Goal: Task Accomplishment & Management: Manage account settings

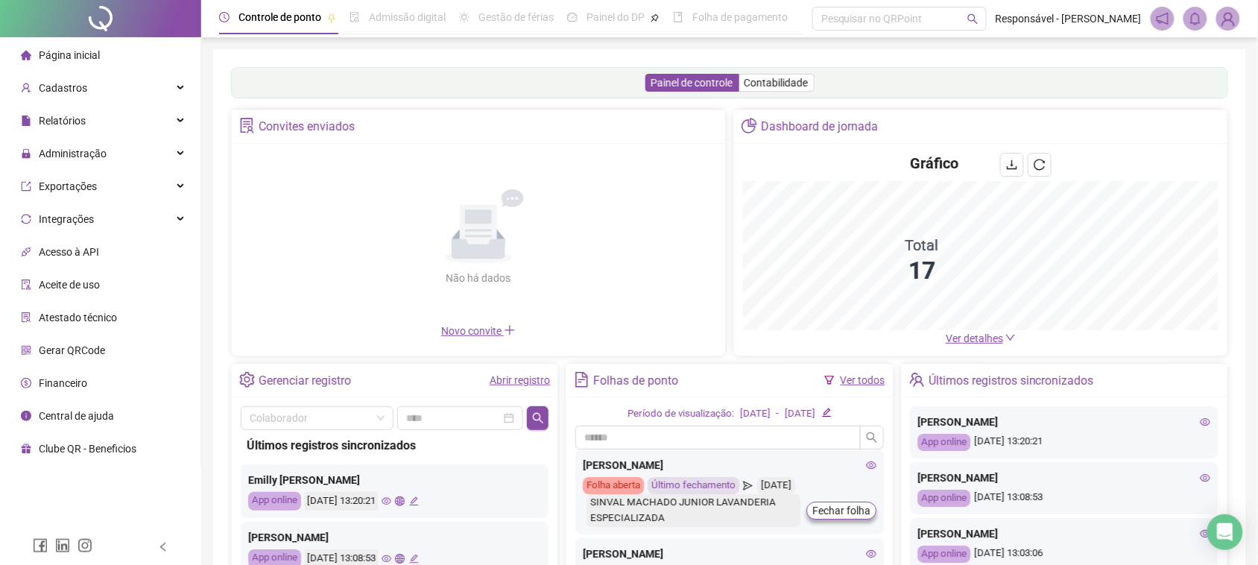
click at [123, 136] on ul "Página inicial Cadastros Relatórios Administração Exportações Integrações Acess…" at bounding box center [100, 251] width 201 height 429
click at [124, 150] on div "Administração" at bounding box center [100, 154] width 195 height 30
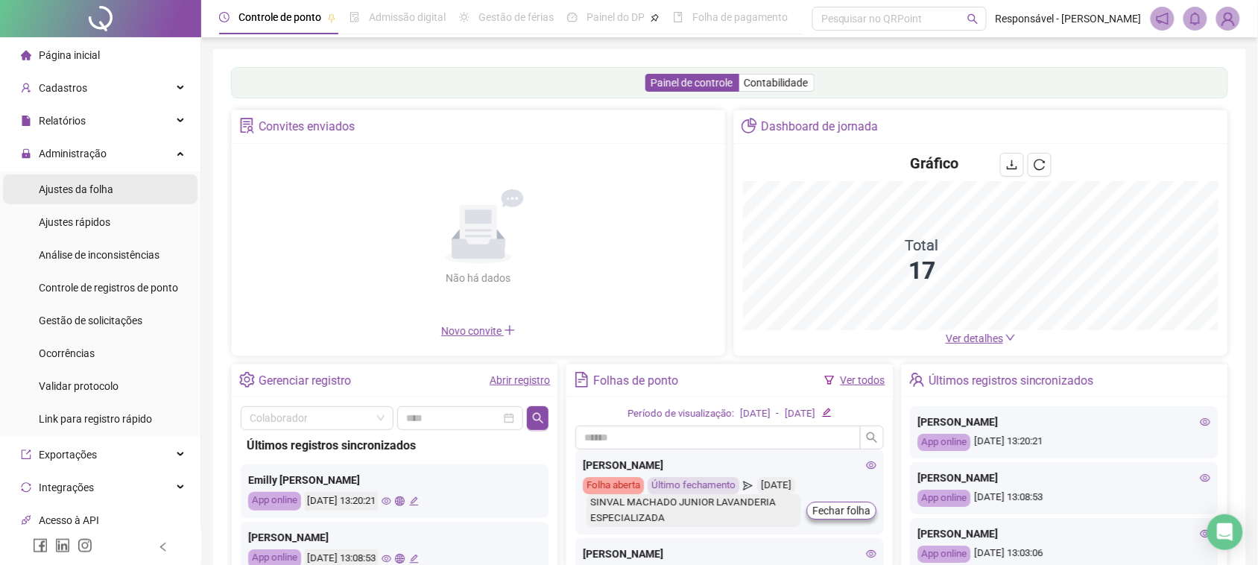
click at [116, 186] on li "Ajustes da folha" at bounding box center [100, 189] width 195 height 30
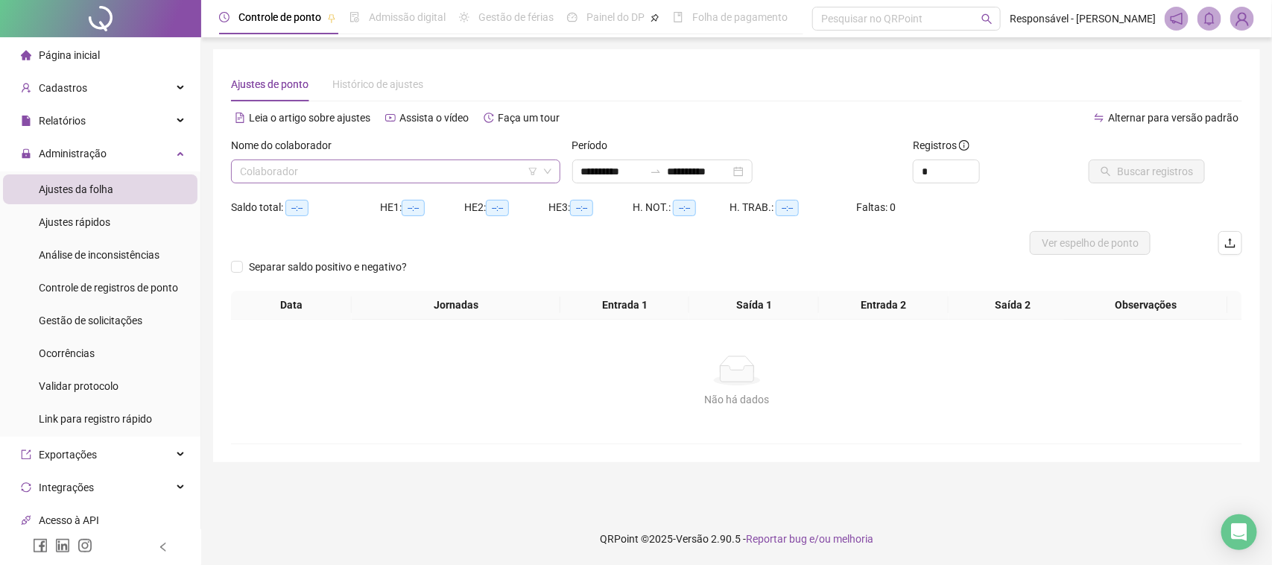
click at [347, 183] on div "Colaborador" at bounding box center [395, 171] width 329 height 24
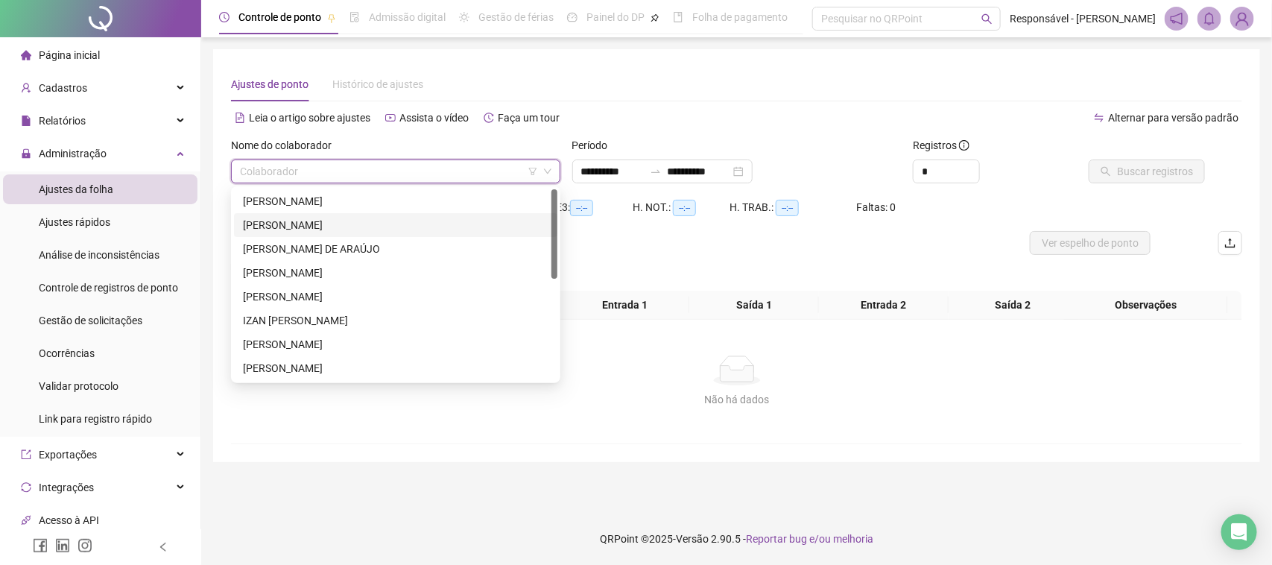
click at [390, 199] on div "[PERSON_NAME]" at bounding box center [396, 201] width 306 height 16
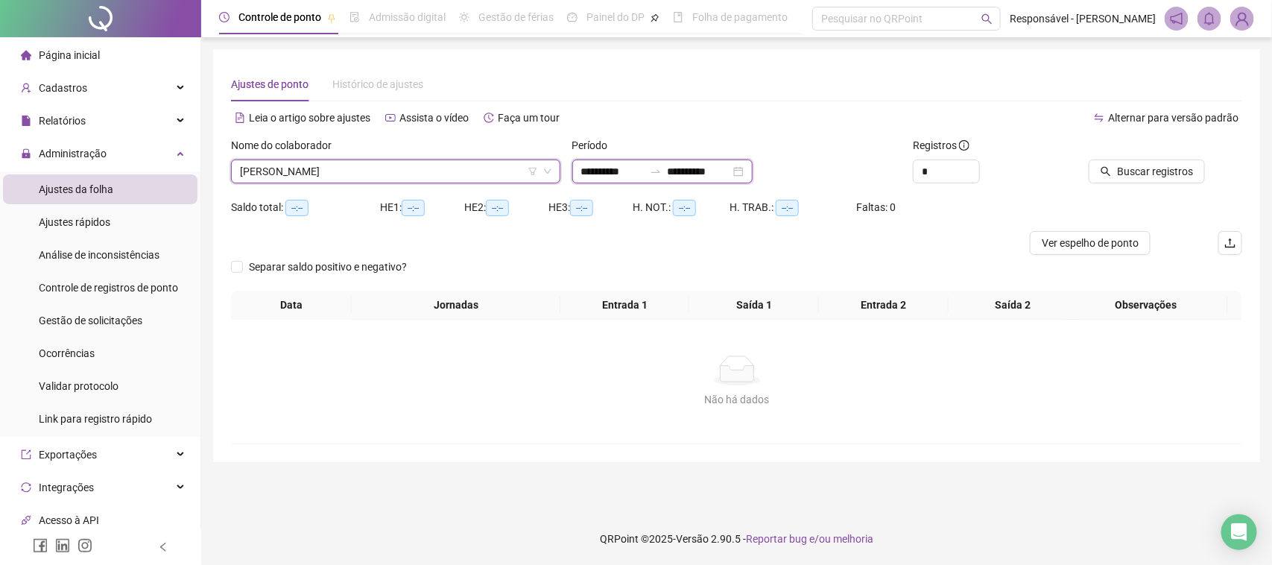
click at [632, 170] on input "**********" at bounding box center [612, 171] width 63 height 16
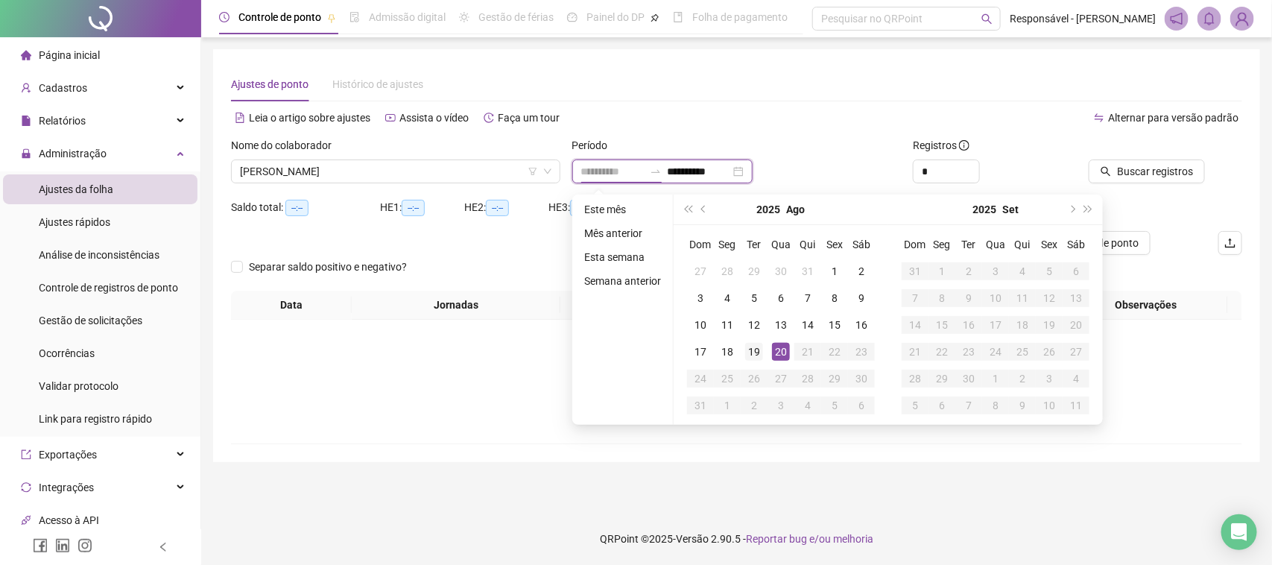
type input "**********"
click at [751, 350] on div "19" at bounding box center [754, 352] width 18 height 18
click at [780, 352] on div "20" at bounding box center [781, 352] width 18 height 18
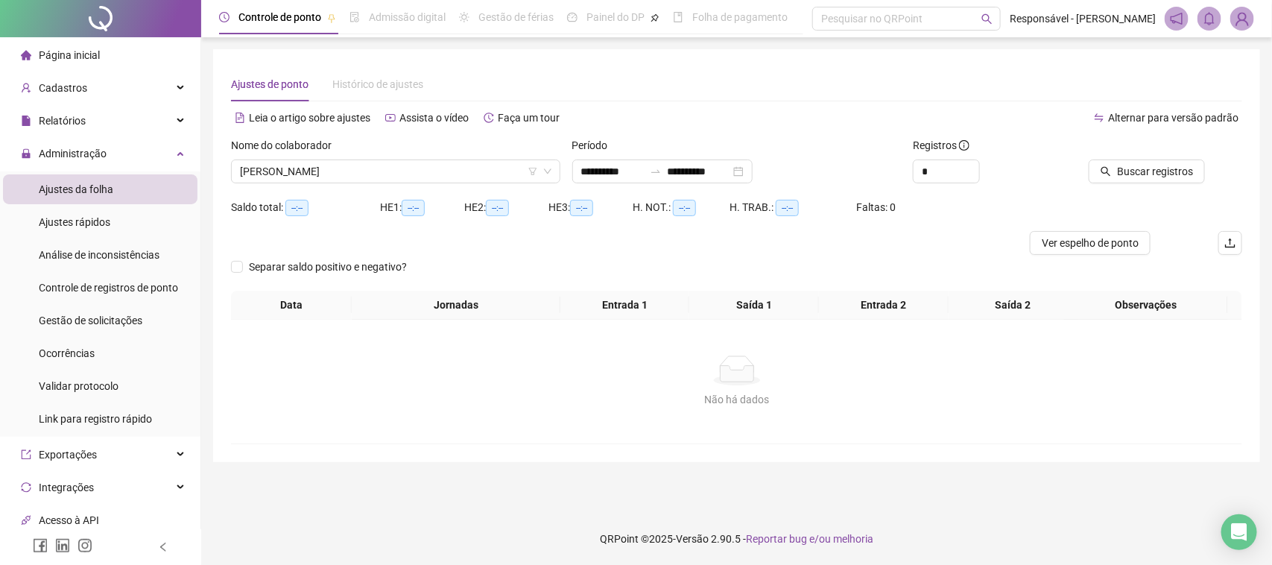
click at [1163, 153] on div at bounding box center [1144, 148] width 121 height 22
click at [1155, 168] on span "Buscar registros" at bounding box center [1155, 171] width 76 height 16
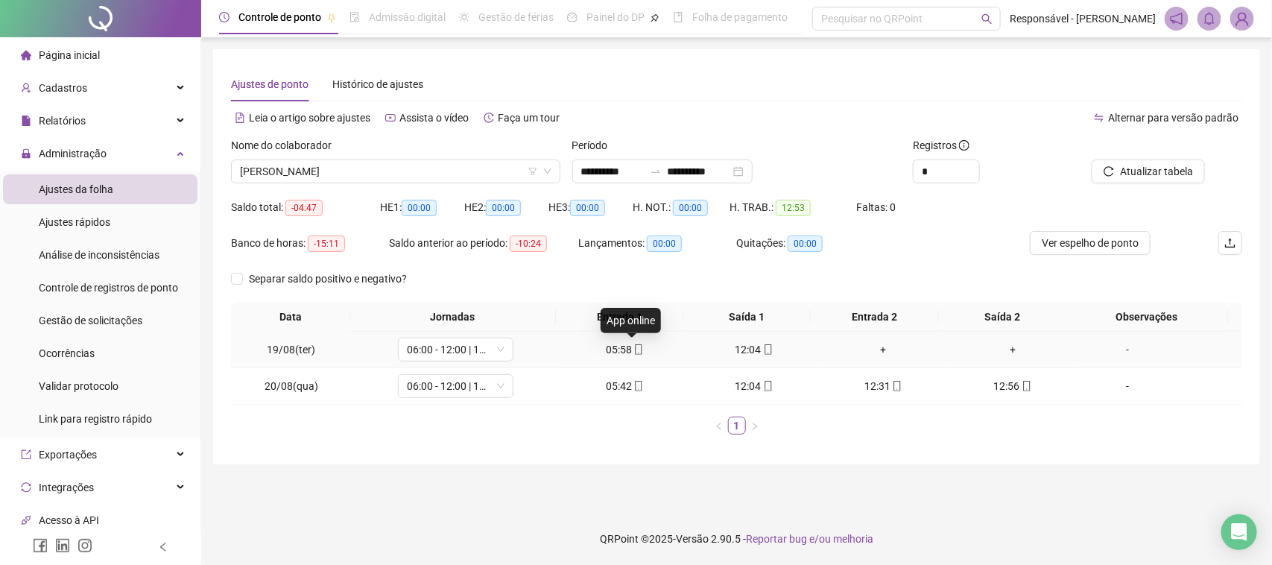
click at [633, 351] on icon "mobile" at bounding box center [638, 349] width 10 height 10
type input "**********"
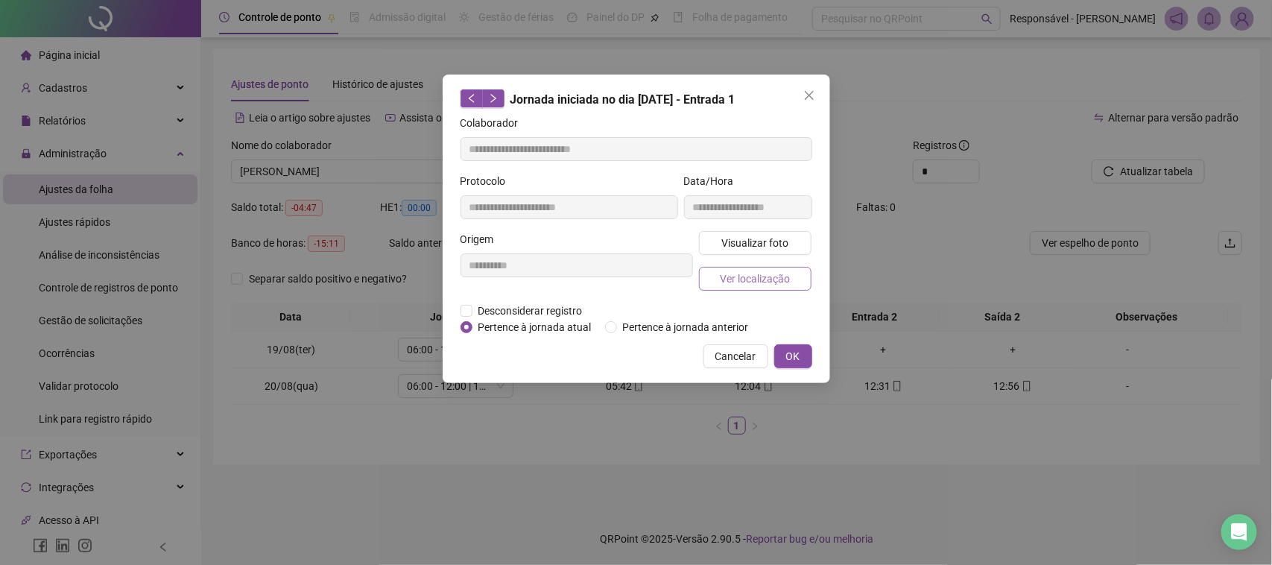
click at [738, 268] on button "Ver localização" at bounding box center [755, 279] width 113 height 24
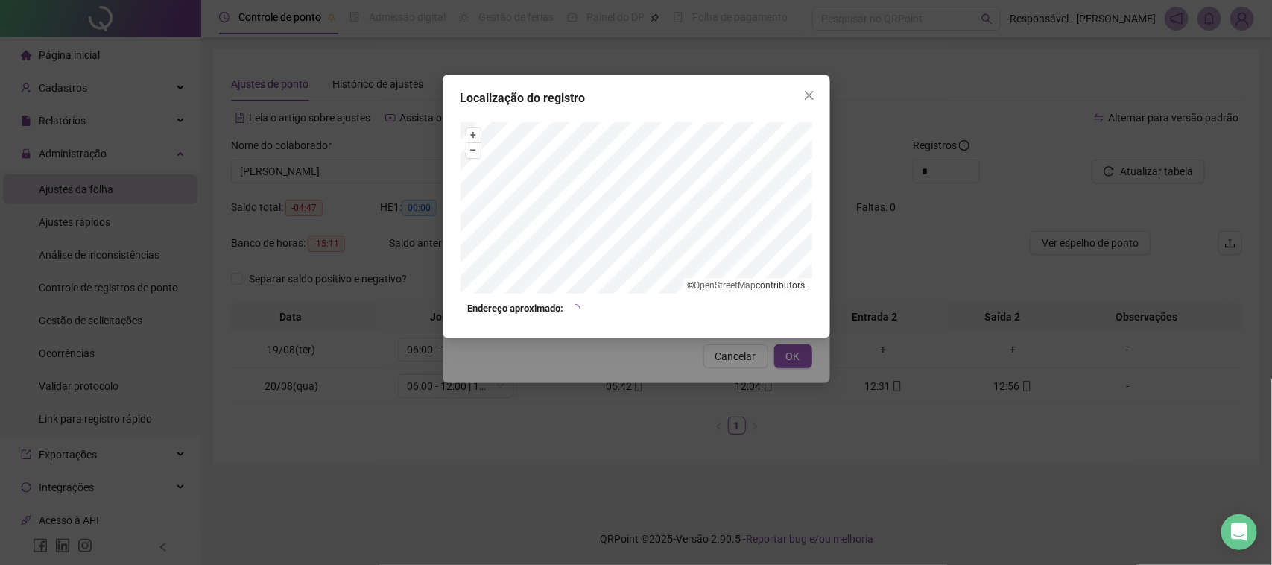
click at [690, 352] on div "Localização do registro + – ⇧ › © OpenStreetMap contributors. Endereço aproxima…" at bounding box center [636, 282] width 1272 height 565
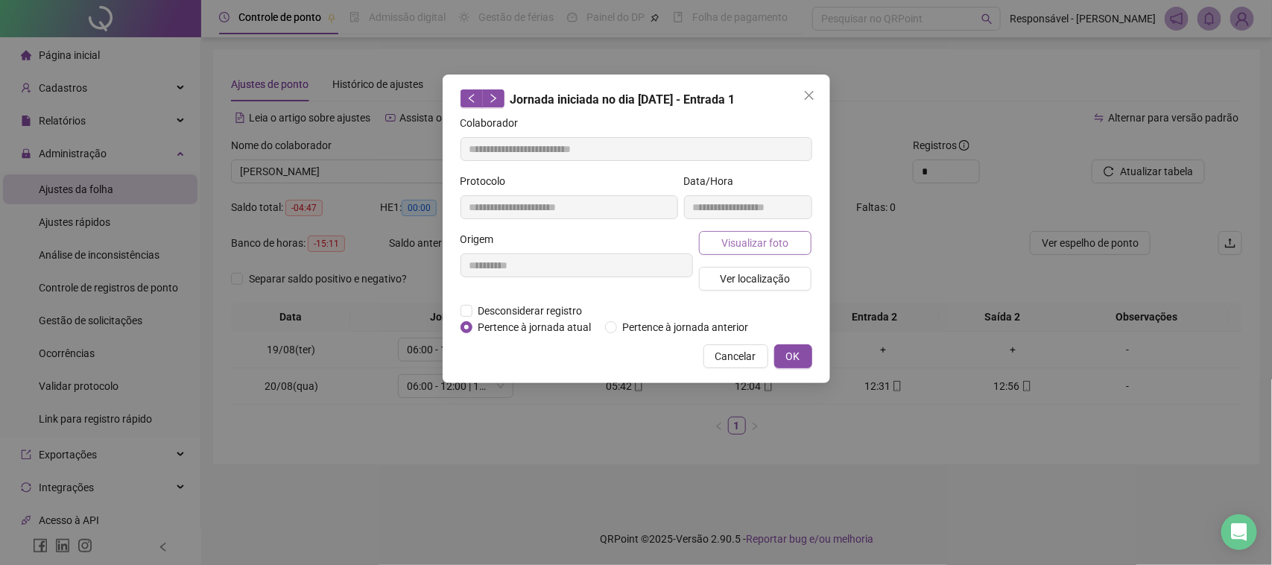
click at [774, 251] on button "Visualizar foto" at bounding box center [755, 243] width 113 height 24
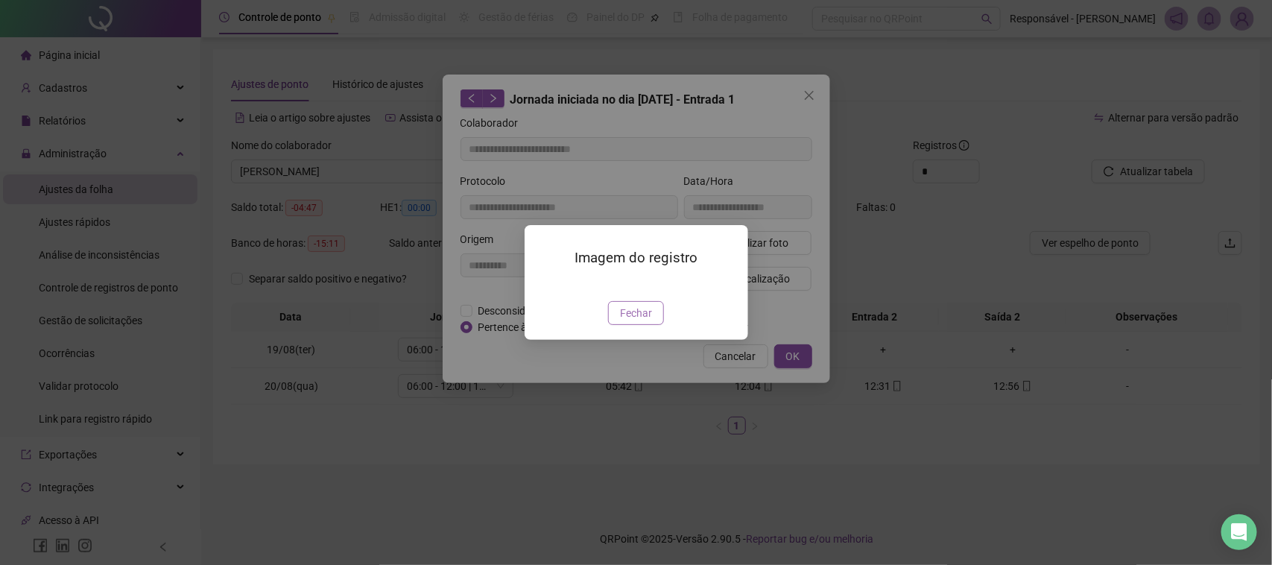
click at [658, 325] on button "Fechar" at bounding box center [636, 313] width 56 height 24
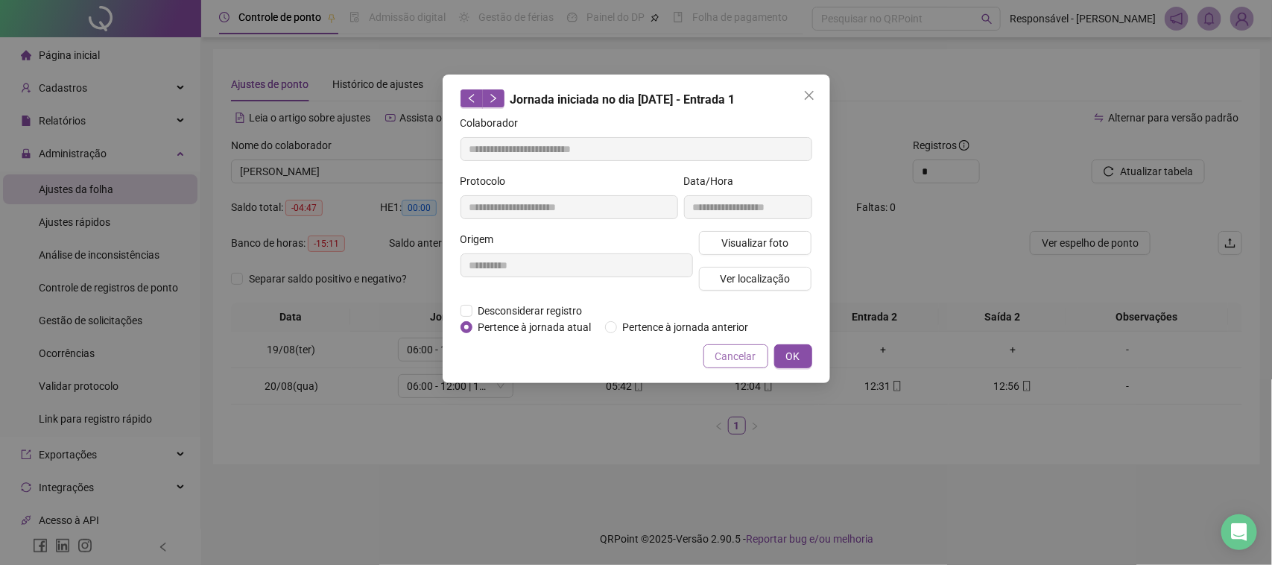
click at [724, 345] on button "Cancelar" at bounding box center [736, 356] width 65 height 24
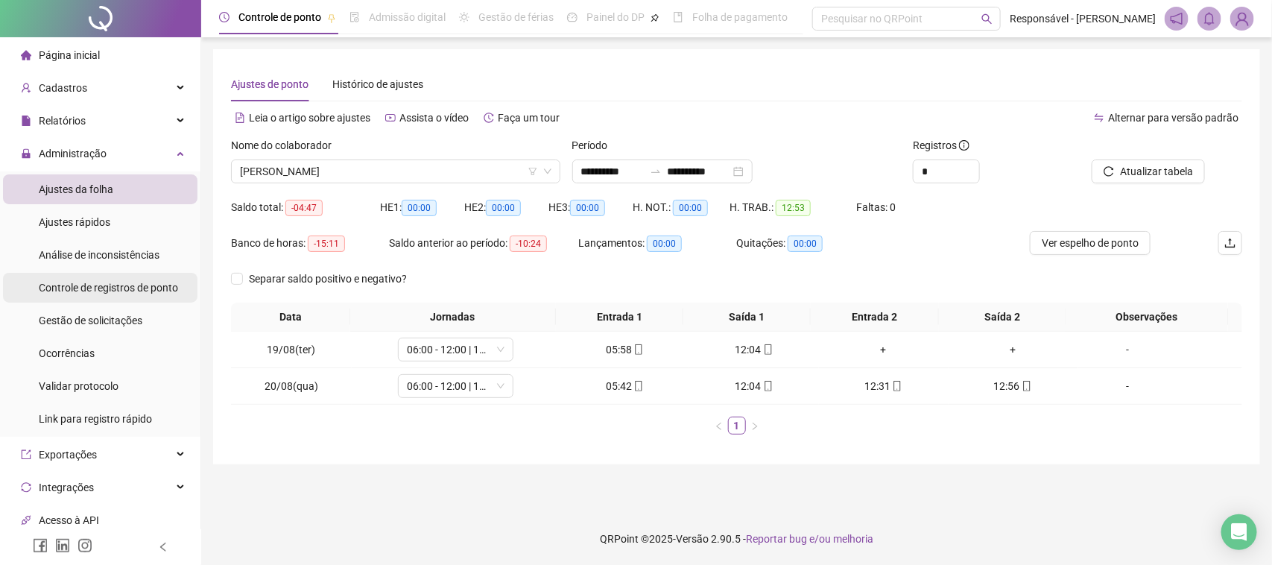
click at [134, 284] on span "Controle de registros de ponto" at bounding box center [108, 288] width 139 height 12
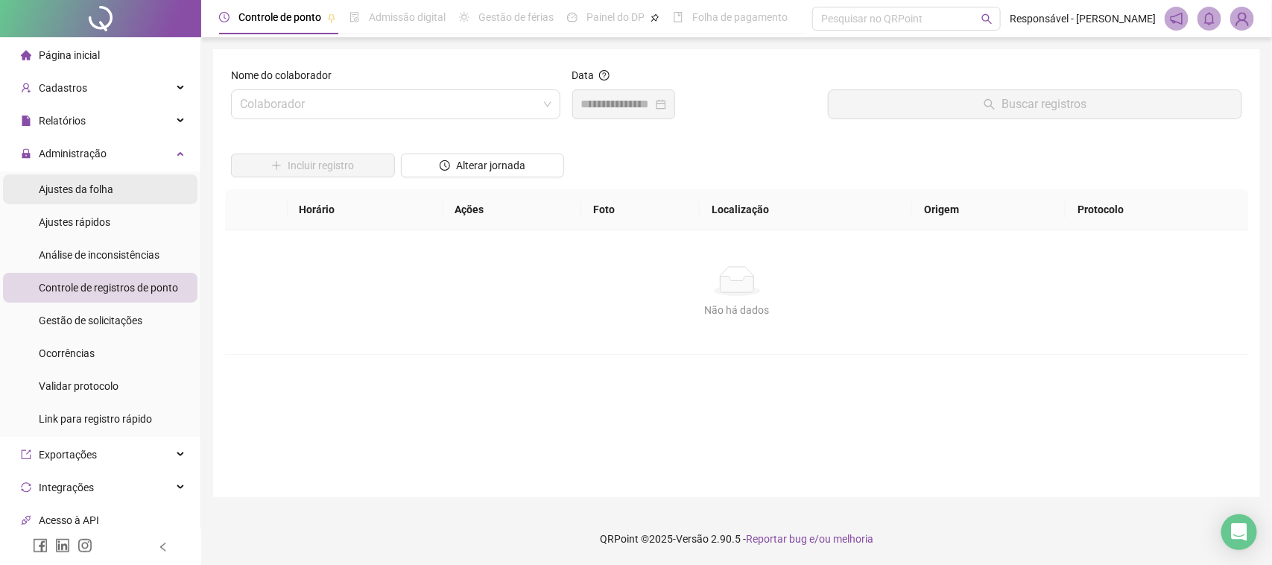
click at [104, 189] on span "Ajustes da folha" at bounding box center [76, 189] width 75 height 12
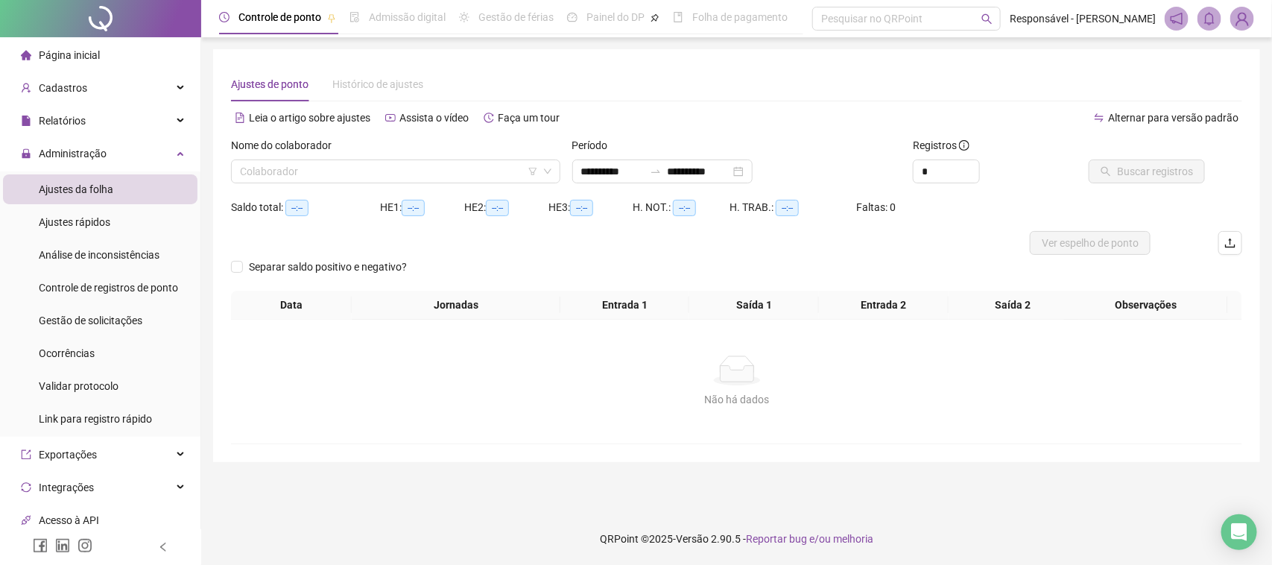
click at [557, 177] on div "Colaborador" at bounding box center [395, 171] width 329 height 24
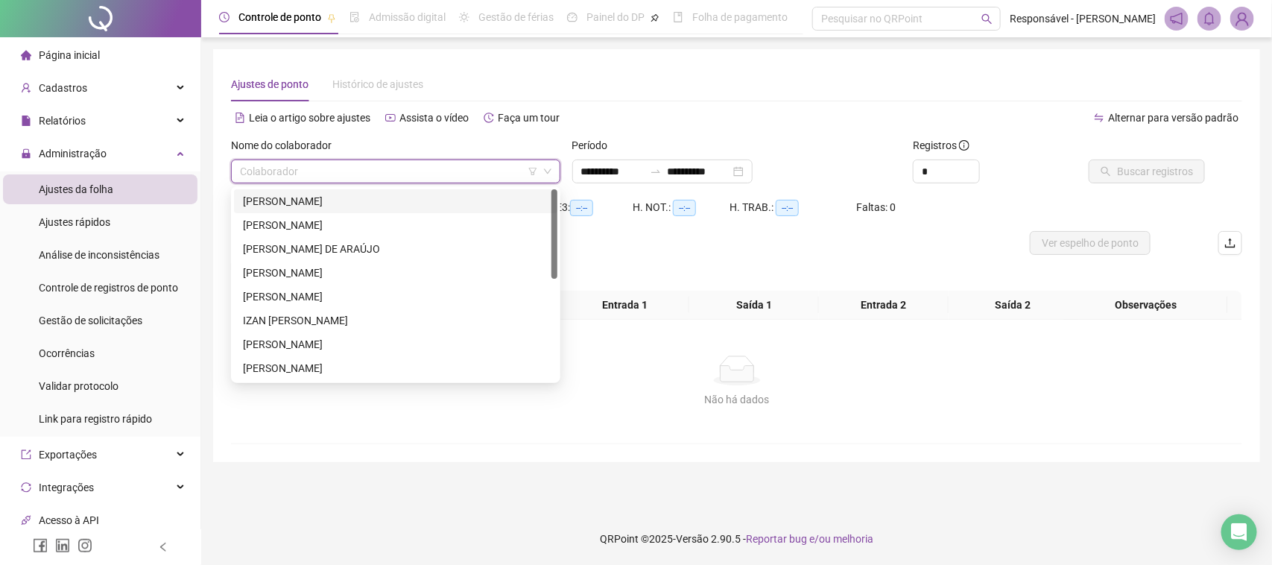
click at [412, 195] on div "[PERSON_NAME]" at bounding box center [396, 201] width 306 height 16
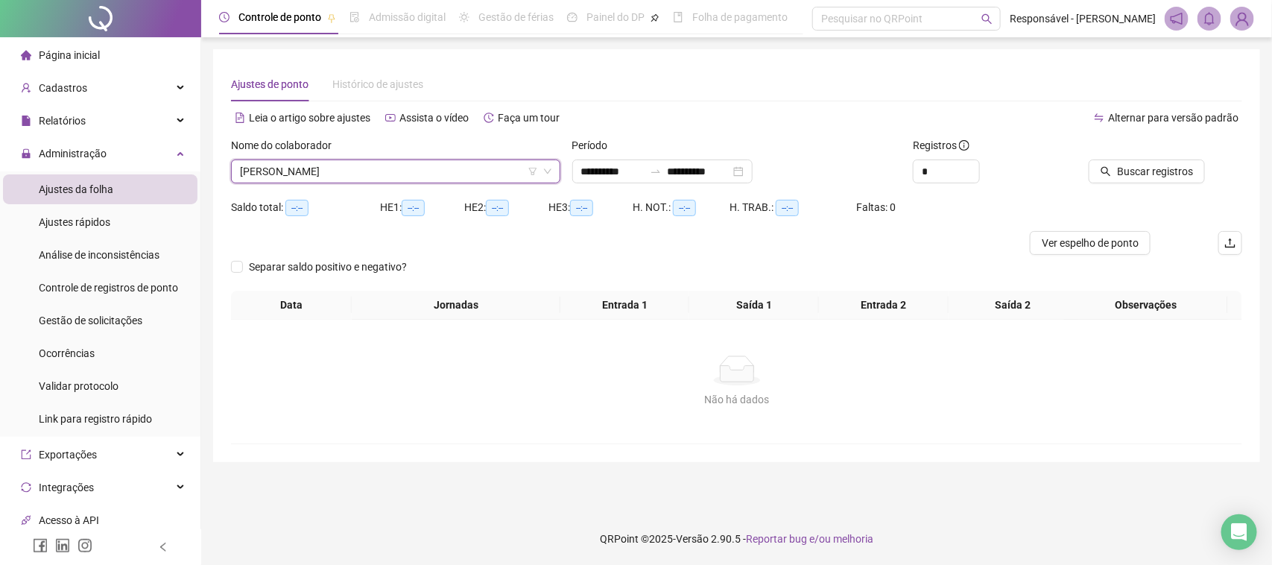
click at [676, 157] on div "Período" at bounding box center [736, 148] width 329 height 22
drag, startPoint x: 671, startPoint y: 165, endPoint x: 687, endPoint y: 173, distance: 18.0
click at [662, 165] on icon "swap-right" at bounding box center [656, 171] width 12 height 12
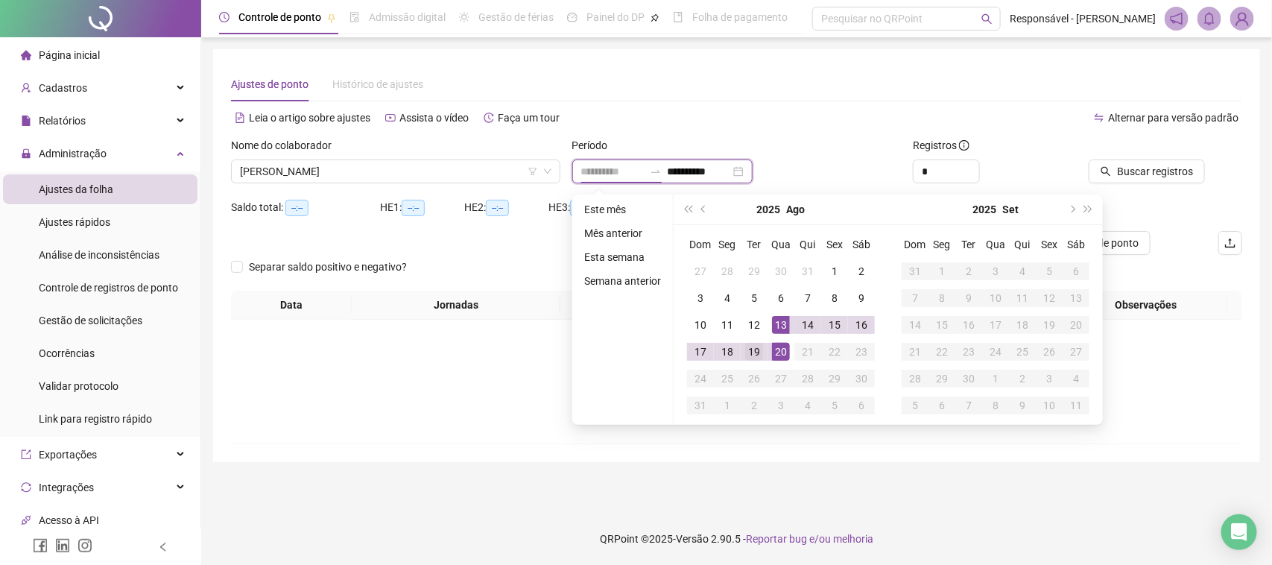
type input "**********"
click at [756, 347] on div "19" at bounding box center [754, 352] width 18 height 18
click at [786, 351] on div "20" at bounding box center [781, 352] width 18 height 18
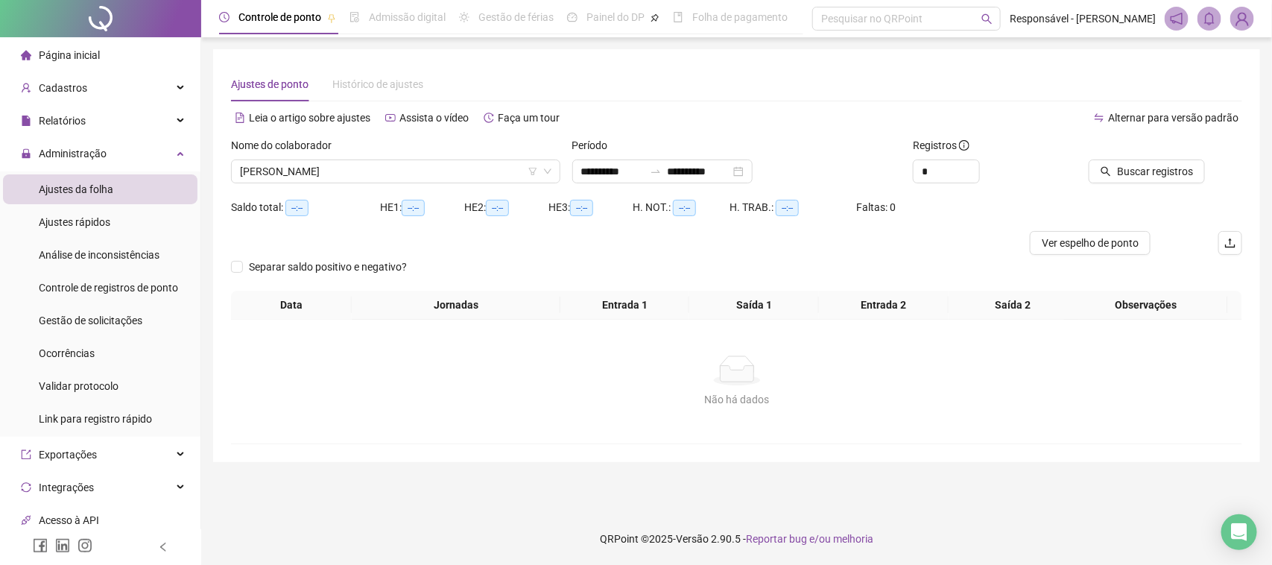
click at [1104, 191] on div "Buscar registros" at bounding box center [1163, 166] width 171 height 58
click at [1111, 176] on icon "search" at bounding box center [1106, 171] width 10 height 10
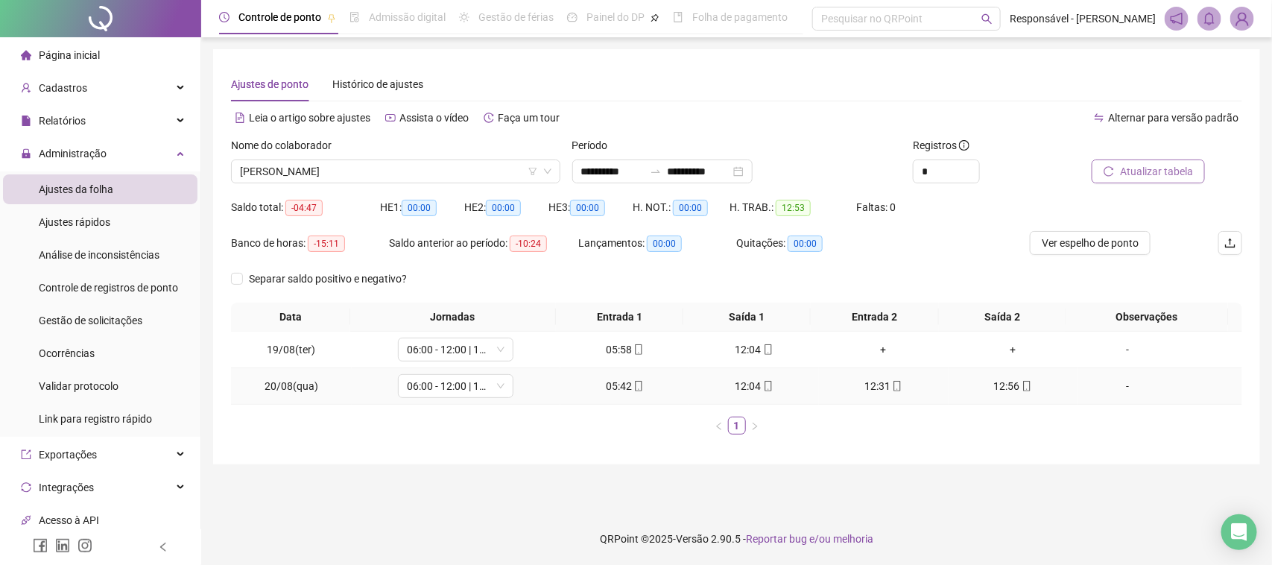
click at [1002, 390] on div "12:56" at bounding box center [1014, 386] width 118 height 16
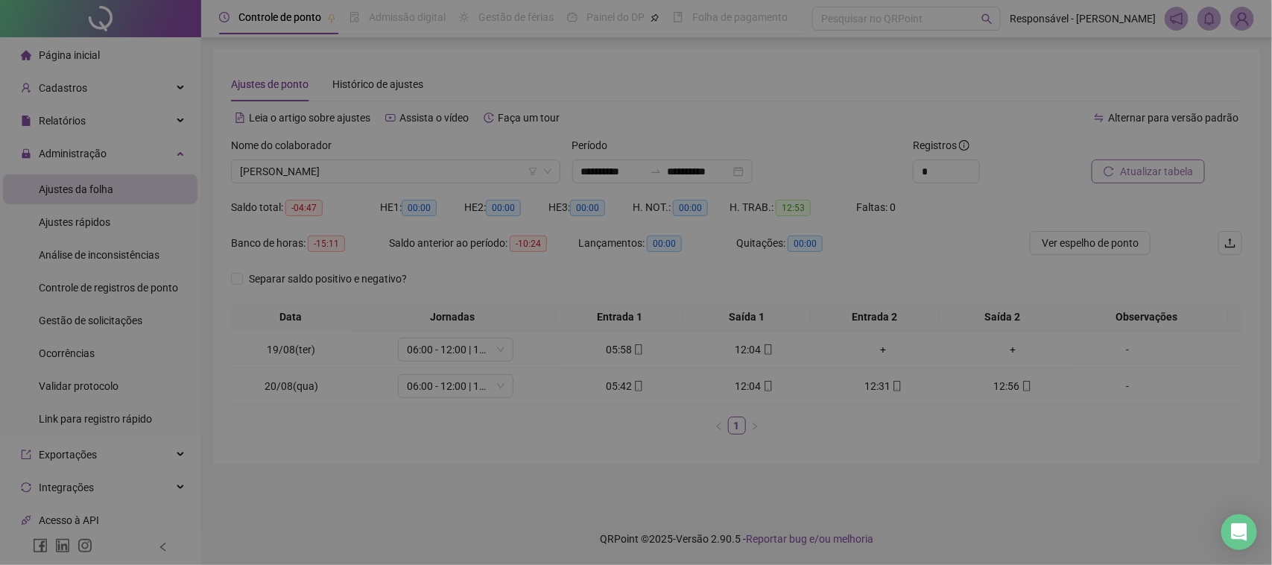
type input "**********"
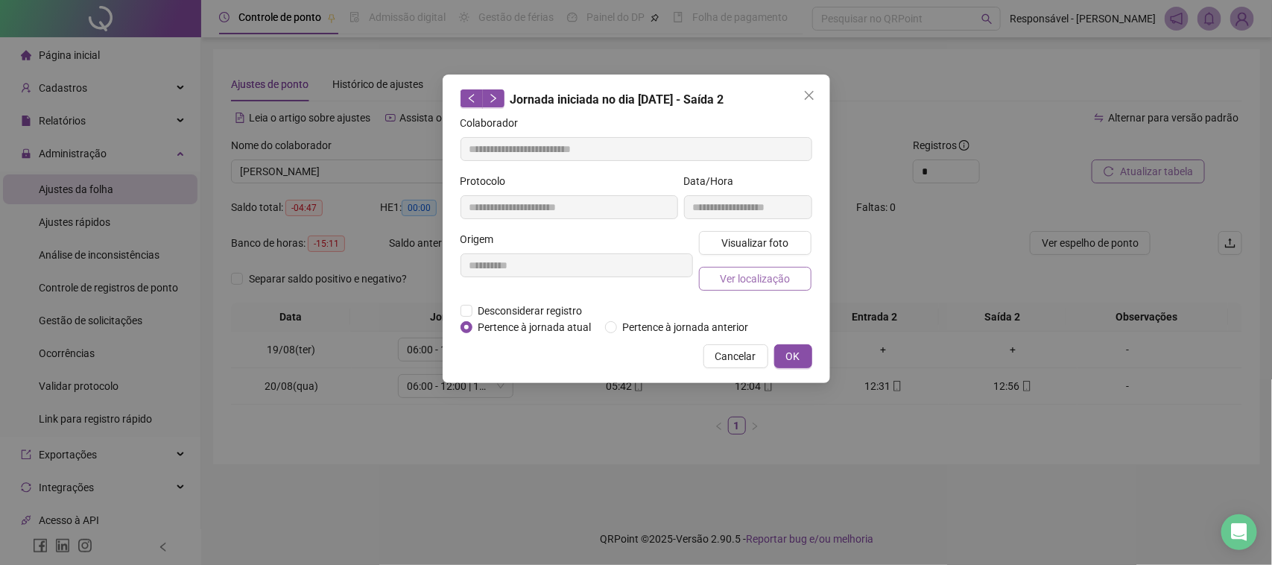
click at [771, 284] on span "Ver localização" at bounding box center [755, 279] width 70 height 16
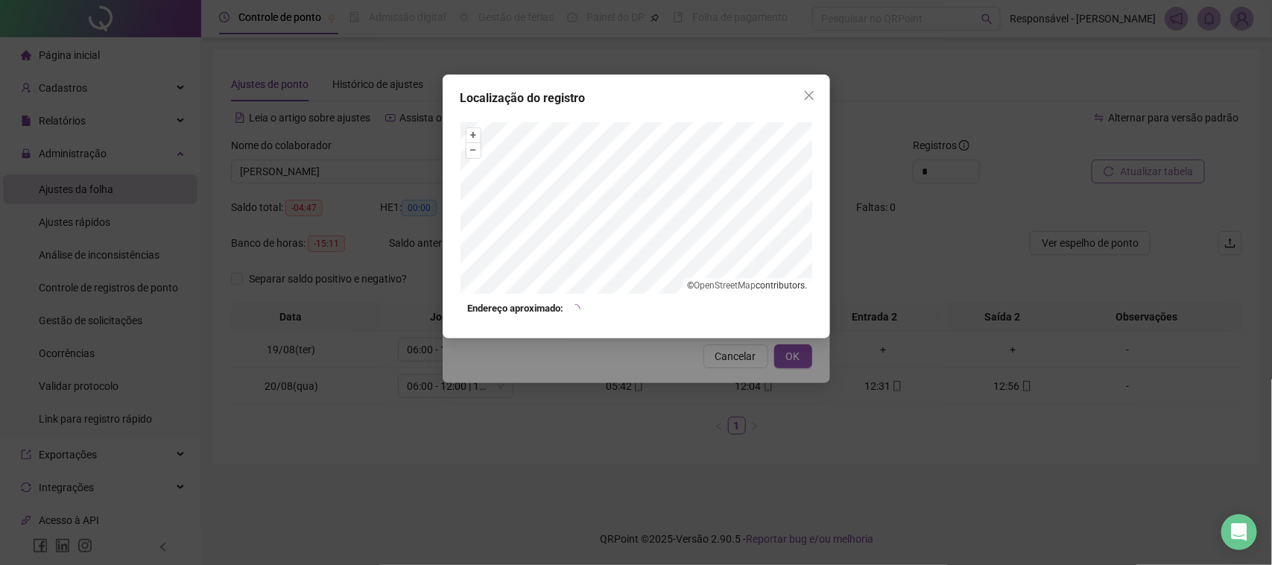
click at [695, 442] on div "Localização do registro + – ⇧ › © OpenStreetMap contributors. Endereço aproxima…" at bounding box center [636, 282] width 1272 height 565
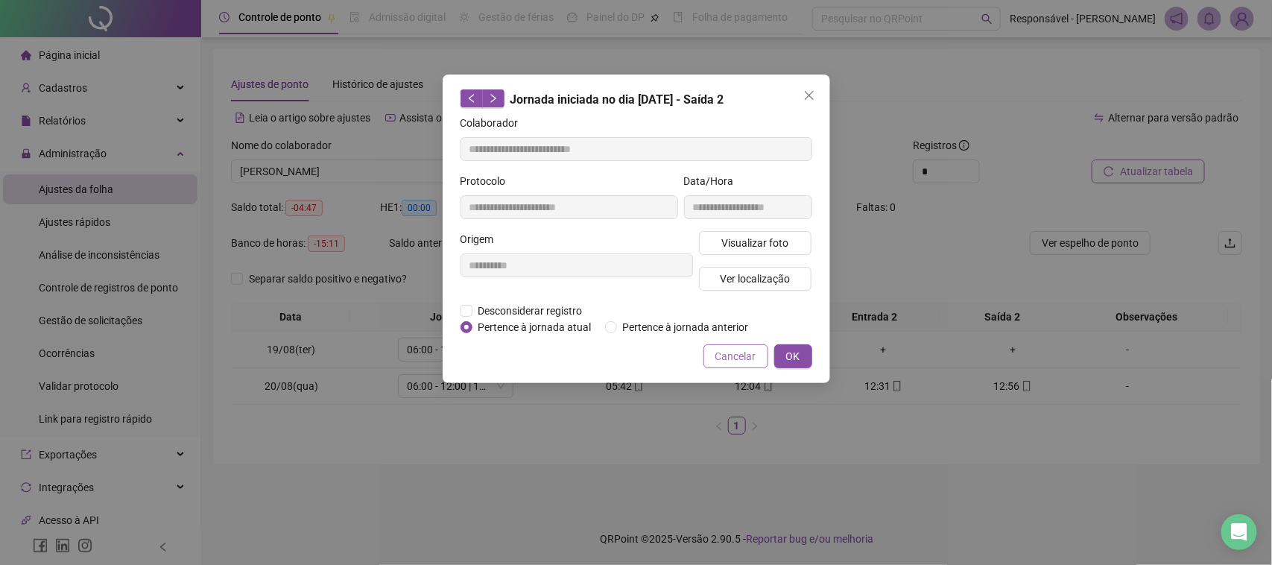
click at [734, 351] on span "Cancelar" at bounding box center [735, 356] width 41 height 16
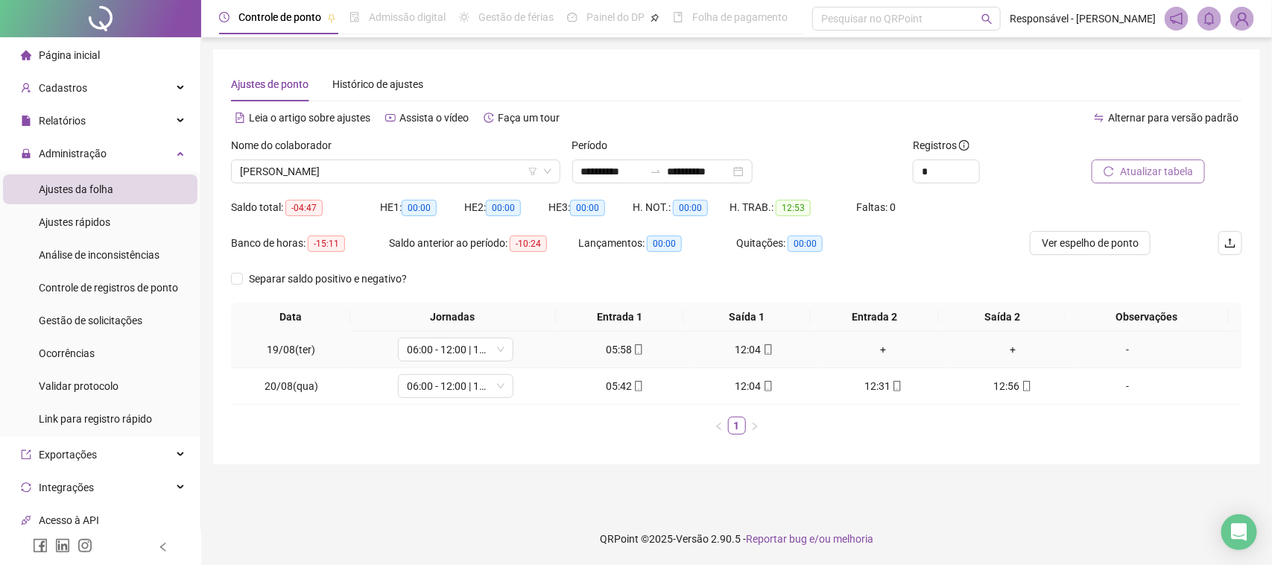
click at [1100, 347] on div "-" at bounding box center [1128, 349] width 88 height 16
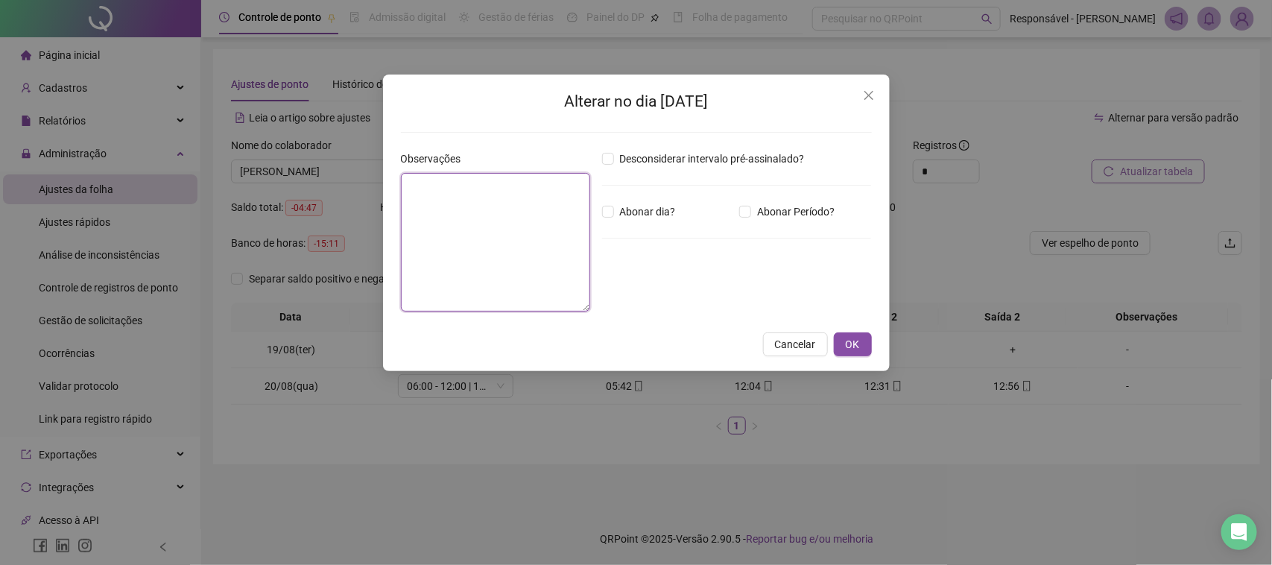
click at [499, 240] on textarea at bounding box center [495, 242] width 189 height 139
type textarea "*"
type textarea "**********"
click at [805, 347] on span "Cancelar" at bounding box center [795, 344] width 41 height 16
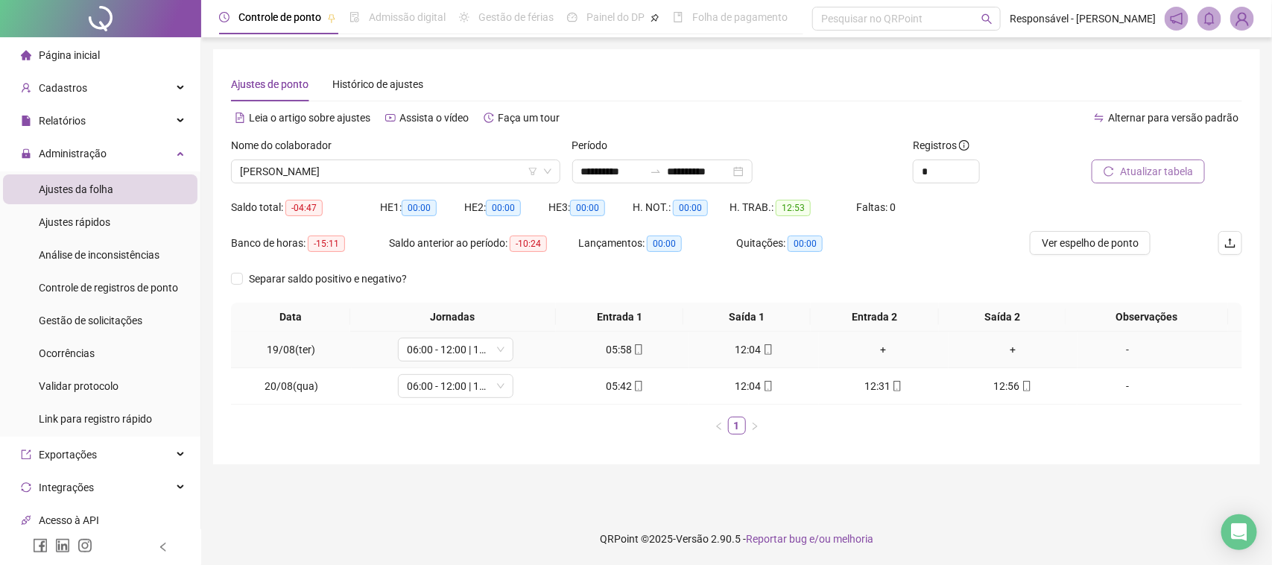
click at [1109, 349] on div "-" at bounding box center [1128, 349] width 88 height 16
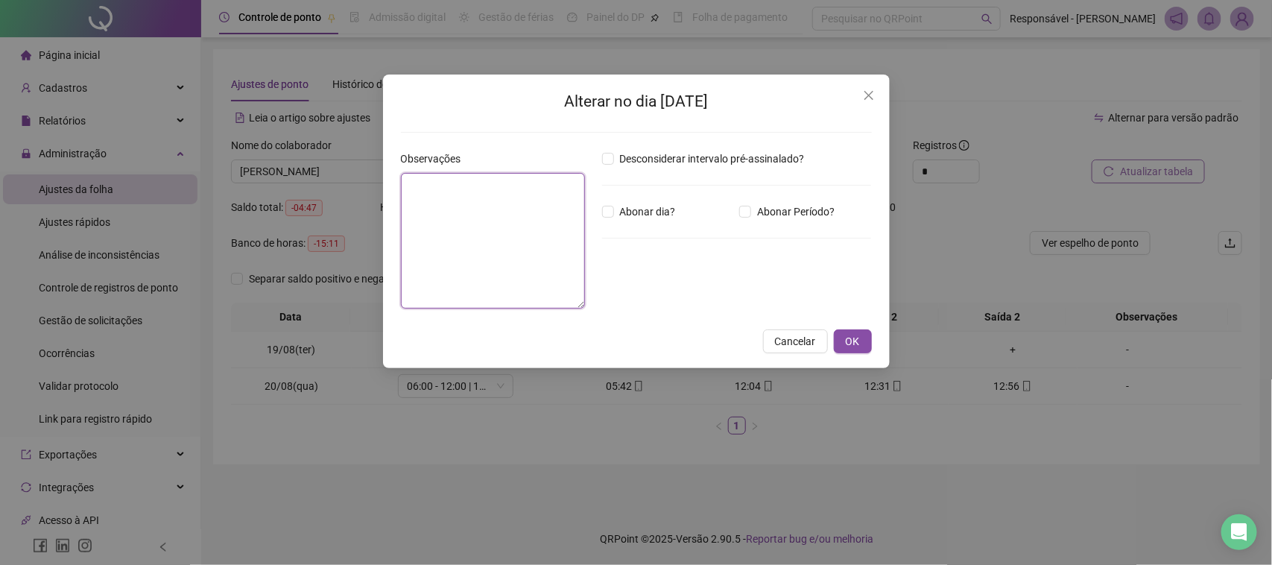
click at [419, 218] on textarea at bounding box center [493, 241] width 185 height 136
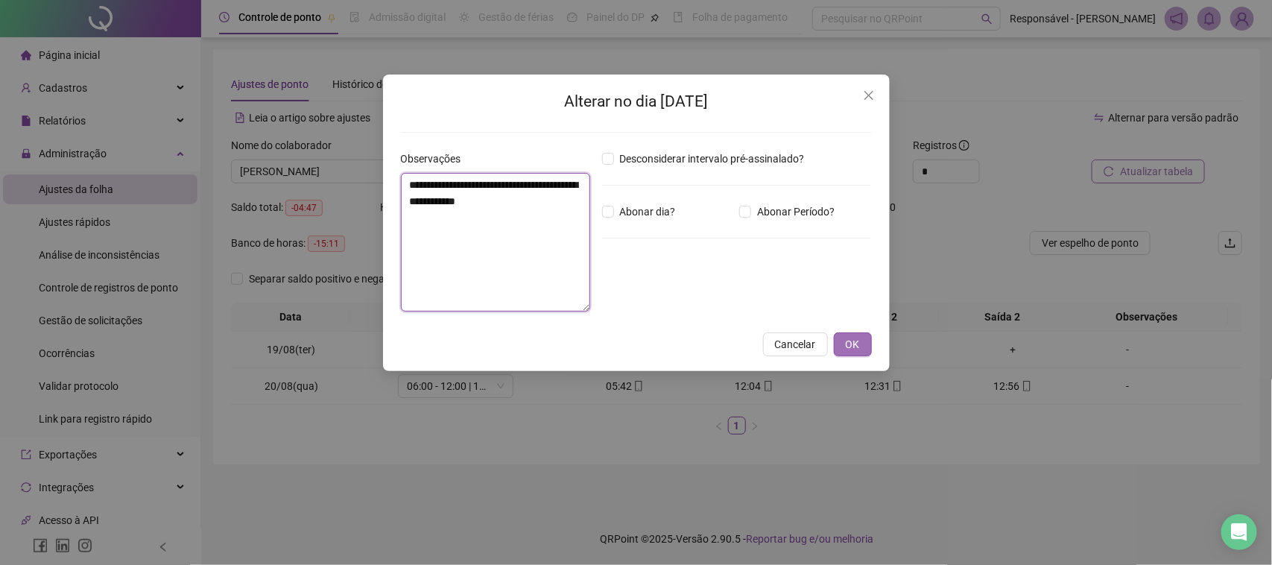
type textarea "**********"
click at [857, 350] on span "OK" at bounding box center [853, 344] width 14 height 16
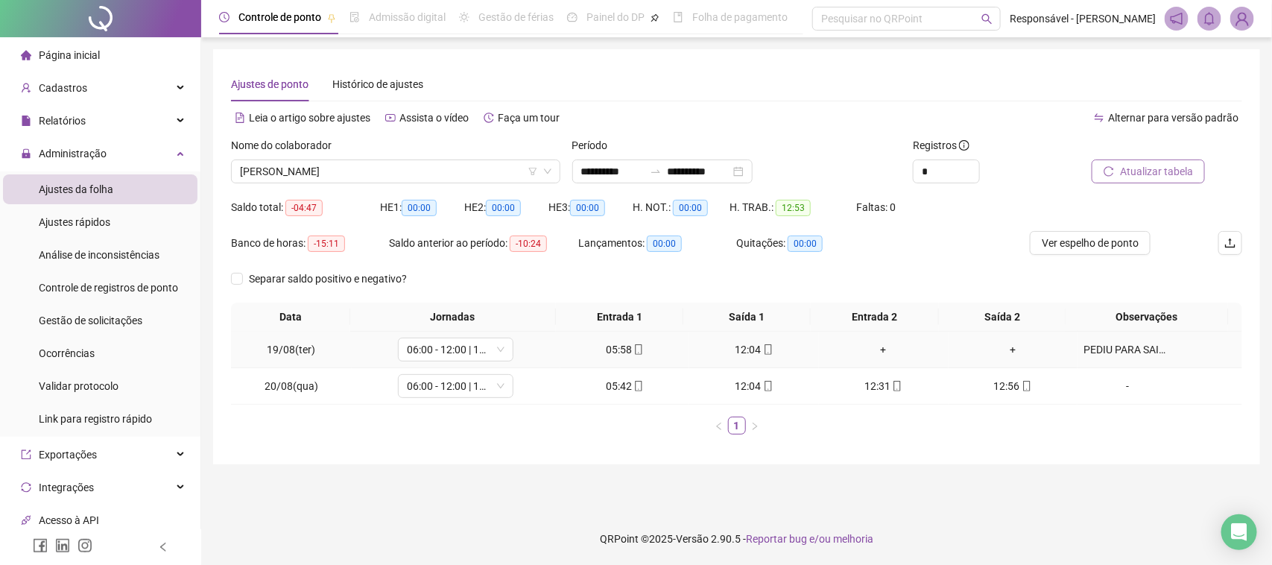
click at [762, 355] on span "mobile" at bounding box center [768, 349] width 12 height 10
type input "**********"
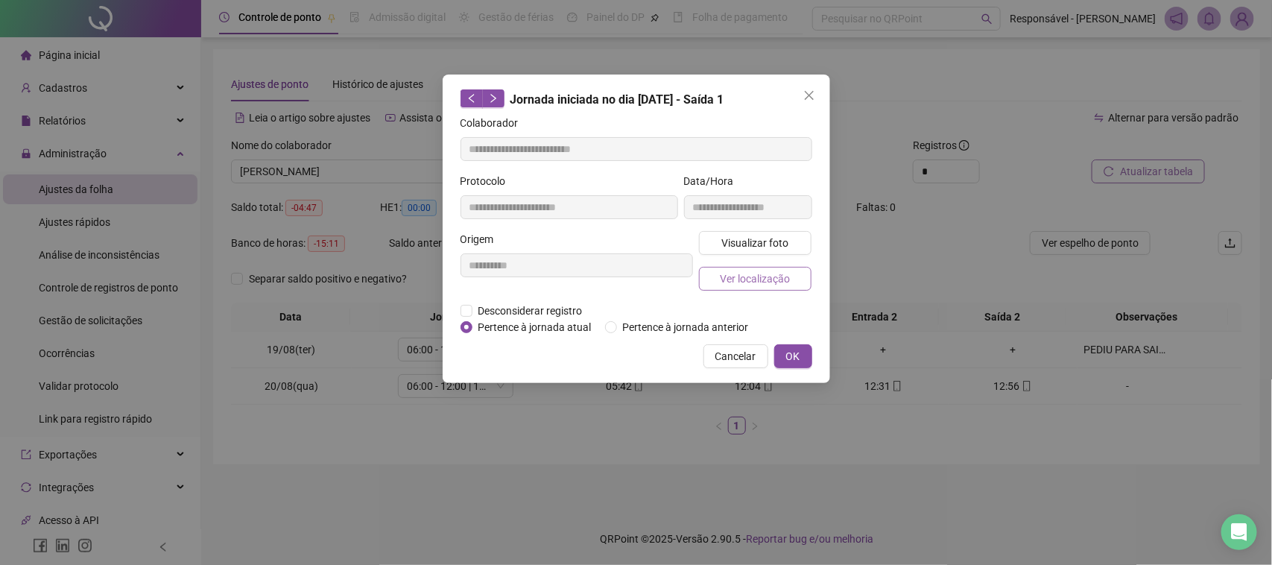
click at [777, 267] on button "Ver localização" at bounding box center [755, 279] width 113 height 24
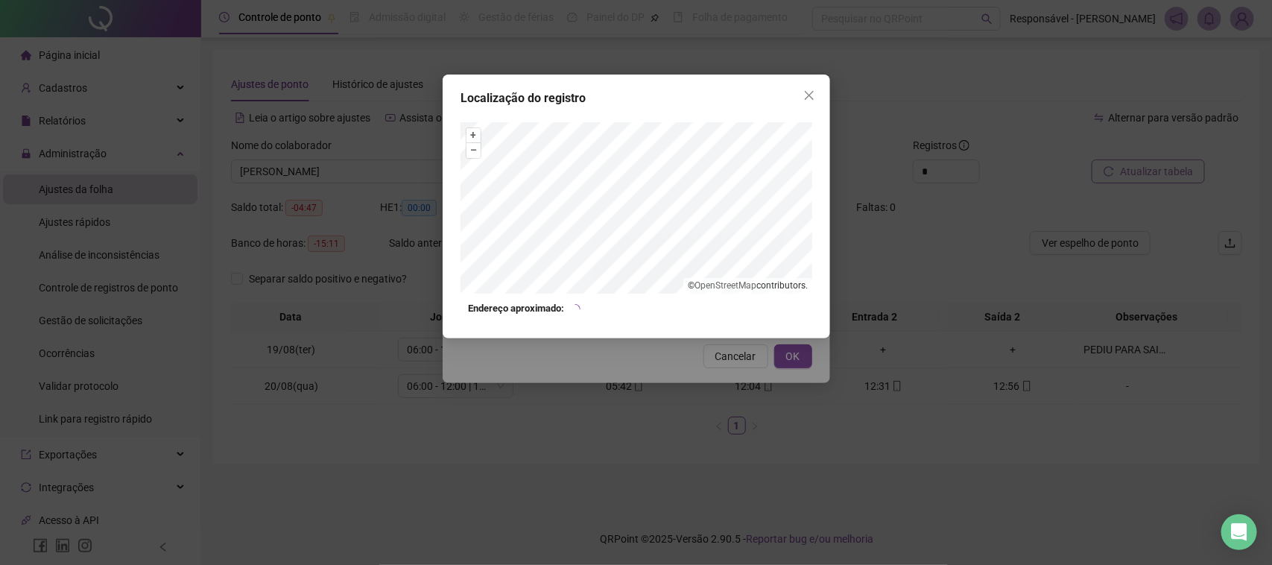
click at [735, 361] on div "Localização do registro + – ⇧ › © OpenStreetMap contributors. Endereço aproxima…" at bounding box center [636, 282] width 1272 height 565
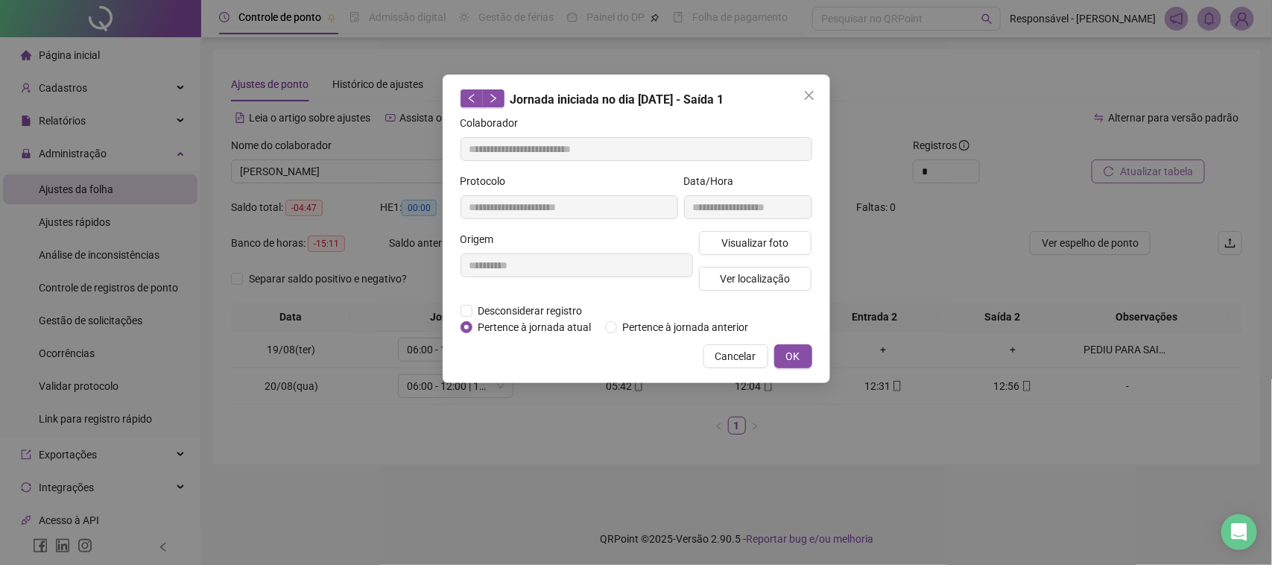
click at [744, 356] on span "Cancelar" at bounding box center [735, 356] width 41 height 16
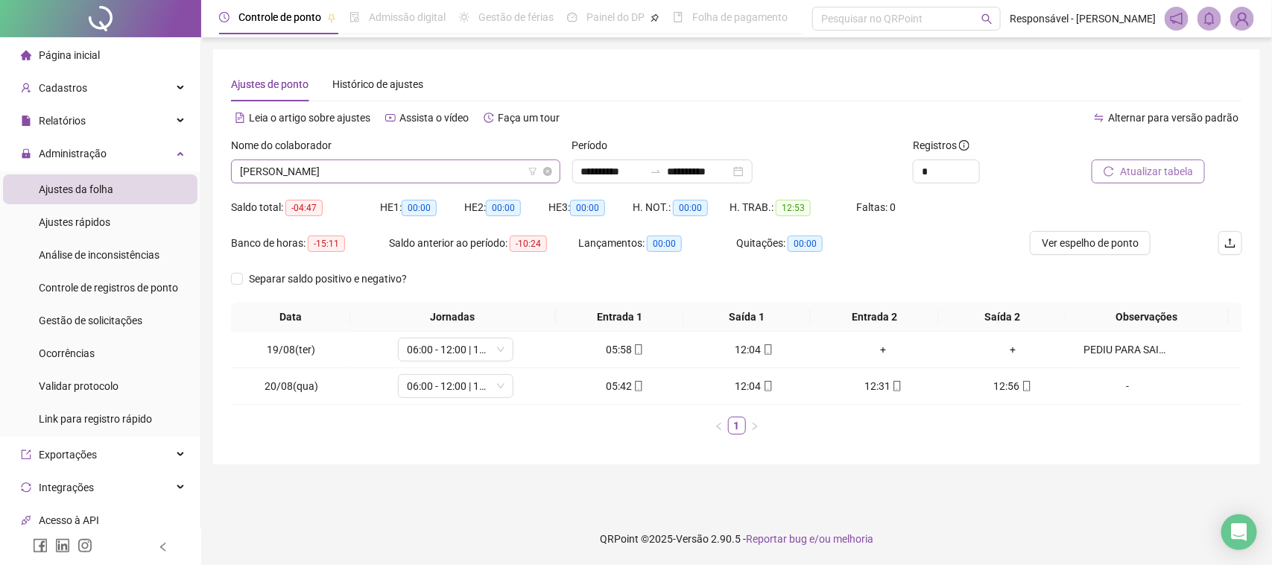
click at [453, 176] on span "[PERSON_NAME]" at bounding box center [396, 171] width 312 height 22
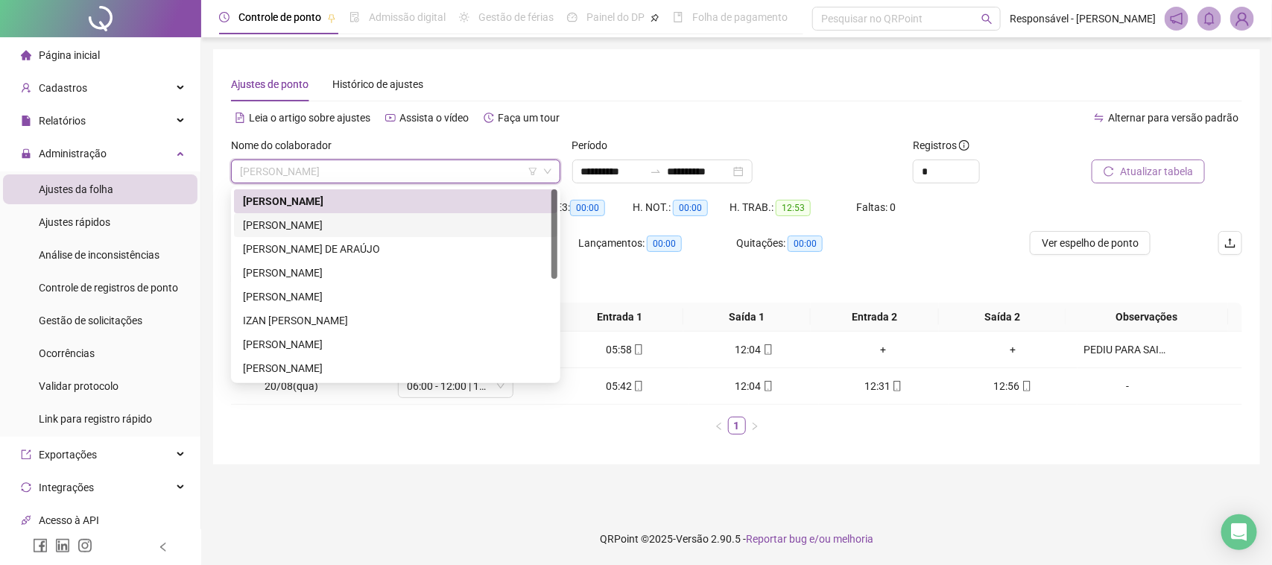
click at [401, 221] on div "[PERSON_NAME]" at bounding box center [396, 225] width 306 height 16
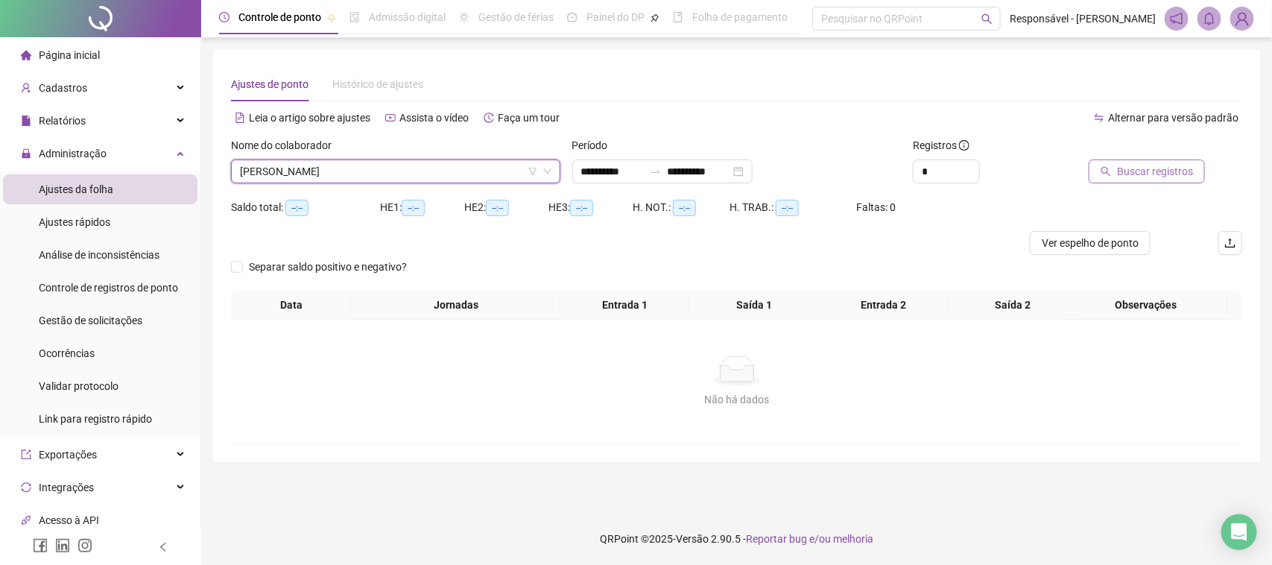
click at [1134, 179] on span "Buscar registros" at bounding box center [1155, 171] width 76 height 16
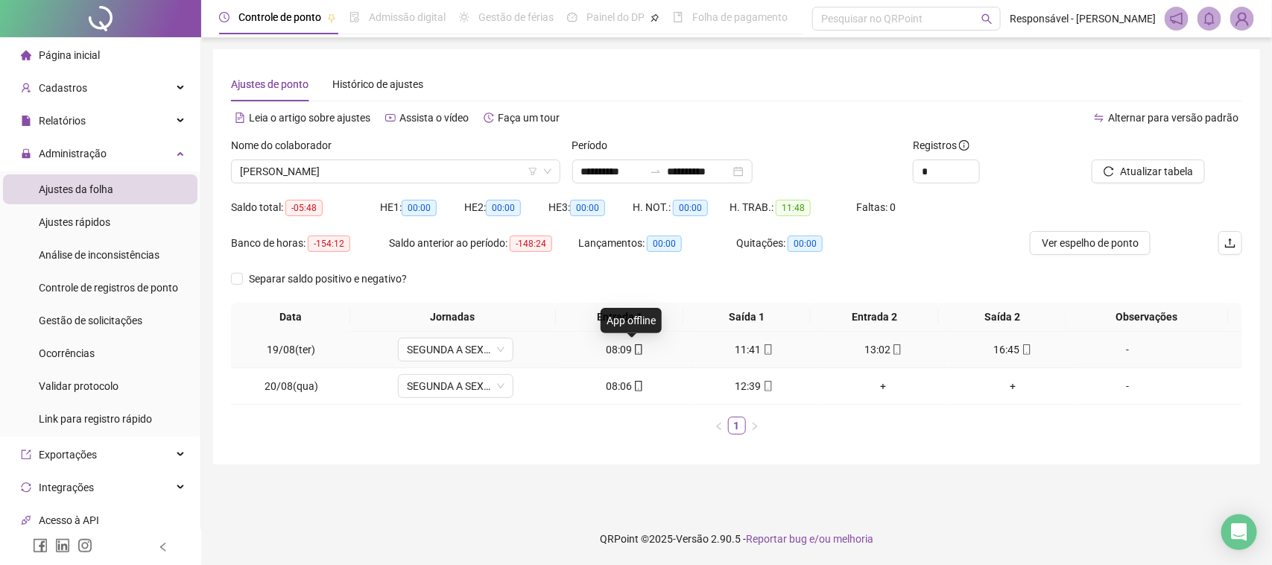
click at [633, 352] on icon "mobile" at bounding box center [638, 349] width 10 height 10
type input "**********"
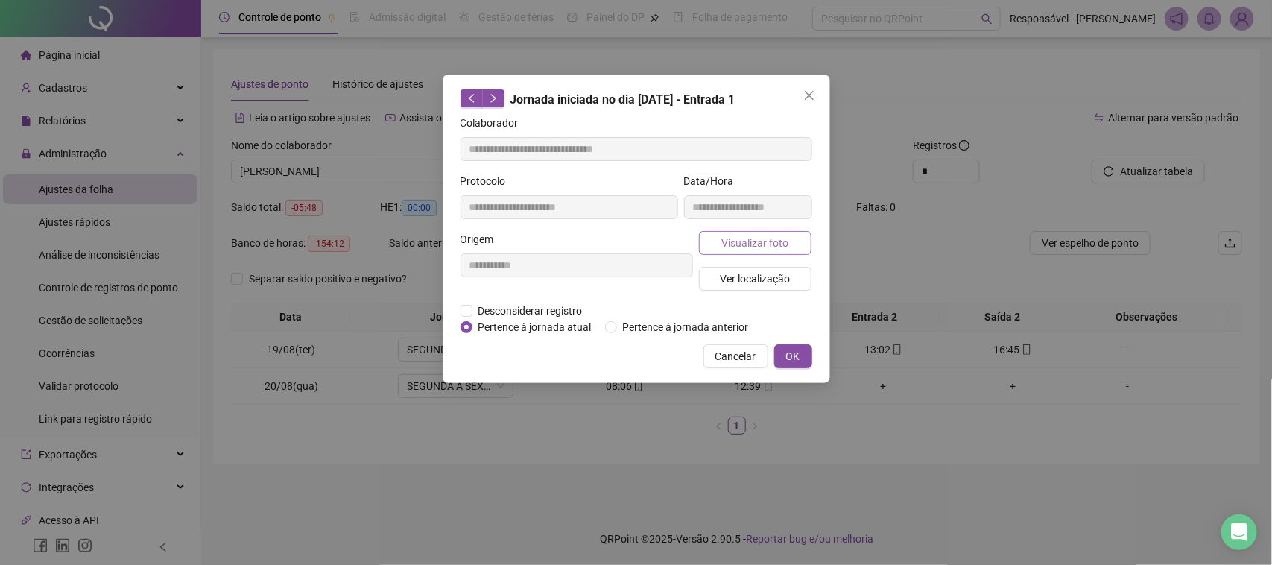
click at [736, 250] on button "Visualizar foto" at bounding box center [755, 243] width 113 height 24
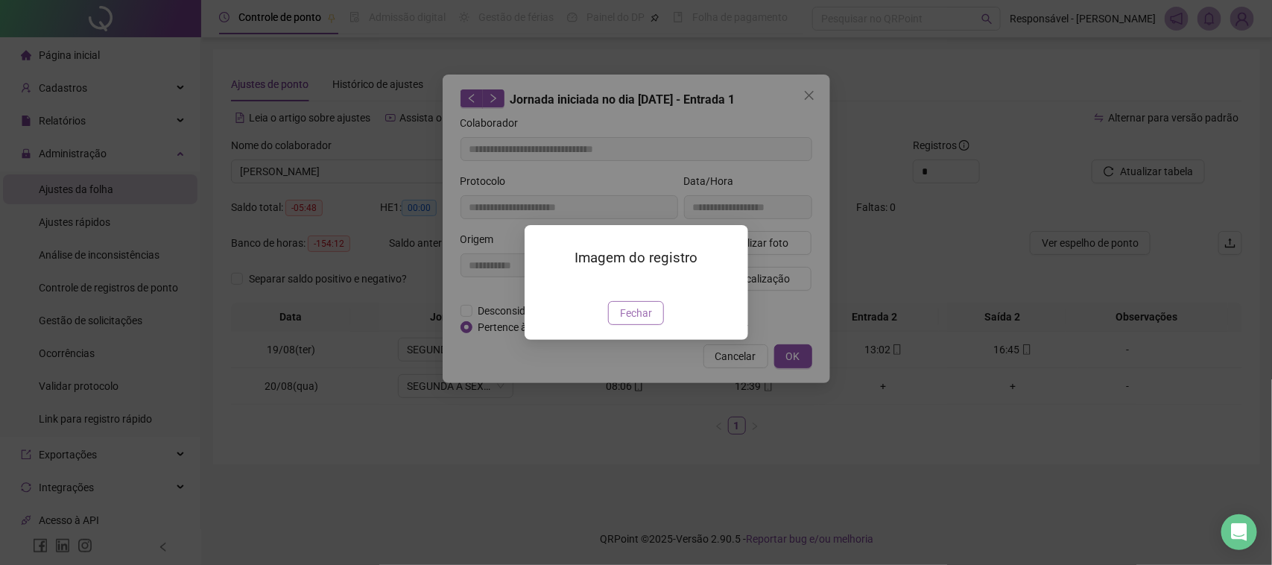
click at [639, 321] on span "Fechar" at bounding box center [636, 313] width 32 height 16
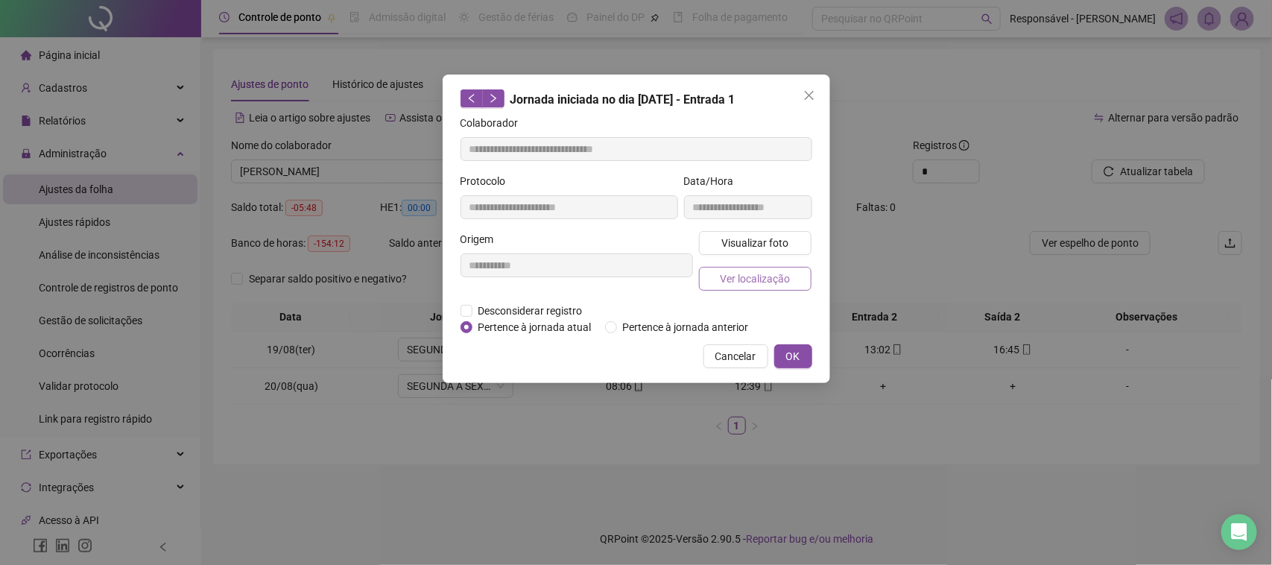
click at [729, 273] on span "Ver localização" at bounding box center [755, 279] width 70 height 16
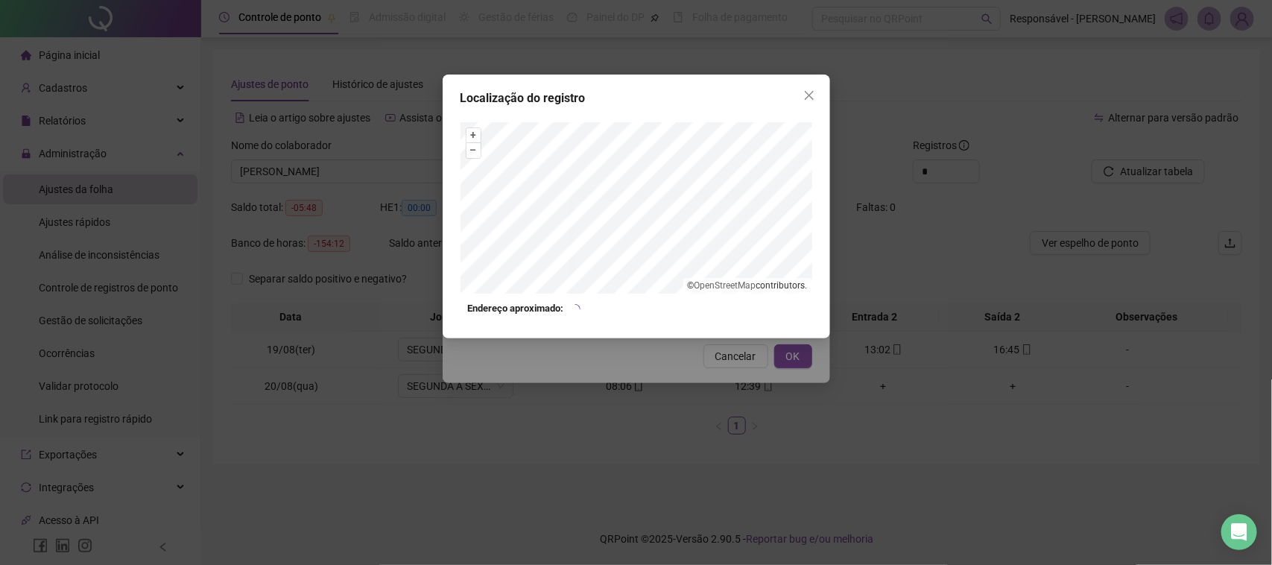
click at [663, 434] on div "Localização do registro + – ⇧ › © OpenStreetMap contributors. Endereço aproxima…" at bounding box center [636, 282] width 1272 height 565
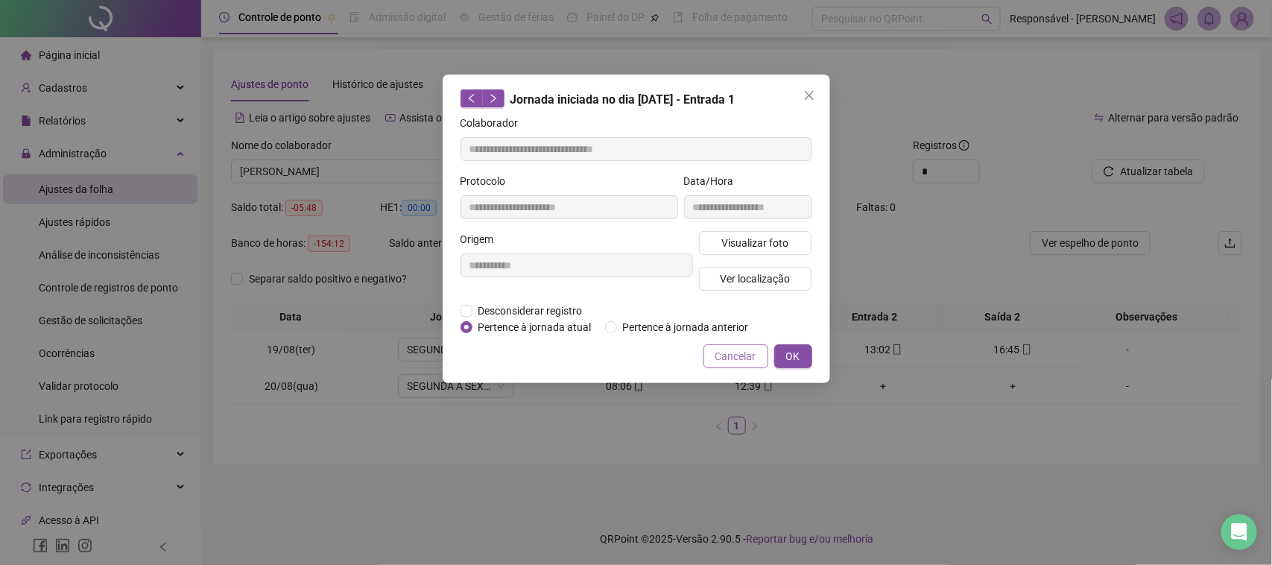
click at [739, 354] on span "Cancelar" at bounding box center [735, 356] width 41 height 16
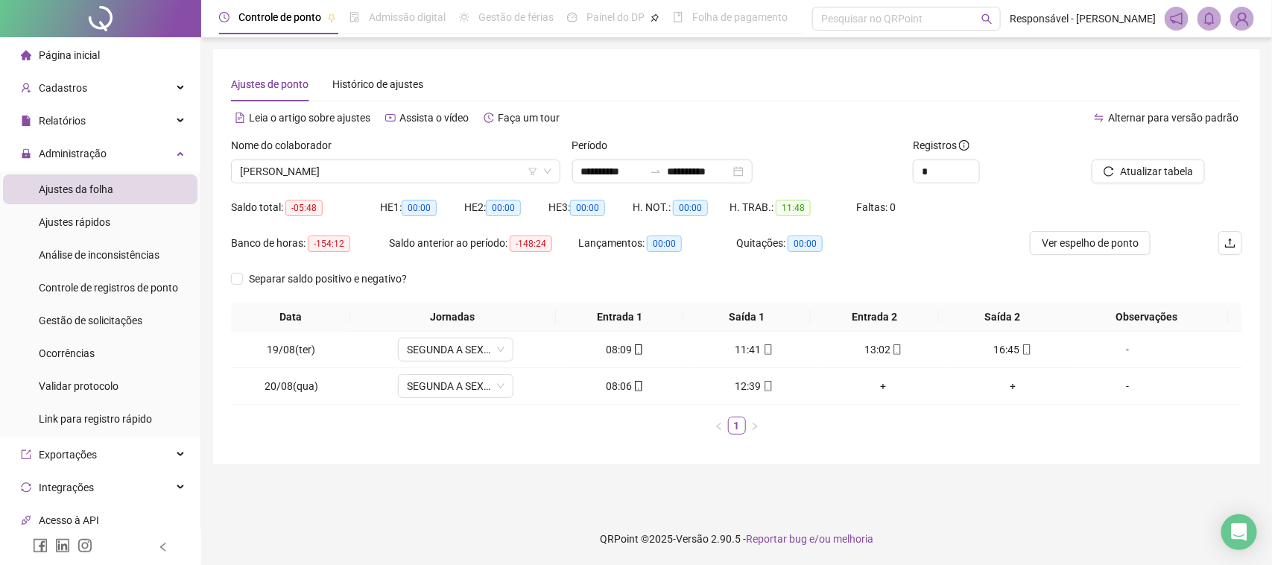
click at [735, 344] on div "11:41" at bounding box center [754, 349] width 118 height 16
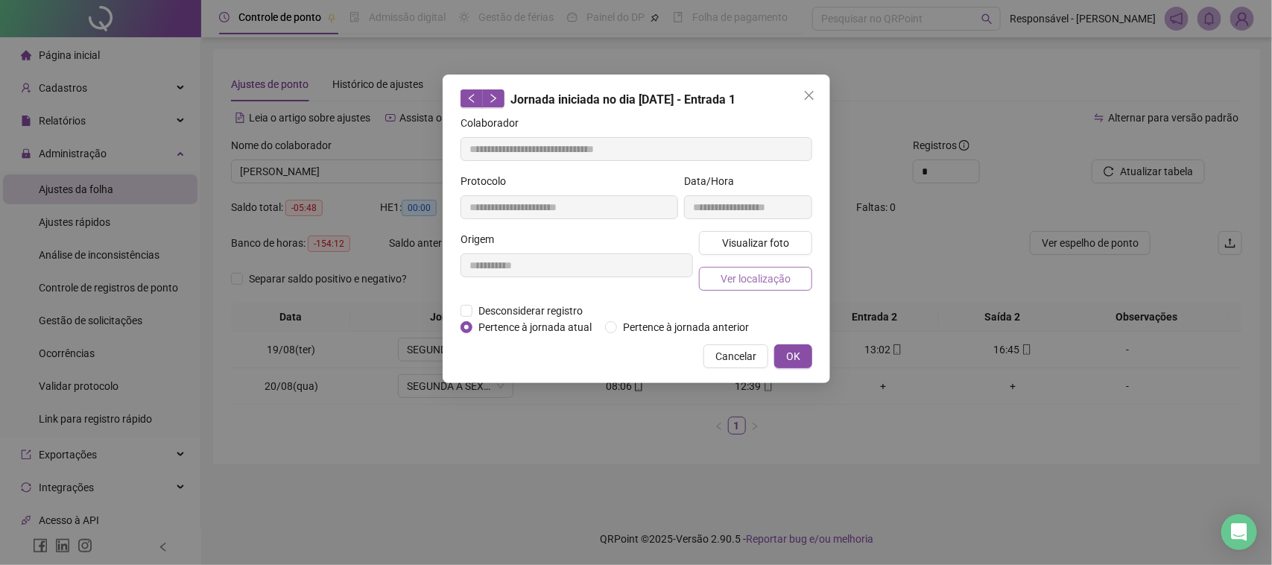
type input "**********"
click at [772, 248] on span "Visualizar foto" at bounding box center [754, 243] width 67 height 16
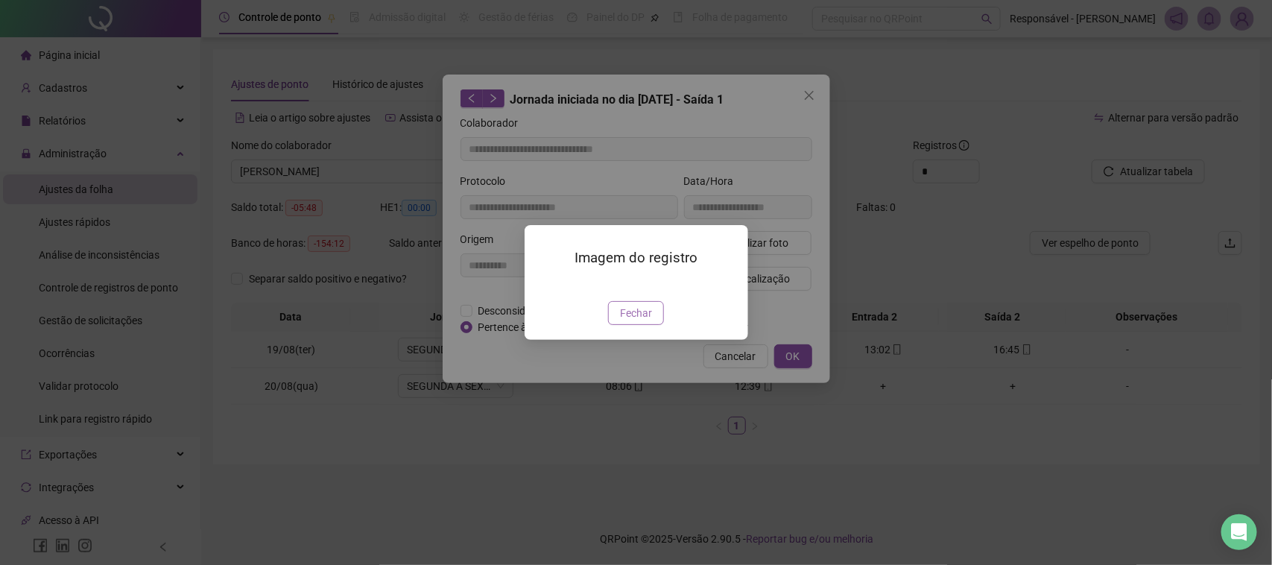
click at [633, 321] on span "Fechar" at bounding box center [636, 313] width 32 height 16
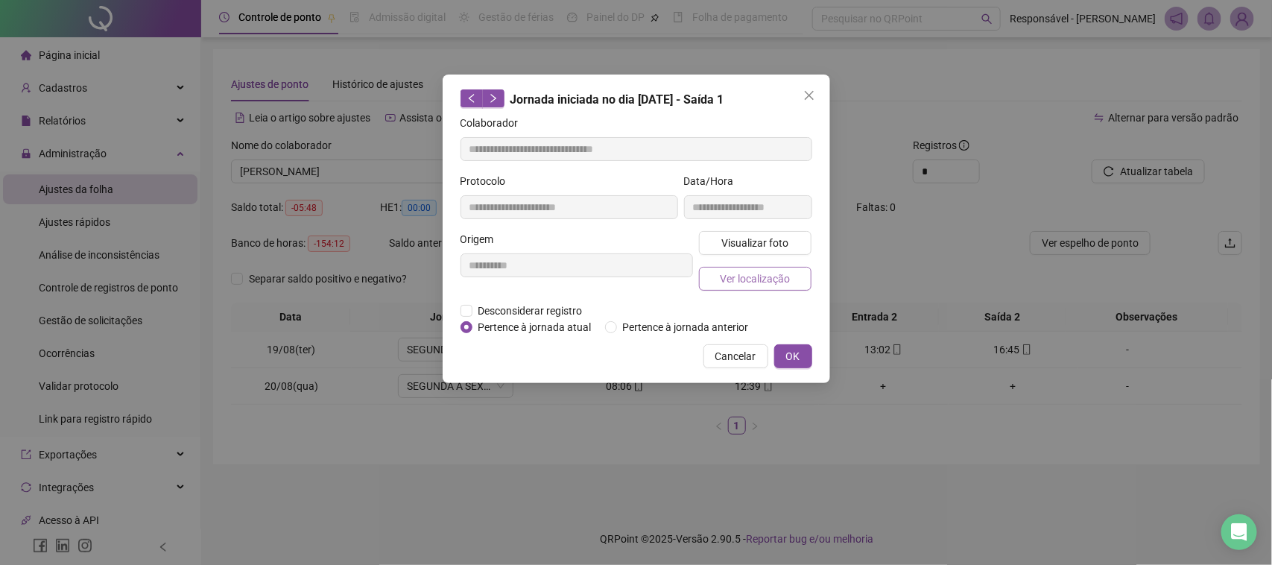
click at [743, 282] on span "Ver localização" at bounding box center [755, 279] width 70 height 16
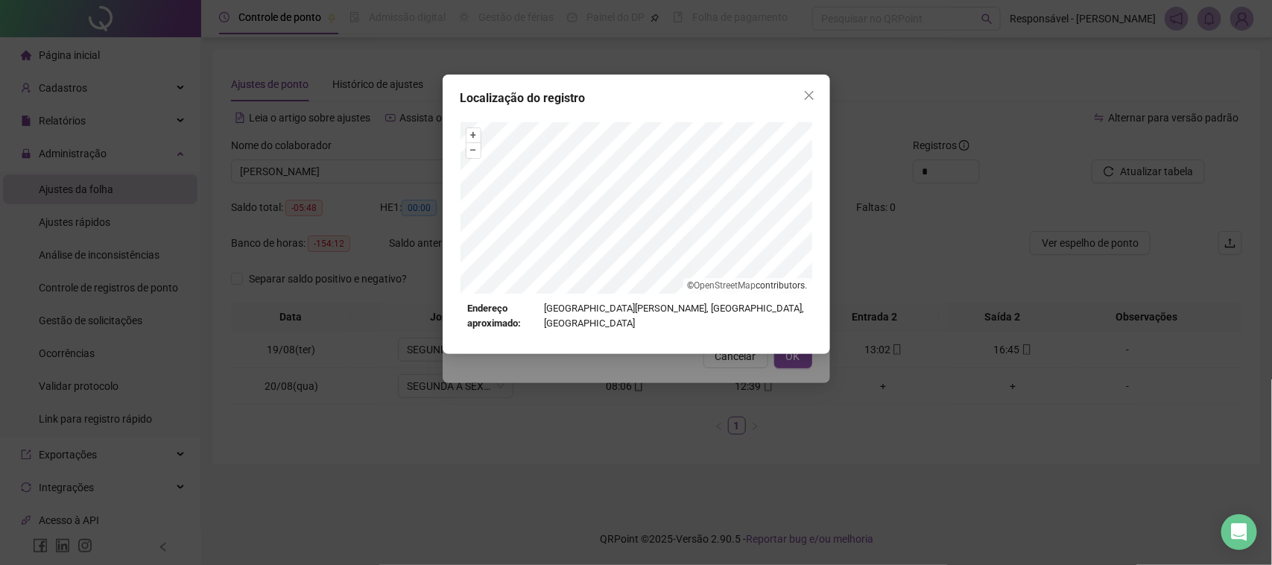
click at [688, 410] on div "Localização do registro + – ⇧ › © OpenStreetMap contributors. Endereço aproxima…" at bounding box center [636, 282] width 1272 height 565
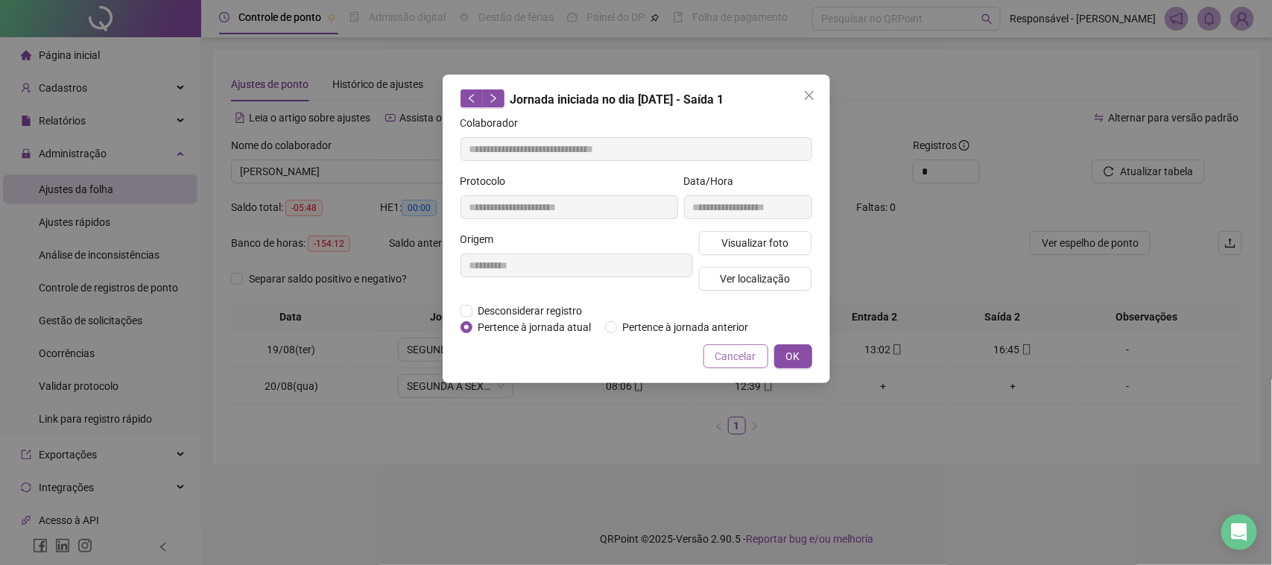
click at [727, 361] on span "Cancelar" at bounding box center [735, 356] width 41 height 16
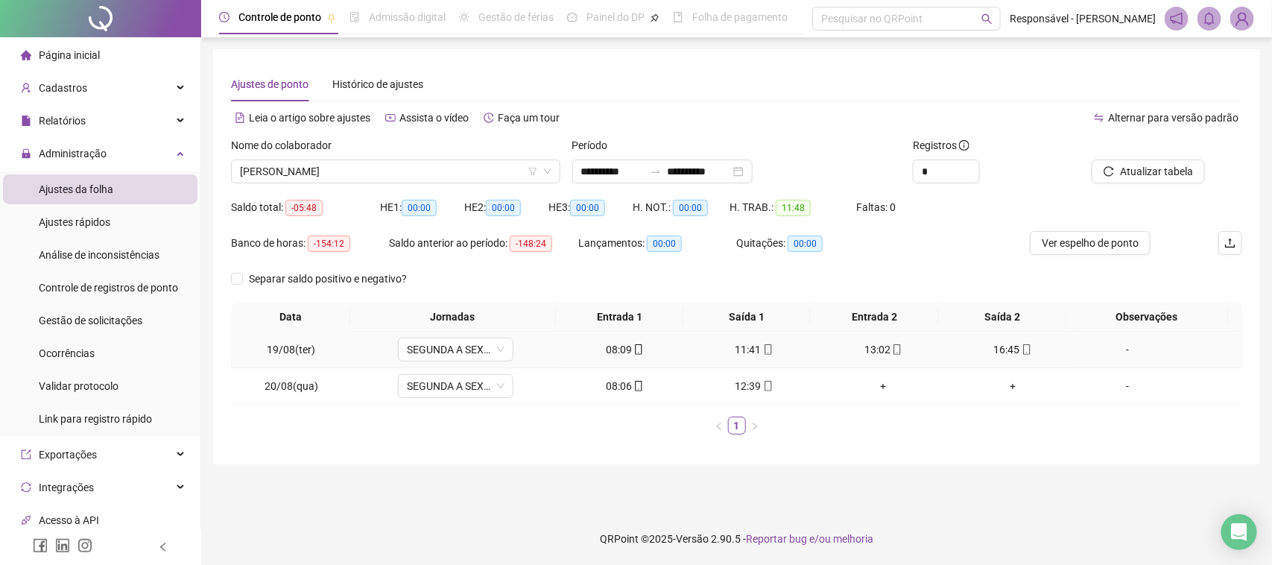
click at [749, 345] on div "11:41" at bounding box center [754, 349] width 118 height 16
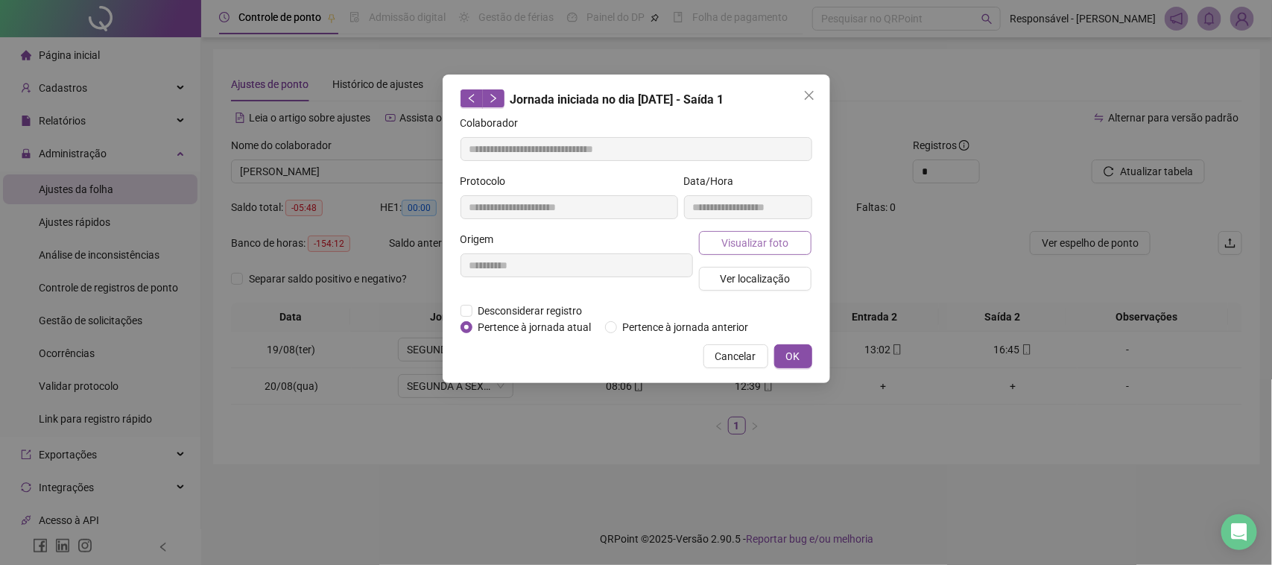
click at [746, 237] on span "Visualizar foto" at bounding box center [754, 243] width 67 height 16
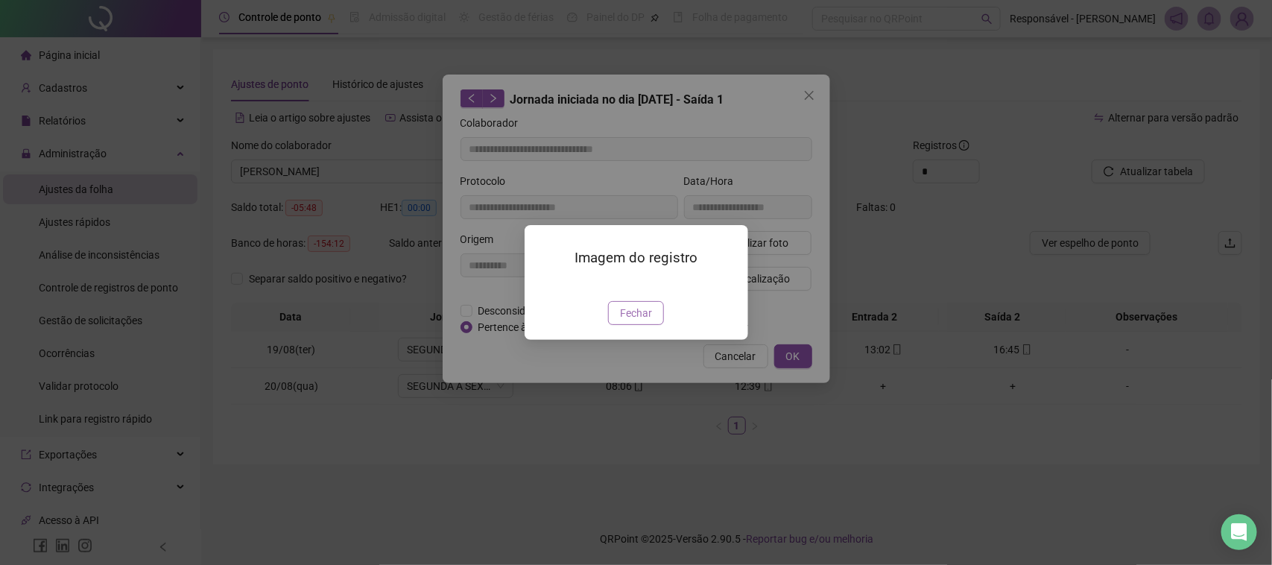
click at [630, 321] on span "Fechar" at bounding box center [636, 313] width 32 height 16
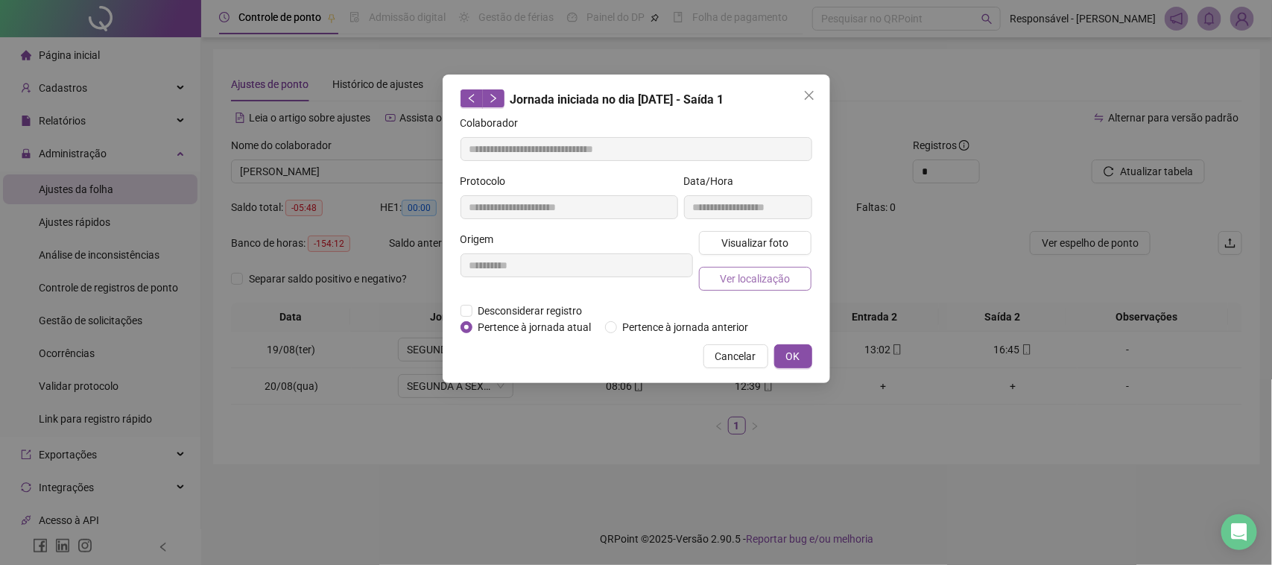
click at [765, 277] on span "Ver localização" at bounding box center [755, 279] width 70 height 16
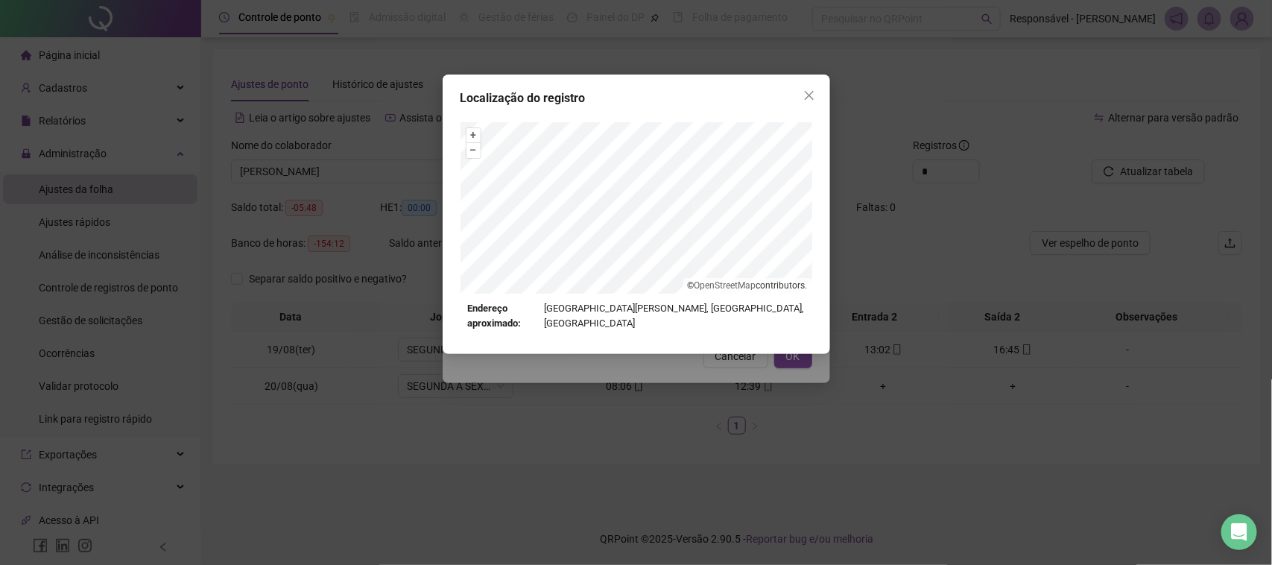
click at [732, 369] on div "Localização do registro + – ⇧ › © OpenStreetMap contributors. Endereço aproxima…" at bounding box center [636, 282] width 1272 height 565
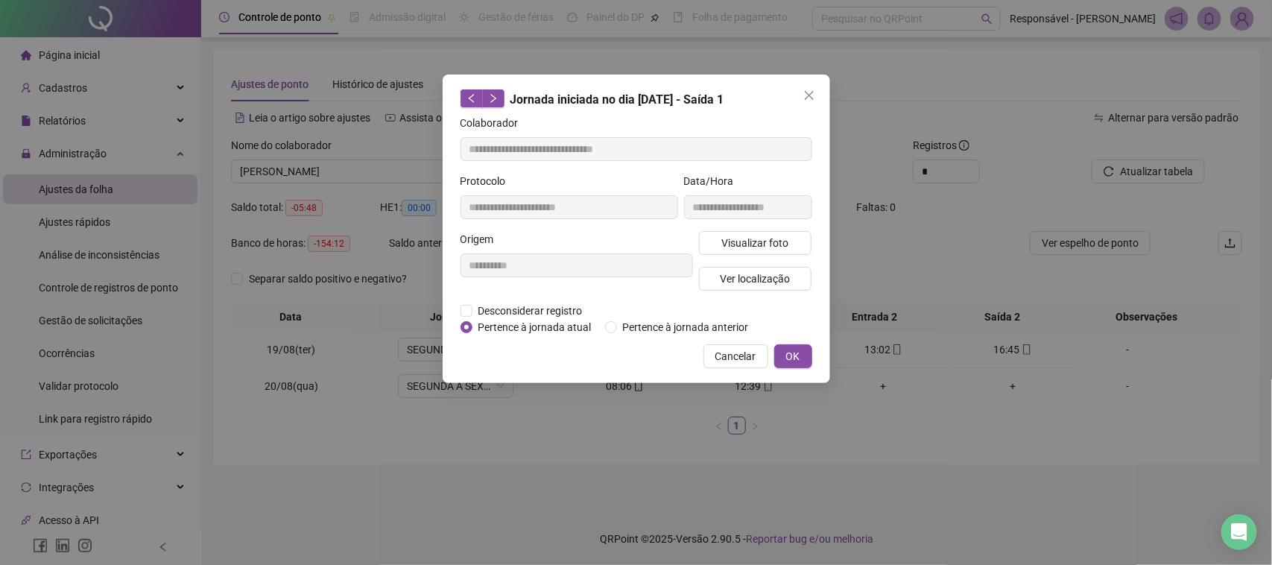
drag, startPoint x: 732, startPoint y: 366, endPoint x: 745, endPoint y: 366, distance: 13.4
click at [745, 367] on button "Cancelar" at bounding box center [736, 356] width 65 height 24
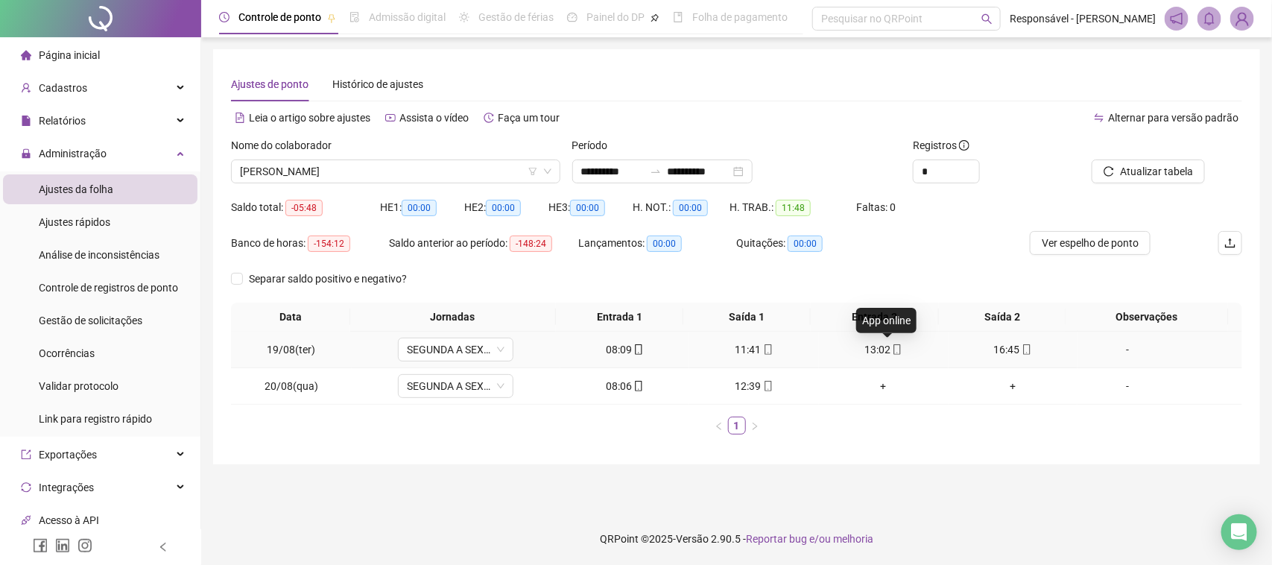
click at [892, 347] on icon "mobile" at bounding box center [897, 349] width 10 height 10
type input "**********"
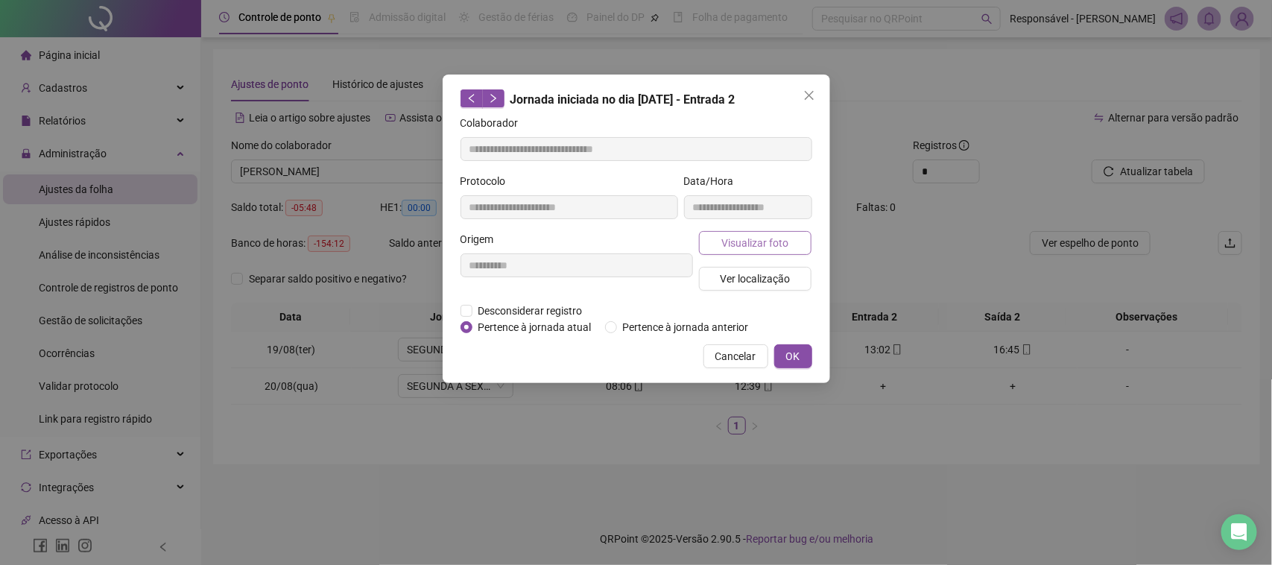
click at [742, 243] on span "Visualizar foto" at bounding box center [754, 243] width 67 height 16
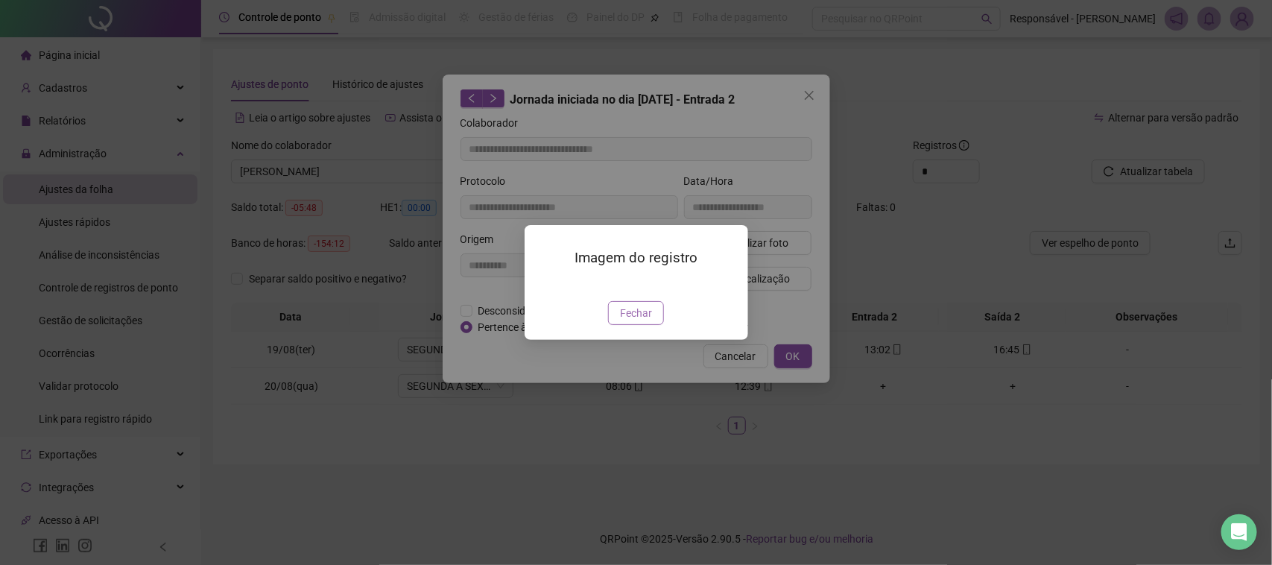
click at [630, 321] on span "Fechar" at bounding box center [636, 313] width 32 height 16
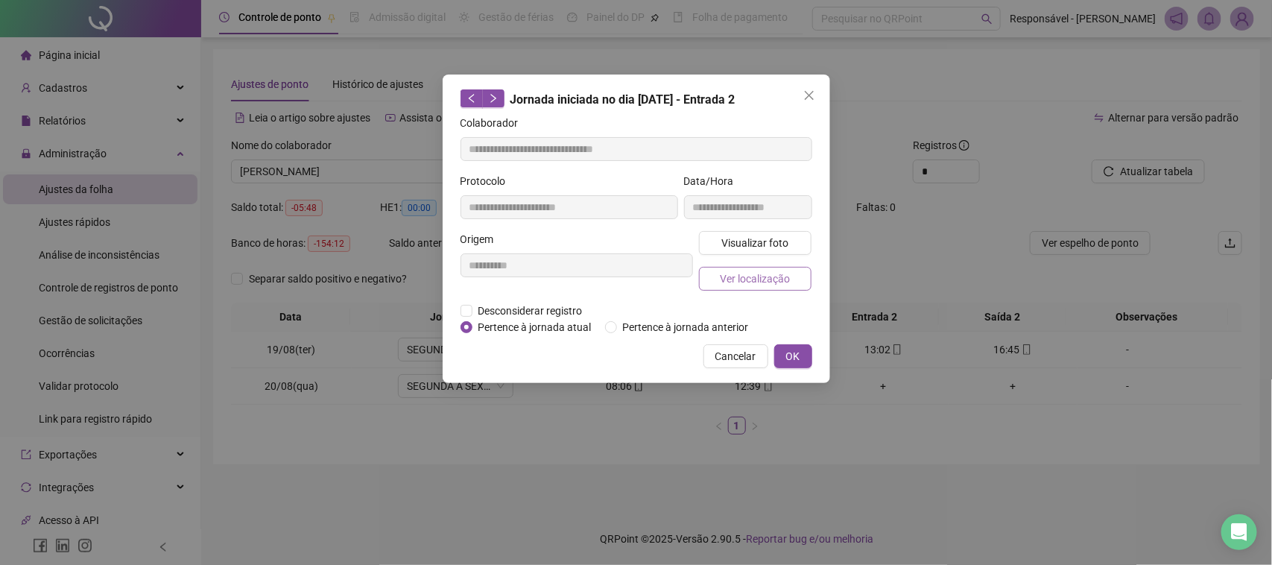
click at [762, 287] on button "Ver localização" at bounding box center [755, 279] width 113 height 24
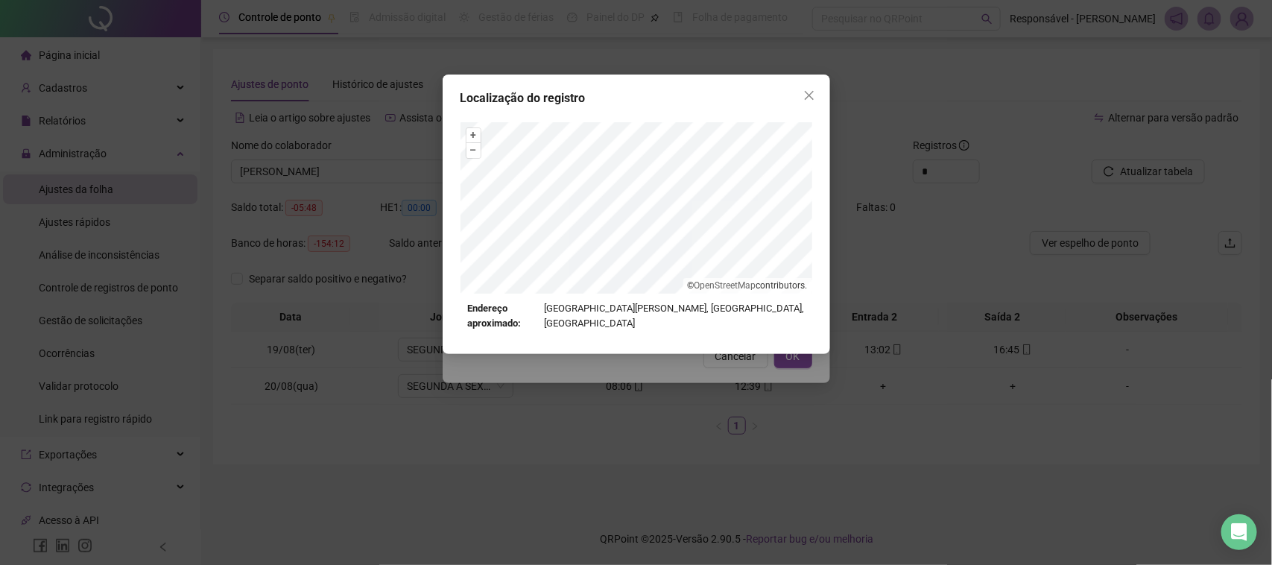
click at [592, 411] on div "Localização do registro + – ⇧ › © OpenStreetMap contributors. Endereço aproxima…" at bounding box center [636, 282] width 1272 height 565
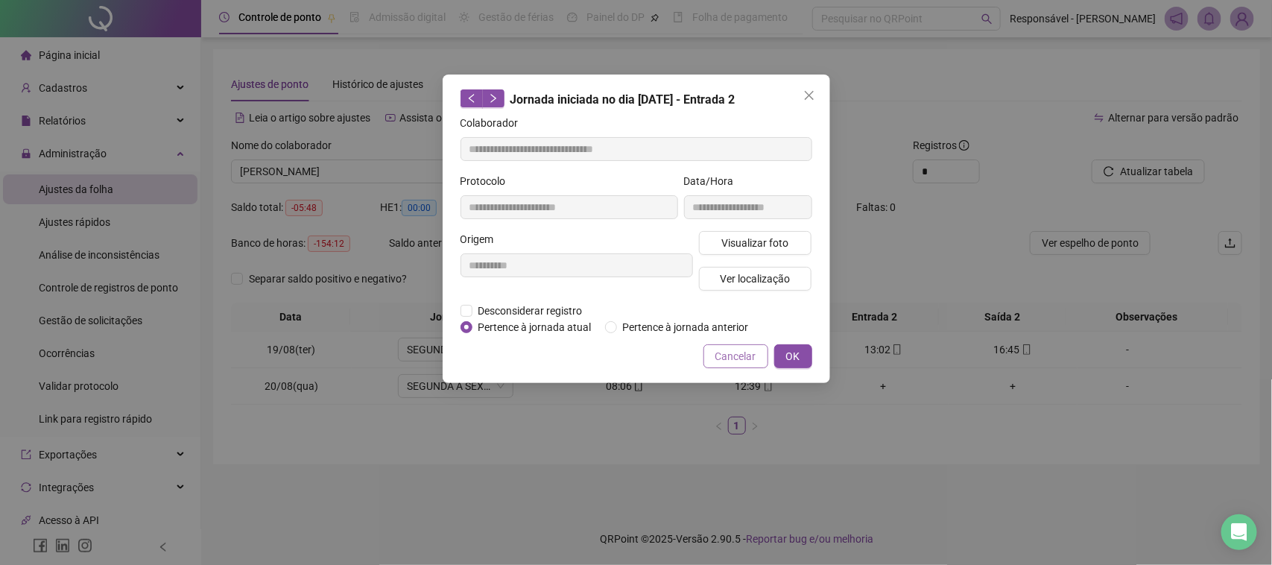
click at [732, 344] on button "Cancelar" at bounding box center [736, 356] width 65 height 24
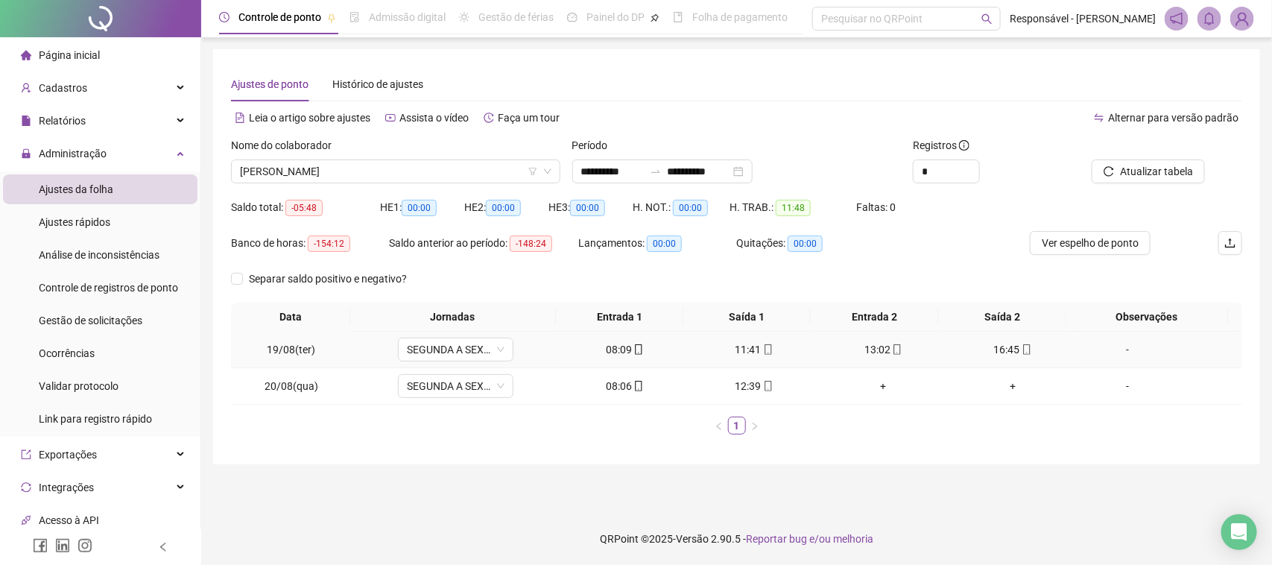
click at [873, 344] on div "13:02" at bounding box center [884, 349] width 118 height 16
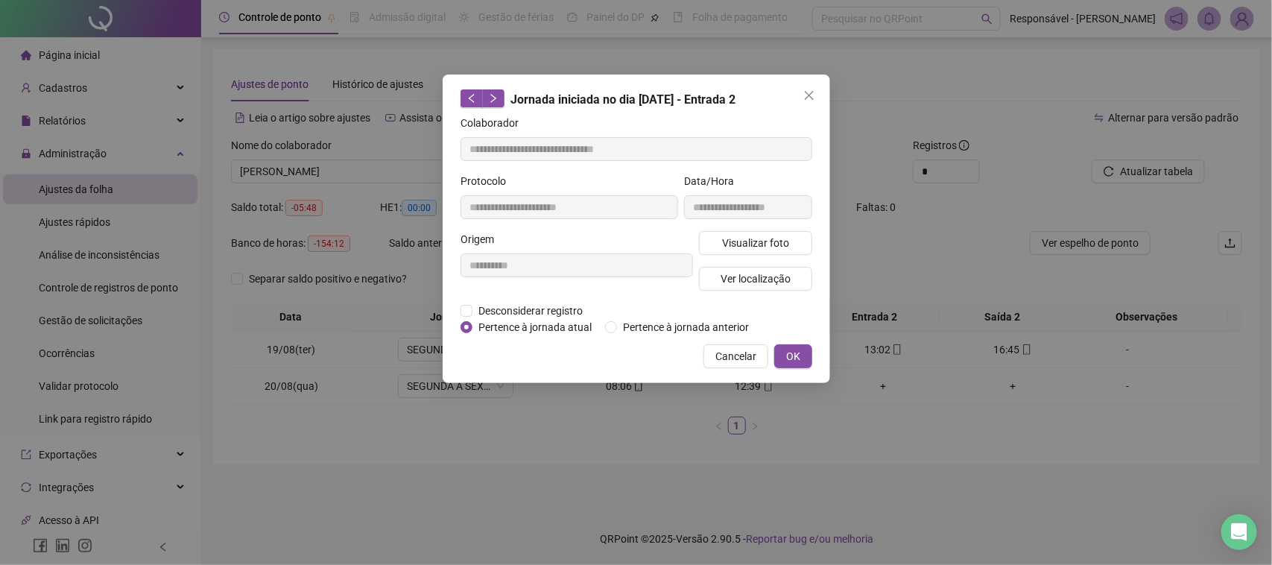
click at [1008, 347] on div "**********" at bounding box center [636, 282] width 1272 height 565
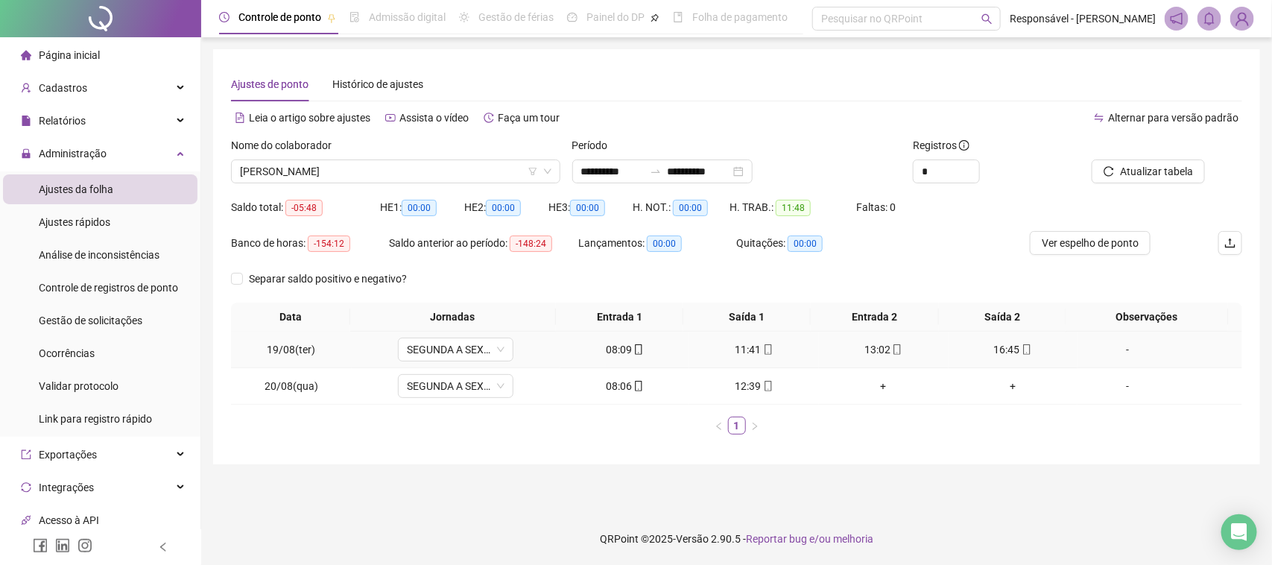
click at [1005, 347] on div "16:45" at bounding box center [1014, 349] width 118 height 16
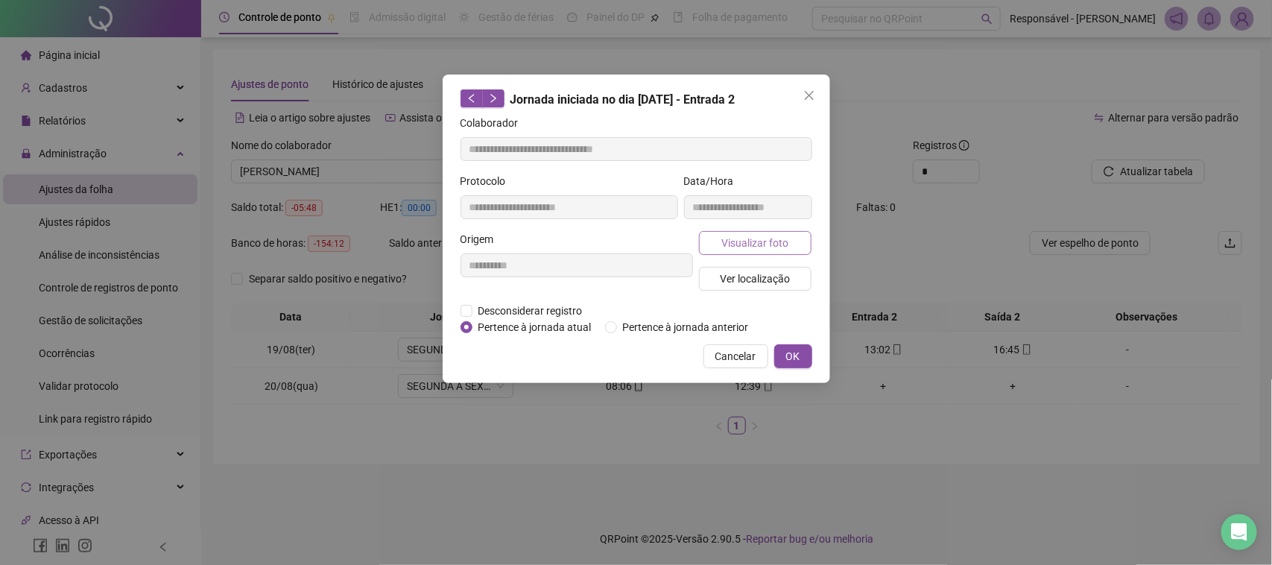
type input "**********"
click at [756, 240] on span "Visualizar foto" at bounding box center [754, 243] width 67 height 16
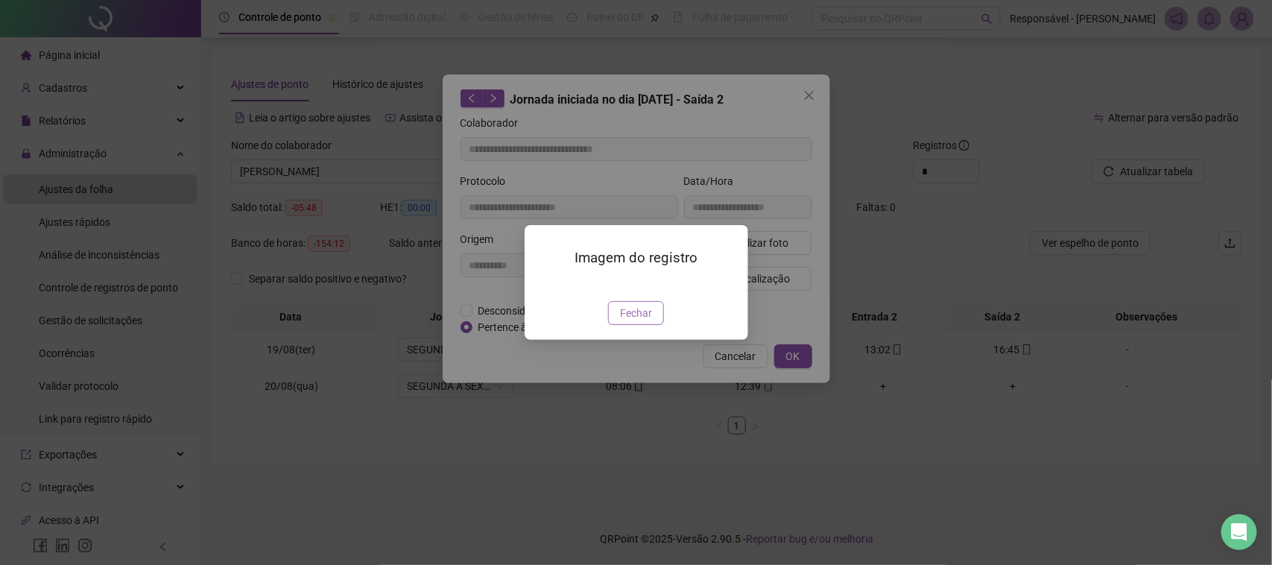
click at [631, 321] on span "Fechar" at bounding box center [636, 313] width 32 height 16
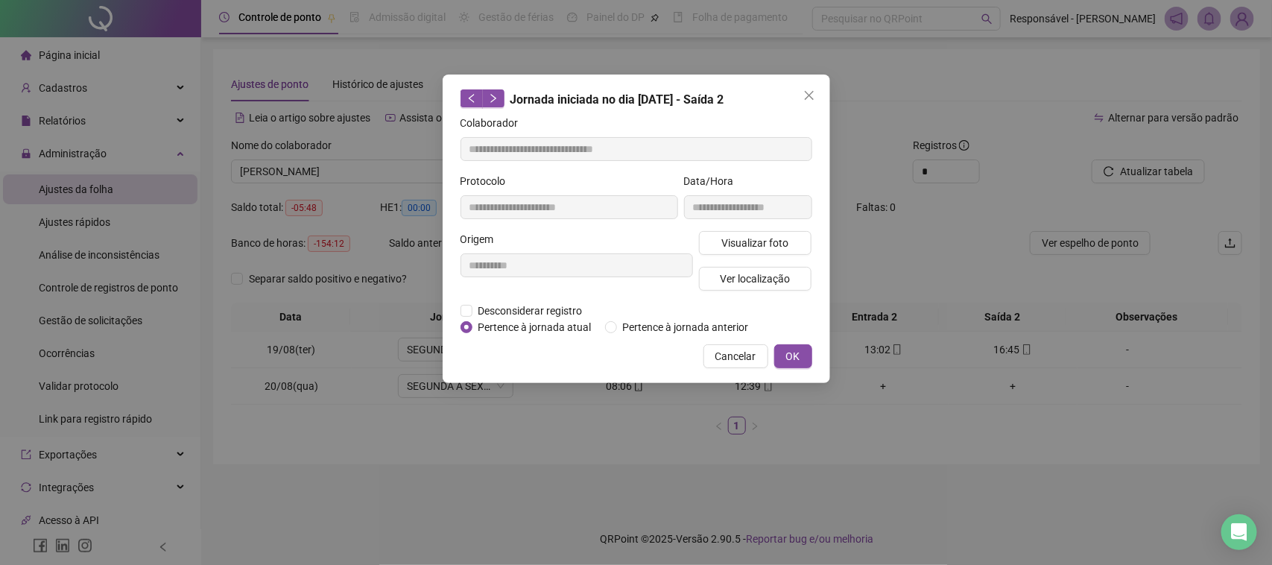
click at [839, 242] on div "**********" at bounding box center [636, 282] width 1272 height 565
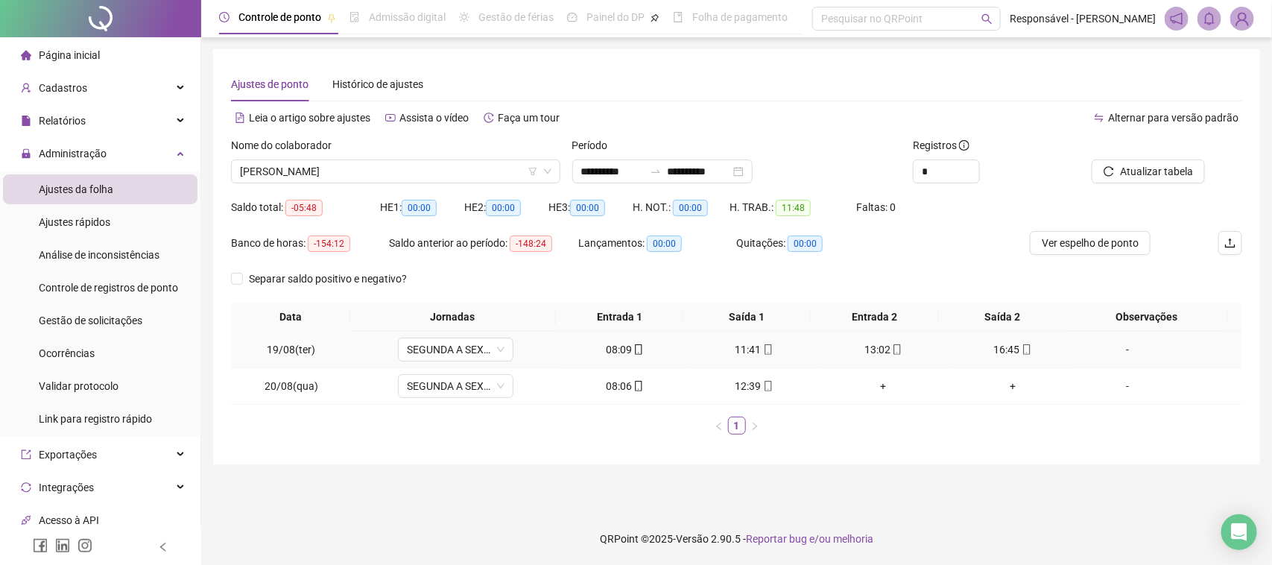
click at [856, 341] on div "13:02" at bounding box center [884, 349] width 118 height 16
type input "**********"
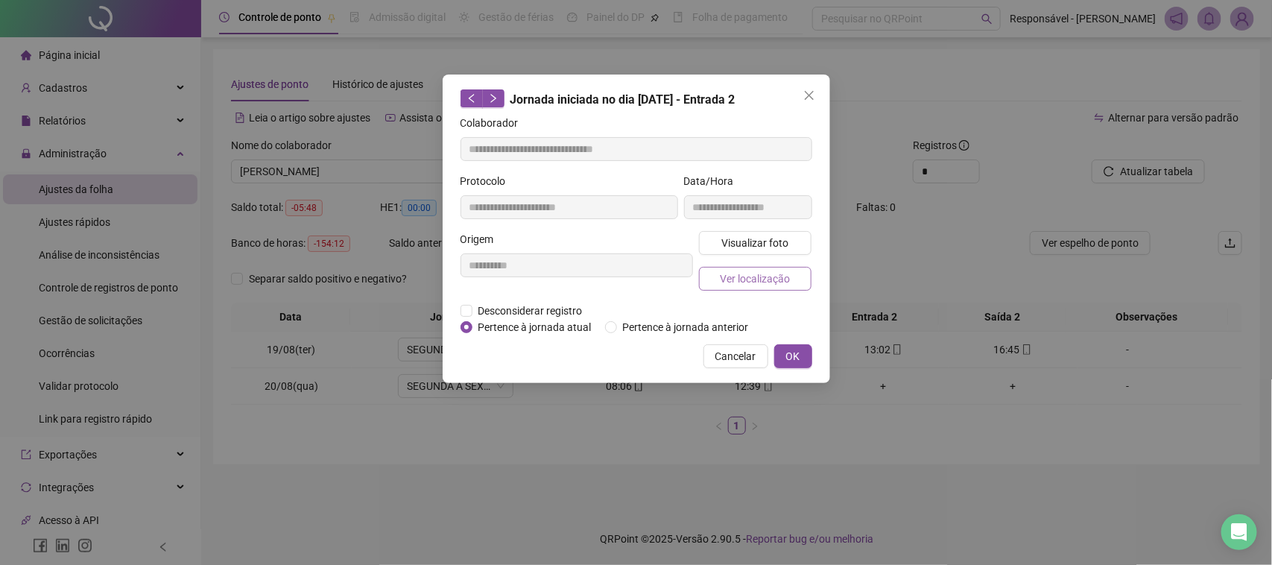
click at [730, 273] on span "Ver localização" at bounding box center [755, 279] width 70 height 16
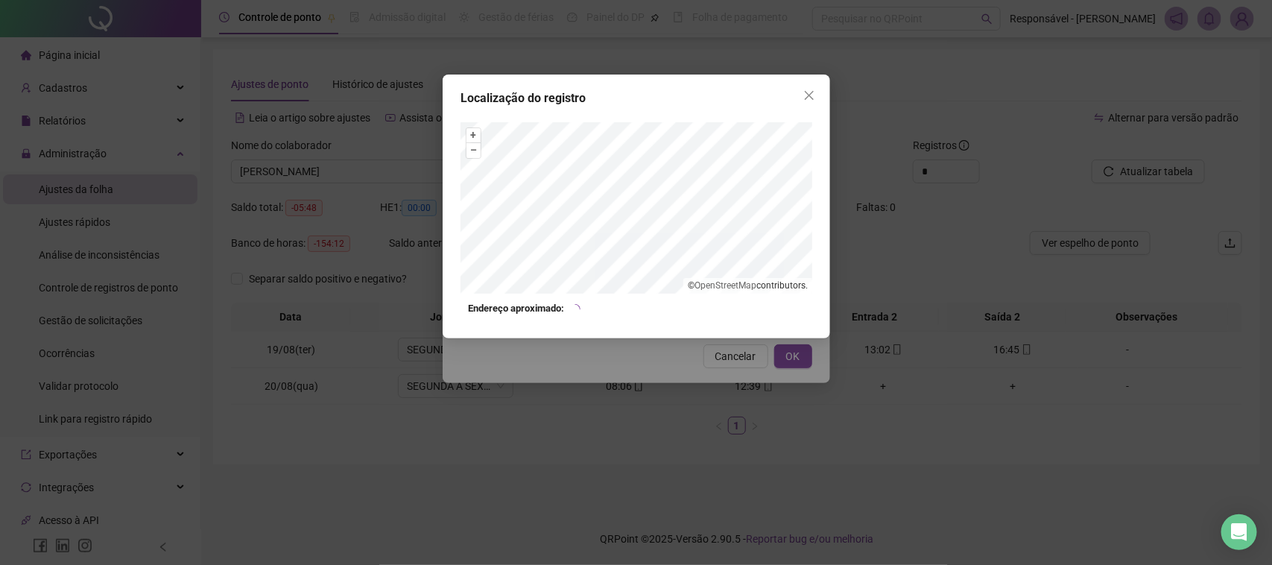
click at [713, 365] on div "Localização do registro + – ⇧ › © OpenStreetMap contributors. Endereço aproxima…" at bounding box center [636, 282] width 1272 height 565
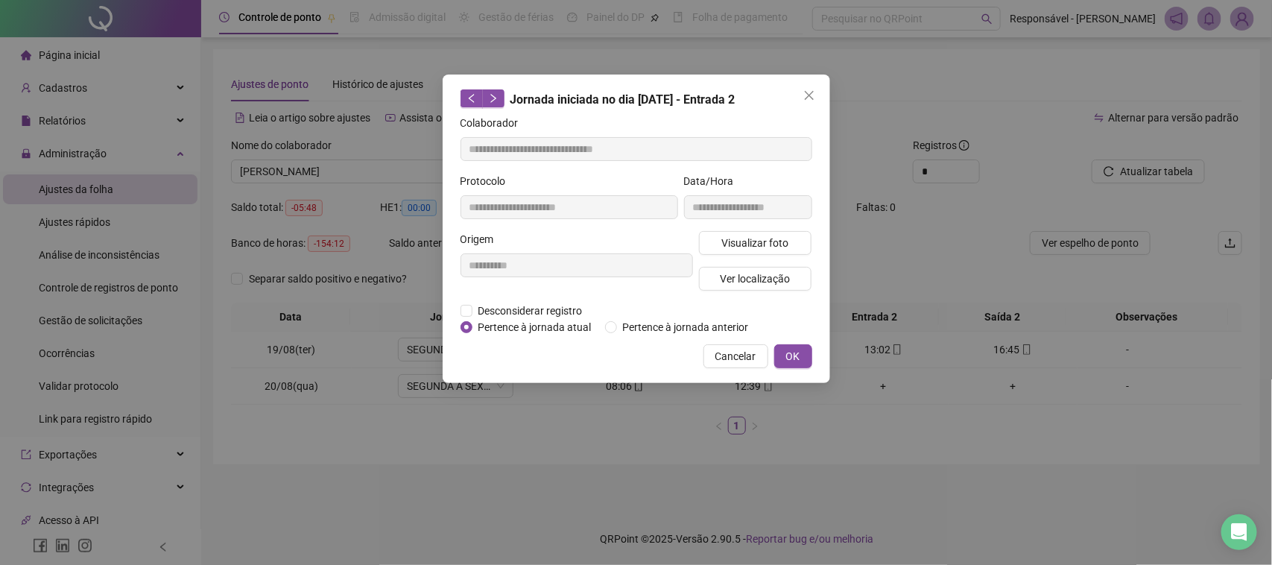
click at [724, 355] on span "Cancelar" at bounding box center [735, 356] width 41 height 16
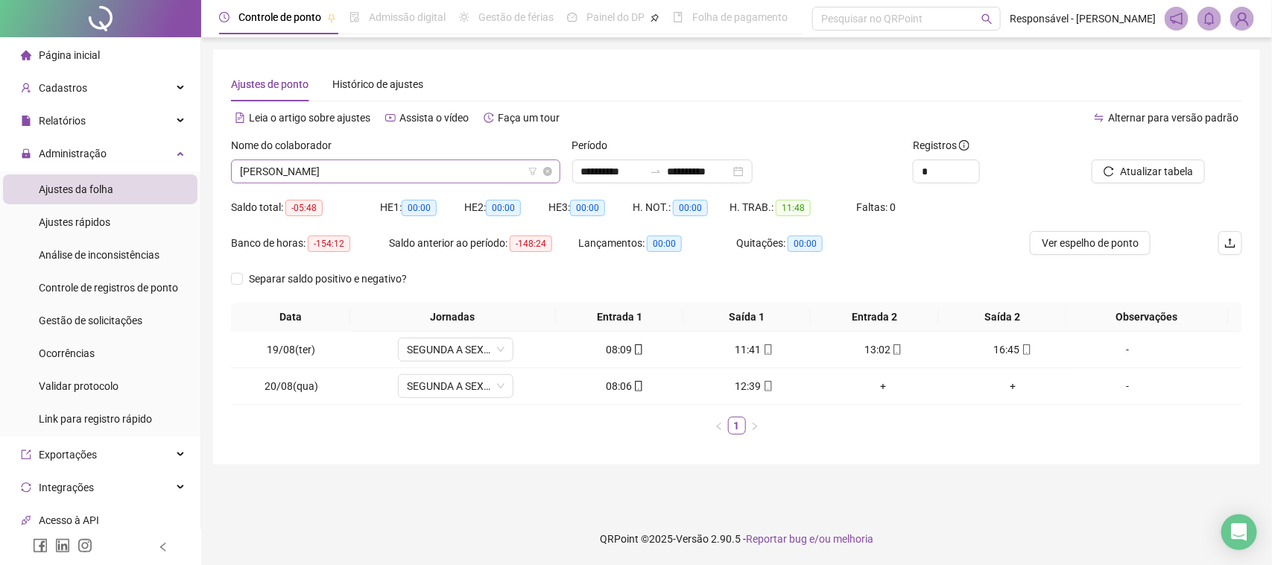
click at [421, 174] on span "[PERSON_NAME]" at bounding box center [396, 171] width 312 height 22
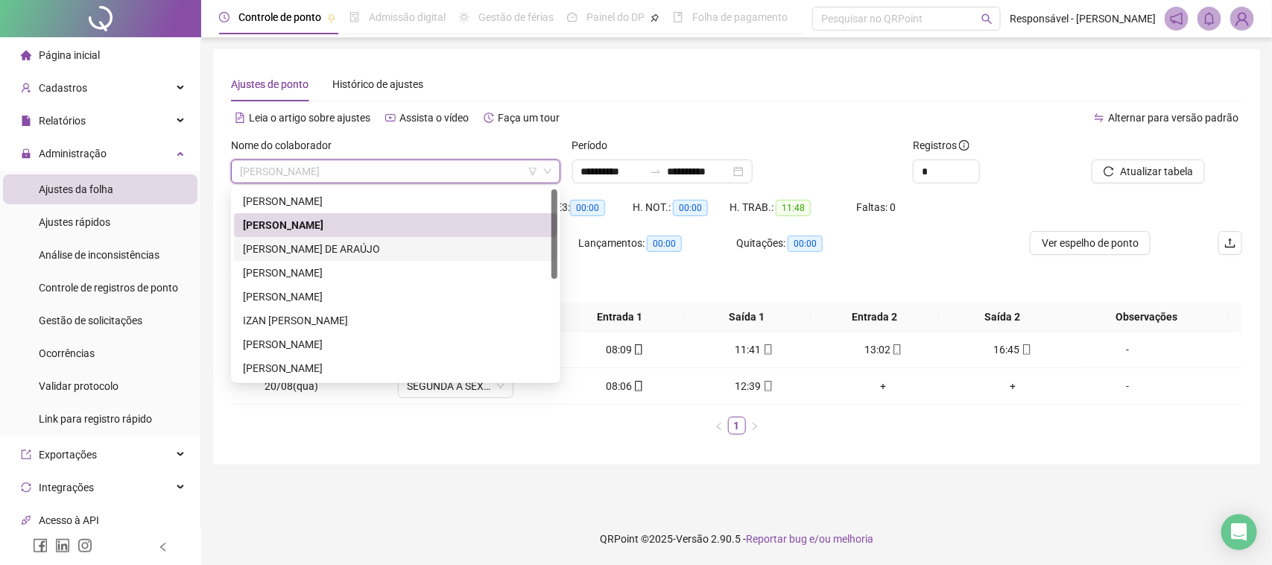
click at [411, 251] on div "[PERSON_NAME] DE ARAÚJO" at bounding box center [396, 249] width 306 height 16
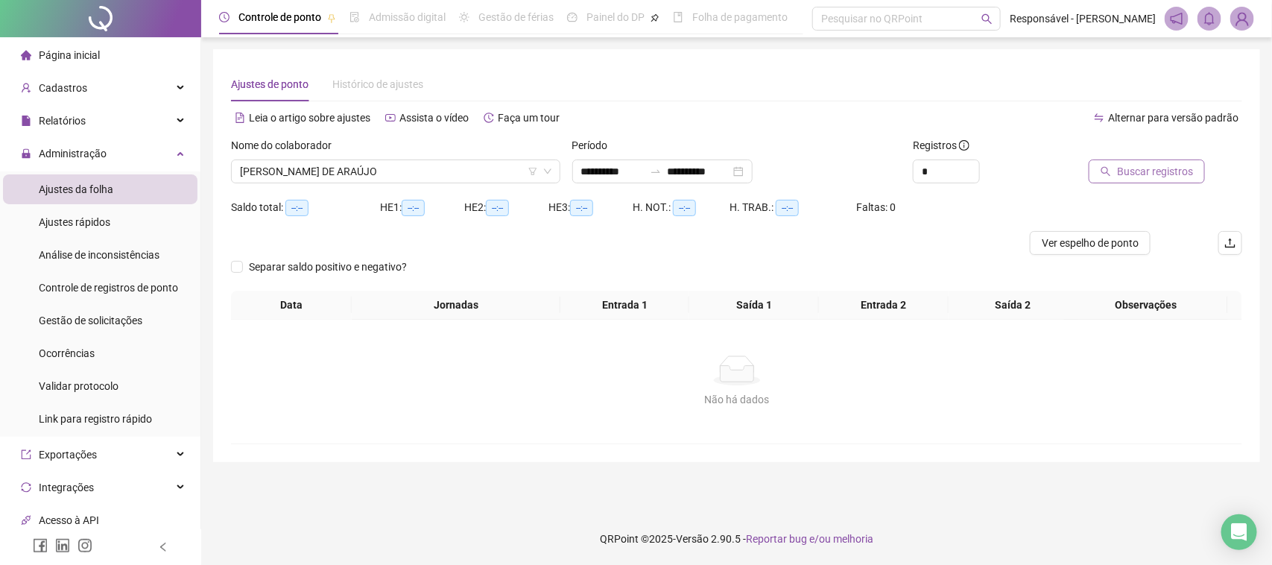
click at [1154, 168] on span "Buscar registros" at bounding box center [1155, 171] width 76 height 16
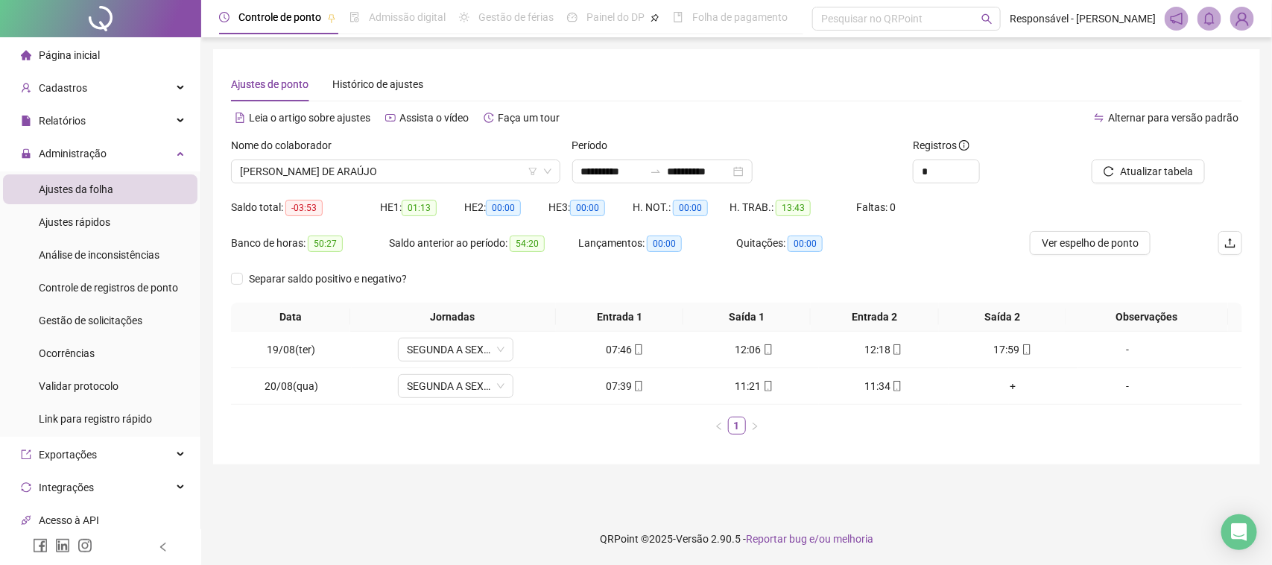
click at [318, 184] on div "Nome do colaborador [PERSON_NAME] DE ARAÚJO" at bounding box center [395, 166] width 341 height 58
click at [341, 176] on span "[PERSON_NAME] DE ARAÚJO" at bounding box center [396, 171] width 312 height 22
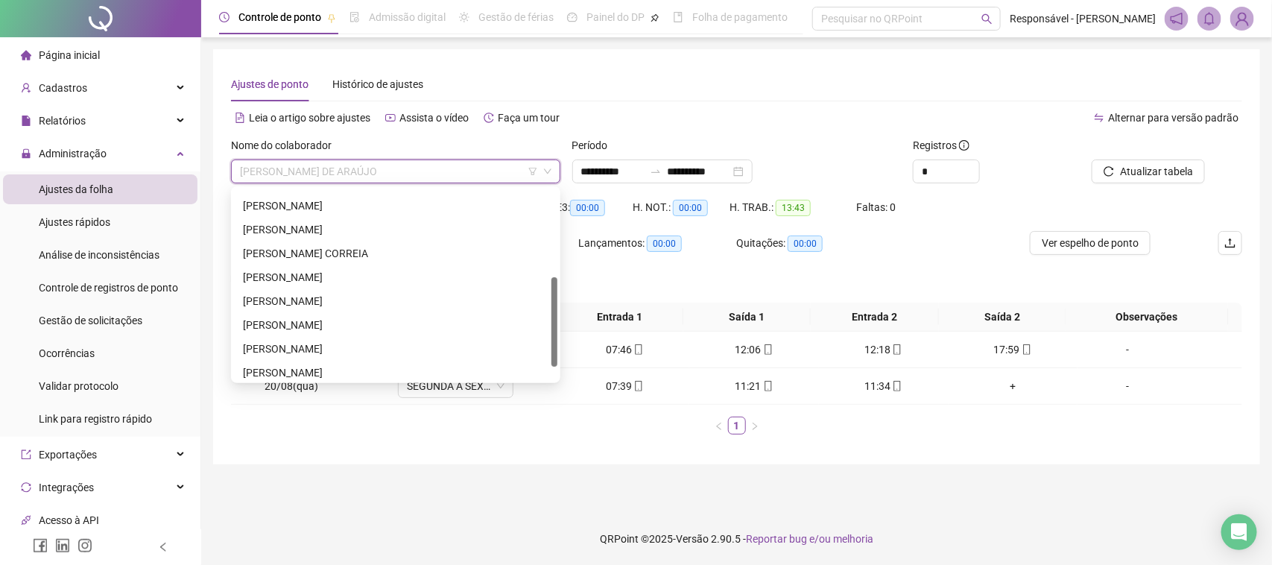
scroll to position [214, 0]
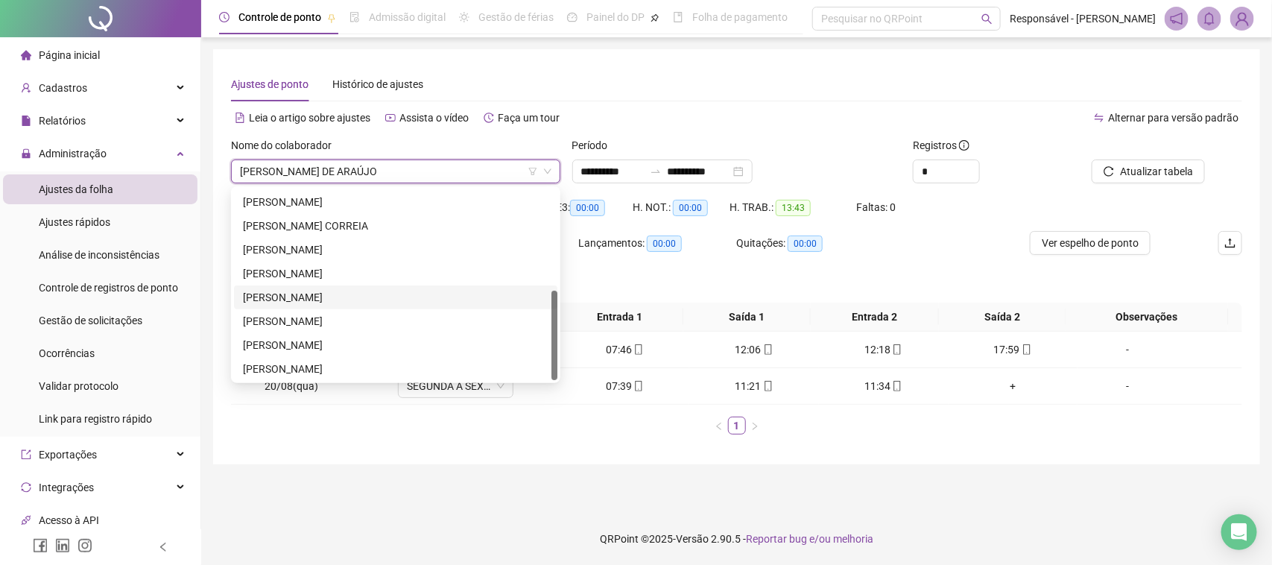
click at [734, 291] on div "Separar saldo positivo e negativo?" at bounding box center [736, 285] width 1011 height 36
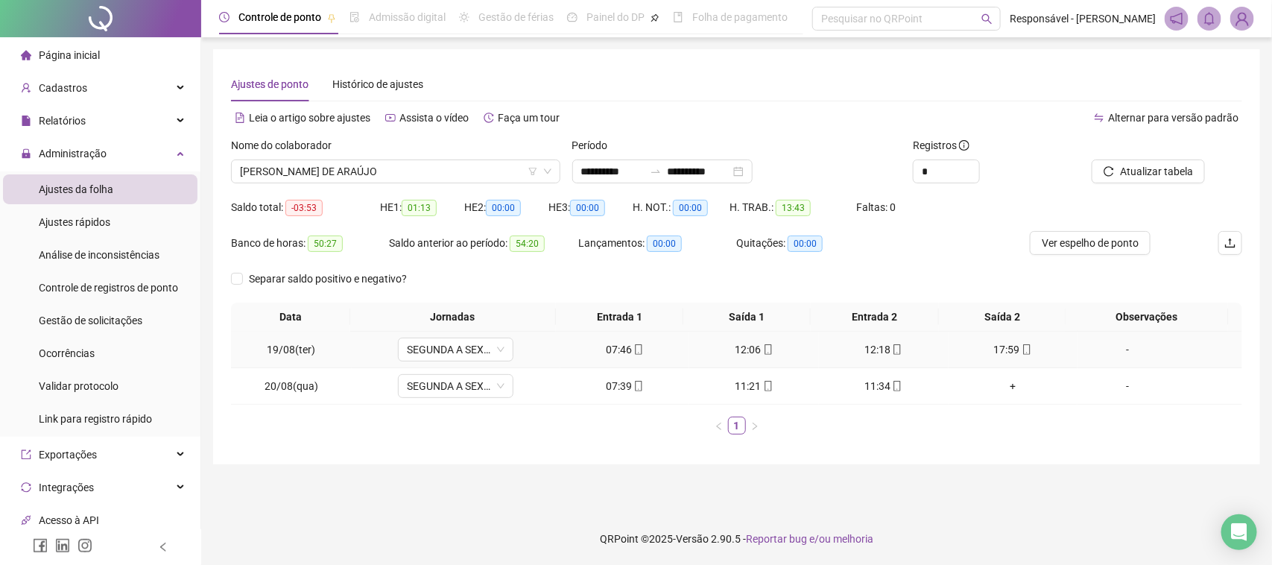
click at [633, 349] on icon "mobile" at bounding box center [638, 349] width 10 height 10
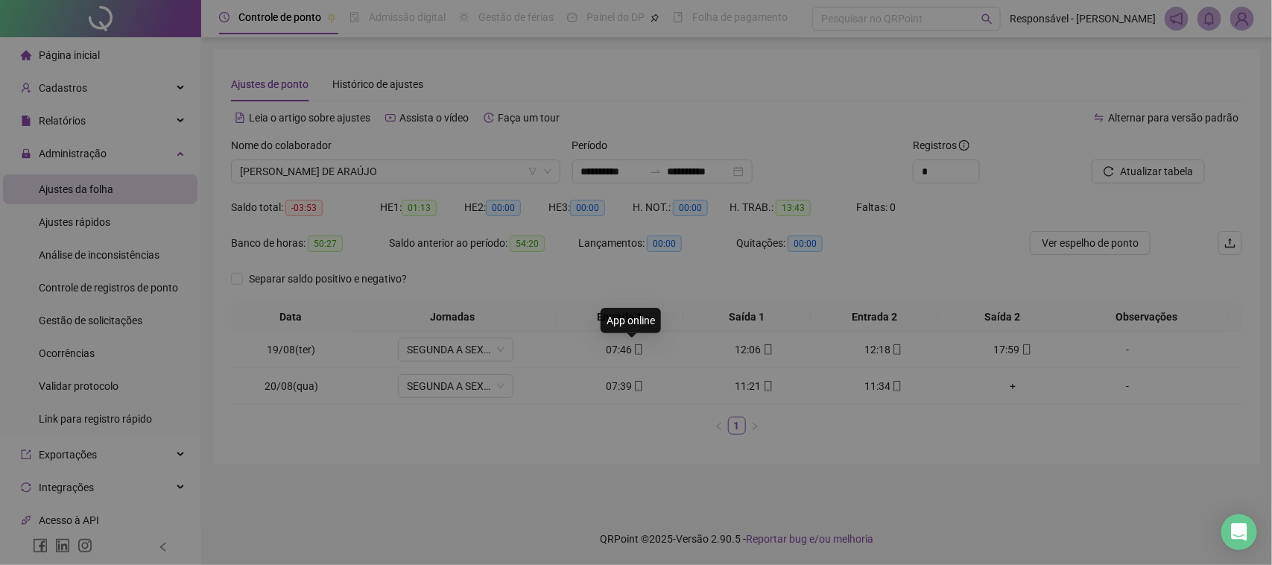
type input "**********"
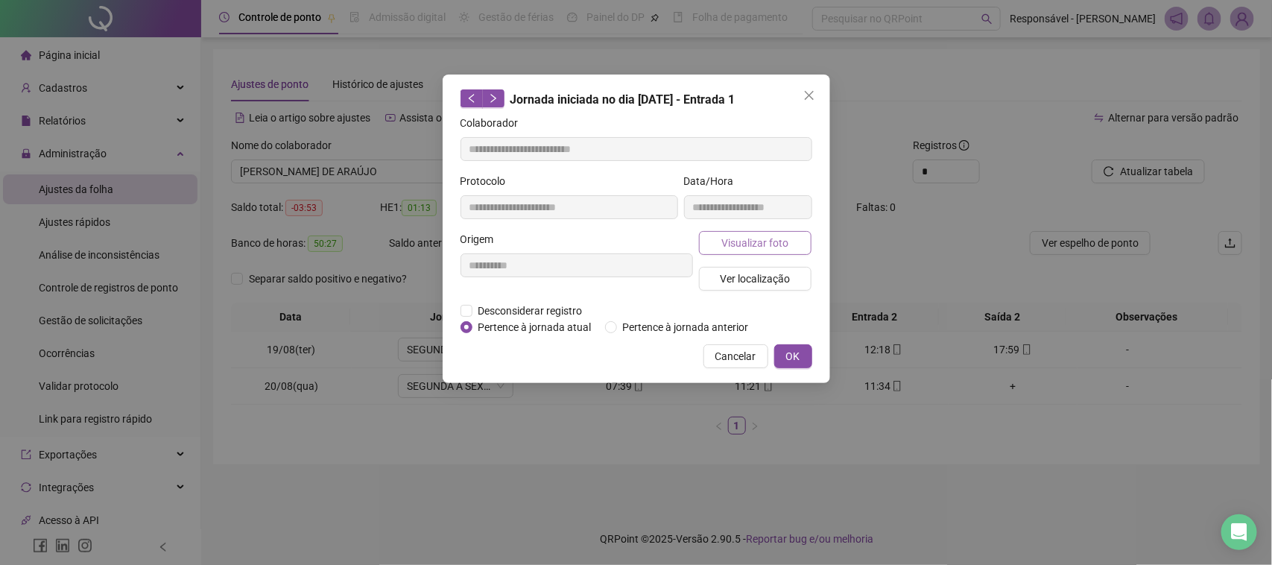
click at [720, 238] on button "Visualizar foto" at bounding box center [755, 243] width 113 height 24
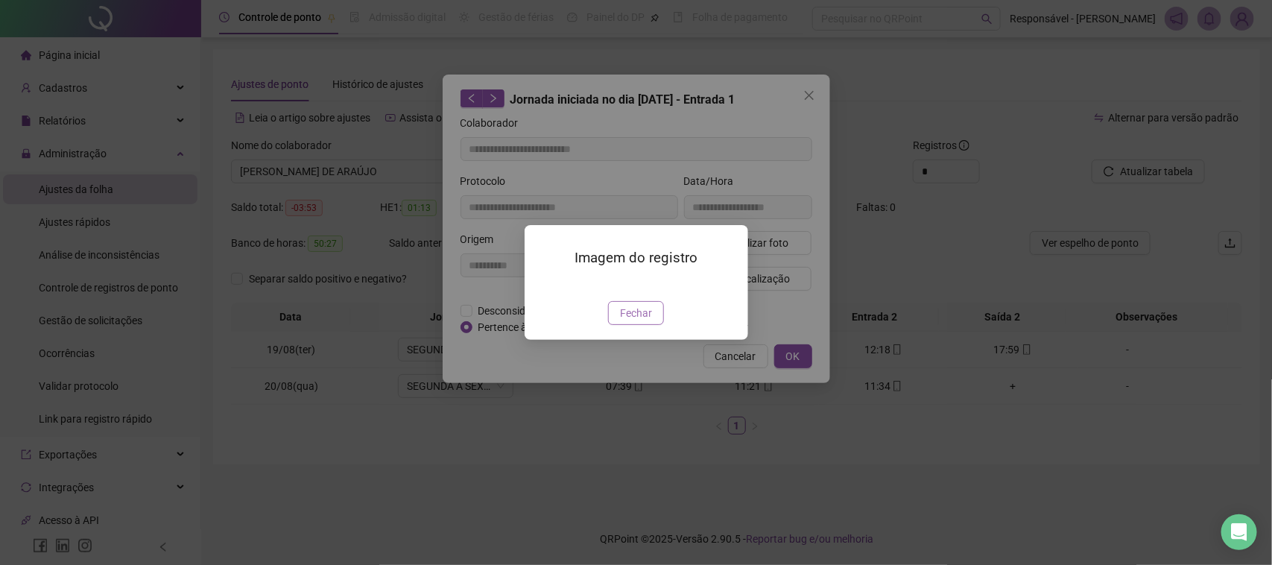
click at [639, 321] on span "Fechar" at bounding box center [636, 313] width 32 height 16
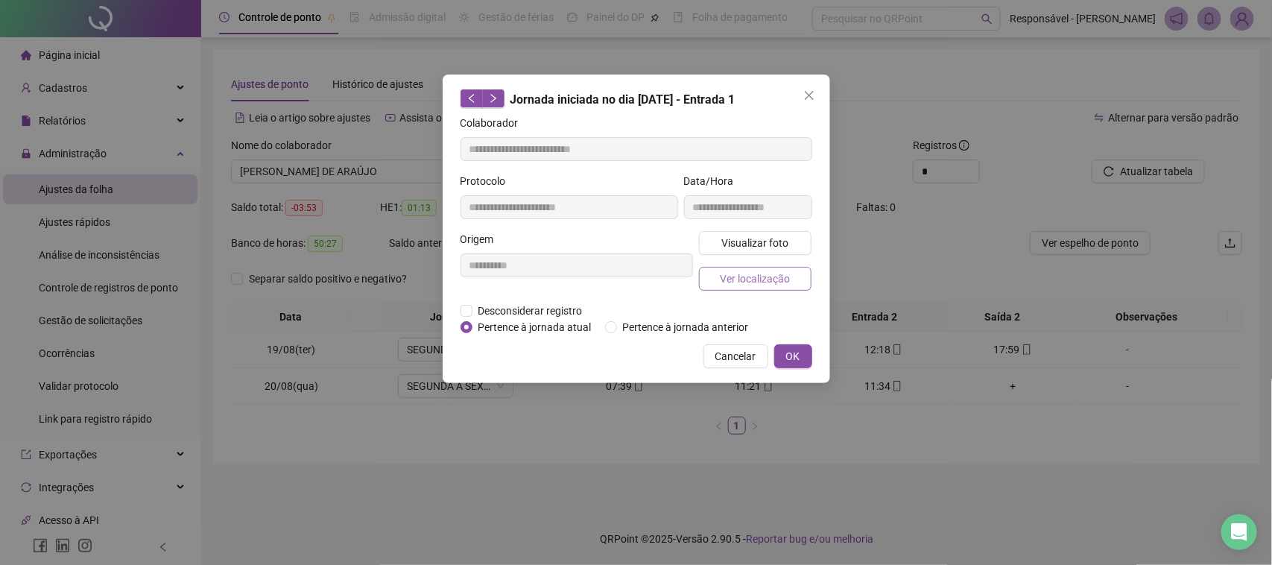
click at [750, 282] on span "Ver localização" at bounding box center [755, 279] width 70 height 16
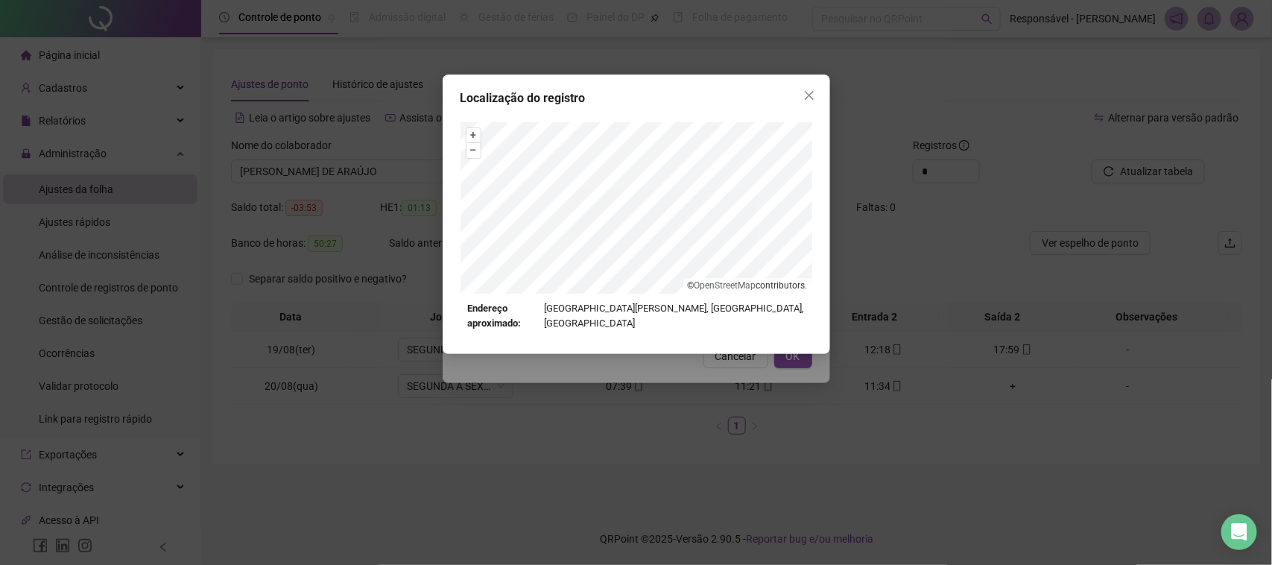
click at [620, 455] on div "Localização do registro + – ⇧ › © OpenStreetMap contributors. Endereço aproxima…" at bounding box center [636, 282] width 1272 height 565
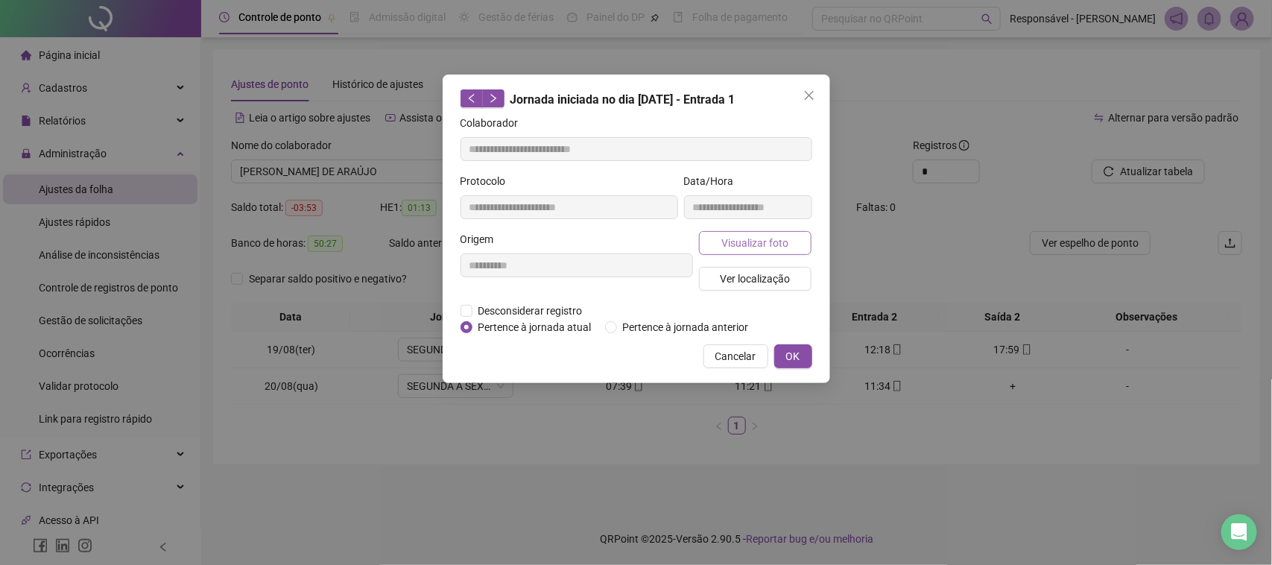
click at [720, 246] on button "Visualizar foto" at bounding box center [755, 243] width 113 height 24
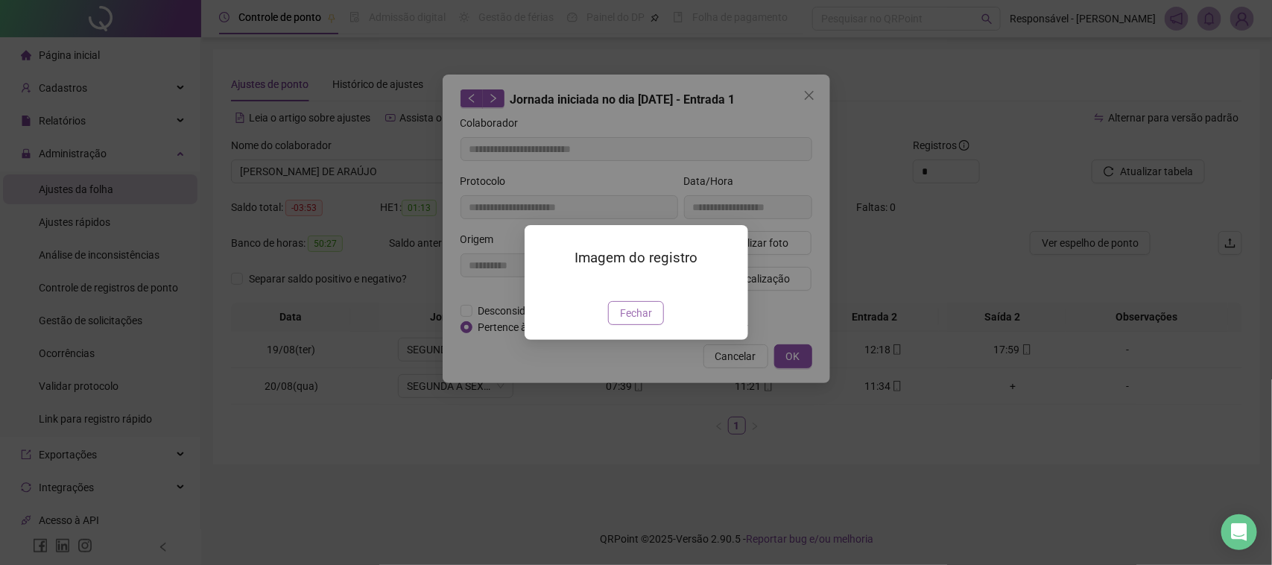
click at [616, 325] on button "Fechar" at bounding box center [636, 313] width 56 height 24
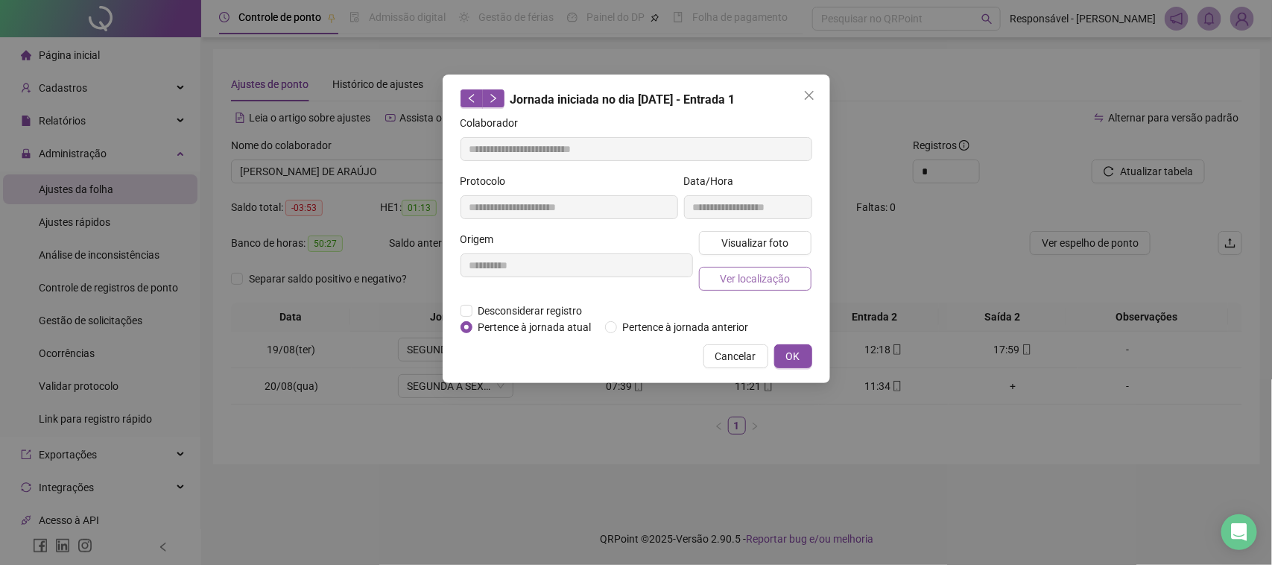
click at [760, 279] on span "Ver localização" at bounding box center [755, 279] width 70 height 16
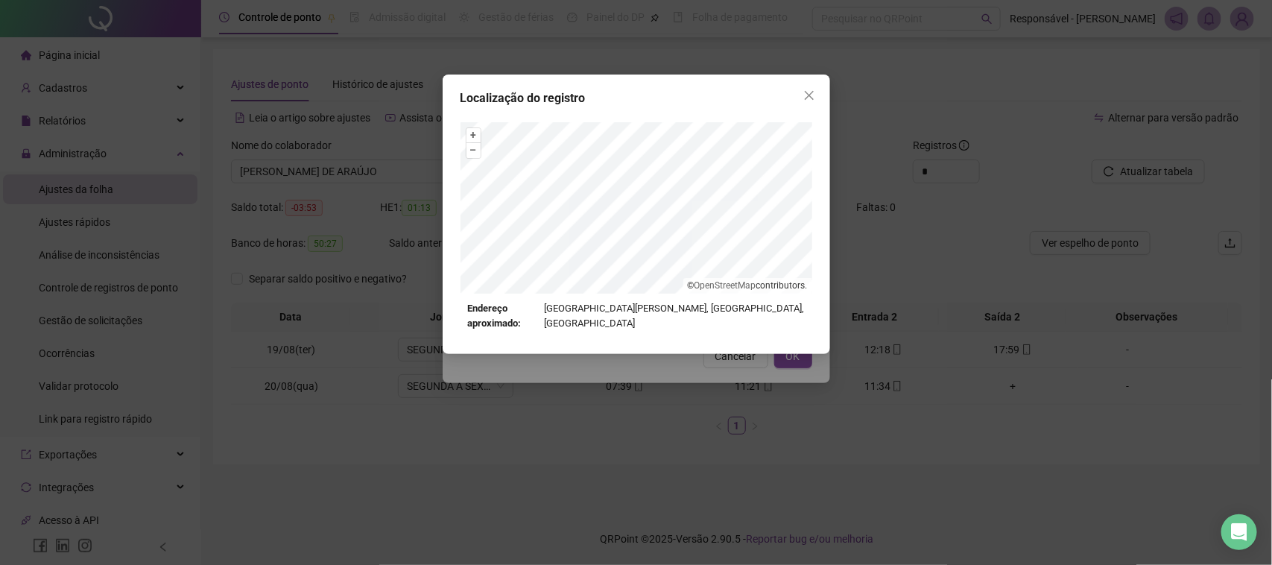
click at [680, 369] on div "Localização do registro + – ⇧ › © OpenStreetMap contributors. Endereço aproxima…" at bounding box center [636, 282] width 1272 height 565
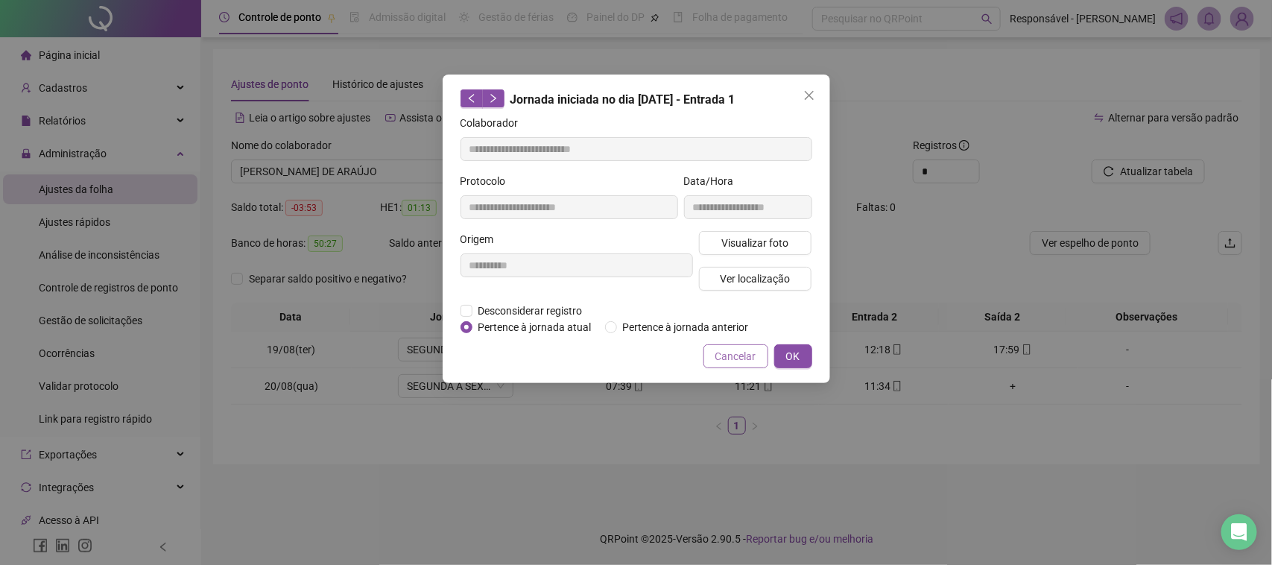
click at [739, 355] on span "Cancelar" at bounding box center [735, 356] width 41 height 16
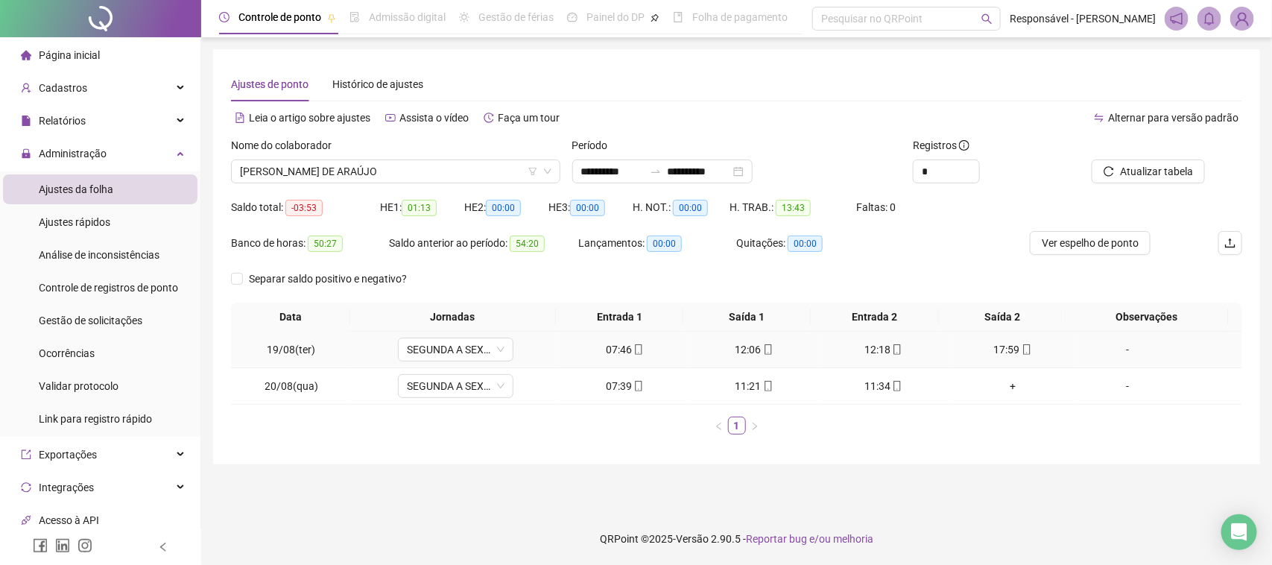
click at [991, 343] on div "17:59" at bounding box center [1014, 349] width 118 height 16
type input "**********"
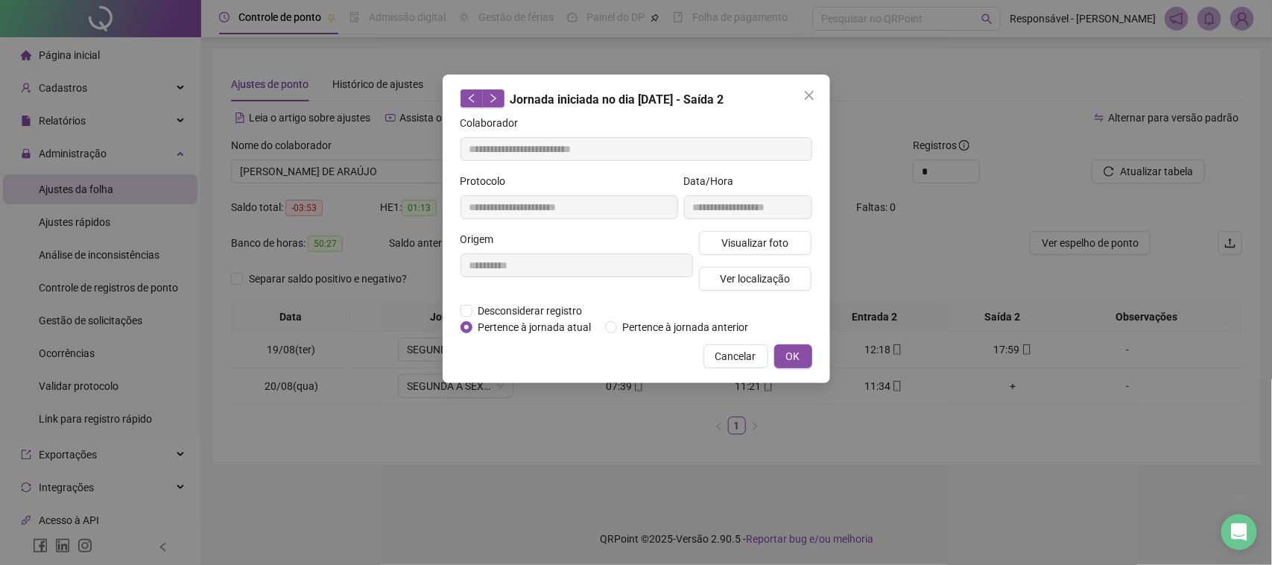
click at [742, 256] on div "Visualizar foto Ver localização" at bounding box center [755, 267] width 119 height 72
click at [745, 244] on span "Visualizar foto" at bounding box center [754, 243] width 67 height 16
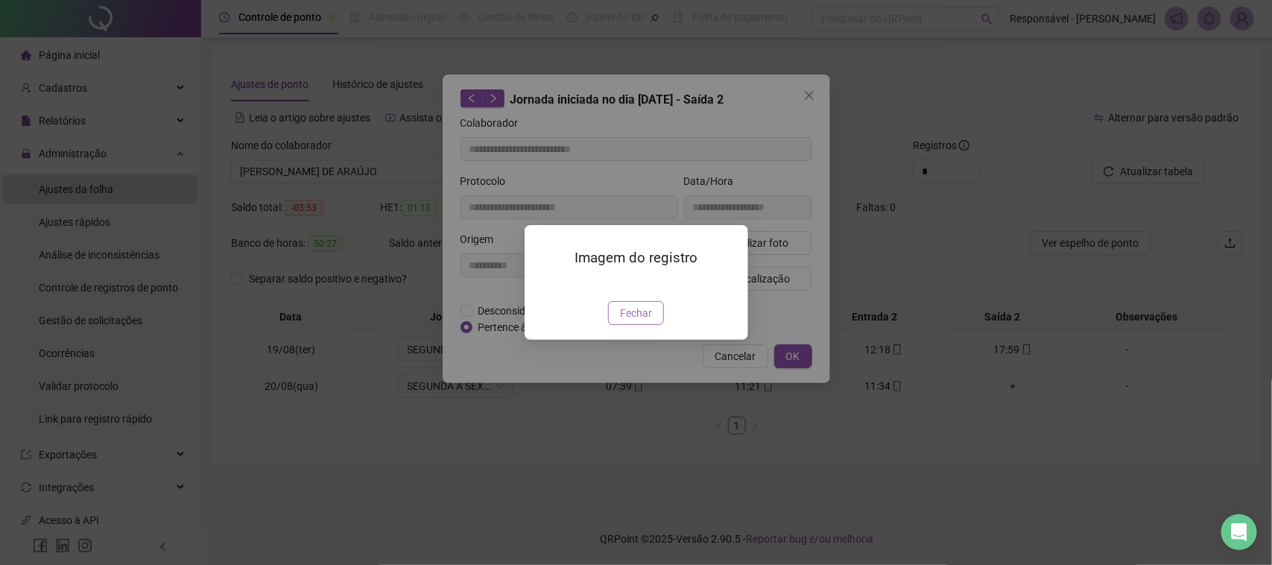
click at [642, 321] on span "Fechar" at bounding box center [636, 313] width 32 height 16
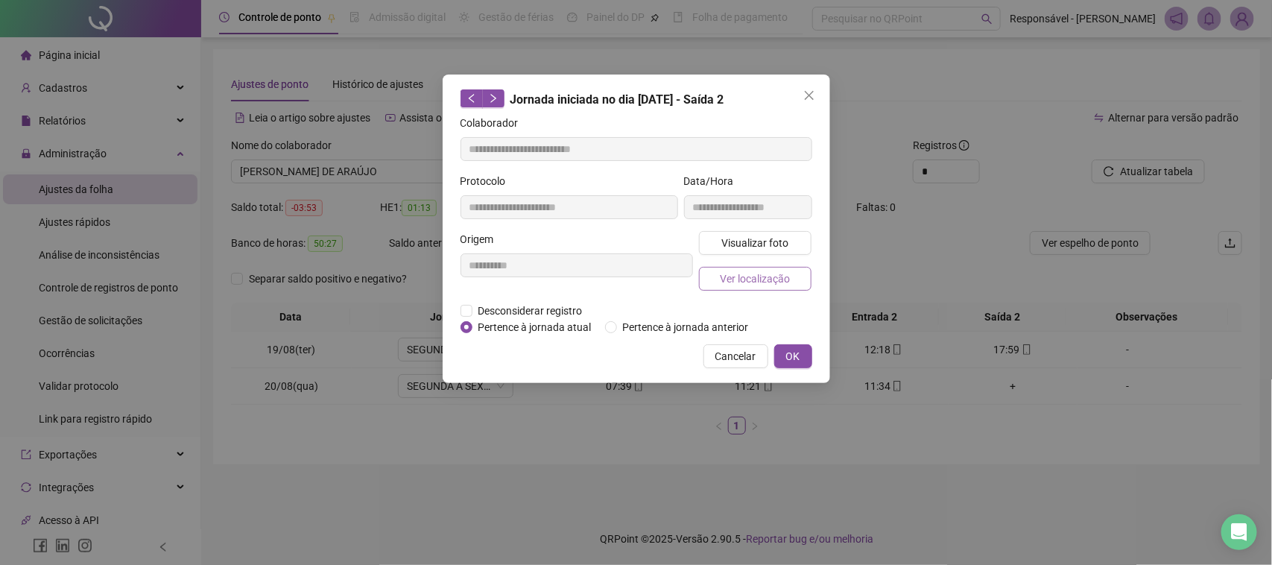
click at [742, 276] on span "Ver localização" at bounding box center [755, 279] width 70 height 16
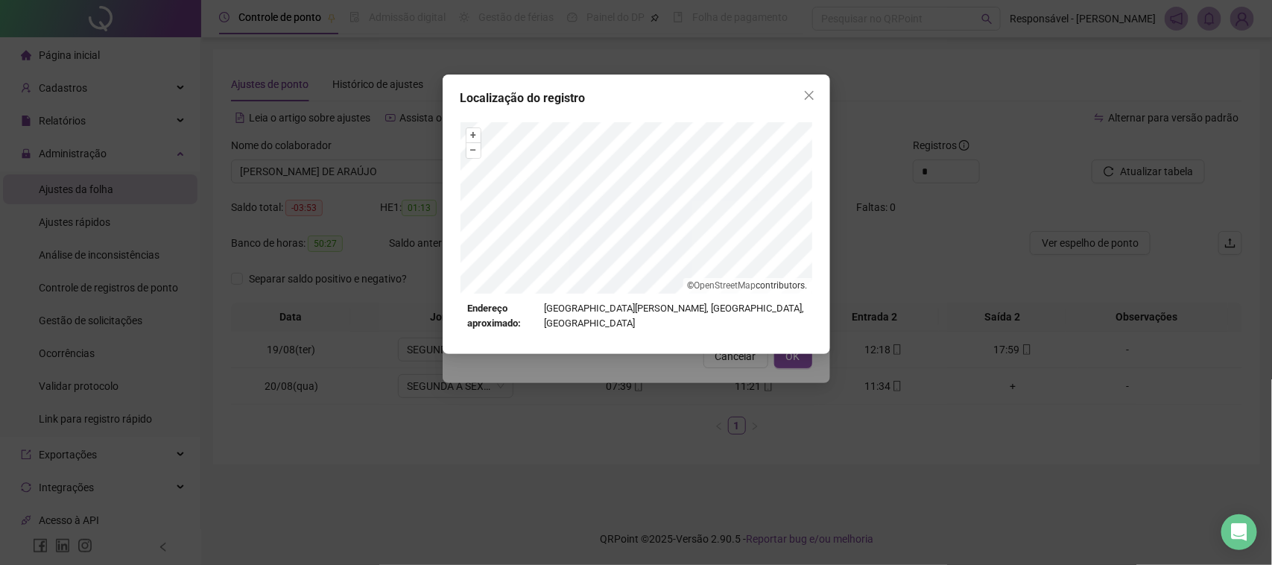
click at [727, 407] on div "Localização do registro + – ⇧ › © OpenStreetMap contributors. Endereço aproxima…" at bounding box center [636, 282] width 1272 height 565
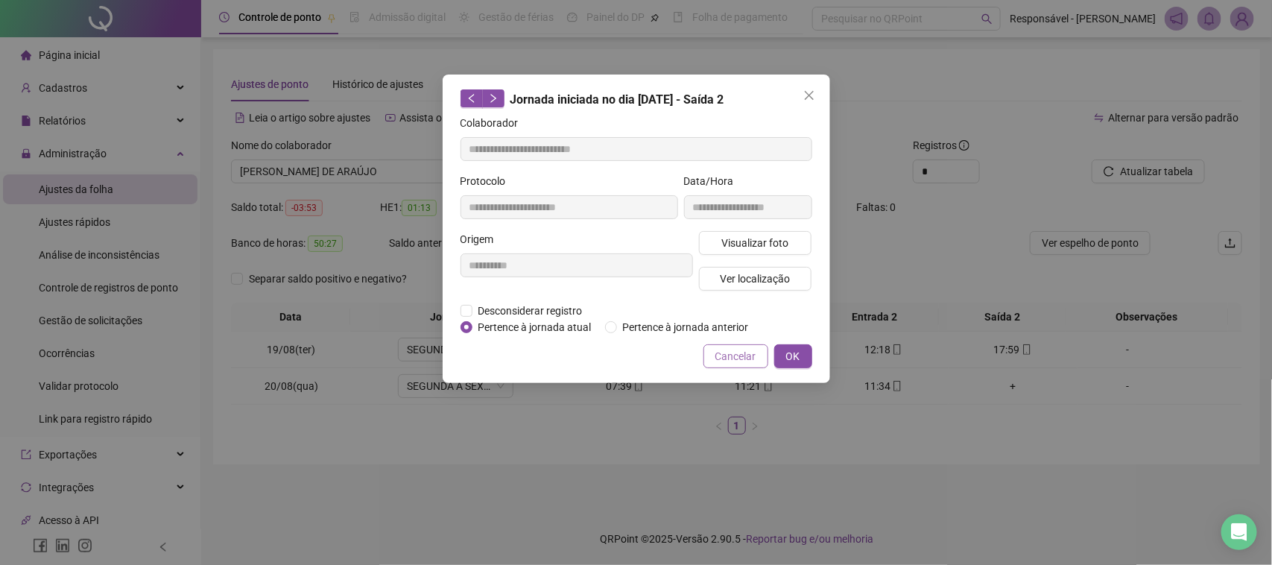
click at [743, 352] on span "Cancelar" at bounding box center [735, 356] width 41 height 16
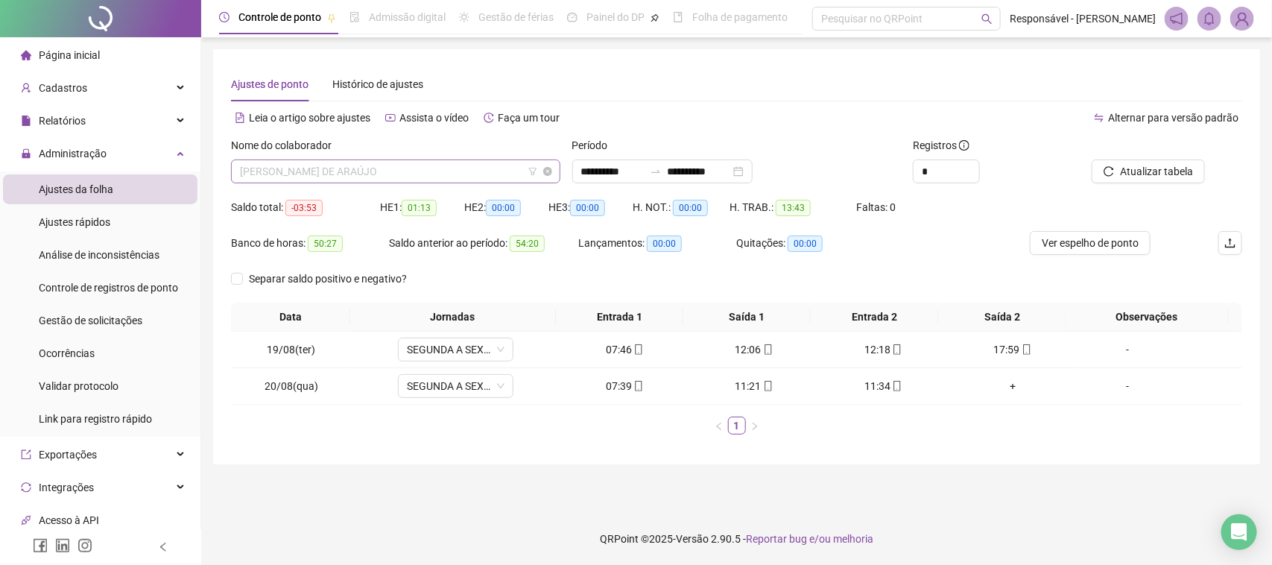
click at [375, 176] on span "[PERSON_NAME] DE ARAÚJO" at bounding box center [396, 171] width 312 height 22
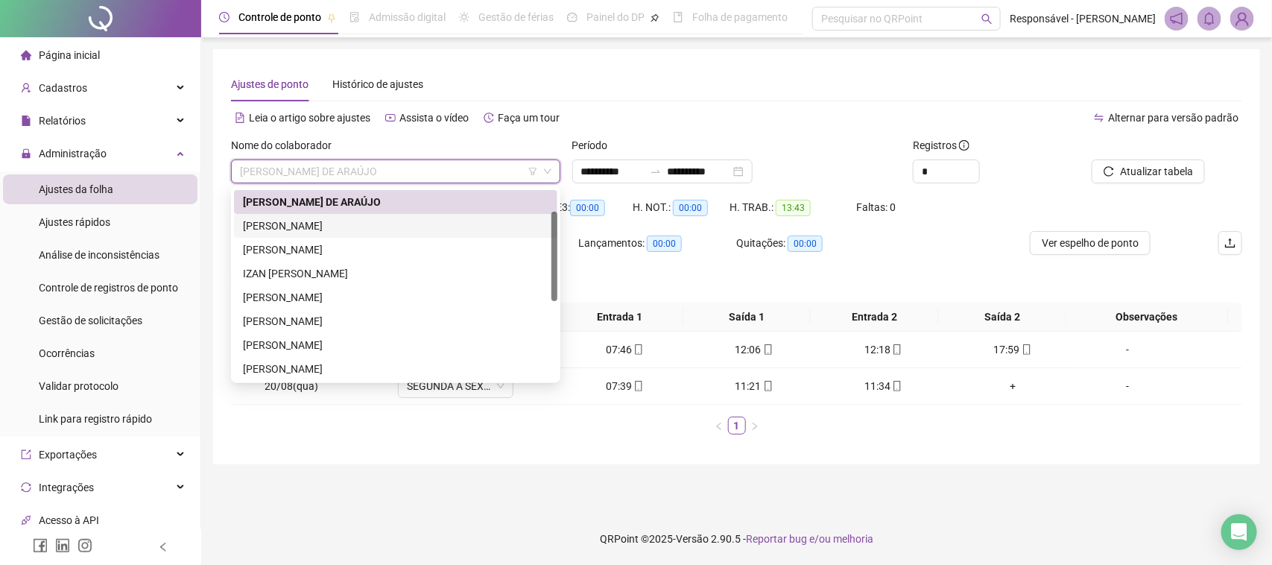
click at [314, 231] on div "[PERSON_NAME]" at bounding box center [396, 226] width 306 height 16
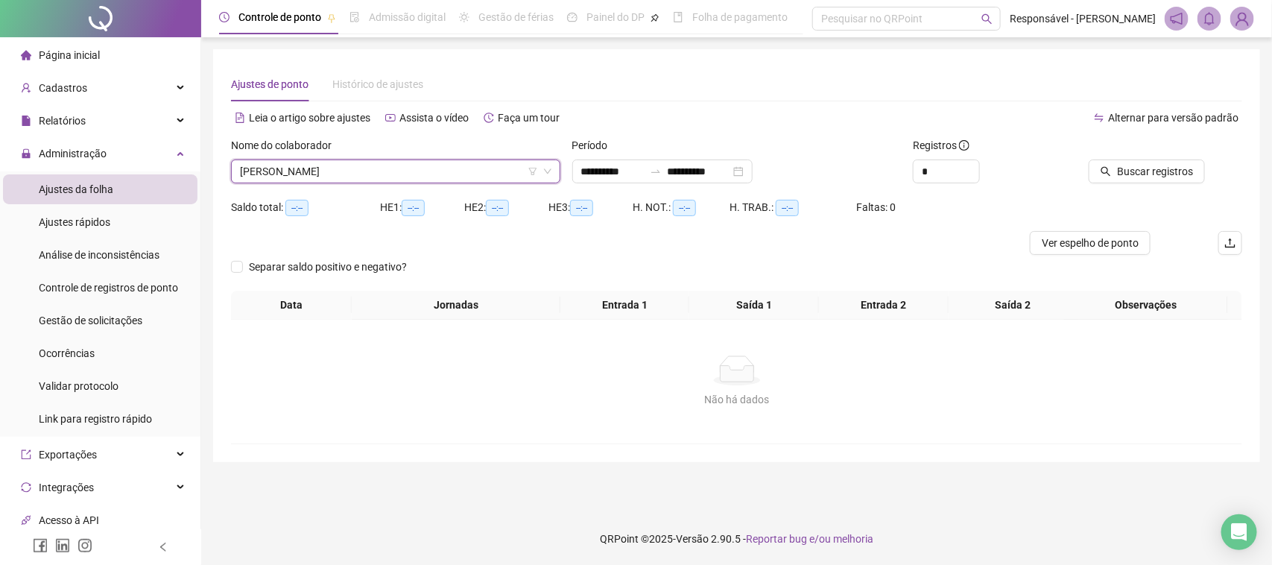
click at [1110, 166] on icon "search" at bounding box center [1106, 171] width 10 height 10
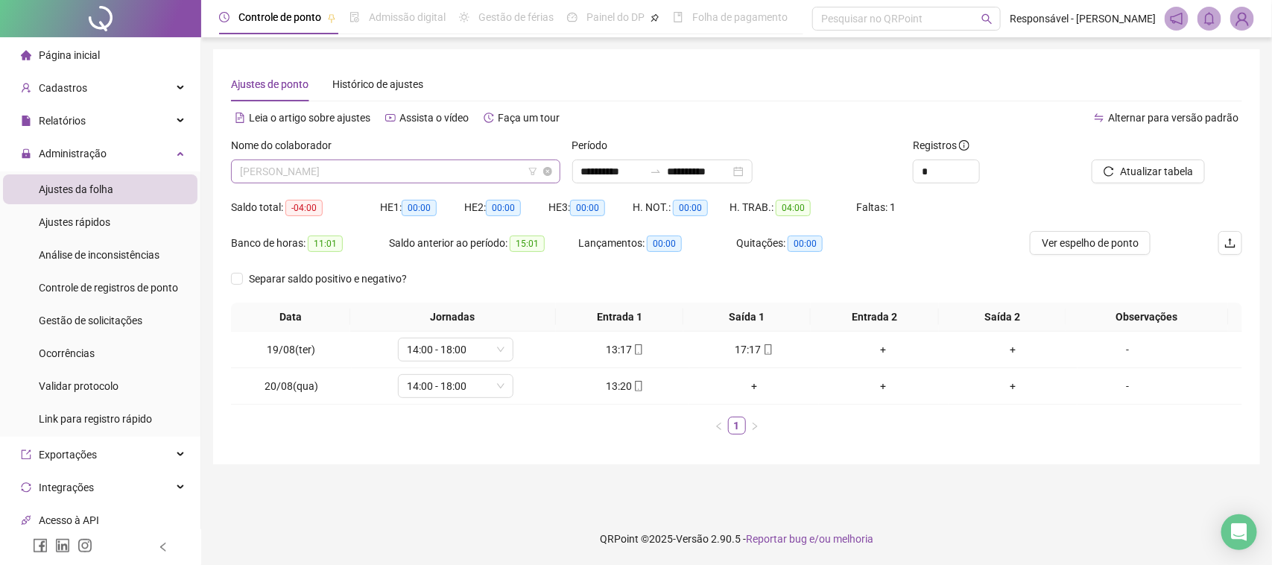
click at [403, 168] on span "[PERSON_NAME]" at bounding box center [396, 171] width 312 height 22
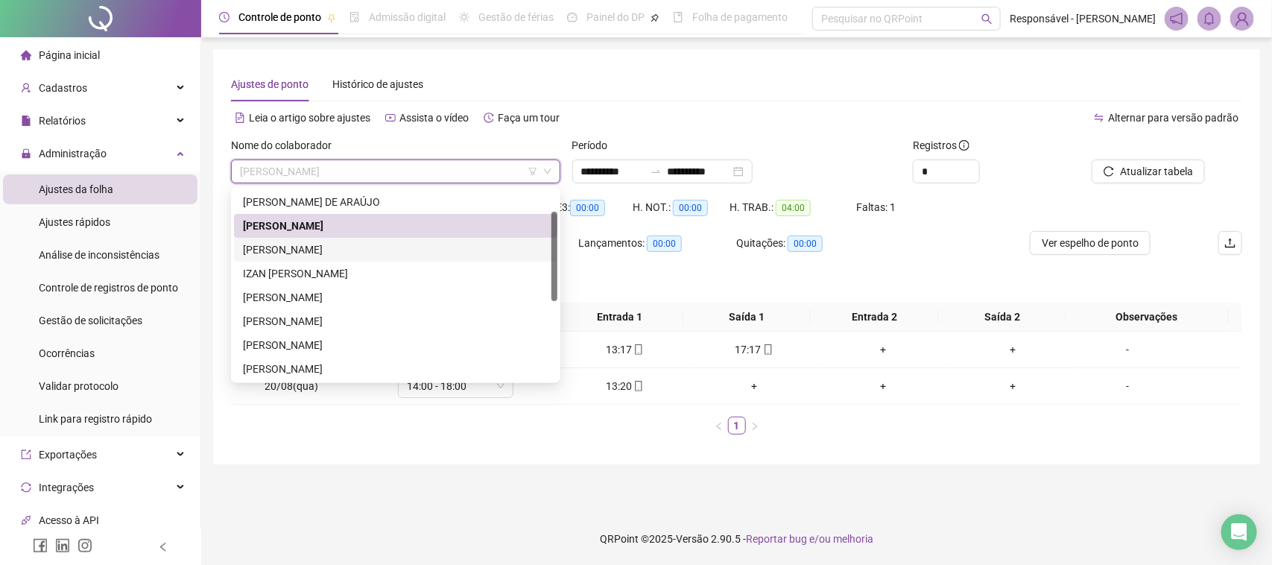
click at [337, 250] on div "[PERSON_NAME]" at bounding box center [396, 249] width 306 height 16
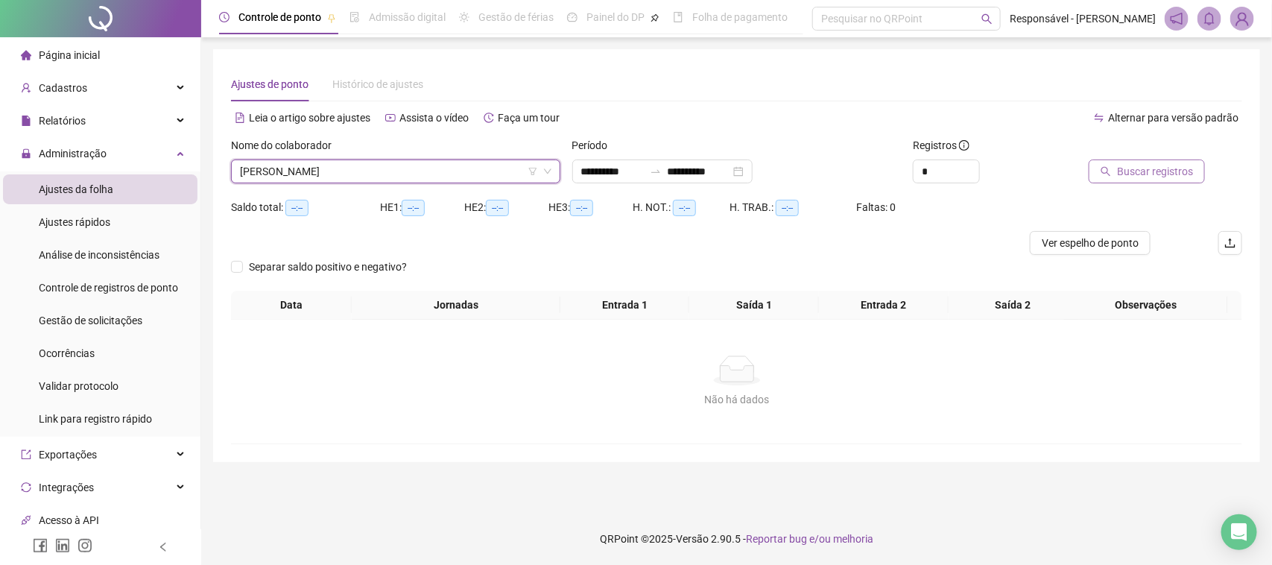
click at [1156, 177] on span "Buscar registros" at bounding box center [1155, 171] width 76 height 16
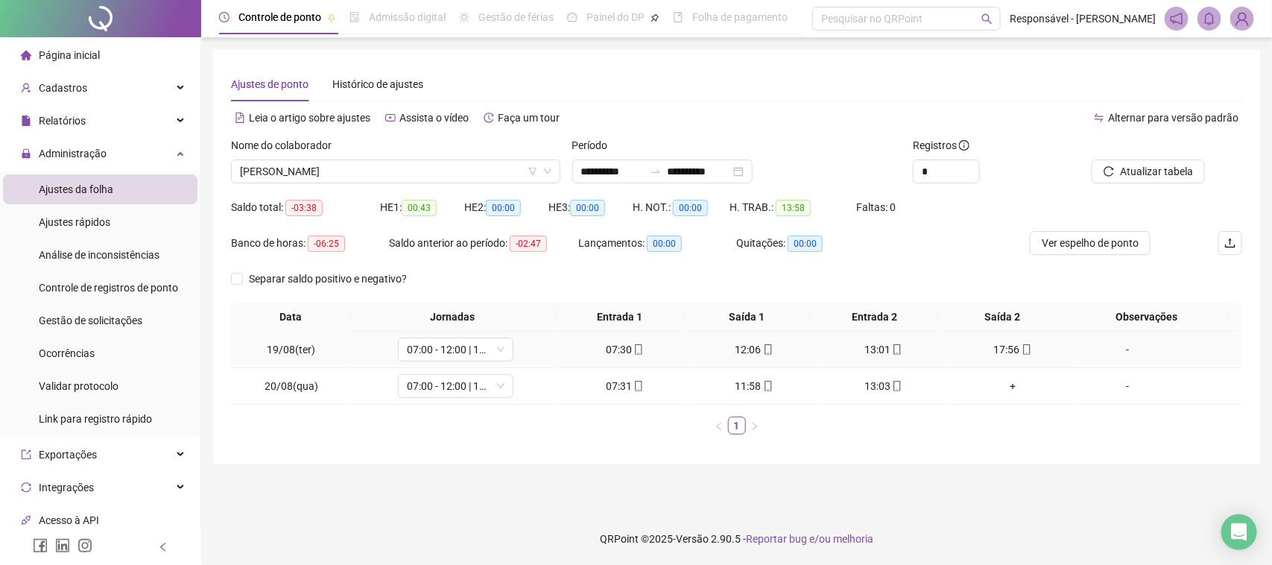
click at [619, 355] on div "07:30" at bounding box center [625, 349] width 118 height 16
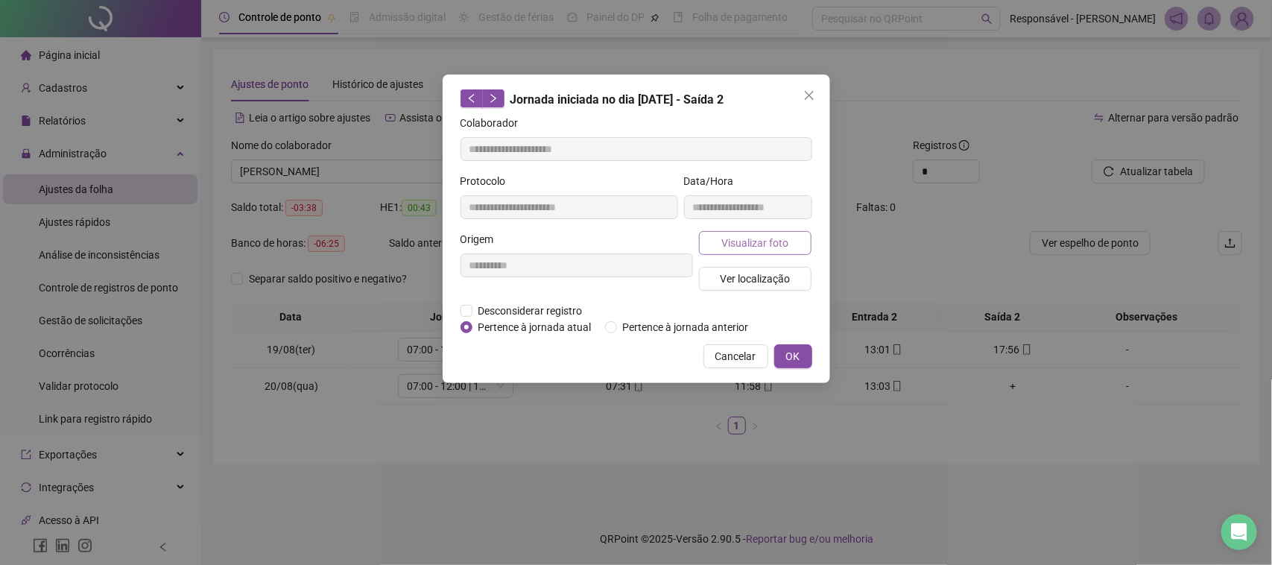
click at [766, 242] on span "Visualizar foto" at bounding box center [754, 243] width 67 height 16
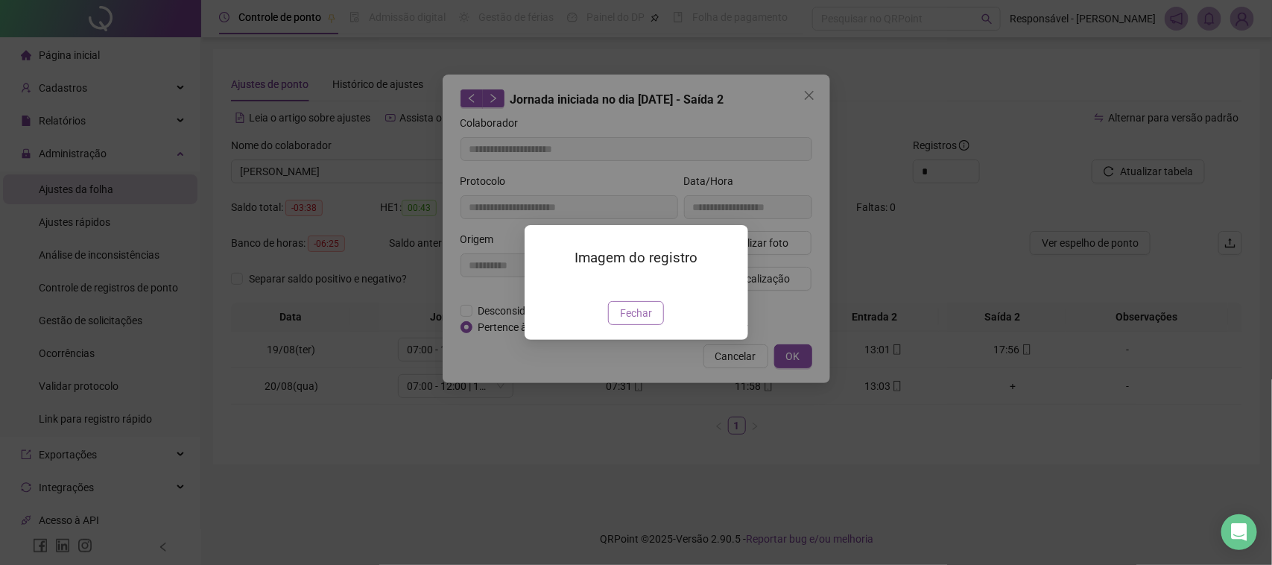
click at [645, 321] on span "Fechar" at bounding box center [636, 313] width 32 height 16
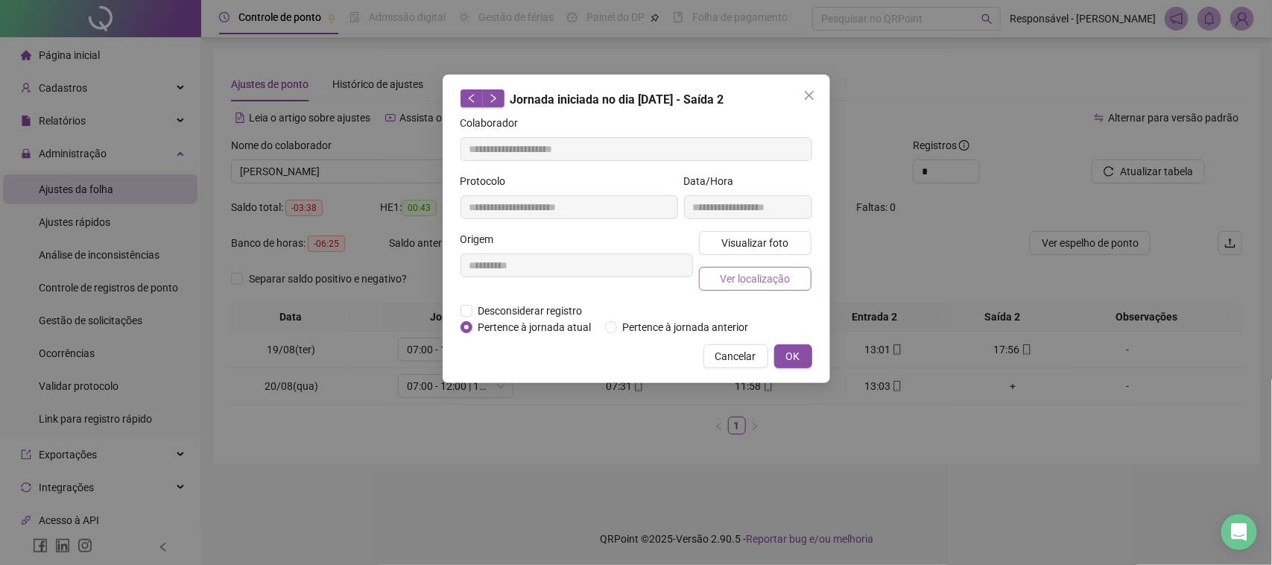
click at [717, 272] on button "Ver localização" at bounding box center [755, 279] width 113 height 24
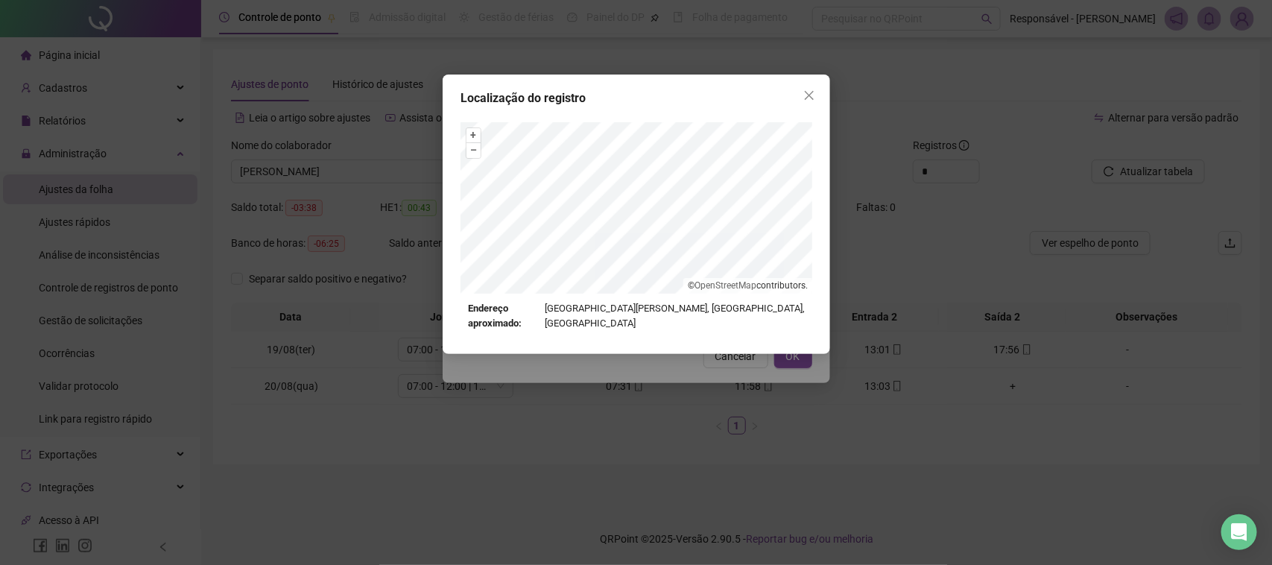
click at [699, 382] on div "Localização do registro + – ⇧ › © OpenStreetMap contributors. Endereço aproxima…" at bounding box center [636, 282] width 1272 height 565
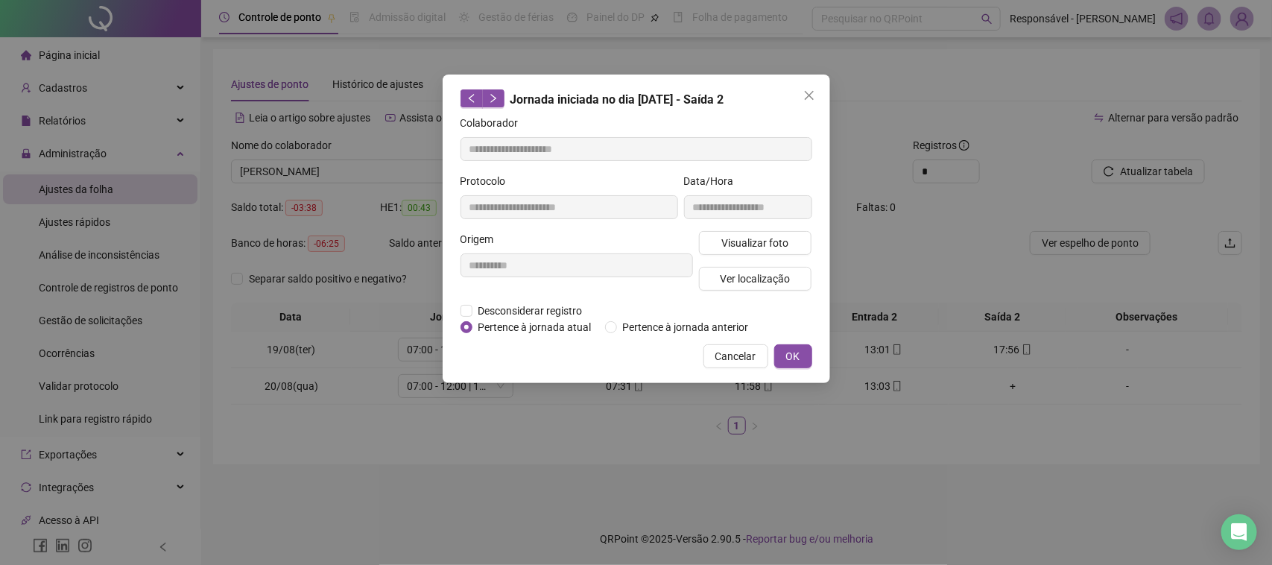
type input "**********"
click at [713, 355] on button "Cancelar" at bounding box center [736, 356] width 65 height 24
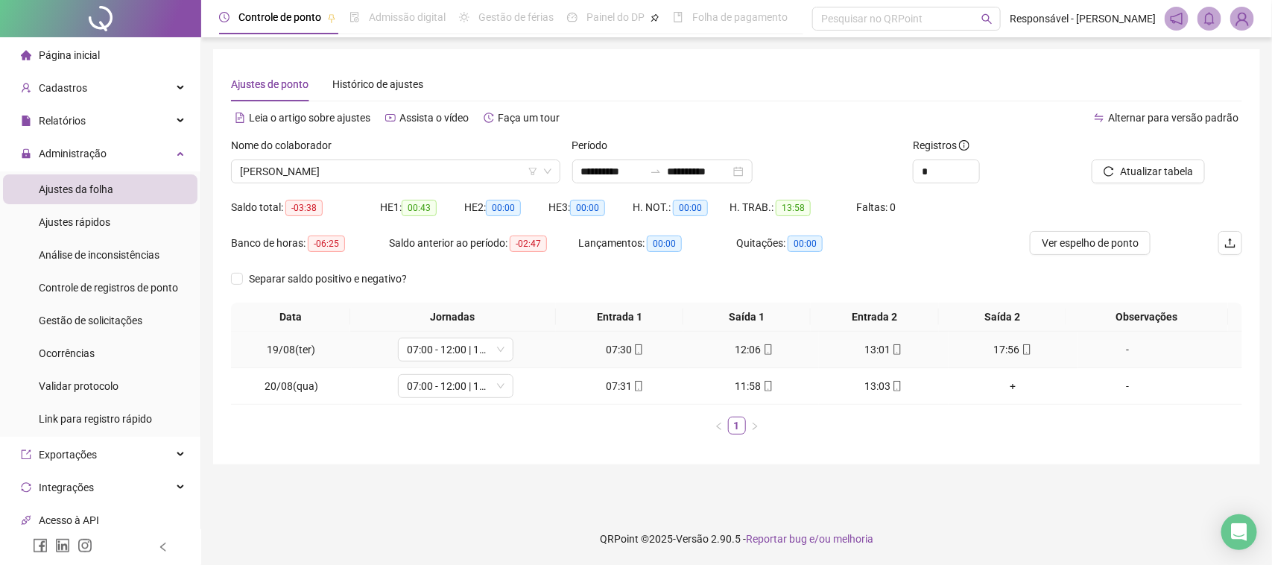
click at [750, 344] on div "12:06" at bounding box center [754, 349] width 118 height 16
type input "**********"
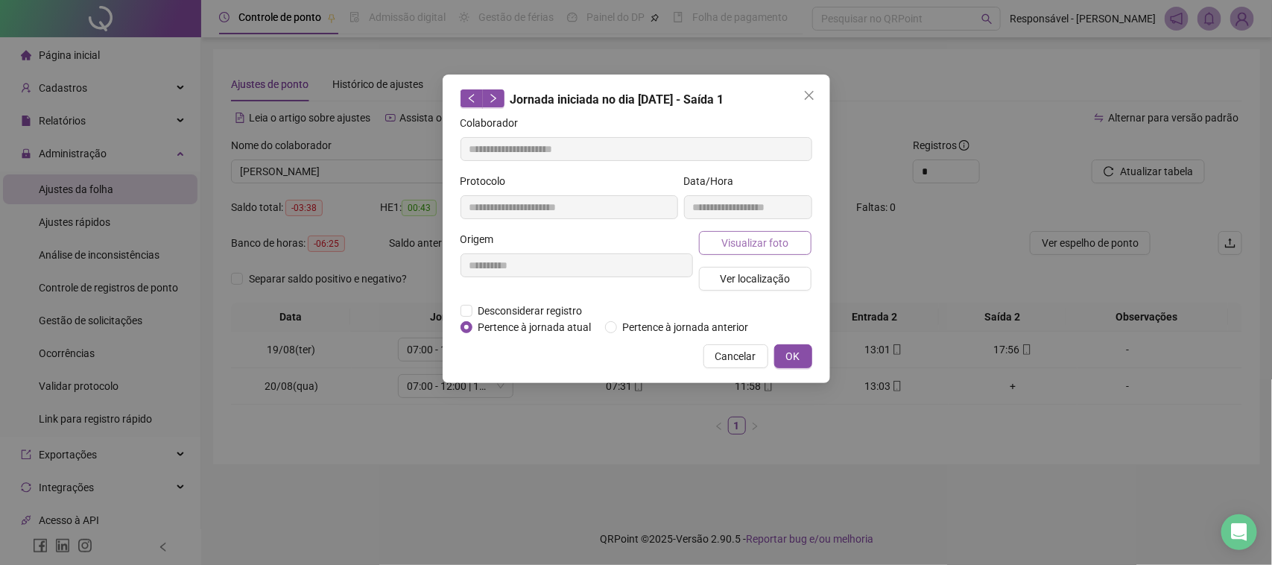
click at [742, 241] on span "Visualizar foto" at bounding box center [754, 243] width 67 height 16
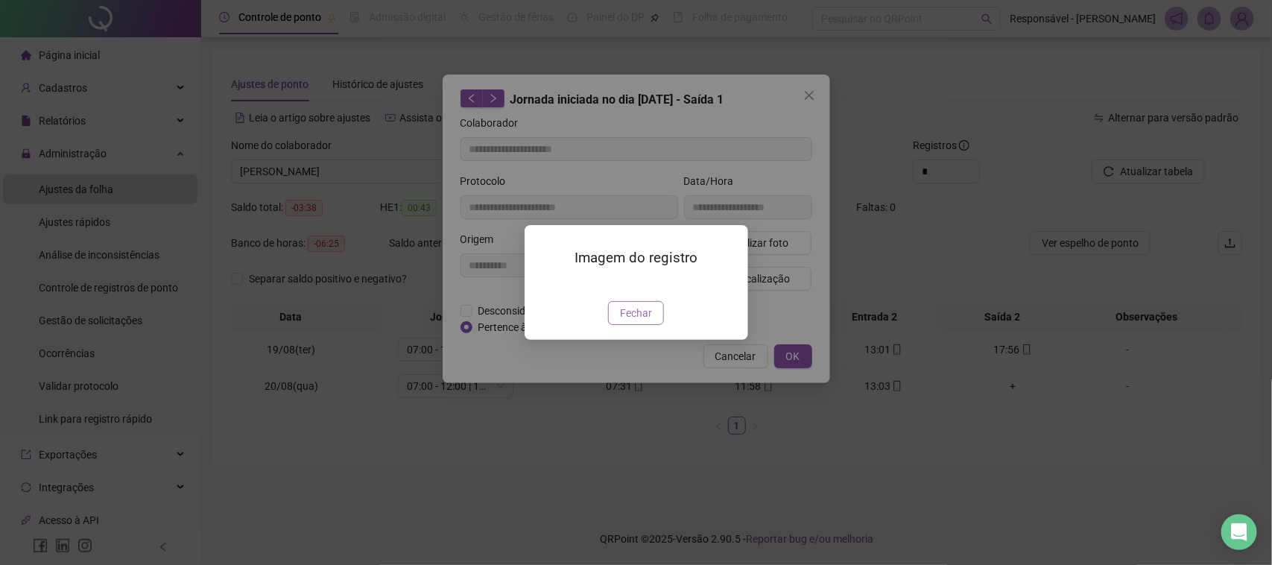
click at [624, 321] on span "Fechar" at bounding box center [636, 313] width 32 height 16
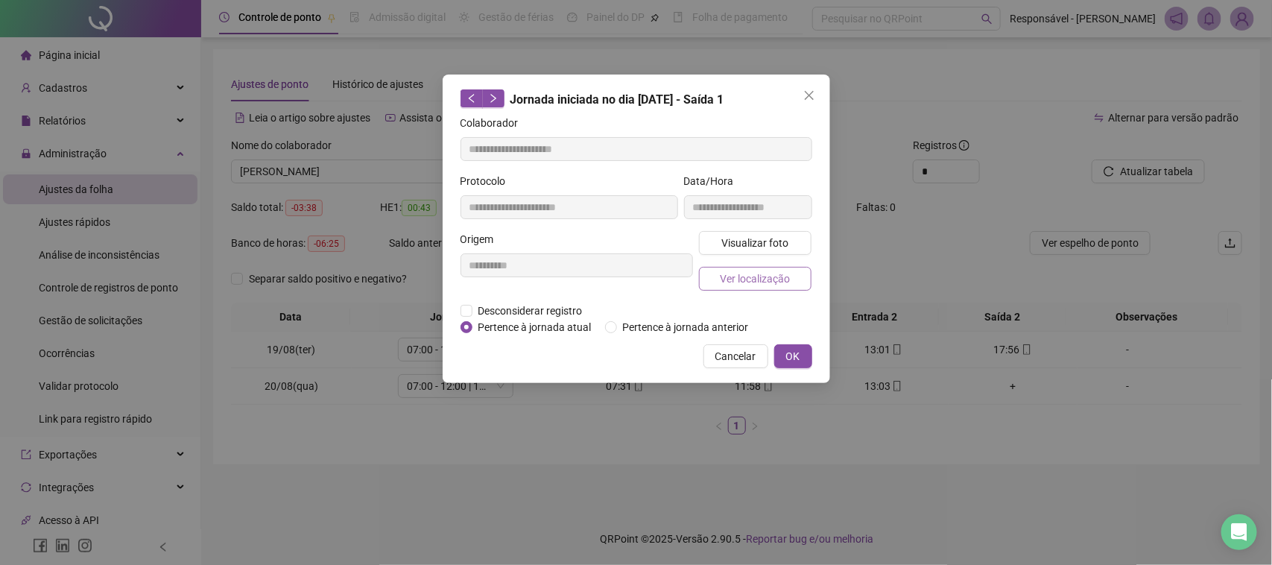
click at [708, 284] on button "Ver localização" at bounding box center [755, 279] width 113 height 24
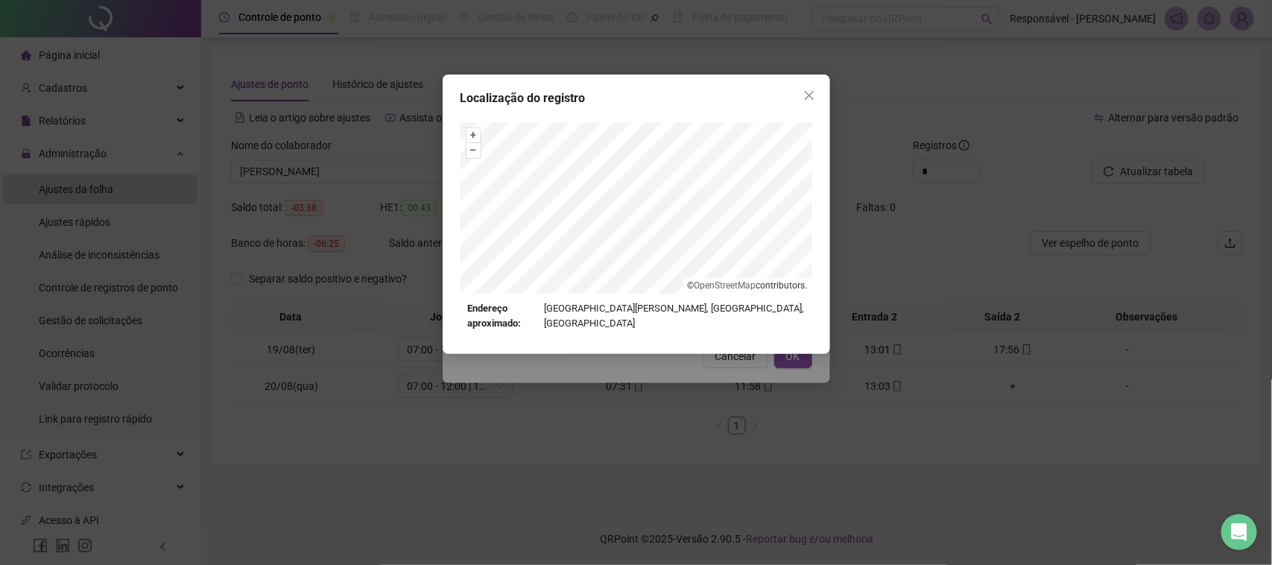
click at [668, 381] on div "Localização do registro + – ⇧ › © OpenStreetMap contributors. Endereço aproxima…" at bounding box center [636, 282] width 1272 height 565
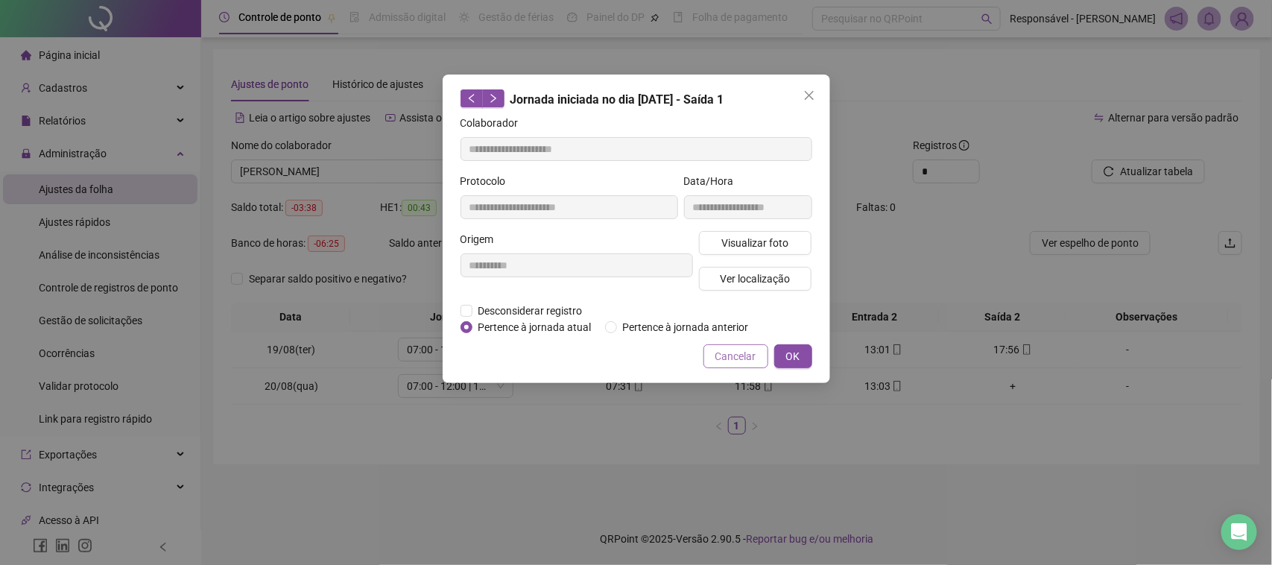
click at [718, 355] on span "Cancelar" at bounding box center [735, 356] width 41 height 16
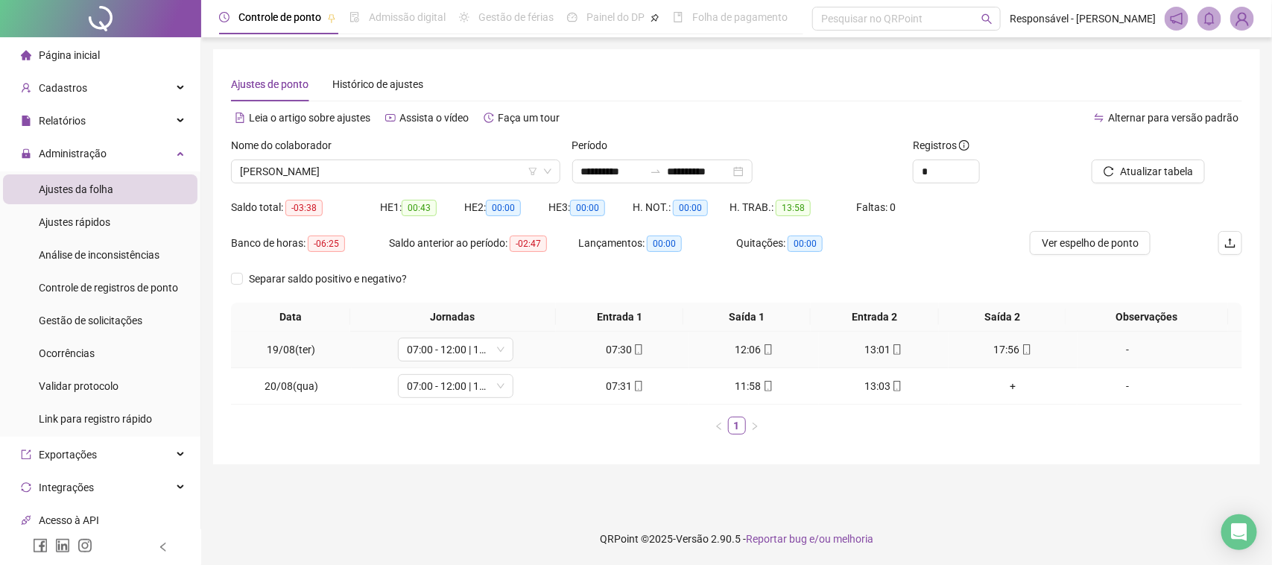
click at [866, 345] on div "13:01" at bounding box center [884, 349] width 118 height 16
type input "**********"
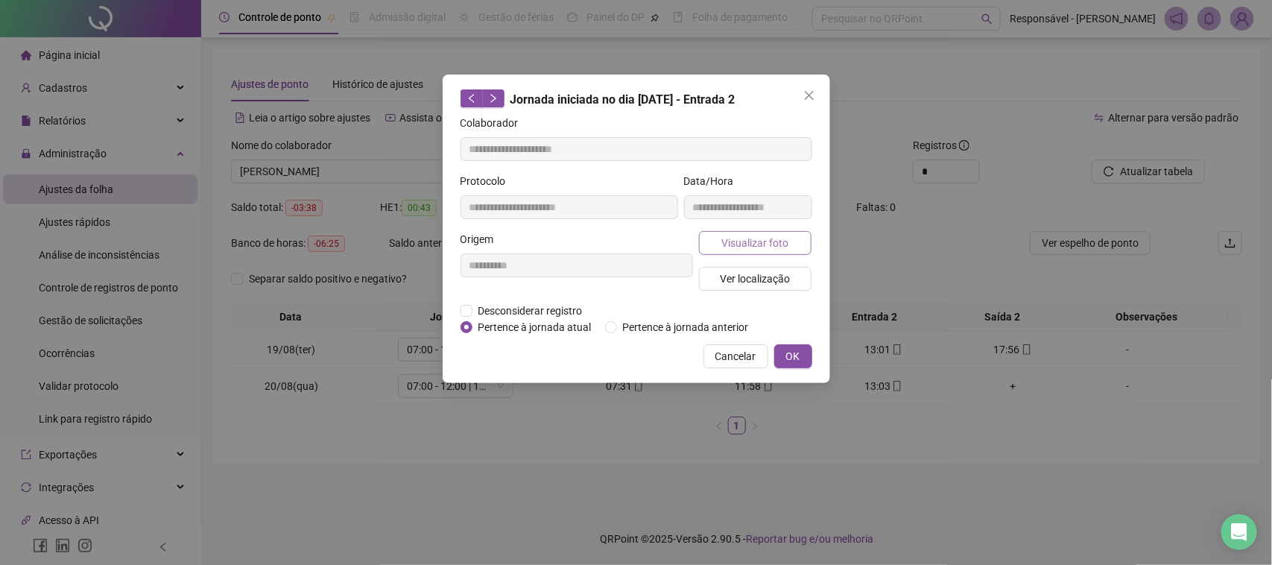
click at [747, 241] on span "Visualizar foto" at bounding box center [754, 243] width 67 height 16
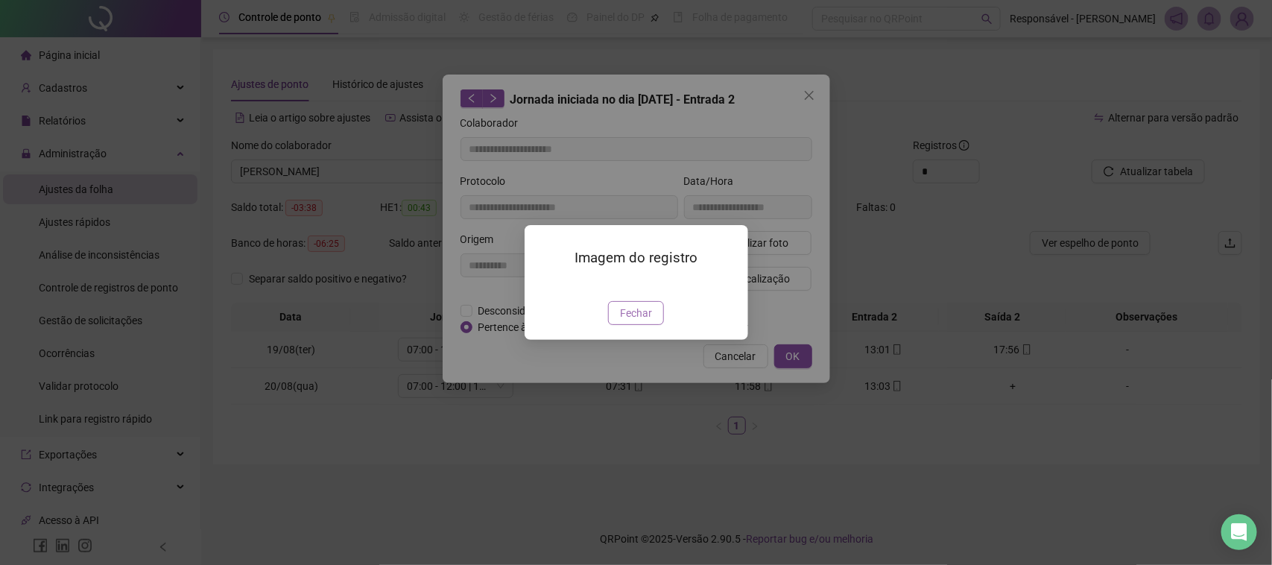
click at [636, 321] on span "Fechar" at bounding box center [636, 313] width 32 height 16
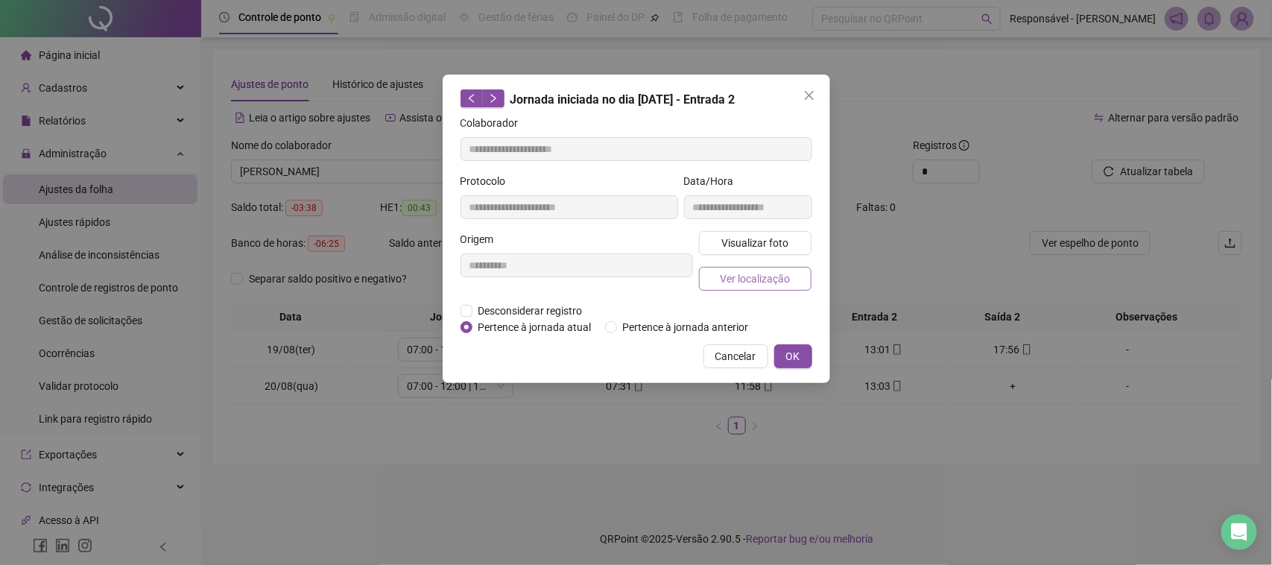
click at [773, 276] on span "Ver localização" at bounding box center [755, 279] width 70 height 16
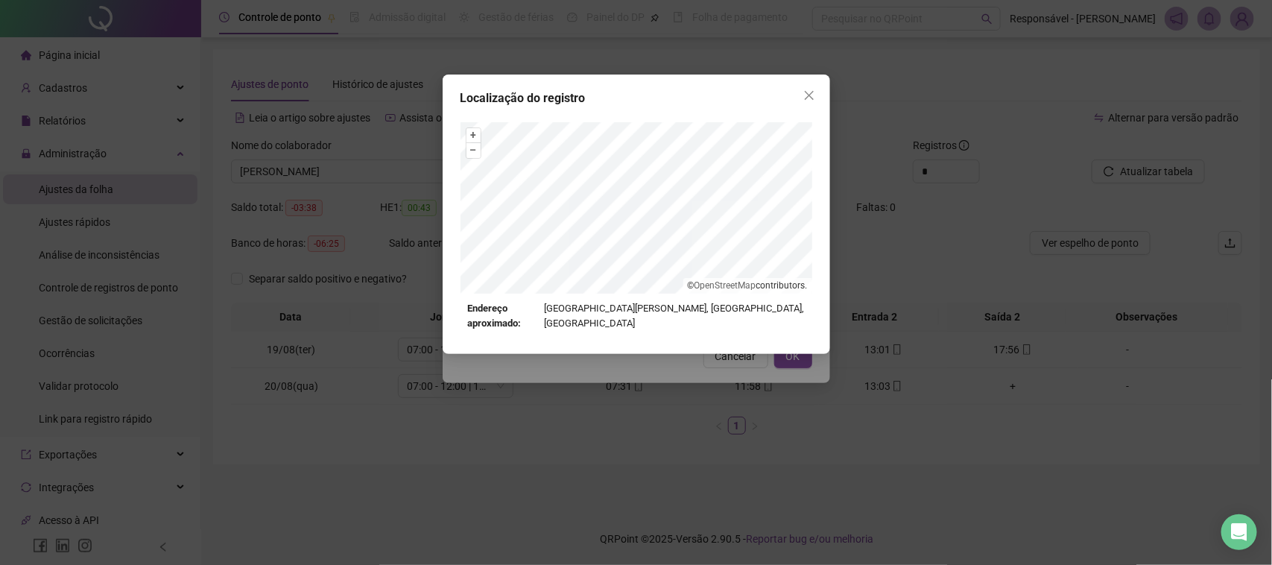
click at [724, 326] on div "Localização do registro + – ⇧ › © OpenStreetMap contributors. Endereço aproxima…" at bounding box center [637, 214] width 388 height 279
drag, startPoint x: 729, startPoint y: 343, endPoint x: 724, endPoint y: 355, distance: 13.4
click at [724, 355] on div "Localização do registro + – ⇧ › © OpenStreetMap contributors. Endereço aproxima…" at bounding box center [636, 282] width 1272 height 565
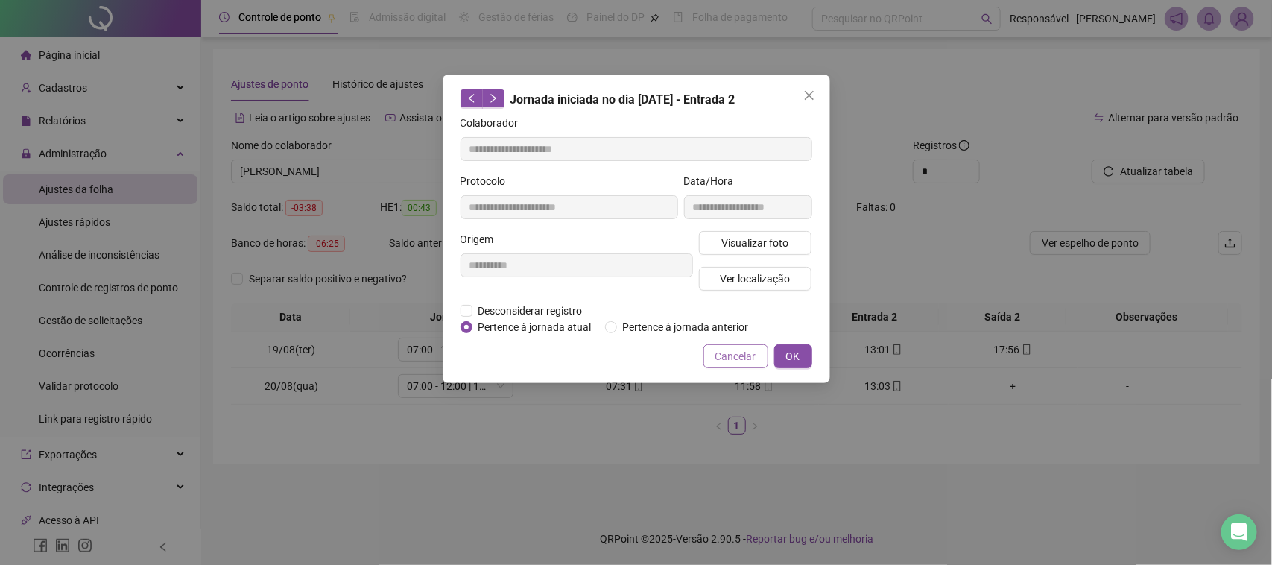
click at [732, 356] on span "Cancelar" at bounding box center [735, 356] width 41 height 16
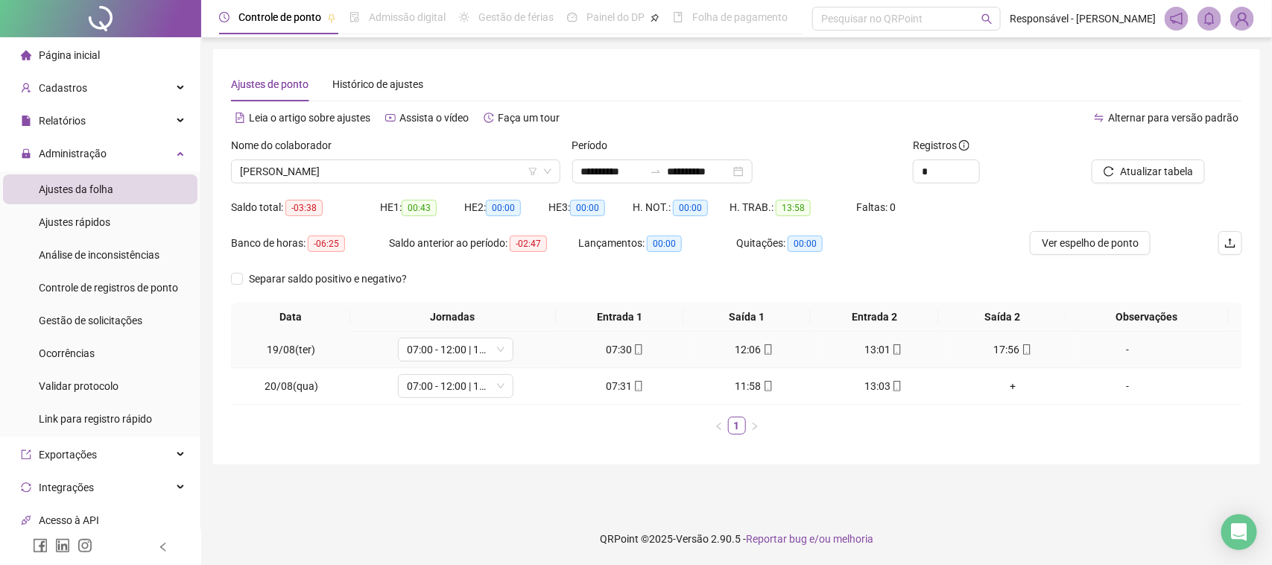
click at [997, 350] on div "17:56" at bounding box center [1014, 349] width 118 height 16
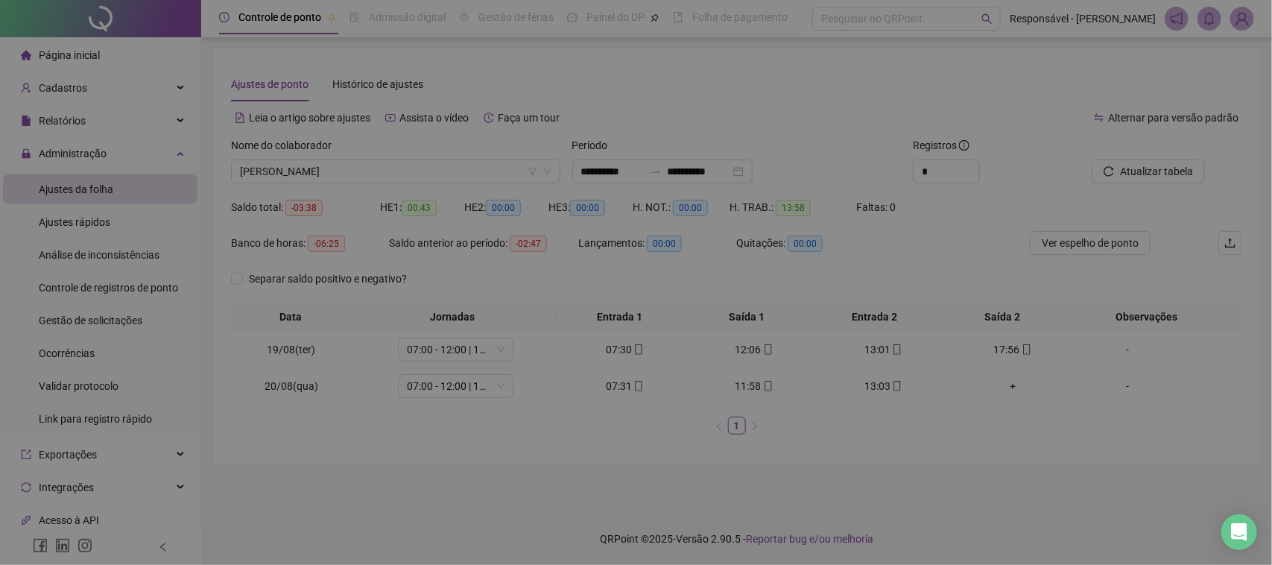
type input "**********"
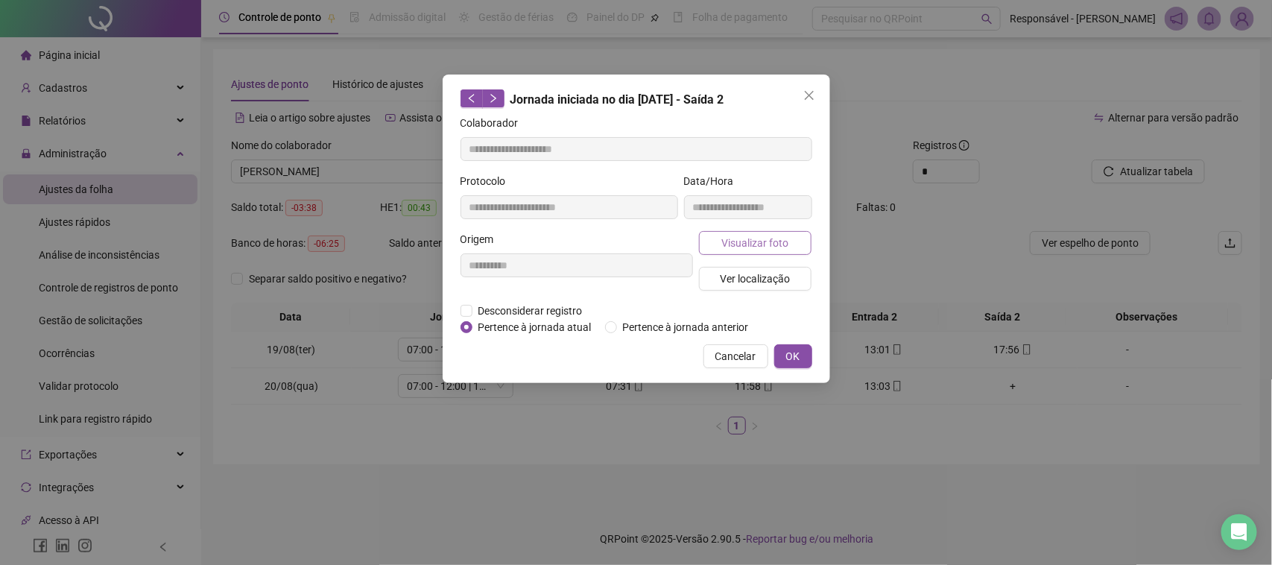
click at [771, 242] on span "Visualizar foto" at bounding box center [754, 243] width 67 height 16
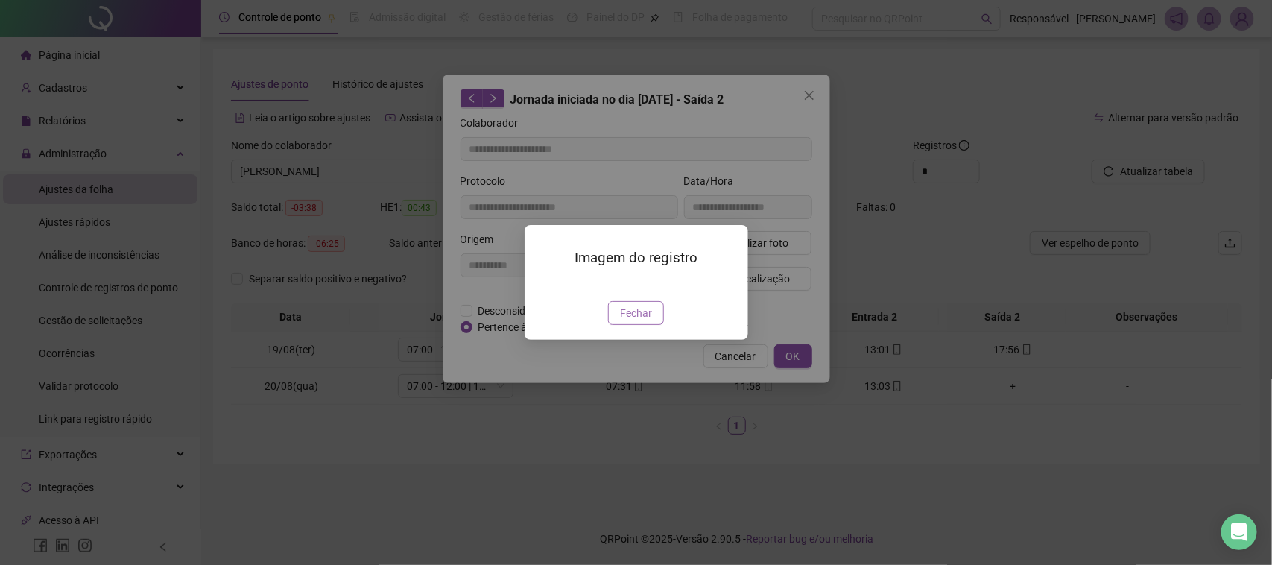
click at [641, 325] on button "Fechar" at bounding box center [636, 313] width 56 height 24
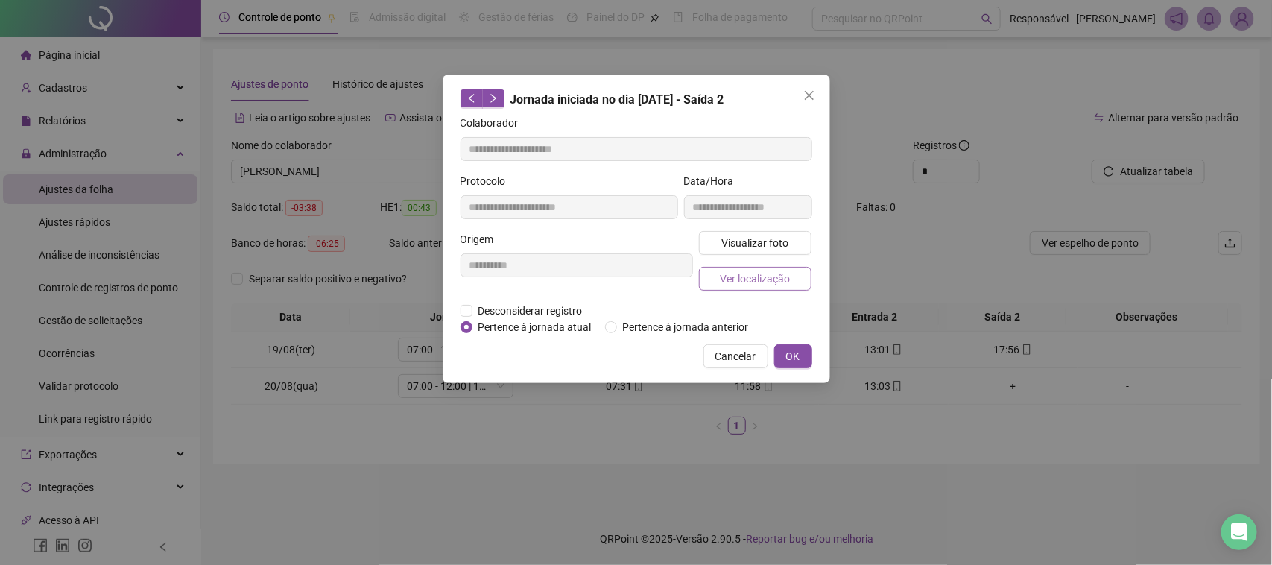
click at [777, 271] on span "Ver localização" at bounding box center [755, 279] width 70 height 16
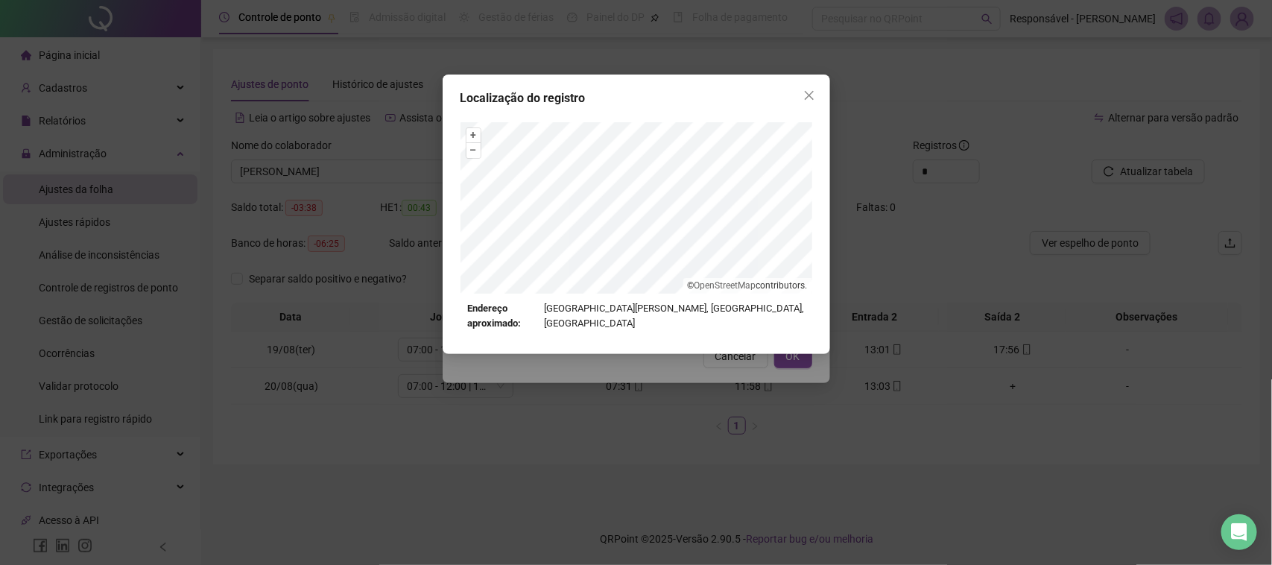
click at [740, 377] on div "Localização do registro + – ⇧ › © OpenStreetMap contributors. Endereço aproxima…" at bounding box center [636, 282] width 1272 height 565
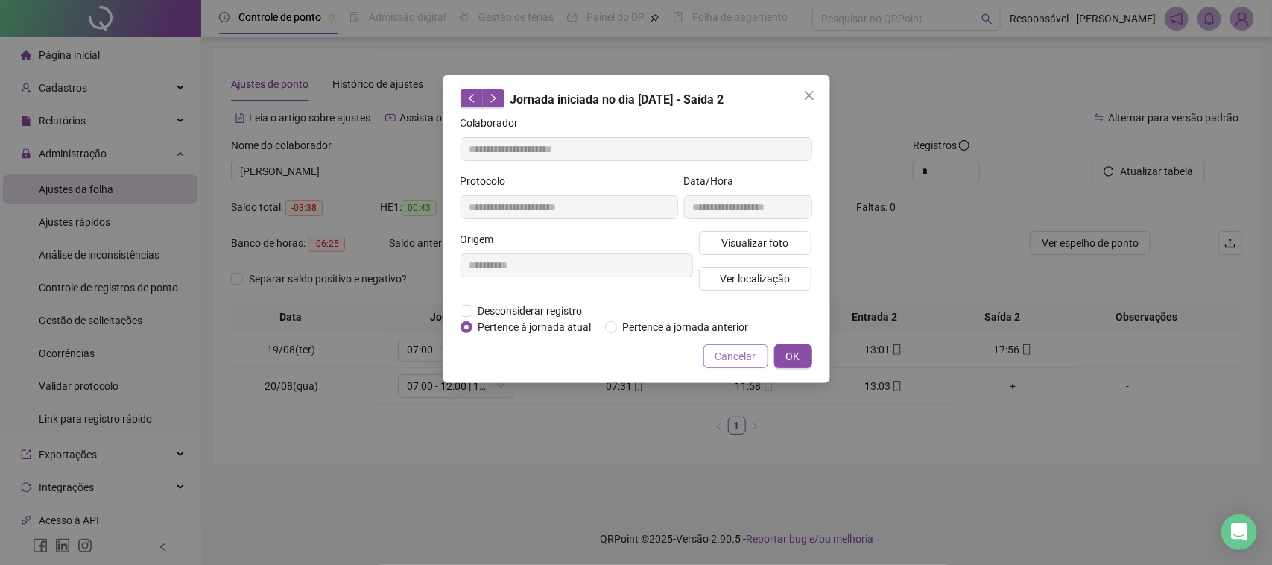
click at [749, 352] on span "Cancelar" at bounding box center [735, 356] width 41 height 16
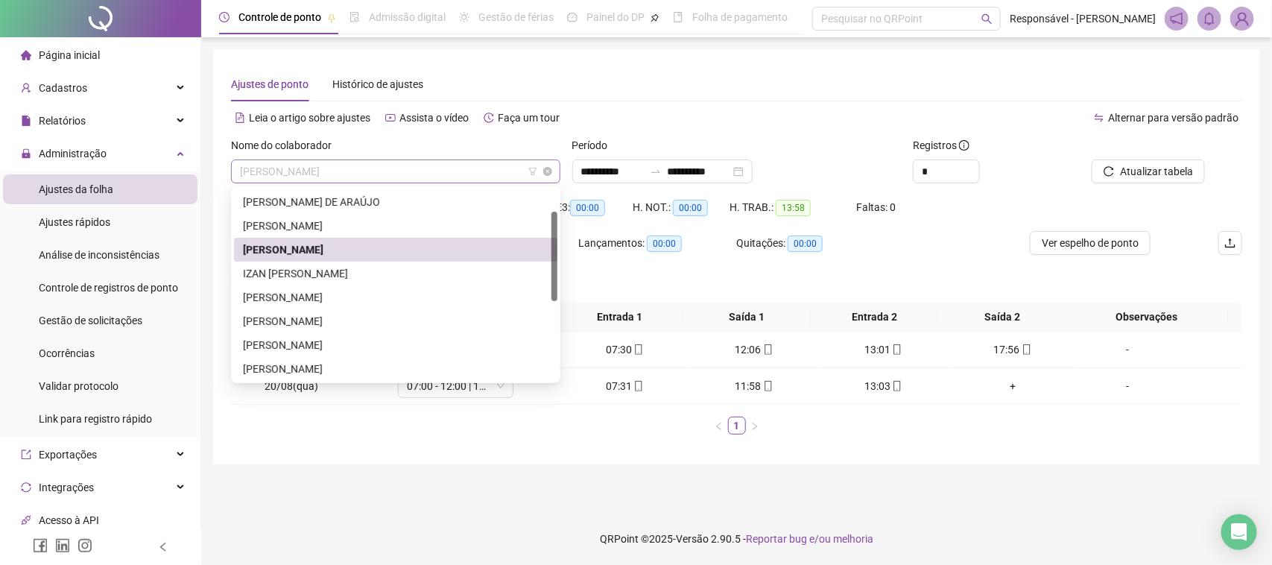
click at [401, 176] on span "[PERSON_NAME]" at bounding box center [396, 171] width 312 height 22
click at [347, 283] on div "IZAN [PERSON_NAME]" at bounding box center [395, 274] width 323 height 24
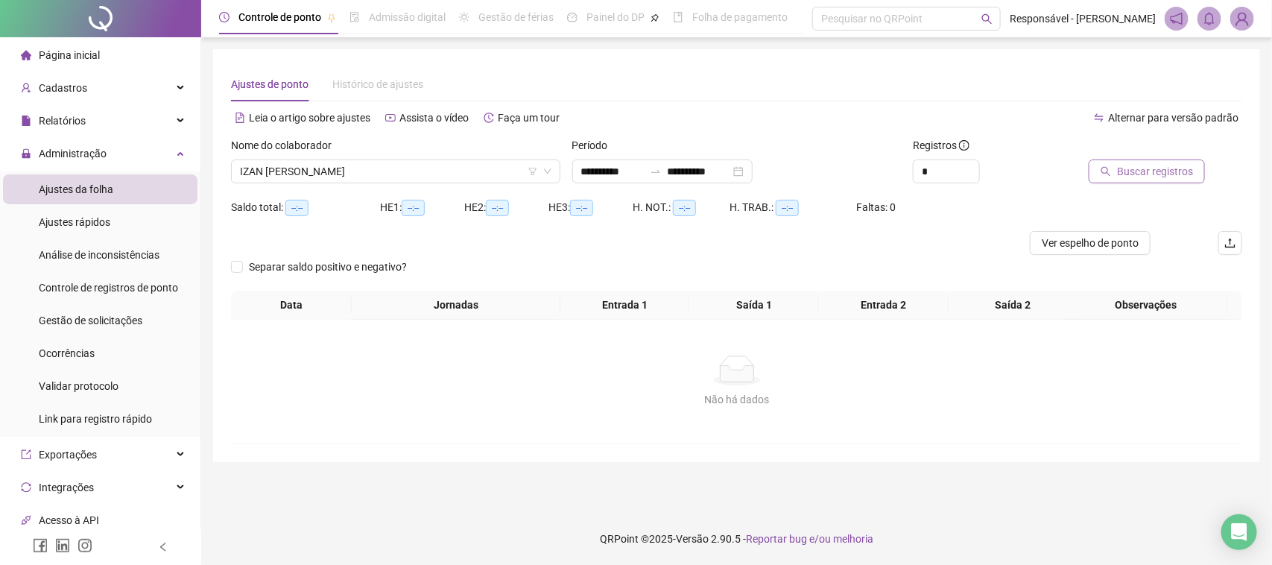
click at [1138, 177] on span "Buscar registros" at bounding box center [1155, 171] width 76 height 16
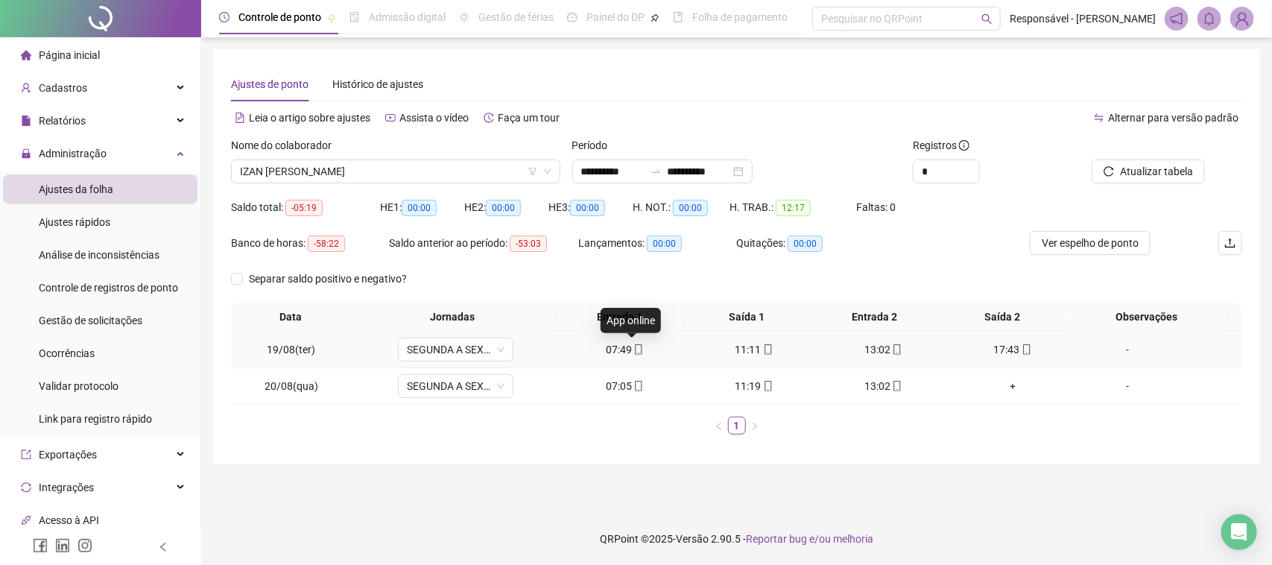
click at [634, 354] on icon "mobile" at bounding box center [638, 349] width 10 height 10
type input "**********"
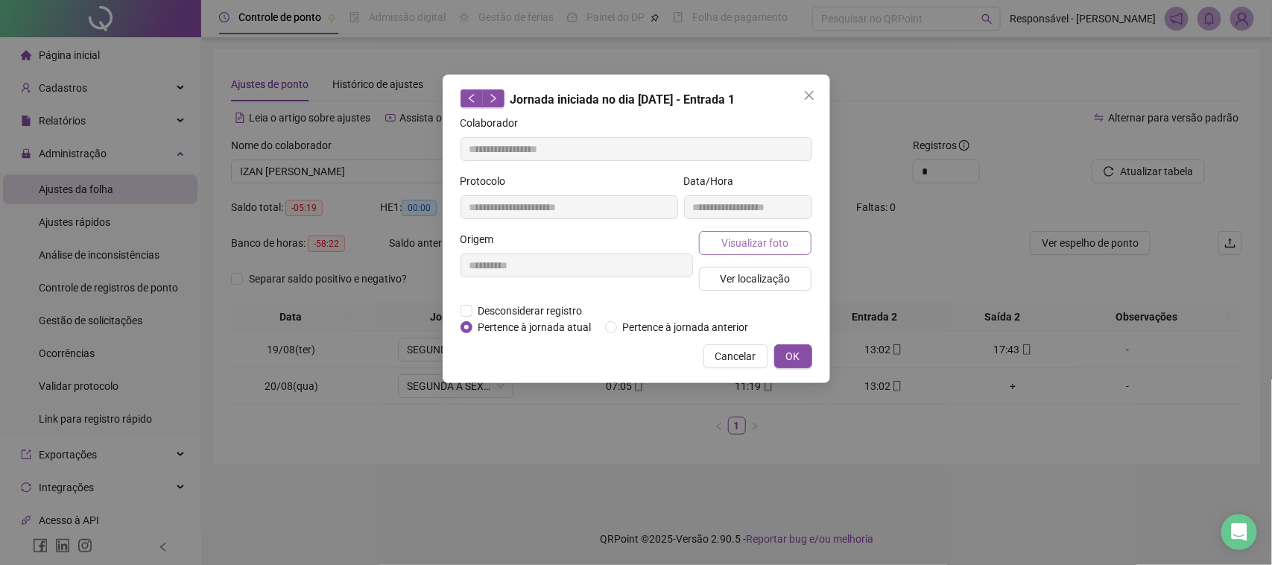
click at [721, 250] on span "Visualizar foto" at bounding box center [754, 243] width 67 height 16
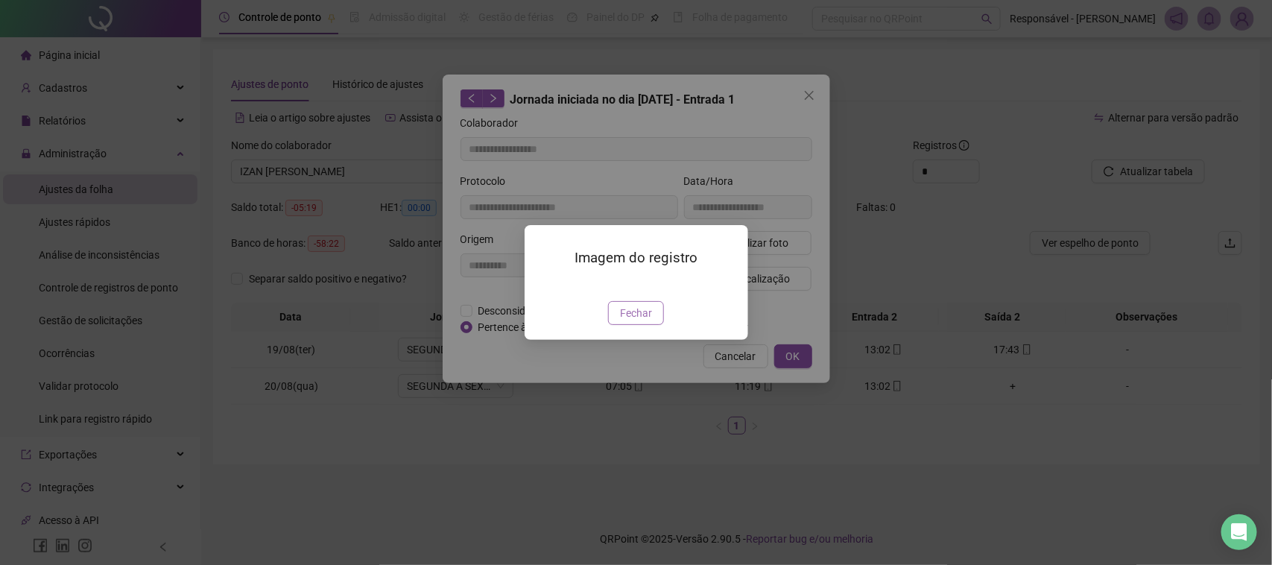
click at [658, 325] on button "Fechar" at bounding box center [636, 313] width 56 height 24
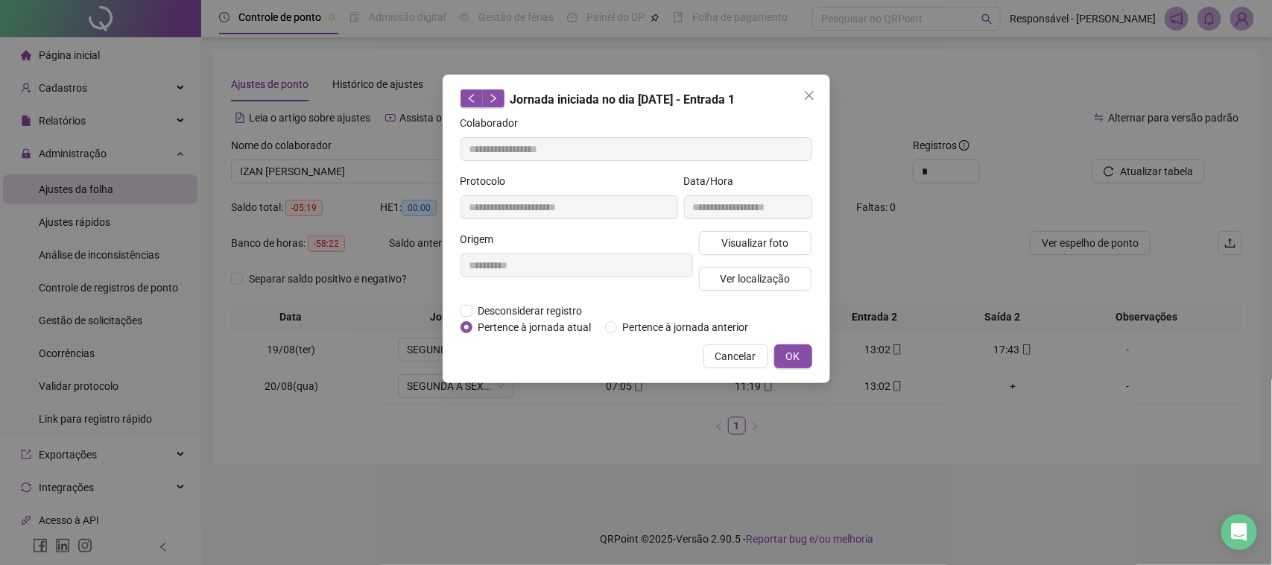
click at [751, 291] on div "Visualizar foto Ver localização" at bounding box center [755, 267] width 119 height 72
click at [758, 284] on span "Ver localização" at bounding box center [755, 279] width 70 height 16
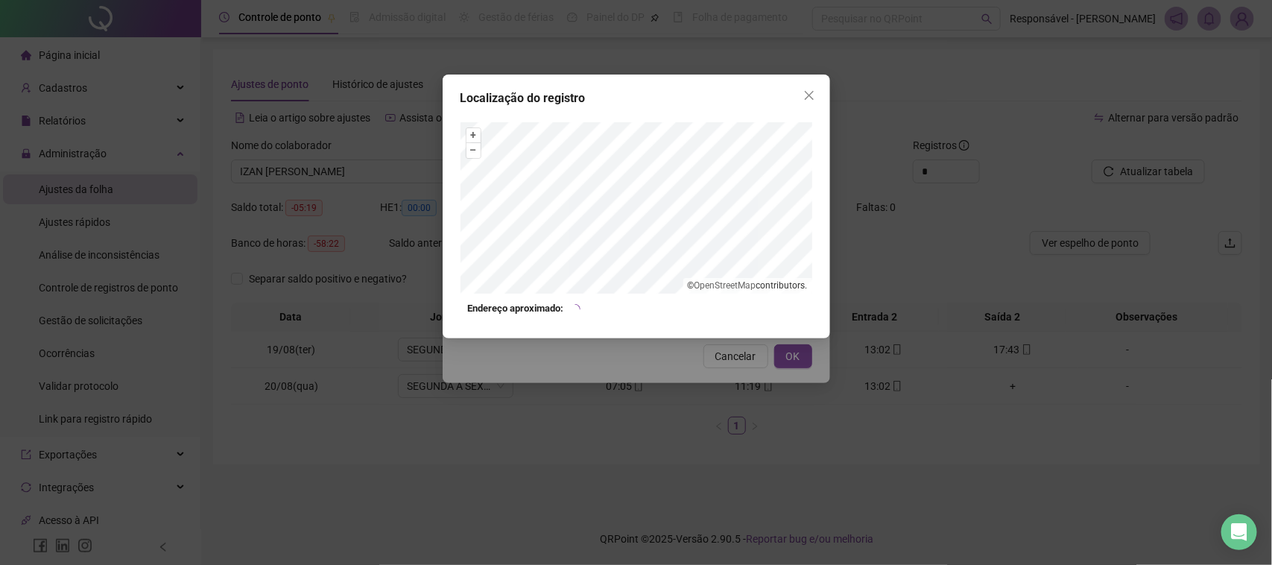
click at [735, 370] on div "Localização do registro + – ⇧ › © OpenStreetMap contributors. Endereço aproxima…" at bounding box center [636, 282] width 1272 height 565
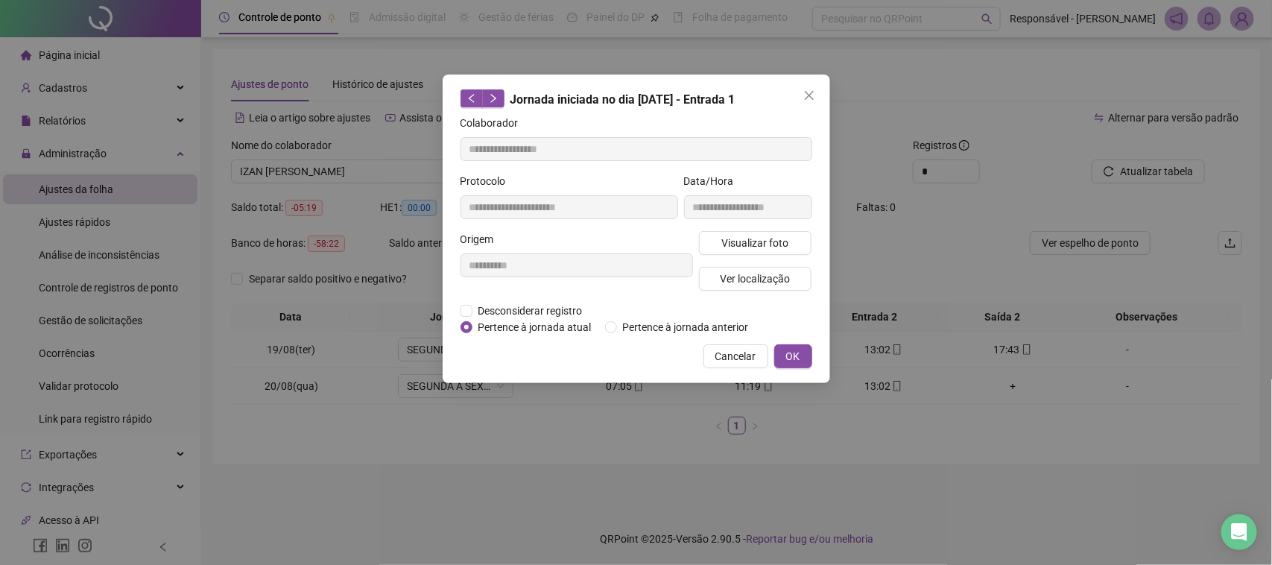
click at [744, 362] on span "Cancelar" at bounding box center [735, 356] width 41 height 16
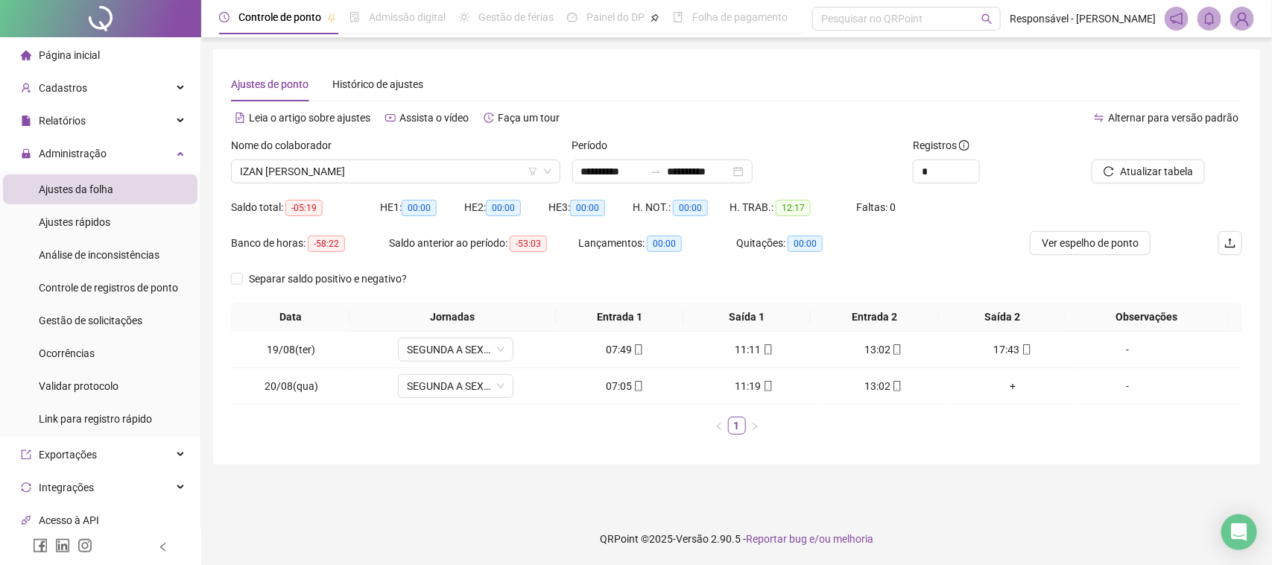
click at [753, 326] on th "Saída 1" at bounding box center [746, 317] width 127 height 29
click at [735, 341] on div "11:11" at bounding box center [754, 349] width 118 height 16
type input "**********"
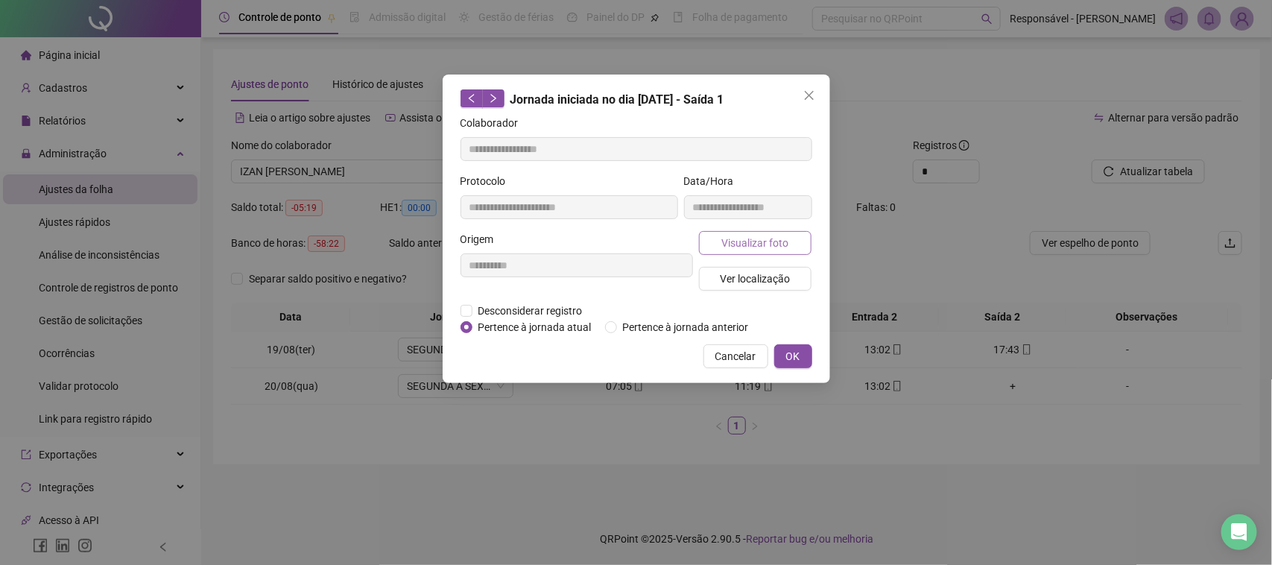
click at [755, 254] on div "Visualizar foto Ver localização" at bounding box center [755, 267] width 119 height 72
click at [758, 250] on span "Visualizar foto" at bounding box center [754, 243] width 67 height 16
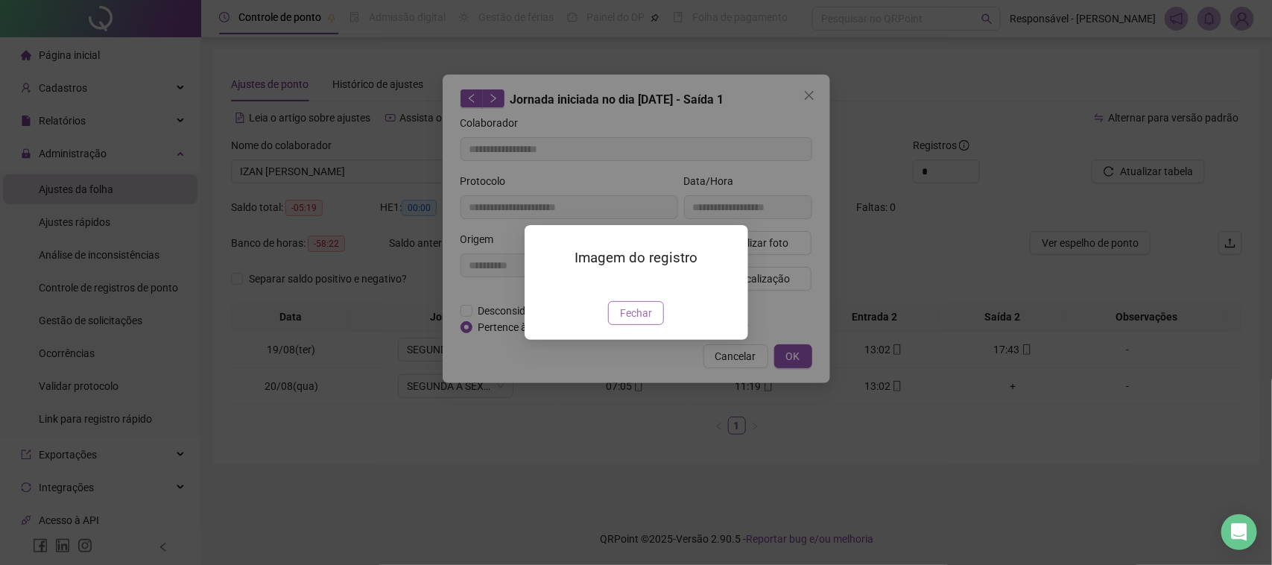
click at [637, 321] on span "Fechar" at bounding box center [636, 313] width 32 height 16
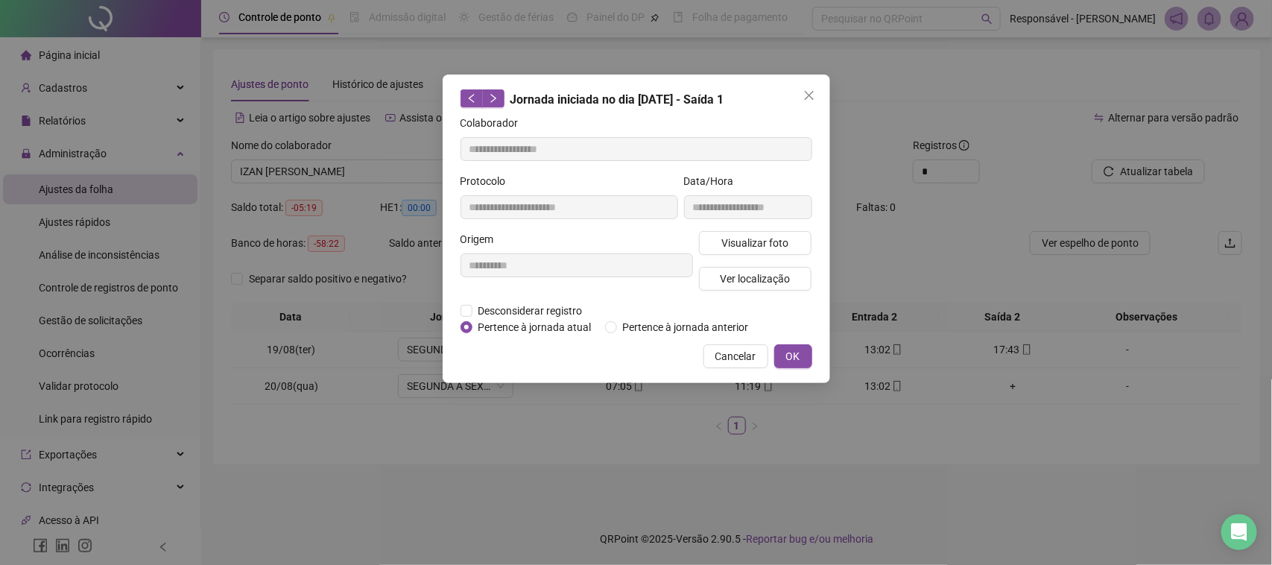
click at [753, 262] on div "Visualizar foto Ver localização" at bounding box center [755, 267] width 119 height 72
click at [742, 272] on span "Ver localização" at bounding box center [755, 279] width 70 height 16
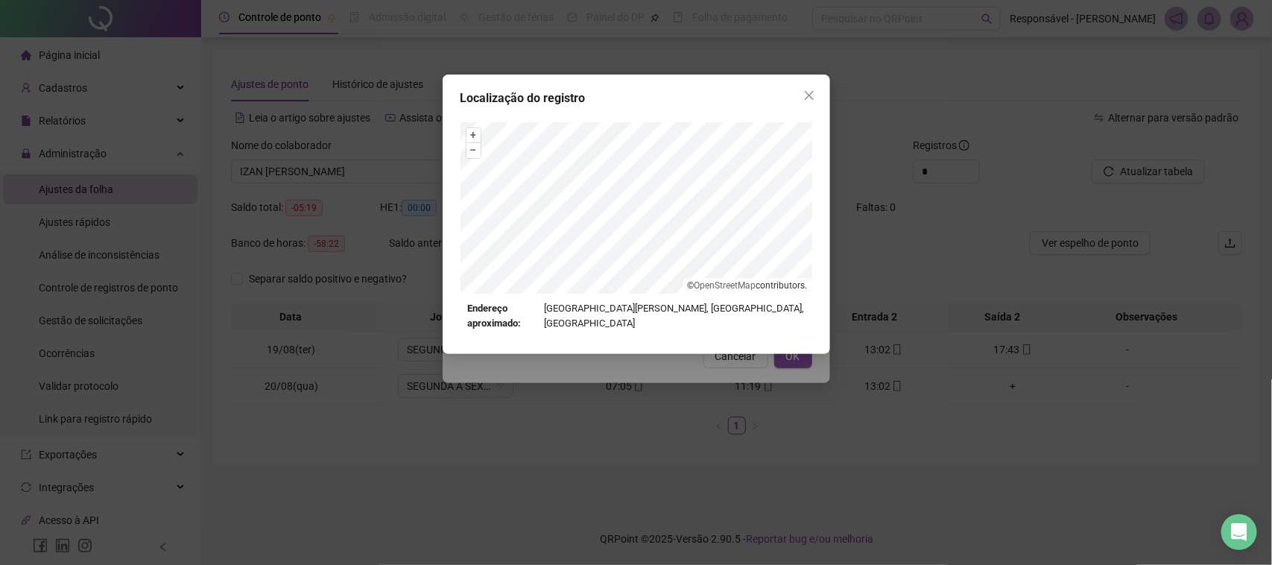
click at [710, 391] on div "Localização do registro + – ⇧ › © OpenStreetMap contributors. Endereço aproxima…" at bounding box center [636, 282] width 1272 height 565
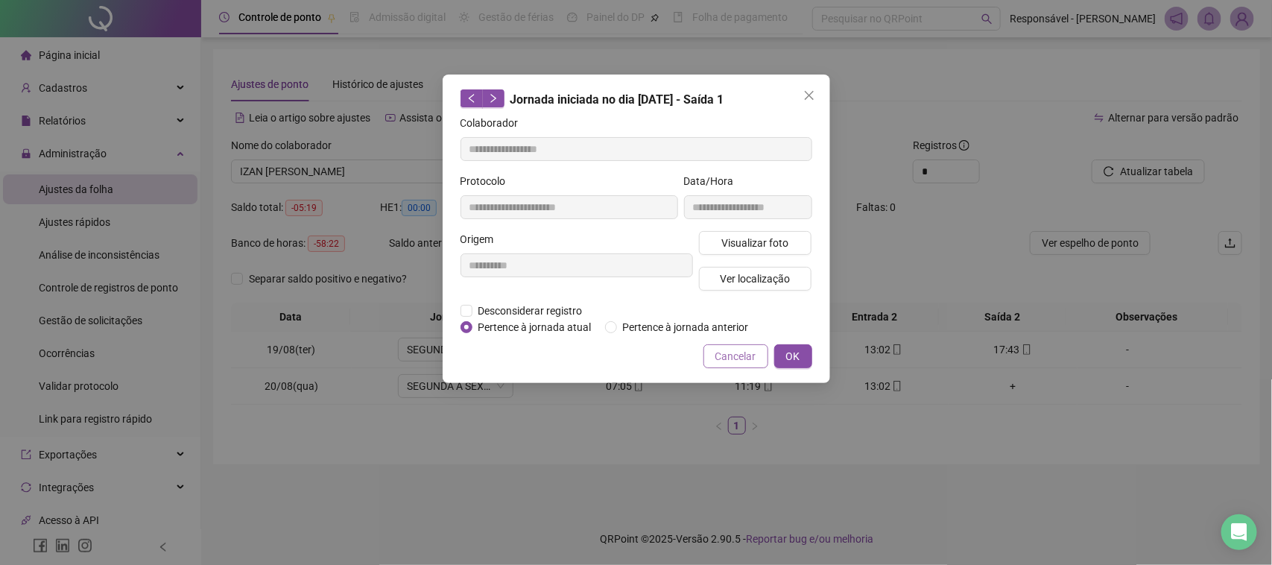
click at [721, 358] on span "Cancelar" at bounding box center [735, 356] width 41 height 16
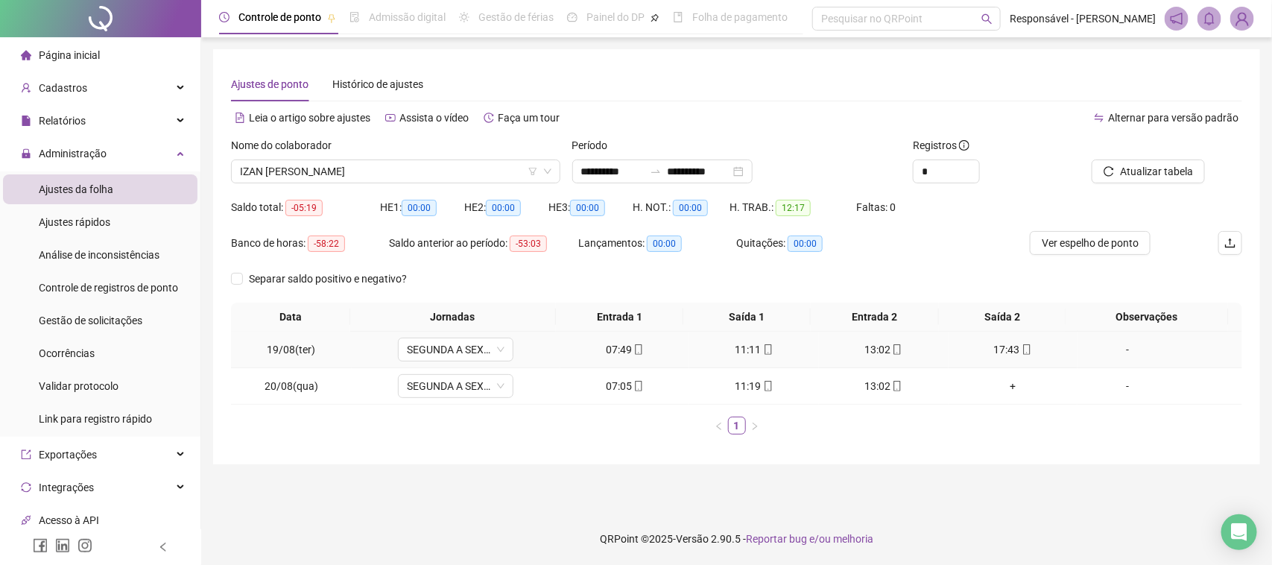
click at [891, 355] on span at bounding box center [897, 350] width 12 height 12
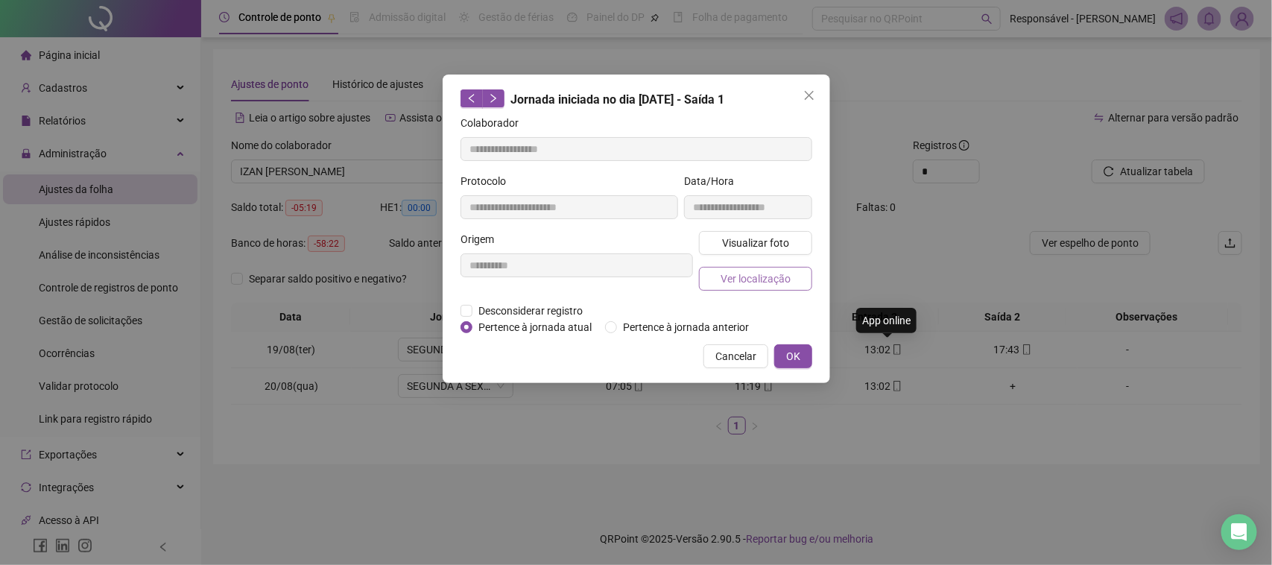
type input "**********"
click at [729, 235] on span "Visualizar foto" at bounding box center [754, 243] width 67 height 16
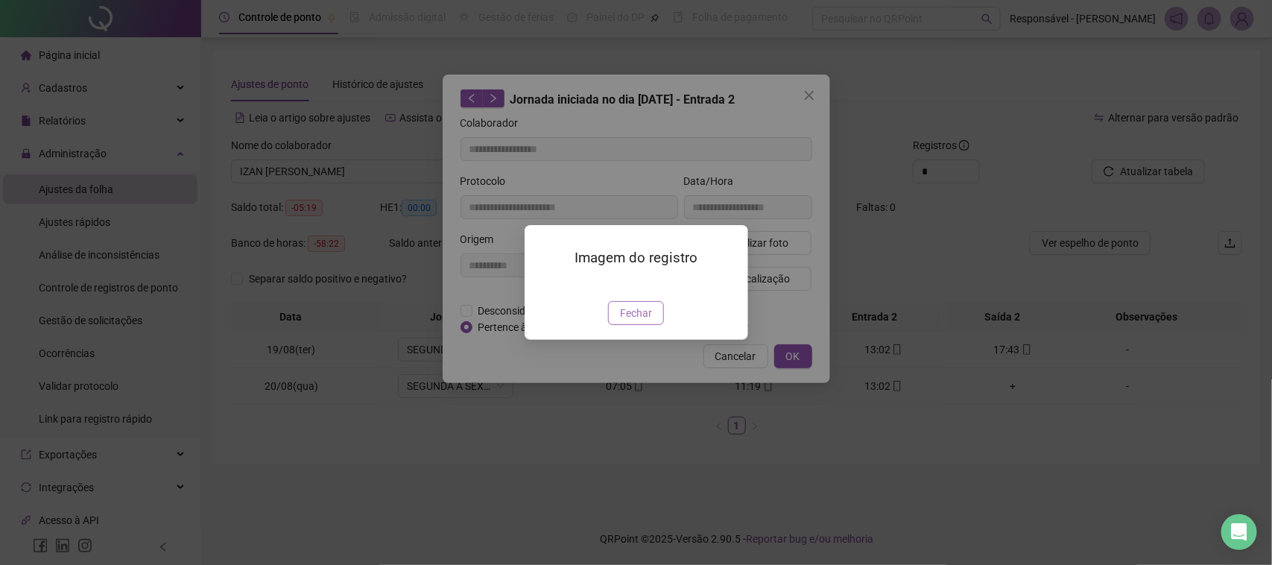
click at [650, 321] on span "Fechar" at bounding box center [636, 313] width 32 height 16
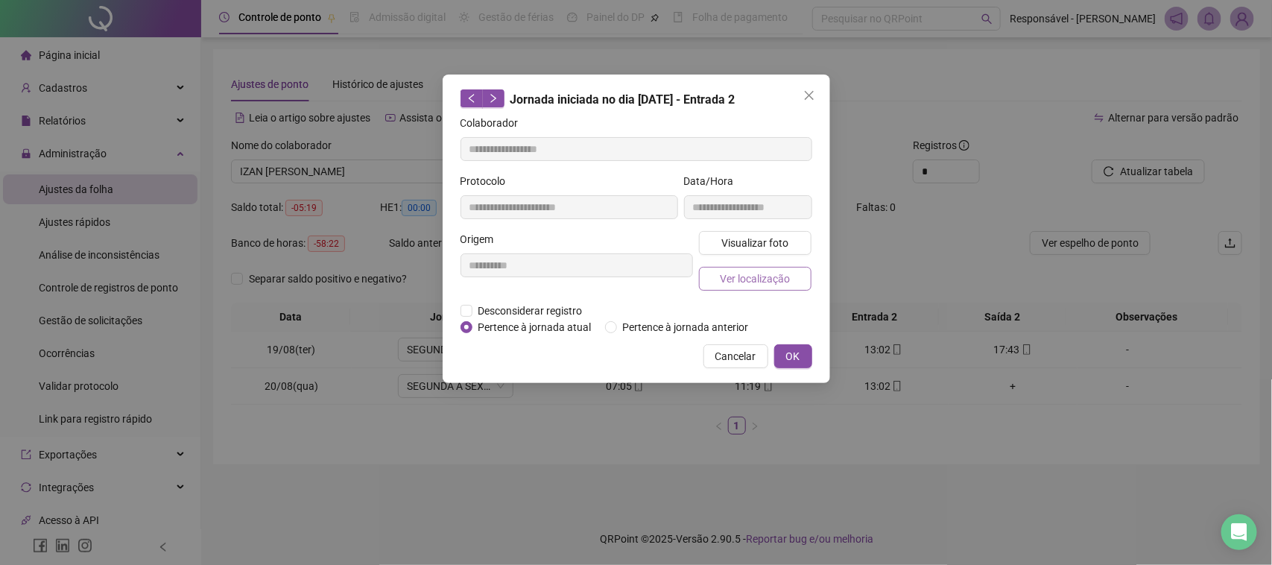
click at [731, 285] on span "Ver localização" at bounding box center [755, 279] width 70 height 16
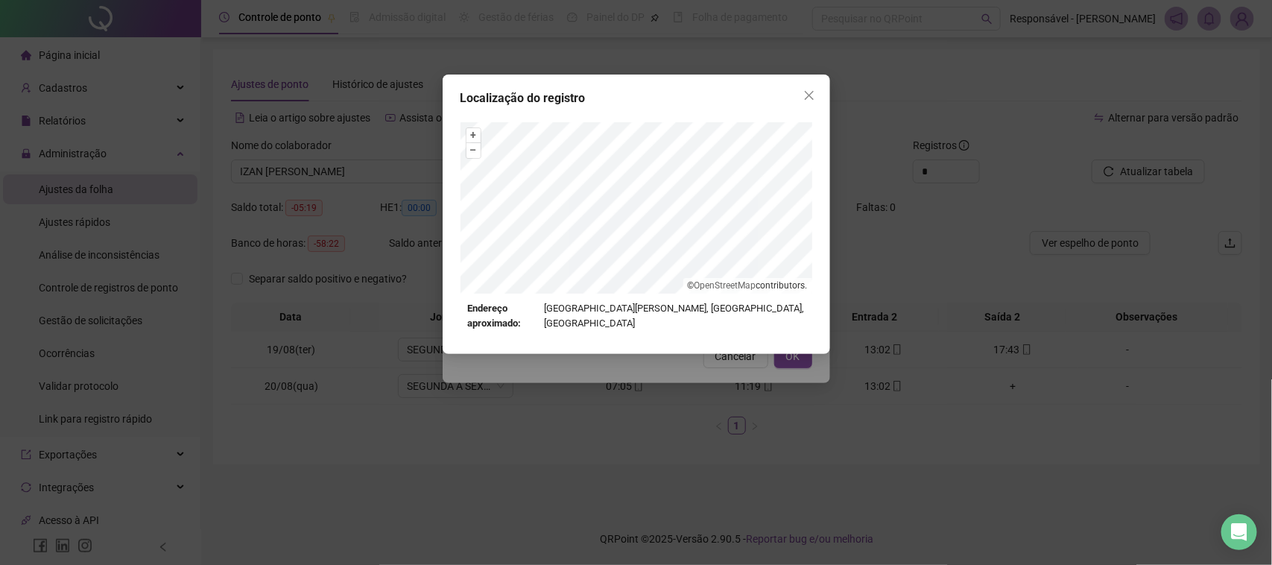
click at [735, 378] on div "Localização do registro + – ⇧ › © OpenStreetMap contributors. Endereço aproxima…" at bounding box center [636, 282] width 1272 height 565
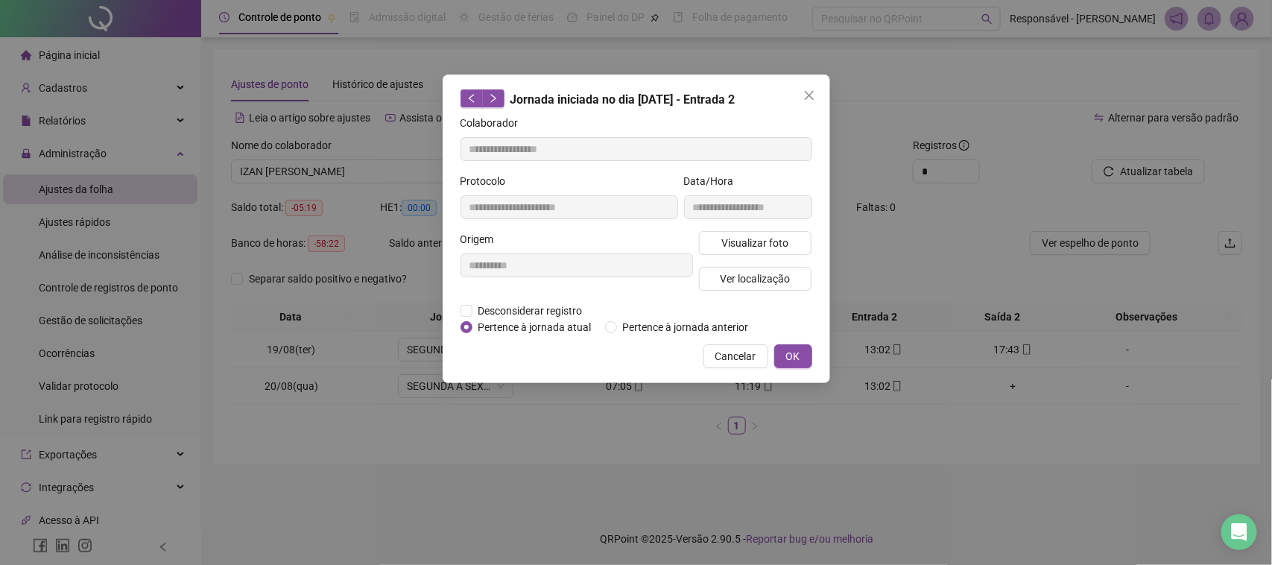
click at [739, 360] on span "Cancelar" at bounding box center [735, 356] width 41 height 16
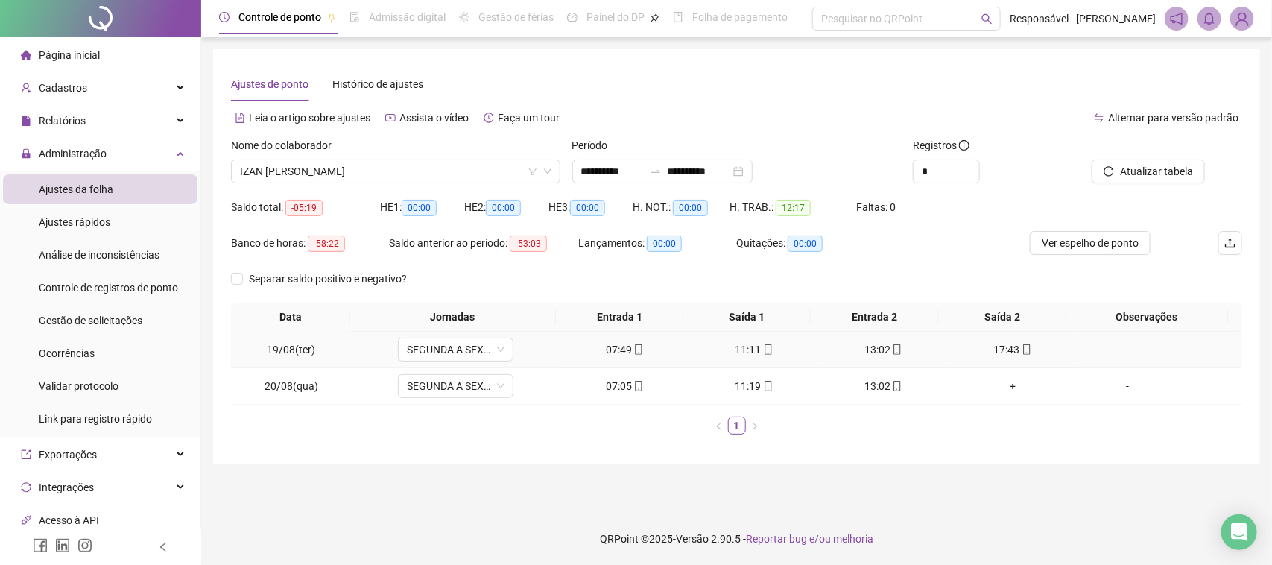
click at [981, 347] on div "17:43" at bounding box center [1014, 349] width 118 height 16
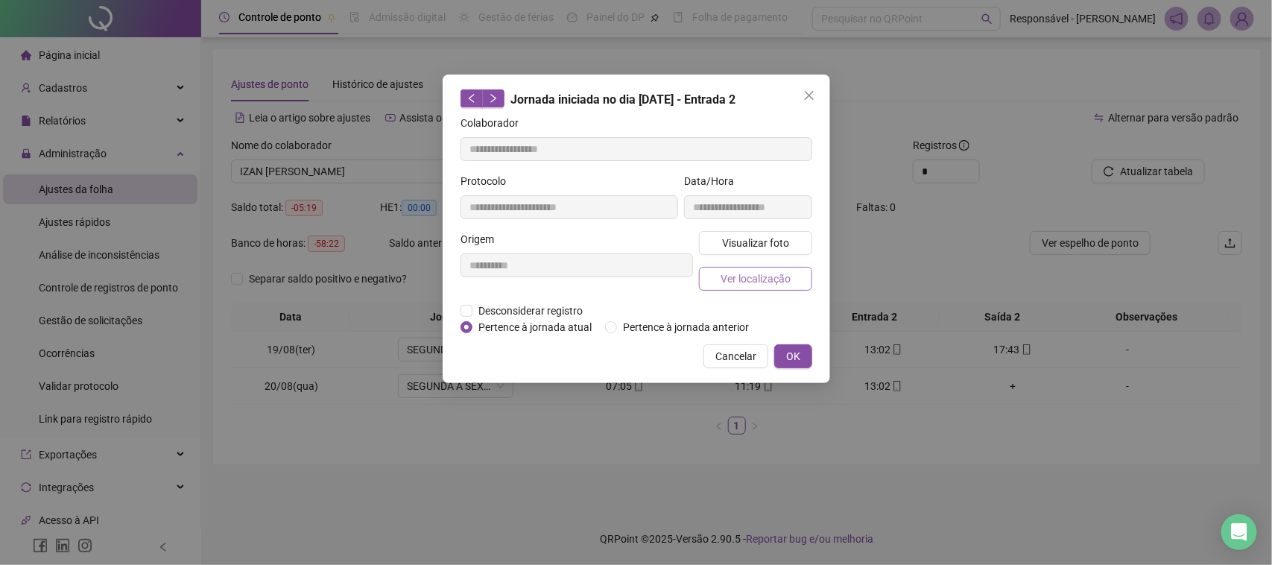
type input "**********"
click at [775, 244] on span "Visualizar foto" at bounding box center [754, 243] width 67 height 16
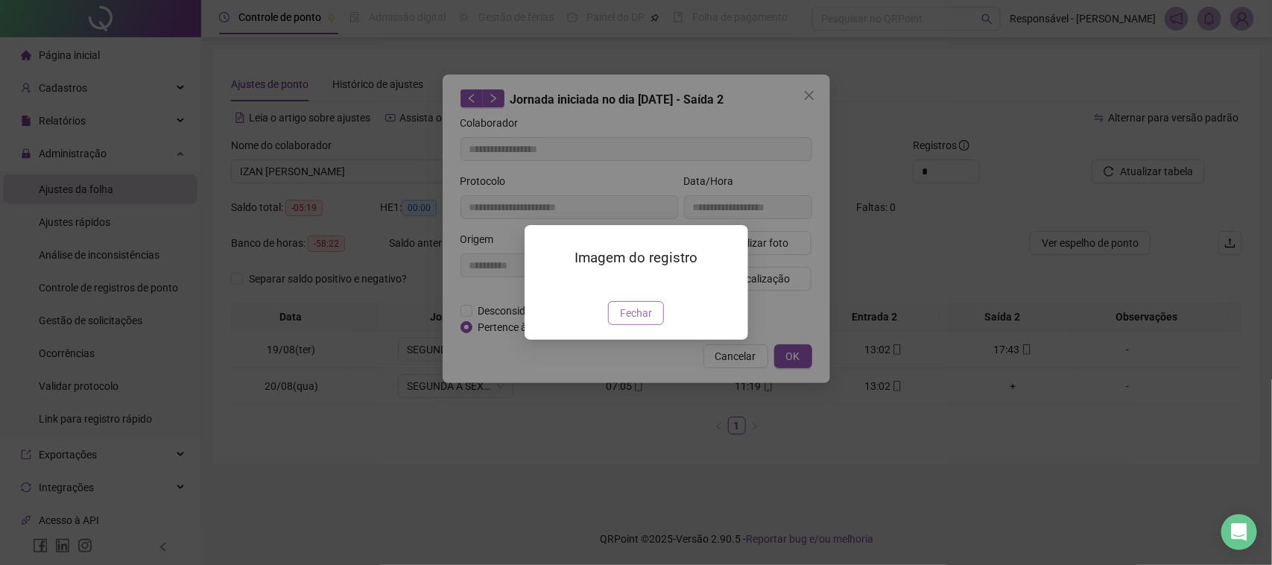
click at [622, 325] on button "Fechar" at bounding box center [636, 313] width 56 height 24
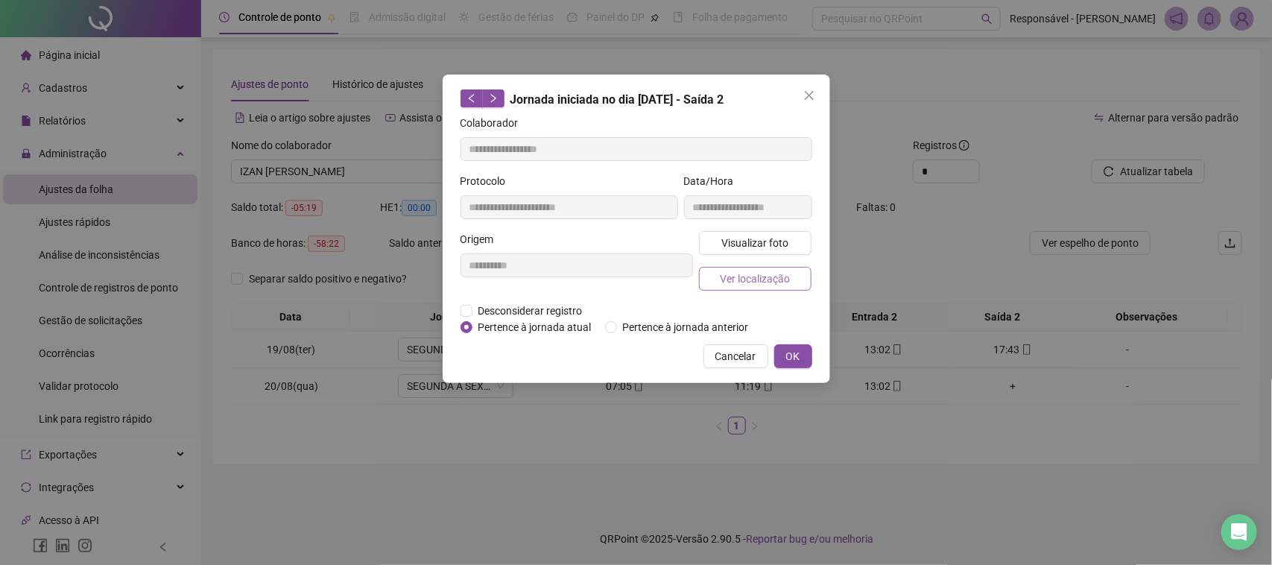
click at [734, 282] on span "Ver localização" at bounding box center [755, 279] width 70 height 16
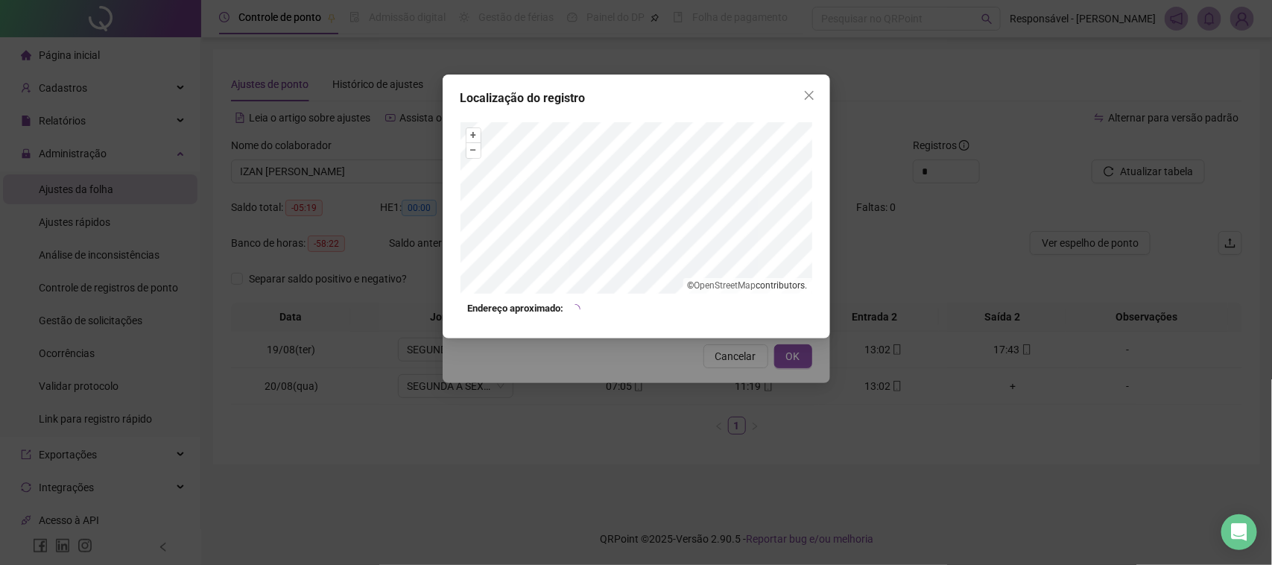
click at [667, 397] on div "Localização do registro + – ⇧ › © OpenStreetMap contributors. Endereço aproxima…" at bounding box center [636, 282] width 1272 height 565
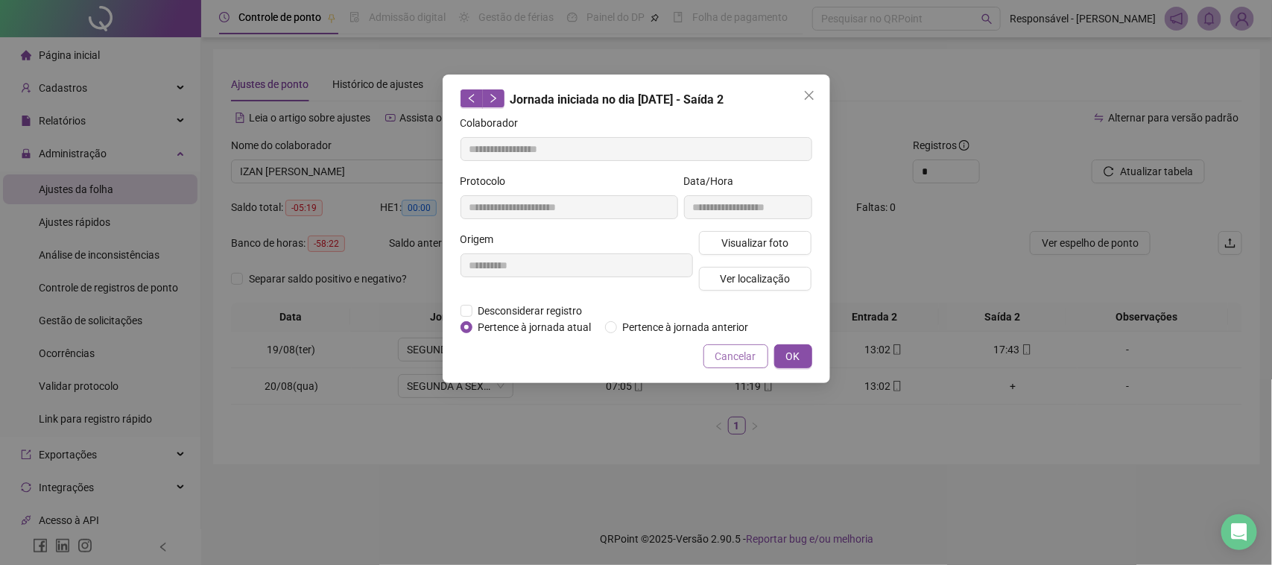
click at [721, 352] on span "Cancelar" at bounding box center [735, 356] width 41 height 16
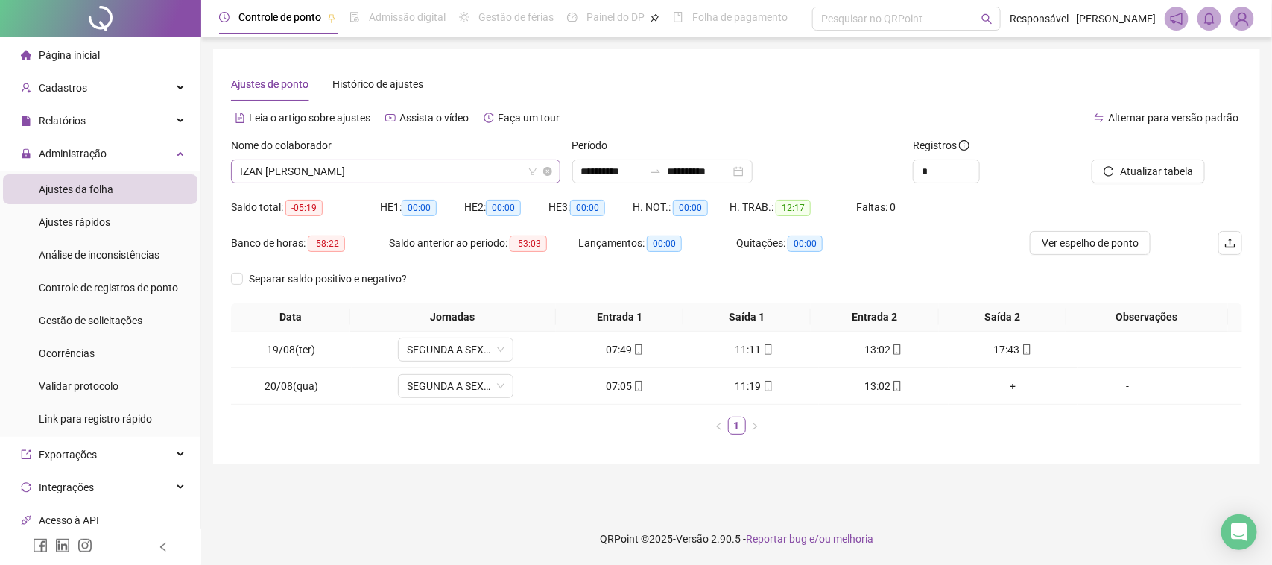
click at [384, 177] on span "IZAN [PERSON_NAME]" at bounding box center [396, 171] width 312 height 22
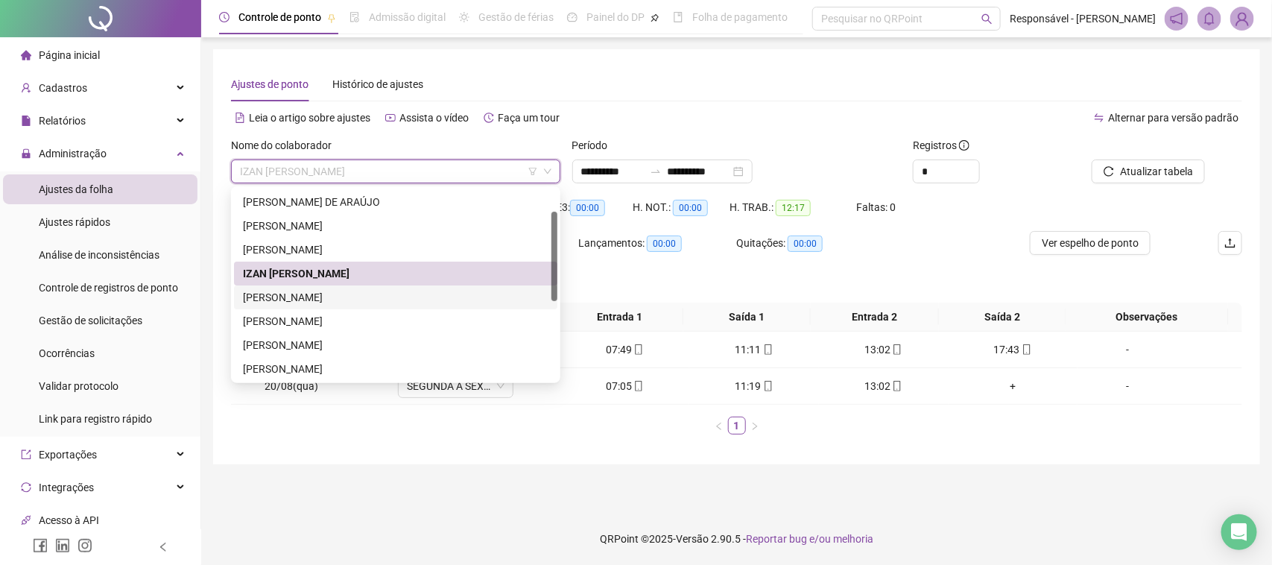
click at [335, 302] on div "[PERSON_NAME]" at bounding box center [396, 297] width 306 height 16
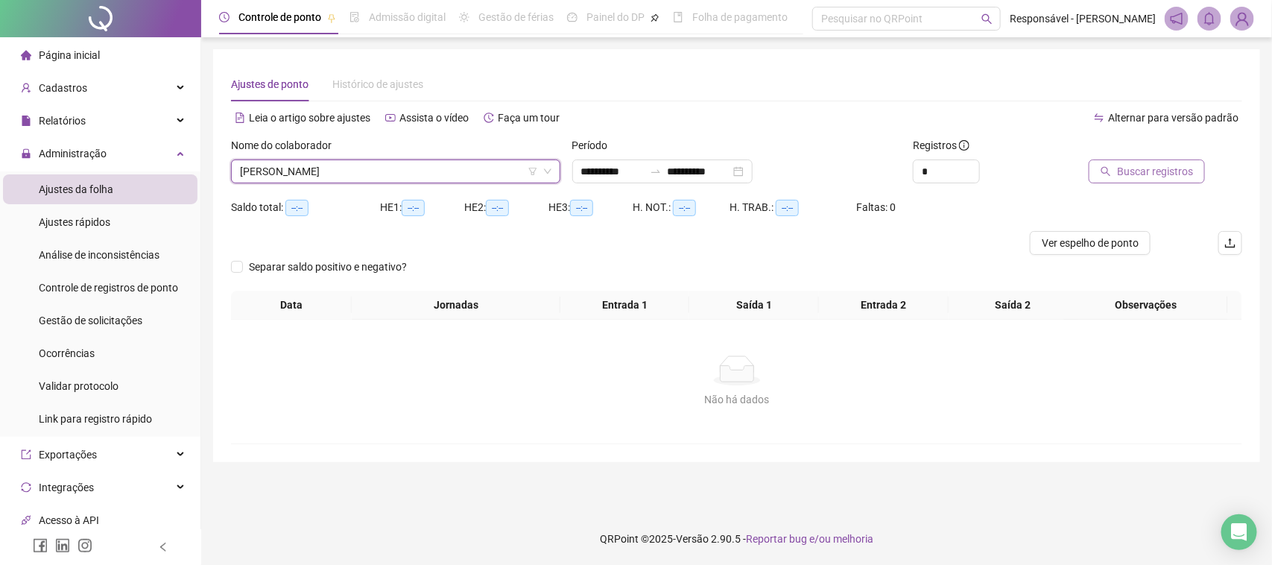
click at [1176, 183] on button "Buscar registros" at bounding box center [1147, 171] width 116 height 24
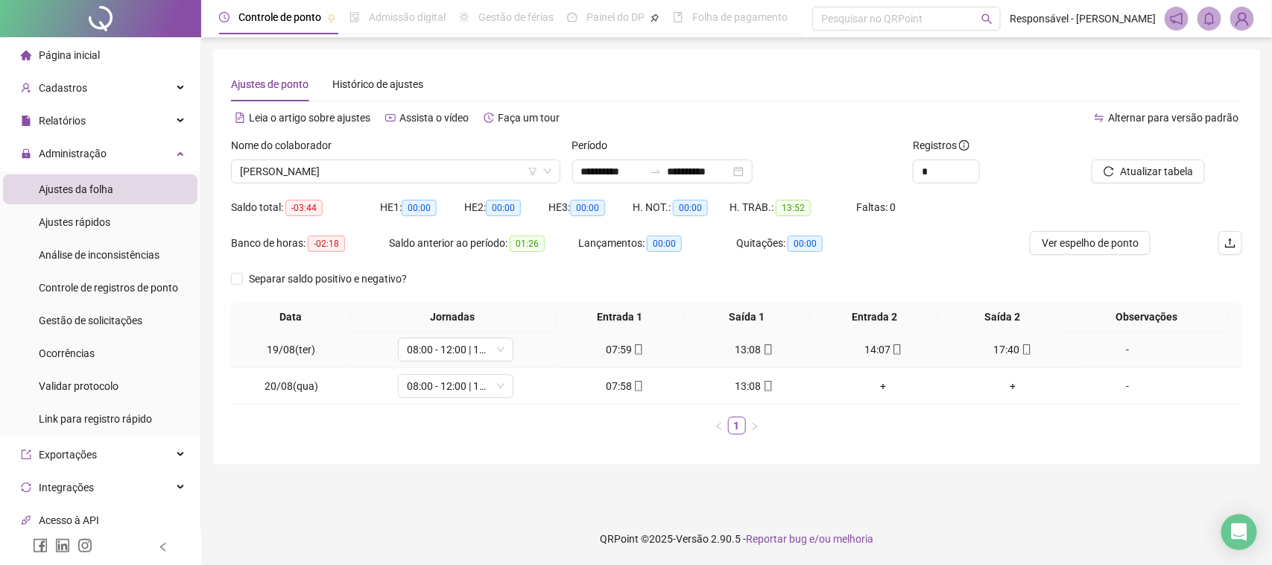
click at [619, 343] on div "07:59" at bounding box center [625, 349] width 118 height 16
type input "**********"
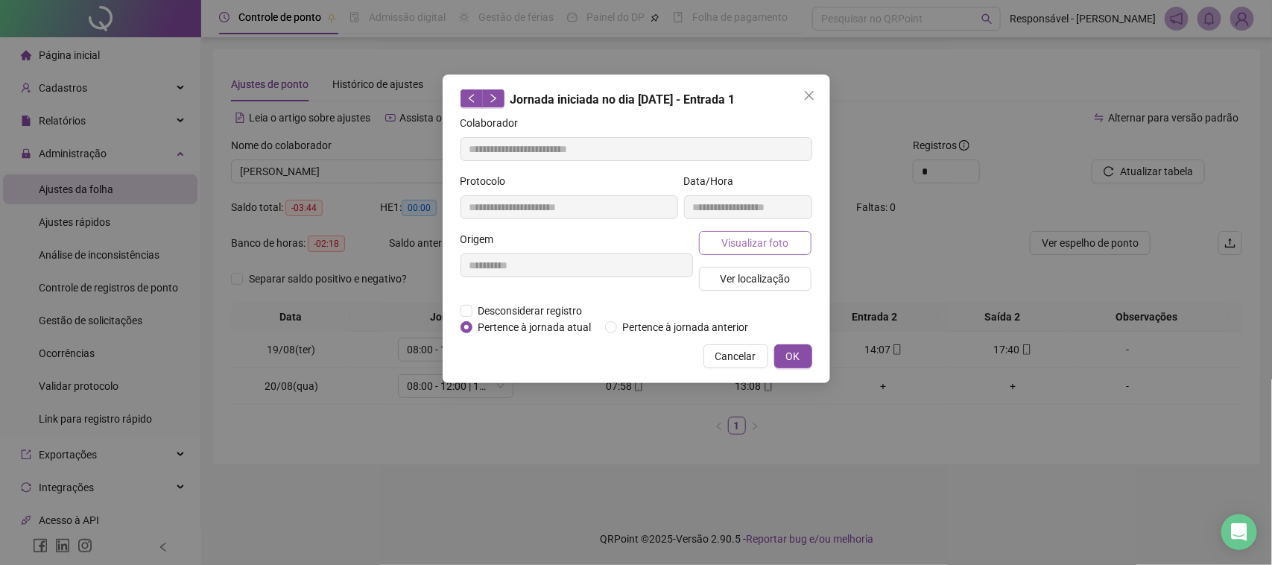
click at [766, 243] on span "Visualizar foto" at bounding box center [754, 243] width 67 height 16
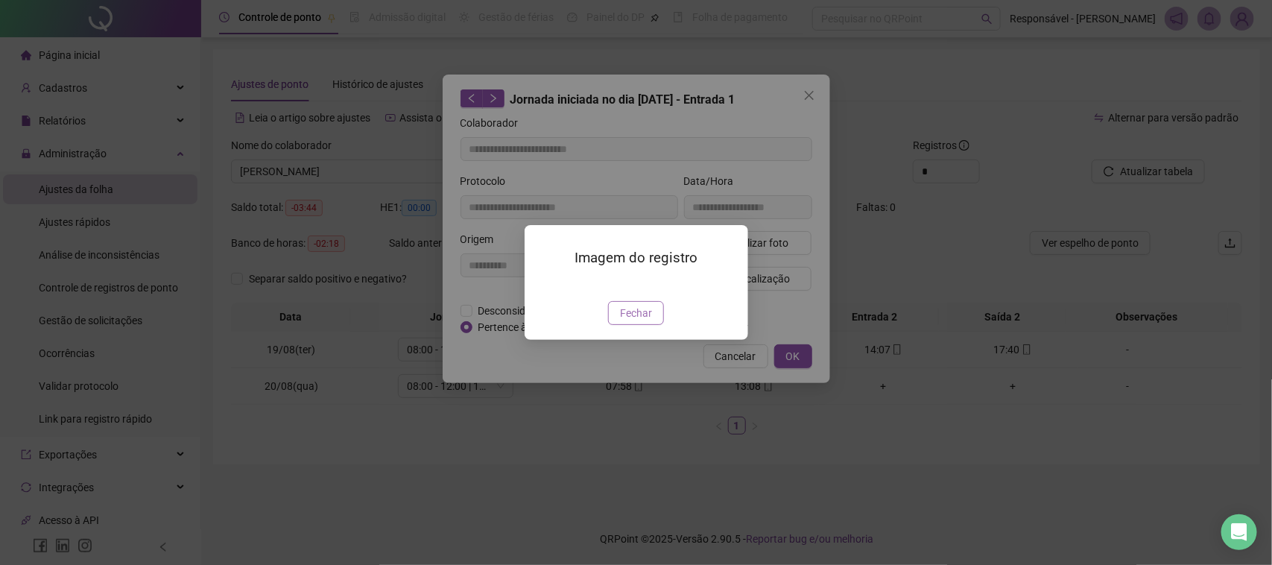
click at [619, 325] on button "Fechar" at bounding box center [636, 313] width 56 height 24
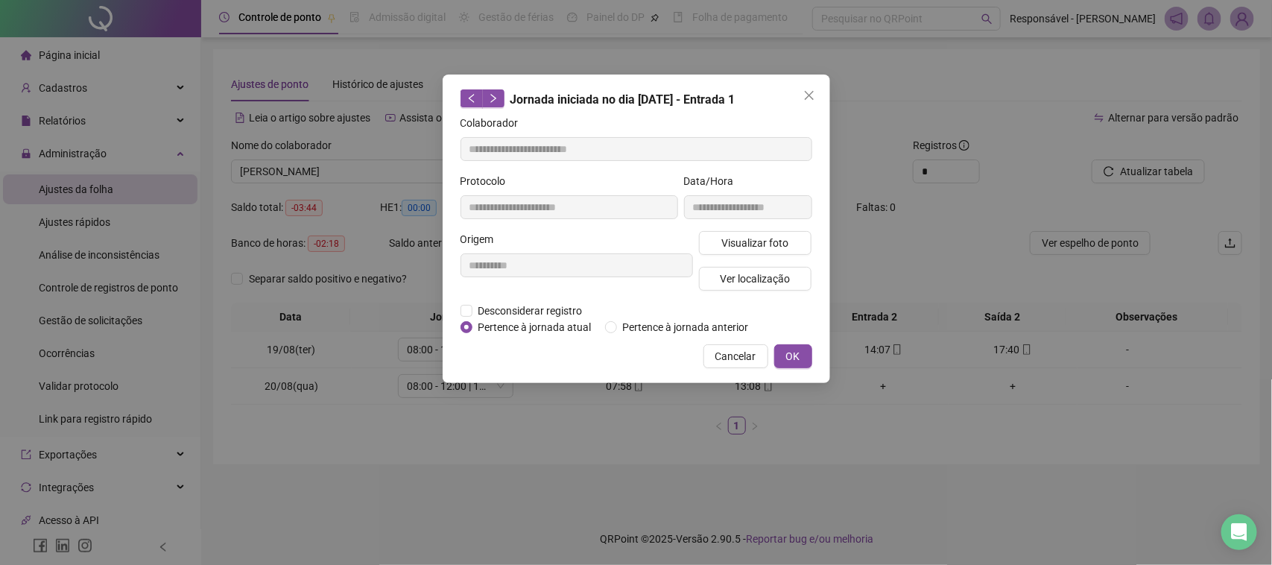
click at [783, 291] on div "Visualizar foto Ver localização" at bounding box center [755, 267] width 119 height 72
click at [792, 276] on button "Ver localização" at bounding box center [755, 279] width 113 height 24
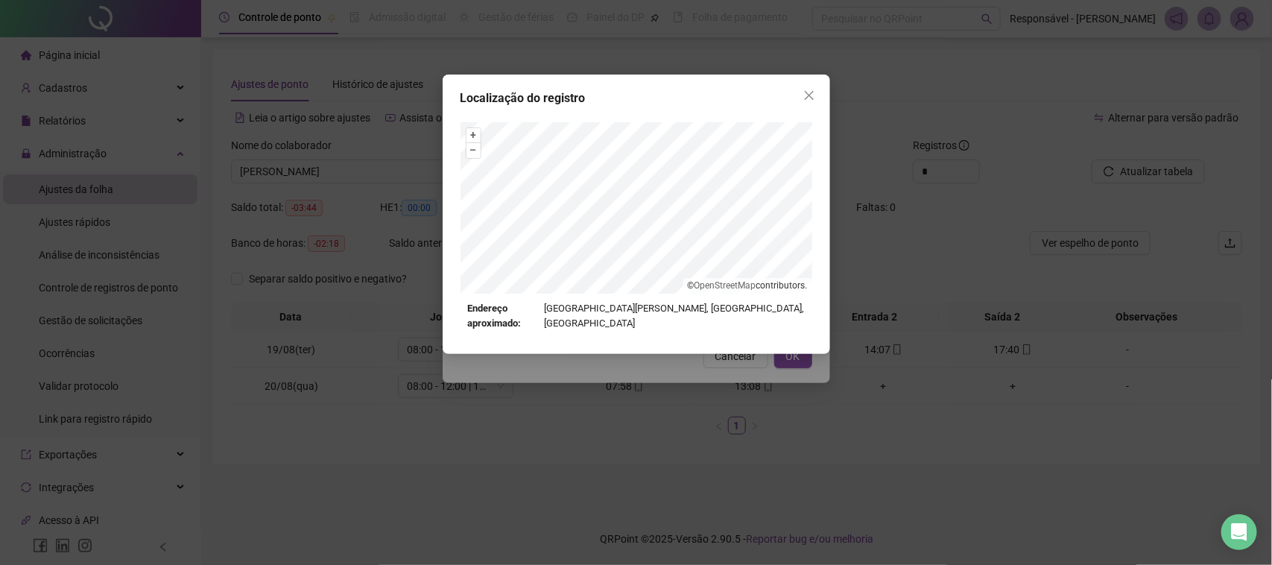
click at [733, 365] on div "Localização do registro + – ⇧ › © OpenStreetMap contributors. Endereço aproxima…" at bounding box center [636, 282] width 1272 height 565
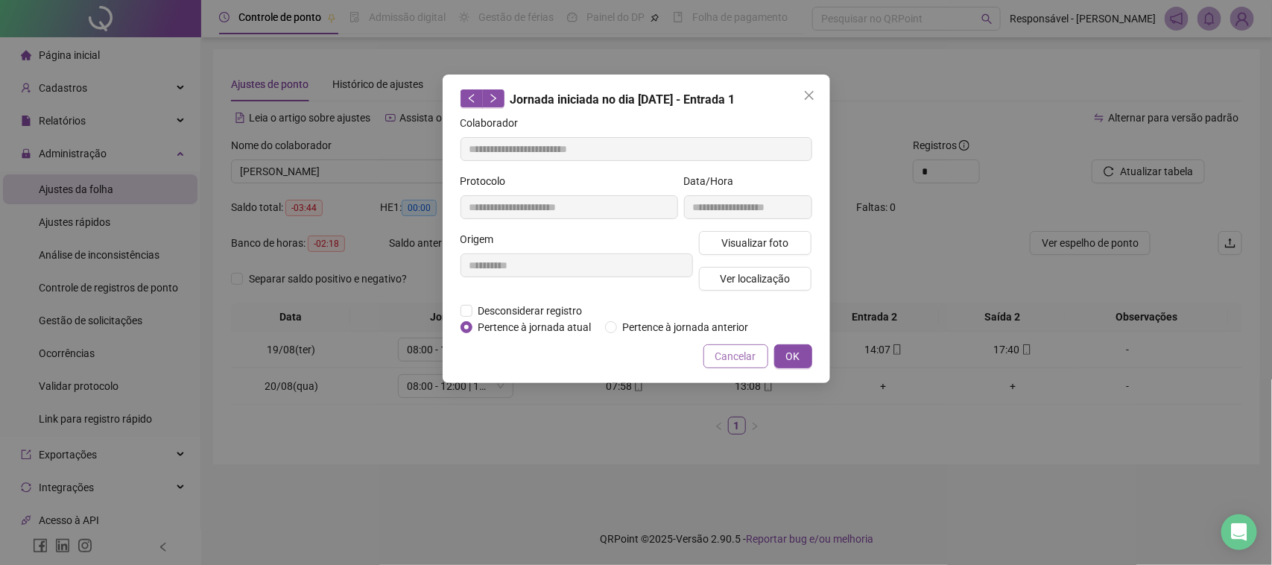
click at [736, 365] on button "Cancelar" at bounding box center [736, 356] width 65 height 24
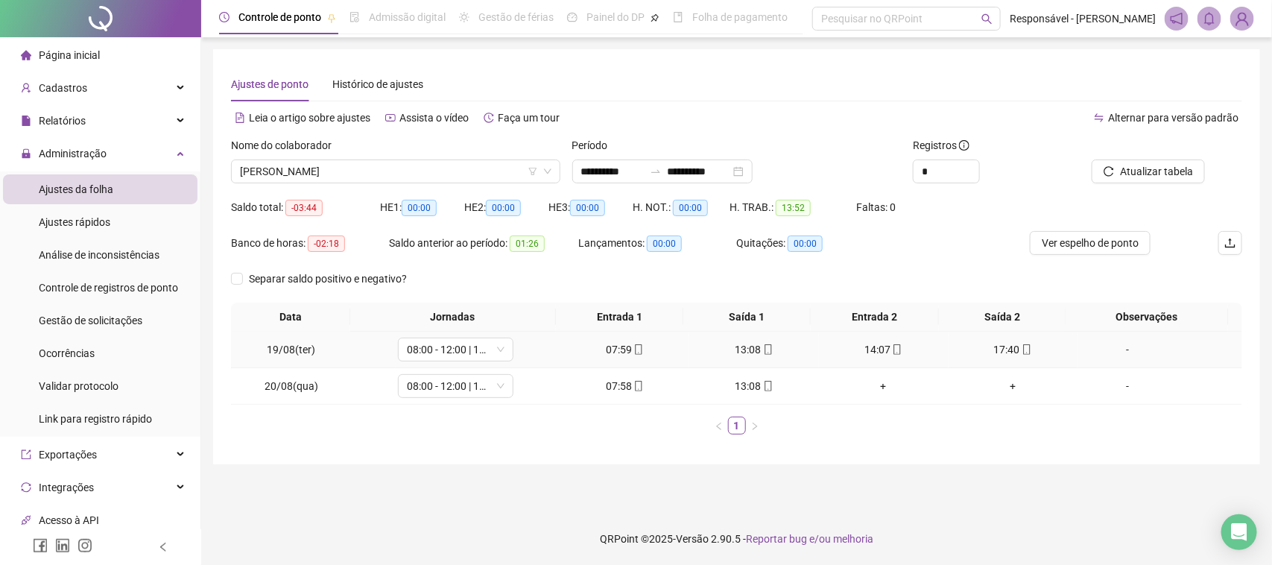
click at [758, 356] on div "13:08" at bounding box center [754, 349] width 118 height 16
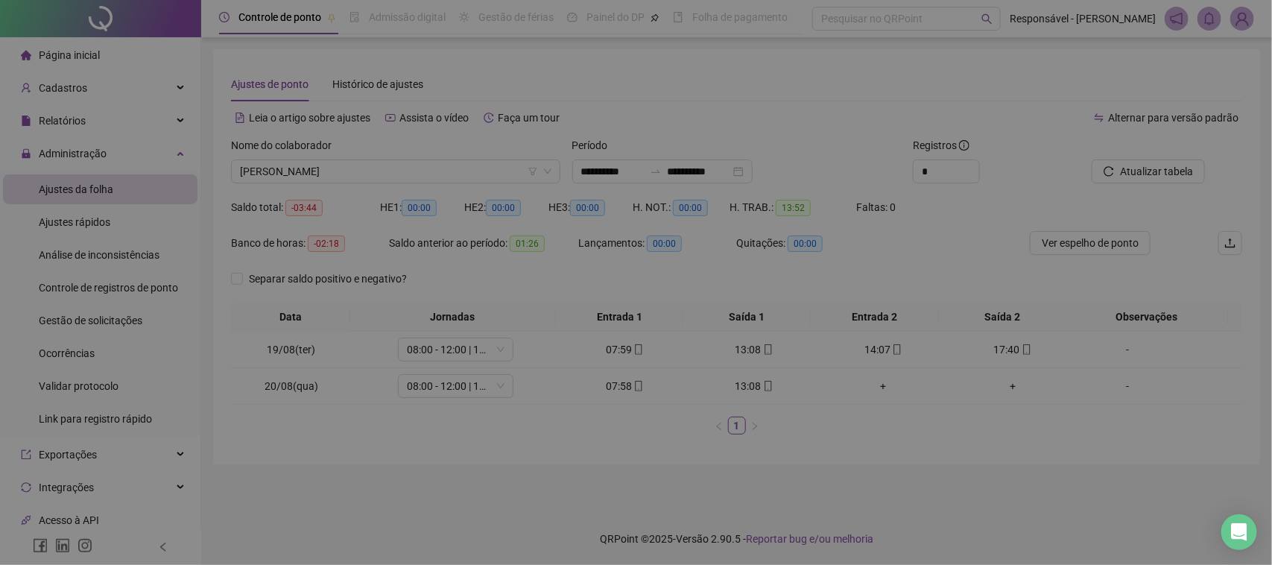
type input "**********"
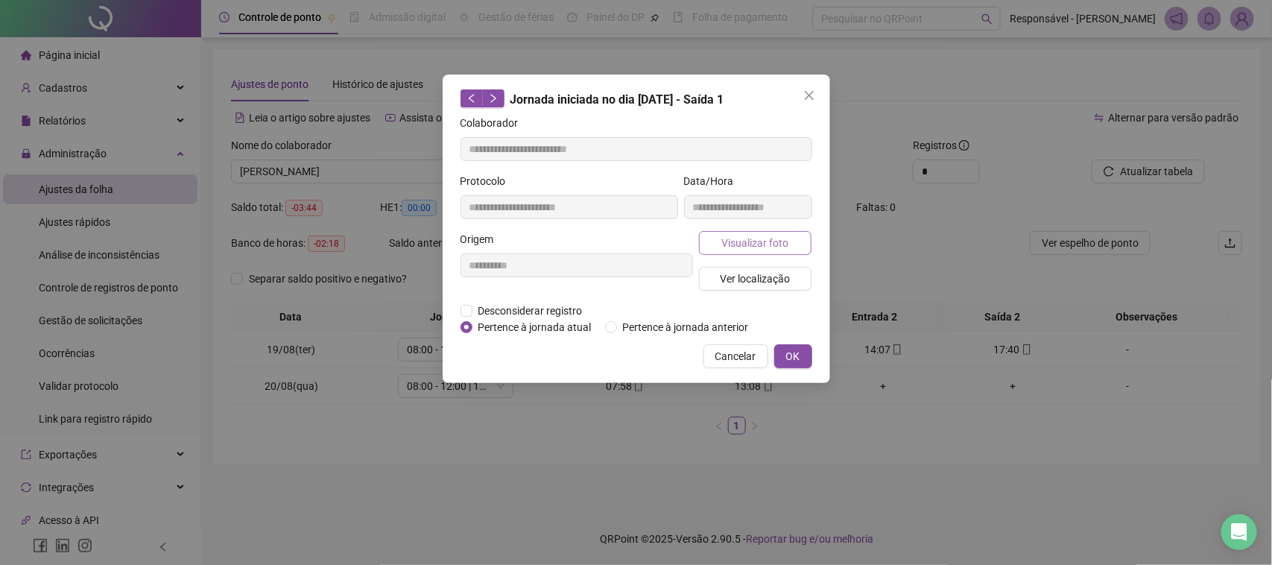
click at [781, 240] on span "Visualizar foto" at bounding box center [754, 243] width 67 height 16
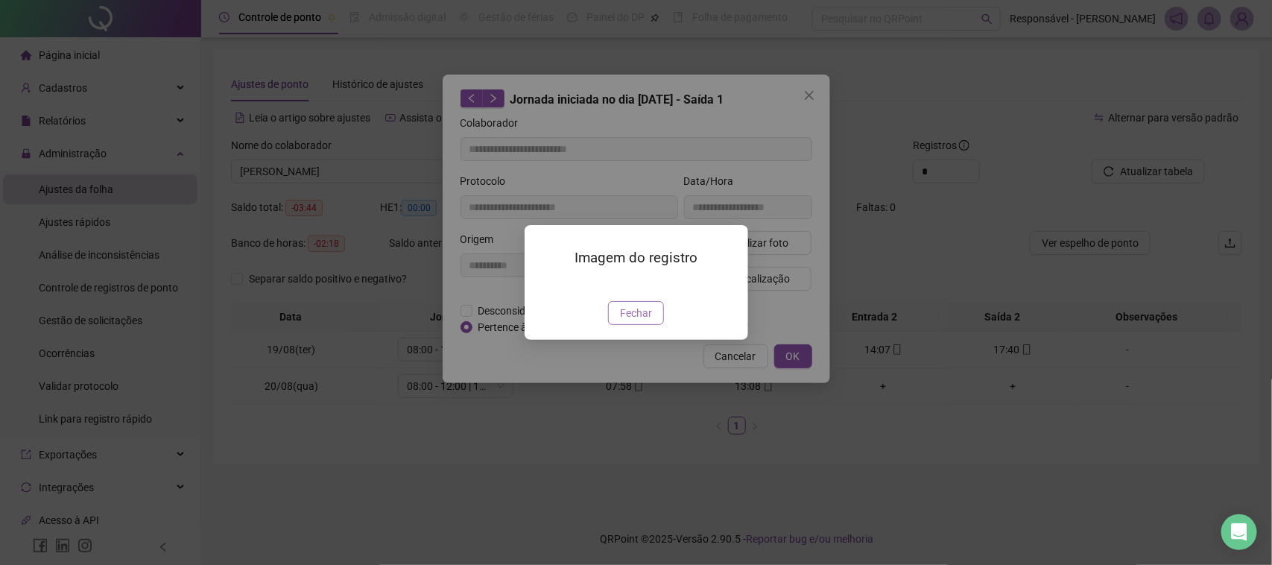
click at [658, 325] on button "Fechar" at bounding box center [636, 313] width 56 height 24
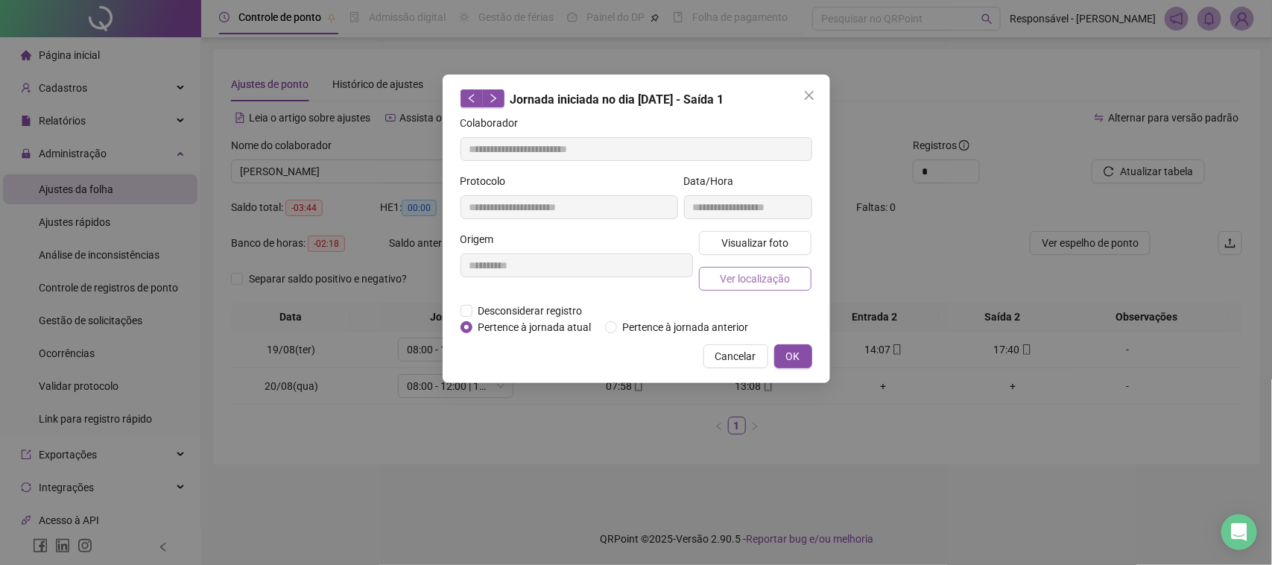
click at [762, 267] on button "Ver localização" at bounding box center [755, 279] width 113 height 24
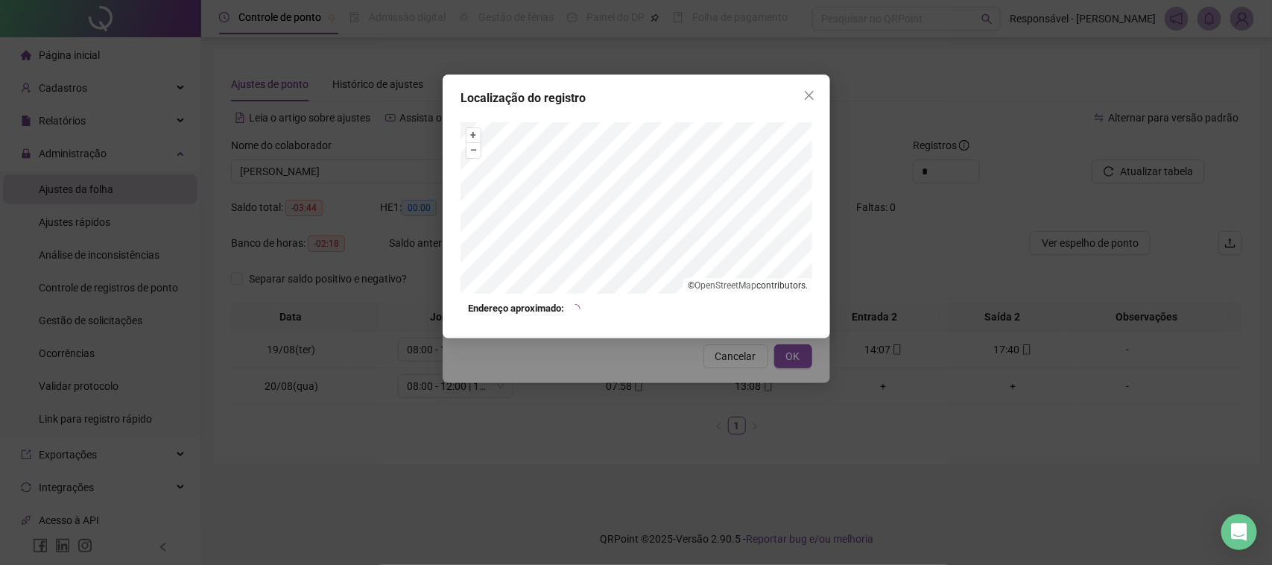
click at [769, 385] on div "Localização do registro + – ⇧ › © OpenStreetMap contributors. Endereço aproxima…" at bounding box center [636, 282] width 1272 height 565
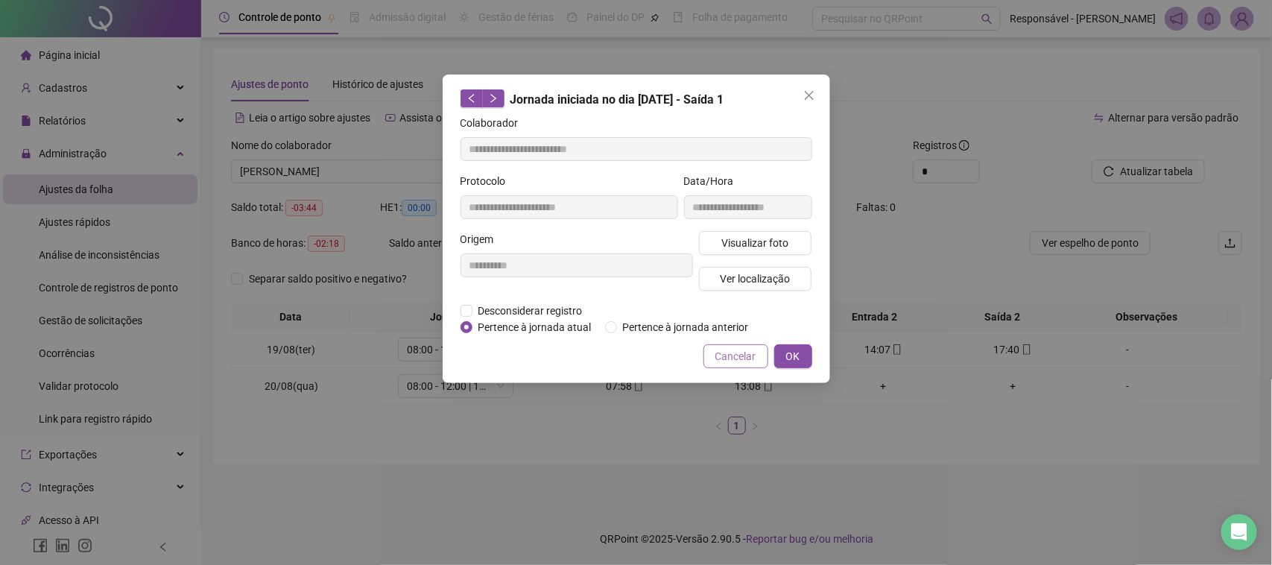
click at [753, 358] on span "Cancelar" at bounding box center [735, 356] width 41 height 16
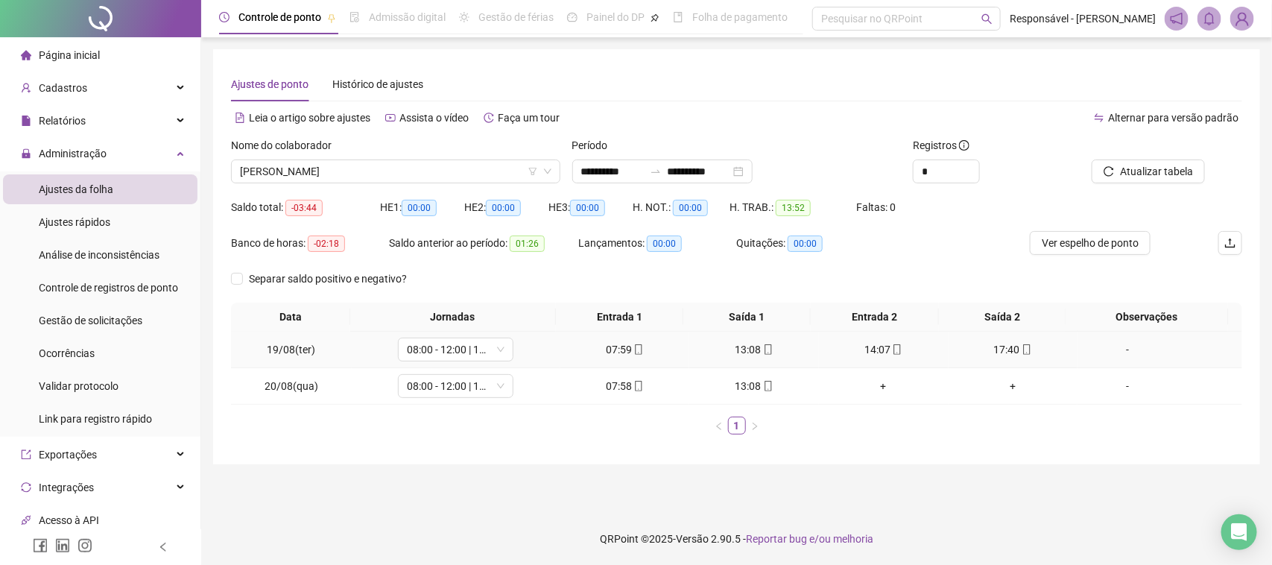
click at [853, 345] on div "14:07" at bounding box center [884, 349] width 118 height 16
type input "**********"
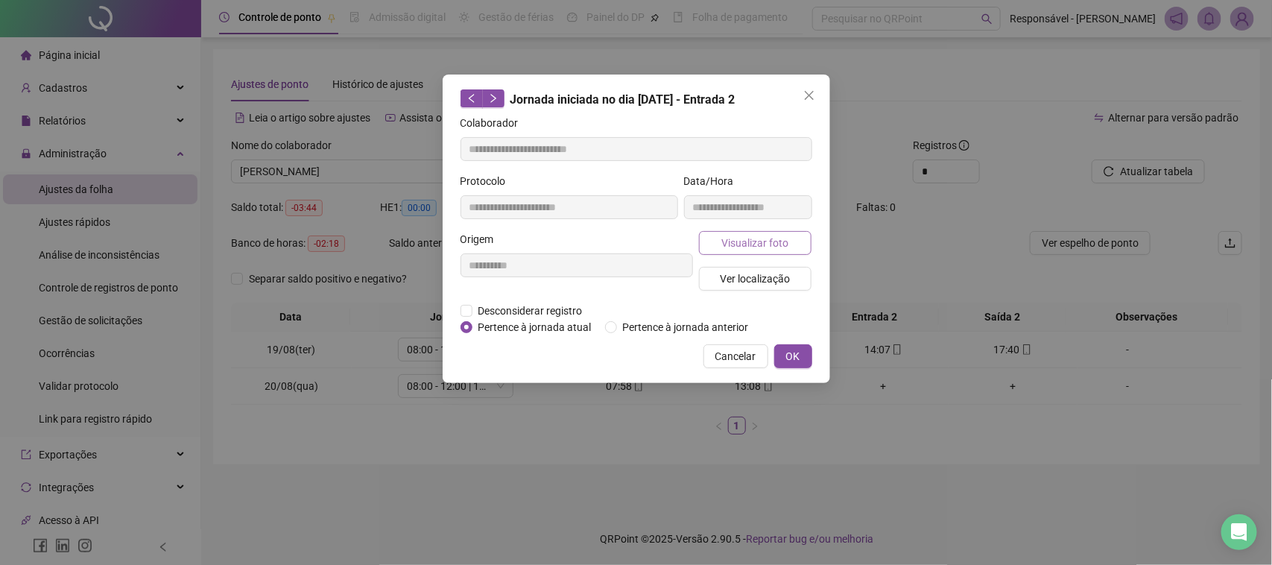
click at [773, 250] on span "Visualizar foto" at bounding box center [754, 243] width 67 height 16
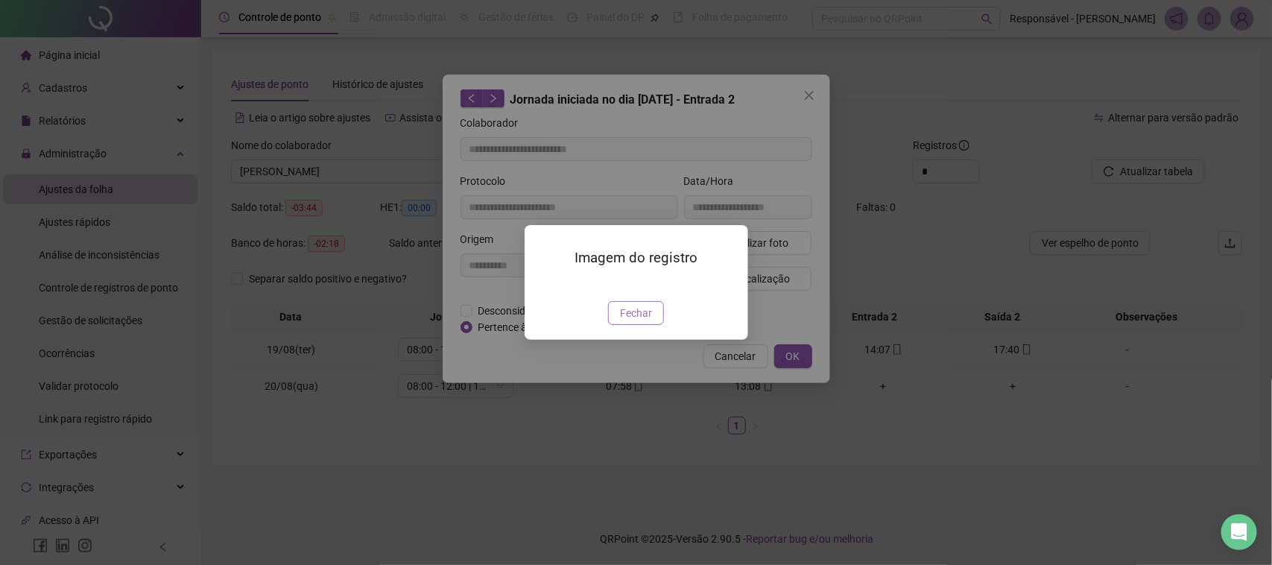
click at [647, 321] on span "Fechar" at bounding box center [636, 313] width 32 height 16
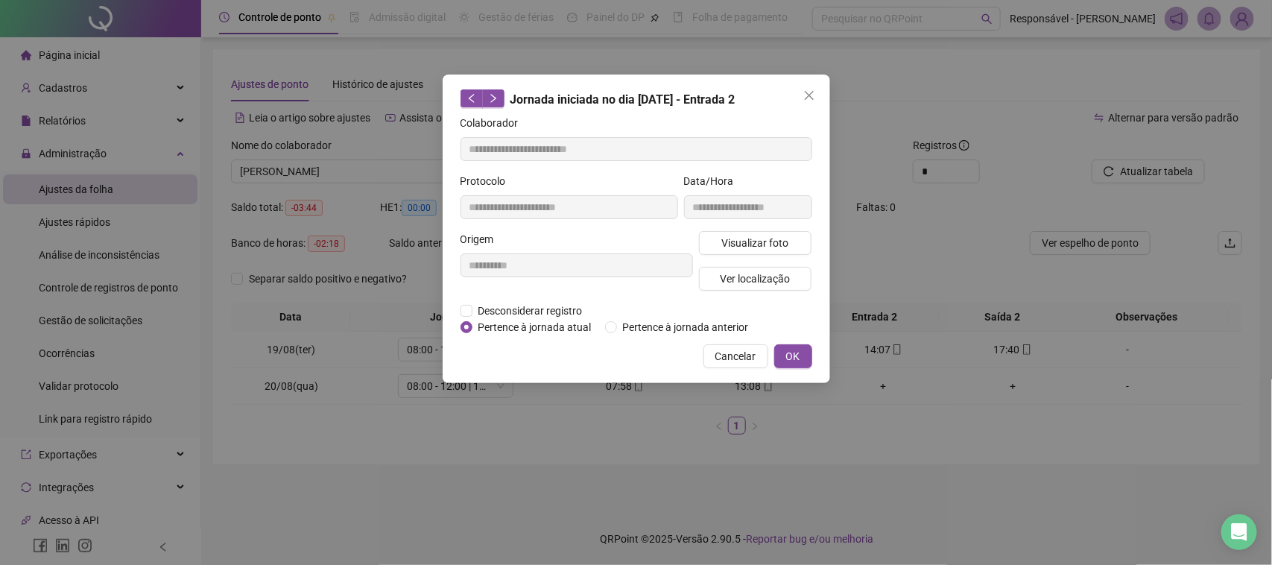
click at [742, 292] on div "Visualizar foto Ver localização" at bounding box center [755, 267] width 119 height 72
click at [747, 285] on span "Ver localização" at bounding box center [755, 279] width 70 height 16
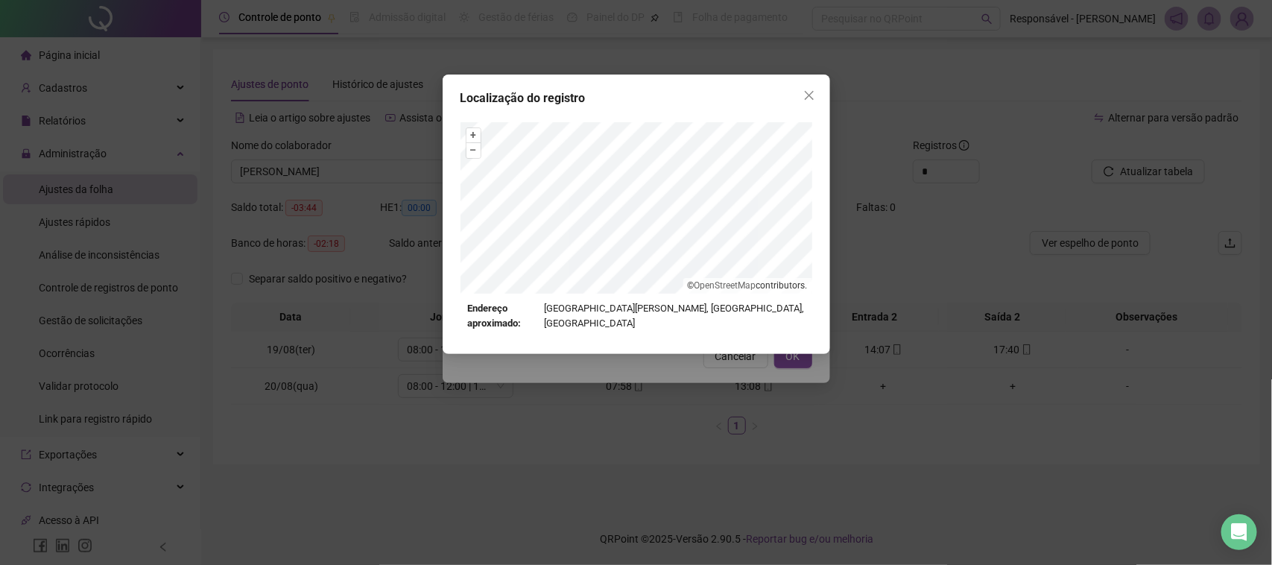
click at [683, 378] on div "Localização do registro + – ⇧ › © OpenStreetMap contributors. Endereço aproxima…" at bounding box center [636, 282] width 1272 height 565
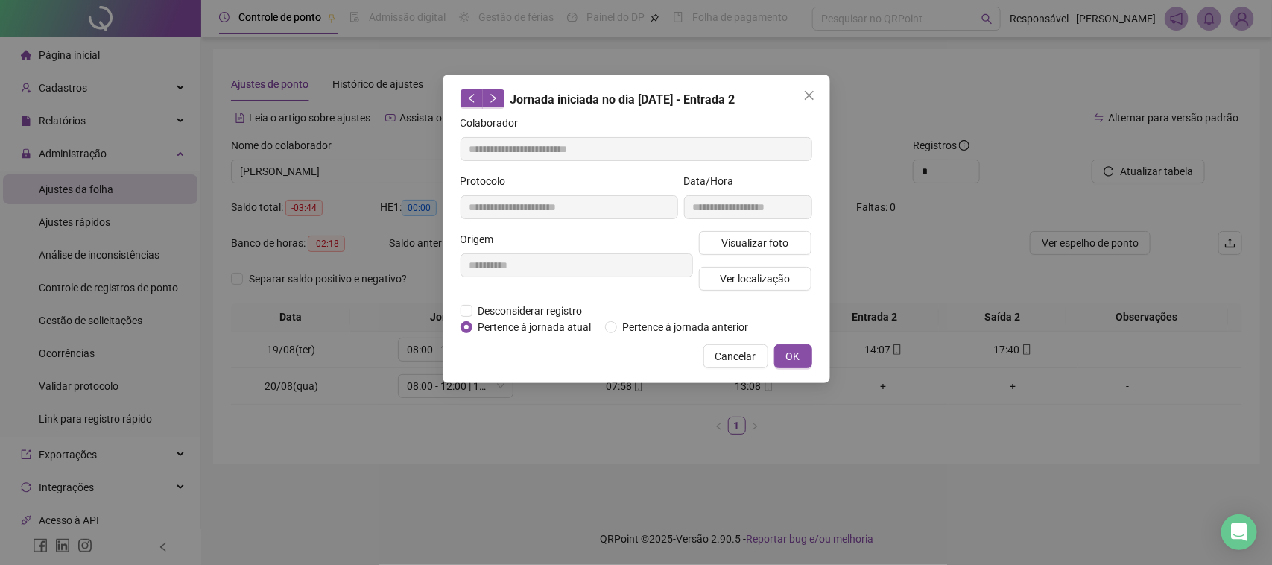
click at [721, 356] on div "Localização do registro Endereço aproximado: [GEOGRAPHIC_DATA][PERSON_NAME], [G…" at bounding box center [636, 282] width 1272 height 565
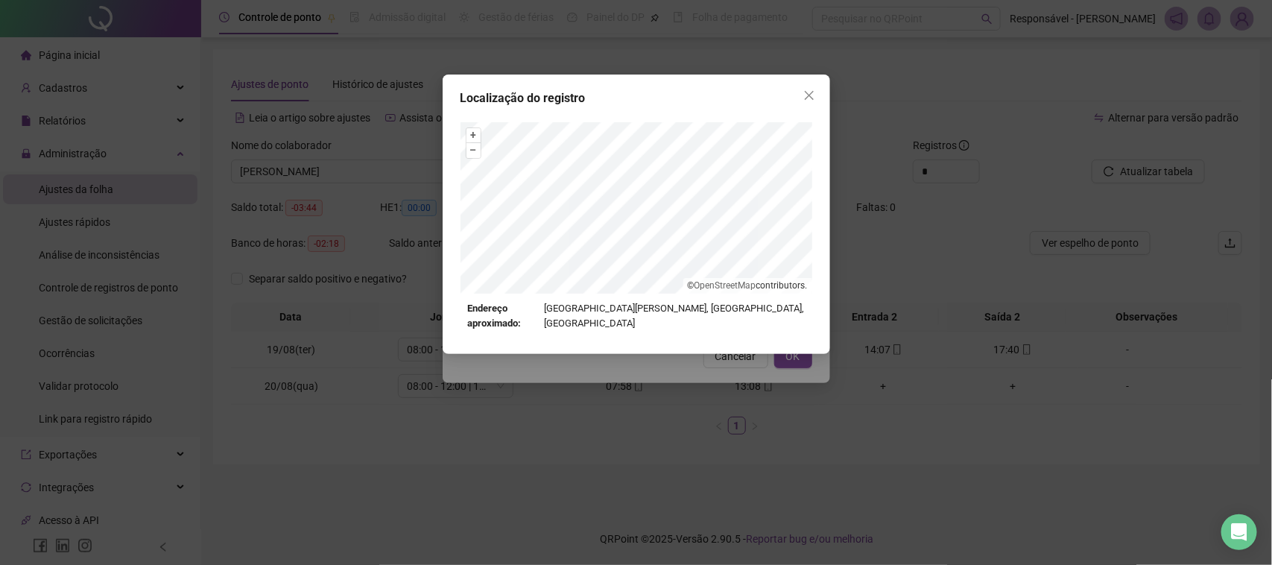
click at [724, 355] on div "Localização do registro + – ⇧ › © OpenStreetMap contributors. Endereço aproxima…" at bounding box center [636, 282] width 1272 height 565
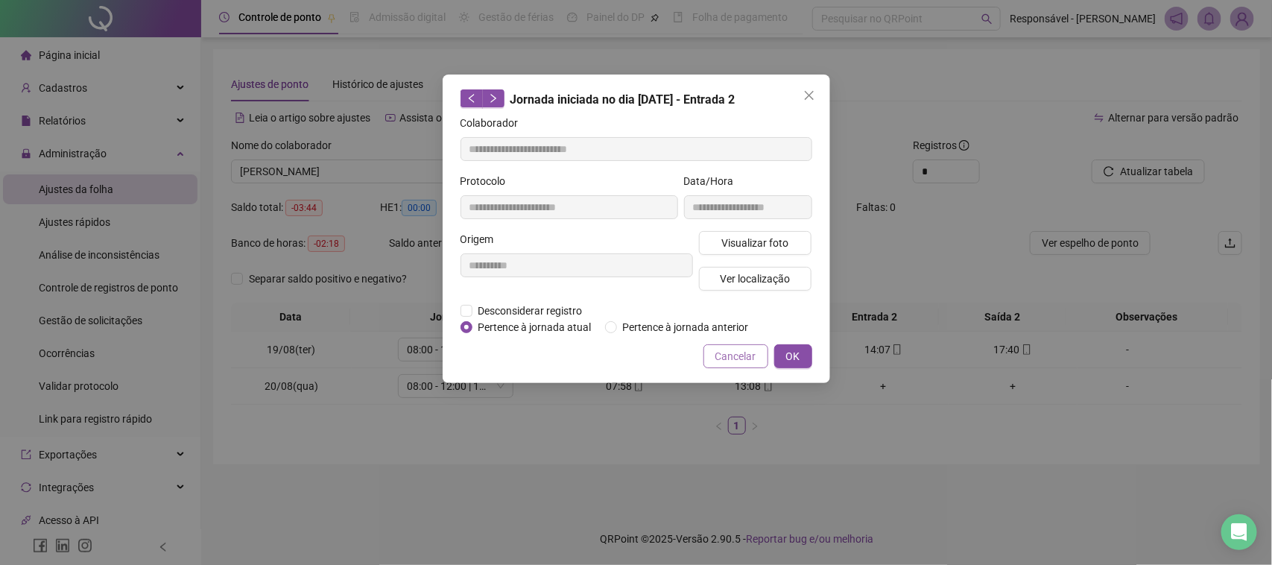
click at [727, 355] on span "Cancelar" at bounding box center [735, 356] width 41 height 16
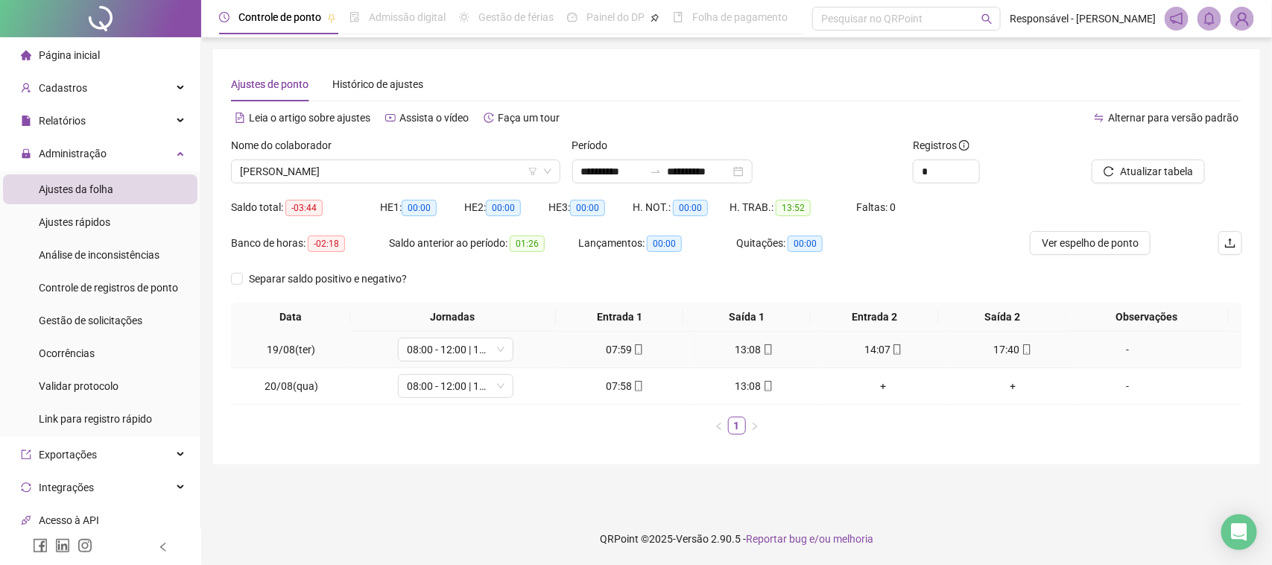
click at [1022, 350] on icon "mobile" at bounding box center [1027, 349] width 10 height 10
type input "**********"
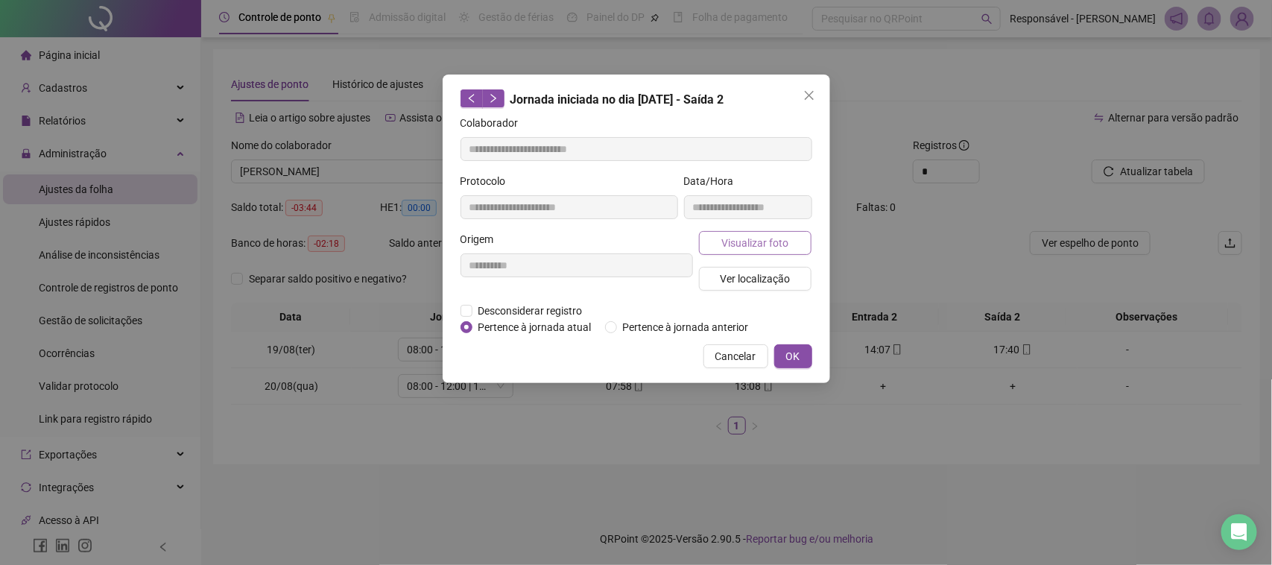
click at [743, 242] on span "Visualizar foto" at bounding box center [754, 243] width 67 height 16
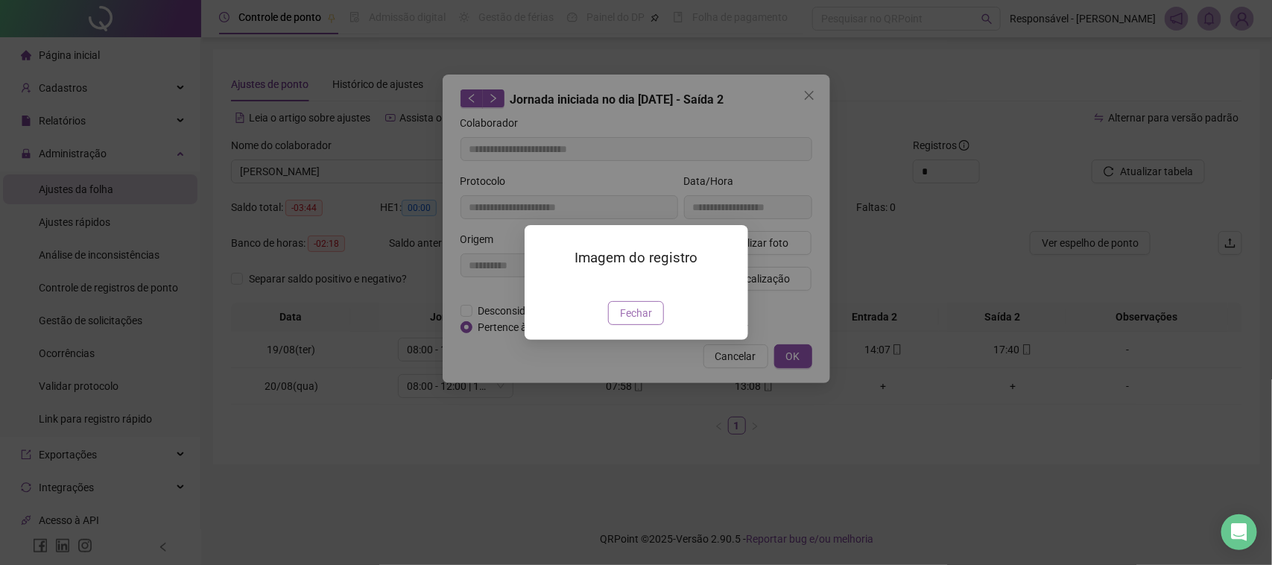
click at [630, 321] on span "Fechar" at bounding box center [636, 313] width 32 height 16
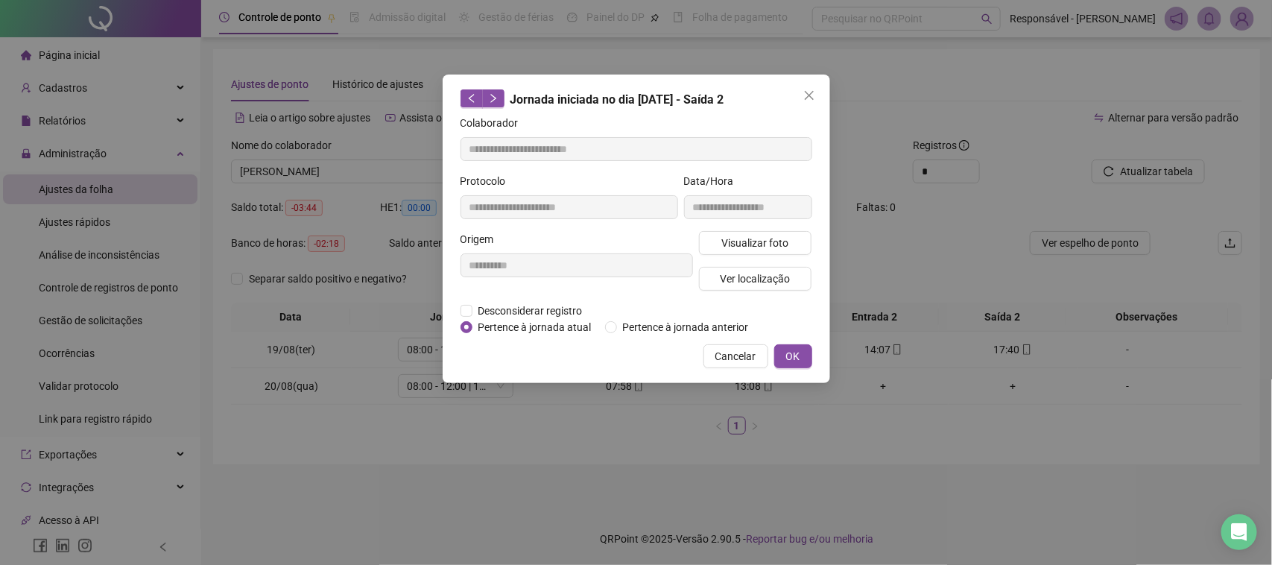
click at [732, 291] on div "Visualizar foto Ver localização" at bounding box center [755, 267] width 119 height 72
click at [742, 283] on span "Ver localização" at bounding box center [755, 279] width 70 height 16
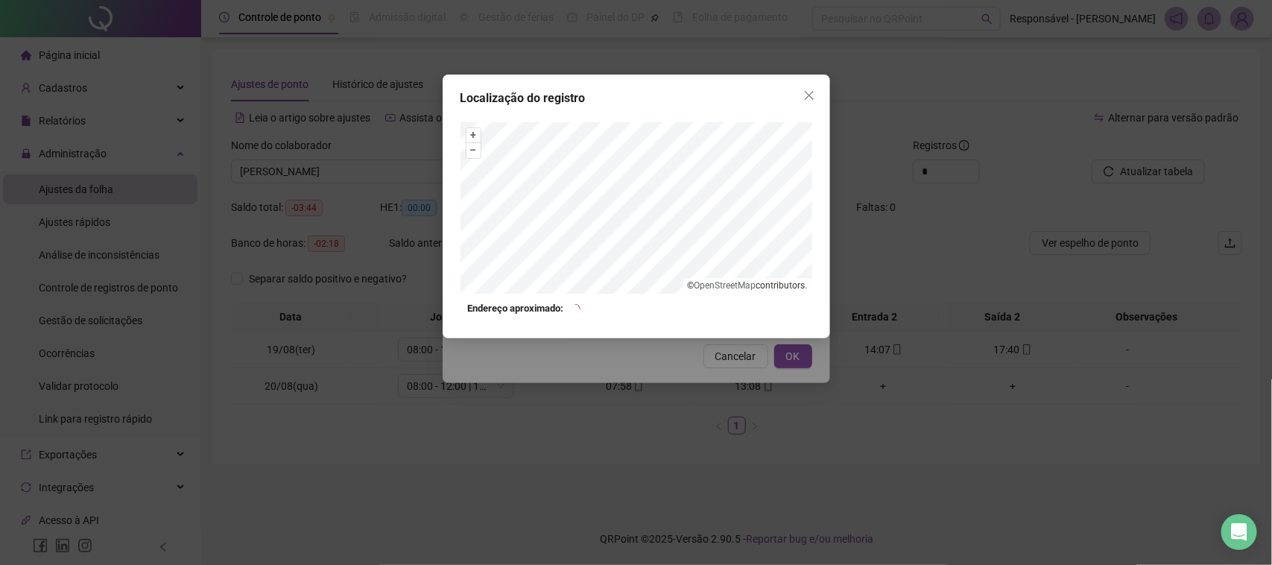
click at [745, 348] on div "Localização do registro + – ⇧ › © OpenStreetMap contributors. Endereço aproxima…" at bounding box center [636, 282] width 1272 height 565
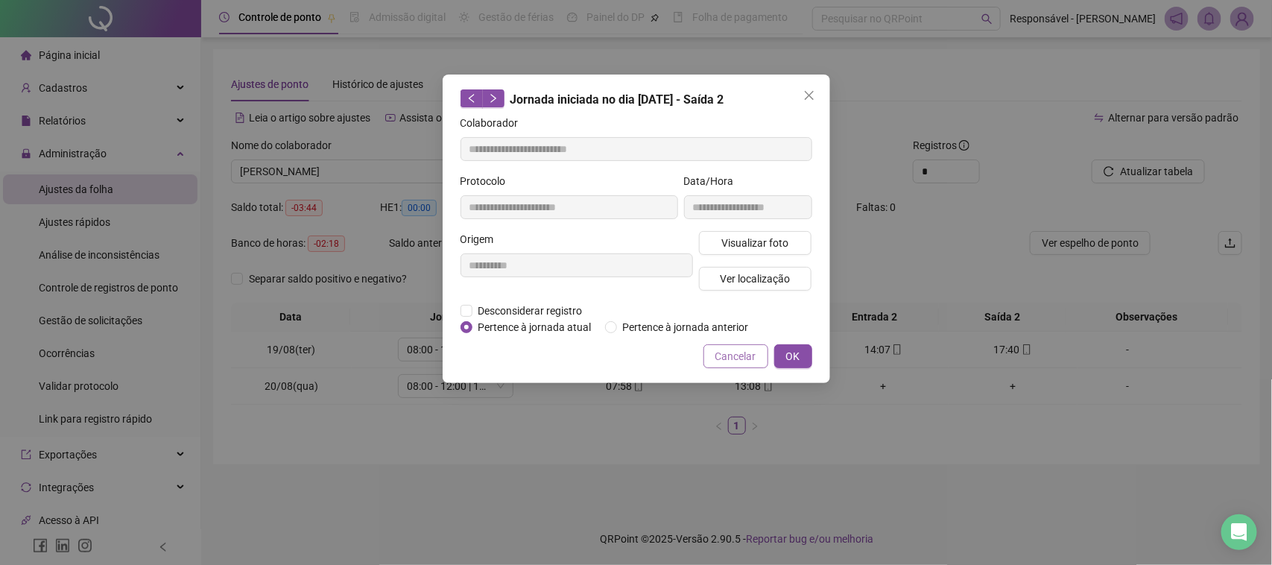
click at [745, 352] on span "Cancelar" at bounding box center [735, 356] width 41 height 16
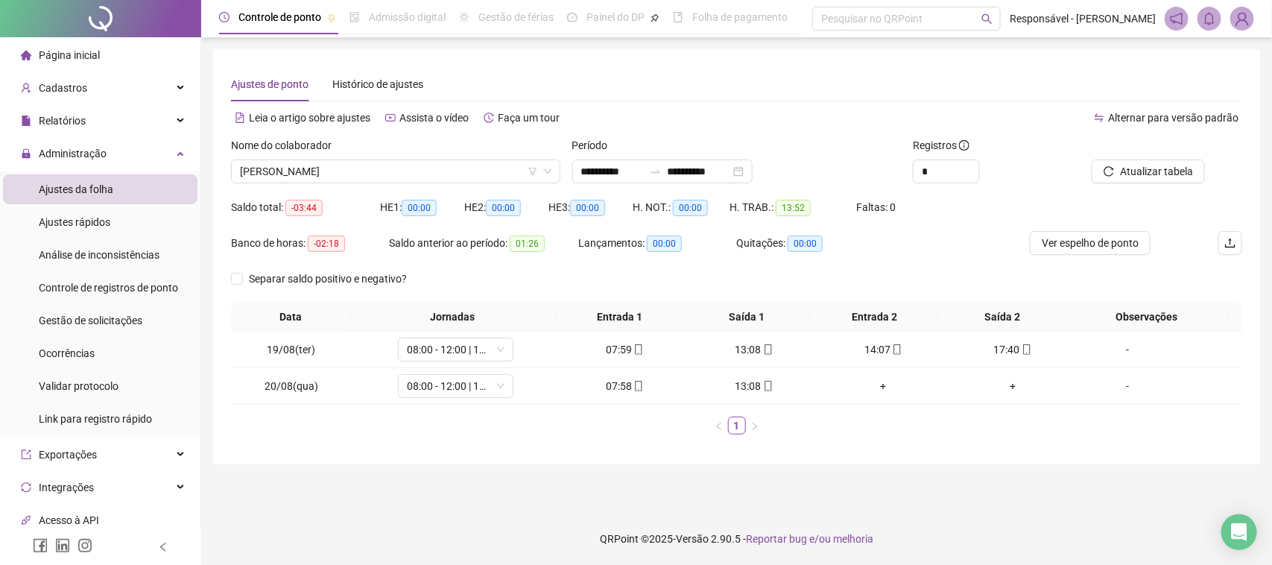
drag, startPoint x: 467, startPoint y: 174, endPoint x: 472, endPoint y: 194, distance: 20.8
click at [470, 180] on span "[PERSON_NAME]" at bounding box center [396, 171] width 312 height 22
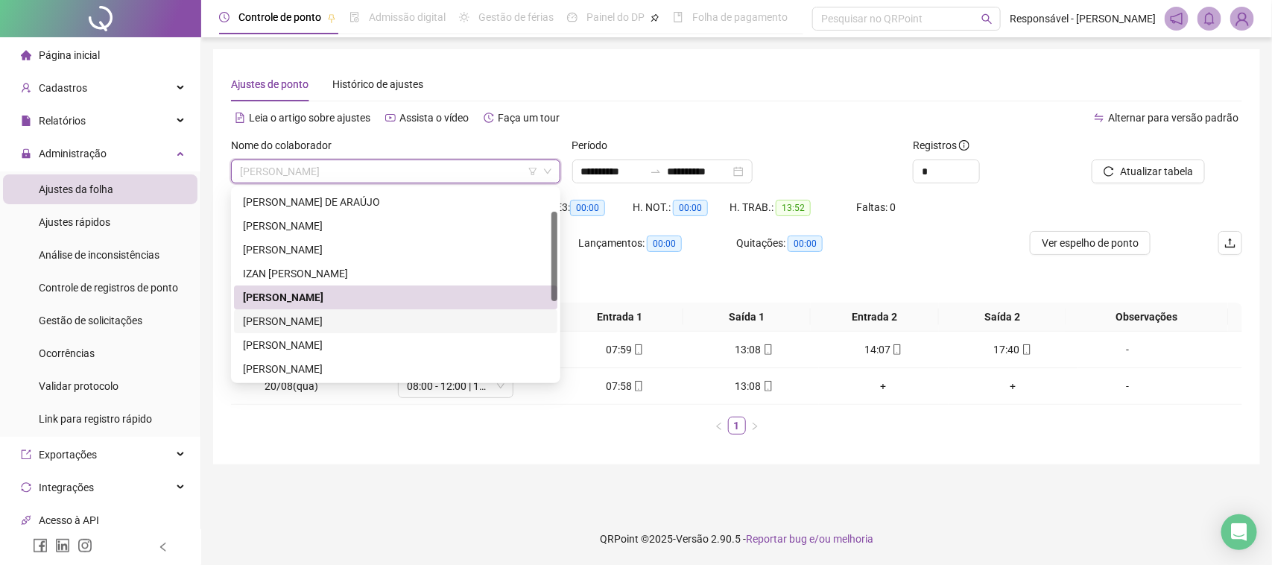
click at [343, 317] on div "[PERSON_NAME]" at bounding box center [396, 321] width 306 height 16
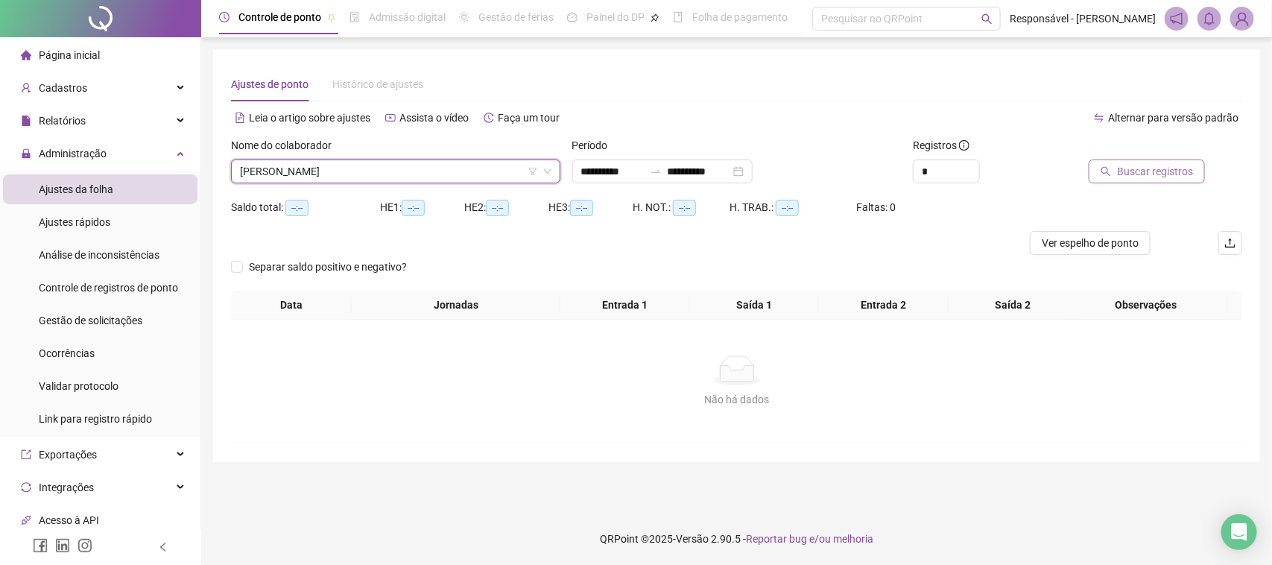
click at [1150, 177] on span "Buscar registros" at bounding box center [1155, 171] width 76 height 16
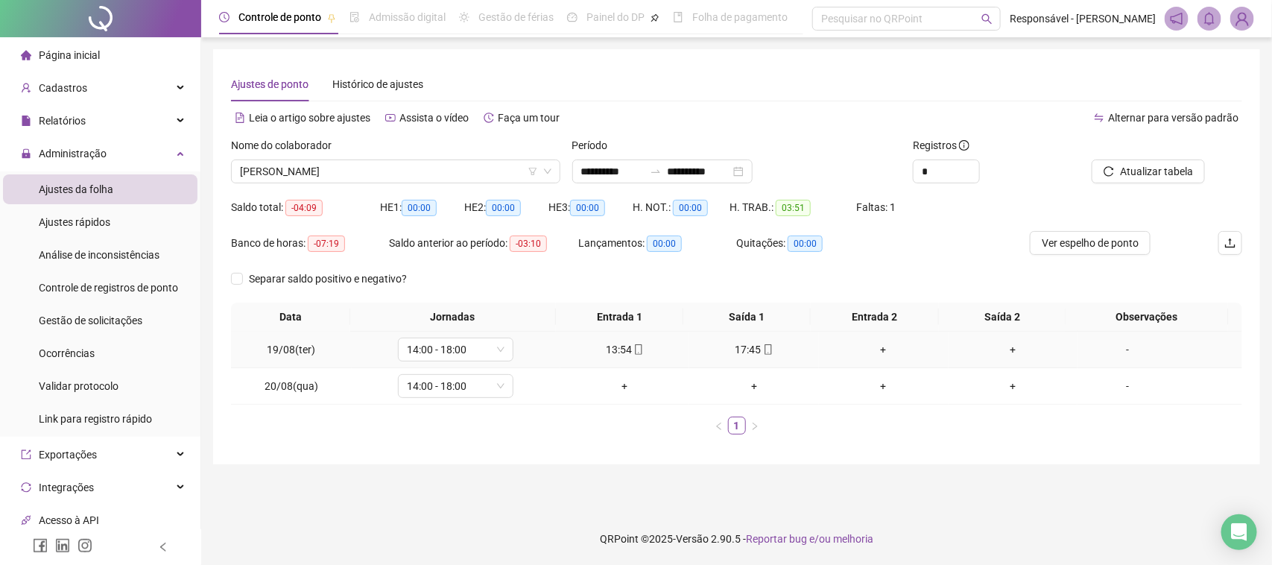
click at [615, 352] on div "13:54" at bounding box center [625, 349] width 118 height 16
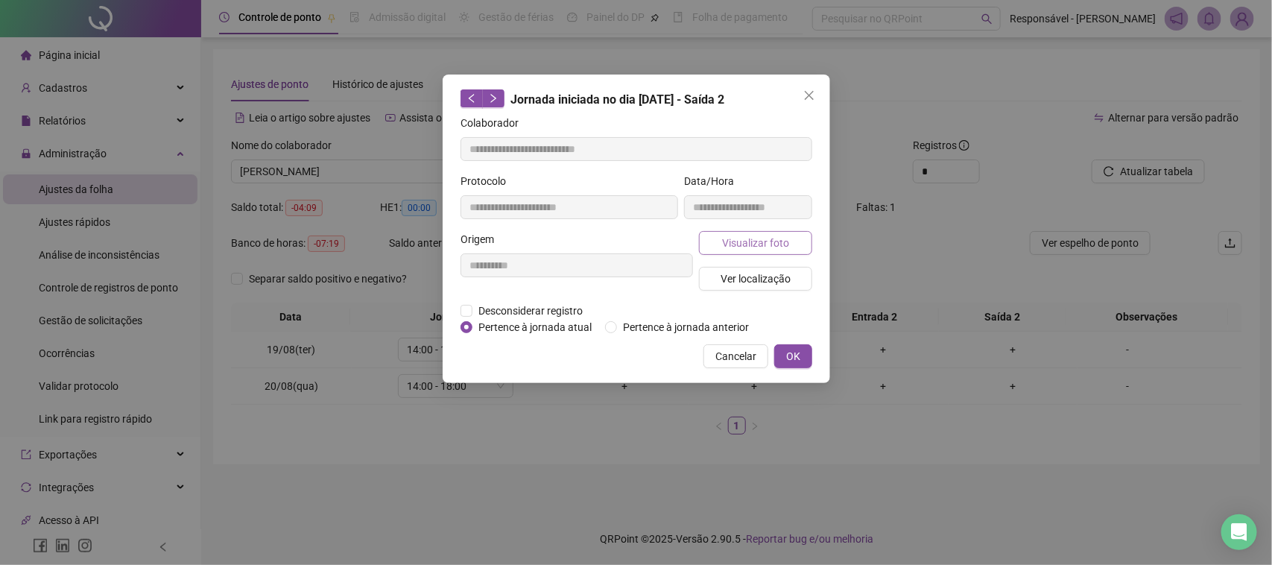
type input "**********"
click at [750, 235] on span "Visualizar foto" at bounding box center [754, 243] width 67 height 16
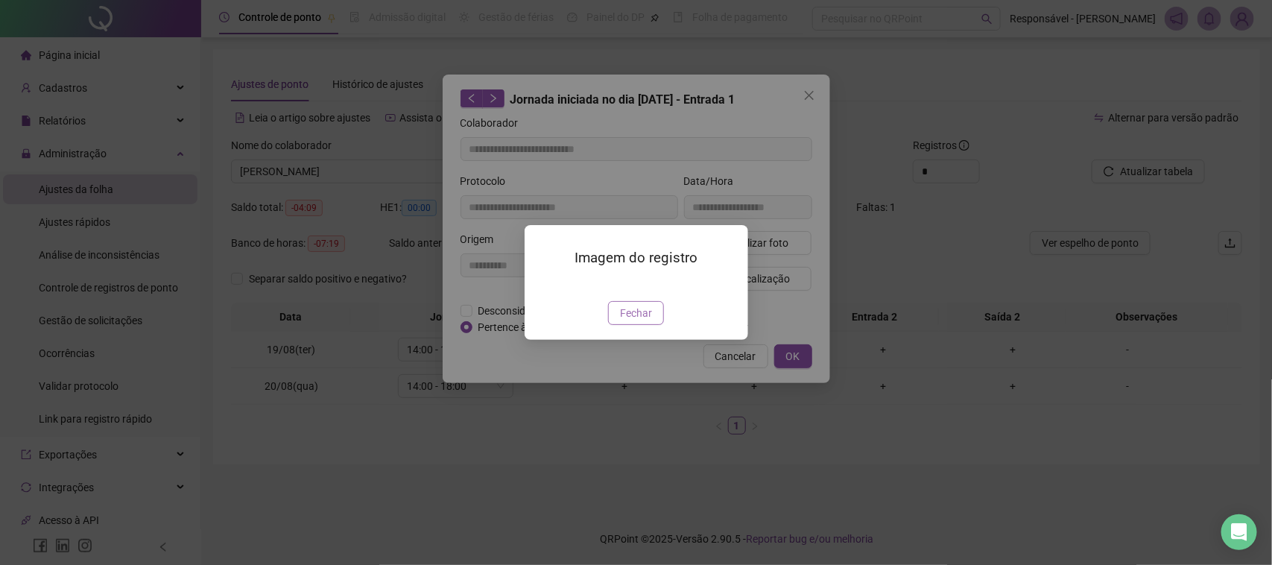
click at [652, 325] on button "Fechar" at bounding box center [636, 313] width 56 height 24
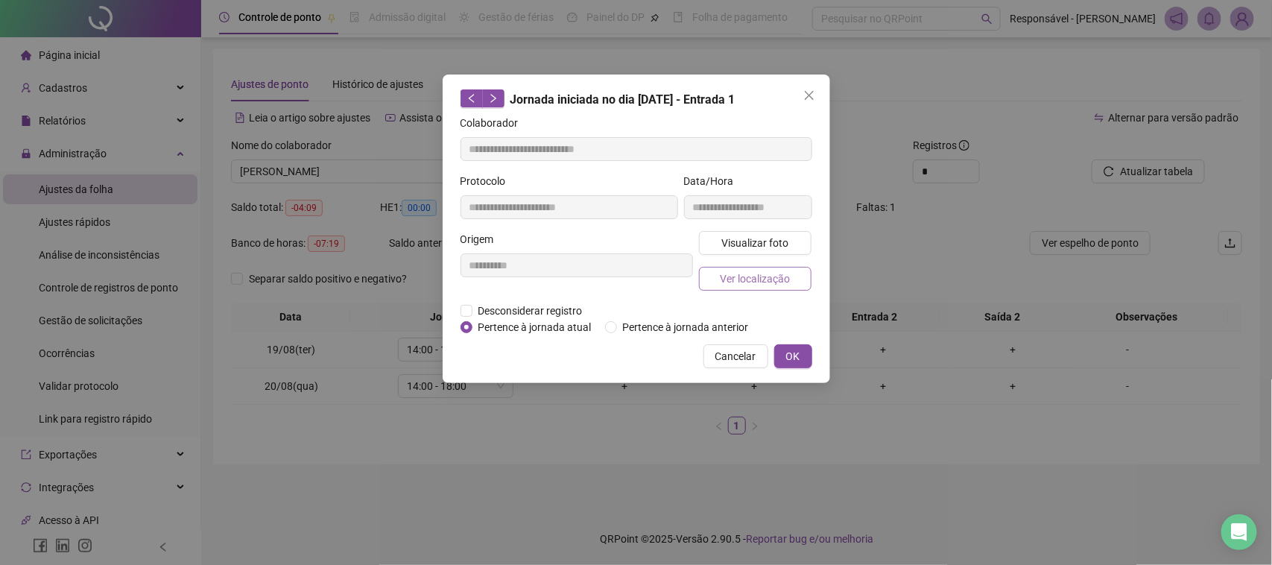
click at [735, 276] on span "Ver localização" at bounding box center [755, 279] width 70 height 16
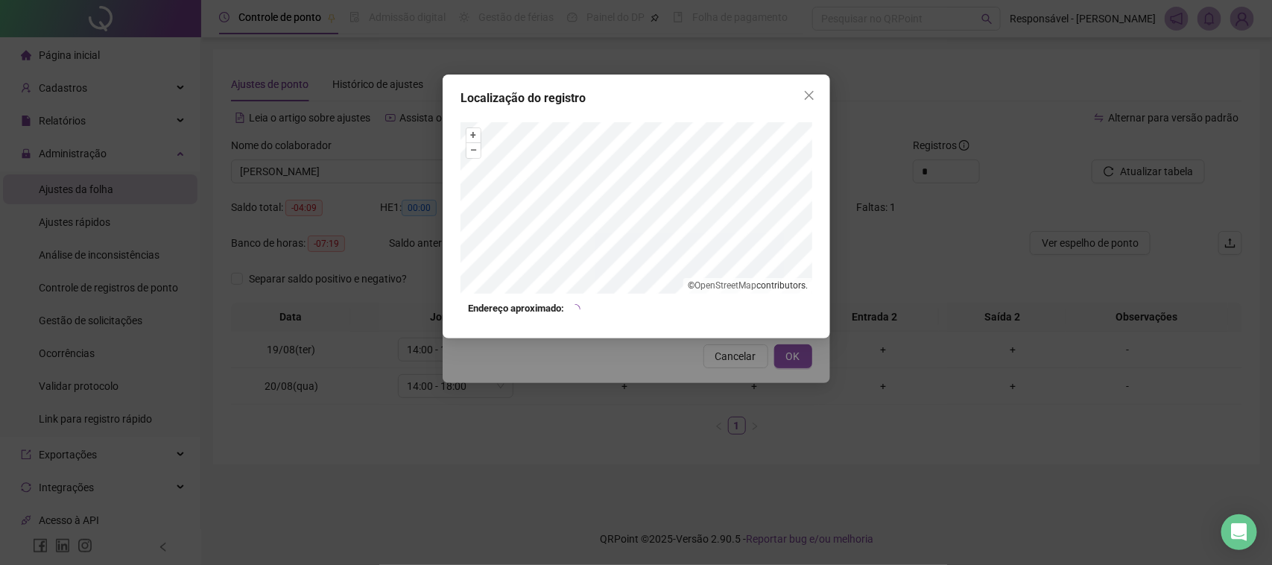
click at [695, 370] on div "Localização do registro + – ⇧ › © OpenStreetMap contributors. Endereço aproxima…" at bounding box center [636, 282] width 1272 height 565
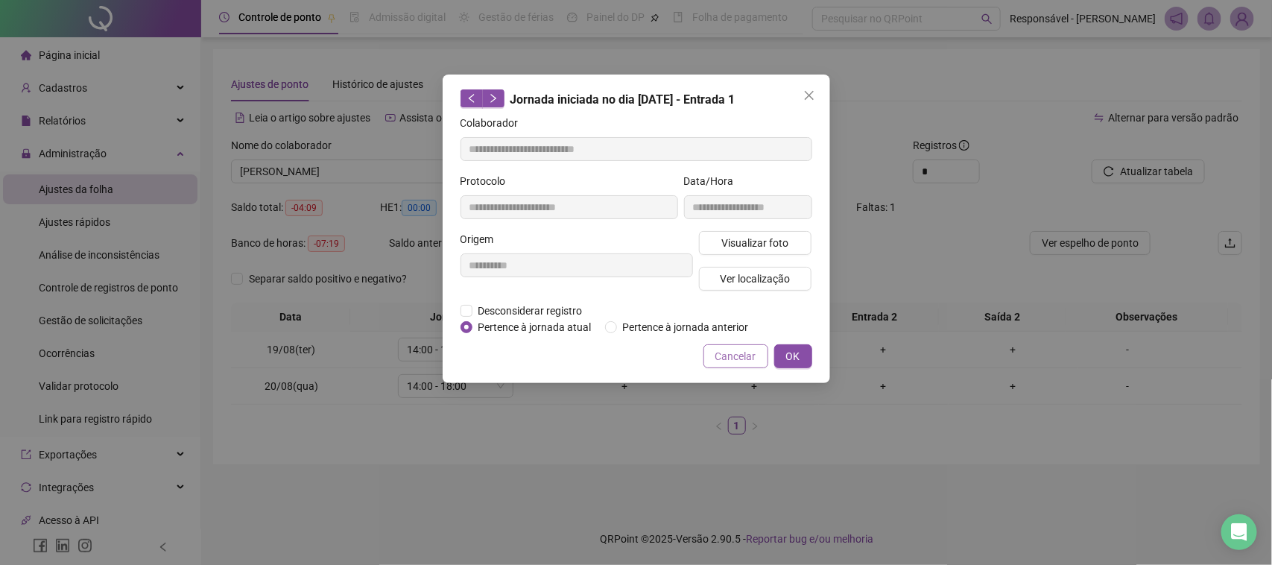
click at [750, 360] on span "Cancelar" at bounding box center [735, 356] width 41 height 16
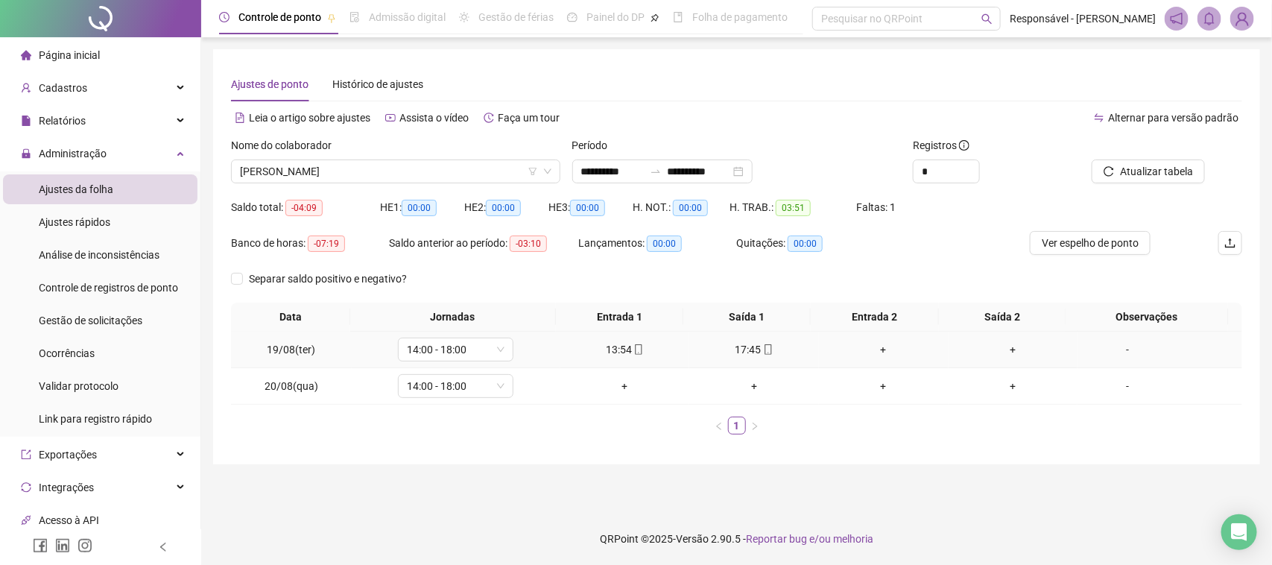
click at [734, 350] on div "17:45" at bounding box center [754, 349] width 118 height 16
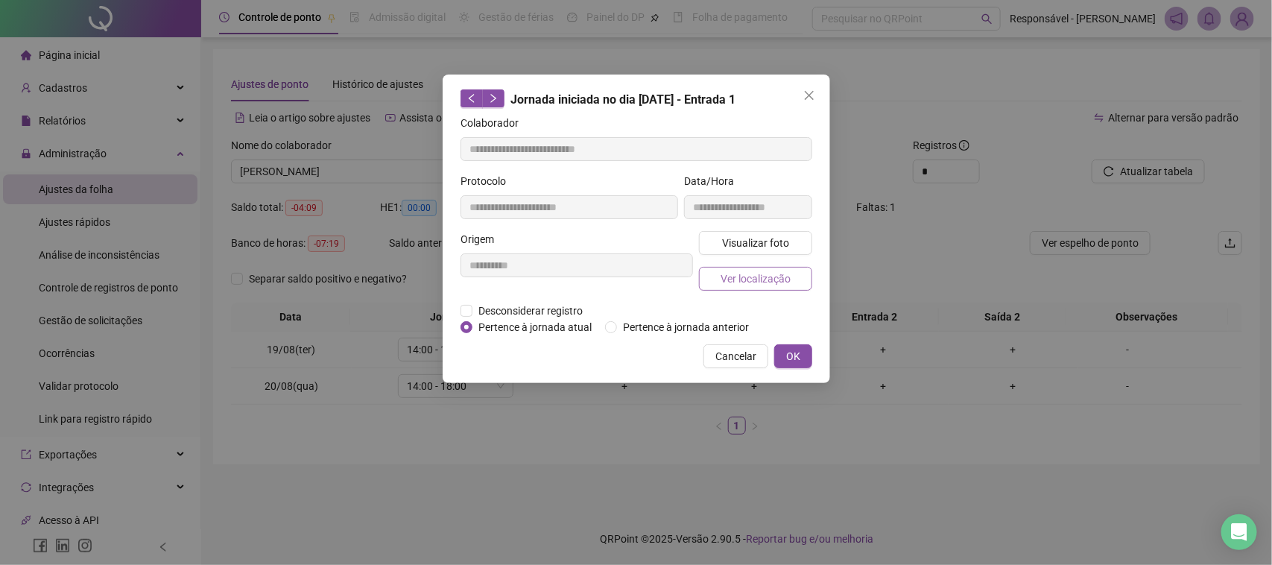
type input "**********"
click at [750, 235] on span "Visualizar foto" at bounding box center [754, 243] width 67 height 16
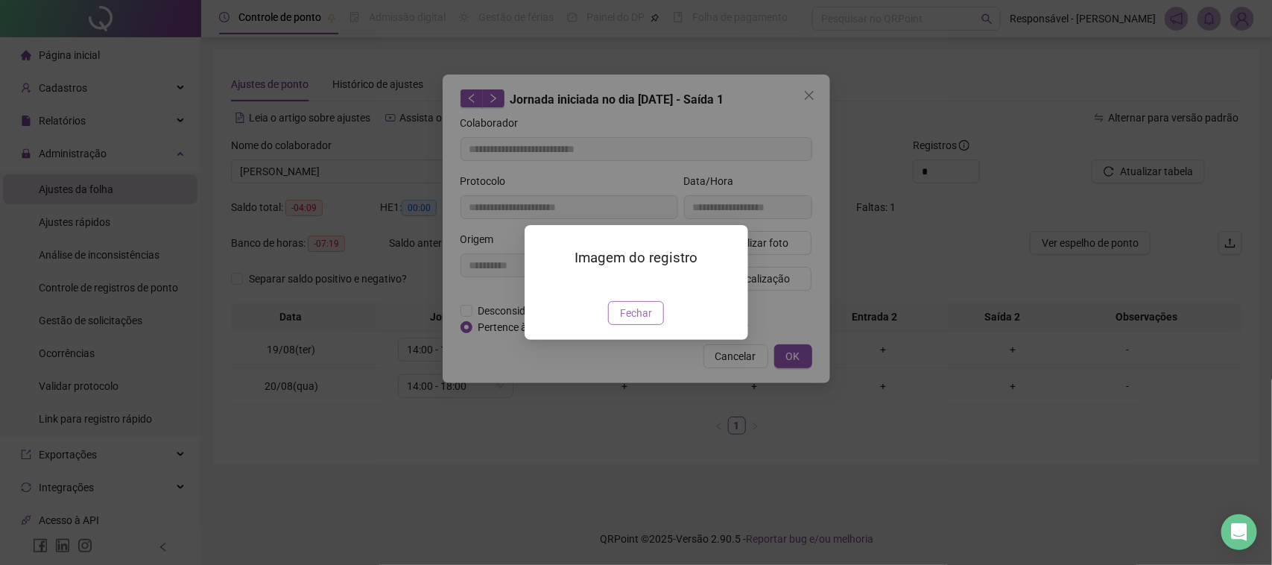
click at [652, 325] on button "Fechar" at bounding box center [636, 313] width 56 height 24
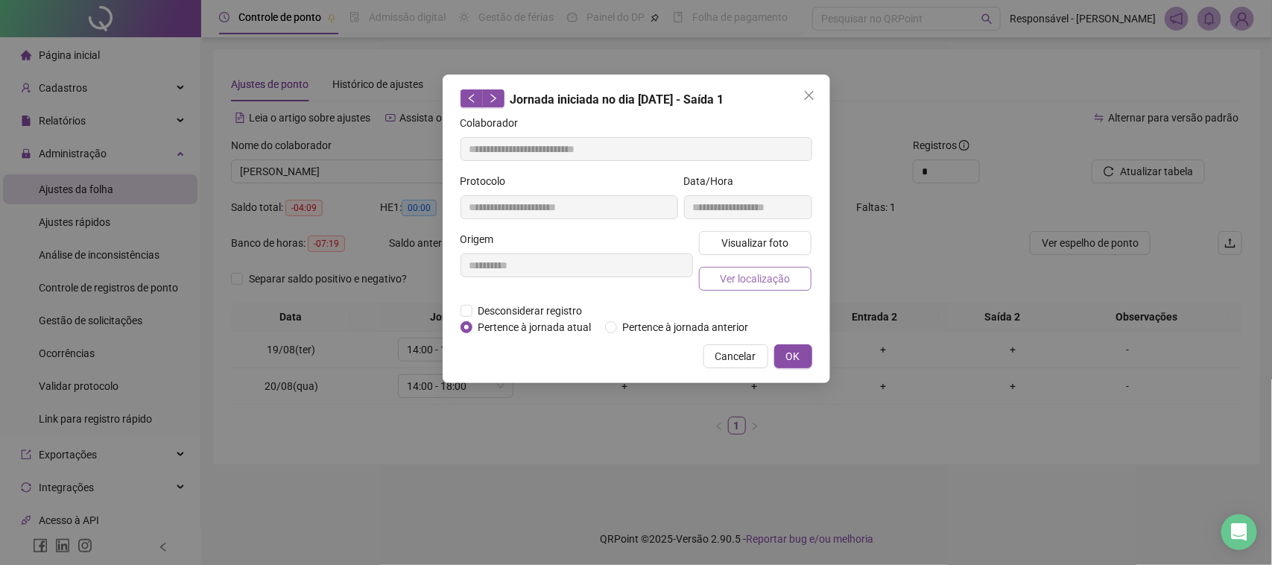
click at [736, 276] on span "Ver localização" at bounding box center [755, 279] width 70 height 16
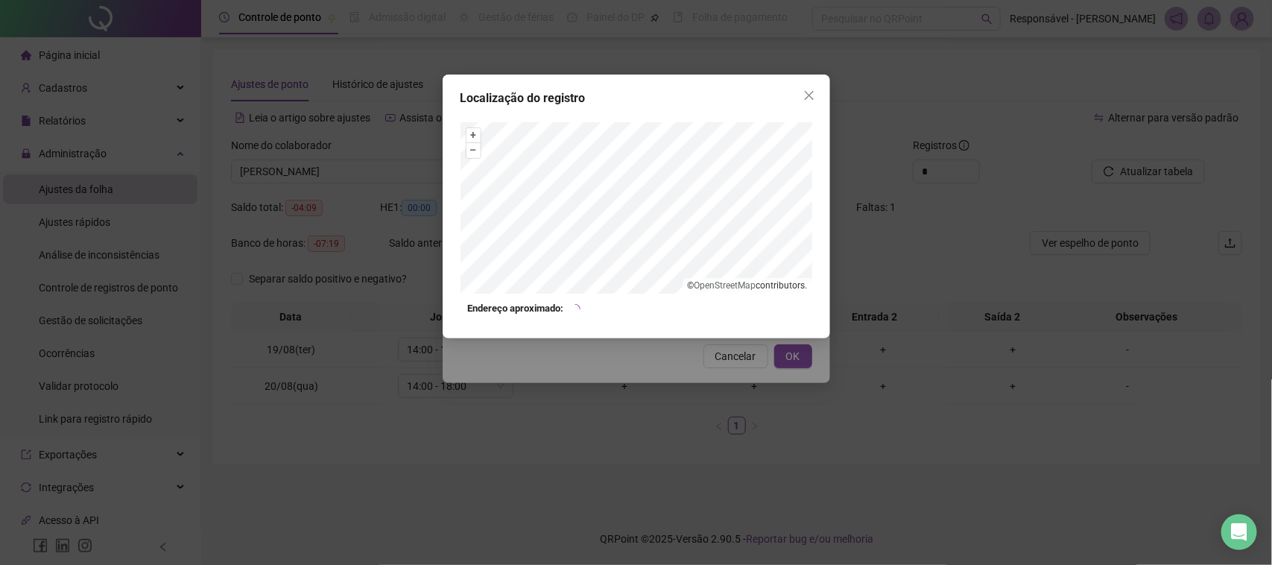
click at [727, 375] on div "Localização do registro + – ⇧ › © OpenStreetMap contributors. Endereço aproxima…" at bounding box center [636, 282] width 1272 height 565
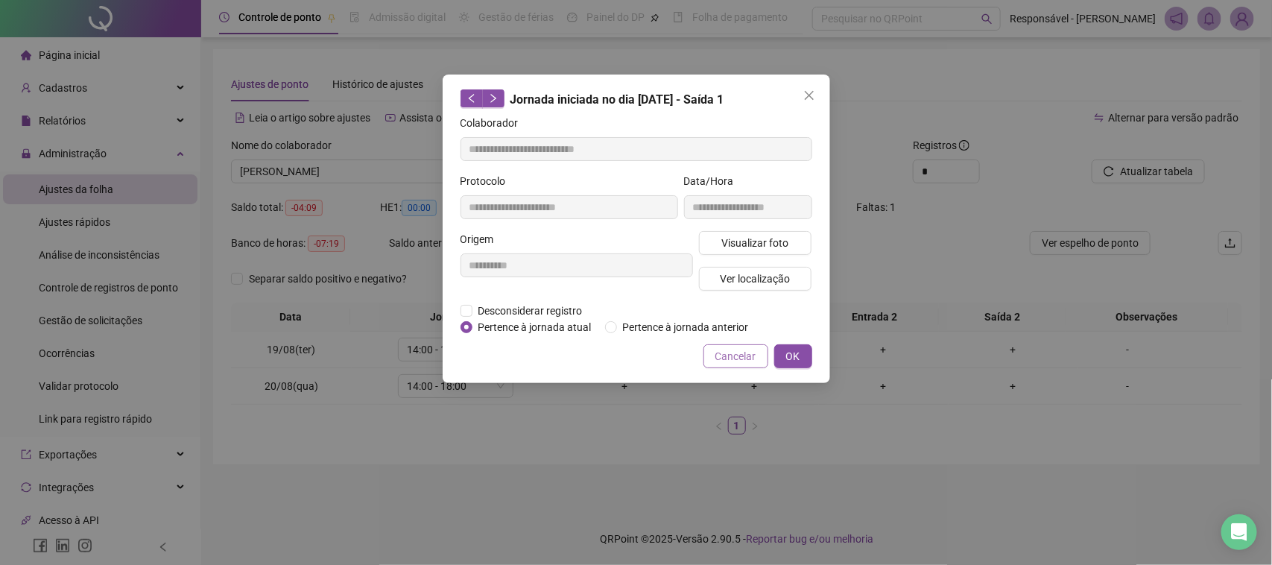
click at [724, 360] on span "Cancelar" at bounding box center [735, 356] width 41 height 16
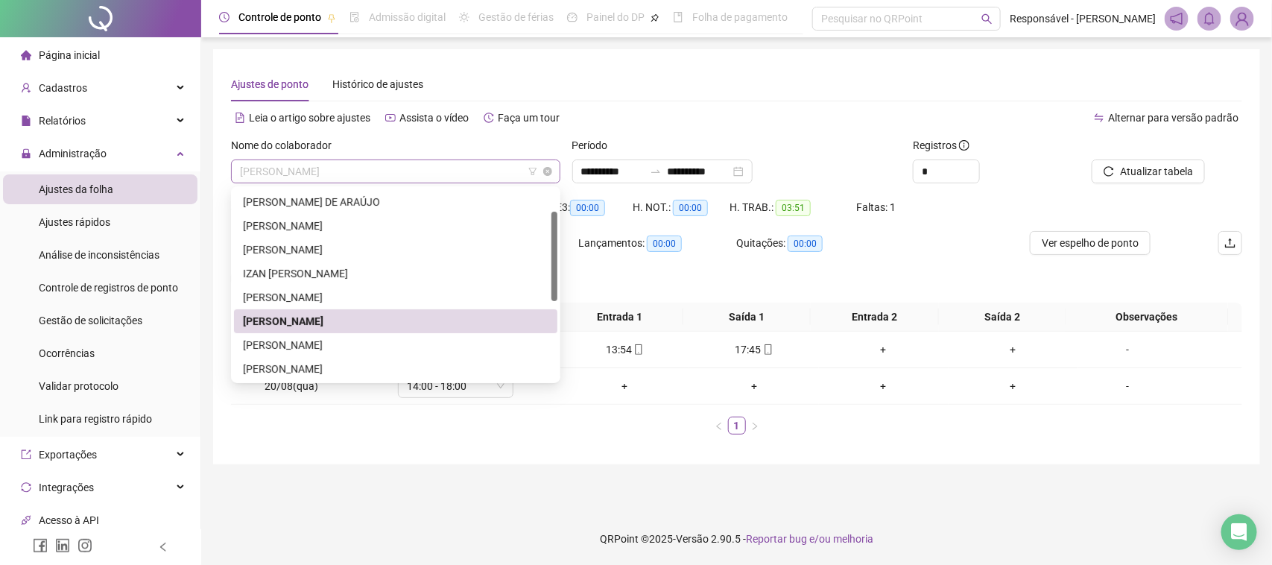
click at [431, 168] on span "[PERSON_NAME]" at bounding box center [396, 171] width 312 height 22
click at [288, 340] on div "[PERSON_NAME]" at bounding box center [396, 345] width 306 height 16
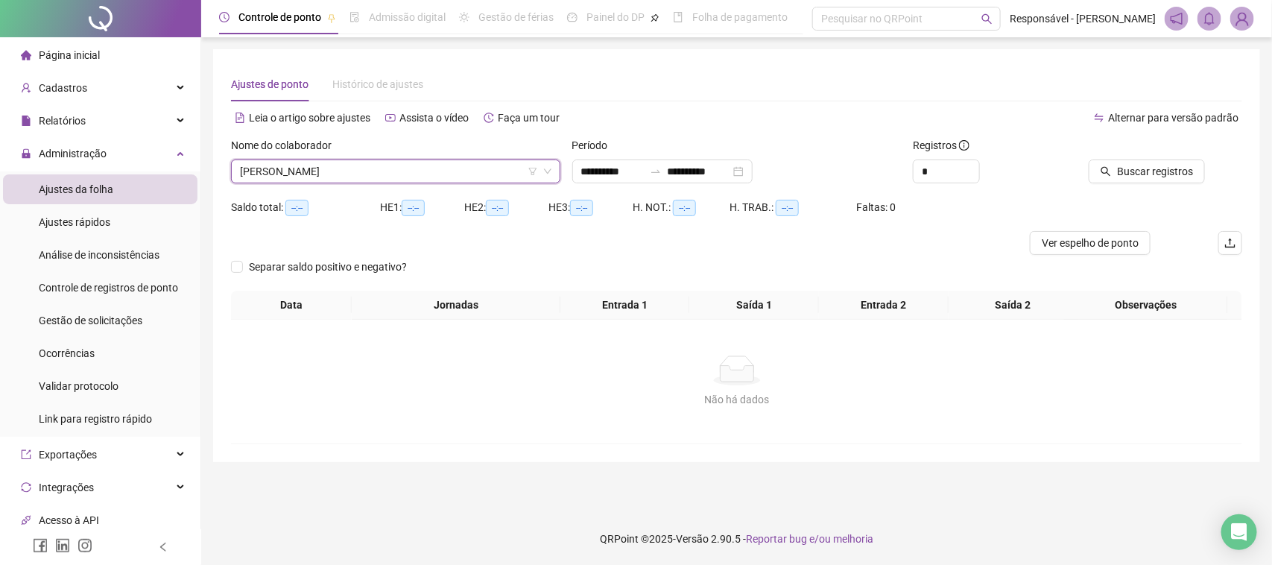
click at [1110, 189] on div "Buscar registros" at bounding box center [1163, 166] width 171 height 58
click at [1111, 176] on icon "search" at bounding box center [1106, 171] width 10 height 10
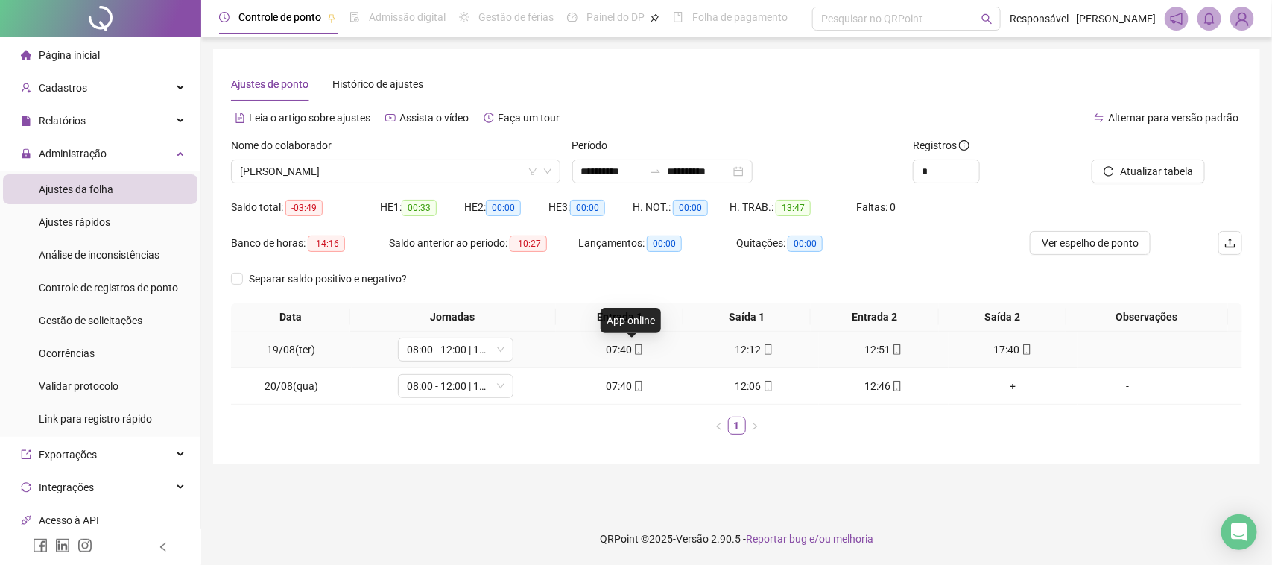
click at [633, 352] on icon "mobile" at bounding box center [638, 349] width 10 height 10
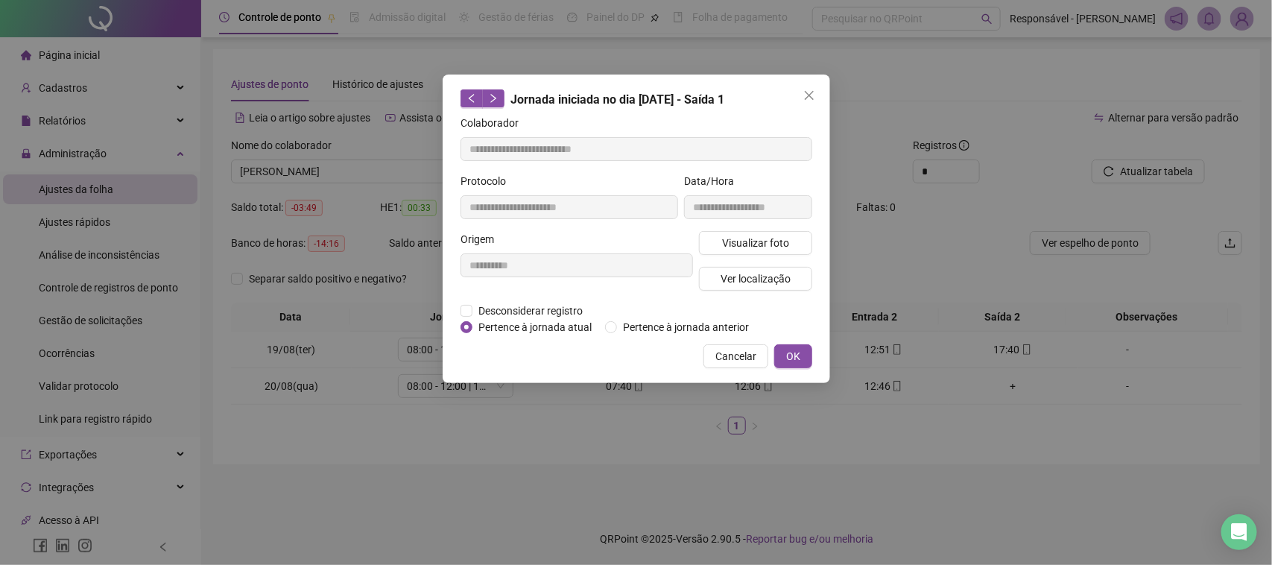
type input "**********"
click at [799, 238] on button "Visualizar foto" at bounding box center [755, 243] width 113 height 24
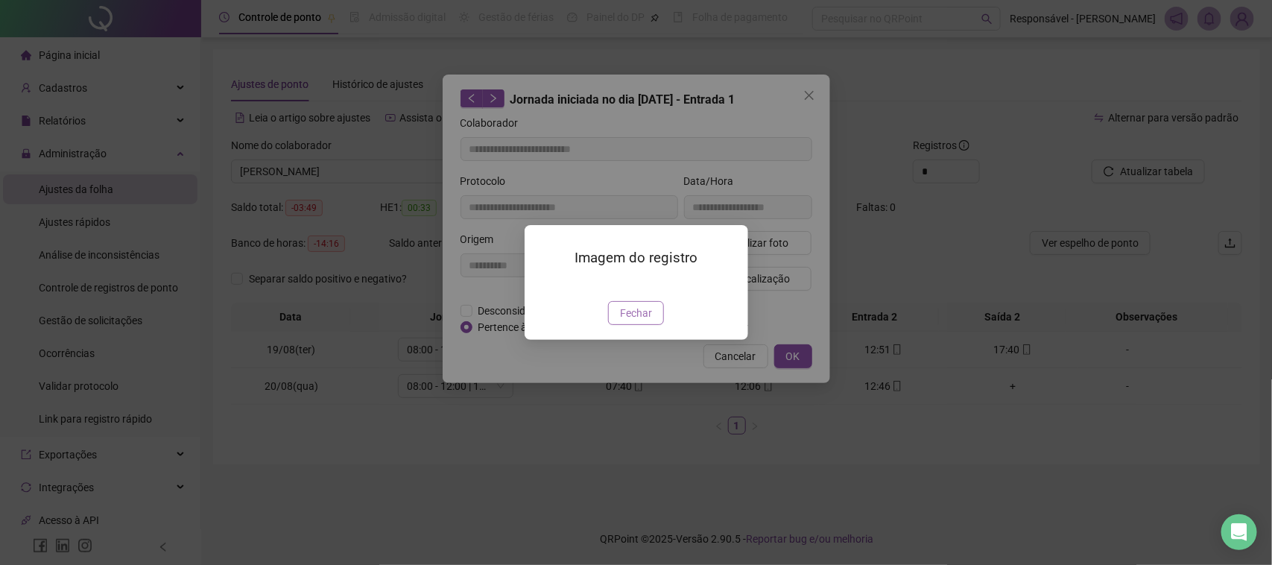
click at [643, 321] on span "Fechar" at bounding box center [636, 313] width 32 height 16
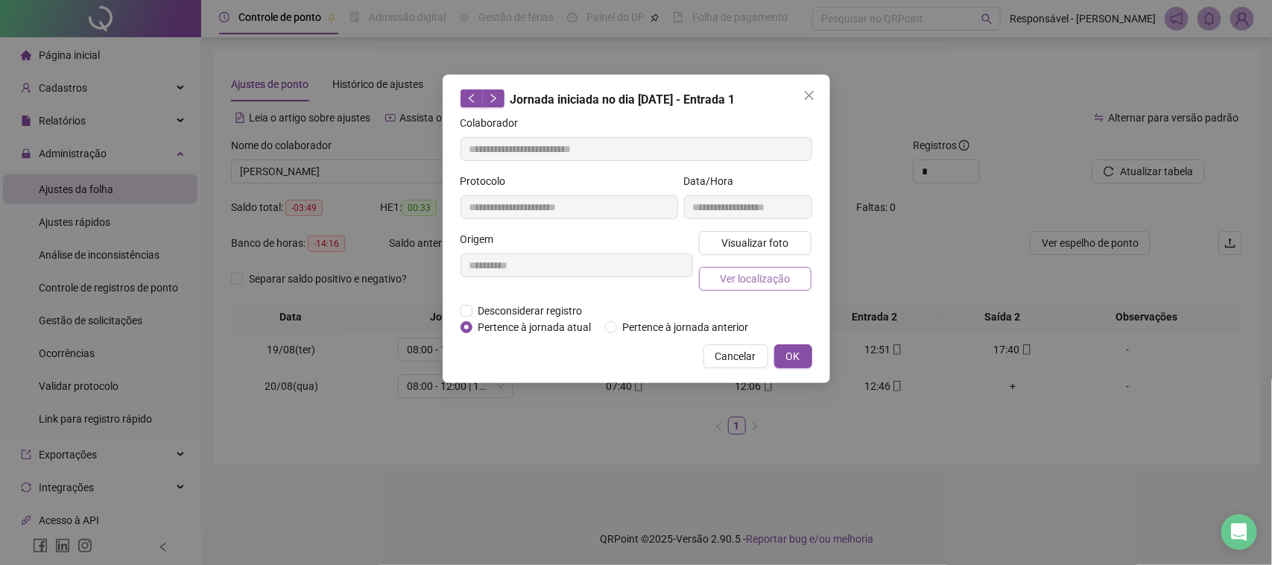
click at [751, 283] on span "Ver localização" at bounding box center [755, 279] width 70 height 16
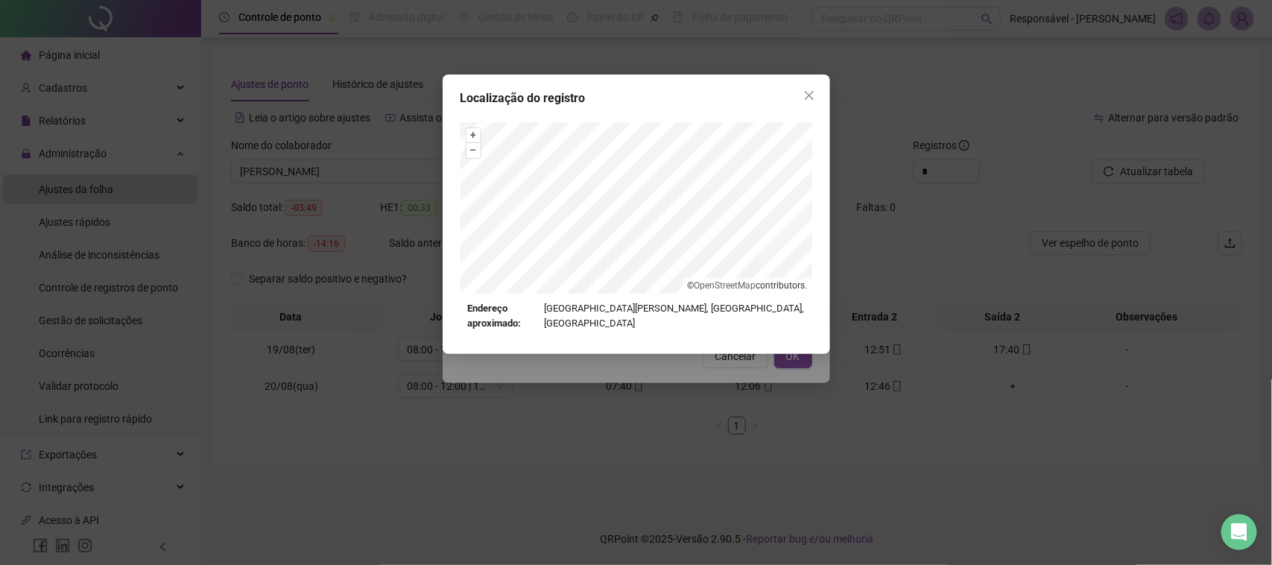
click at [725, 369] on div "Localização do registro + – ⇧ › © OpenStreetMap contributors. Endereço aproxima…" at bounding box center [636, 282] width 1272 height 565
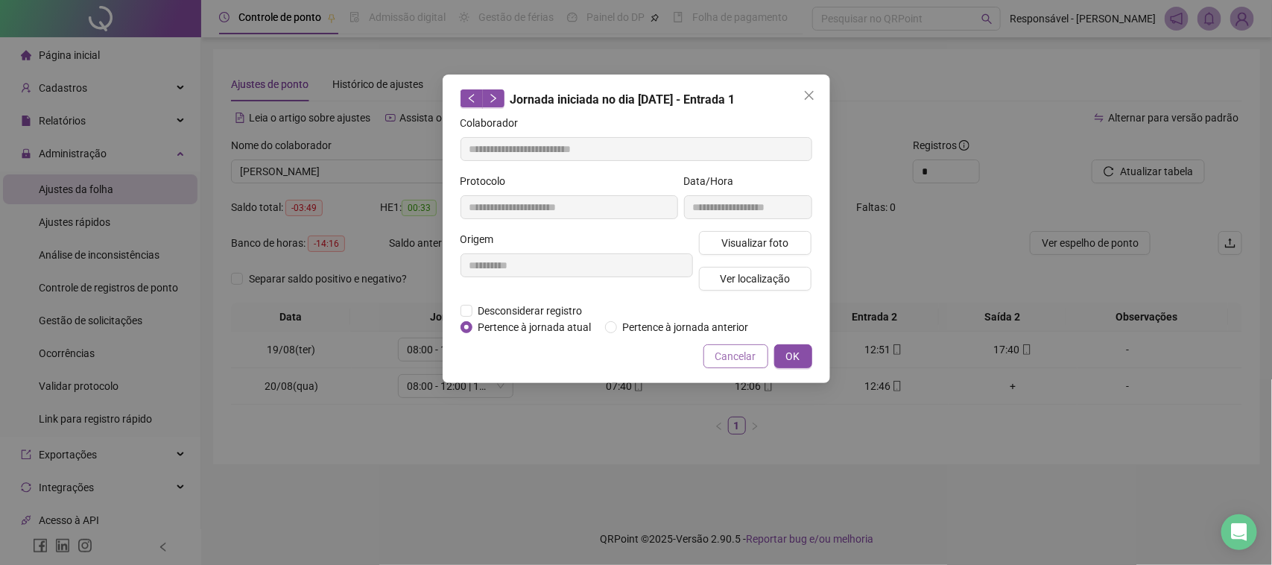
click at [744, 351] on span "Cancelar" at bounding box center [735, 356] width 41 height 16
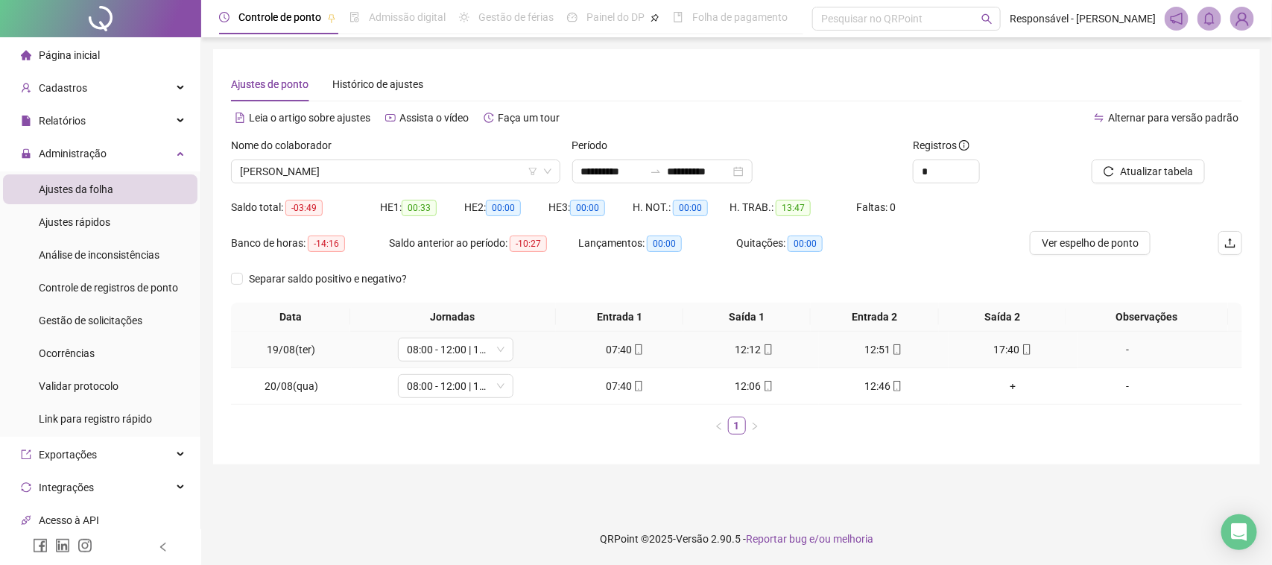
click at [750, 347] on div "12:12" at bounding box center [754, 349] width 118 height 16
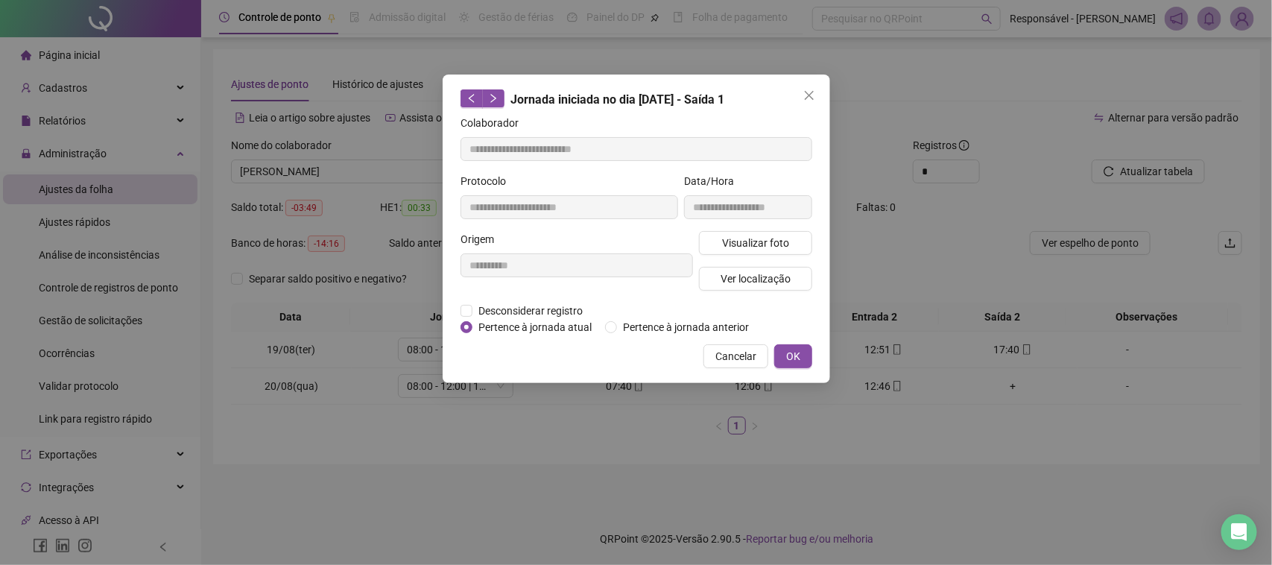
type input "**********"
click at [787, 235] on span "Visualizar foto" at bounding box center [754, 243] width 67 height 16
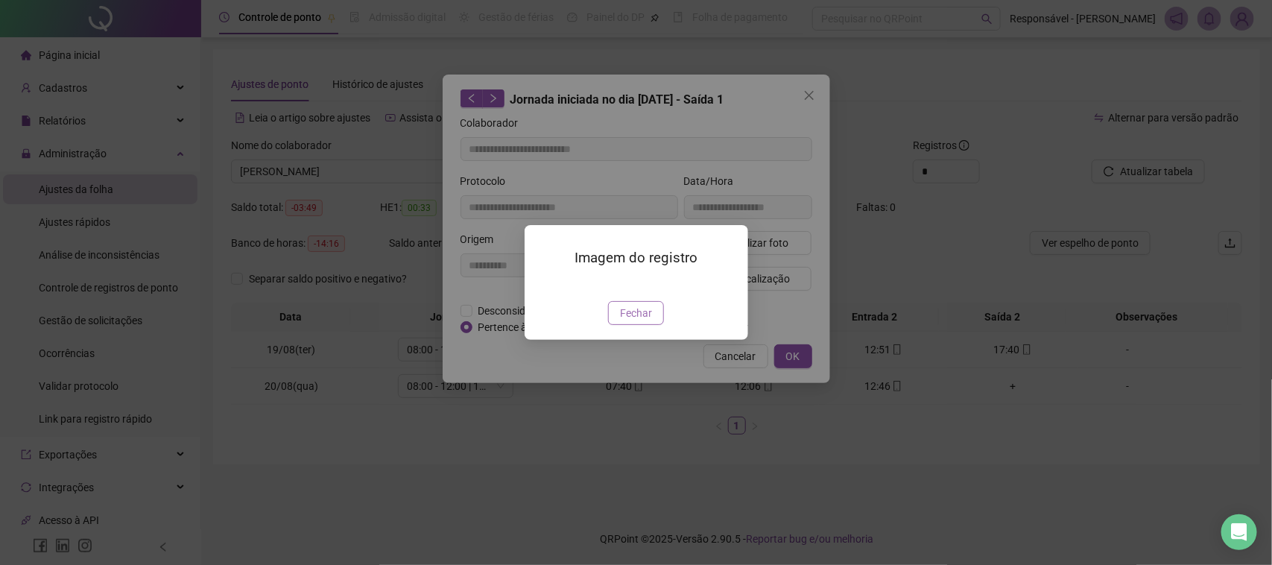
click at [656, 325] on button "Fechar" at bounding box center [636, 313] width 56 height 24
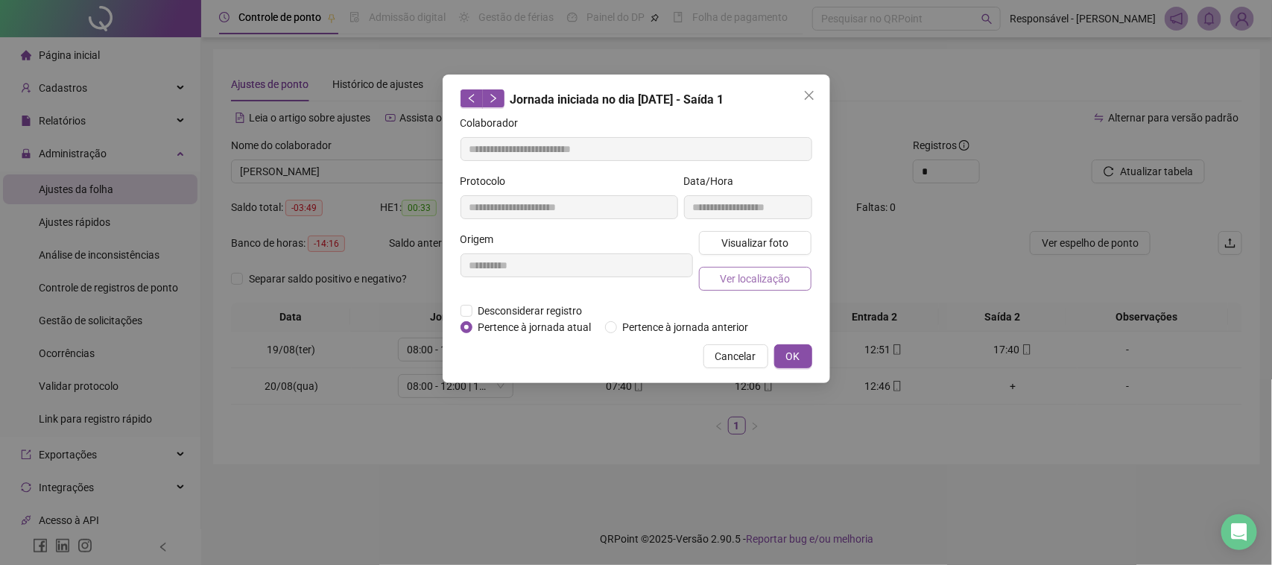
click at [772, 277] on span "Ver localização" at bounding box center [755, 279] width 70 height 16
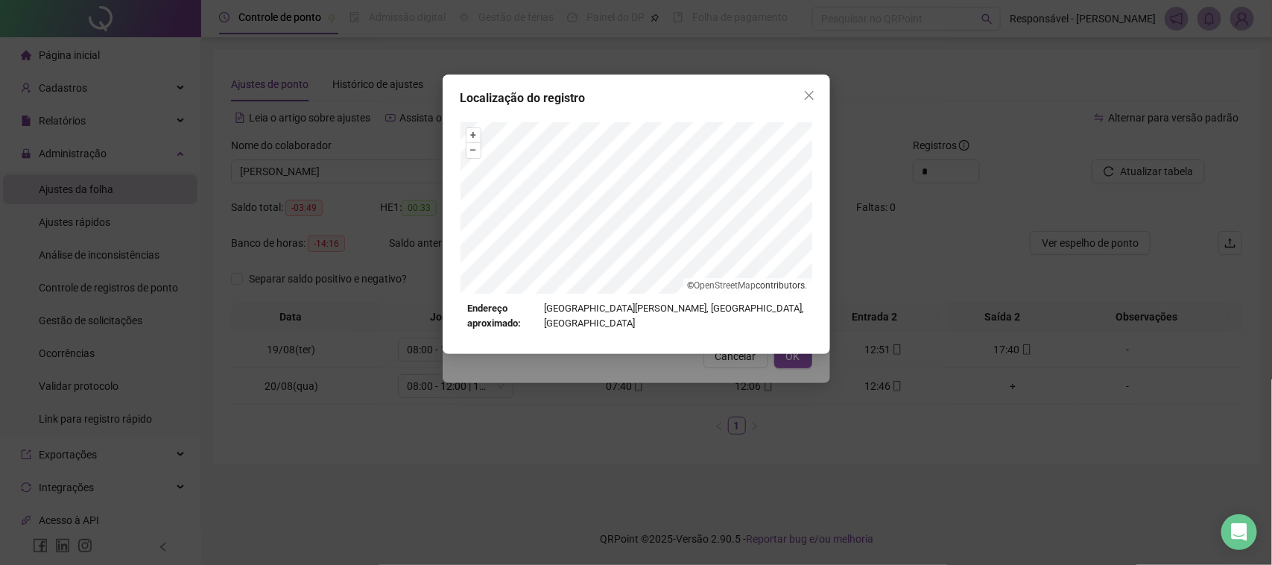
click at [680, 415] on div "Localização do registro + – ⇧ › © OpenStreetMap contributors. Endereço aproxima…" at bounding box center [636, 282] width 1272 height 565
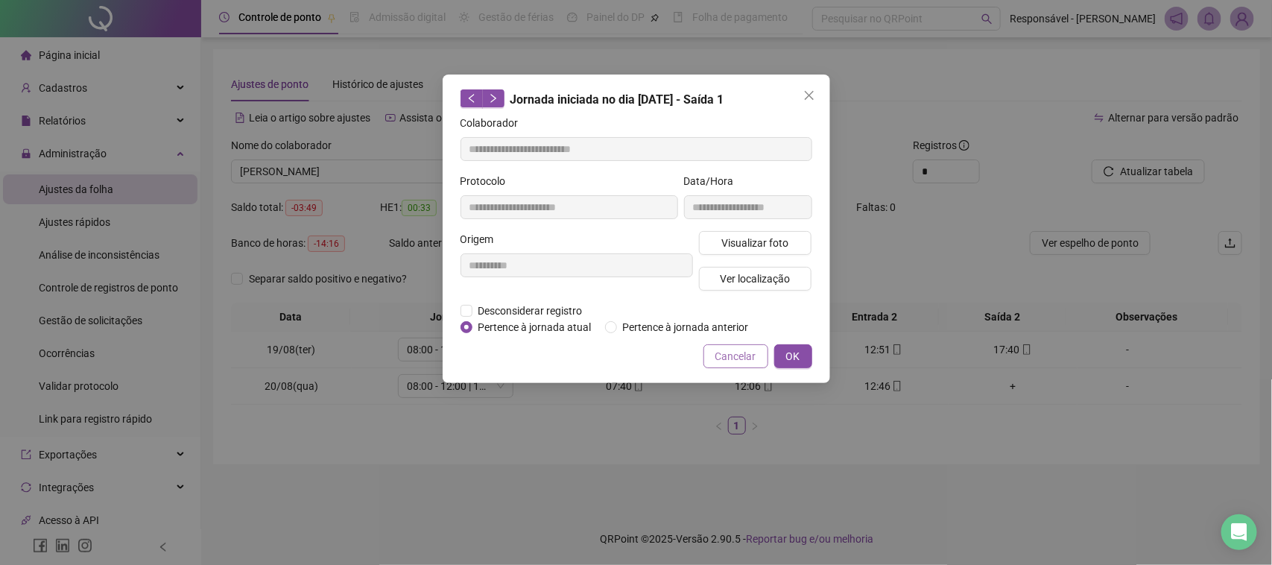
click at [747, 355] on span "Cancelar" at bounding box center [735, 356] width 41 height 16
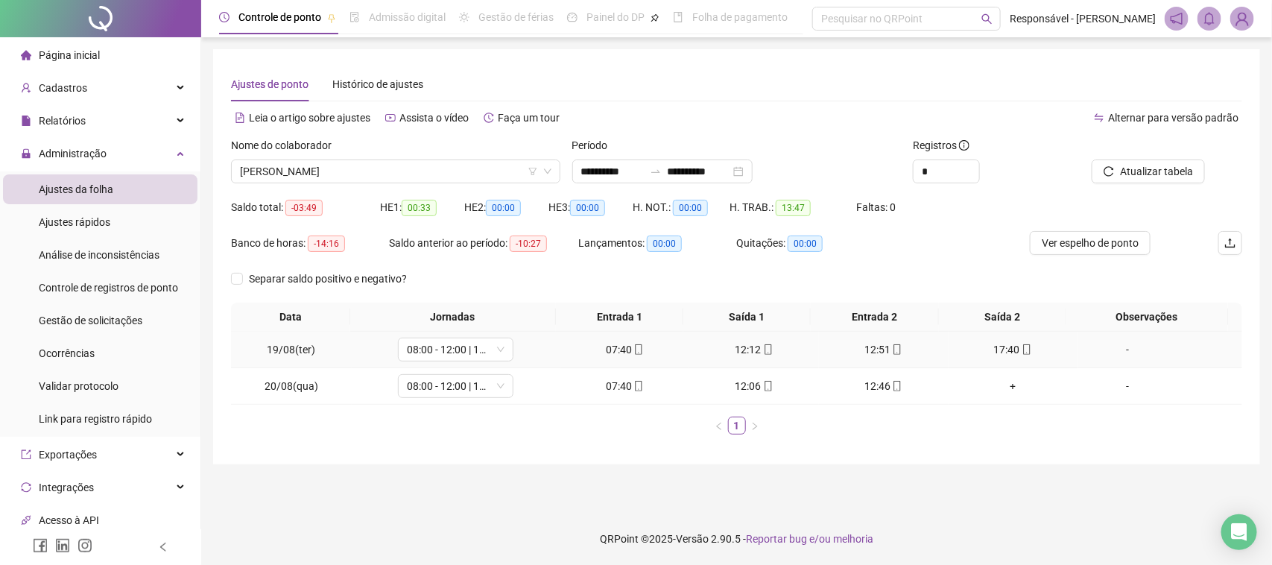
click at [868, 350] on div "12:51" at bounding box center [884, 349] width 118 height 16
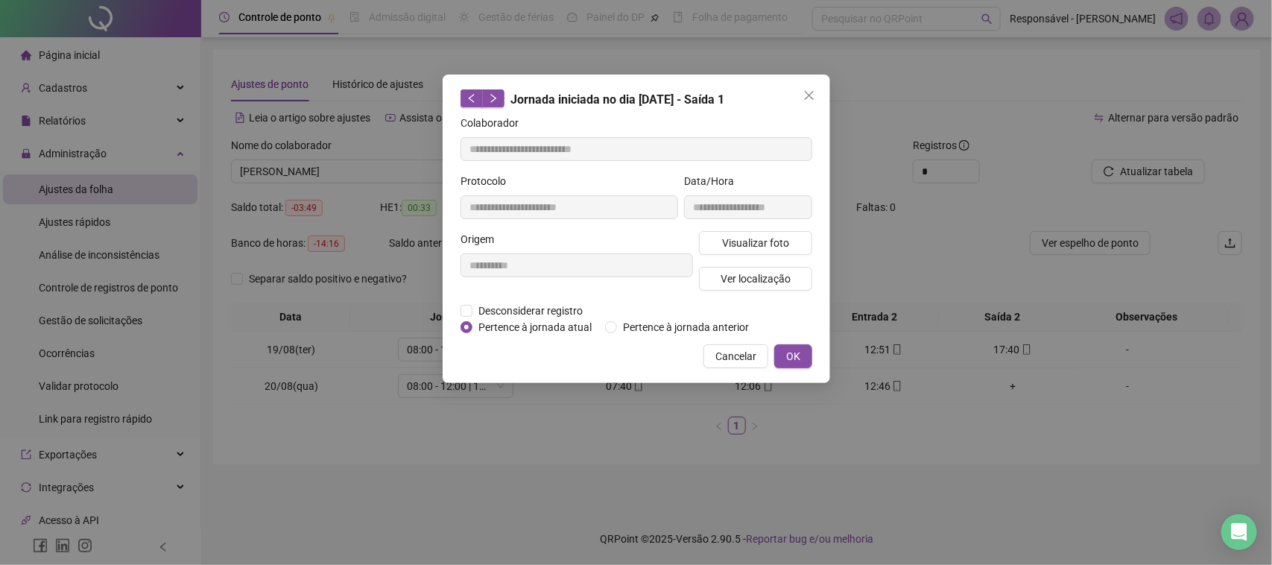
type input "**********"
click at [736, 243] on span "Visualizar foto" at bounding box center [754, 243] width 67 height 16
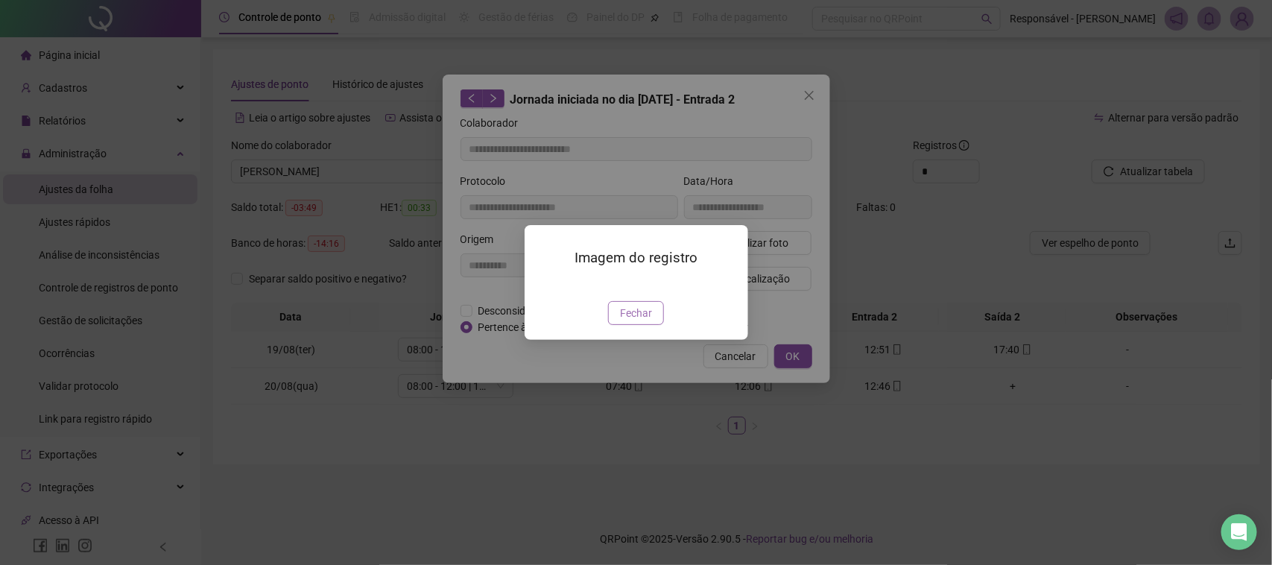
click at [646, 321] on span "Fechar" at bounding box center [636, 313] width 32 height 16
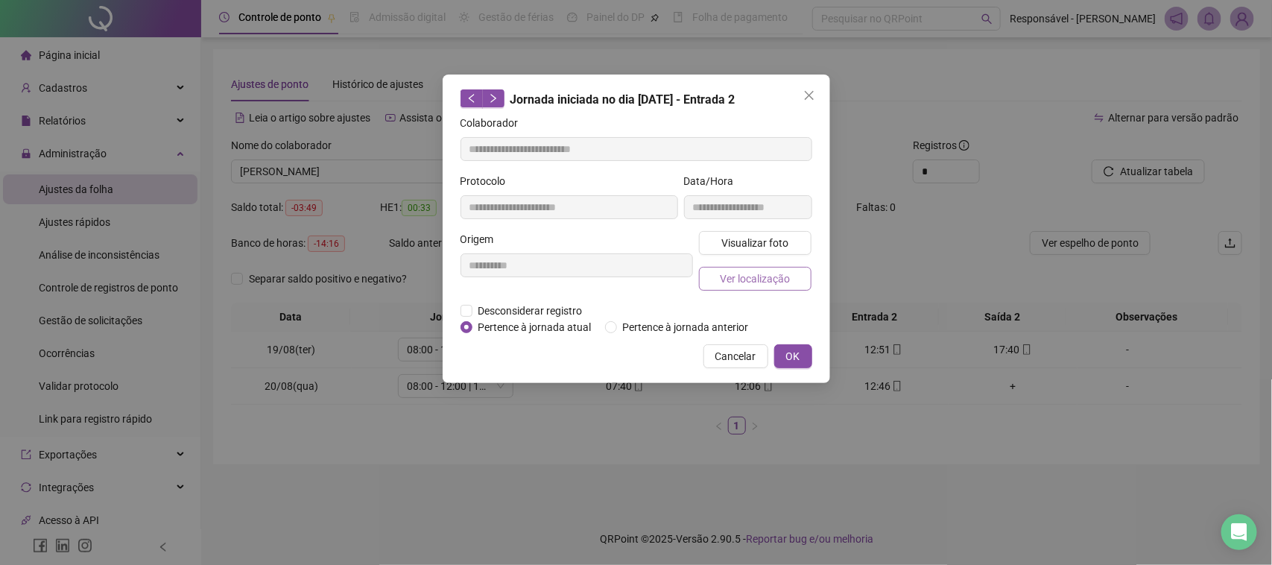
click at [743, 282] on span "Ver localização" at bounding box center [755, 279] width 70 height 16
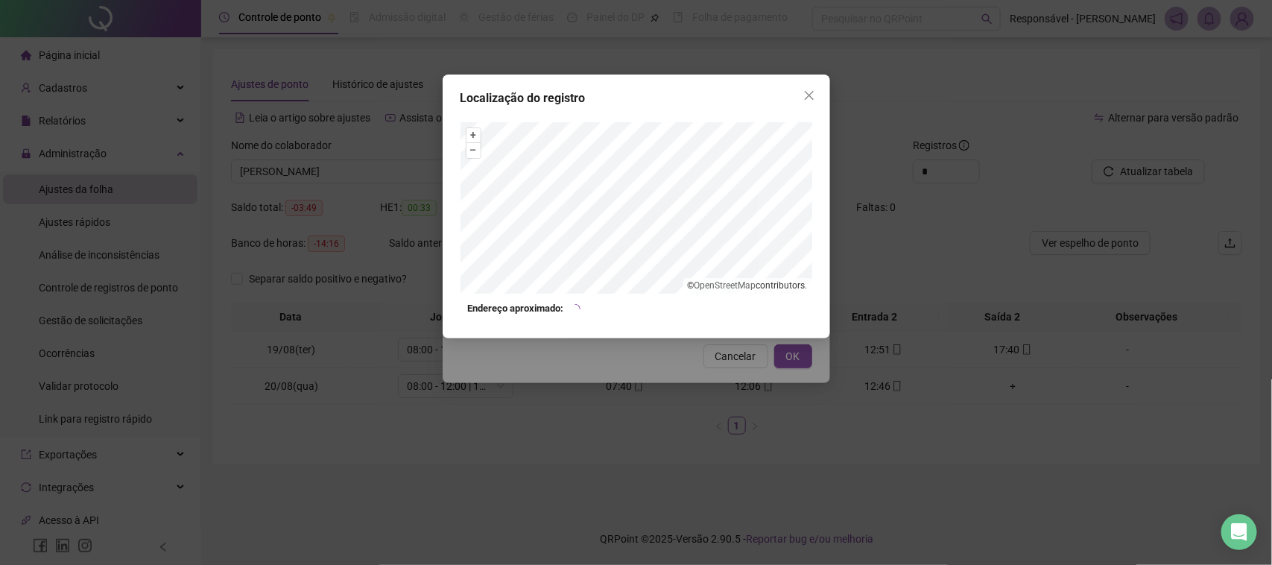
click at [716, 373] on div "Localização do registro + – ⇧ › © OpenStreetMap contributors. Endereço aproxima…" at bounding box center [636, 282] width 1272 height 565
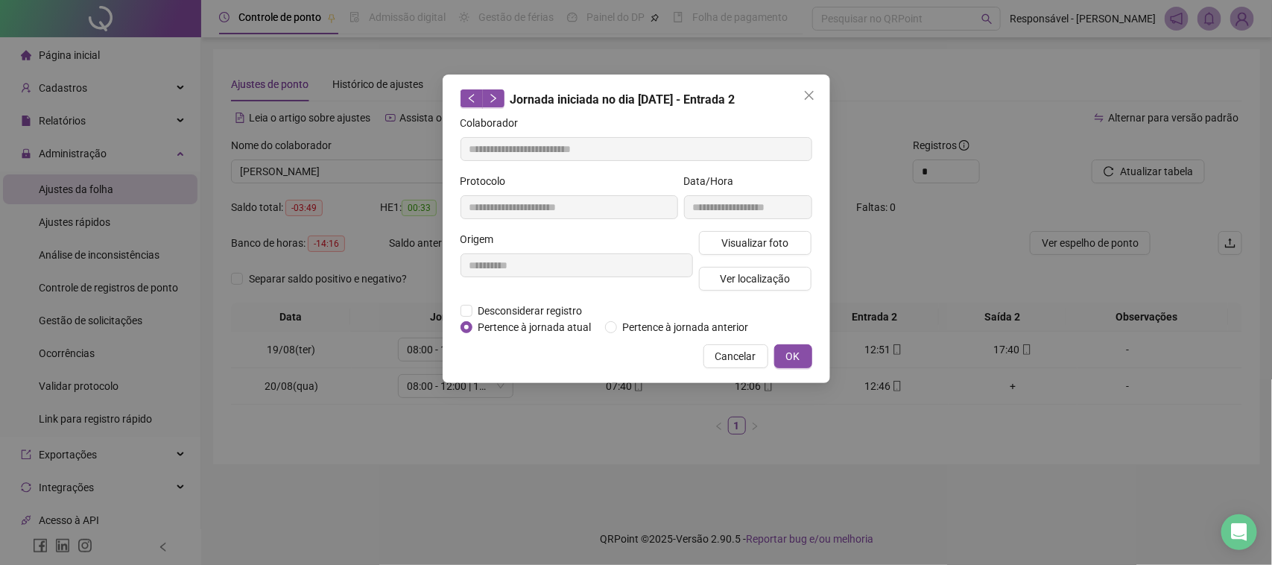
click at [739, 360] on span "Cancelar" at bounding box center [735, 356] width 41 height 16
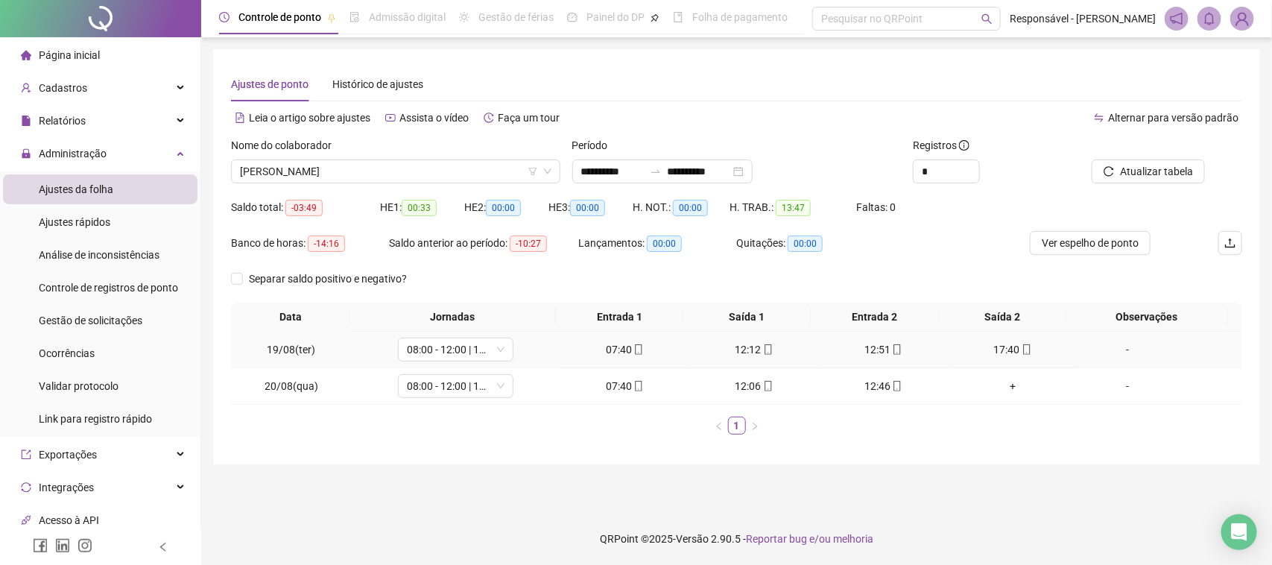
click at [1003, 355] on div "17:40" at bounding box center [1014, 349] width 118 height 16
type input "**********"
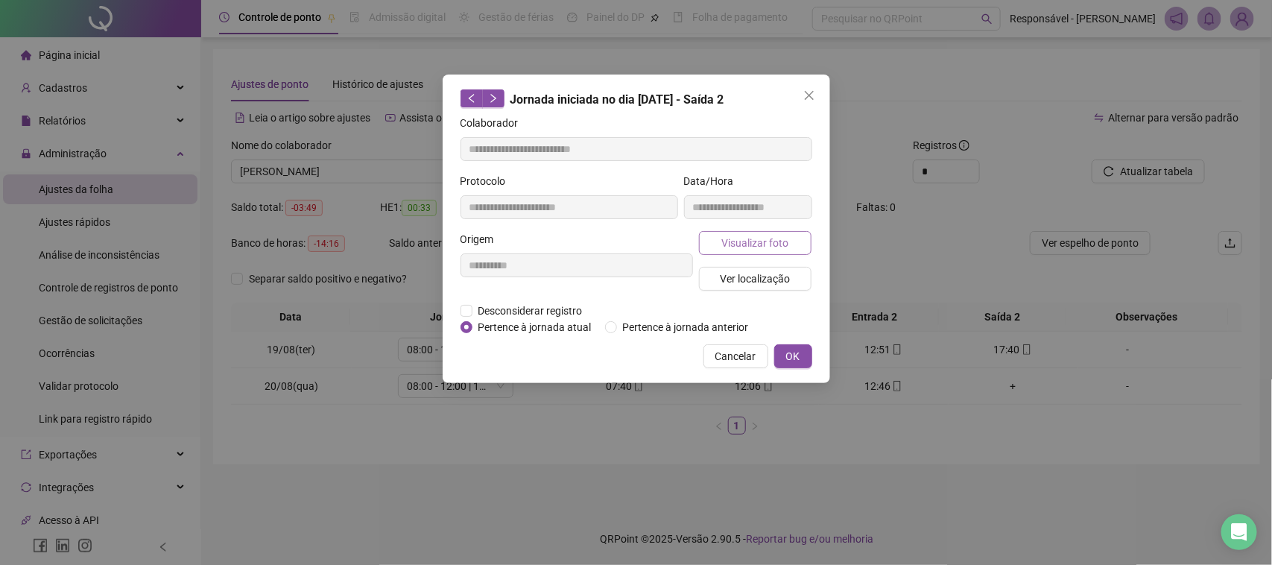
click at [734, 236] on span "Visualizar foto" at bounding box center [754, 243] width 67 height 16
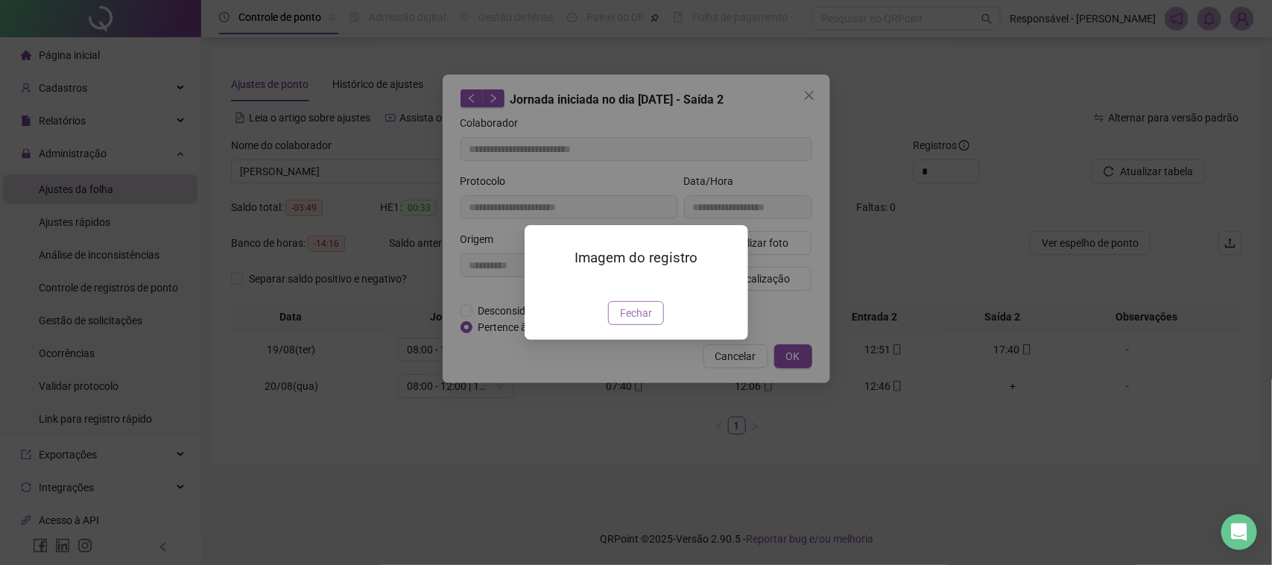
click at [642, 321] on span "Fechar" at bounding box center [636, 313] width 32 height 16
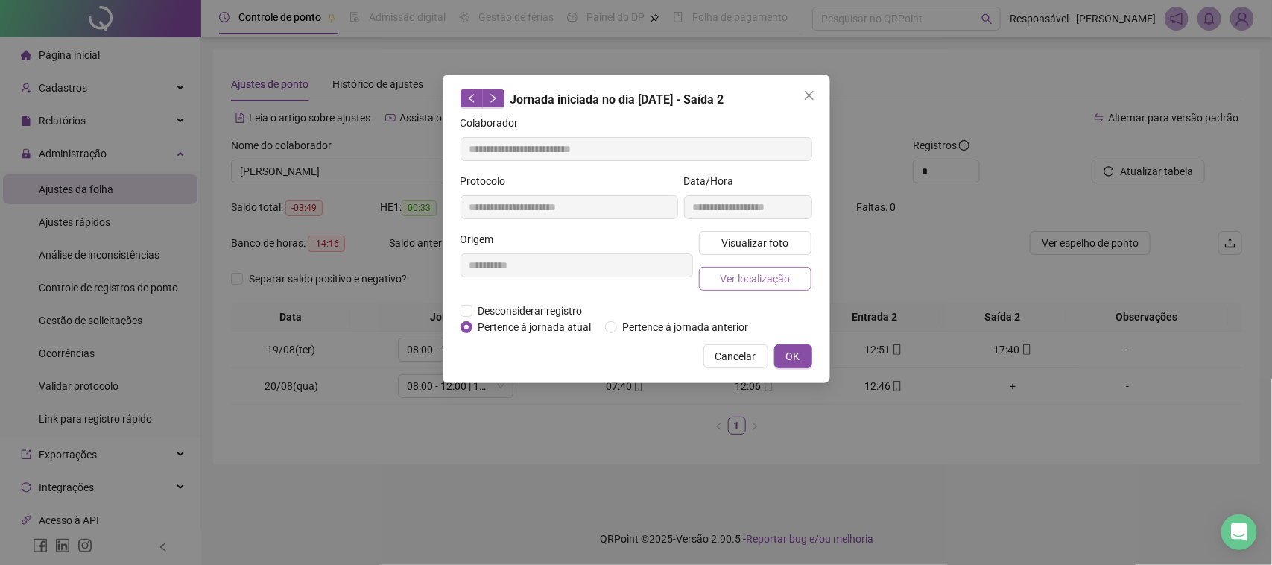
click at [758, 282] on span "Ver localização" at bounding box center [755, 279] width 70 height 16
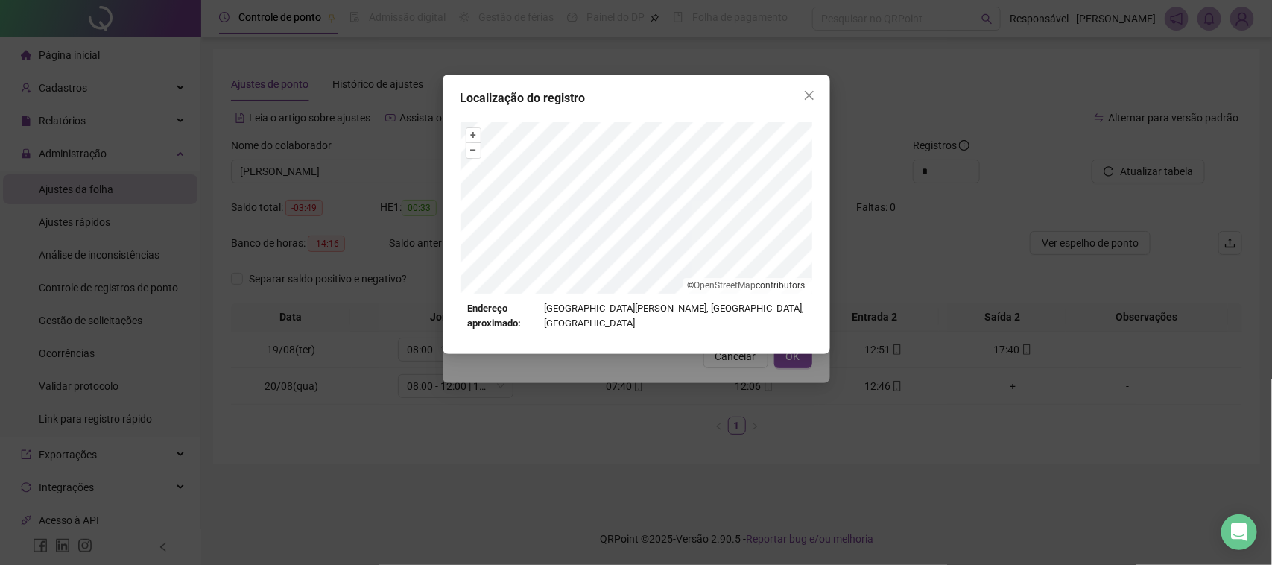
click at [692, 414] on div "Localização do registro + – ⇧ › © OpenStreetMap contributors. Endereço aproxima…" at bounding box center [636, 282] width 1272 height 565
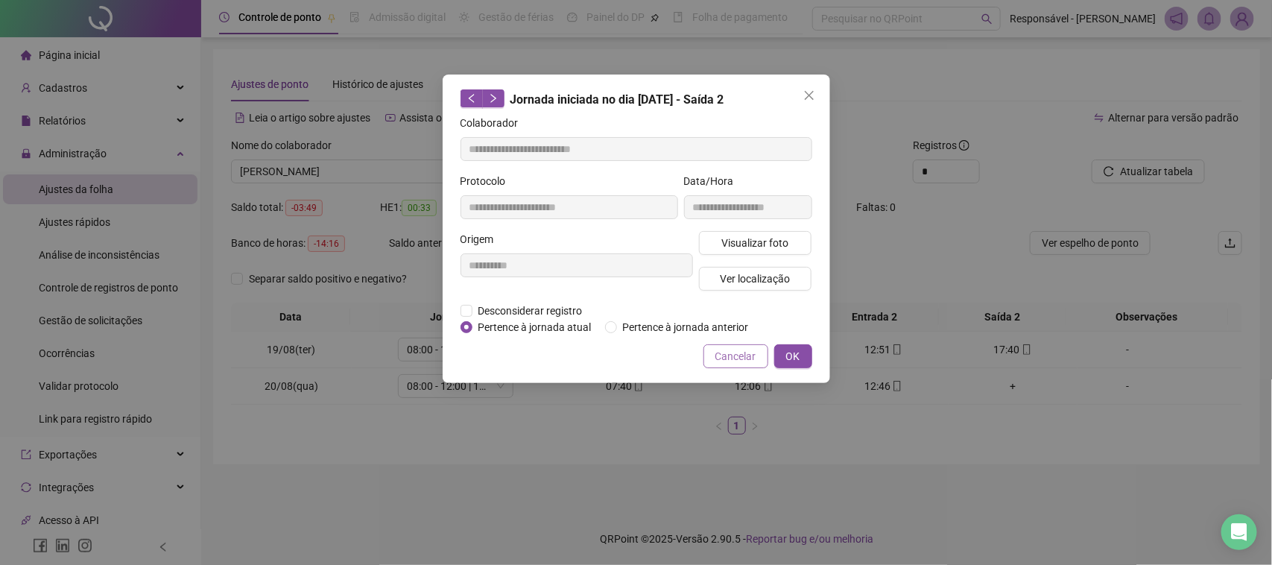
click at [724, 348] on span "Cancelar" at bounding box center [735, 356] width 41 height 16
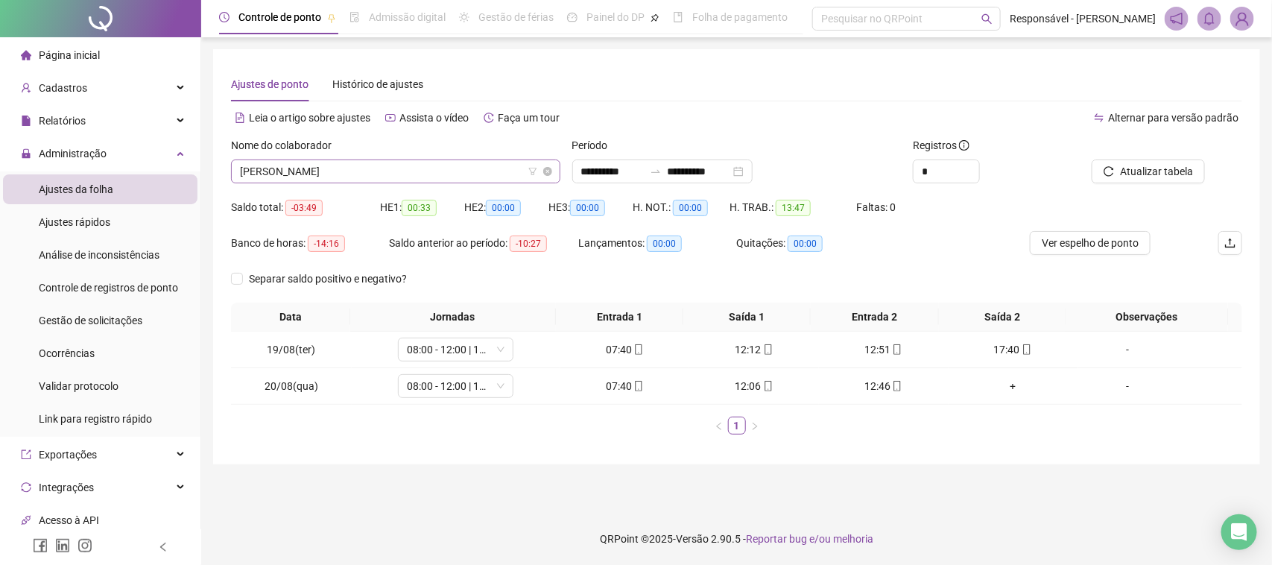
click at [349, 170] on span "[PERSON_NAME]" at bounding box center [396, 171] width 312 height 22
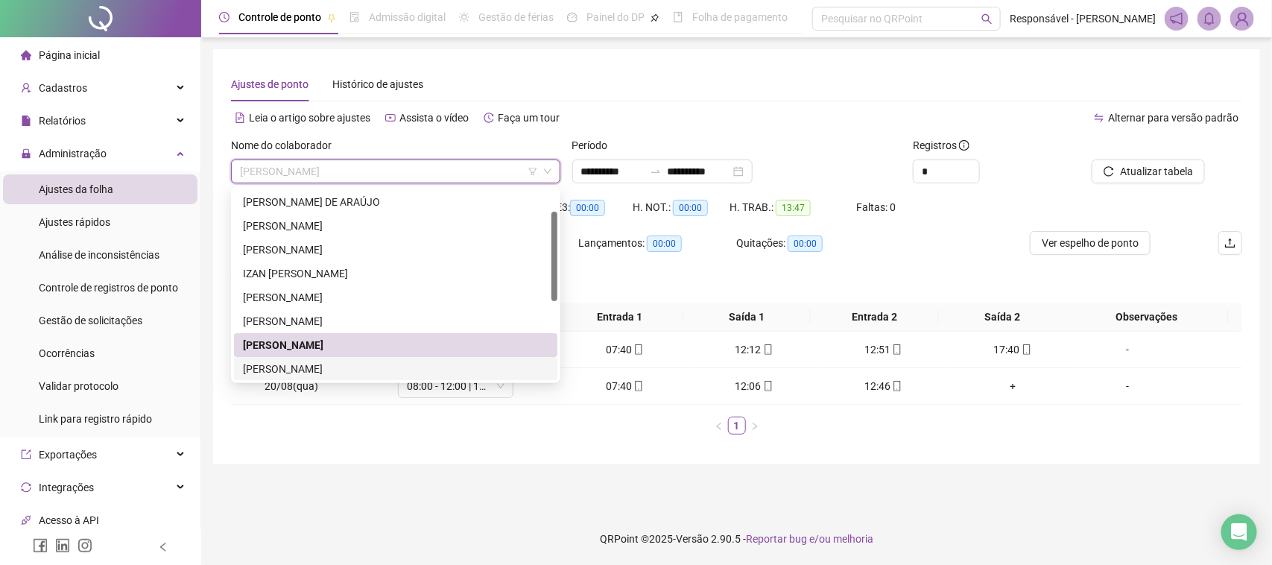
click at [262, 370] on div "[PERSON_NAME]" at bounding box center [396, 369] width 306 height 16
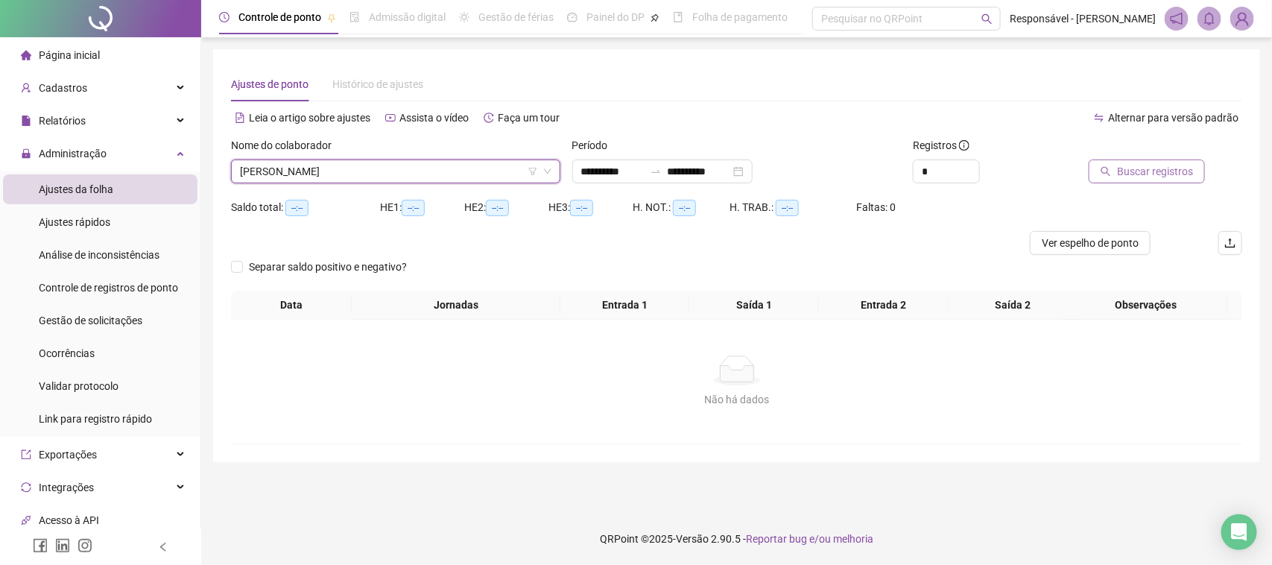
click at [1111, 177] on button "Buscar registros" at bounding box center [1147, 171] width 116 height 24
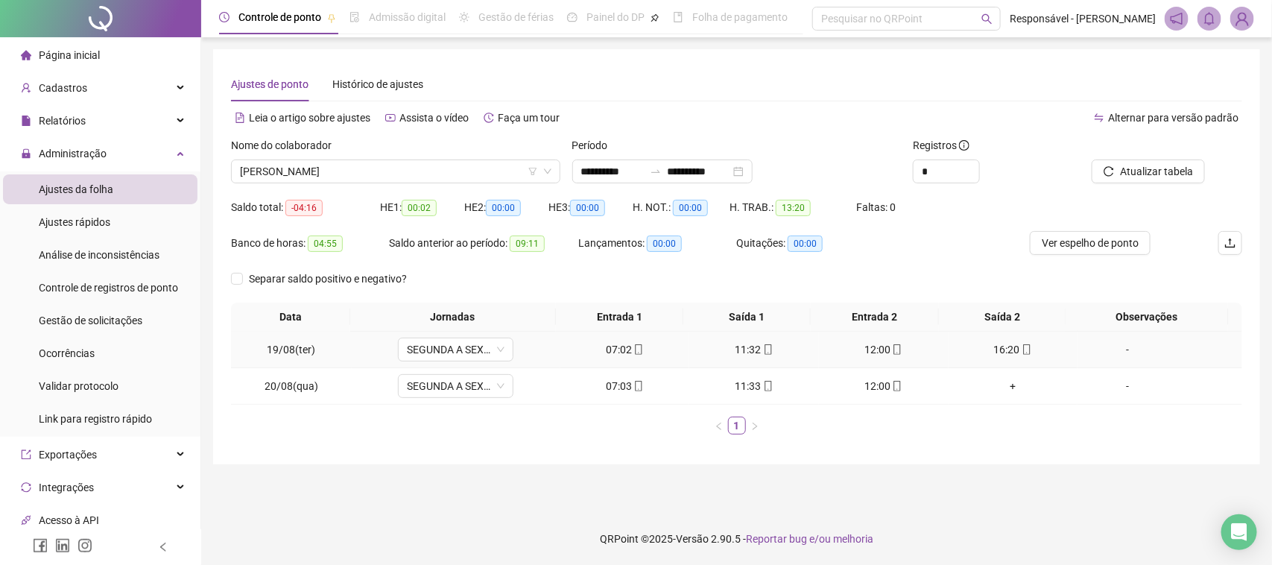
click at [621, 343] on div "07:02" at bounding box center [625, 349] width 118 height 16
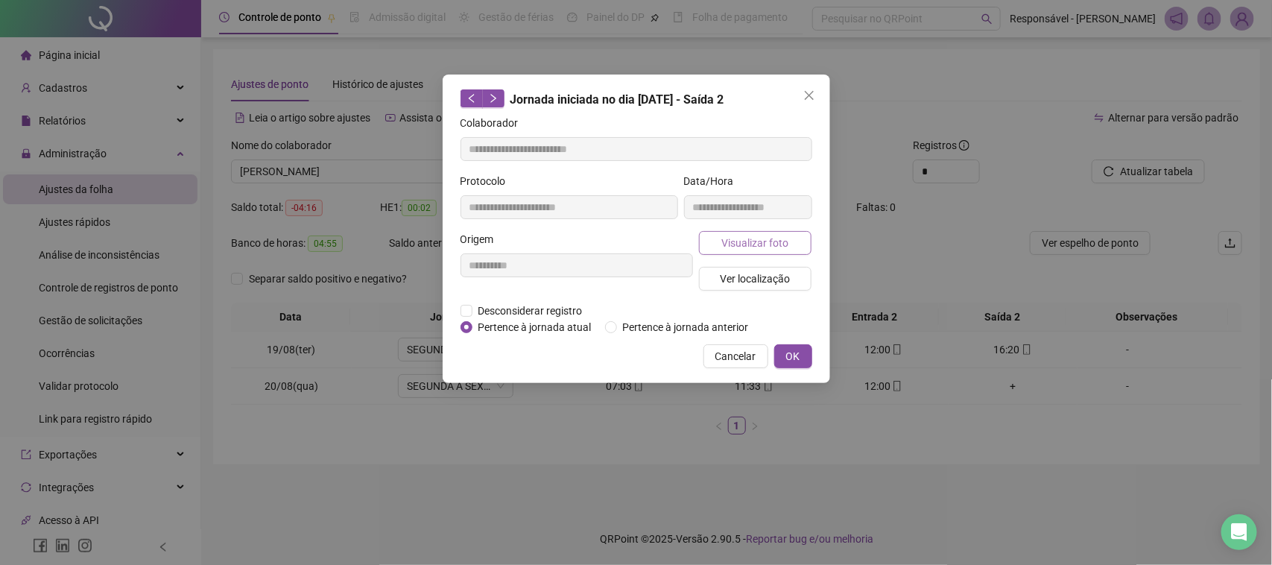
type input "**********"
click at [780, 241] on span "Visualizar foto" at bounding box center [754, 243] width 67 height 16
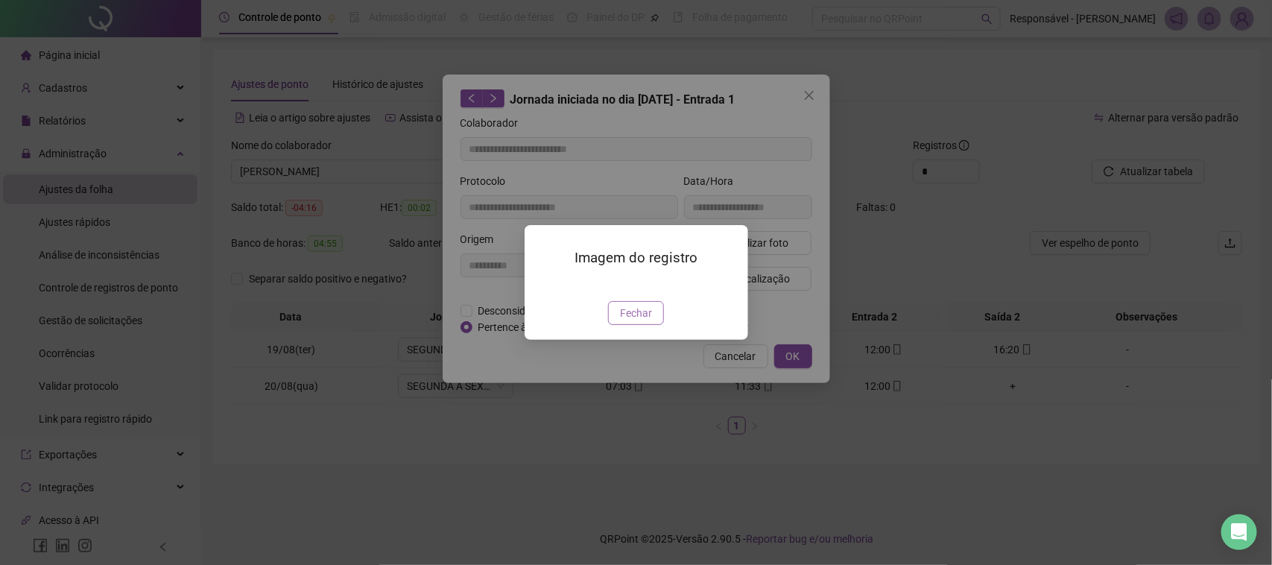
click at [660, 325] on button "Fechar" at bounding box center [636, 313] width 56 height 24
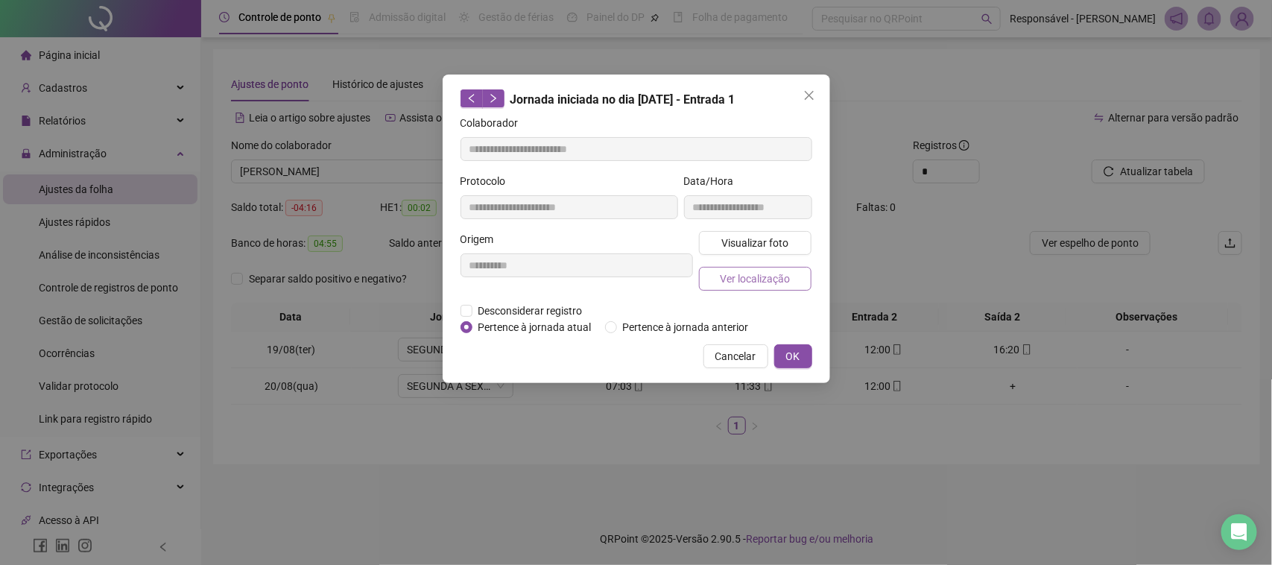
click at [750, 285] on span "Ver localização" at bounding box center [755, 279] width 70 height 16
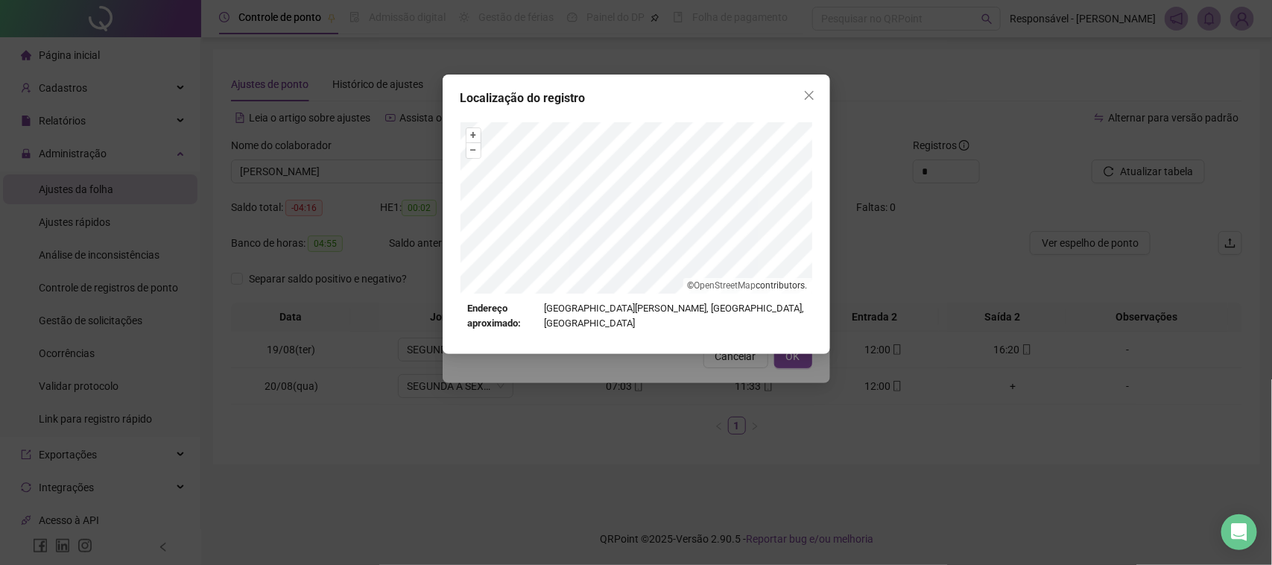
click at [734, 374] on div "Localização do registro + – ⇧ › © OpenStreetMap contributors. Endereço aproxima…" at bounding box center [636, 282] width 1272 height 565
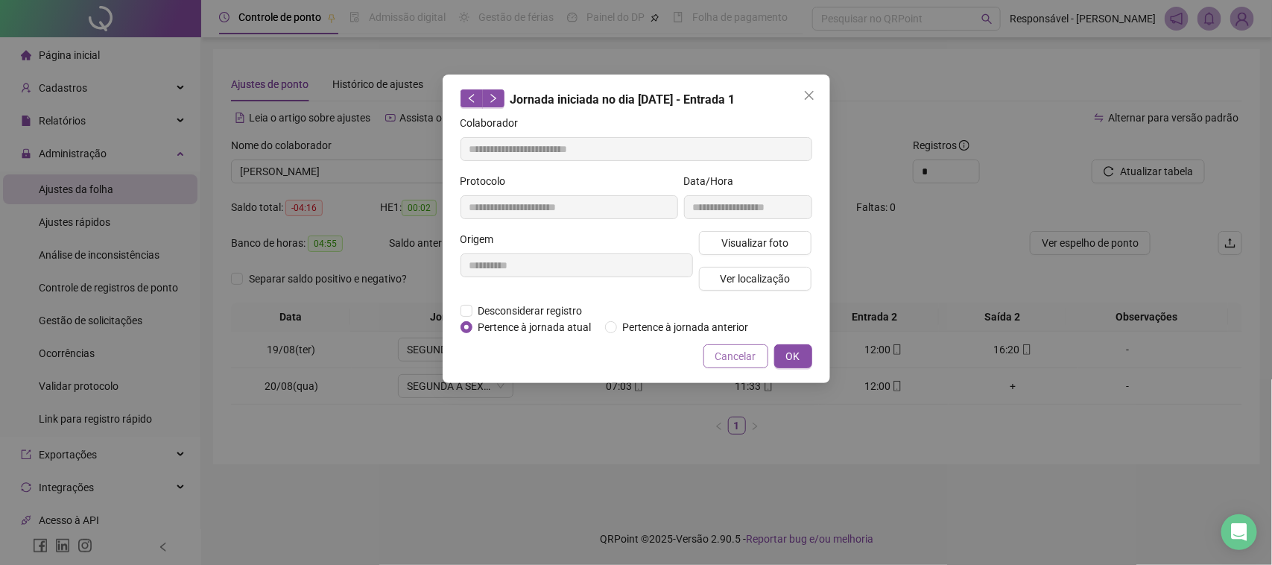
click at [747, 361] on span "Cancelar" at bounding box center [735, 356] width 41 height 16
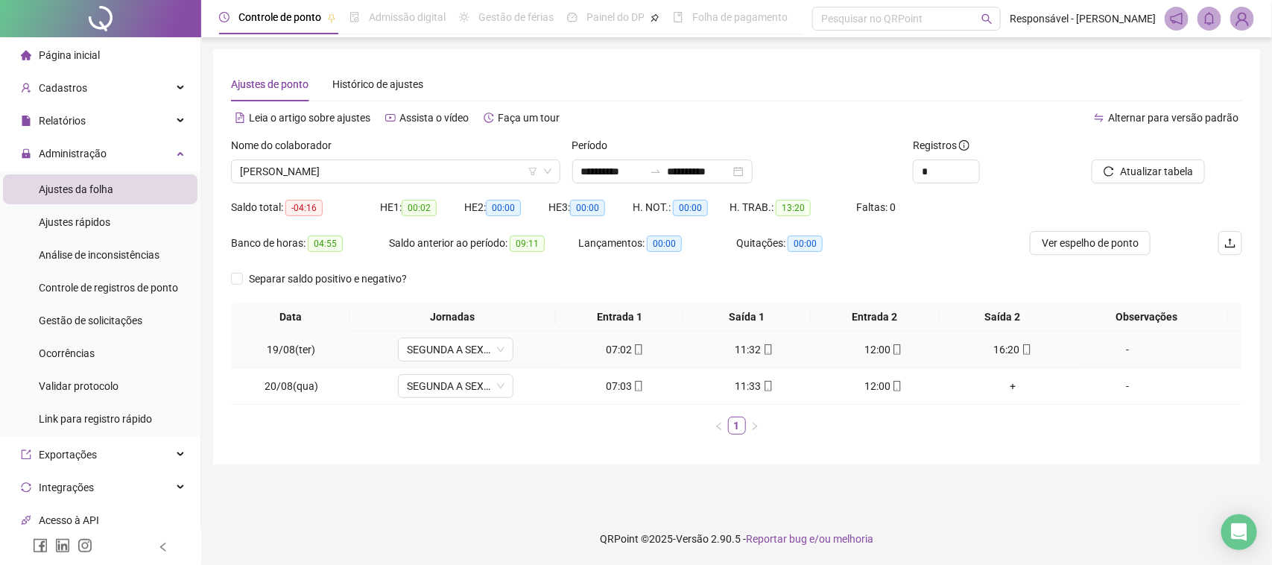
click at [765, 355] on icon "mobile" at bounding box center [768, 349] width 7 height 10
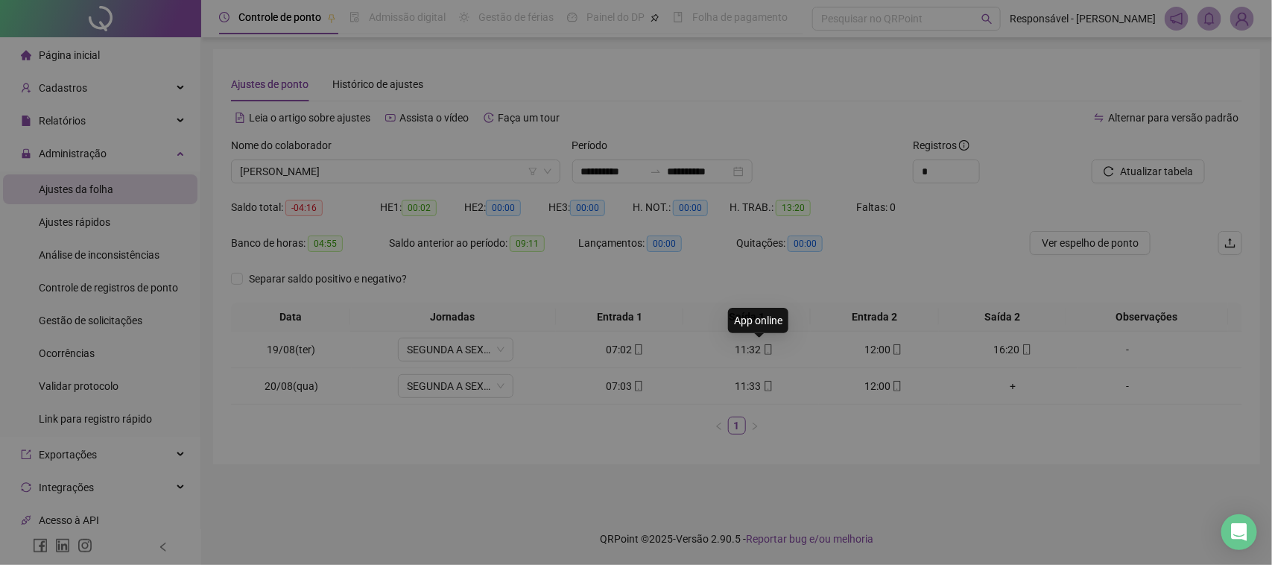
type input "**********"
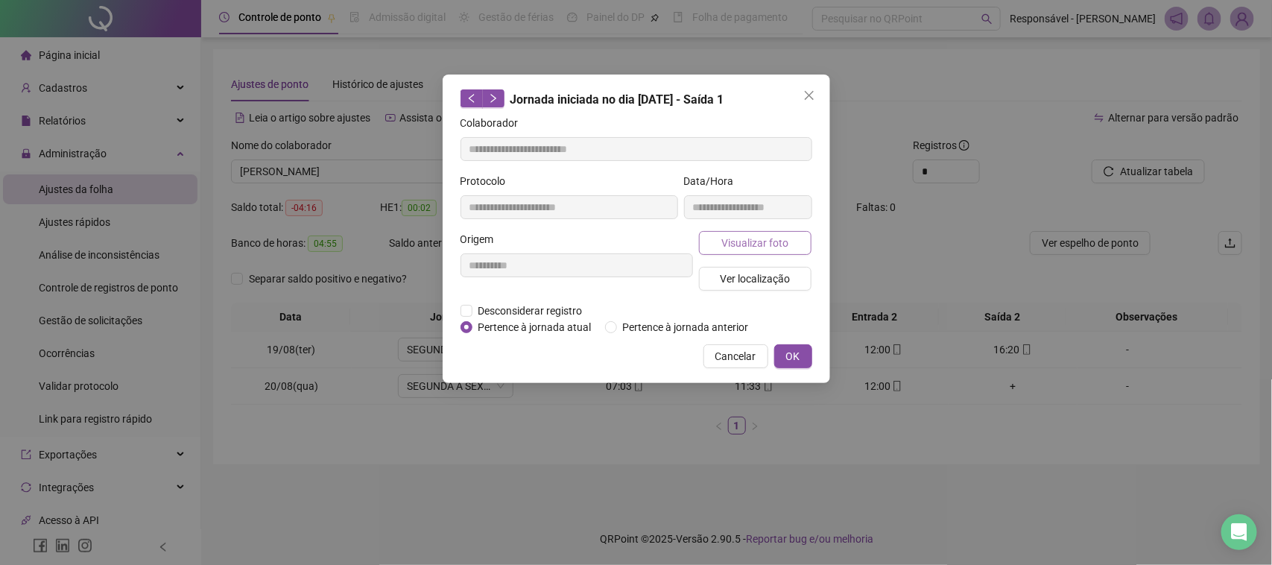
click at [776, 235] on span "Visualizar foto" at bounding box center [754, 243] width 67 height 16
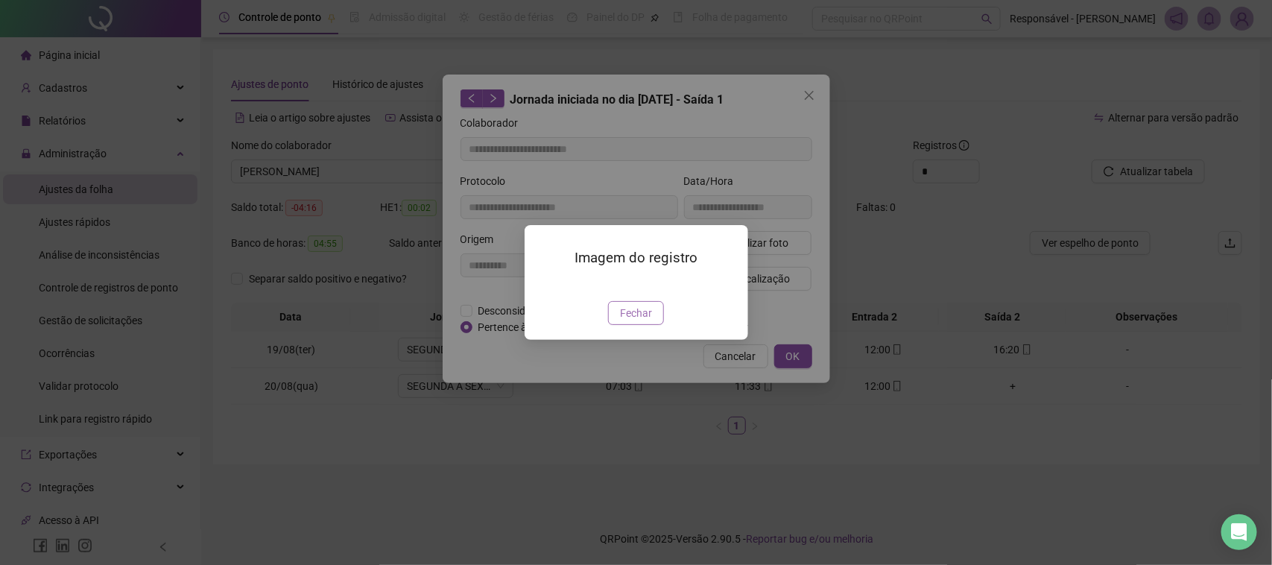
click at [635, 321] on span "Fechar" at bounding box center [636, 313] width 32 height 16
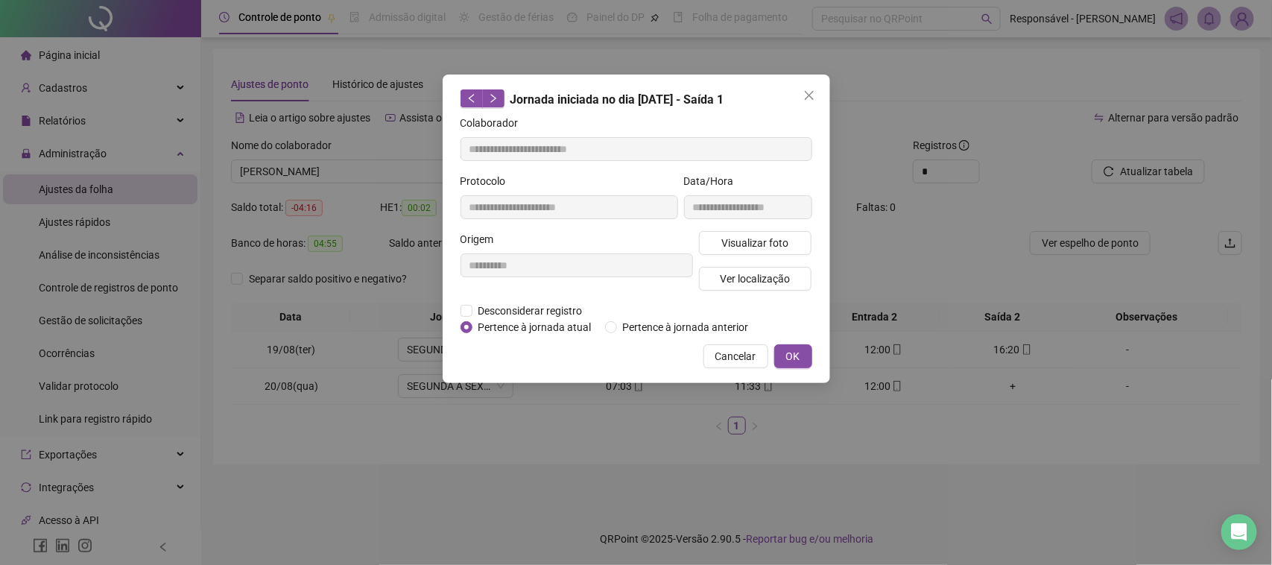
click at [730, 292] on div "Visualizar foto Ver localização" at bounding box center [755, 267] width 119 height 72
click at [734, 285] on span "Ver localização" at bounding box center [755, 279] width 70 height 16
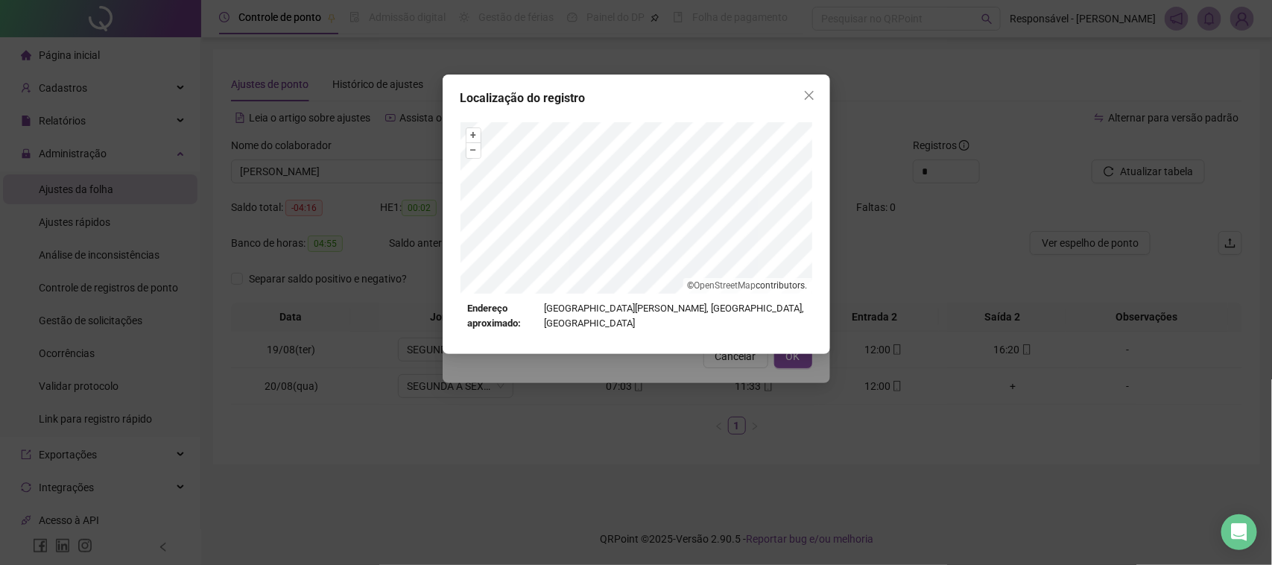
click at [663, 367] on div "Localização do registro + – ⇧ › © OpenStreetMap contributors. Endereço aproxima…" at bounding box center [636, 282] width 1272 height 565
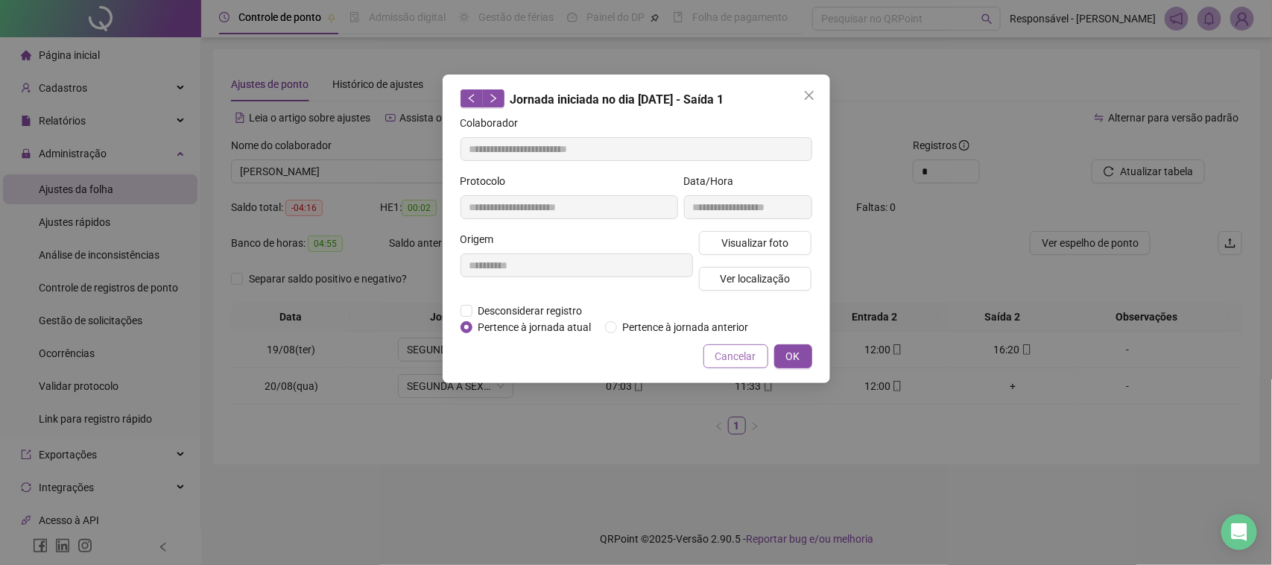
click at [734, 352] on span "Cancelar" at bounding box center [735, 356] width 41 height 16
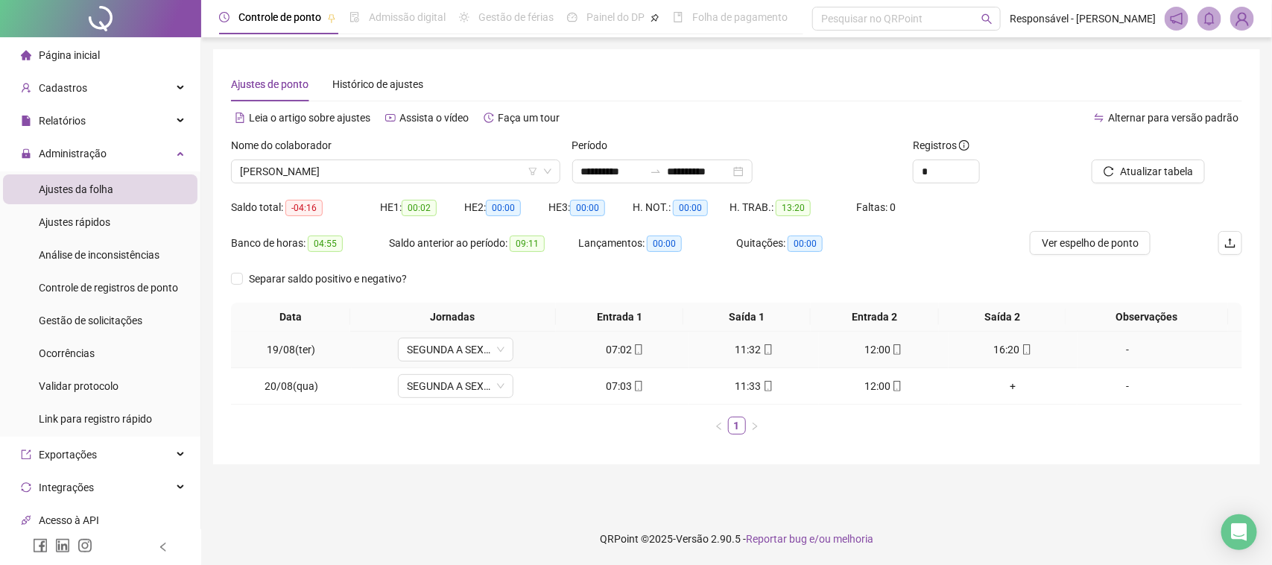
click at [859, 336] on td "12:00" at bounding box center [884, 350] width 130 height 37
click at [869, 344] on div "12:00" at bounding box center [884, 349] width 118 height 16
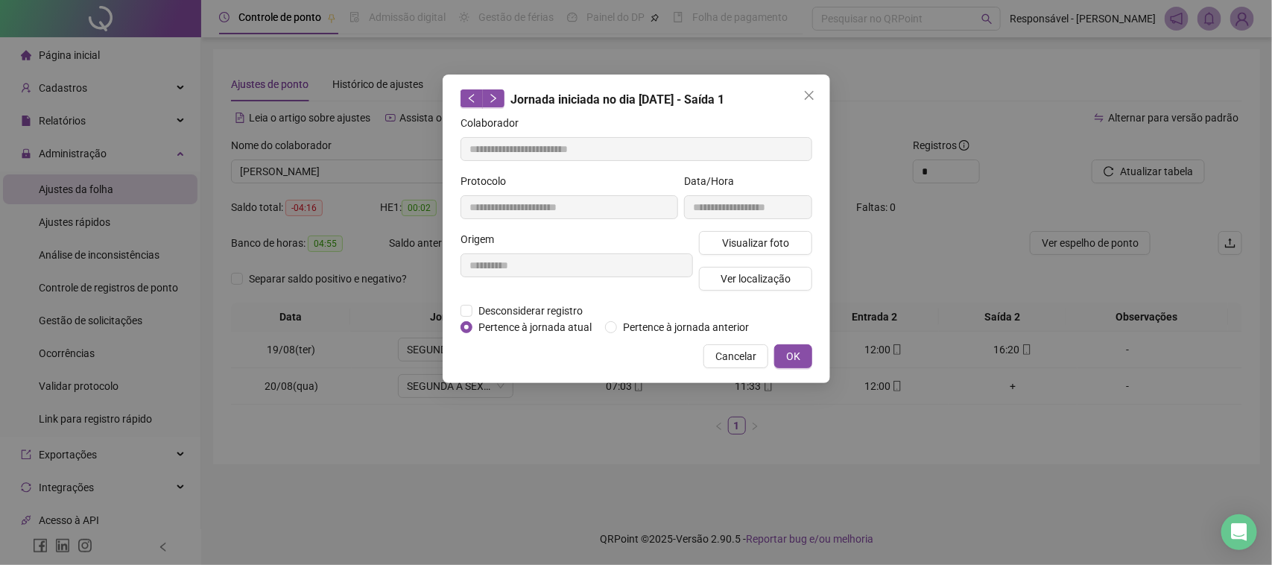
type input "**********"
click at [750, 242] on span "Visualizar foto" at bounding box center [754, 243] width 67 height 16
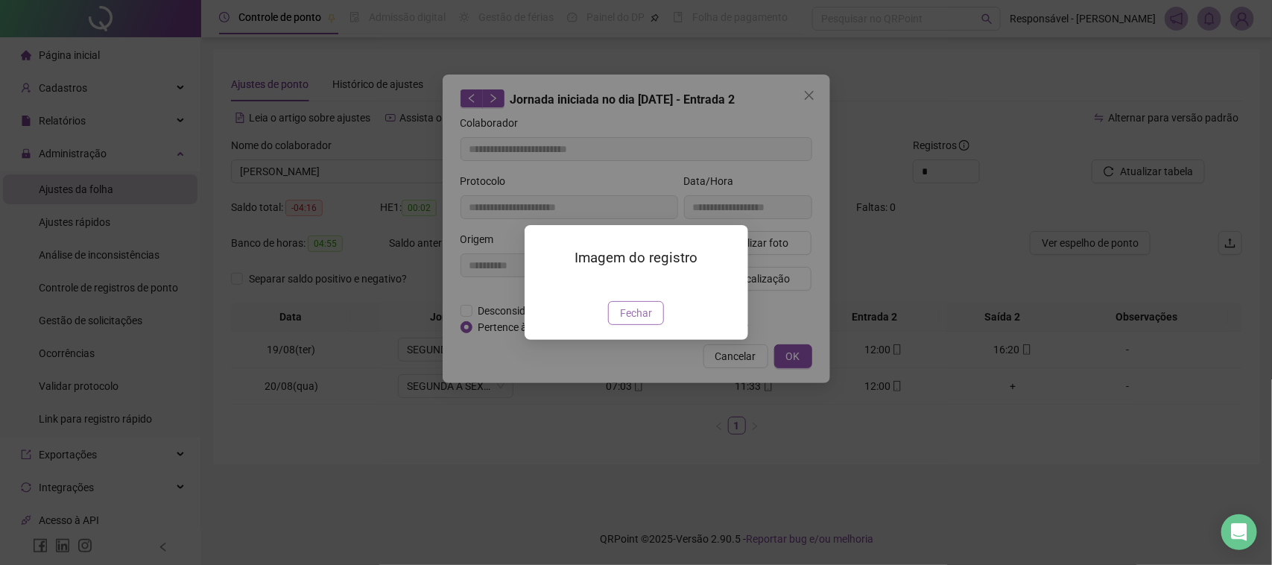
click at [653, 325] on button "Fechar" at bounding box center [636, 313] width 56 height 24
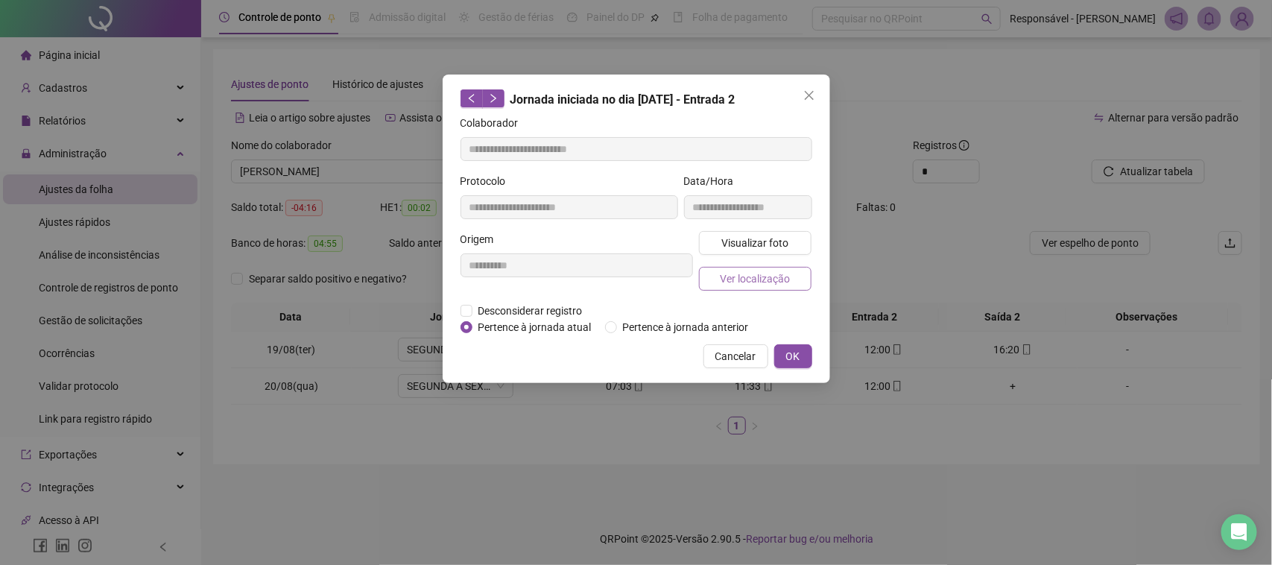
click at [757, 285] on span "Ver localização" at bounding box center [755, 279] width 70 height 16
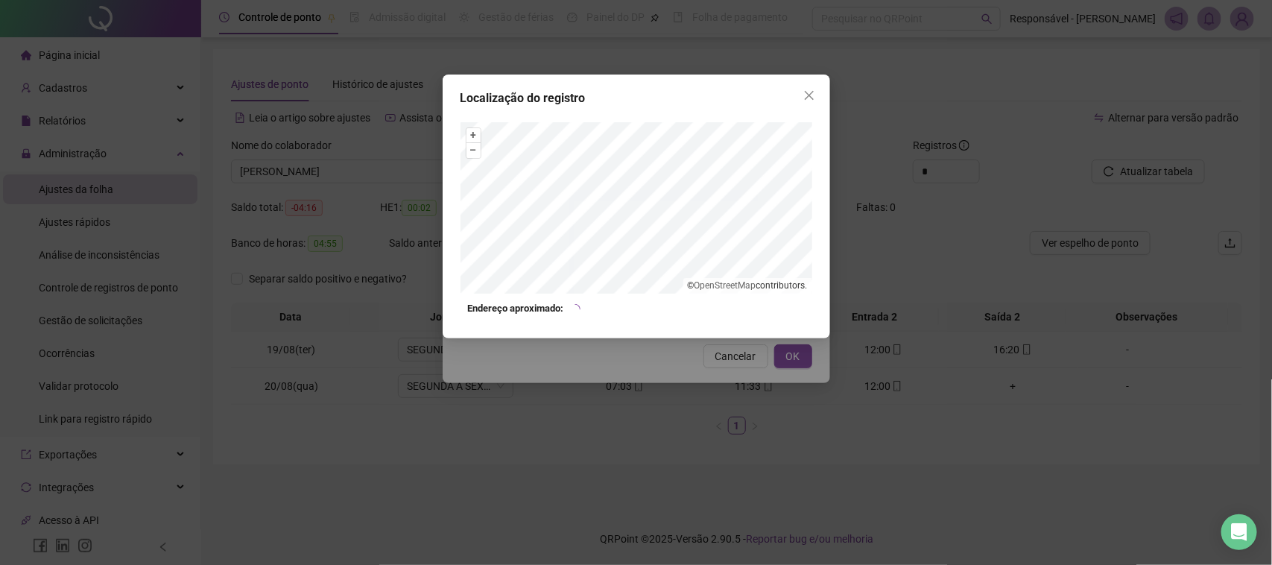
click at [733, 382] on div "Localização do registro + – ⇧ › © OpenStreetMap contributors. Endereço aproxima…" at bounding box center [636, 282] width 1272 height 565
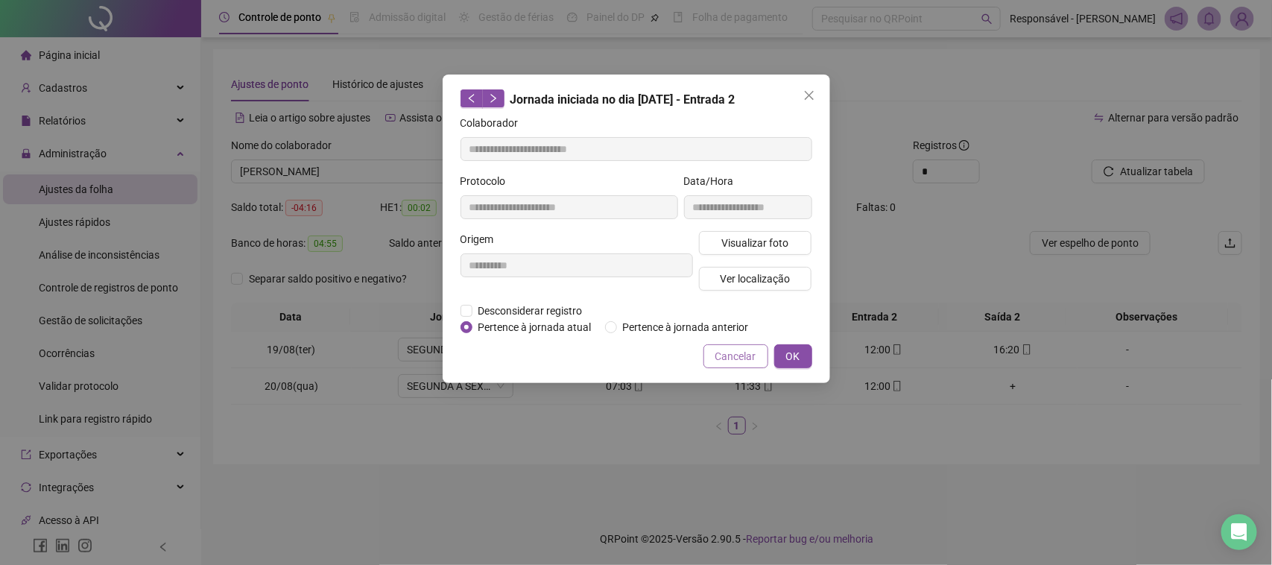
click at [733, 360] on span "Cancelar" at bounding box center [735, 356] width 41 height 16
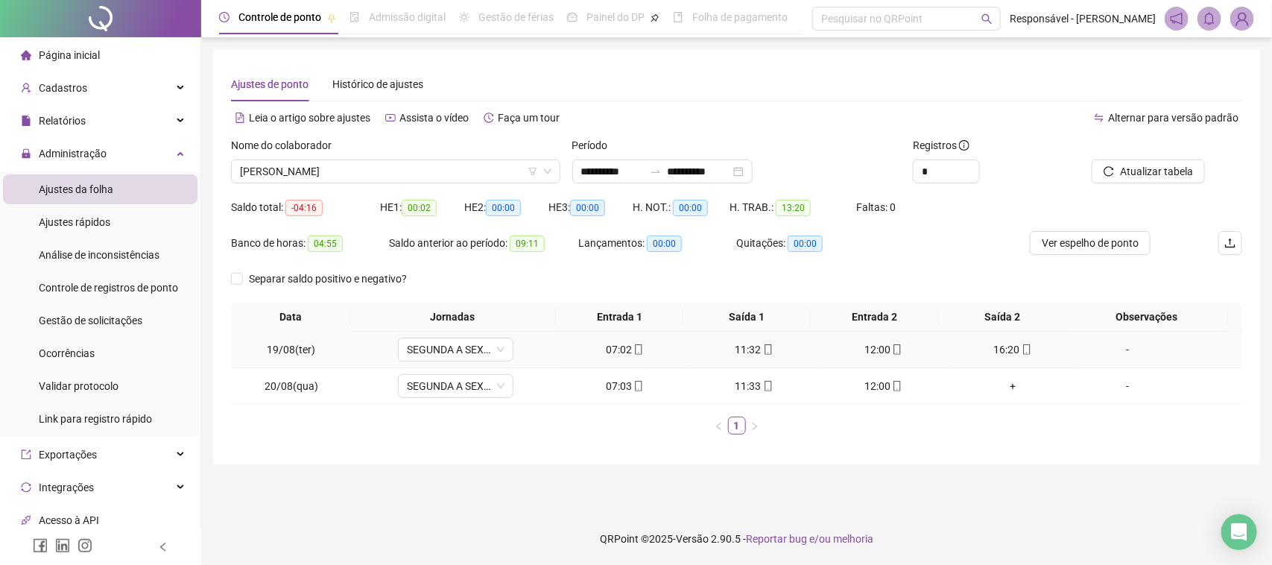
click at [1005, 347] on div "16:20" at bounding box center [1014, 349] width 118 height 16
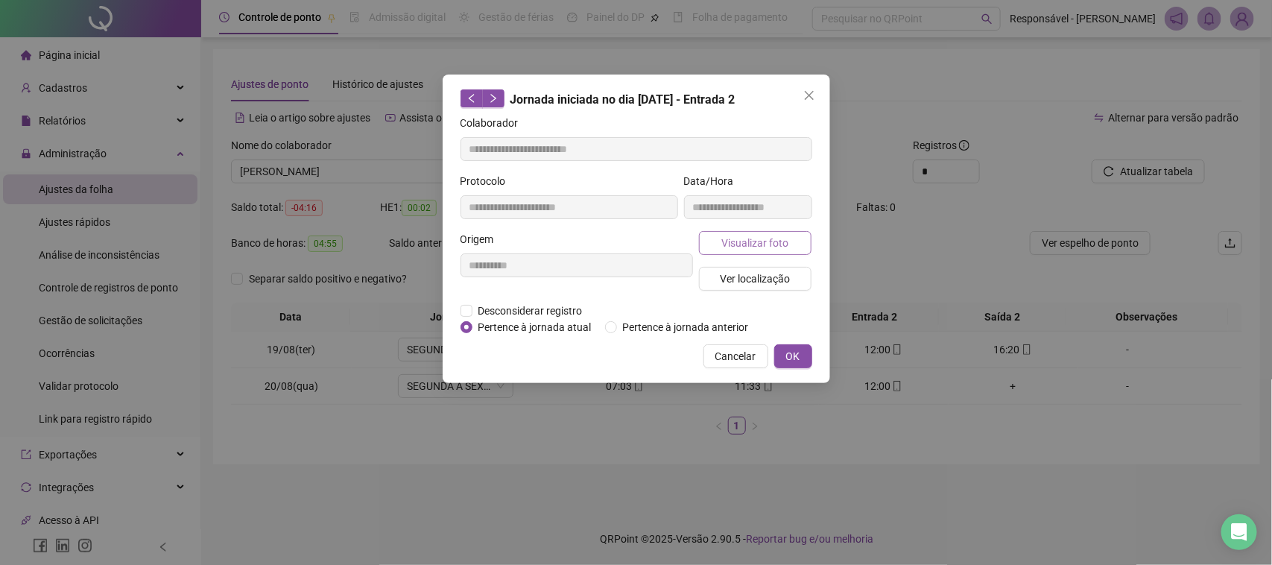
click at [768, 237] on span "Visualizar foto" at bounding box center [754, 243] width 67 height 16
type input "**********"
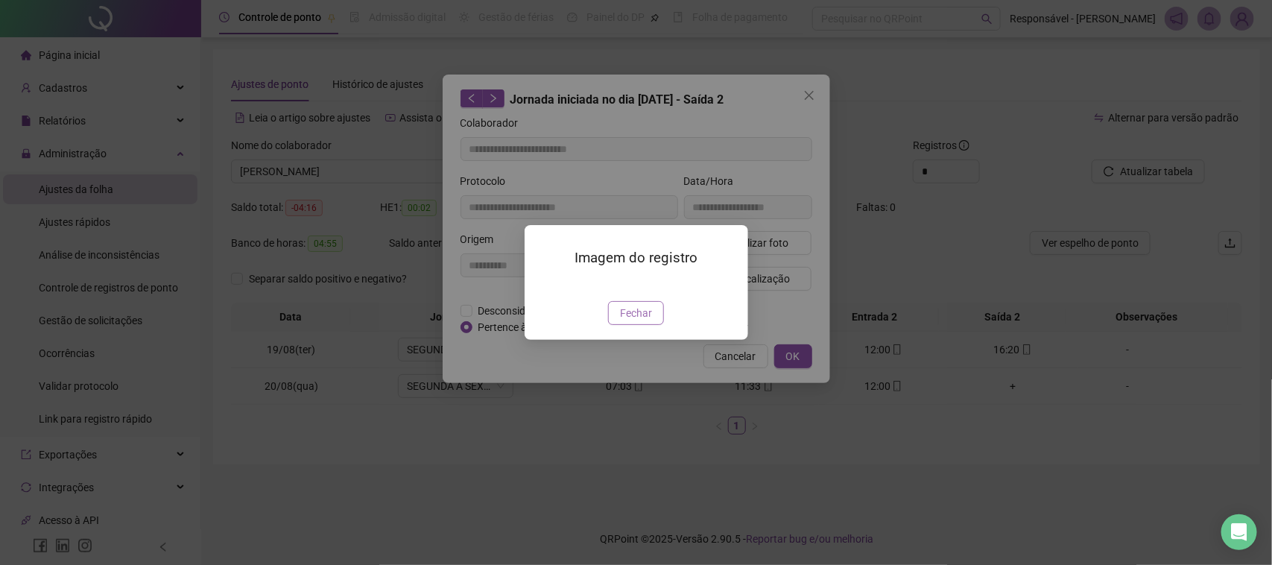
click at [647, 321] on span "Fechar" at bounding box center [636, 313] width 32 height 16
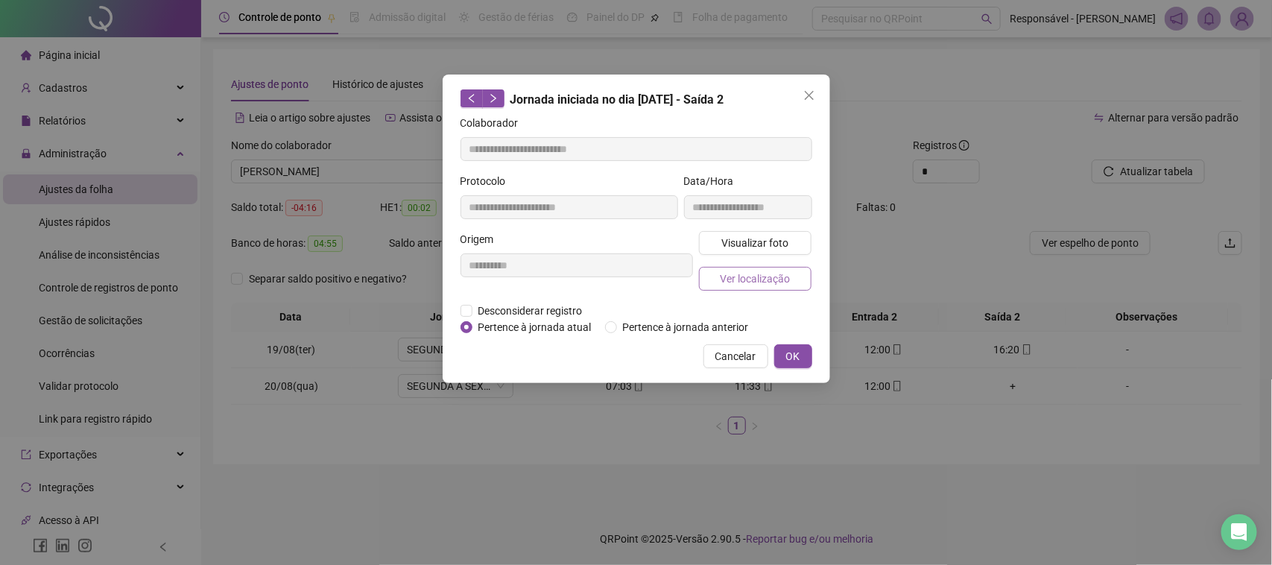
click at [721, 273] on span "Ver localização" at bounding box center [755, 279] width 70 height 16
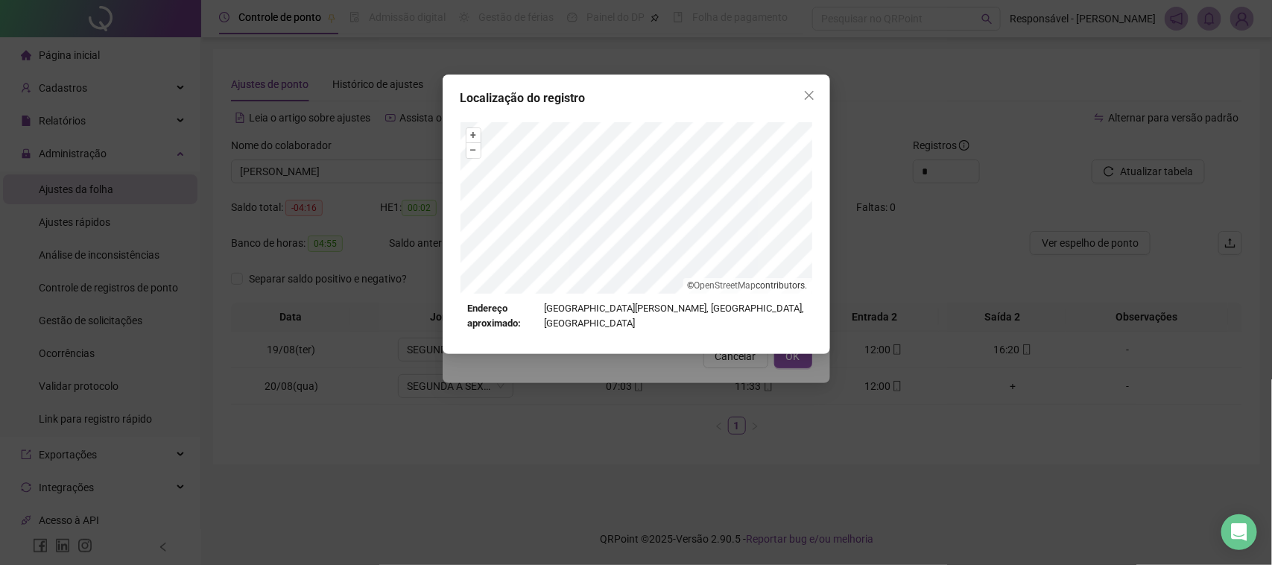
click at [702, 348] on div "Localização do registro + – ⇧ › © OpenStreetMap contributors. Endereço aproxima…" at bounding box center [636, 282] width 1272 height 565
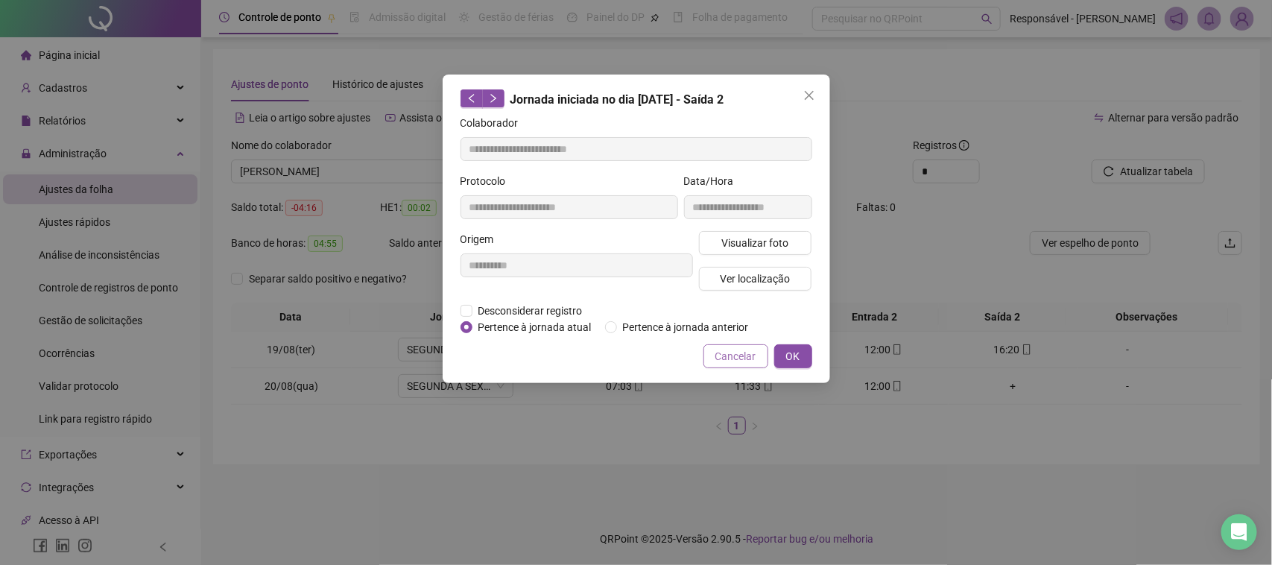
click at [723, 350] on span "Cancelar" at bounding box center [735, 356] width 41 height 16
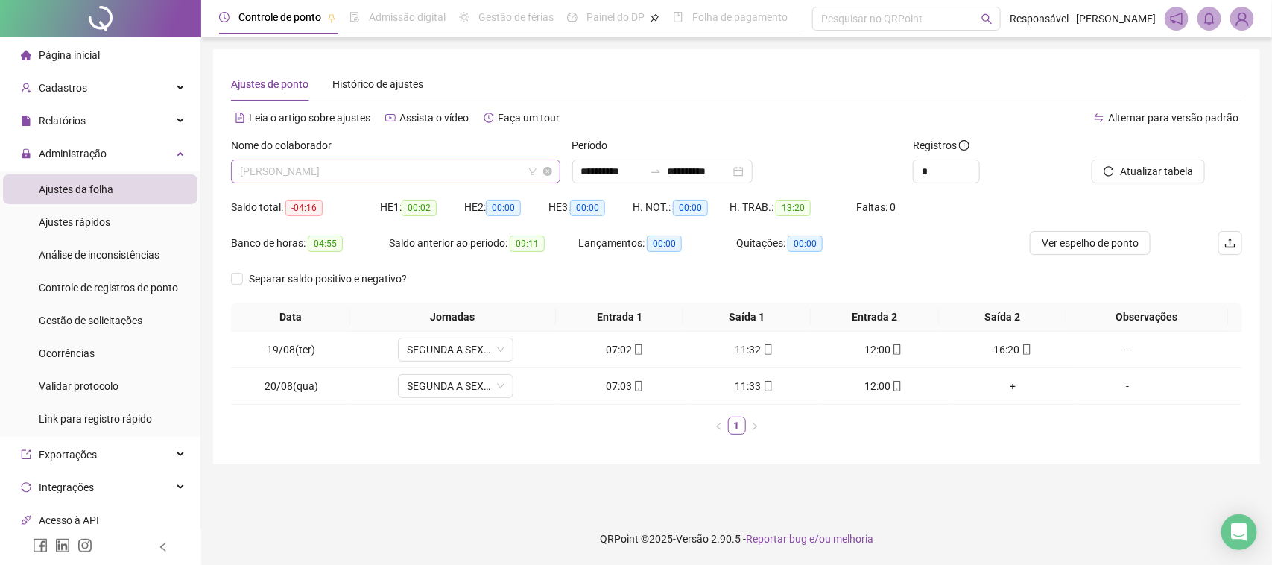
click at [310, 162] on span "[PERSON_NAME]" at bounding box center [396, 171] width 312 height 22
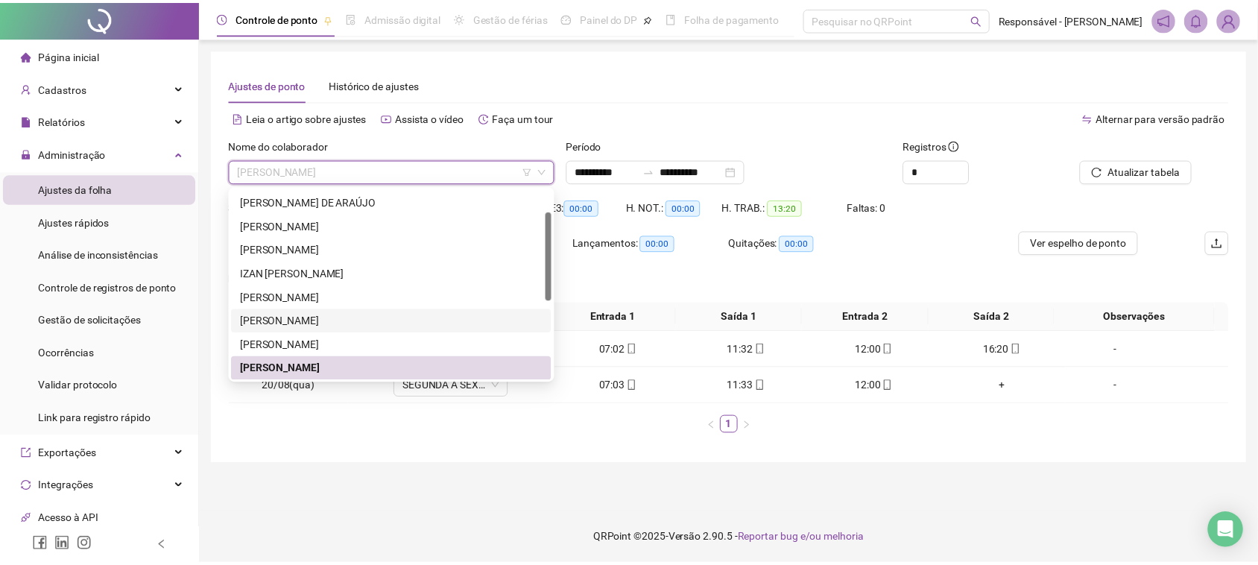
scroll to position [214, 0]
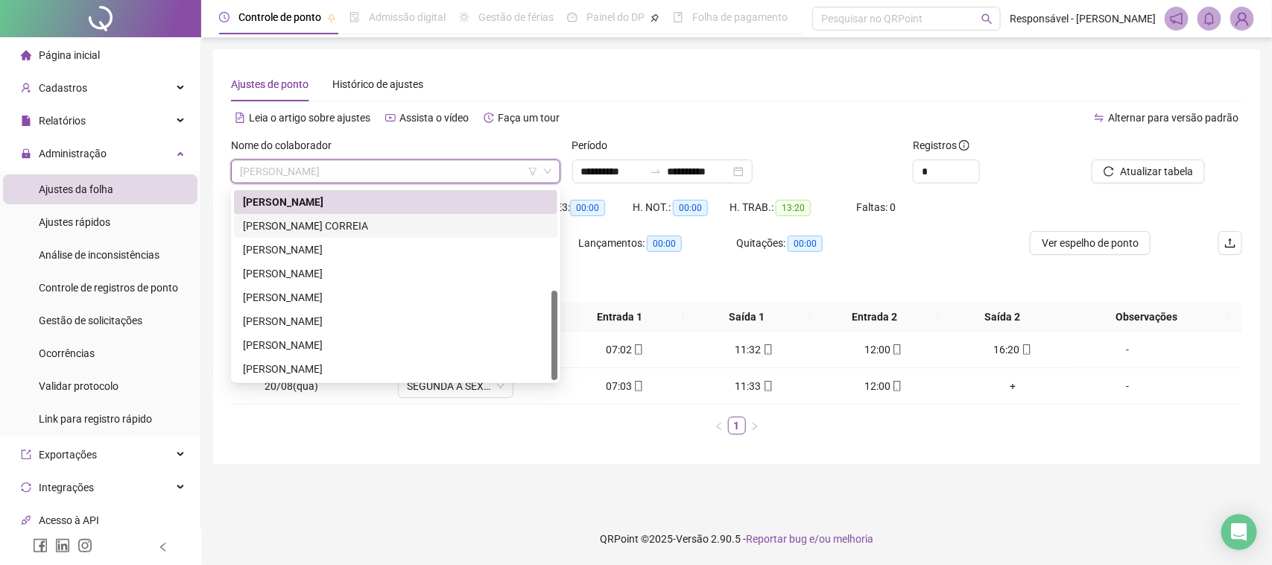
click at [334, 221] on div "[PERSON_NAME] CORREIA" at bounding box center [396, 226] width 306 height 16
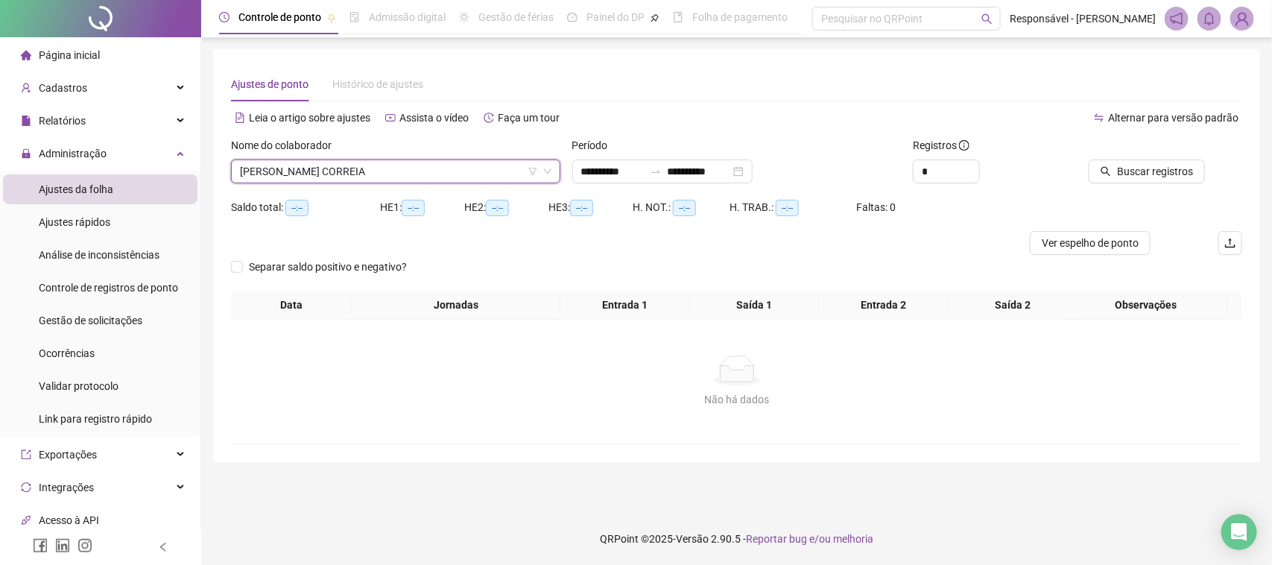
click at [1105, 184] on div "Buscar registros" at bounding box center [1163, 166] width 171 height 58
click at [1111, 170] on icon "search" at bounding box center [1106, 171] width 10 height 10
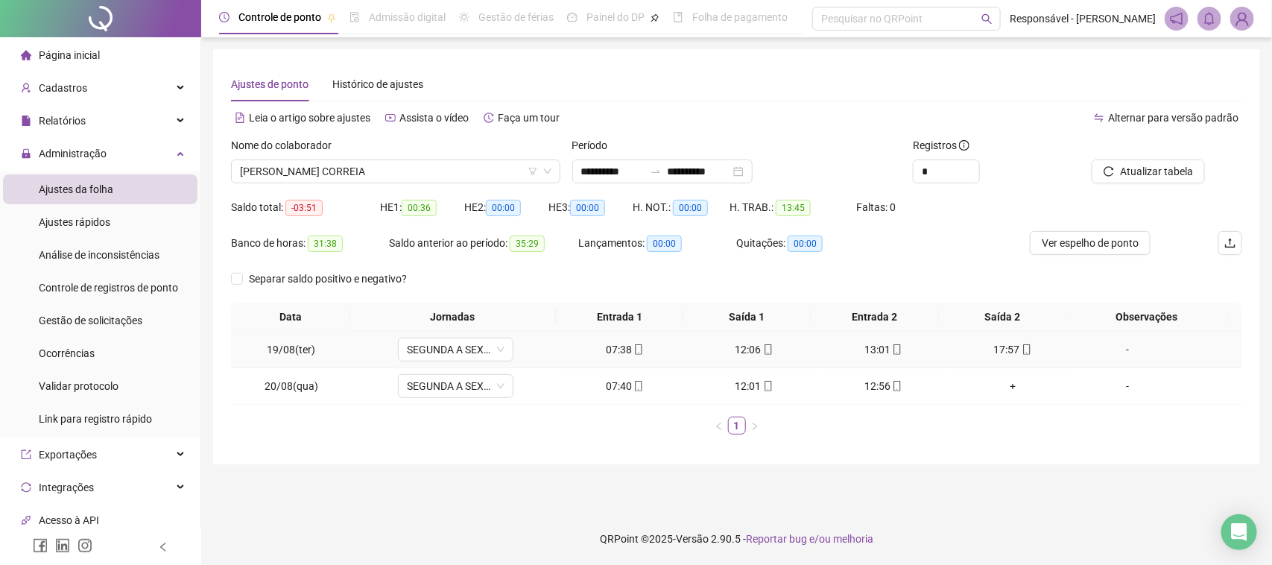
click at [638, 344] on div "07:38" at bounding box center [625, 349] width 118 height 16
type input "**********"
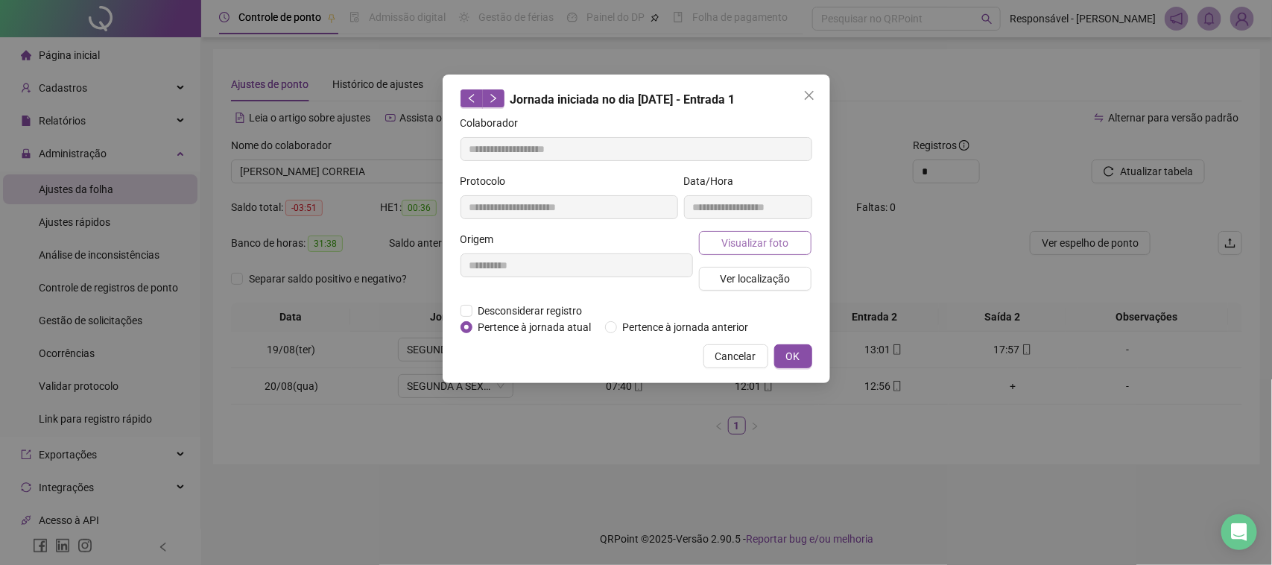
click at [728, 250] on button "Visualizar foto" at bounding box center [755, 243] width 113 height 24
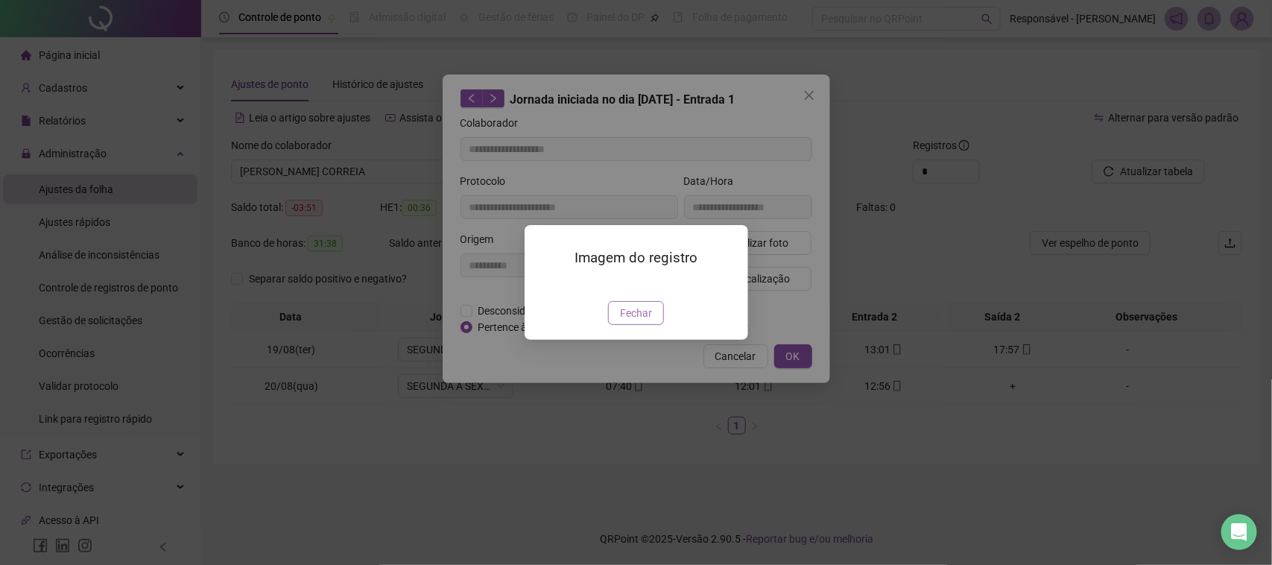
click at [652, 325] on button "Fechar" at bounding box center [636, 313] width 56 height 24
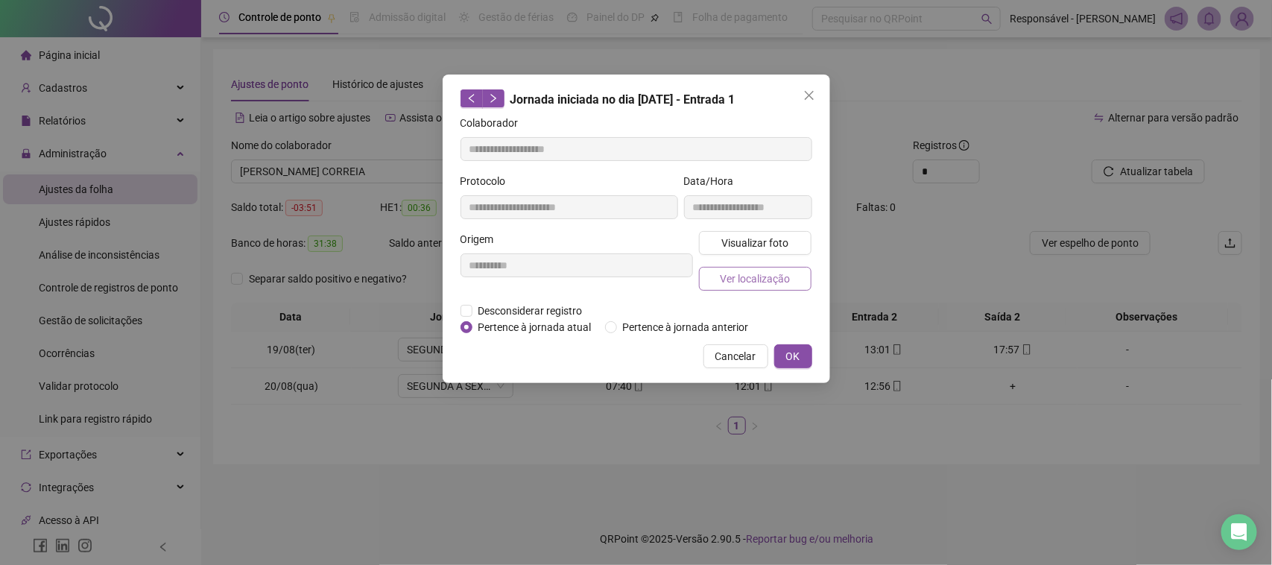
click at [740, 288] on button "Ver localização" at bounding box center [755, 279] width 113 height 24
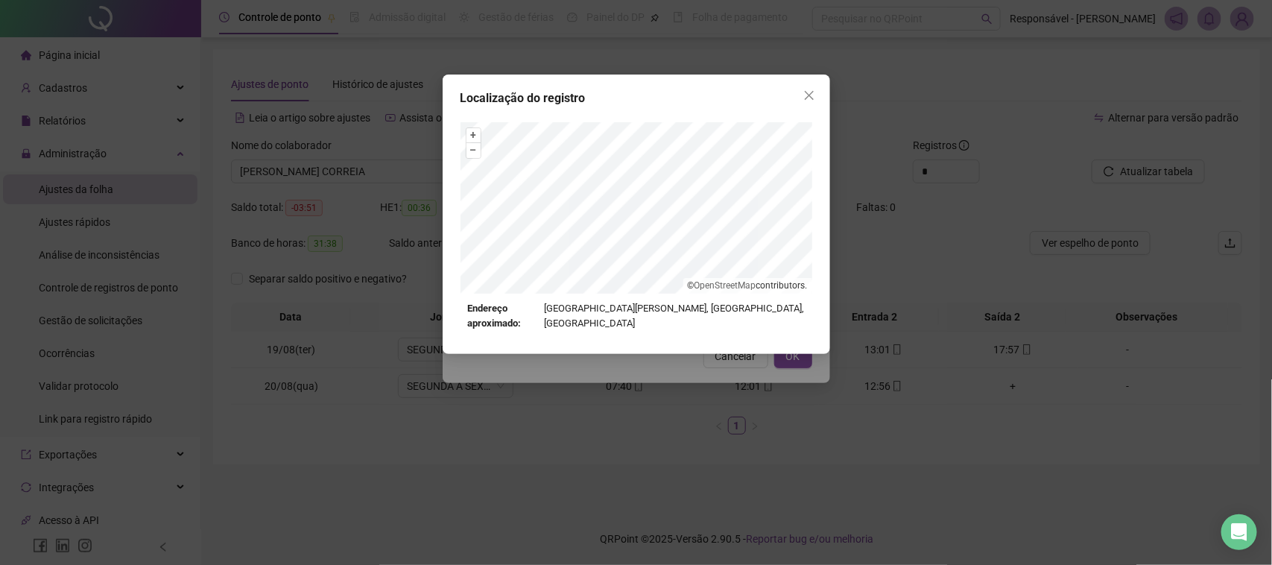
click at [693, 370] on div "Localização do registro + – ⇧ › © OpenStreetMap contributors. Endereço aproxima…" at bounding box center [636, 282] width 1272 height 565
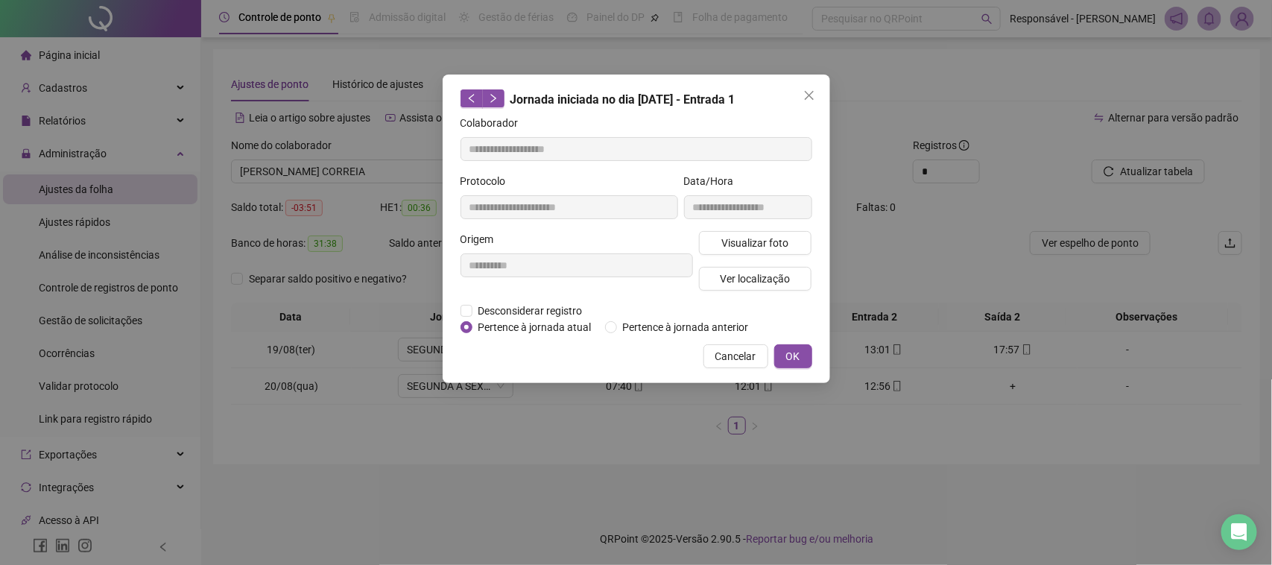
click at [725, 356] on span "Cancelar" at bounding box center [735, 356] width 41 height 16
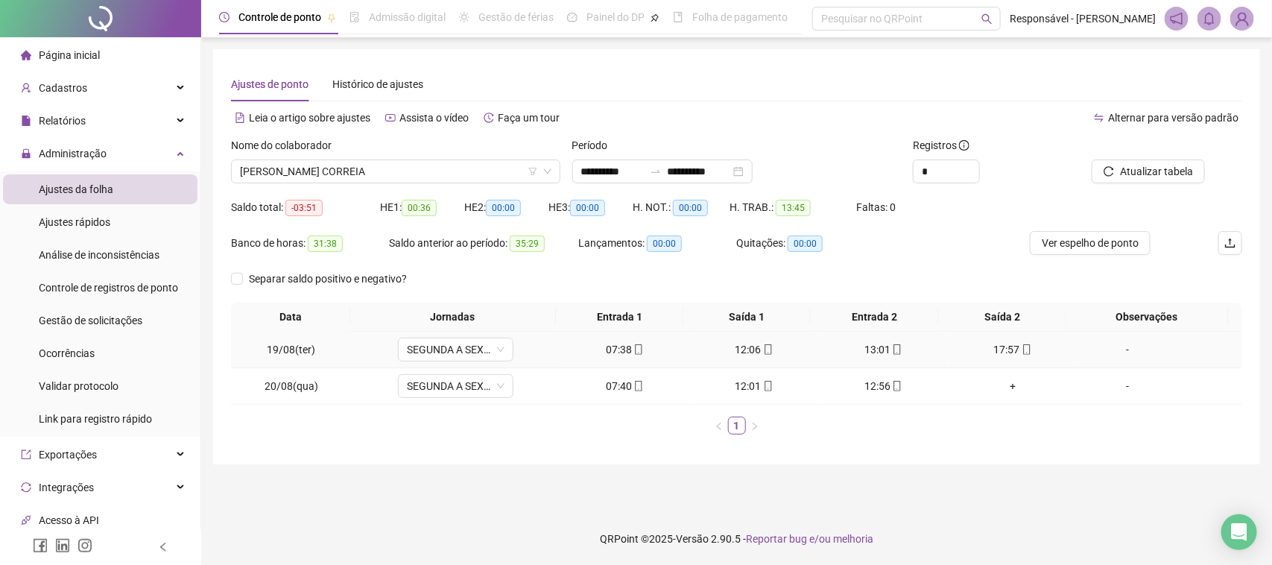
click at [747, 350] on div "12:06" at bounding box center [754, 349] width 118 height 16
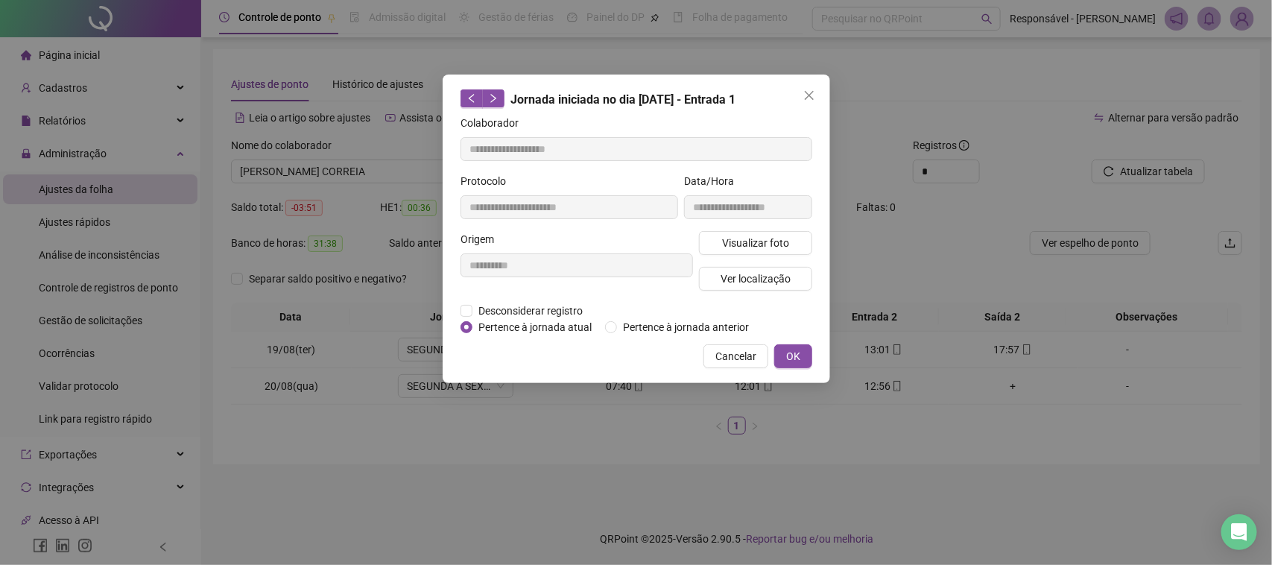
type input "**********"
click at [697, 244] on div "Visualizar foto Ver localização" at bounding box center [755, 267] width 119 height 72
click at [710, 241] on button "Visualizar foto" at bounding box center [755, 243] width 113 height 24
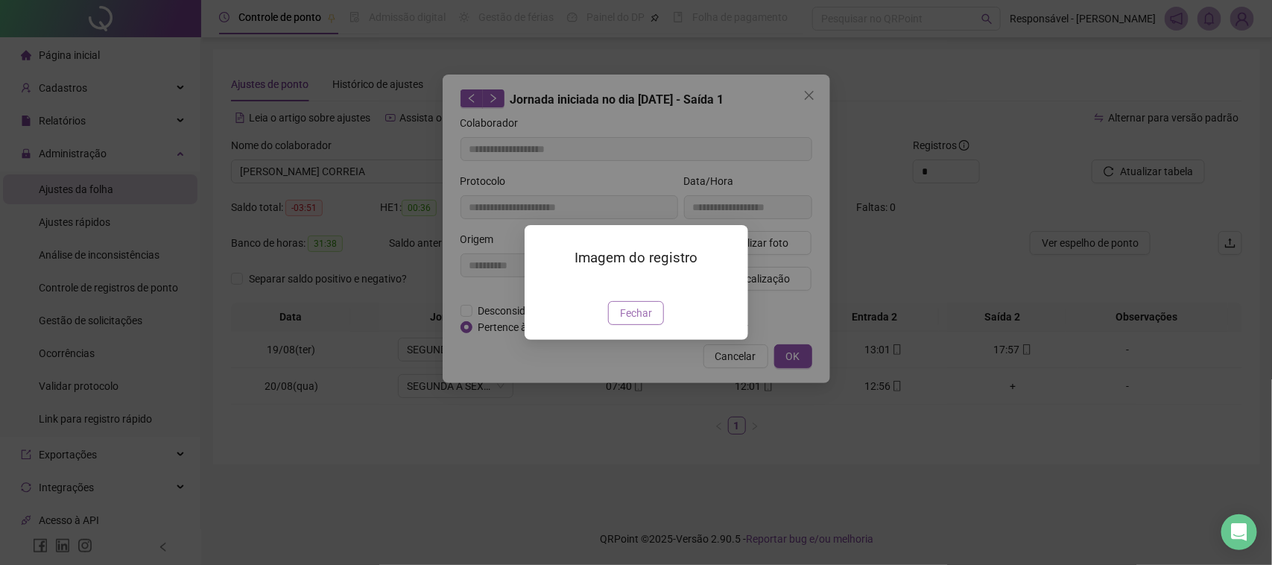
click at [630, 325] on button "Fechar" at bounding box center [636, 313] width 56 height 24
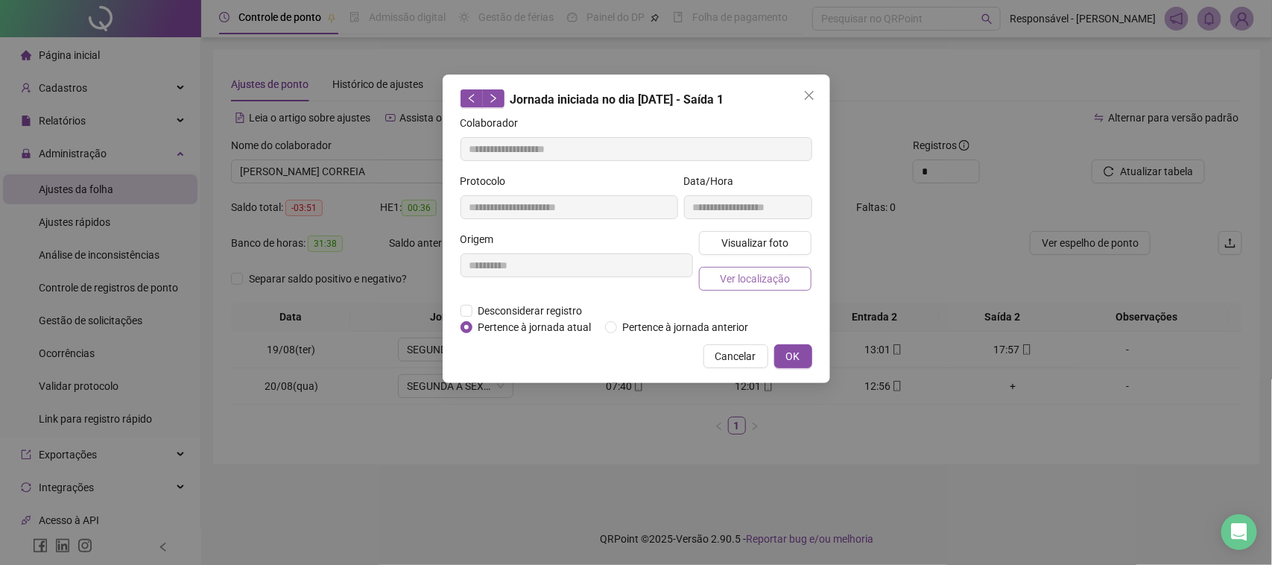
click at [777, 267] on button "Ver localização" at bounding box center [755, 279] width 113 height 24
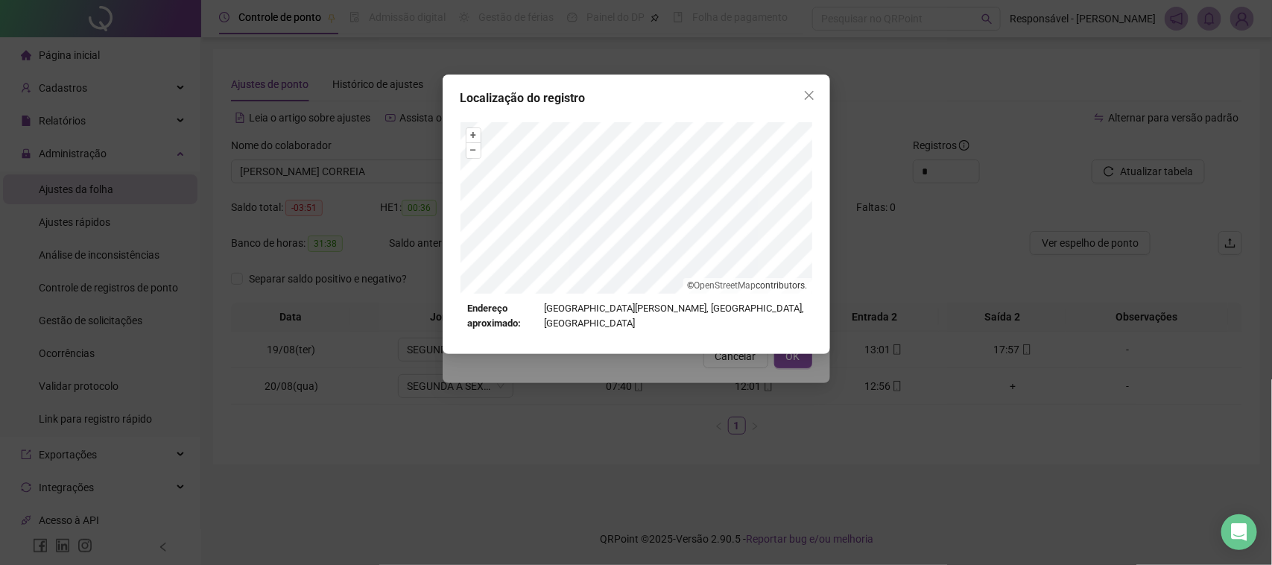
click at [646, 397] on div "Localização do registro + – ⇧ › © OpenStreetMap contributors. Endereço aproxima…" at bounding box center [636, 282] width 1272 height 565
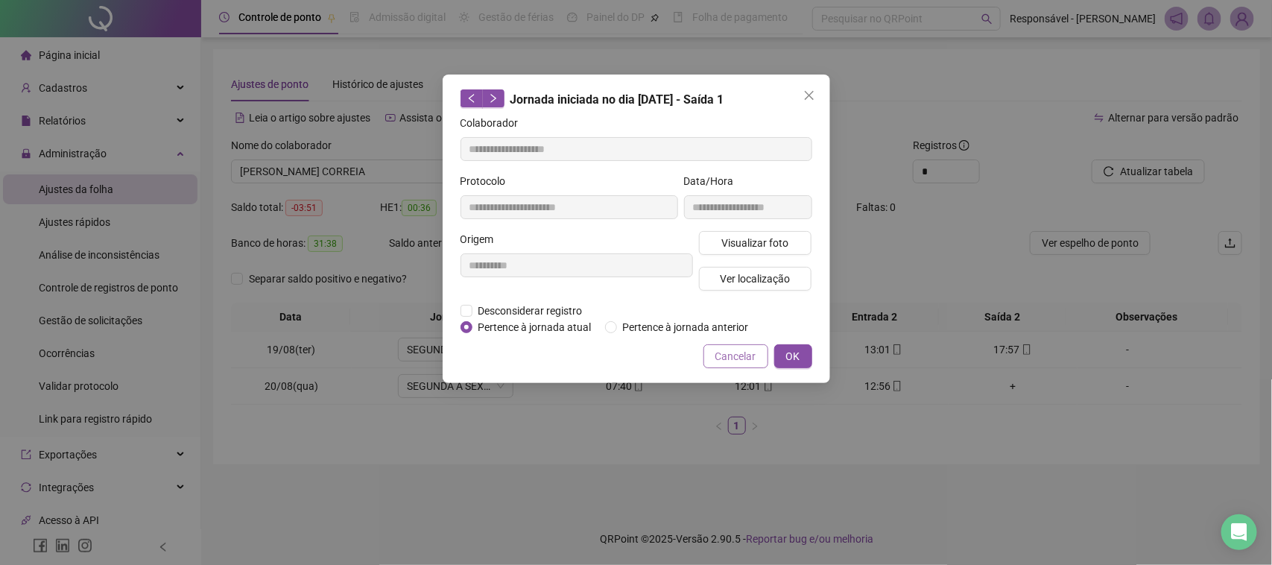
click at [730, 352] on span "Cancelar" at bounding box center [735, 356] width 41 height 16
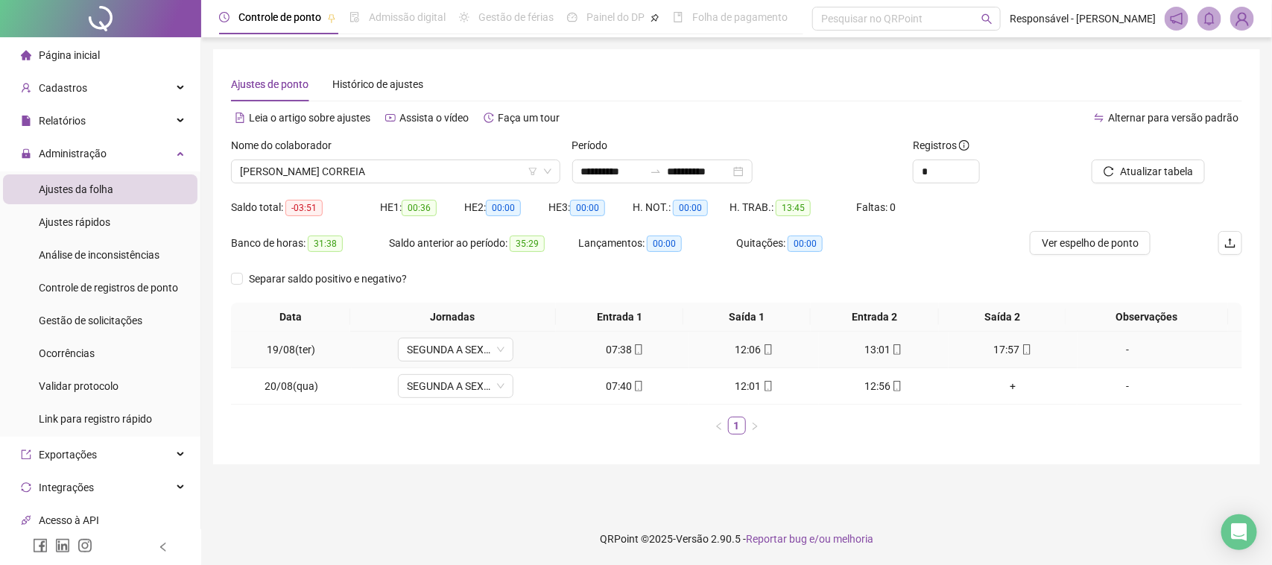
click at [893, 347] on div "13:01" at bounding box center [884, 349] width 118 height 16
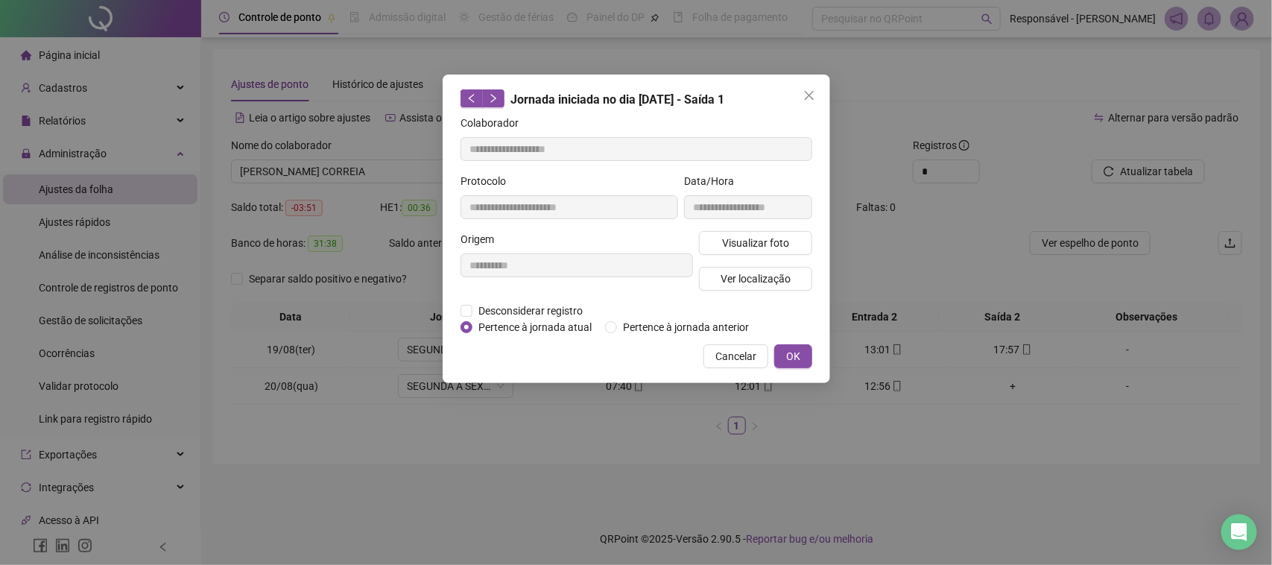
type input "**********"
click at [785, 247] on span "Visualizar foto" at bounding box center [754, 243] width 67 height 16
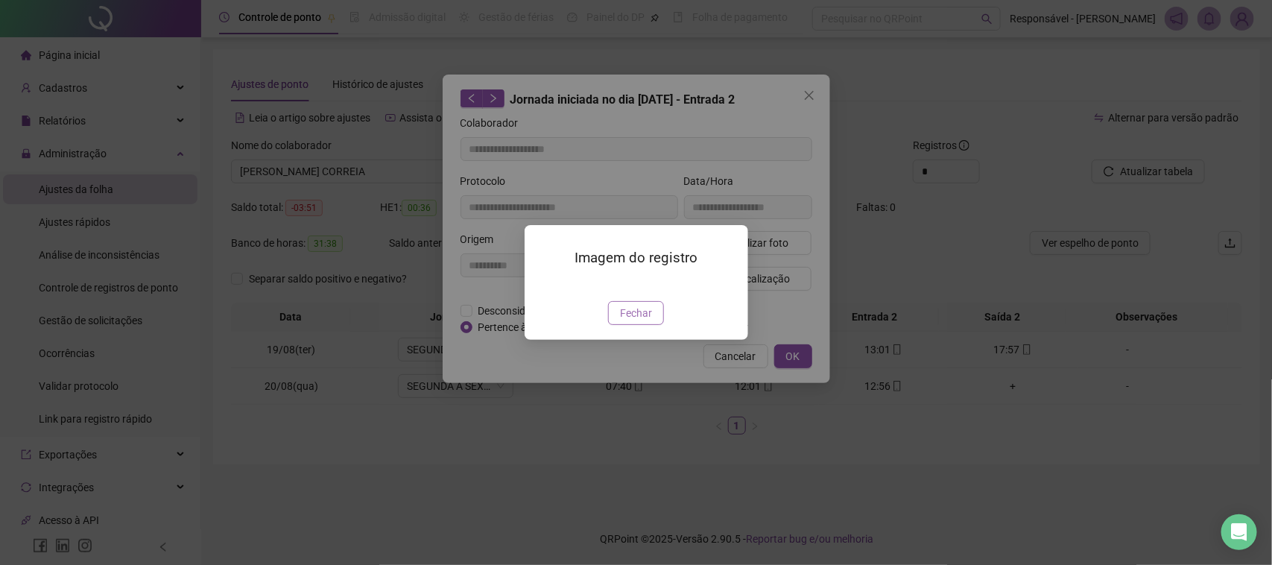
click at [624, 321] on span "Fechar" at bounding box center [636, 313] width 32 height 16
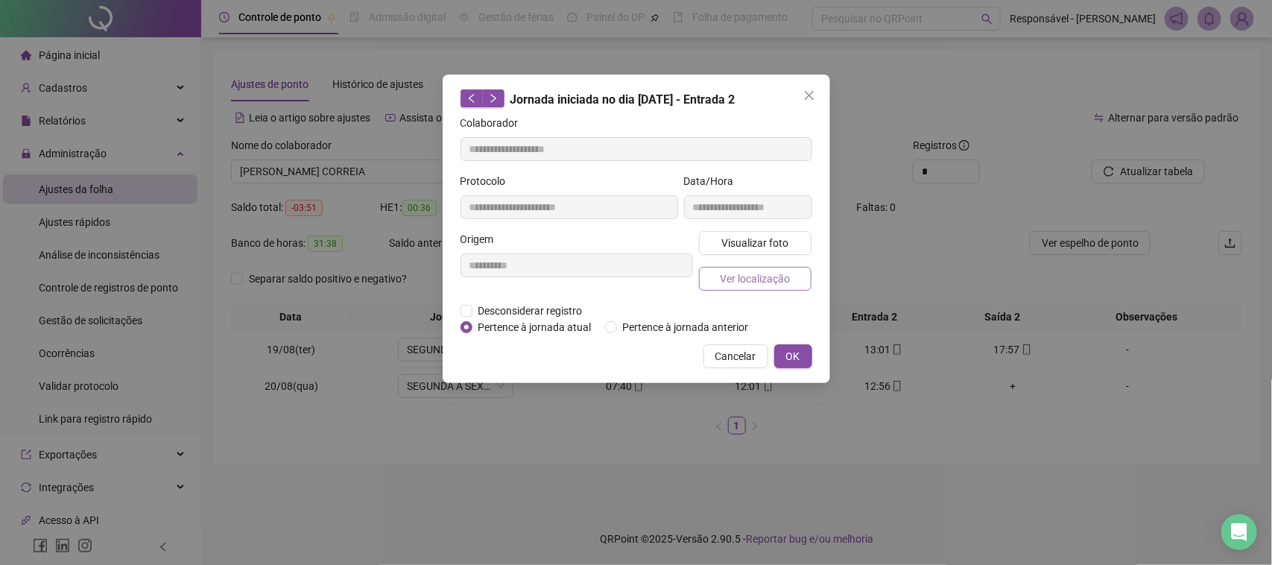
click at [764, 288] on button "Ver localização" at bounding box center [755, 279] width 113 height 24
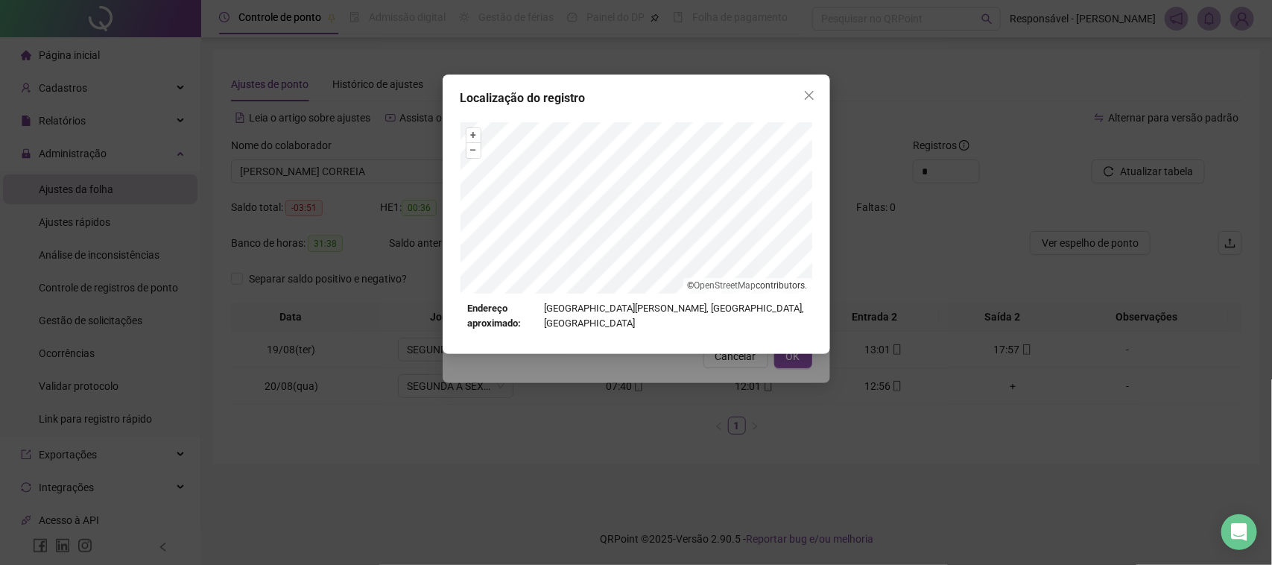
click at [732, 370] on div "Localização do registro + – ⇧ › © OpenStreetMap contributors. Endereço aproxima…" at bounding box center [636, 282] width 1272 height 565
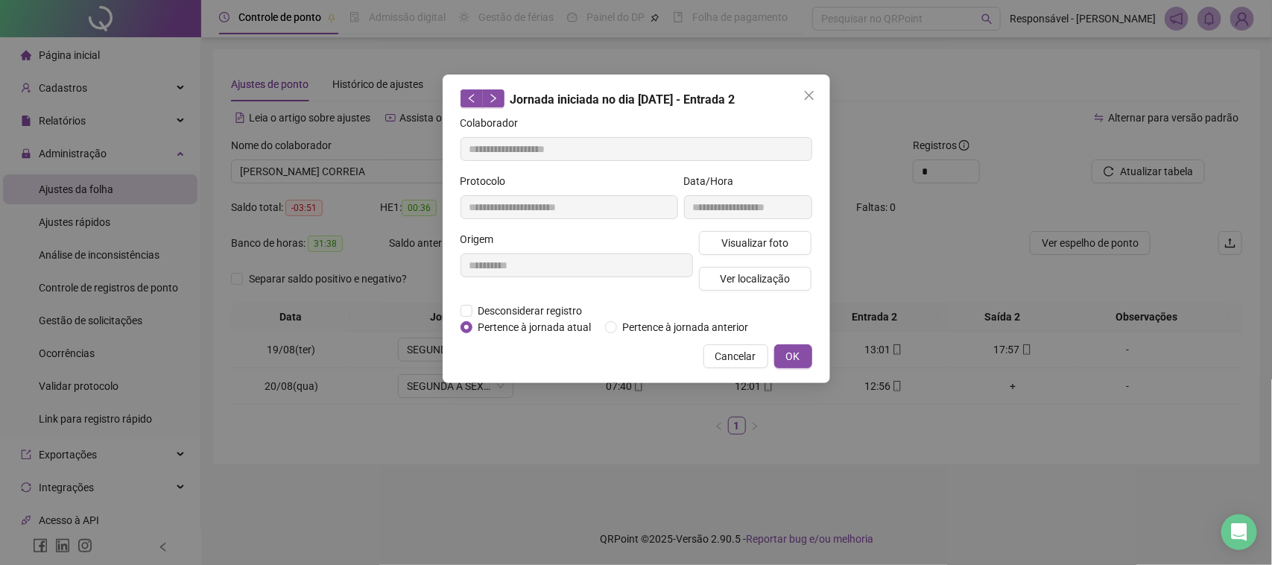
click at [747, 348] on span "Cancelar" at bounding box center [735, 356] width 41 height 16
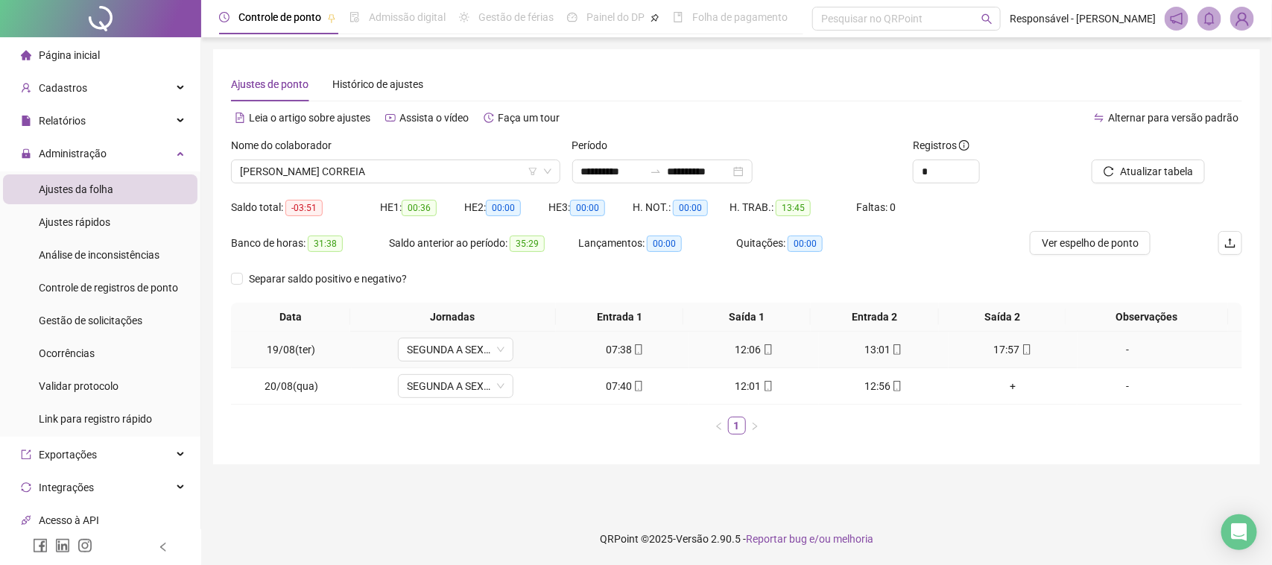
click at [1007, 350] on div "17:57" at bounding box center [1014, 349] width 118 height 16
type input "**********"
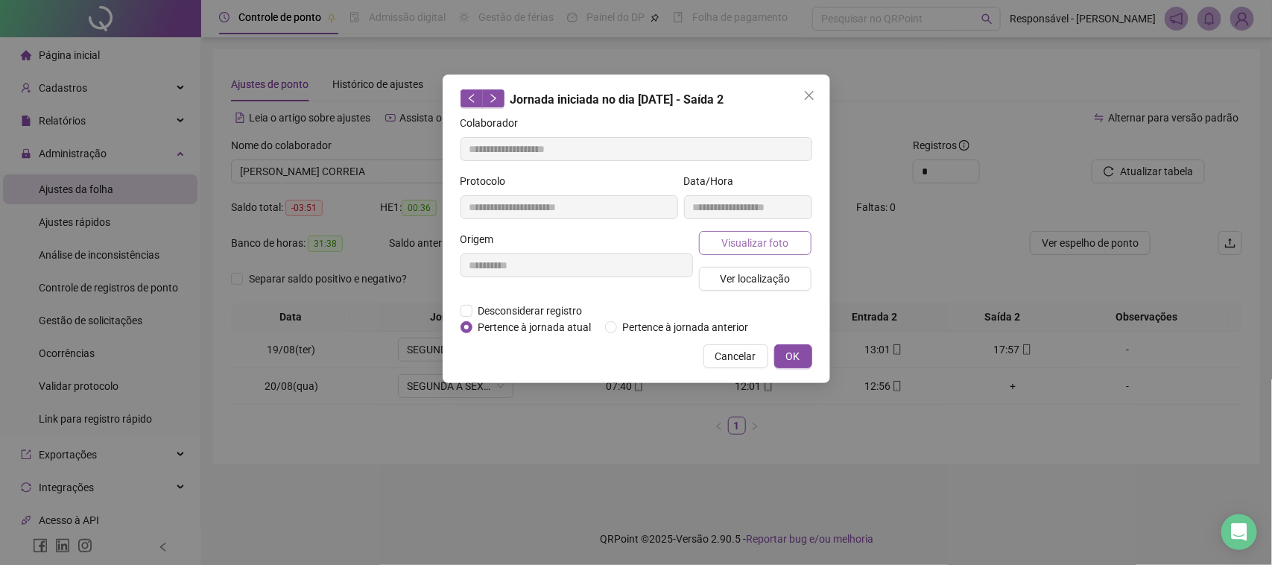
click at [768, 241] on span "Visualizar foto" at bounding box center [754, 243] width 67 height 16
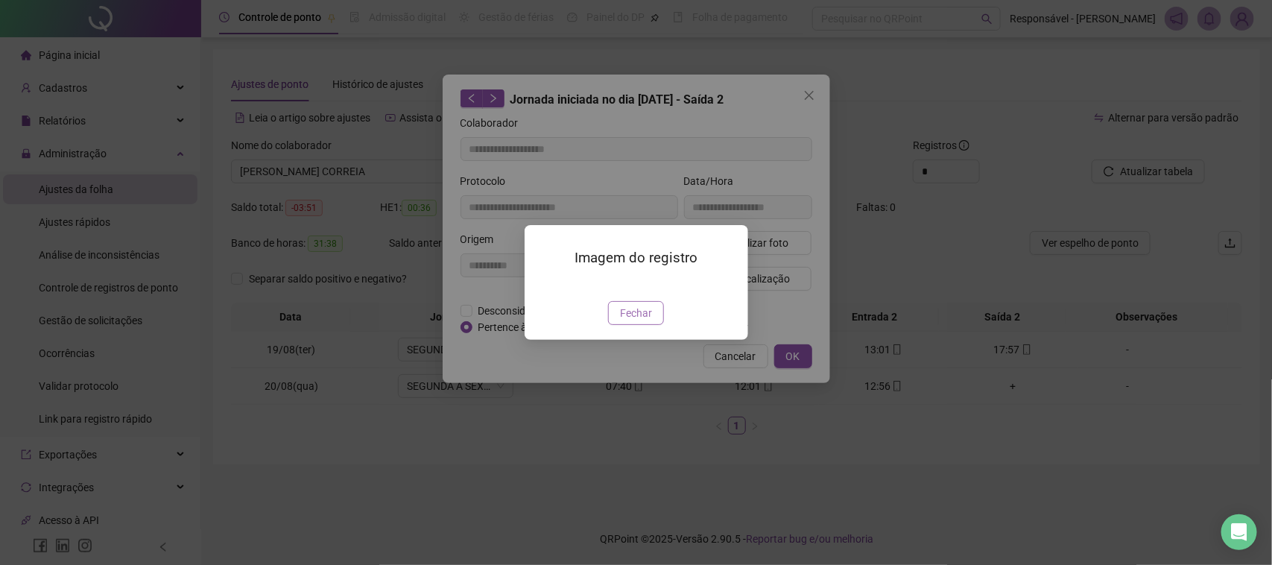
click at [660, 325] on button "Fechar" at bounding box center [636, 313] width 56 height 24
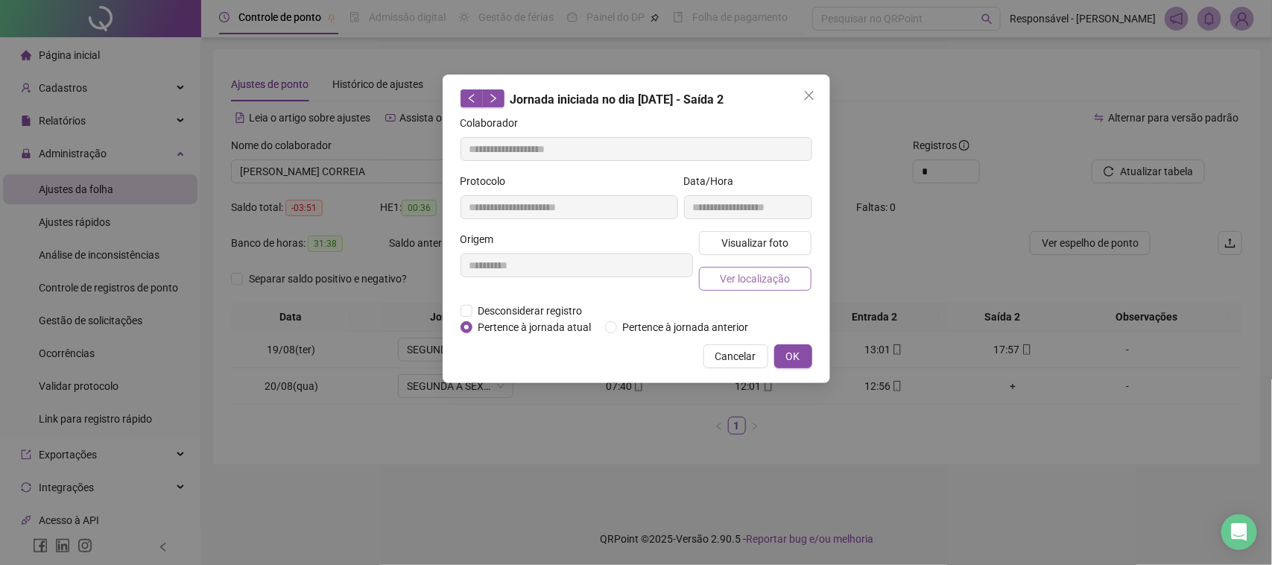
click at [751, 274] on span "Ver localização" at bounding box center [755, 279] width 70 height 16
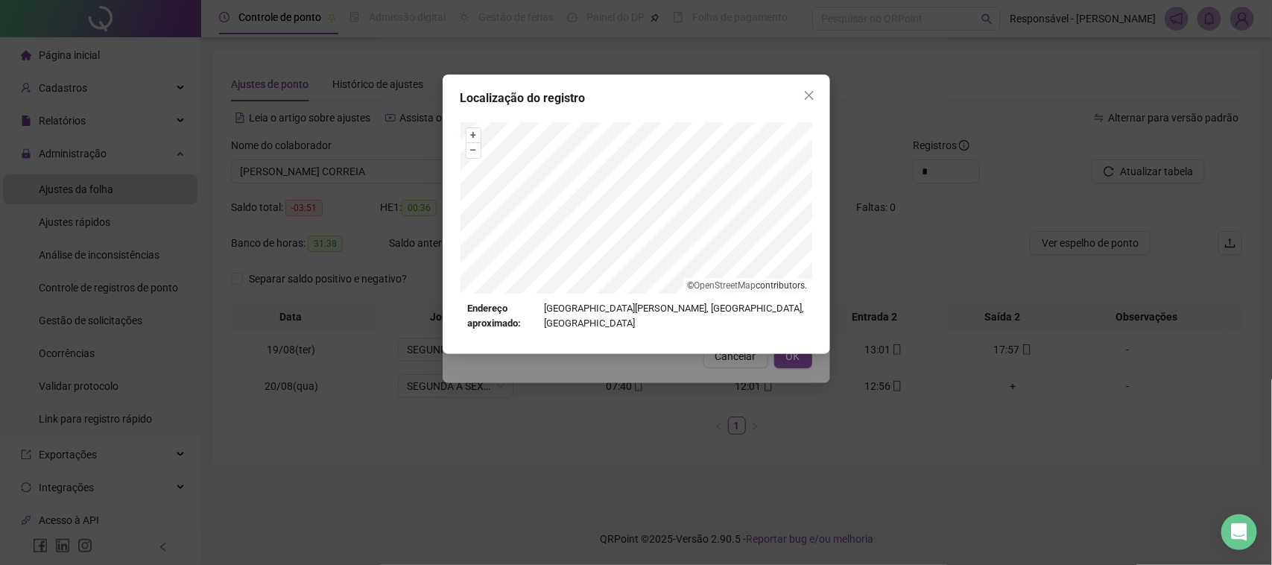
click at [706, 393] on div "Localização do registro + – ⇧ › © OpenStreetMap contributors. Endereço aproxima…" at bounding box center [636, 282] width 1272 height 565
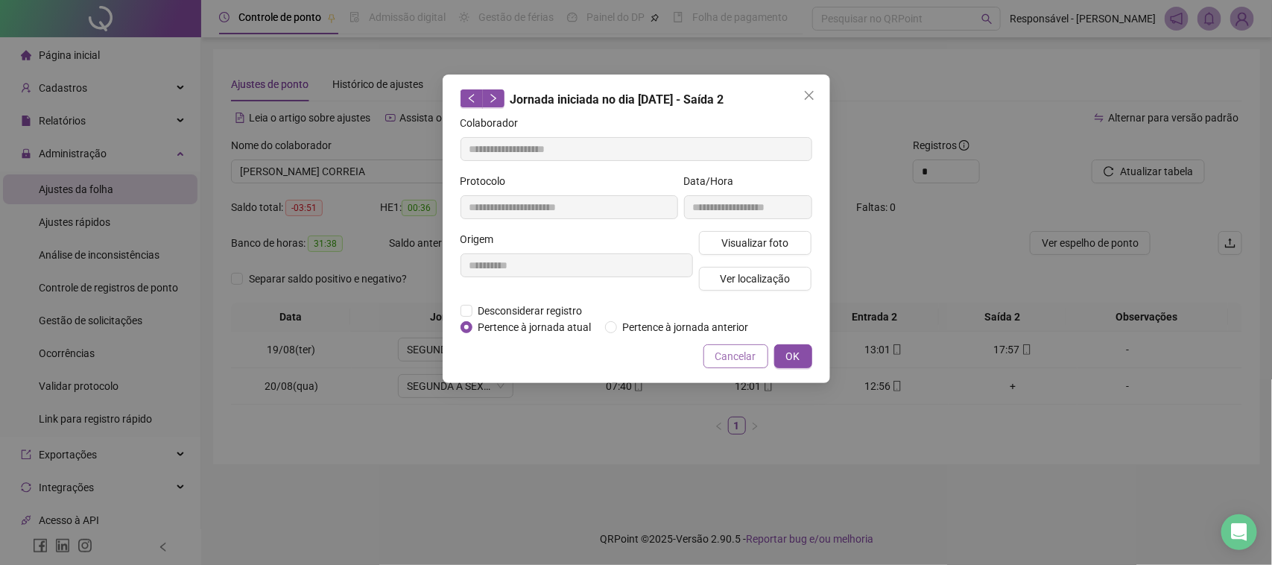
click at [733, 348] on span "Cancelar" at bounding box center [735, 356] width 41 height 16
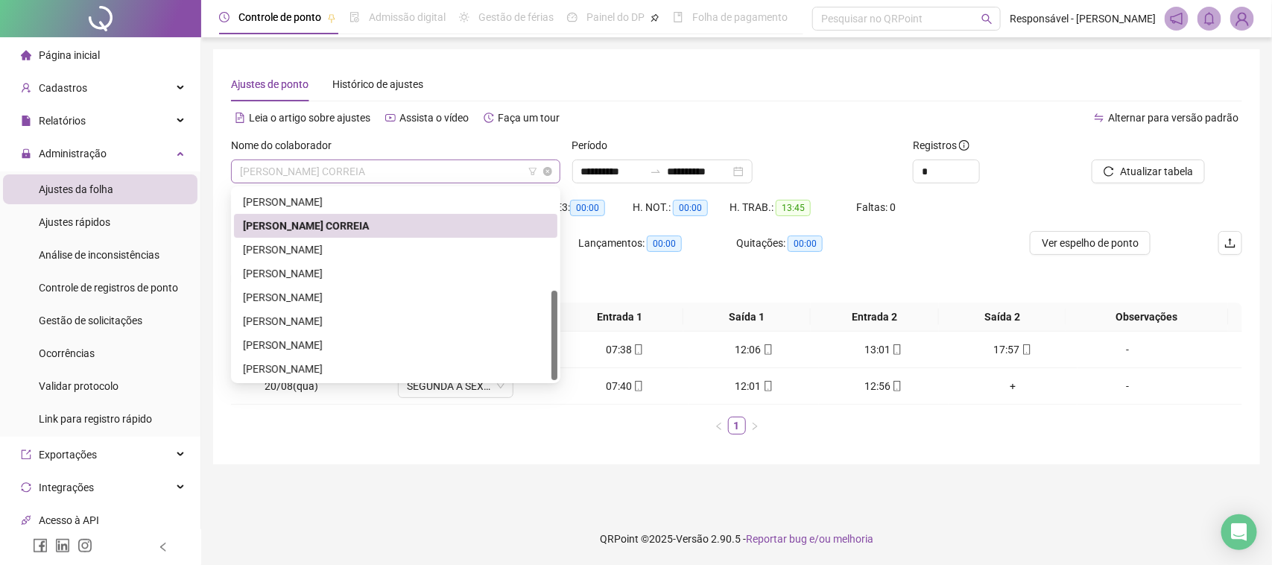
click at [417, 183] on div "[PERSON_NAME] CORREIA" at bounding box center [395, 171] width 329 height 24
click at [338, 258] on div "[PERSON_NAME]" at bounding box center [395, 250] width 323 height 24
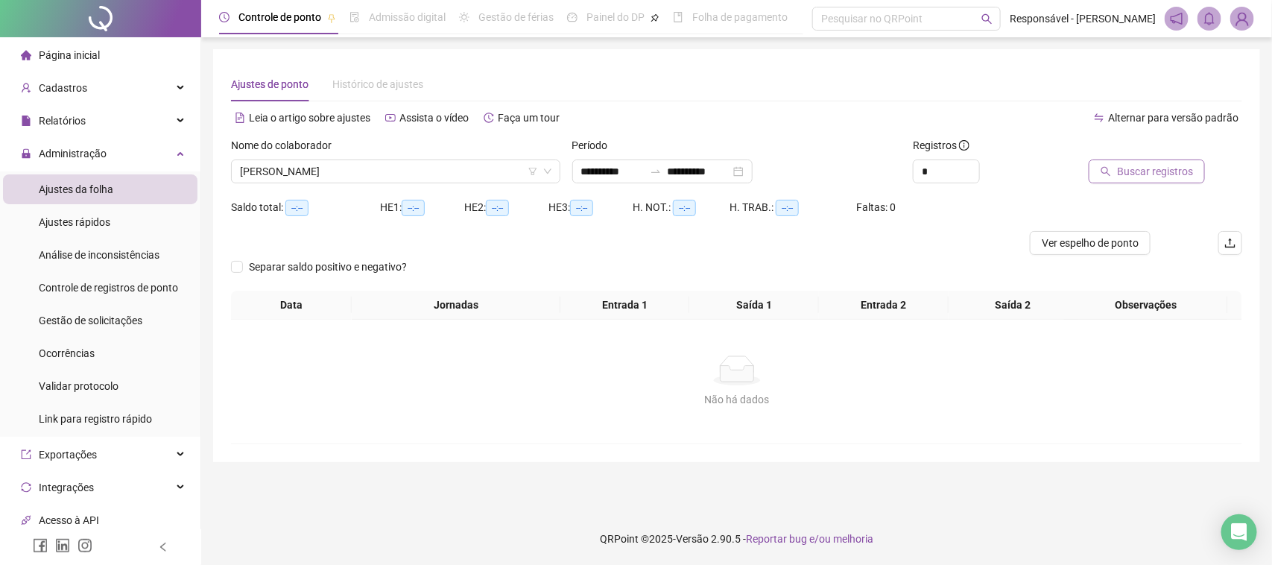
click at [1127, 164] on span "Buscar registros" at bounding box center [1155, 171] width 76 height 16
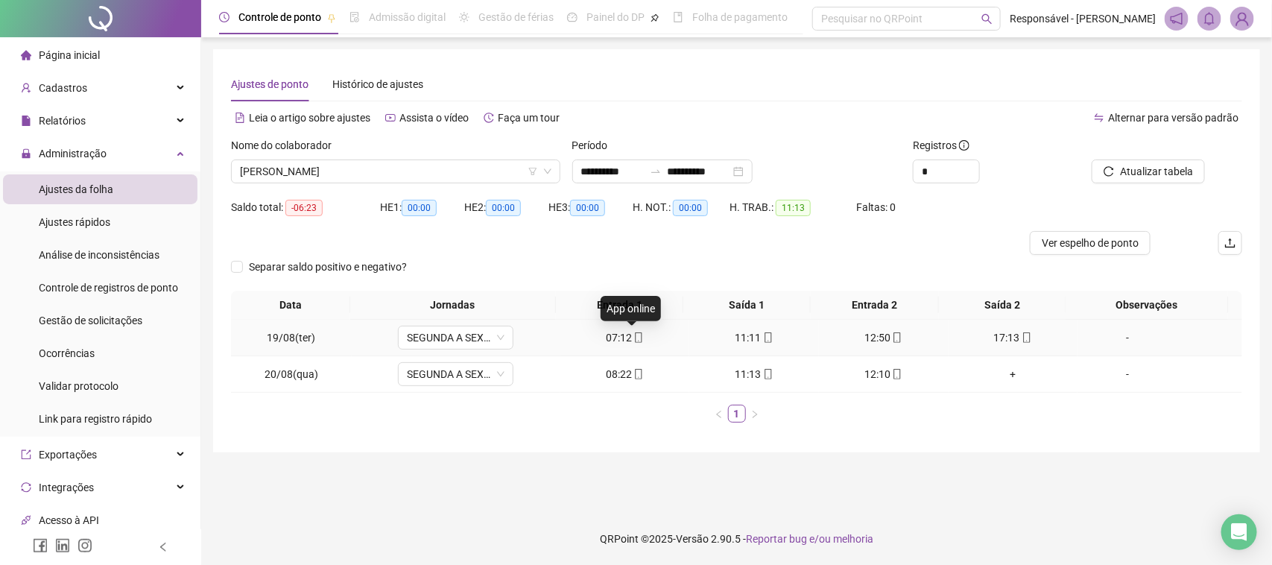
click at [633, 337] on icon "mobile" at bounding box center [638, 337] width 10 height 10
type input "**********"
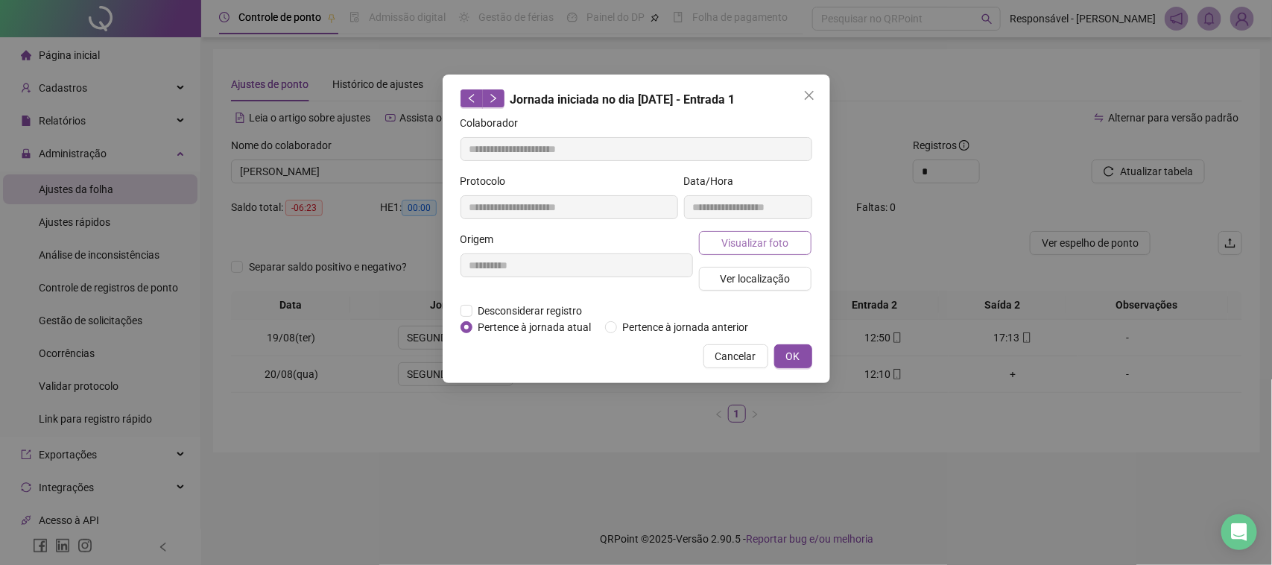
click at [783, 239] on span "Visualizar foto" at bounding box center [754, 243] width 67 height 16
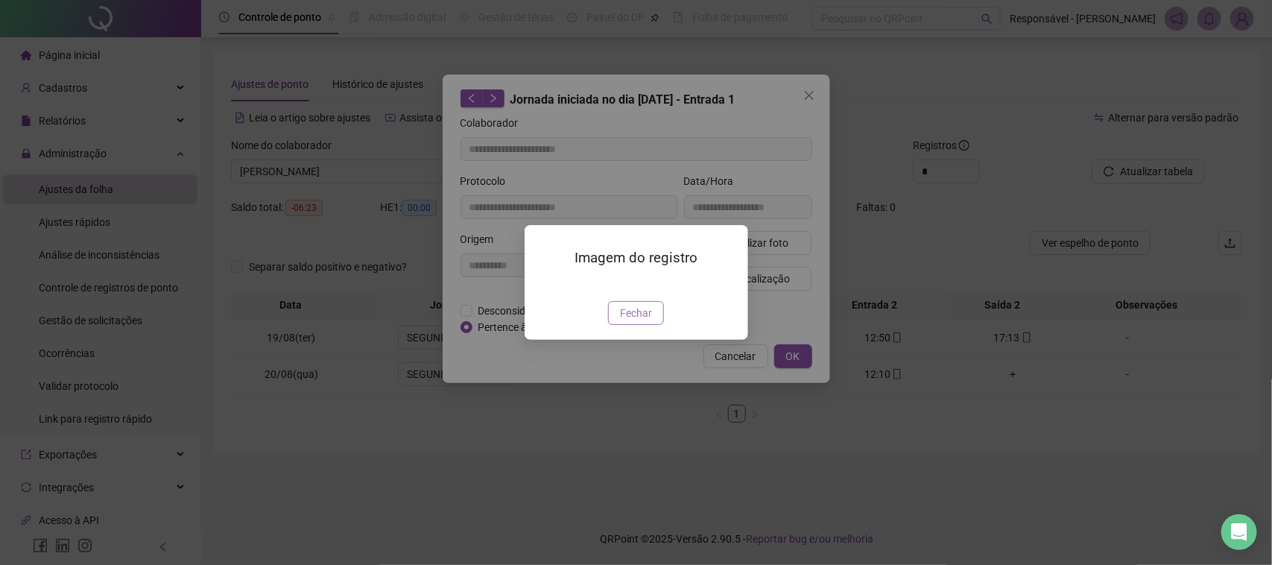
click at [623, 321] on span "Fechar" at bounding box center [636, 313] width 32 height 16
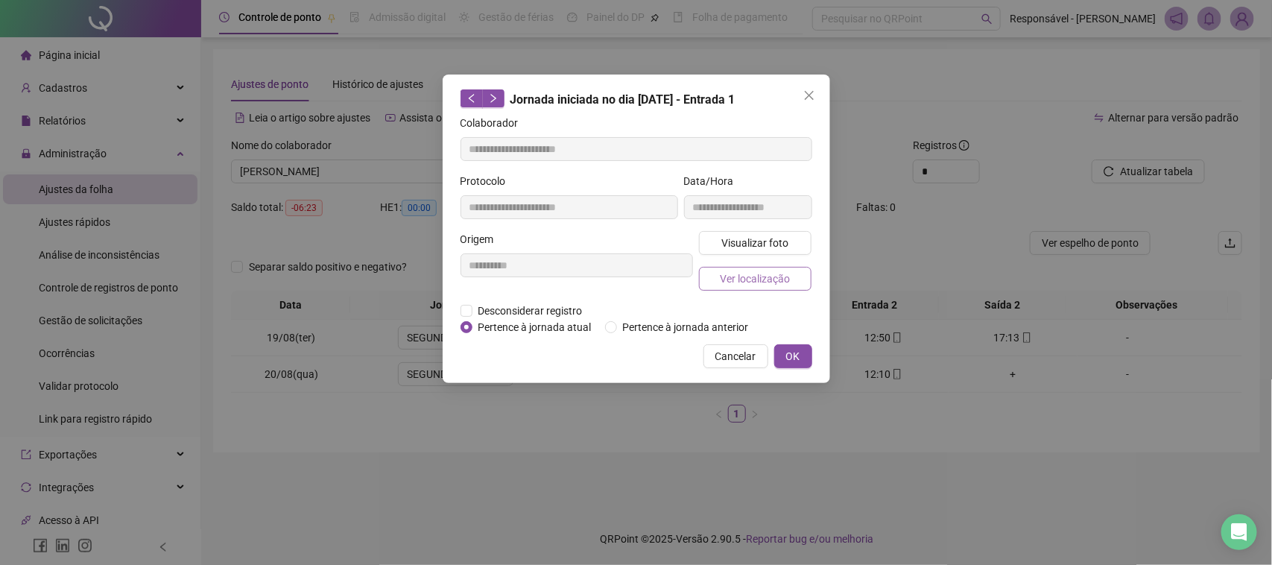
click at [751, 285] on span "Ver localização" at bounding box center [755, 279] width 70 height 16
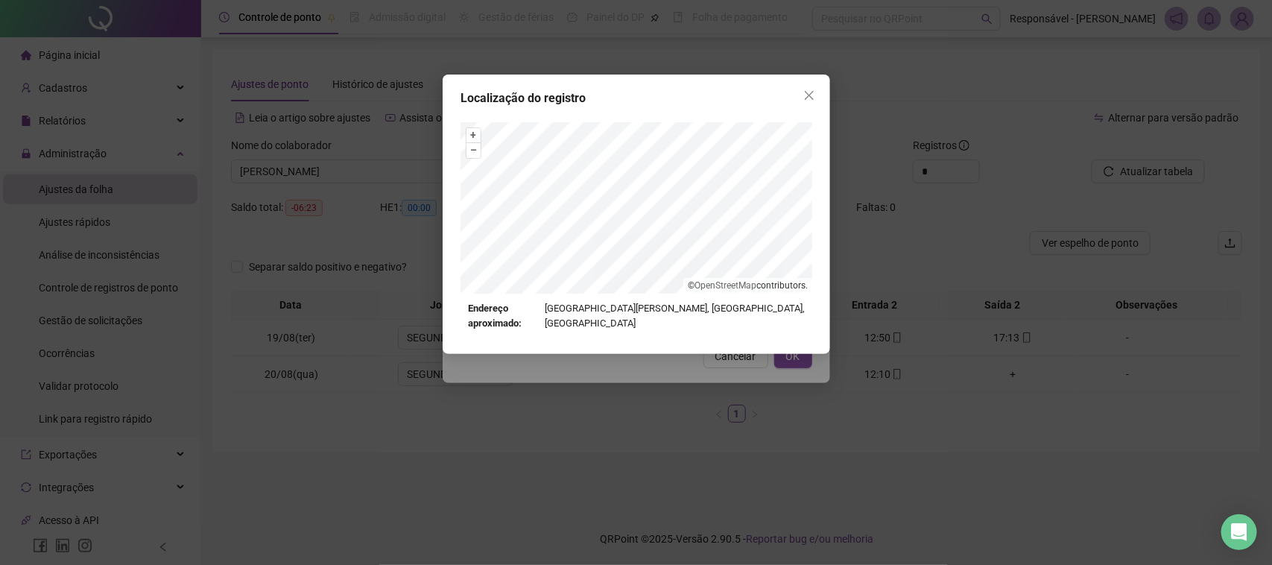
click at [712, 391] on div "Localização do registro + – ⇧ › © OpenStreetMap contributors. Endereço aproxima…" at bounding box center [636, 282] width 1272 height 565
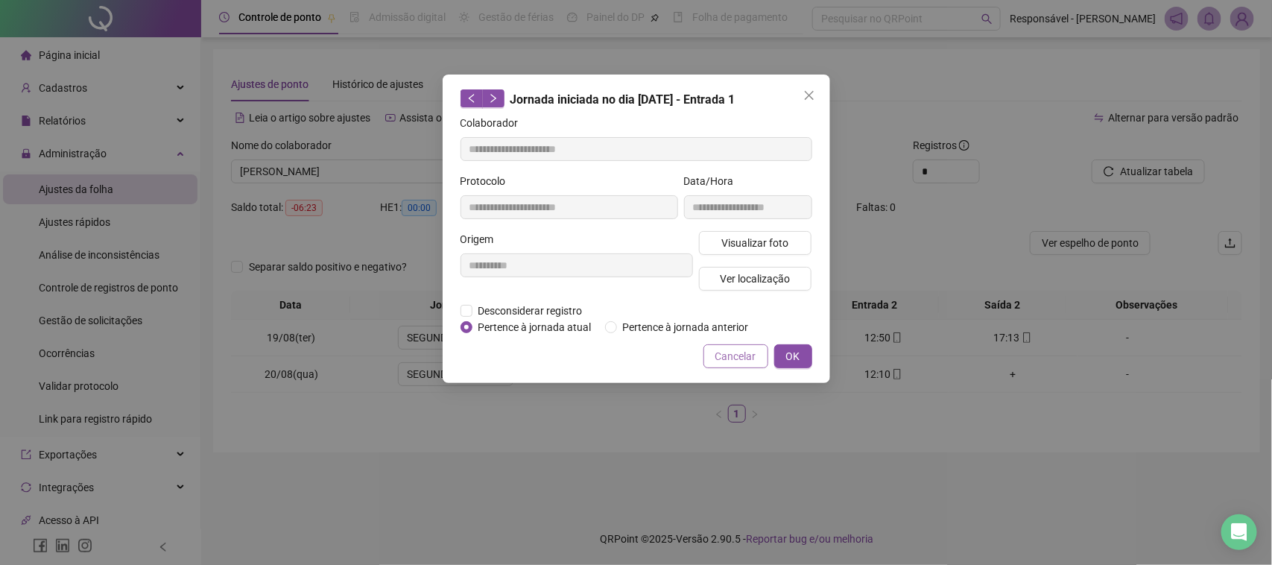
click at [742, 360] on span "Cancelar" at bounding box center [735, 356] width 41 height 16
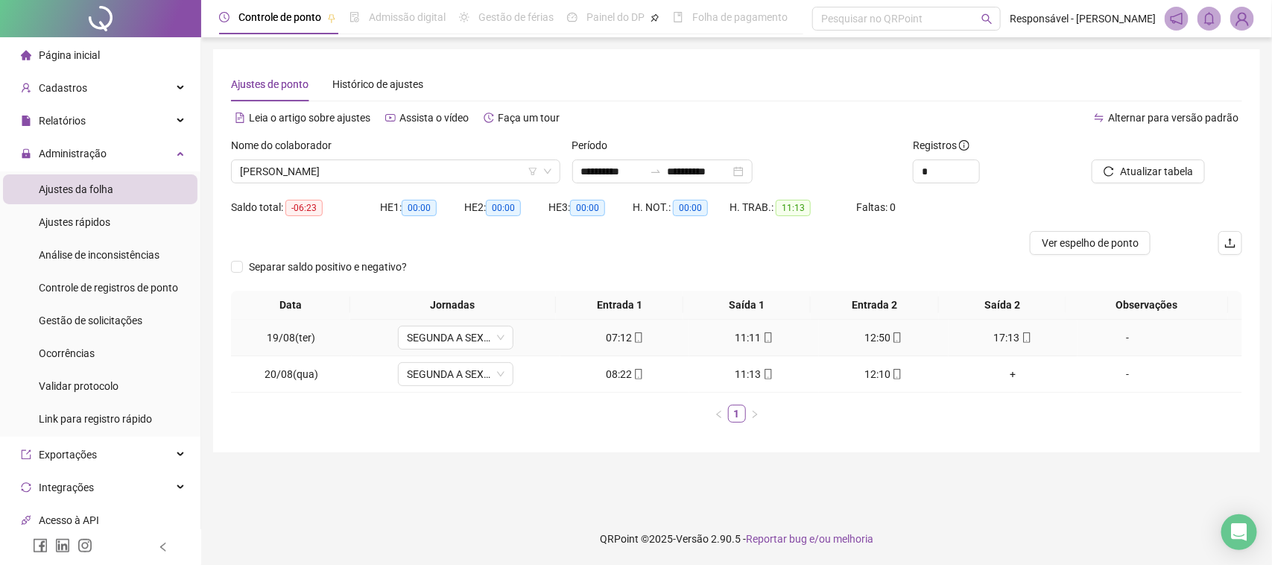
click at [749, 338] on div "11:11" at bounding box center [754, 337] width 118 height 16
type input "**********"
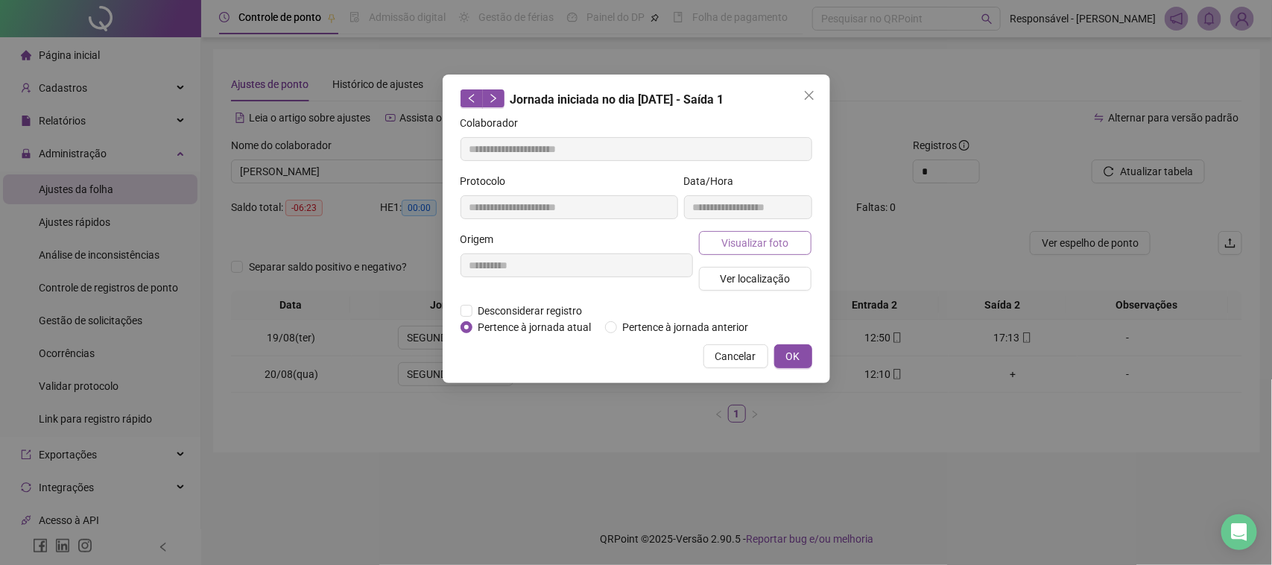
click at [770, 250] on button "Visualizar foto" at bounding box center [755, 243] width 113 height 24
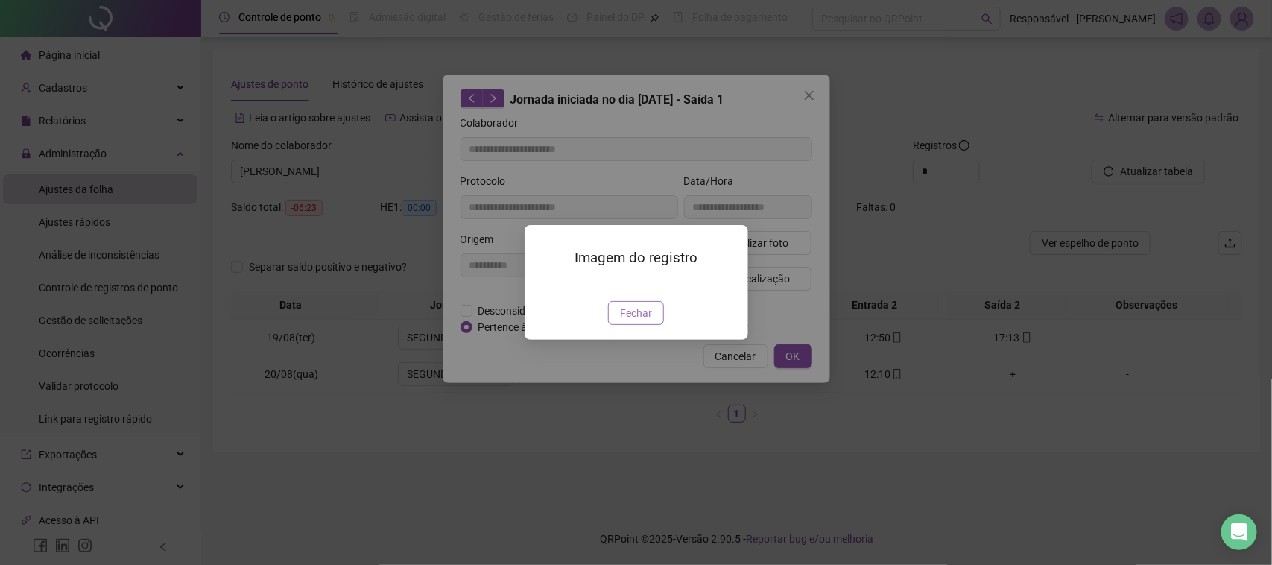
click at [646, 321] on span "Fechar" at bounding box center [636, 313] width 32 height 16
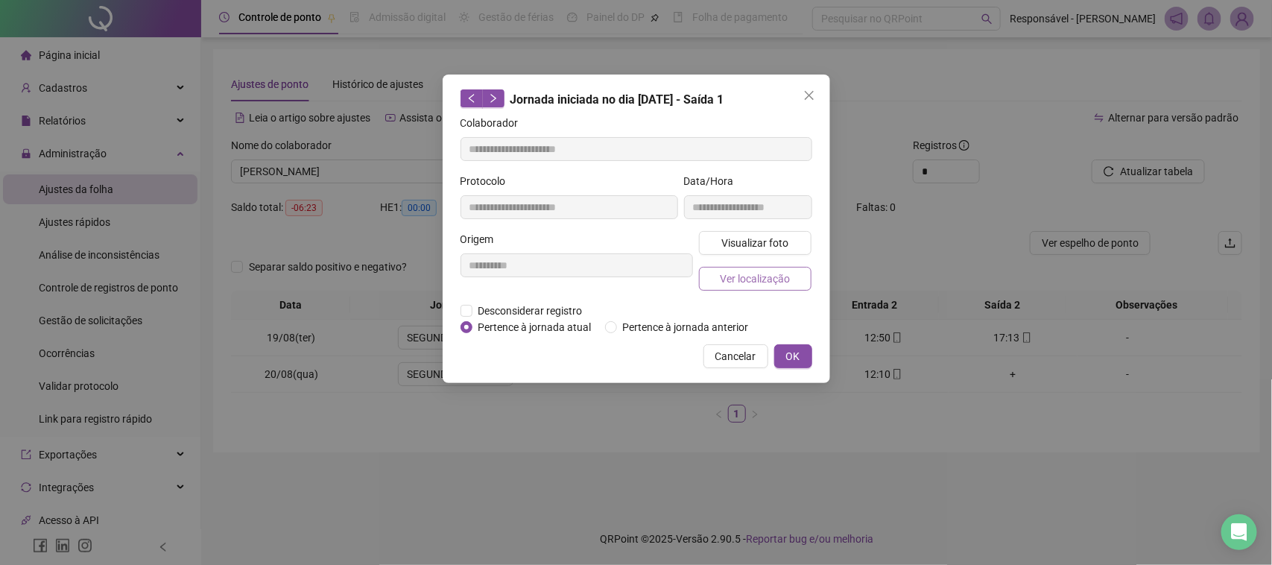
click at [745, 287] on button "Ver localização" at bounding box center [755, 279] width 113 height 24
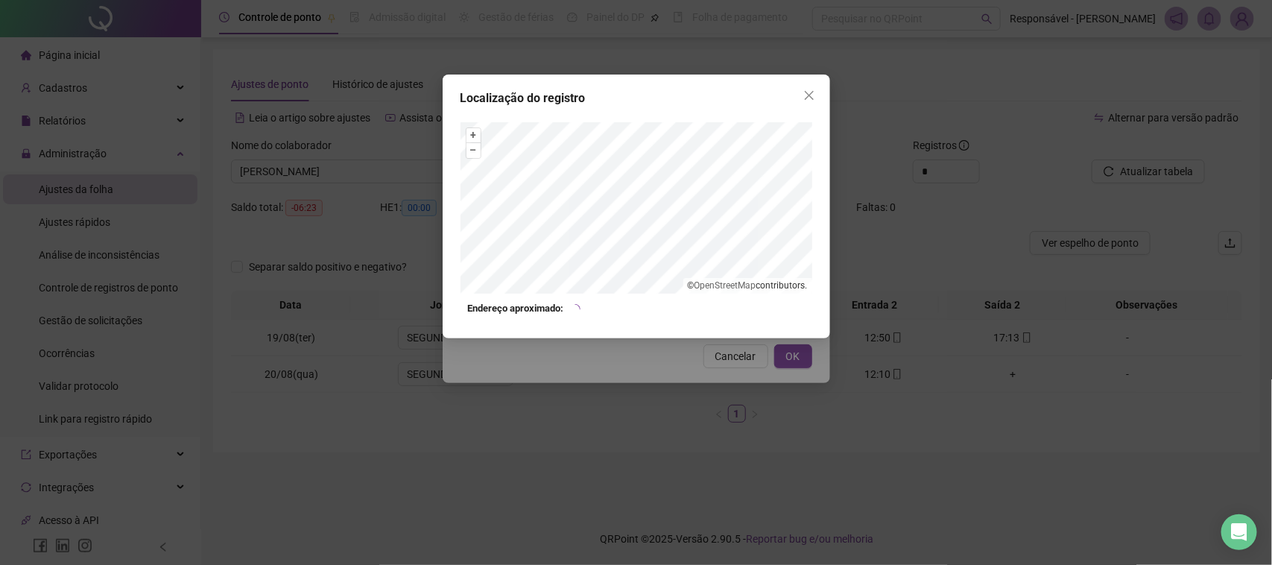
click at [701, 385] on div "Localização do registro + – ⇧ › © OpenStreetMap contributors. Endereço aproxima…" at bounding box center [636, 282] width 1272 height 565
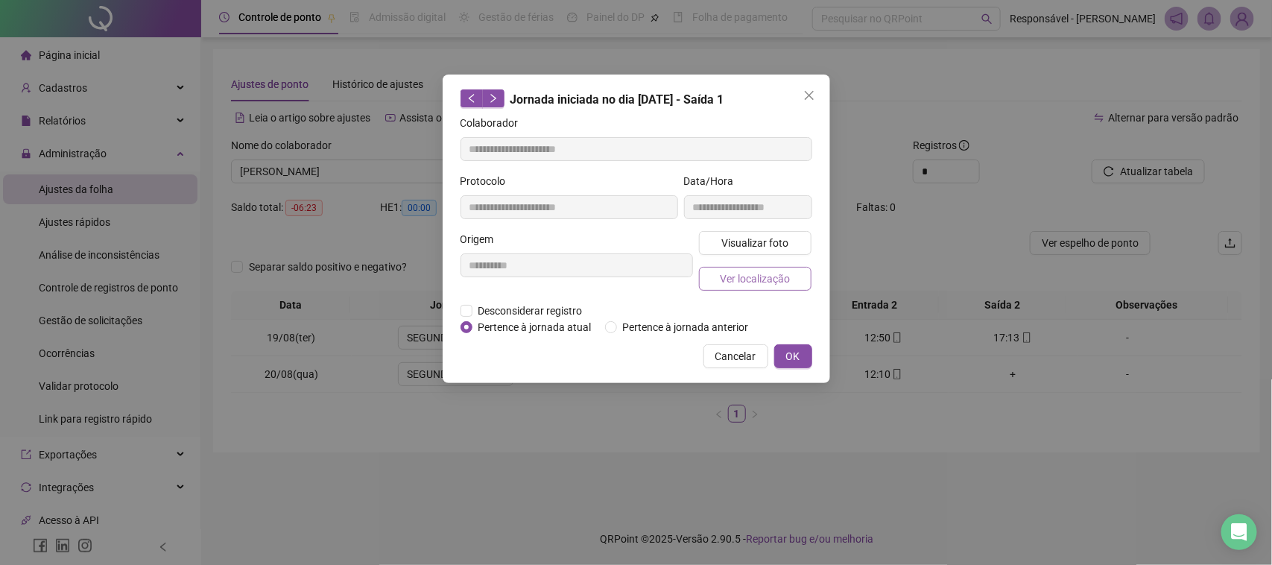
click at [738, 267] on button "Ver localização" at bounding box center [755, 279] width 113 height 24
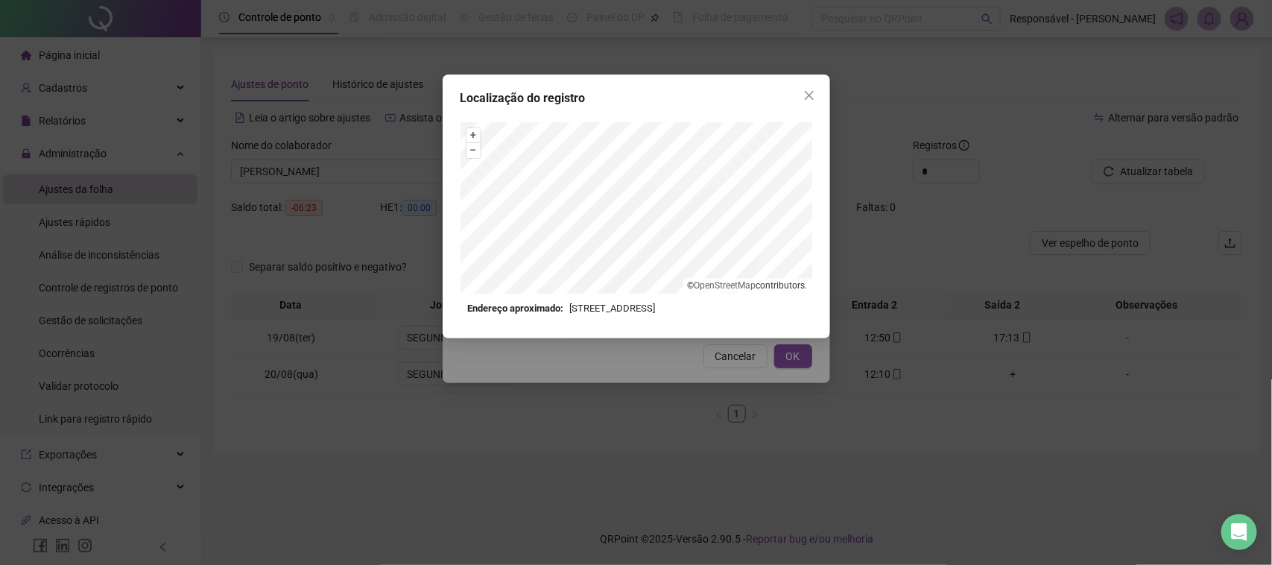
click at [739, 378] on div "Localização do registro + – ⇧ › © OpenStreetMap contributors. Endereço aproxima…" at bounding box center [636, 282] width 1272 height 565
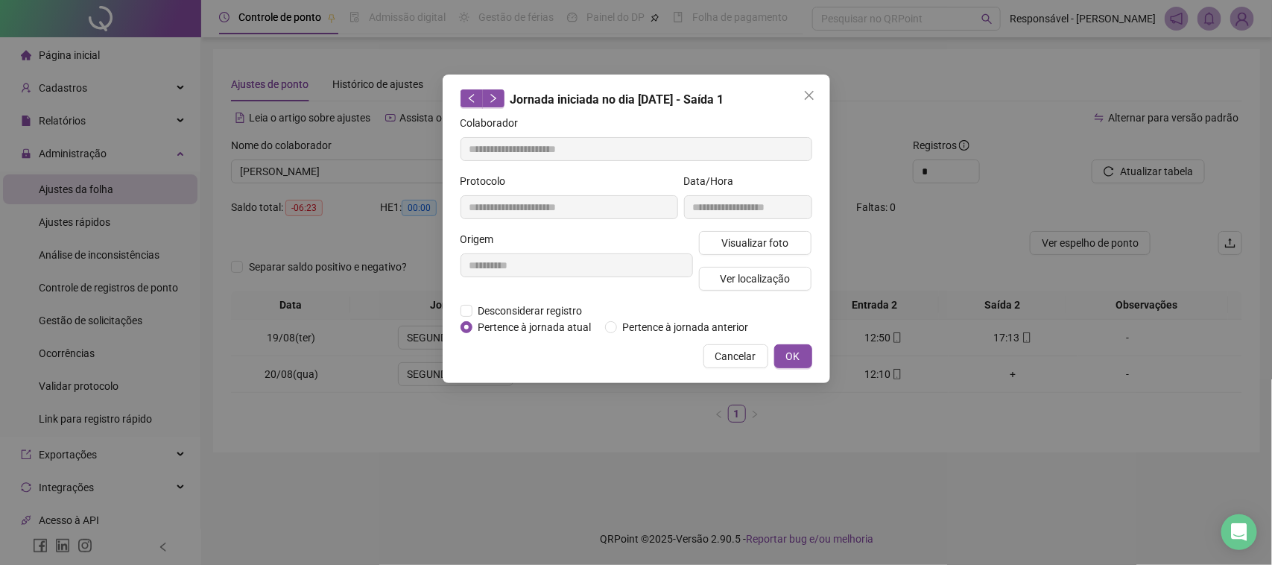
click at [742, 408] on div "**********" at bounding box center [636, 282] width 1272 height 565
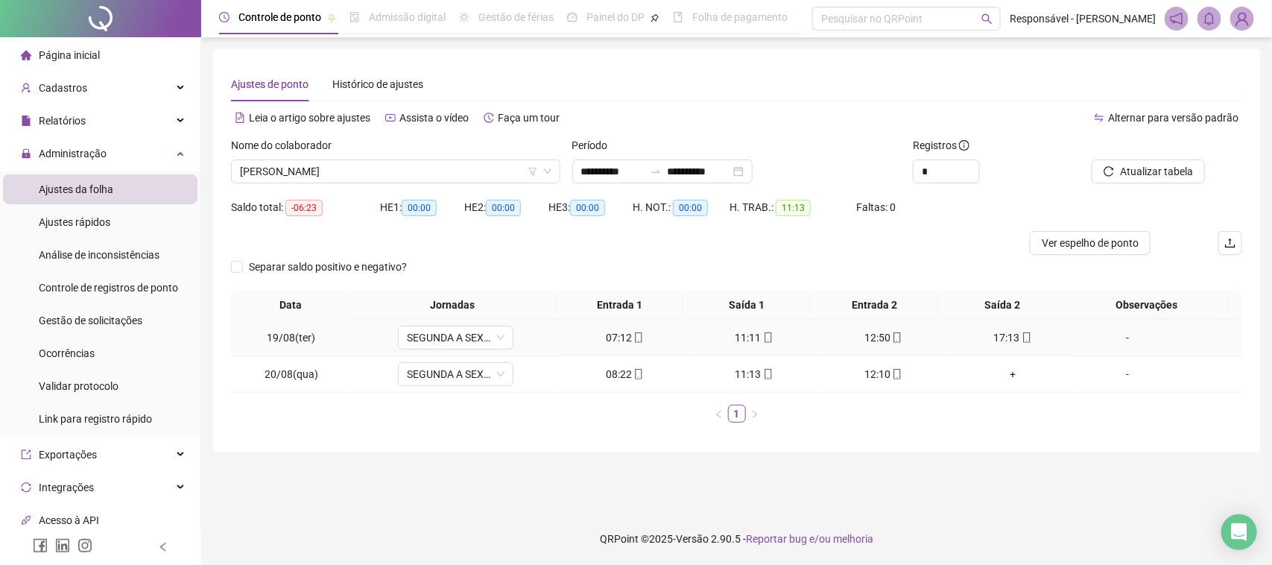
click at [892, 341] on icon "mobile" at bounding box center [897, 337] width 10 height 10
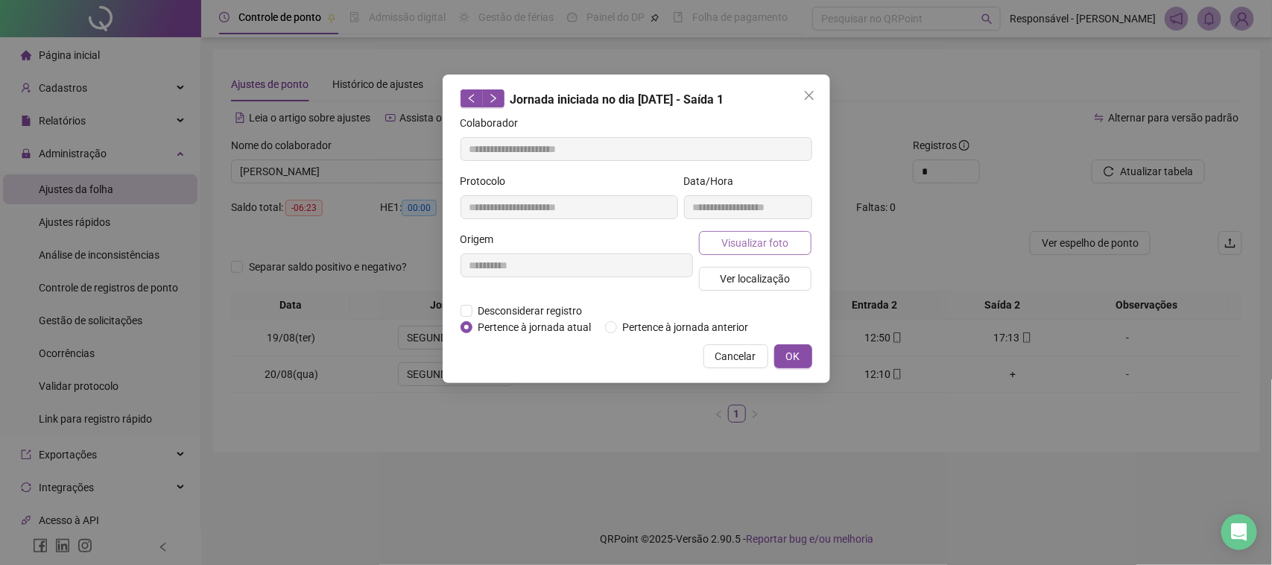
click at [786, 248] on span "Visualizar foto" at bounding box center [754, 243] width 67 height 16
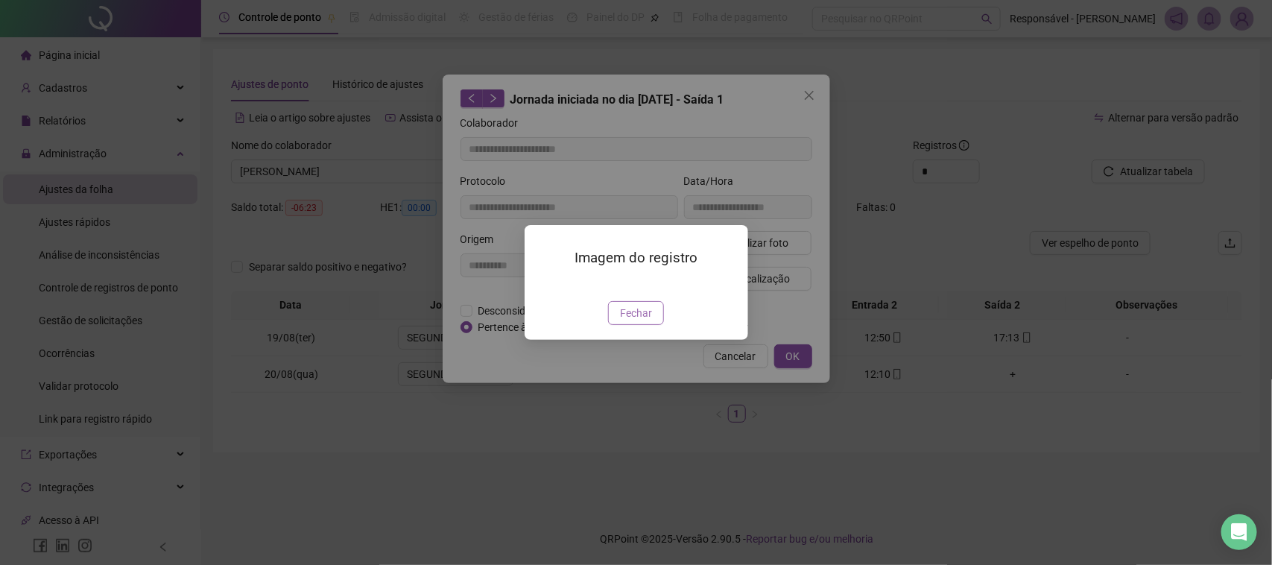
click at [654, 325] on button "Fechar" at bounding box center [636, 313] width 56 height 24
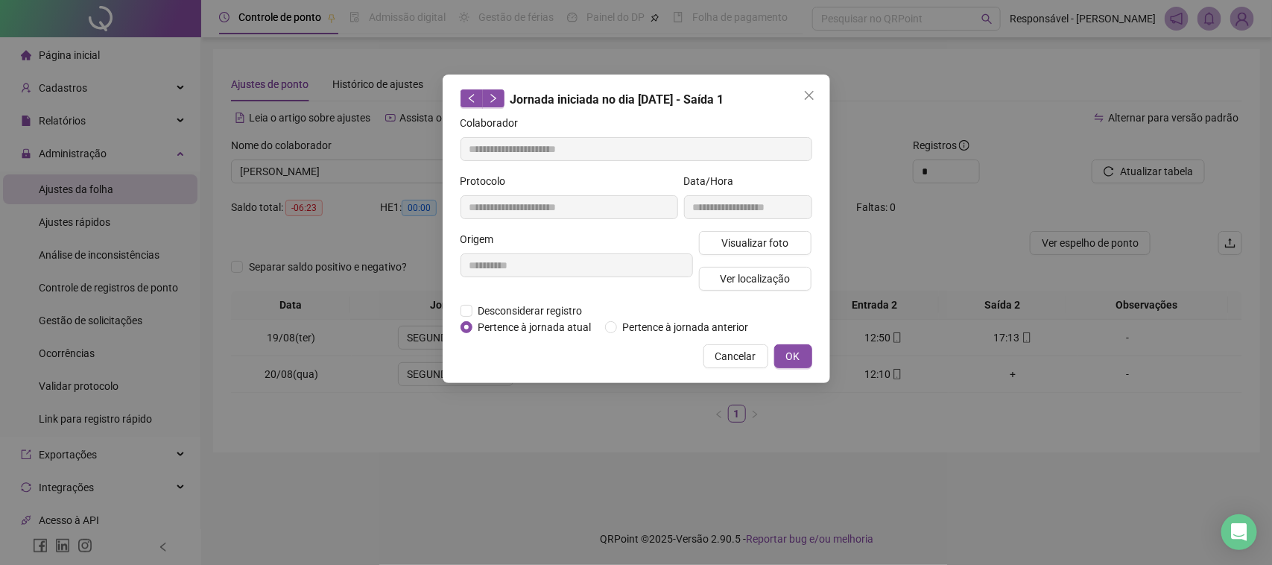
type input "**********"
click at [762, 271] on span "Ver localização" at bounding box center [755, 279] width 70 height 16
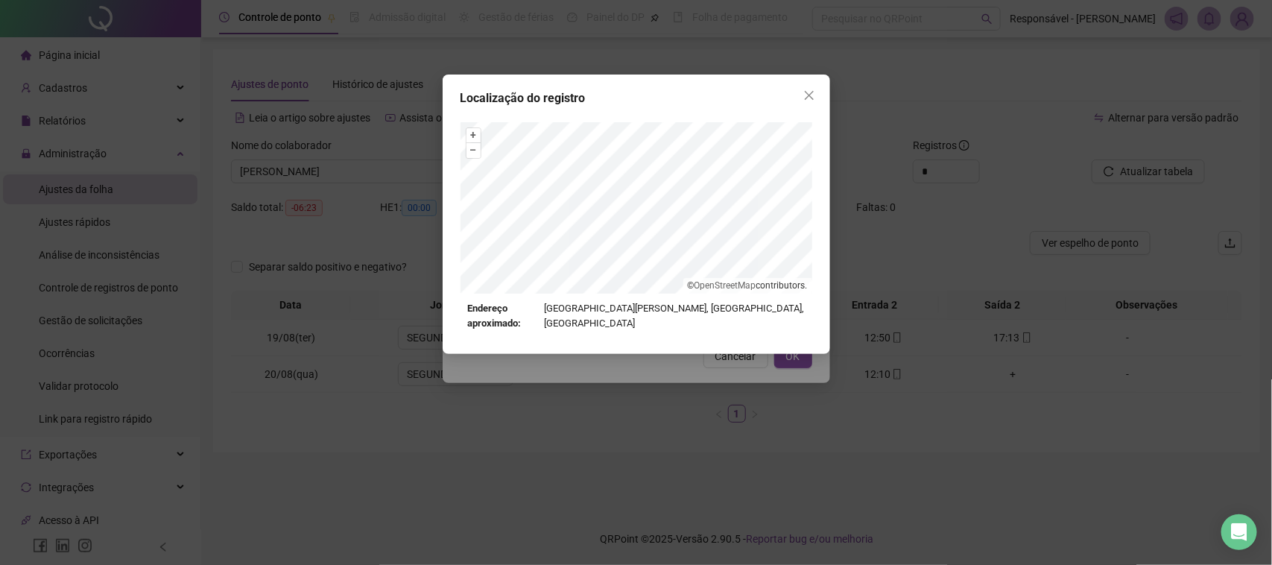
click at [731, 352] on div "Localização do registro + – ⇧ › © OpenStreetMap contributors. Endereço aproxima…" at bounding box center [636, 282] width 1272 height 565
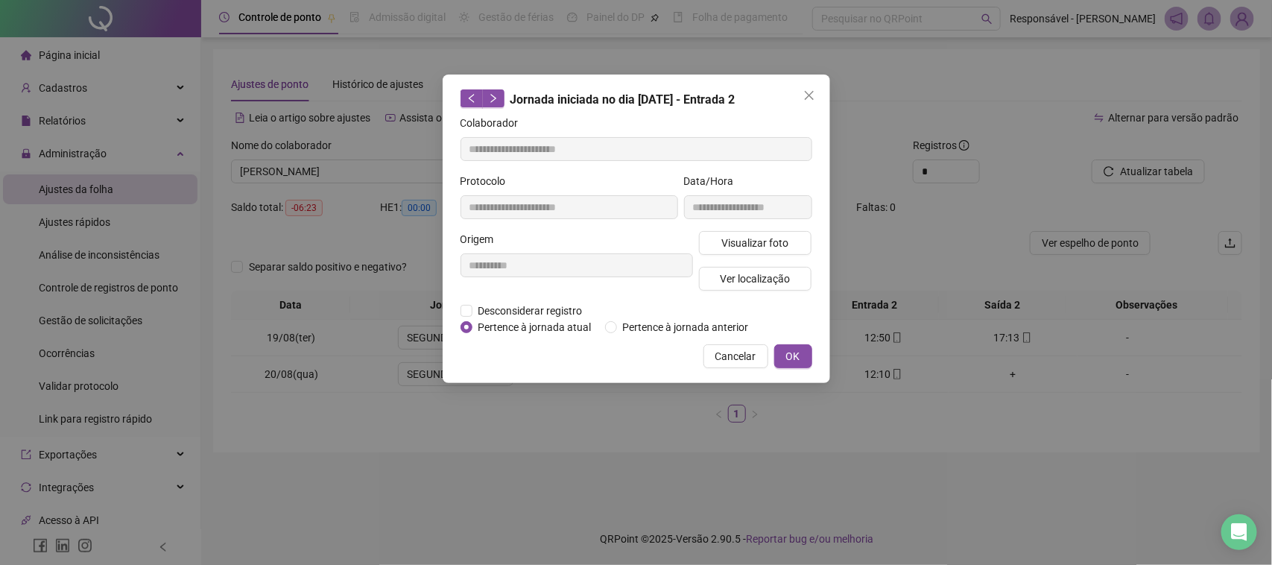
click at [733, 358] on span "Cancelar" at bounding box center [735, 356] width 41 height 16
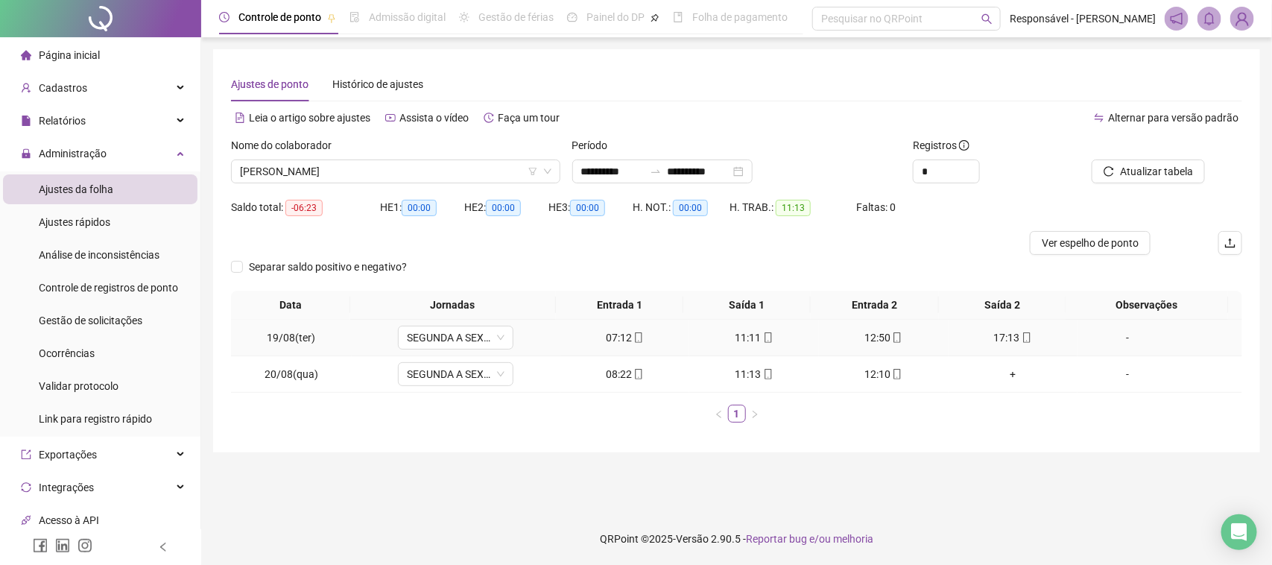
click at [1022, 334] on icon "mobile" at bounding box center [1027, 337] width 10 height 10
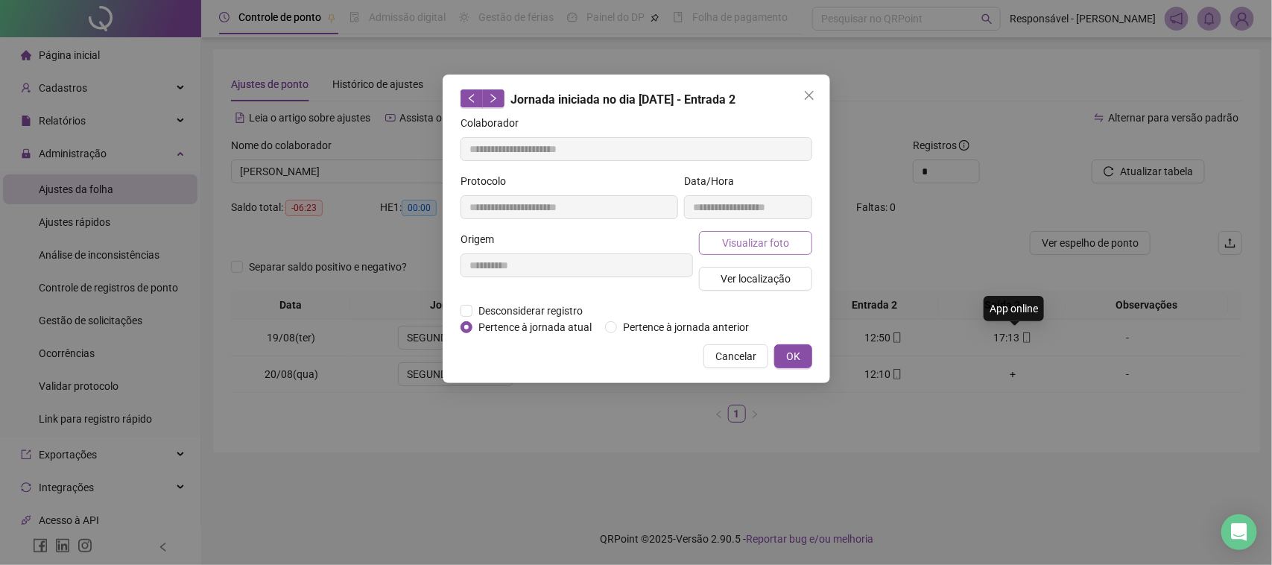
type input "**********"
click at [783, 235] on span "Visualizar foto" at bounding box center [754, 243] width 67 height 16
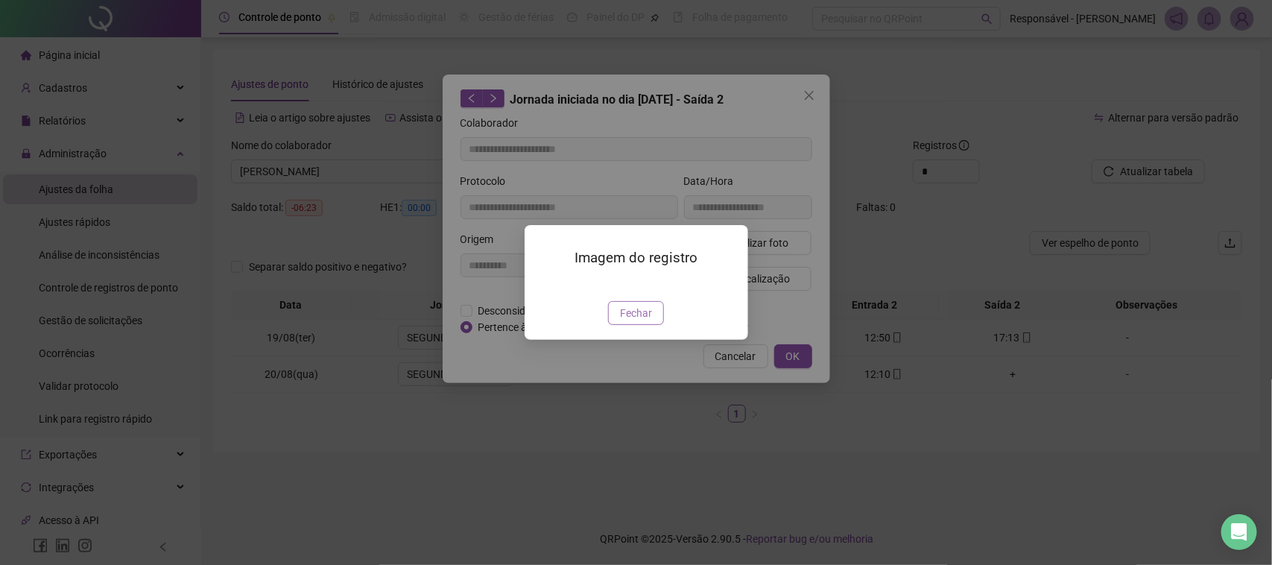
click at [645, 321] on span "Fechar" at bounding box center [636, 313] width 32 height 16
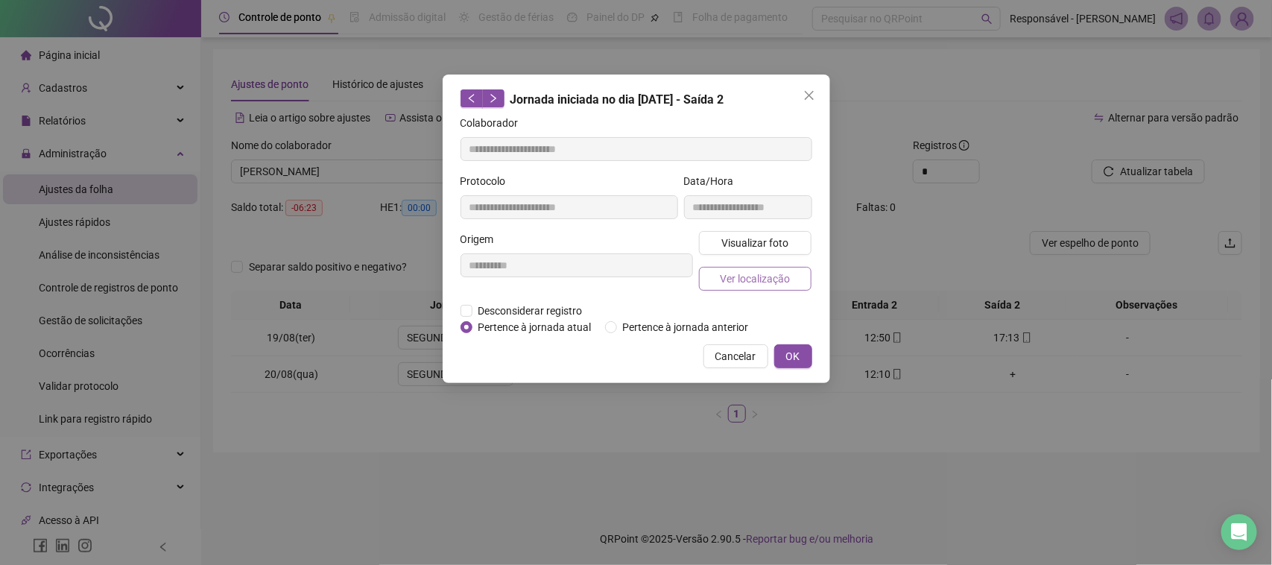
click at [787, 279] on span "Ver localização" at bounding box center [755, 279] width 70 height 16
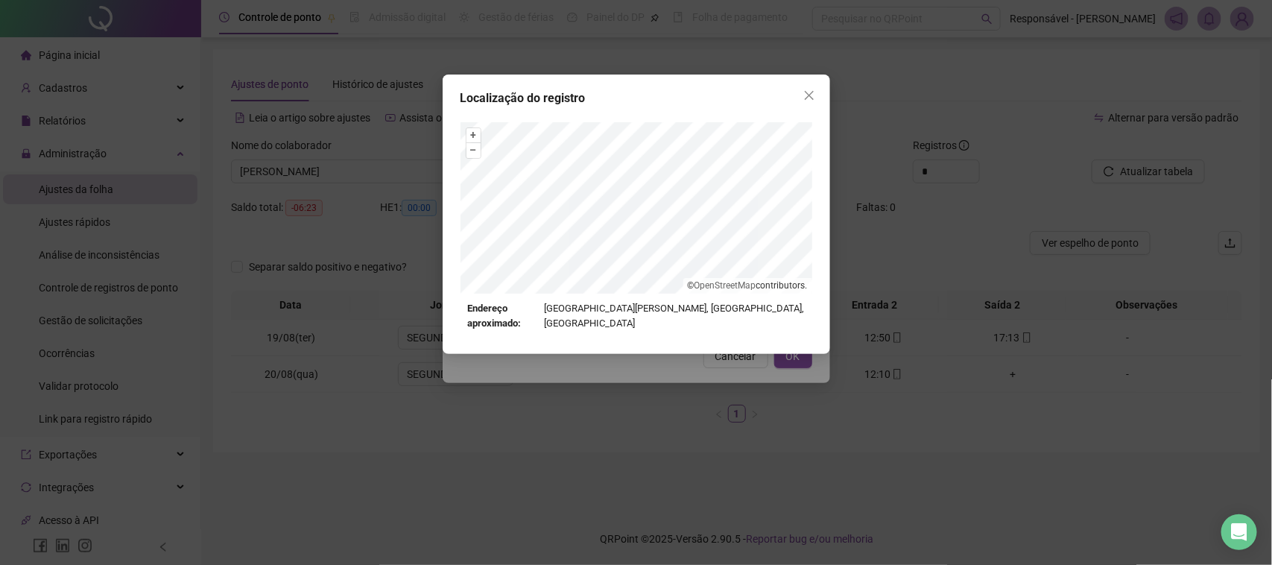
click at [732, 389] on div "Localização do registro + – ⇧ › © OpenStreetMap contributors. Endereço aproxima…" at bounding box center [636, 282] width 1272 height 565
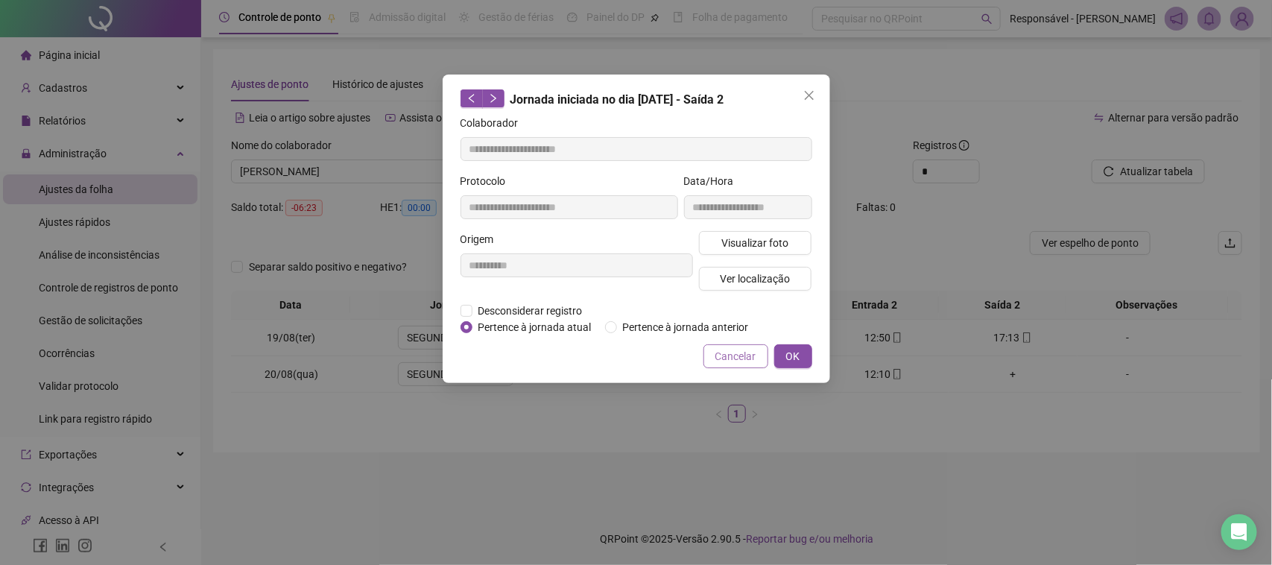
click at [731, 352] on span "Cancelar" at bounding box center [735, 356] width 41 height 16
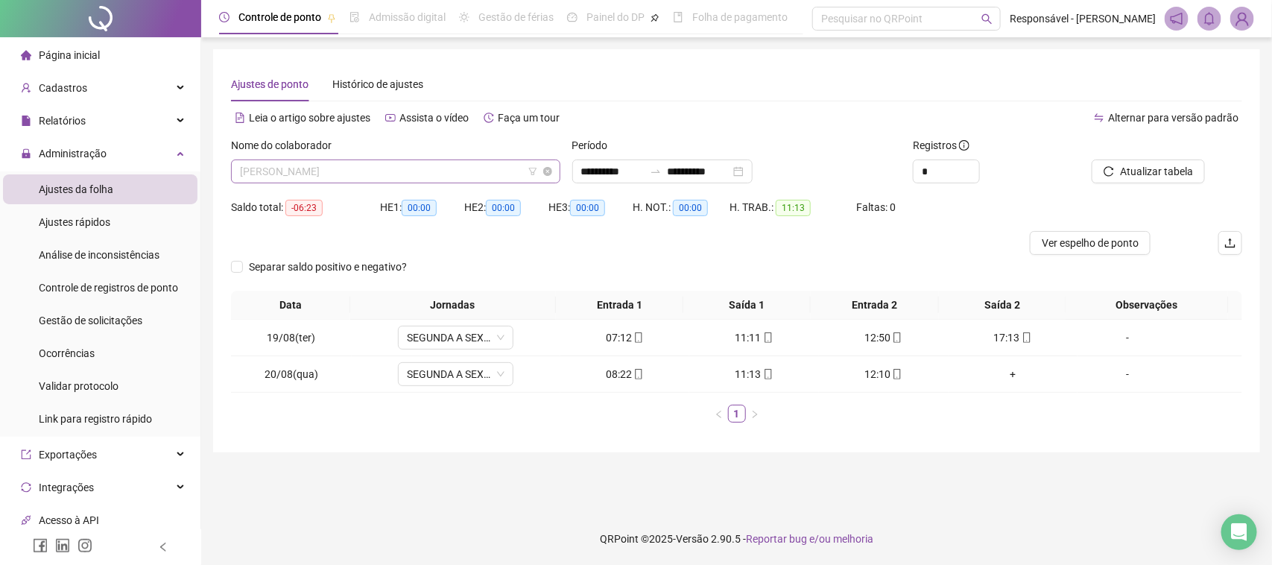
click at [442, 176] on span "[PERSON_NAME]" at bounding box center [396, 171] width 312 height 22
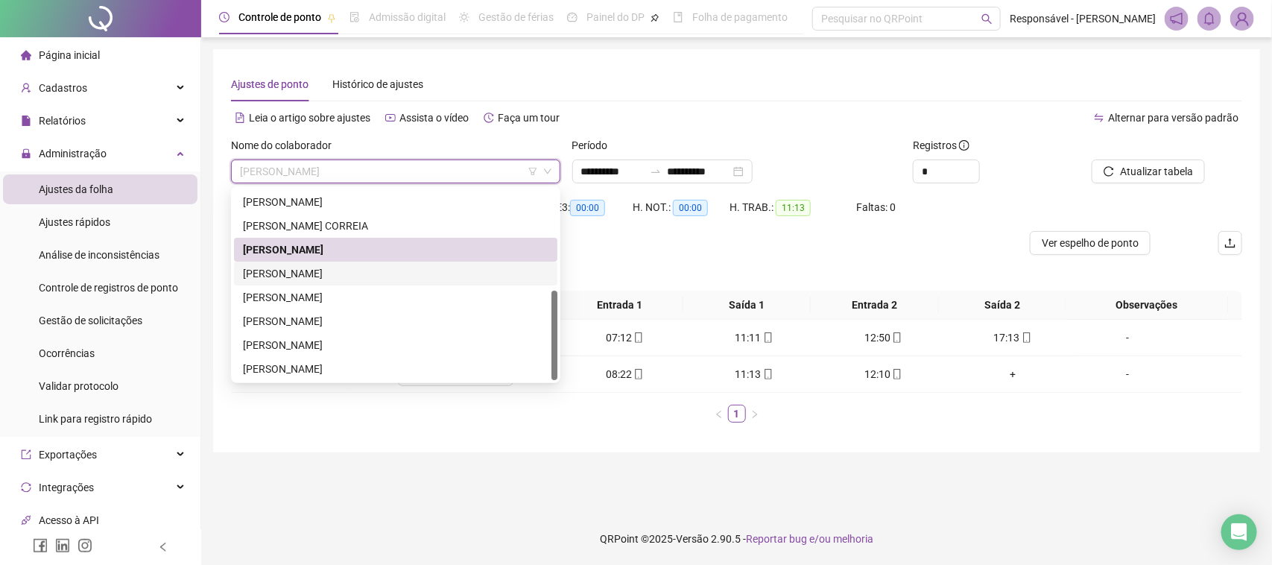
click at [399, 282] on div "[PERSON_NAME]" at bounding box center [395, 274] width 323 height 24
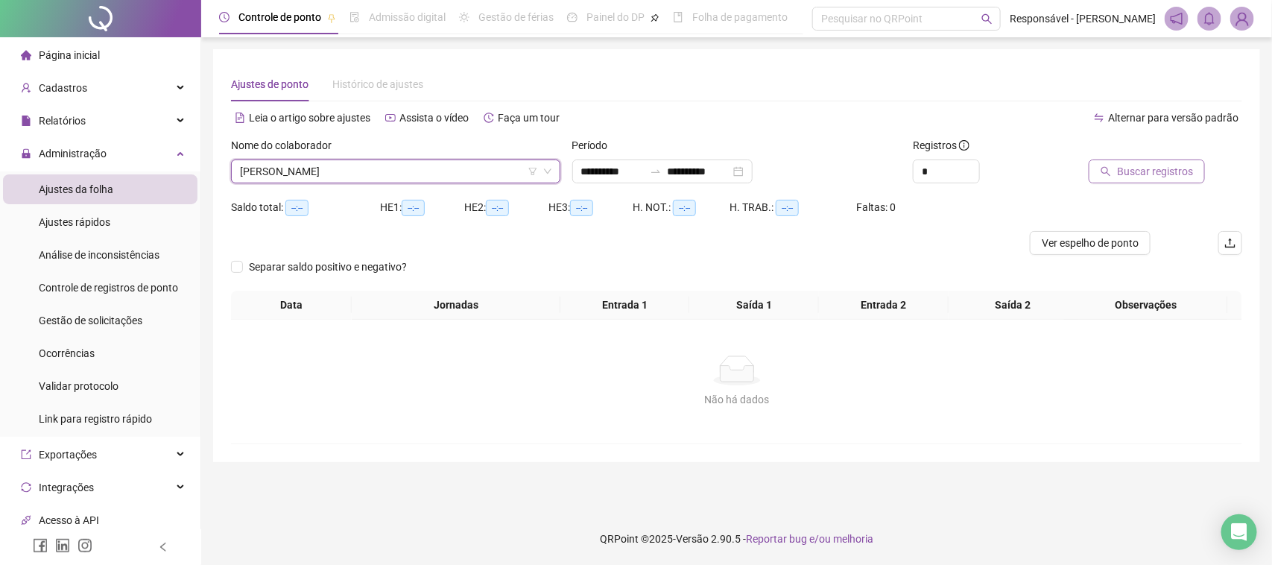
click at [1178, 177] on span "Buscar registros" at bounding box center [1155, 171] width 76 height 16
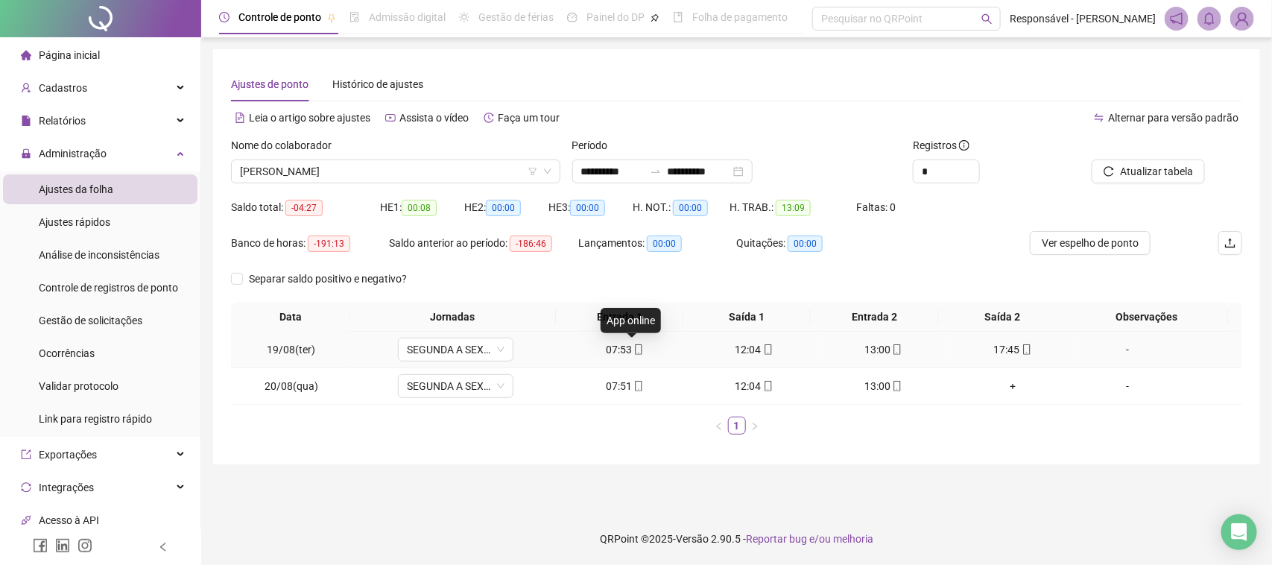
click at [635, 347] on icon "mobile" at bounding box center [638, 349] width 7 height 10
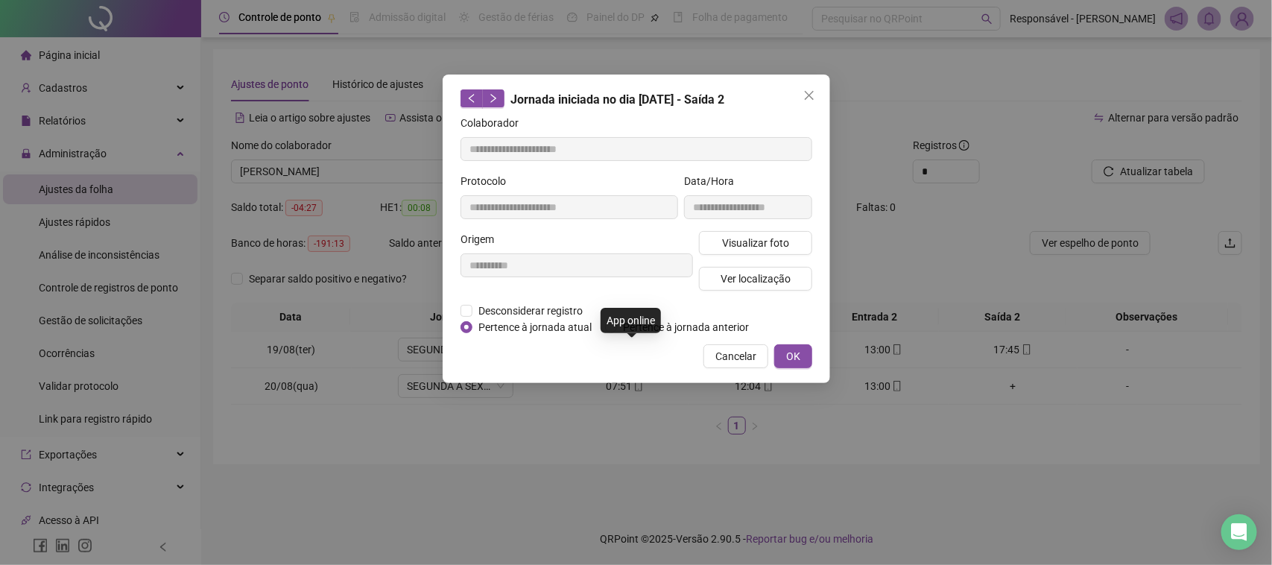
type input "**********"
click at [750, 240] on span "Visualizar foto" at bounding box center [754, 243] width 67 height 16
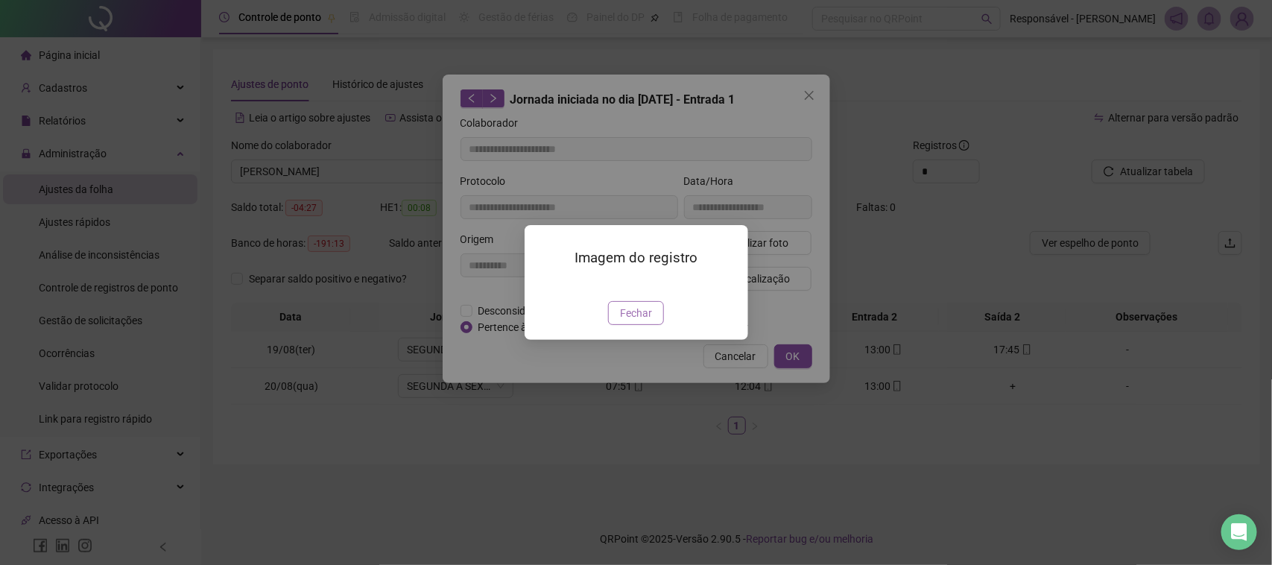
click at [638, 321] on span "Fechar" at bounding box center [636, 313] width 32 height 16
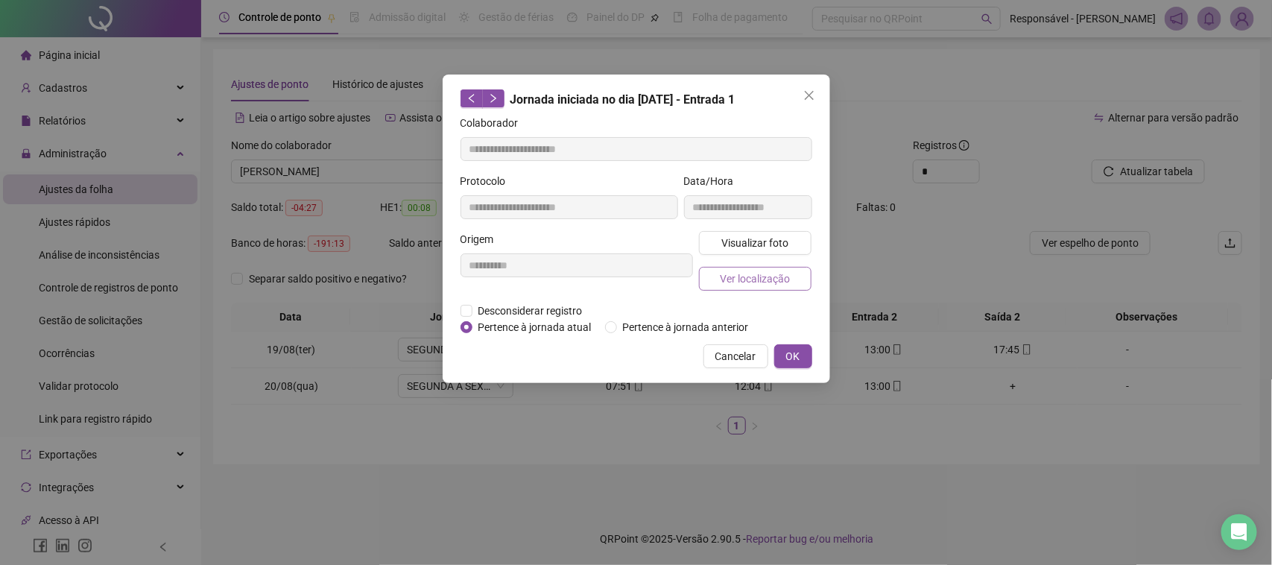
click at [766, 284] on span "Ver localização" at bounding box center [755, 279] width 70 height 16
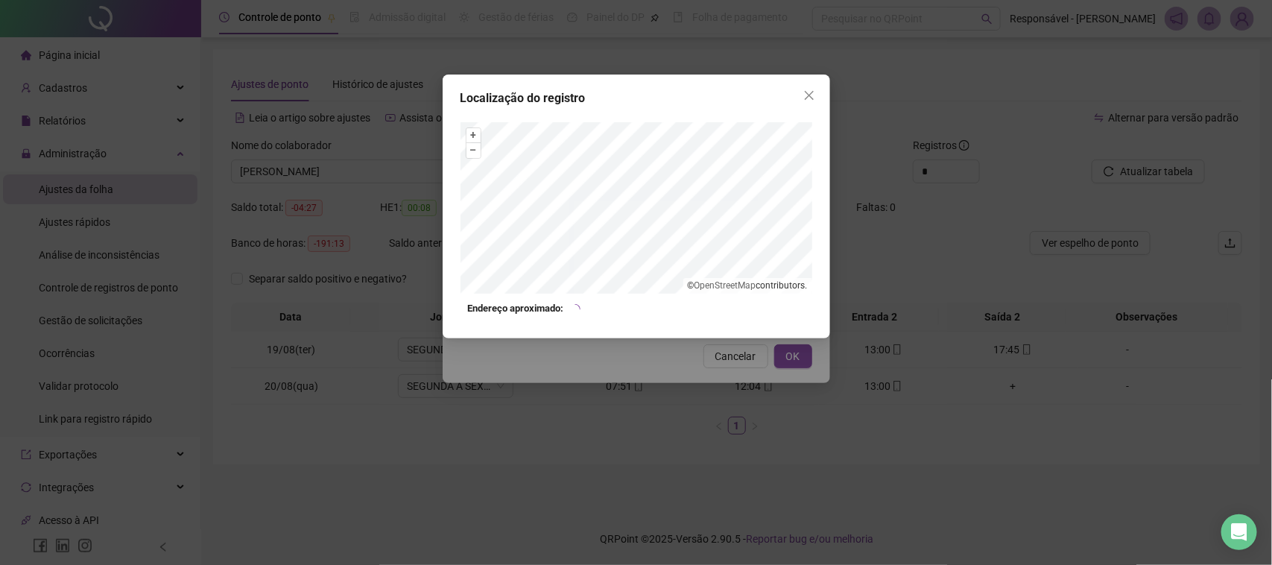
click at [645, 380] on div "Localização do registro + – ⇧ › © OpenStreetMap contributors. Endereço aproxima…" at bounding box center [636, 282] width 1272 height 565
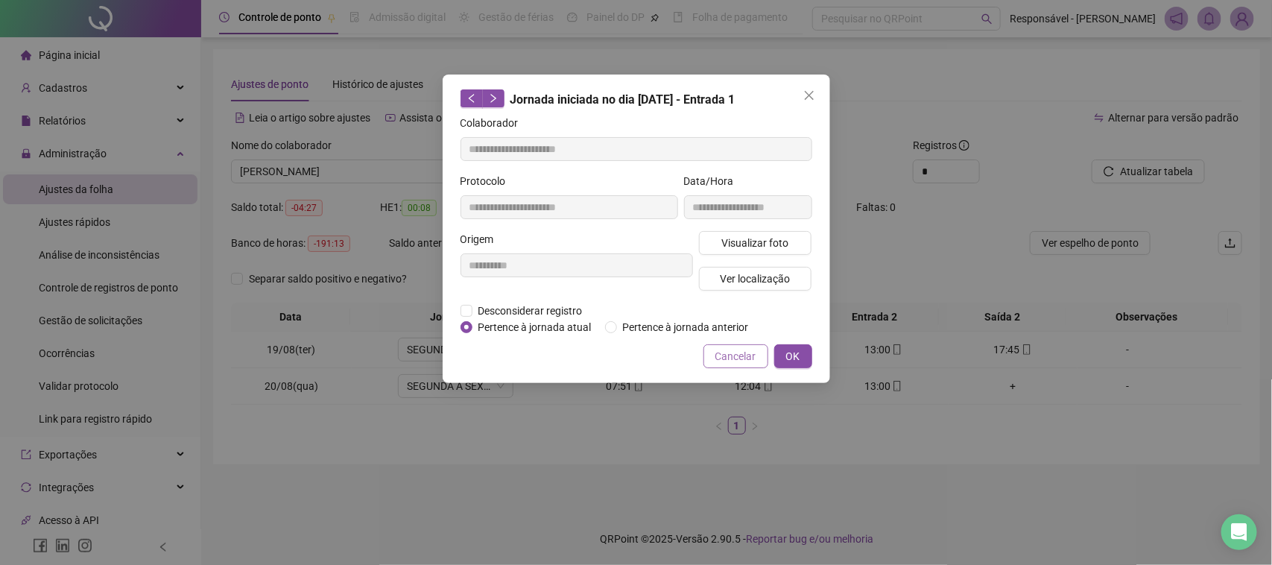
click at [721, 349] on span "Cancelar" at bounding box center [735, 356] width 41 height 16
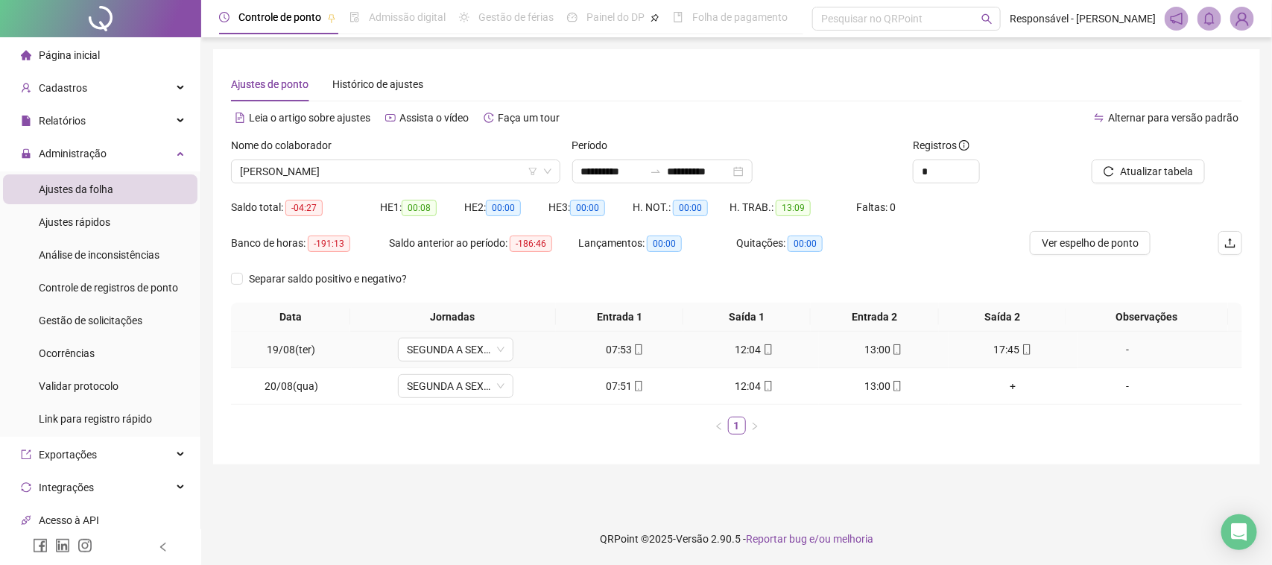
click at [742, 345] on div "12:04" at bounding box center [754, 349] width 118 height 16
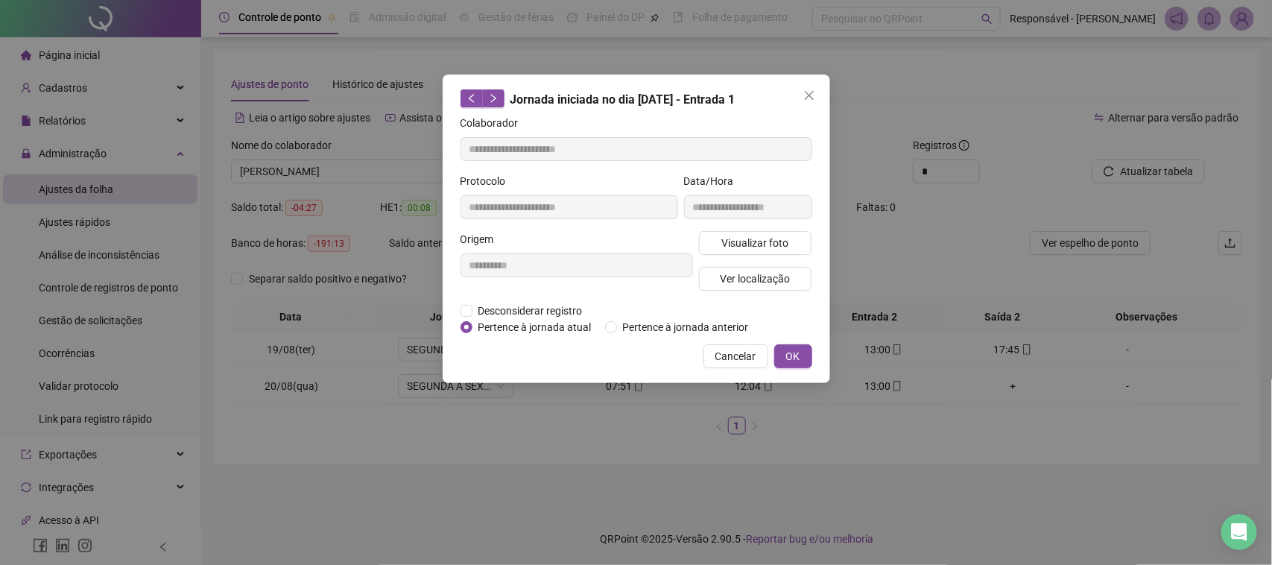
click at [777, 222] on div "**********" at bounding box center [748, 202] width 134 height 58
click at [776, 228] on div "**********" at bounding box center [748, 202] width 134 height 58
click at [772, 240] on span "Visualizar foto" at bounding box center [754, 243] width 67 height 16
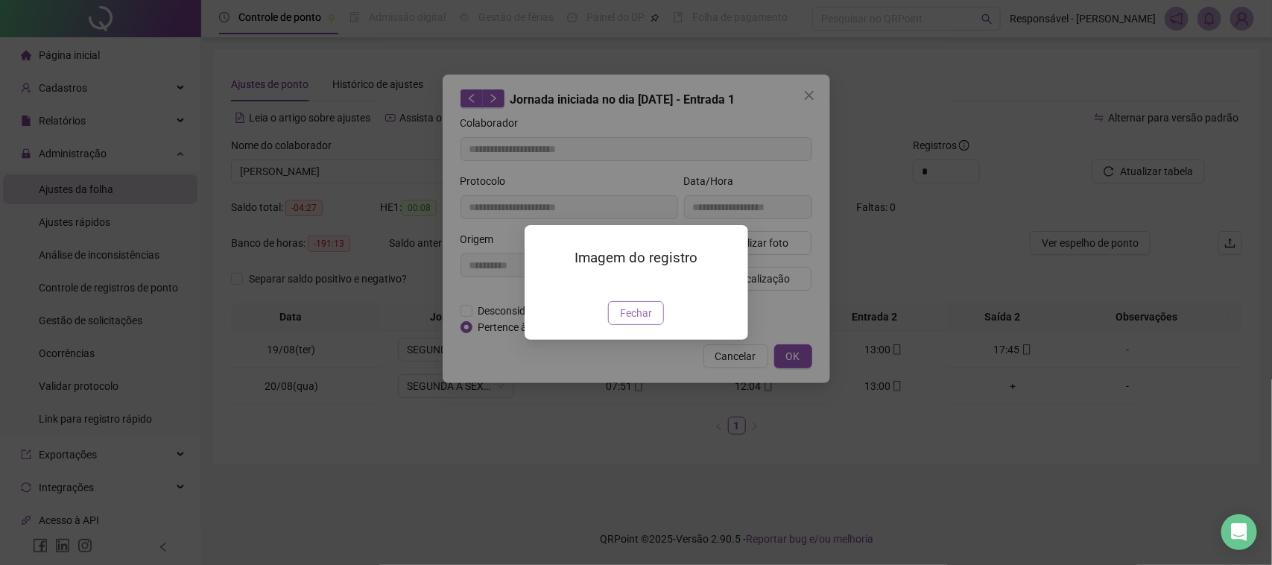
type input "**********"
click at [646, 321] on span "Fechar" at bounding box center [636, 313] width 32 height 16
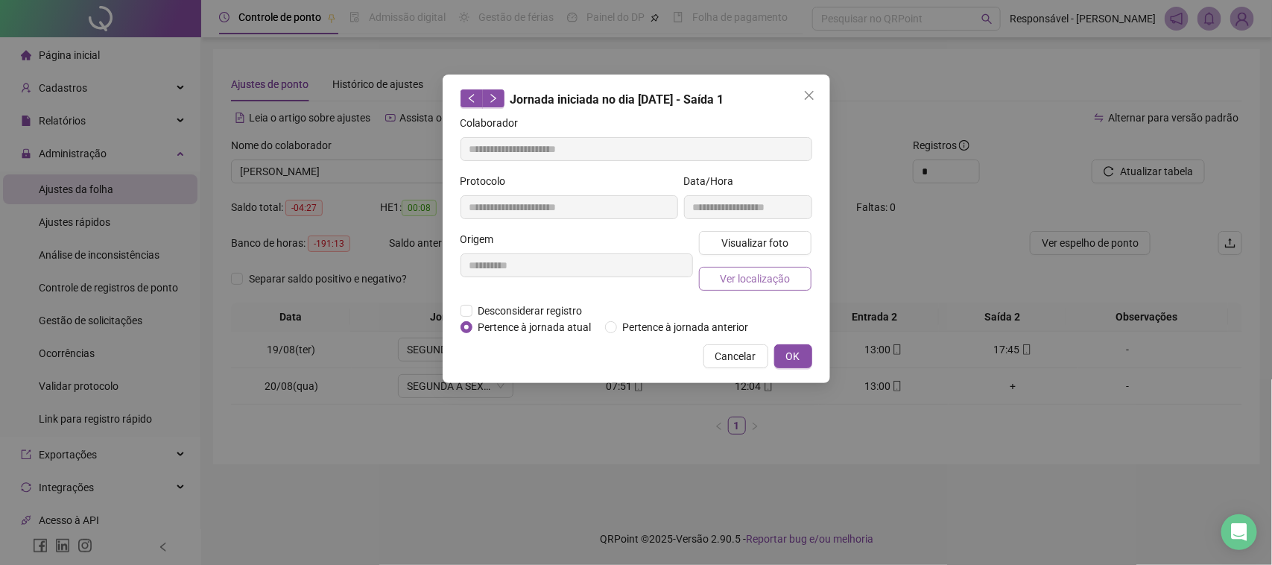
click at [747, 274] on span "Ver localização" at bounding box center [755, 279] width 70 height 16
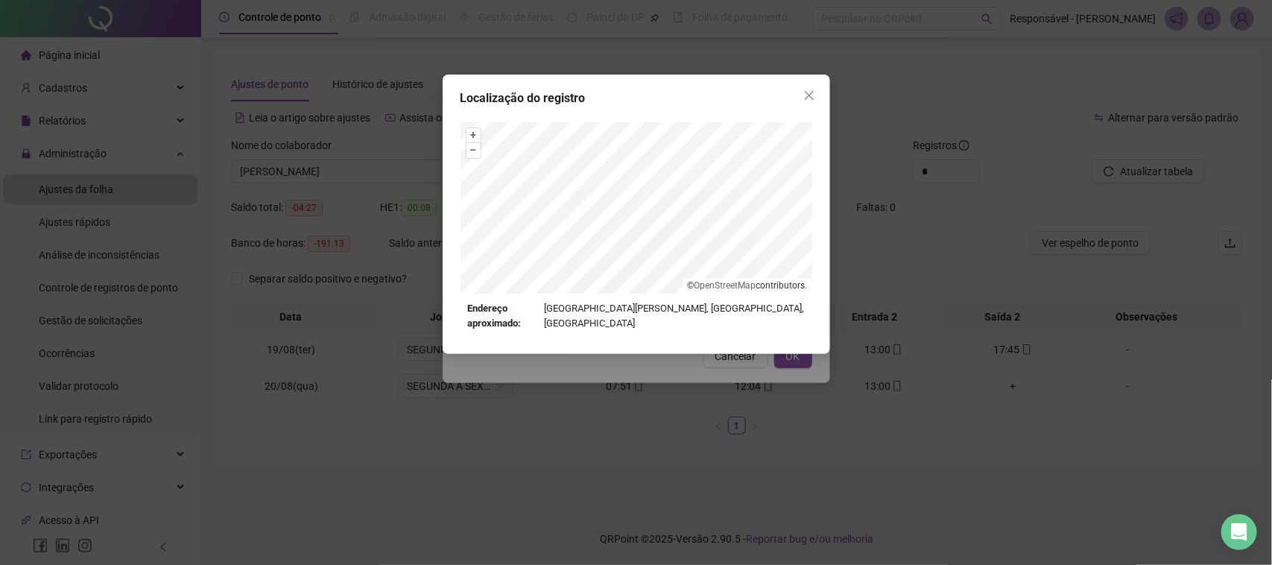
click at [708, 427] on div "Localização do registro + – ⇧ › © OpenStreetMap contributors. Endereço aproxima…" at bounding box center [636, 282] width 1272 height 565
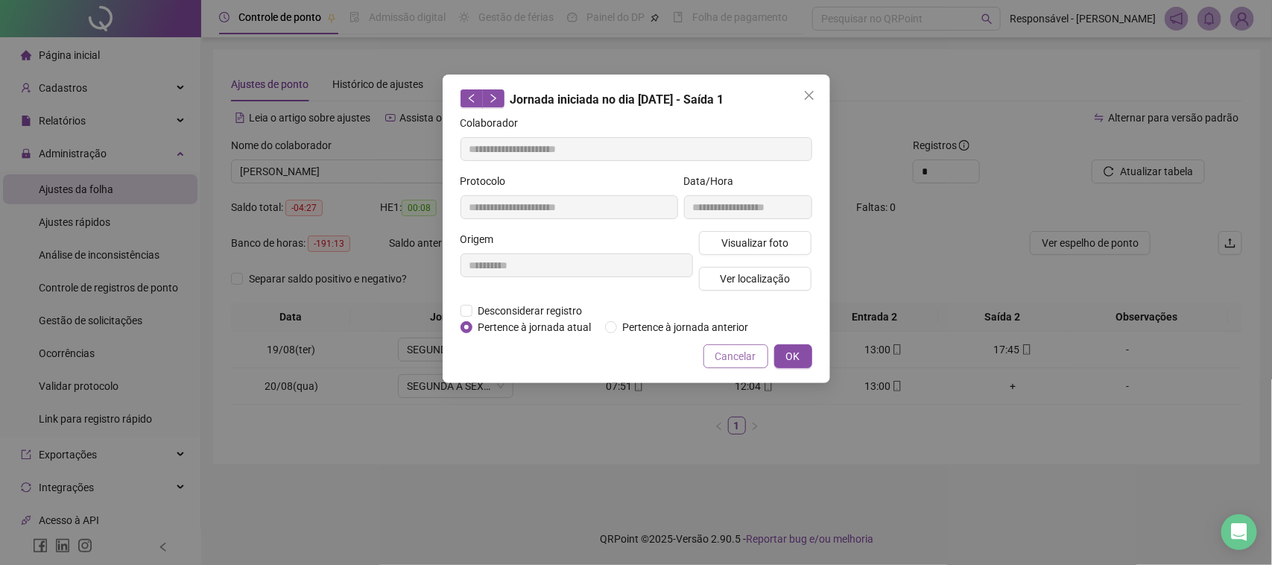
click at [753, 354] on span "Cancelar" at bounding box center [735, 356] width 41 height 16
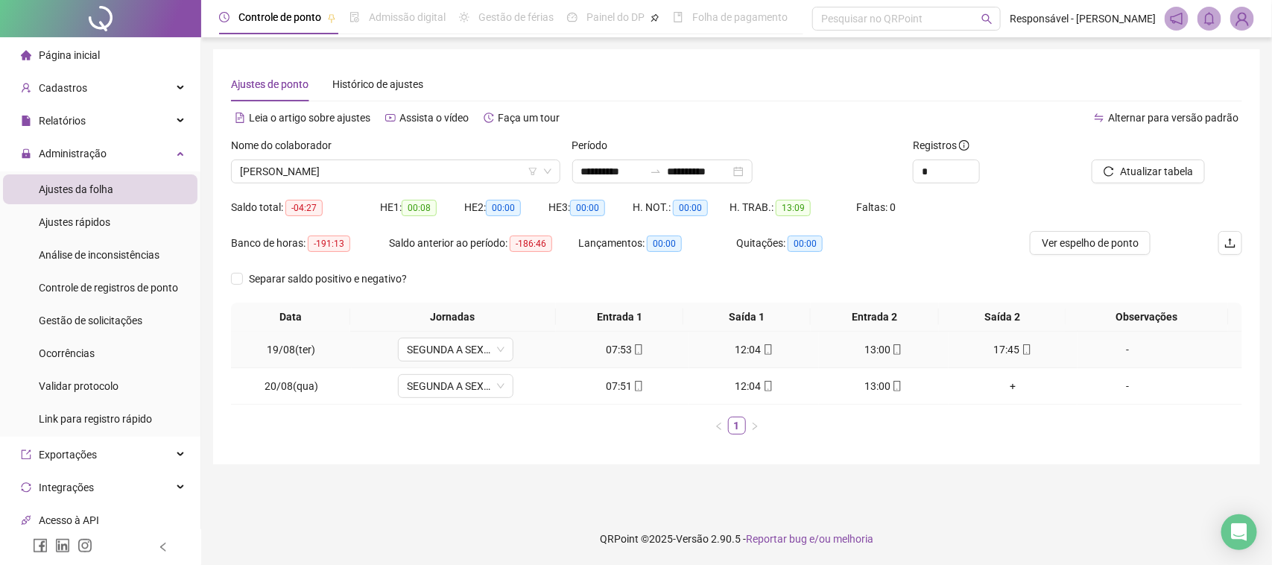
click at [876, 344] on div "13:00" at bounding box center [884, 349] width 118 height 16
type input "**********"
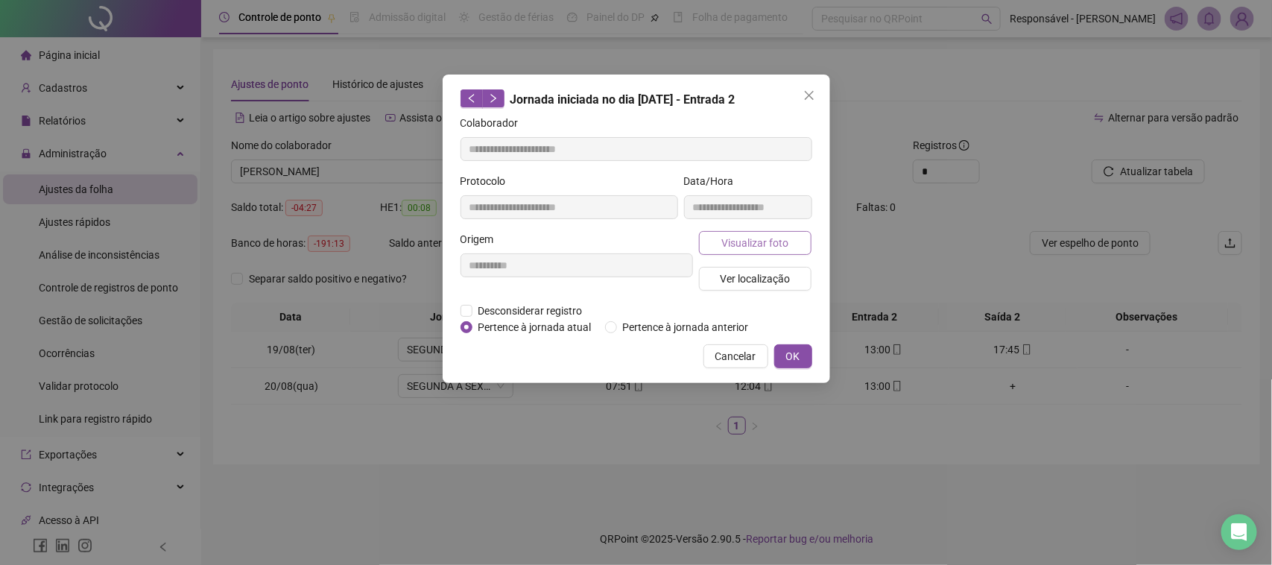
click at [764, 238] on span "Visualizar foto" at bounding box center [754, 243] width 67 height 16
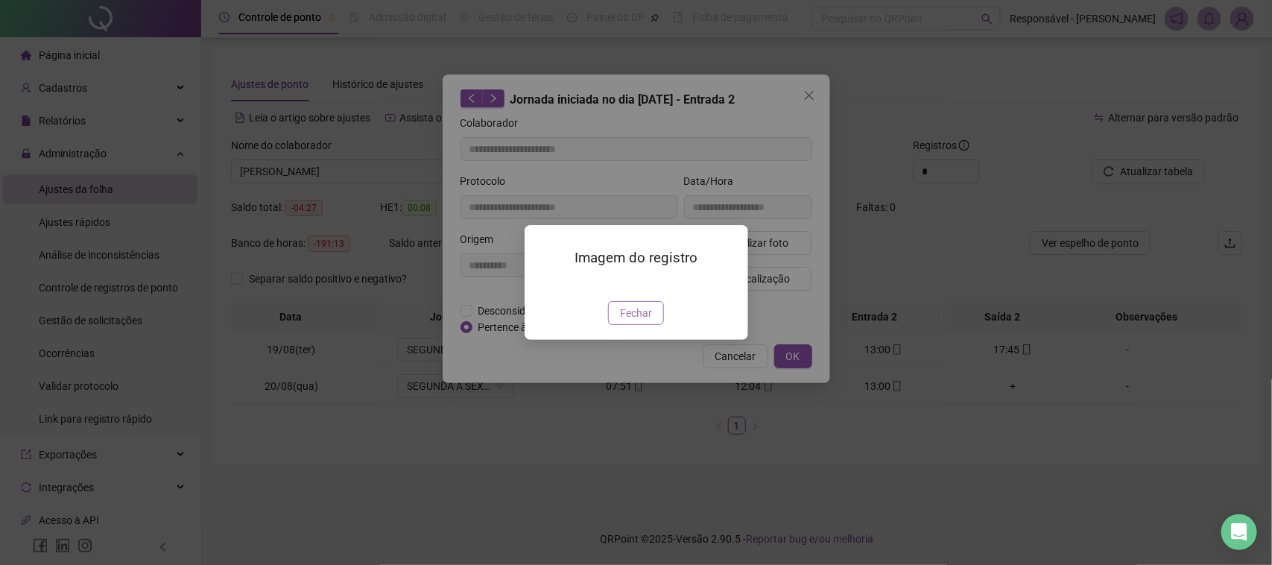
click at [647, 321] on span "Fechar" at bounding box center [636, 313] width 32 height 16
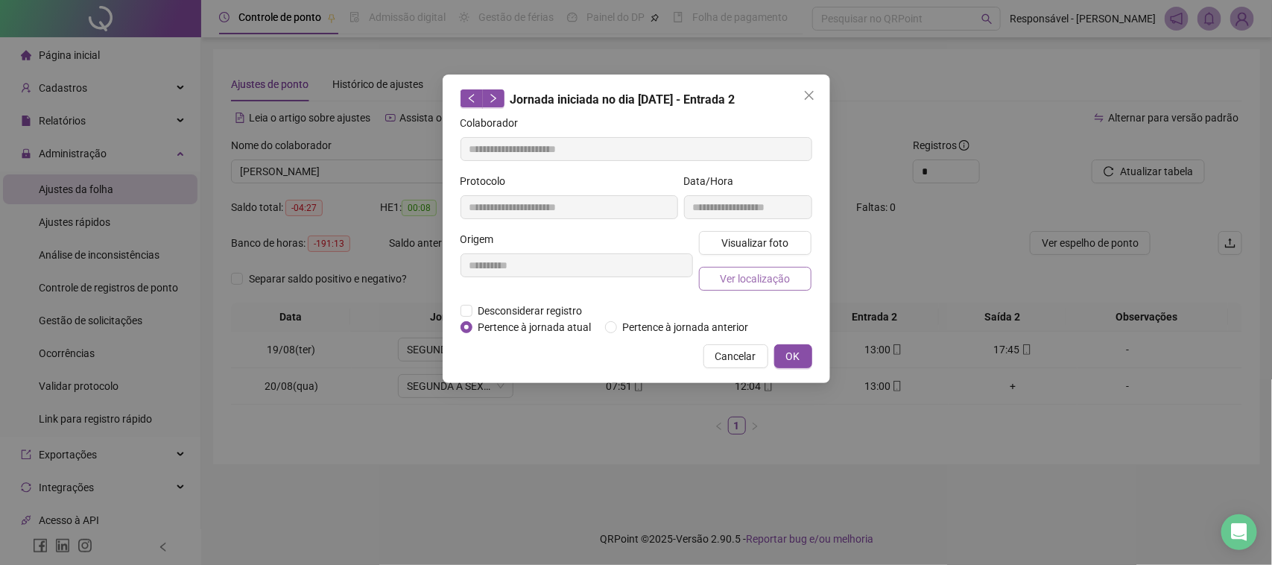
click at [788, 285] on span "Ver localização" at bounding box center [755, 279] width 70 height 16
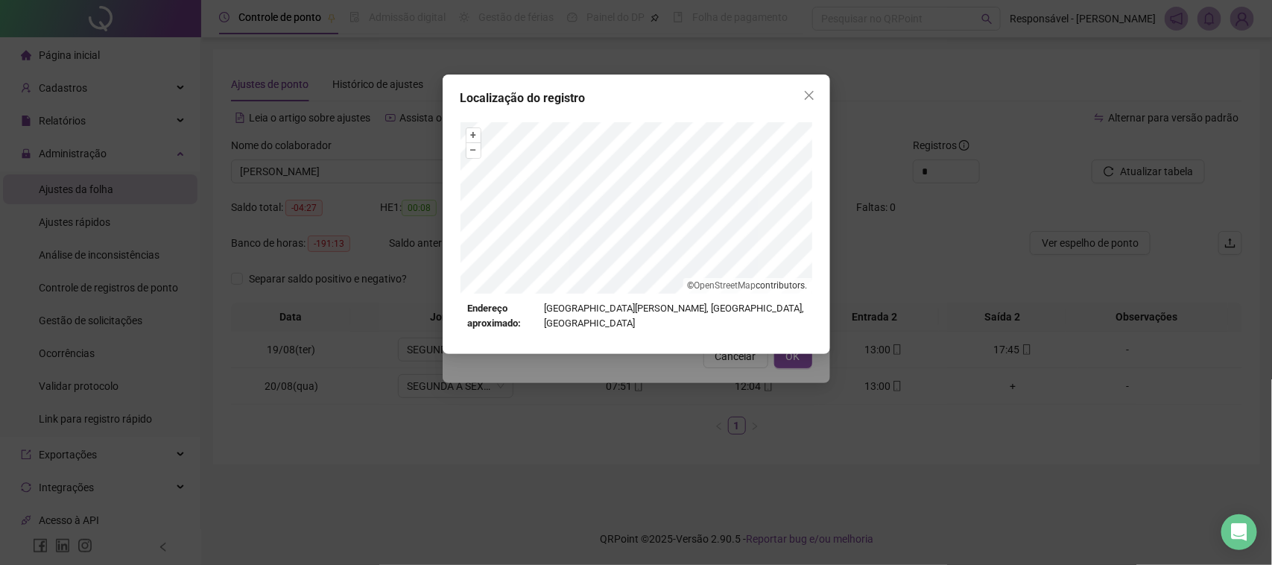
click at [753, 374] on div "Localização do registro + – ⇧ › © OpenStreetMap contributors. Endereço aproxima…" at bounding box center [636, 282] width 1272 height 565
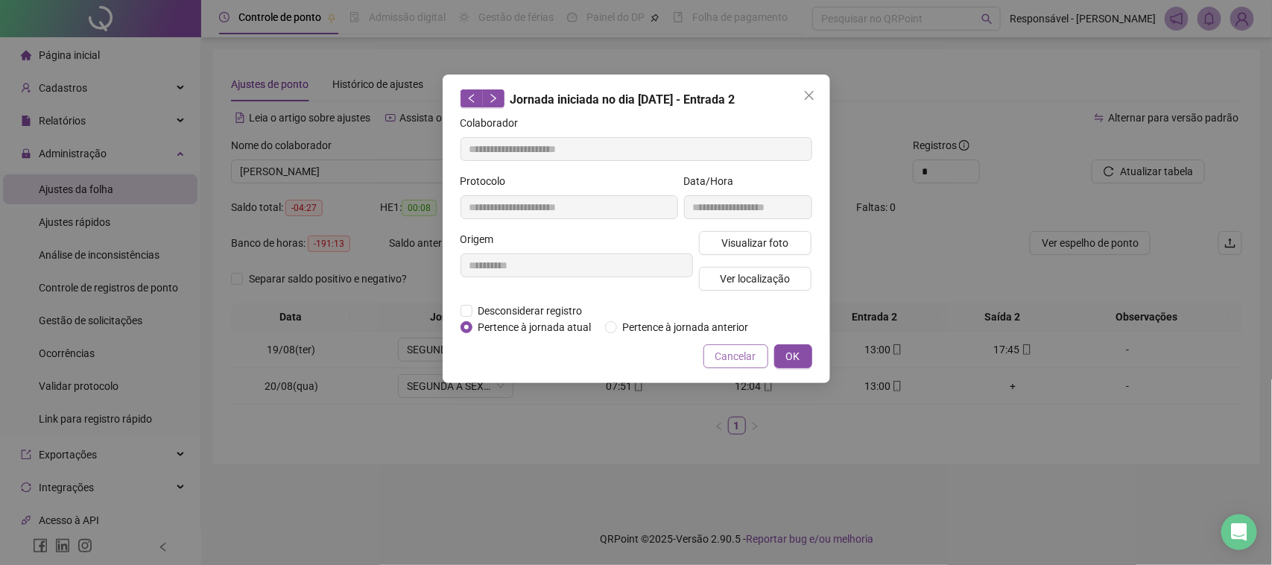
click at [739, 352] on span "Cancelar" at bounding box center [735, 356] width 41 height 16
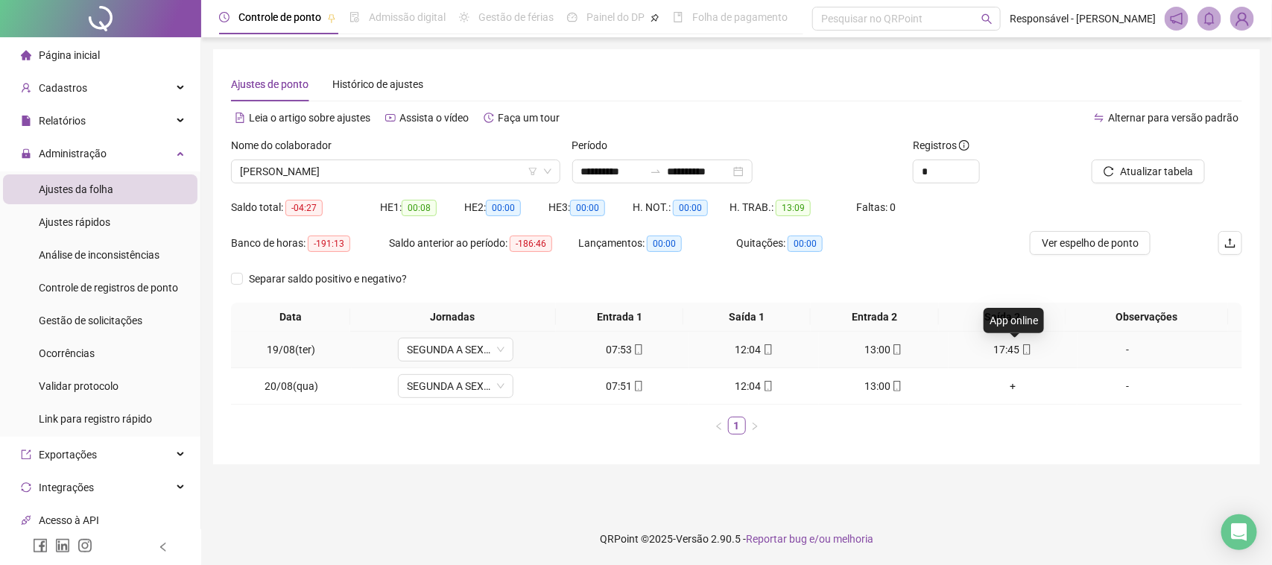
click at [1020, 348] on span "mobile" at bounding box center [1026, 349] width 12 height 10
type input "**********"
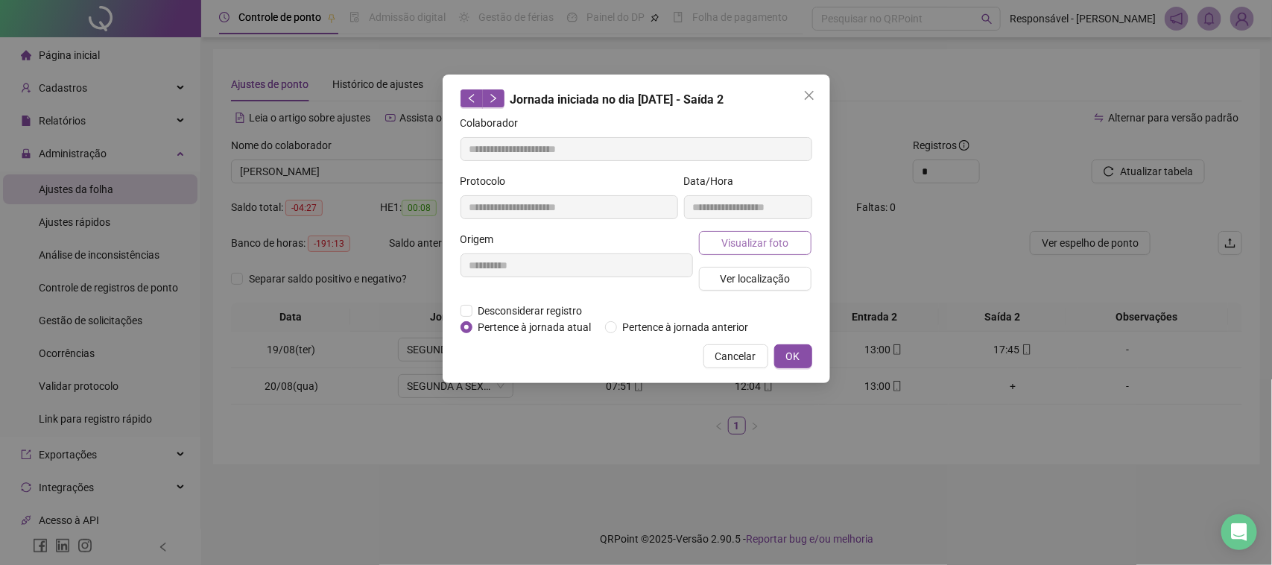
click at [781, 238] on span "Visualizar foto" at bounding box center [754, 243] width 67 height 16
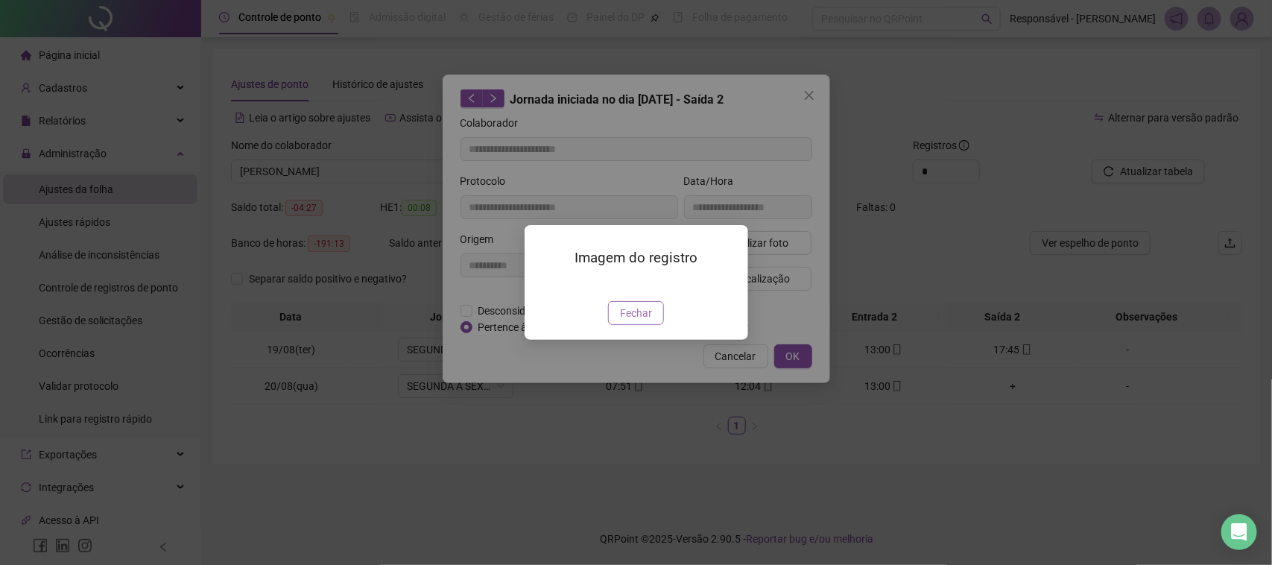
click at [645, 321] on span "Fechar" at bounding box center [636, 313] width 32 height 16
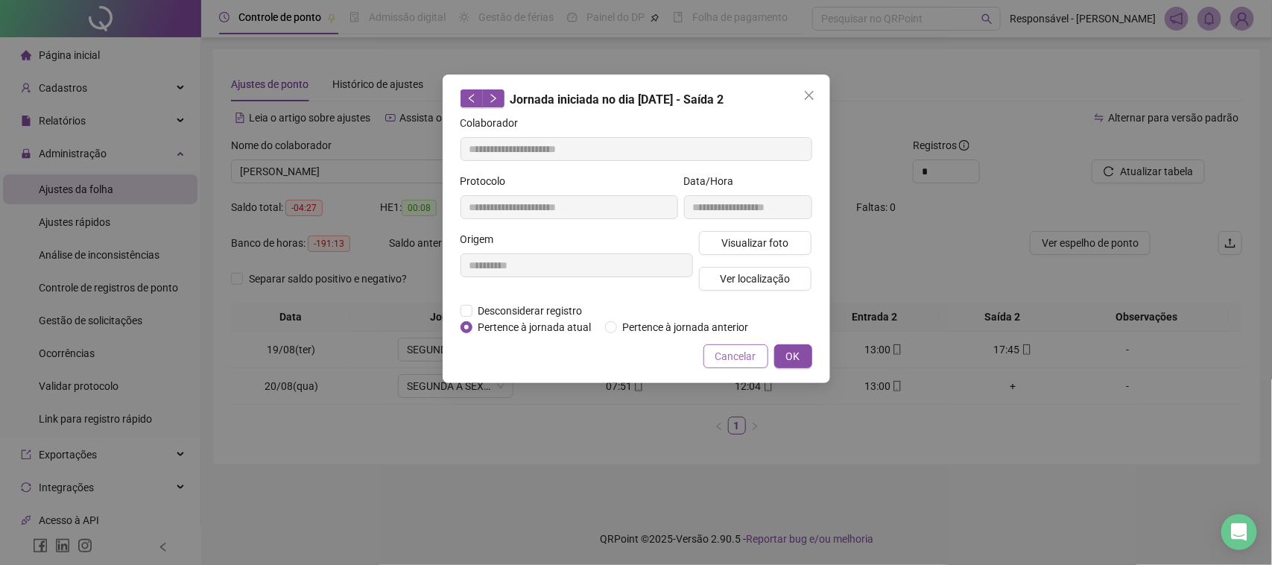
click at [750, 366] on button "Cancelar" at bounding box center [736, 356] width 65 height 24
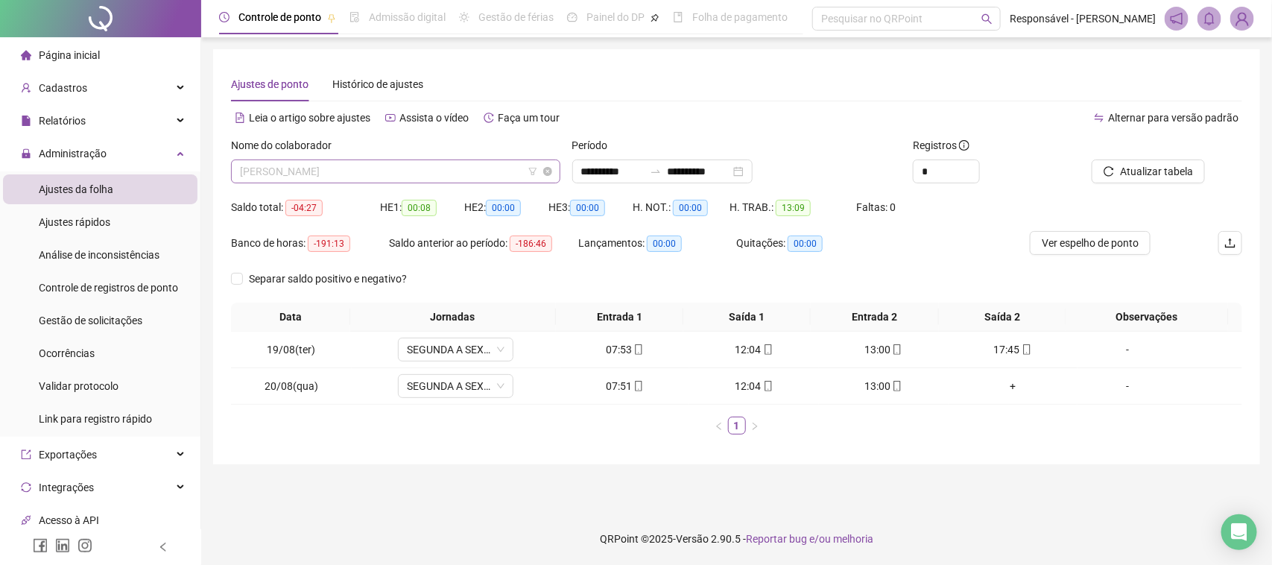
click at [486, 177] on span "[PERSON_NAME]" at bounding box center [396, 171] width 312 height 22
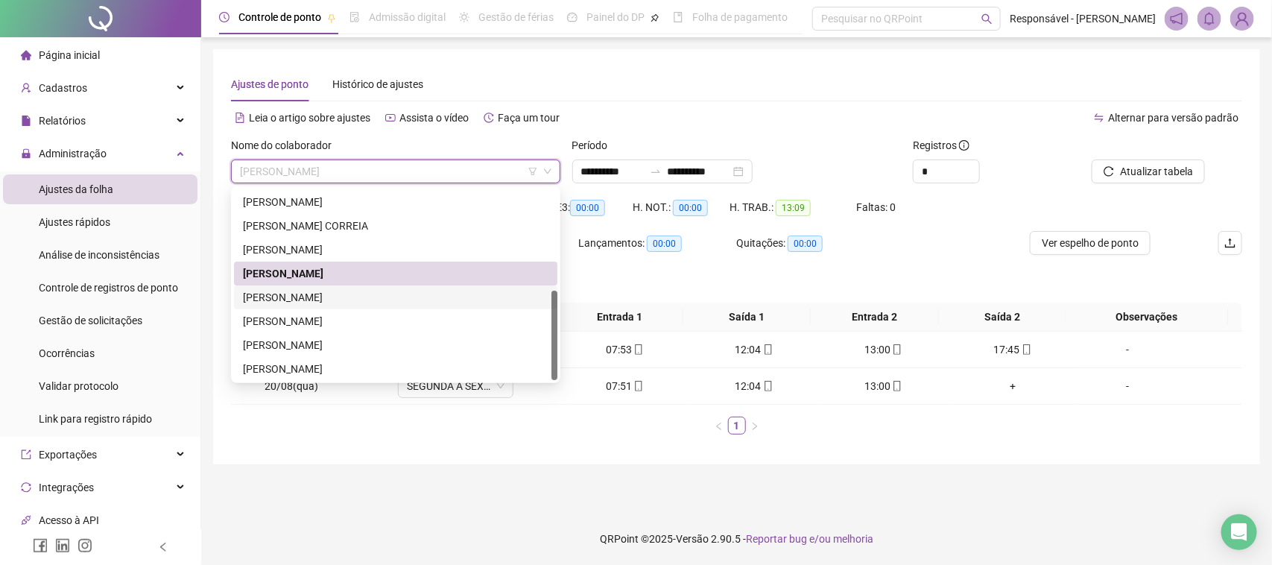
click at [358, 291] on div "[PERSON_NAME]" at bounding box center [396, 297] width 306 height 16
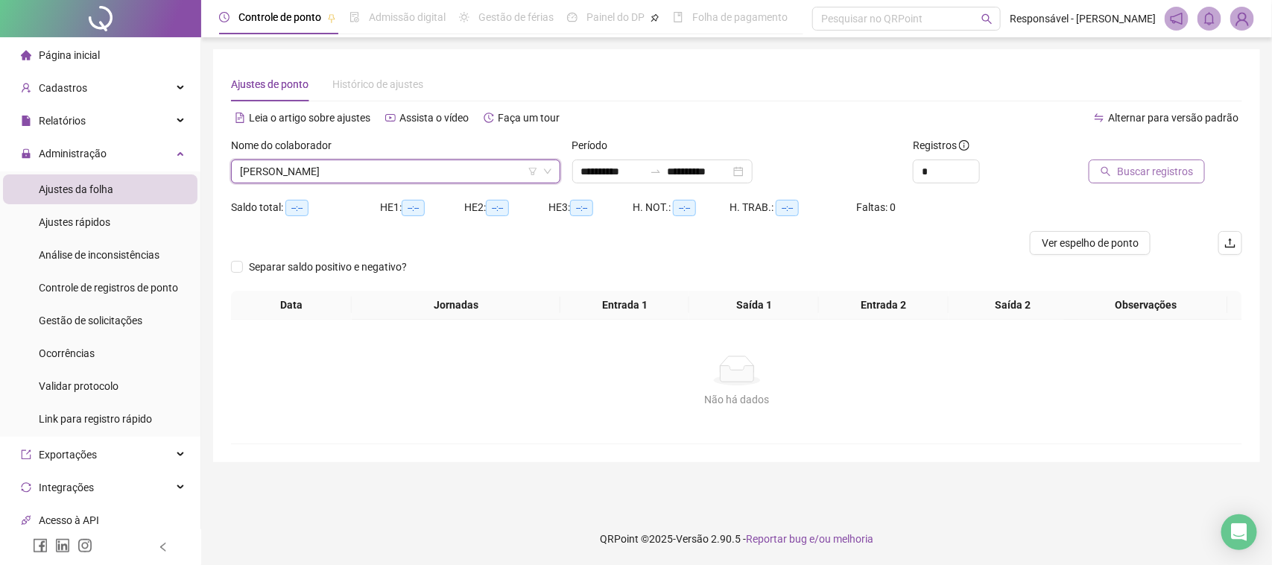
click at [1195, 173] on button "Buscar registros" at bounding box center [1147, 171] width 116 height 24
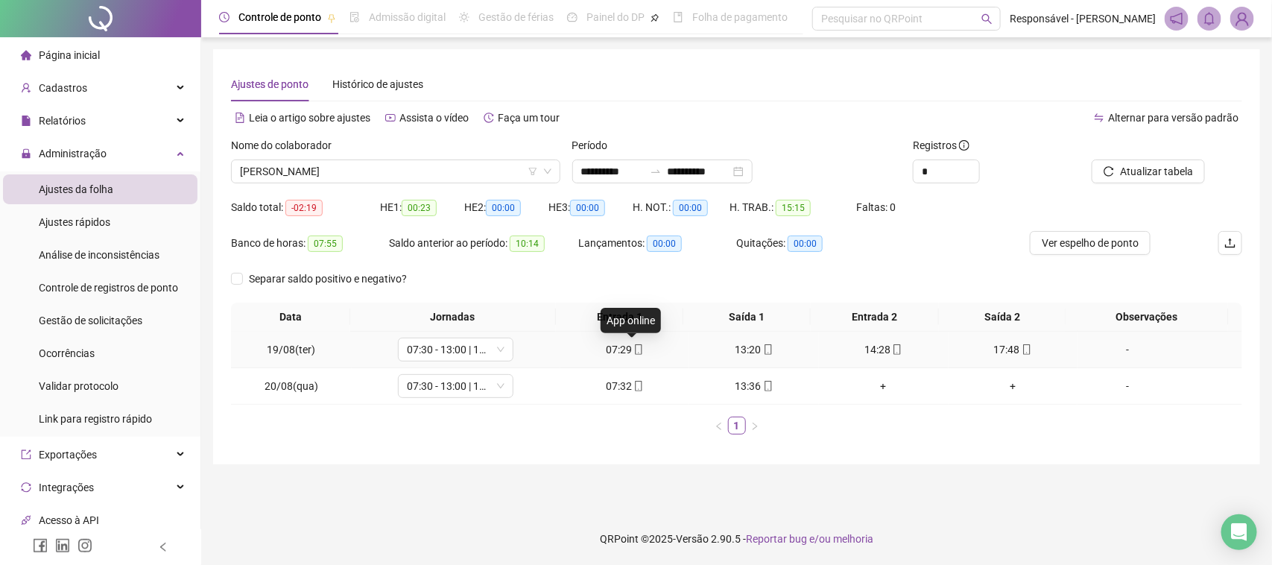
click at [633, 350] on icon "mobile" at bounding box center [638, 349] width 10 height 10
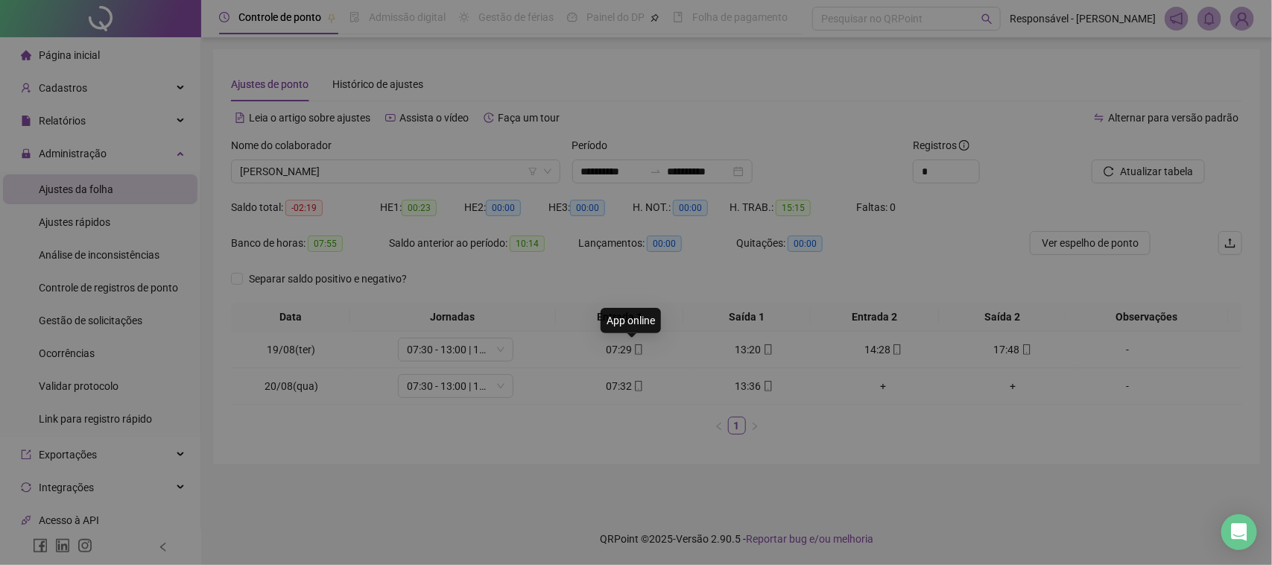
type input "**********"
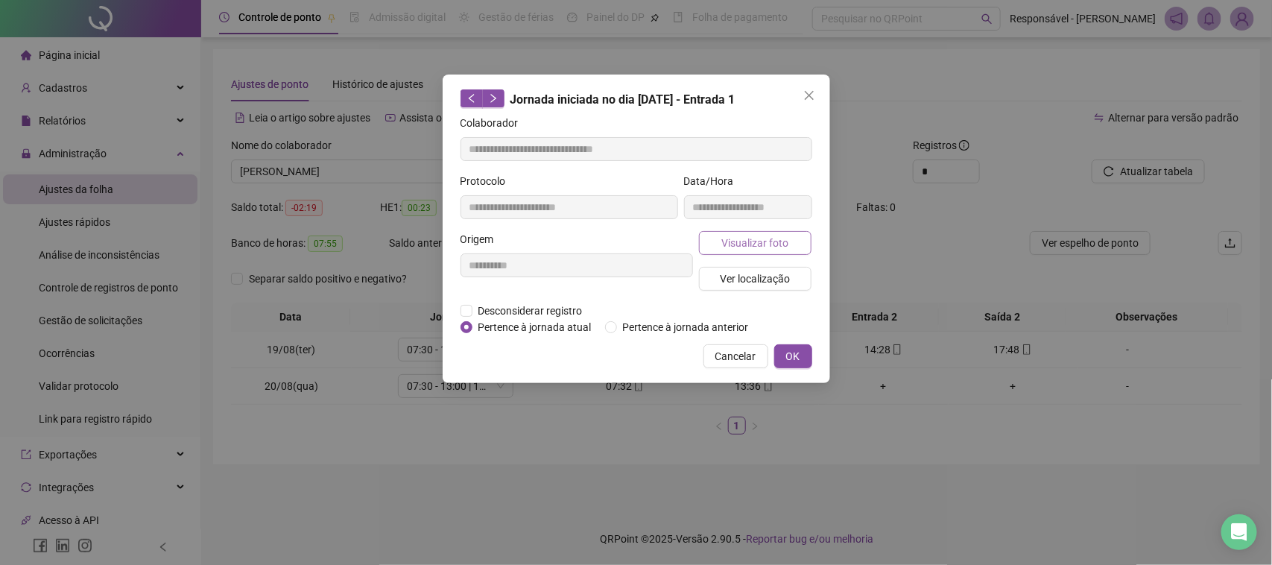
click at [755, 247] on span "Visualizar foto" at bounding box center [754, 243] width 67 height 16
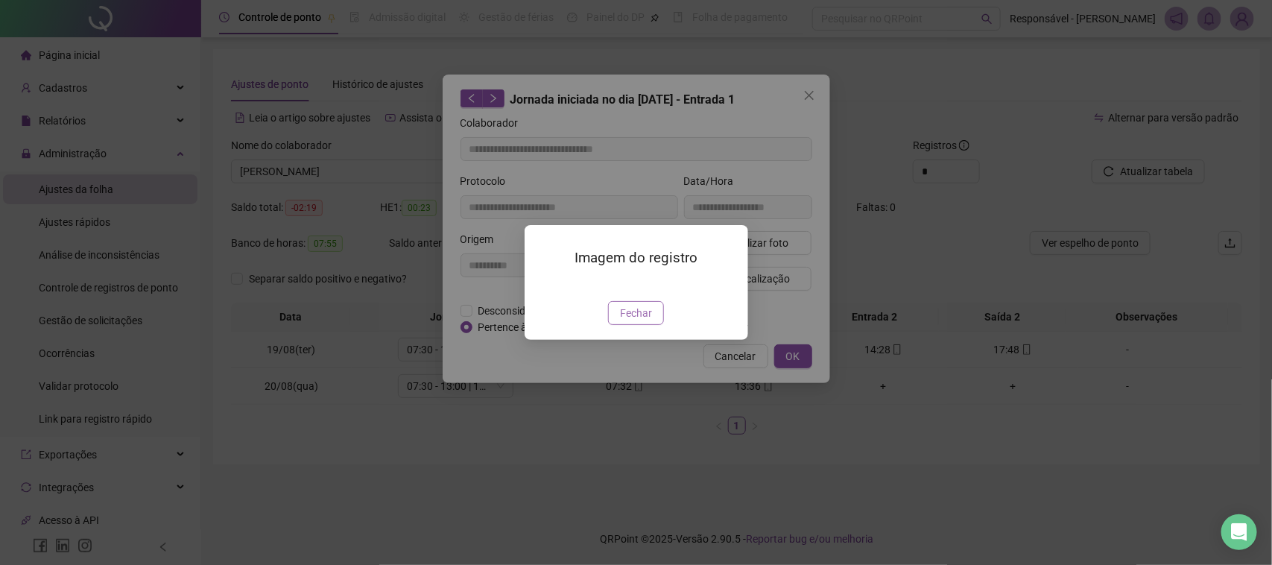
click at [620, 321] on span "Fechar" at bounding box center [636, 313] width 32 height 16
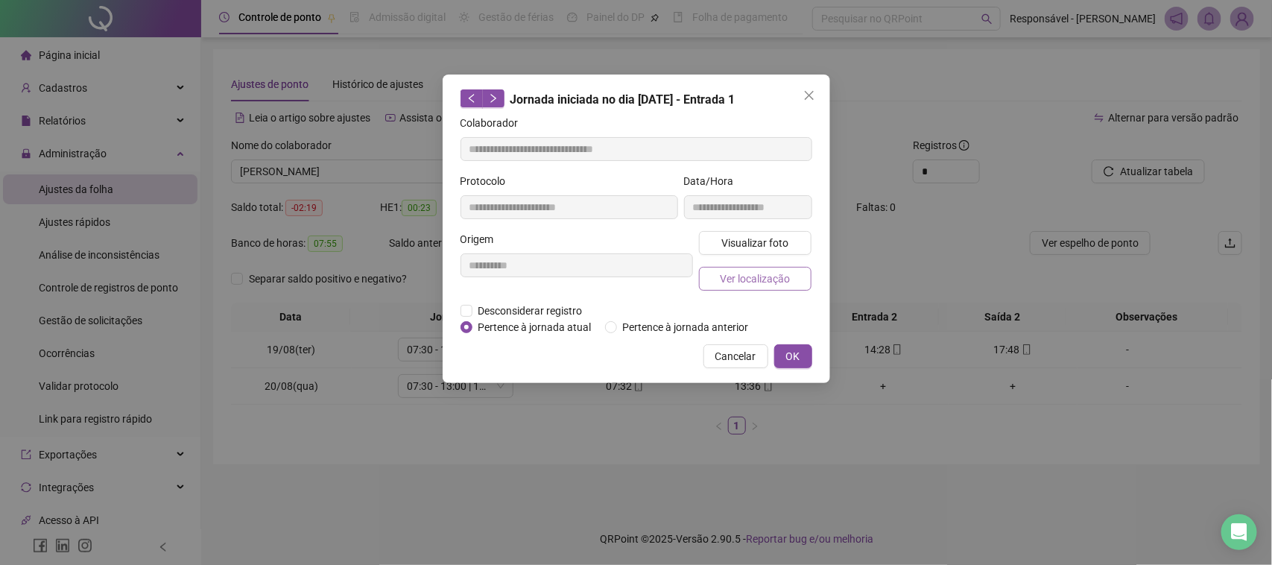
click at [783, 274] on span "Ver localização" at bounding box center [755, 279] width 70 height 16
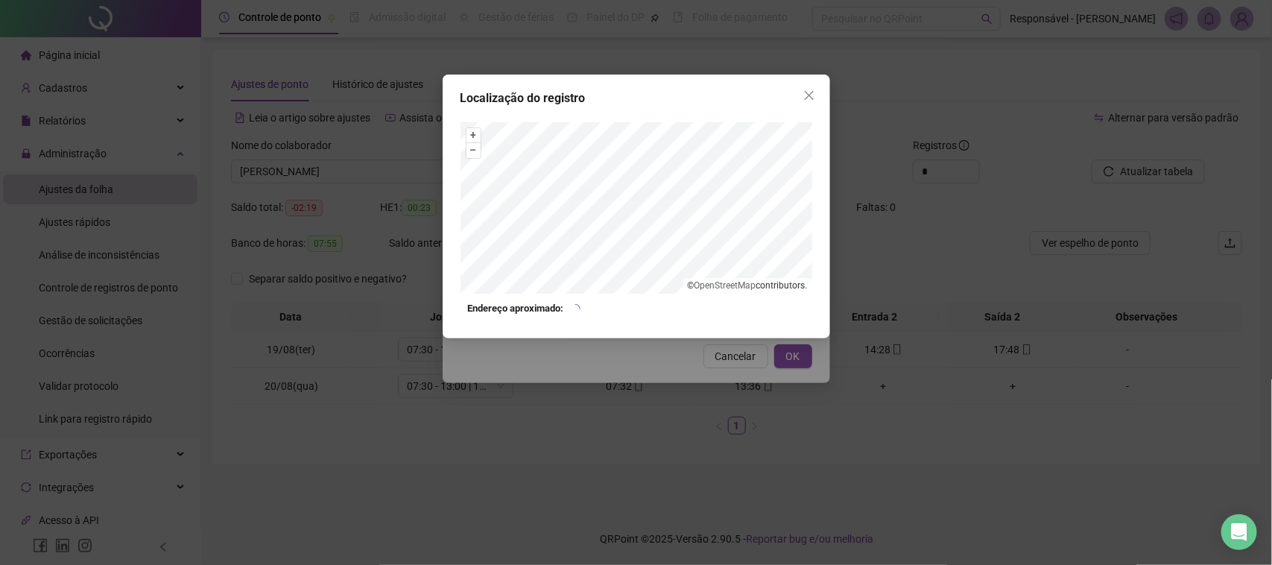
click at [679, 385] on div "Localização do registro + – ⇧ › © OpenStreetMap contributors. Endereço aproxima…" at bounding box center [636, 282] width 1272 height 565
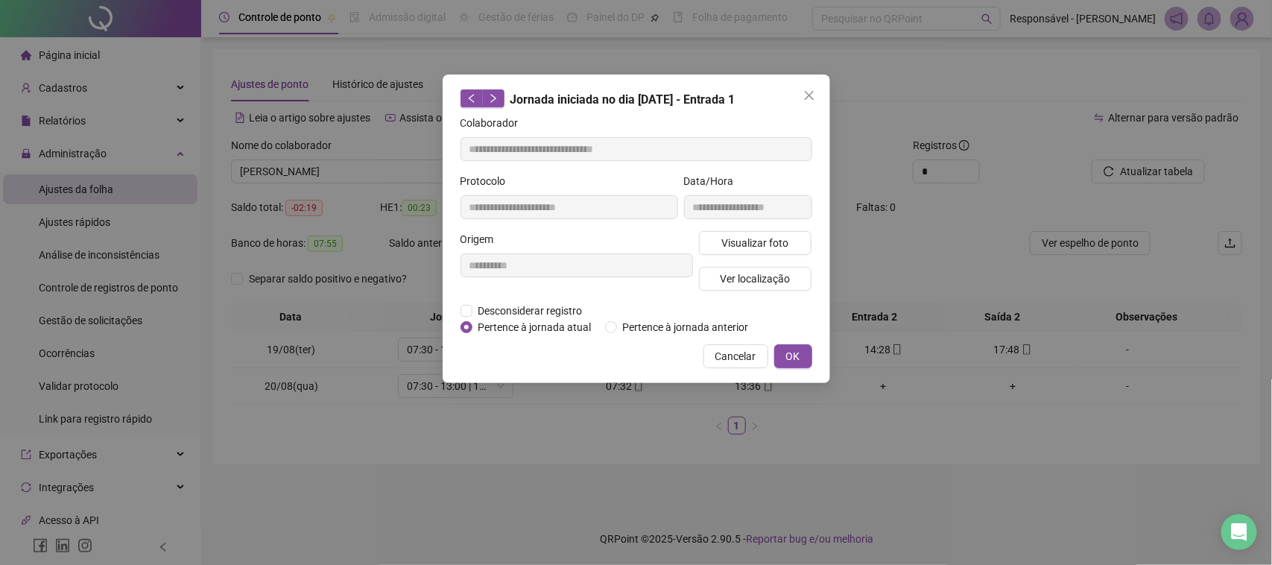
click at [762, 361] on button "Cancelar" at bounding box center [736, 356] width 65 height 24
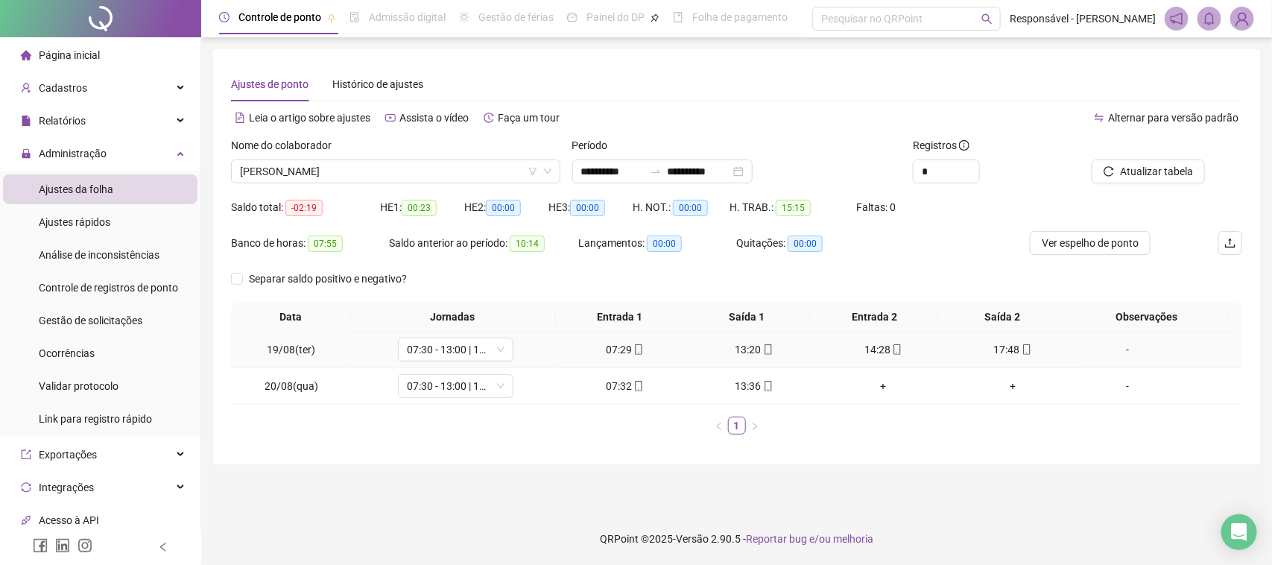
click at [762, 352] on span "mobile" at bounding box center [768, 349] width 12 height 10
type input "**********"
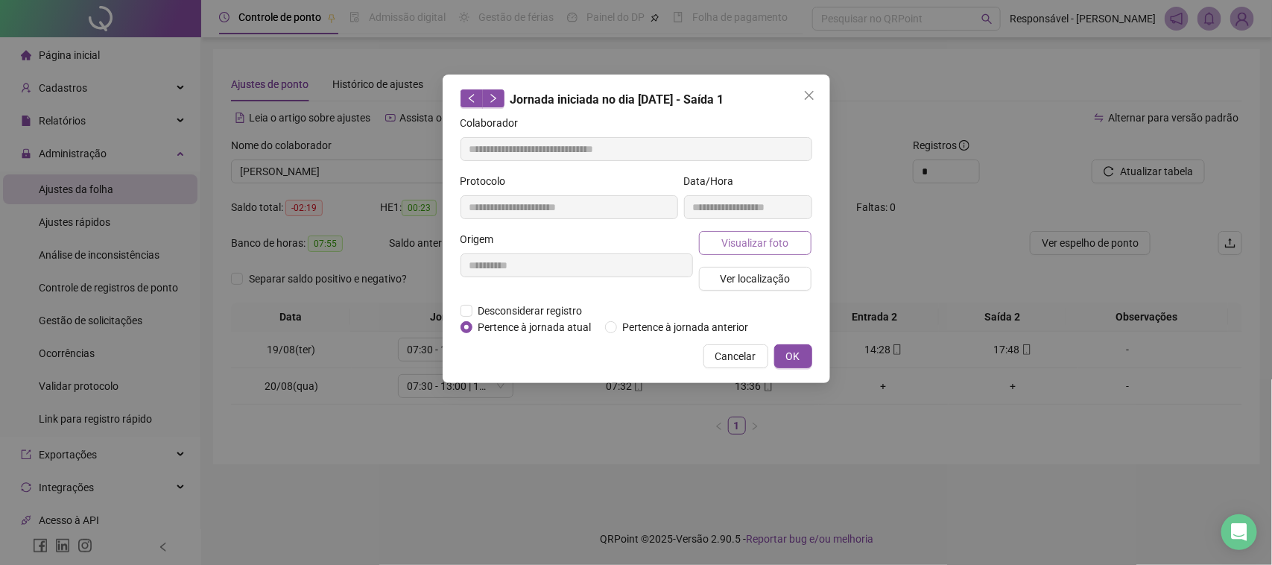
click at [792, 247] on button "Visualizar foto" at bounding box center [755, 243] width 113 height 24
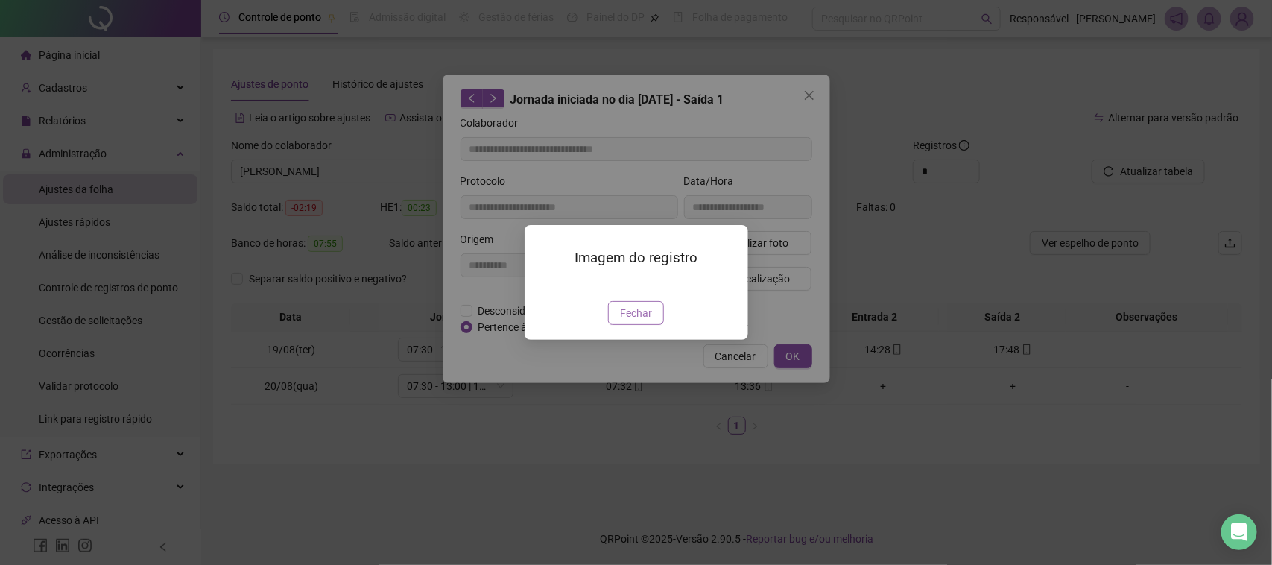
click at [651, 325] on button "Fechar" at bounding box center [636, 313] width 56 height 24
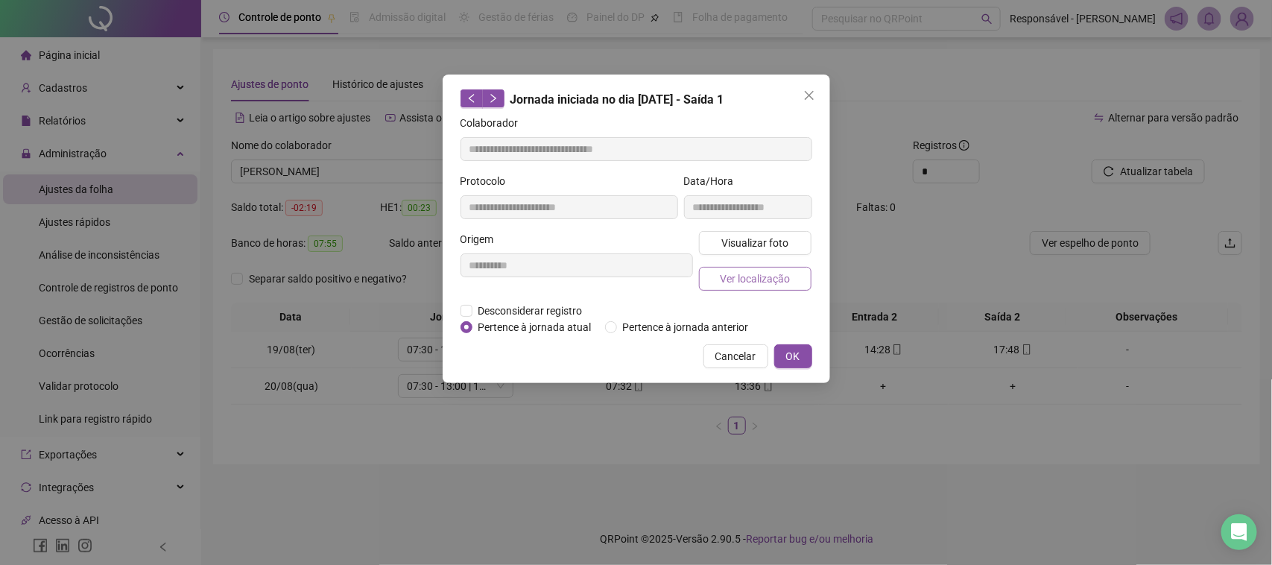
click at [721, 288] on button "Ver localização" at bounding box center [755, 279] width 113 height 24
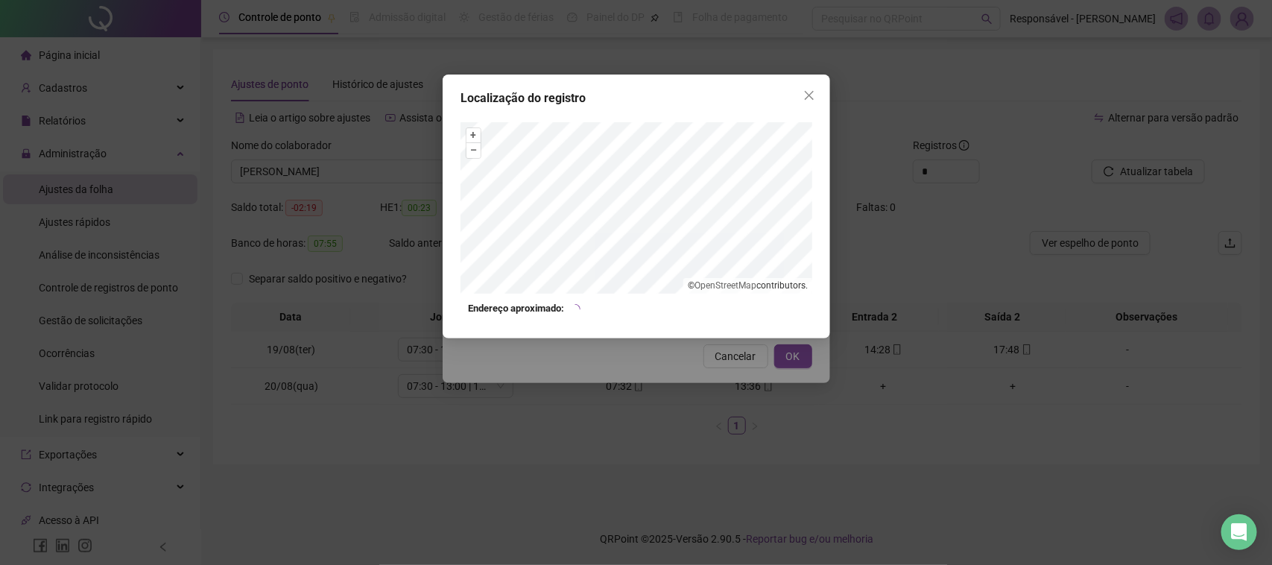
click at [721, 385] on div "Localização do registro + – ⇧ › © OpenStreetMap contributors. Endereço aproxima…" at bounding box center [636, 282] width 1272 height 565
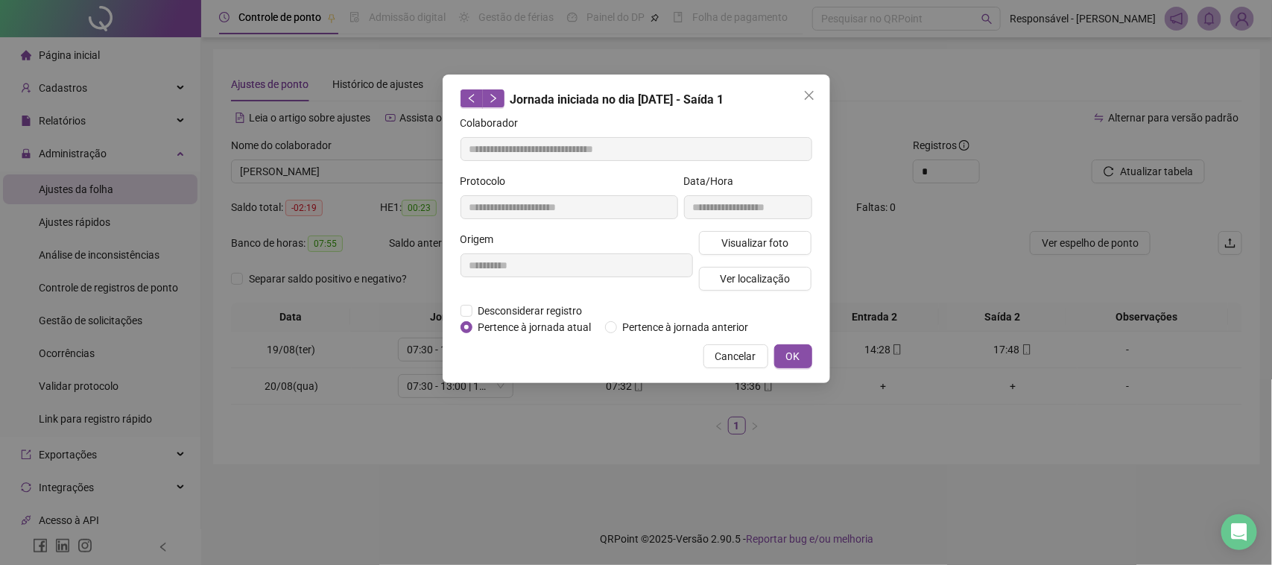
click at [727, 367] on div "**********" at bounding box center [637, 229] width 388 height 309
click at [727, 356] on span "Cancelar" at bounding box center [735, 356] width 41 height 16
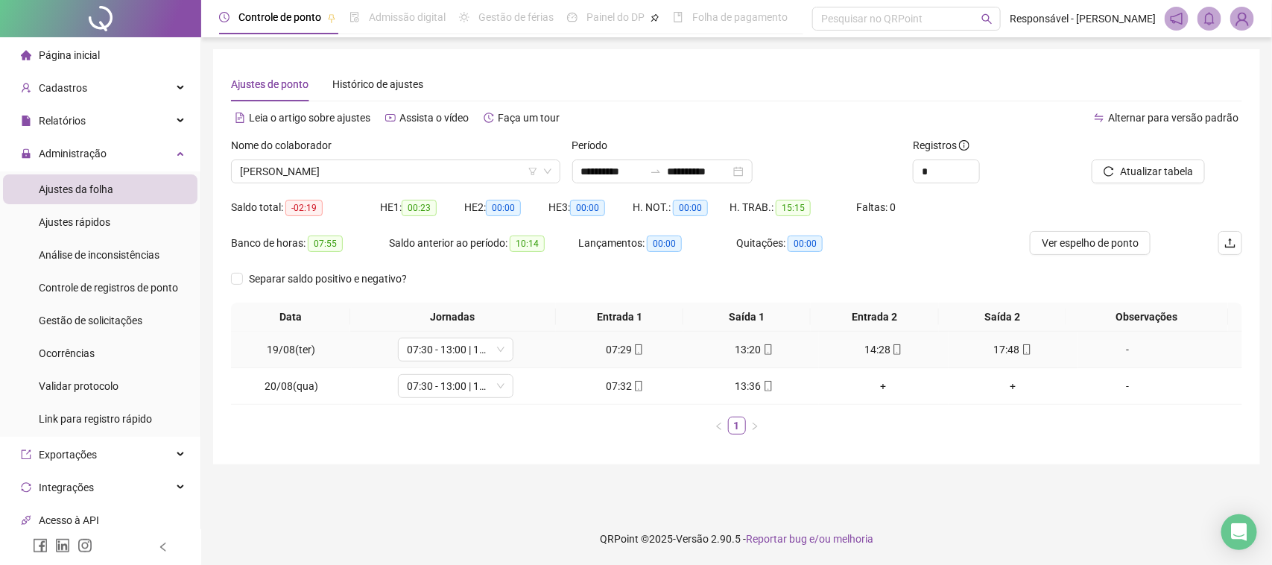
click at [892, 352] on icon "mobile" at bounding box center [897, 349] width 10 height 10
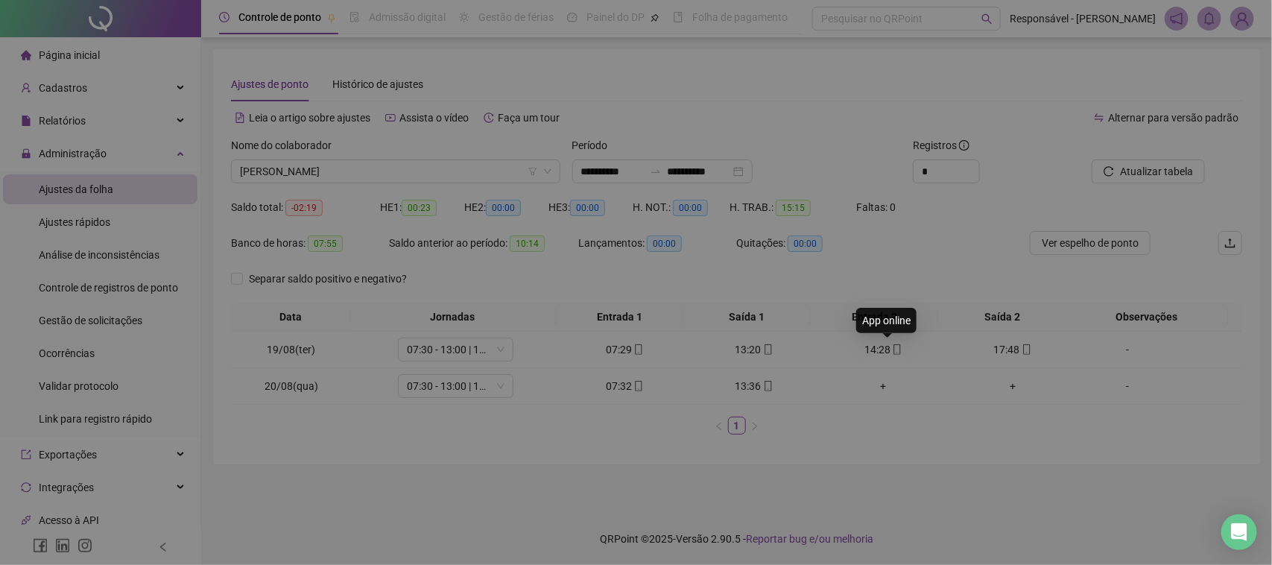
type input "**********"
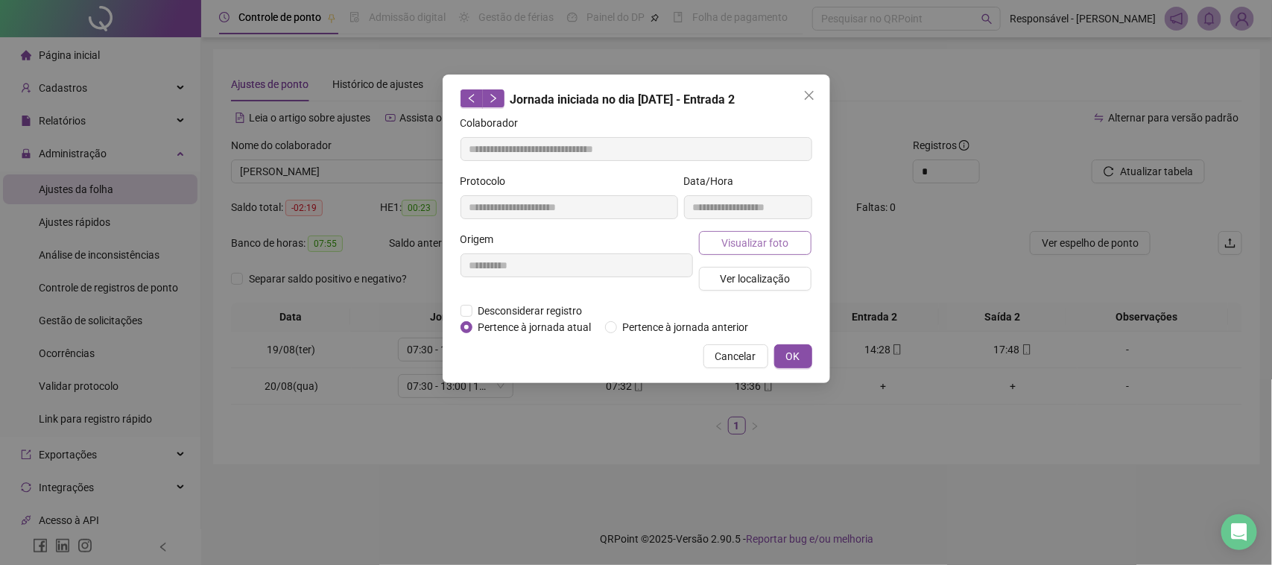
click at [760, 244] on span "Visualizar foto" at bounding box center [754, 243] width 67 height 16
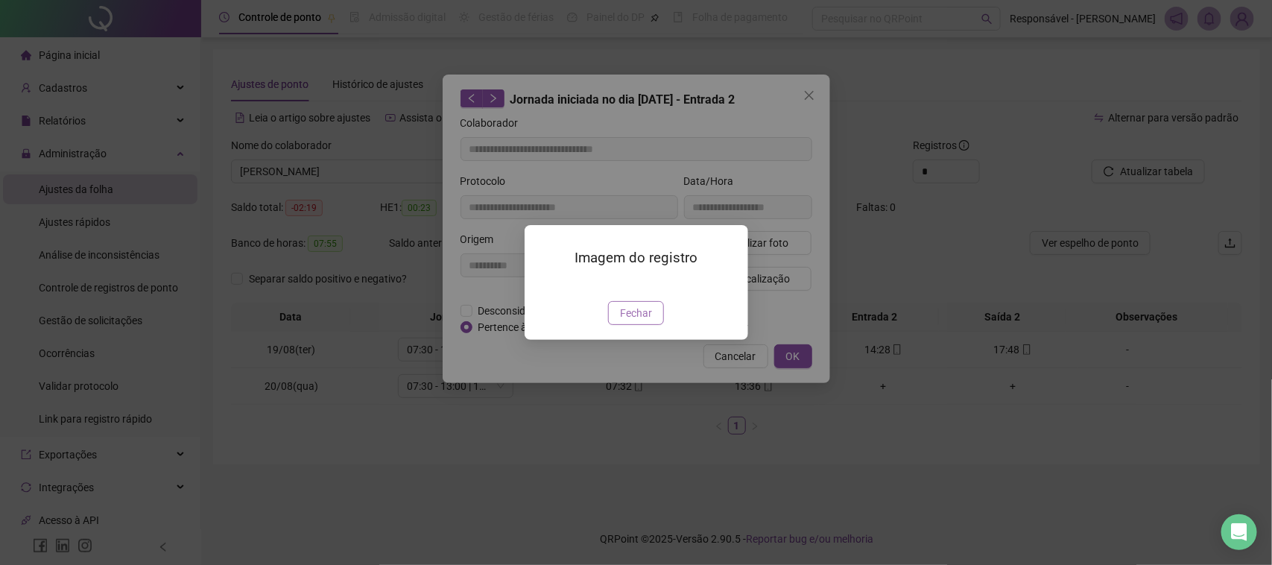
click at [636, 321] on span "Fechar" at bounding box center [636, 313] width 32 height 16
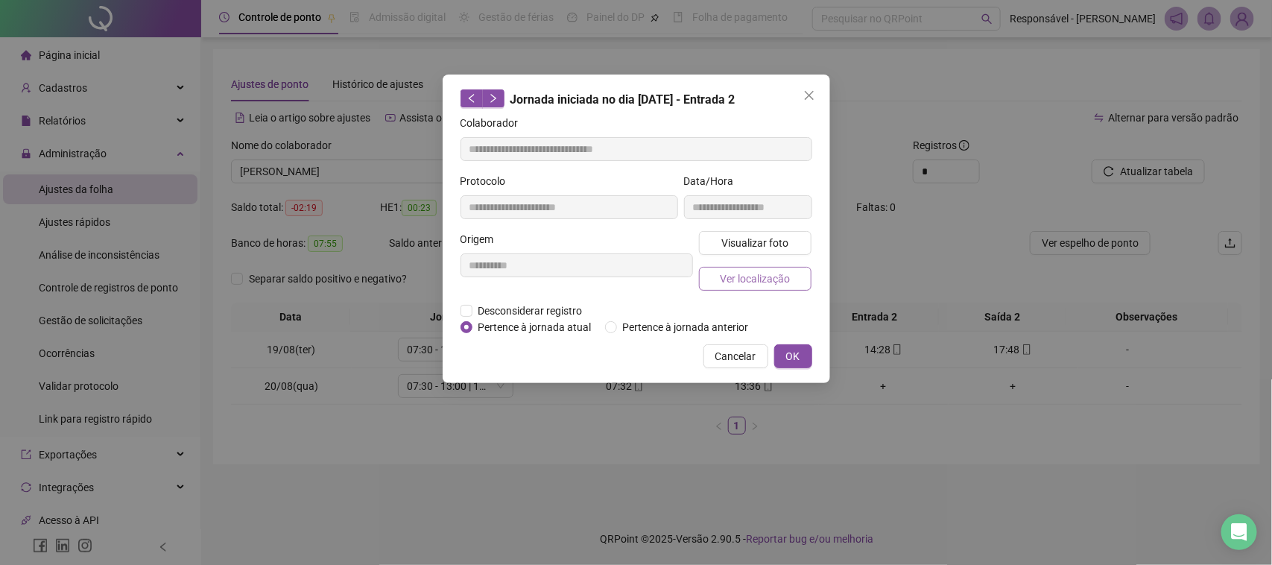
click at [759, 276] on span "Ver localização" at bounding box center [755, 279] width 70 height 16
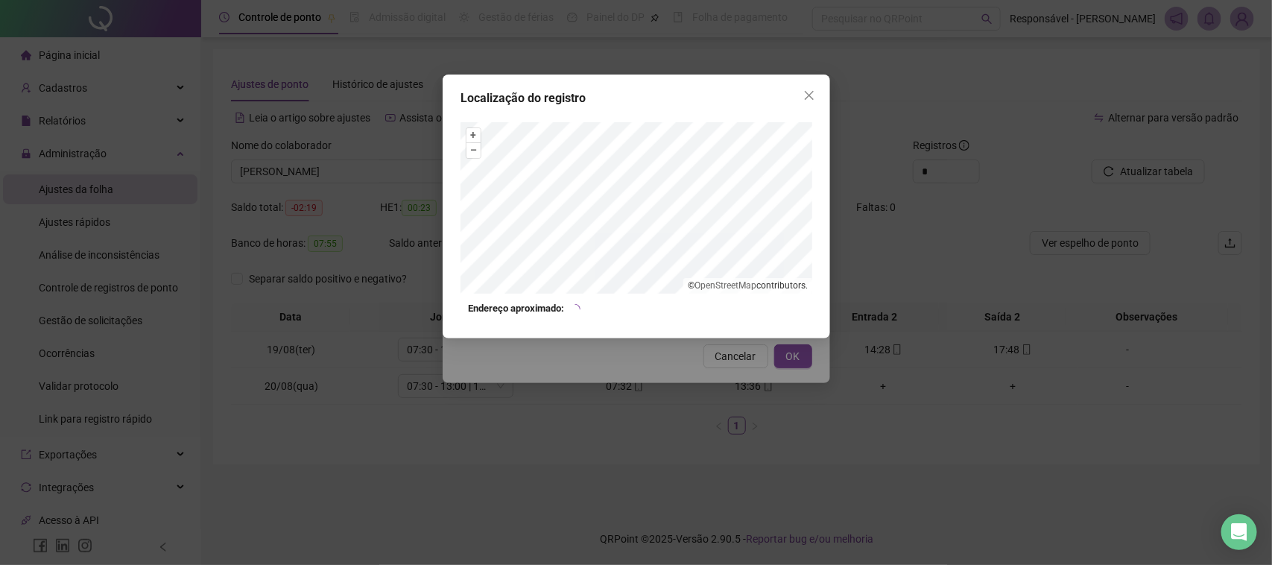
click at [733, 408] on div "Localização do registro + – ⇧ › © OpenStreetMap contributors. Endereço aproxima…" at bounding box center [636, 282] width 1272 height 565
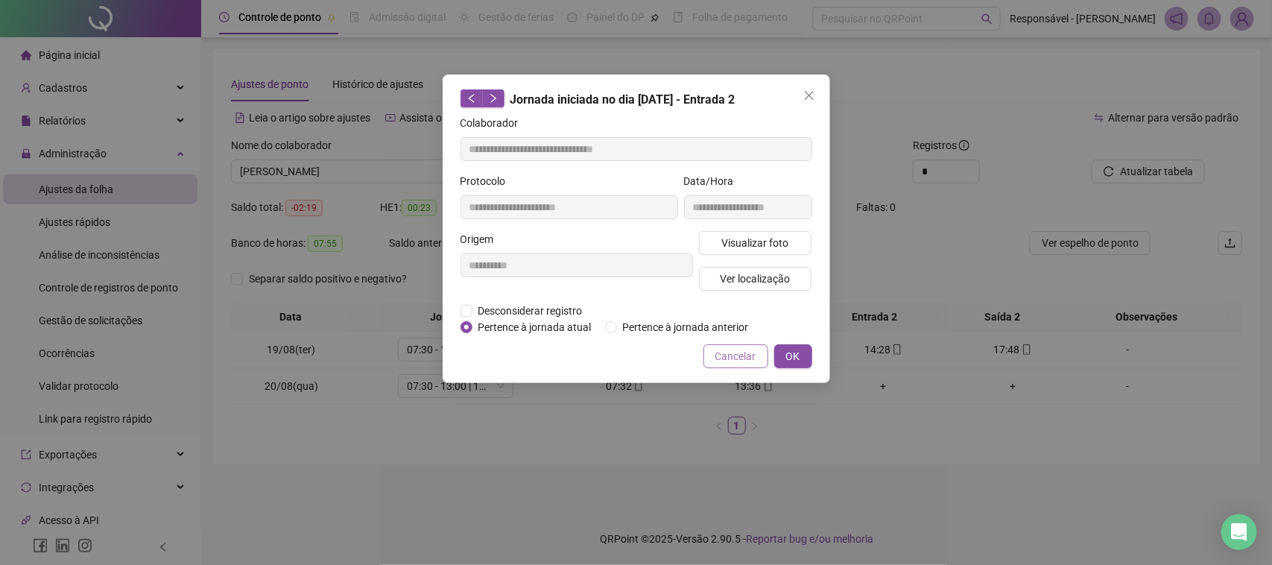
click at [724, 352] on span "Cancelar" at bounding box center [735, 356] width 41 height 16
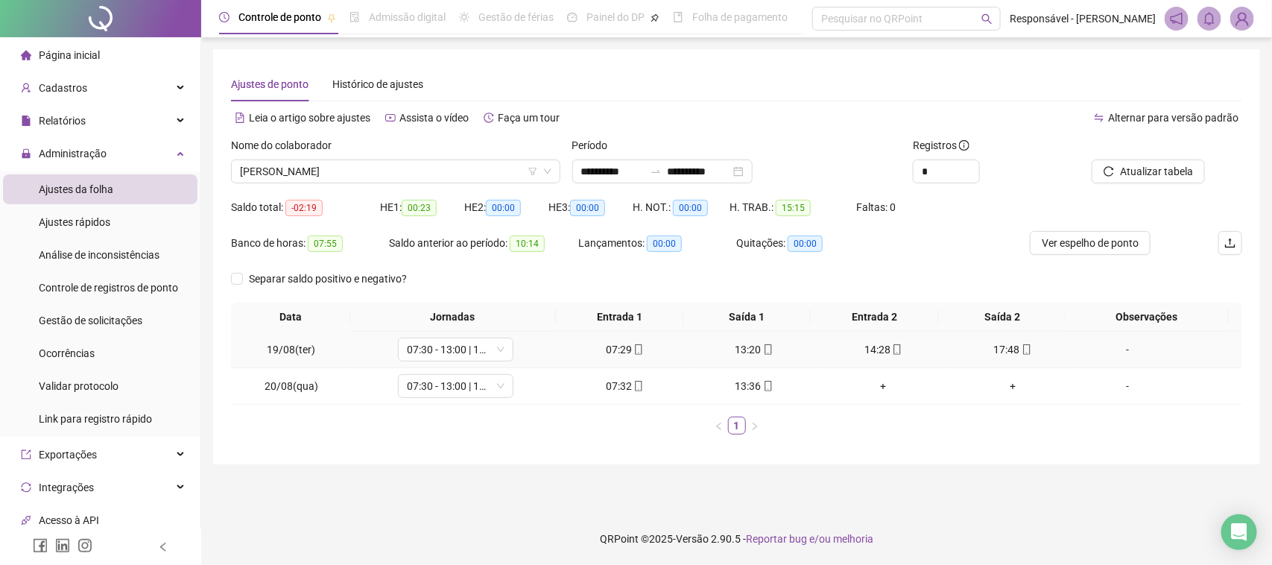
click at [1008, 352] on div "17:48" at bounding box center [1014, 349] width 118 height 16
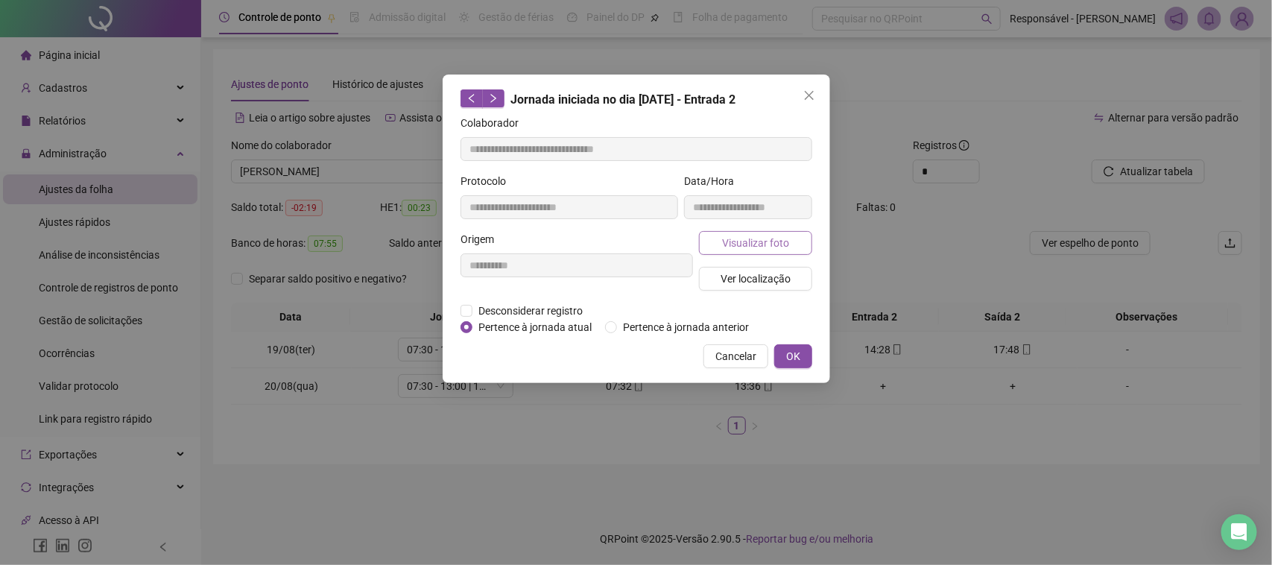
type input "**********"
click at [739, 241] on span "Visualizar foto" at bounding box center [754, 243] width 67 height 16
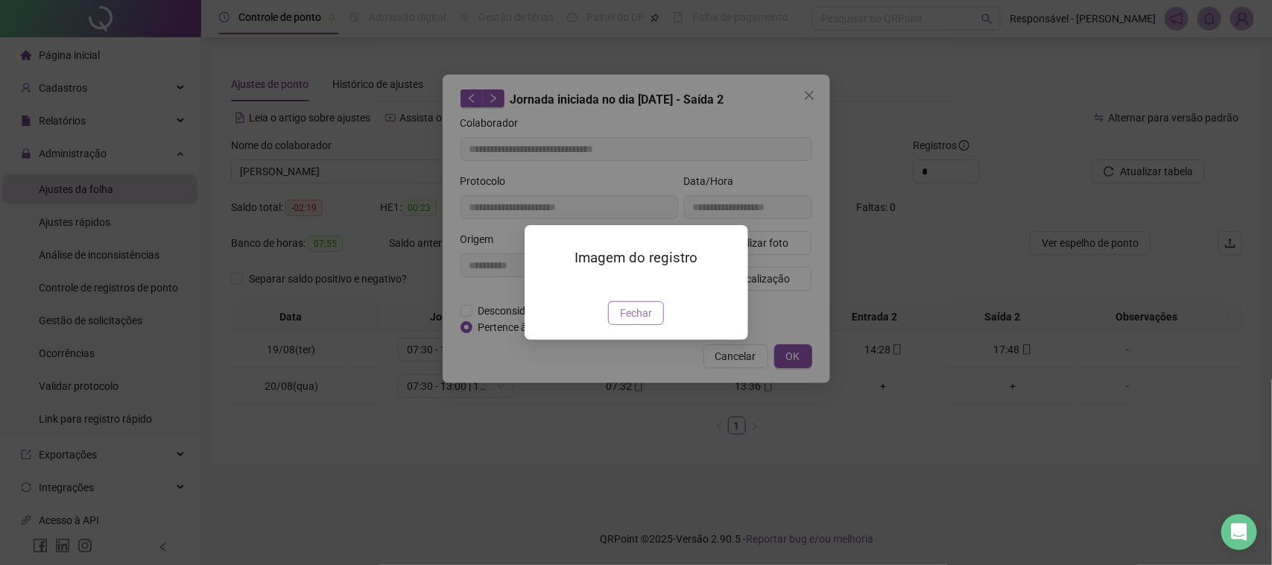
click at [627, 321] on span "Fechar" at bounding box center [636, 313] width 32 height 16
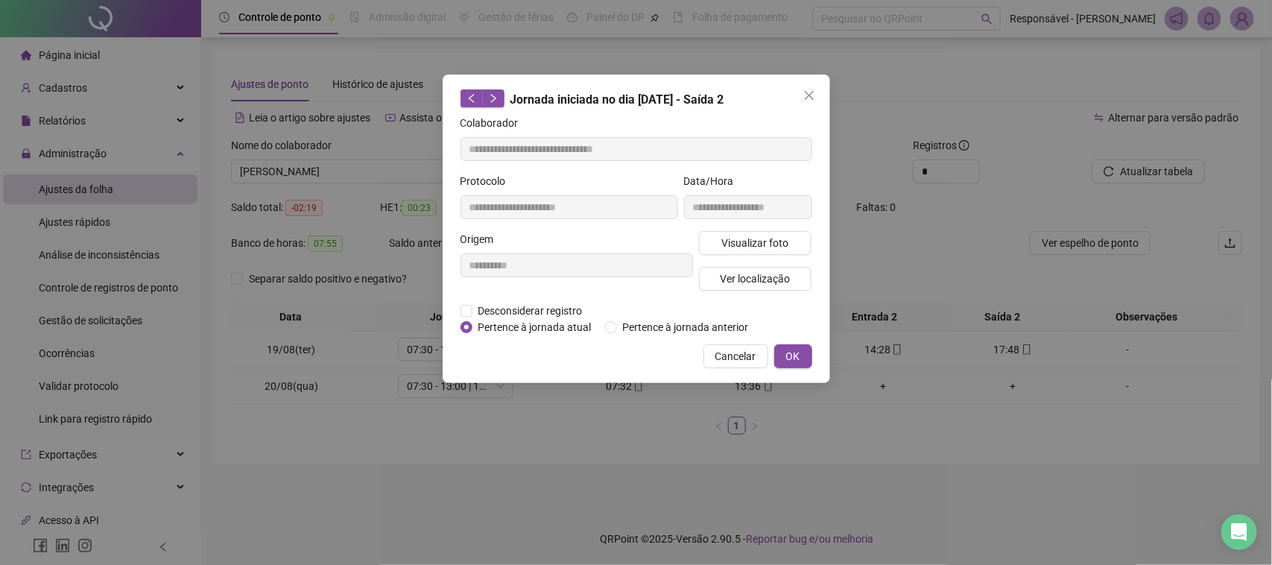
click at [698, 291] on div "Visualizar foto Ver localização" at bounding box center [755, 267] width 119 height 72
click at [724, 287] on button "Ver localização" at bounding box center [755, 279] width 113 height 24
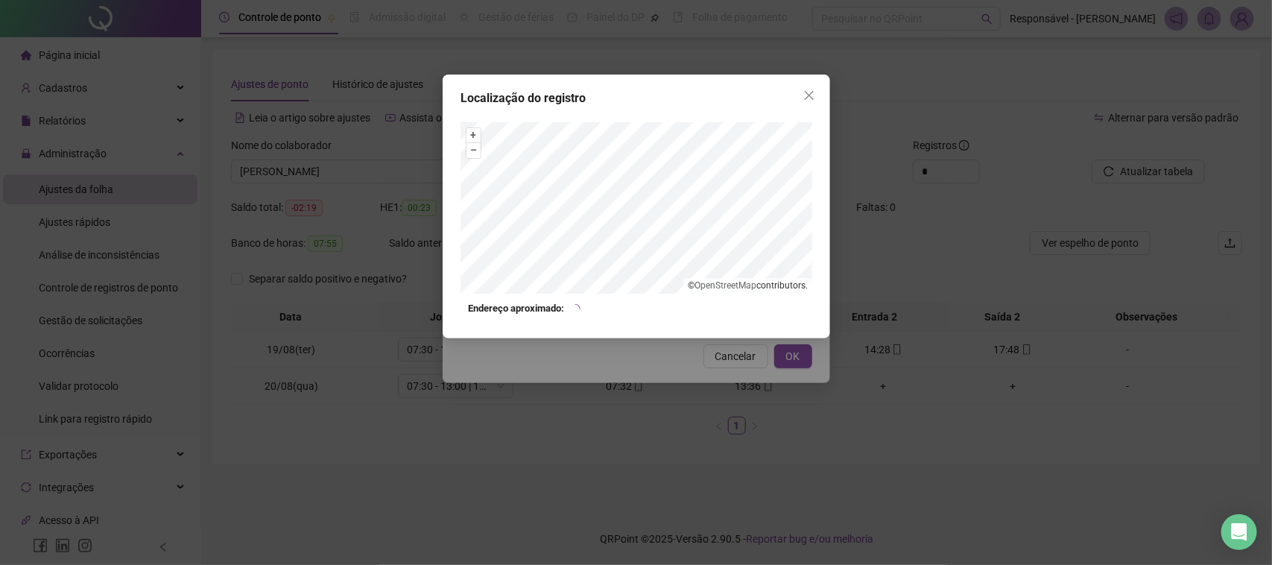
click at [677, 396] on div "Localização do registro + – ⇧ › © OpenStreetMap contributors. Endereço aproxima…" at bounding box center [636, 282] width 1272 height 565
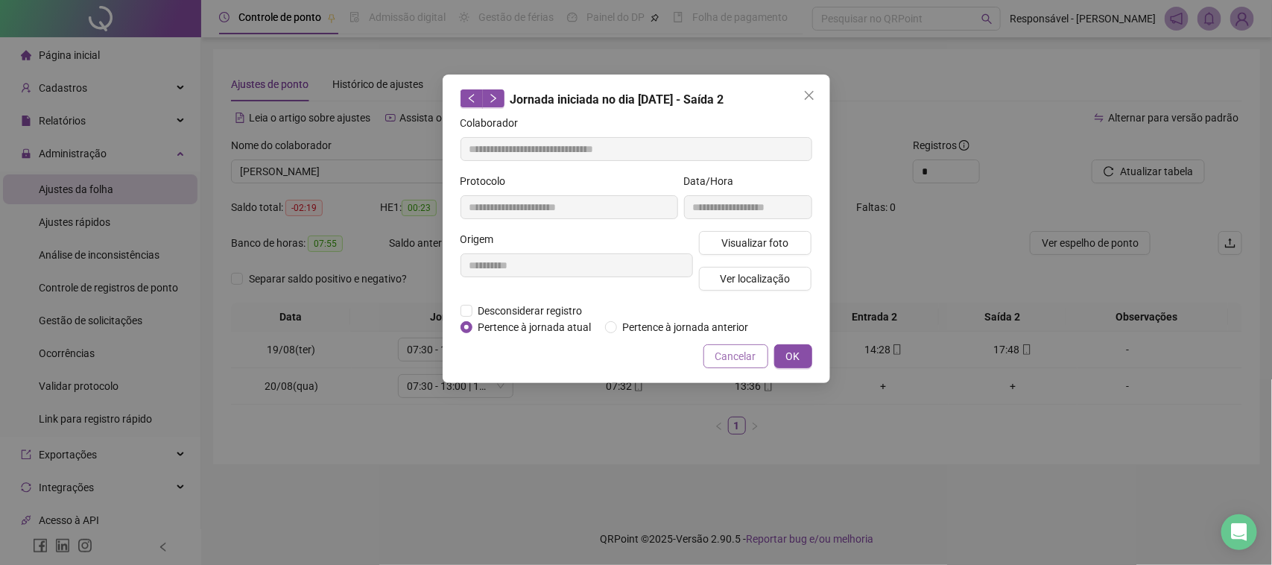
click at [723, 355] on span "Cancelar" at bounding box center [735, 356] width 41 height 16
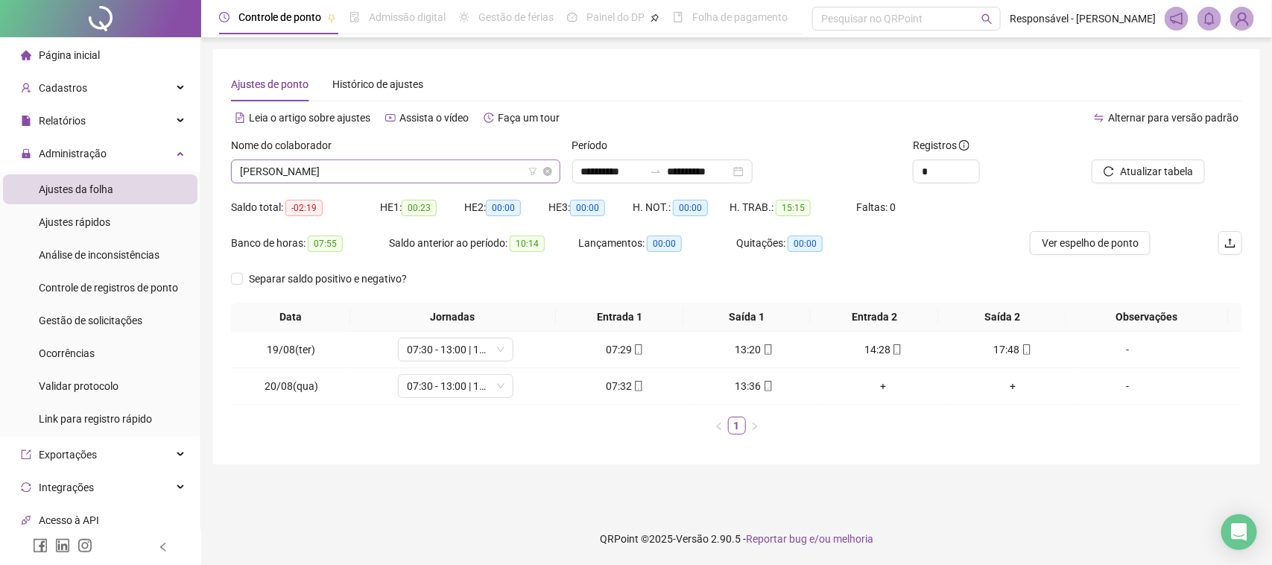
click at [440, 168] on span "[PERSON_NAME]" at bounding box center [396, 171] width 312 height 22
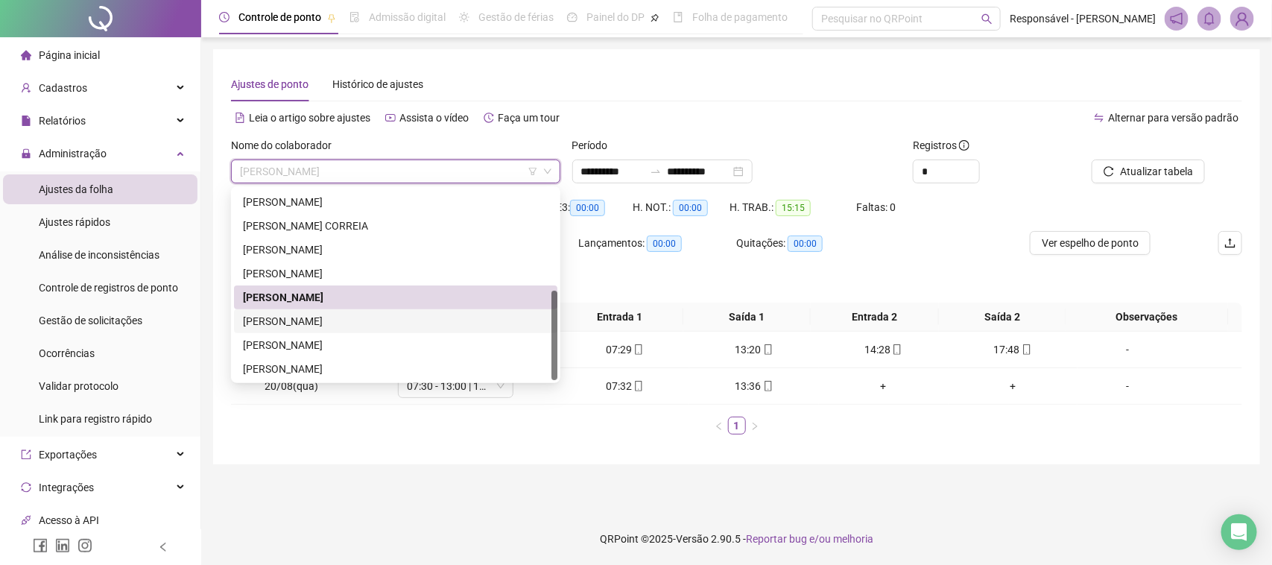
click at [352, 321] on div "[PERSON_NAME]" at bounding box center [396, 321] width 306 height 16
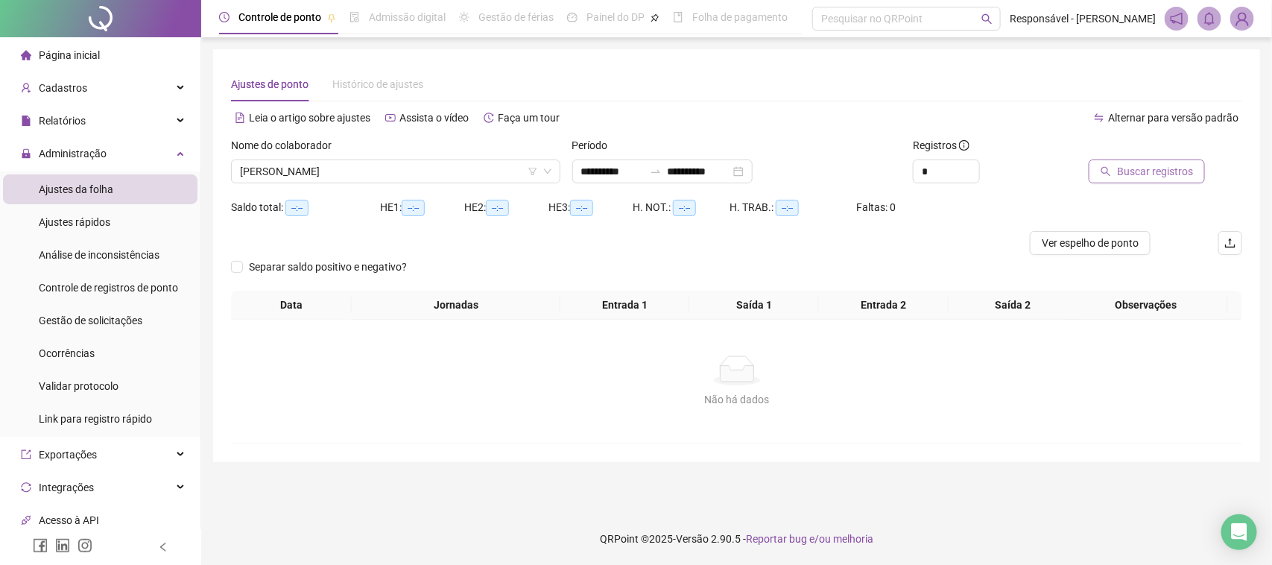
click at [1159, 175] on span "Buscar registros" at bounding box center [1155, 171] width 76 height 16
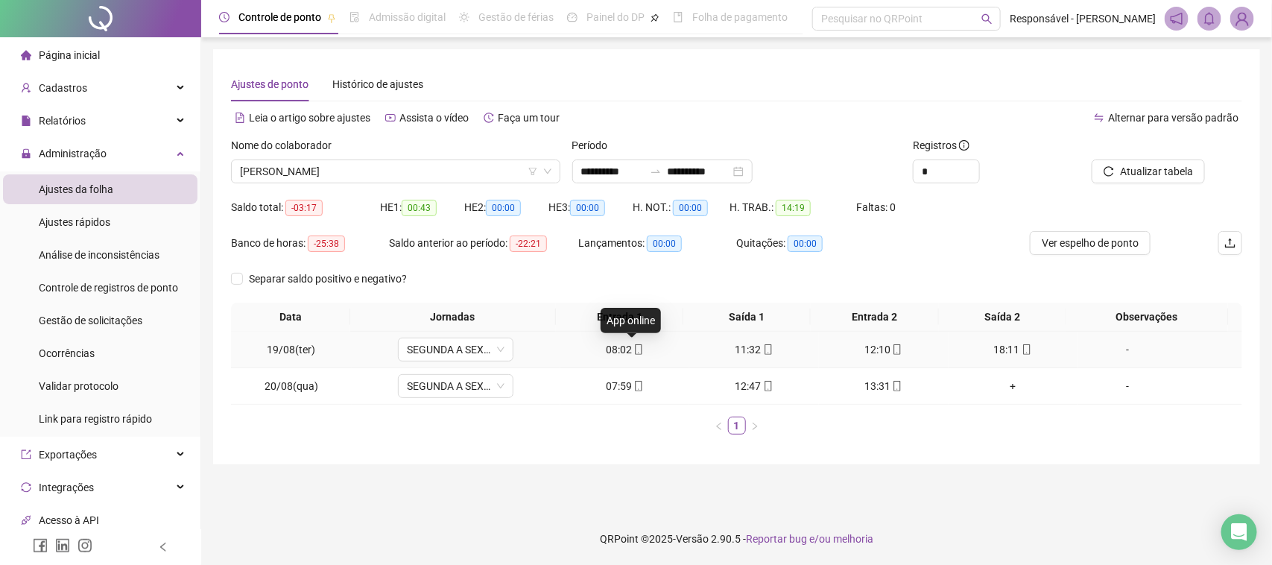
click at [633, 354] on icon "mobile" at bounding box center [638, 349] width 10 height 10
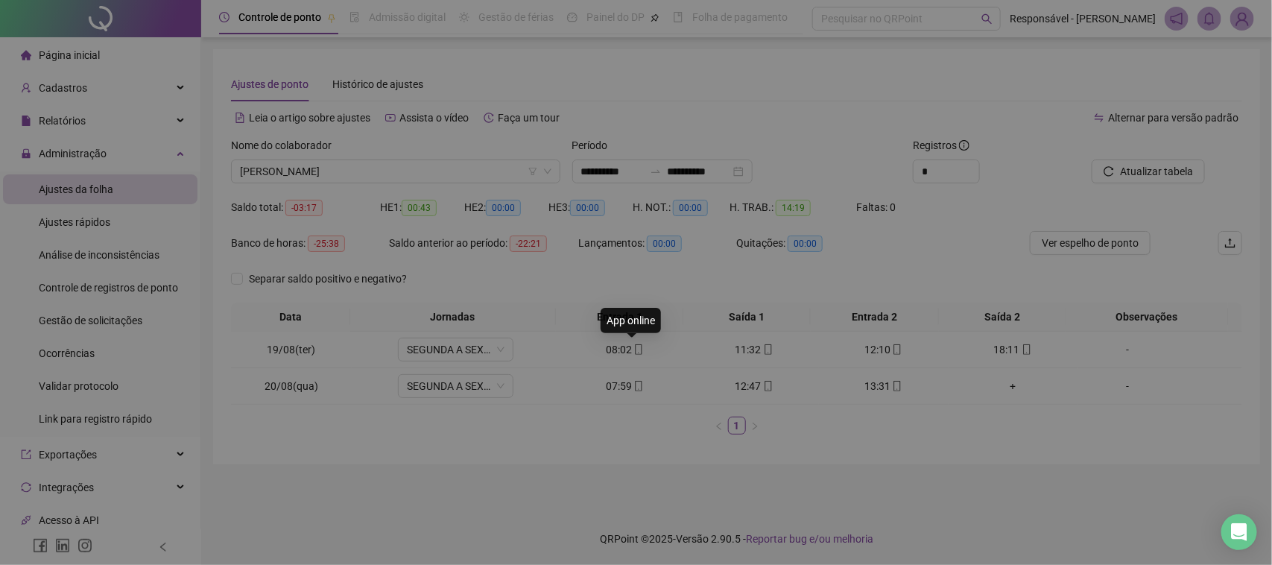
type input "**********"
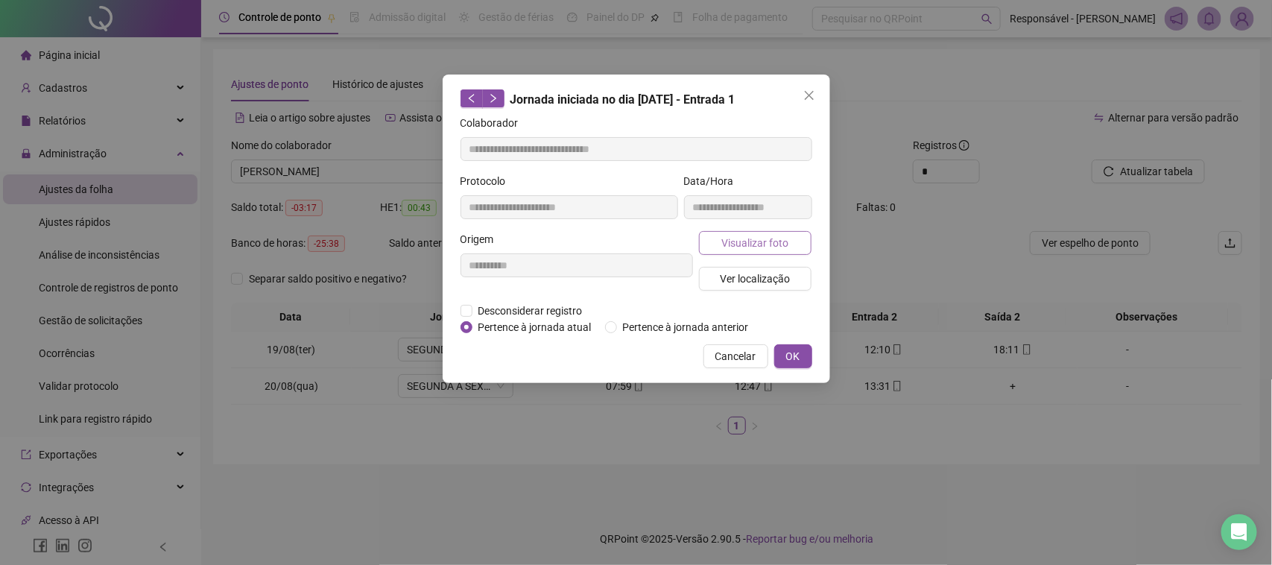
click at [754, 250] on button "Visualizar foto" at bounding box center [755, 243] width 113 height 24
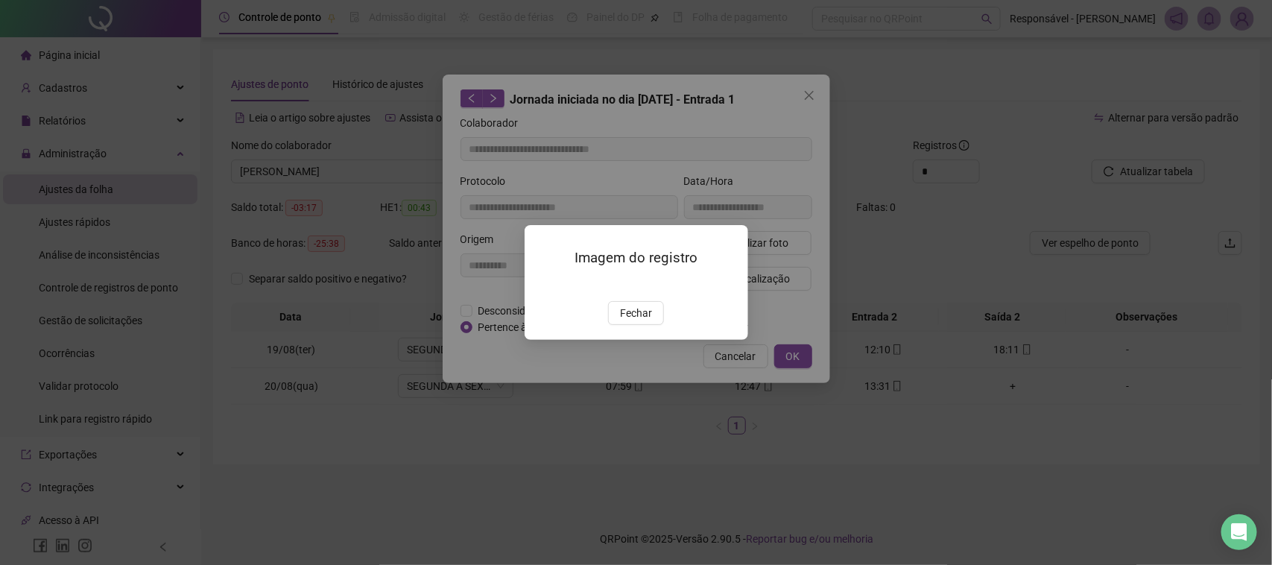
click at [634, 339] on div "Imagem do registro Fechar" at bounding box center [637, 282] width 224 height 114
click at [633, 321] on span "Fechar" at bounding box center [636, 313] width 32 height 16
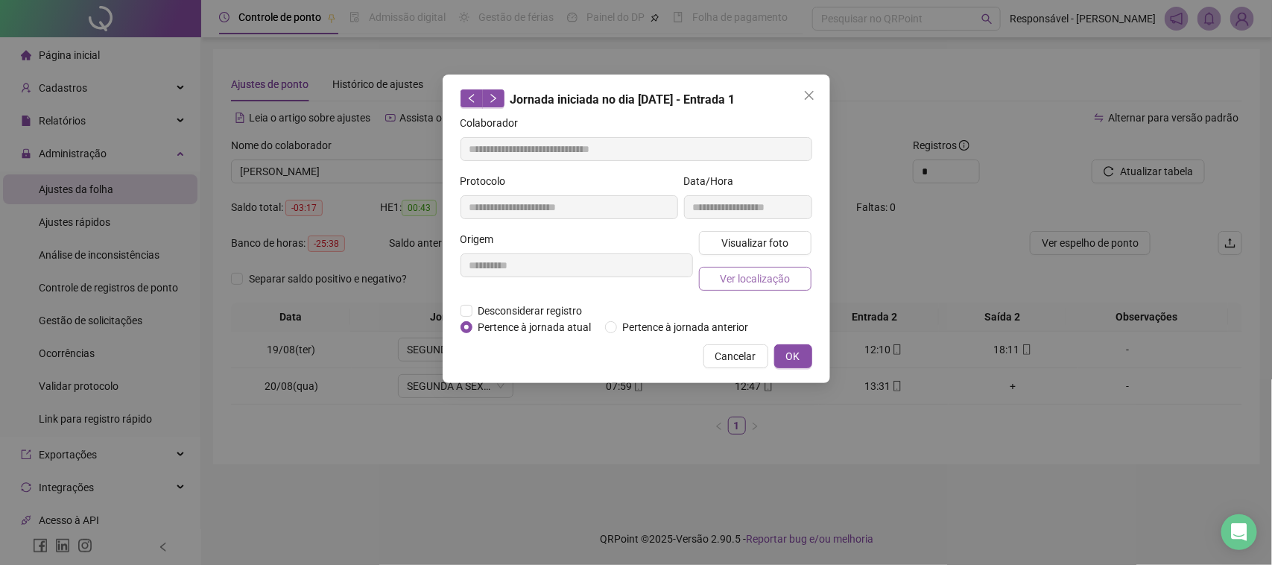
click at [750, 288] on button "Ver localização" at bounding box center [755, 279] width 113 height 24
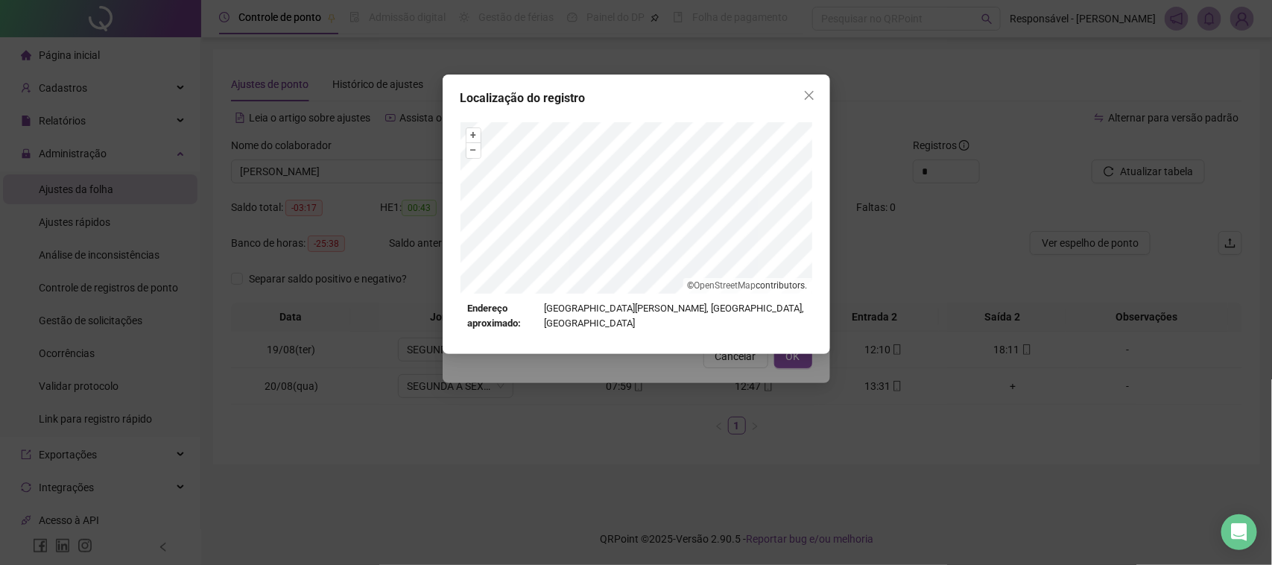
click at [724, 373] on div "Localização do registro + – ⇧ › © OpenStreetMap contributors. Endereço aproxima…" at bounding box center [636, 282] width 1272 height 565
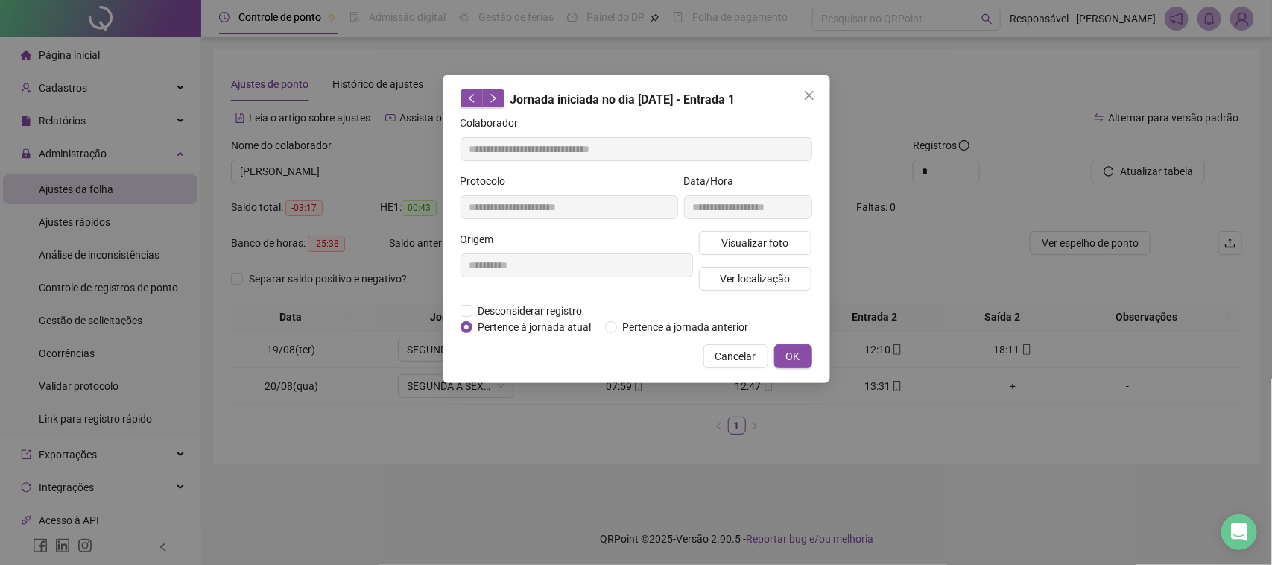
click at [725, 366] on button "Cancelar" at bounding box center [736, 356] width 65 height 24
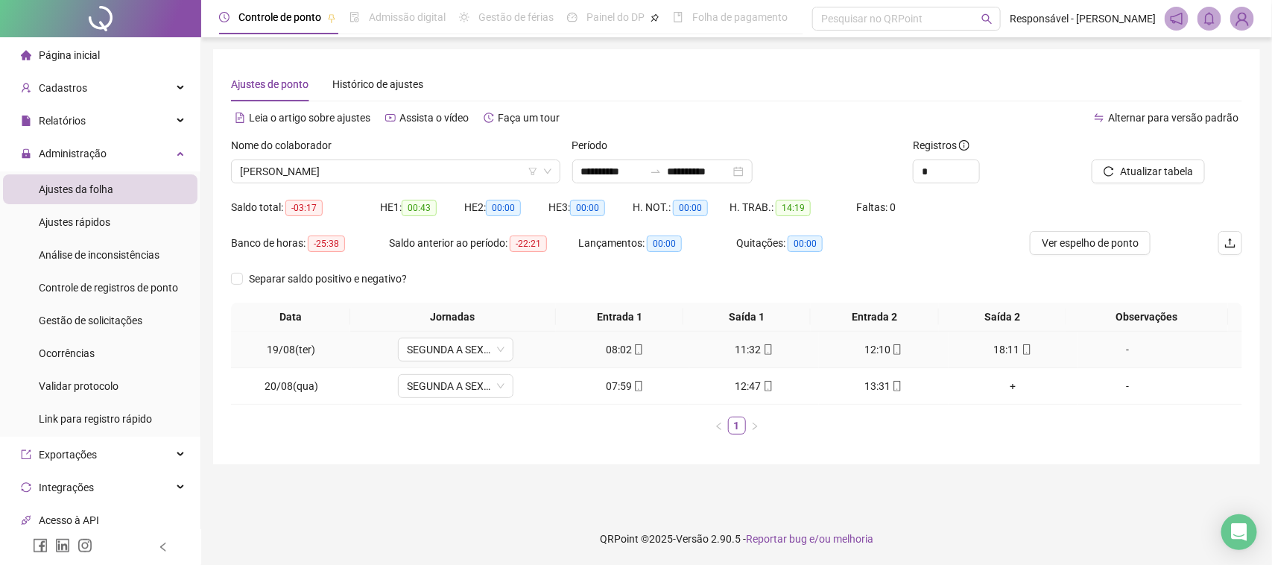
click at [749, 351] on div "11:32" at bounding box center [754, 349] width 118 height 16
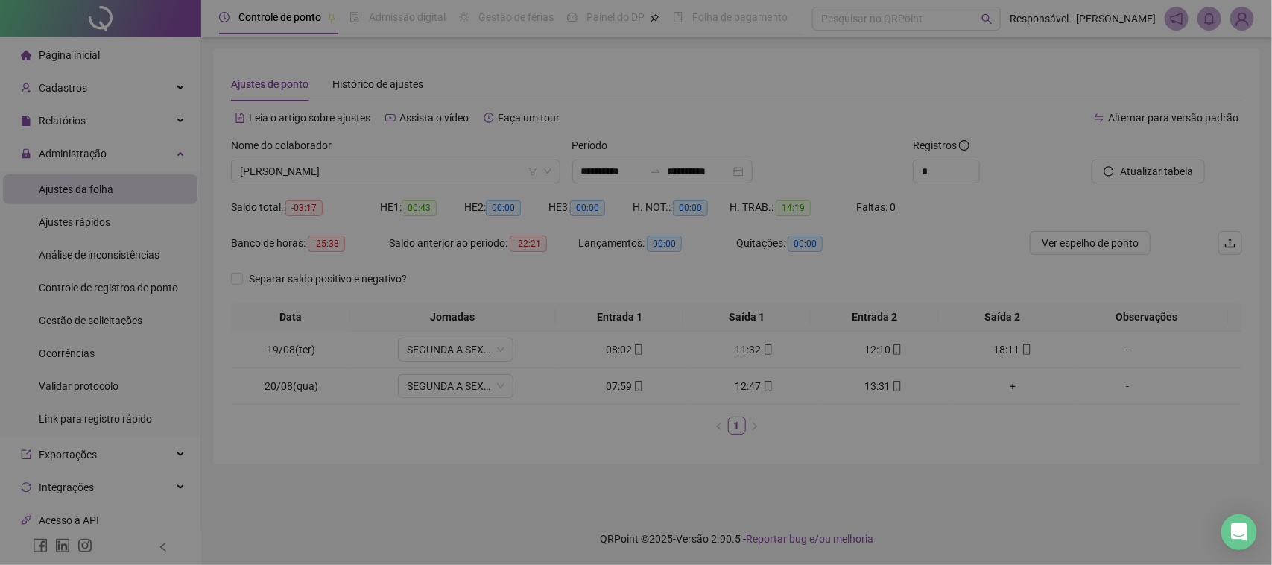
type input "**********"
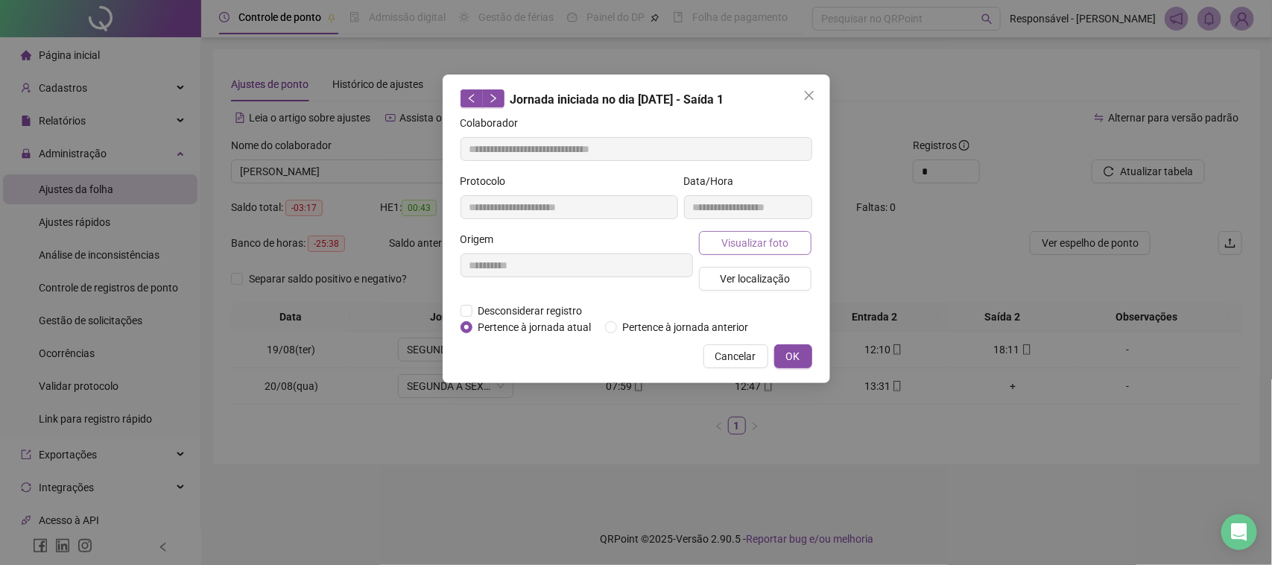
click at [751, 251] on button "Visualizar foto" at bounding box center [755, 243] width 113 height 24
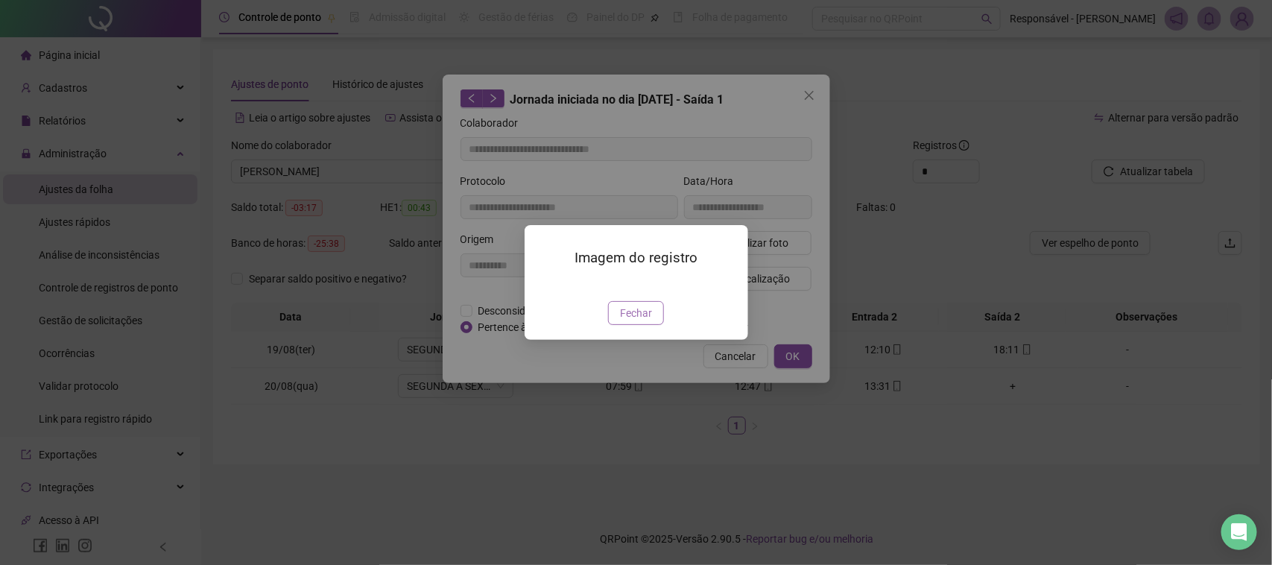
click at [638, 321] on span "Fechar" at bounding box center [636, 313] width 32 height 16
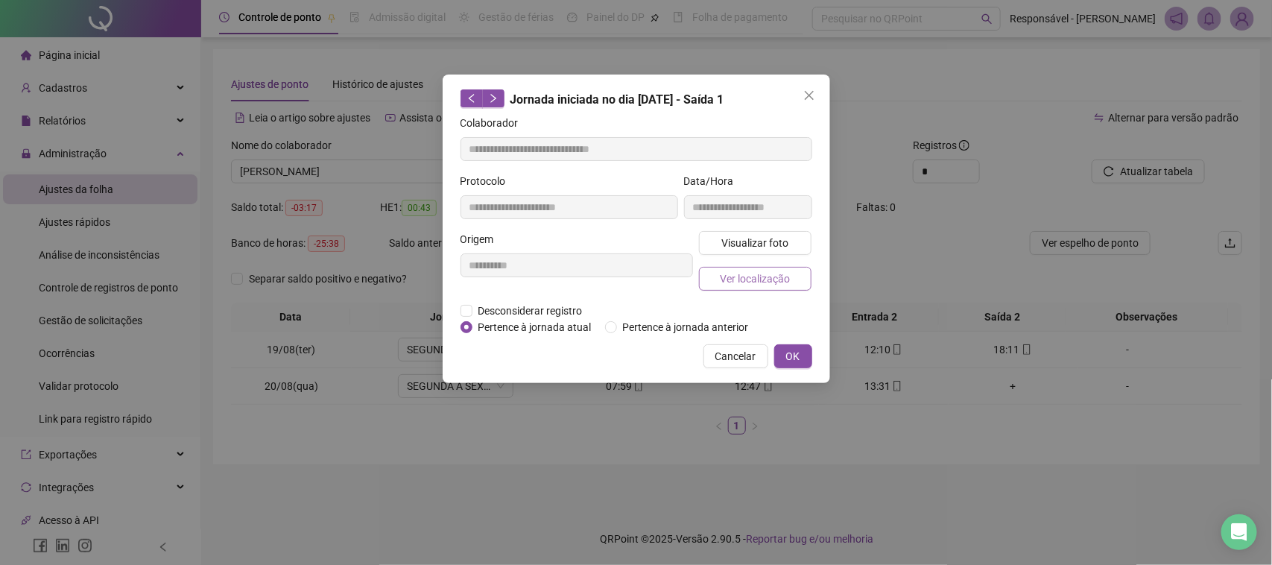
drag, startPoint x: 753, startPoint y: 271, endPoint x: 753, endPoint y: 282, distance: 11.2
click at [753, 282] on span "Ver localização" at bounding box center [755, 279] width 70 height 16
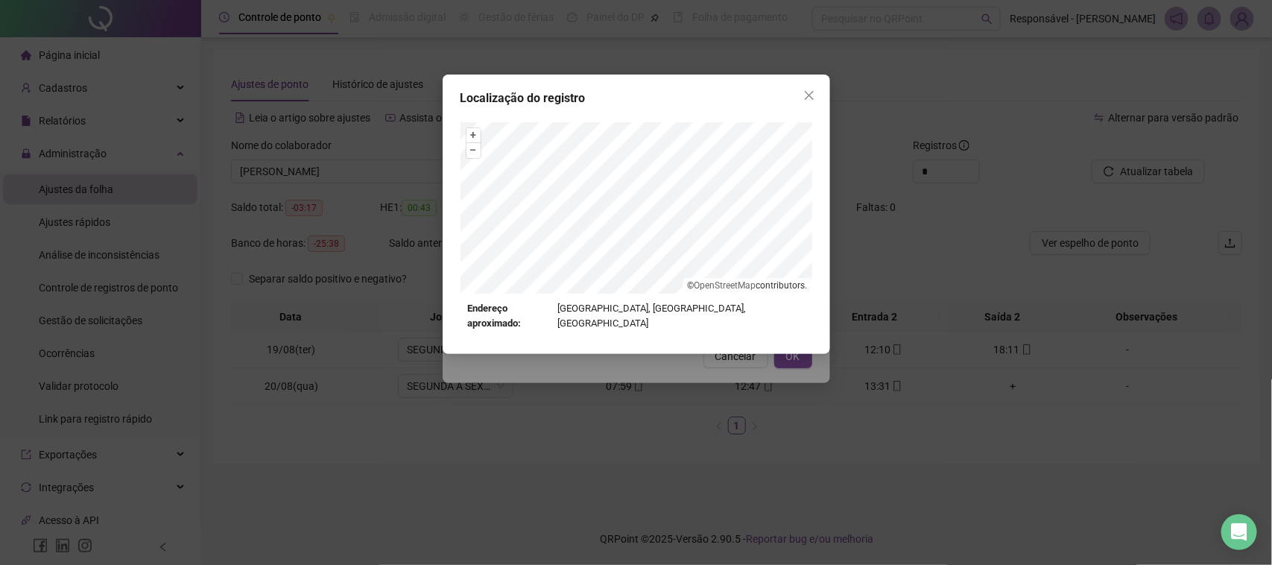
click at [712, 364] on div "Localização do registro + – ⇧ › © OpenStreetMap contributors. Endereço aproxima…" at bounding box center [636, 282] width 1272 height 565
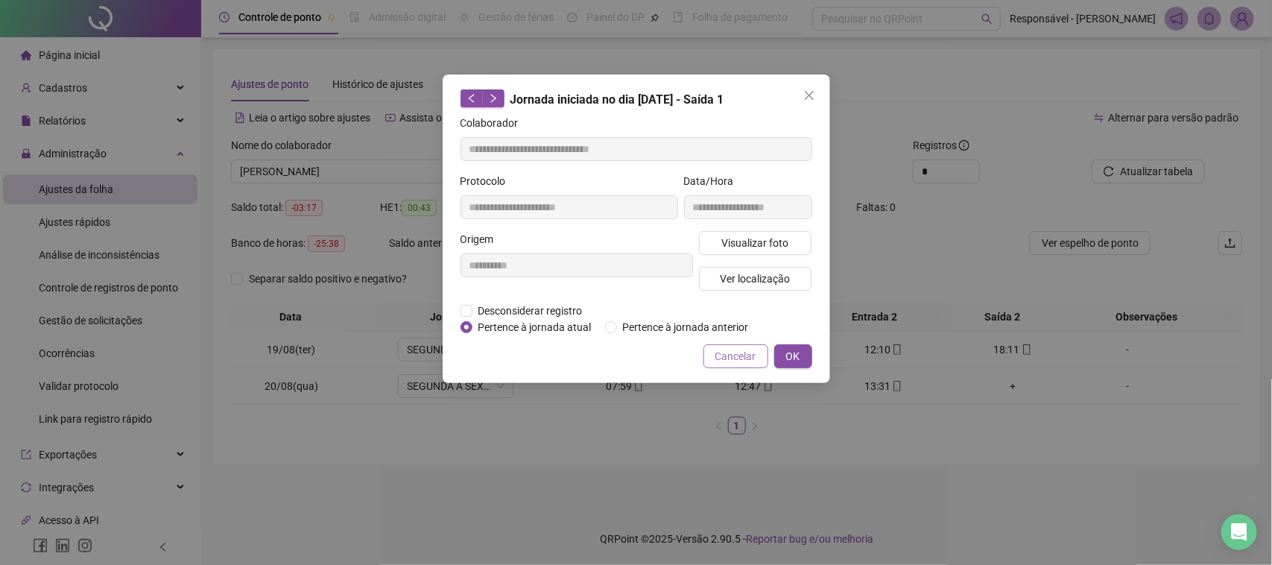
click at [720, 359] on span "Cancelar" at bounding box center [735, 356] width 41 height 16
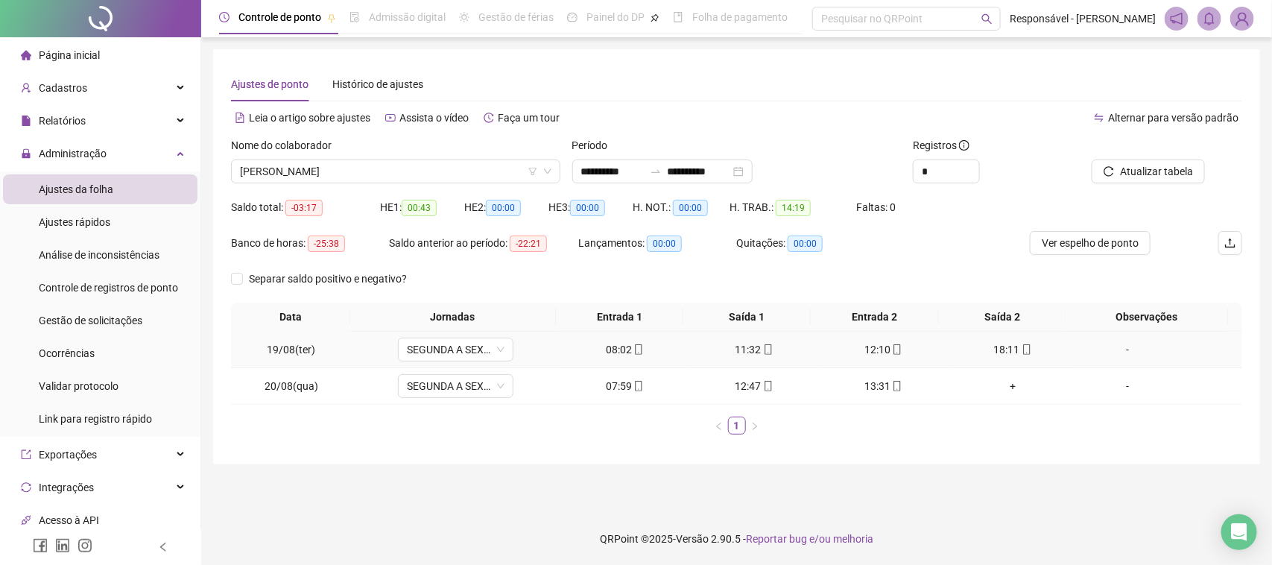
click at [861, 344] on div "12:10" at bounding box center [884, 349] width 118 height 16
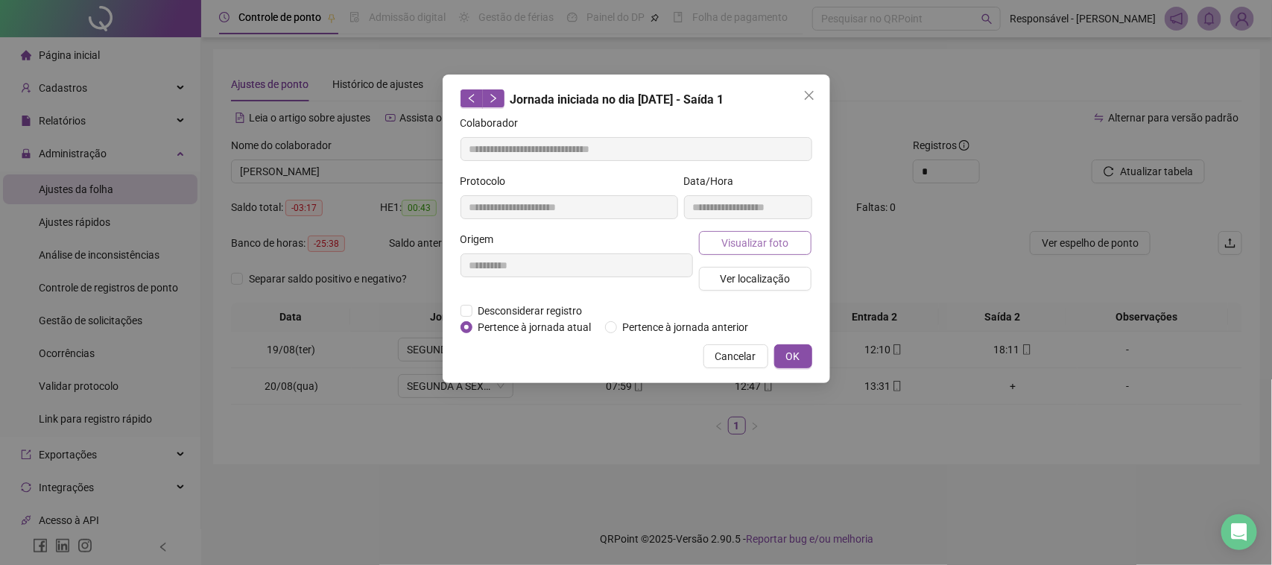
click at [806, 250] on button "Visualizar foto" at bounding box center [755, 243] width 113 height 24
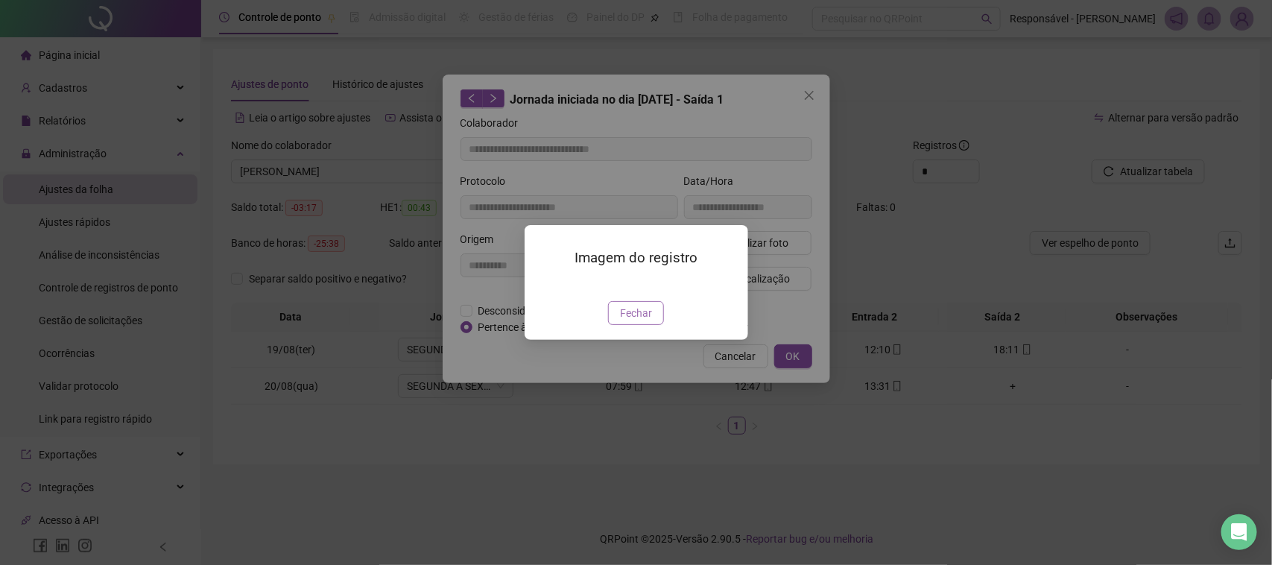
type input "**********"
click at [645, 321] on span "Fechar" at bounding box center [636, 313] width 32 height 16
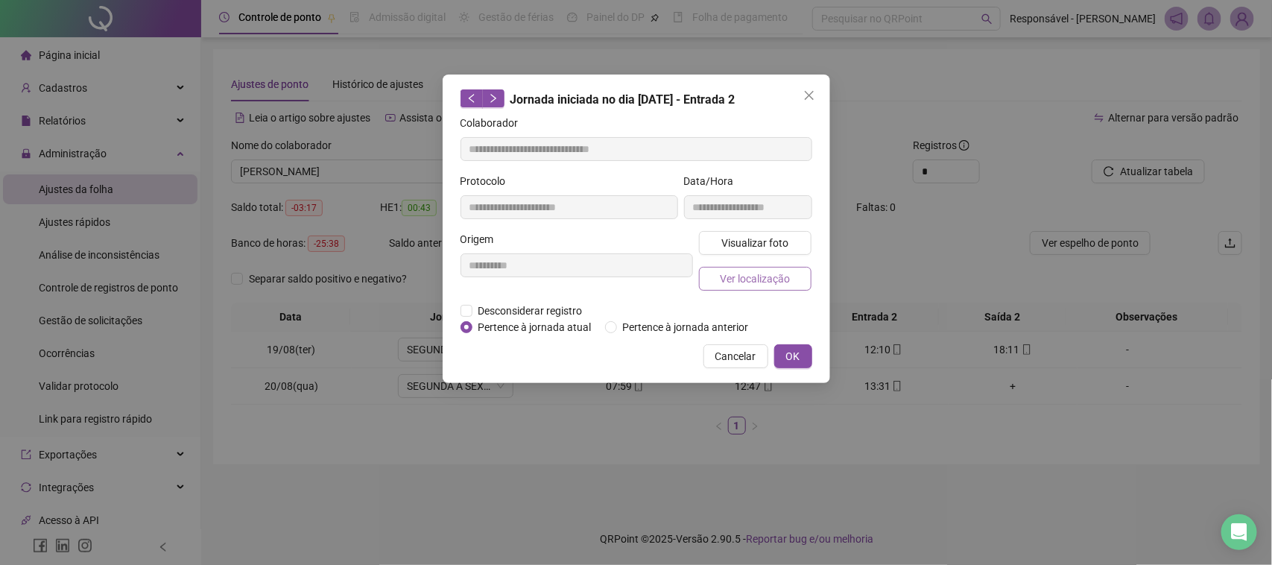
click at [758, 285] on span "Ver localização" at bounding box center [755, 279] width 70 height 16
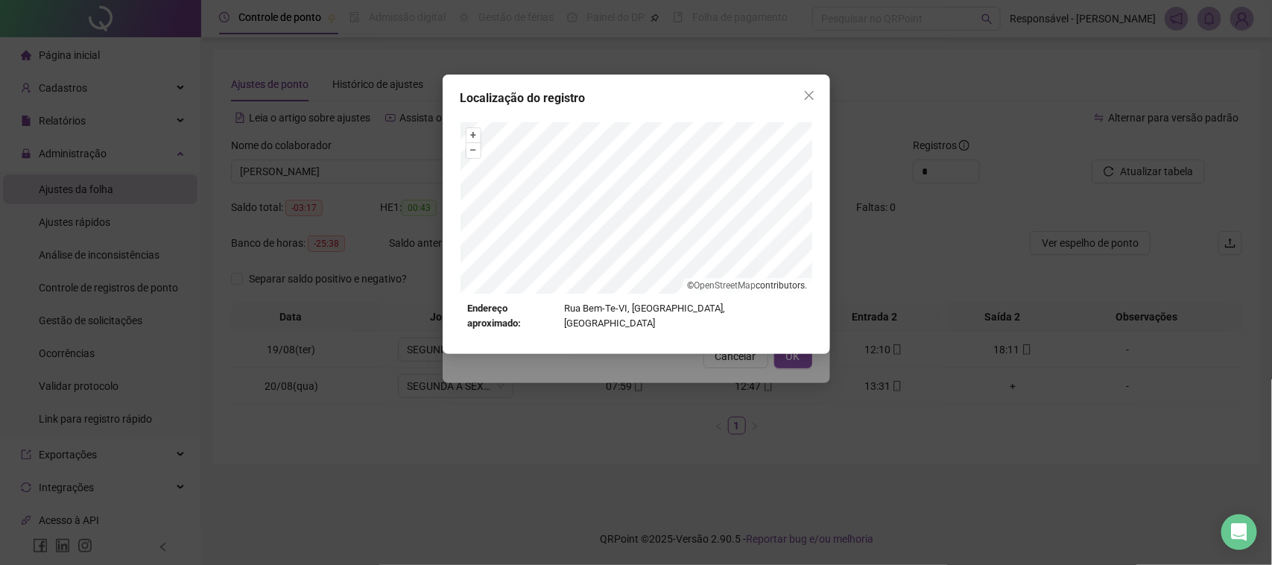
click at [691, 415] on div "Localização do registro + – ⇧ › © OpenStreetMap contributors. Endereço aproxima…" at bounding box center [636, 282] width 1272 height 565
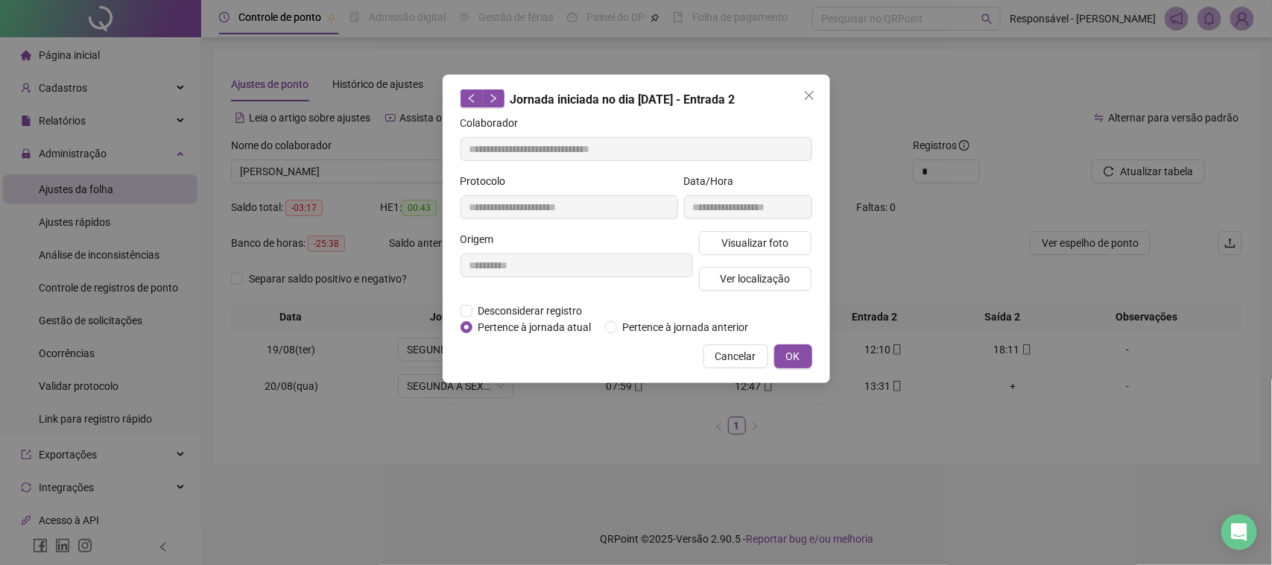
click at [747, 362] on span "Cancelar" at bounding box center [735, 356] width 41 height 16
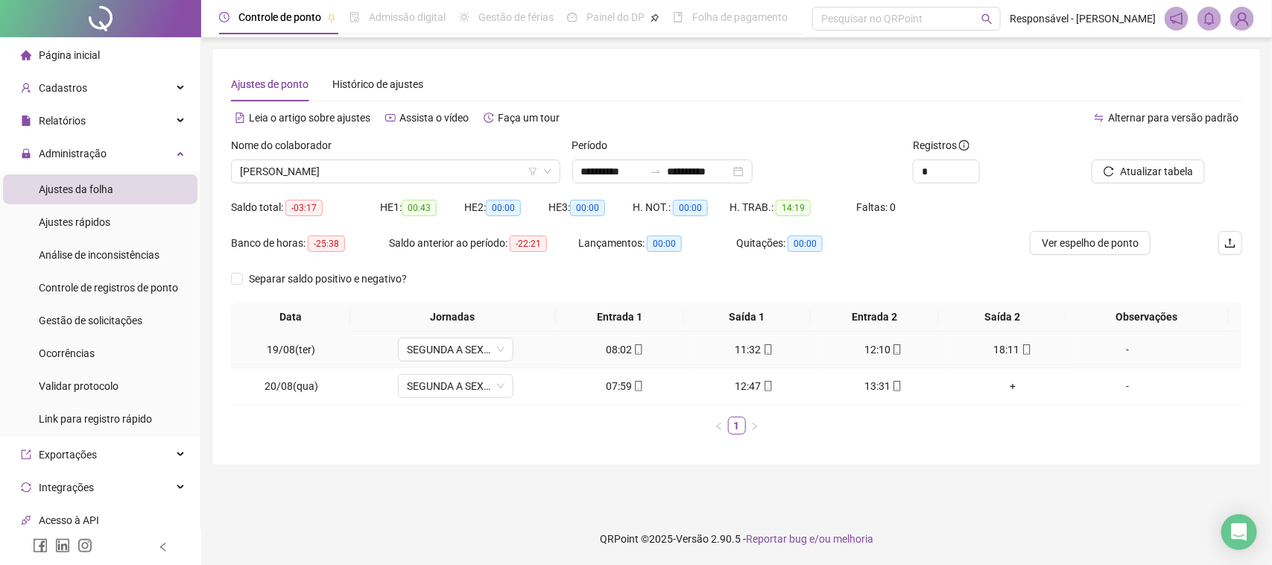
click at [1008, 352] on div "18:11" at bounding box center [1014, 349] width 118 height 16
type input "**********"
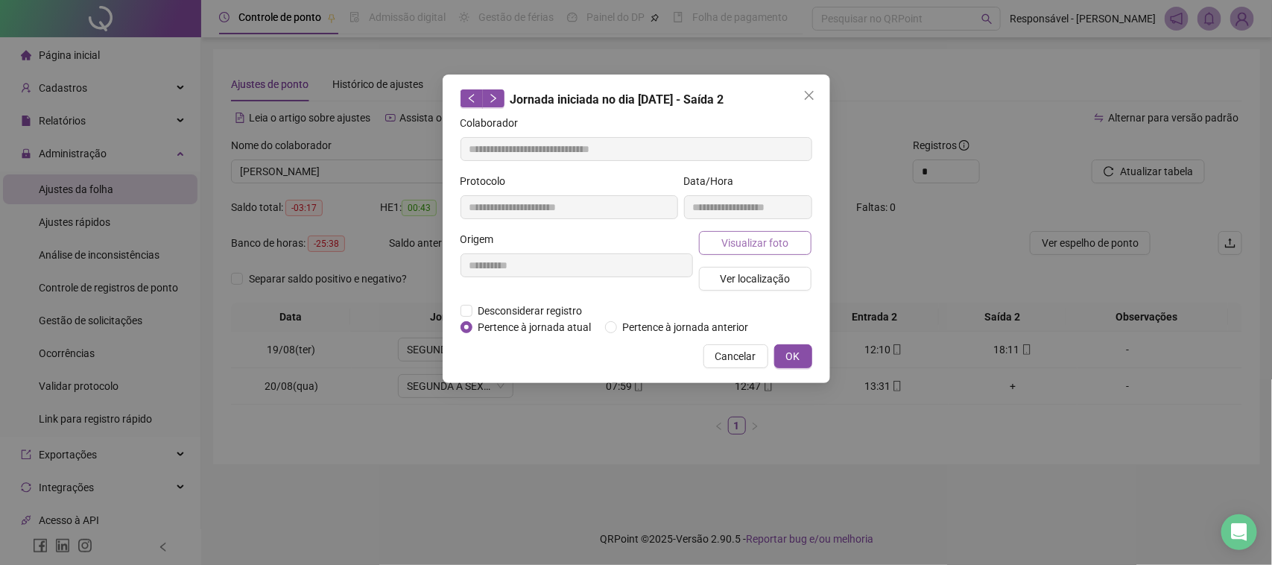
click at [772, 241] on span "Visualizar foto" at bounding box center [754, 243] width 67 height 16
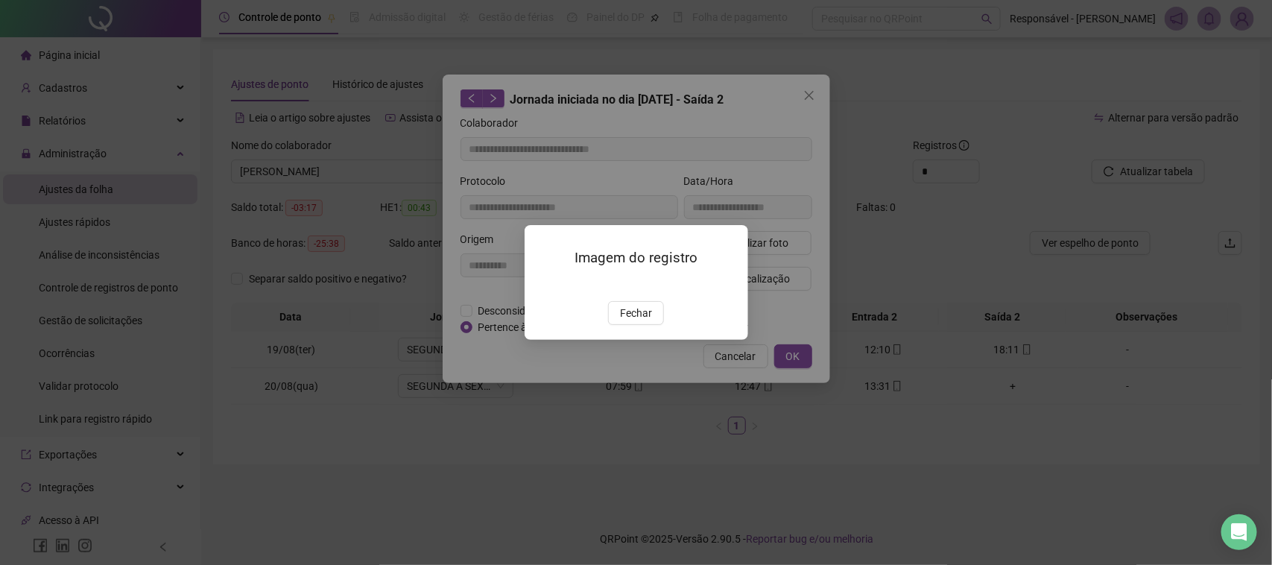
click at [602, 325] on div "Fechar" at bounding box center [637, 313] width 188 height 24
click at [645, 321] on span "Fechar" at bounding box center [636, 313] width 32 height 16
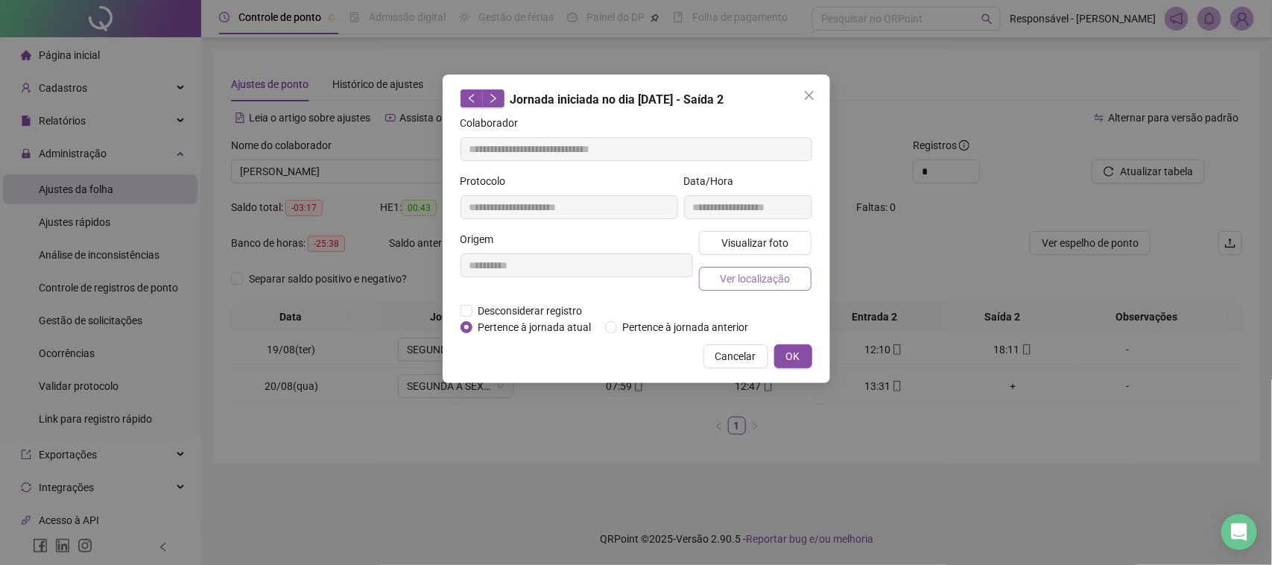
click at [747, 287] on button "Ver localização" at bounding box center [755, 279] width 113 height 24
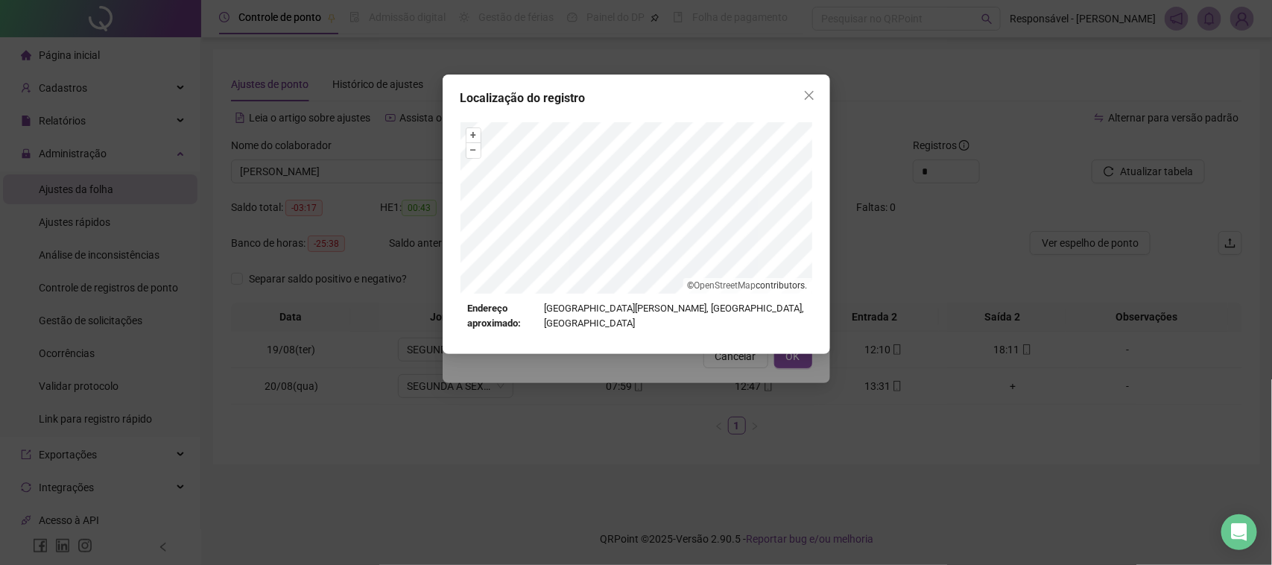
click at [716, 386] on div "Localização do registro + – ⇧ › © OpenStreetMap contributors. Endereço aproxima…" at bounding box center [636, 282] width 1272 height 565
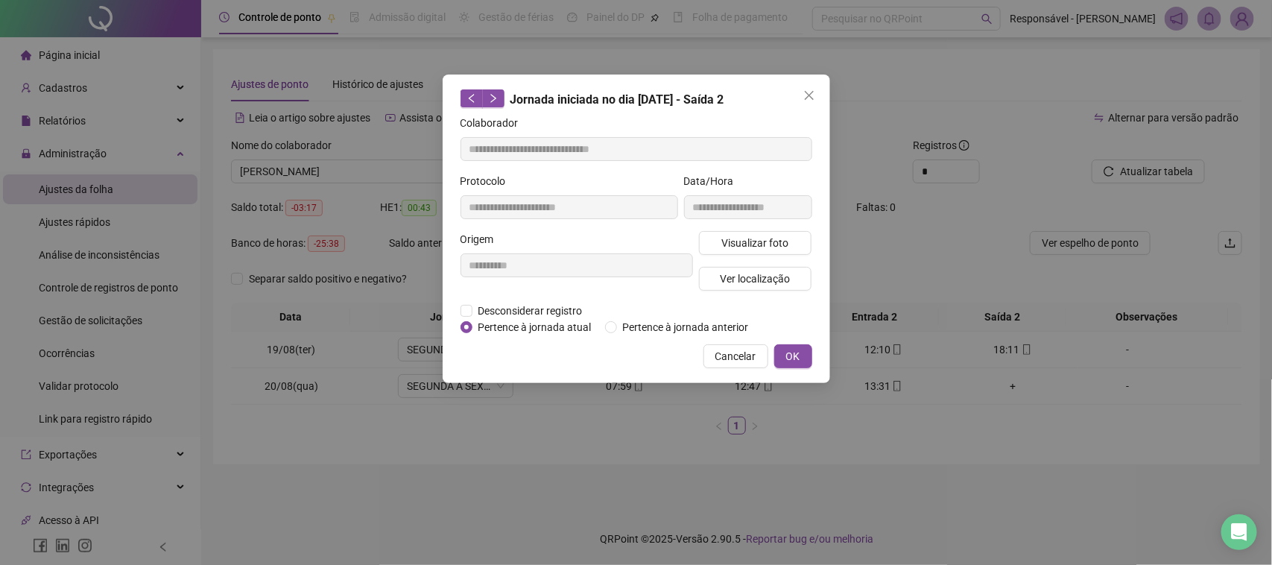
click at [712, 354] on button "Cancelar" at bounding box center [736, 356] width 65 height 24
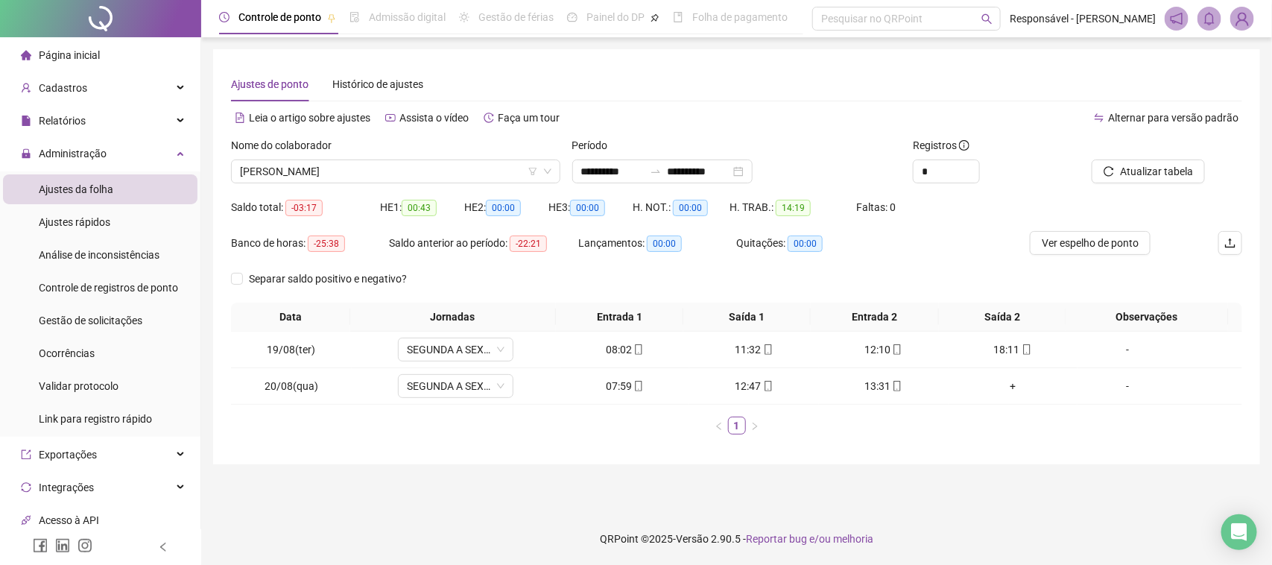
click at [289, 185] on div "Nome do colaborador [PERSON_NAME]" at bounding box center [395, 166] width 341 height 58
drag, startPoint x: 300, startPoint y: 169, endPoint x: 300, endPoint y: 177, distance: 8.2
click at [300, 174] on span "[PERSON_NAME]" at bounding box center [396, 171] width 312 height 22
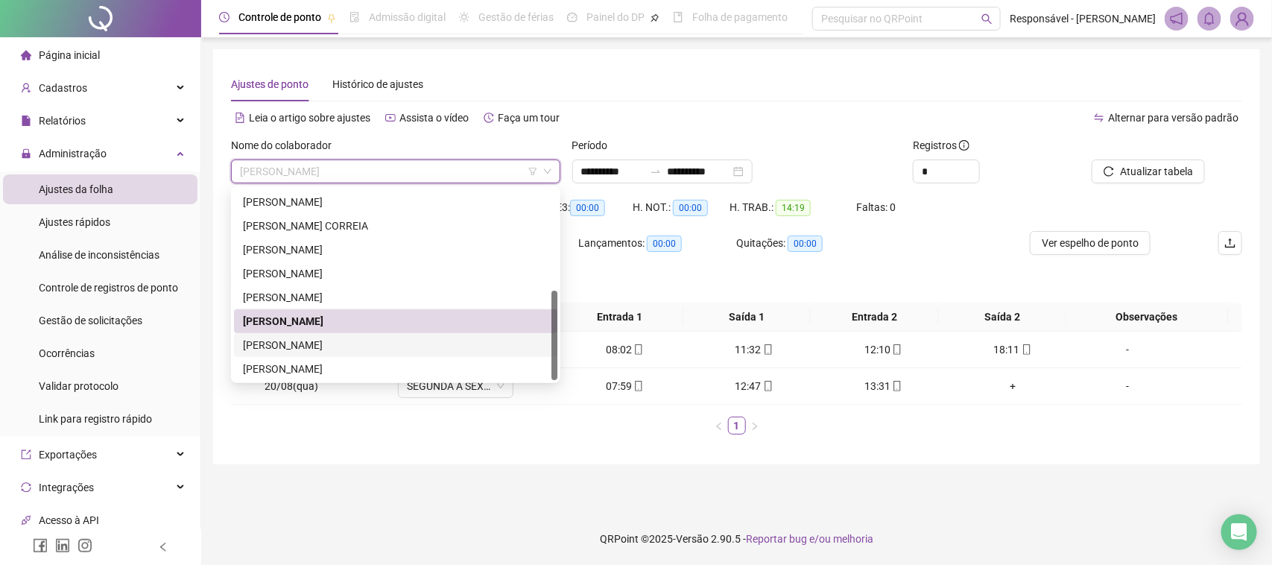
click at [270, 348] on div "[PERSON_NAME]" at bounding box center [396, 345] width 306 height 16
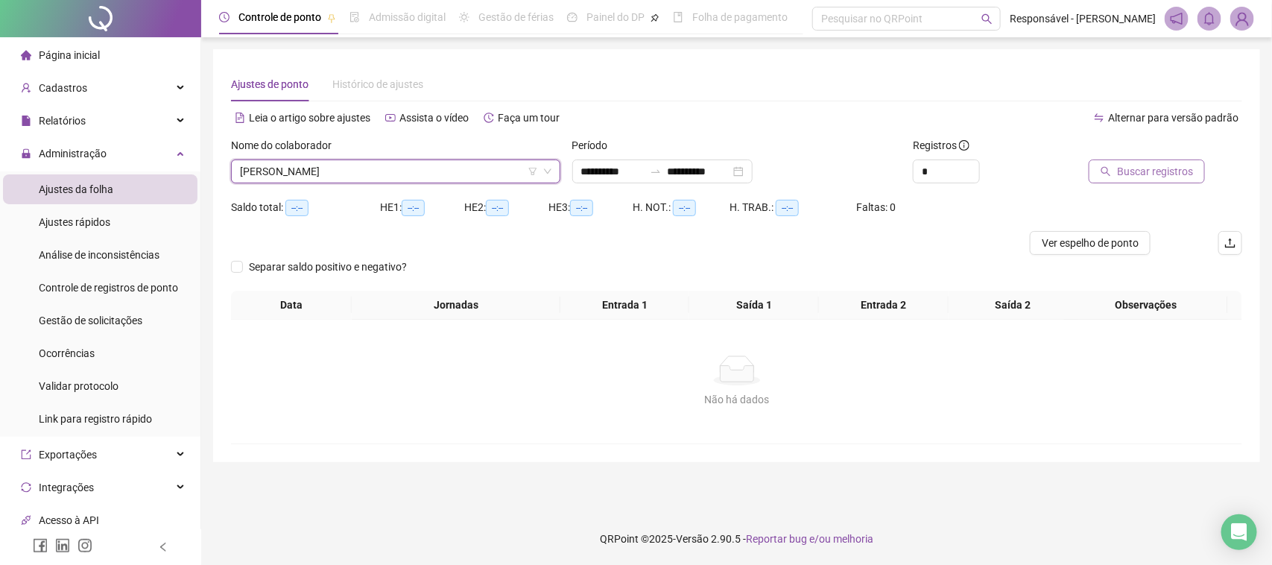
click at [1151, 175] on span "Buscar registros" at bounding box center [1155, 171] width 76 height 16
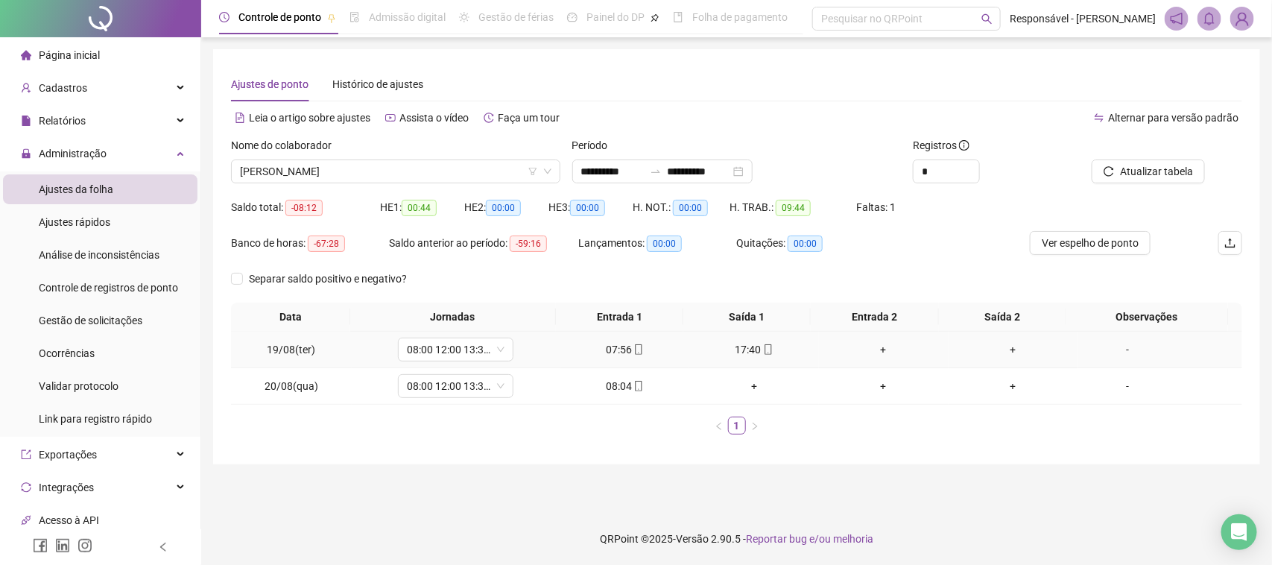
drag, startPoint x: 628, startPoint y: 351, endPoint x: 634, endPoint y: 334, distance: 18.1
click at [633, 349] on icon "mobile" at bounding box center [638, 349] width 10 height 10
type input "**********"
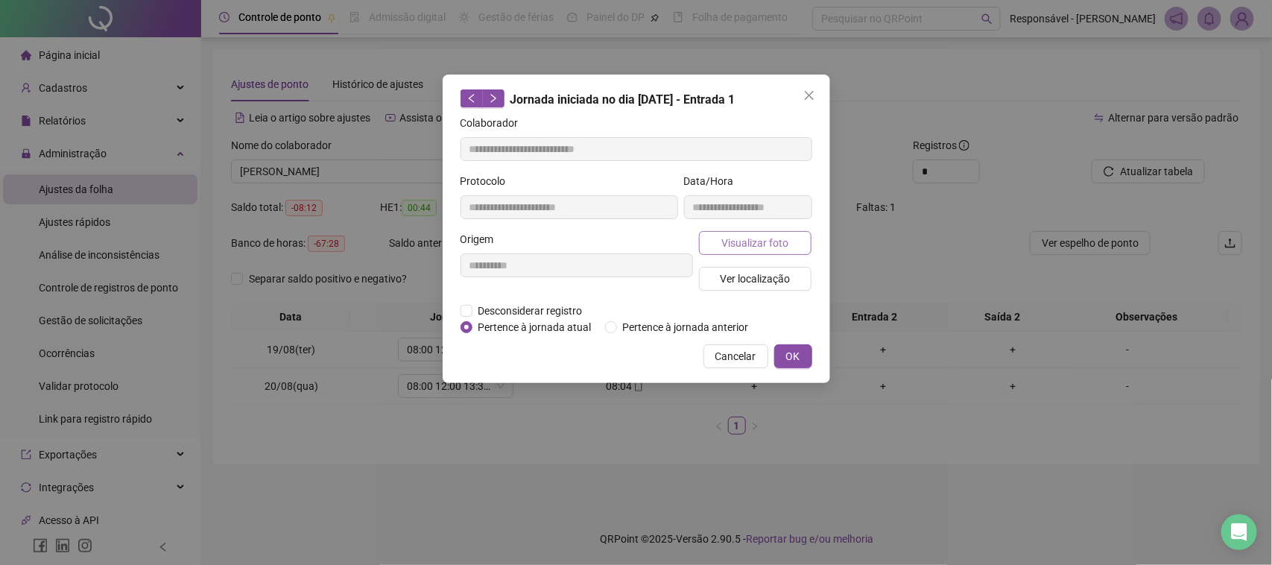
click at [755, 244] on span "Visualizar foto" at bounding box center [754, 243] width 67 height 16
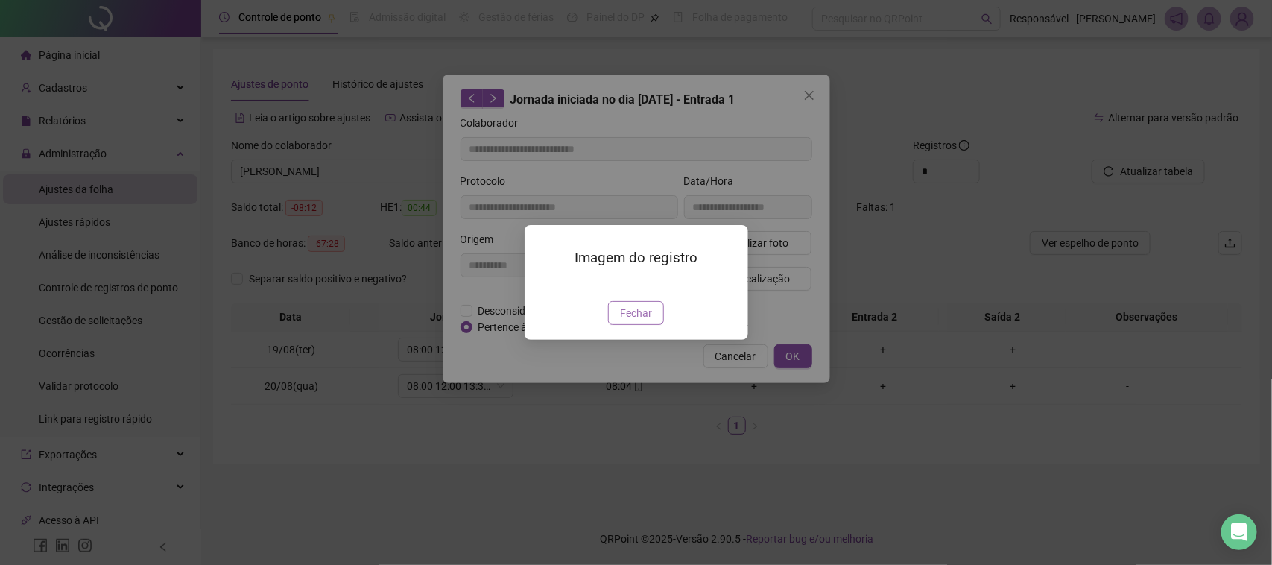
click at [633, 321] on span "Fechar" at bounding box center [636, 313] width 32 height 16
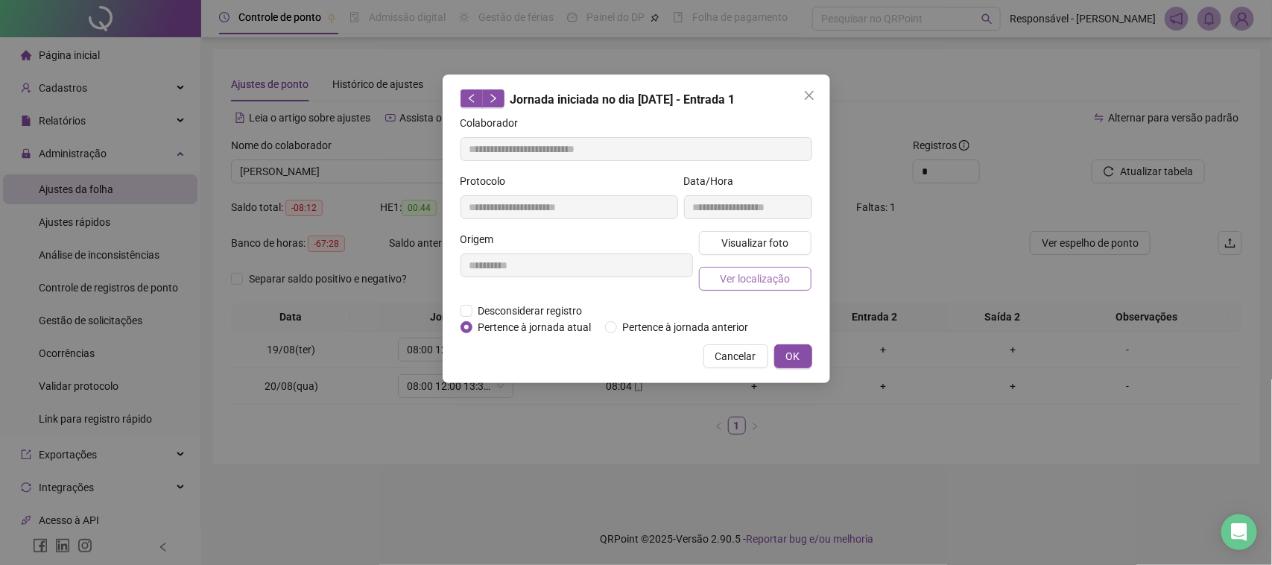
click at [738, 281] on span "Ver localização" at bounding box center [755, 279] width 70 height 16
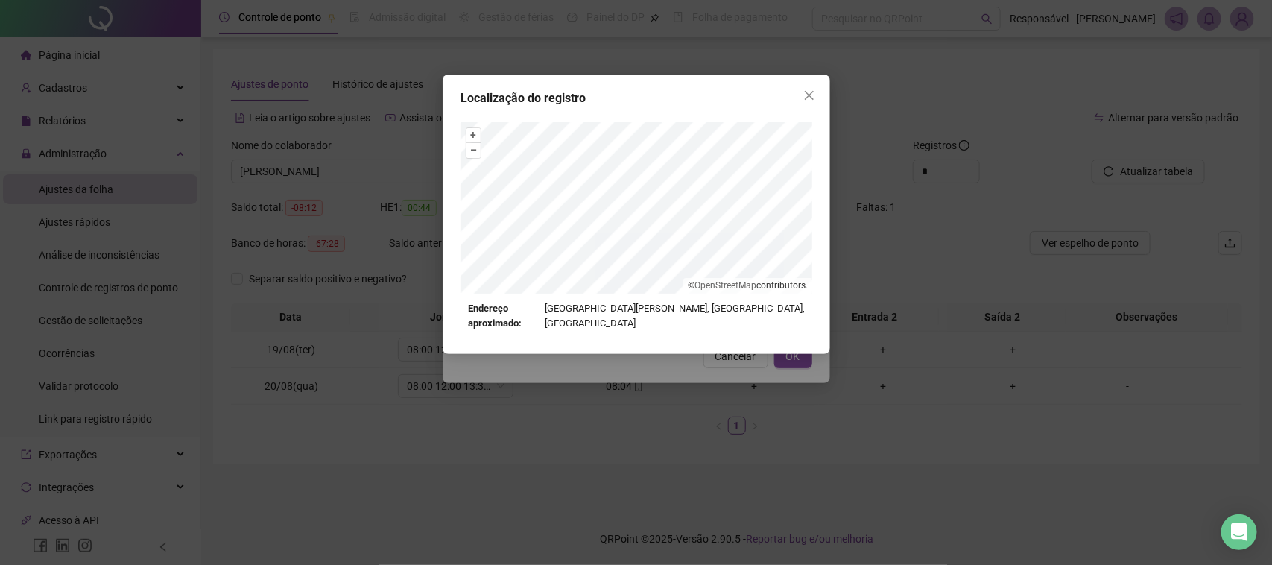
click at [705, 365] on div "Localização do registro + – ⇧ › © OpenStreetMap contributors. Endereço aproxima…" at bounding box center [636, 282] width 1272 height 565
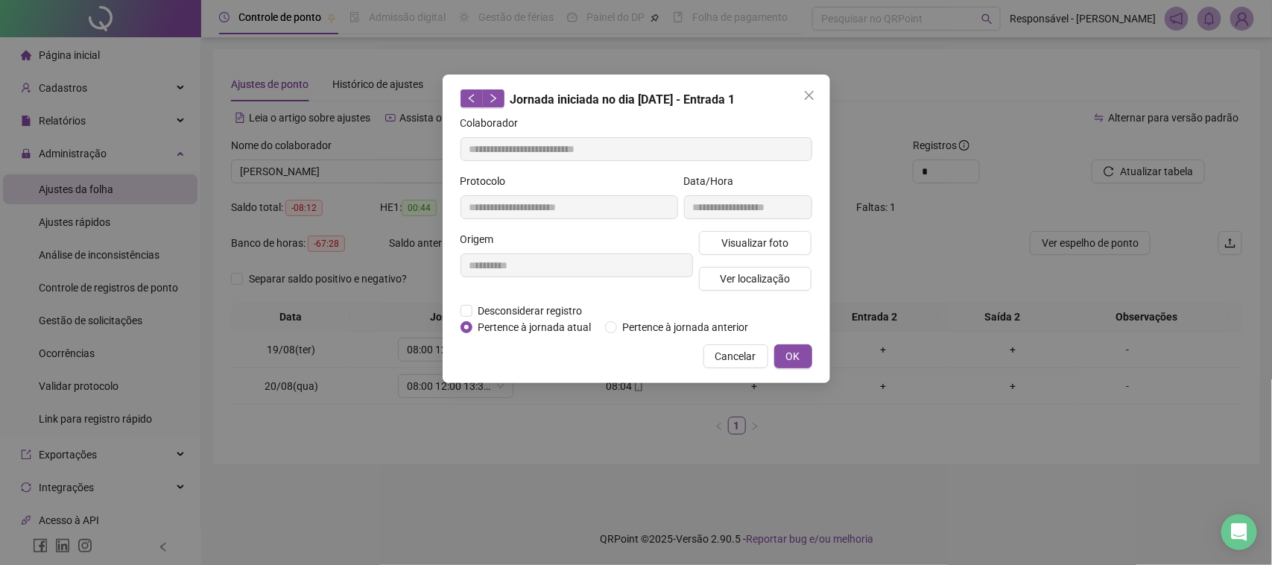
click at [725, 373] on div "**********" at bounding box center [637, 229] width 388 height 309
click at [725, 355] on span "Cancelar" at bounding box center [735, 356] width 41 height 16
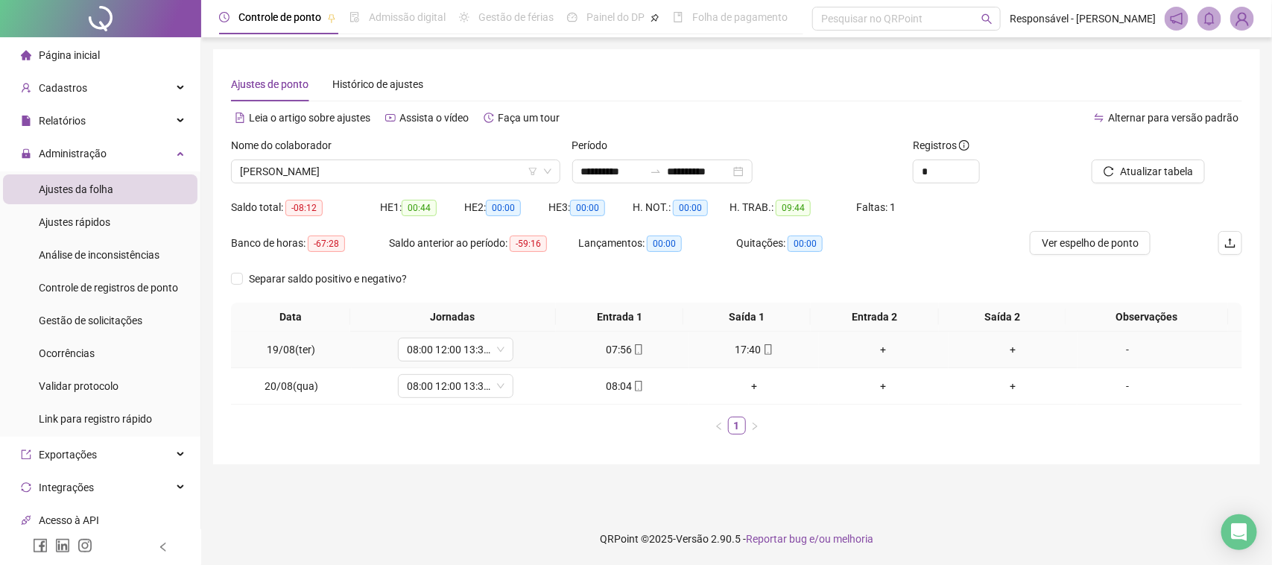
click at [724, 344] on div "17:40" at bounding box center [754, 349] width 118 height 16
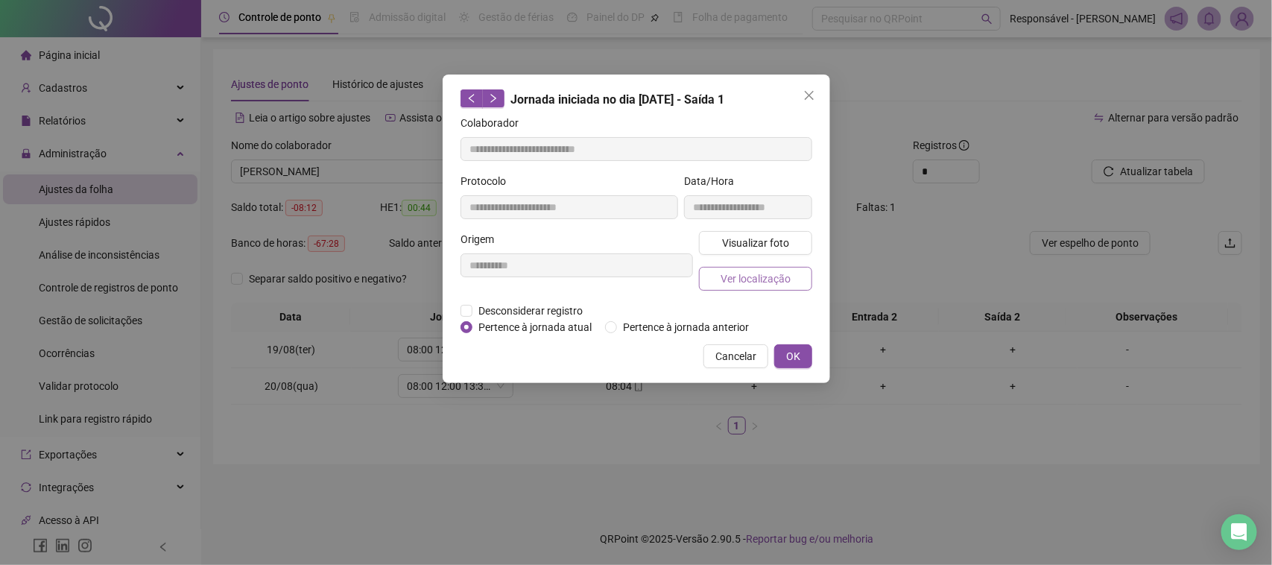
type input "**********"
click at [772, 253] on button "Visualizar foto" at bounding box center [755, 243] width 113 height 24
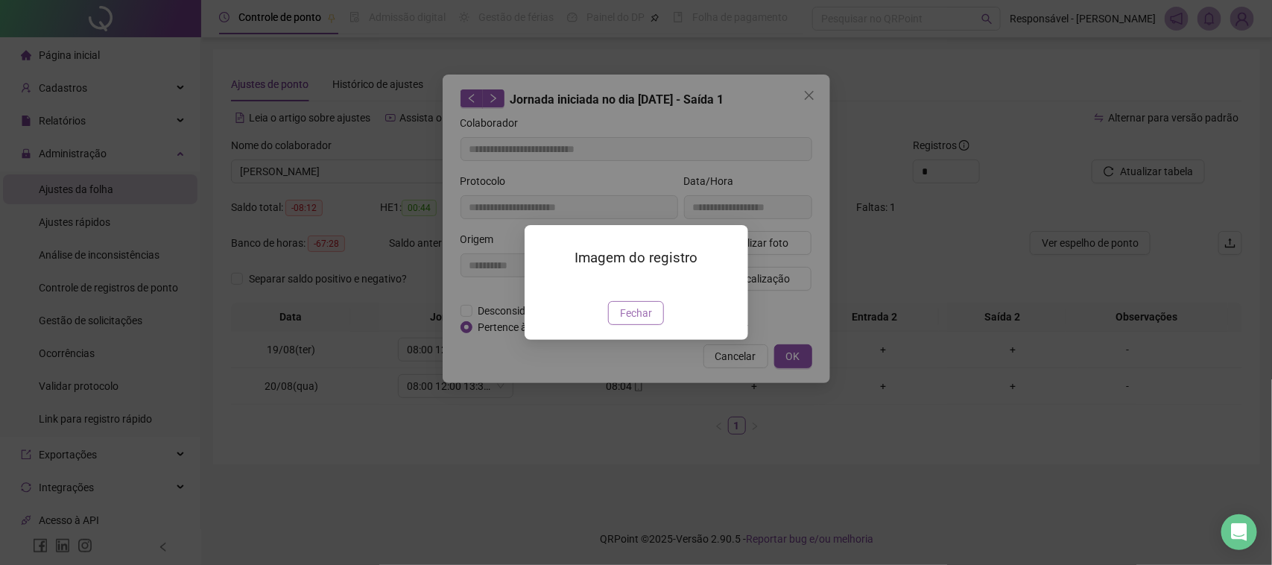
click at [645, 321] on span "Fechar" at bounding box center [636, 313] width 32 height 16
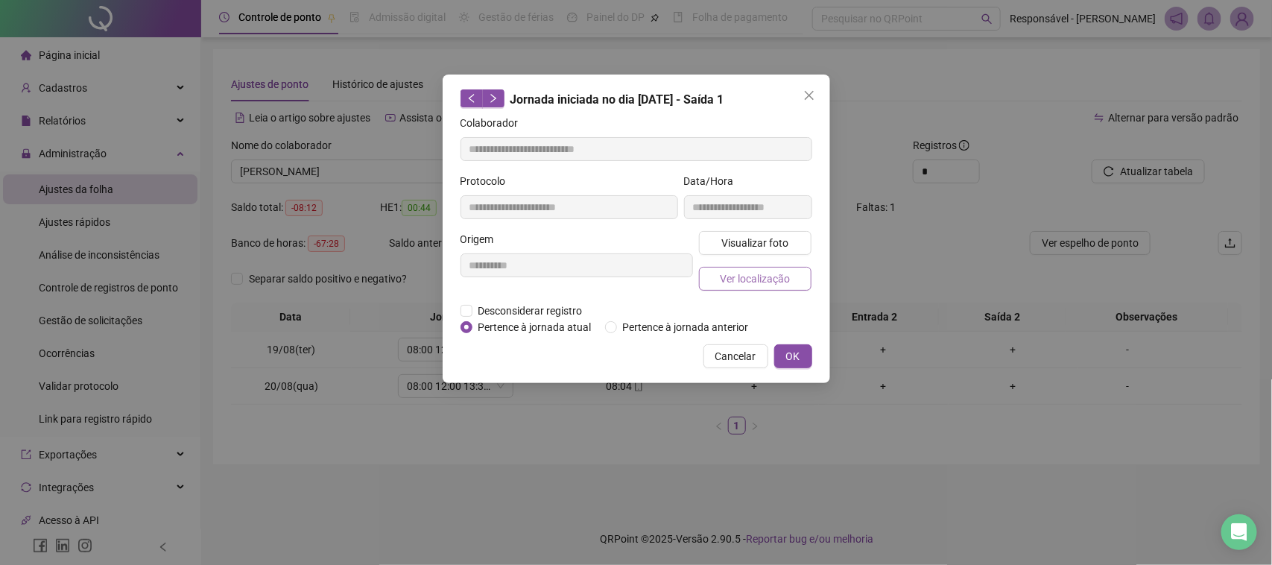
click at [765, 276] on span "Ver localização" at bounding box center [755, 279] width 70 height 16
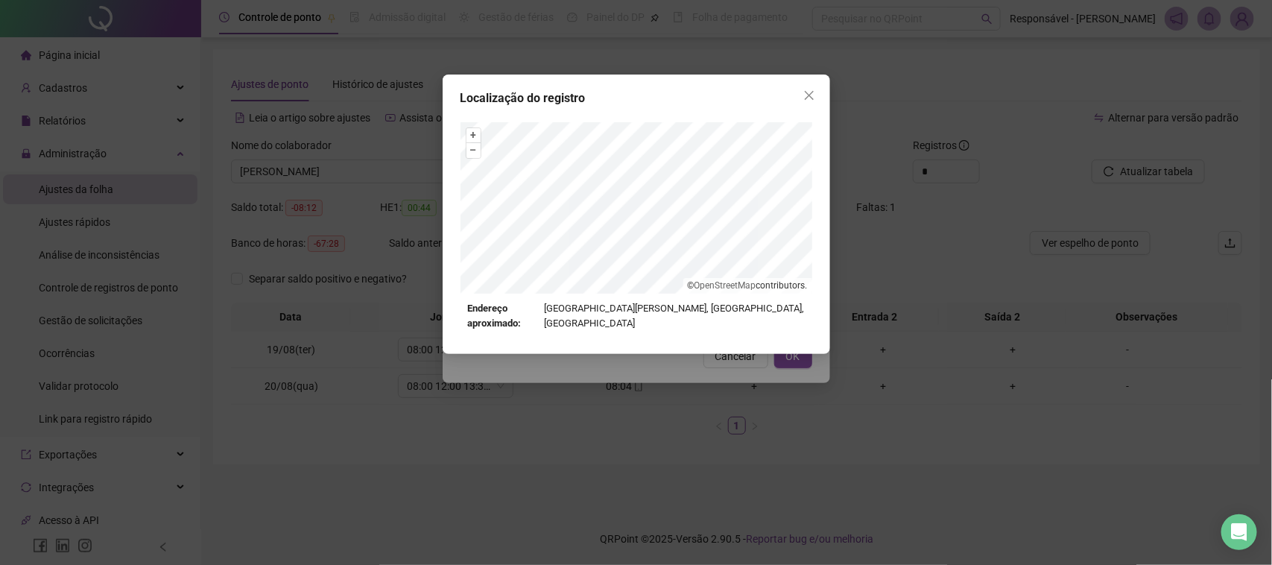
click at [684, 355] on div "Localização do registro + – ⇧ › © OpenStreetMap contributors. Endereço aproxima…" at bounding box center [636, 282] width 1272 height 565
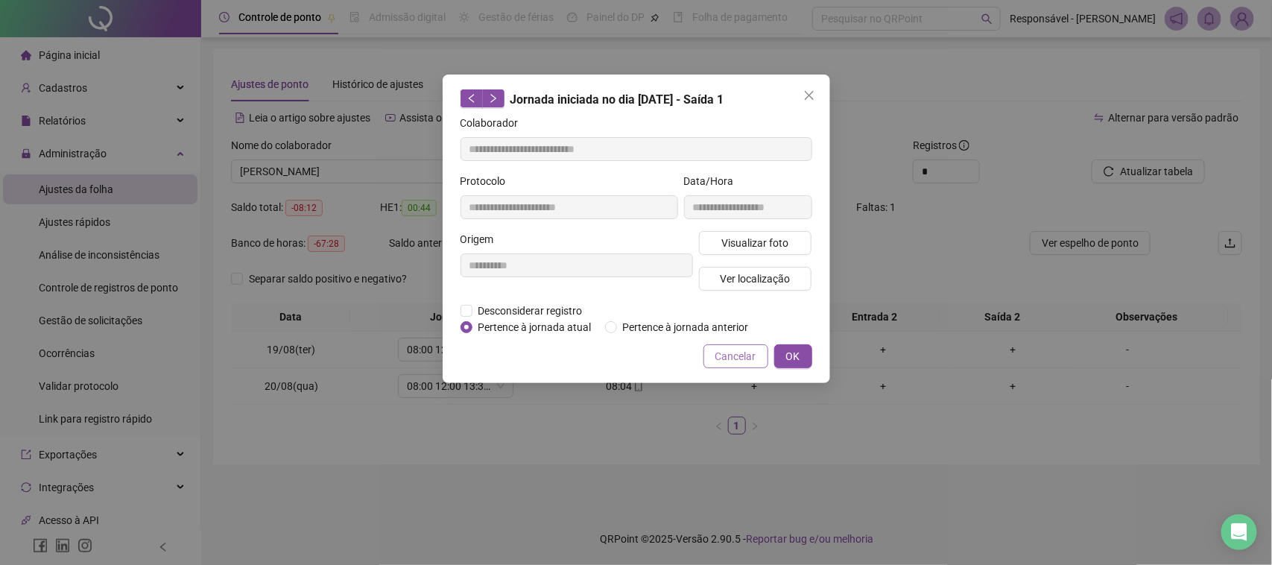
click at [729, 352] on span "Cancelar" at bounding box center [735, 356] width 41 height 16
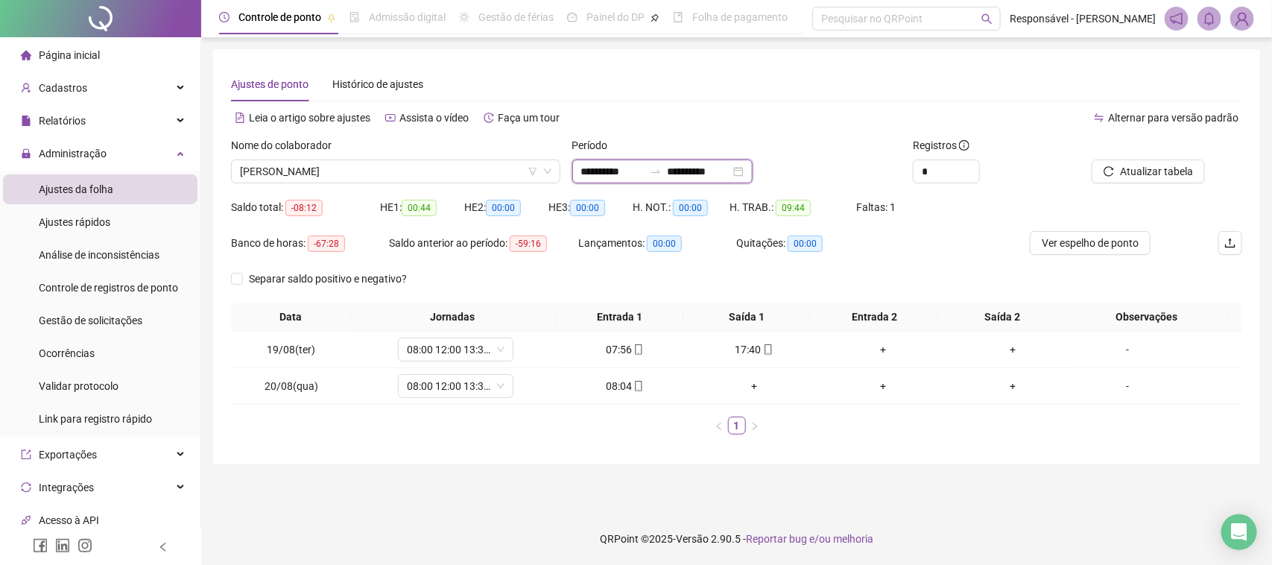
click at [729, 174] on input "**********" at bounding box center [699, 171] width 63 height 16
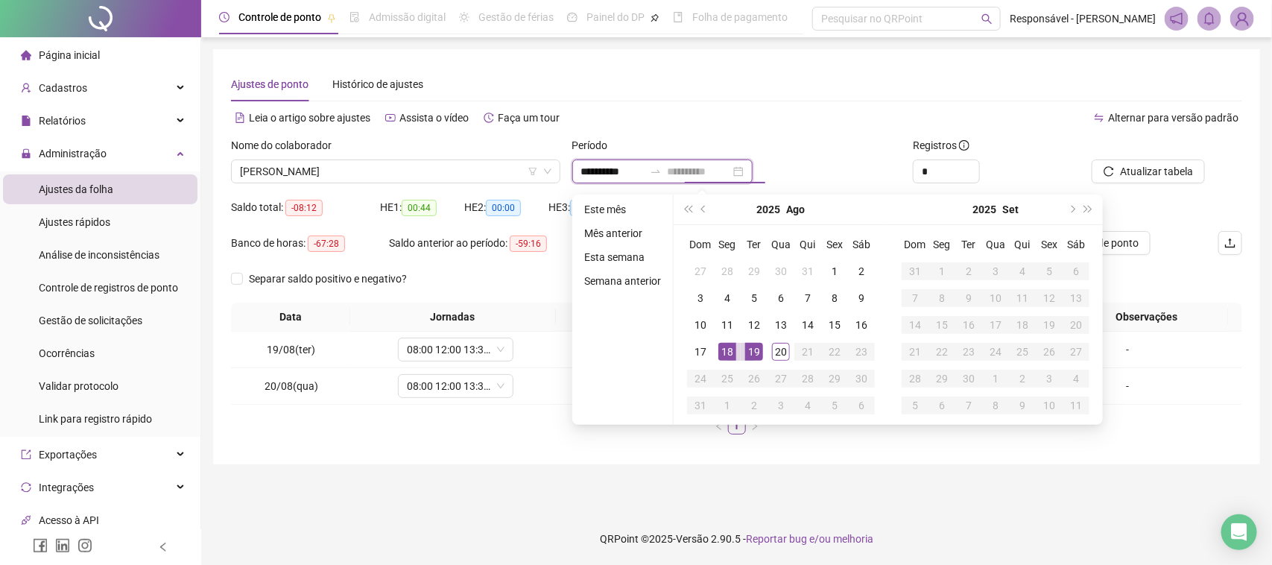
type input "**********"
click at [714, 354] on td "18" at bounding box center [727, 351] width 27 height 27
click at [772, 351] on div "20" at bounding box center [781, 352] width 18 height 18
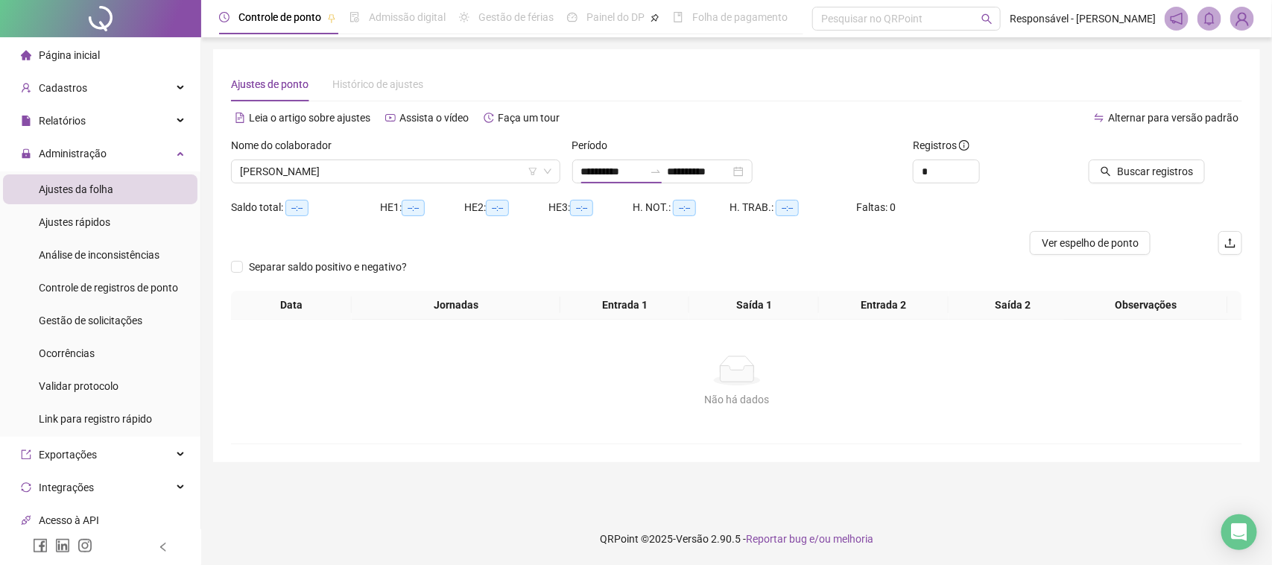
type input "**********"
click at [1108, 181] on button "Buscar registros" at bounding box center [1147, 171] width 116 height 24
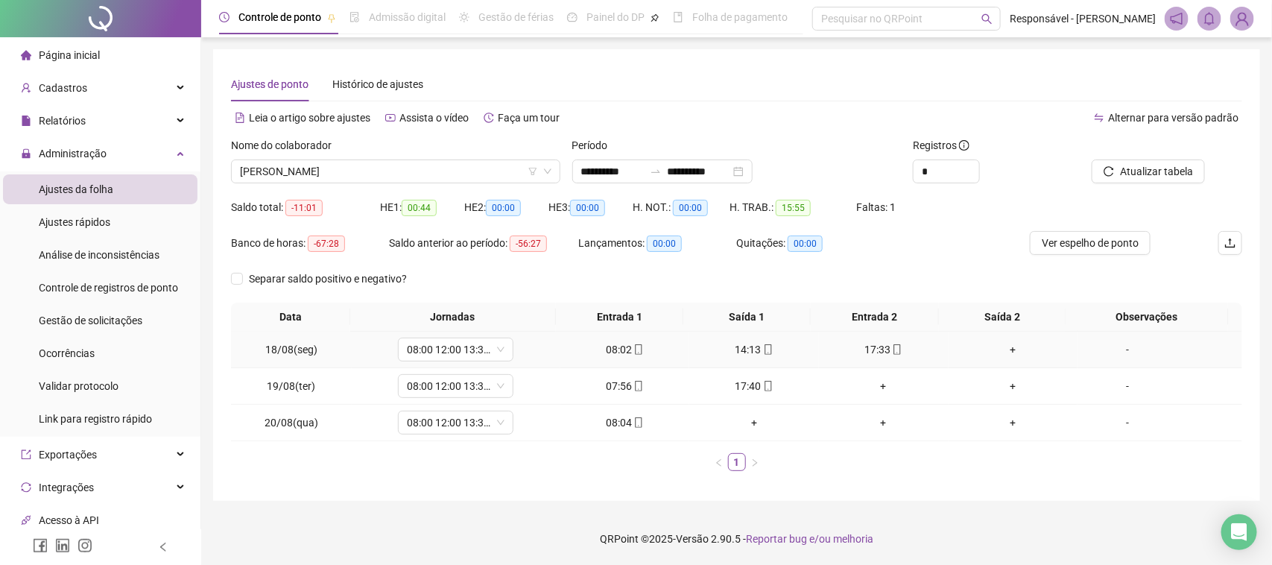
click at [1005, 343] on div "+" at bounding box center [1014, 349] width 118 height 16
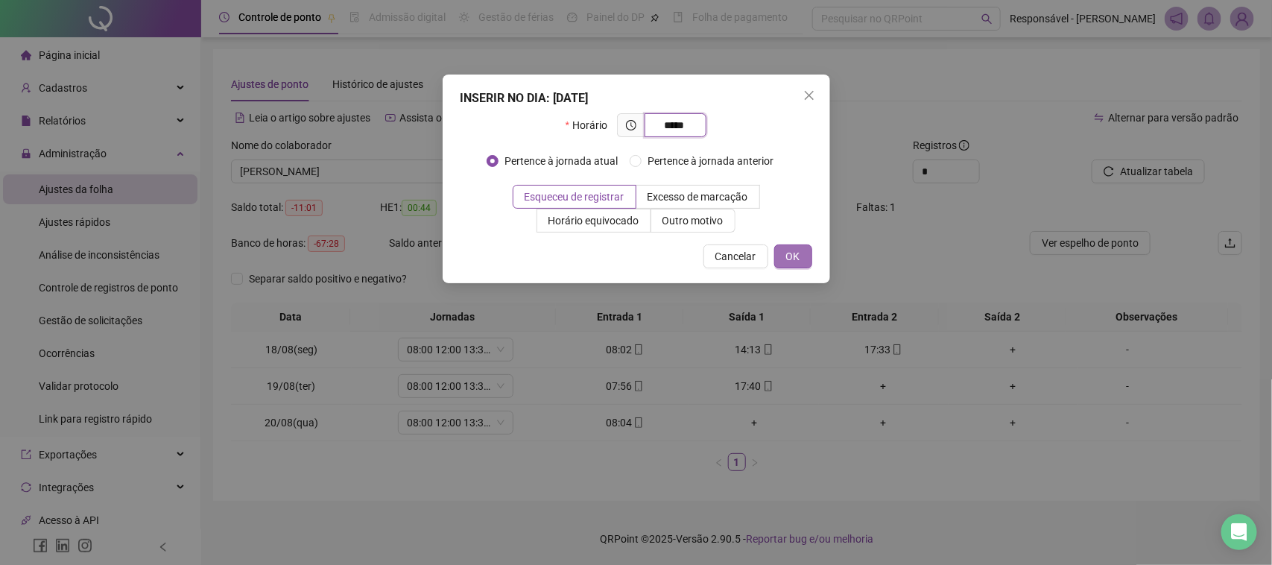
type input "*****"
click at [784, 253] on button "OK" at bounding box center [793, 256] width 38 height 24
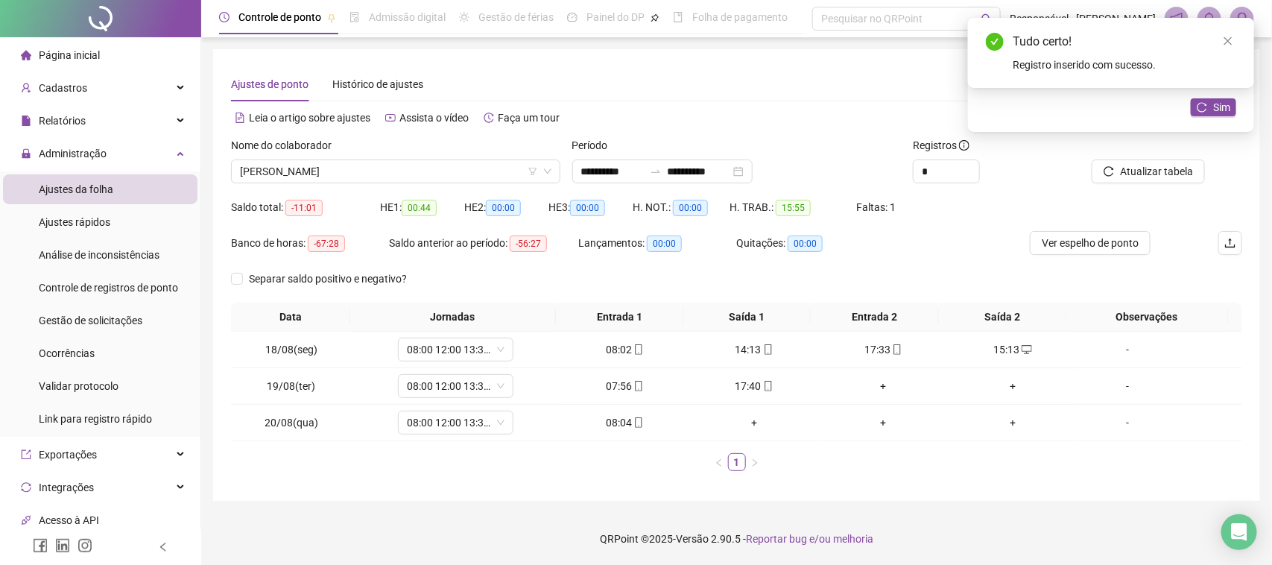
click at [1154, 157] on div at bounding box center [1144, 148] width 121 height 22
click at [1230, 110] on span "Sim" at bounding box center [1221, 107] width 17 height 16
click at [1104, 385] on div "-" at bounding box center [1128, 386] width 88 height 16
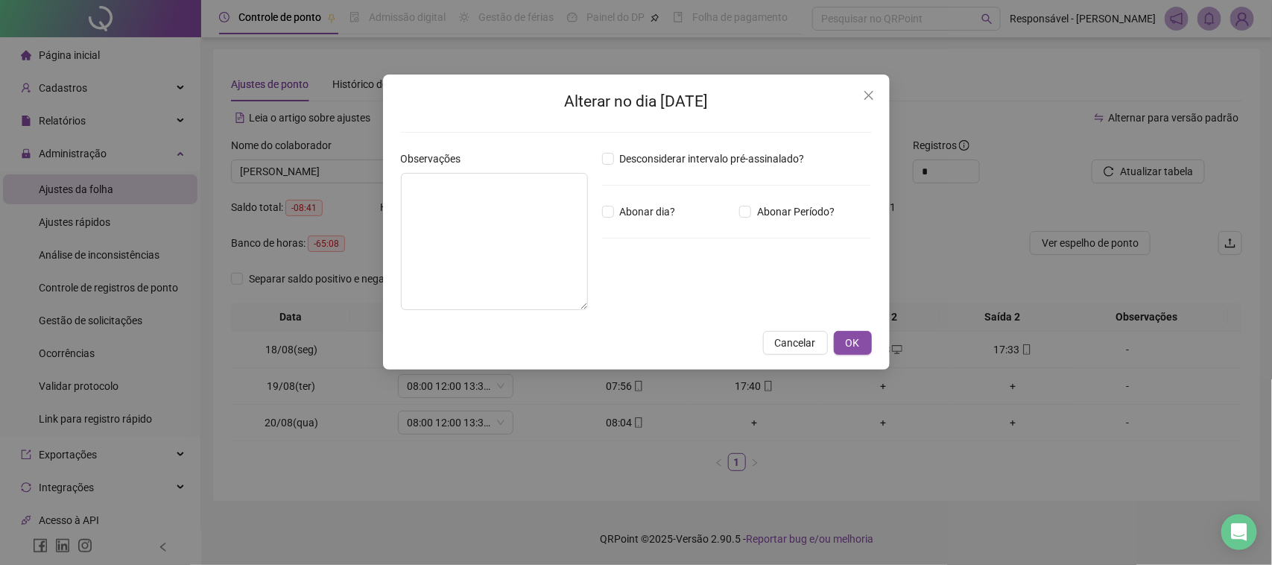
click at [600, 231] on div "Desconsiderar intervalo pré-assinalado? Abonar dia? Abonar Período? Horas a abo…" at bounding box center [737, 236] width 282 height 171
click at [552, 247] on textarea at bounding box center [494, 241] width 187 height 137
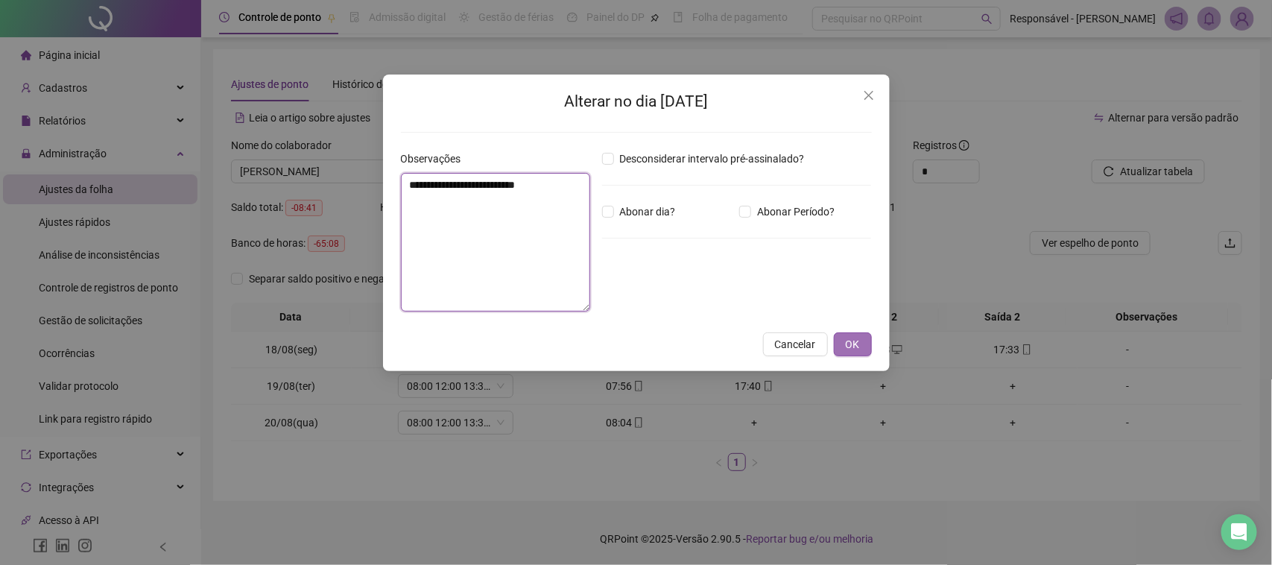
type textarea "**********"
click at [847, 344] on span "OK" at bounding box center [853, 344] width 14 height 16
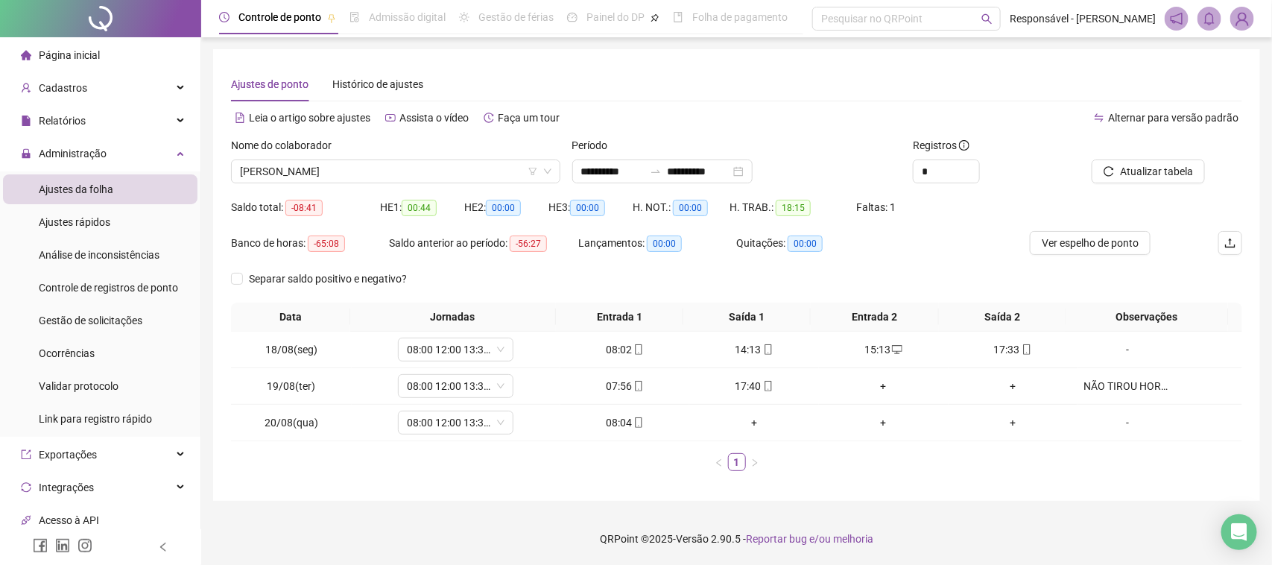
click at [388, 183] on div "Nome do colaborador [PERSON_NAME]" at bounding box center [395, 166] width 341 height 58
click at [396, 176] on span "[PERSON_NAME]" at bounding box center [396, 171] width 312 height 22
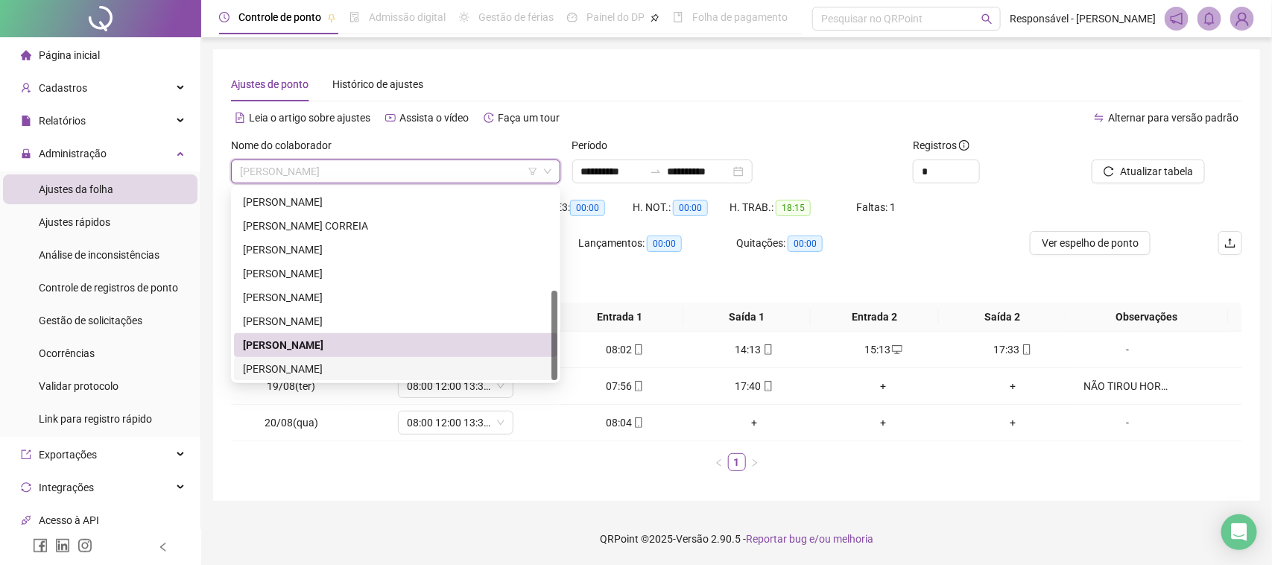
click at [317, 364] on div "[PERSON_NAME]" at bounding box center [396, 369] width 306 height 16
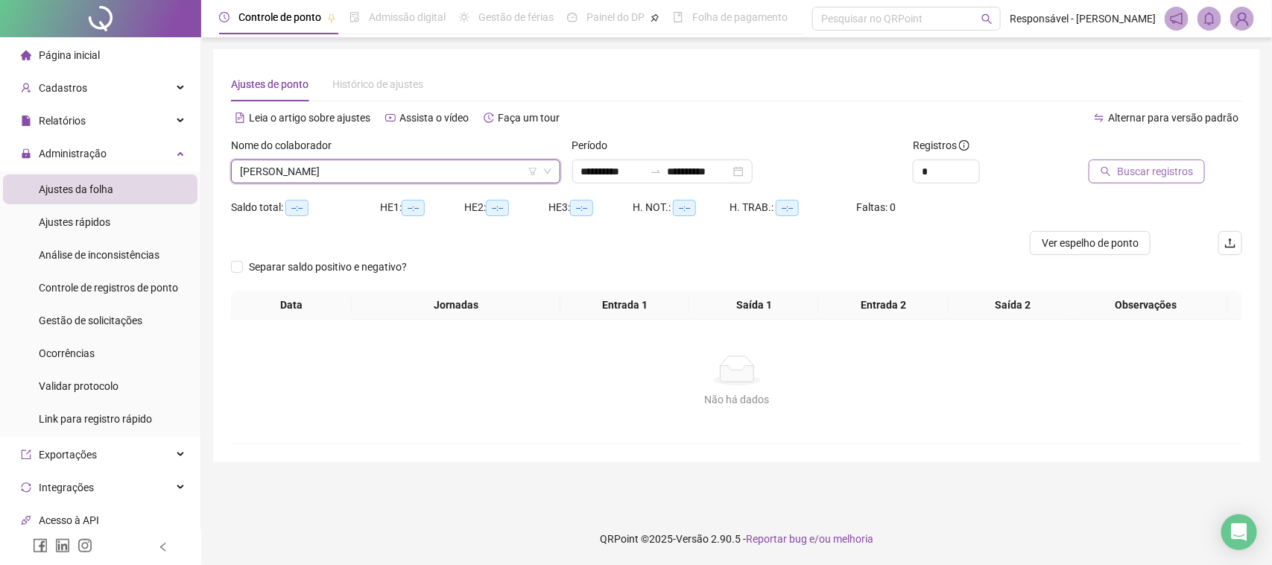
click at [1176, 180] on button "Buscar registros" at bounding box center [1147, 171] width 116 height 24
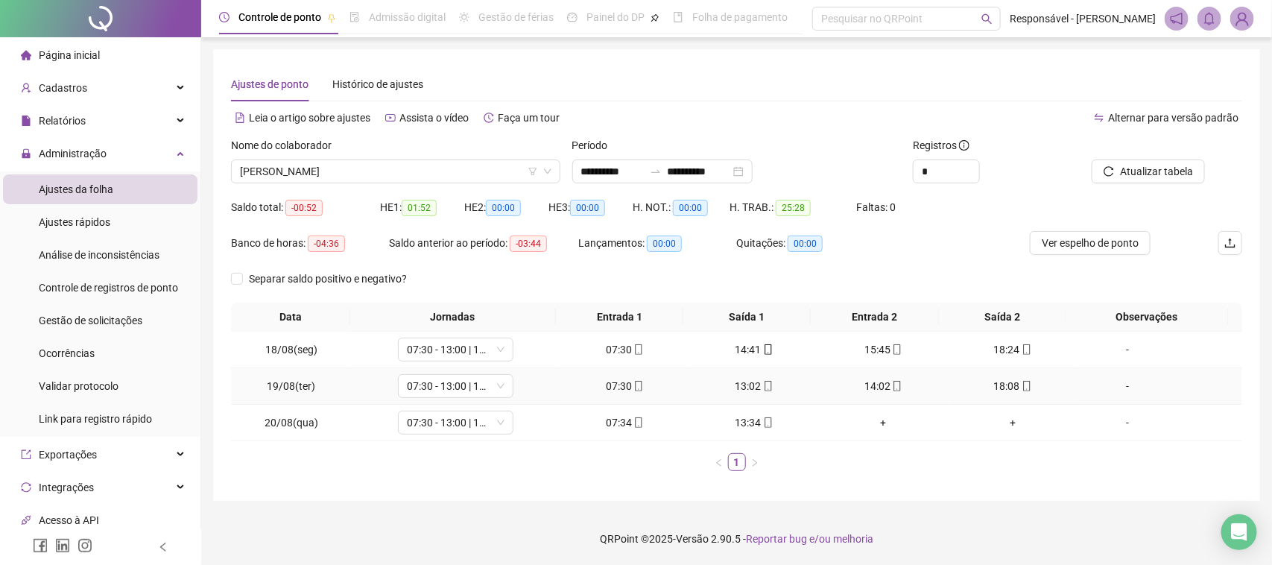
click at [613, 385] on div "07:30" at bounding box center [625, 386] width 118 height 16
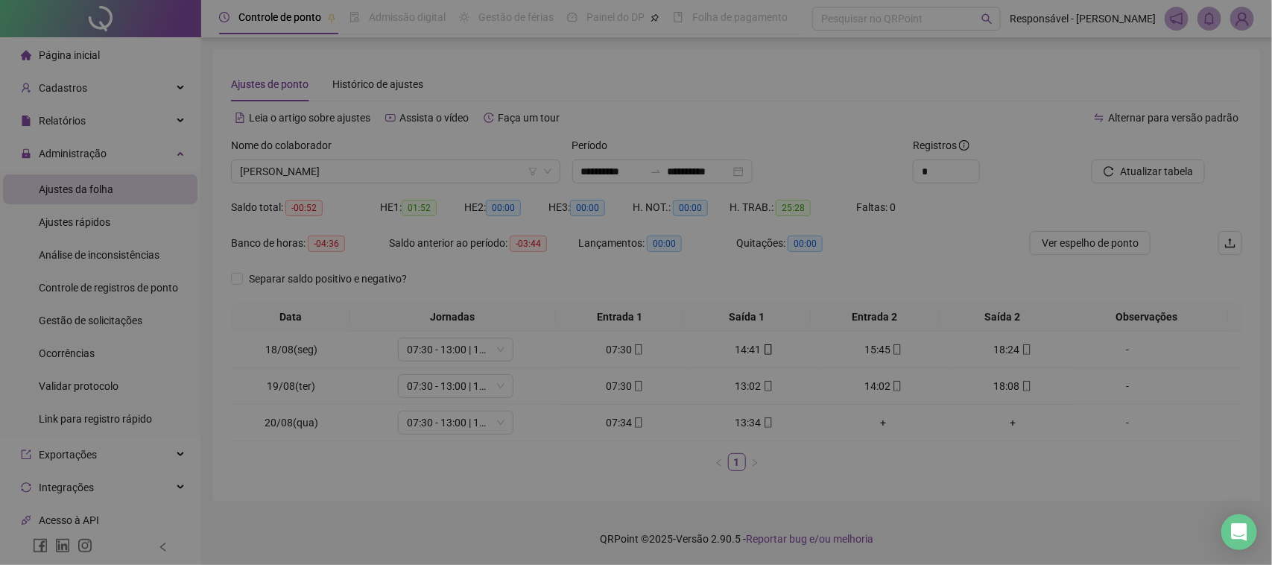
type input "**********"
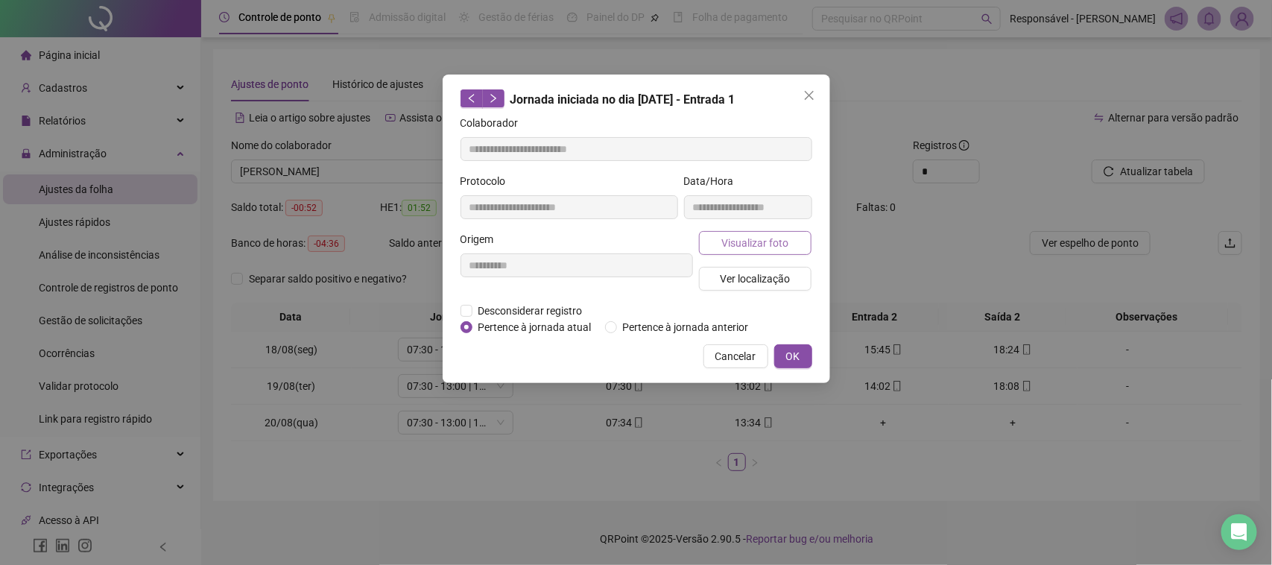
click at [732, 247] on span "Visualizar foto" at bounding box center [754, 243] width 67 height 16
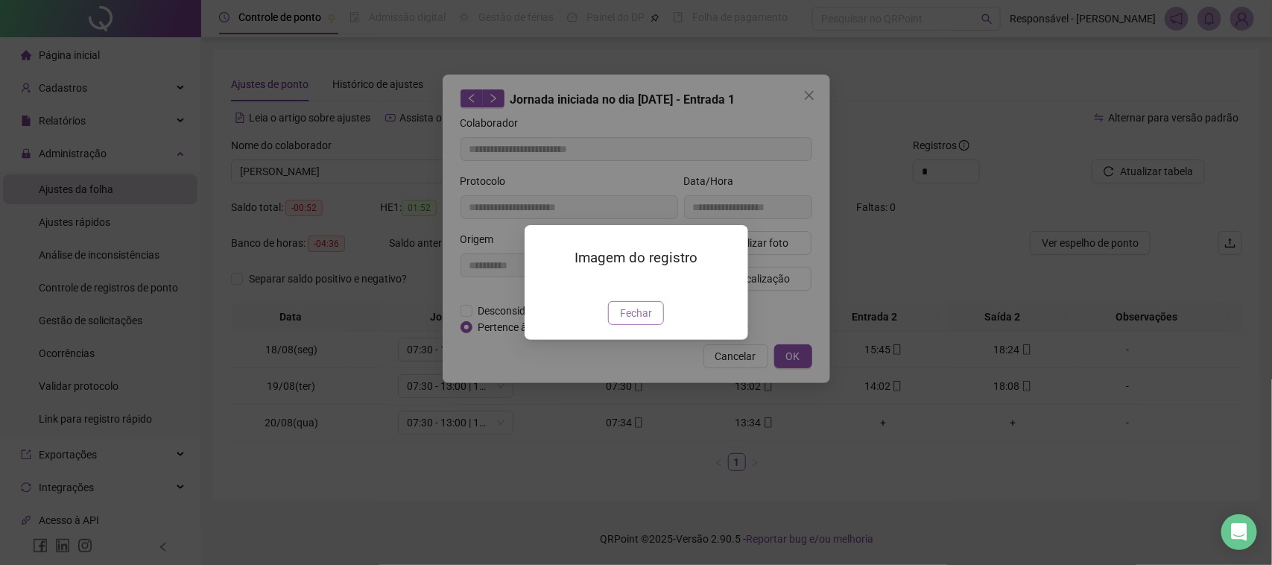
click at [616, 325] on button "Fechar" at bounding box center [636, 313] width 56 height 24
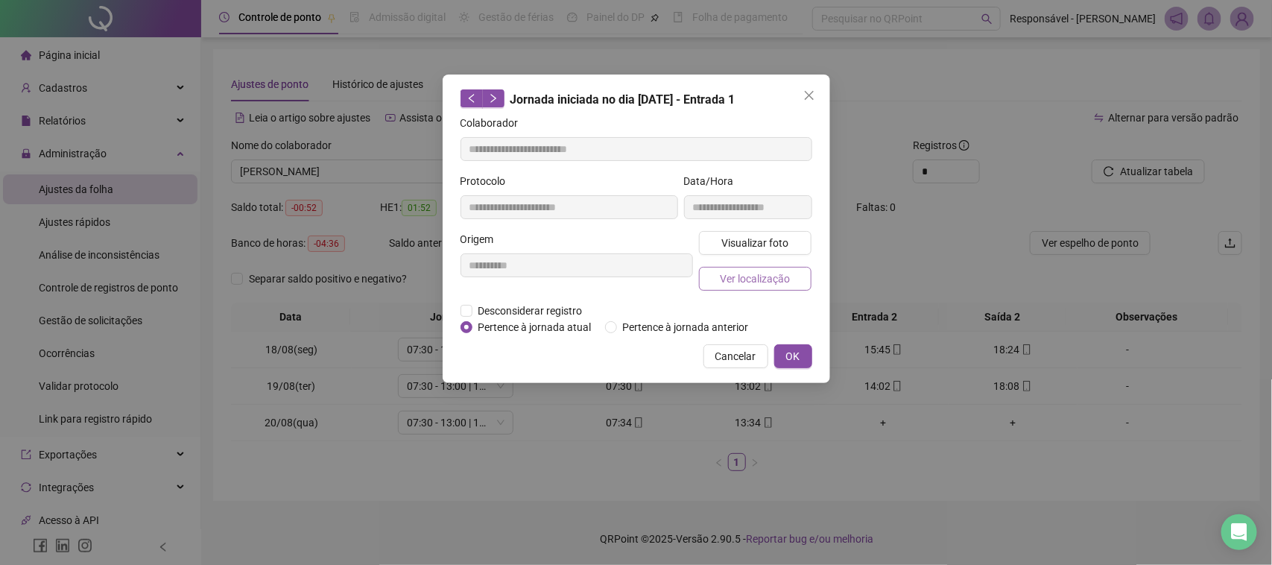
click at [756, 272] on span "Ver localização" at bounding box center [755, 279] width 70 height 16
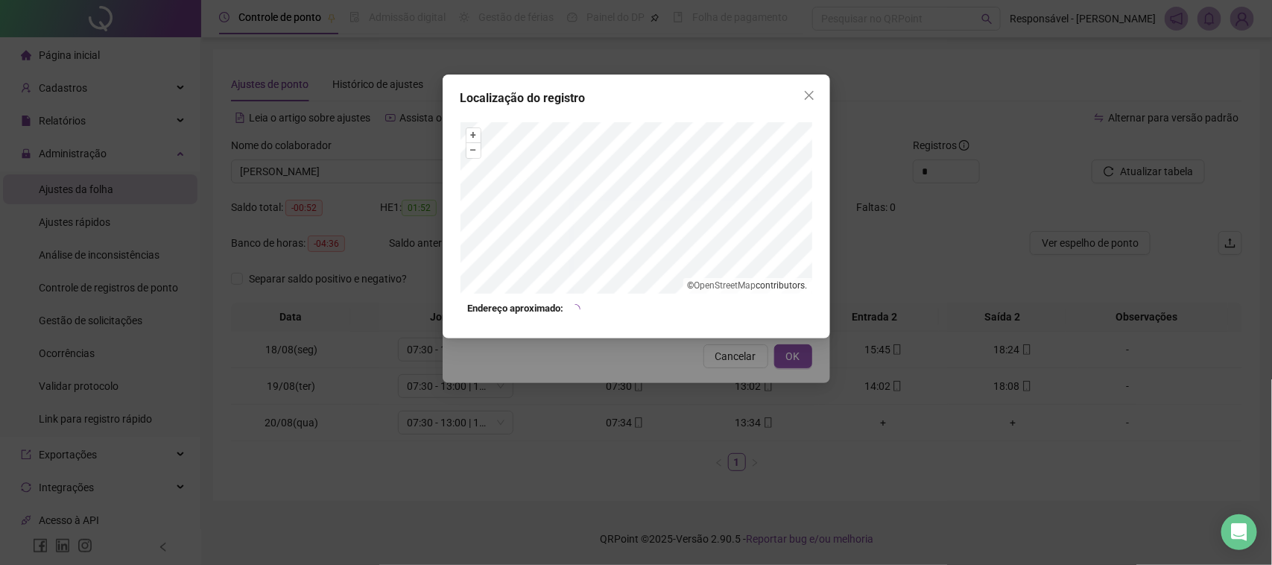
click at [720, 376] on div "Localização do registro + – ⇧ › © OpenStreetMap contributors. Endereço aproxima…" at bounding box center [636, 282] width 1272 height 565
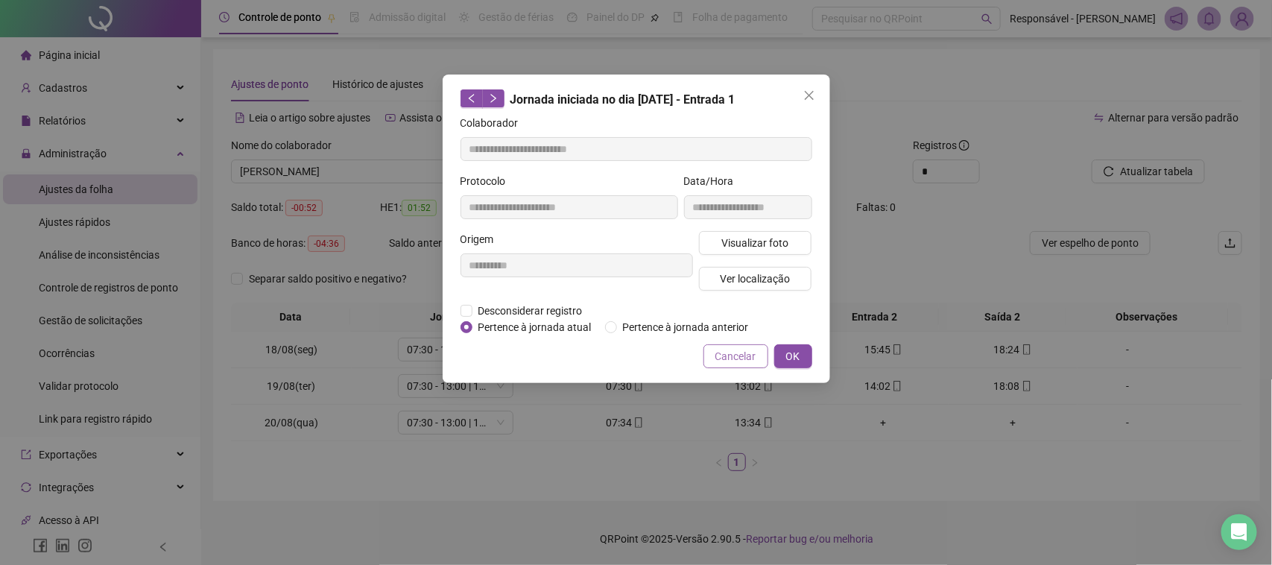
click at [730, 351] on span "Cancelar" at bounding box center [735, 356] width 41 height 16
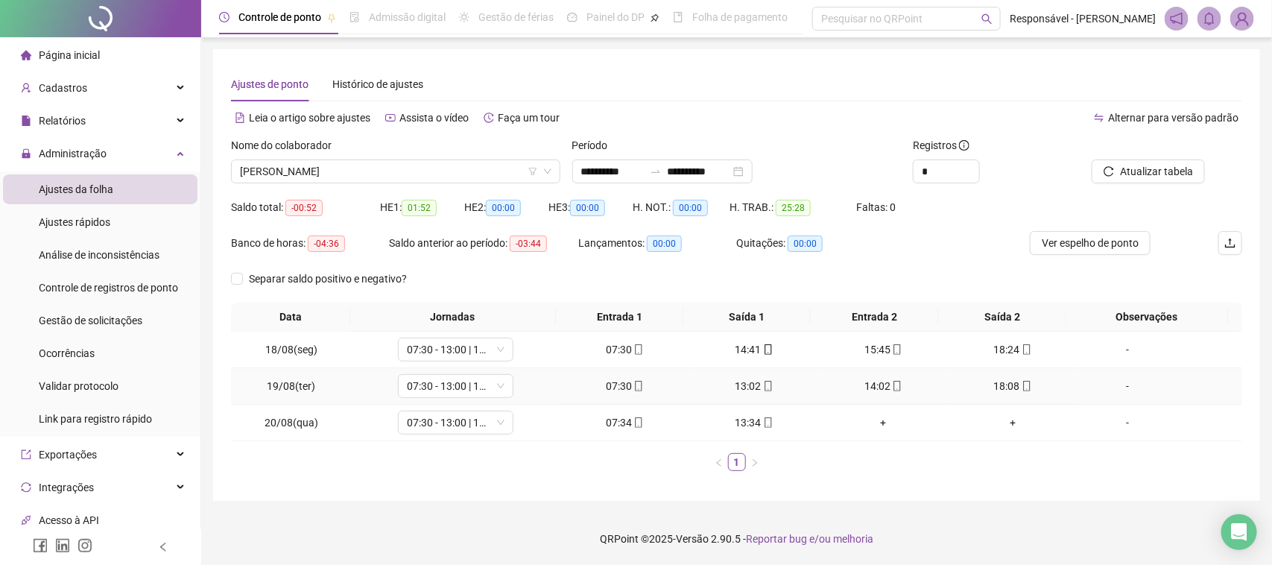
click at [750, 389] on div "13:02" at bounding box center [754, 386] width 118 height 16
type input "**********"
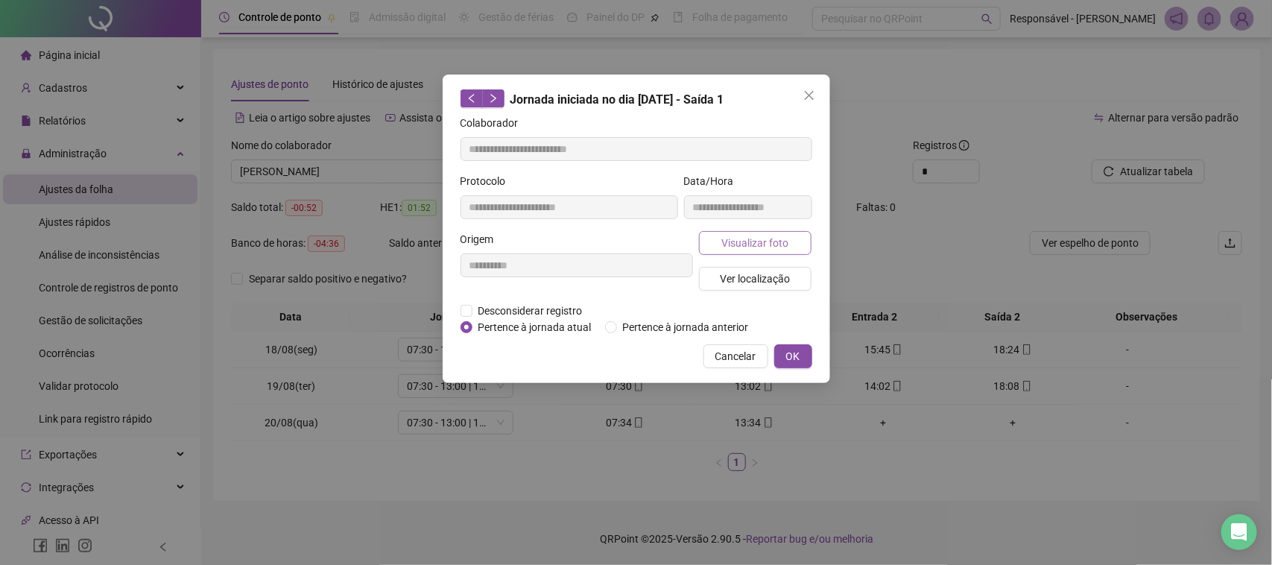
click at [770, 242] on span "Visualizar foto" at bounding box center [754, 243] width 67 height 16
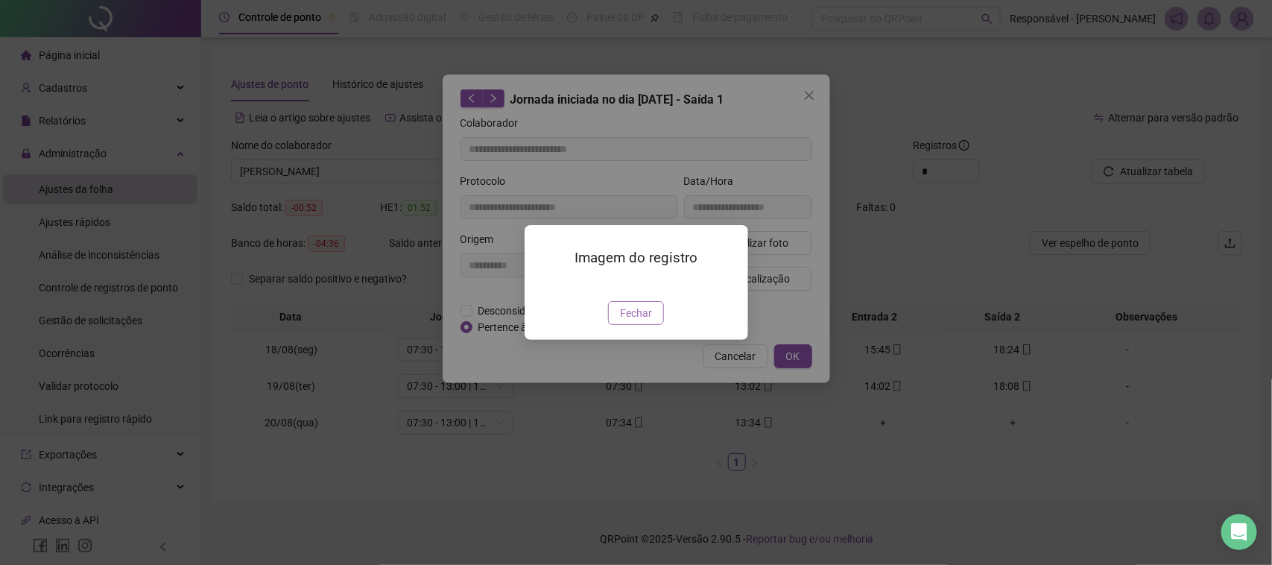
click at [635, 321] on span "Fechar" at bounding box center [636, 313] width 32 height 16
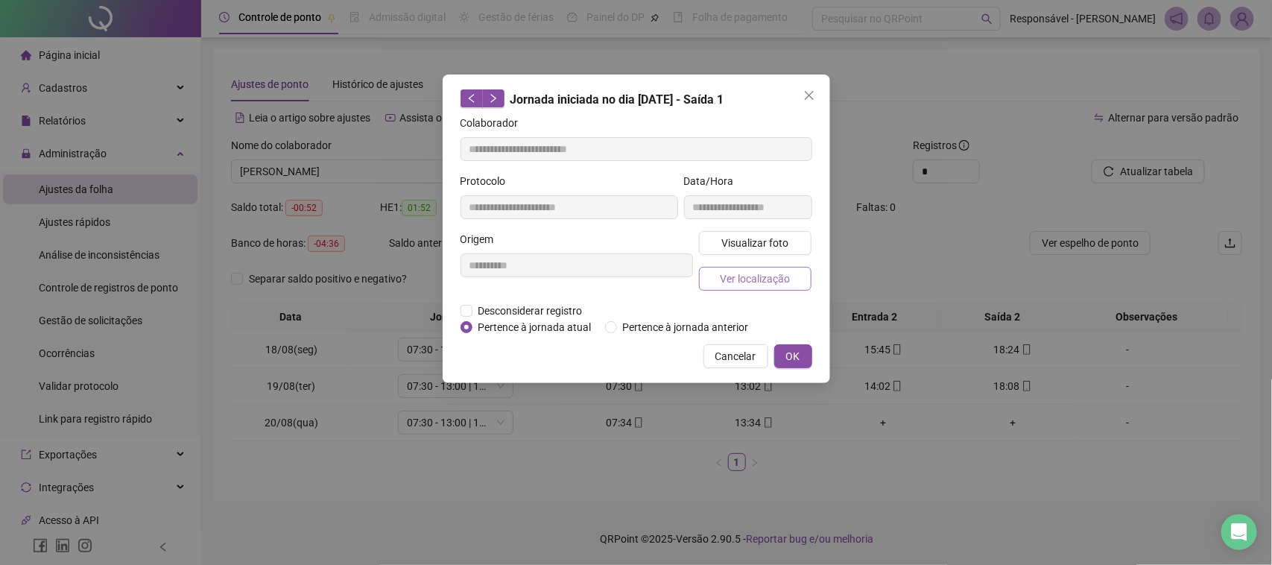
click at [739, 281] on span "Ver localização" at bounding box center [755, 279] width 70 height 16
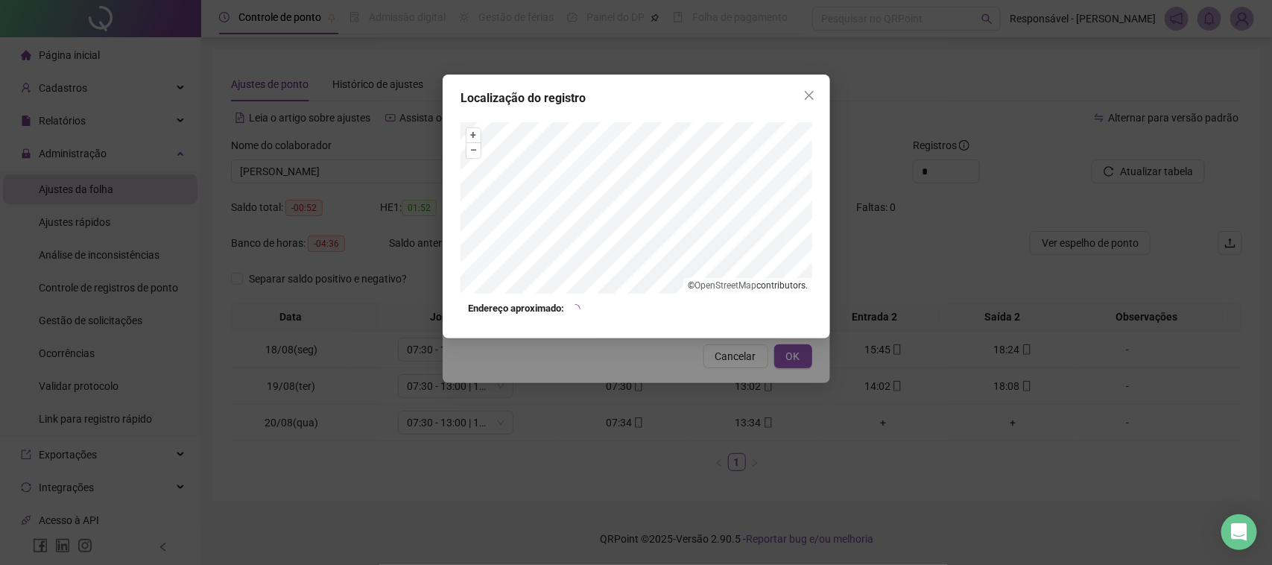
click at [701, 358] on div "Localização do registro + – ⇧ › © OpenStreetMap contributors. Endereço aproxima…" at bounding box center [636, 282] width 1272 height 565
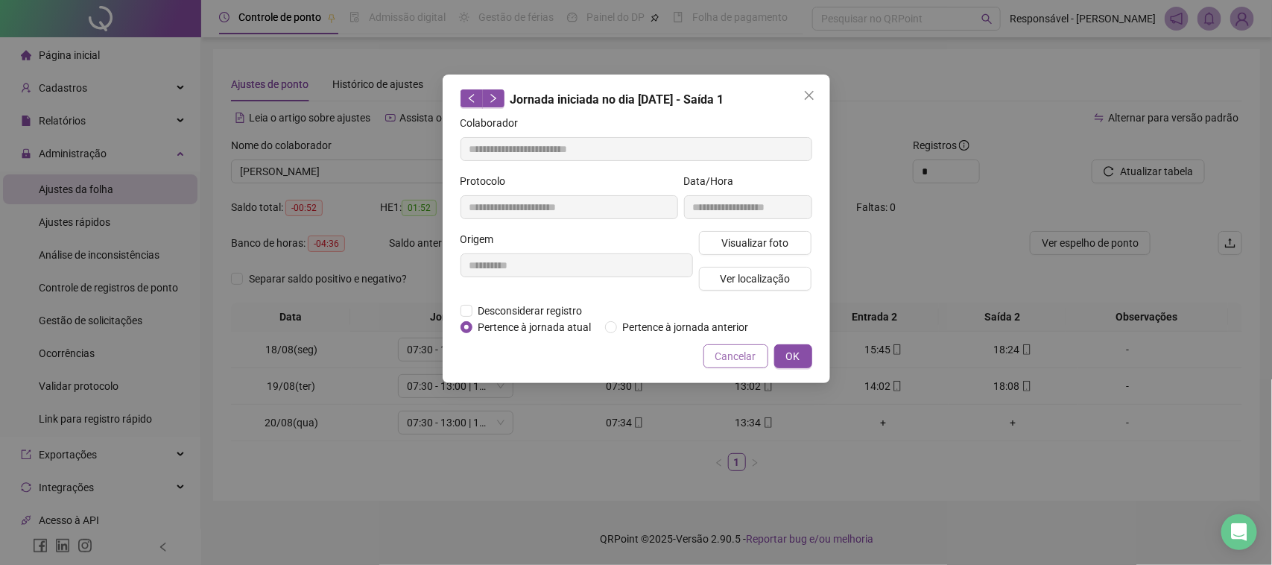
click at [724, 351] on span "Cancelar" at bounding box center [735, 356] width 41 height 16
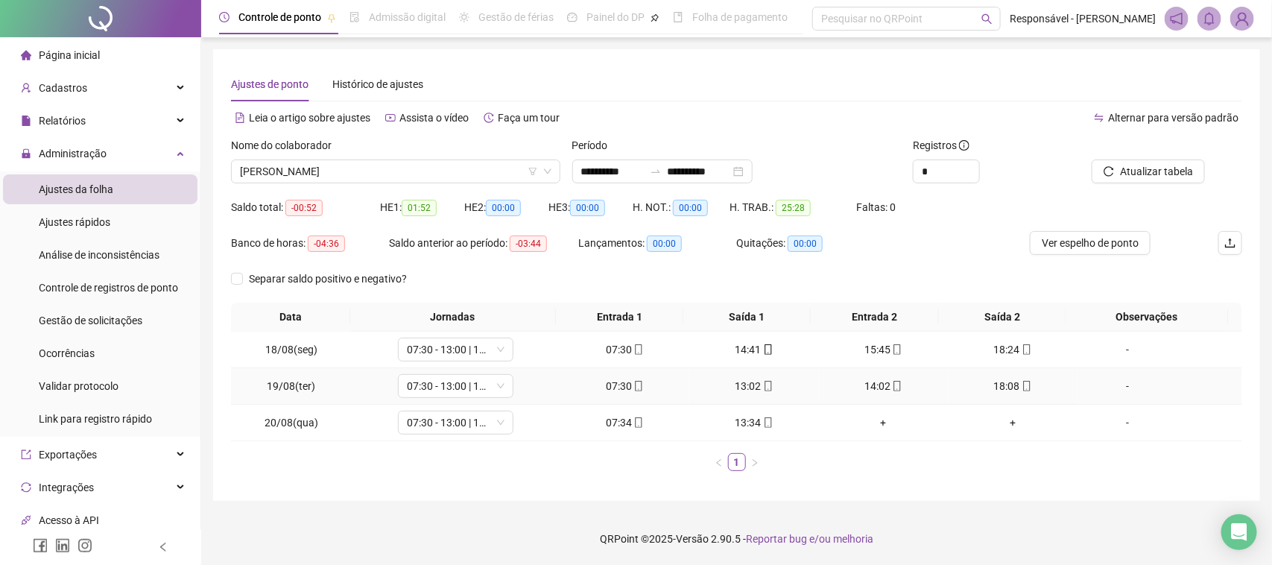
click at [863, 385] on div "14:02" at bounding box center [884, 386] width 118 height 16
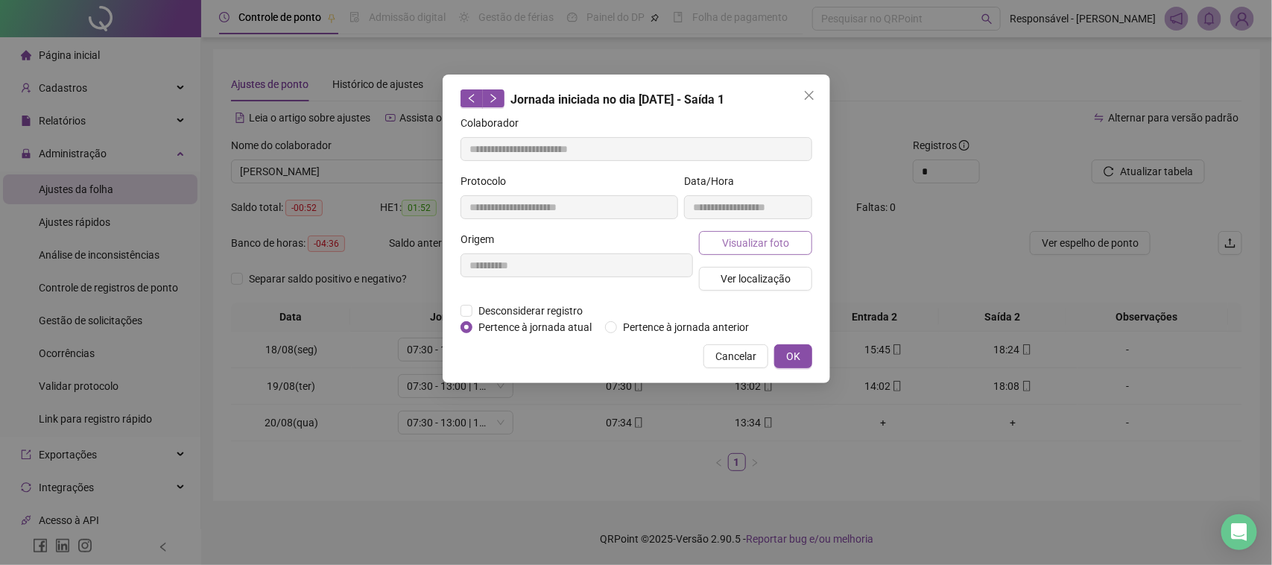
type input "**********"
click at [780, 246] on span "Visualizar foto" at bounding box center [754, 243] width 67 height 16
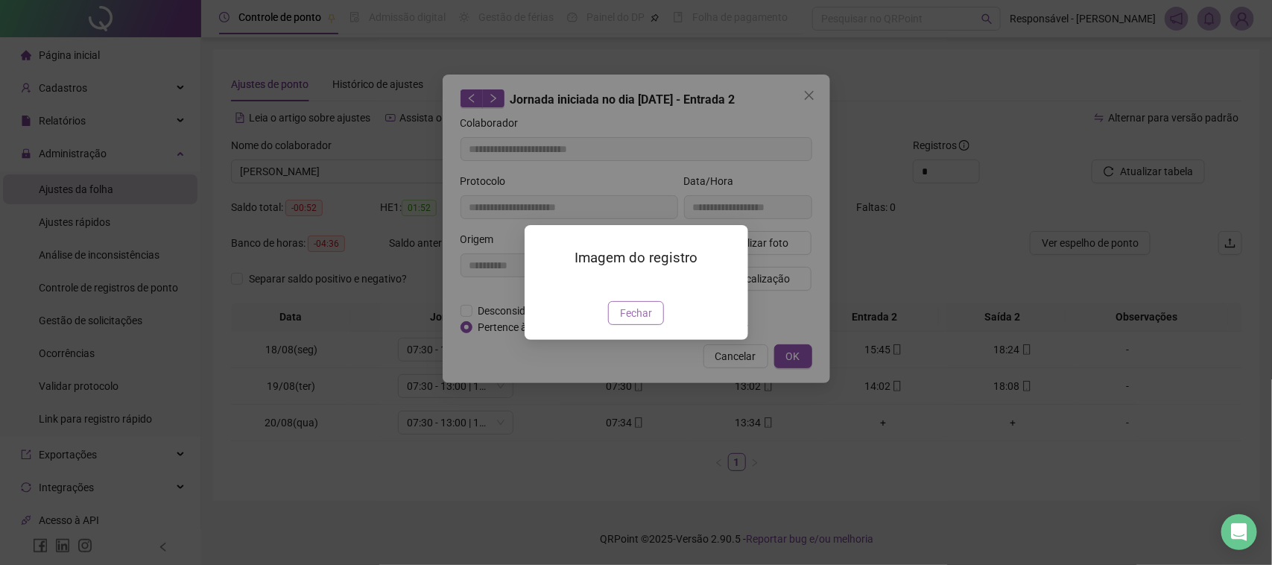
click at [657, 325] on button "Fechar" at bounding box center [636, 313] width 56 height 24
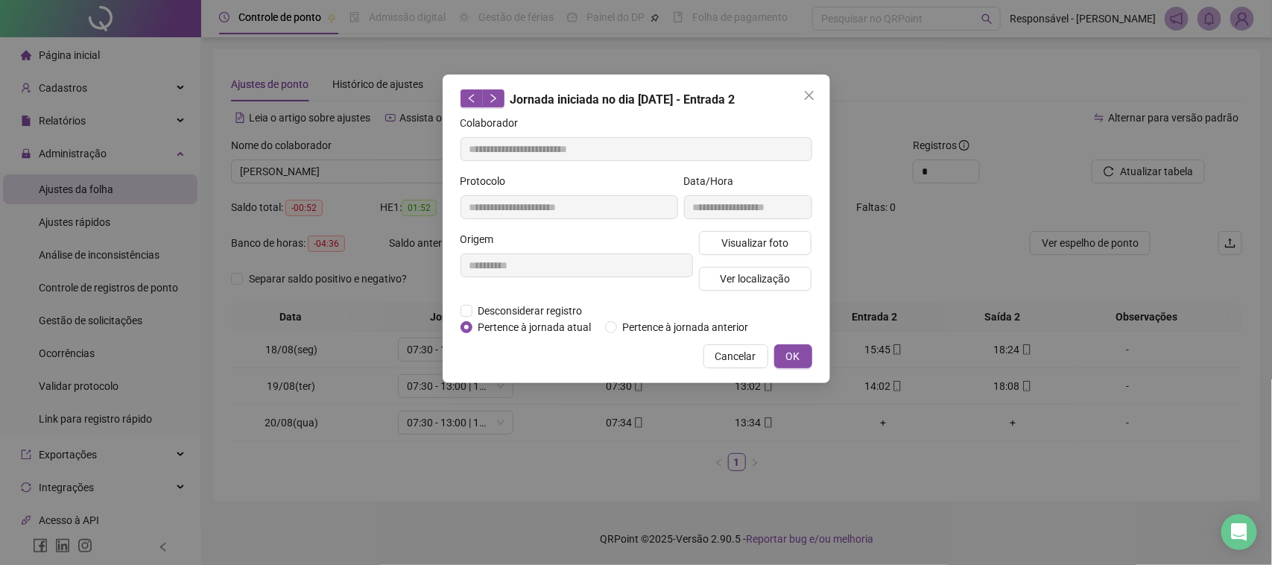
click at [723, 295] on div "Visualizar foto Ver localização" at bounding box center [755, 267] width 119 height 72
click at [736, 281] on span "Ver localização" at bounding box center [755, 279] width 70 height 16
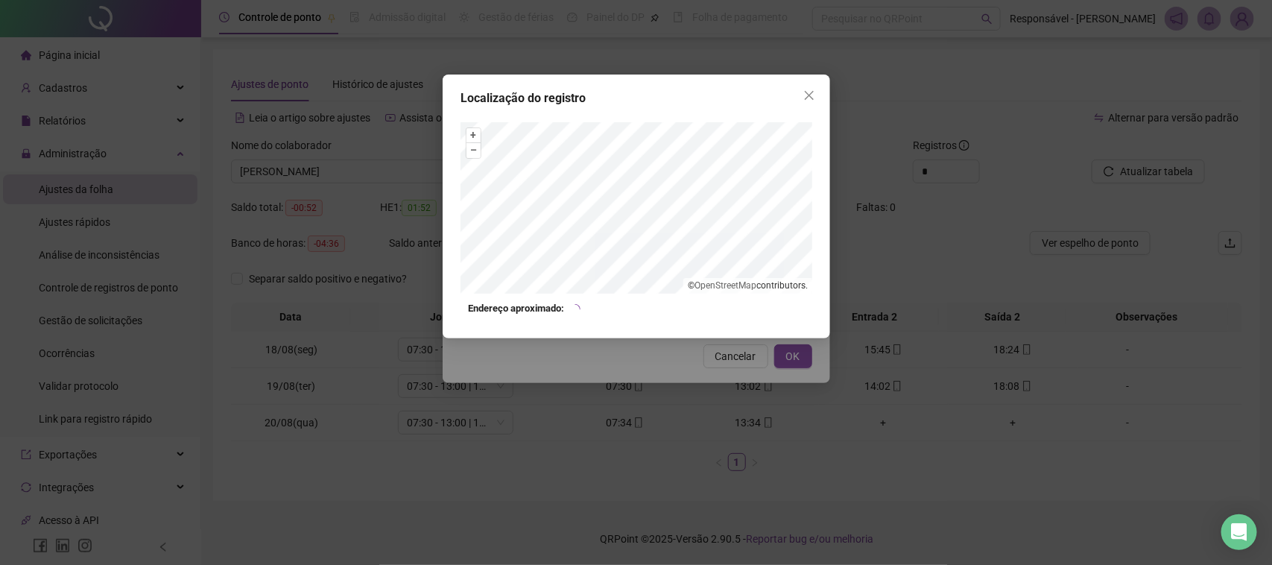
click at [695, 381] on div "Localização do registro + – ⇧ › © OpenStreetMap contributors. Endereço aproxima…" at bounding box center [636, 282] width 1272 height 565
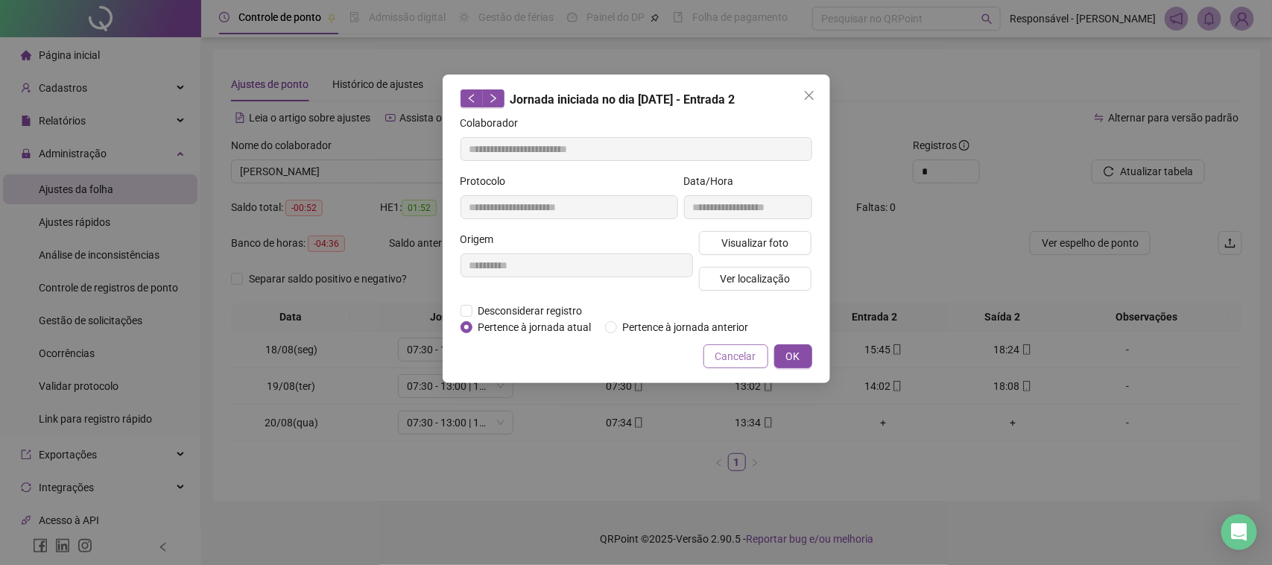
click at [721, 351] on span "Cancelar" at bounding box center [735, 356] width 41 height 16
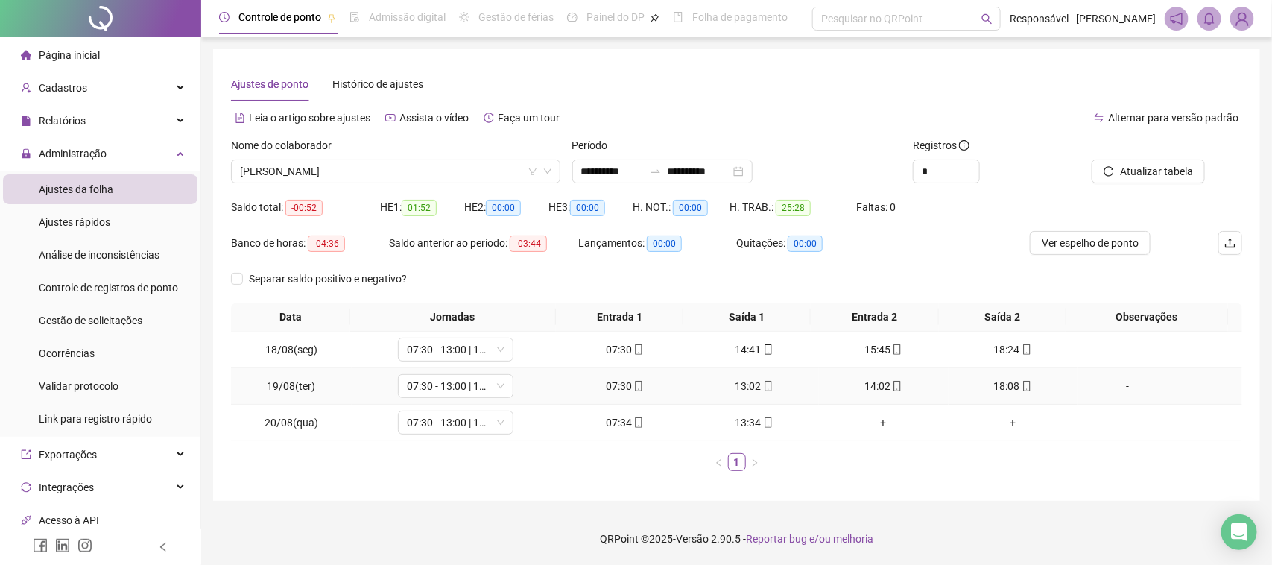
click at [1023, 382] on icon "mobile" at bounding box center [1026, 386] width 7 height 10
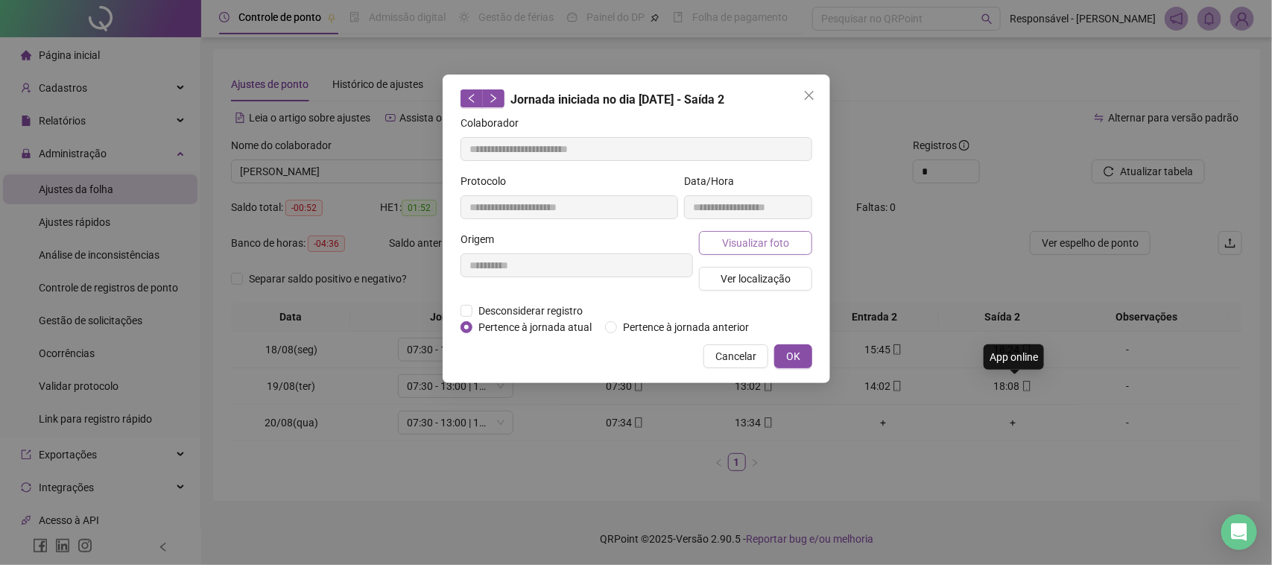
type input "**********"
click at [743, 250] on button "Visualizar foto" at bounding box center [755, 243] width 113 height 24
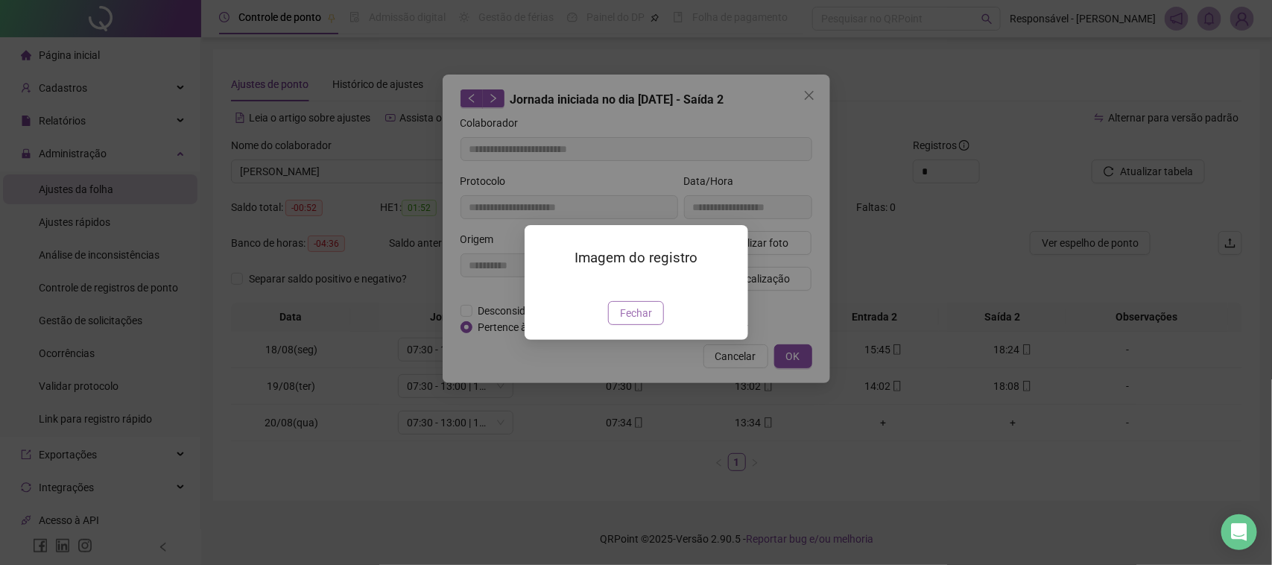
click at [661, 325] on button "Fechar" at bounding box center [636, 313] width 56 height 24
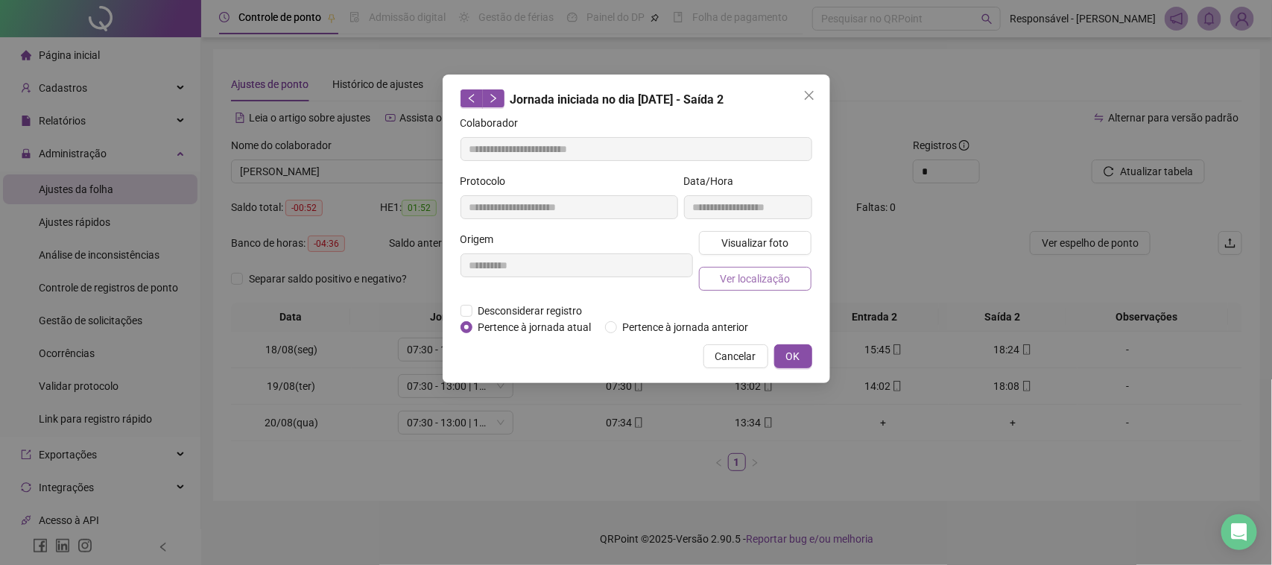
click at [786, 274] on span "Ver localização" at bounding box center [755, 279] width 70 height 16
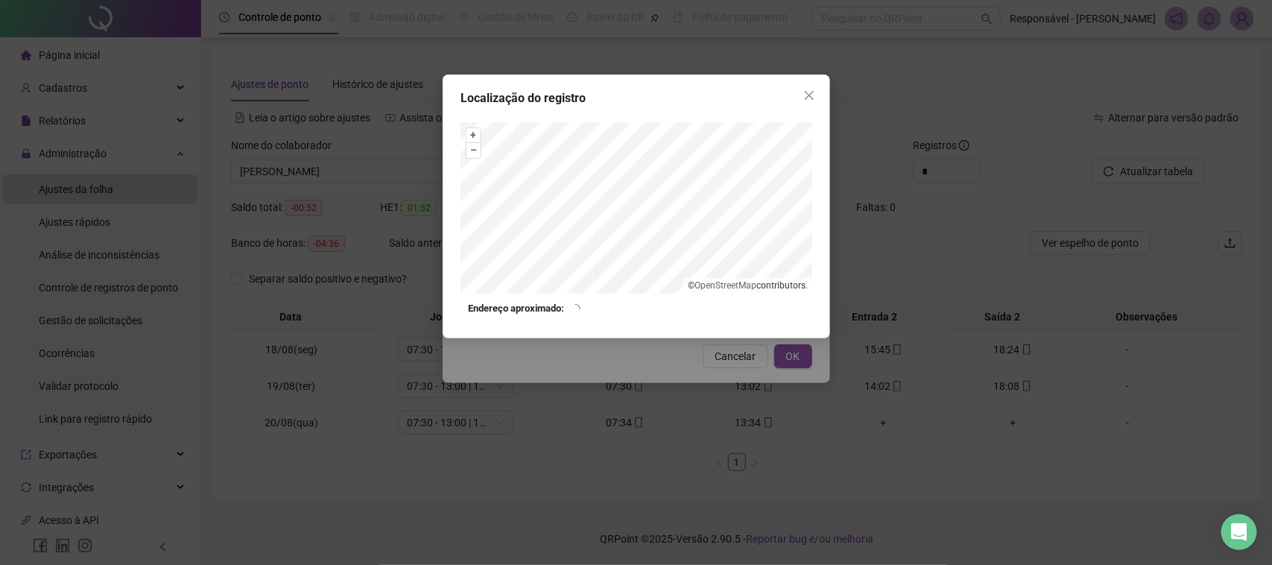
click at [757, 360] on div "Localização do registro + – ⇧ › © OpenStreetMap contributors. Endereço aproxima…" at bounding box center [636, 282] width 1272 height 565
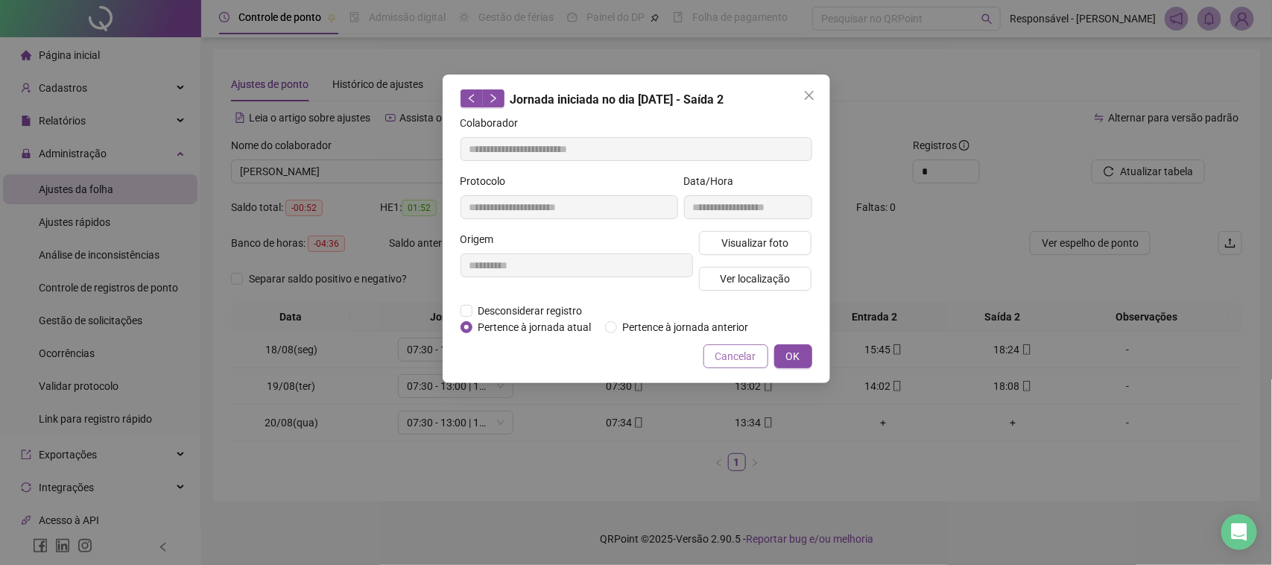
click at [758, 352] on button "Cancelar" at bounding box center [736, 356] width 65 height 24
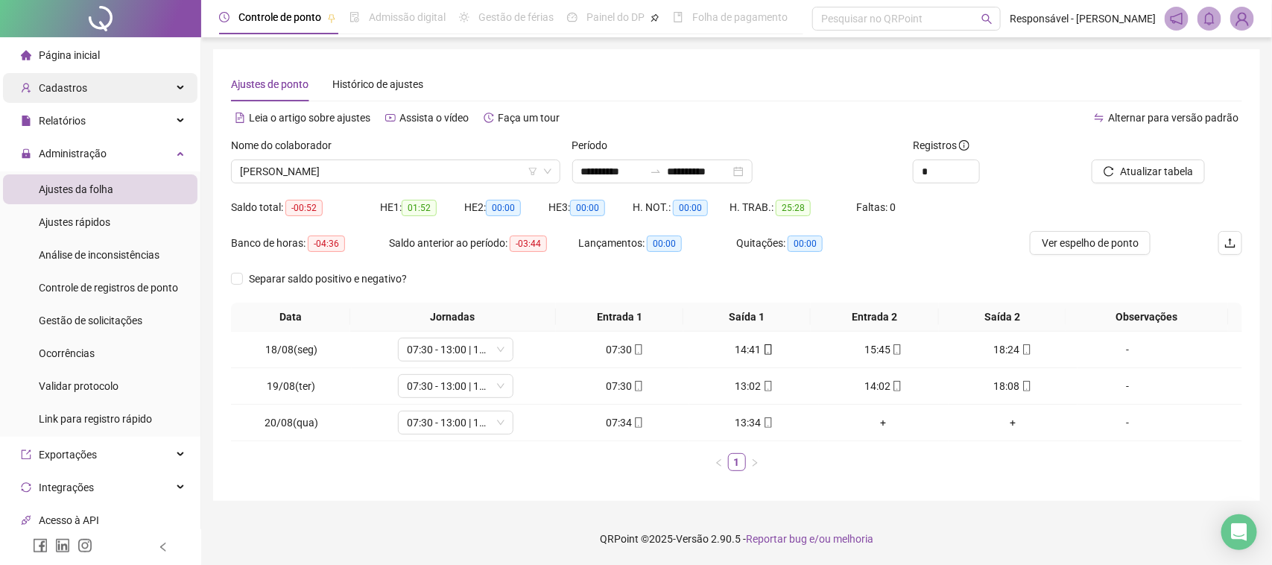
click at [116, 75] on div "Cadastros" at bounding box center [100, 88] width 195 height 30
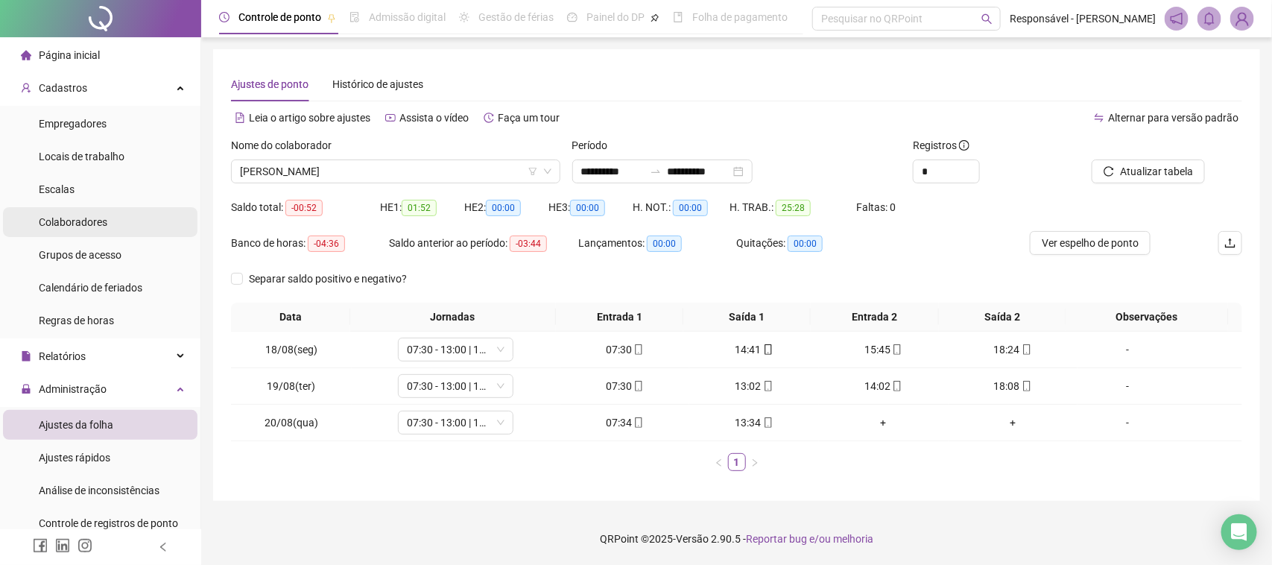
click at [117, 225] on li "Colaboradores" at bounding box center [100, 222] width 195 height 30
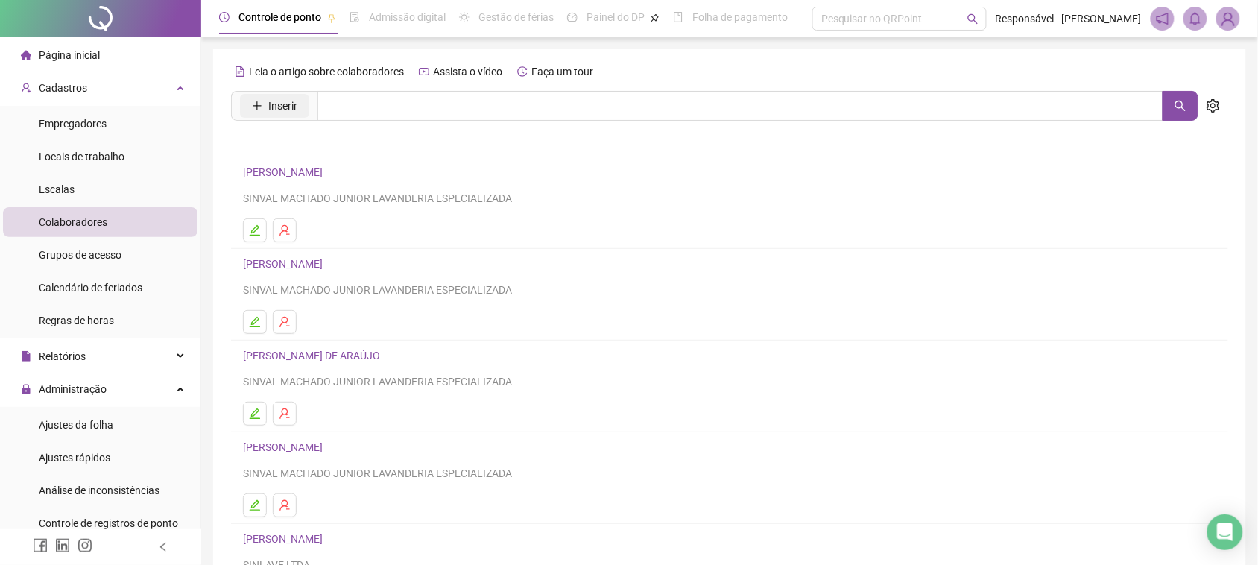
click at [269, 109] on span "Inserir" at bounding box center [282, 106] width 29 height 16
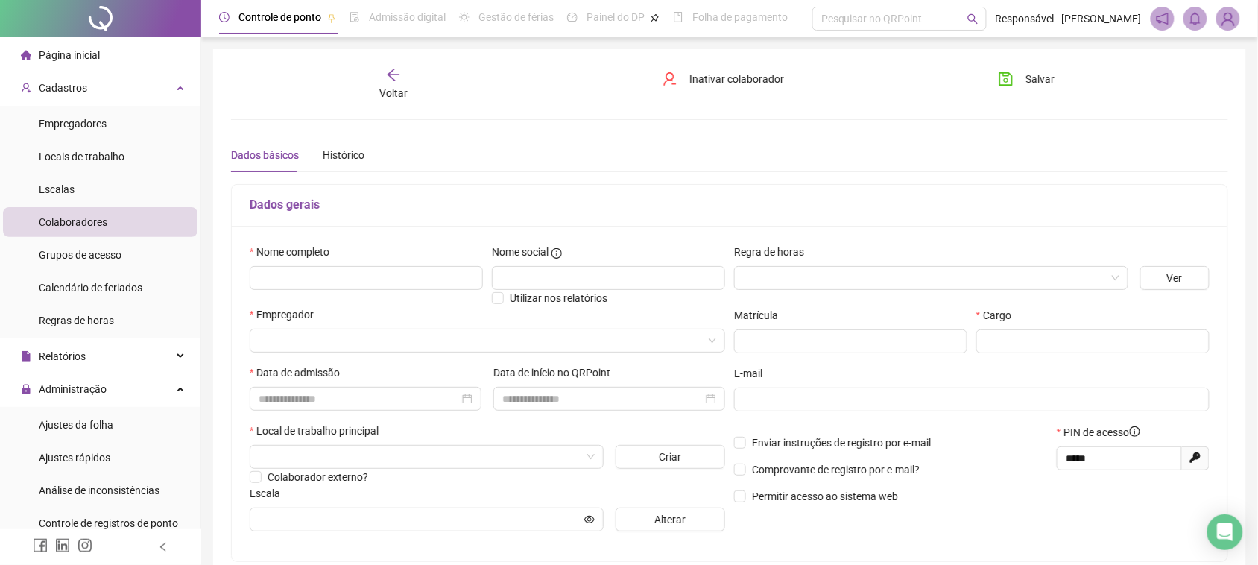
type input "*****"
click at [416, 263] on div "Nome completo" at bounding box center [366, 255] width 233 height 22
click at [412, 281] on input "text" at bounding box center [366, 278] width 233 height 24
type input "**********"
click at [545, 269] on input "text" at bounding box center [608, 278] width 233 height 24
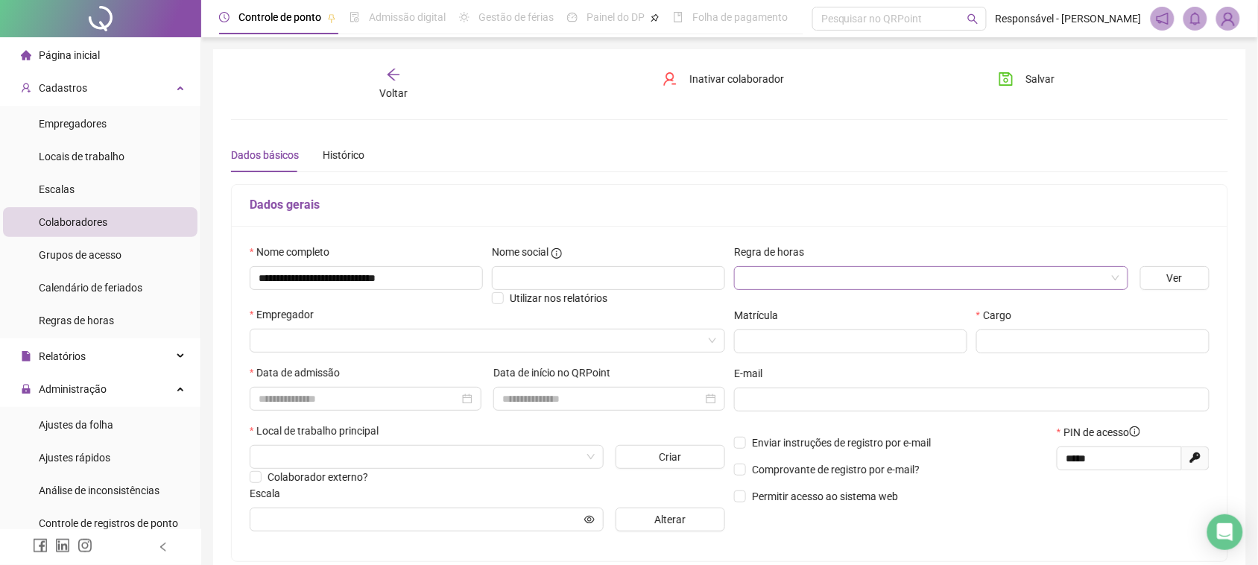
click at [750, 269] on input "search" at bounding box center [924, 278] width 363 height 22
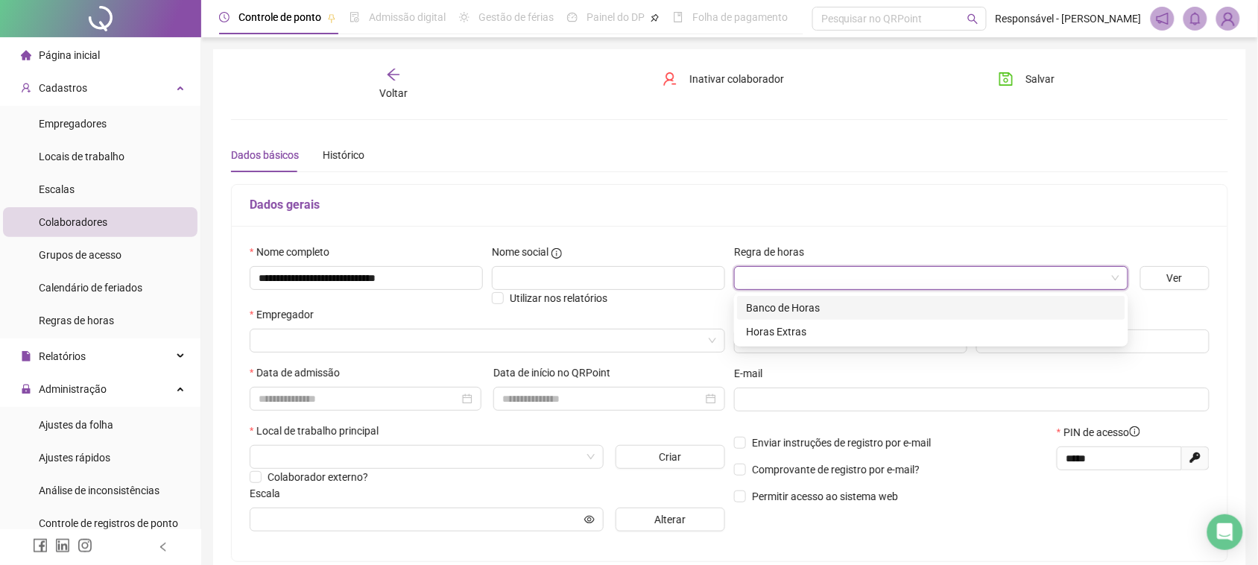
click at [806, 310] on div "Banco de Horas" at bounding box center [931, 308] width 370 height 16
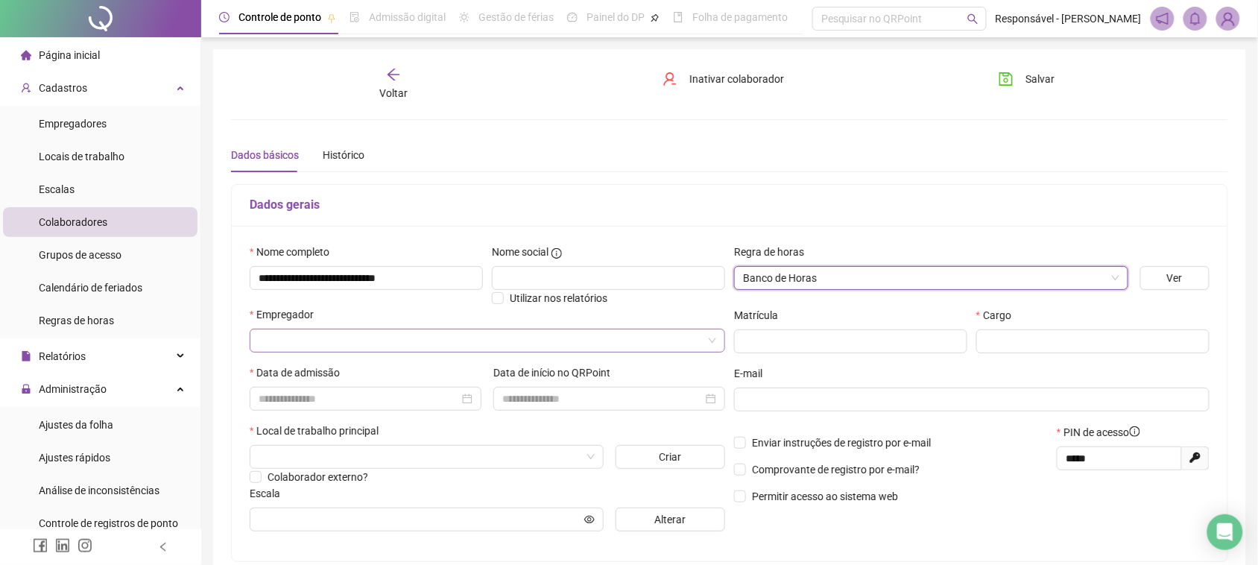
click at [351, 345] on input "search" at bounding box center [481, 340] width 444 height 22
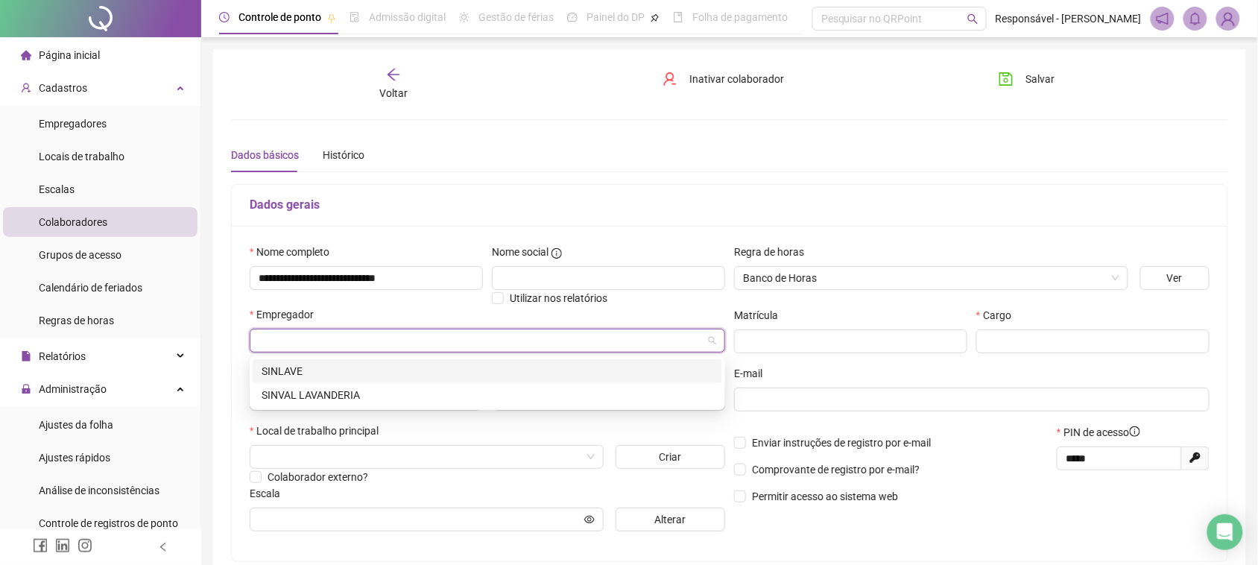
click at [366, 382] on div "SINLAVE" at bounding box center [488, 371] width 470 height 24
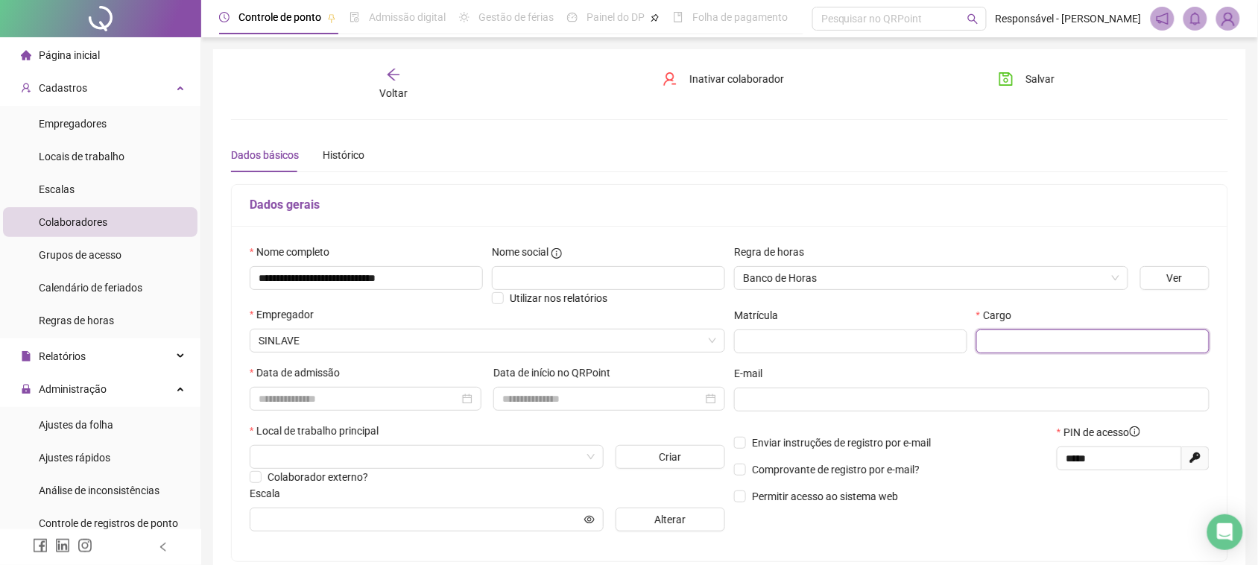
click at [1046, 350] on input "text" at bounding box center [1092, 341] width 233 height 24
click at [338, 388] on div at bounding box center [366, 399] width 232 height 24
type input "**********"
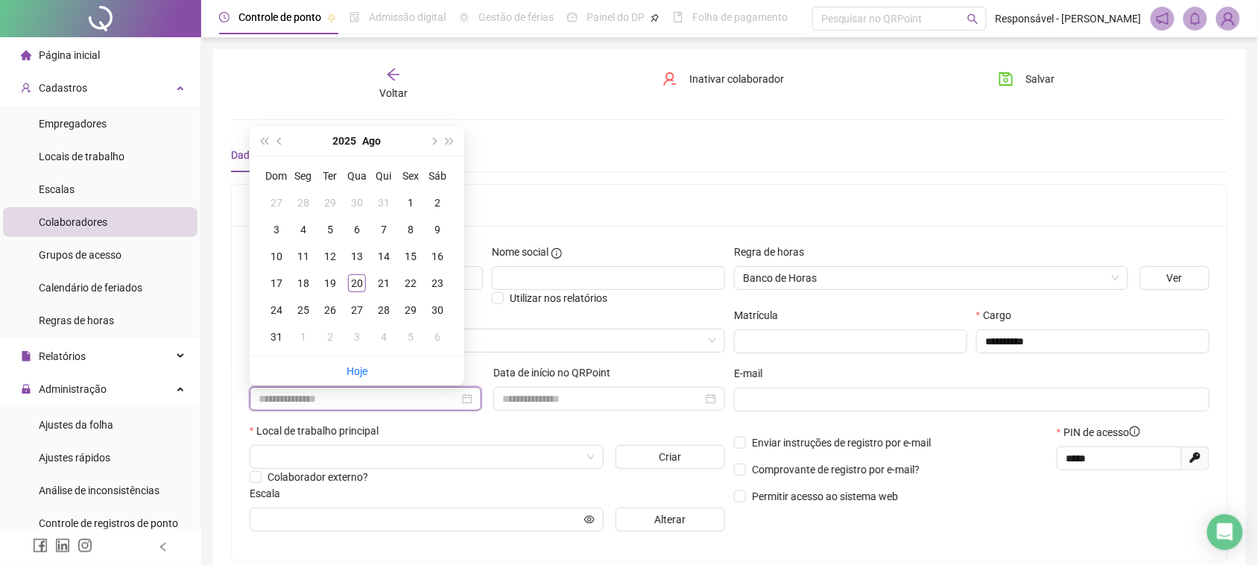
click at [340, 395] on input at bounding box center [359, 399] width 200 height 16
type input "**********"
click at [410, 261] on div "15" at bounding box center [411, 256] width 18 height 18
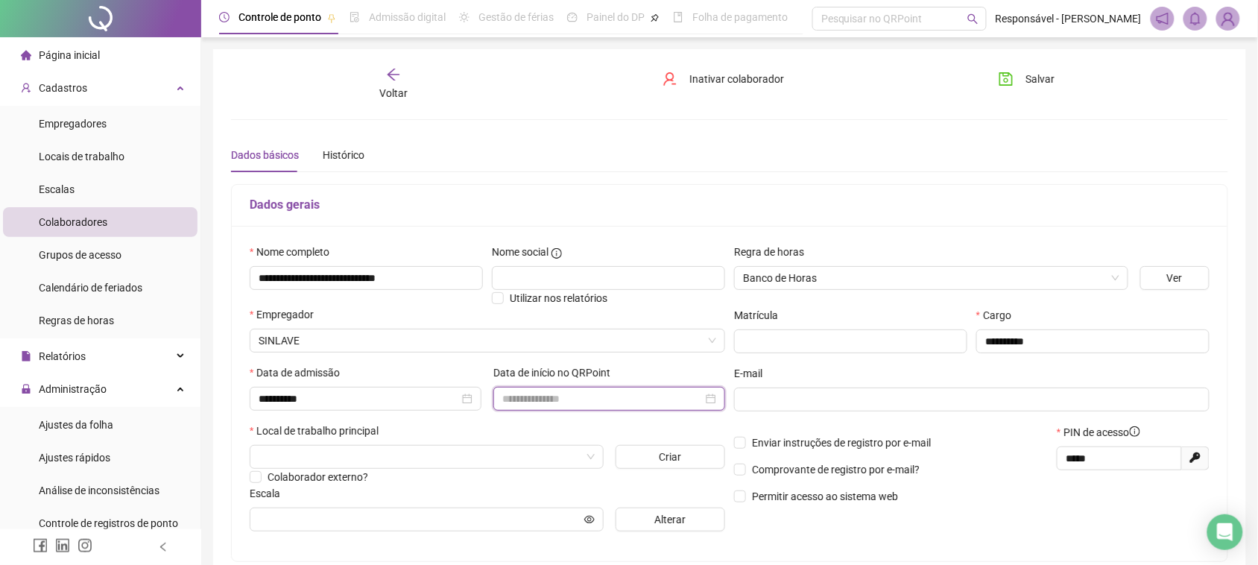
click at [529, 402] on input at bounding box center [602, 399] width 200 height 16
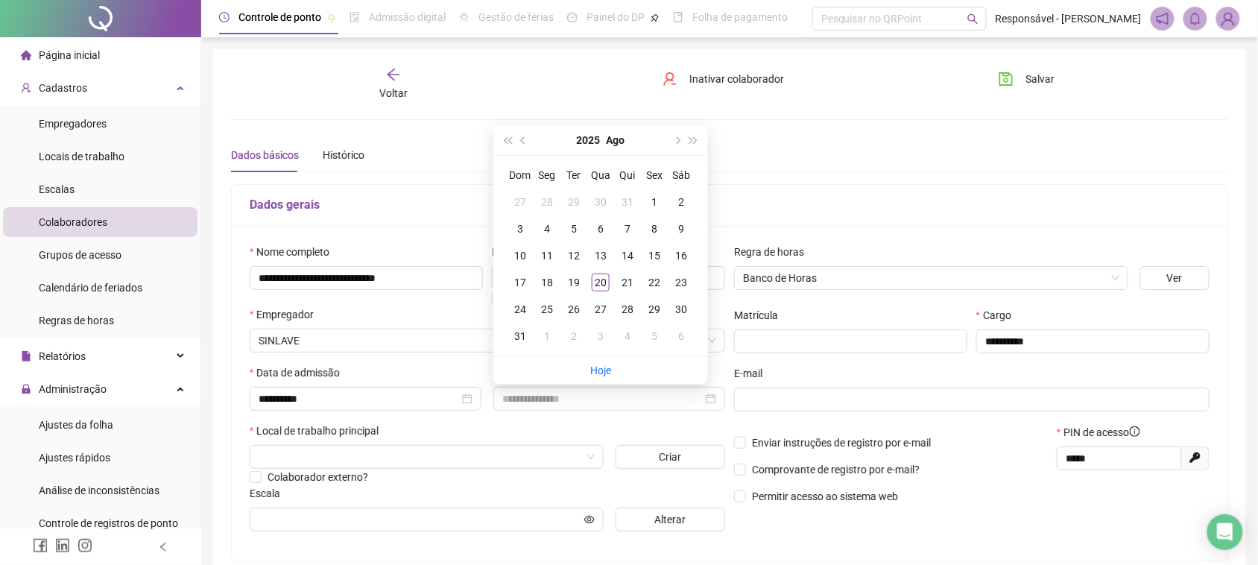
click at [761, 381] on label "E-mail" at bounding box center [753, 373] width 38 height 16
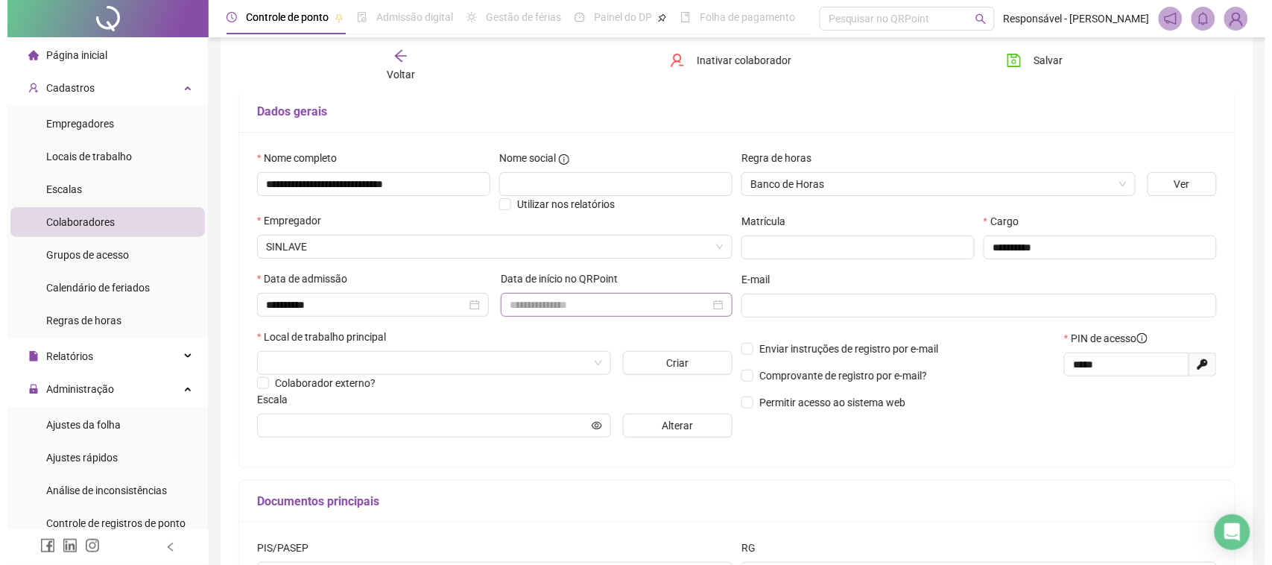
scroll to position [186, 0]
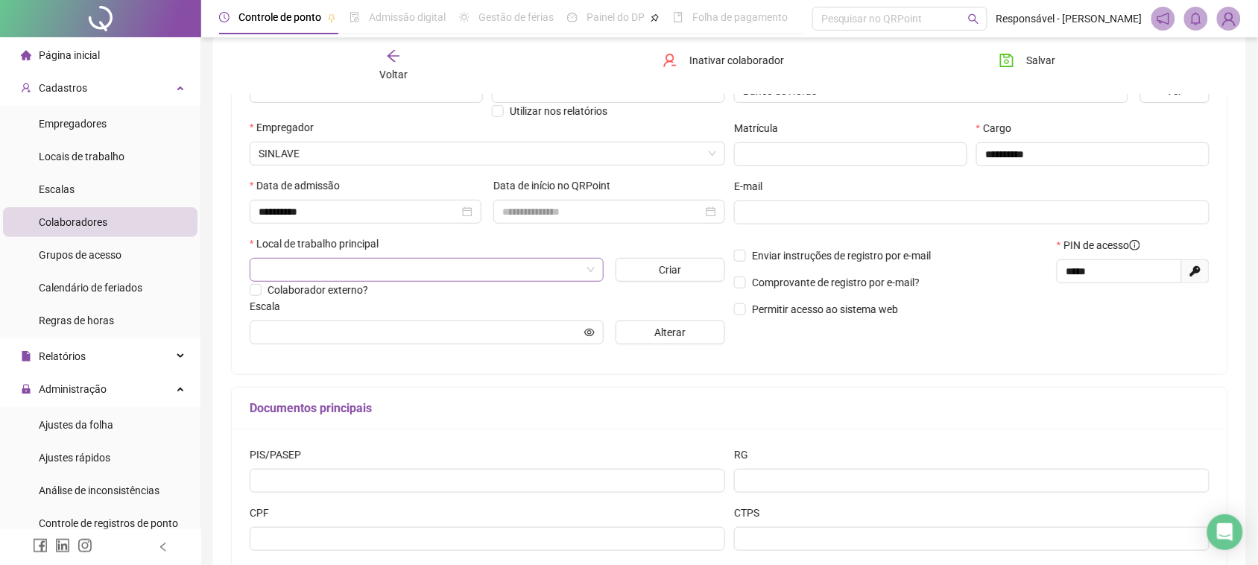
click at [381, 279] on input "search" at bounding box center [420, 270] width 323 height 22
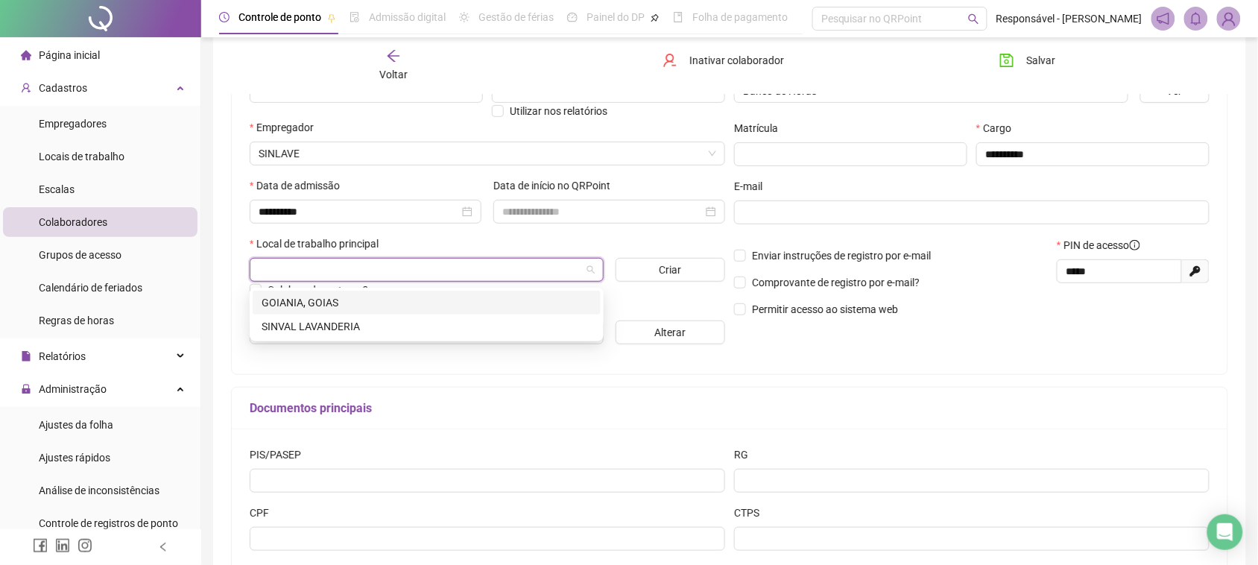
click at [343, 303] on div "GOIANIA, GOIAS" at bounding box center [427, 302] width 330 height 16
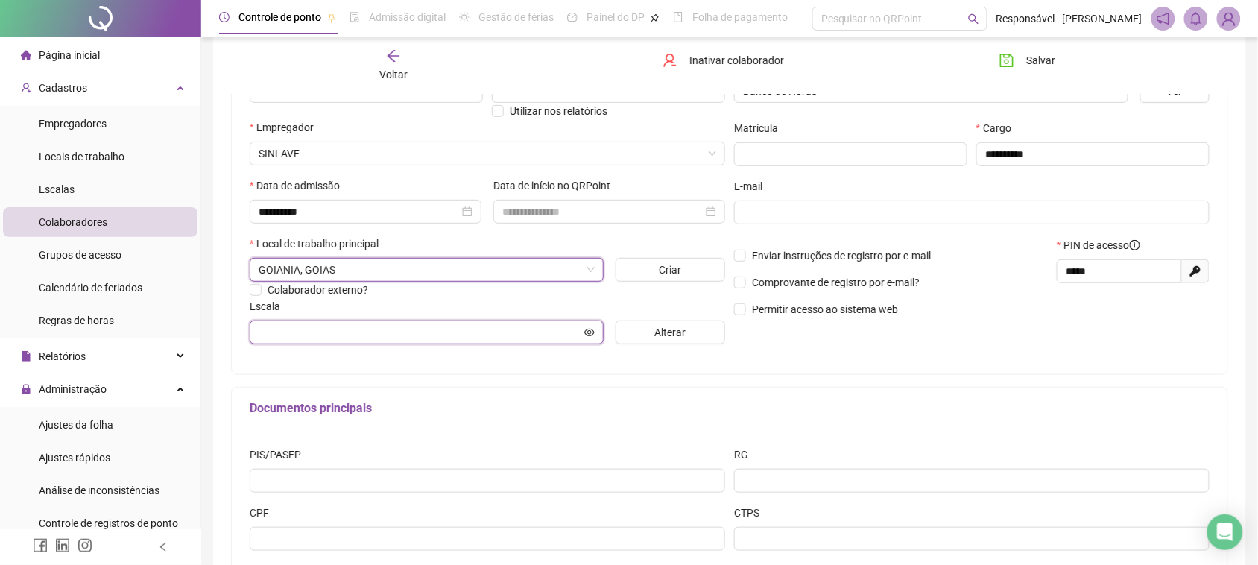
click at [419, 333] on input "text" at bounding box center [420, 332] width 323 height 16
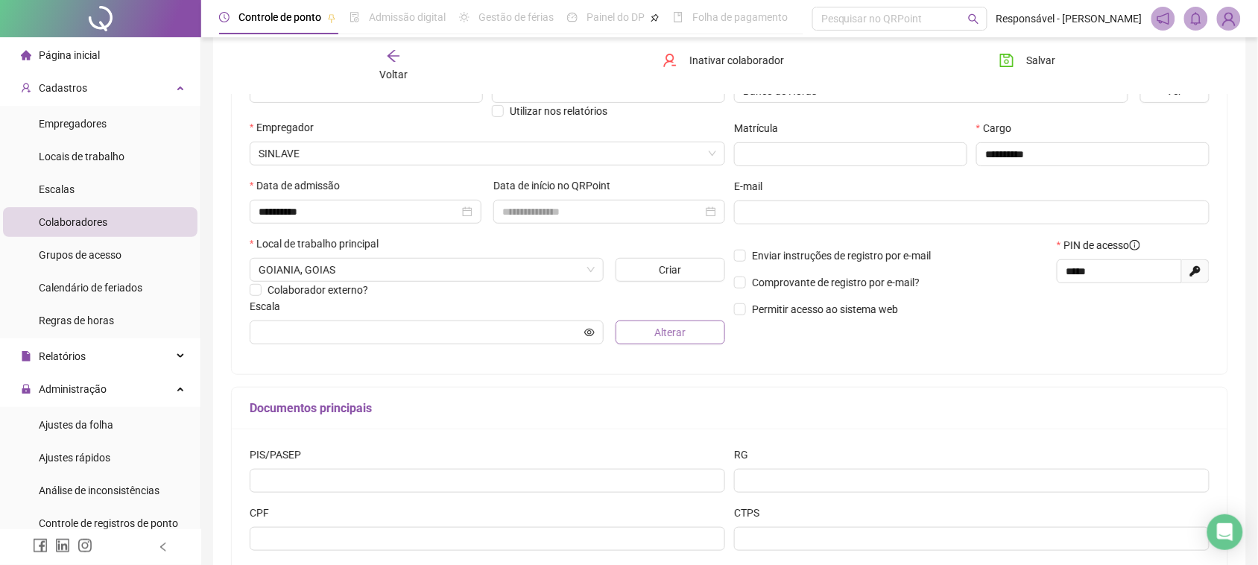
click at [632, 339] on button "Alterar" at bounding box center [671, 332] width 110 height 24
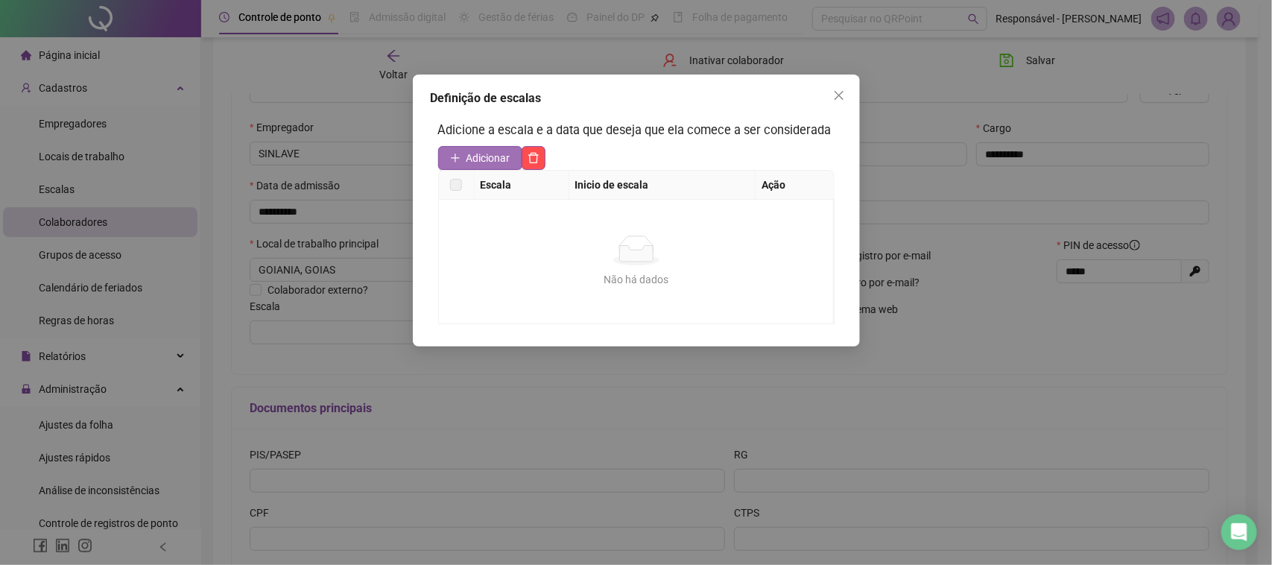
click at [471, 168] on button "Adicionar" at bounding box center [480, 158] width 84 height 24
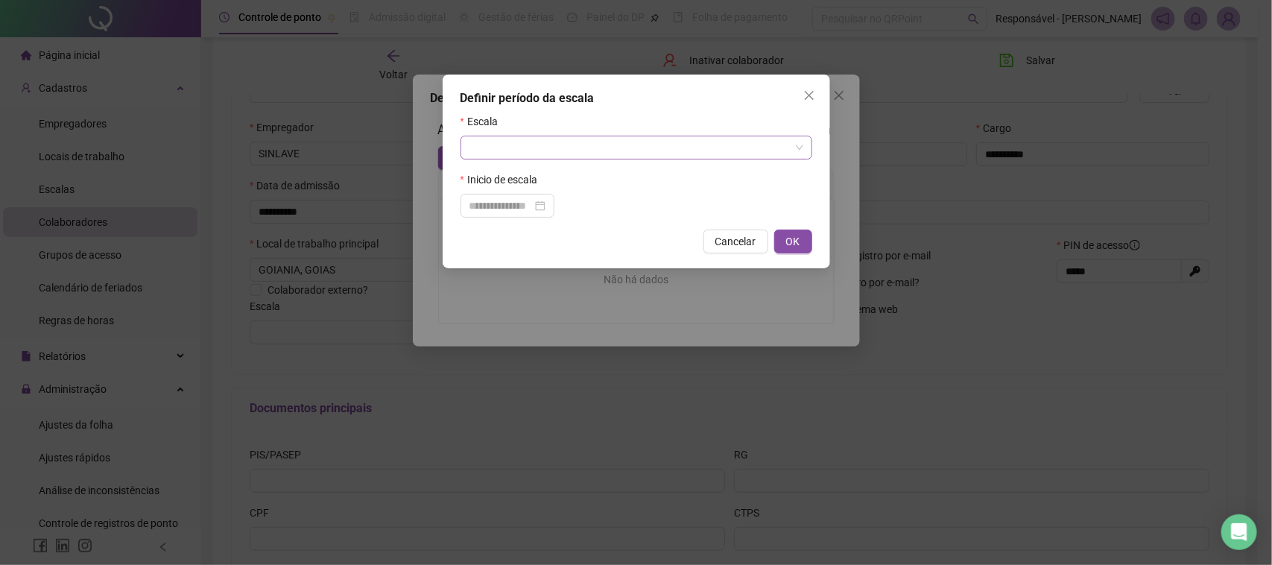
click at [518, 153] on input "search" at bounding box center [630, 147] width 320 height 22
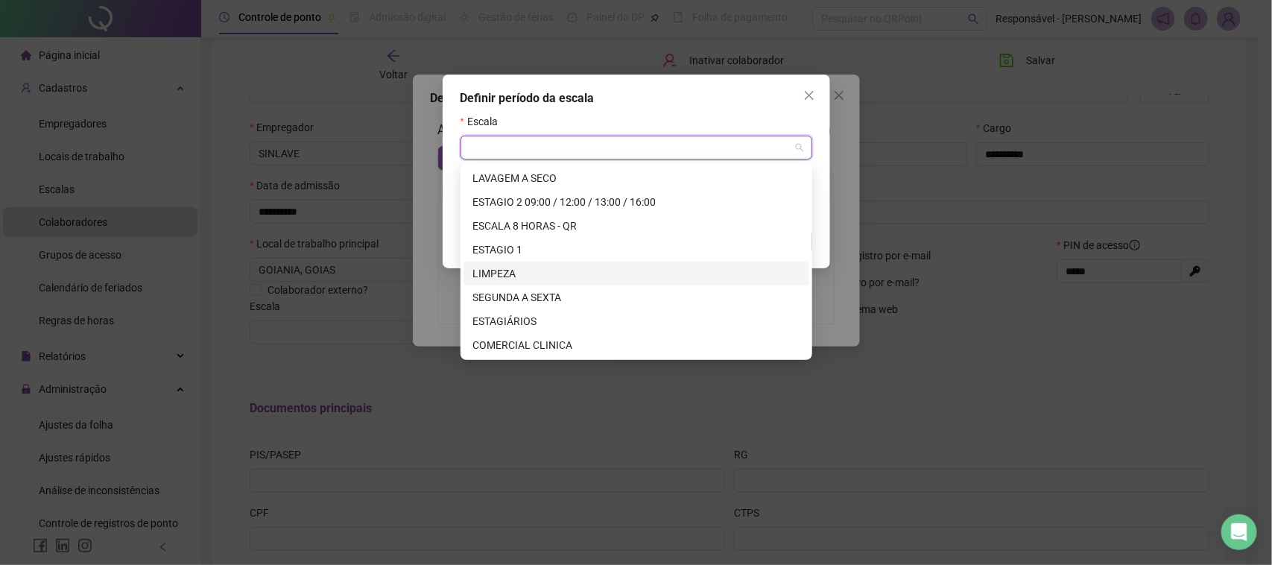
scroll to position [93, 0]
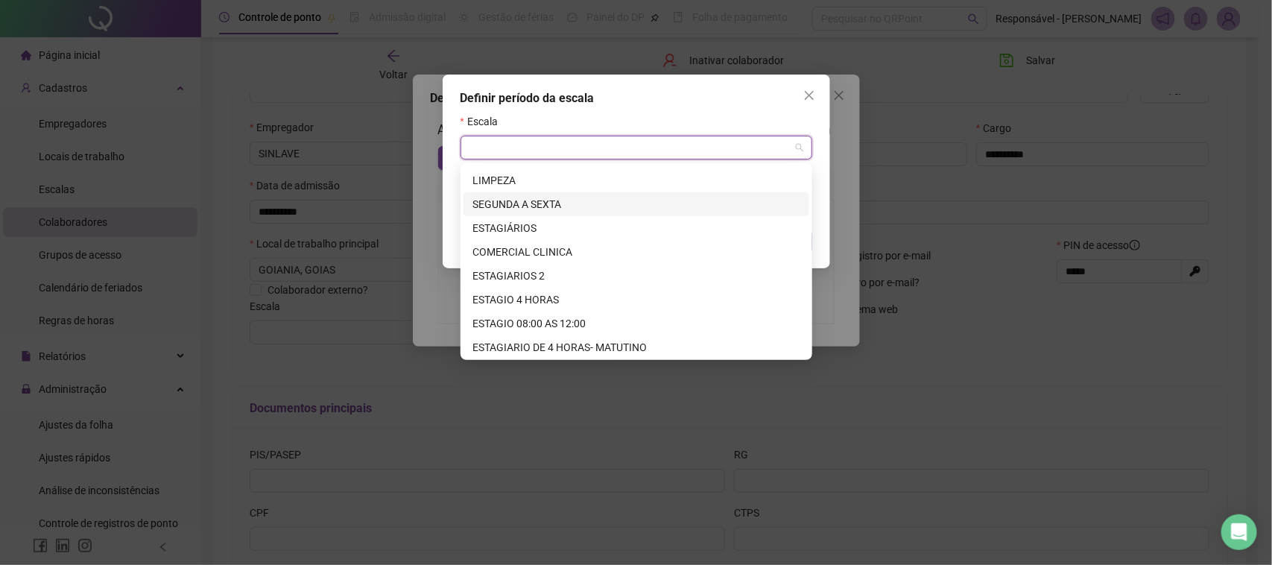
click at [546, 211] on div "SEGUNDA A SEXTA" at bounding box center [636, 204] width 328 height 16
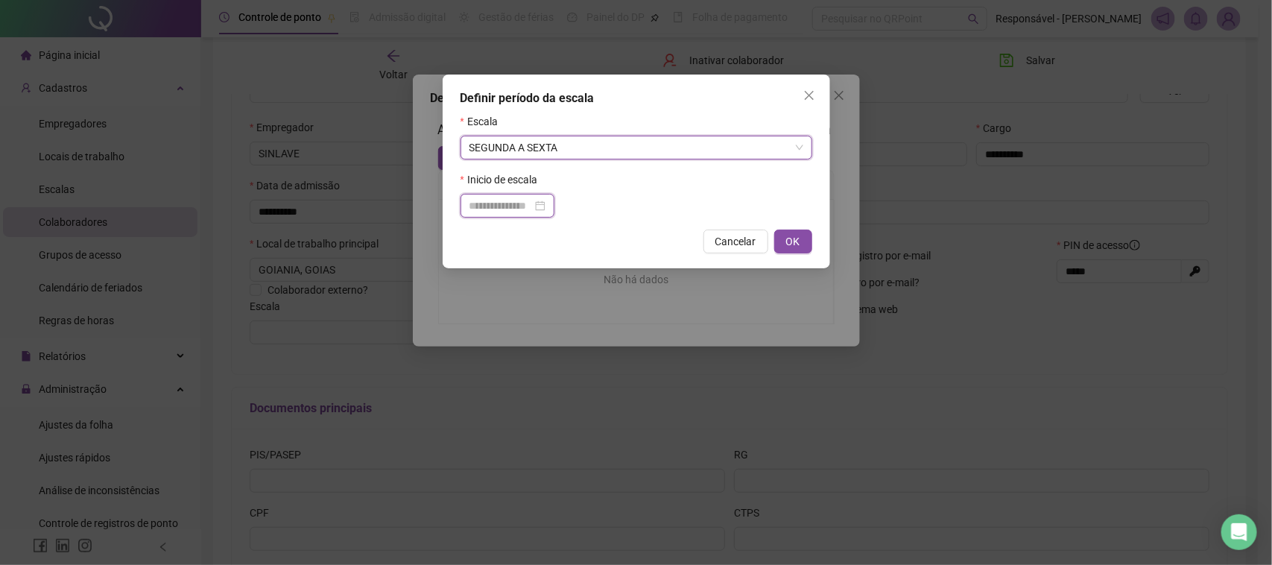
click at [532, 211] on input at bounding box center [501, 205] width 63 height 16
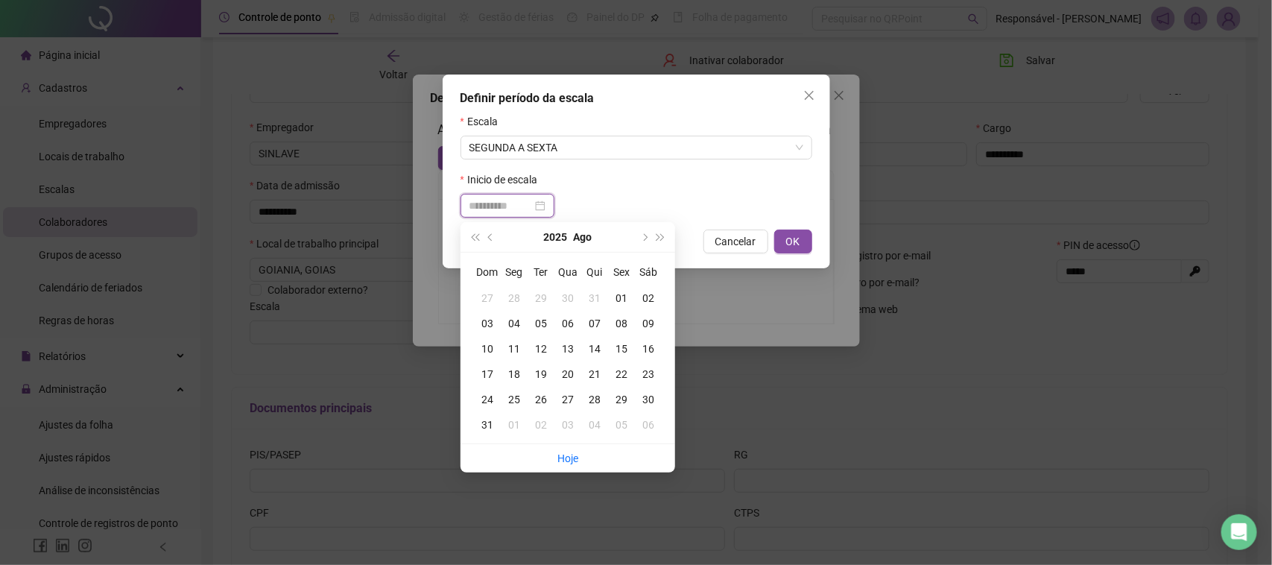
type input "**********"
click at [624, 341] on div "15" at bounding box center [621, 349] width 27 height 16
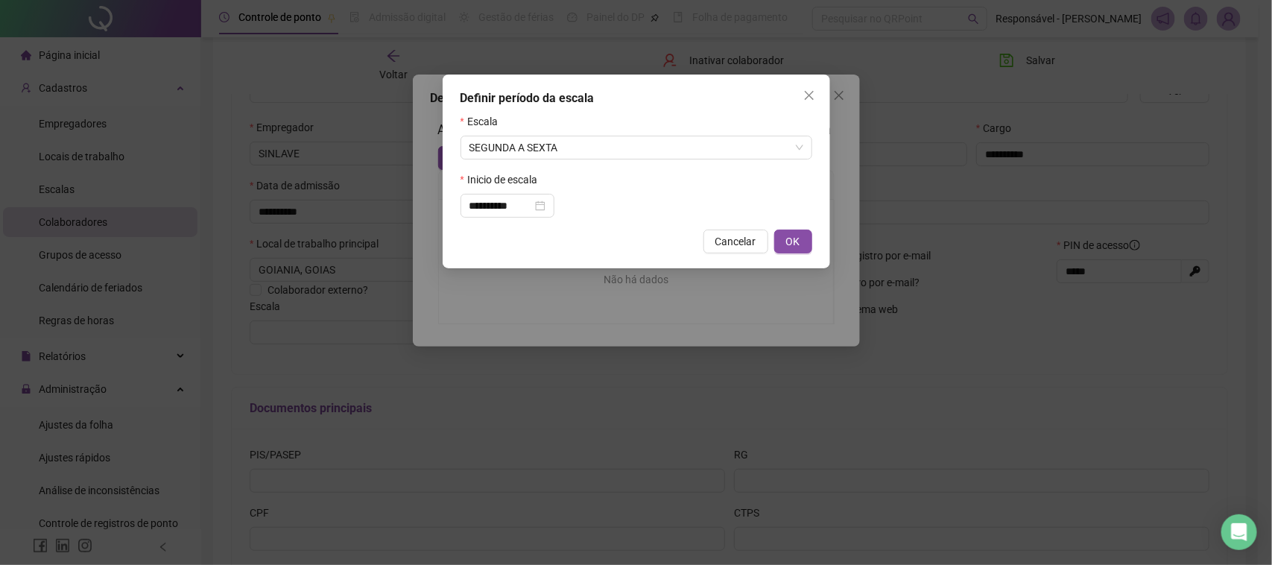
click at [619, 168] on form "**********" at bounding box center [637, 165] width 352 height 104
click at [733, 139] on span "SEGUNDA A SEXTA" at bounding box center [637, 147] width 334 height 22
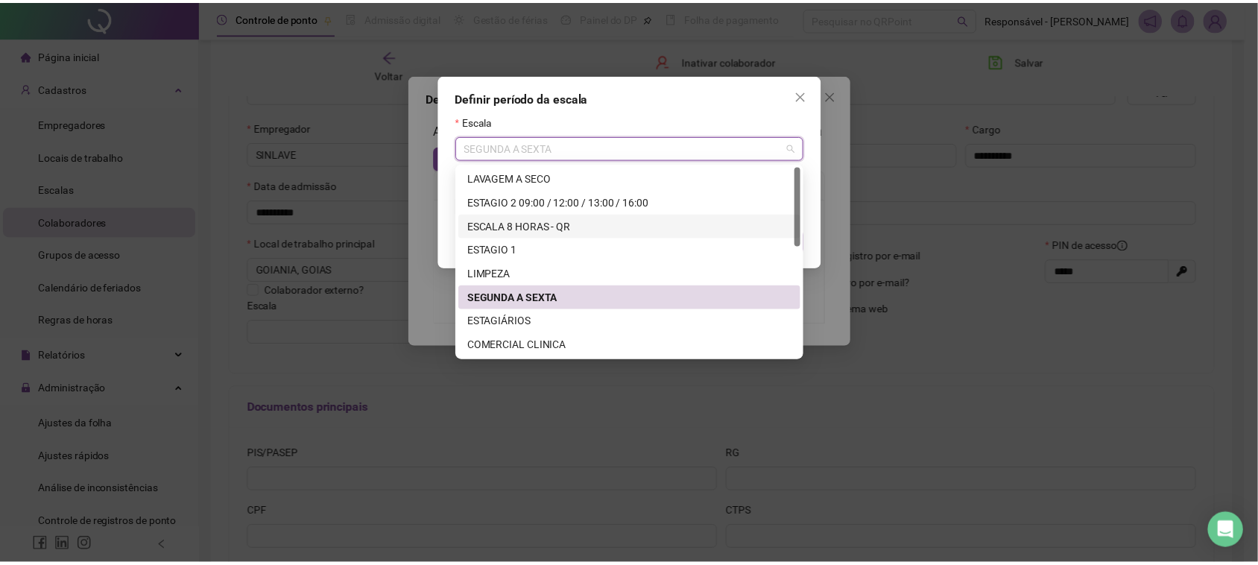
scroll to position [0, 0]
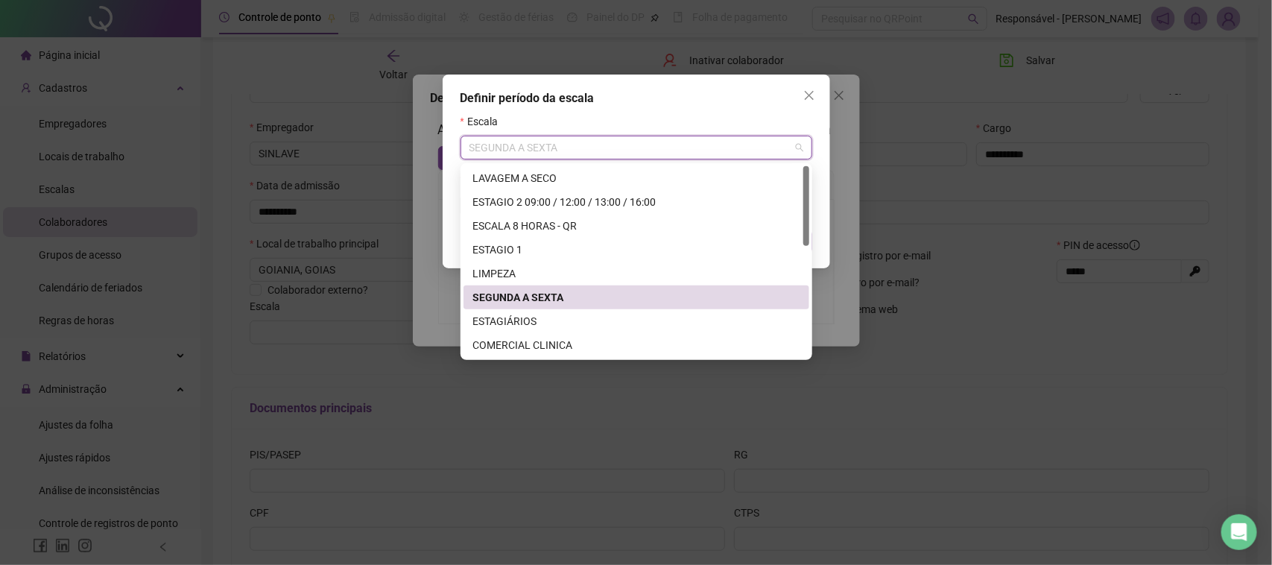
click at [621, 295] on div "SEGUNDA A SEXTA" at bounding box center [636, 297] width 328 height 16
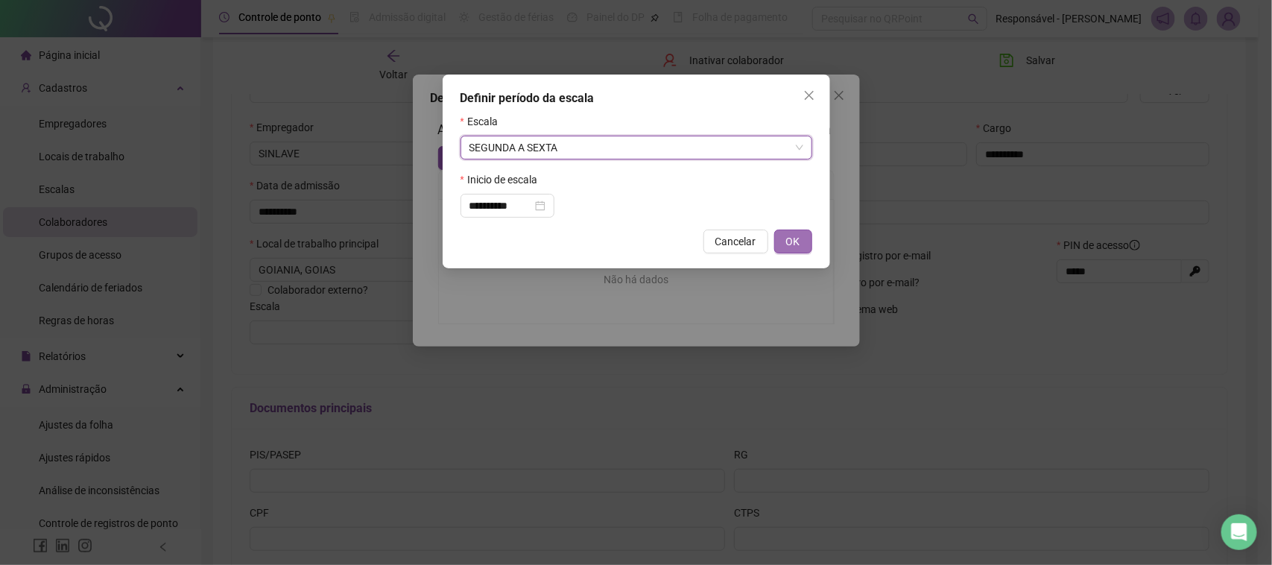
click at [803, 243] on button "OK" at bounding box center [793, 242] width 38 height 24
type input "**********"
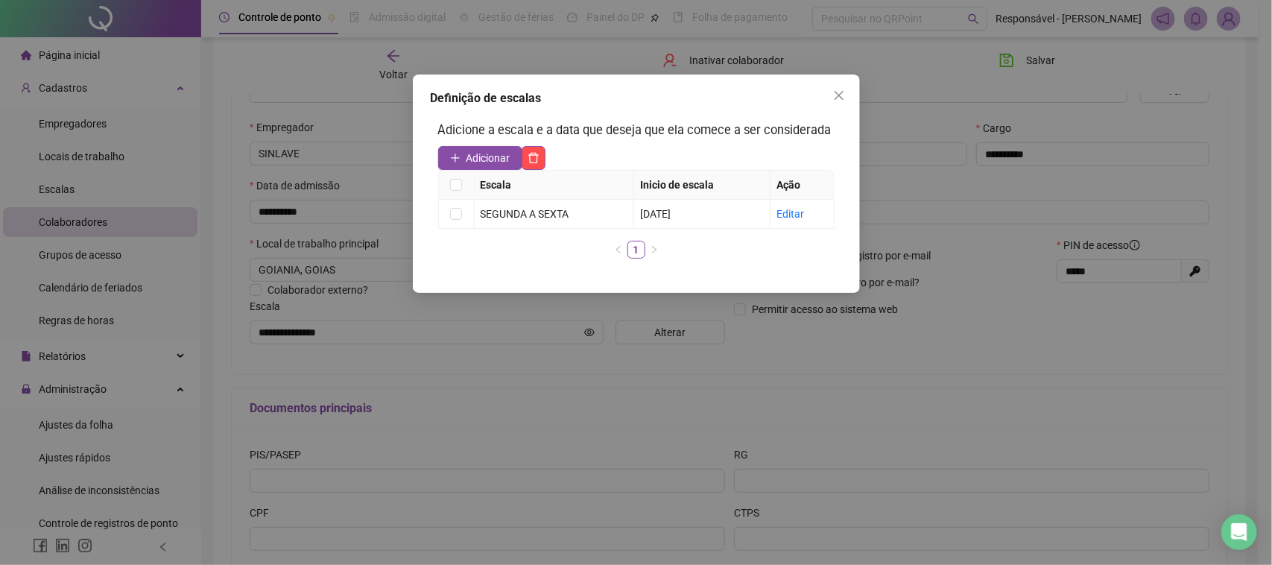
click at [818, 98] on div "Definição de escalas" at bounding box center [636, 98] width 411 height 18
click at [831, 91] on span "Close" at bounding box center [839, 95] width 24 height 12
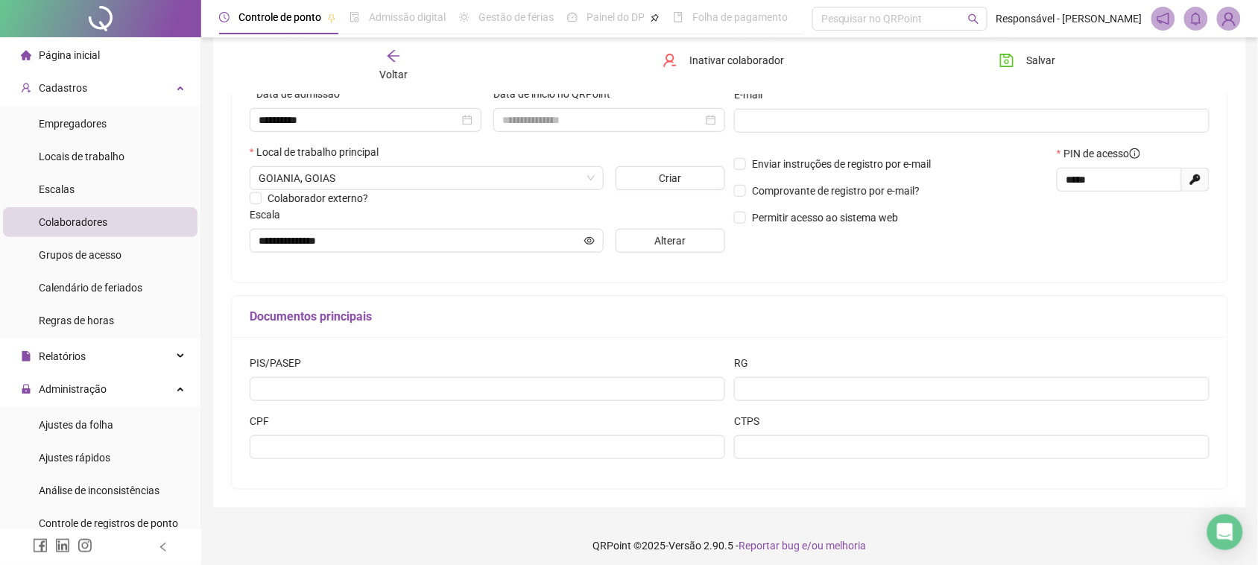
scroll to position [288, 0]
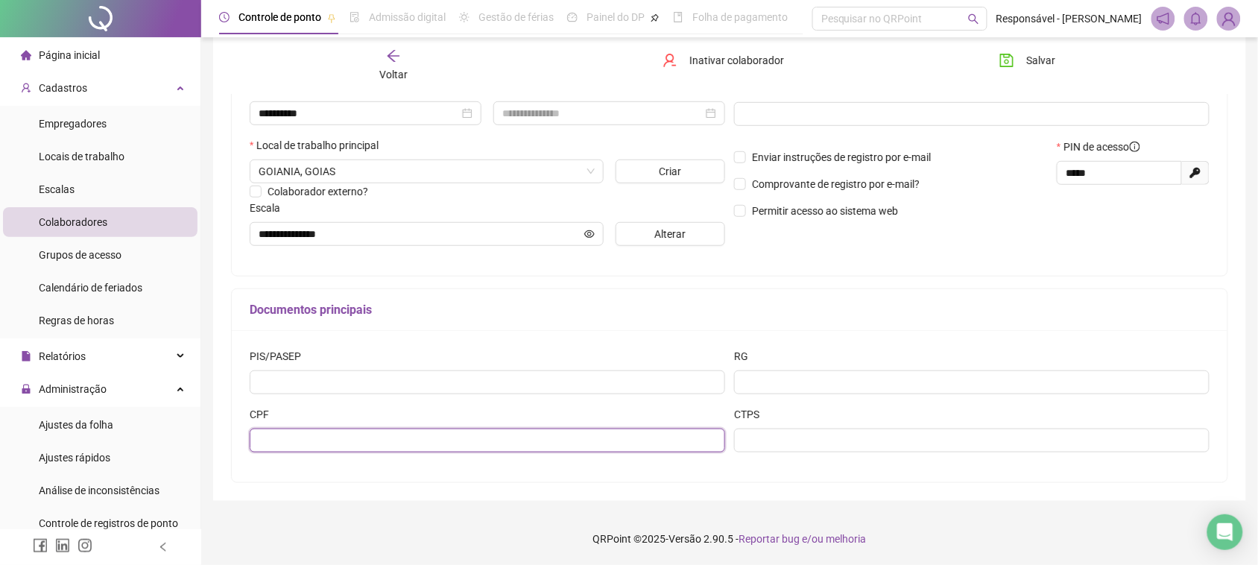
click at [452, 436] on input "text" at bounding box center [487, 441] width 475 height 24
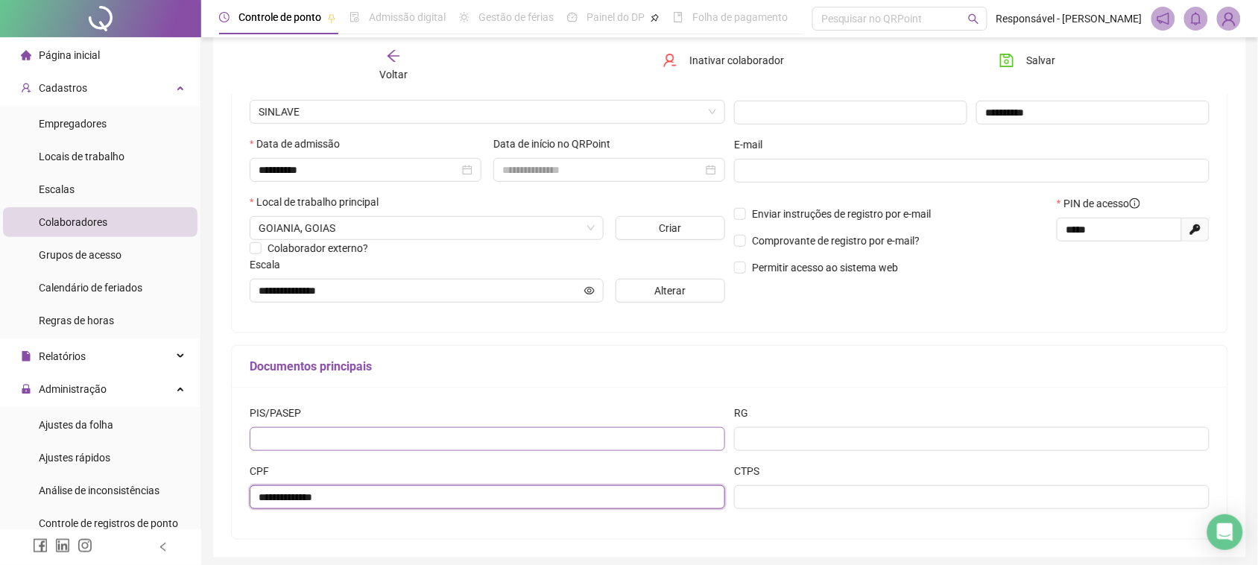
scroll to position [195, 0]
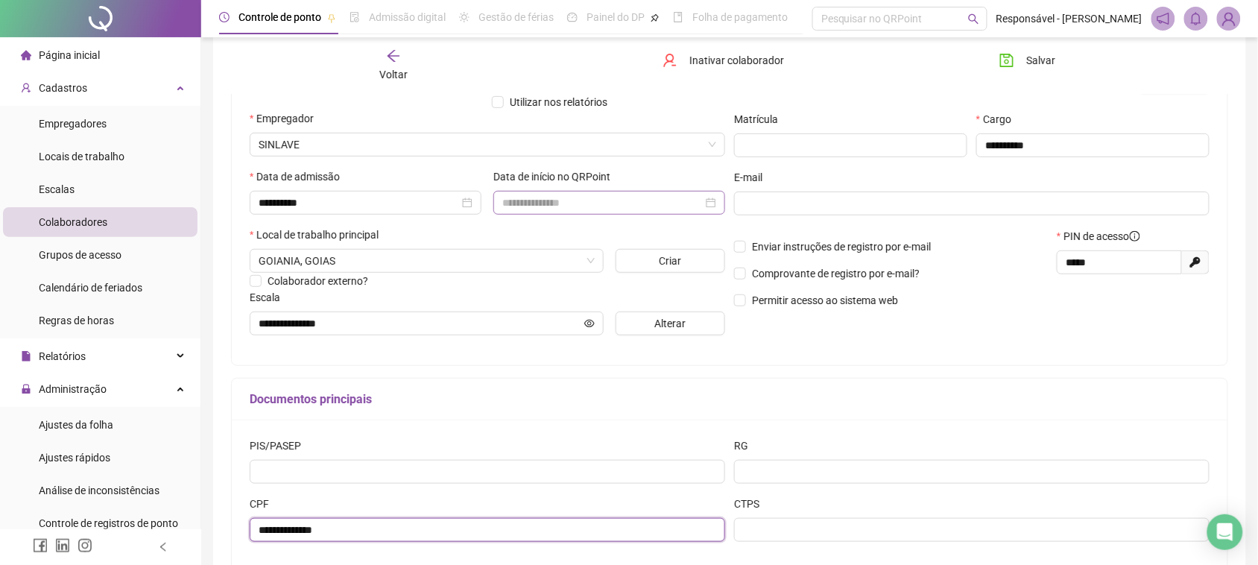
type input "**********"
click at [601, 209] on input at bounding box center [602, 203] width 200 height 16
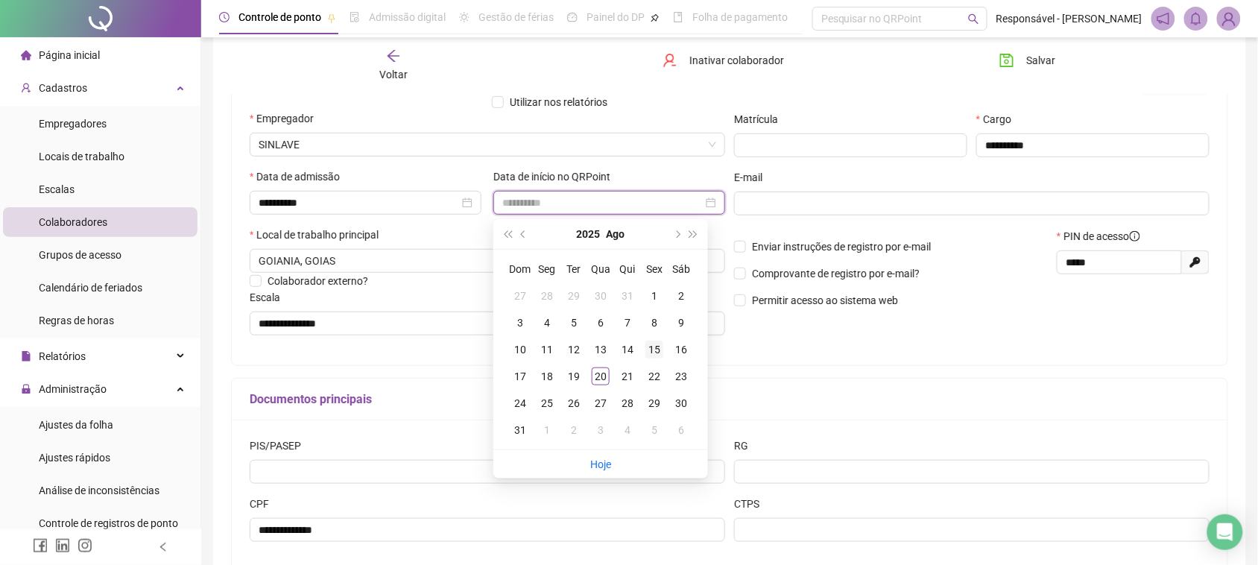
type input "**********"
click at [652, 347] on div "15" at bounding box center [654, 350] width 18 height 18
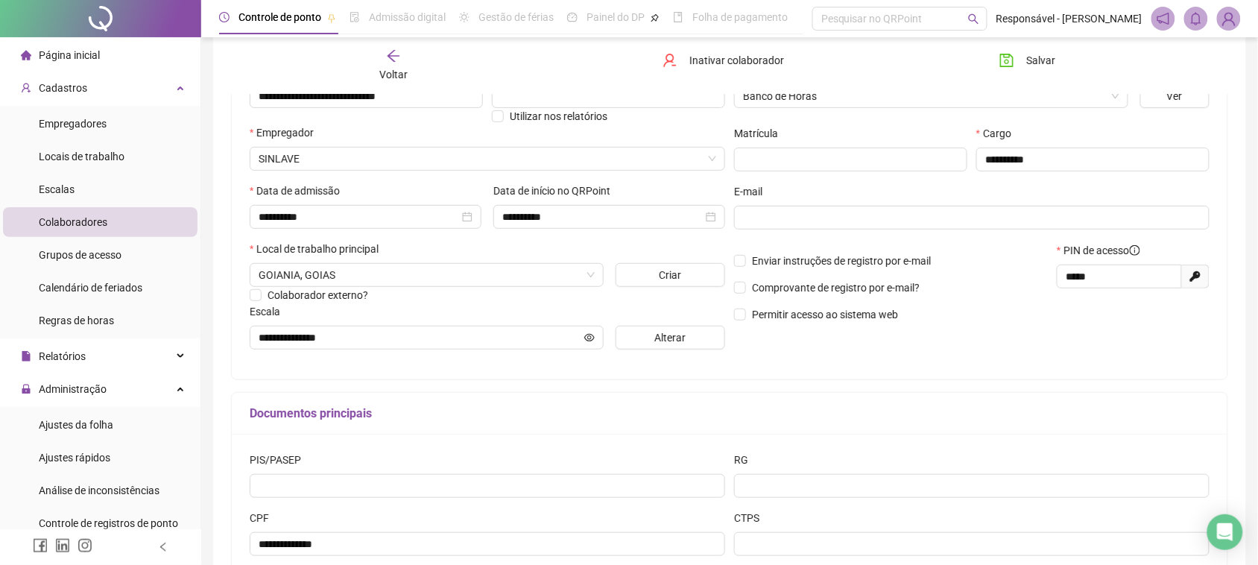
scroll to position [186, 0]
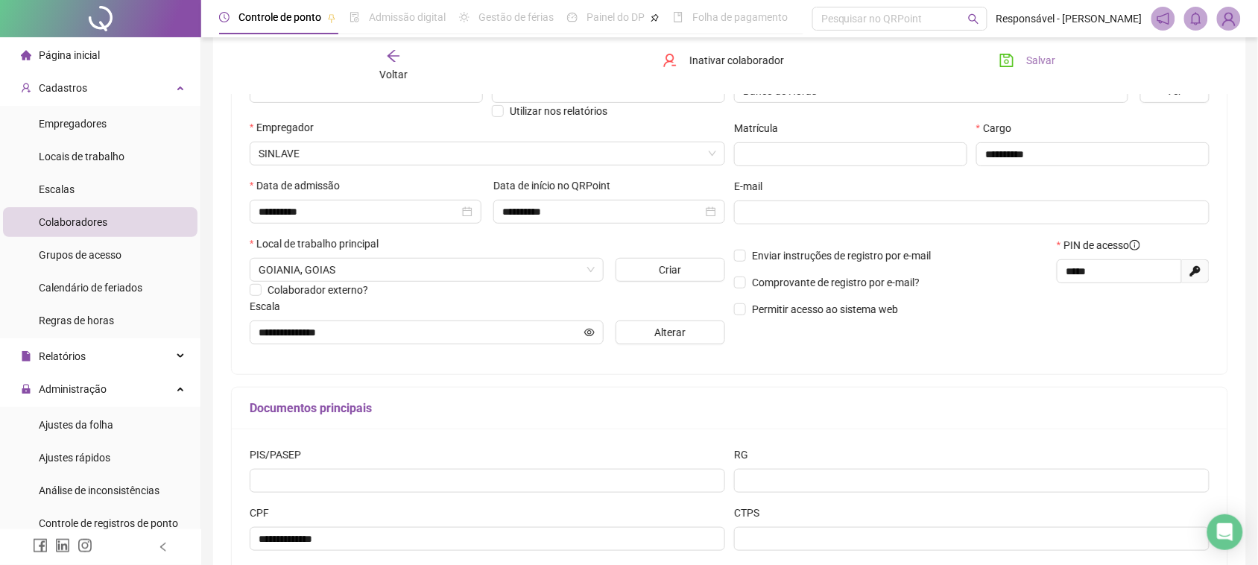
click at [1010, 67] on icon "save" at bounding box center [1006, 60] width 15 height 15
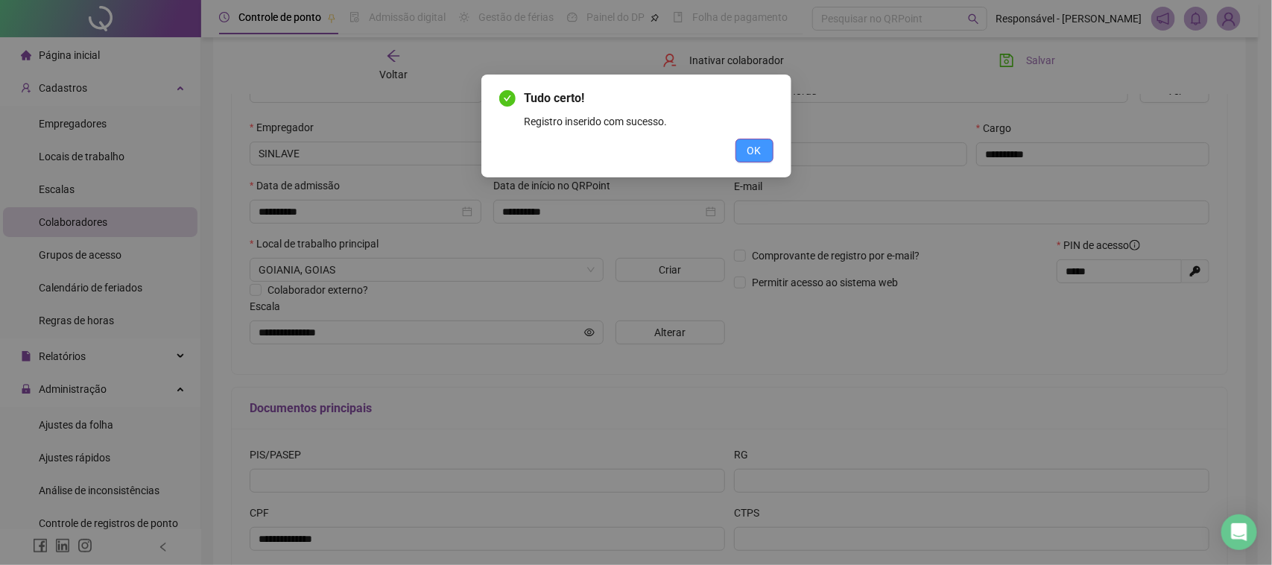
click at [745, 150] on button "OK" at bounding box center [755, 151] width 38 height 24
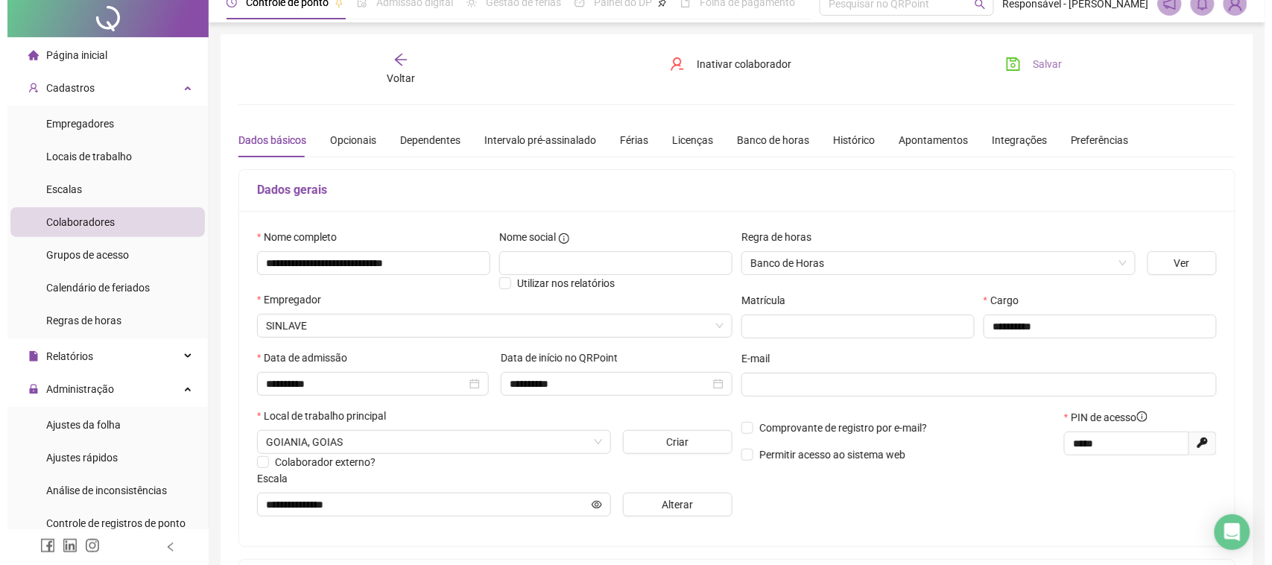
scroll to position [0, 0]
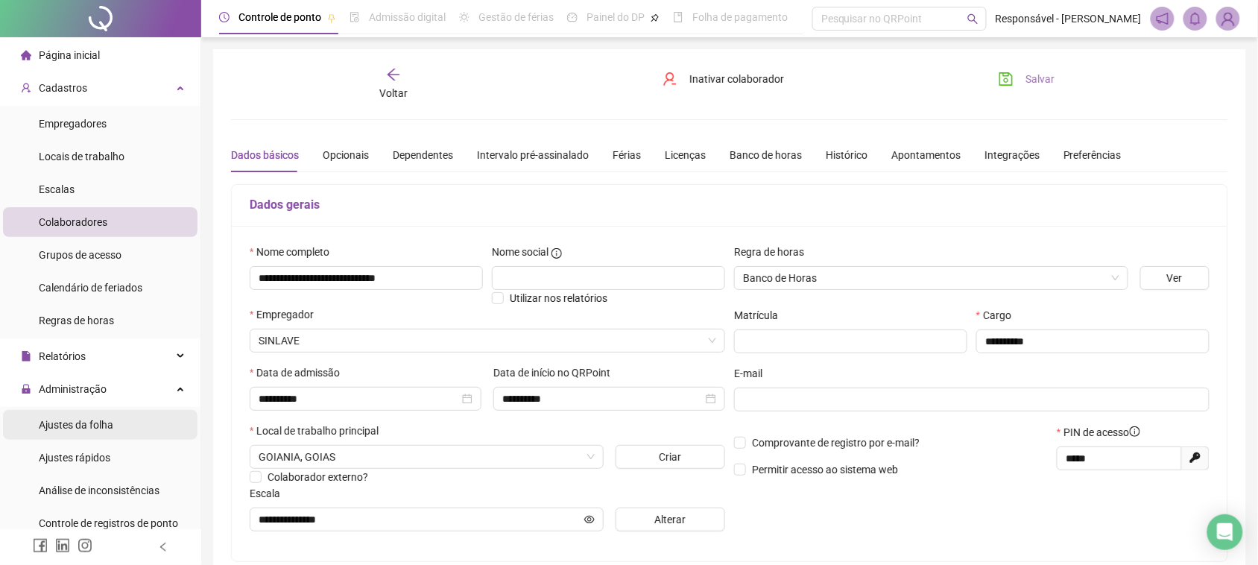
click at [64, 429] on span "Ajustes da folha" at bounding box center [76, 425] width 75 height 12
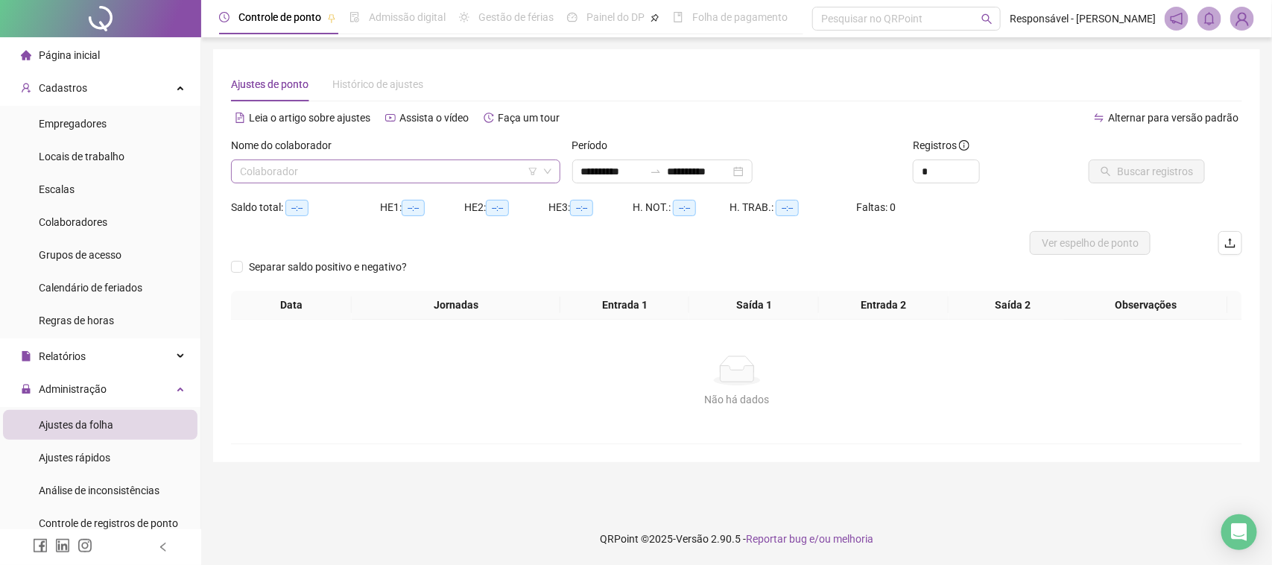
click at [359, 164] on input "search" at bounding box center [389, 171] width 298 height 22
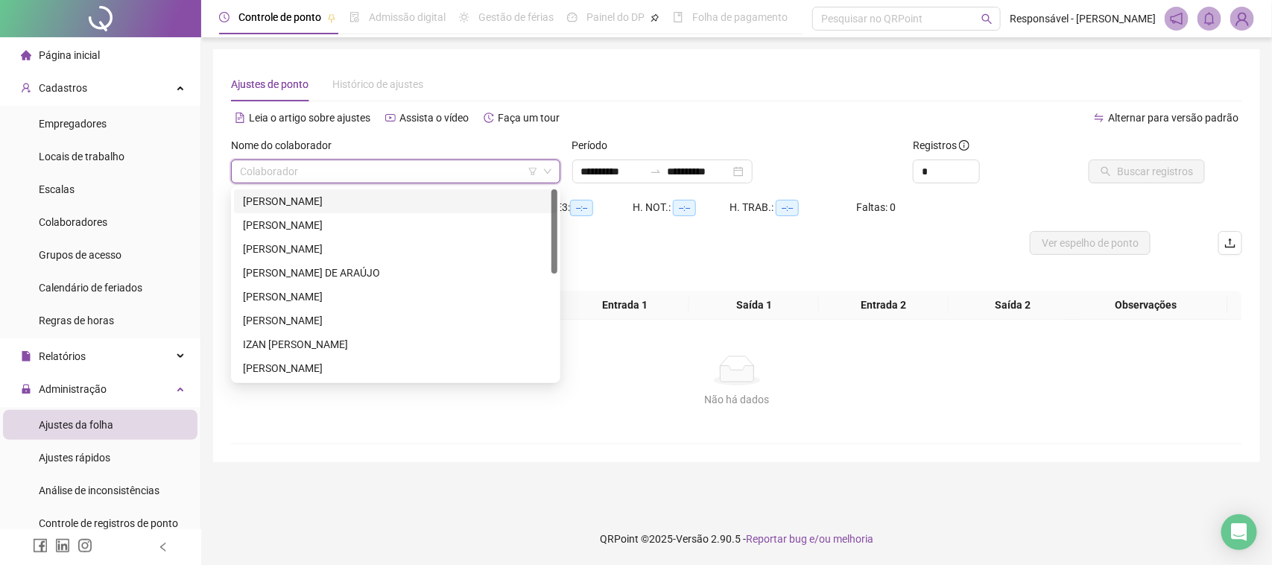
click at [304, 205] on div "[PERSON_NAME]" at bounding box center [396, 201] width 306 height 16
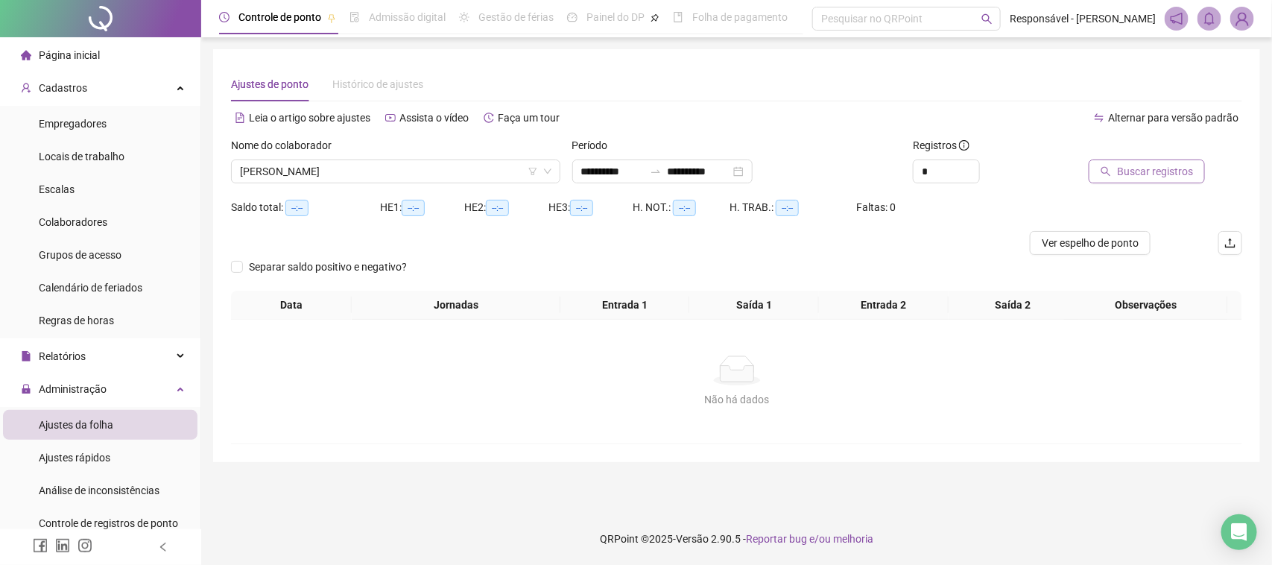
click at [1125, 170] on span "Buscar registros" at bounding box center [1155, 171] width 76 height 16
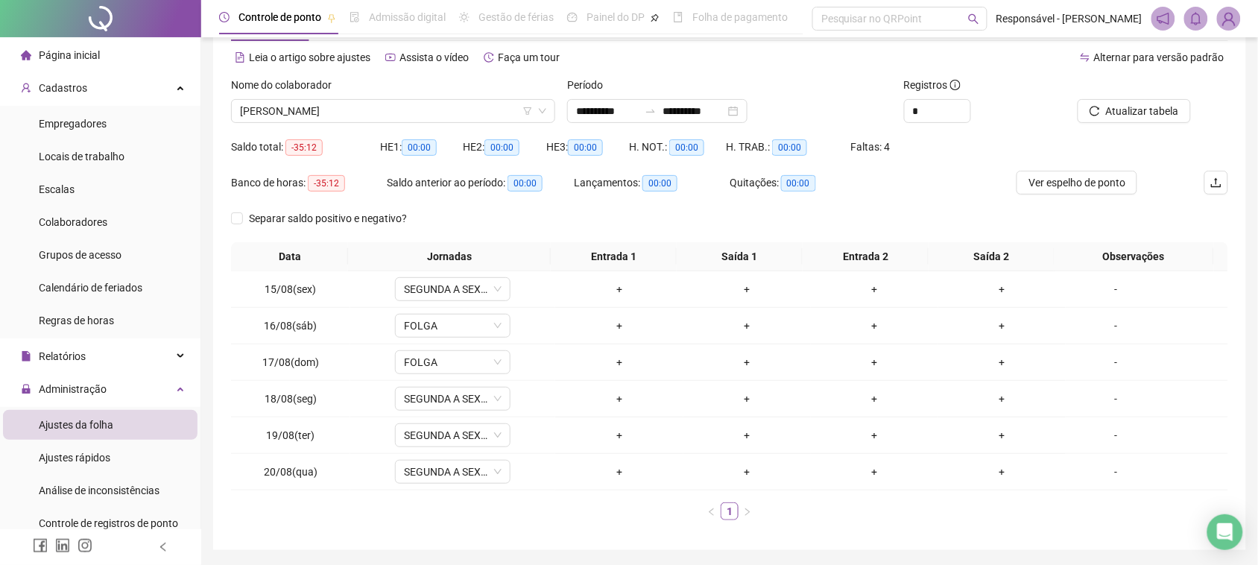
scroll to position [93, 0]
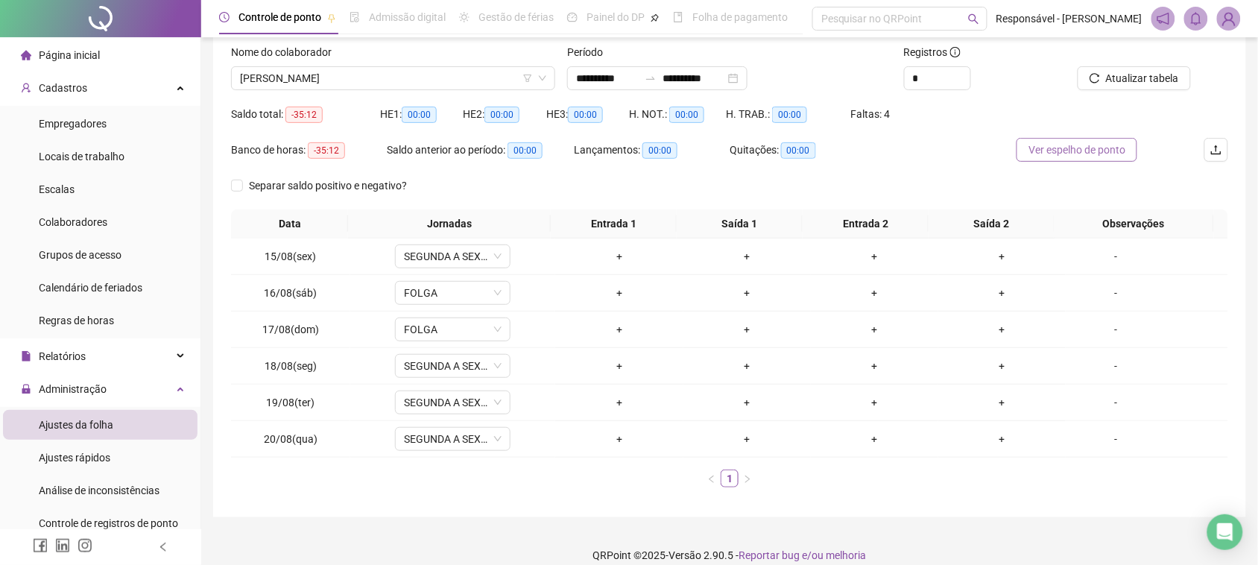
click at [1081, 150] on span "Ver espelho de ponto" at bounding box center [1076, 150] width 97 height 16
click at [80, 218] on span "Colaboradores" at bounding box center [73, 222] width 69 height 12
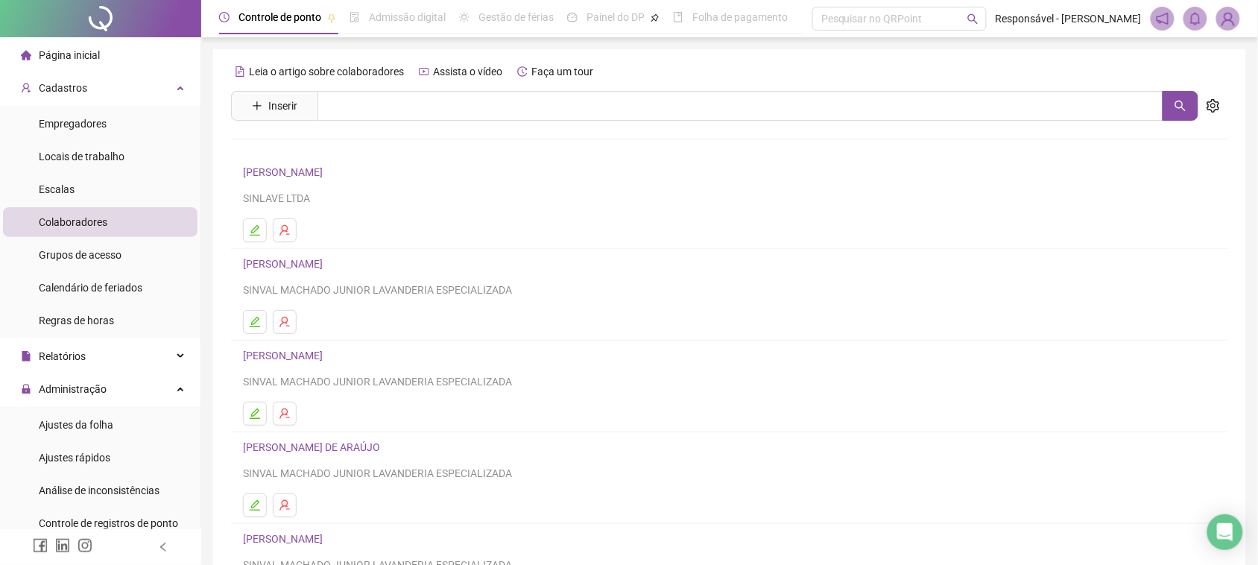
click at [327, 175] on link "[PERSON_NAME]" at bounding box center [285, 172] width 84 height 12
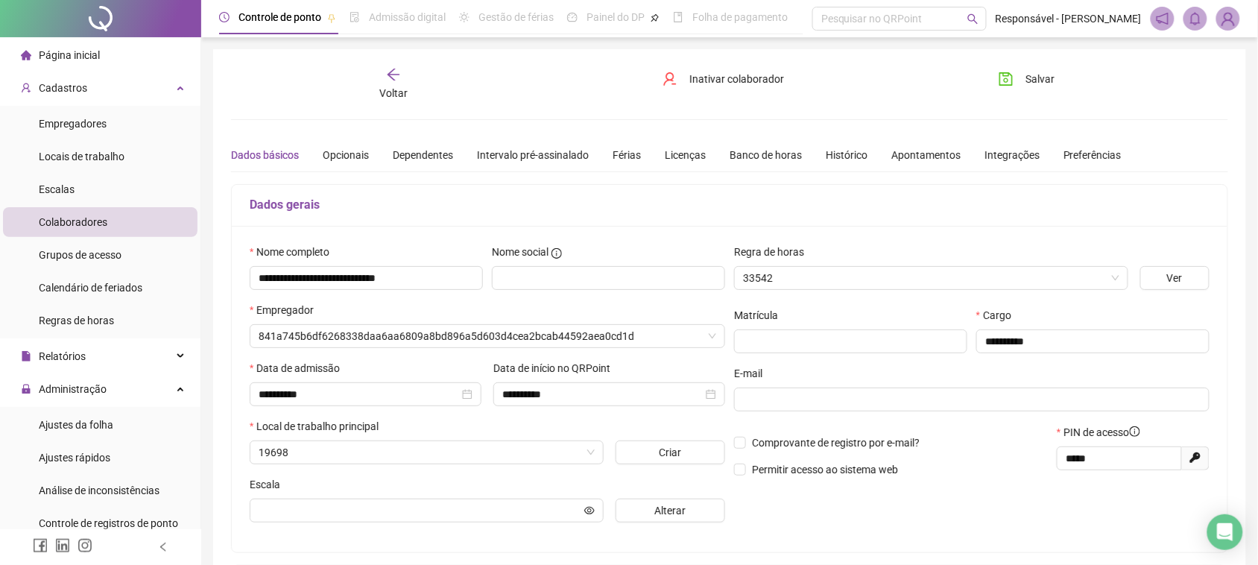
type input "**********"
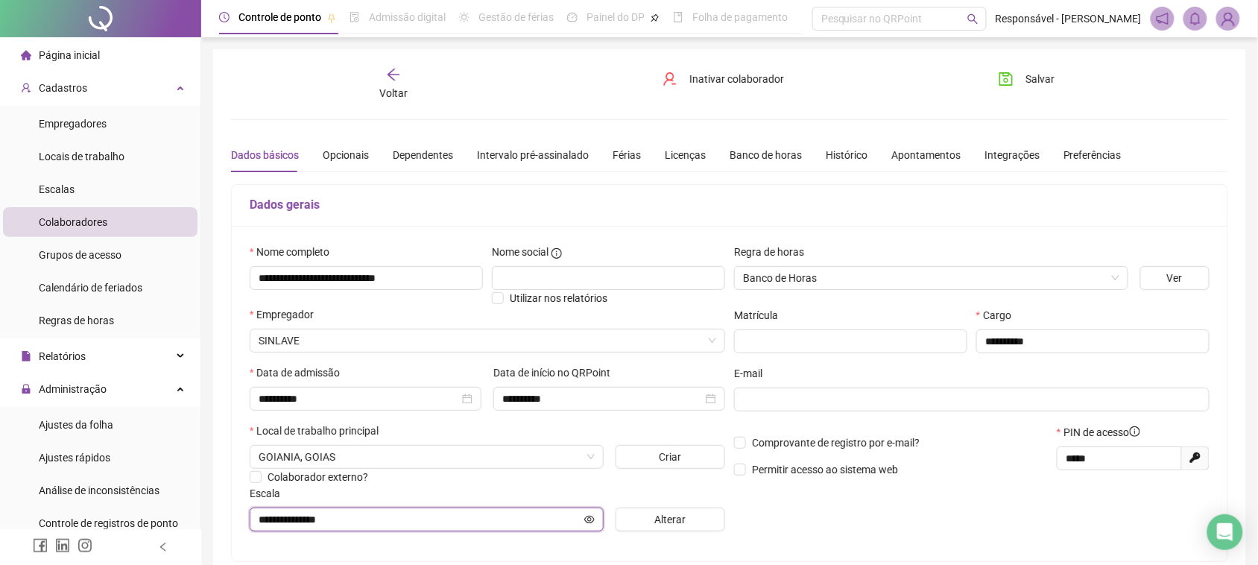
click at [312, 520] on input "**********" at bounding box center [420, 519] width 323 height 16
click at [648, 528] on button "Alterar" at bounding box center [671, 520] width 110 height 24
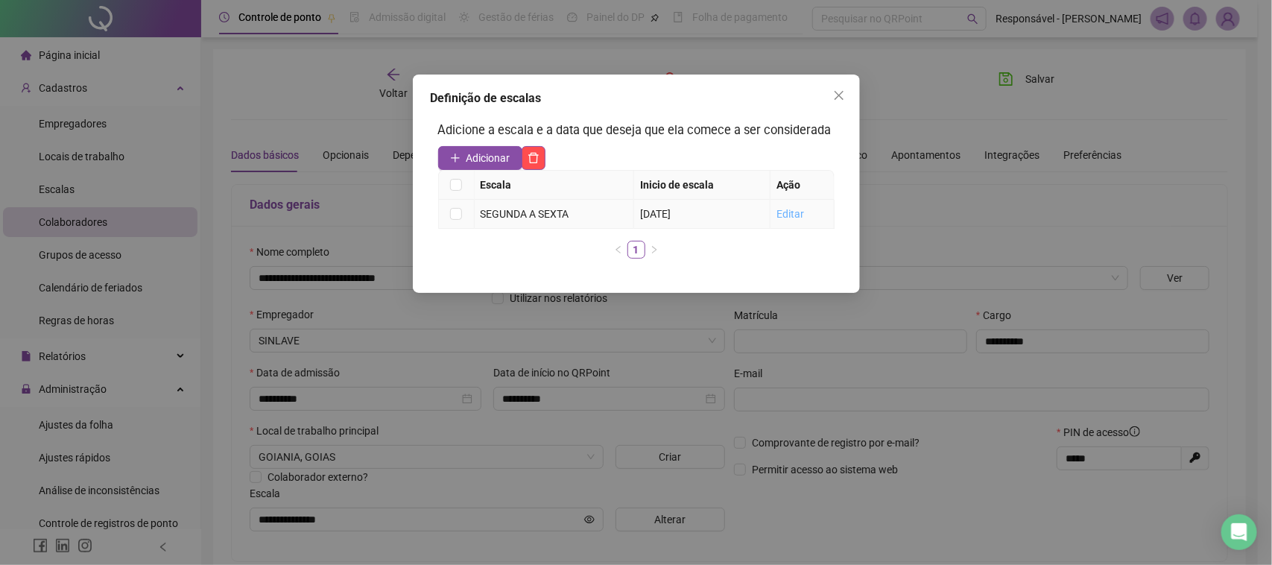
click at [784, 214] on link "Editar" at bounding box center [791, 214] width 28 height 12
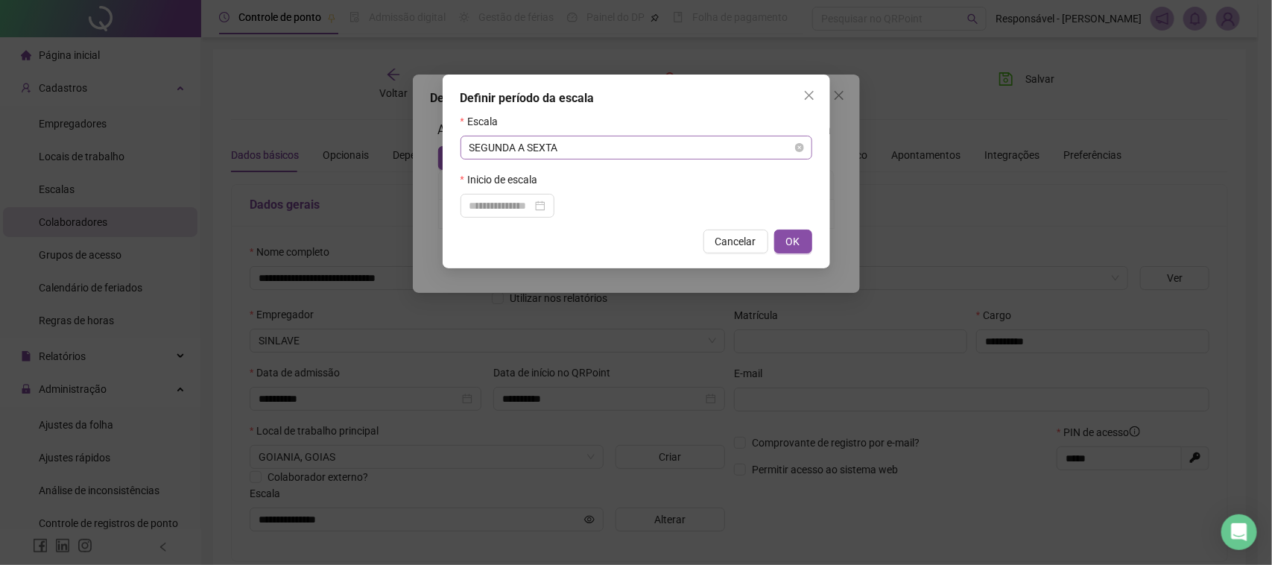
click at [604, 147] on span "SEGUNDA A SEXTA" at bounding box center [637, 147] width 334 height 22
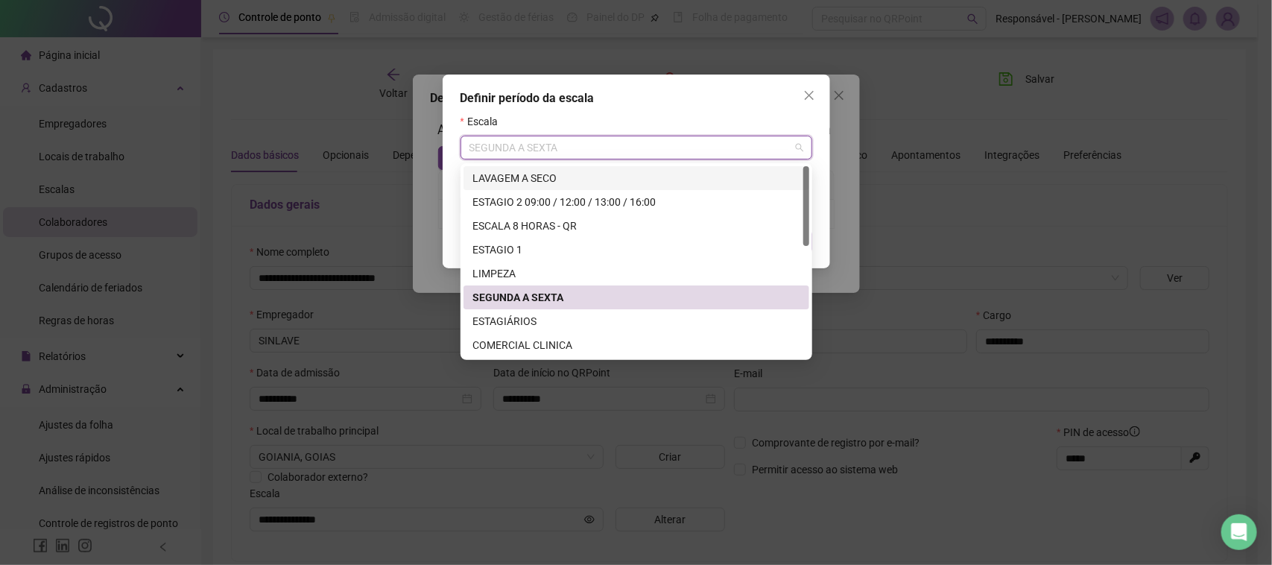
click at [606, 174] on div "LAVAGEM A SECO" at bounding box center [636, 178] width 328 height 16
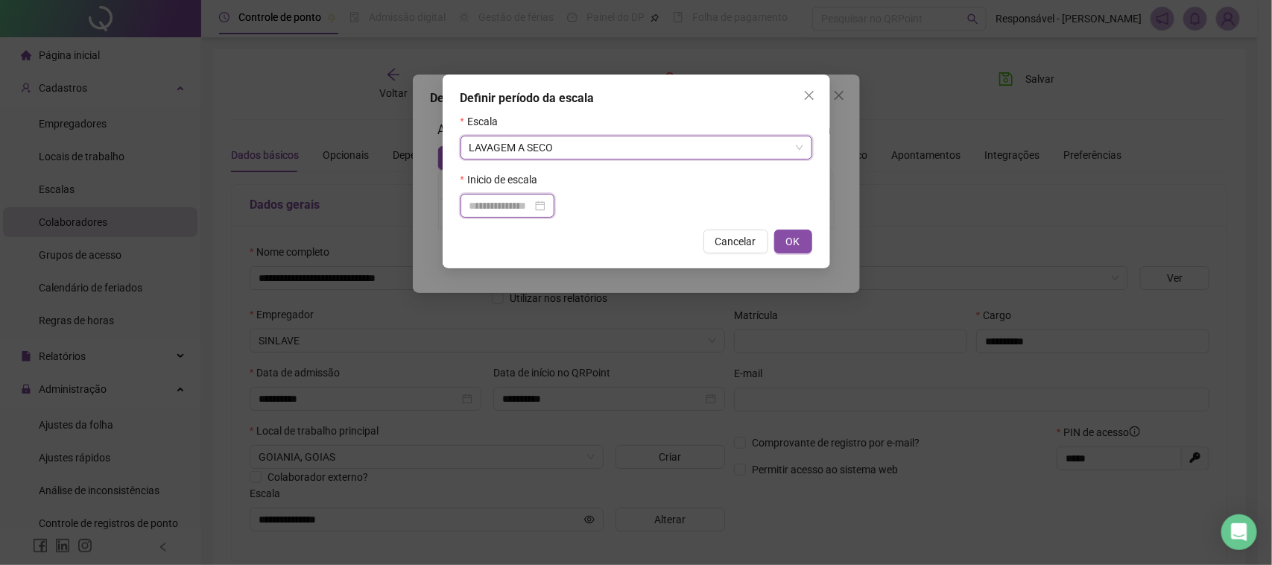
click at [518, 203] on input at bounding box center [501, 205] width 63 height 16
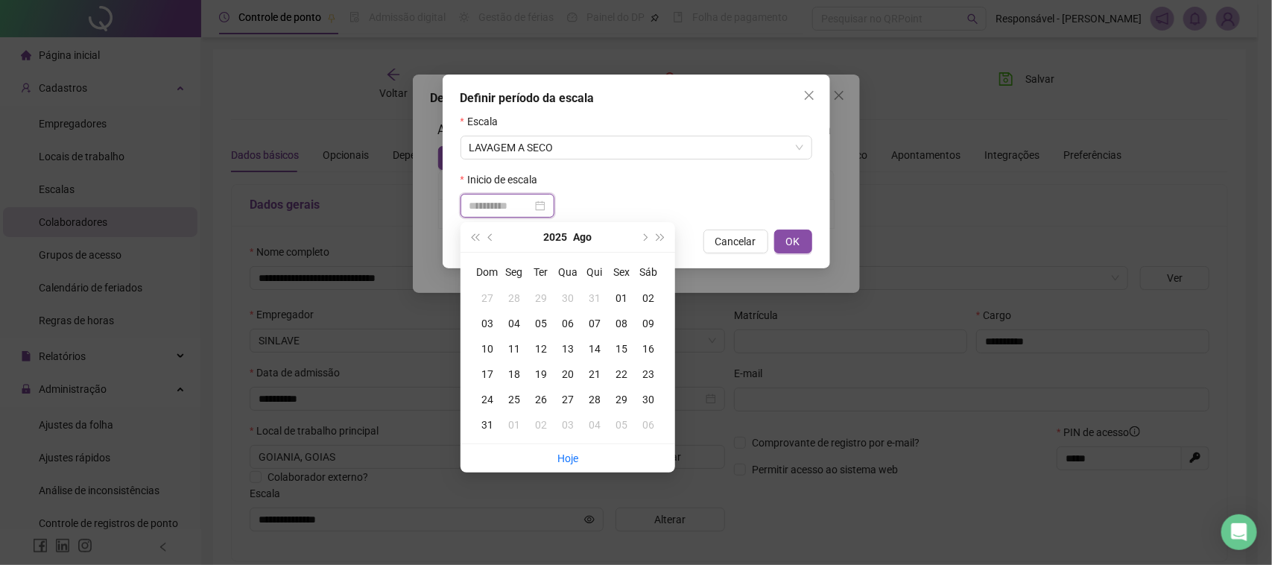
type input "**********"
click at [616, 341] on div "15" at bounding box center [621, 349] width 27 height 16
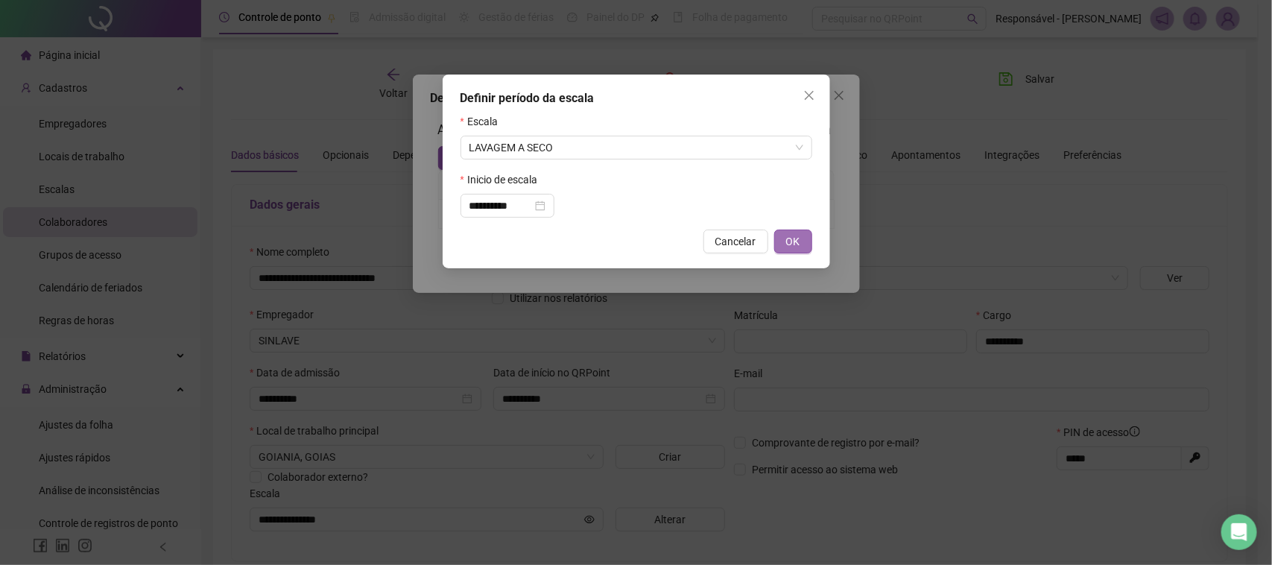
click at [806, 252] on button "OK" at bounding box center [793, 242] width 38 height 24
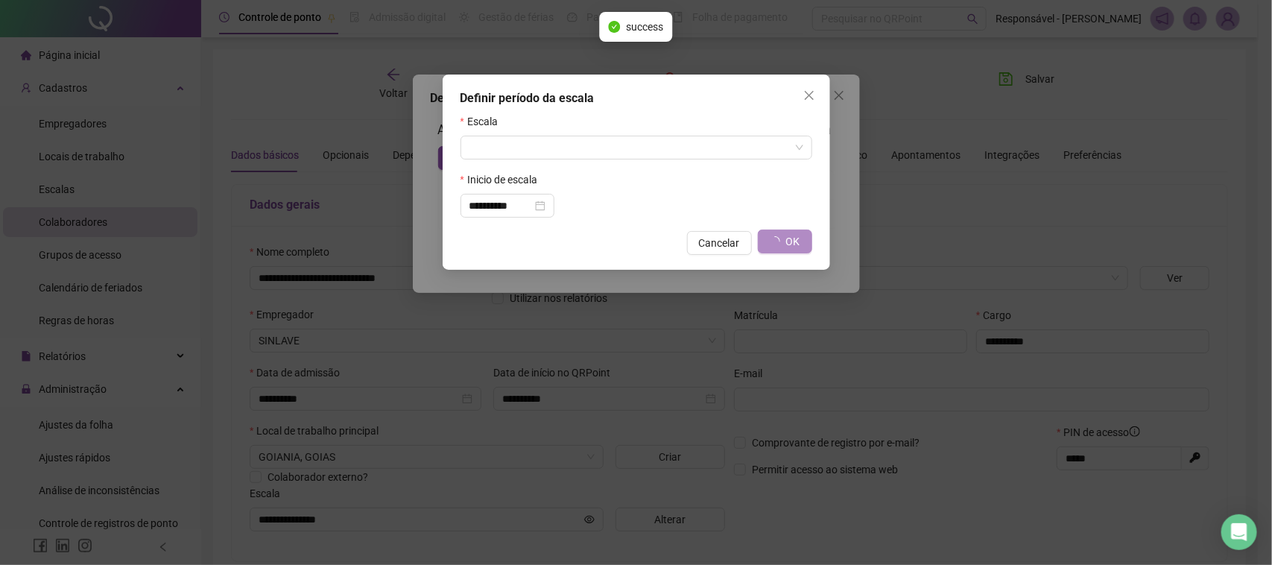
type input "**********"
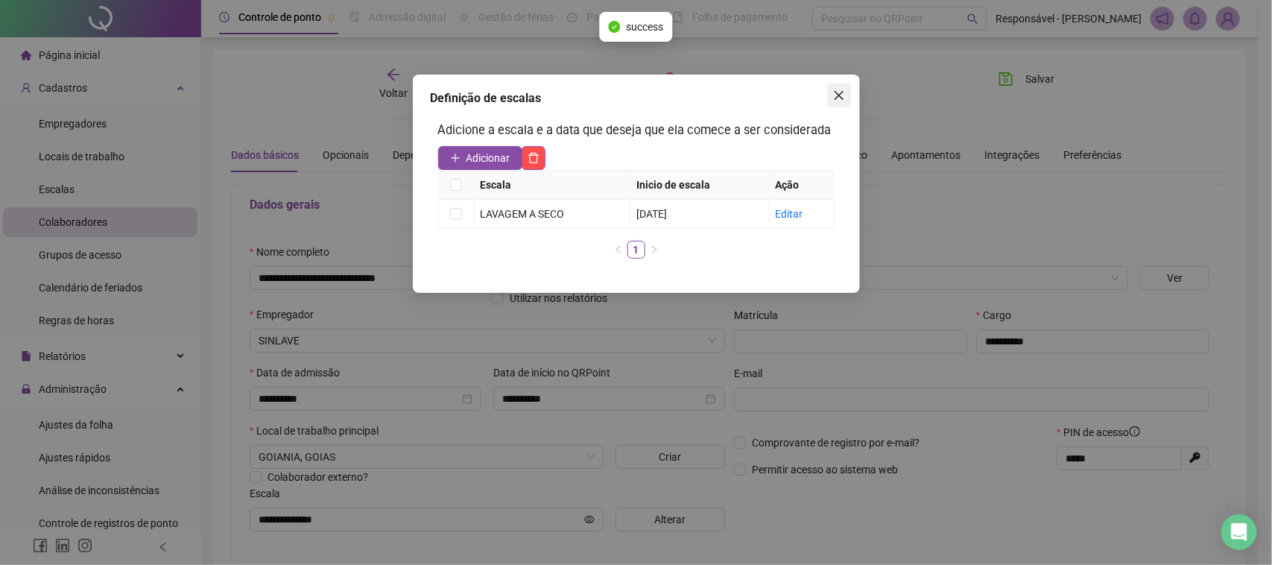
click at [827, 87] on button "Close" at bounding box center [839, 95] width 24 height 24
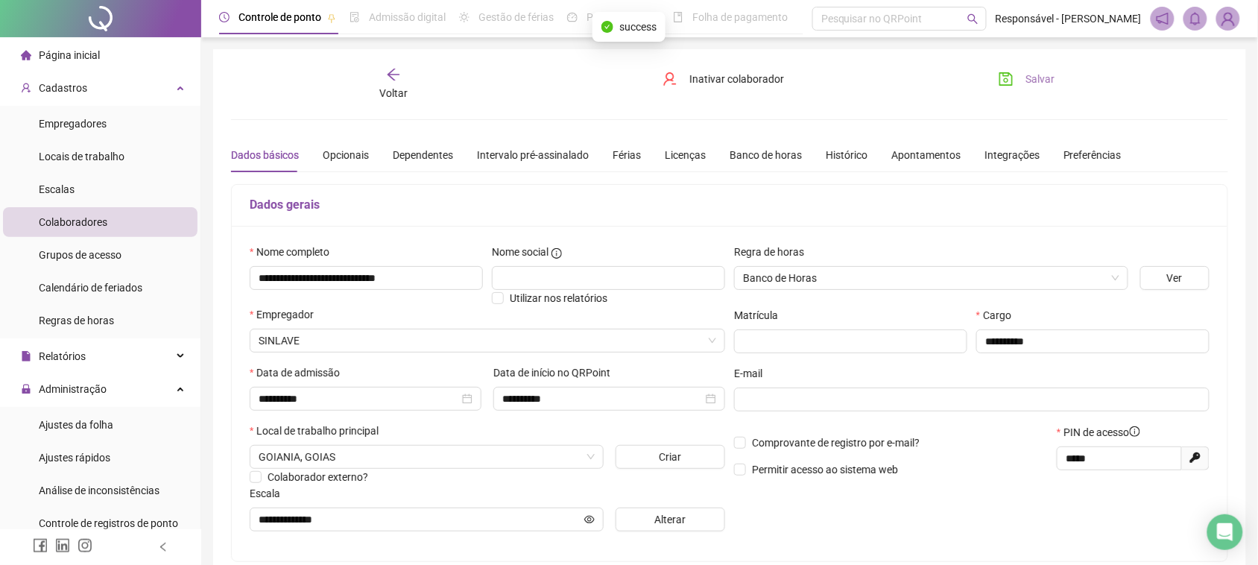
click at [1037, 88] on button "Salvar" at bounding box center [1026, 79] width 78 height 24
click at [142, 425] on li "Ajustes da folha" at bounding box center [100, 425] width 195 height 30
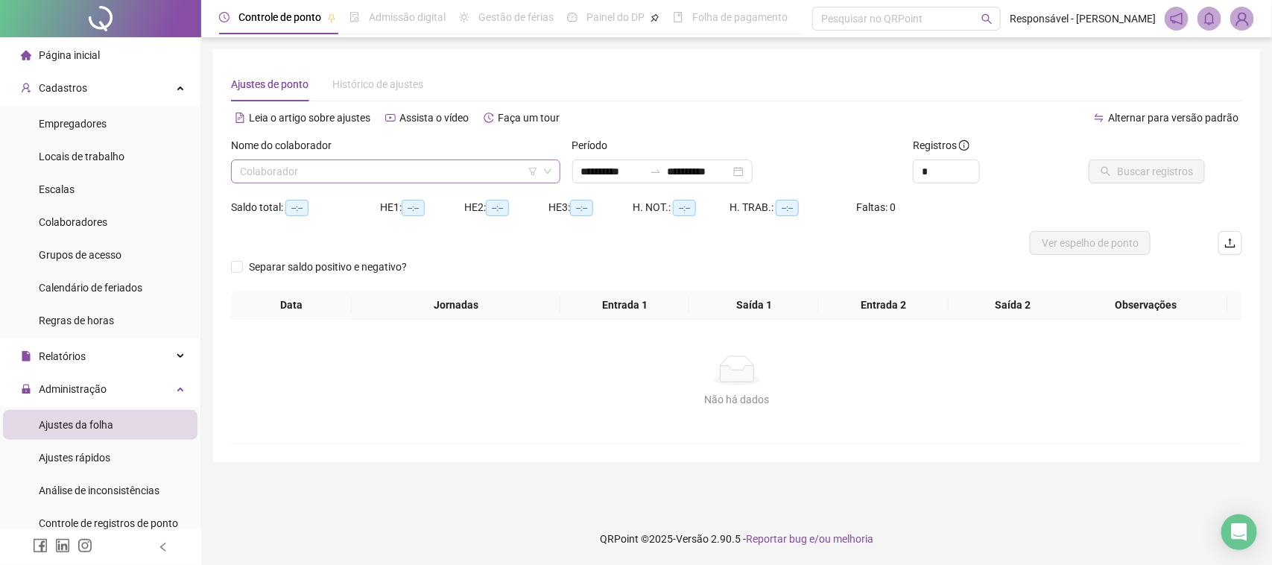
click at [425, 177] on input "search" at bounding box center [389, 171] width 298 height 22
click at [231, 186] on div "[PERSON_NAME]" at bounding box center [231, 186] width 0 height 0
click at [1124, 173] on span "Buscar registros" at bounding box center [1155, 171] width 76 height 16
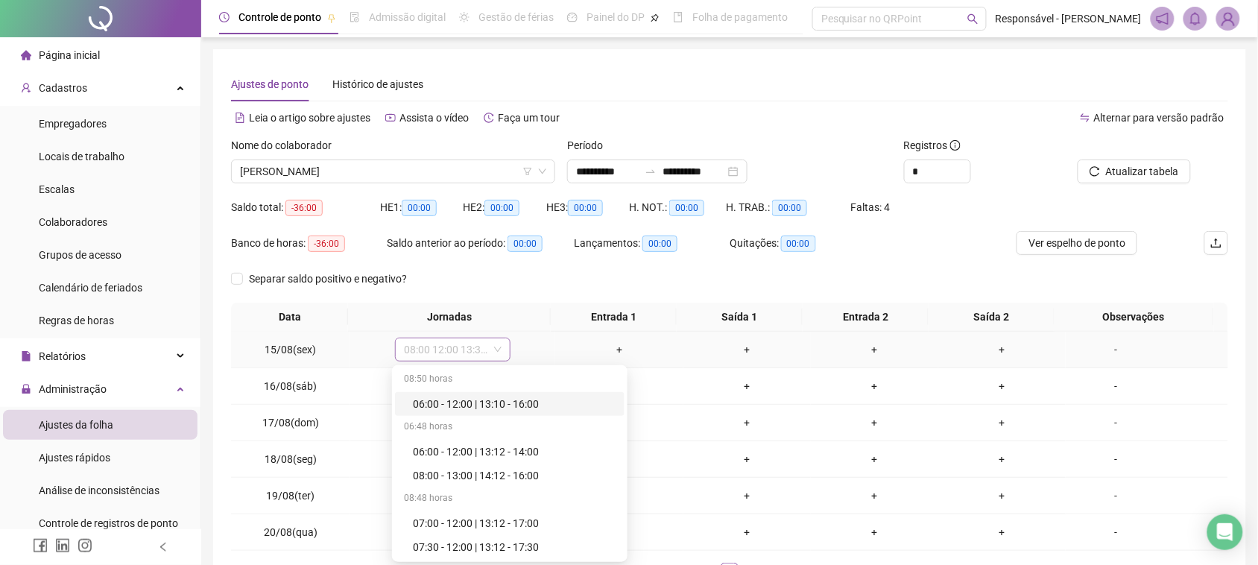
click at [429, 341] on span "08:00 12:00 13:30 17:30" at bounding box center [453, 349] width 98 height 22
click at [97, 199] on li "Escalas" at bounding box center [100, 189] width 195 height 30
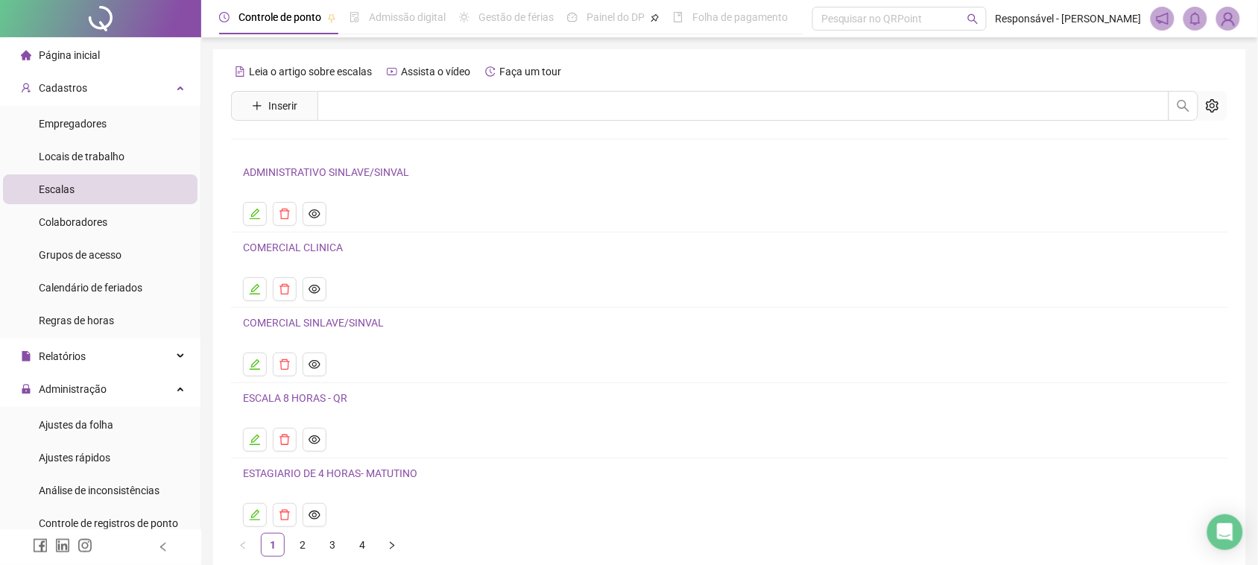
click at [356, 172] on link "ADMINISTRATIVO SINLAVE/SINVAL" at bounding box center [326, 172] width 166 height 12
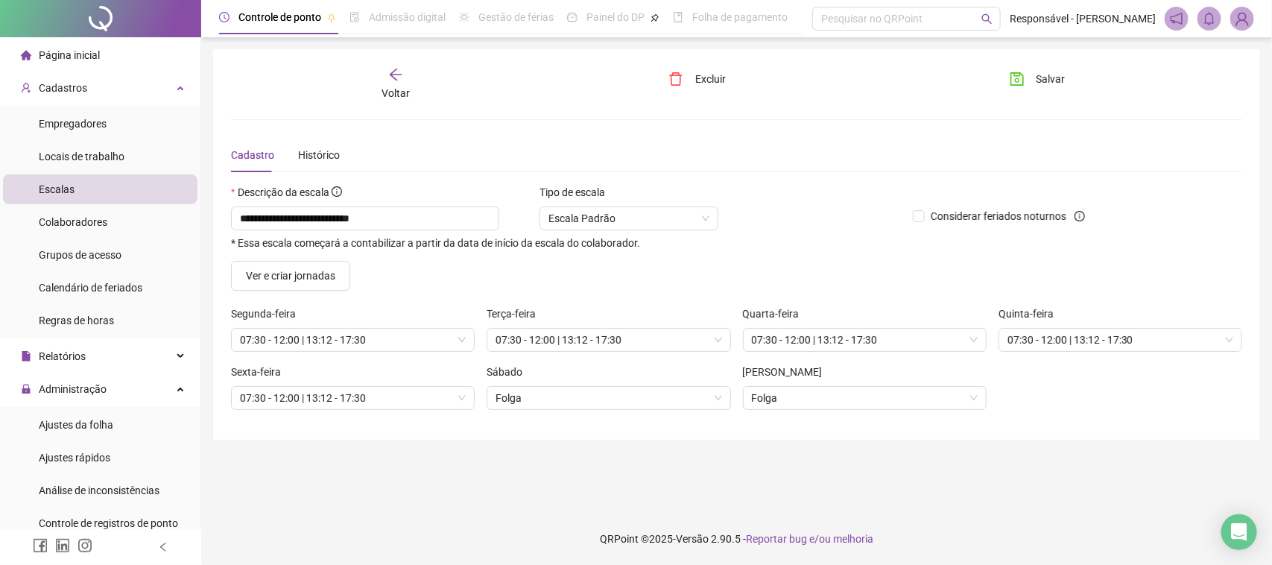
click at [386, 72] on div "Voltar" at bounding box center [395, 84] width 159 height 34
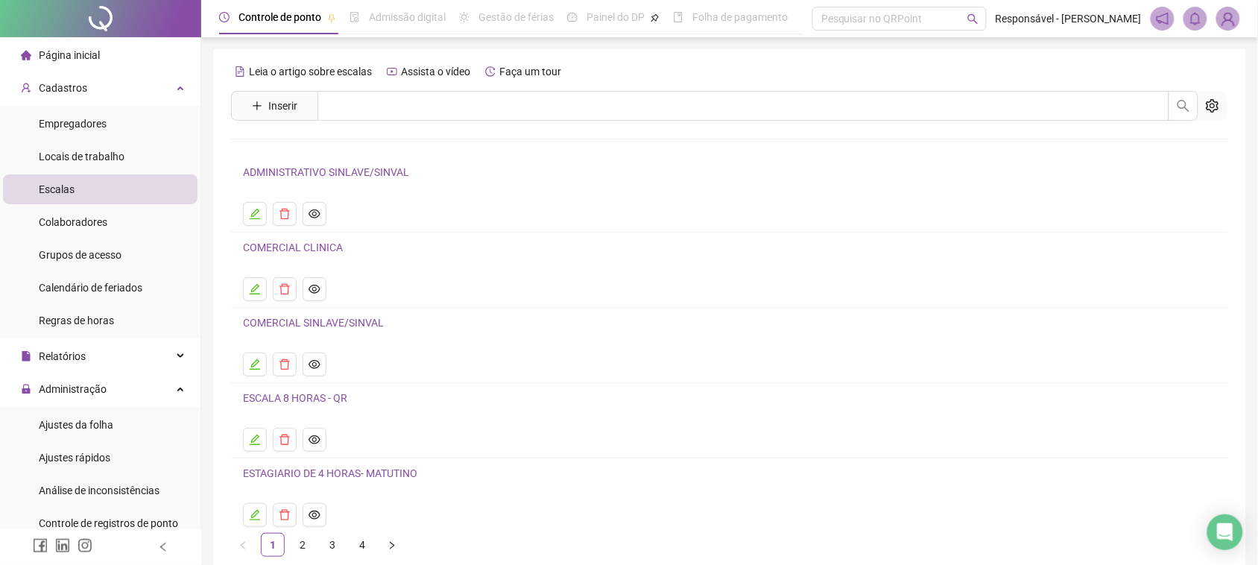
click at [317, 403] on link "ESCALA 8 HORAS - QR" at bounding box center [295, 398] width 104 height 12
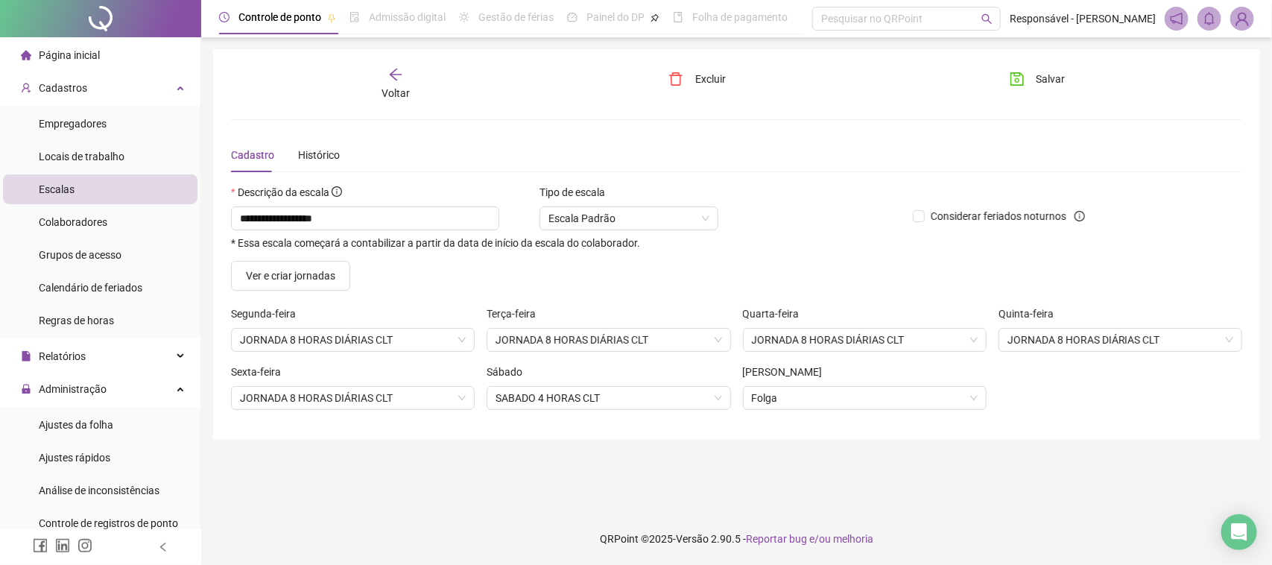
click at [380, 93] on div "Voltar" at bounding box center [395, 84] width 159 height 34
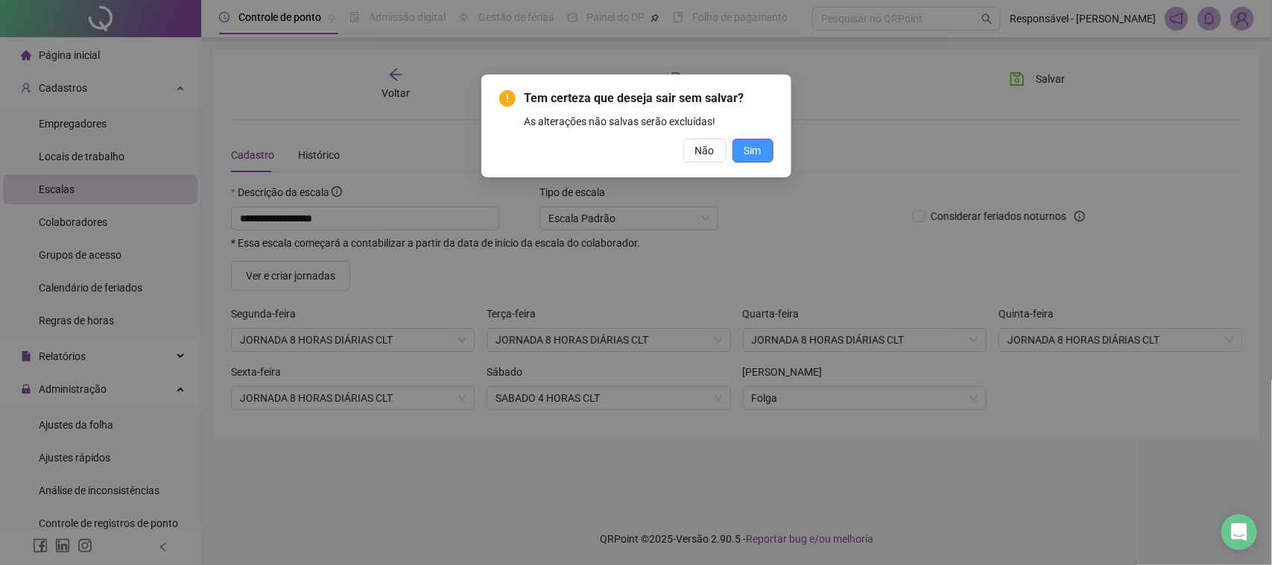
click at [746, 157] on span "Sim" at bounding box center [752, 150] width 17 height 16
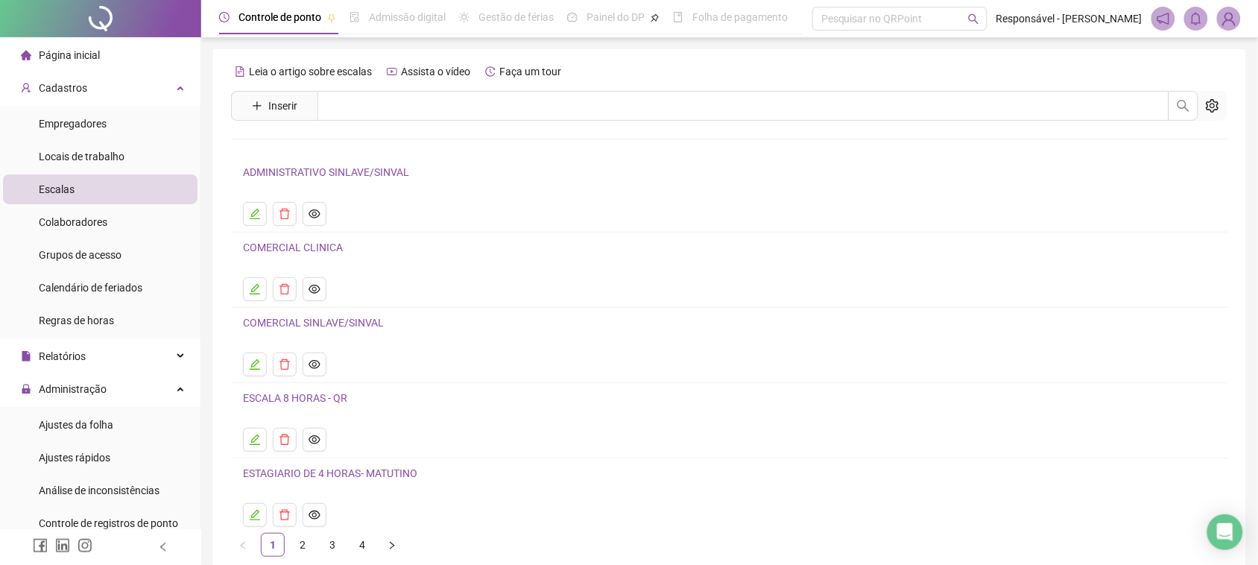
scroll to position [76, 0]
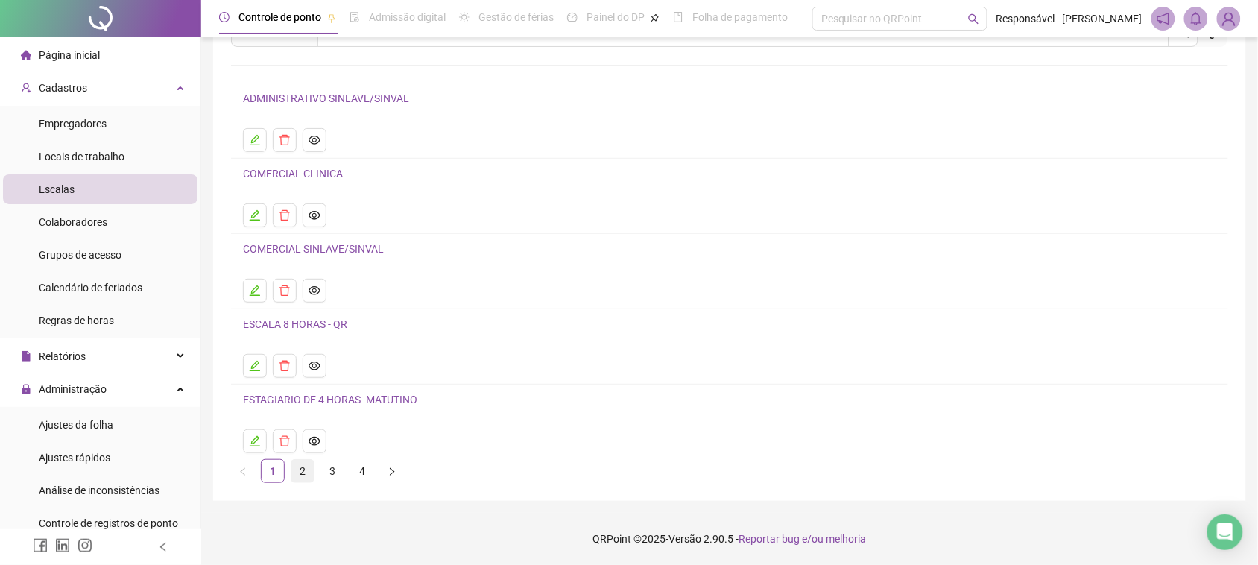
click at [293, 470] on link "2" at bounding box center [302, 471] width 22 height 22
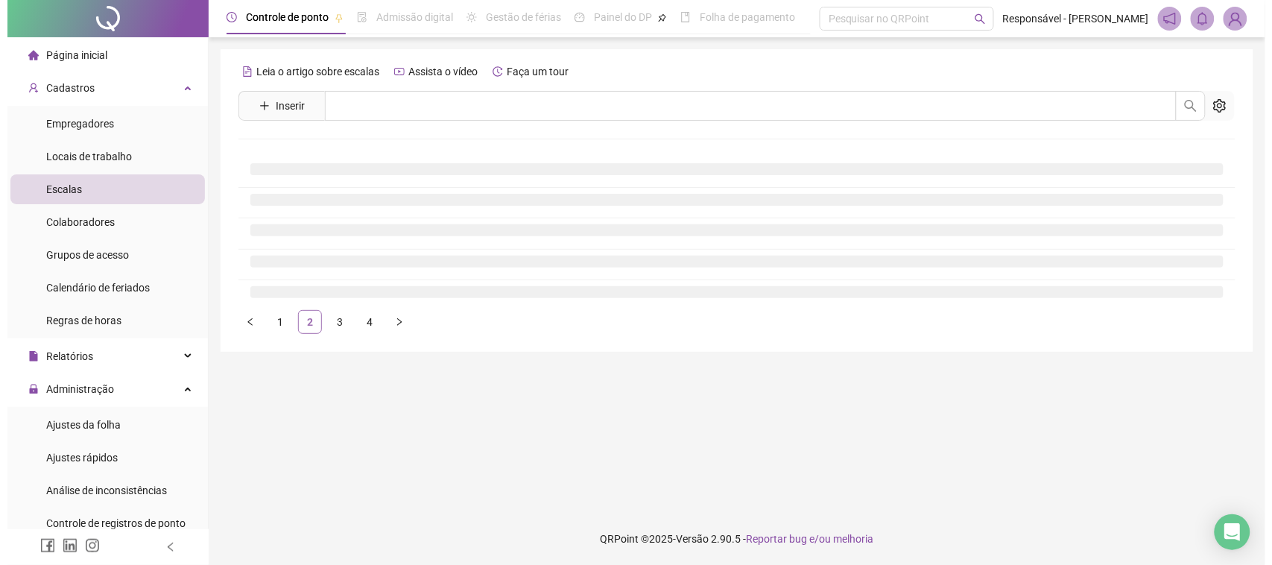
scroll to position [0, 0]
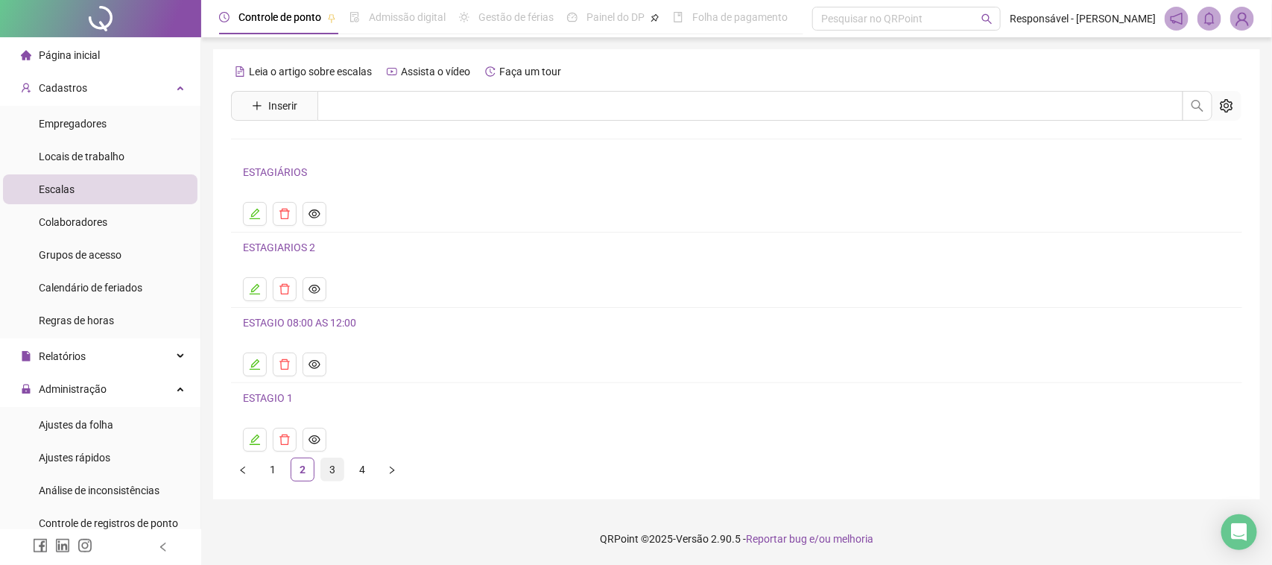
click at [328, 473] on link "3" at bounding box center [332, 469] width 22 height 22
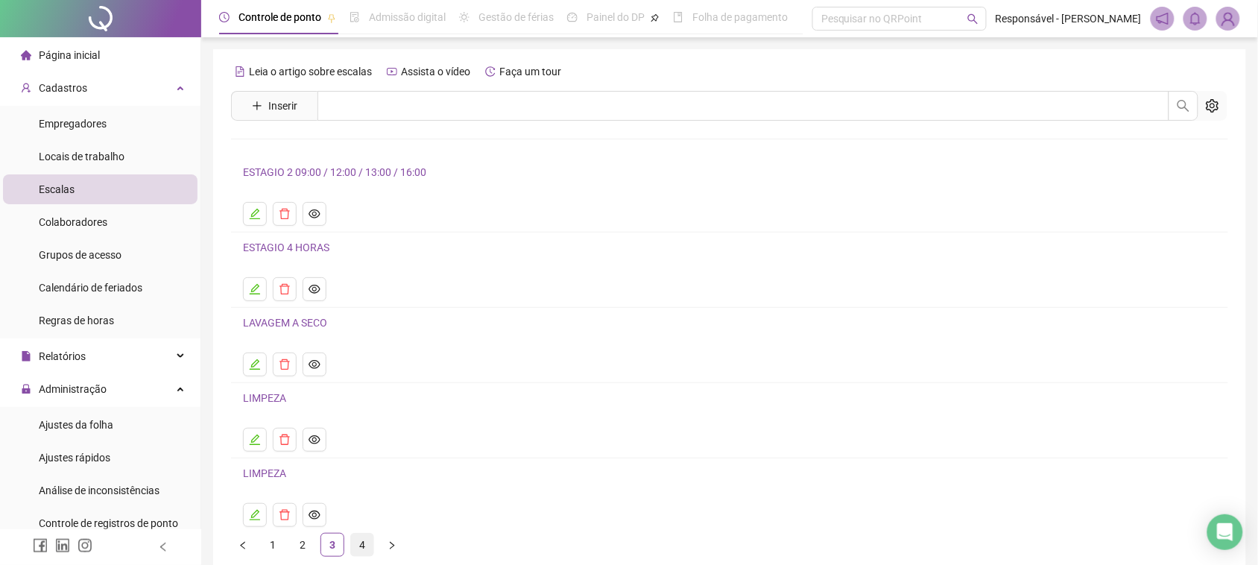
click at [350, 544] on li "4" at bounding box center [362, 545] width 24 height 24
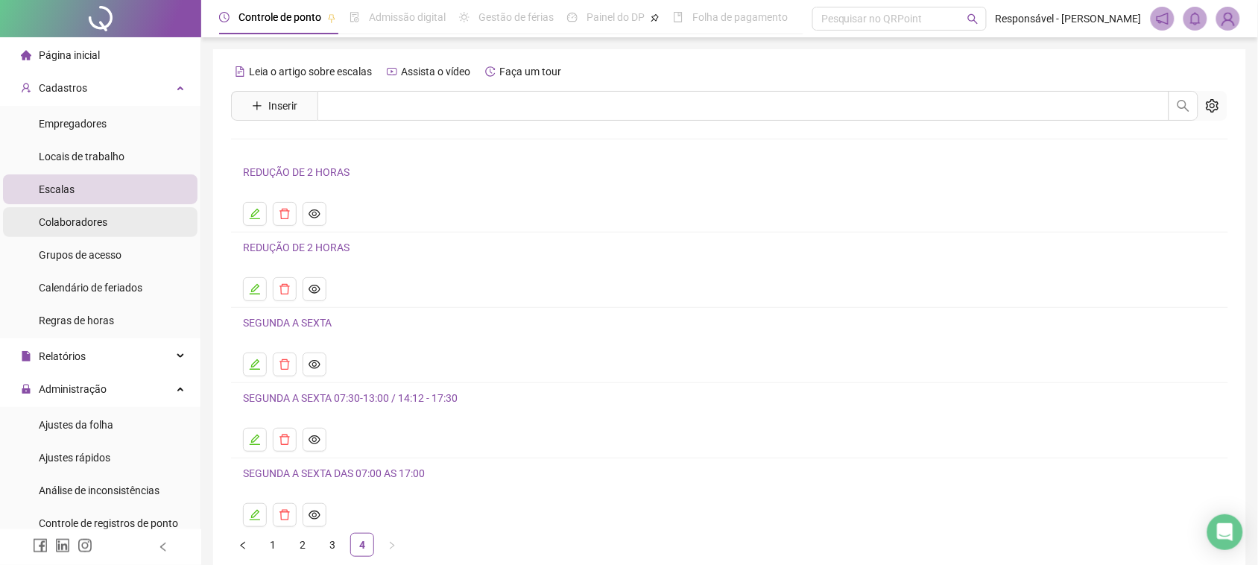
click at [88, 220] on span "Colaboradores" at bounding box center [73, 222] width 69 height 12
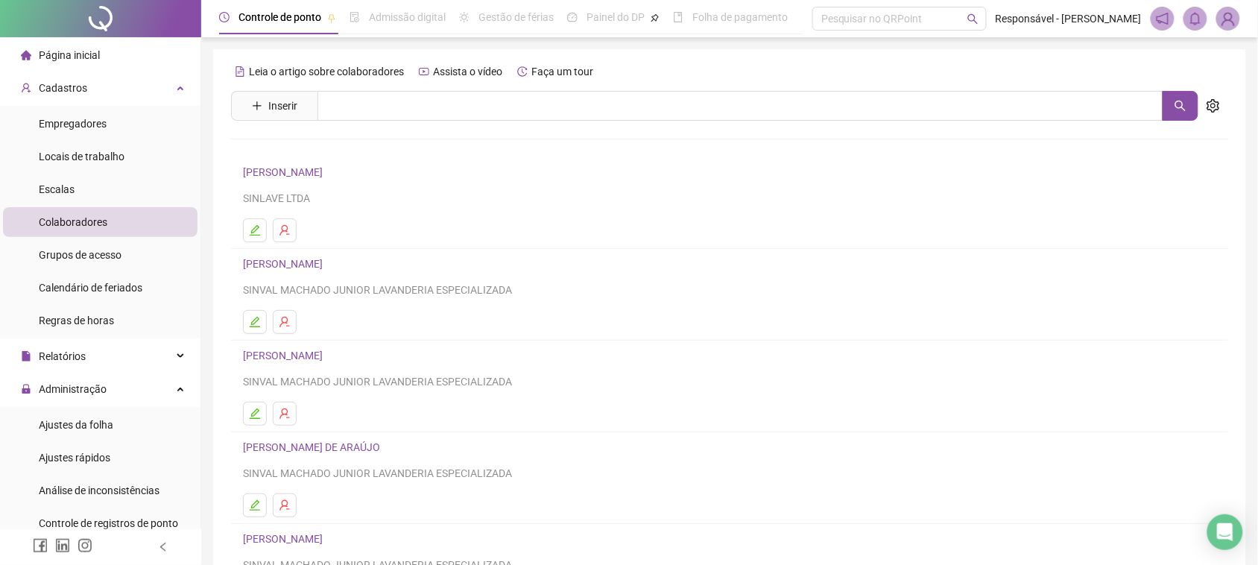
click at [319, 161] on li "[PERSON_NAME] DE [PERSON_NAME] SINLAVE LTDA" at bounding box center [729, 203] width 997 height 92
click at [317, 168] on link "[PERSON_NAME]" at bounding box center [285, 172] width 84 height 12
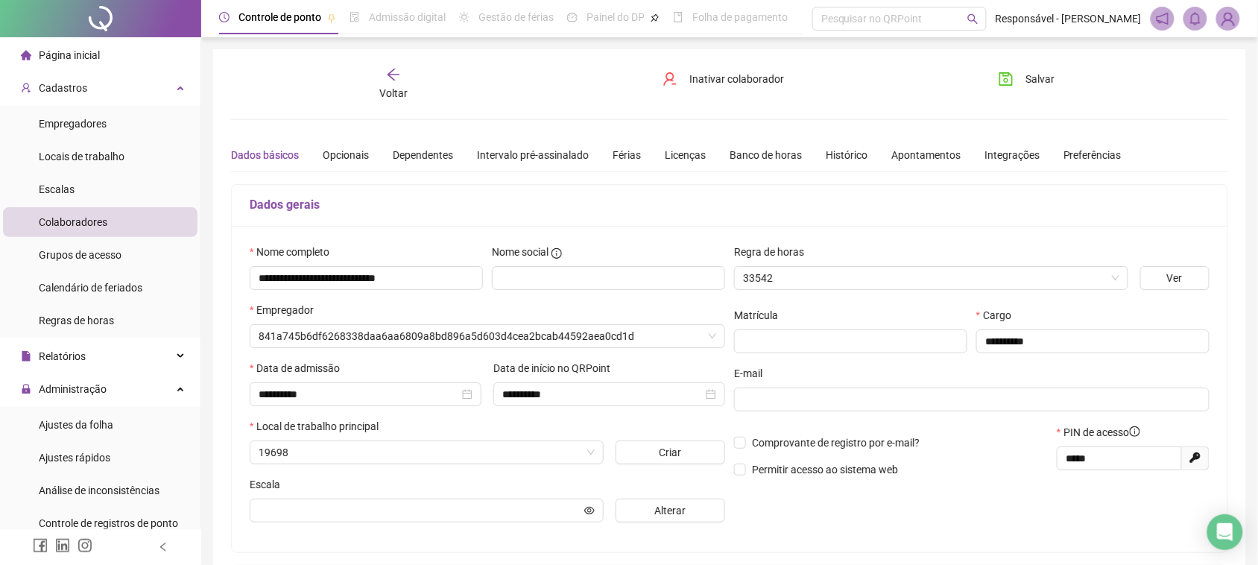
type input "**********"
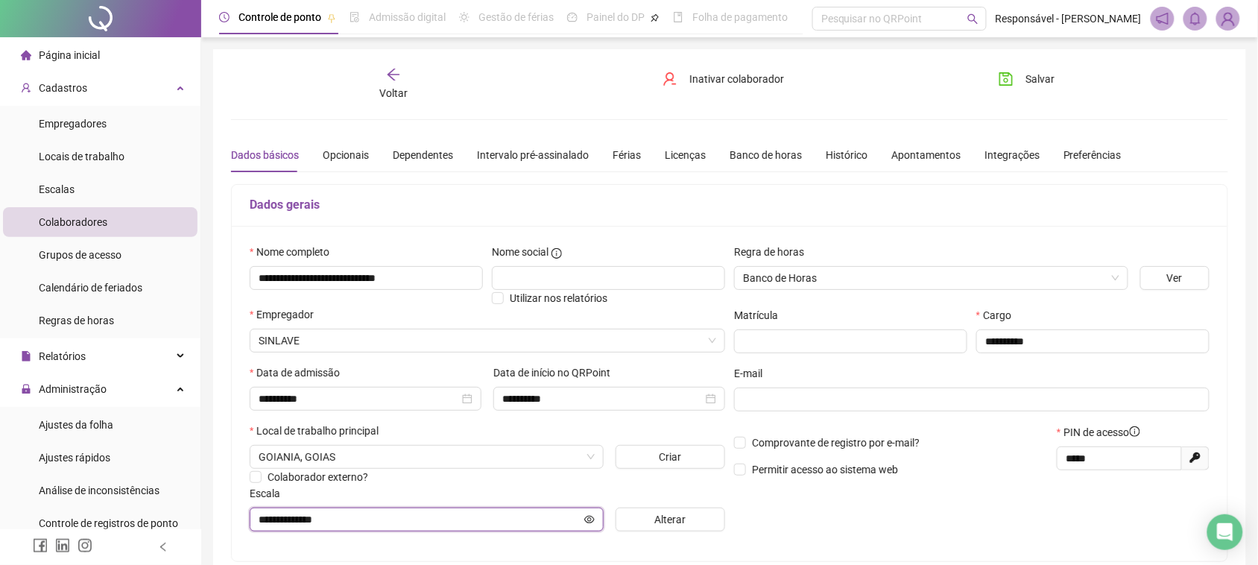
click at [358, 516] on input "**********" at bounding box center [420, 519] width 323 height 16
click at [713, 519] on button "Alterar" at bounding box center [671, 520] width 110 height 24
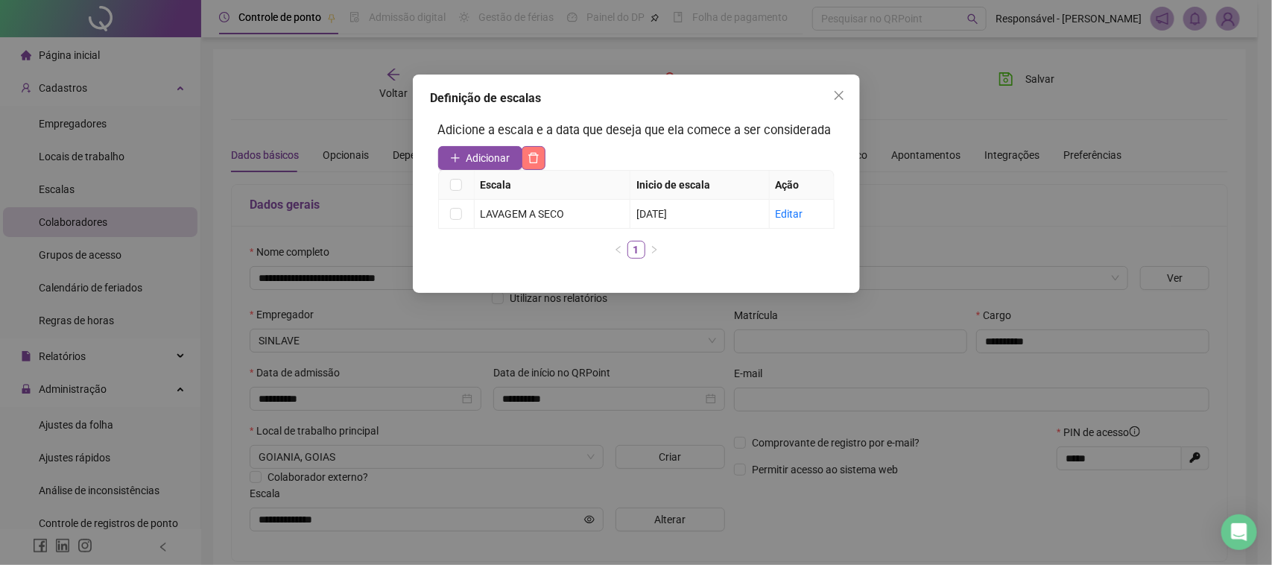
click at [534, 161] on icon "delete" at bounding box center [534, 158] width 12 height 12
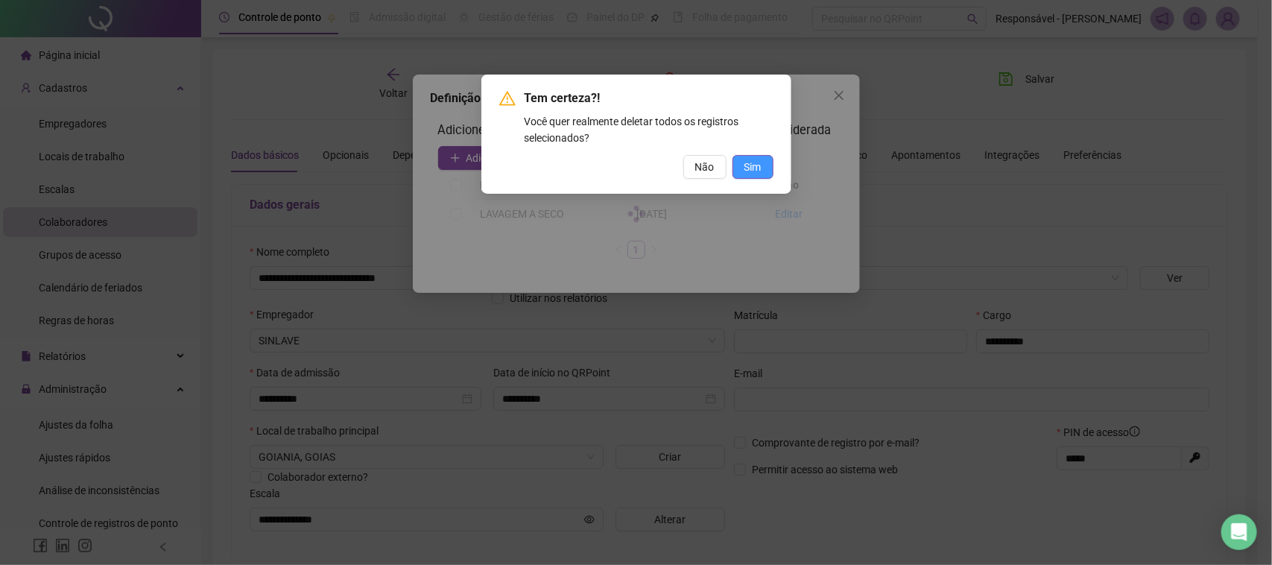
click at [736, 161] on button "Sim" at bounding box center [753, 167] width 41 height 24
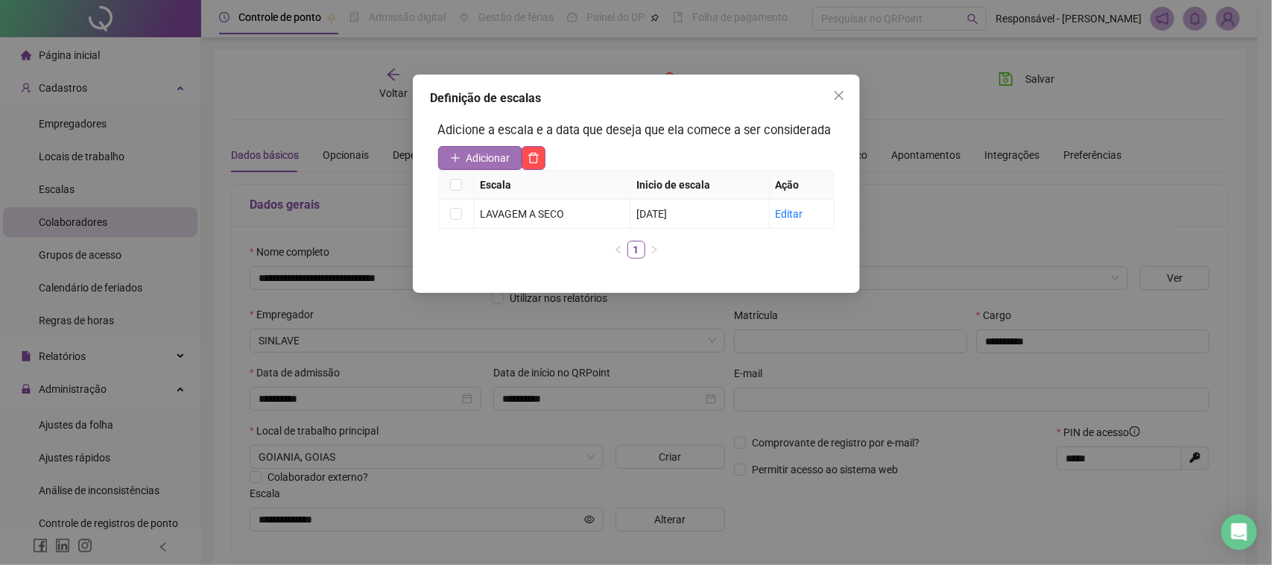
click at [494, 158] on span "Adicionar" at bounding box center [489, 158] width 44 height 16
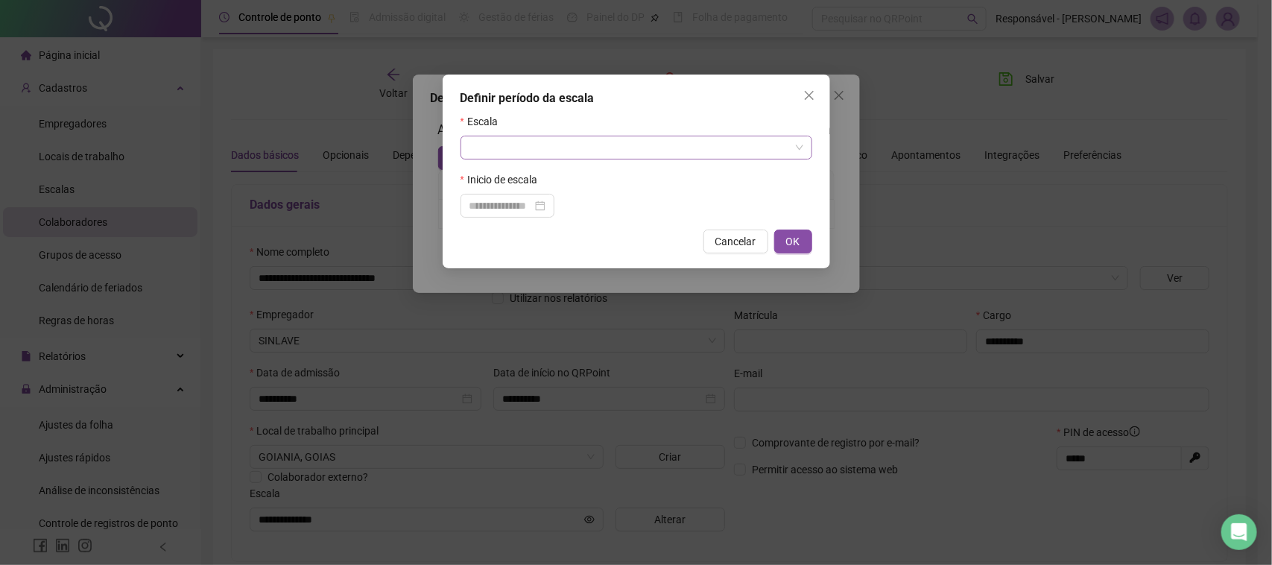
click at [508, 159] on div at bounding box center [637, 148] width 352 height 24
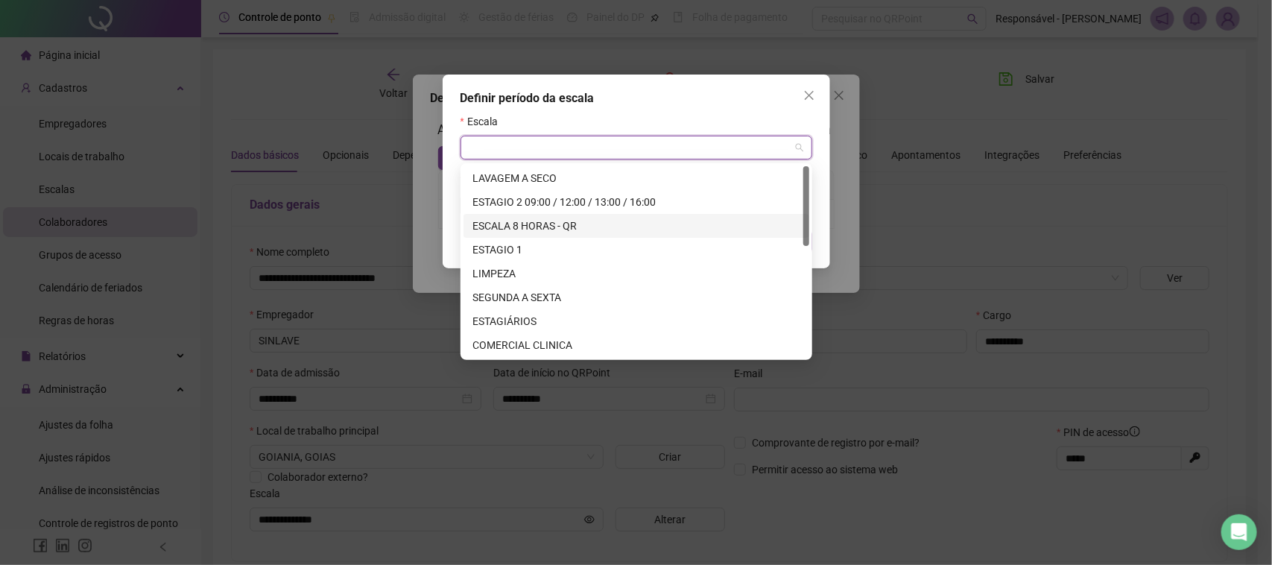
click at [554, 231] on div "ESCALA 8 HORAS - QR" at bounding box center [636, 226] width 328 height 16
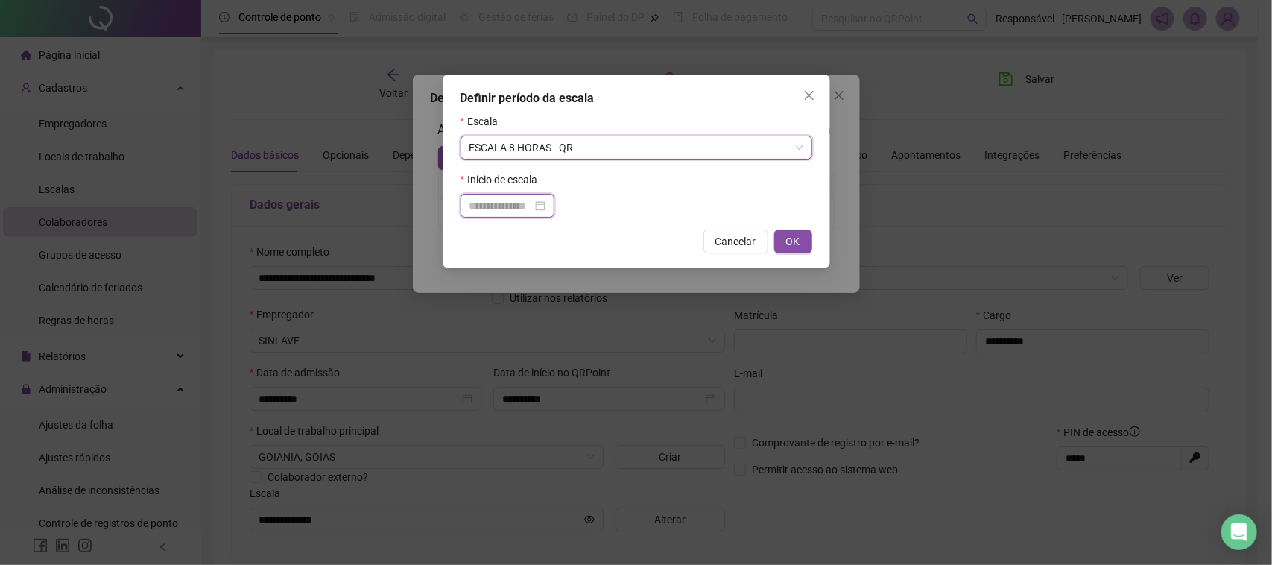
click at [532, 211] on input at bounding box center [501, 205] width 63 height 16
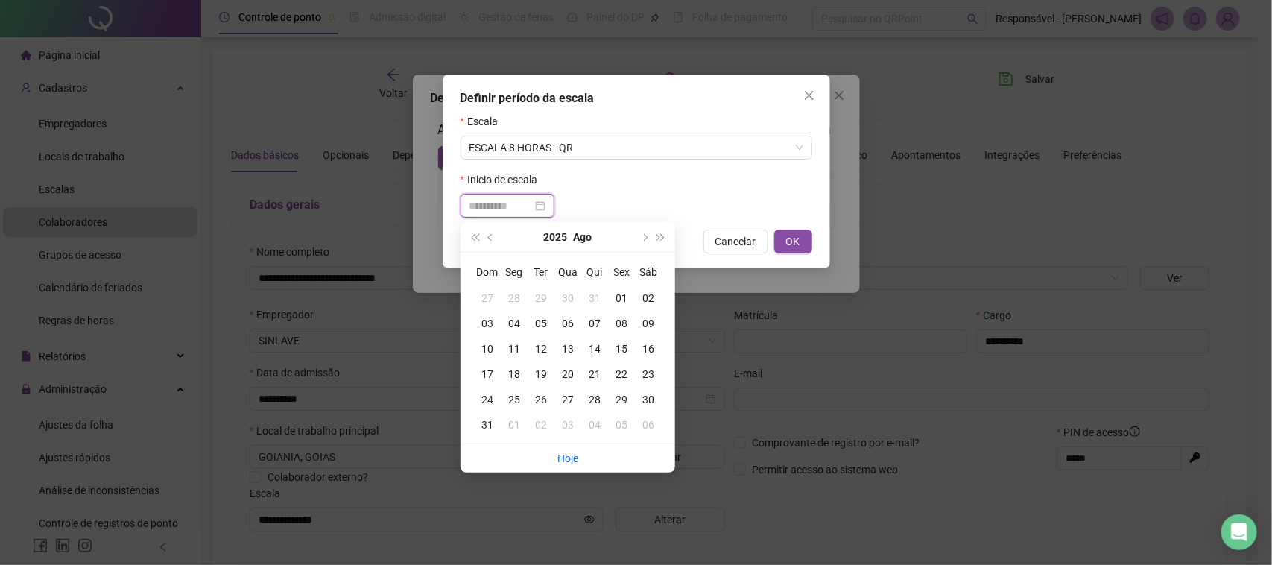
type input "**********"
click at [620, 355] on div "15" at bounding box center [621, 349] width 27 height 16
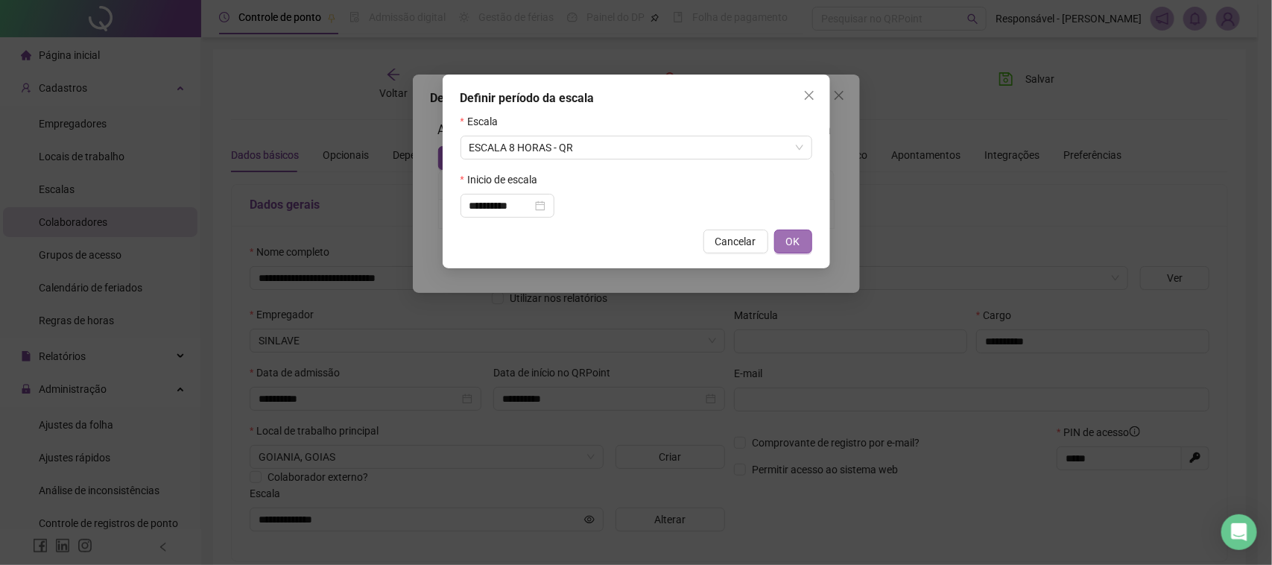
click at [787, 244] on span "OK" at bounding box center [793, 241] width 14 height 16
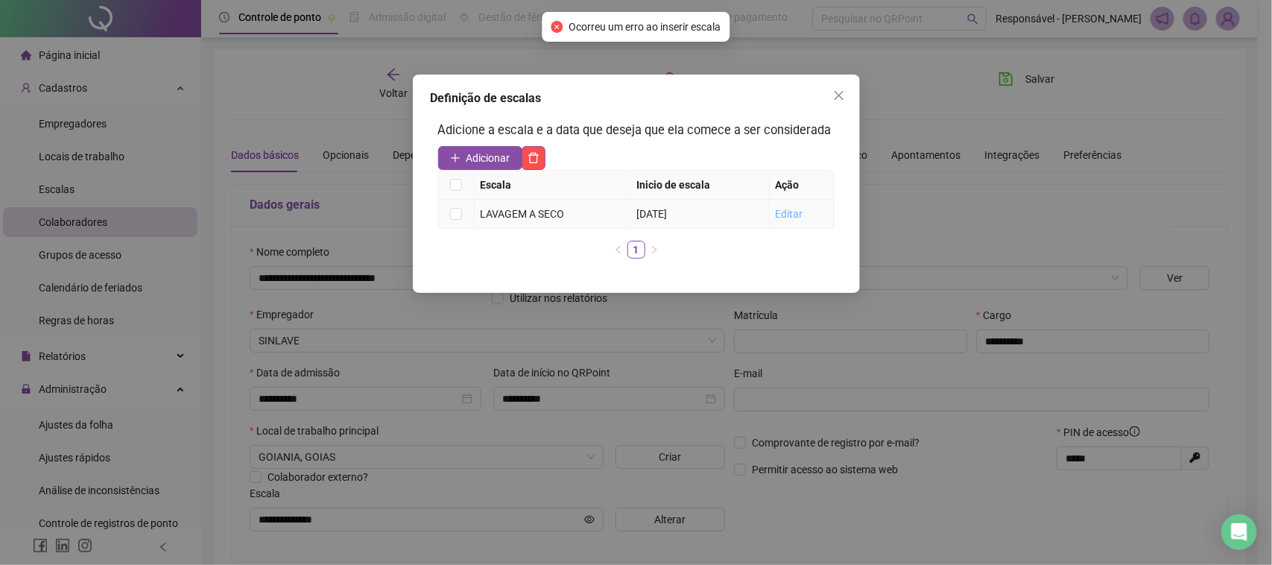
click at [791, 213] on link "Editar" at bounding box center [790, 214] width 28 height 12
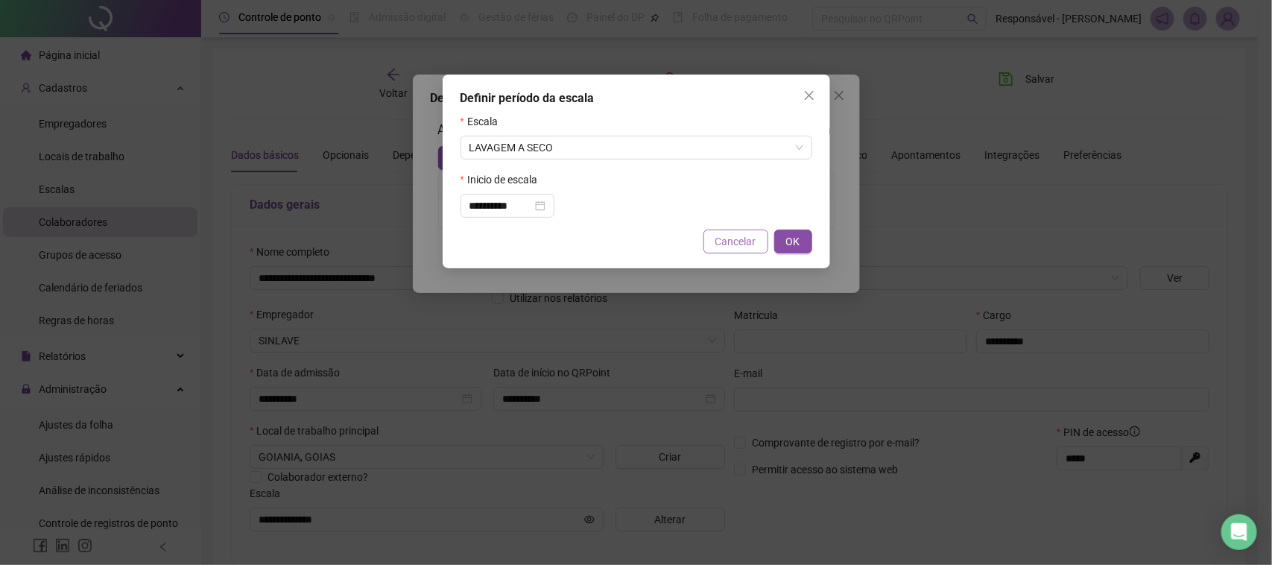
click at [754, 250] on span "Cancelar" at bounding box center [735, 241] width 41 height 16
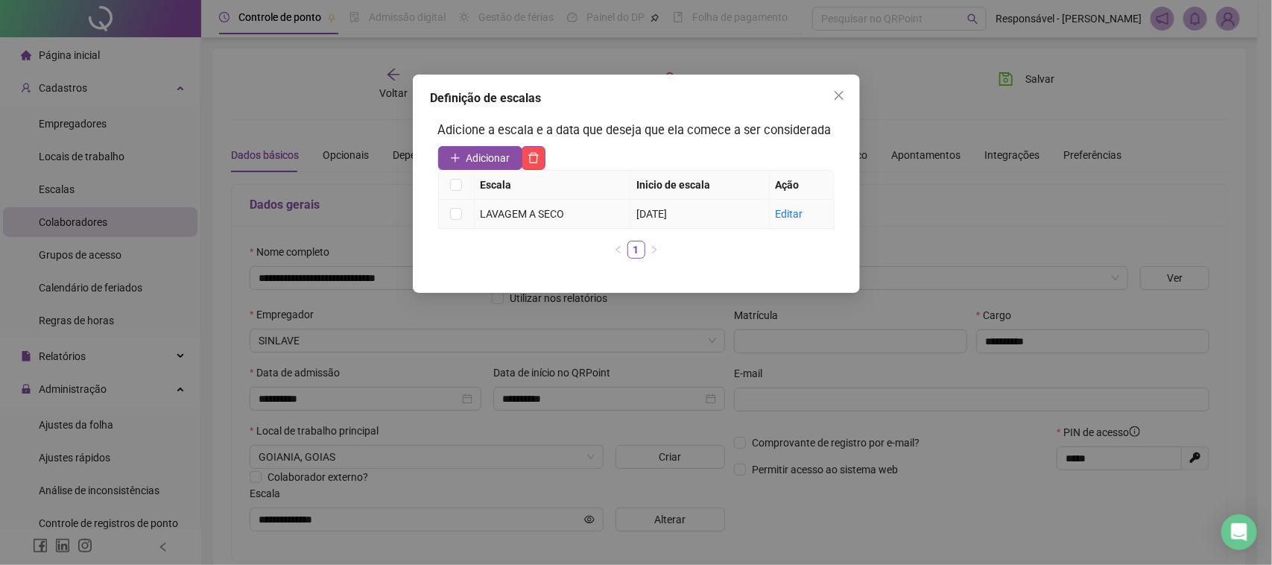
click at [468, 214] on td at bounding box center [457, 214] width 36 height 29
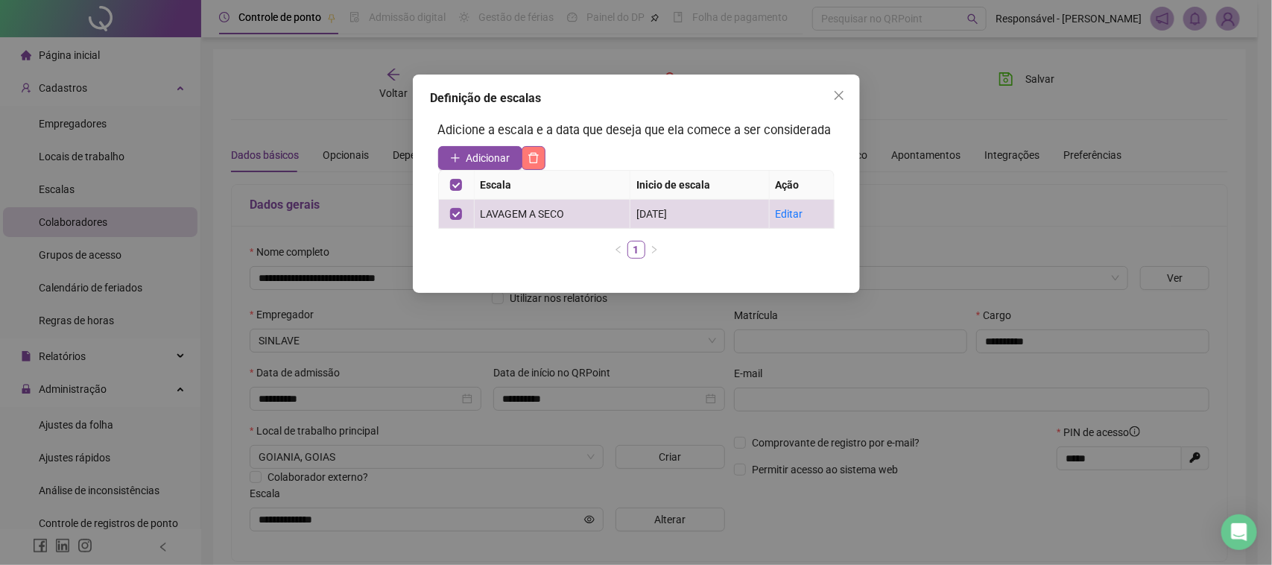
click at [537, 152] on icon "delete" at bounding box center [534, 158] width 12 height 12
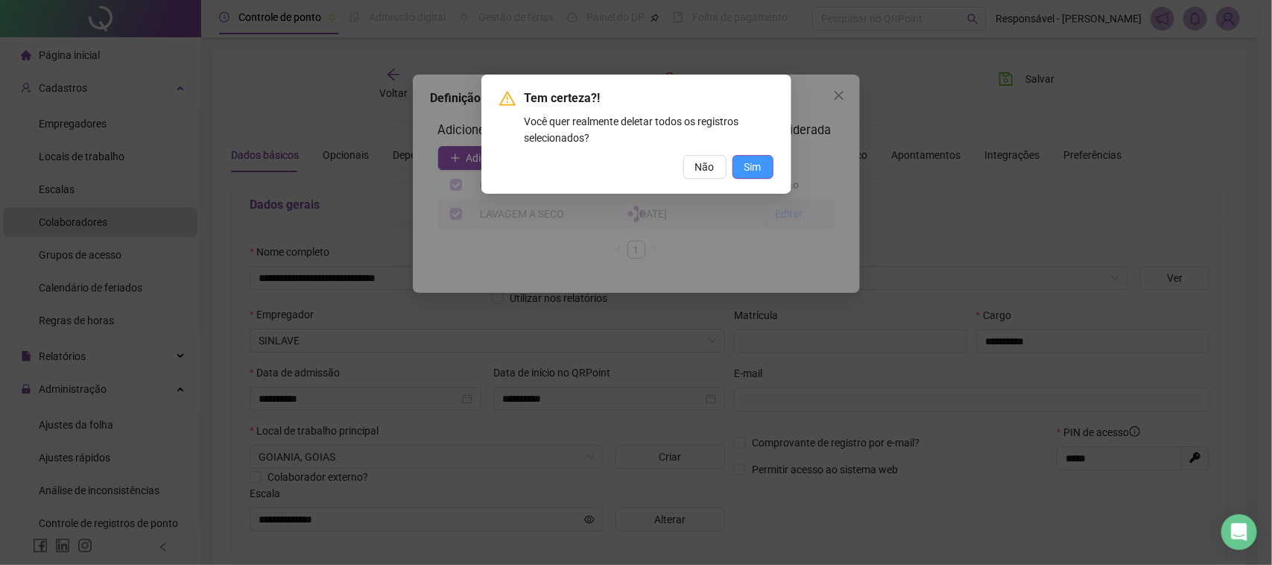
click at [768, 168] on button "Sim" at bounding box center [753, 167] width 41 height 24
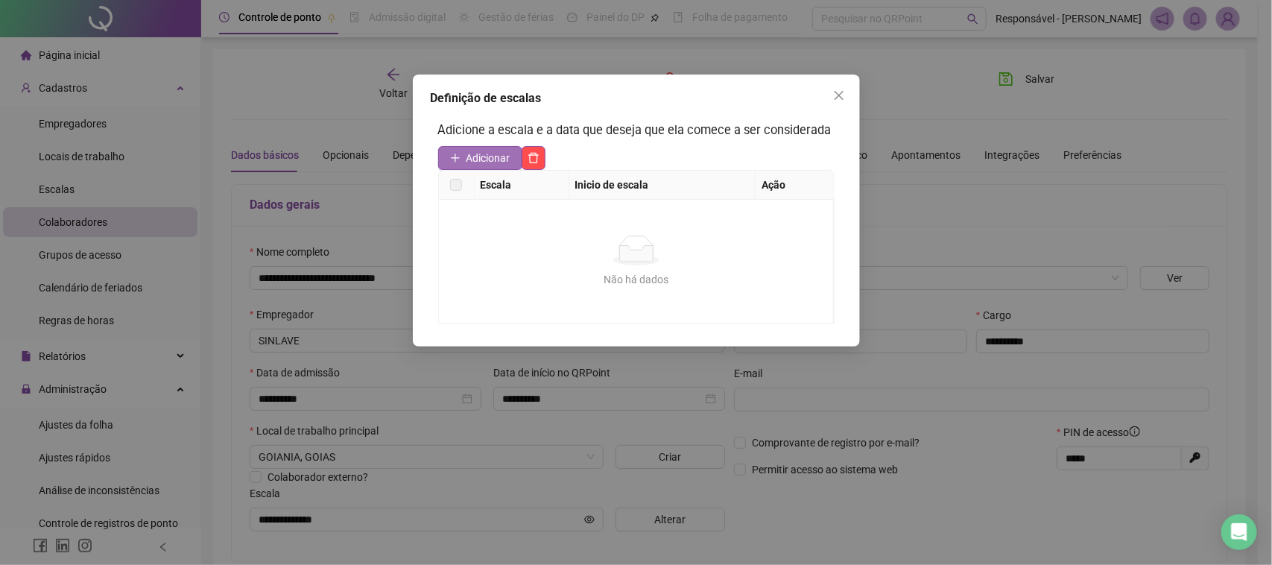
click at [488, 162] on span "Adicionar" at bounding box center [489, 158] width 44 height 16
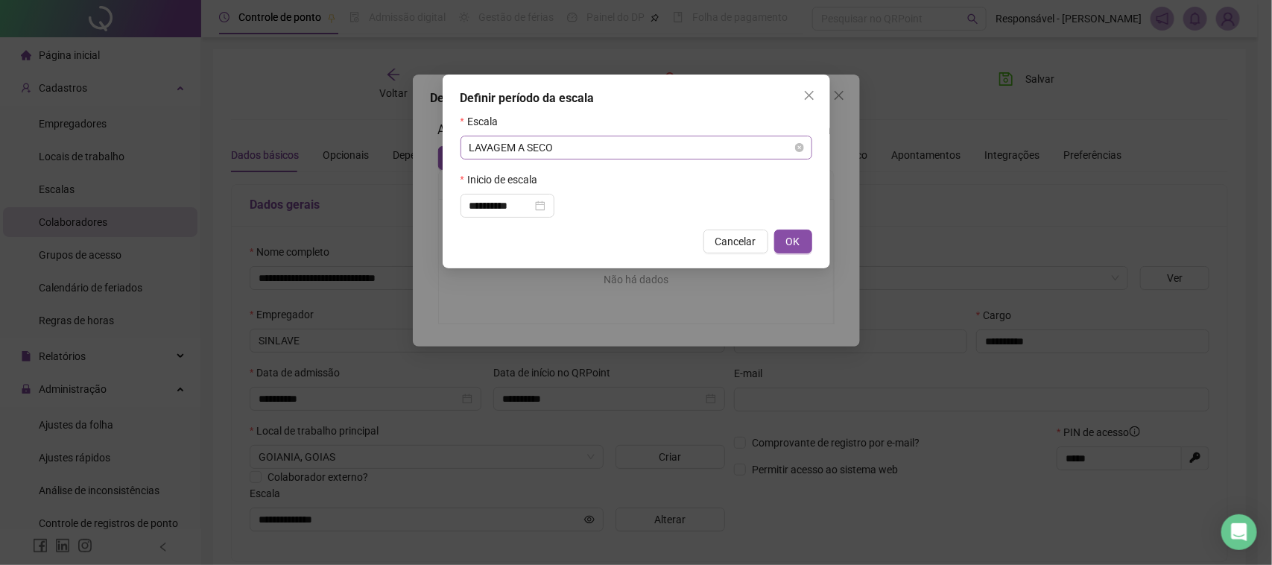
click at [586, 157] on span "LAVAGEM A SECO" at bounding box center [637, 147] width 334 height 22
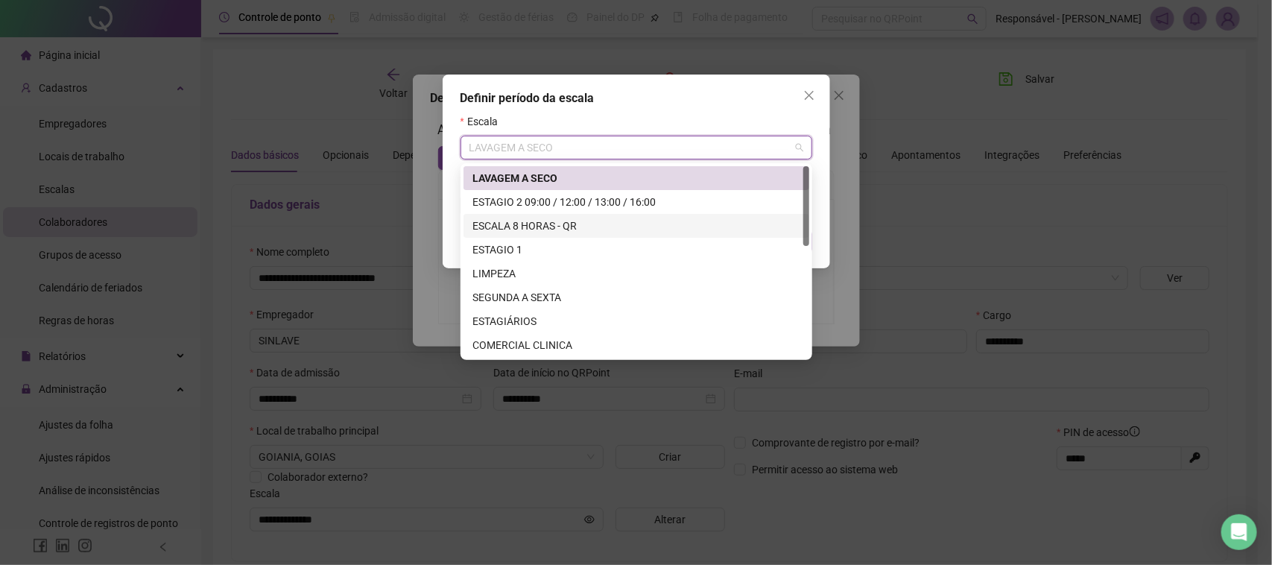
click at [537, 231] on div "ESCALA 8 HORAS - QR" at bounding box center [636, 226] width 328 height 16
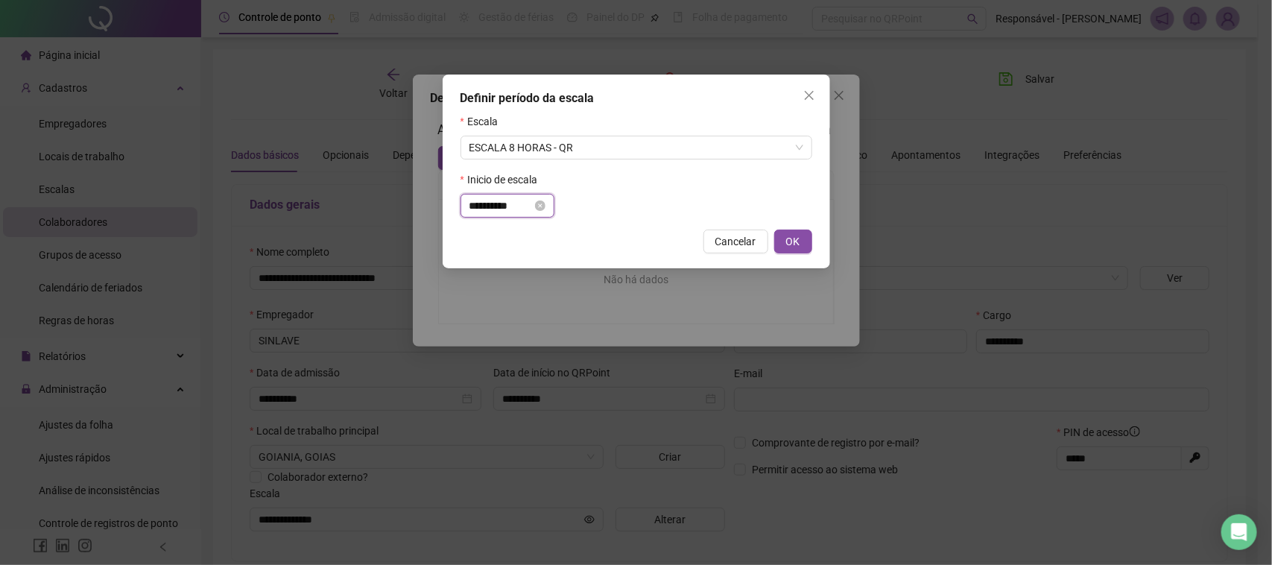
click at [518, 207] on input "**********" at bounding box center [501, 205] width 63 height 16
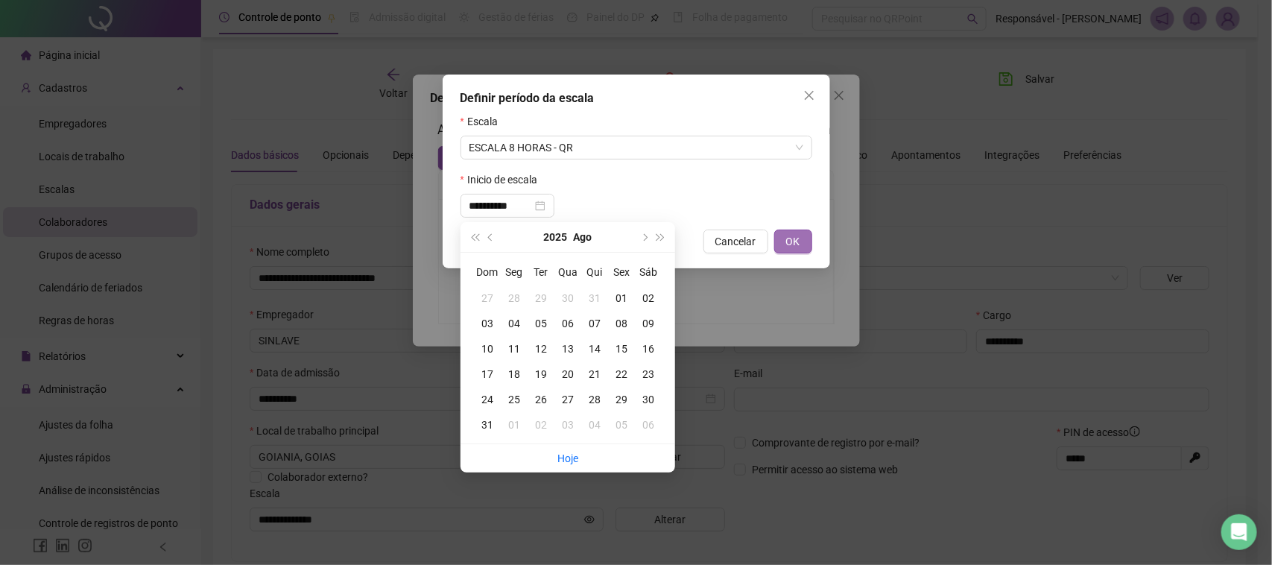
click at [806, 235] on button "OK" at bounding box center [793, 242] width 38 height 24
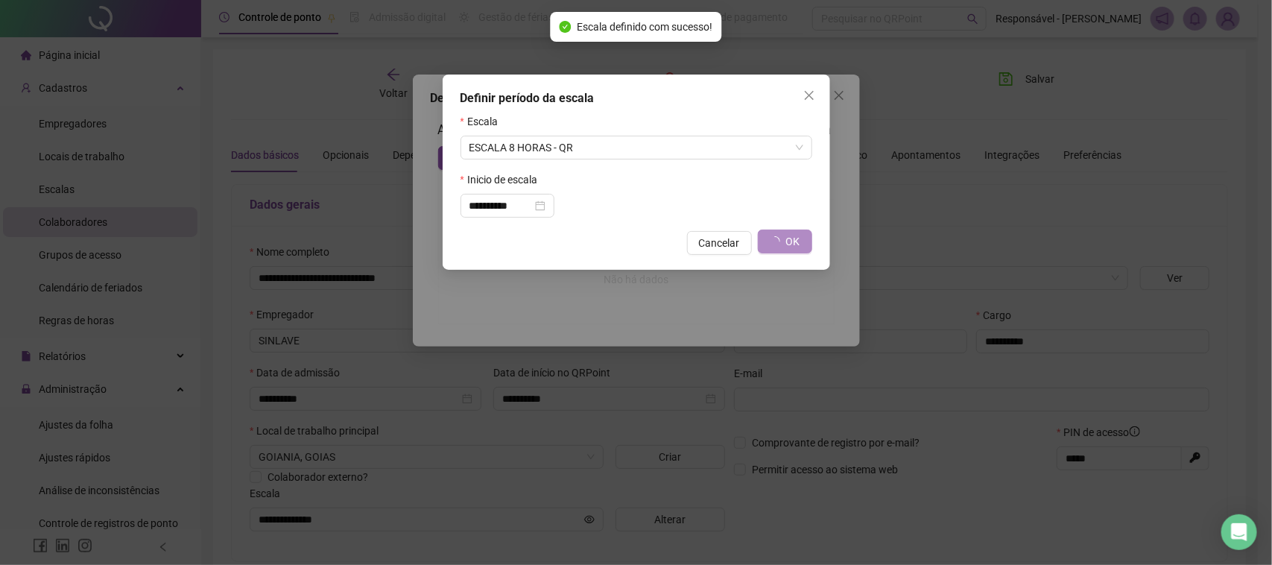
type input "**********"
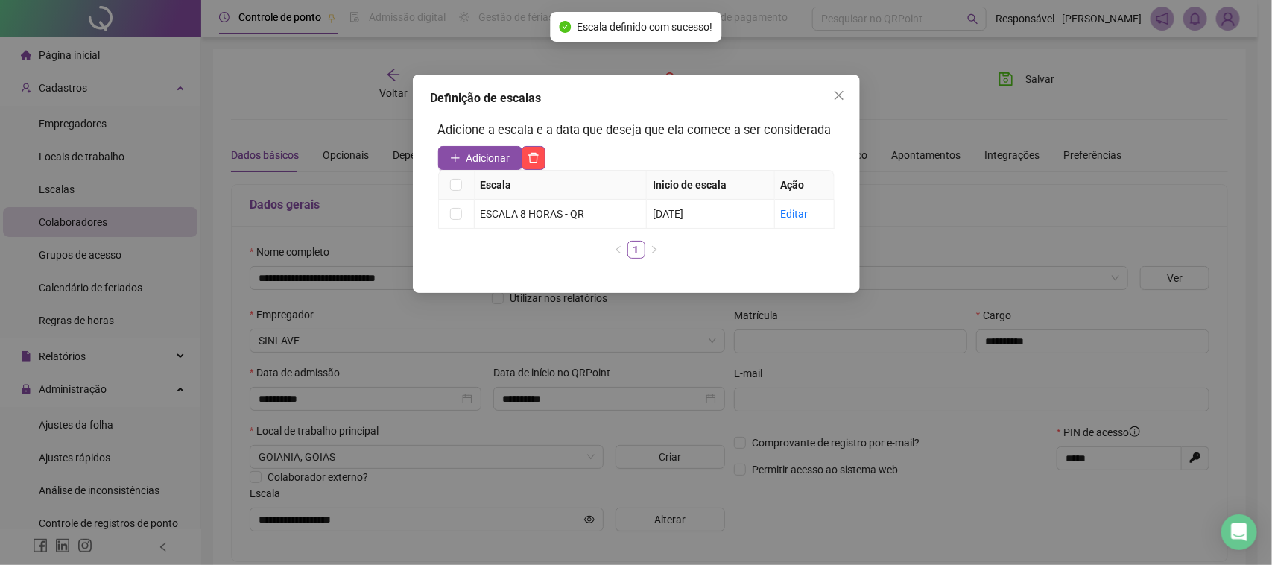
click at [734, 332] on div "Definição de escalas Adicione a escala e a data que deseja que ela comece a ser…" at bounding box center [636, 282] width 1272 height 565
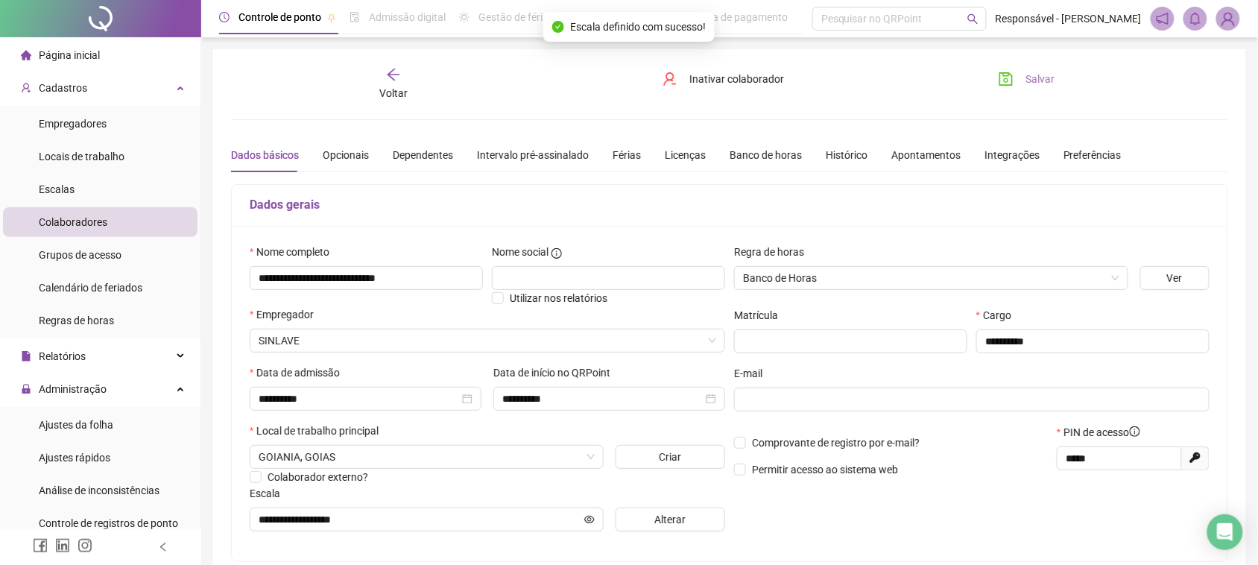
click at [1015, 86] on button "Salvar" at bounding box center [1026, 79] width 78 height 24
click at [68, 420] on span "Ajustes da folha" at bounding box center [76, 425] width 75 height 12
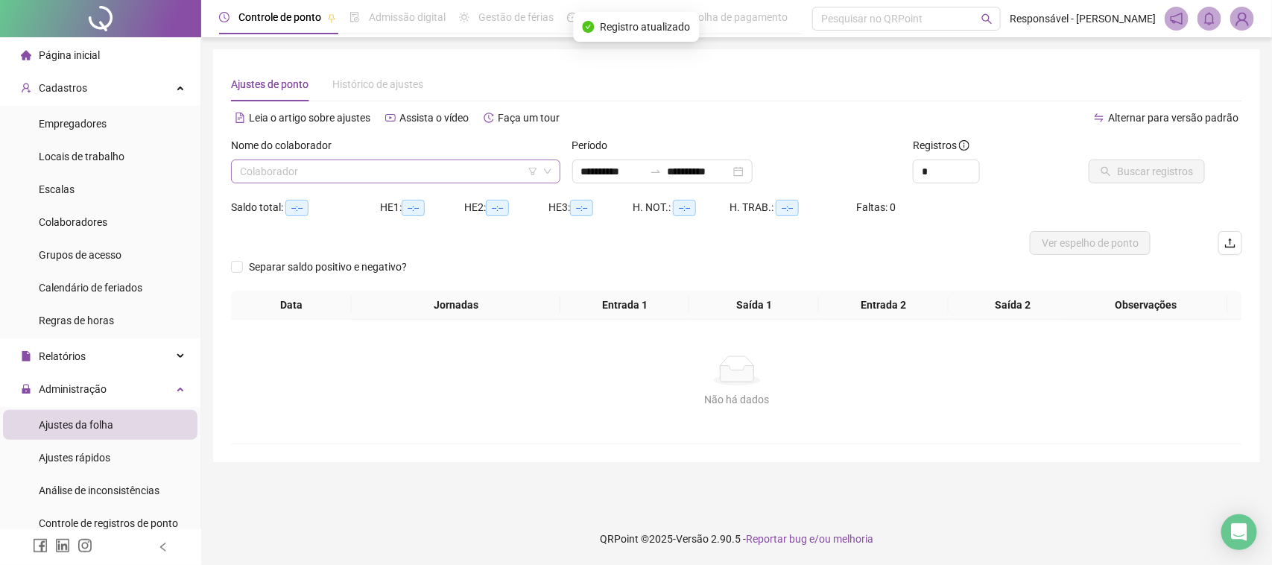
click at [369, 171] on input "search" at bounding box center [389, 171] width 298 height 22
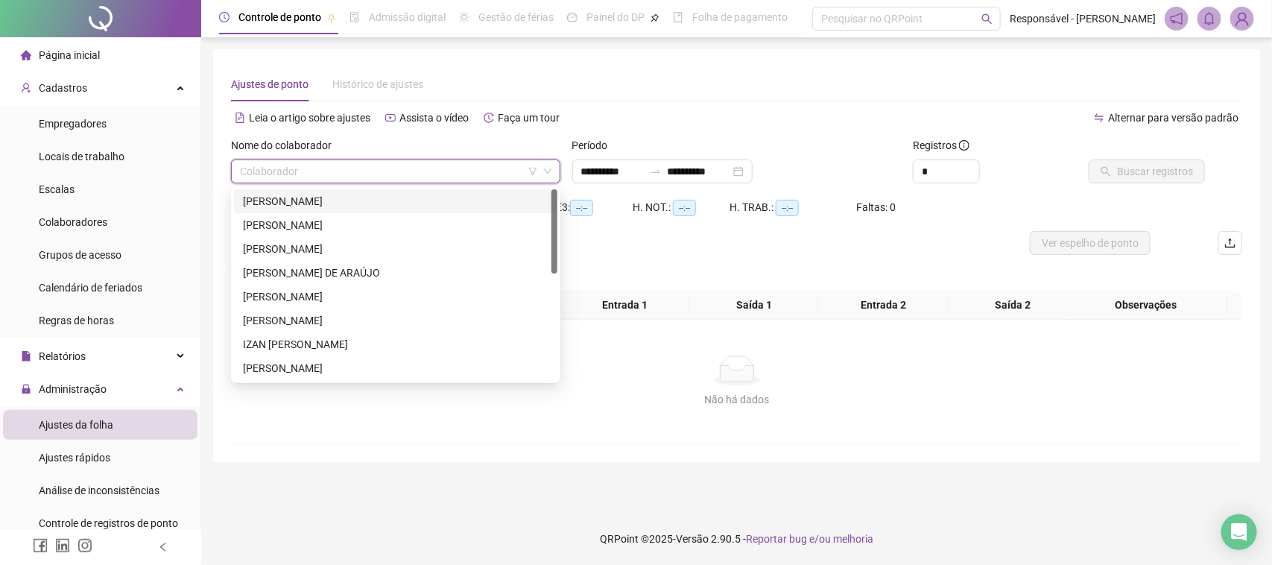
click at [397, 196] on div "[PERSON_NAME]" at bounding box center [396, 201] width 306 height 16
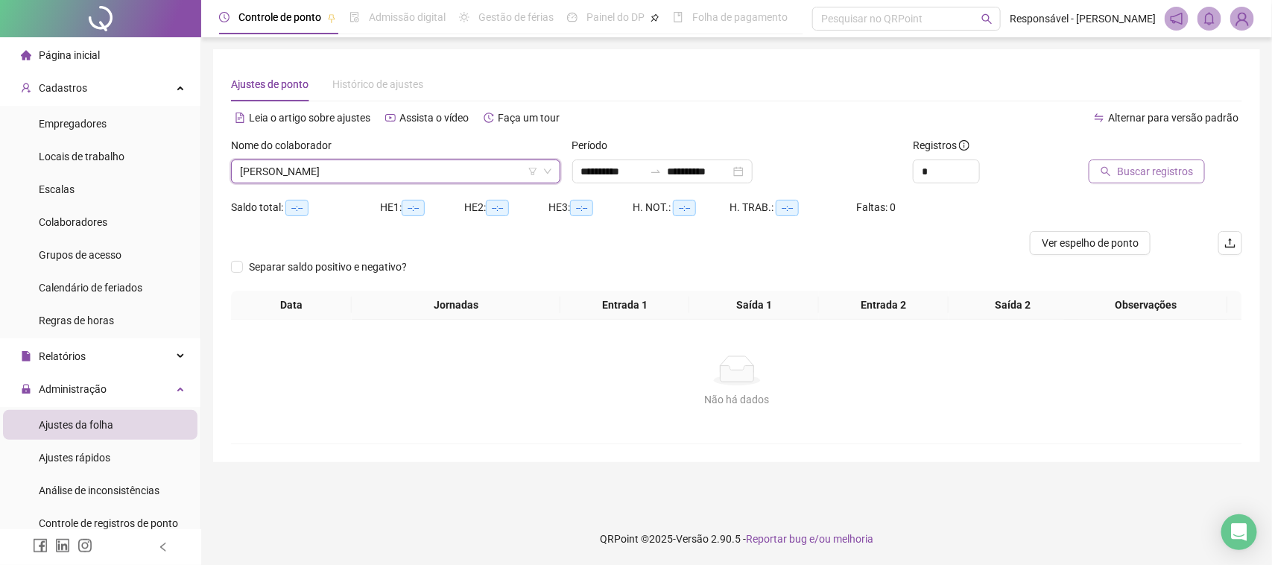
click at [1113, 180] on button "Buscar registros" at bounding box center [1147, 171] width 116 height 24
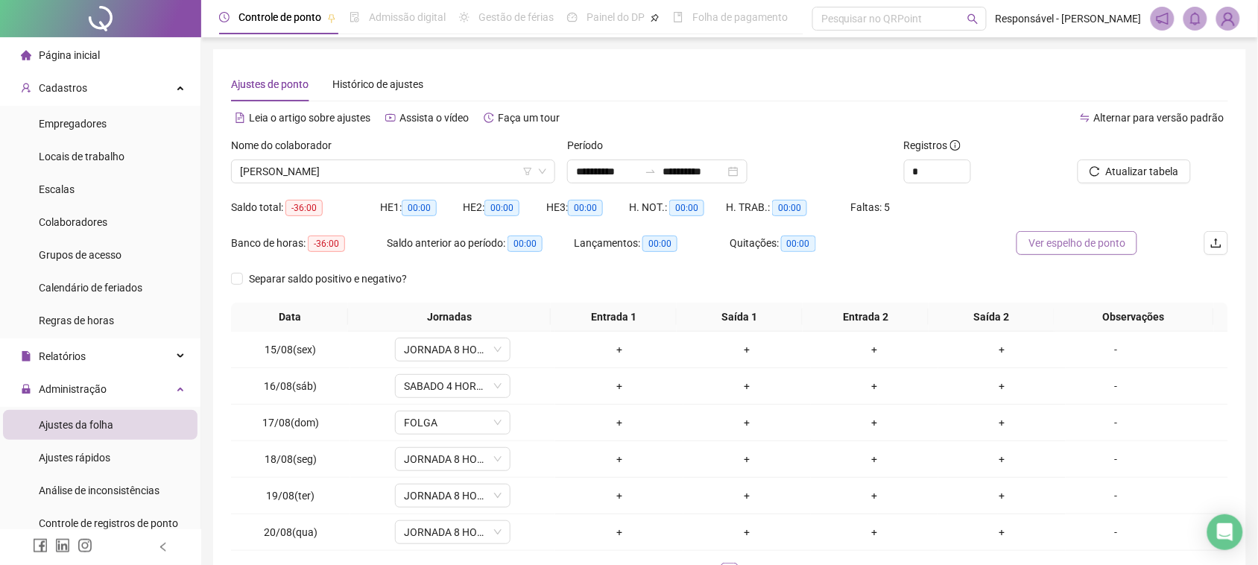
click at [1067, 235] on span "Ver espelho de ponto" at bounding box center [1076, 243] width 97 height 16
click at [390, 170] on span "[PERSON_NAME]" at bounding box center [393, 171] width 306 height 22
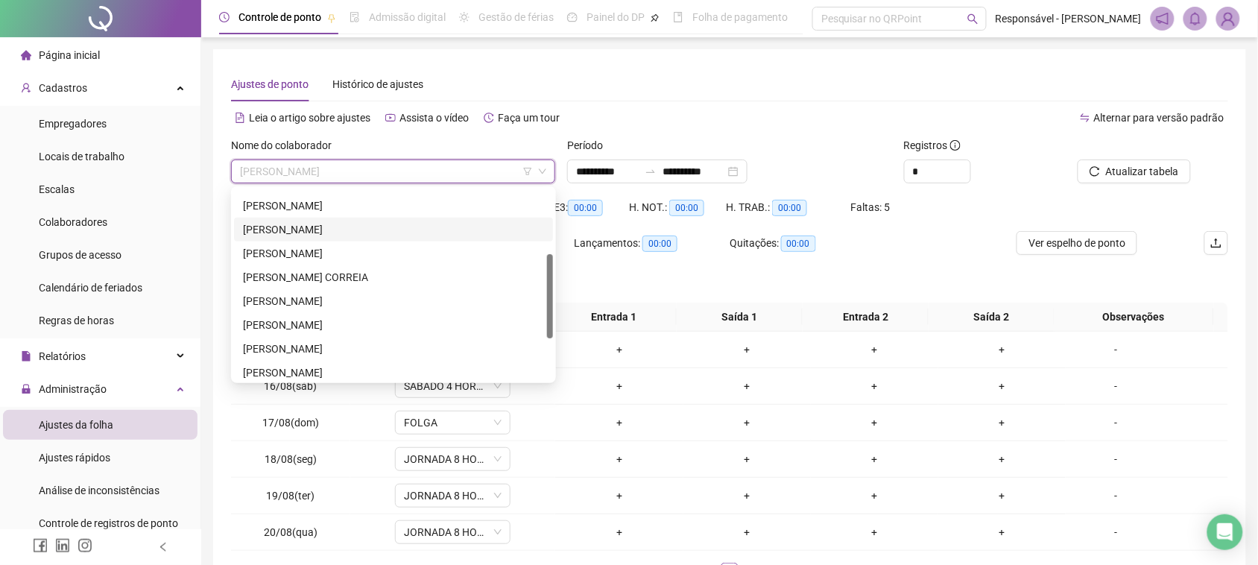
scroll to position [145, 0]
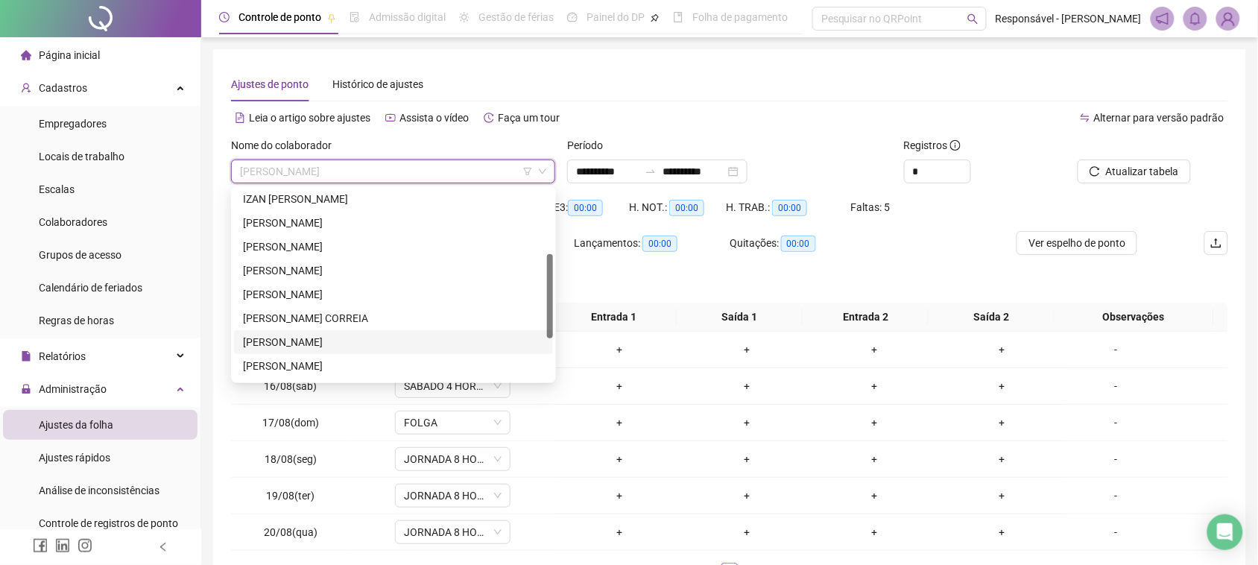
click at [295, 344] on div "[PERSON_NAME]" at bounding box center [393, 342] width 301 height 16
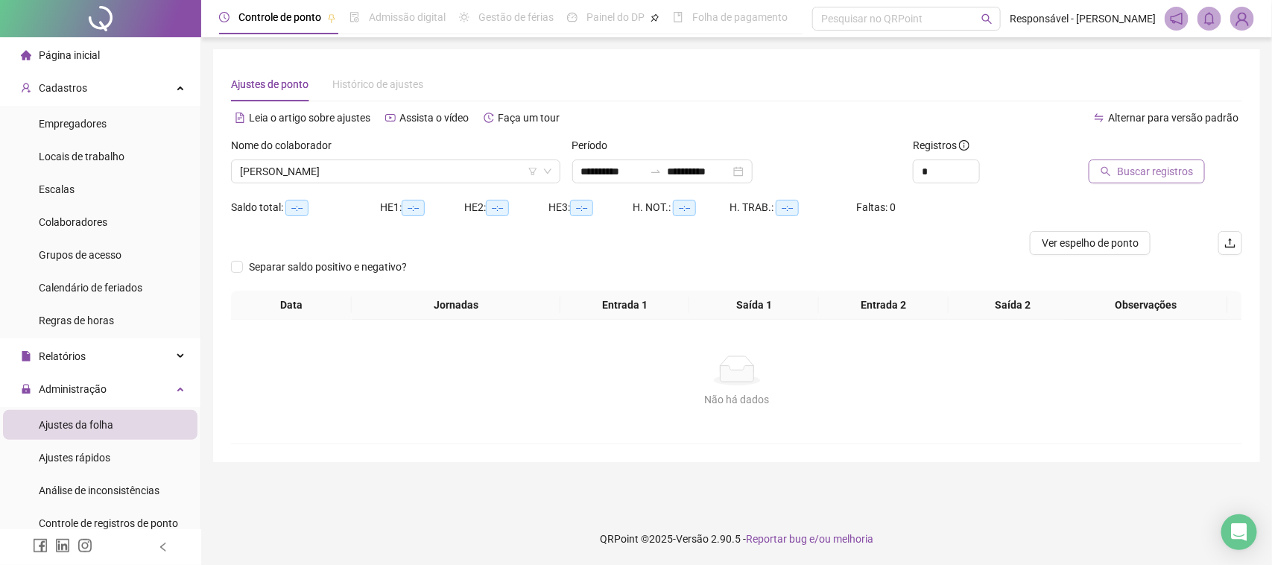
click at [1153, 175] on span "Buscar registros" at bounding box center [1155, 171] width 76 height 16
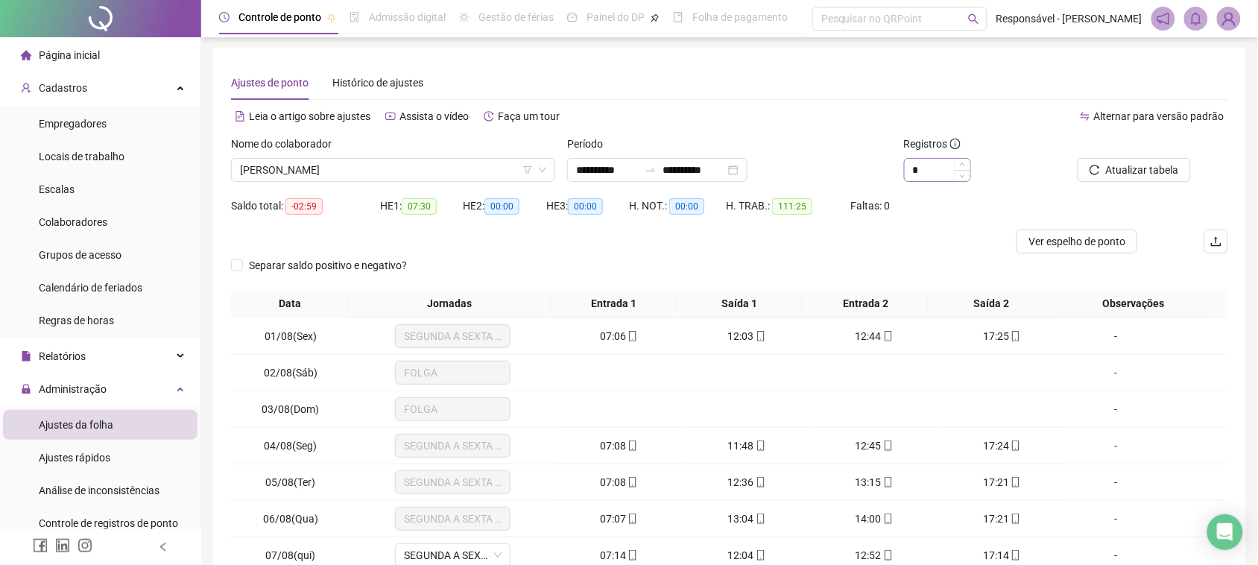
scroll to position [0, 0]
click at [1047, 239] on span "Ver espelho de ponto" at bounding box center [1076, 243] width 97 height 16
click at [358, 158] on div "Nome do colaborador" at bounding box center [393, 148] width 324 height 22
click at [355, 164] on span "[PERSON_NAME]" at bounding box center [393, 171] width 306 height 22
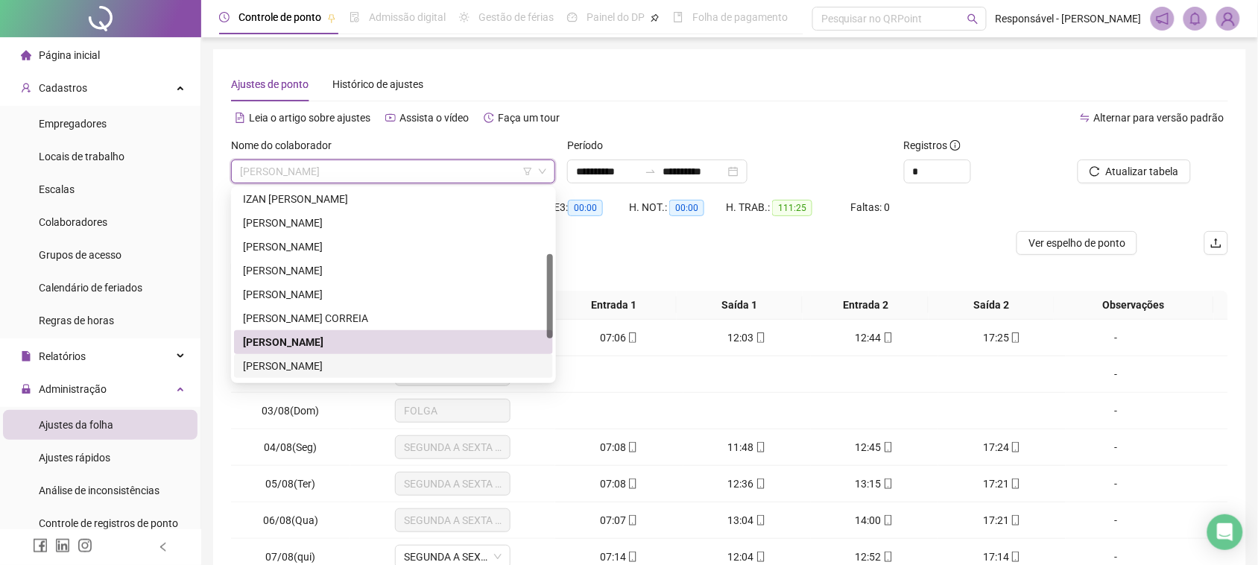
click at [308, 365] on div "[PERSON_NAME]" at bounding box center [393, 366] width 301 height 16
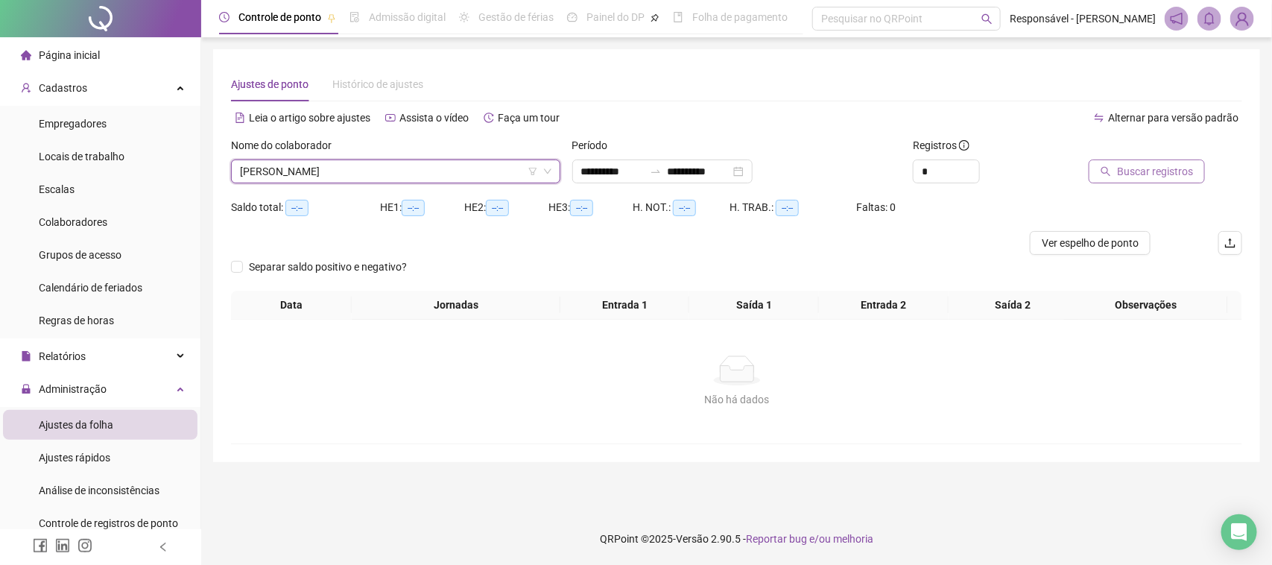
click at [1165, 177] on span "Buscar registros" at bounding box center [1155, 171] width 76 height 16
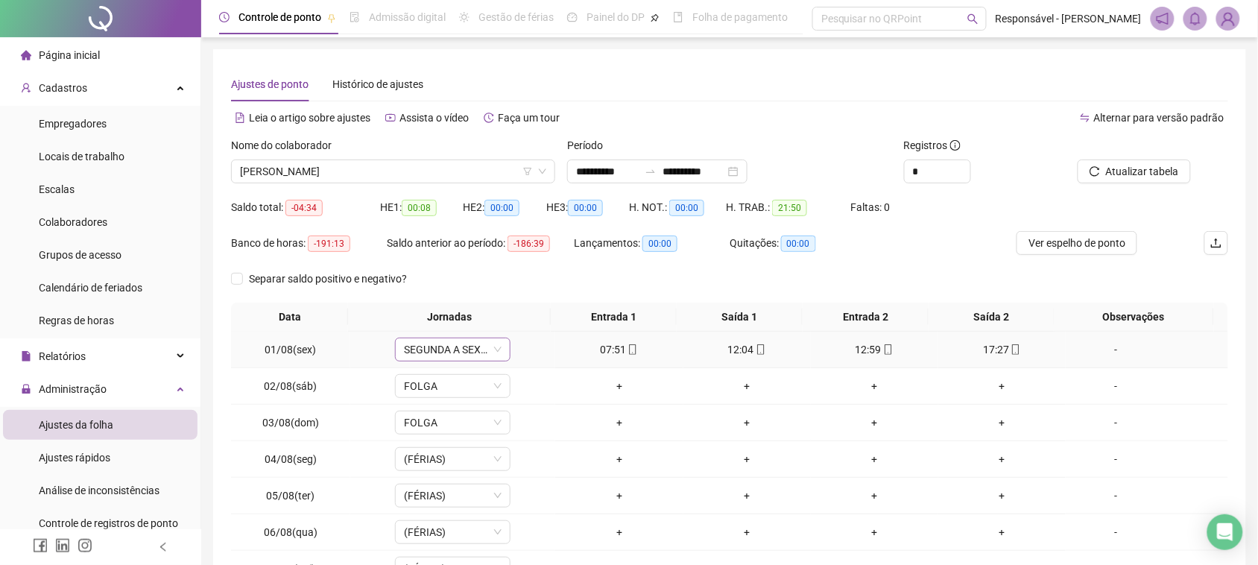
click at [463, 352] on span "SEGUNDA A SEXTA NOVO" at bounding box center [453, 349] width 98 height 22
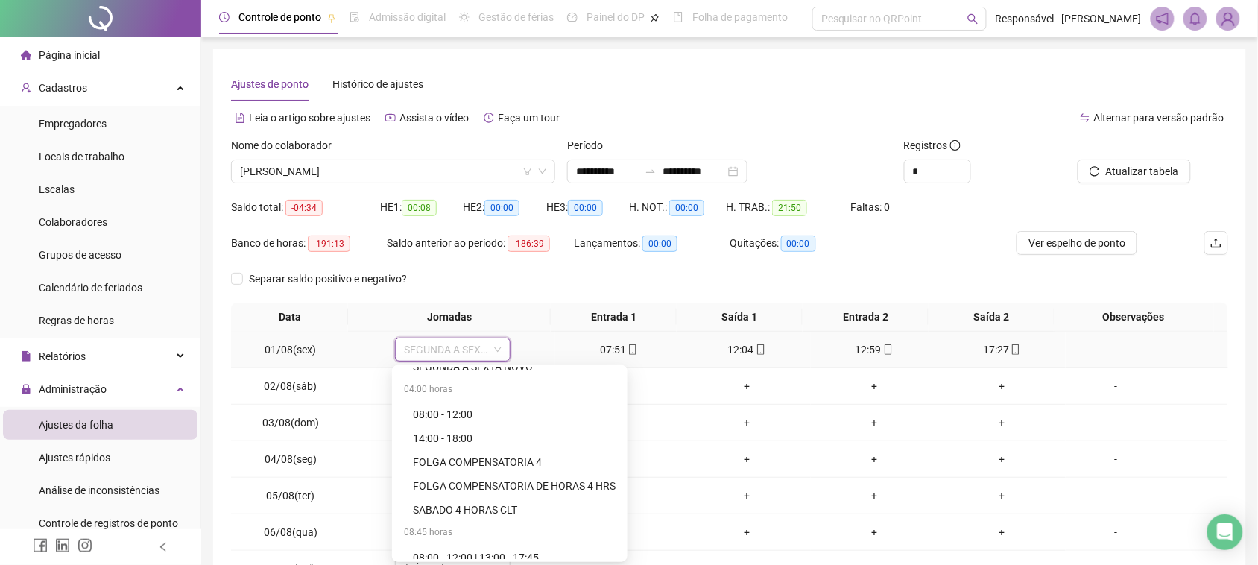
scroll to position [279, 0]
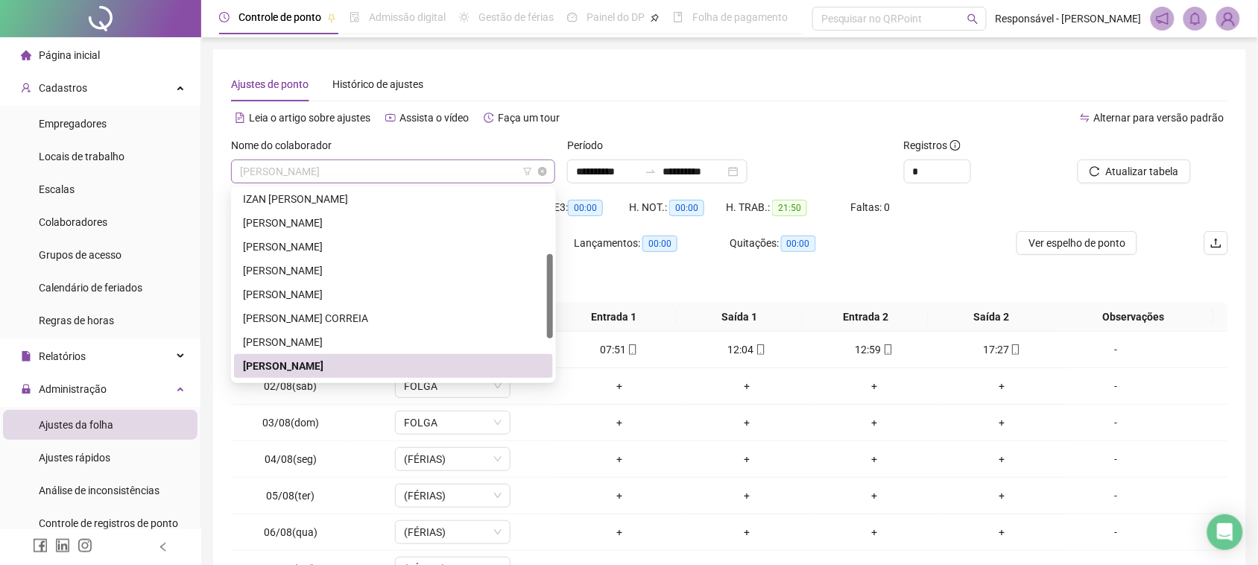
click at [414, 180] on span "[PERSON_NAME]" at bounding box center [393, 171] width 306 height 22
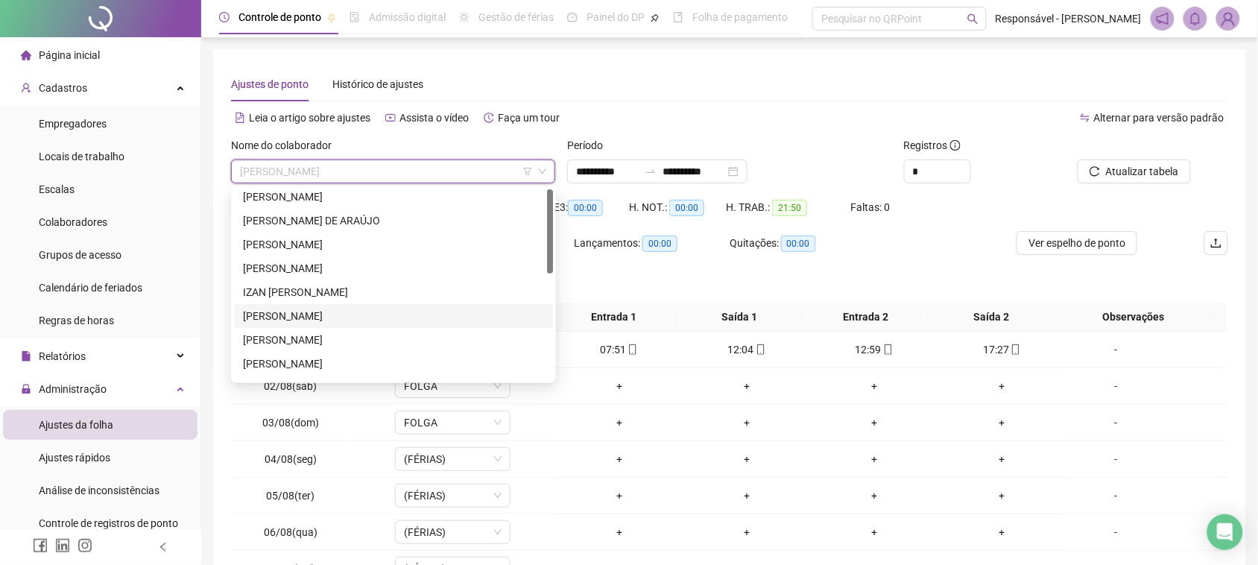
scroll to position [0, 0]
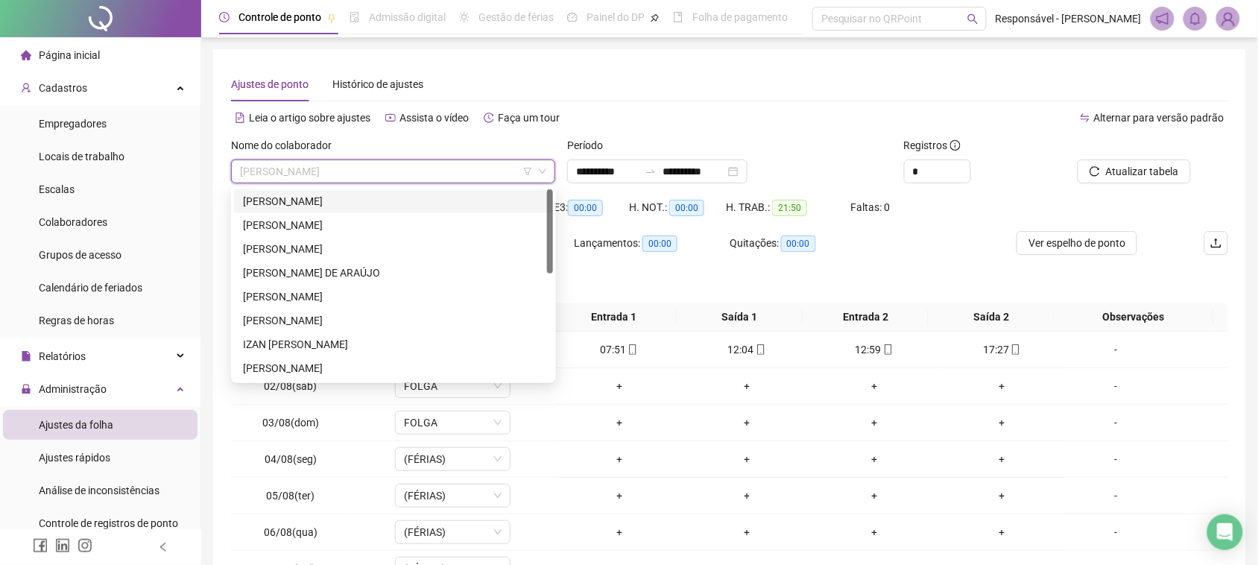
click at [358, 201] on div "[PERSON_NAME]" at bounding box center [393, 201] width 301 height 16
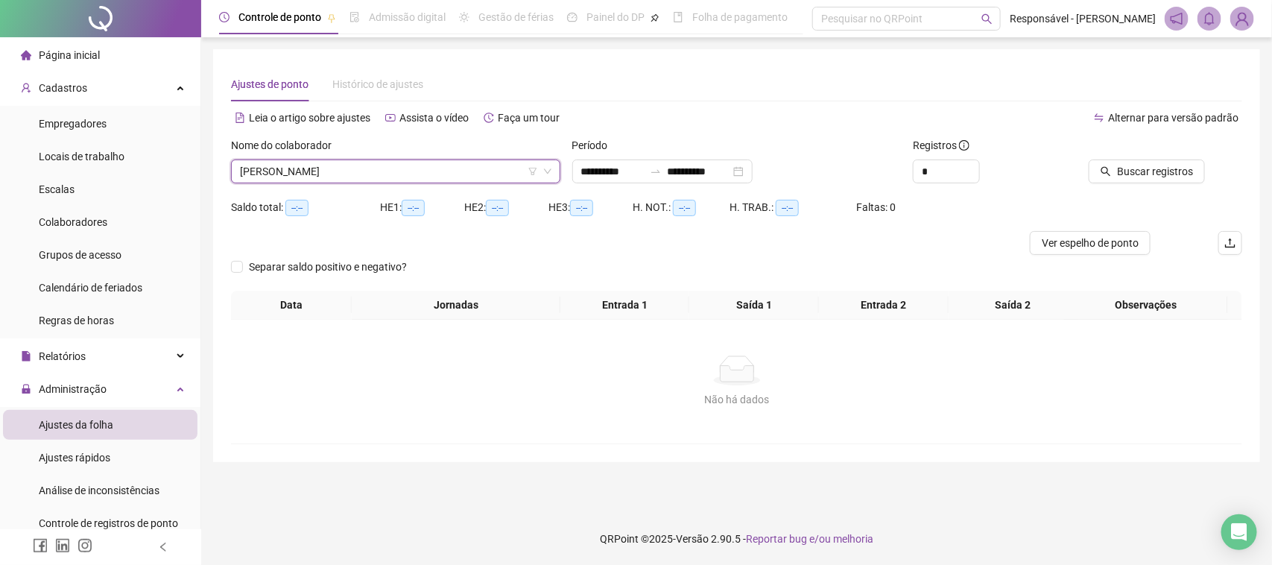
click at [1099, 186] on div "Buscar registros" at bounding box center [1163, 166] width 171 height 58
click at [1104, 183] on button "Buscar registros" at bounding box center [1147, 171] width 116 height 24
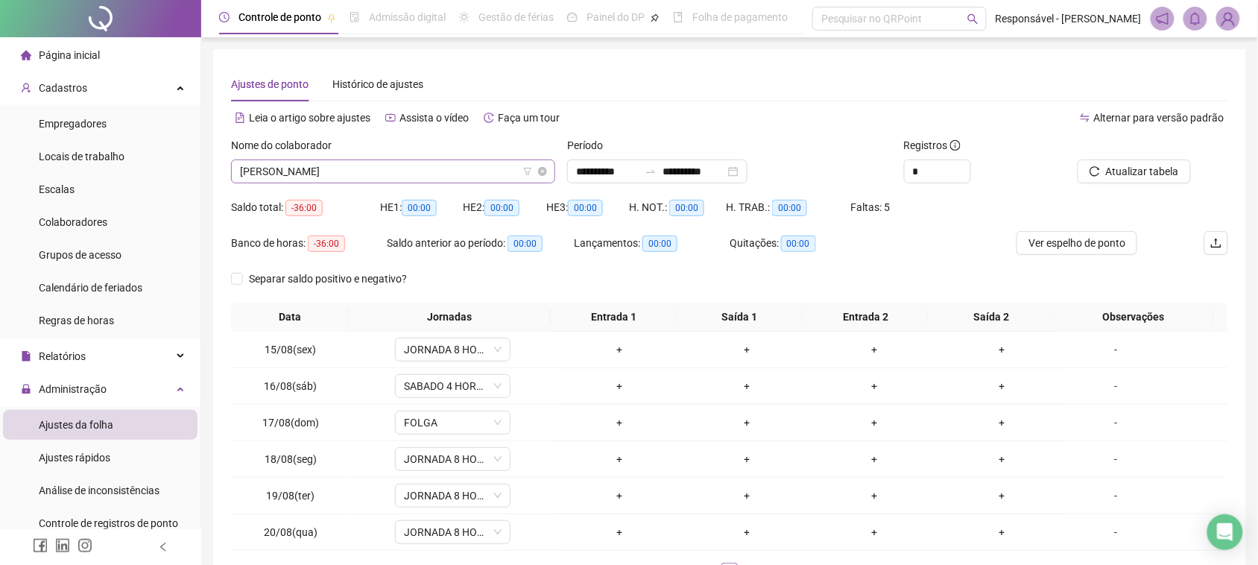
click at [430, 168] on span "[PERSON_NAME]" at bounding box center [393, 171] width 306 height 22
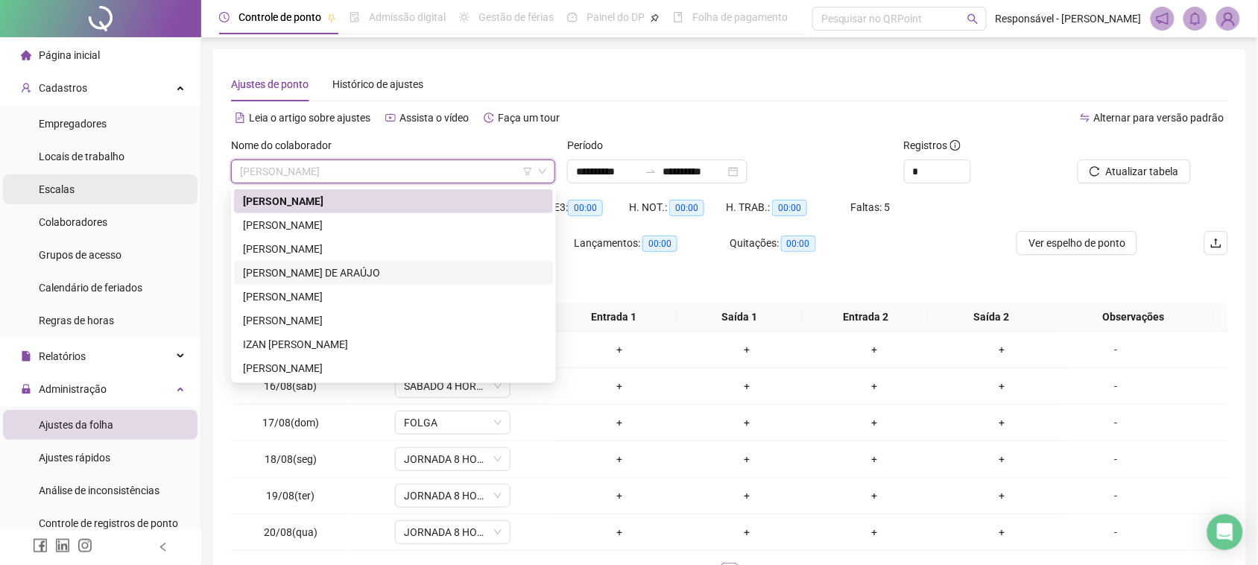
click at [87, 185] on li "Escalas" at bounding box center [100, 189] width 195 height 30
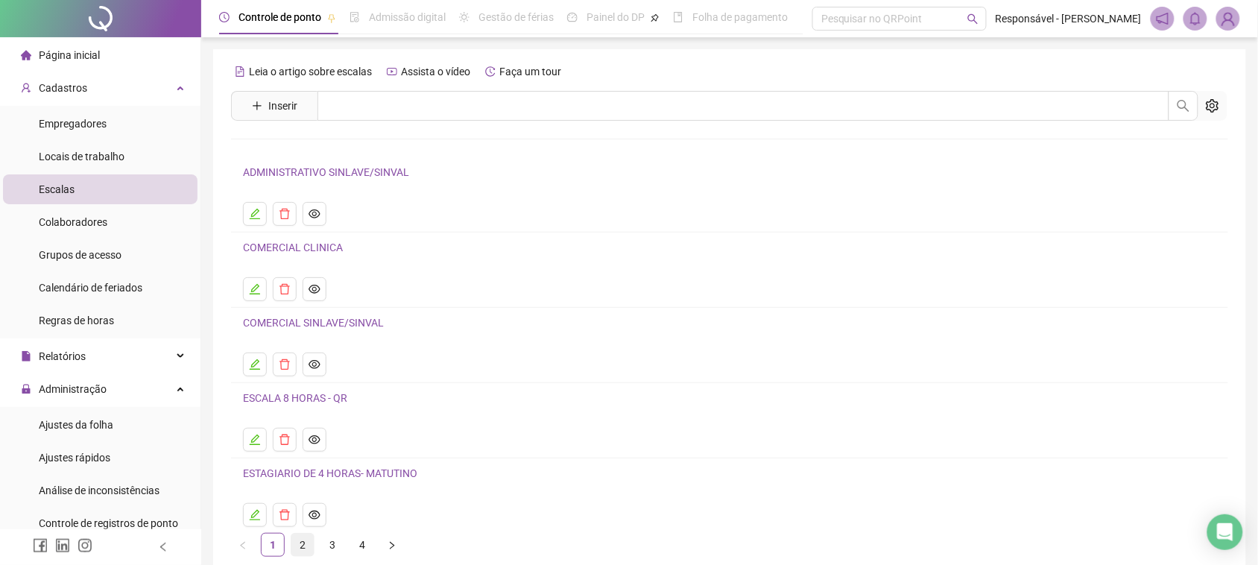
click at [303, 551] on link "2" at bounding box center [302, 545] width 22 height 22
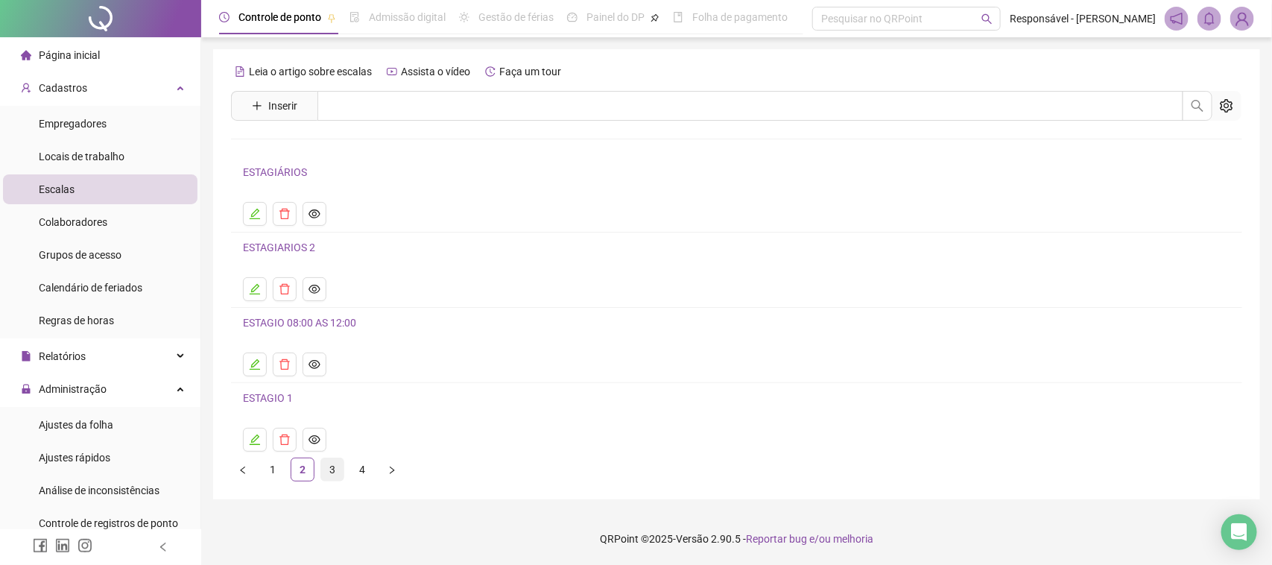
click at [325, 471] on link "3" at bounding box center [332, 469] width 22 height 22
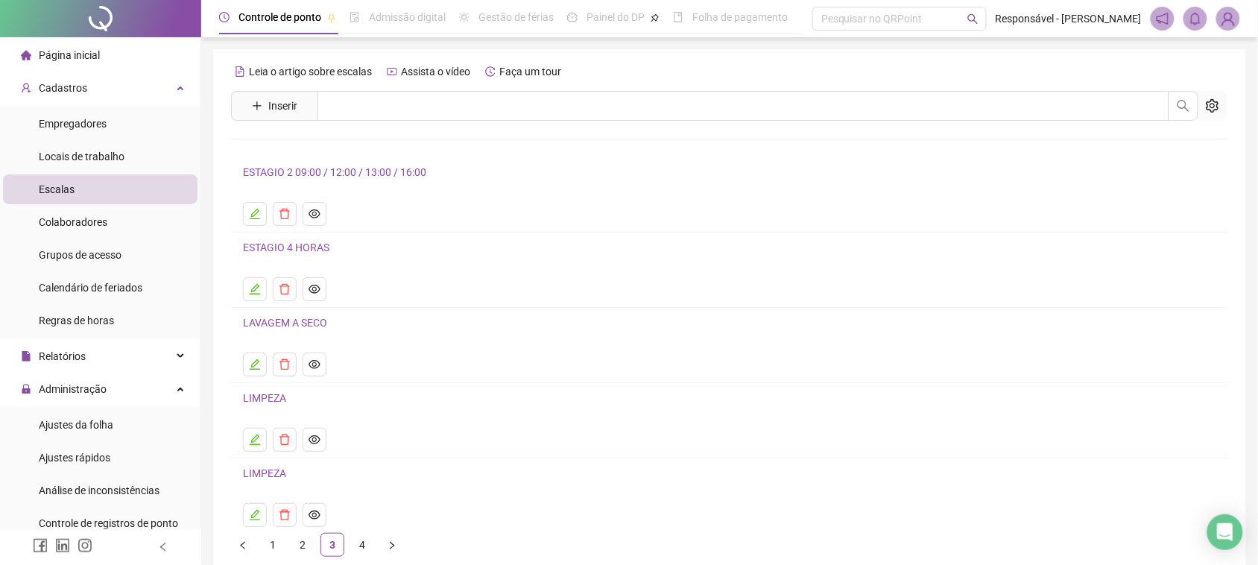
click at [347, 549] on ul "1 2 3 4" at bounding box center [729, 545] width 997 height 24
click at [352, 545] on link "4" at bounding box center [362, 545] width 22 height 22
click at [322, 328] on link "SEGUNDA A SEXTA" at bounding box center [287, 323] width 89 height 12
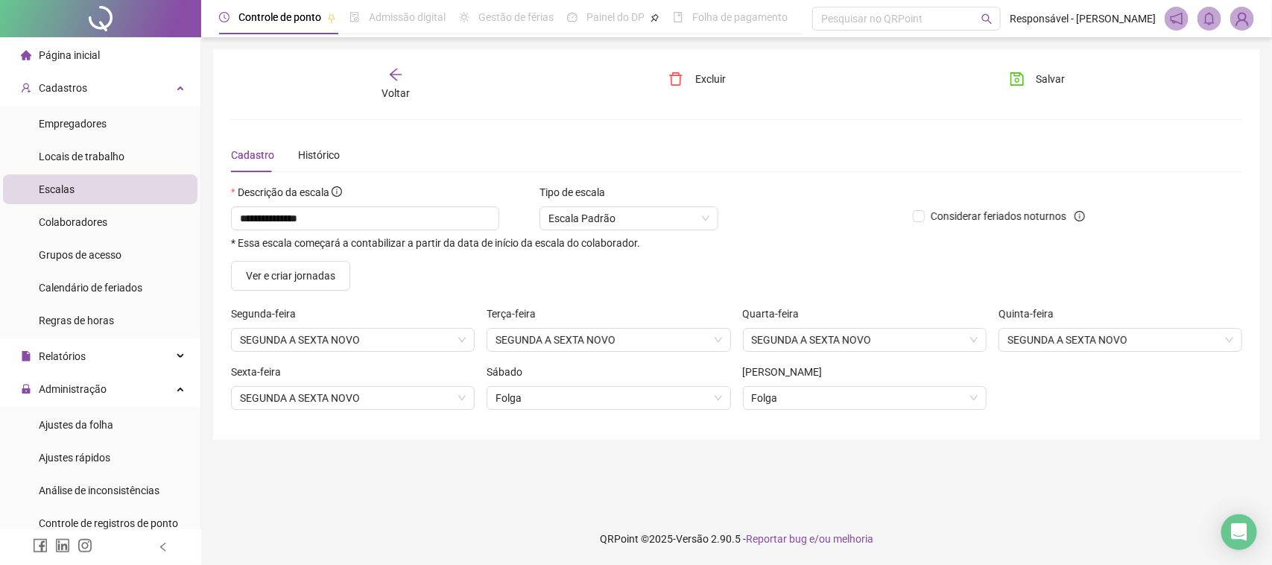
click at [396, 87] on span "Voltar" at bounding box center [396, 93] width 28 height 12
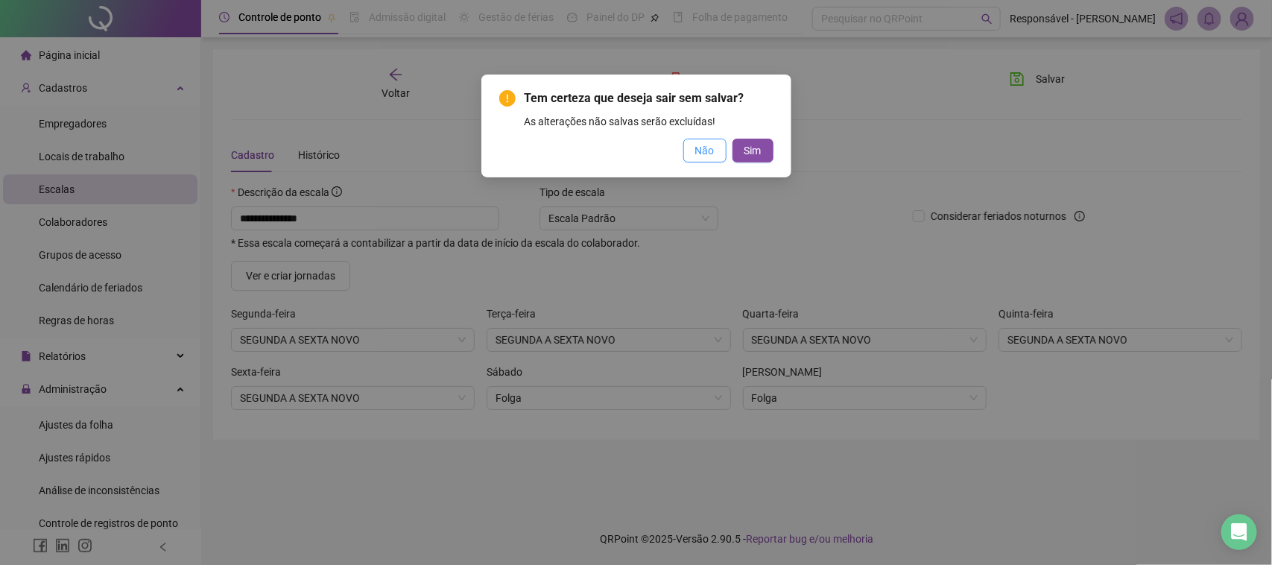
click at [695, 154] on span "Não" at bounding box center [704, 150] width 19 height 16
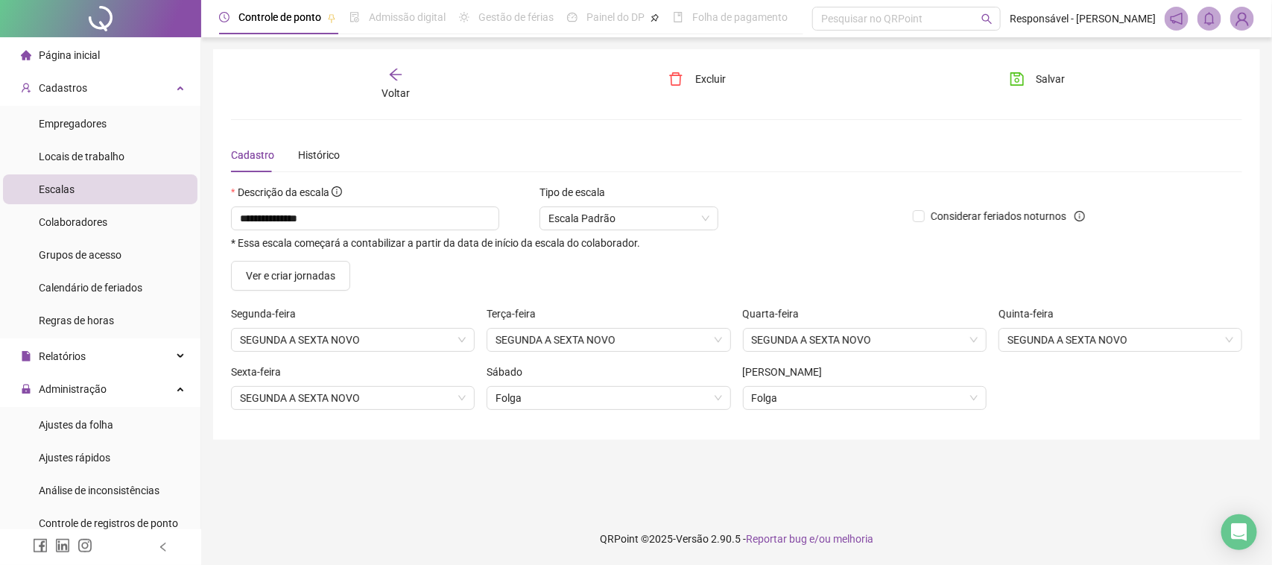
click at [360, 79] on div "Voltar" at bounding box center [395, 84] width 159 height 34
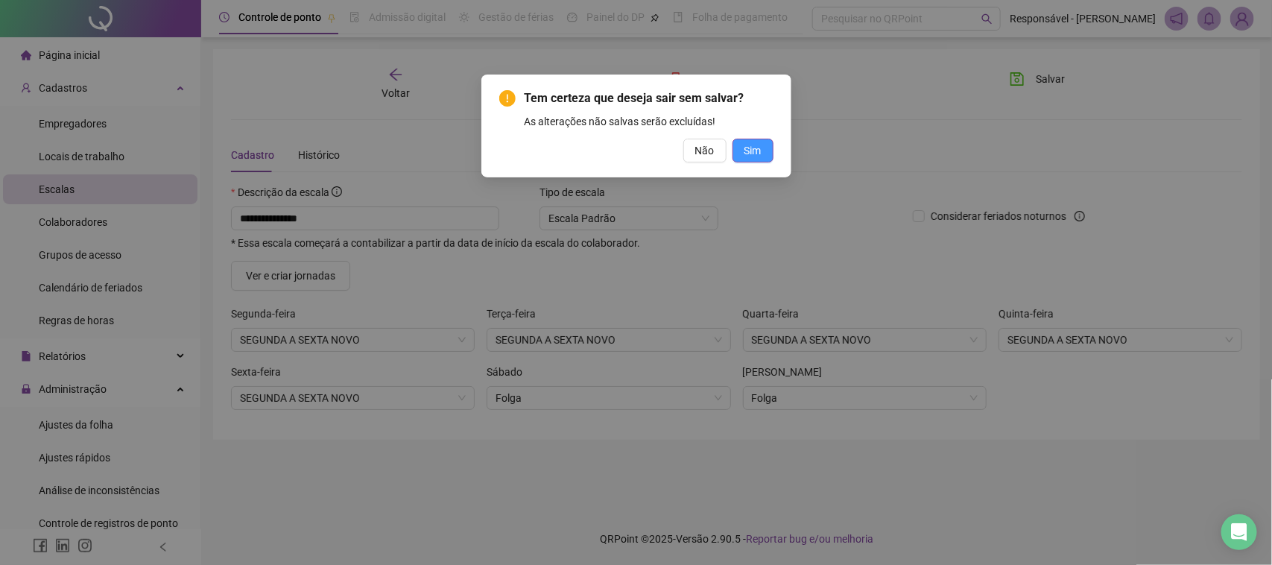
click at [768, 153] on button "Sim" at bounding box center [753, 151] width 41 height 24
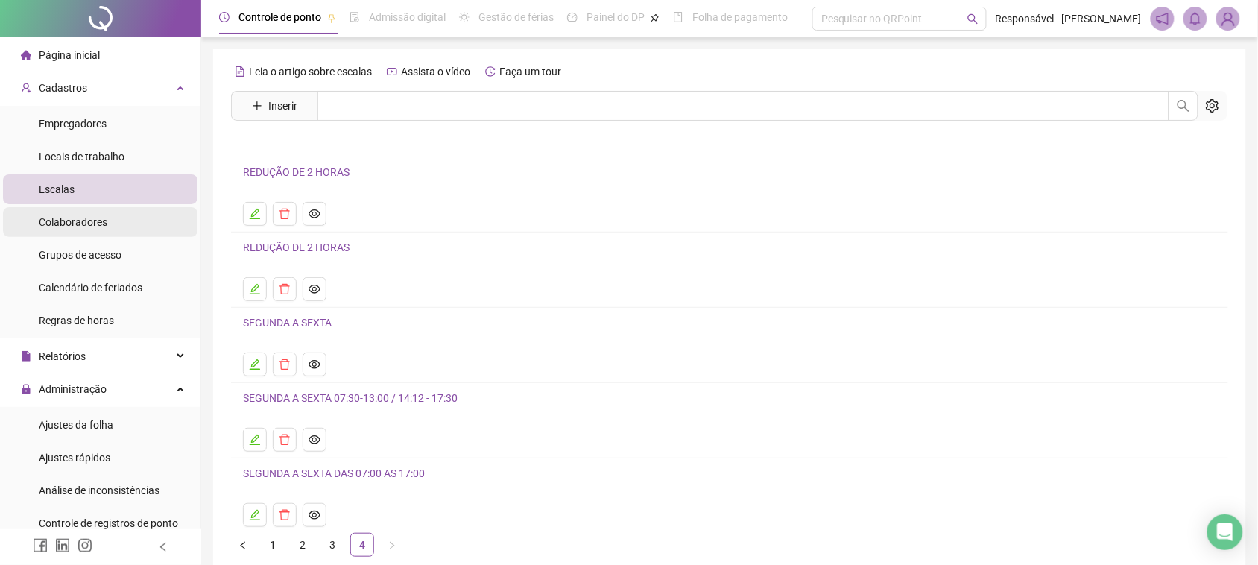
click at [116, 225] on li "Colaboradores" at bounding box center [100, 222] width 195 height 30
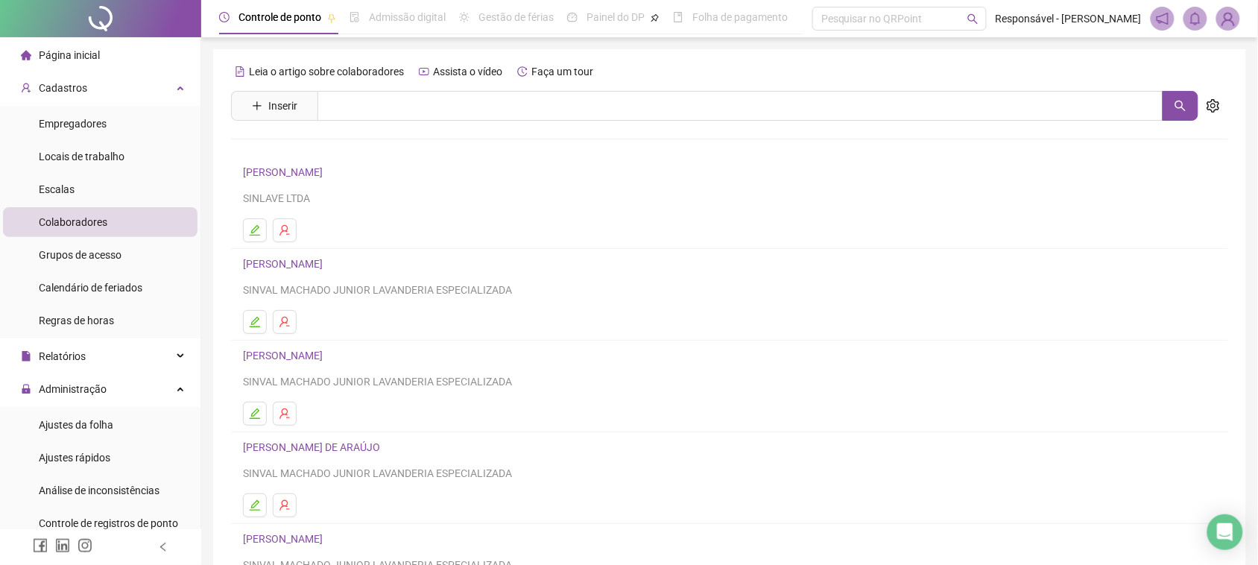
click at [327, 173] on link "[PERSON_NAME]" at bounding box center [285, 172] width 84 height 12
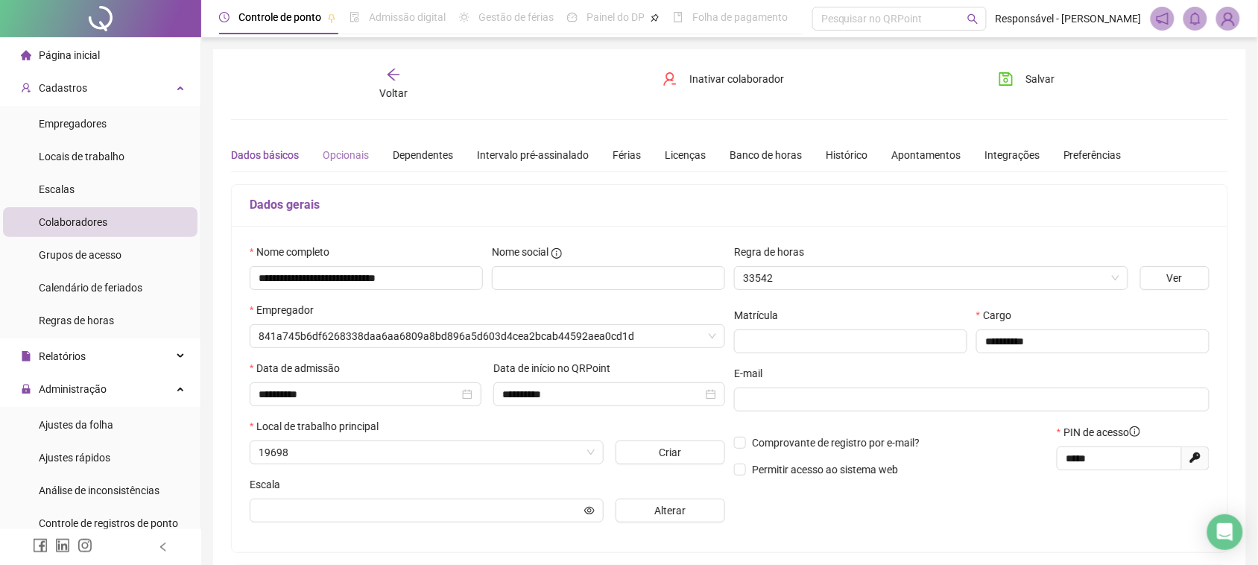
type input "**********"
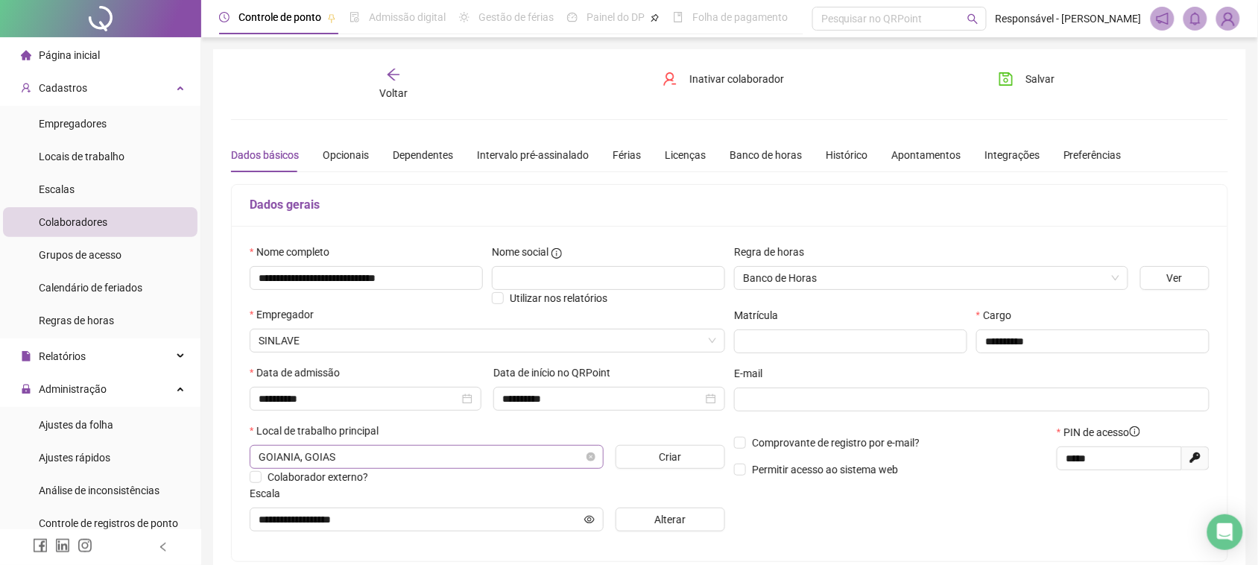
click at [348, 456] on span "GOIANIA, GOIAS" at bounding box center [427, 457] width 336 height 22
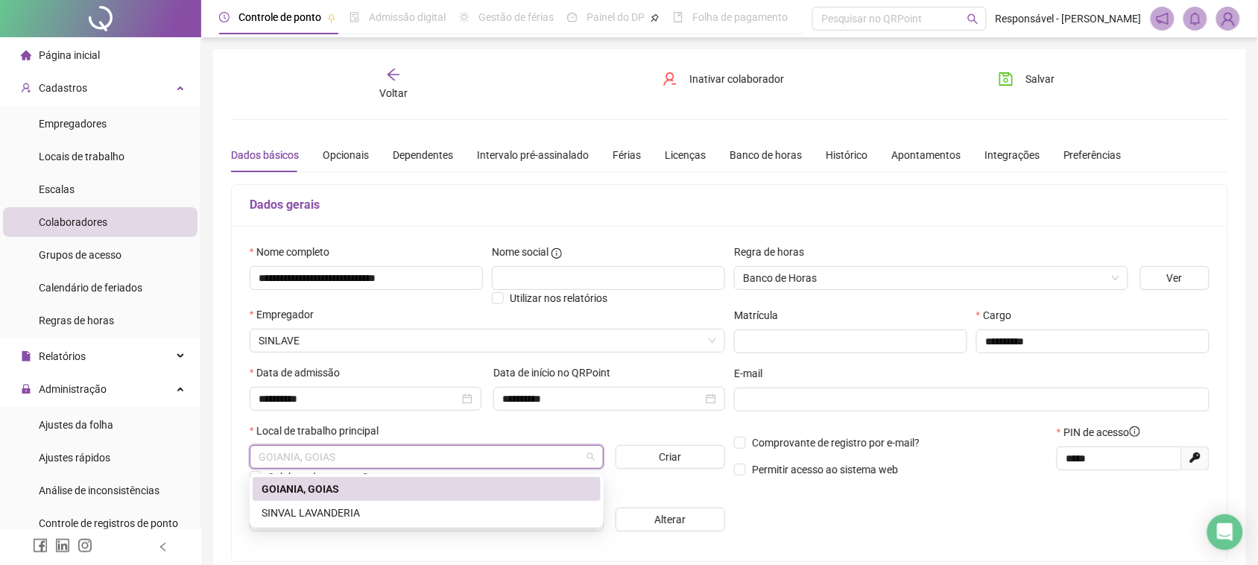
click at [407, 426] on div "Local de trabalho principal" at bounding box center [487, 434] width 475 height 22
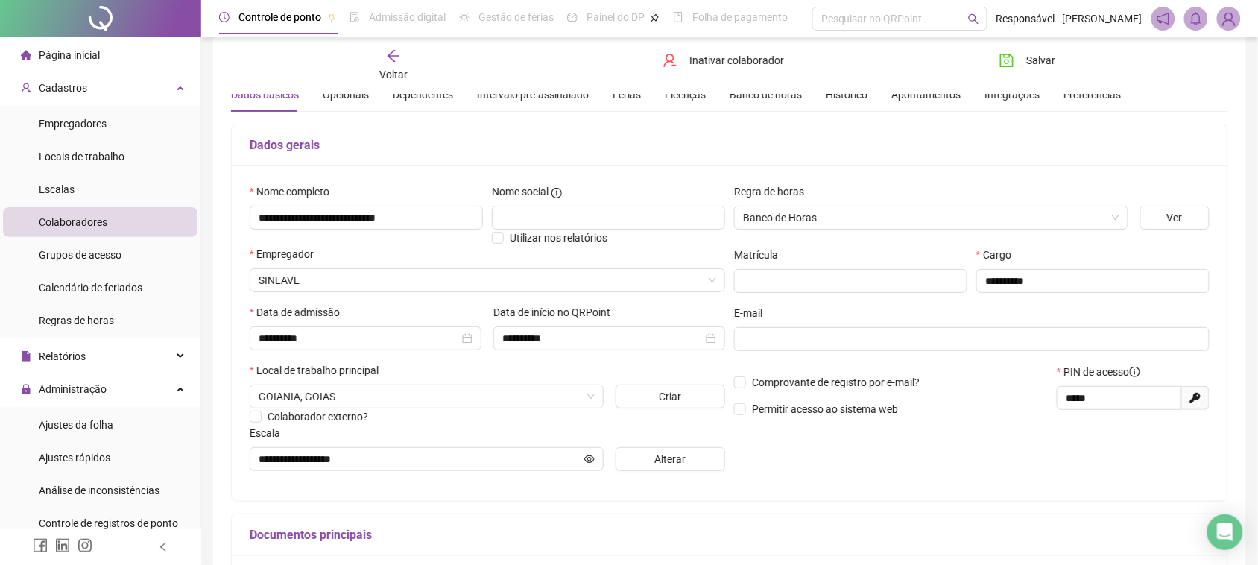
scroll to position [93, 0]
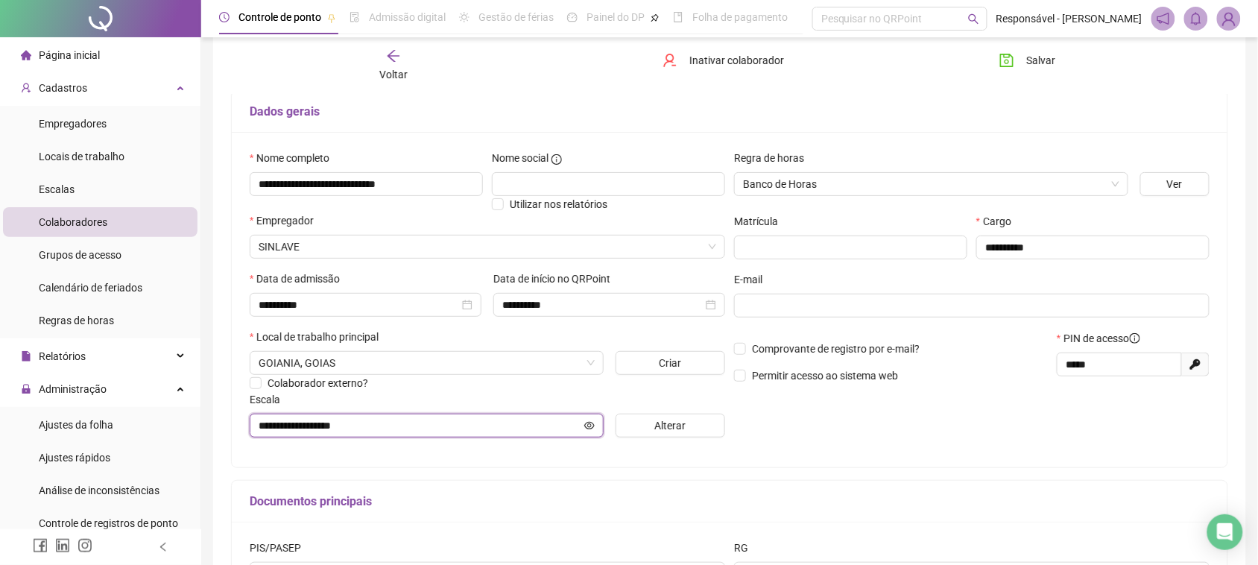
click at [415, 425] on input "**********" at bounding box center [420, 425] width 323 height 16
click at [627, 426] on button "Alterar" at bounding box center [671, 426] width 110 height 24
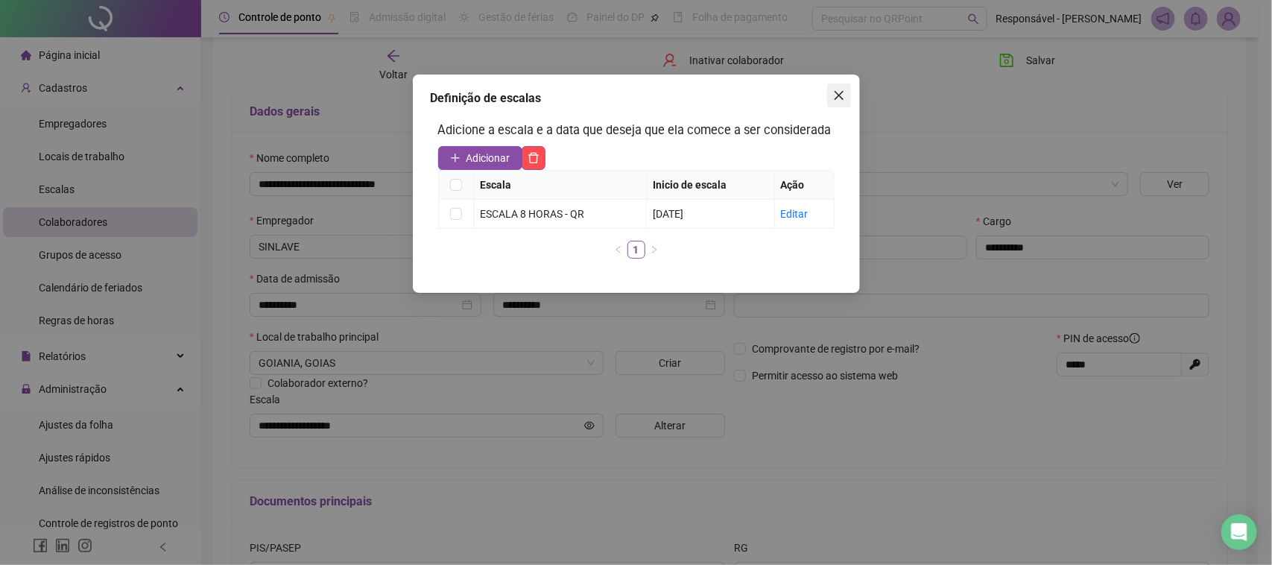
click at [838, 95] on icon "close" at bounding box center [838, 95] width 9 height 9
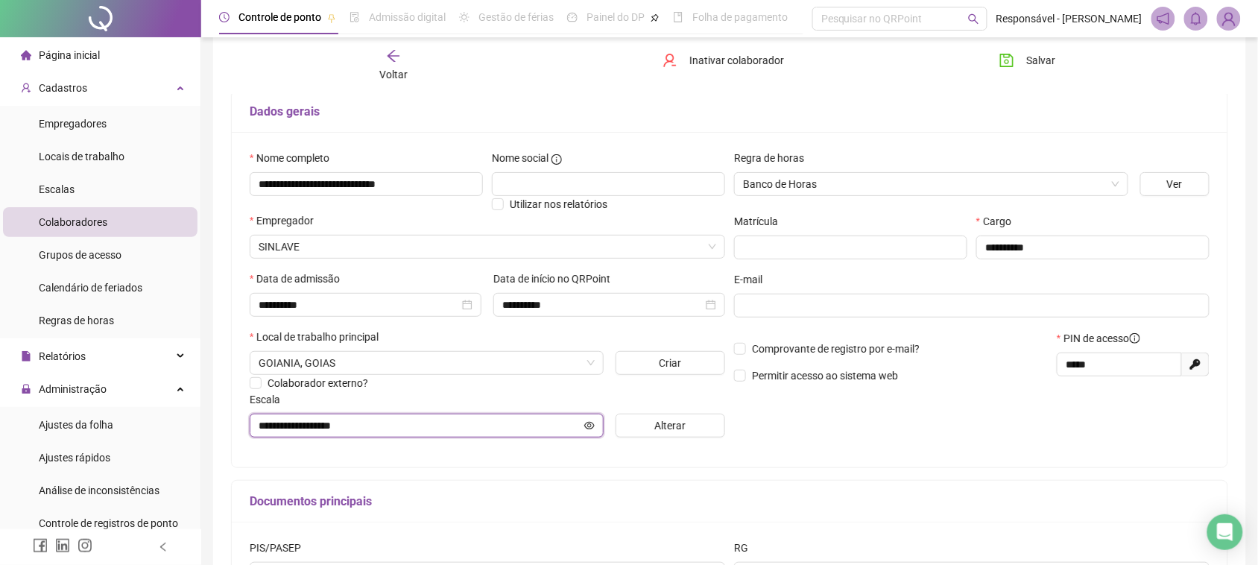
click at [589, 431] on icon "eye" at bounding box center [589, 425] width 10 height 10
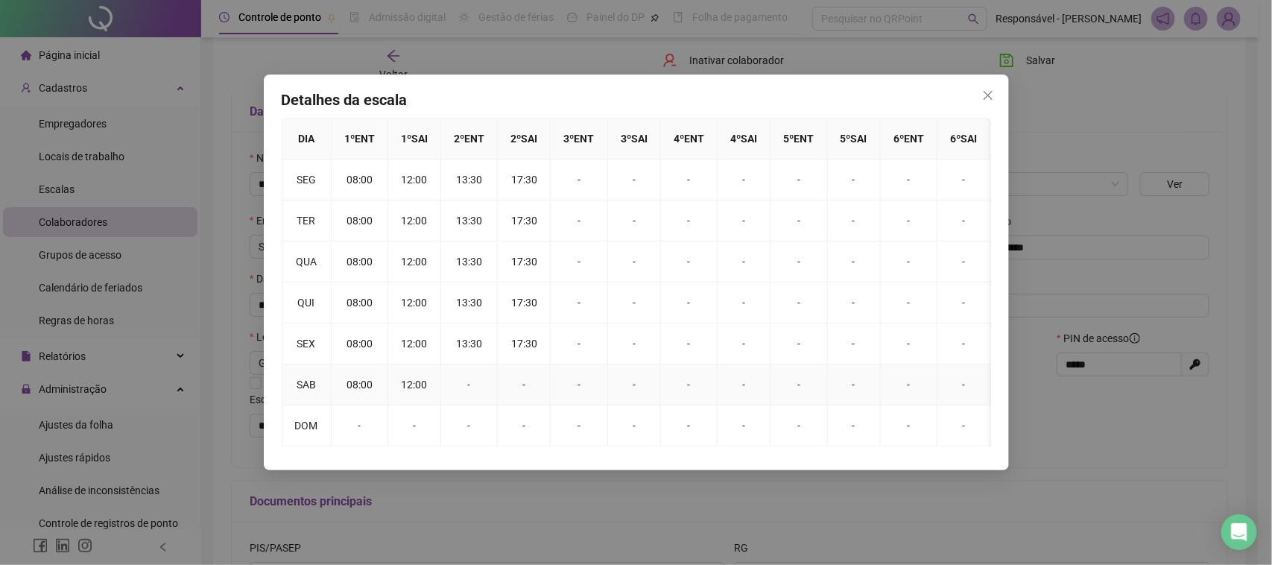
click at [407, 385] on td "12:00" at bounding box center [414, 384] width 53 height 41
click at [434, 382] on td "12:00" at bounding box center [414, 384] width 53 height 41
click at [461, 384] on td "-" at bounding box center [469, 384] width 57 height 41
click at [990, 95] on icon "close" at bounding box center [988, 95] width 12 height 12
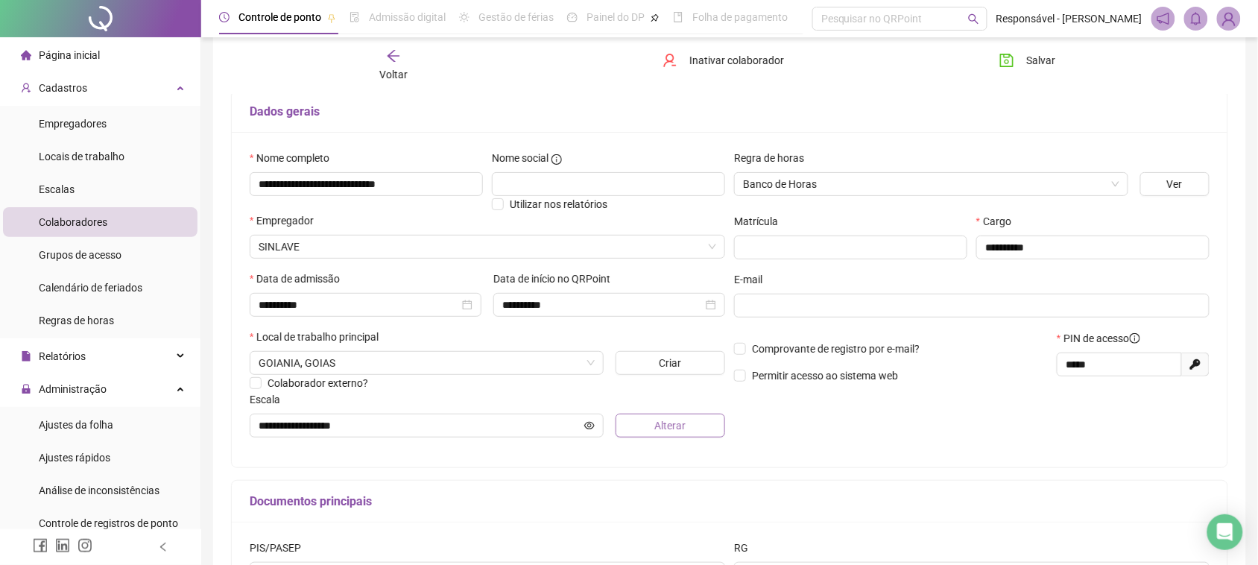
click at [632, 425] on button "Alterar" at bounding box center [671, 426] width 110 height 24
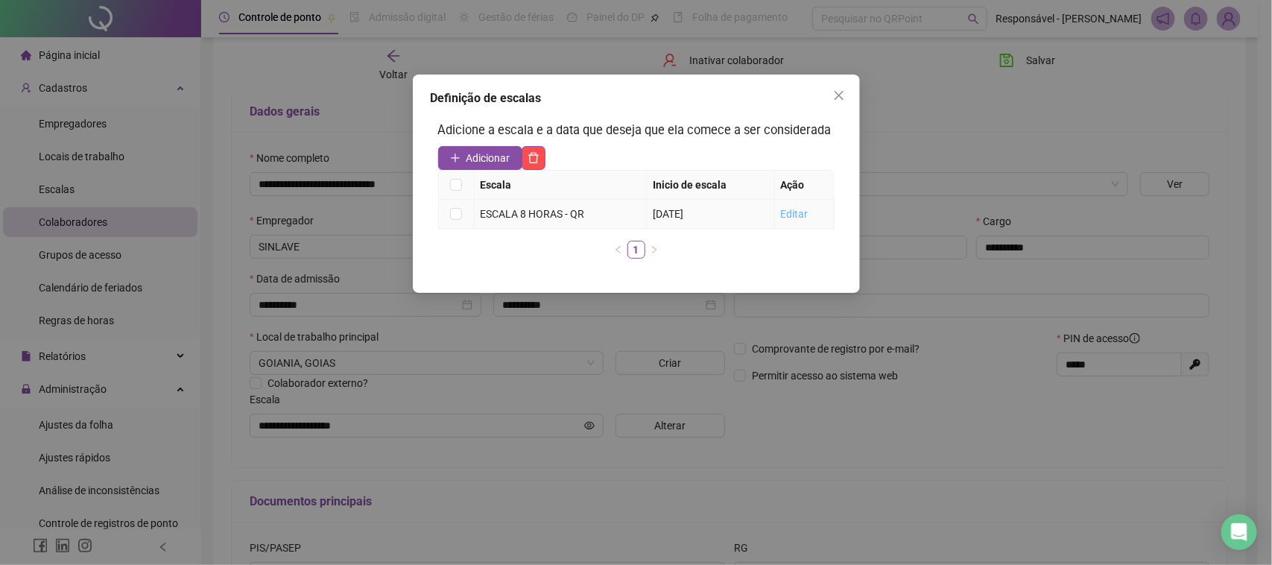
click at [787, 211] on link "Editar" at bounding box center [795, 214] width 28 height 12
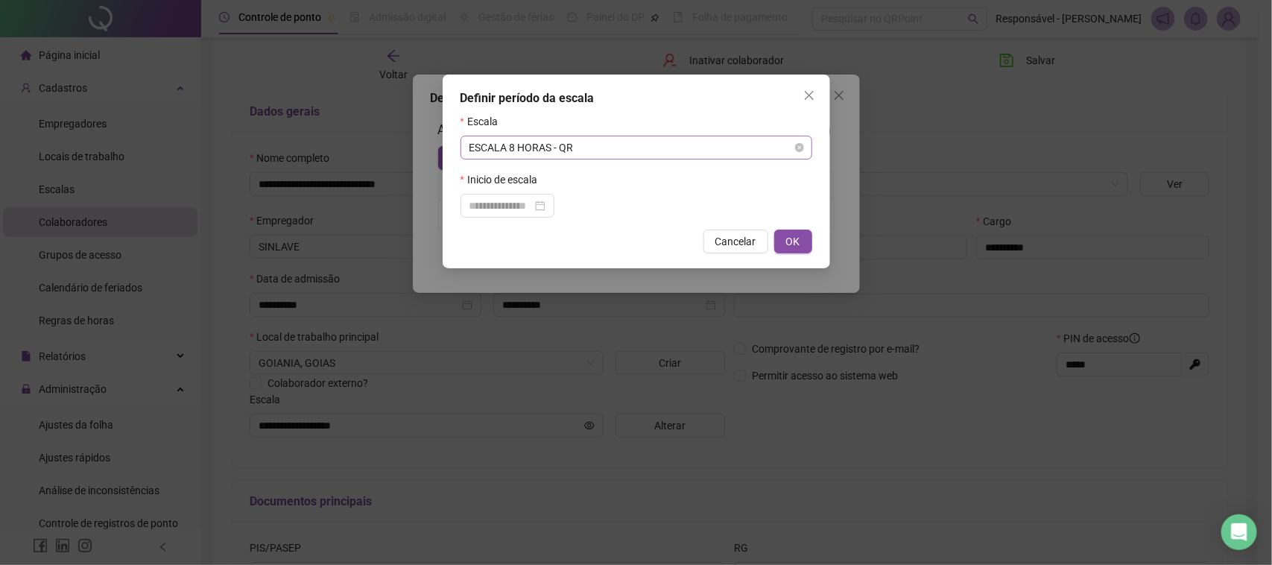
click at [507, 145] on span "ESCALA 8 HORAS - QR" at bounding box center [637, 147] width 334 height 22
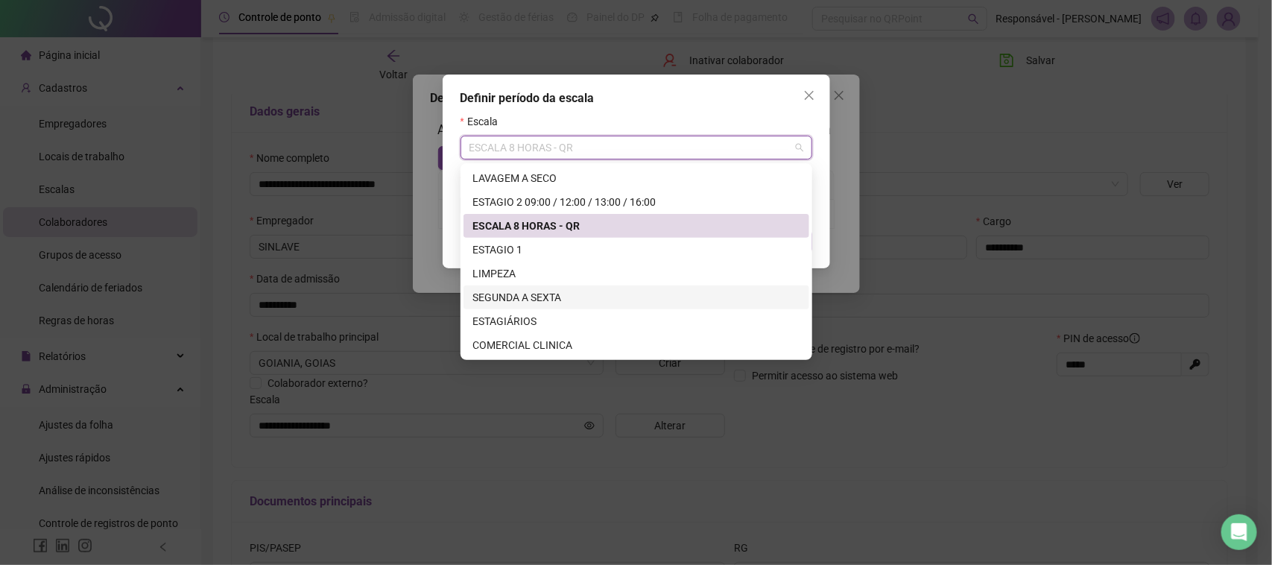
click at [545, 293] on div "SEGUNDA A SEXTA" at bounding box center [636, 297] width 328 height 16
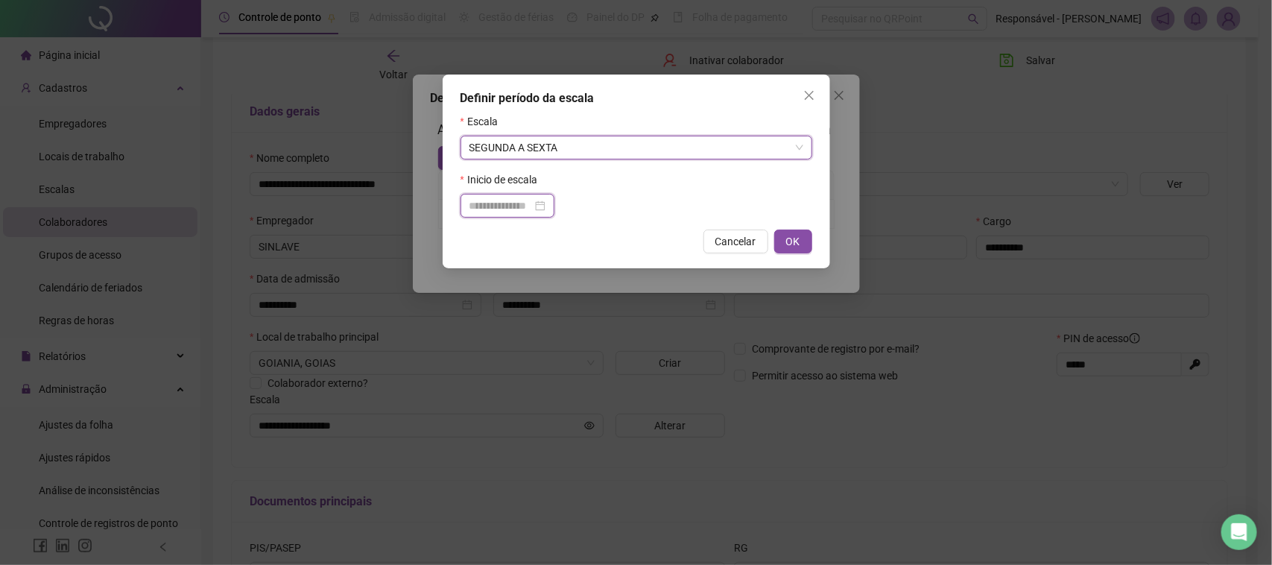
click at [497, 214] on input at bounding box center [501, 205] width 63 height 16
type input "**********"
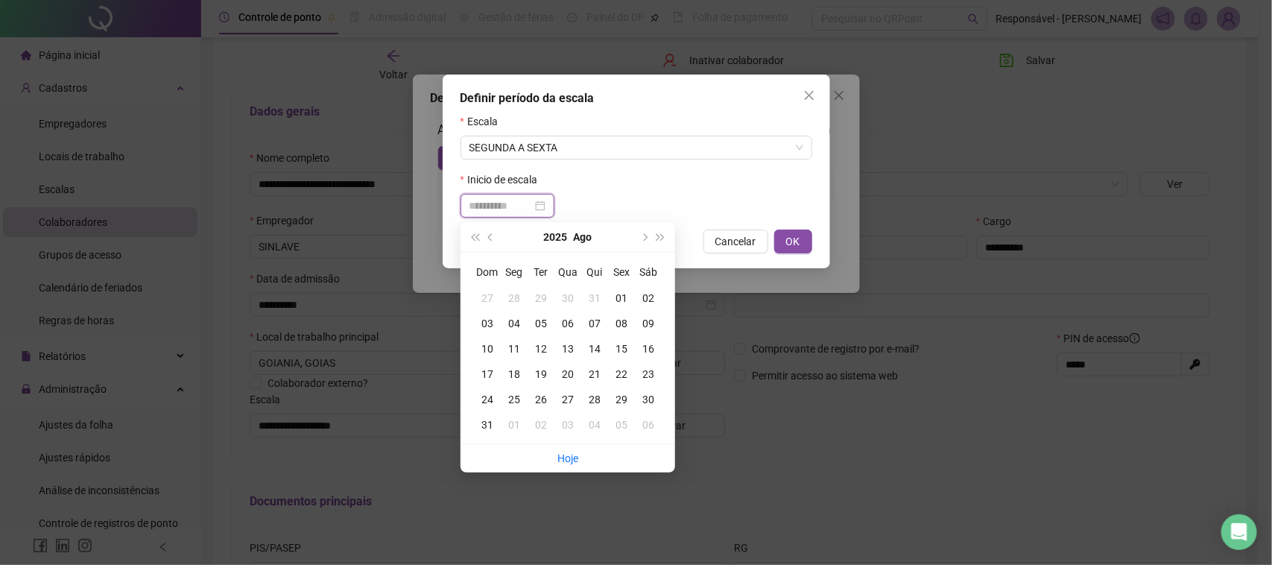
type input "**********"
click at [626, 350] on div "15" at bounding box center [621, 349] width 27 height 16
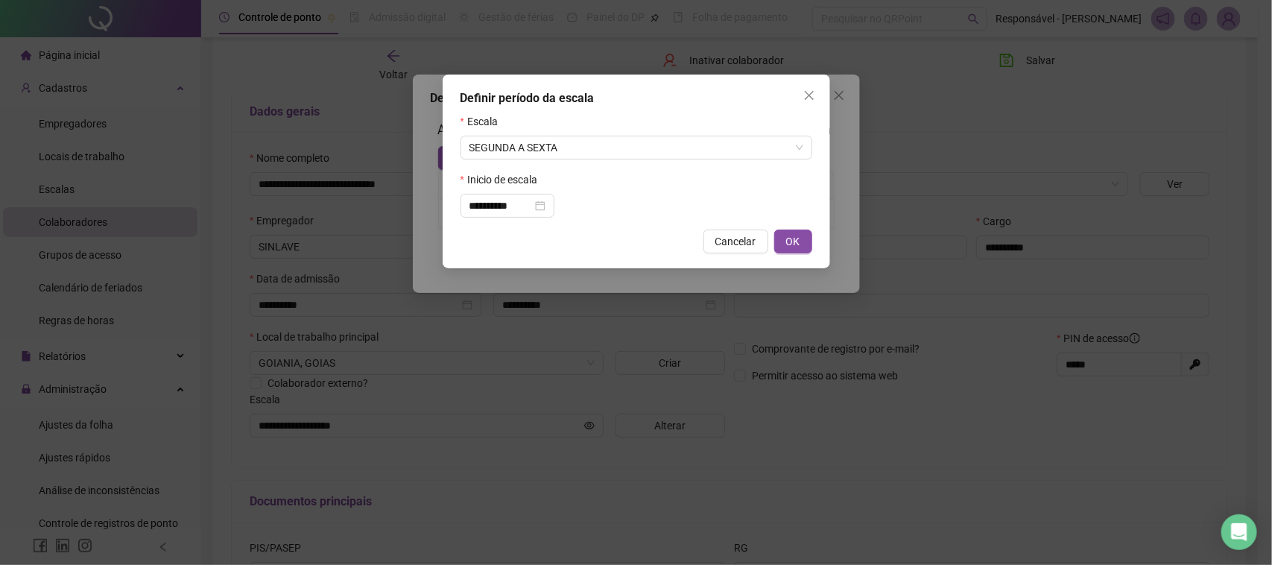
click at [788, 256] on div "**********" at bounding box center [637, 172] width 388 height 194
click at [788, 253] on button "OK" at bounding box center [793, 242] width 38 height 24
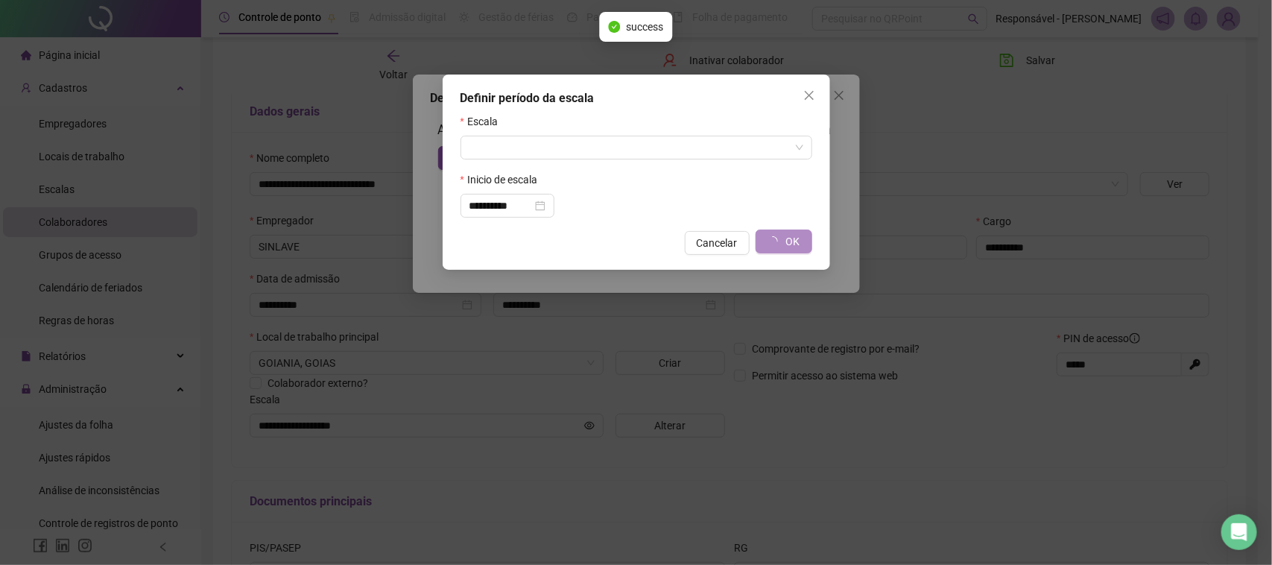
type input "**********"
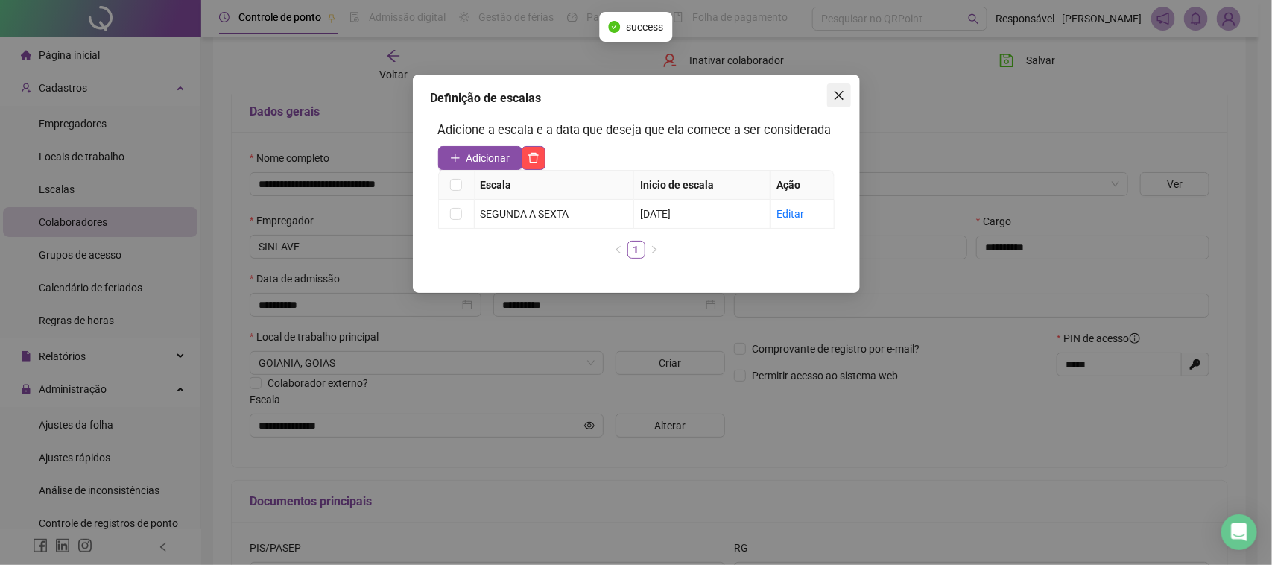
click at [848, 95] on span "Close" at bounding box center [839, 95] width 24 height 12
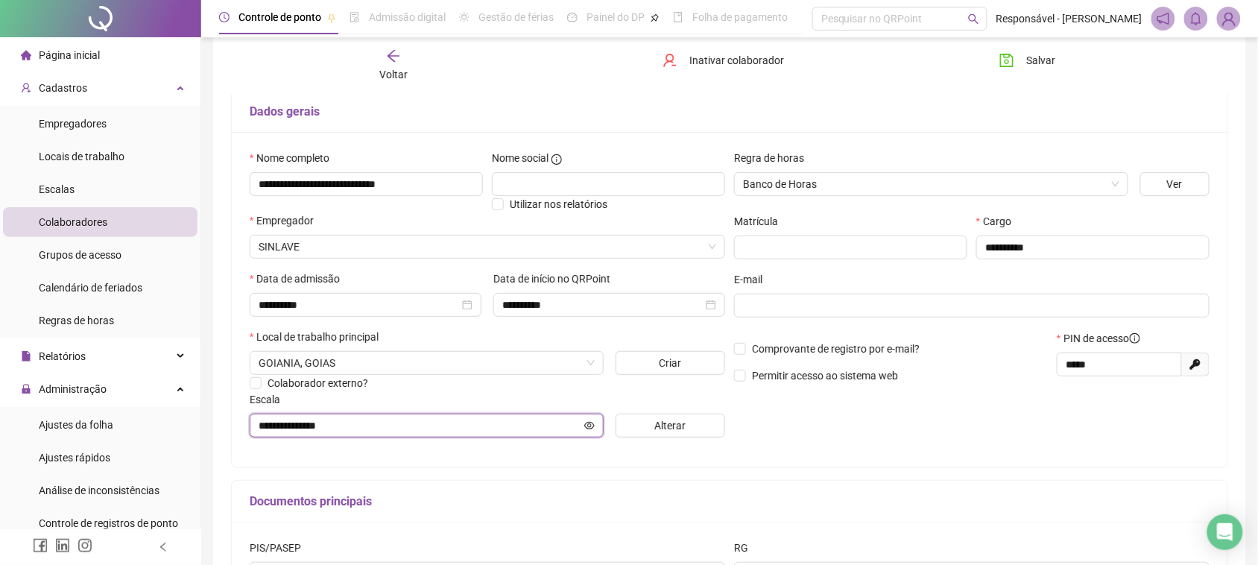
click at [590, 426] on icon "eye" at bounding box center [589, 425] width 10 height 10
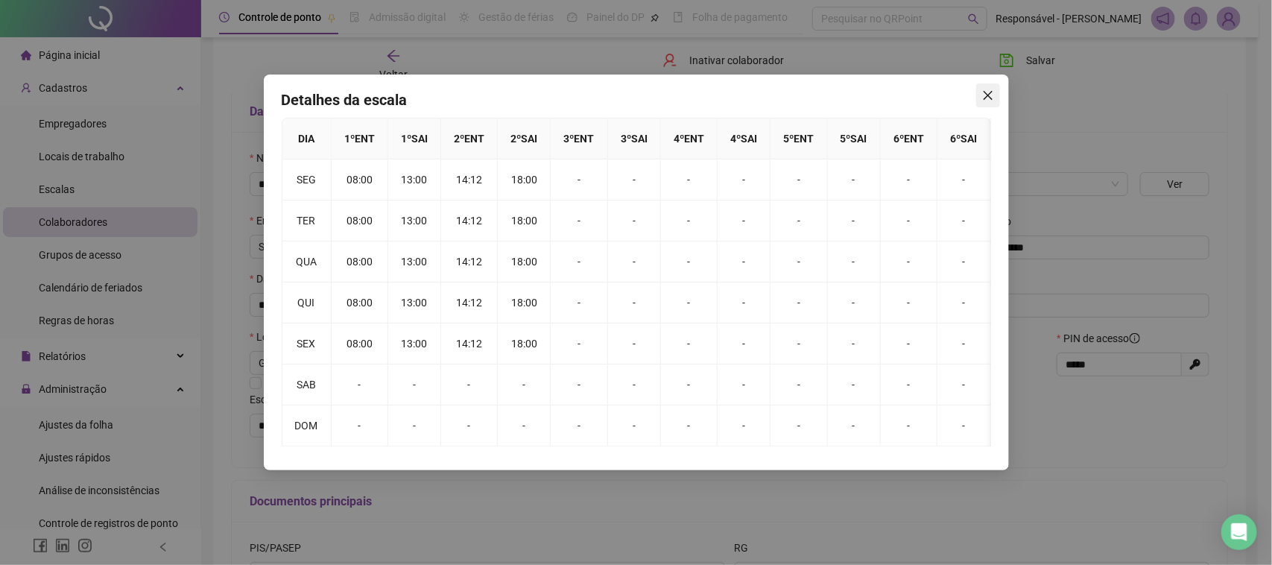
click at [991, 95] on icon "close" at bounding box center [988, 95] width 12 height 12
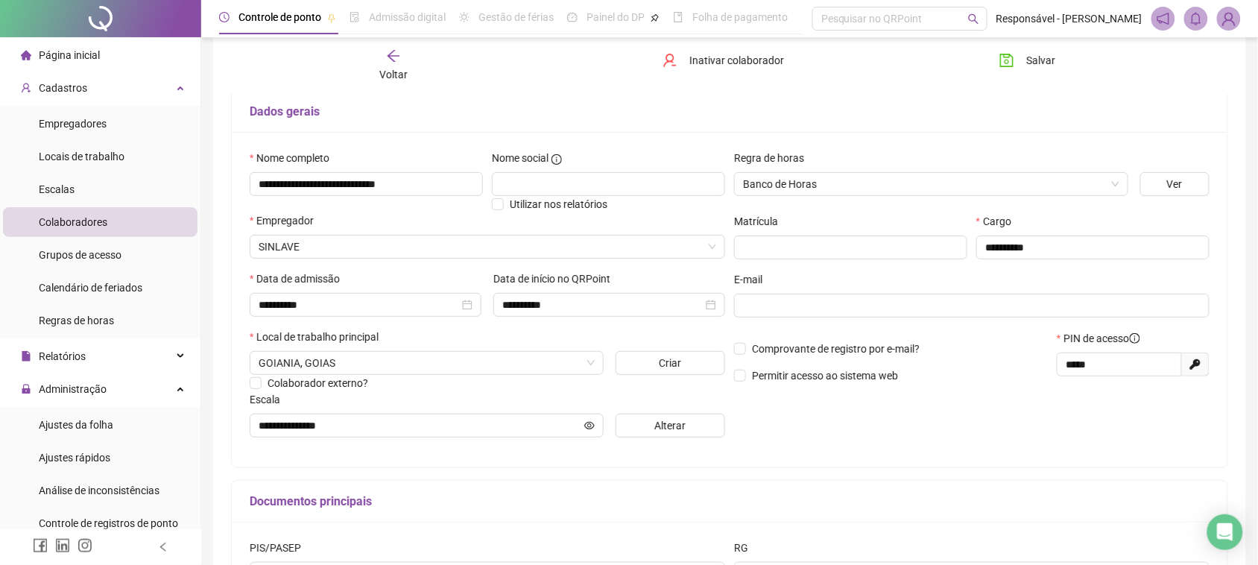
click at [391, 69] on span "Voltar" at bounding box center [393, 75] width 28 height 12
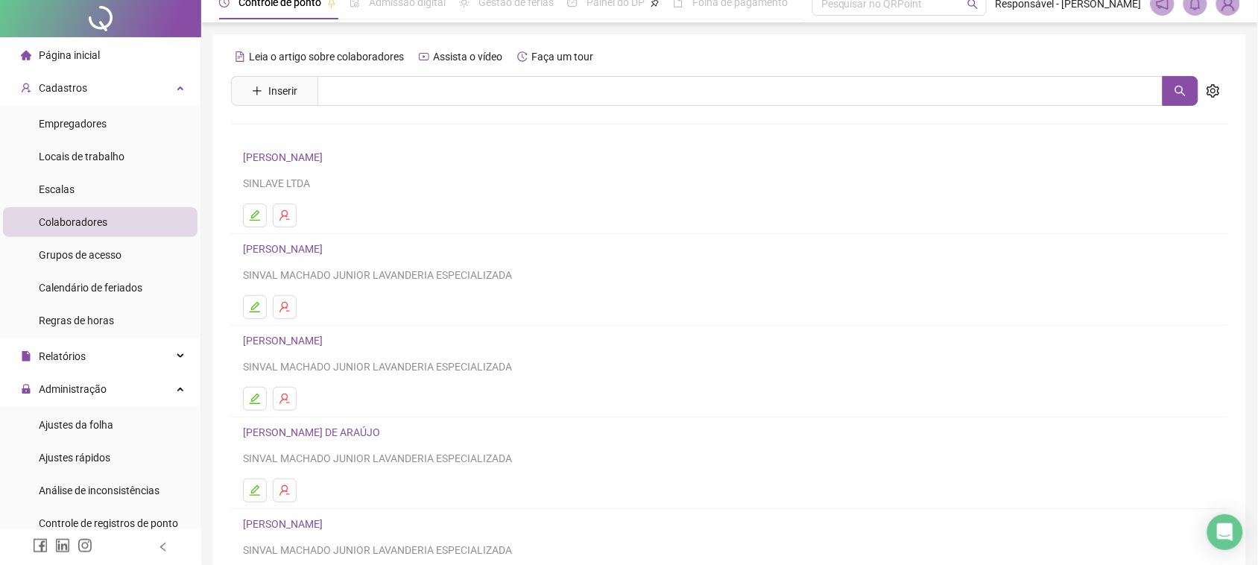
scroll to position [0, 0]
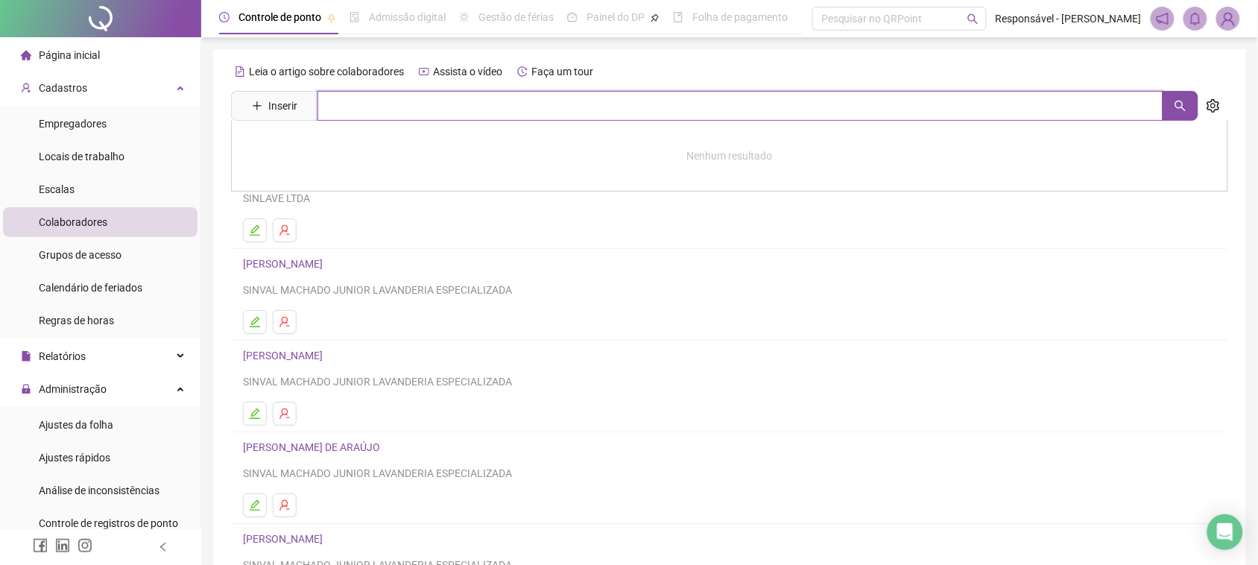
click at [1017, 110] on input "text" at bounding box center [740, 106] width 846 height 30
type input "****"
click at [1202, 105] on button "button" at bounding box center [1213, 106] width 30 height 30
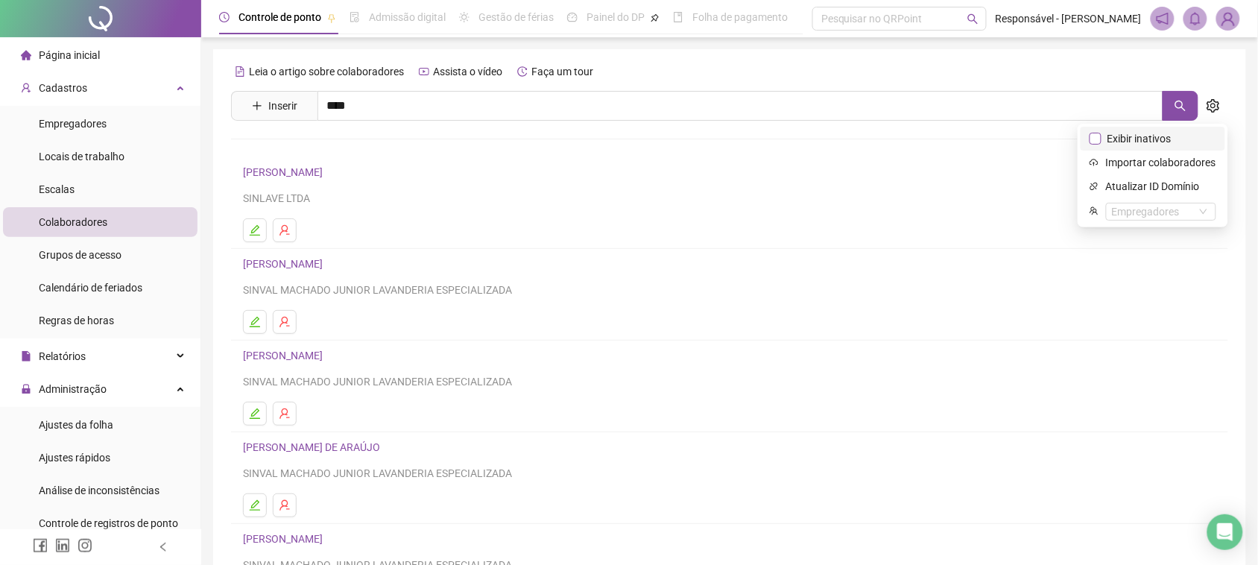
click at [1176, 142] on span "Exibir inativos" at bounding box center [1139, 138] width 76 height 16
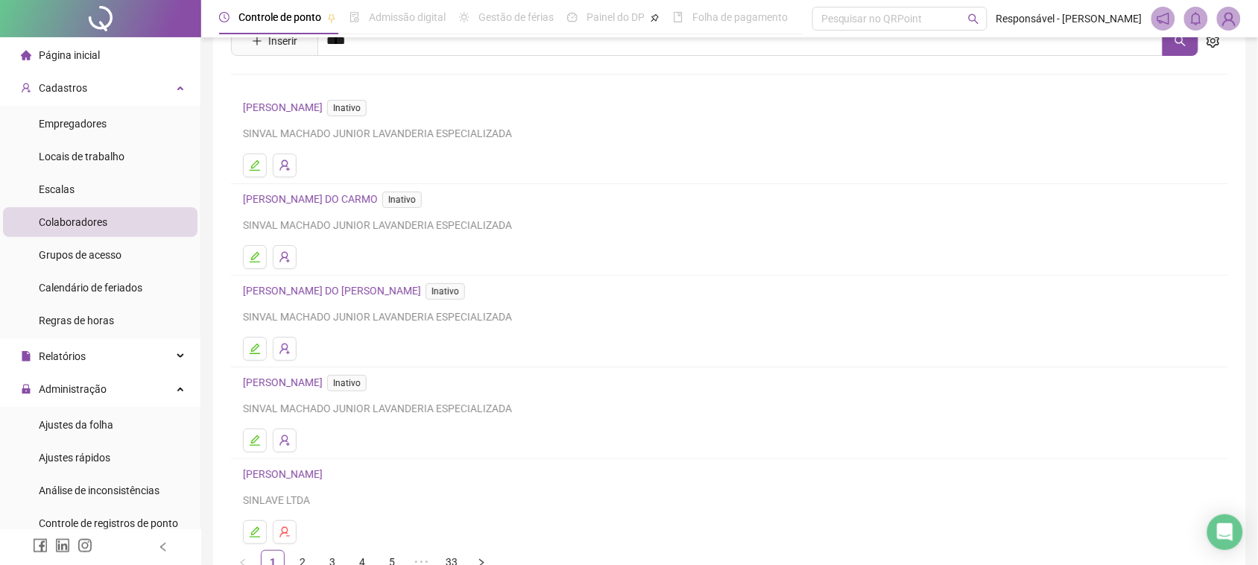
scroll to position [159, 0]
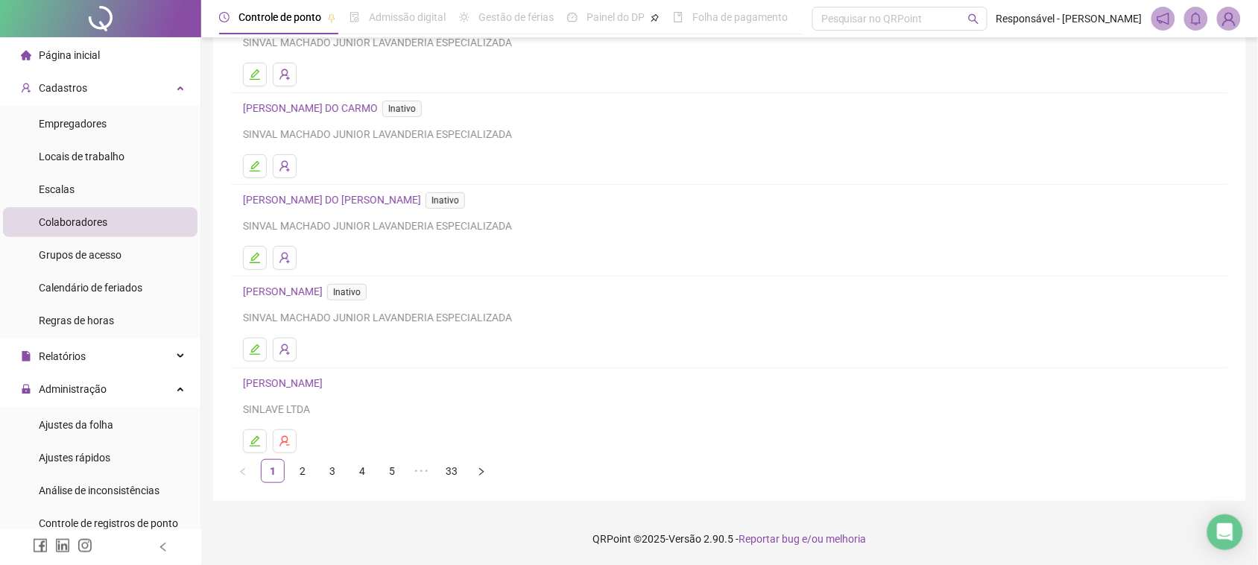
click at [341, 297] on link "[PERSON_NAME] Inativo" at bounding box center [308, 291] width 130 height 12
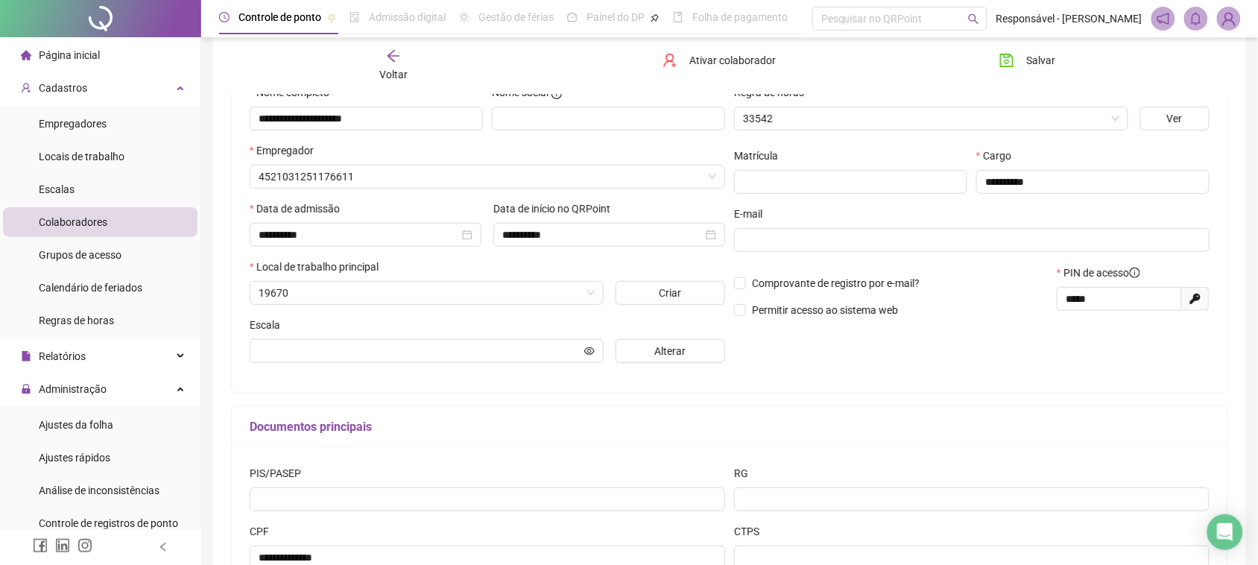
scroll to position [166, 0]
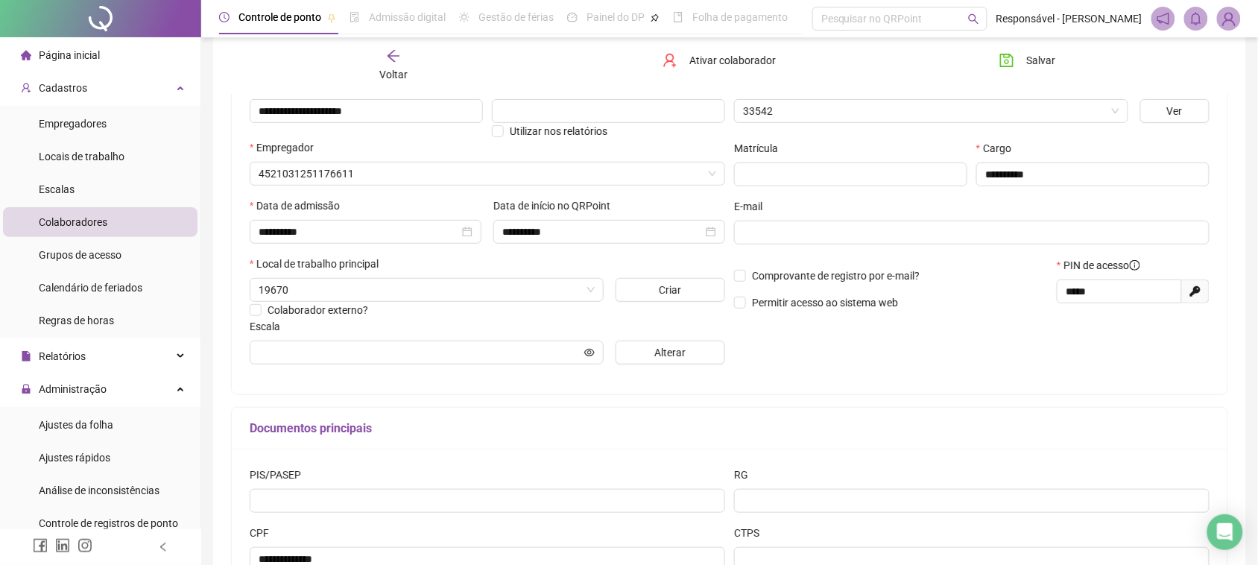
type input "**********"
click at [388, 76] on span "Voltar" at bounding box center [393, 75] width 28 height 12
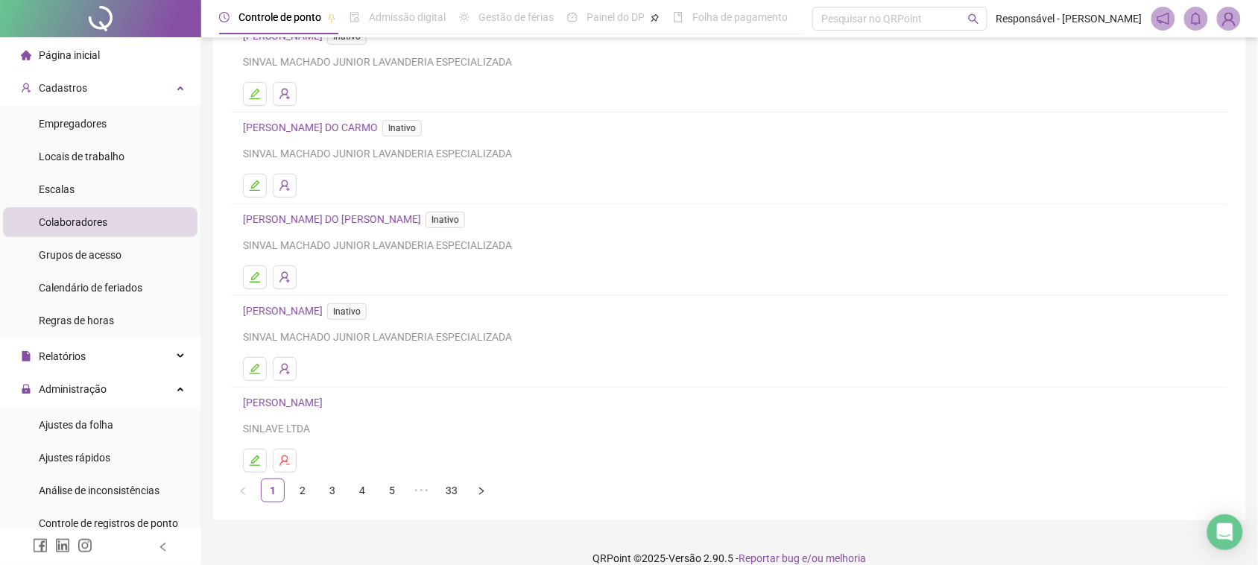
scroll to position [159, 0]
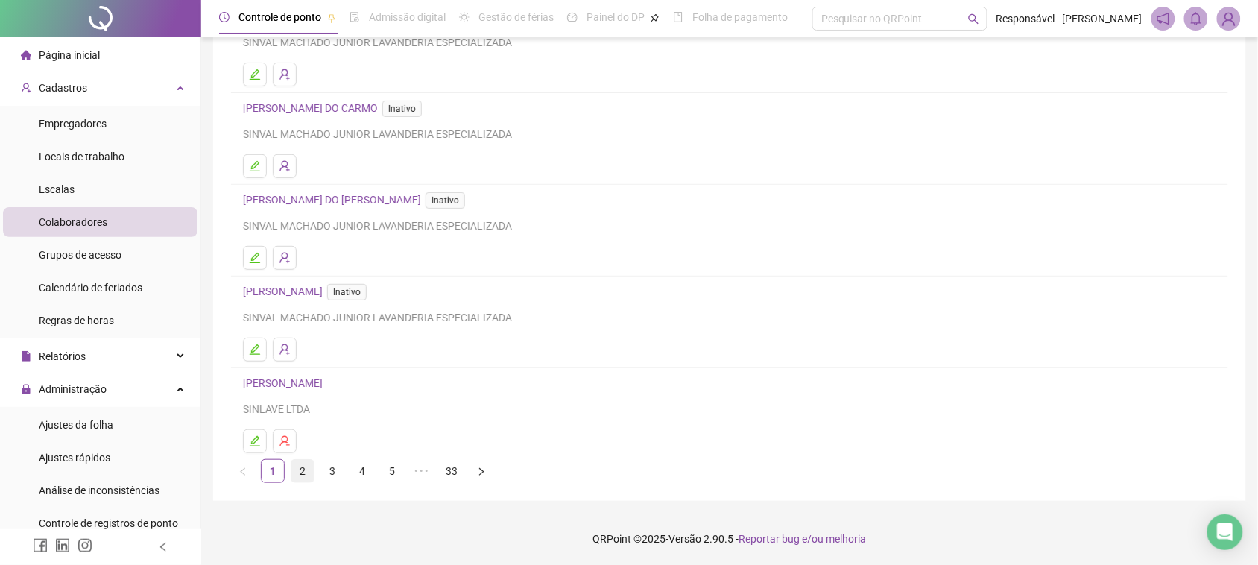
click at [293, 467] on link "2" at bounding box center [302, 471] width 22 height 22
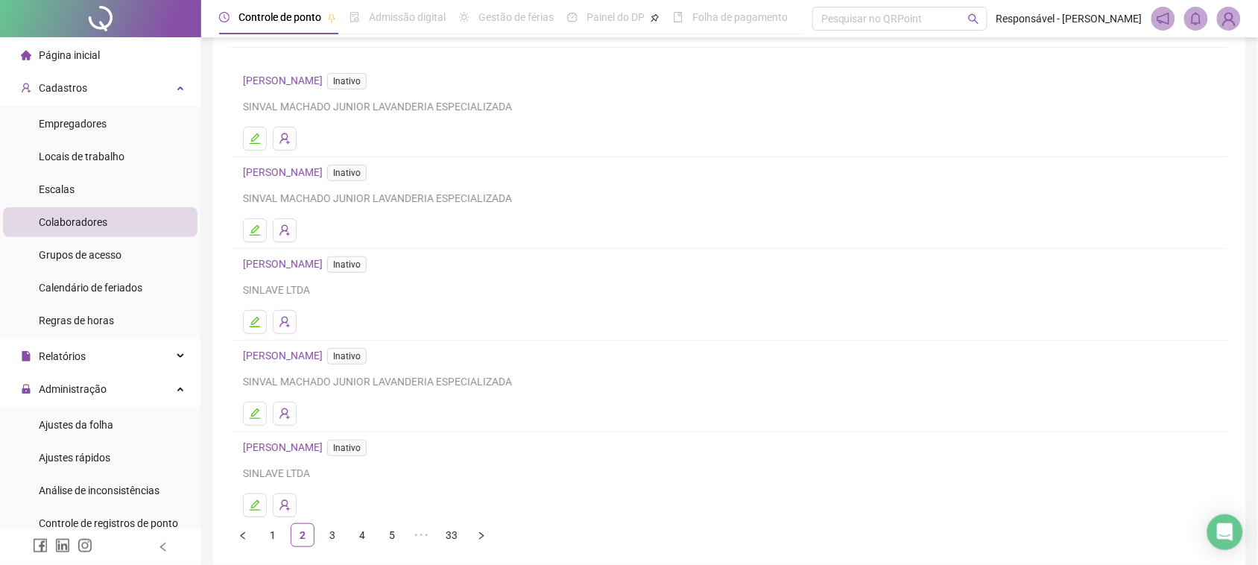
scroll to position [93, 0]
click at [337, 533] on link "3" at bounding box center [332, 533] width 22 height 22
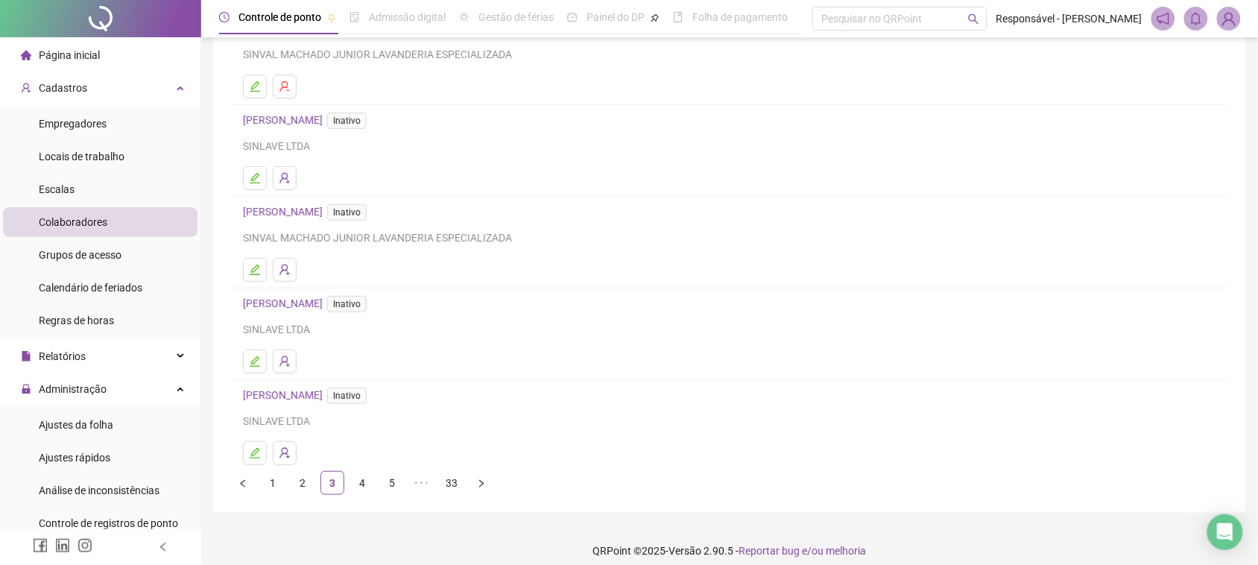
scroll to position [159, 0]
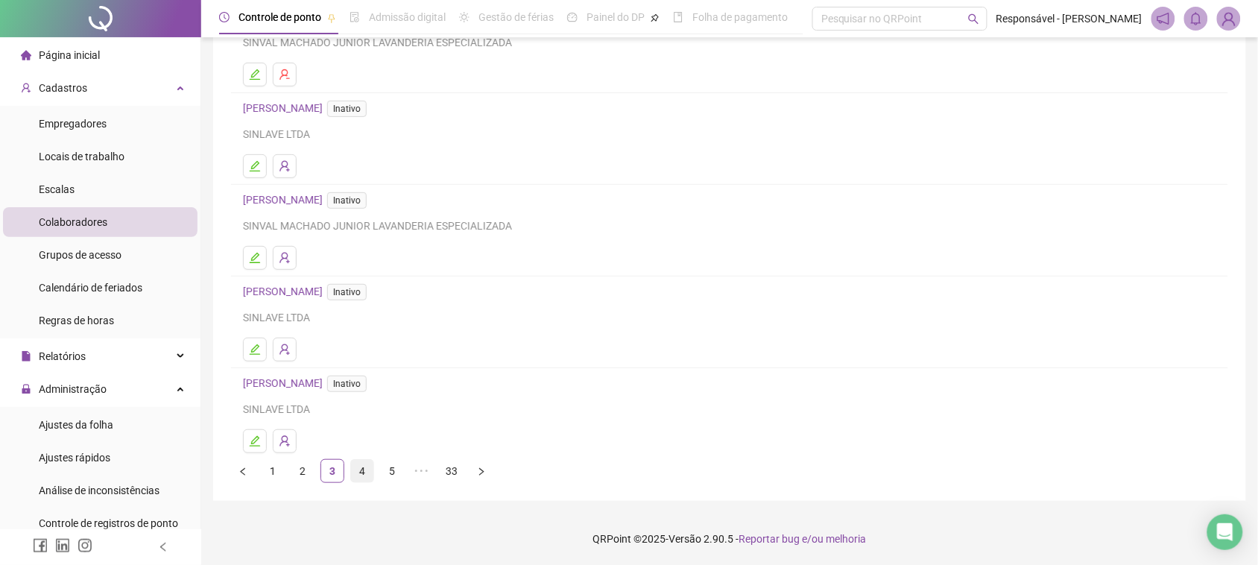
click at [360, 461] on link "4" at bounding box center [362, 471] width 22 height 22
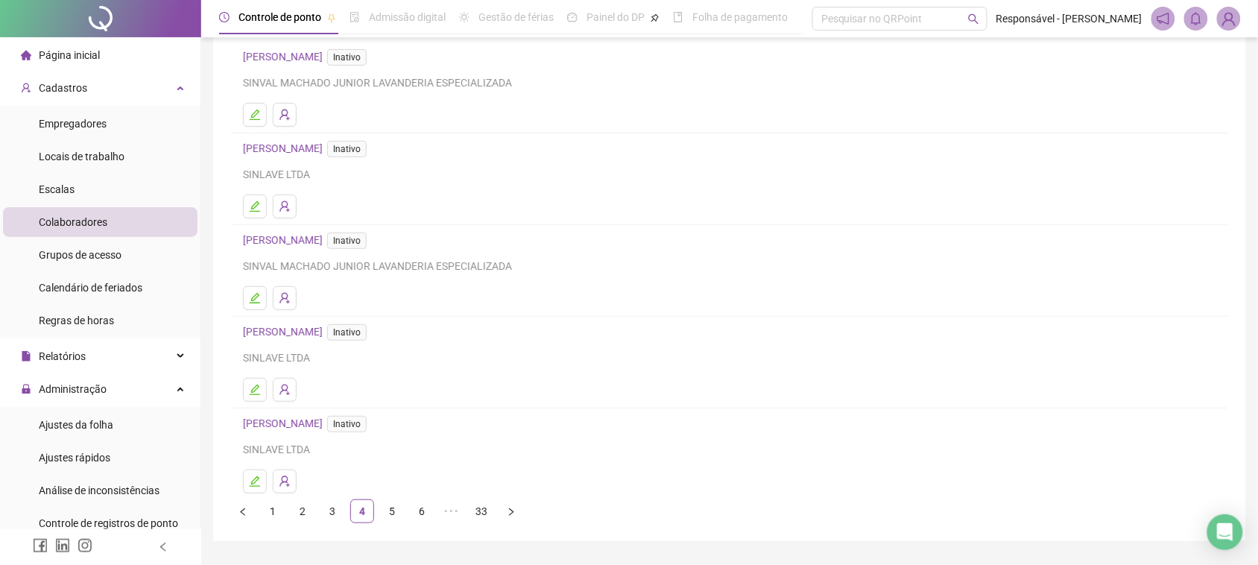
scroll to position [160, 0]
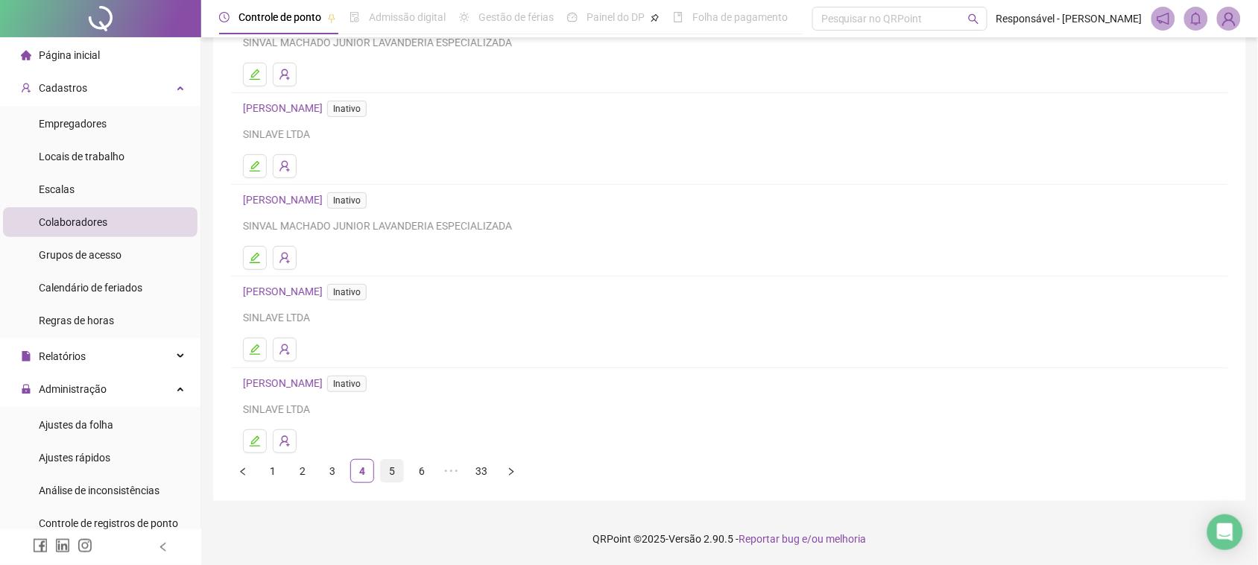
click at [392, 467] on link "5" at bounding box center [392, 471] width 22 height 22
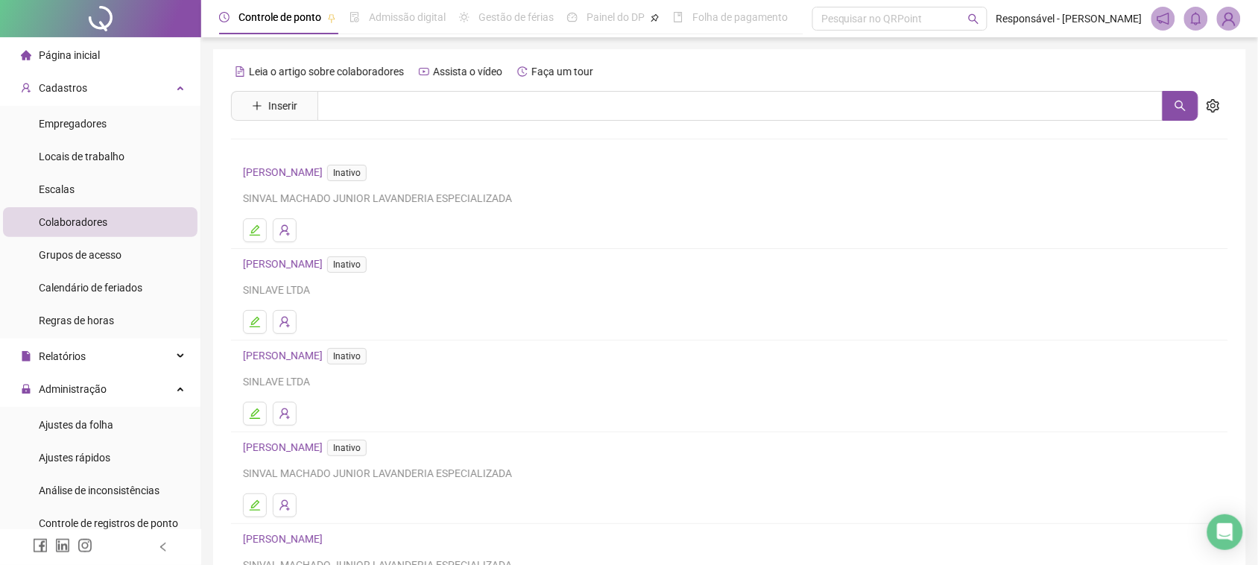
scroll to position [159, 0]
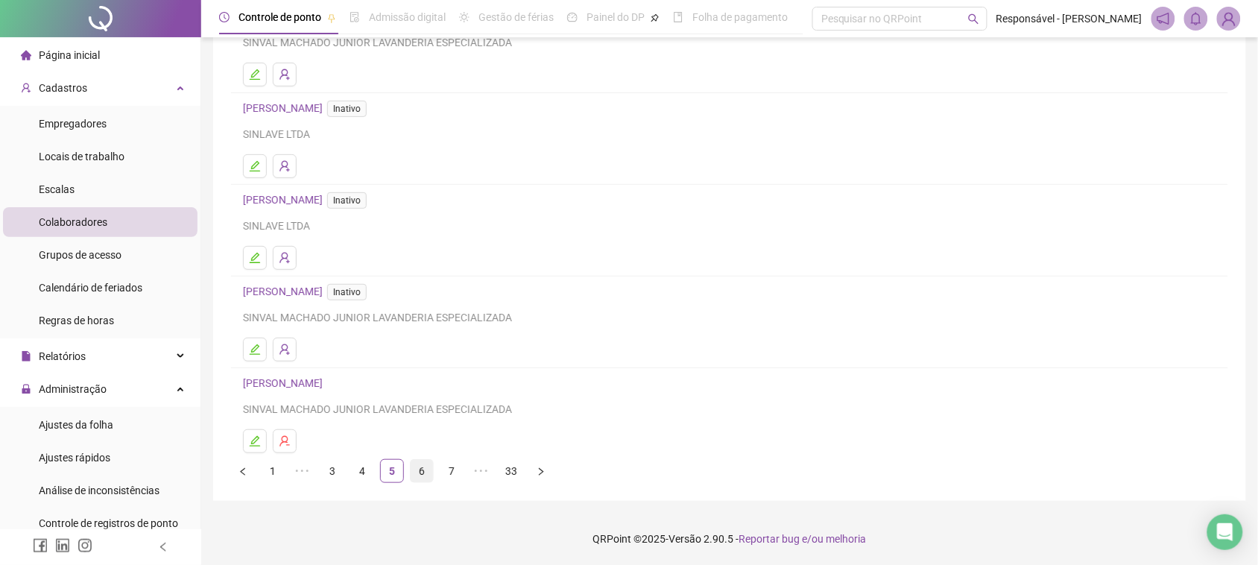
click at [422, 478] on link "6" at bounding box center [422, 471] width 22 height 22
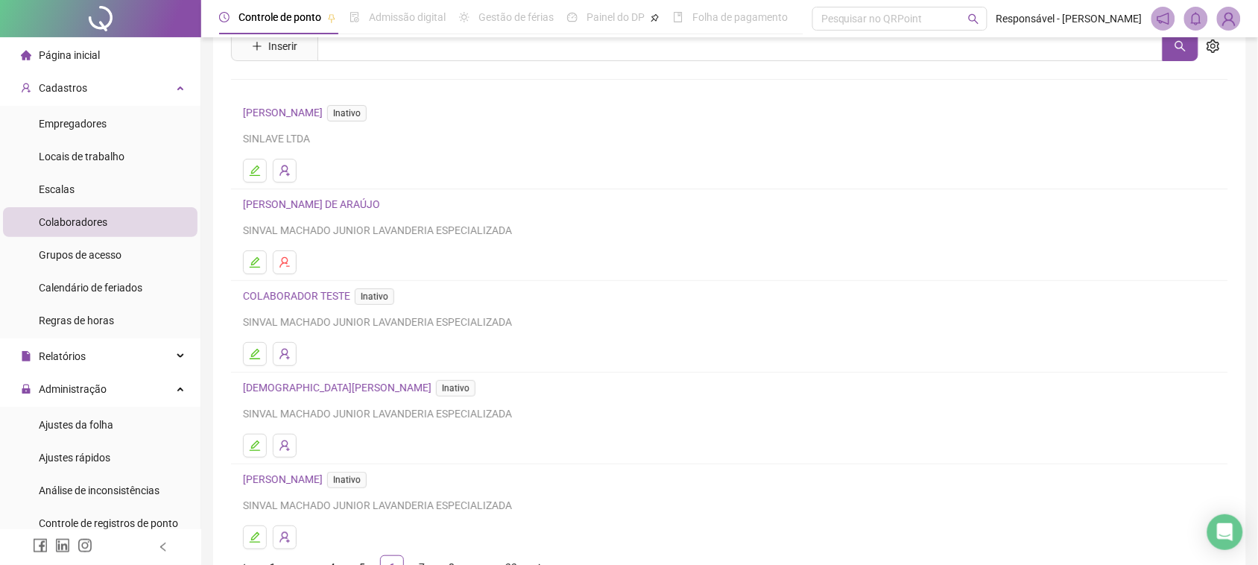
scroll to position [93, 0]
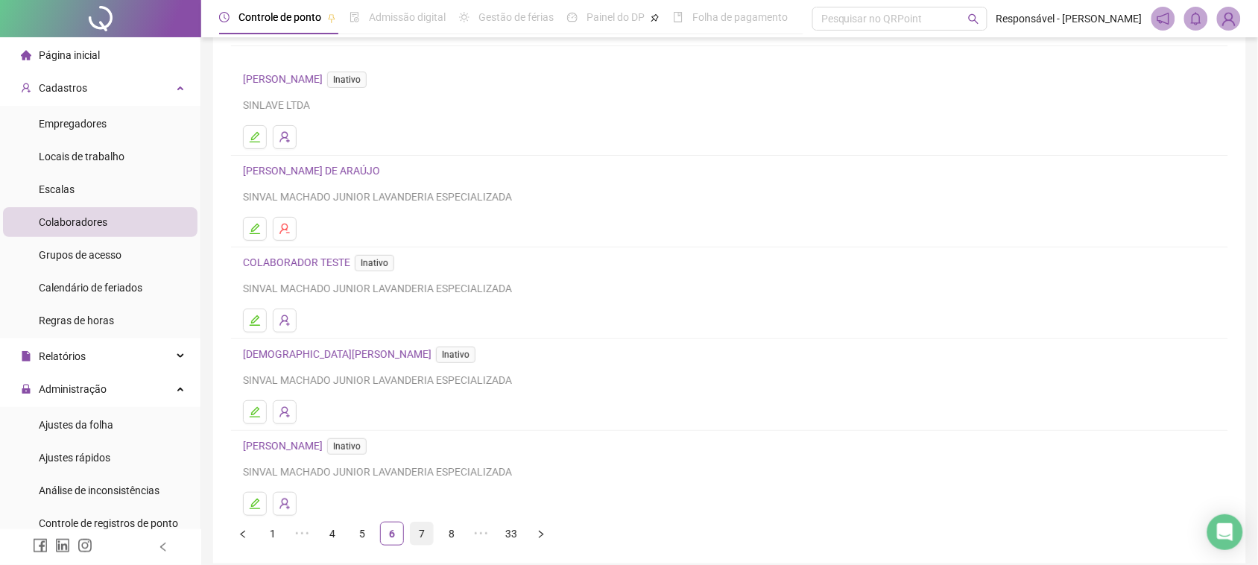
click at [426, 534] on link "7" at bounding box center [422, 533] width 22 height 22
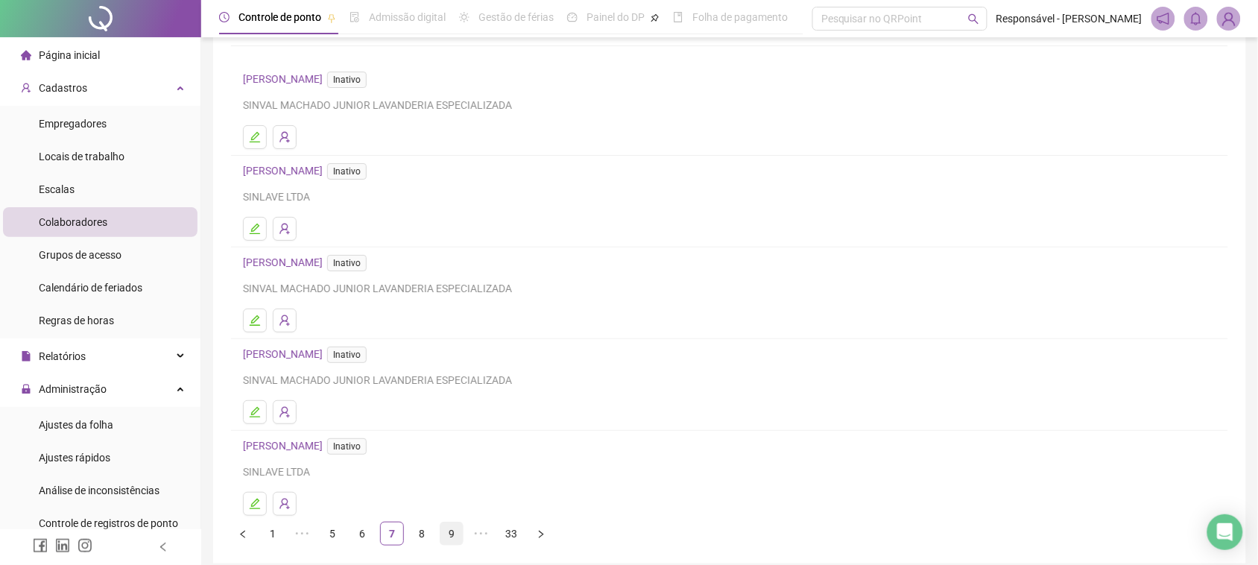
click at [447, 535] on link "9" at bounding box center [451, 533] width 22 height 22
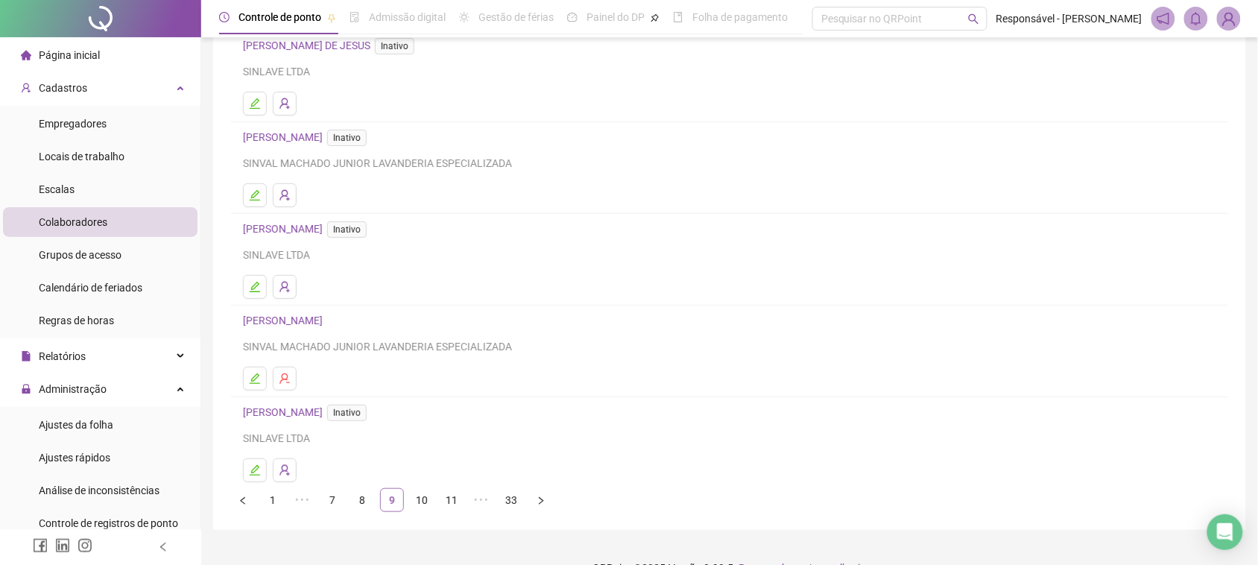
scroll to position [159, 0]
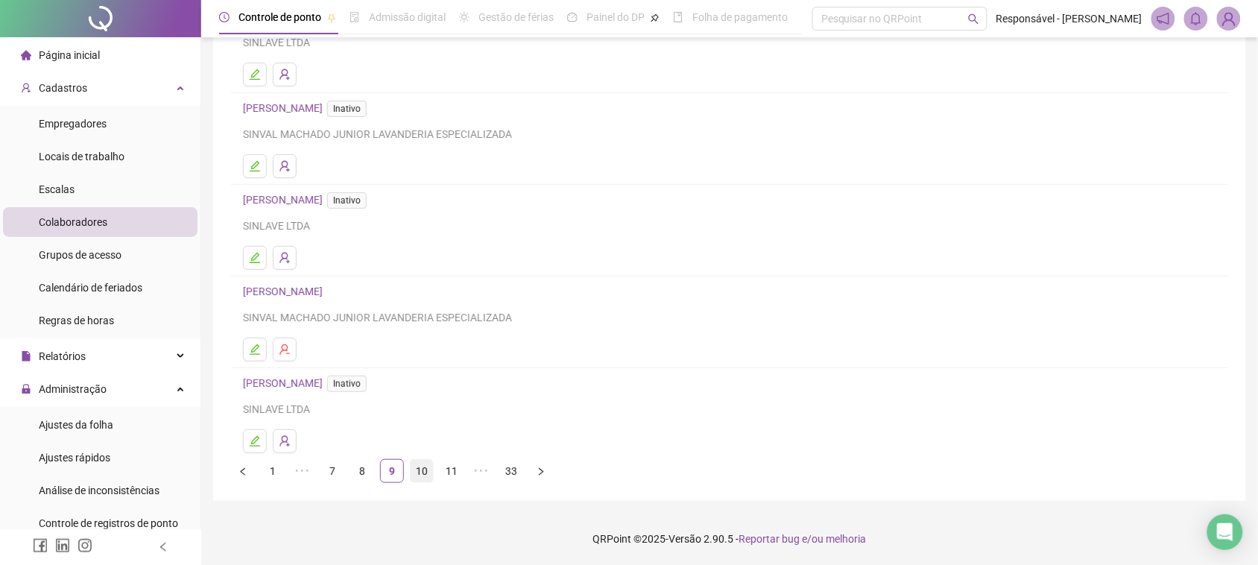
click at [415, 466] on link "10" at bounding box center [422, 471] width 22 height 22
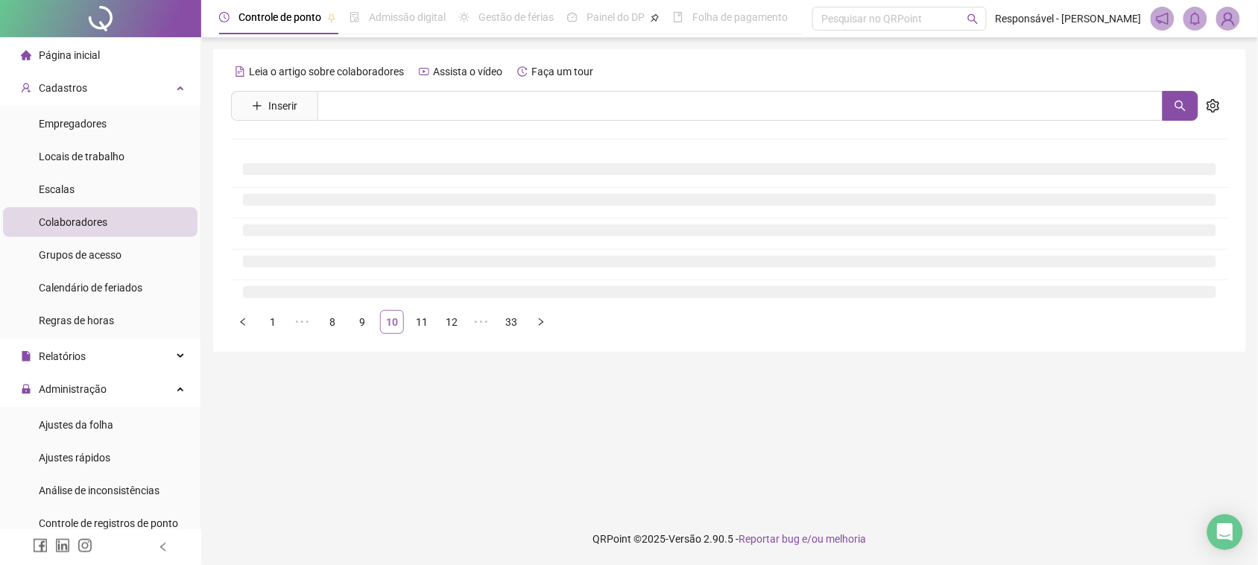
scroll to position [0, 0]
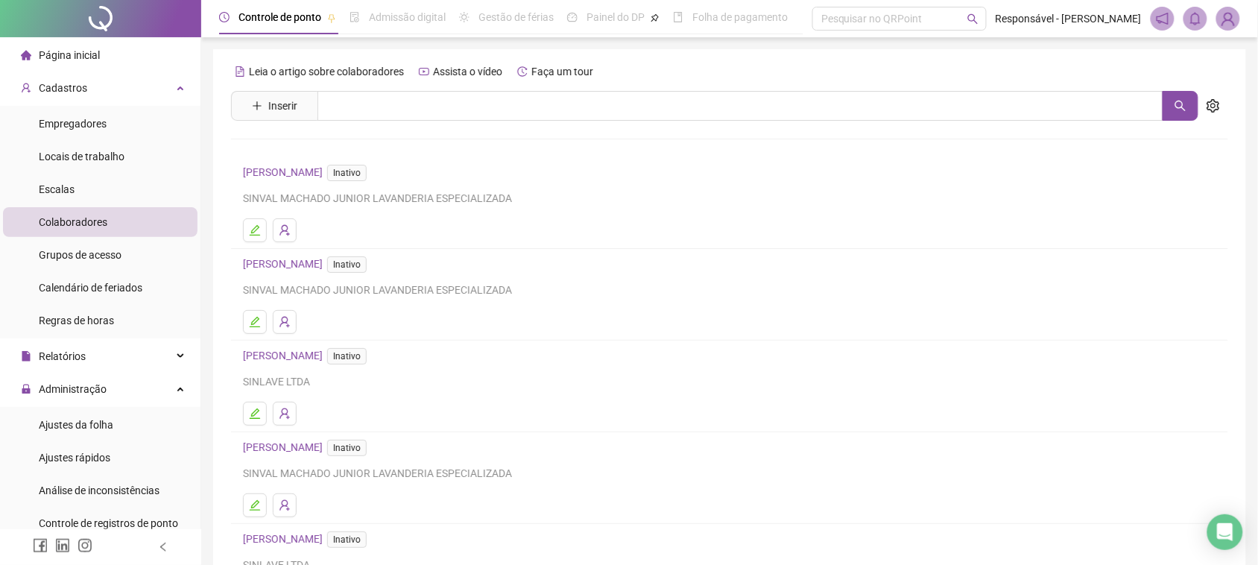
click at [333, 544] on link "[PERSON_NAME] Inativo" at bounding box center [308, 539] width 130 height 12
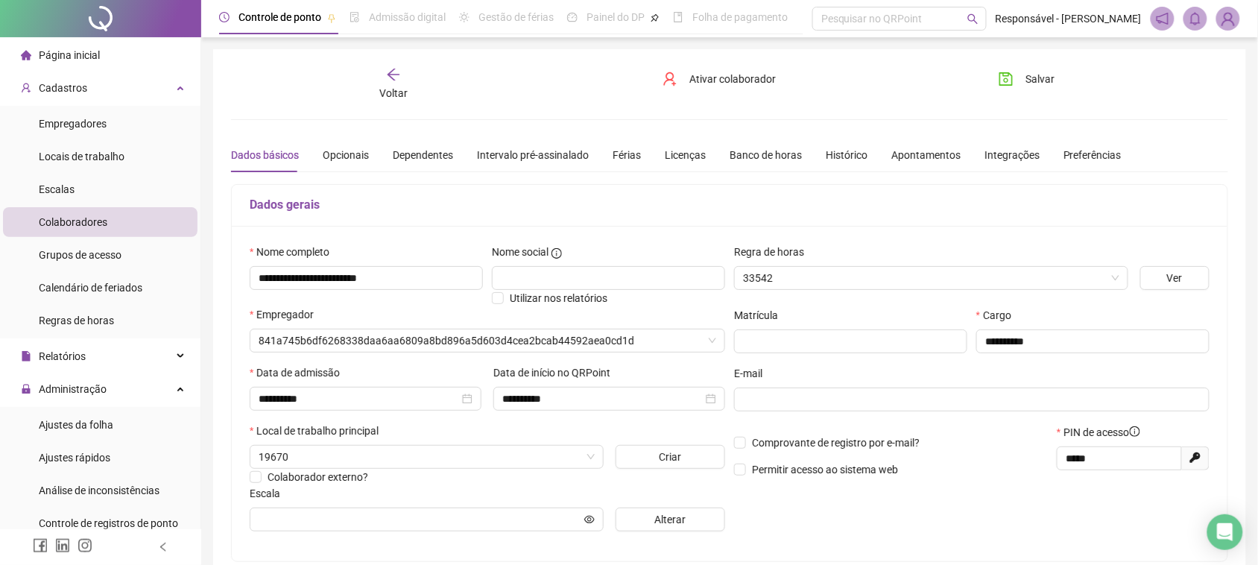
type input "**********"
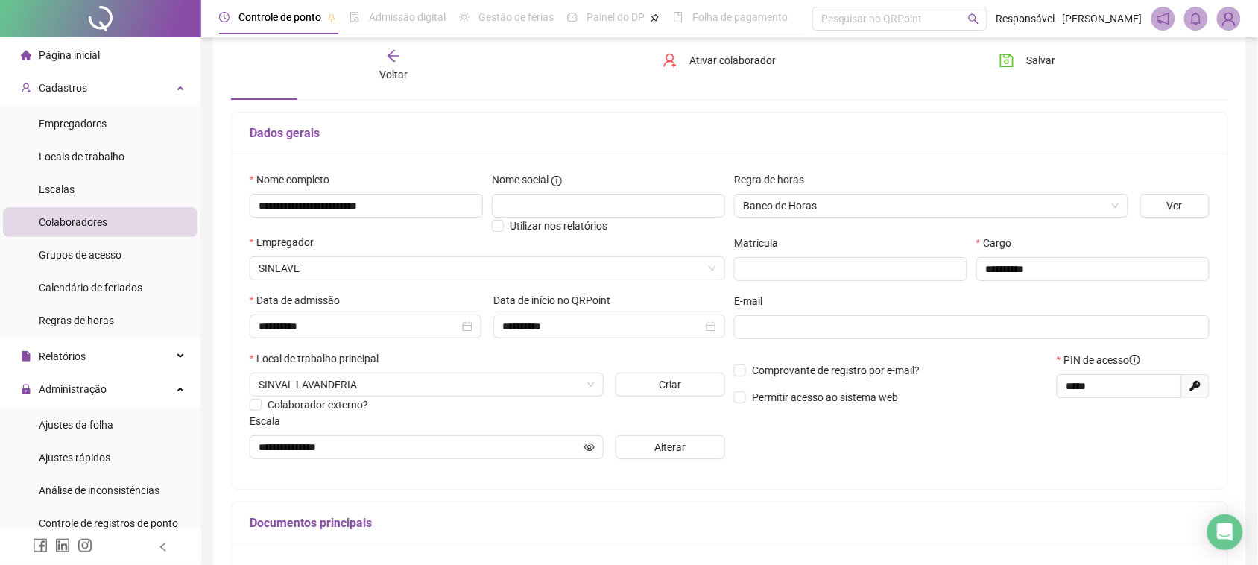
scroll to position [93, 0]
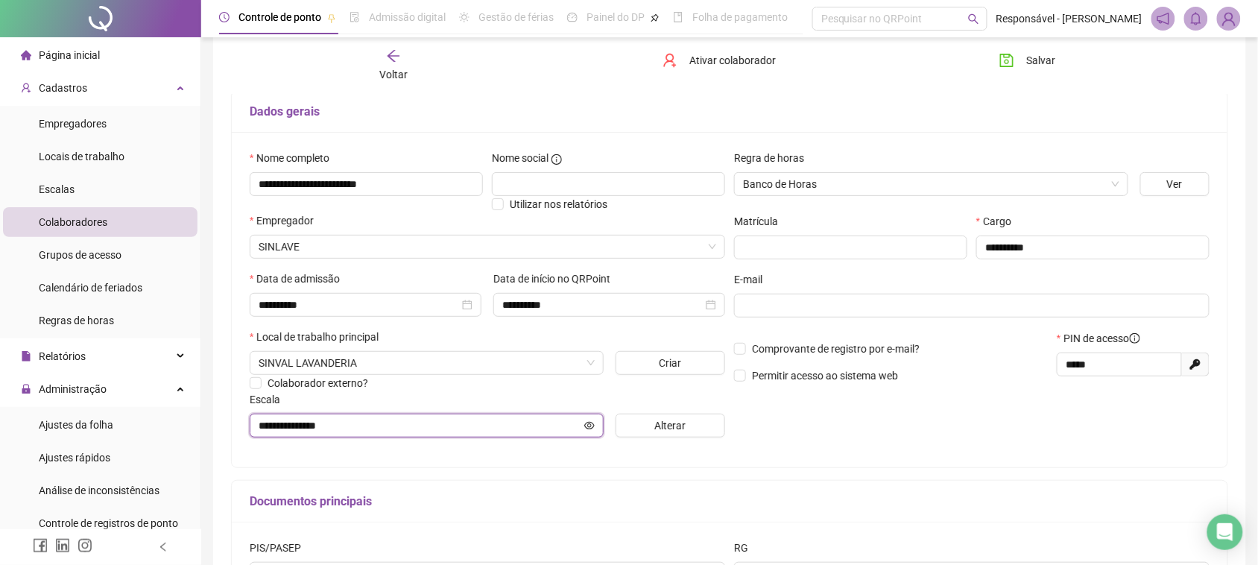
click at [375, 430] on input "**********" at bounding box center [420, 425] width 323 height 16
click at [587, 431] on icon "eye" at bounding box center [589, 425] width 10 height 10
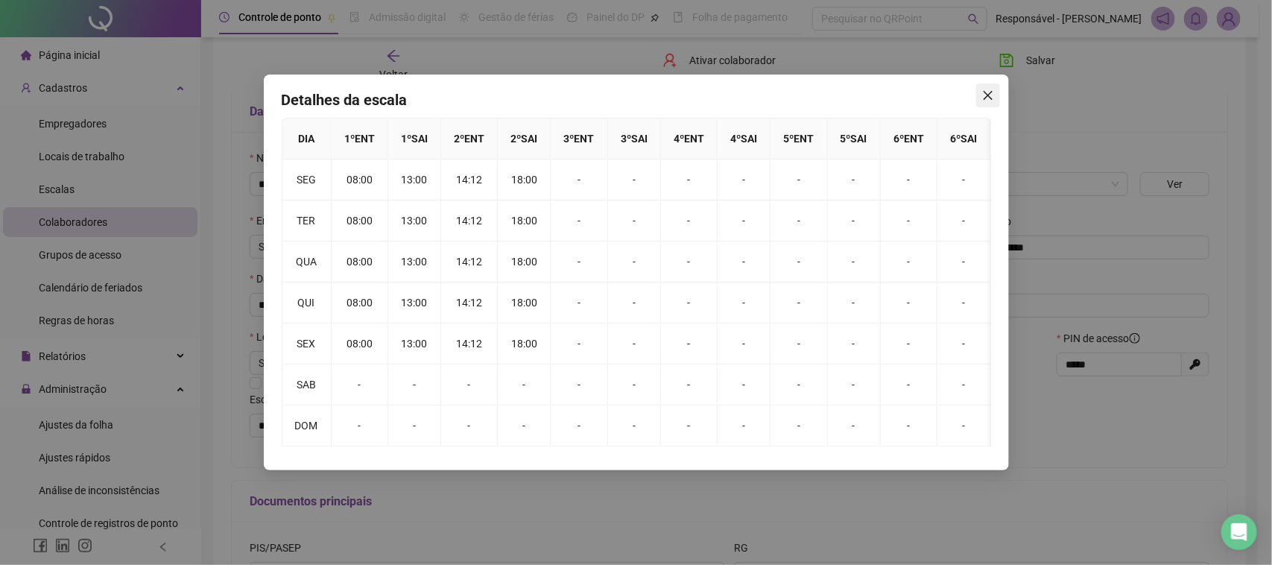
click at [980, 90] on span "Close" at bounding box center [988, 95] width 24 height 12
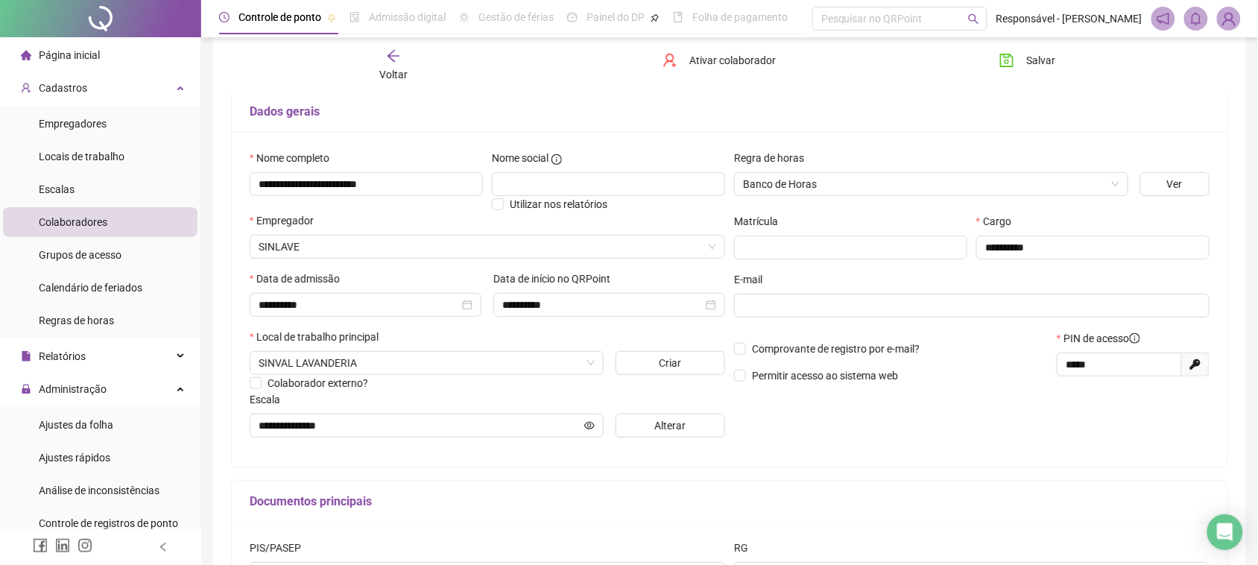
click at [375, 46] on div "Voltar Ativar colaborador [PERSON_NAME]" at bounding box center [730, 65] width 1010 height 57
click at [388, 63] on div "Voltar" at bounding box center [393, 65] width 157 height 34
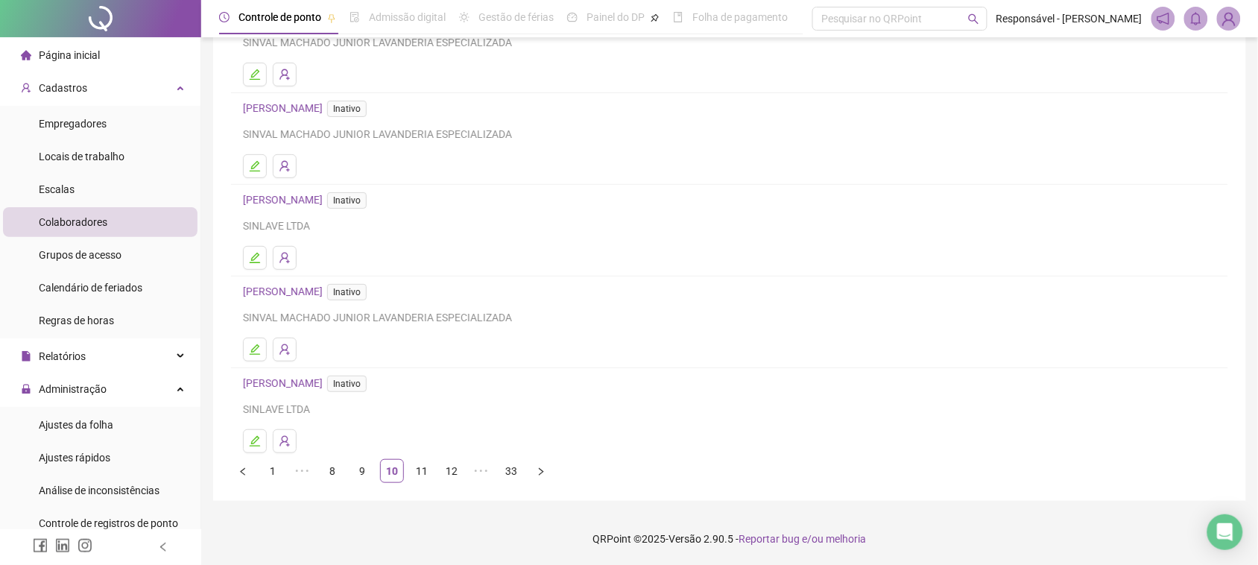
scroll to position [160, 0]
click at [262, 475] on link "1" at bounding box center [273, 471] width 22 height 22
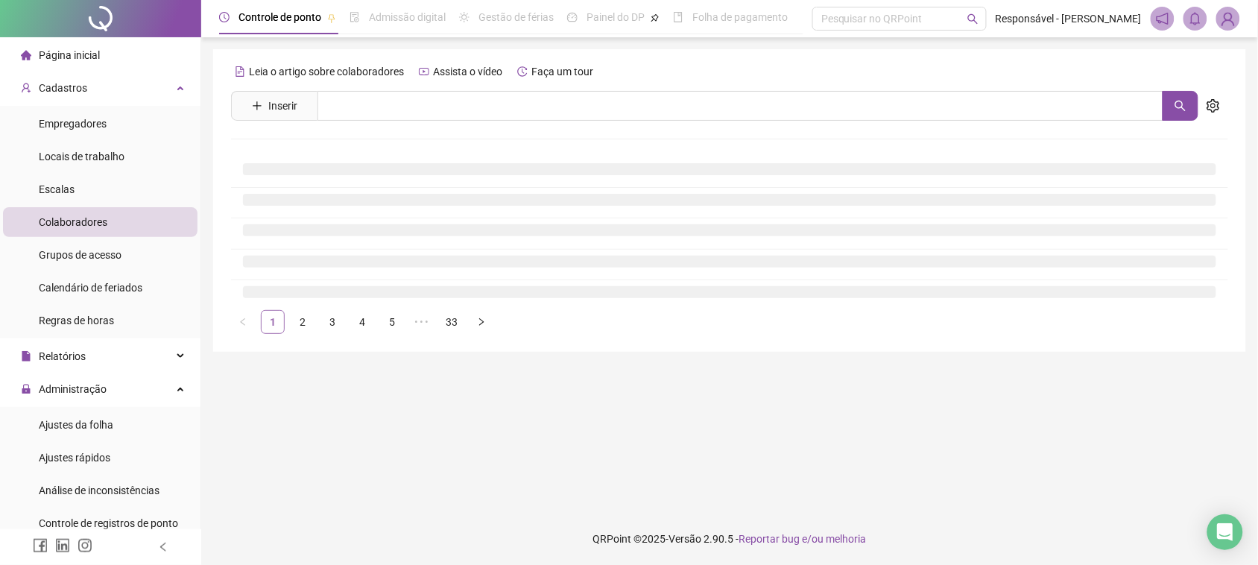
scroll to position [0, 0]
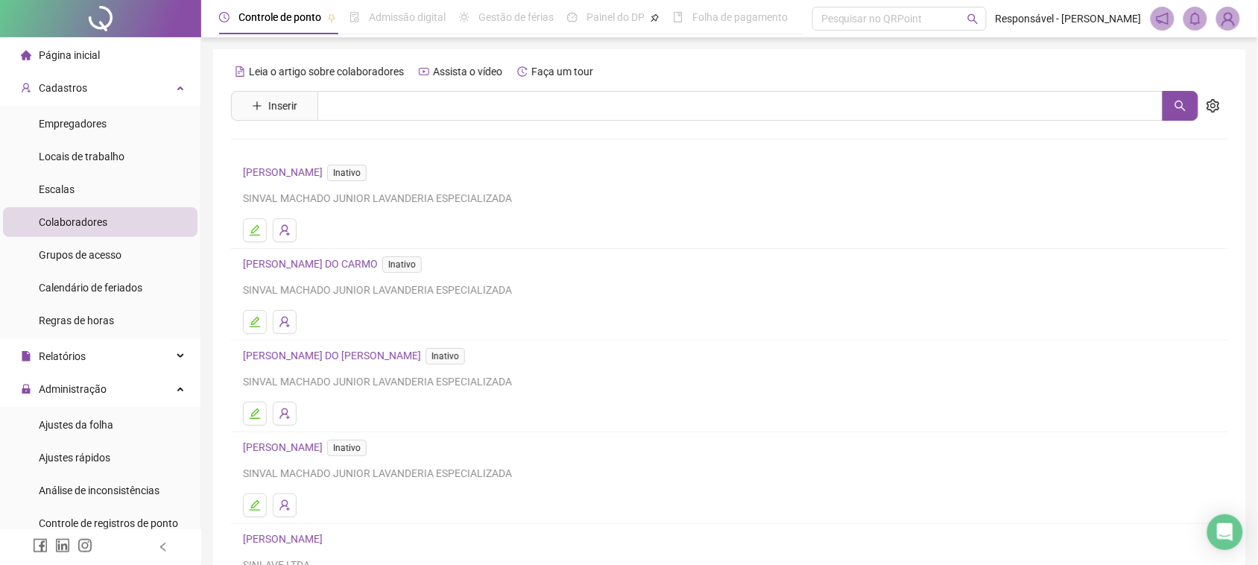
click at [289, 446] on link "[PERSON_NAME] Inativo" at bounding box center [308, 447] width 130 height 12
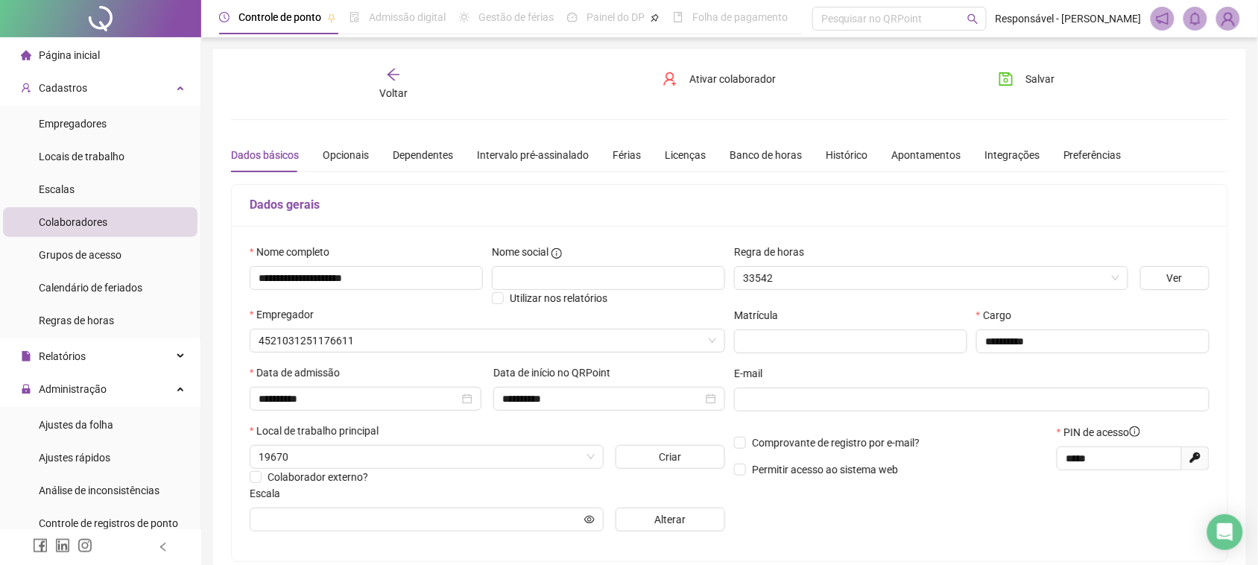
type input "**********"
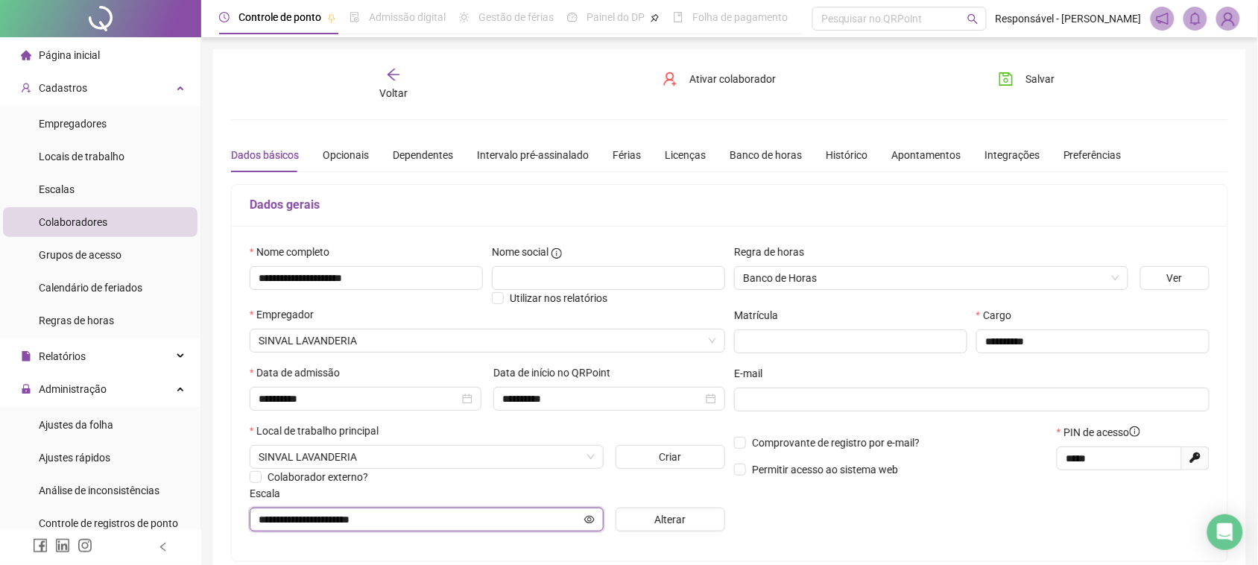
click at [589, 520] on icon "eye" at bounding box center [589, 518] width 10 height 7
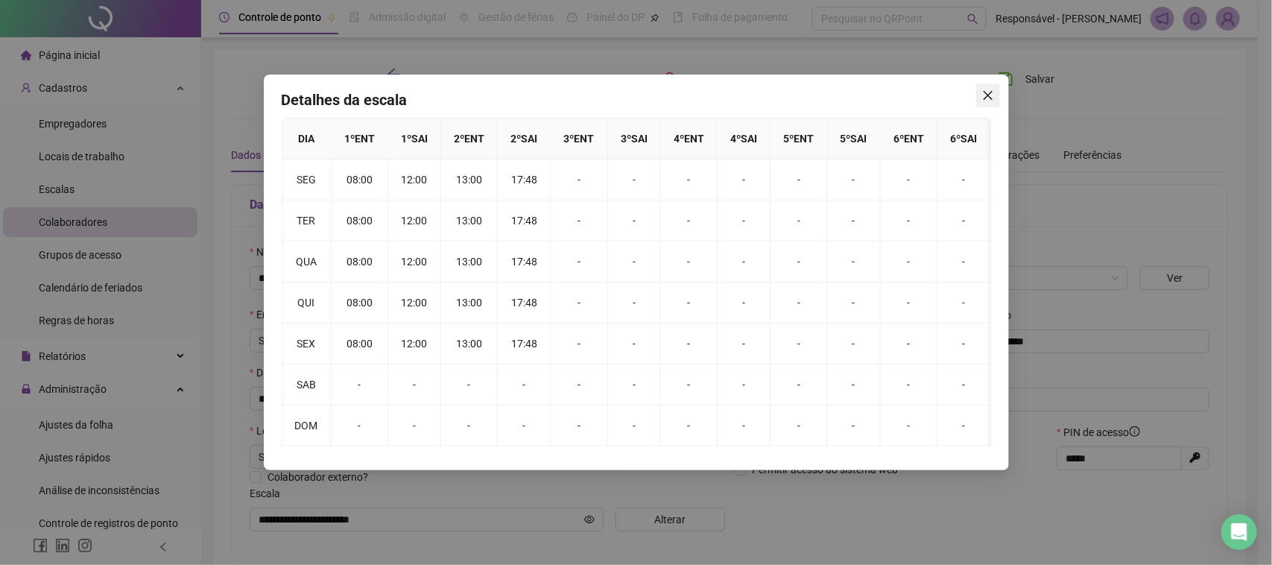
click at [984, 92] on icon "close" at bounding box center [988, 95] width 12 height 12
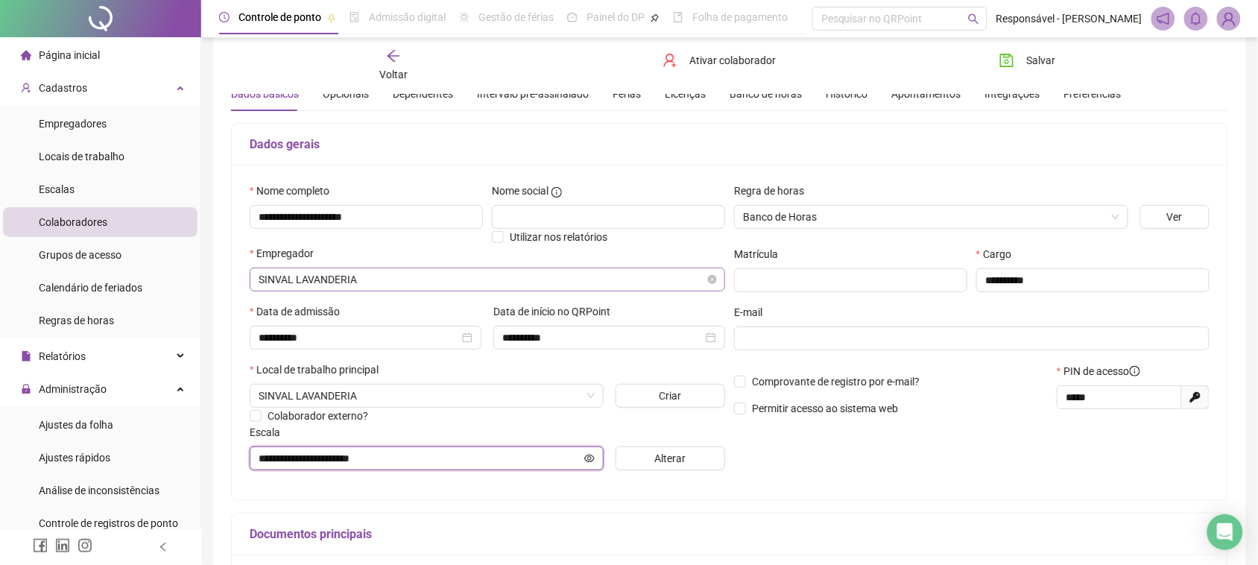
scroll to position [93, 0]
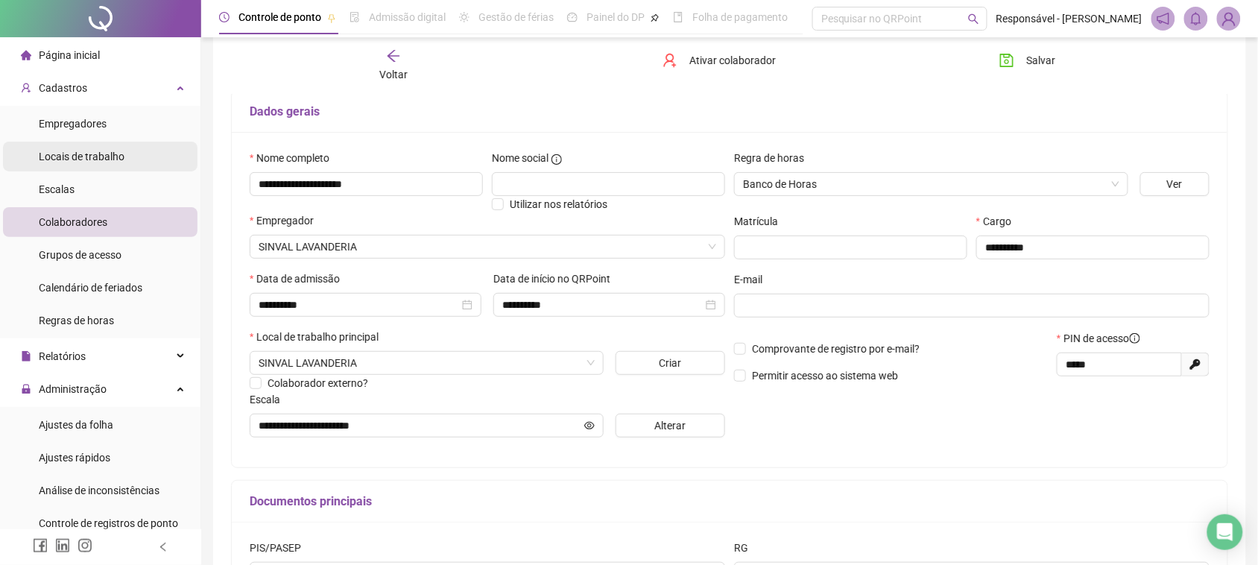
click at [127, 150] on li "Locais de trabalho" at bounding box center [100, 157] width 195 height 30
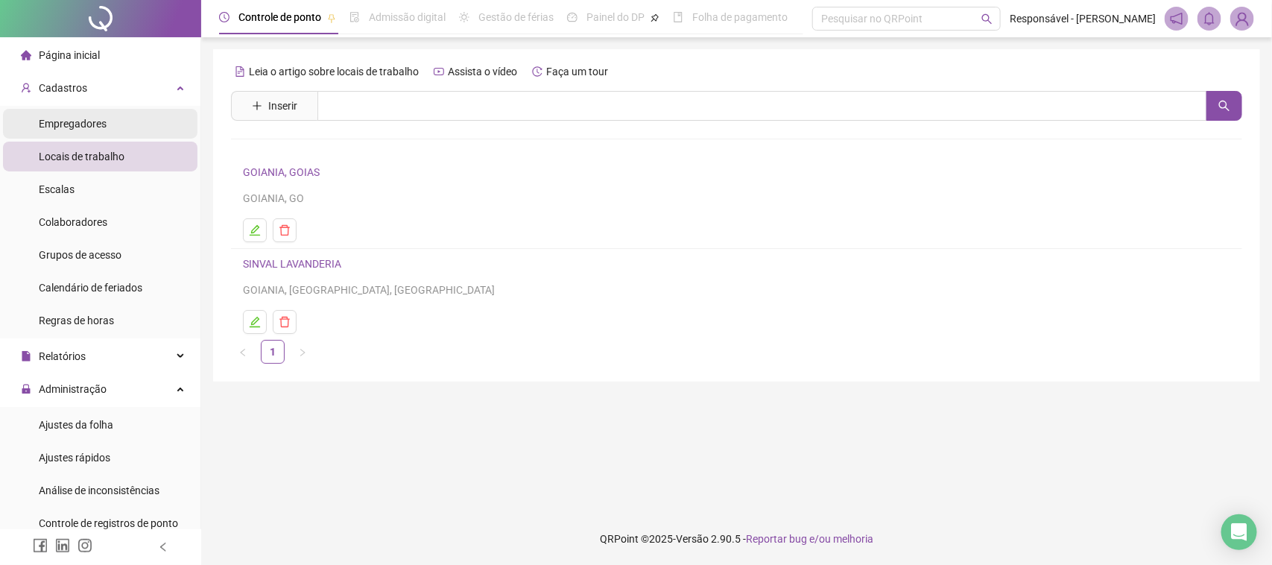
click at [139, 121] on li "Empregadores" at bounding box center [100, 124] width 195 height 30
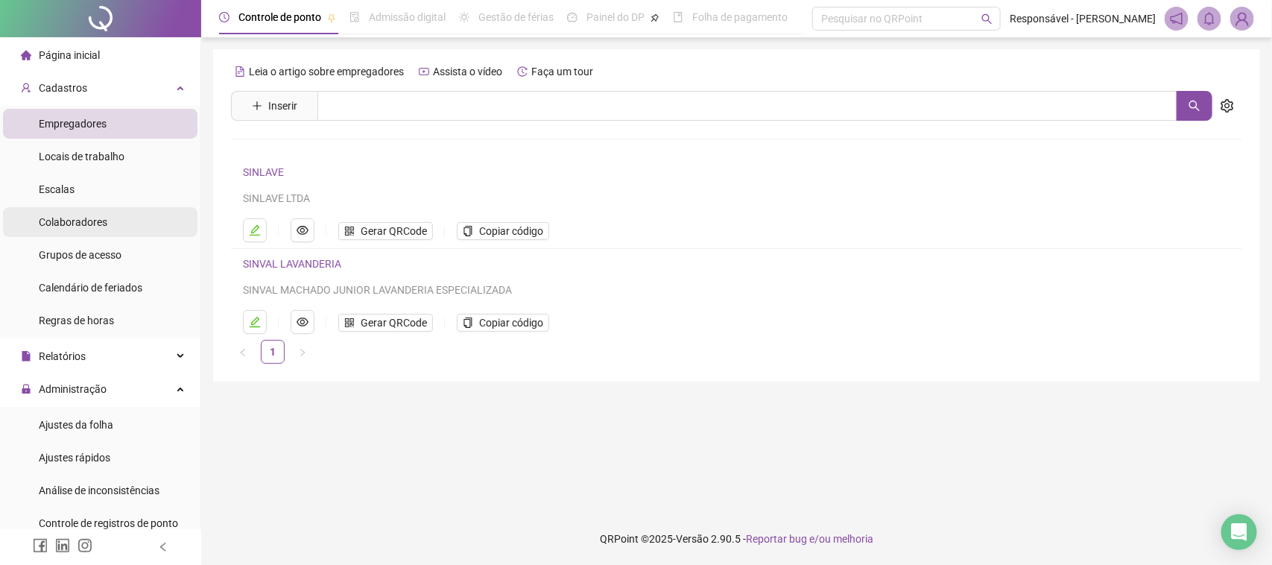
click at [86, 221] on span "Colaboradores" at bounding box center [73, 222] width 69 height 12
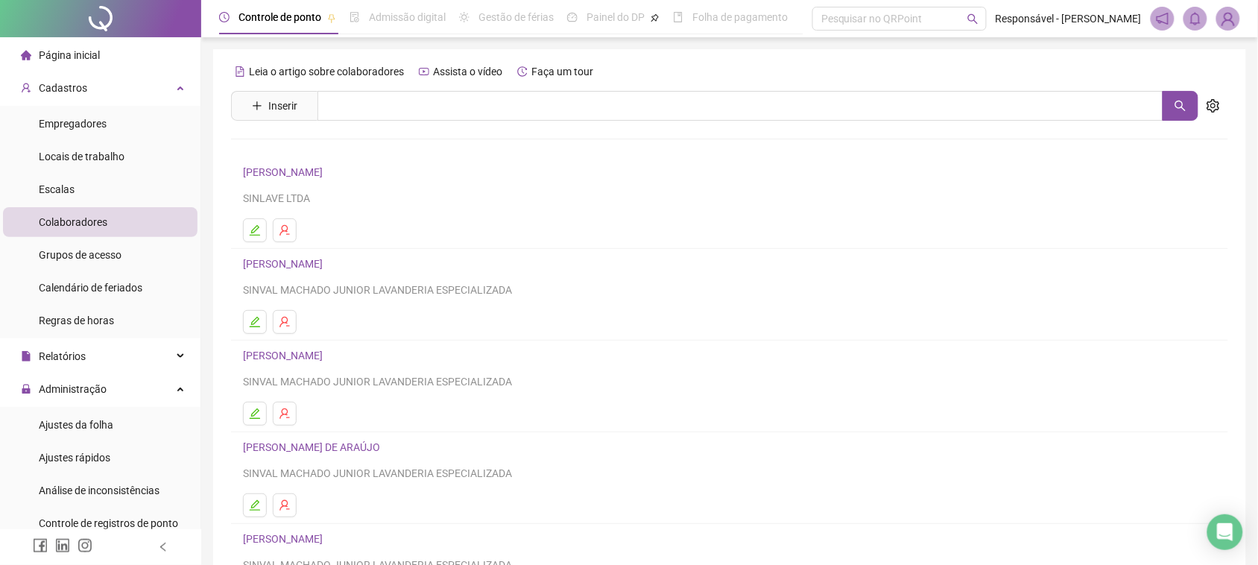
click at [314, 177] on link "[PERSON_NAME]" at bounding box center [285, 172] width 84 height 12
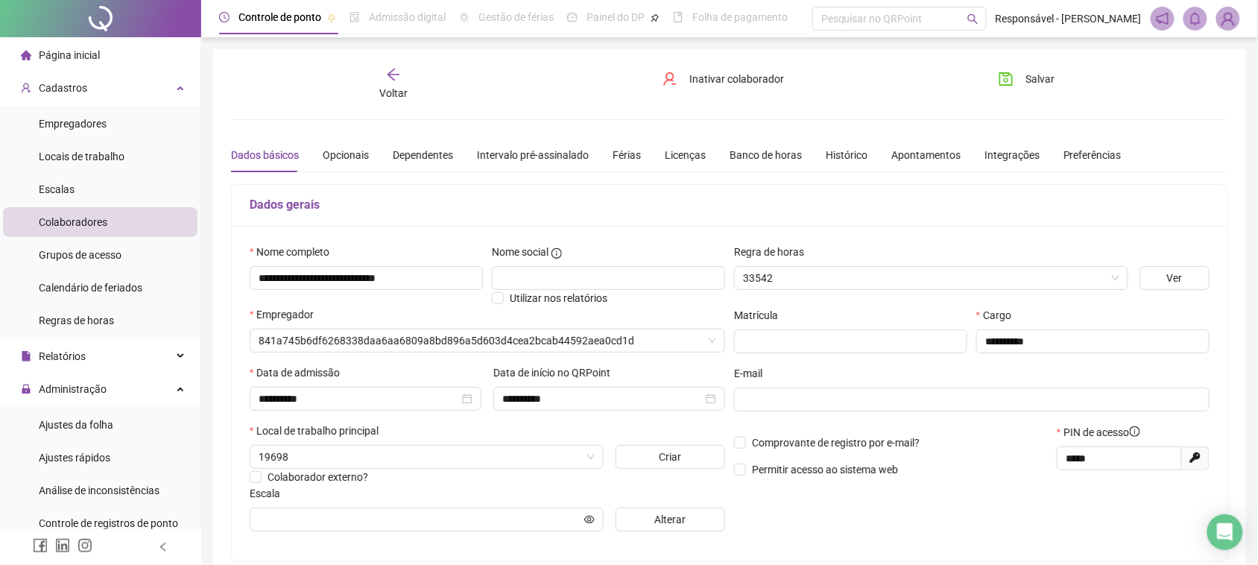
type input "**********"
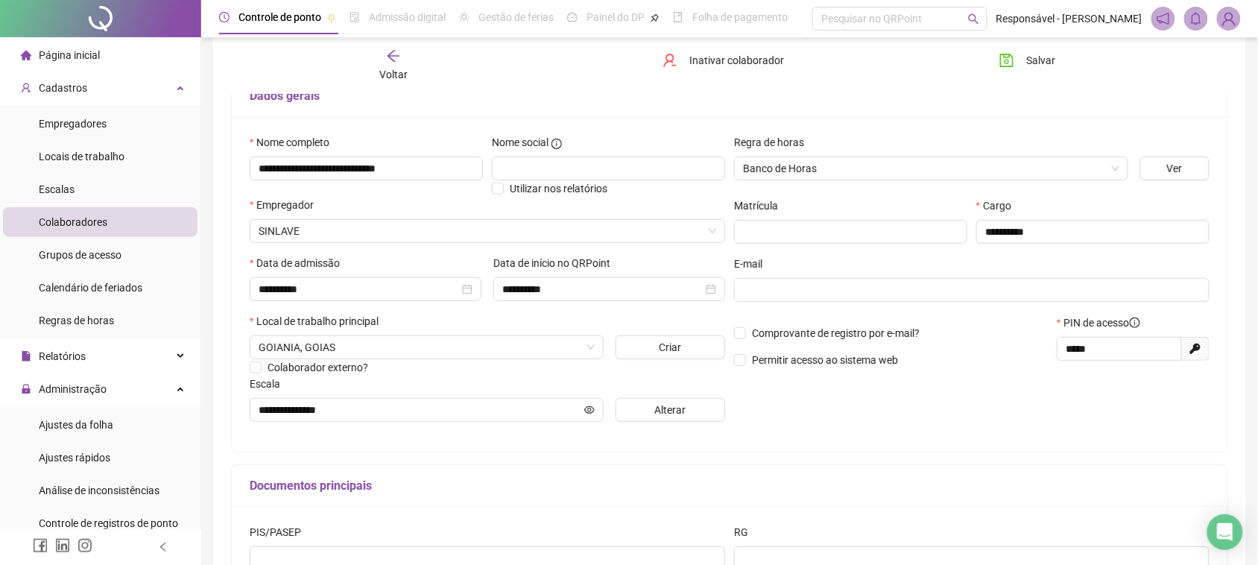
scroll to position [186, 0]
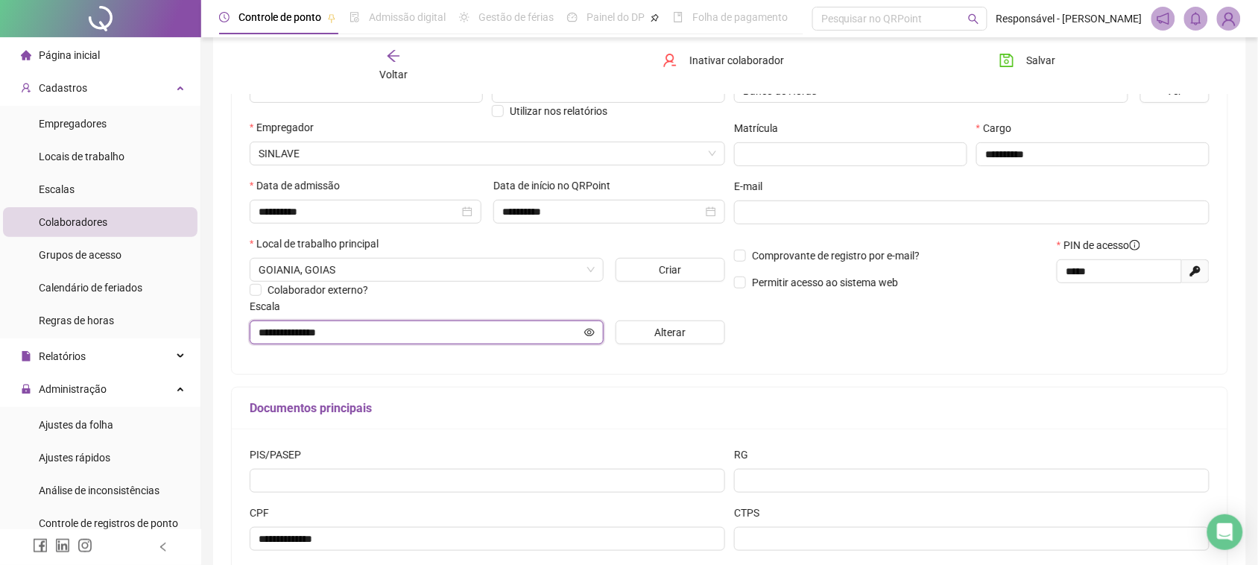
click at [589, 336] on icon "eye" at bounding box center [589, 332] width 10 height 7
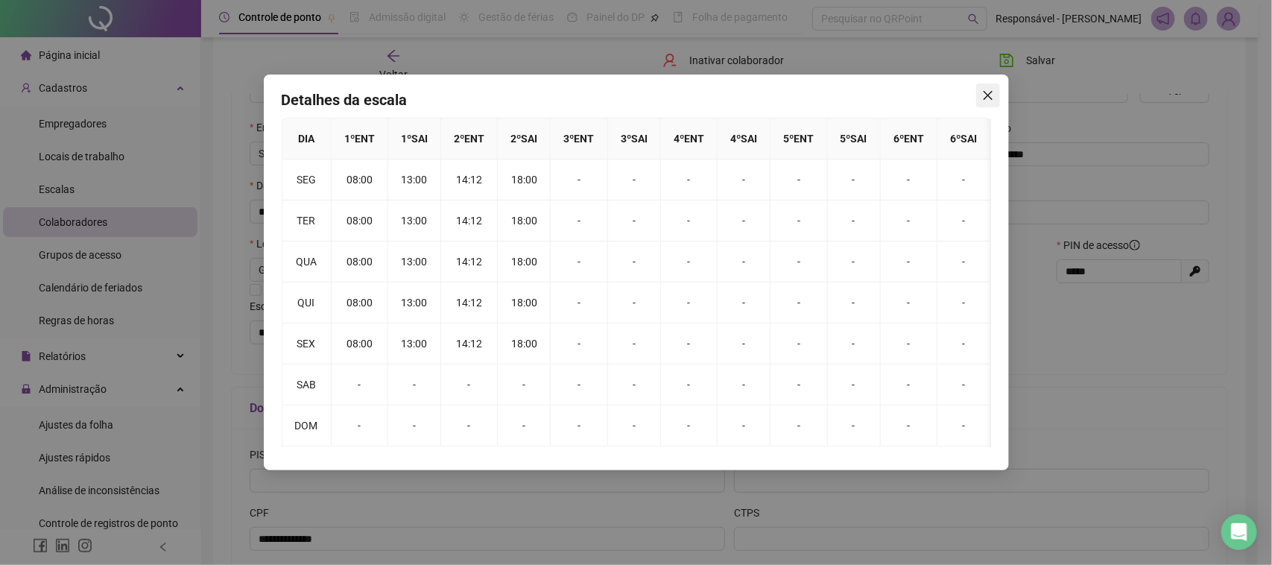
click at [979, 103] on button "Close" at bounding box center [988, 95] width 24 height 24
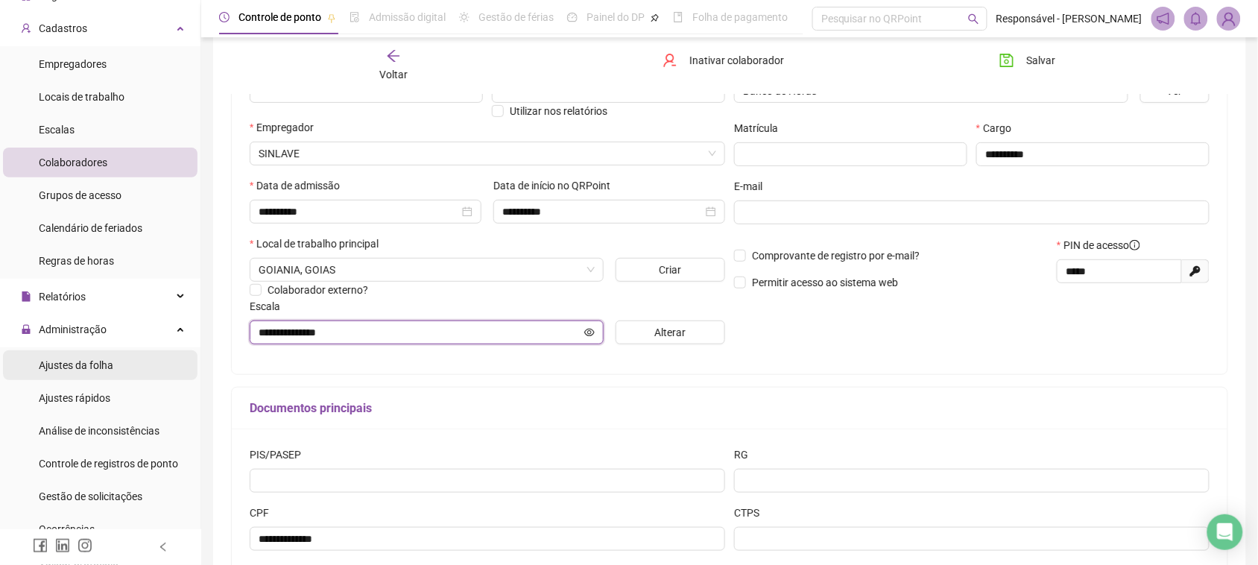
scroll to position [93, 0]
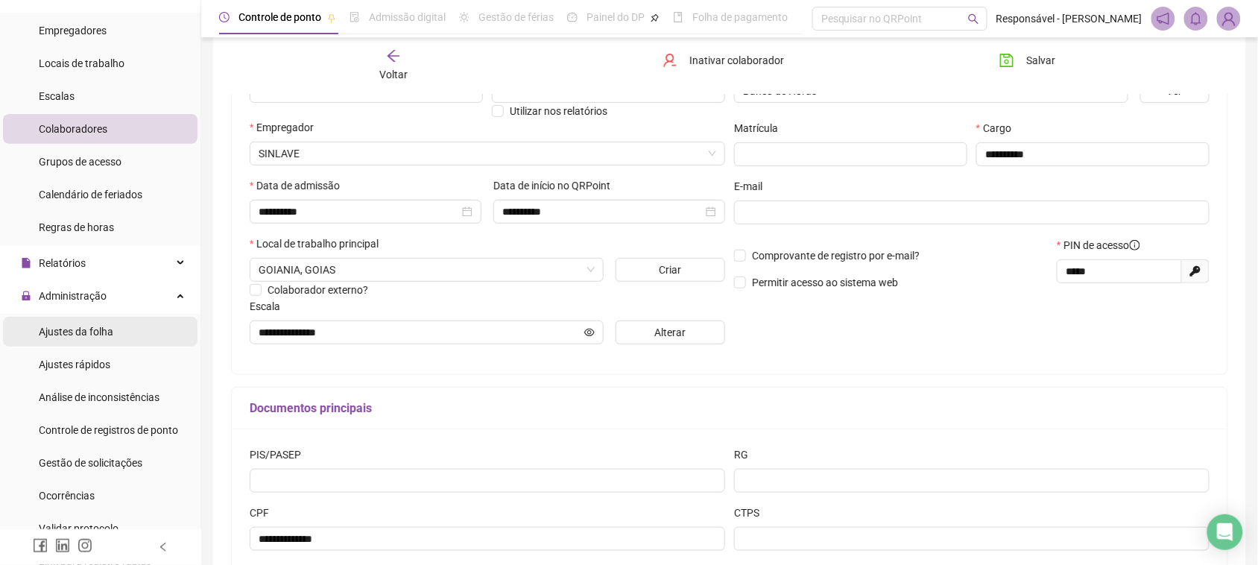
click at [110, 334] on span "Ajustes da folha" at bounding box center [76, 332] width 75 height 12
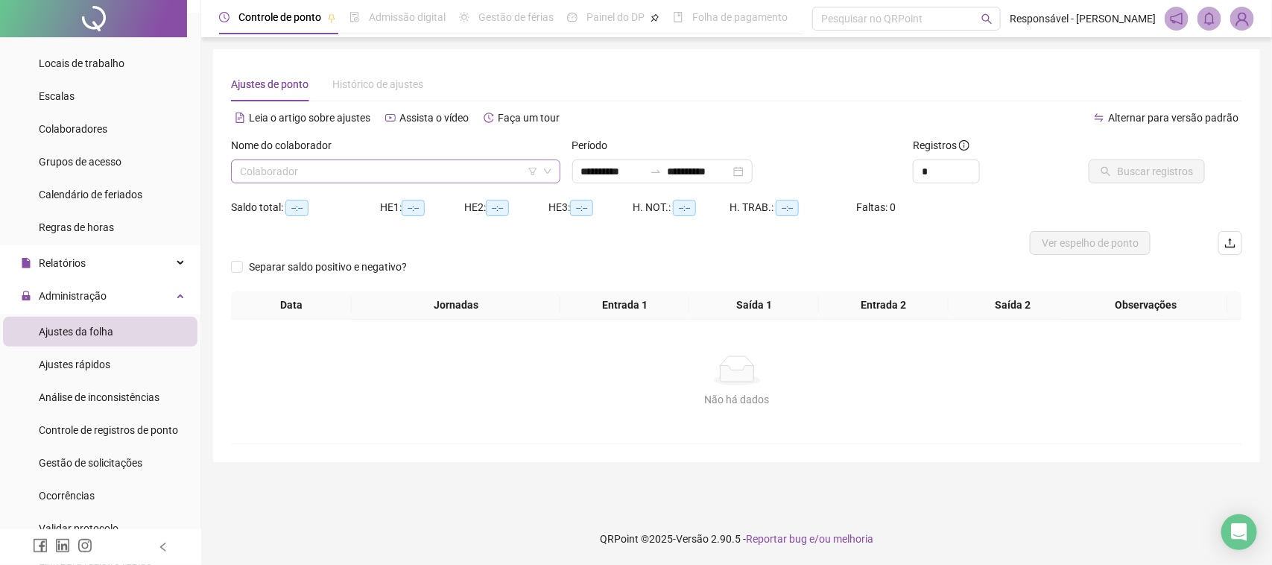
click at [426, 162] on input "search" at bounding box center [389, 171] width 298 height 22
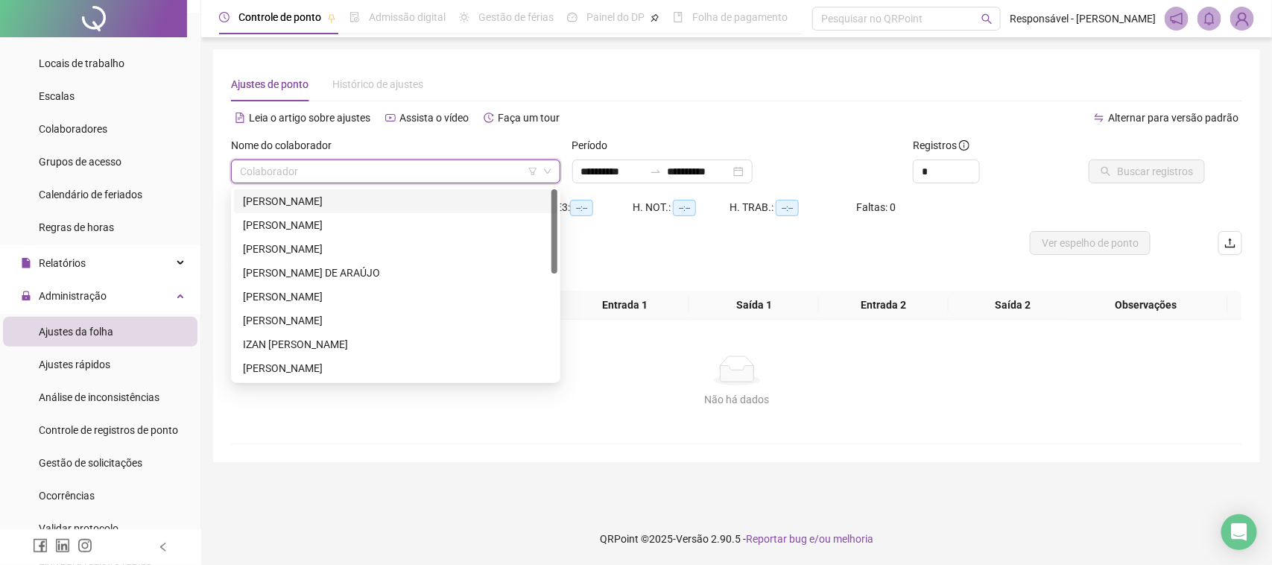
click at [407, 197] on div "[PERSON_NAME]" at bounding box center [396, 201] width 306 height 16
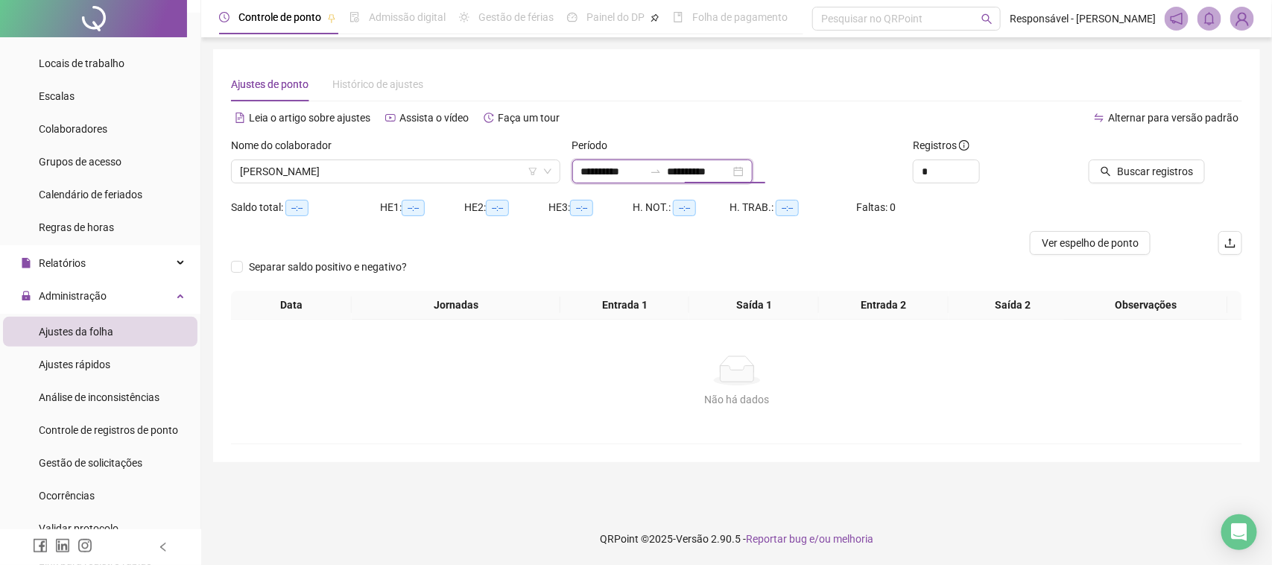
click at [704, 175] on input "**********" at bounding box center [699, 171] width 63 height 16
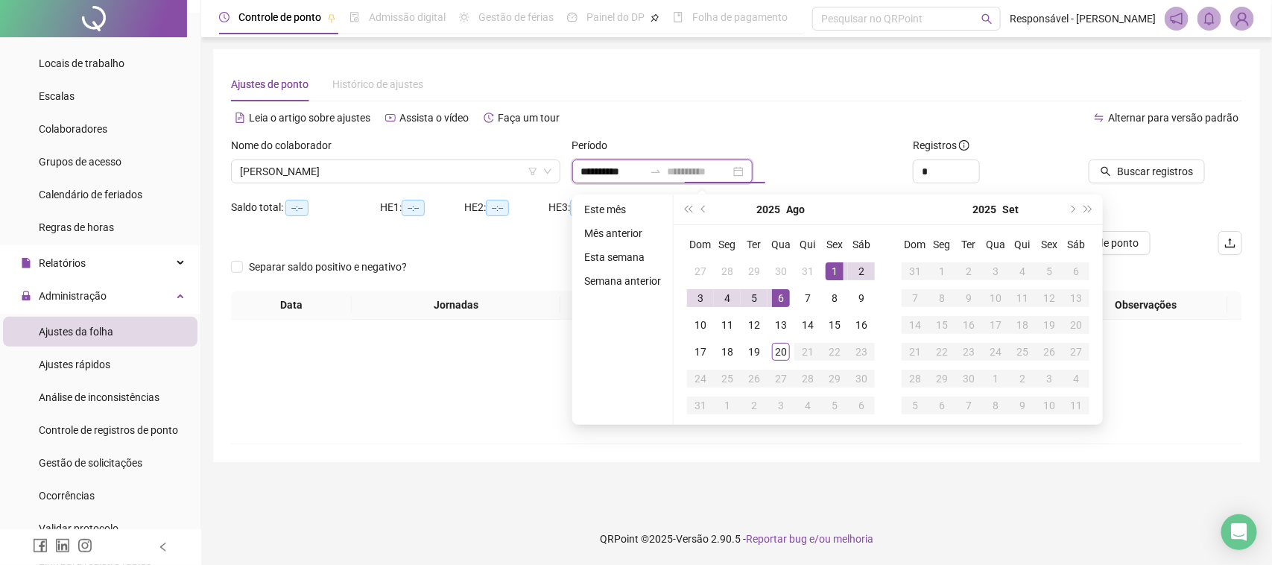
type input "**********"
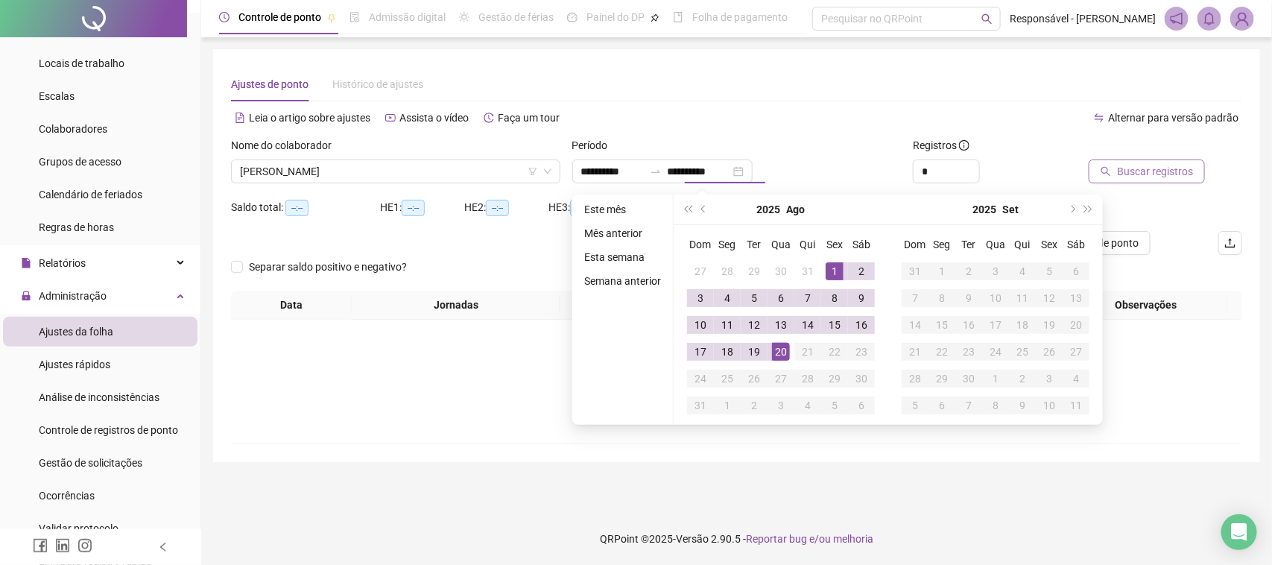
click at [1130, 171] on span "Buscar registros" at bounding box center [1155, 171] width 76 height 16
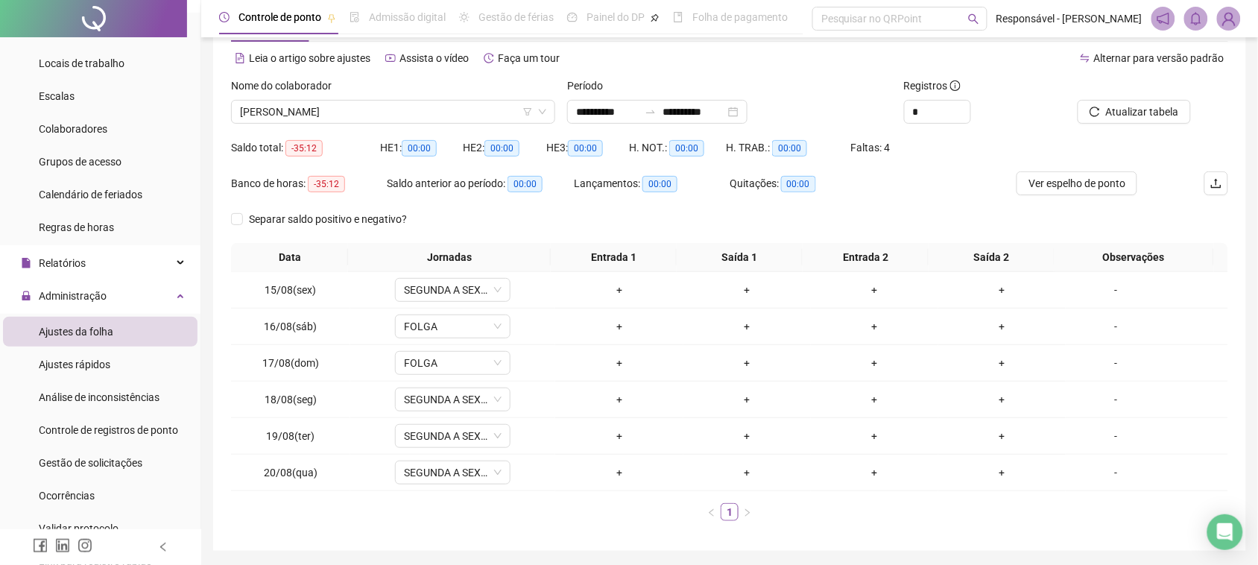
scroll to position [110, 0]
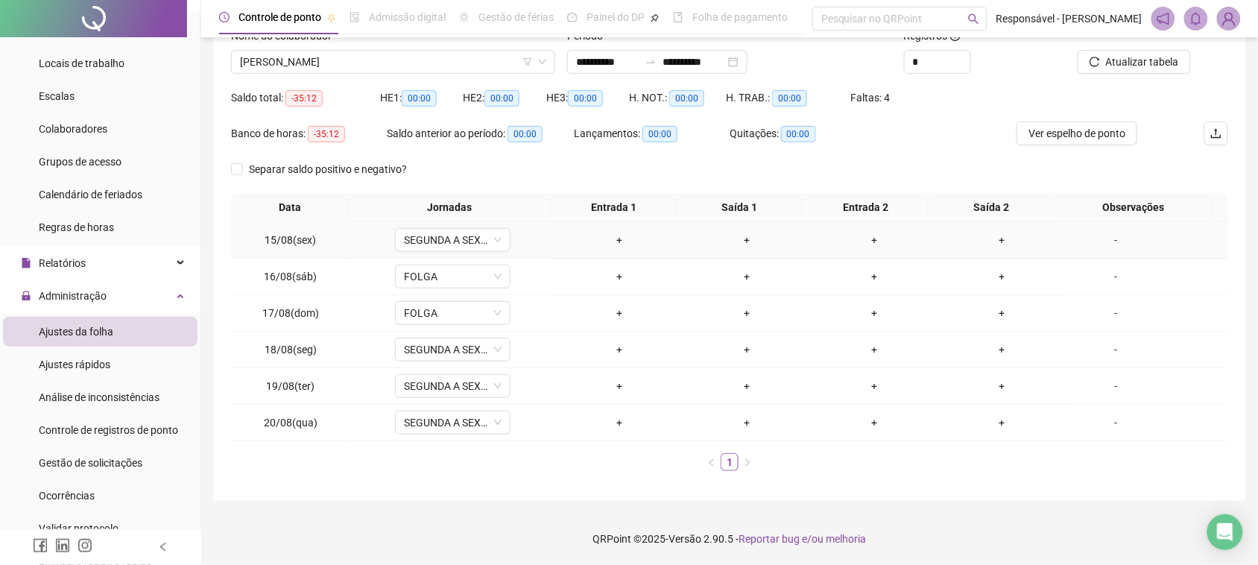
click at [610, 229] on td "+" at bounding box center [618, 240] width 127 height 37
click at [613, 236] on div "+" at bounding box center [619, 240] width 116 height 16
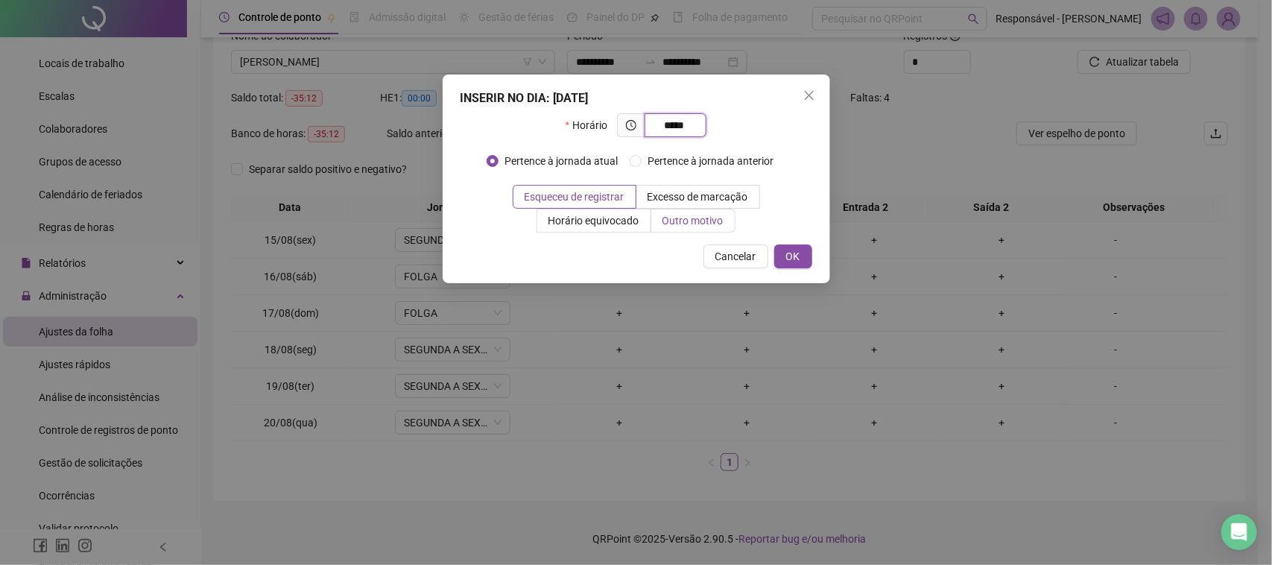
type input "*****"
click at [684, 217] on span "Outro motivo" at bounding box center [693, 221] width 61 height 12
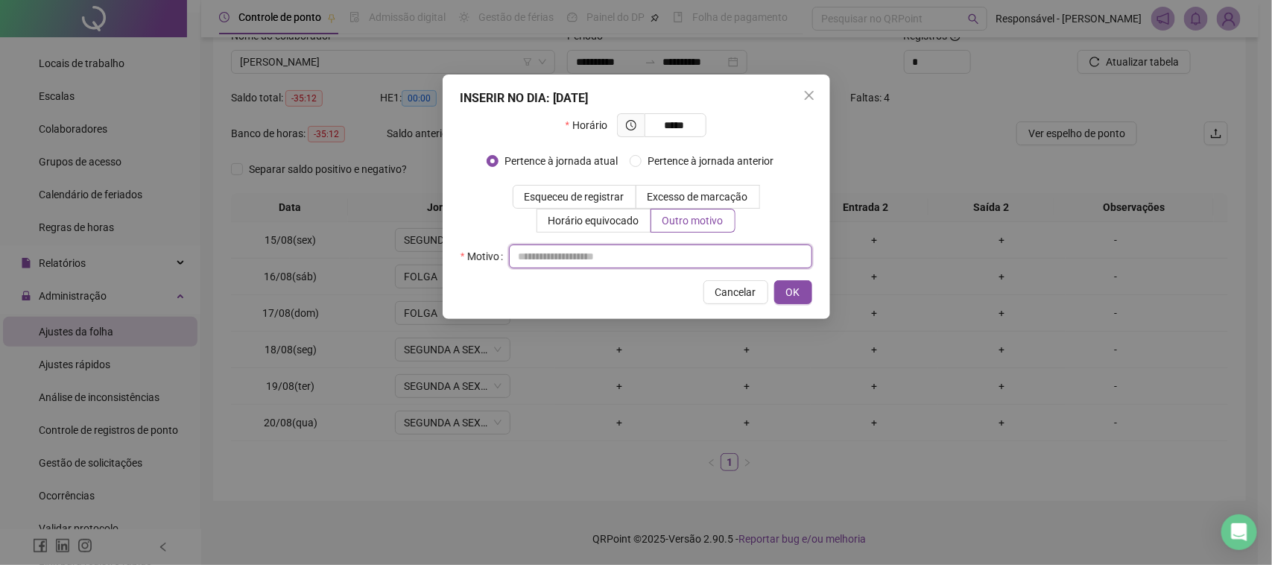
click at [635, 267] on input "text" at bounding box center [660, 256] width 303 height 24
type input "**********"
click at [783, 299] on button "OK" at bounding box center [793, 292] width 38 height 24
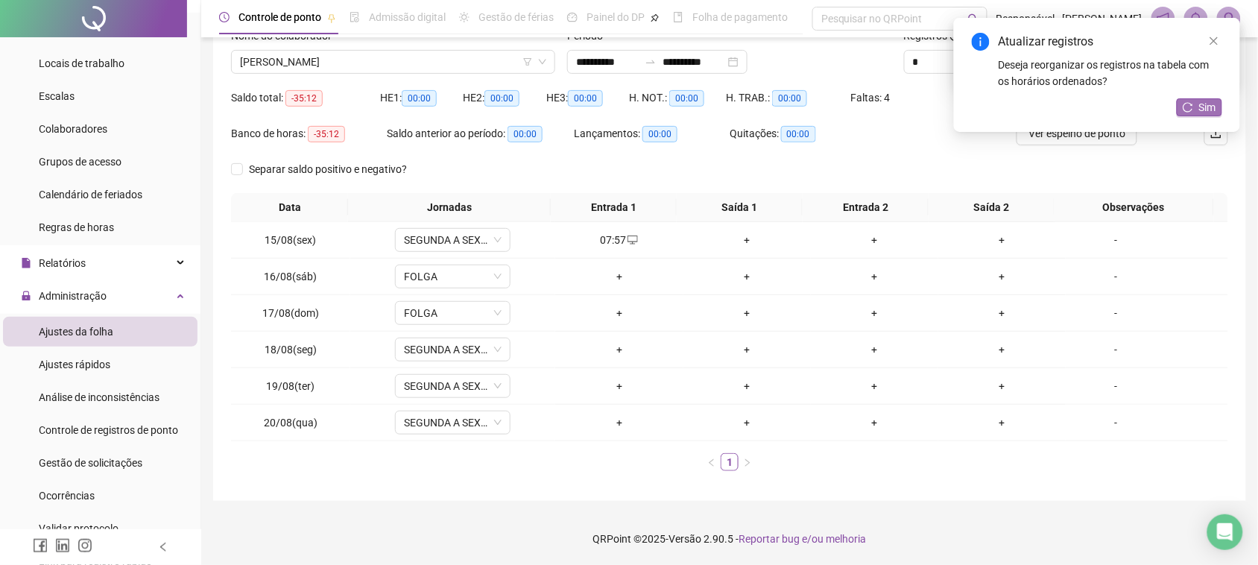
click at [1200, 106] on span "Sim" at bounding box center [1207, 107] width 17 height 16
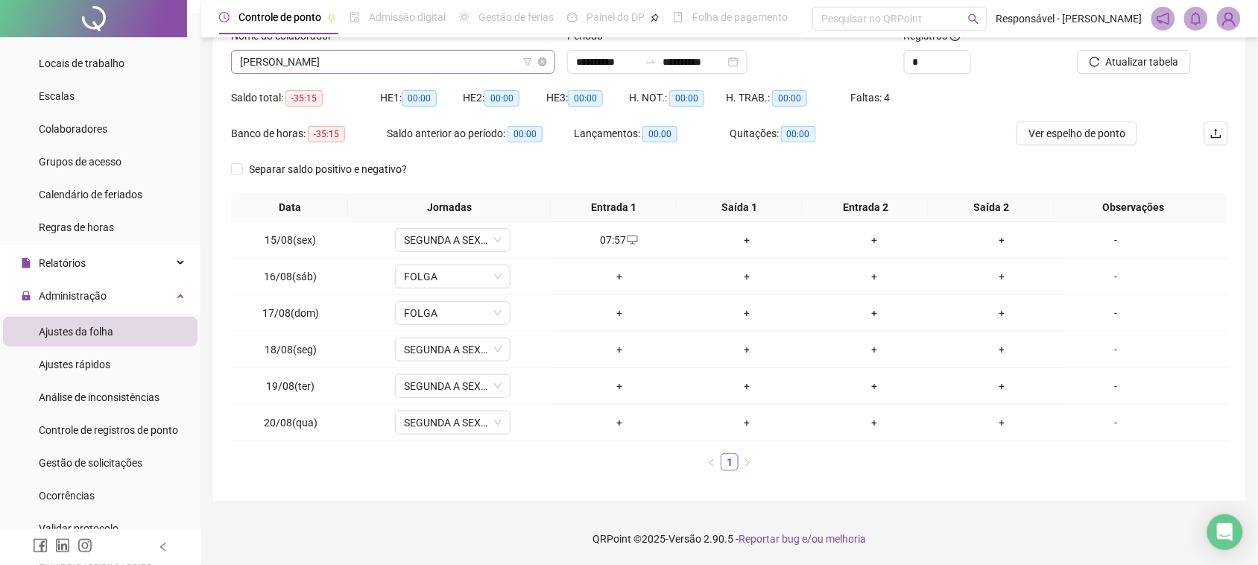
click at [451, 69] on span "[PERSON_NAME]" at bounding box center [393, 62] width 306 height 22
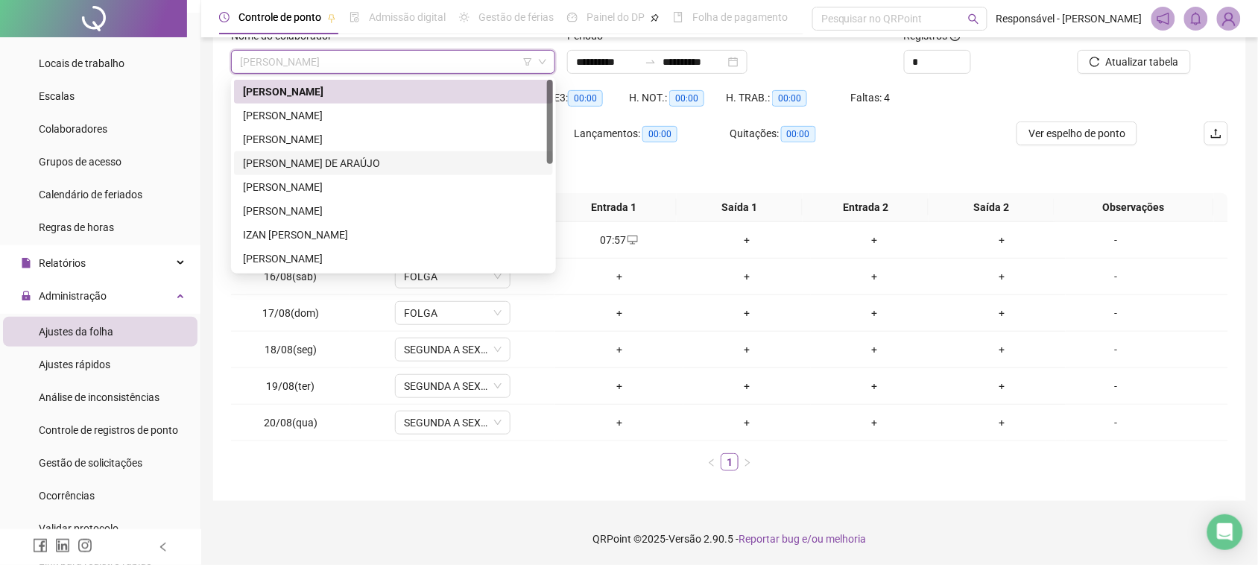
click at [317, 151] on div "[PERSON_NAME] DE ARAÚJO" at bounding box center [393, 163] width 319 height 24
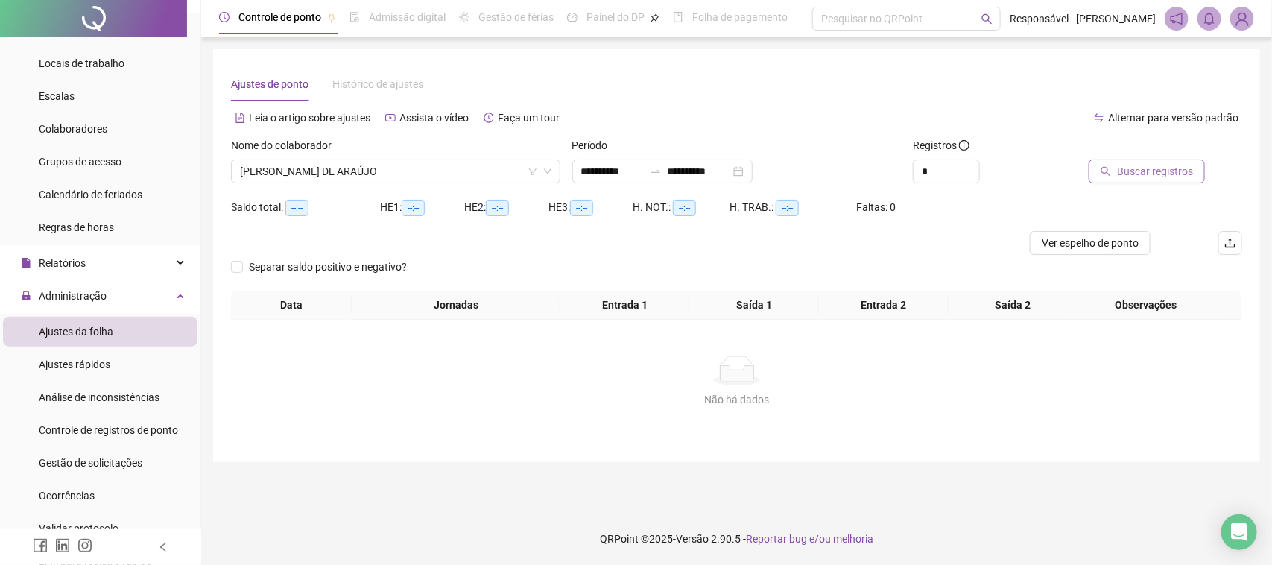
click at [1150, 160] on button "Buscar registros" at bounding box center [1147, 171] width 116 height 24
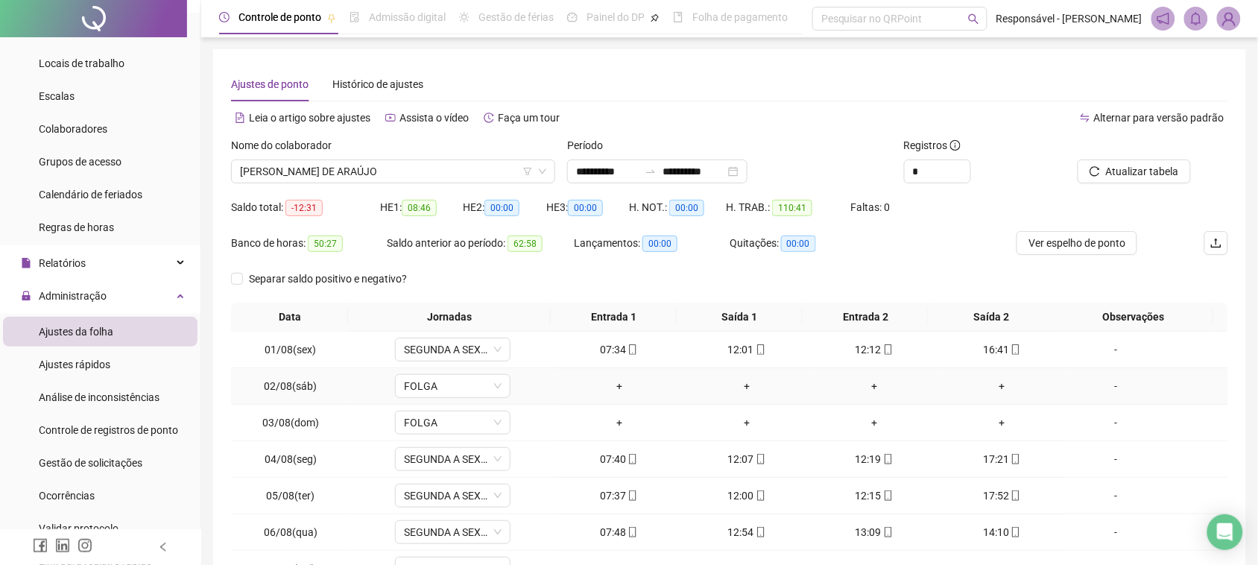
scroll to position [93, 0]
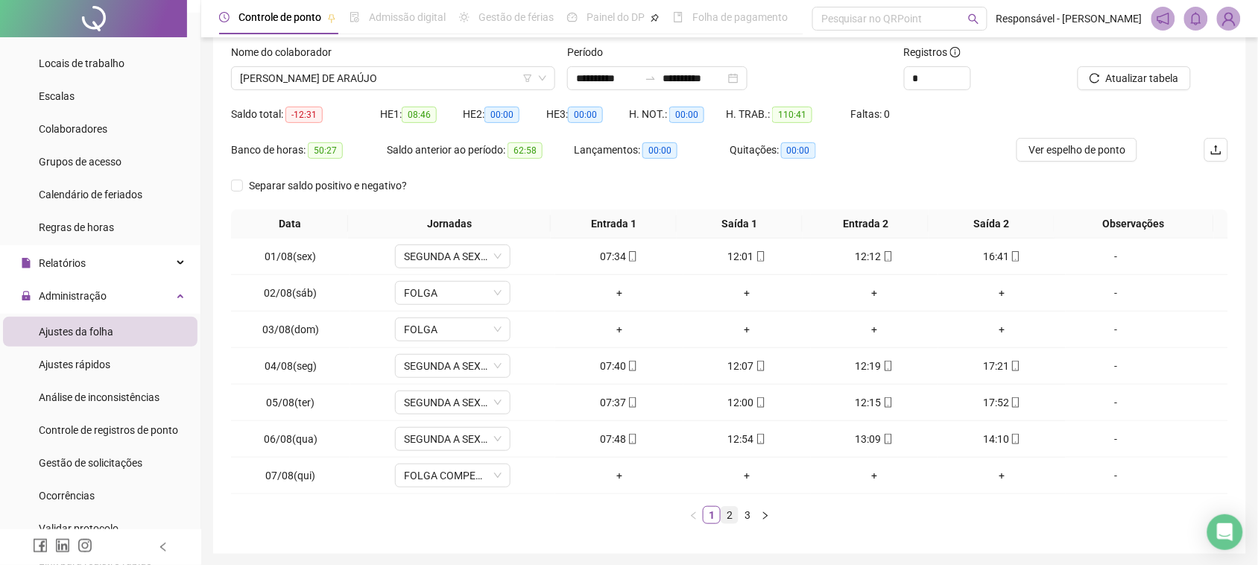
click at [735, 522] on link "2" at bounding box center [729, 515] width 16 height 16
click at [739, 522] on link "3" at bounding box center [747, 515] width 16 height 16
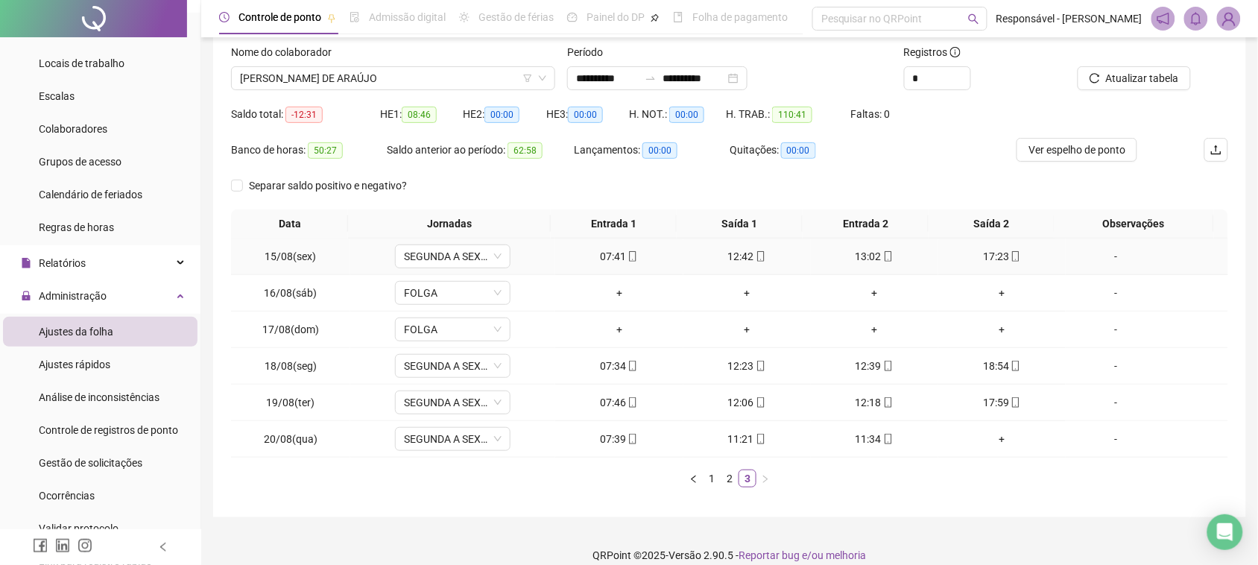
click at [617, 259] on div "07:41" at bounding box center [619, 256] width 116 height 16
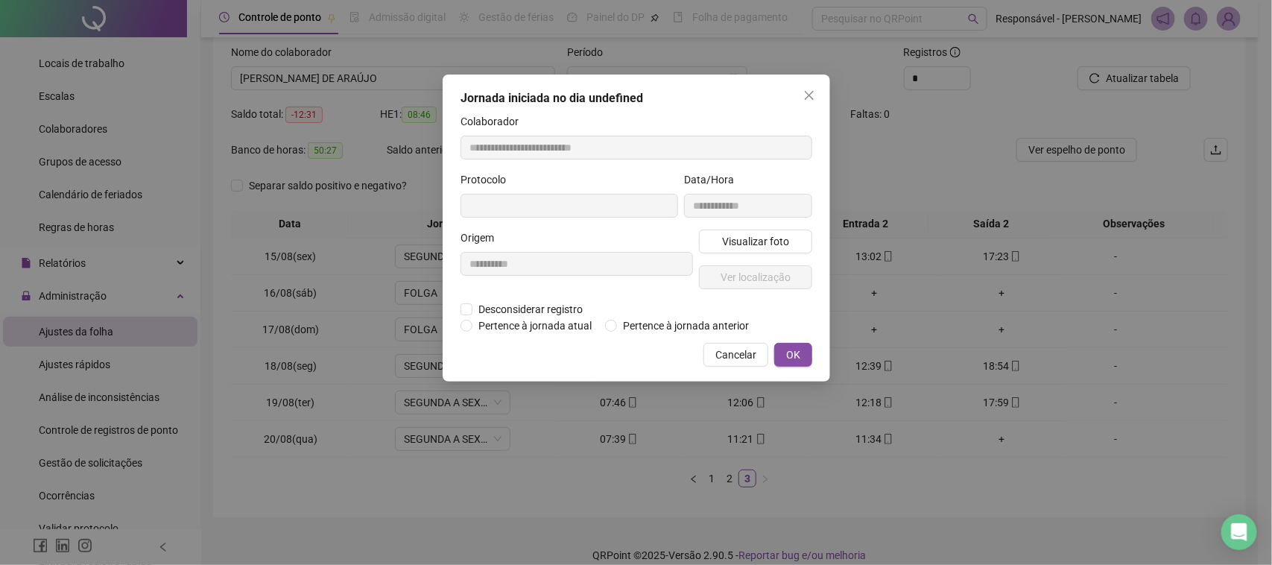
type input "**********"
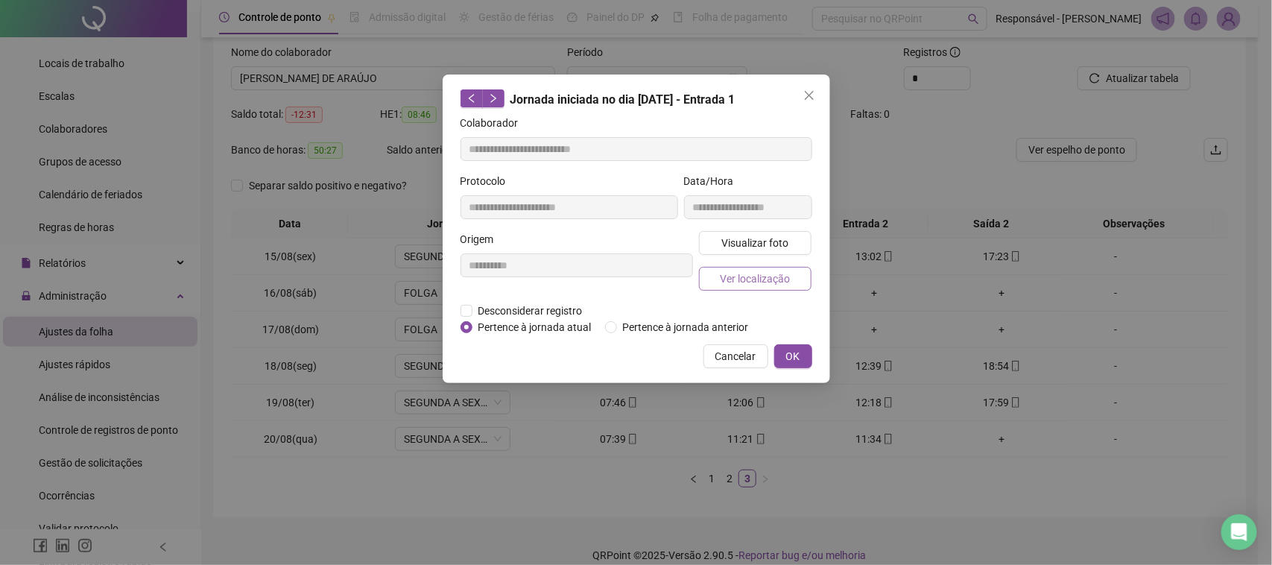
click at [717, 274] on button "Ver localização" at bounding box center [755, 279] width 113 height 24
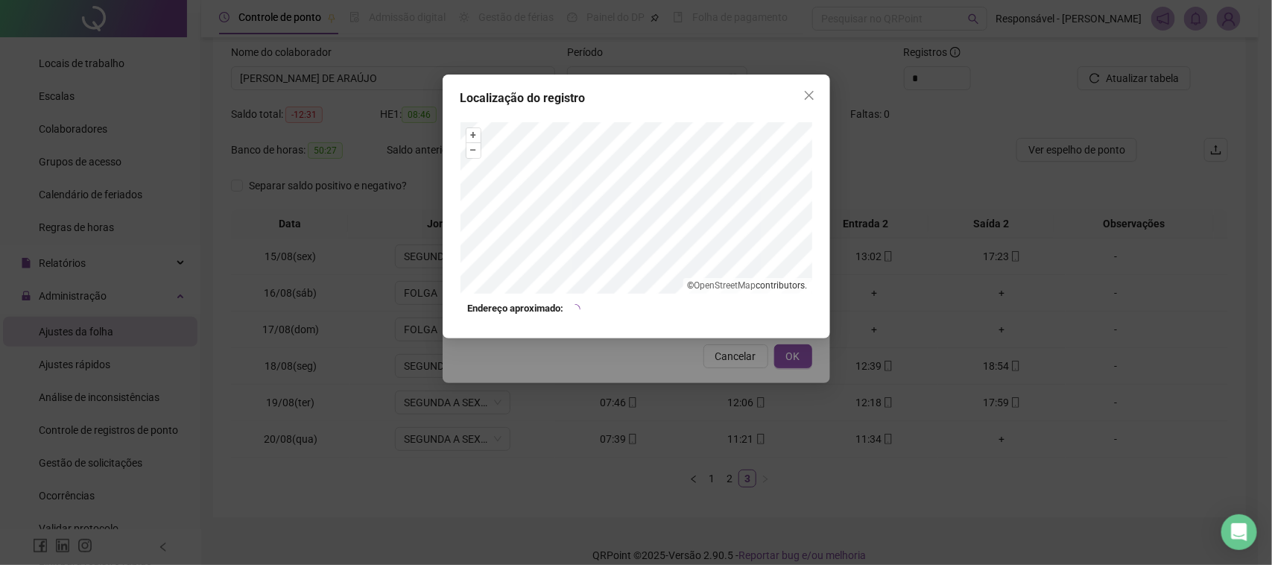
click at [721, 336] on div "Localização do registro + – ⇧ › © OpenStreetMap contributors. Endereço aproxima…" at bounding box center [637, 207] width 388 height 264
click at [721, 363] on div "Localização do registro + – ⇧ › © OpenStreetMap contributors. Endereço aproxima…" at bounding box center [636, 282] width 1272 height 565
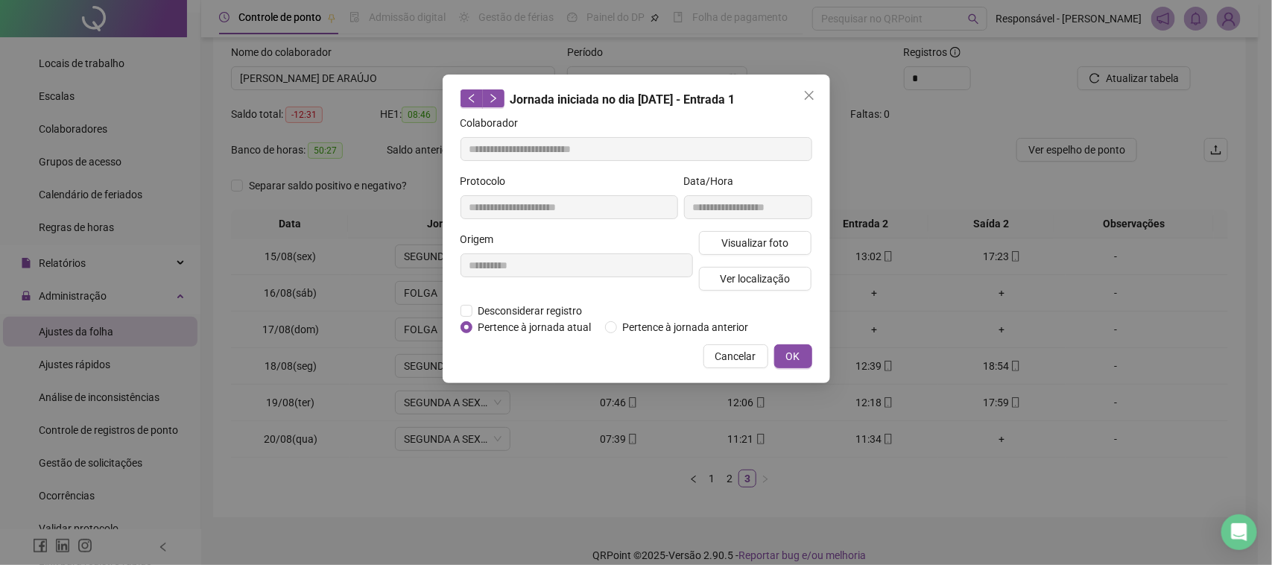
click at [729, 362] on span "Cancelar" at bounding box center [735, 356] width 41 height 16
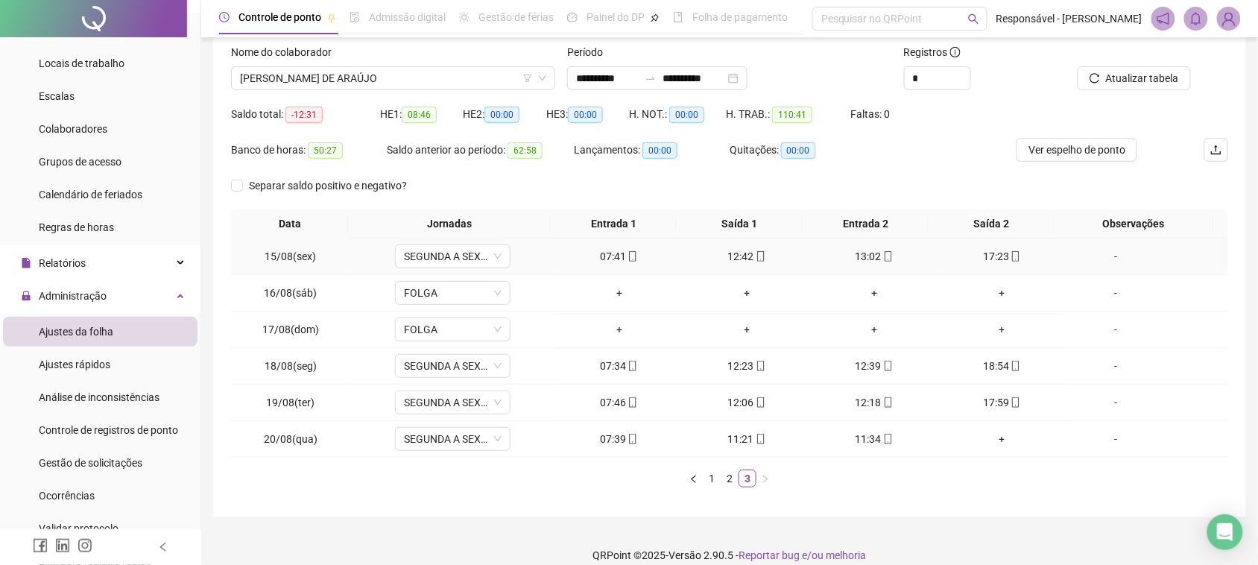
click at [992, 257] on div "17:23" at bounding box center [1002, 256] width 116 height 16
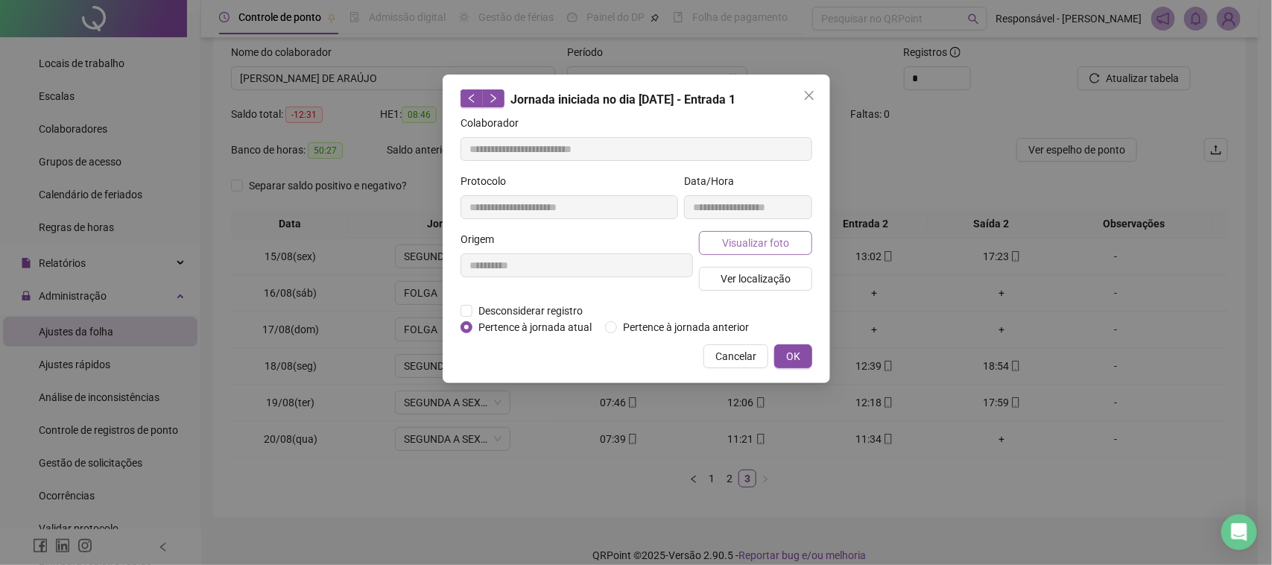
type input "**********"
click at [734, 267] on button "Ver localização" at bounding box center [755, 279] width 113 height 24
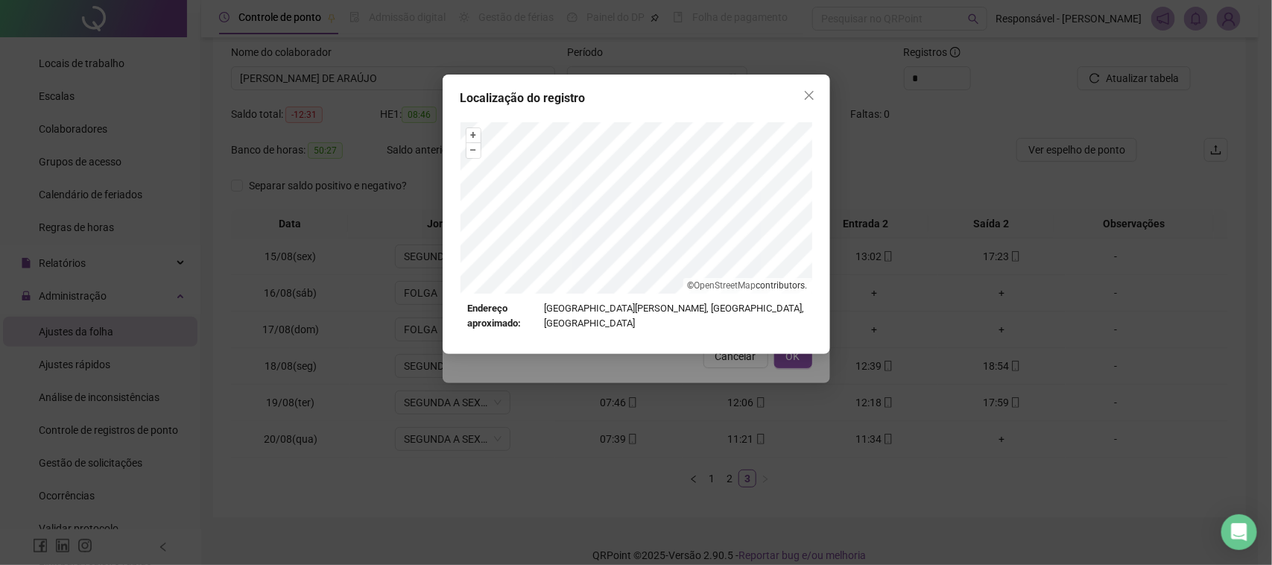
click at [708, 361] on div "Localização do registro + – ⇧ › © OpenStreetMap contributors. Endereço aproxima…" at bounding box center [636, 282] width 1272 height 565
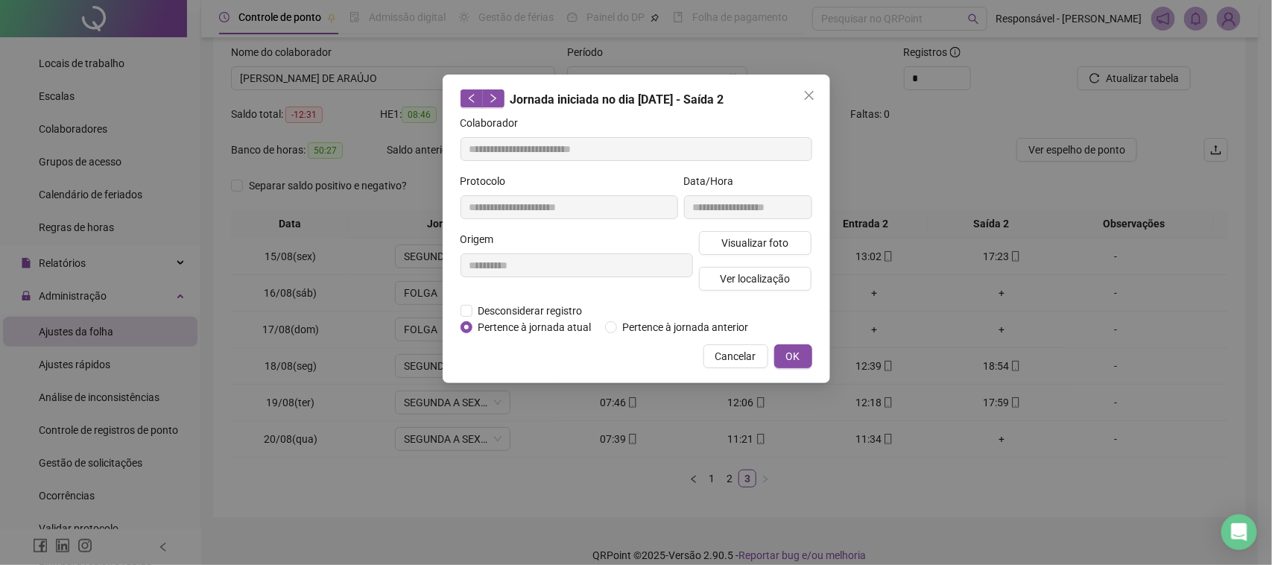
click at [745, 361] on span "Cancelar" at bounding box center [735, 356] width 41 height 16
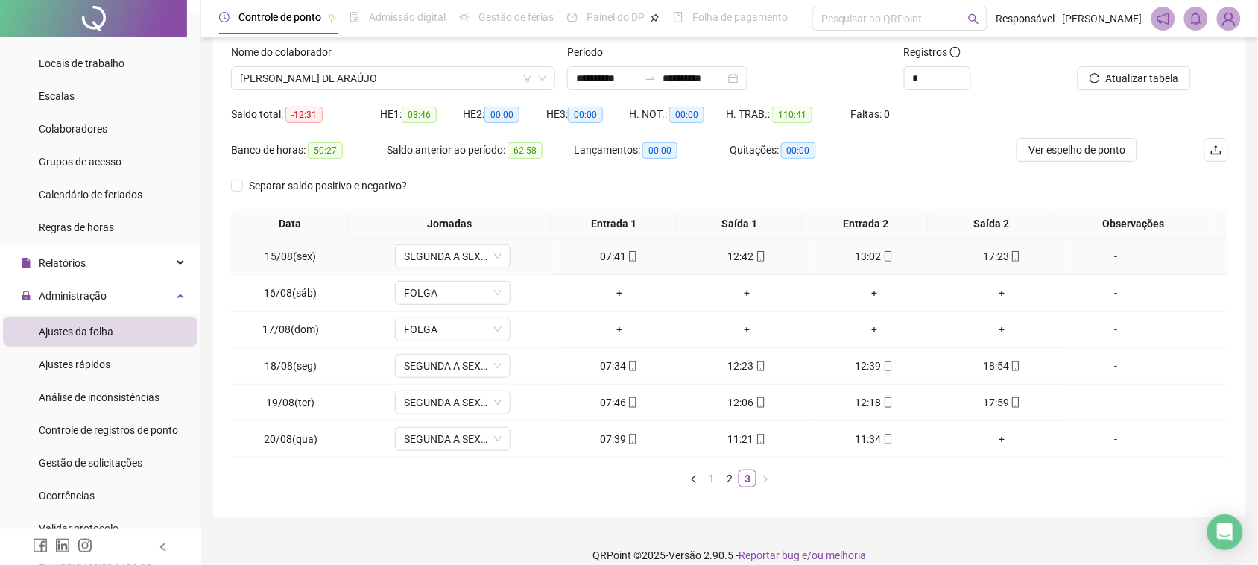
click at [743, 265] on td "12:42" at bounding box center [746, 256] width 127 height 37
click at [743, 262] on div "12:42" at bounding box center [747, 256] width 116 height 16
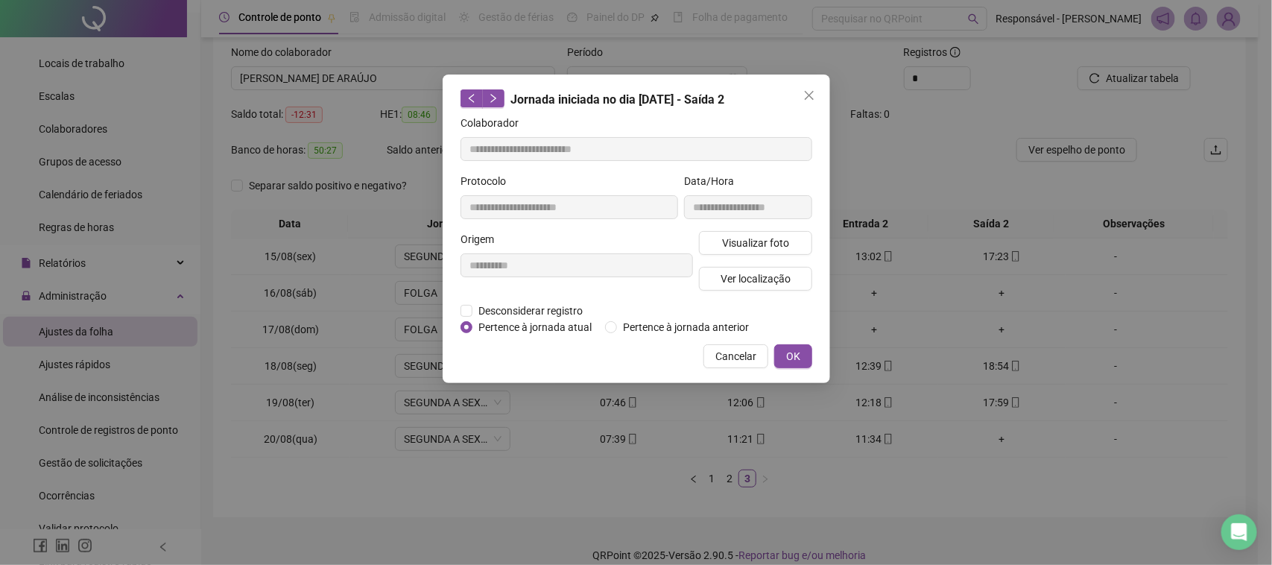
type input "**********"
click at [736, 281] on span "Ver localização" at bounding box center [755, 279] width 70 height 16
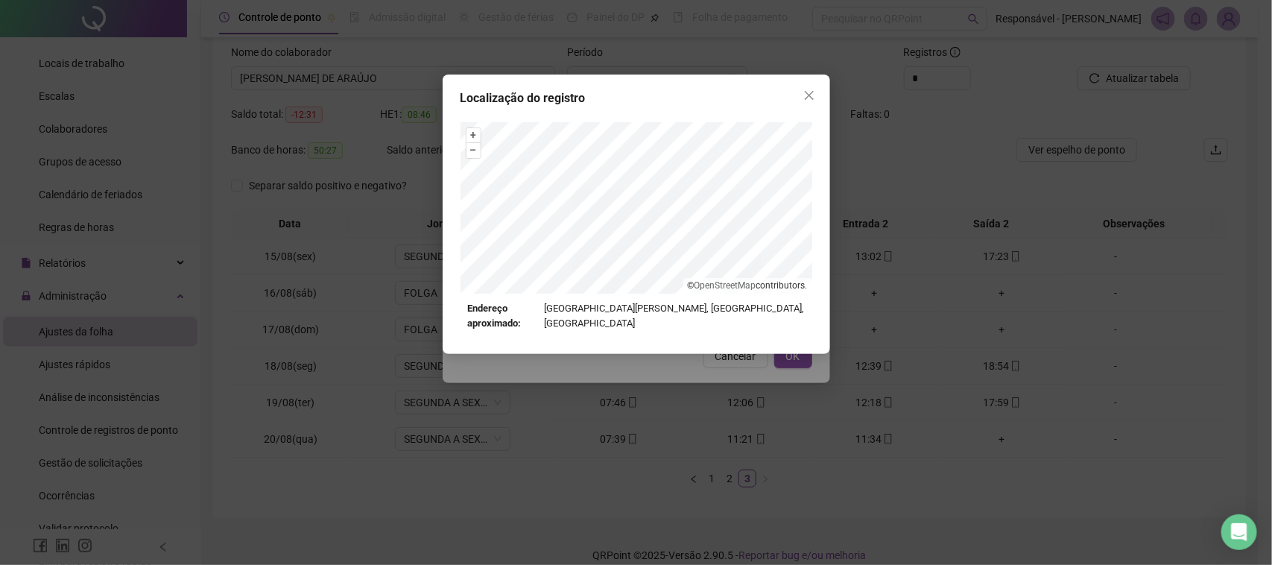
click at [719, 358] on div "Localização do registro + – ⇧ › © OpenStreetMap contributors. Endereço aproxima…" at bounding box center [636, 282] width 1272 height 565
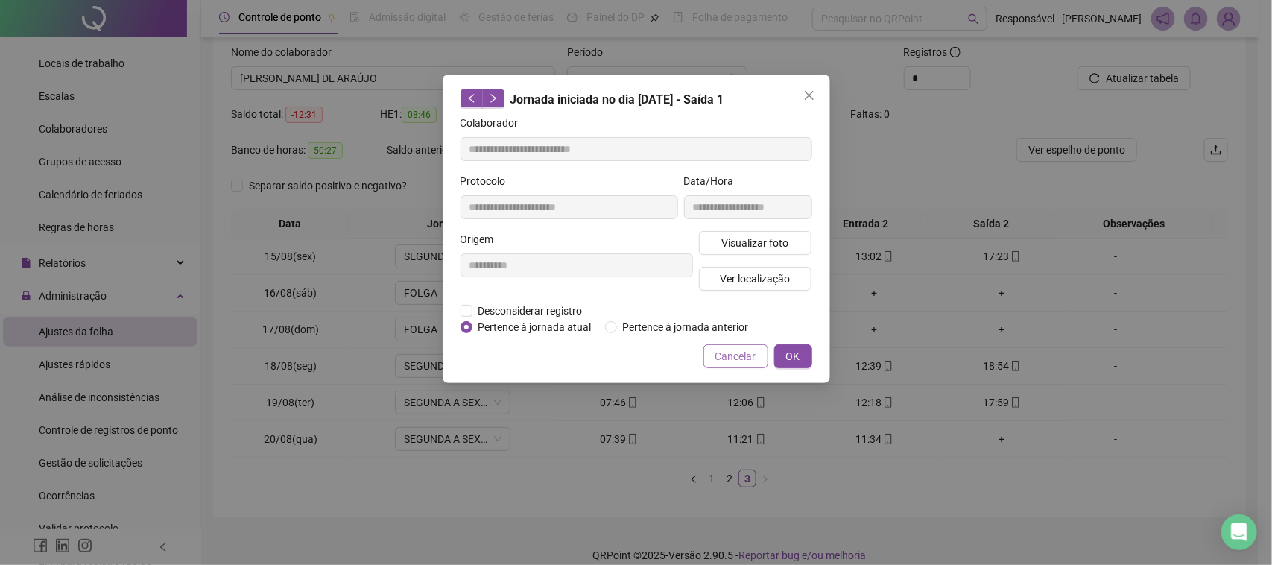
click at [732, 351] on span "Cancelar" at bounding box center [735, 356] width 41 height 16
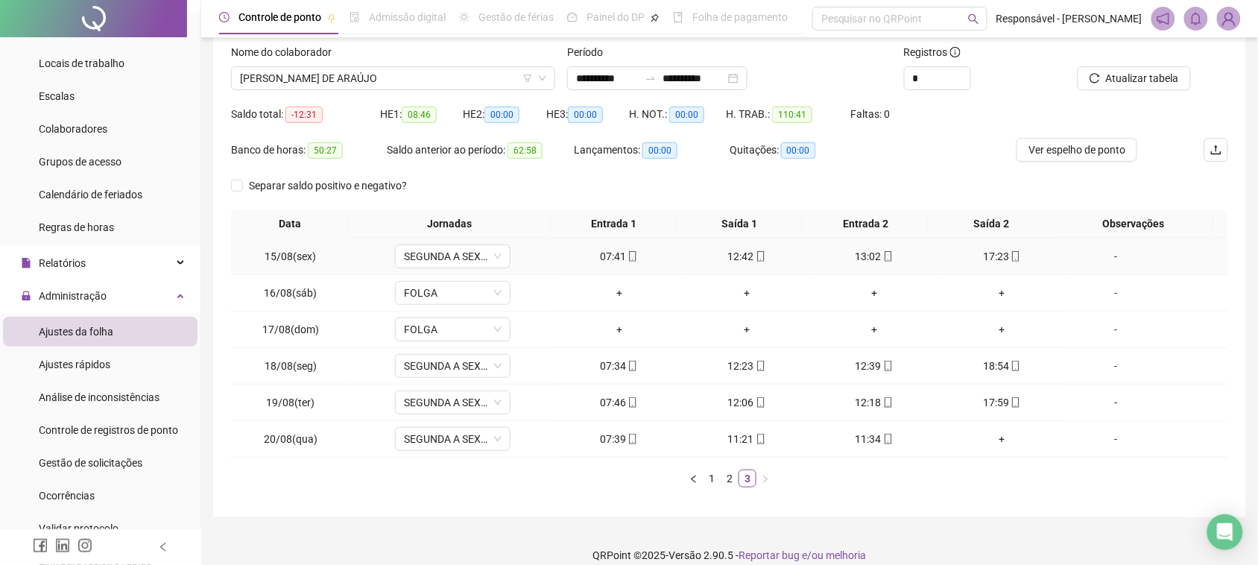
click at [847, 253] on div "13:02" at bounding box center [875, 256] width 116 height 16
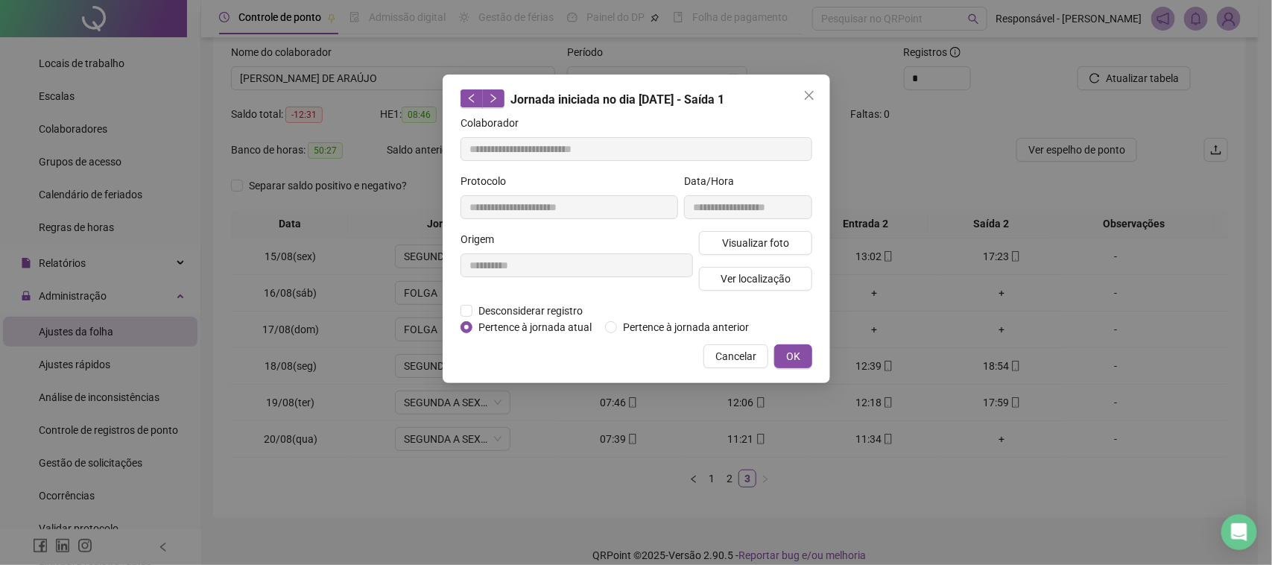
type input "**********"
click at [742, 287] on button "Ver localização" at bounding box center [755, 279] width 113 height 24
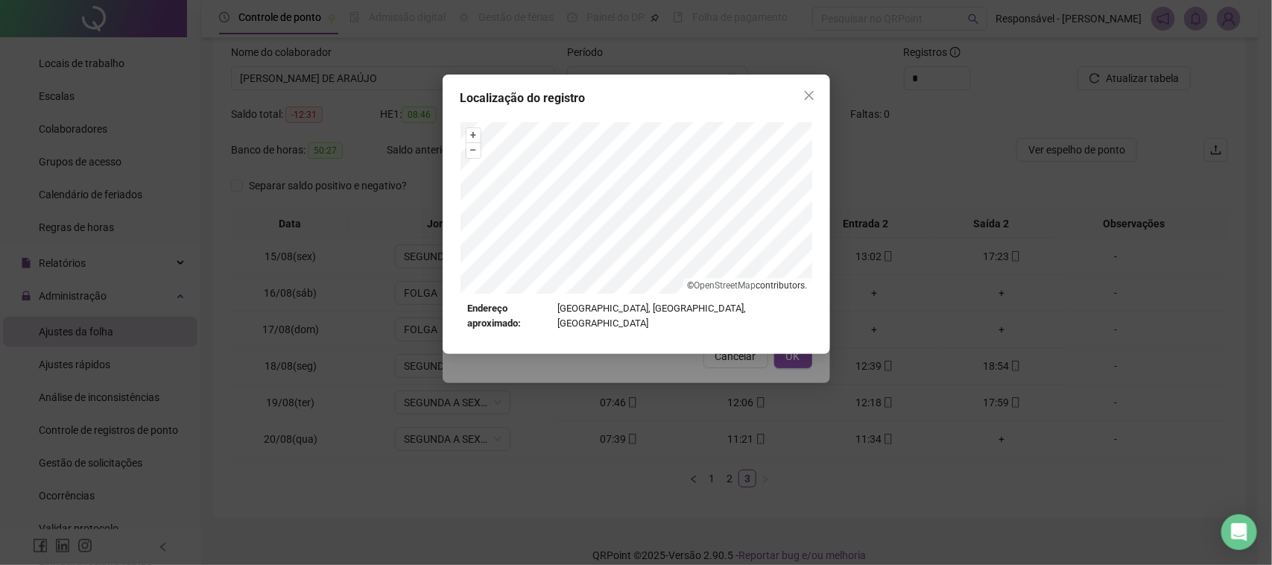
click at [712, 358] on div "Localização do registro + – ⇧ › © OpenStreetMap contributors. Endereço aproxima…" at bounding box center [636, 282] width 1272 height 565
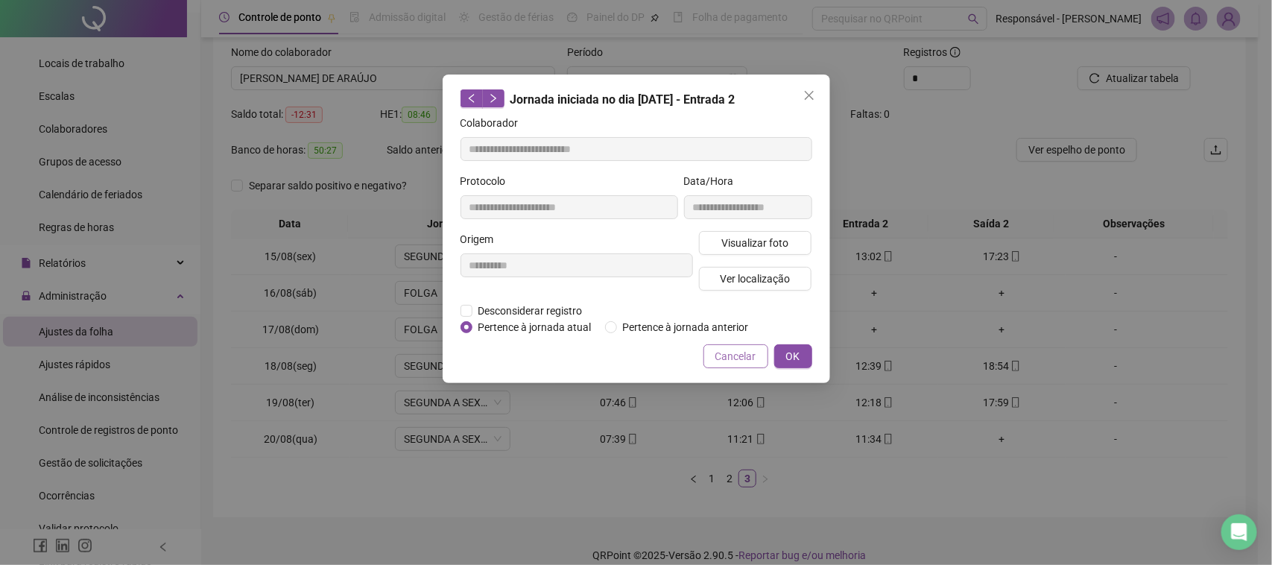
click at [725, 348] on span "Cancelar" at bounding box center [735, 356] width 41 height 16
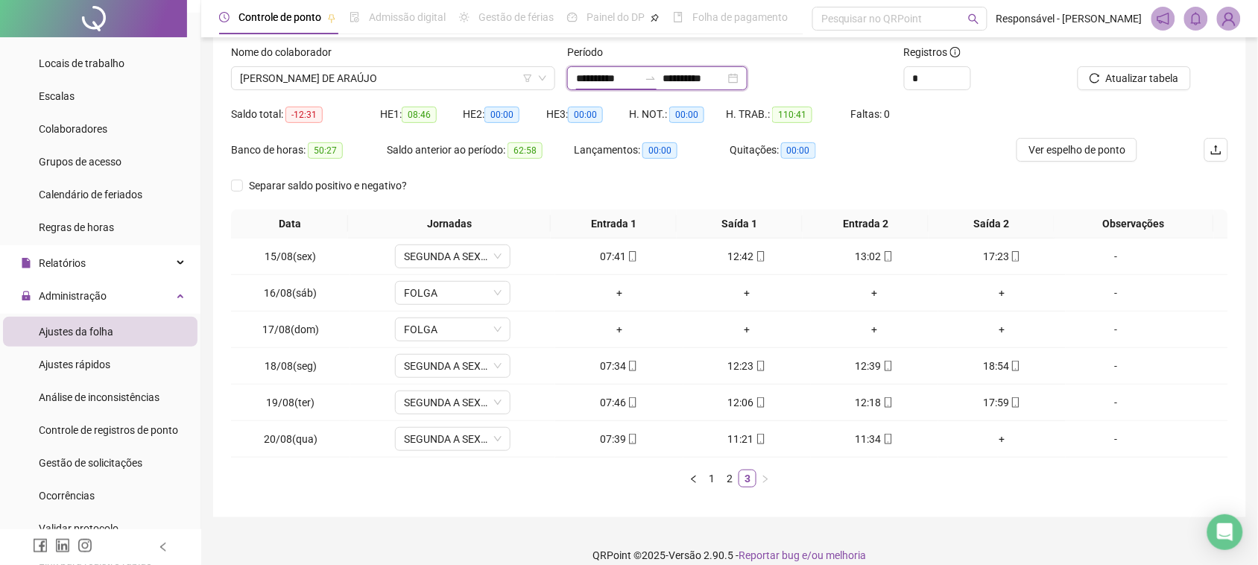
click at [604, 76] on input "**********" at bounding box center [607, 78] width 63 height 16
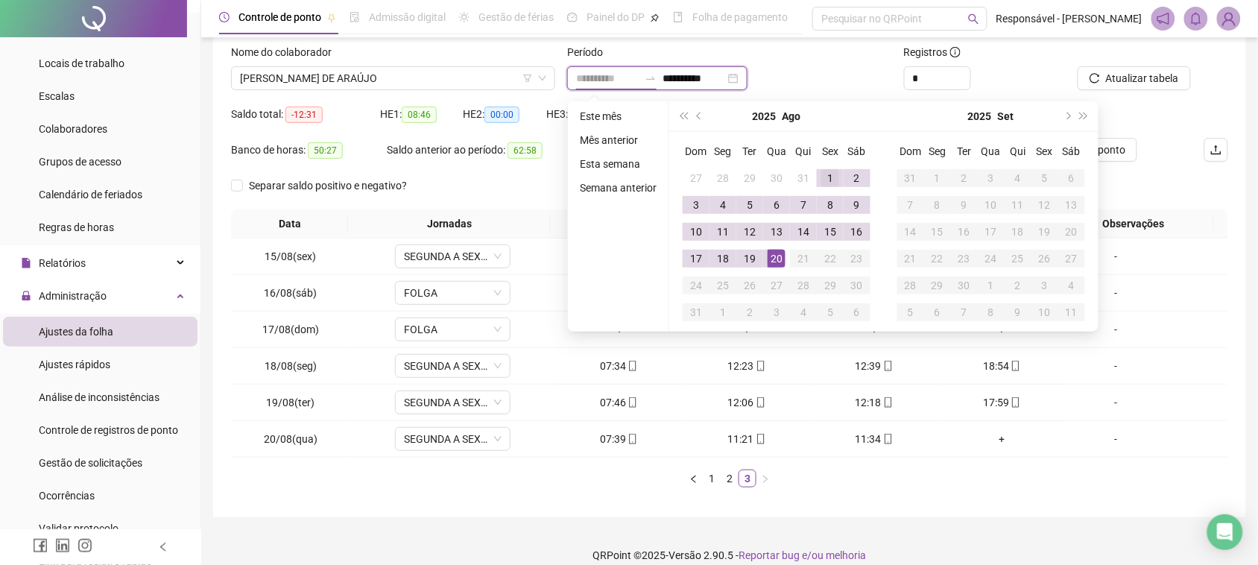
type input "**********"
click at [823, 174] on div "1" at bounding box center [830, 178] width 18 height 18
type input "**********"
click at [747, 247] on td "19" at bounding box center [749, 258] width 27 height 27
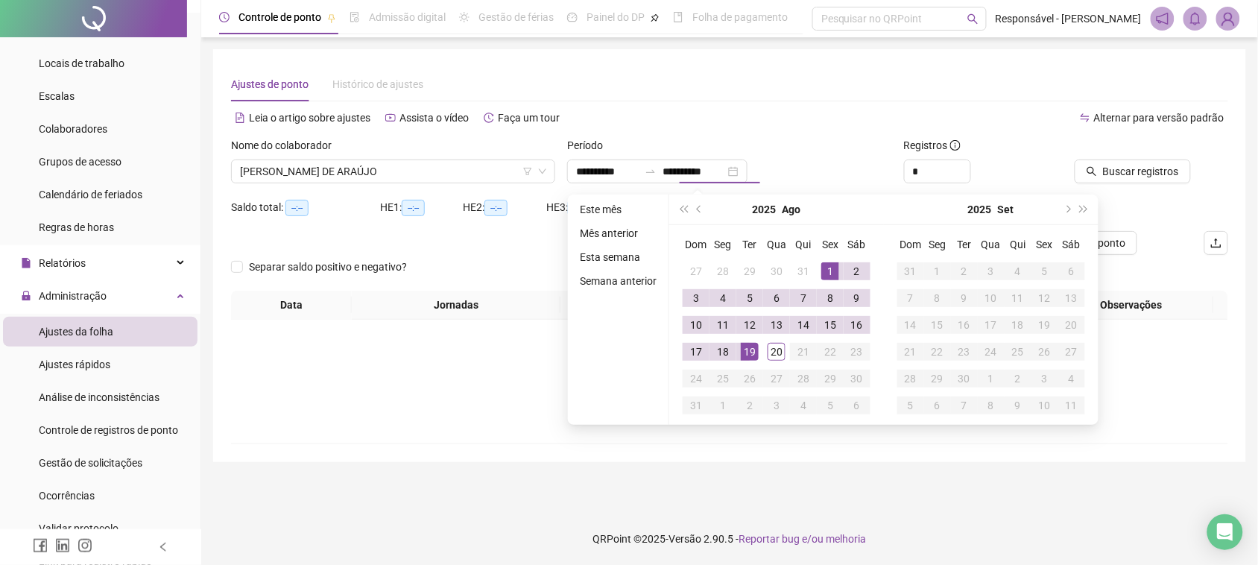
scroll to position [0, 0]
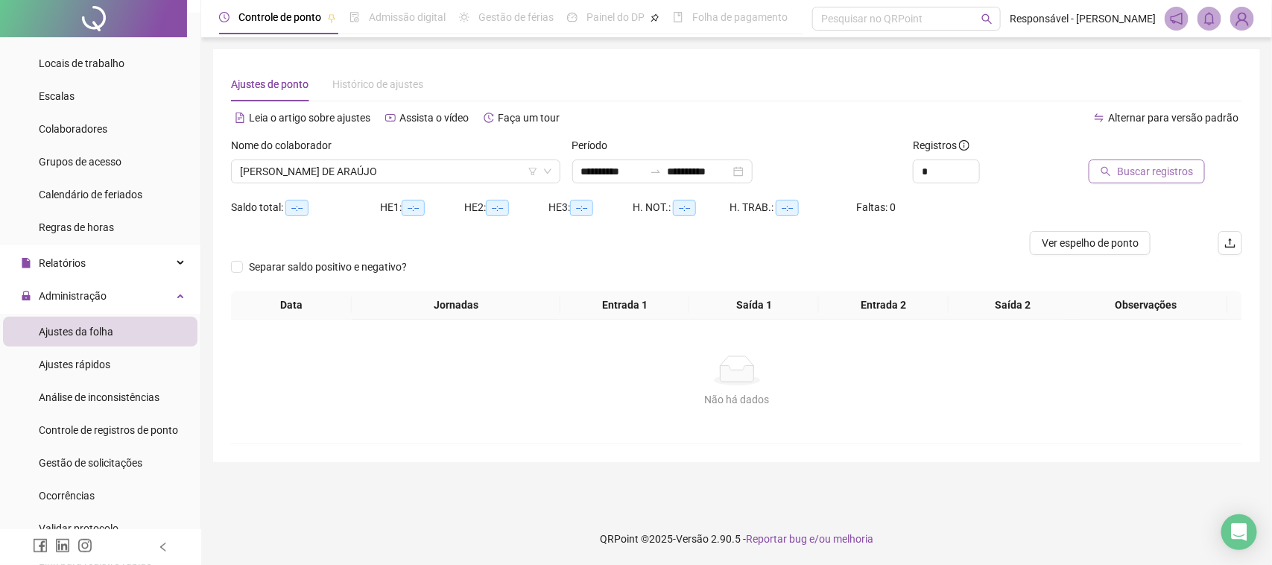
click at [1118, 164] on button "Buscar registros" at bounding box center [1147, 171] width 116 height 24
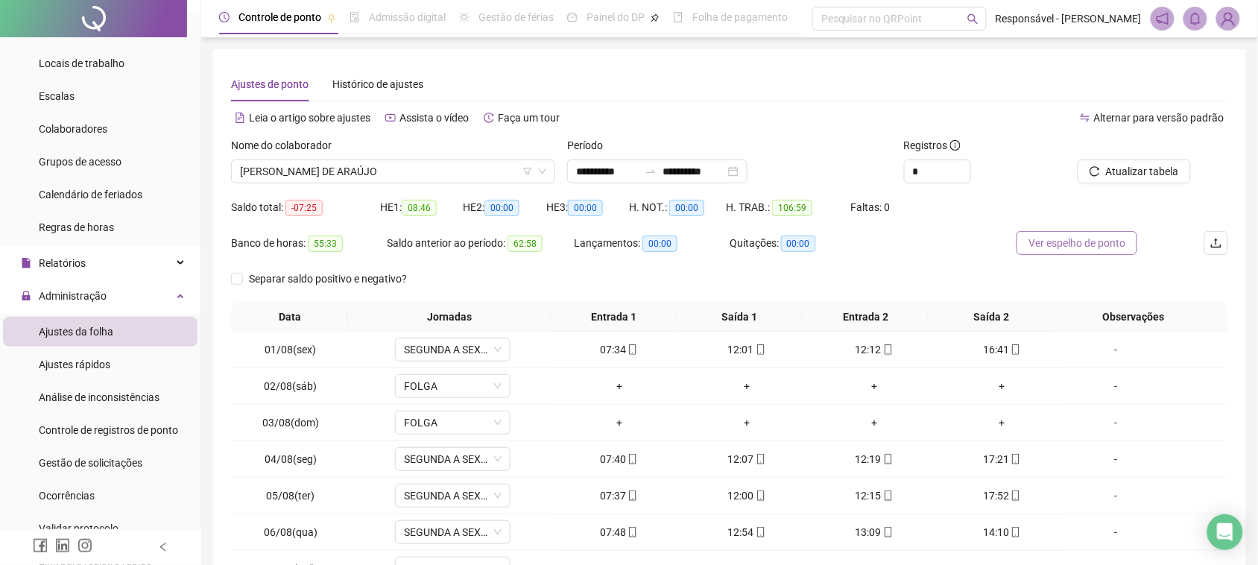
click at [1071, 246] on span "Ver espelho de ponto" at bounding box center [1076, 243] width 97 height 16
click at [300, 161] on span "[PERSON_NAME] DE ARAÚJO" at bounding box center [393, 171] width 306 height 22
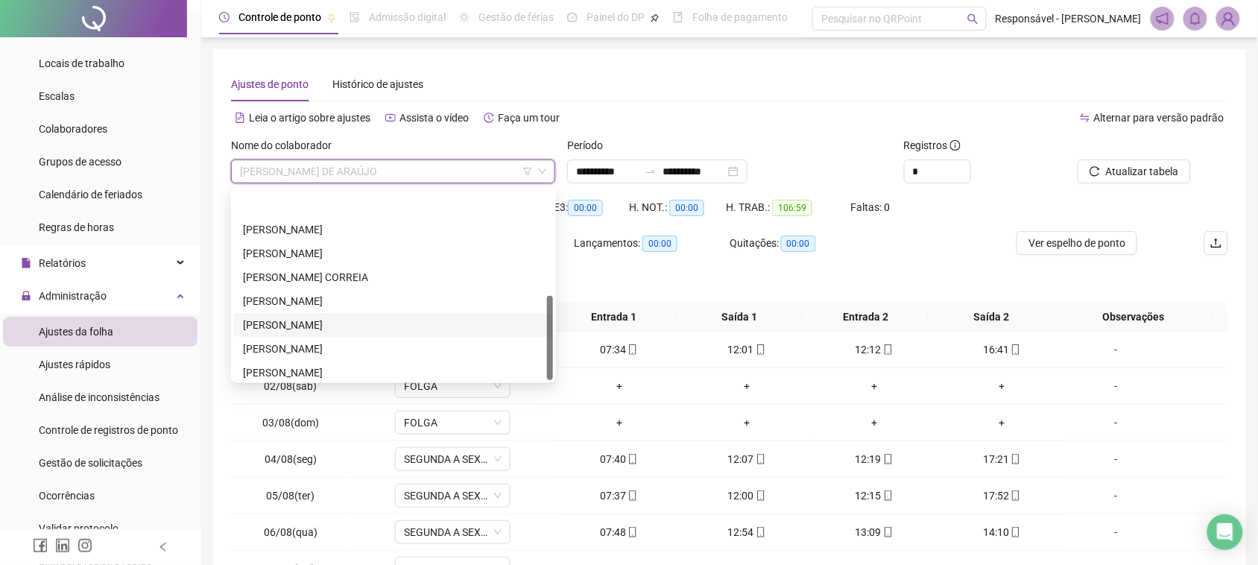
scroll to position [238, 0]
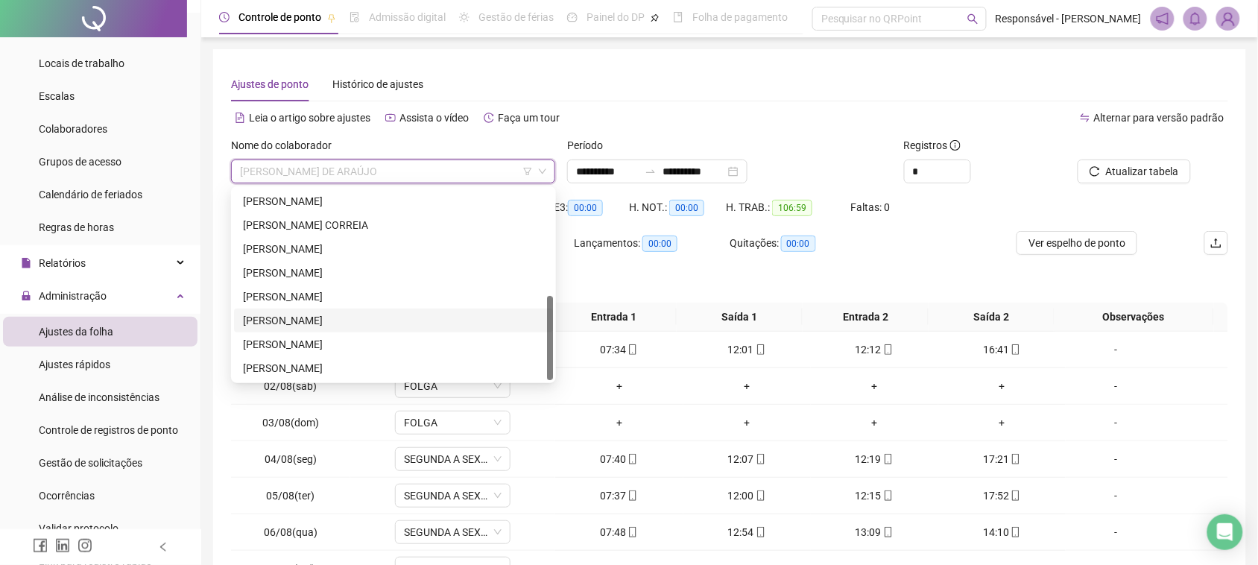
click at [328, 318] on div "[PERSON_NAME]" at bounding box center [393, 320] width 301 height 16
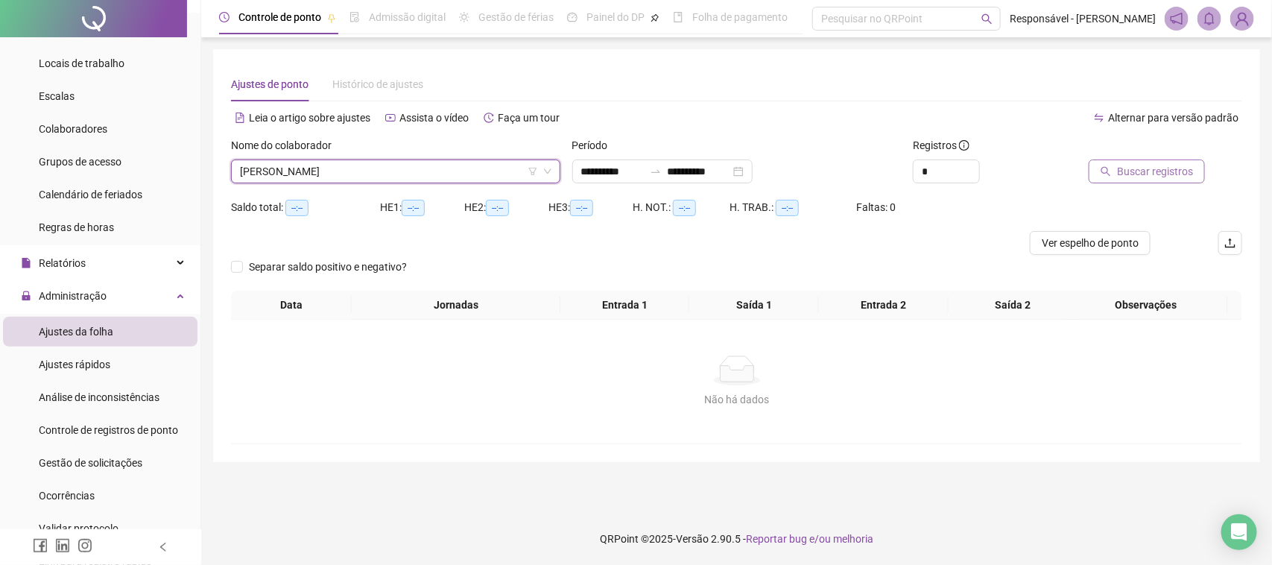
click at [1107, 183] on button "Buscar registros" at bounding box center [1147, 171] width 116 height 24
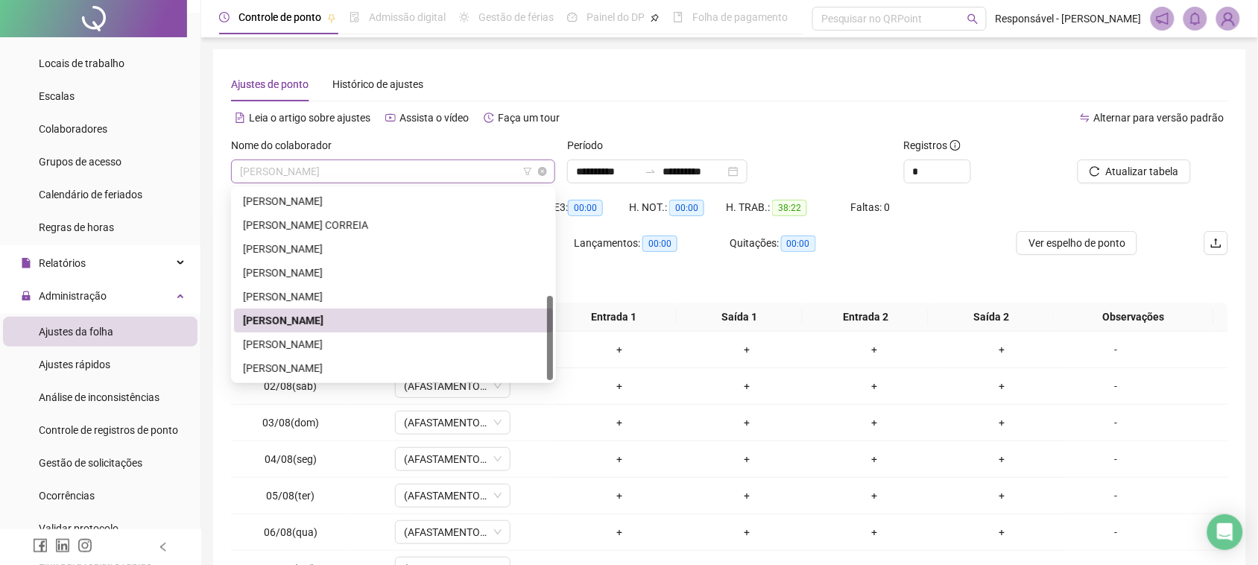
click at [373, 176] on span "[PERSON_NAME]" at bounding box center [393, 171] width 306 height 22
click at [314, 348] on div "[PERSON_NAME]" at bounding box center [393, 344] width 301 height 16
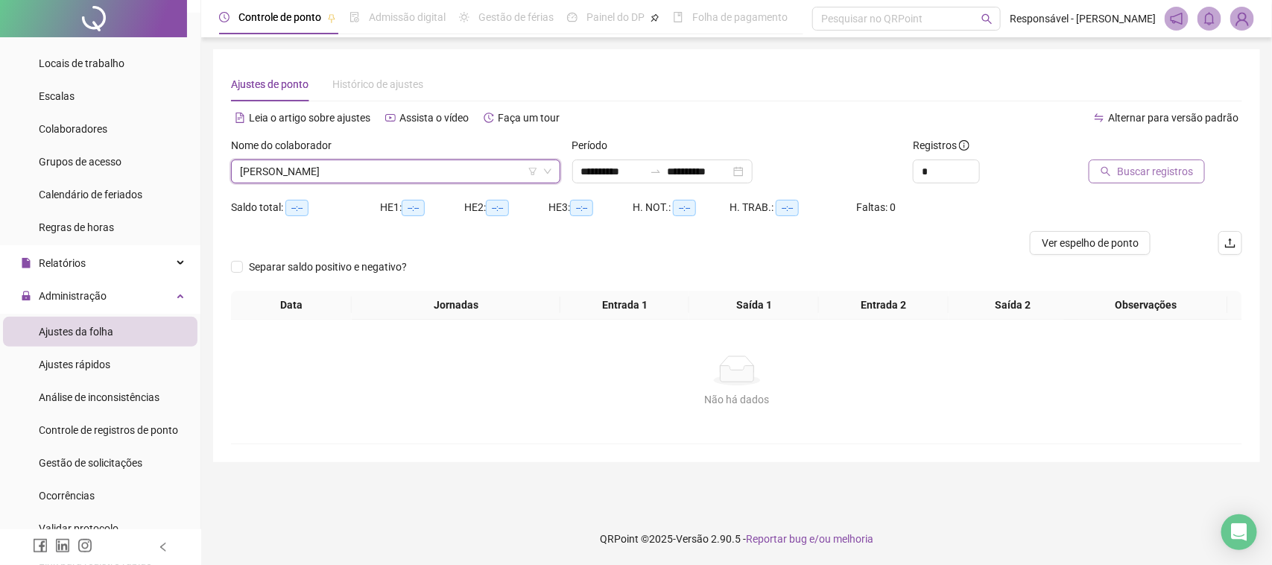
click at [1140, 170] on span "Buscar registros" at bounding box center [1155, 171] width 76 height 16
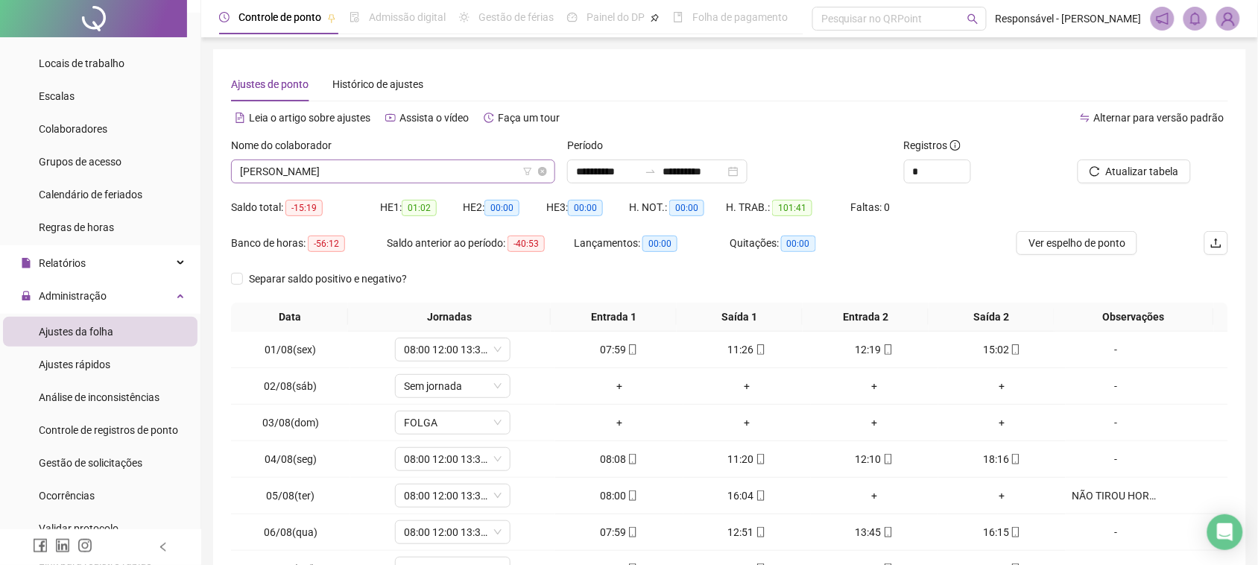
click at [452, 177] on span "[PERSON_NAME]" at bounding box center [393, 171] width 306 height 22
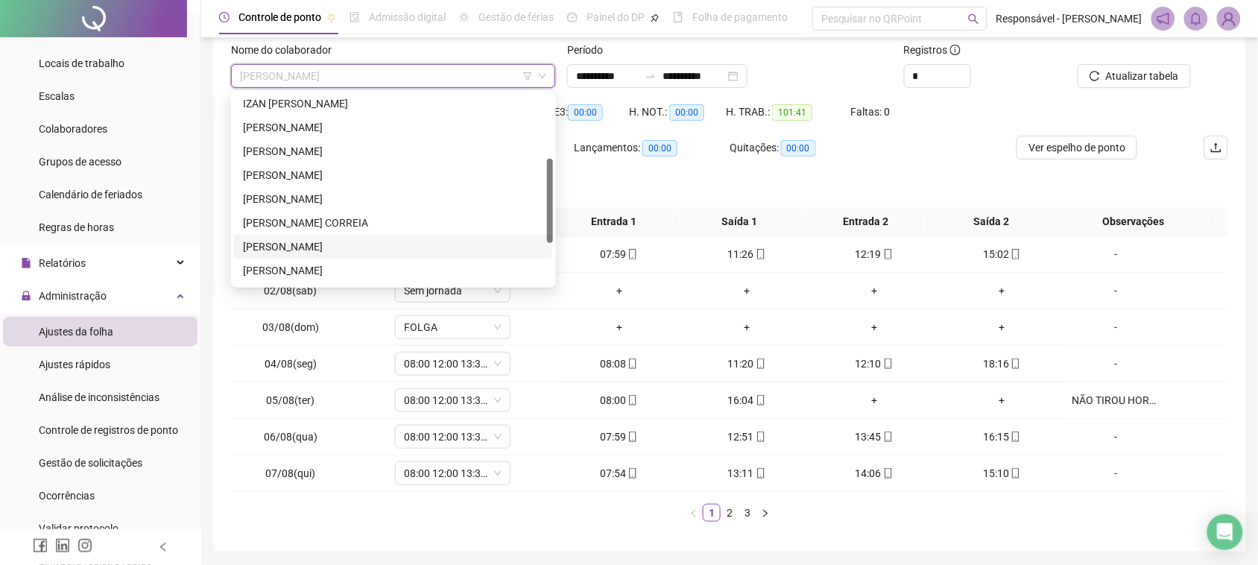
scroll to position [54, 0]
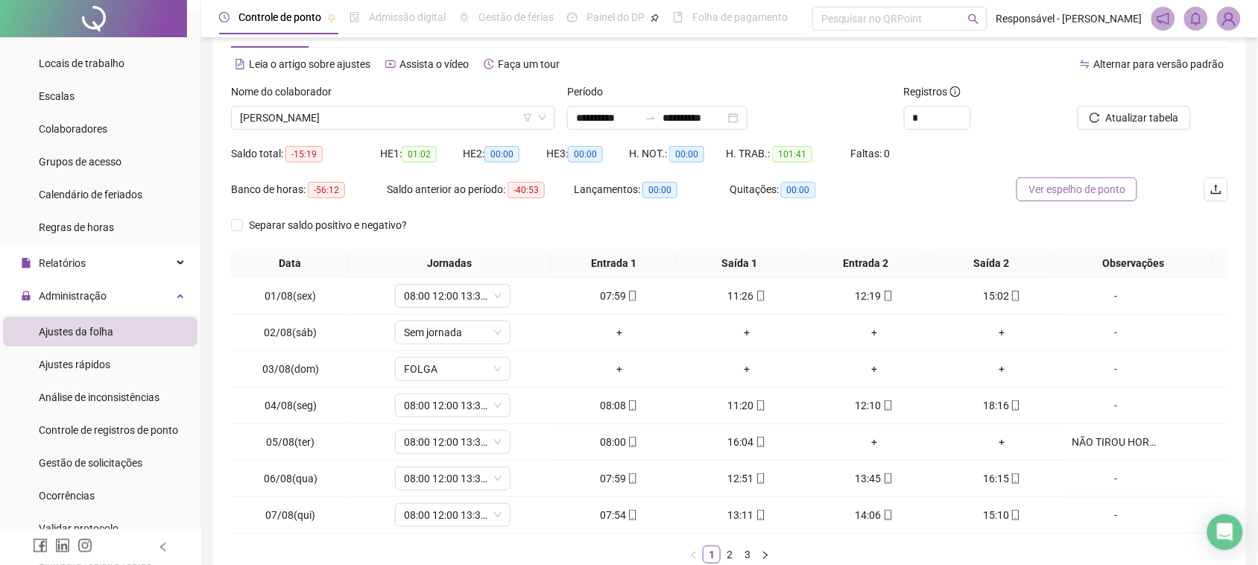
click at [1051, 196] on span "Ver espelho de ponto" at bounding box center [1076, 189] width 97 height 16
click at [376, 117] on span "[PERSON_NAME]" at bounding box center [393, 118] width 306 height 22
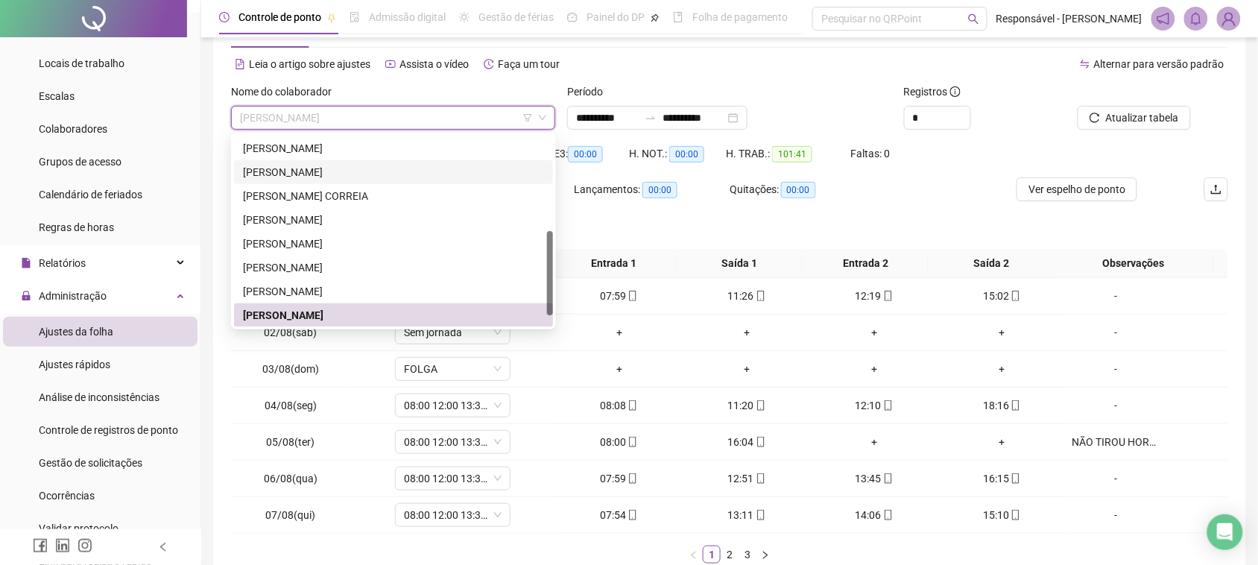
scroll to position [121, 0]
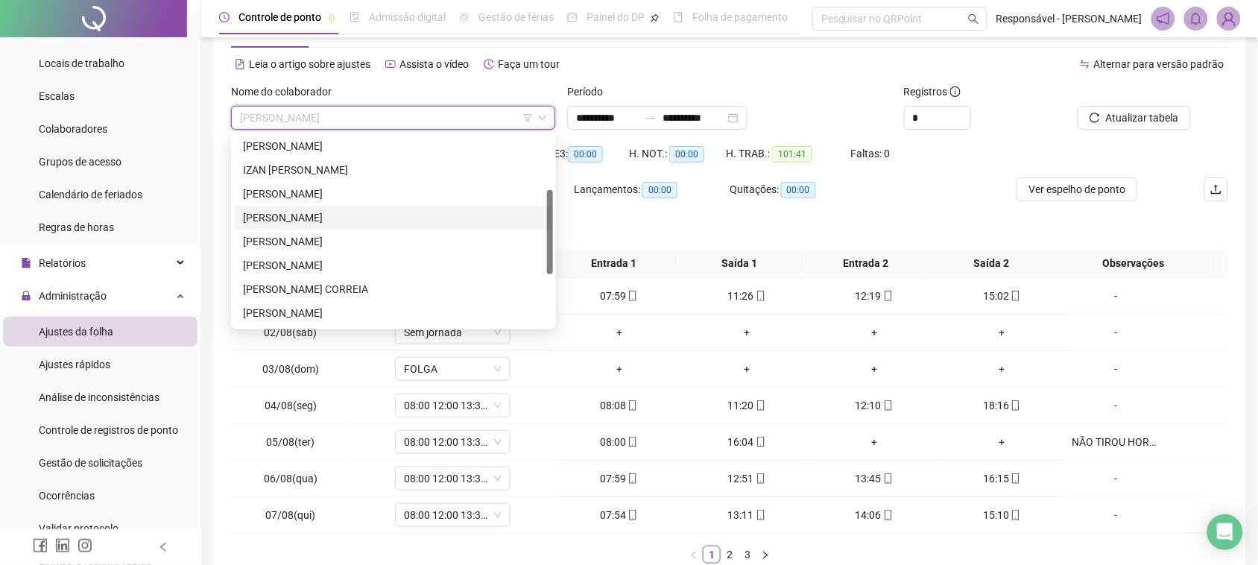
click at [309, 218] on div "[PERSON_NAME]" at bounding box center [393, 217] width 301 height 16
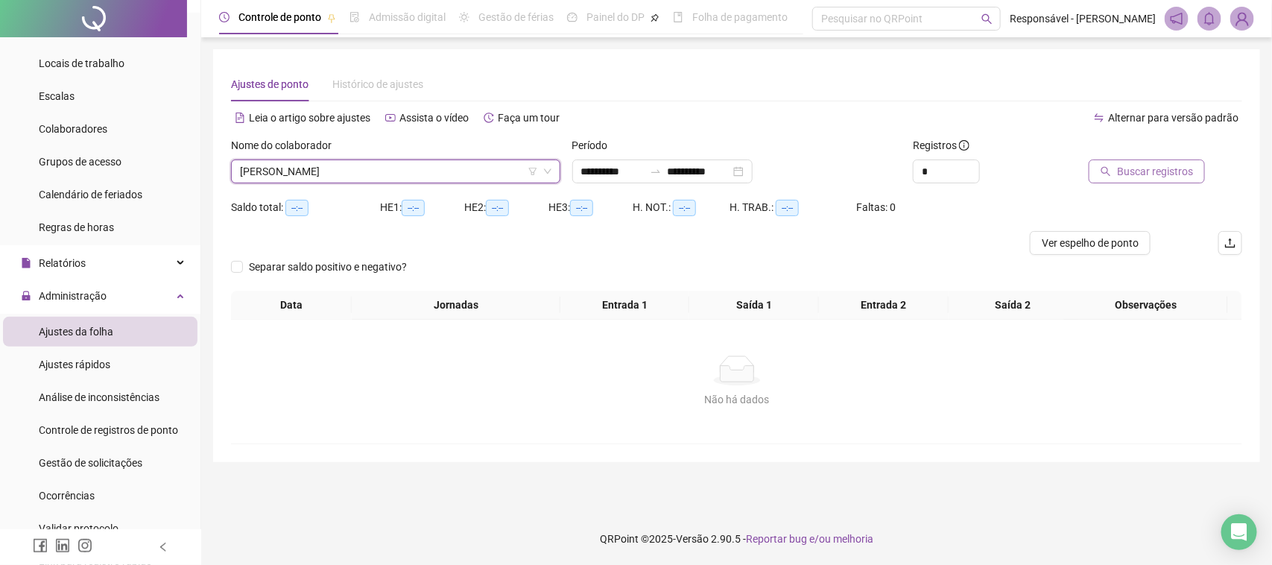
click at [1128, 177] on span "Buscar registros" at bounding box center [1155, 171] width 76 height 16
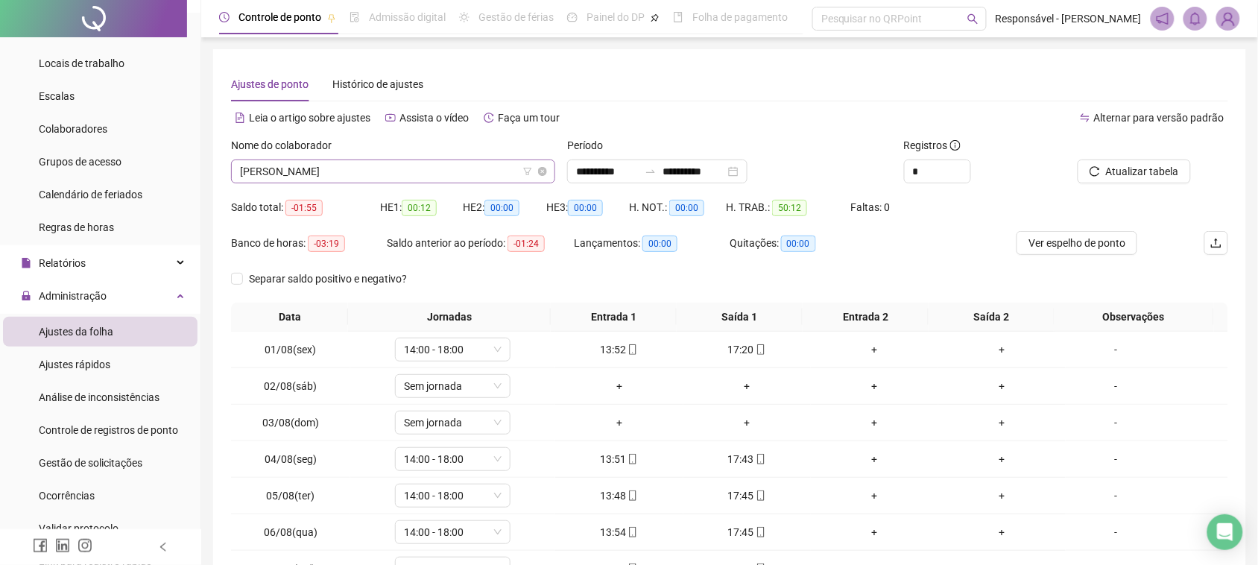
click at [344, 169] on span "[PERSON_NAME]" at bounding box center [393, 171] width 306 height 22
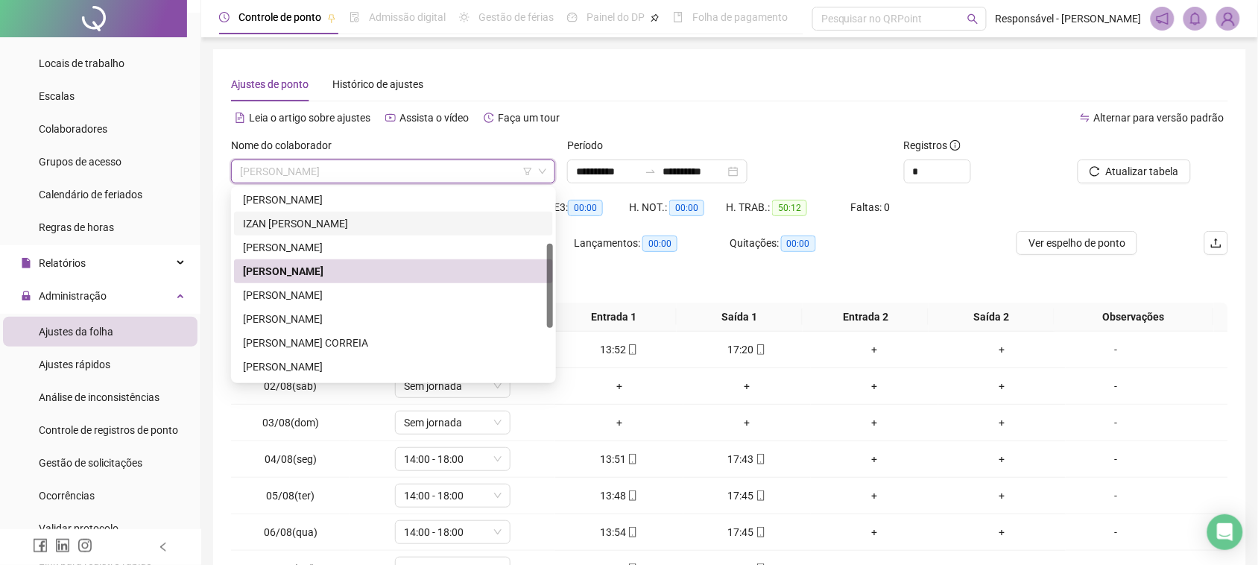
click at [333, 225] on div "IZAN [PERSON_NAME]" at bounding box center [393, 223] width 301 height 16
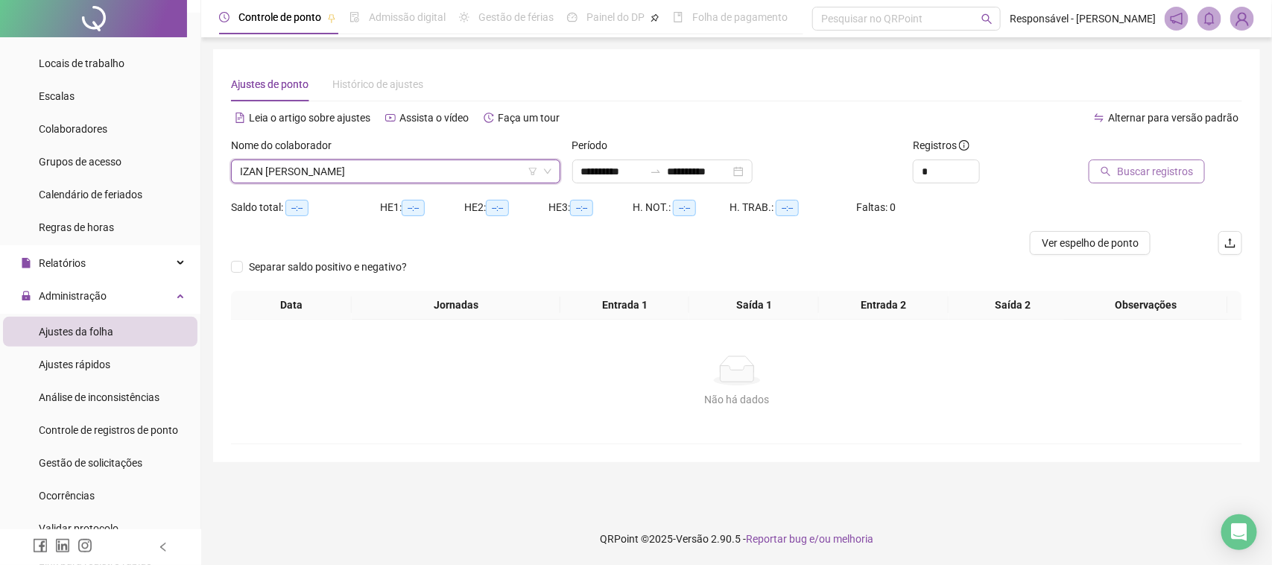
click at [1120, 180] on button "Buscar registros" at bounding box center [1147, 171] width 116 height 24
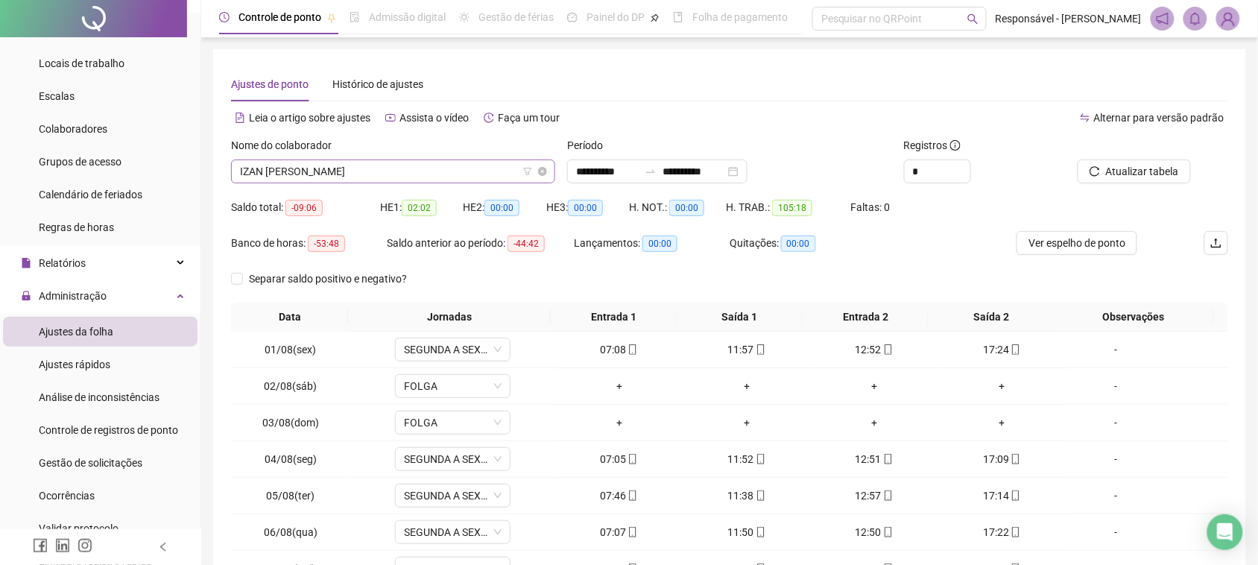
click at [393, 179] on span "IZAN [PERSON_NAME]" at bounding box center [393, 171] width 306 height 22
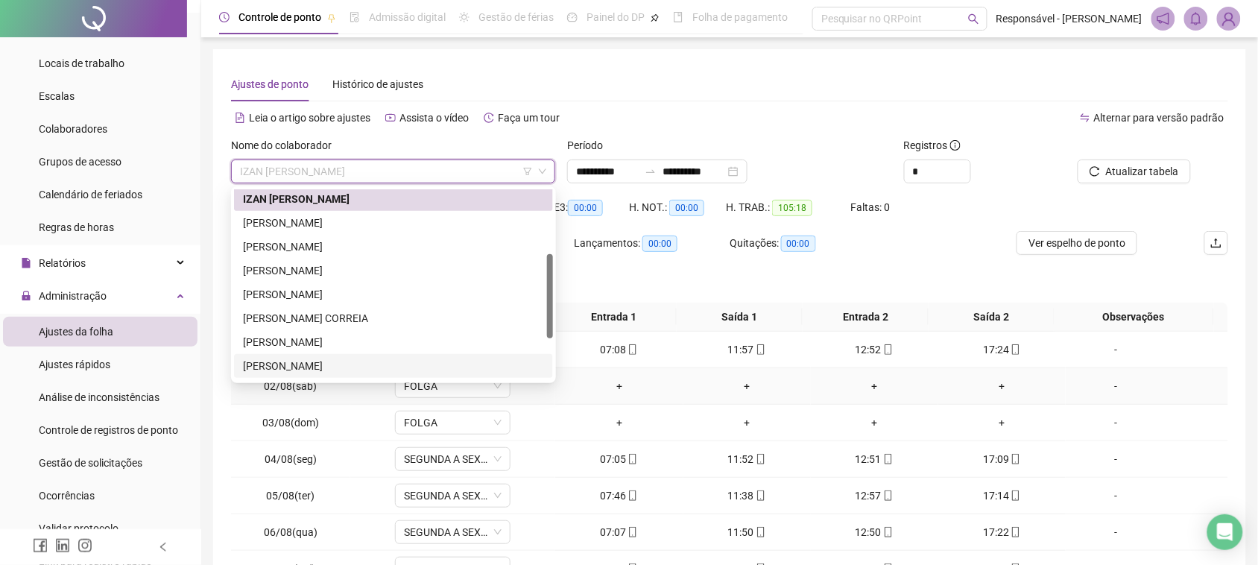
scroll to position [93, 0]
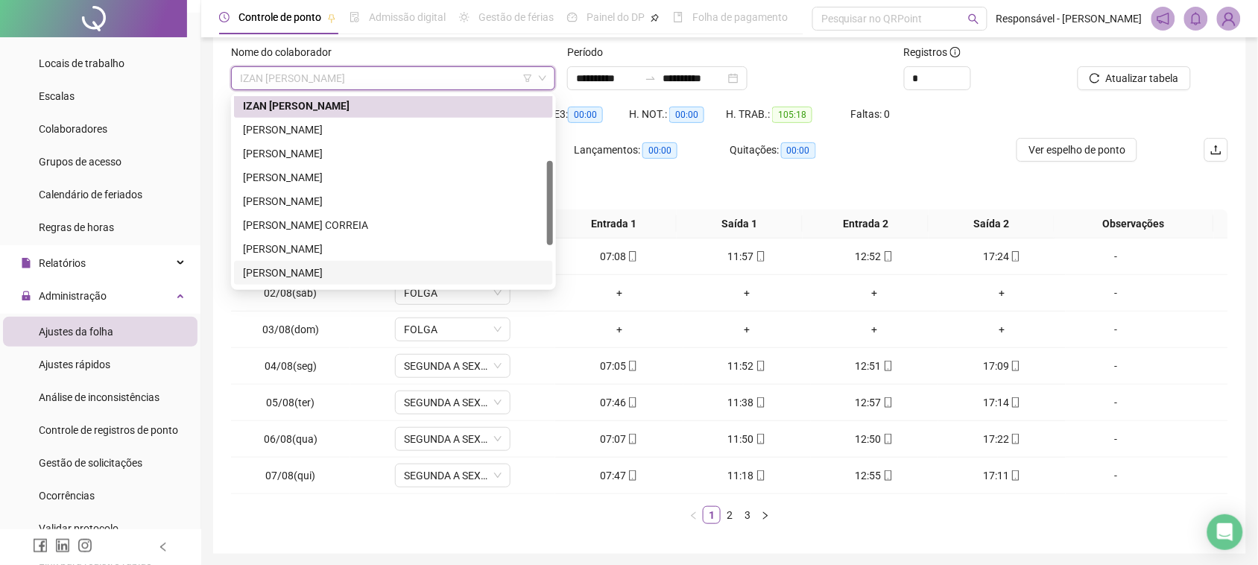
click at [300, 273] on div "[PERSON_NAME]" at bounding box center [393, 273] width 301 height 16
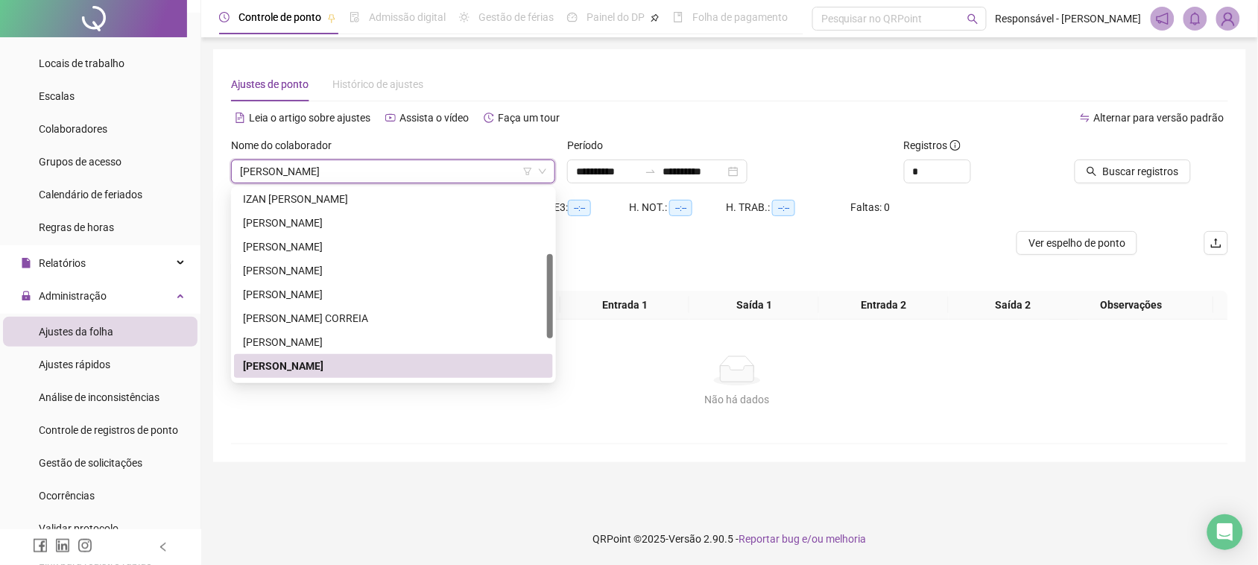
scroll to position [0, 0]
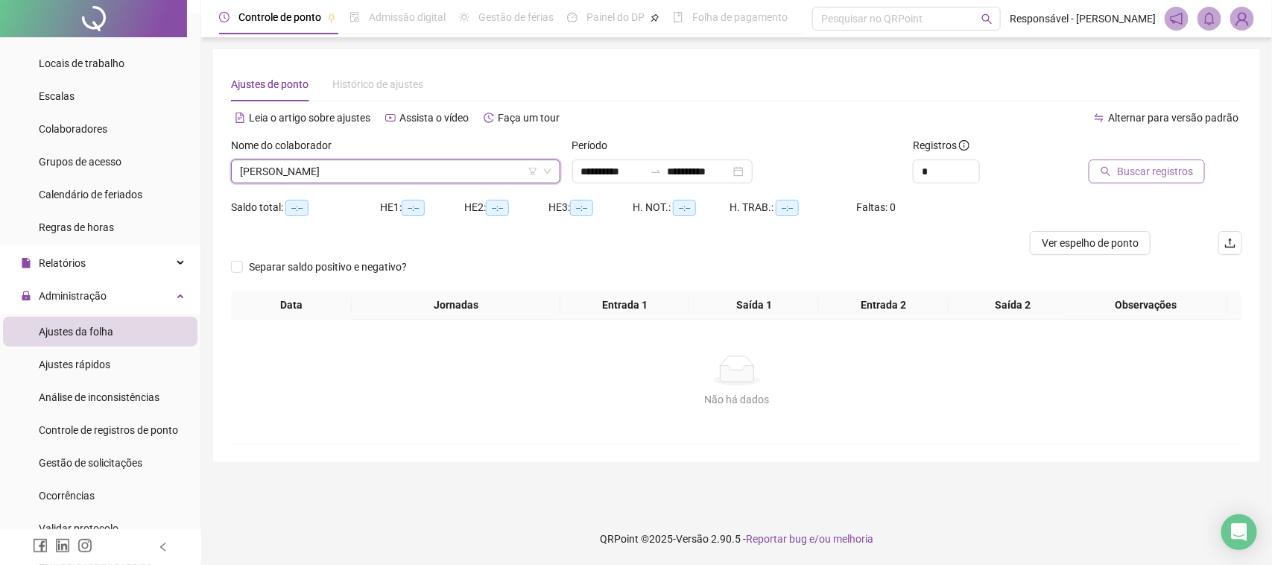
click at [1115, 160] on button "Buscar registros" at bounding box center [1147, 171] width 116 height 24
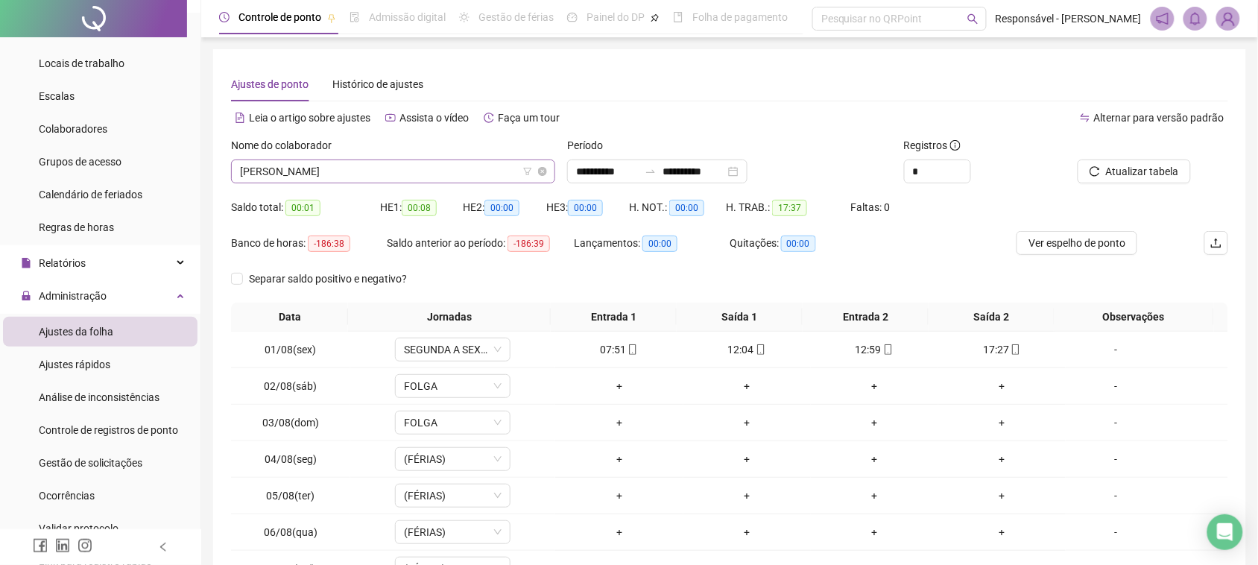
click at [318, 160] on span "[PERSON_NAME]" at bounding box center [393, 171] width 306 height 22
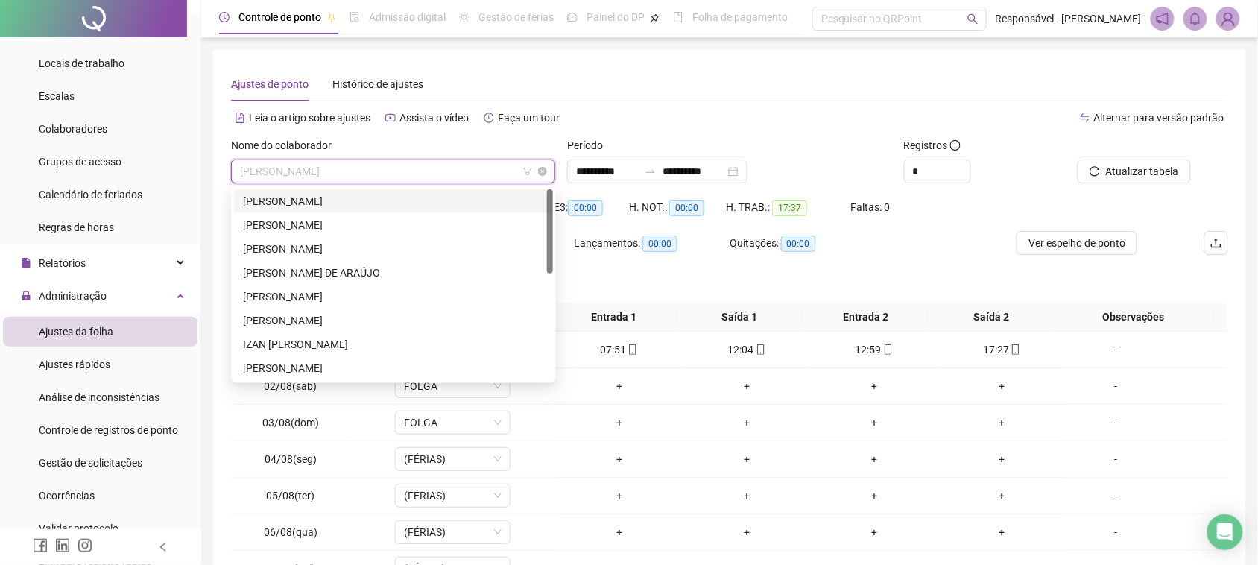
drag, startPoint x: 318, startPoint y: 195, endPoint x: 385, endPoint y: 180, distance: 68.0
click at [318, 195] on div "[PERSON_NAME]" at bounding box center [393, 201] width 301 height 16
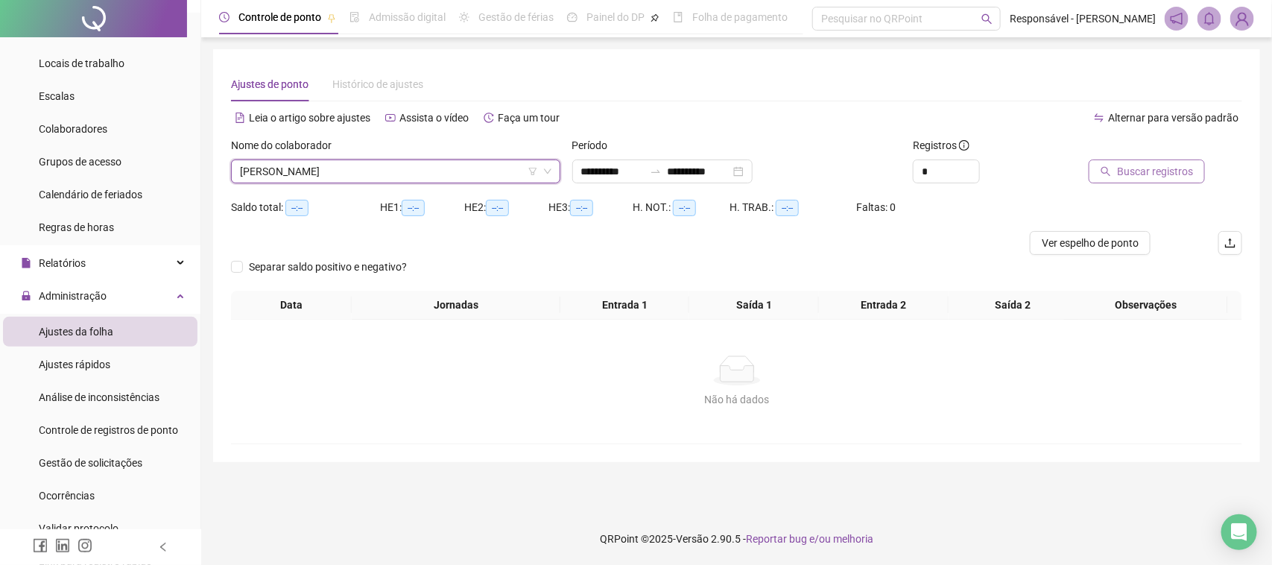
click at [1119, 171] on button "Buscar registros" at bounding box center [1147, 171] width 116 height 24
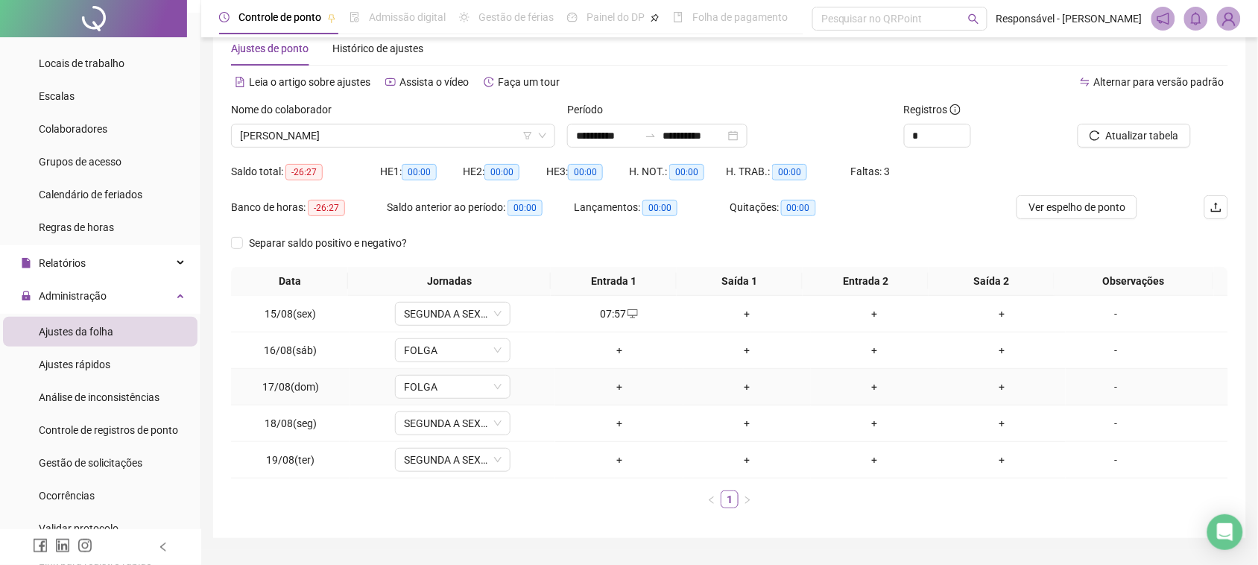
scroll to position [73, 0]
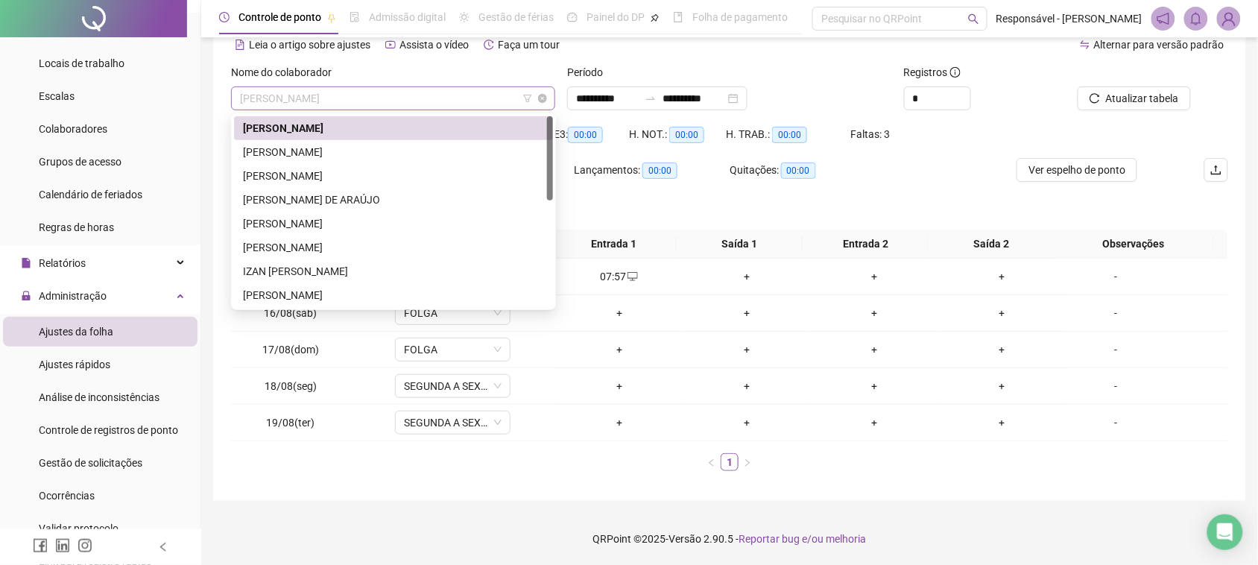
click at [405, 104] on span "[PERSON_NAME]" at bounding box center [393, 98] width 306 height 22
click at [325, 206] on div "[PERSON_NAME] DE ARAÚJO" at bounding box center [393, 200] width 301 height 16
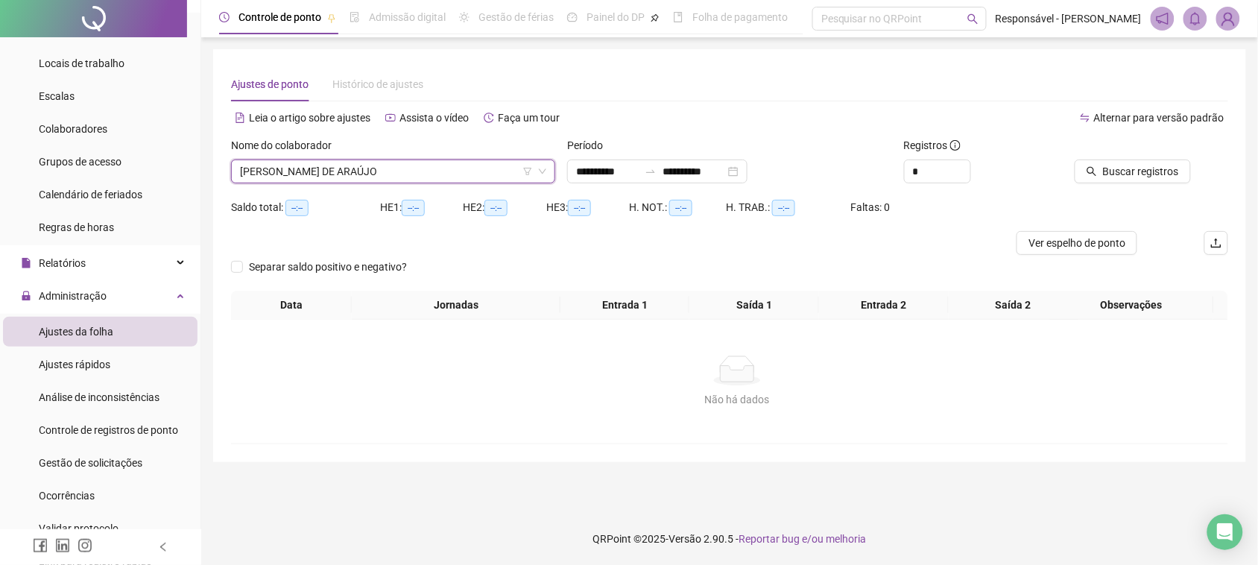
scroll to position [0, 0]
click at [1104, 176] on icon "search" at bounding box center [1106, 171] width 10 height 10
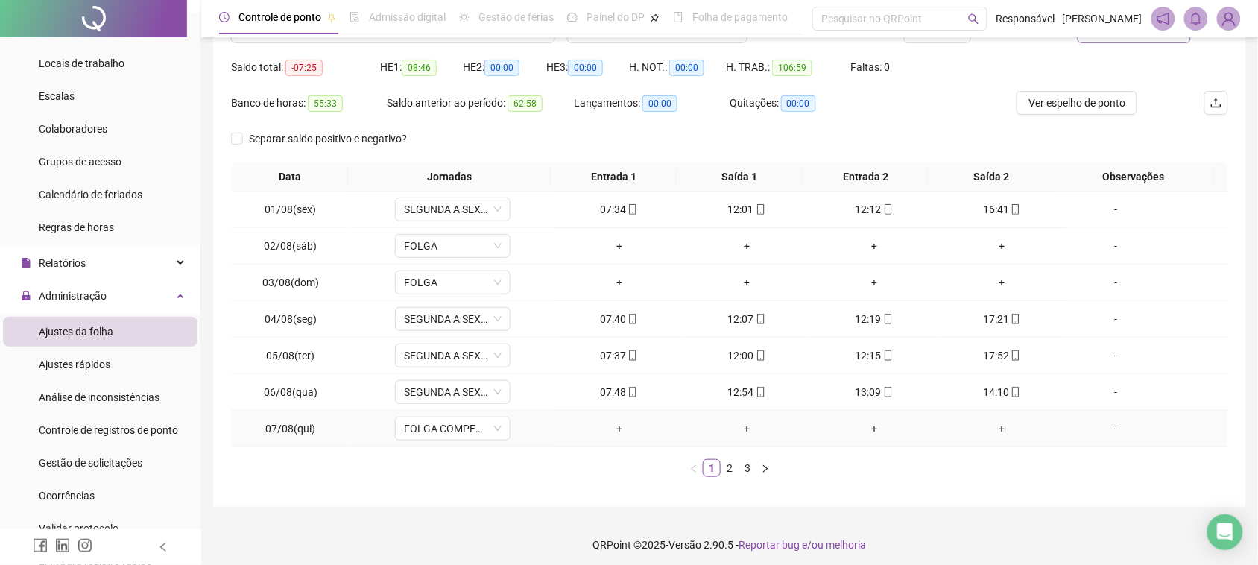
scroll to position [147, 0]
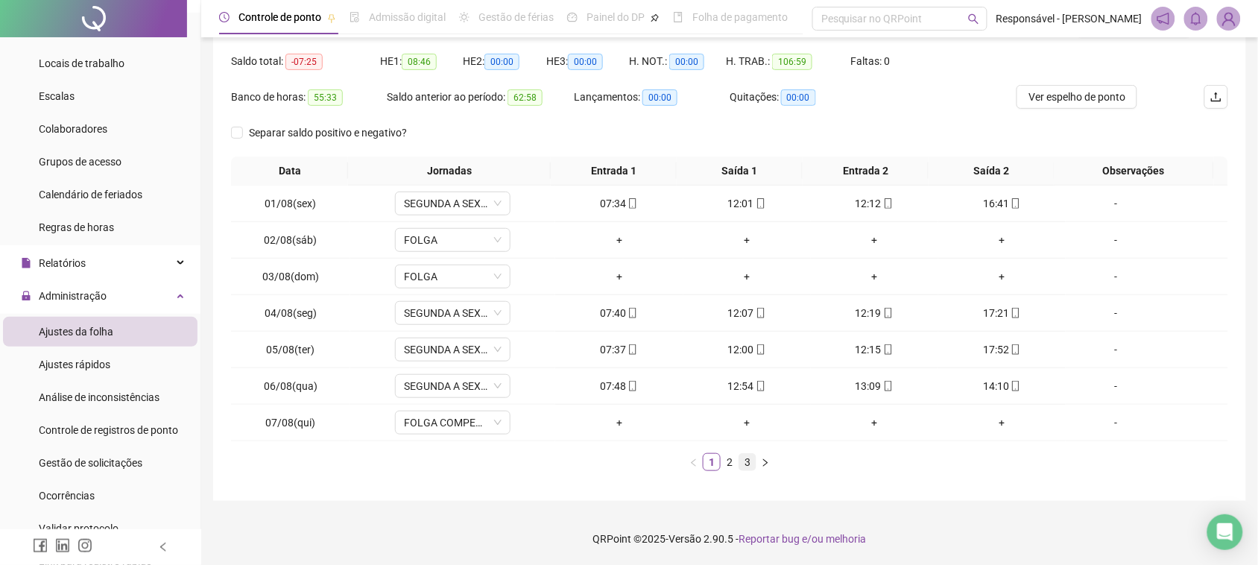
click at [749, 464] on link "3" at bounding box center [747, 462] width 16 height 16
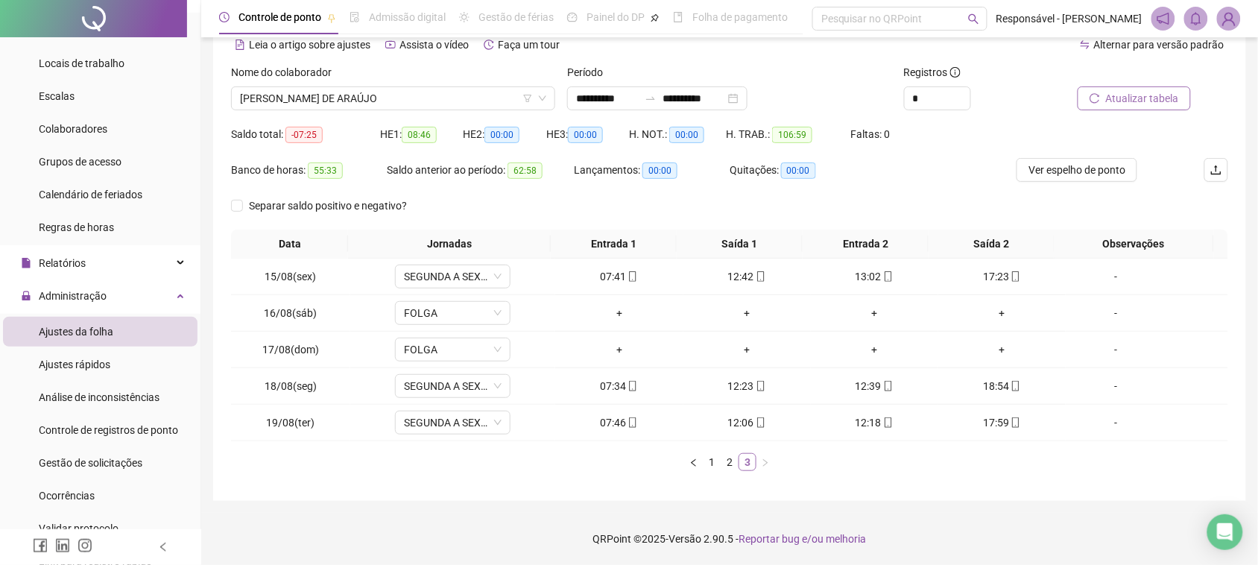
scroll to position [73, 0]
click at [302, 113] on div "Nome do colaborador [PERSON_NAME] DE ARAÚJO" at bounding box center [393, 93] width 336 height 58
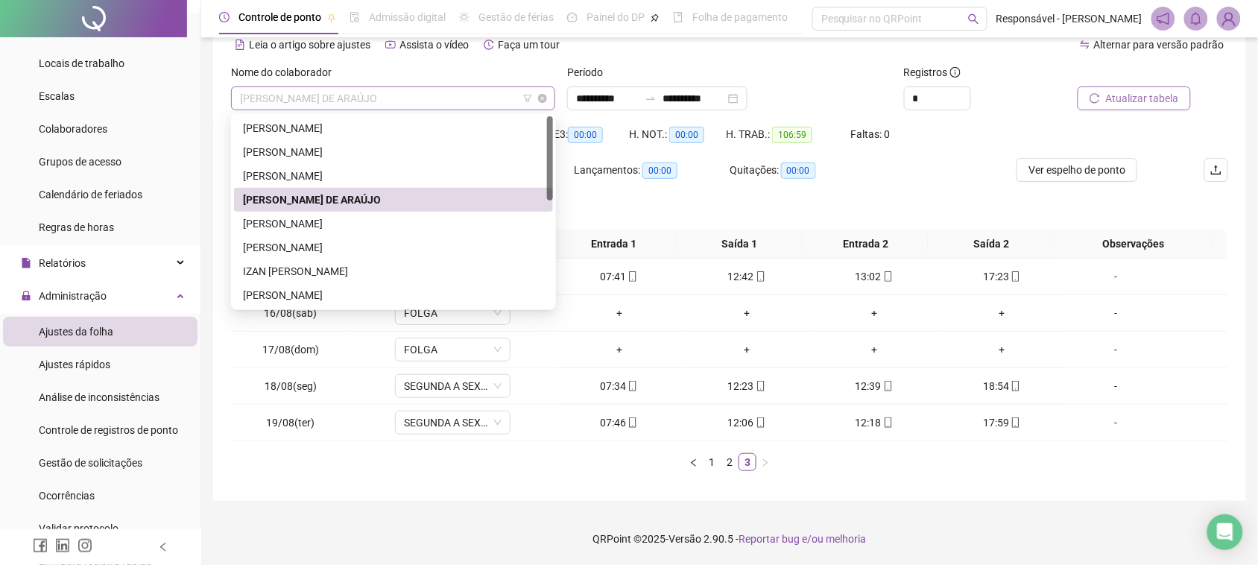
click at [314, 107] on span "[PERSON_NAME] DE ARAÚJO" at bounding box center [393, 98] width 306 height 22
click at [341, 130] on div "[PERSON_NAME]" at bounding box center [393, 128] width 301 height 16
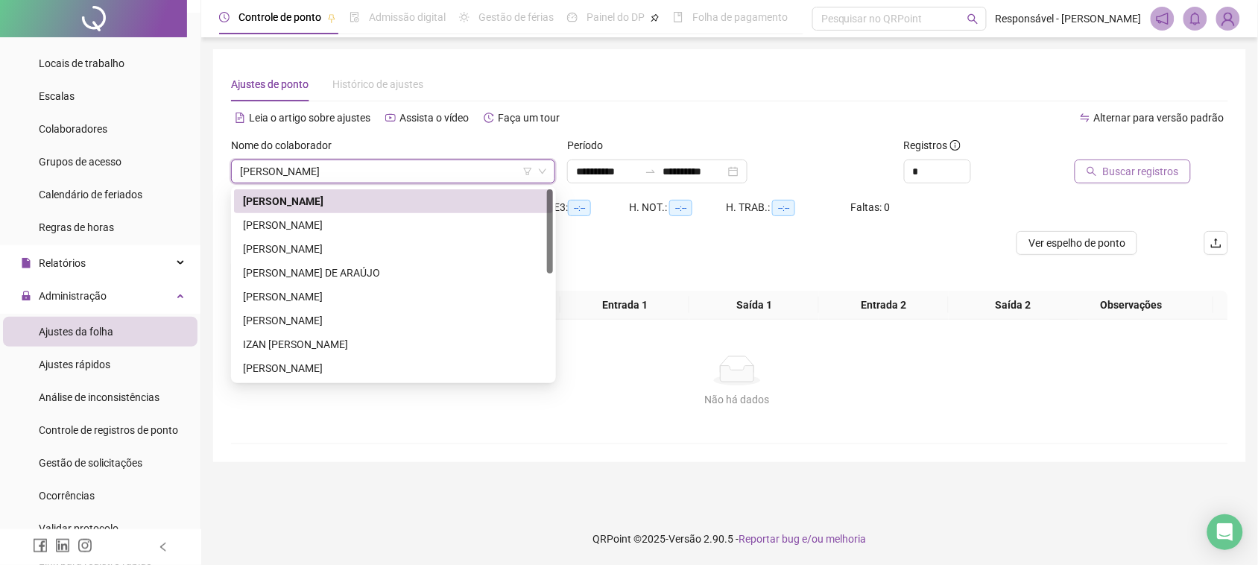
scroll to position [0, 0]
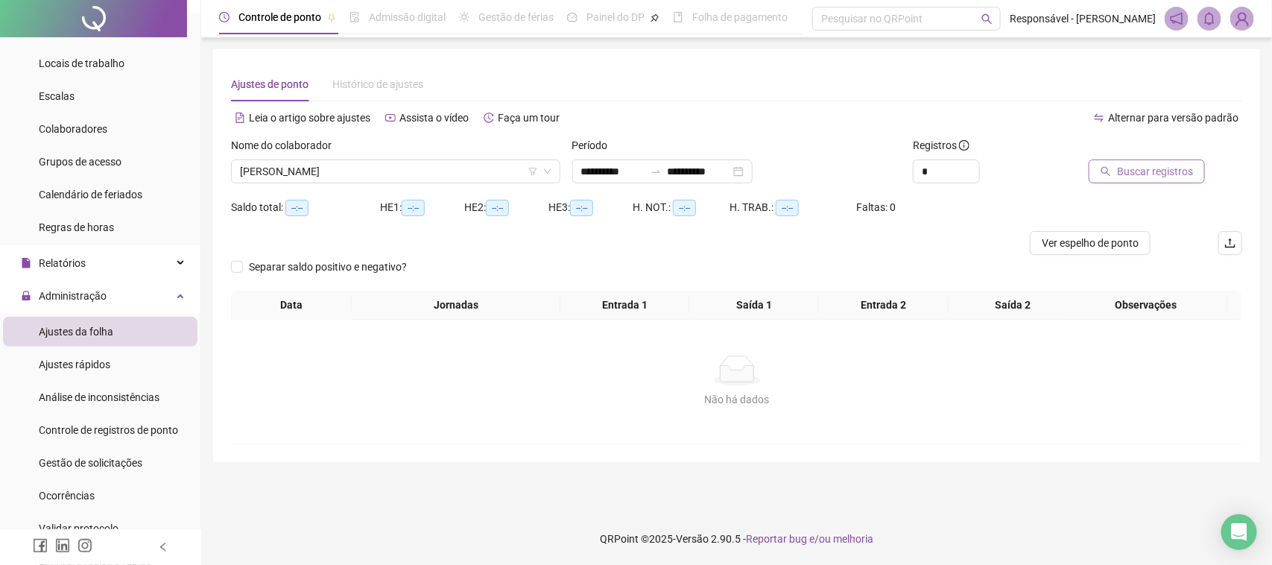
click at [1150, 174] on span "Buscar registros" at bounding box center [1155, 171] width 76 height 16
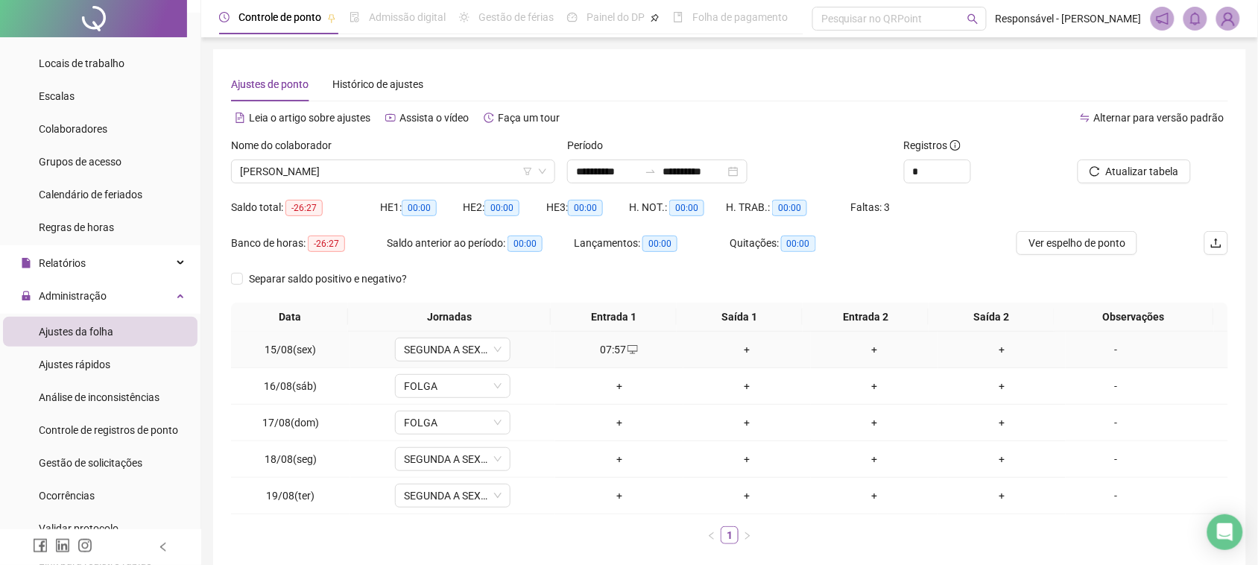
click at [989, 339] on td "+" at bounding box center [1001, 350] width 127 height 37
click at [989, 347] on div "+" at bounding box center [1002, 349] width 116 height 16
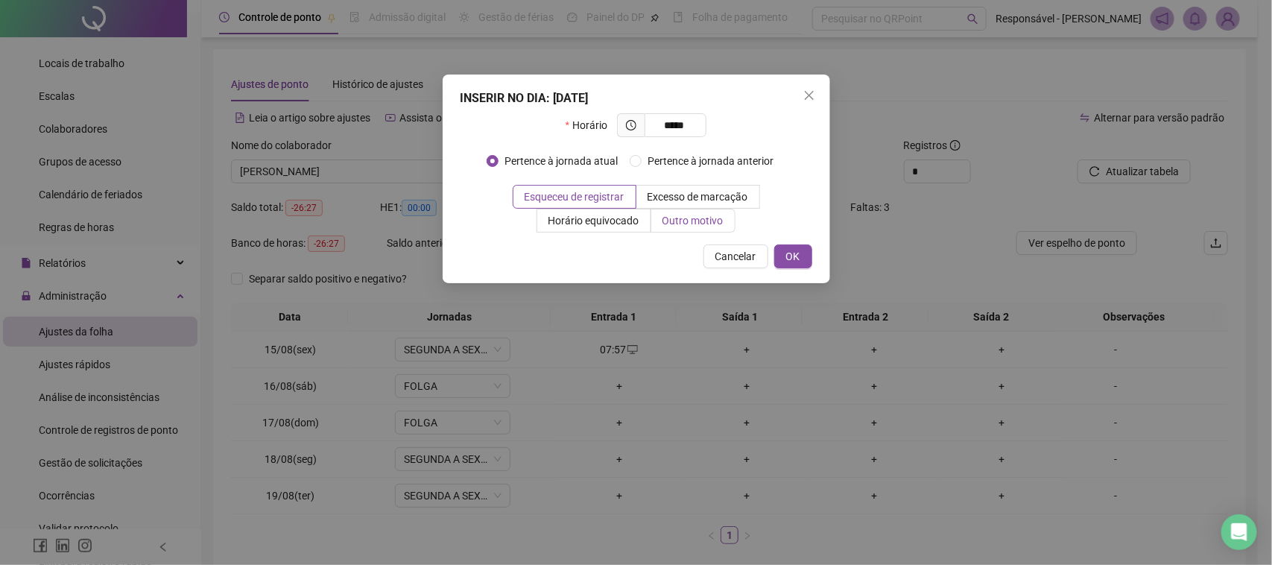
type input "*****"
click at [720, 227] on span "Outro motivo" at bounding box center [693, 221] width 61 height 12
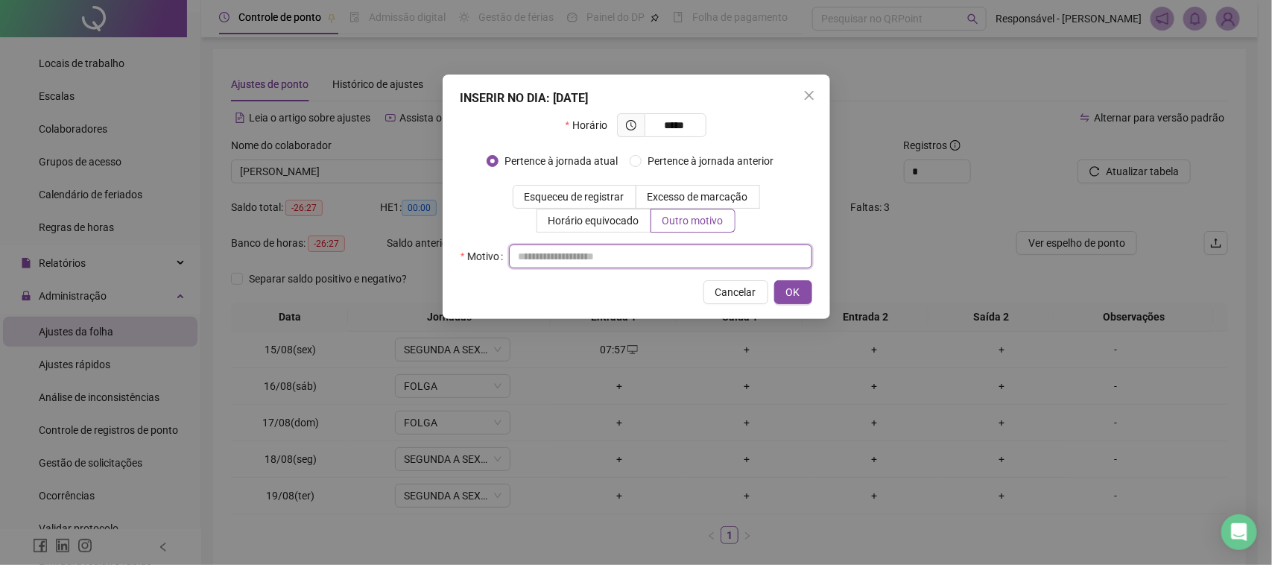
click at [642, 259] on input "text" at bounding box center [660, 256] width 303 height 24
drag, startPoint x: 654, startPoint y: 277, endPoint x: 421, endPoint y: 287, distance: 232.7
click at [421, 287] on div "**********" at bounding box center [636, 282] width 1272 height 565
type input "**********"
click at [807, 296] on button "OK" at bounding box center [793, 292] width 38 height 24
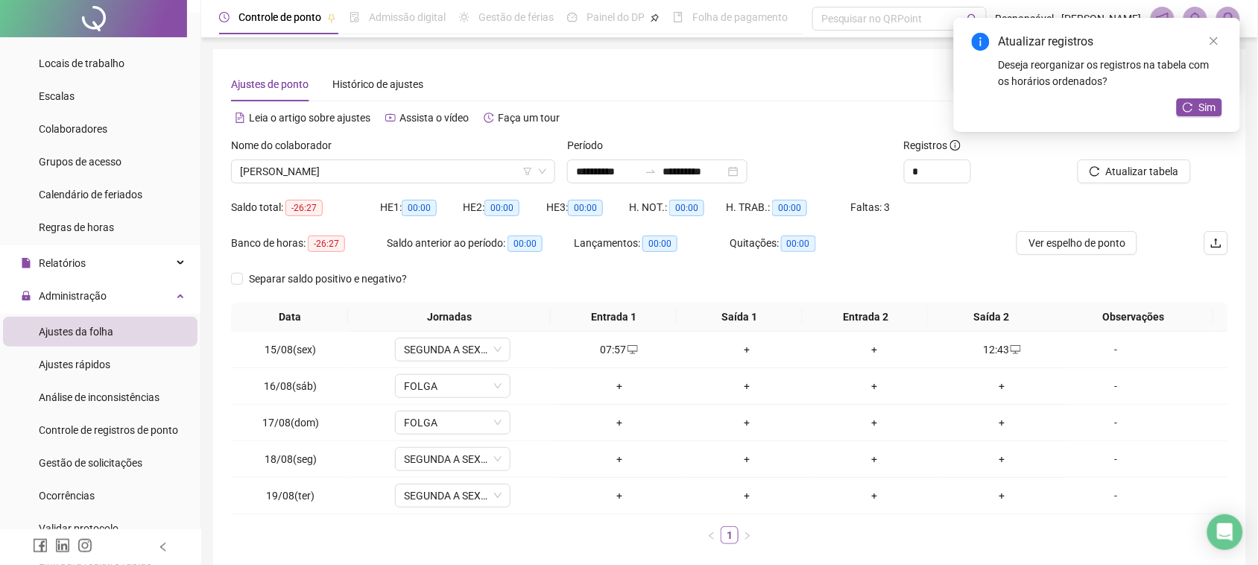
click at [1124, 185] on div "Atualizar tabela" at bounding box center [1150, 166] width 168 height 58
click at [1126, 177] on span "Atualizar tabela" at bounding box center [1142, 171] width 73 height 16
click at [870, 341] on div "+" at bounding box center [875, 349] width 116 height 16
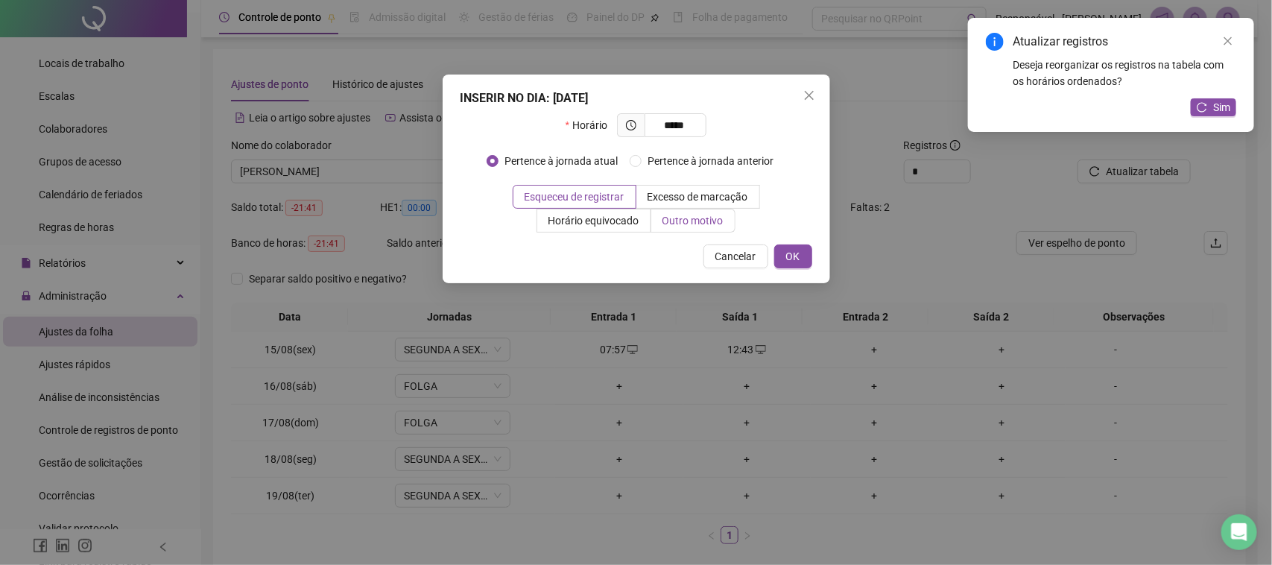
type input "*****"
click at [705, 224] on span "Outro motivo" at bounding box center [693, 221] width 61 height 12
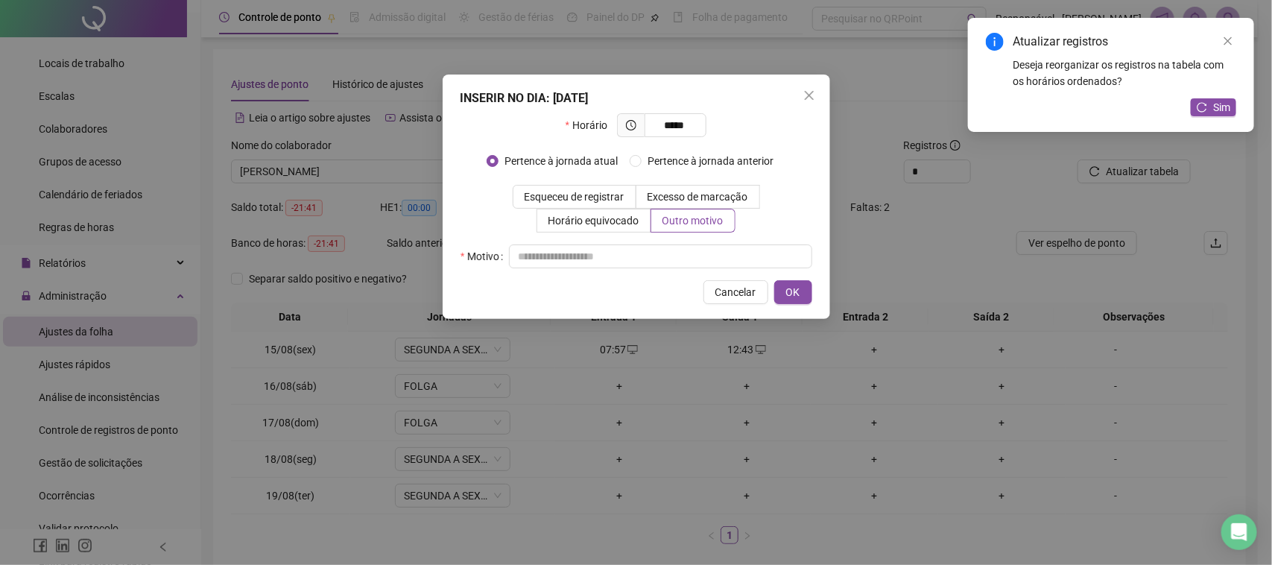
click at [657, 240] on div "Horário ***** Pertence à jornada atual [GEOGRAPHIC_DATA] à jornada anterior Esq…" at bounding box center [637, 190] width 352 height 155
click at [648, 253] on input "text" at bounding box center [660, 256] width 303 height 24
paste input "**********"
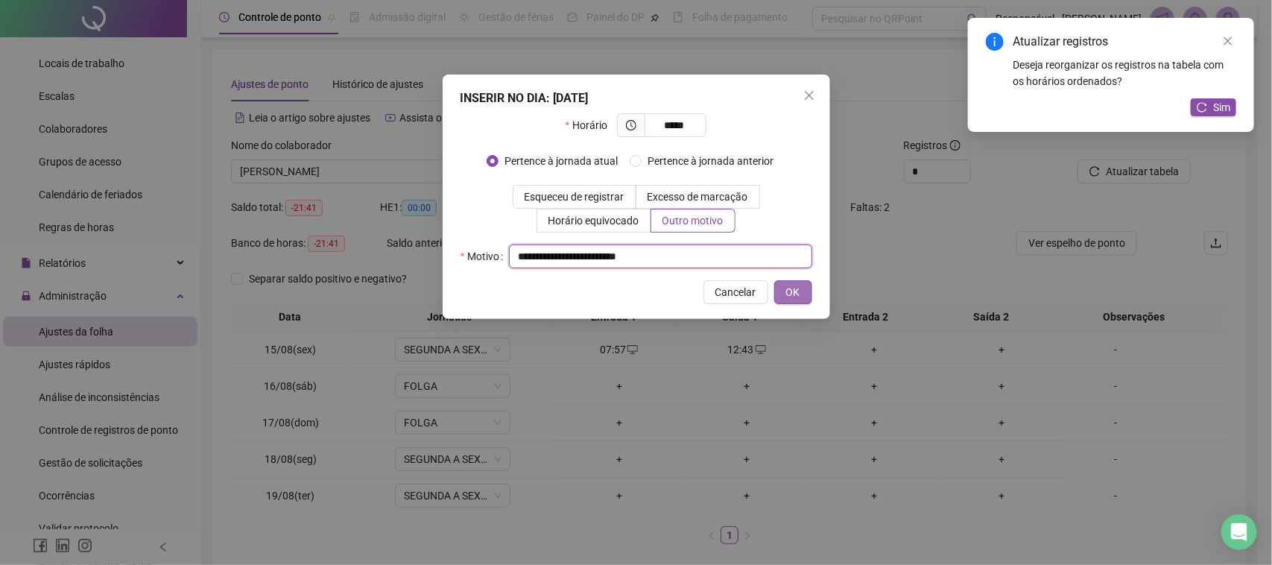
type input "**********"
click at [796, 298] on span "OK" at bounding box center [793, 292] width 14 height 16
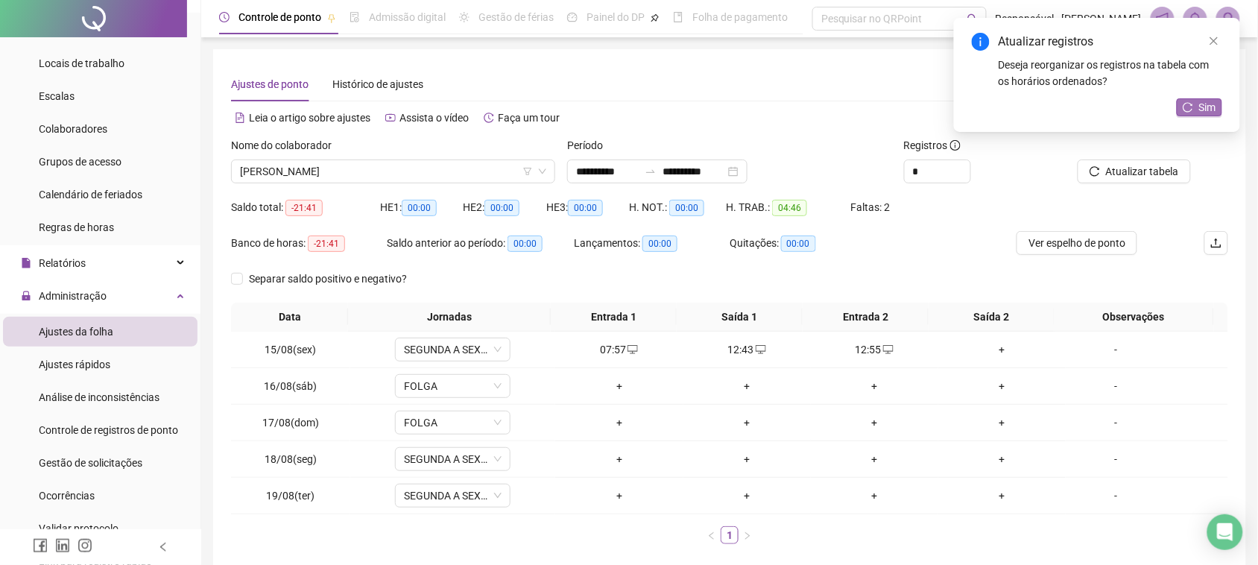
click at [1202, 106] on span "Sim" at bounding box center [1207, 107] width 17 height 16
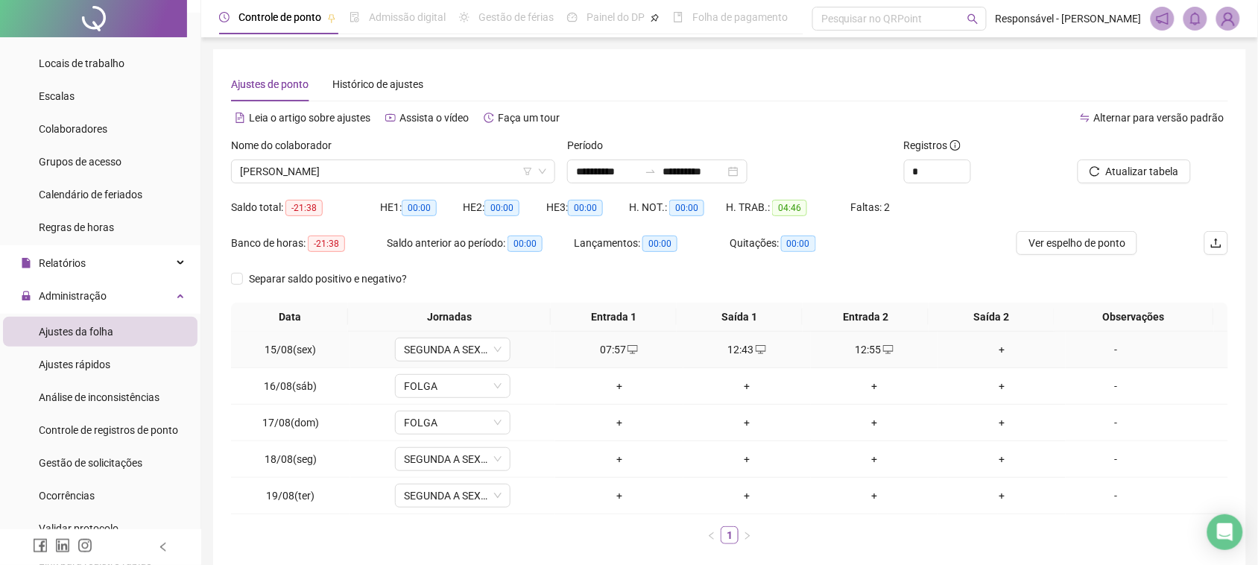
click at [980, 355] on div "+" at bounding box center [1002, 349] width 116 height 16
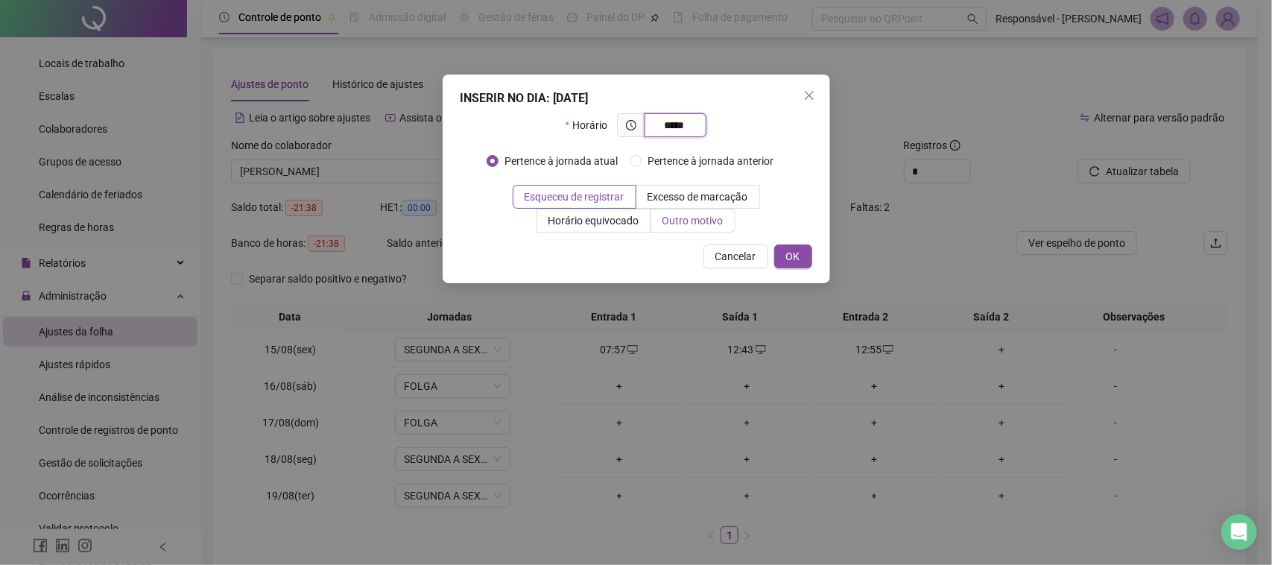
type input "*****"
click at [705, 221] on span "Outro motivo" at bounding box center [693, 221] width 61 height 12
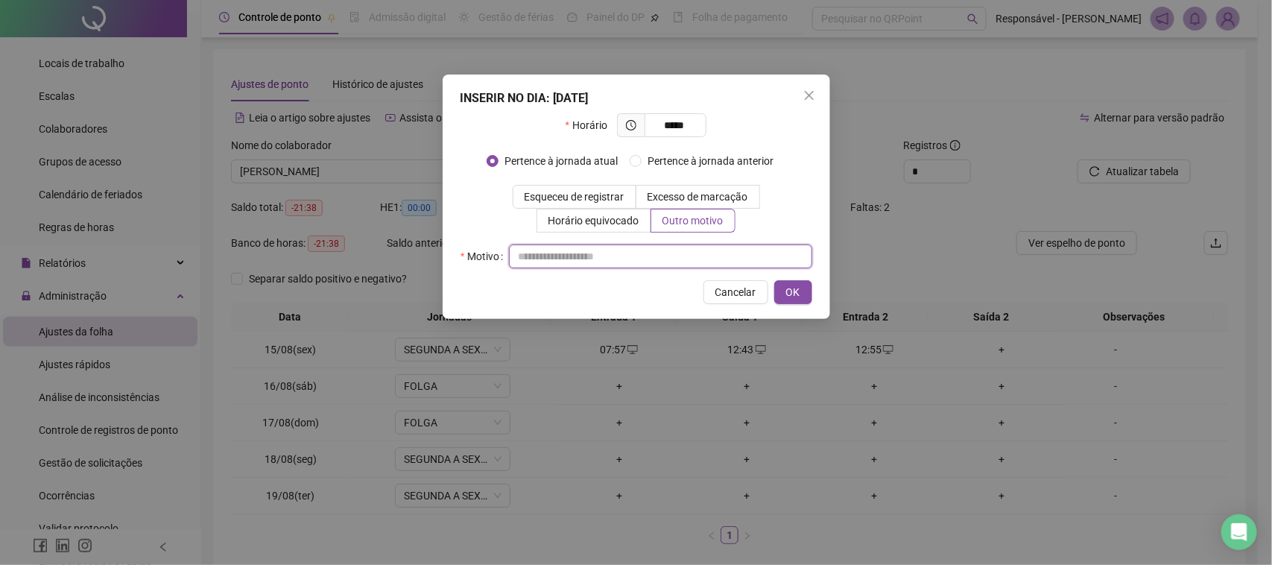
click at [660, 261] on input "text" at bounding box center [660, 256] width 303 height 24
paste input "*"
type input "**********"
click at [800, 291] on button "OK" at bounding box center [793, 292] width 38 height 24
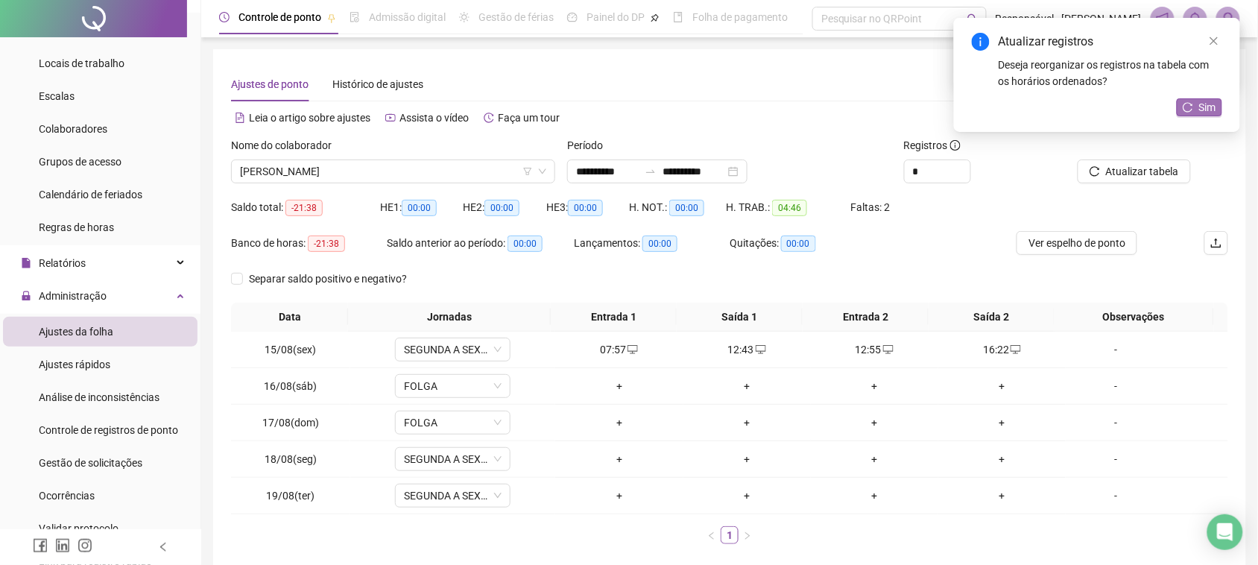
click at [1190, 104] on icon "reload" at bounding box center [1188, 107] width 10 height 10
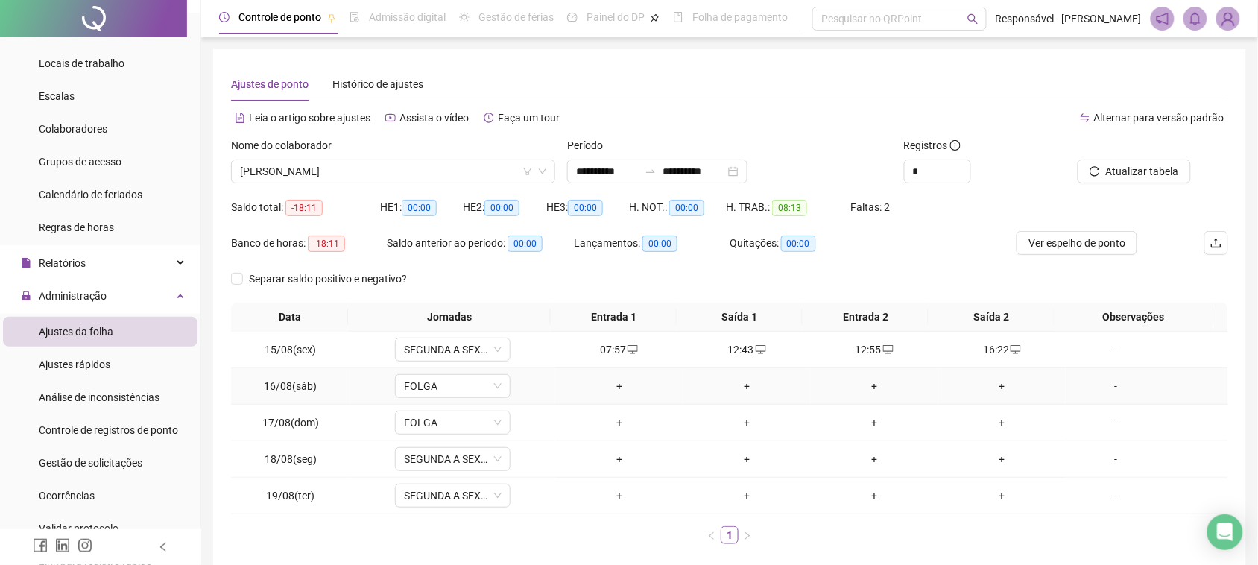
click at [621, 385] on div "+" at bounding box center [619, 386] width 116 height 16
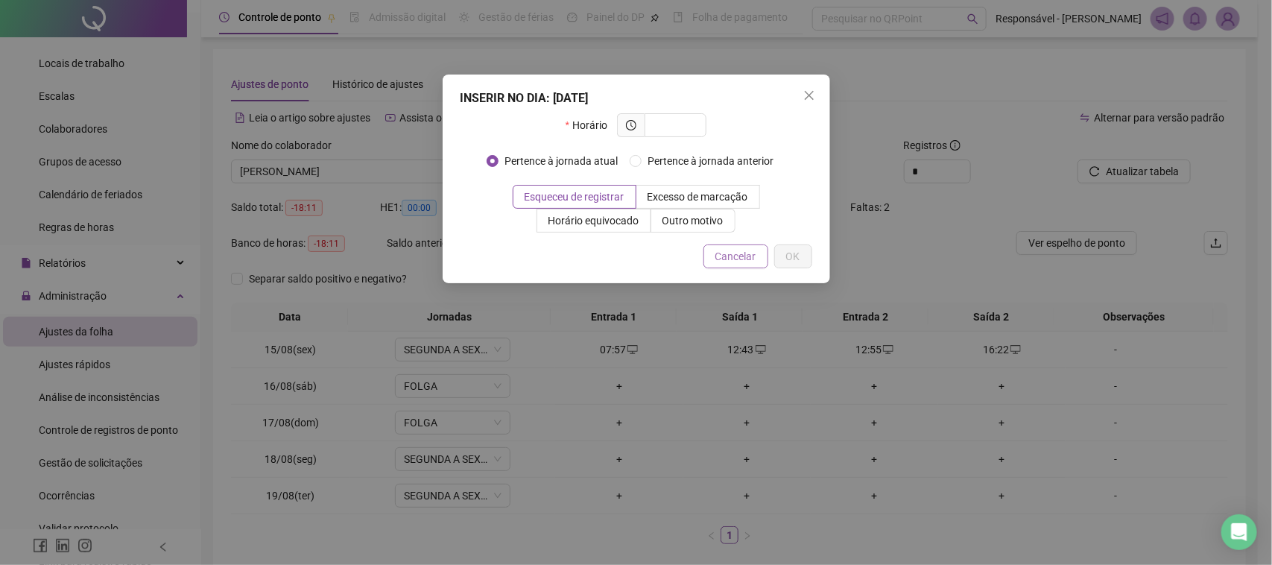
click at [713, 265] on button "Cancelar" at bounding box center [736, 256] width 65 height 24
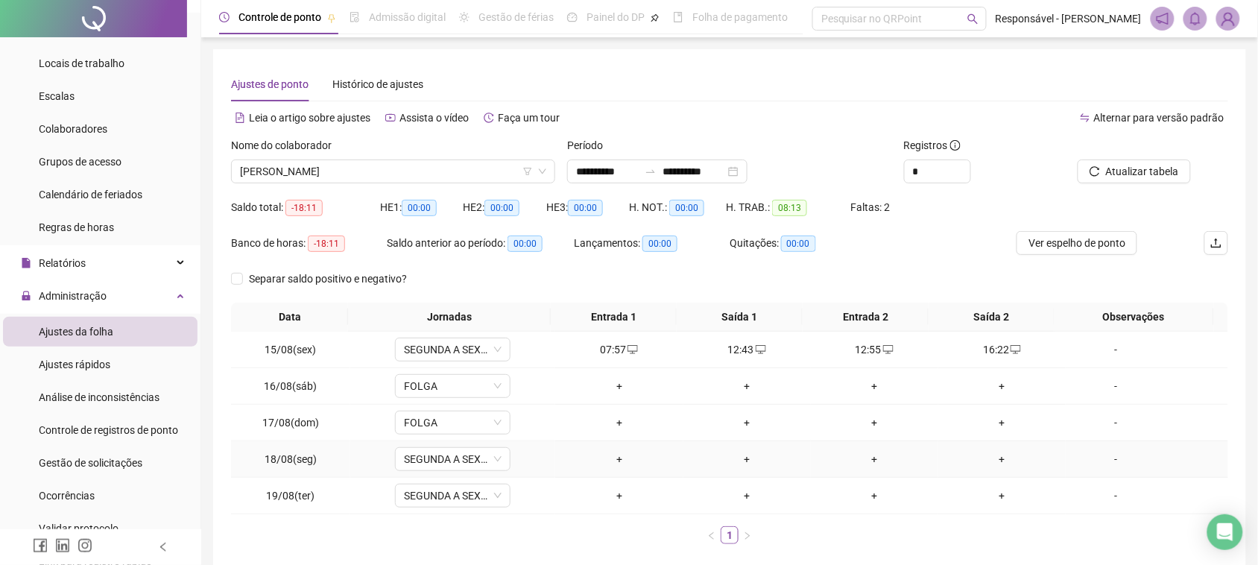
click at [615, 466] on div "+" at bounding box center [619, 459] width 116 height 16
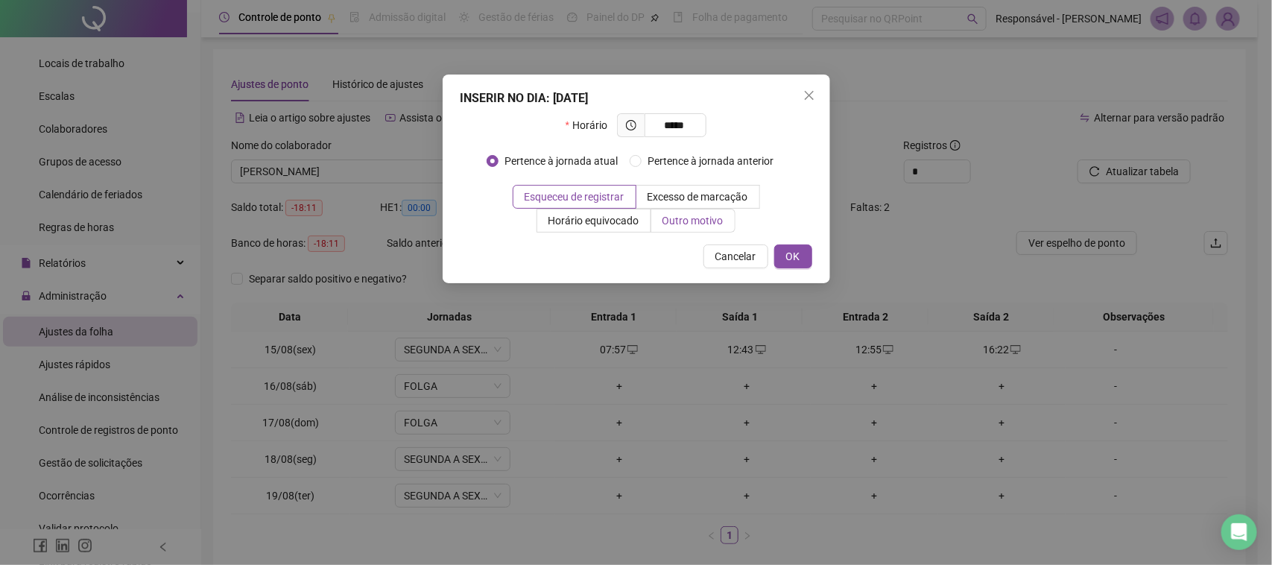
type input "*****"
click at [690, 211] on label "Outro motivo" at bounding box center [693, 221] width 84 height 24
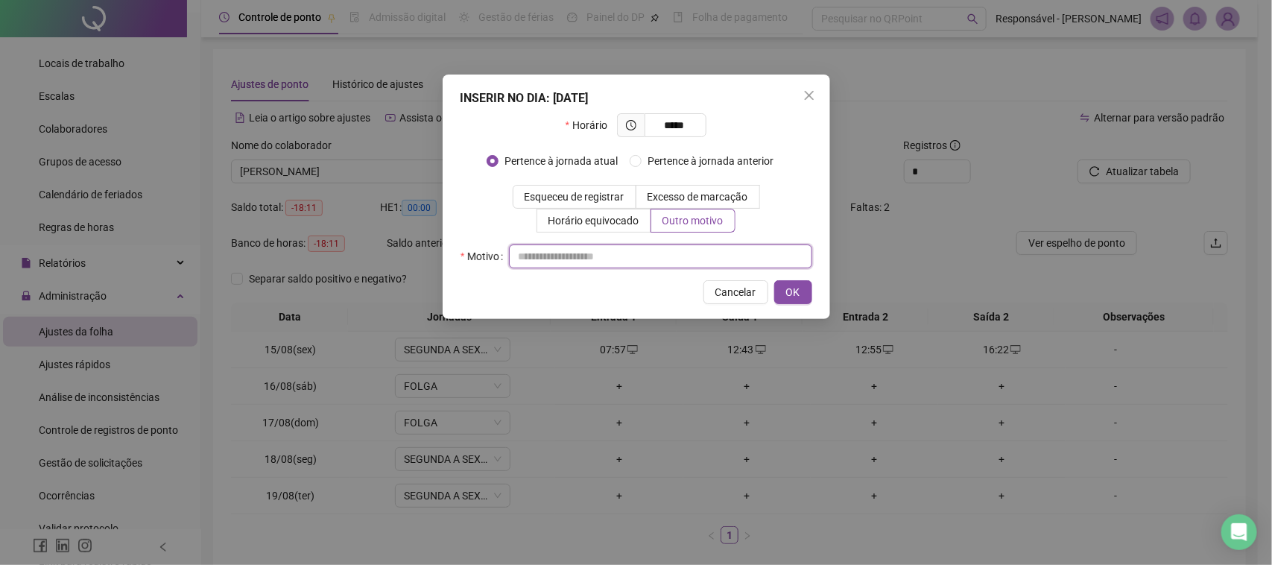
click at [657, 253] on input "text" at bounding box center [660, 256] width 303 height 24
type input "**********"
click at [795, 299] on span "OK" at bounding box center [793, 292] width 14 height 16
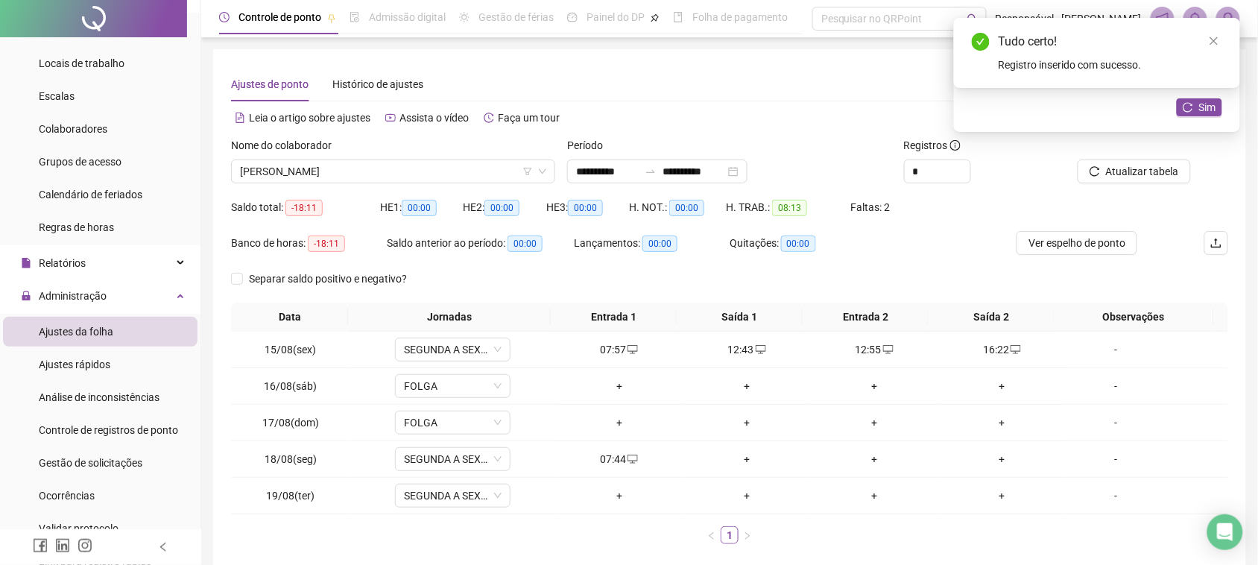
click at [1207, 116] on div "Sim" at bounding box center [1199, 107] width 45 height 19
click at [1208, 110] on span "Sim" at bounding box center [1207, 107] width 17 height 16
click at [1130, 173] on span "Atualizar tabela" at bounding box center [1142, 171] width 73 height 16
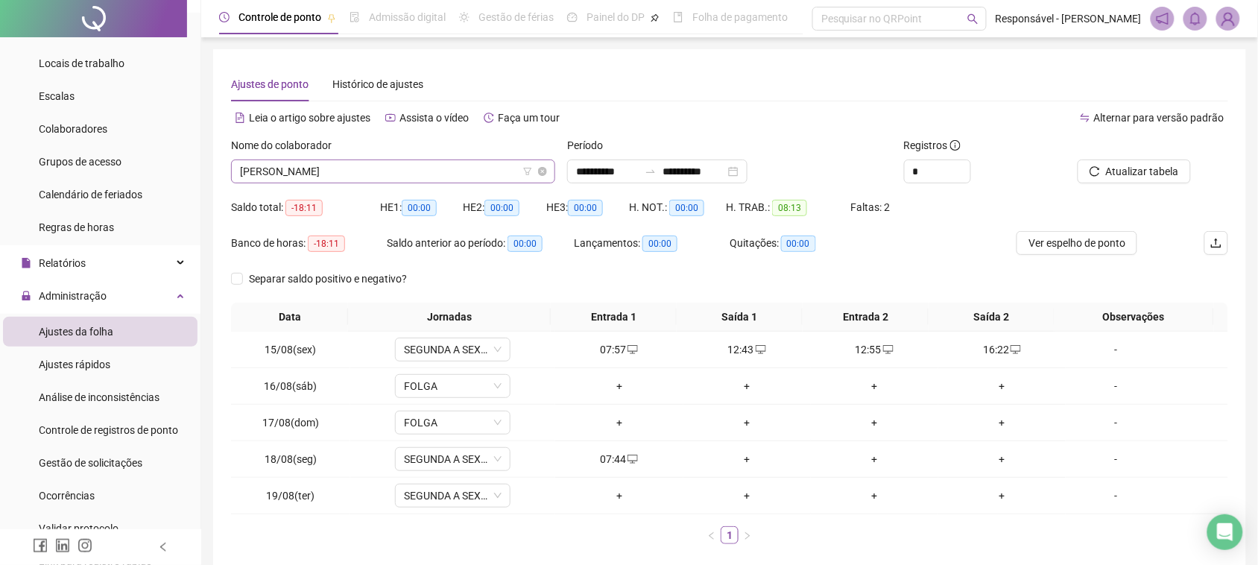
click at [498, 177] on span "[PERSON_NAME]" at bounding box center [393, 171] width 306 height 22
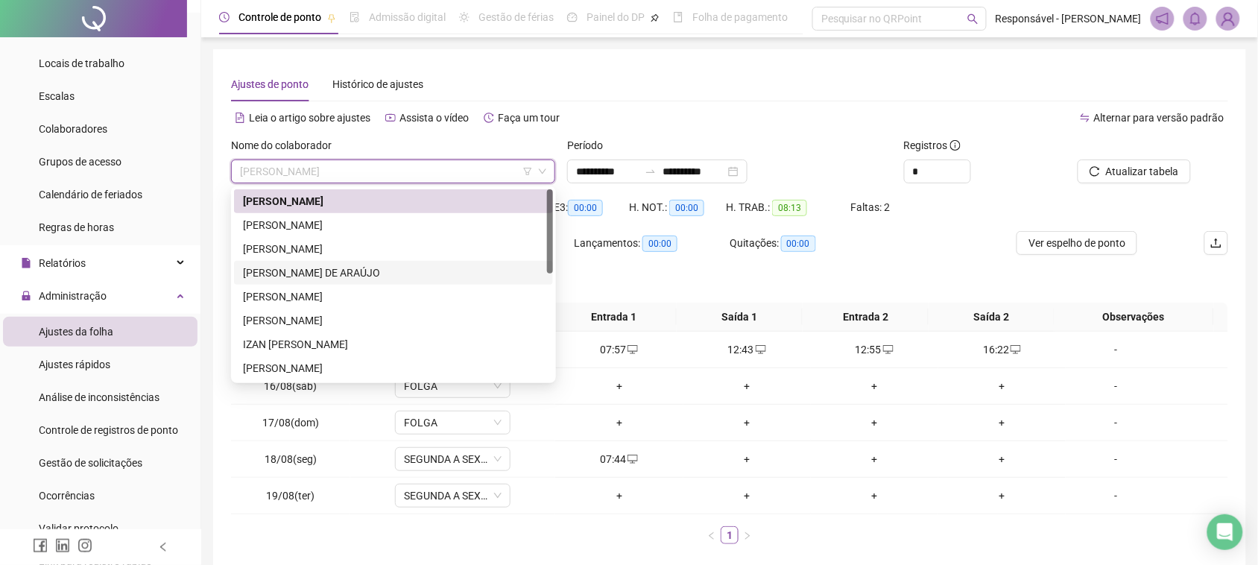
click at [390, 272] on div "[PERSON_NAME] DE ARAÚJO" at bounding box center [393, 273] width 301 height 16
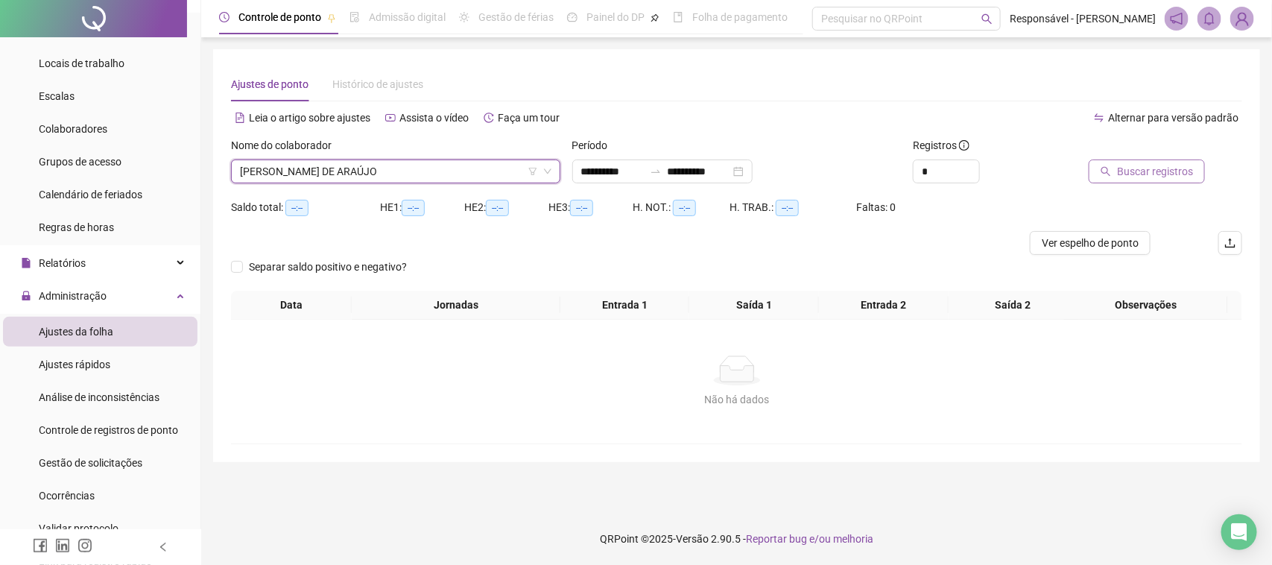
click at [1163, 183] on button "Buscar registros" at bounding box center [1147, 171] width 116 height 24
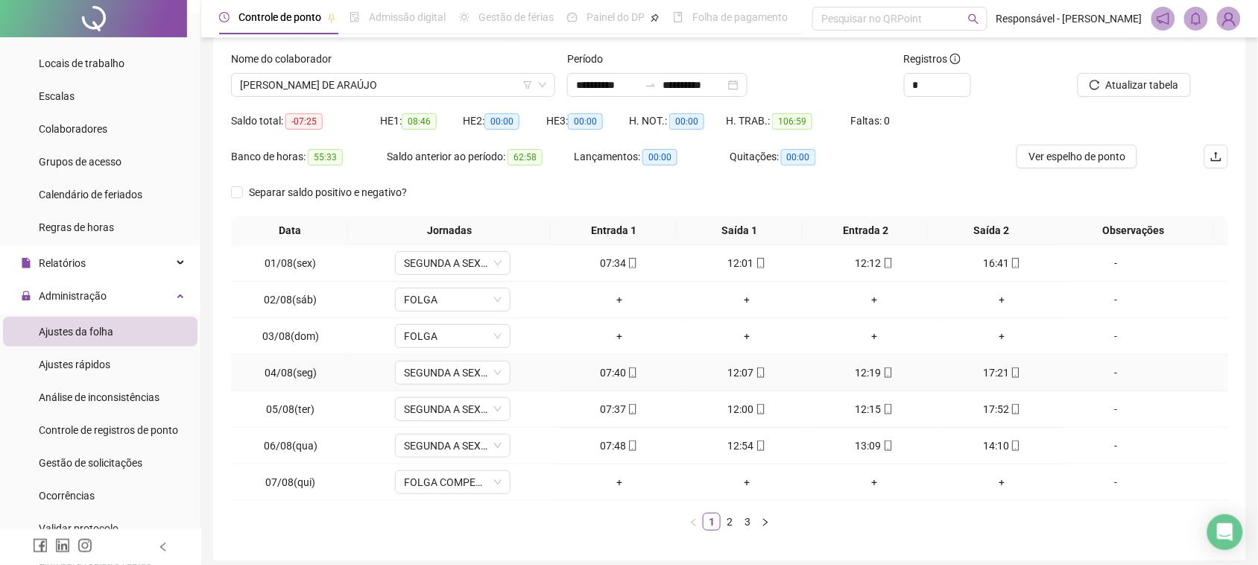
scroll to position [147, 0]
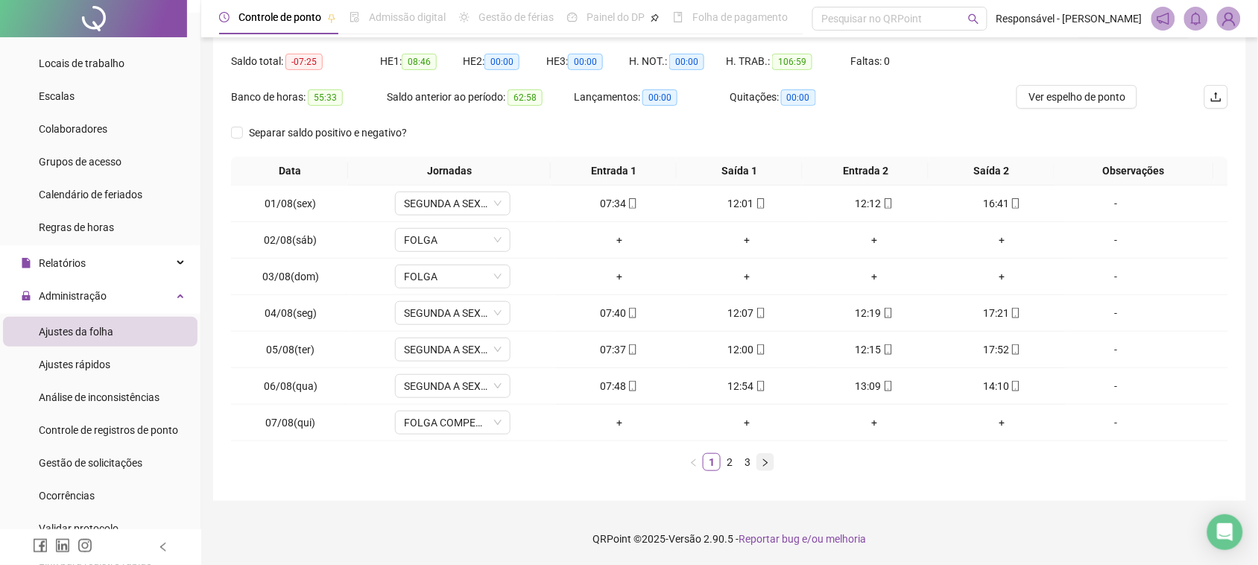
click at [759, 461] on button "button" at bounding box center [765, 462] width 18 height 18
click at [753, 461] on link "3" at bounding box center [747, 462] width 16 height 16
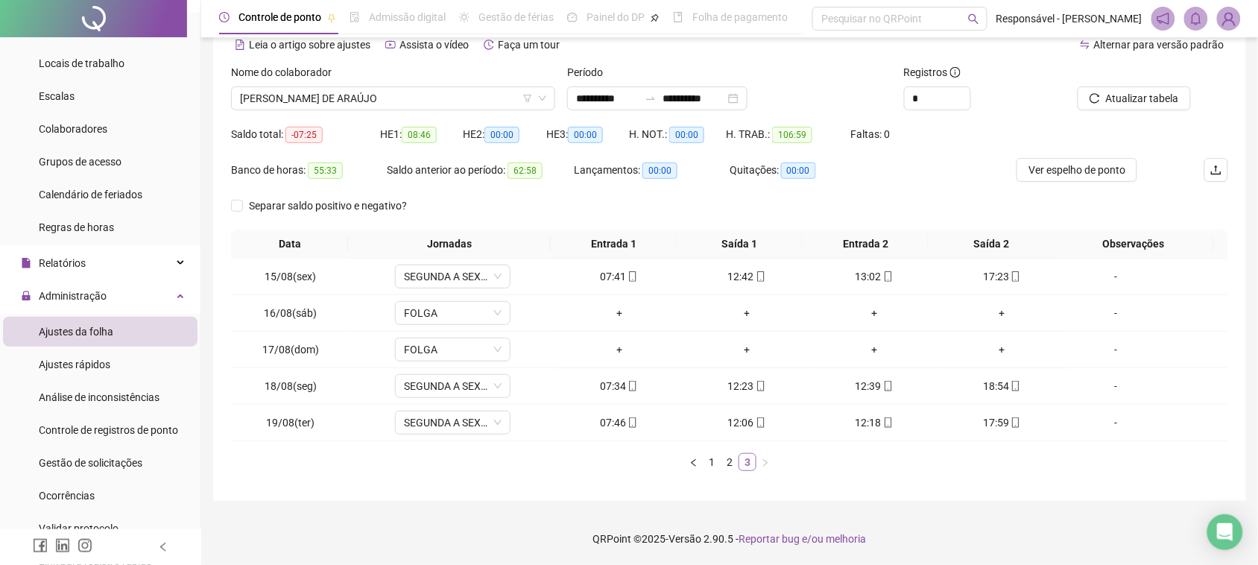
scroll to position [73, 0]
click at [742, 392] on div "12:23" at bounding box center [747, 386] width 116 height 16
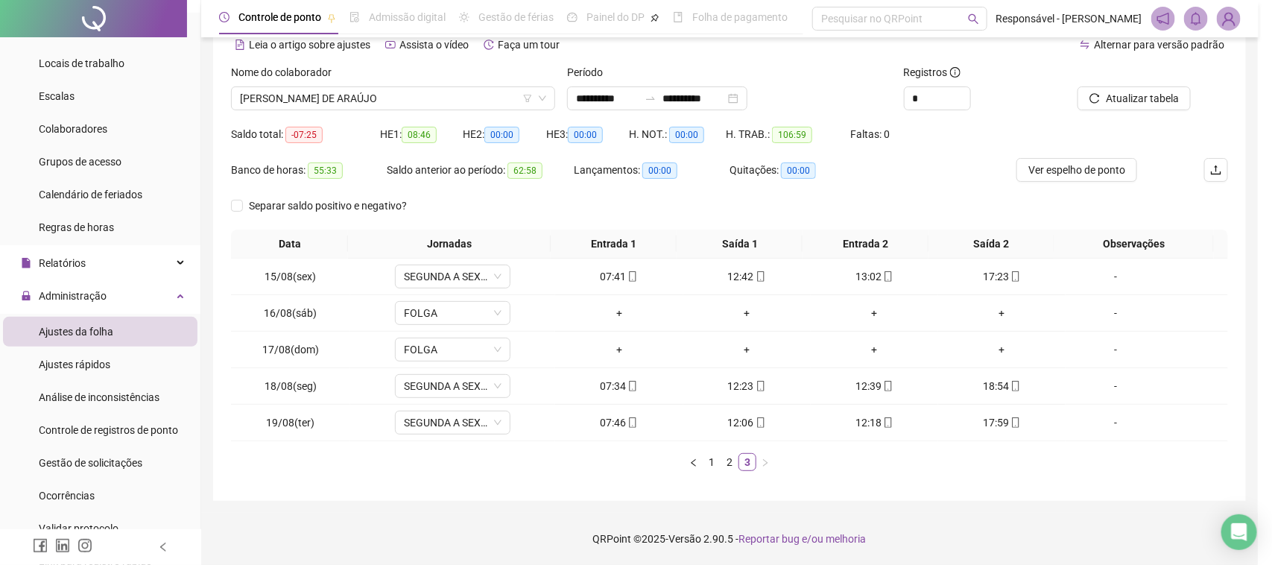
type input "**********"
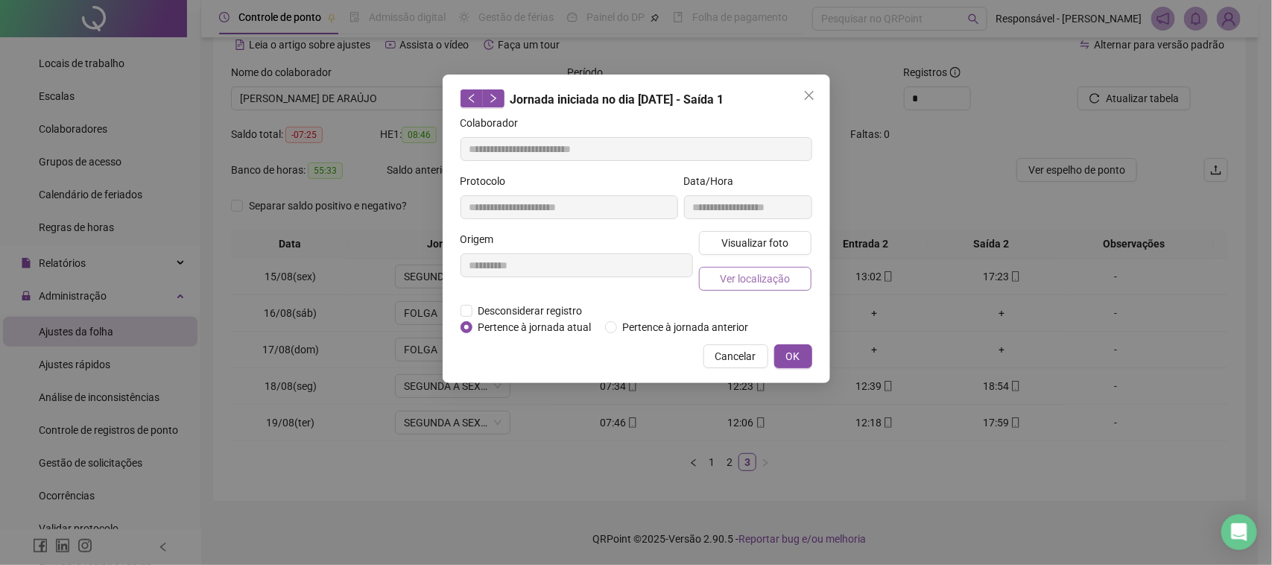
click at [740, 271] on span "Ver localização" at bounding box center [755, 279] width 70 height 16
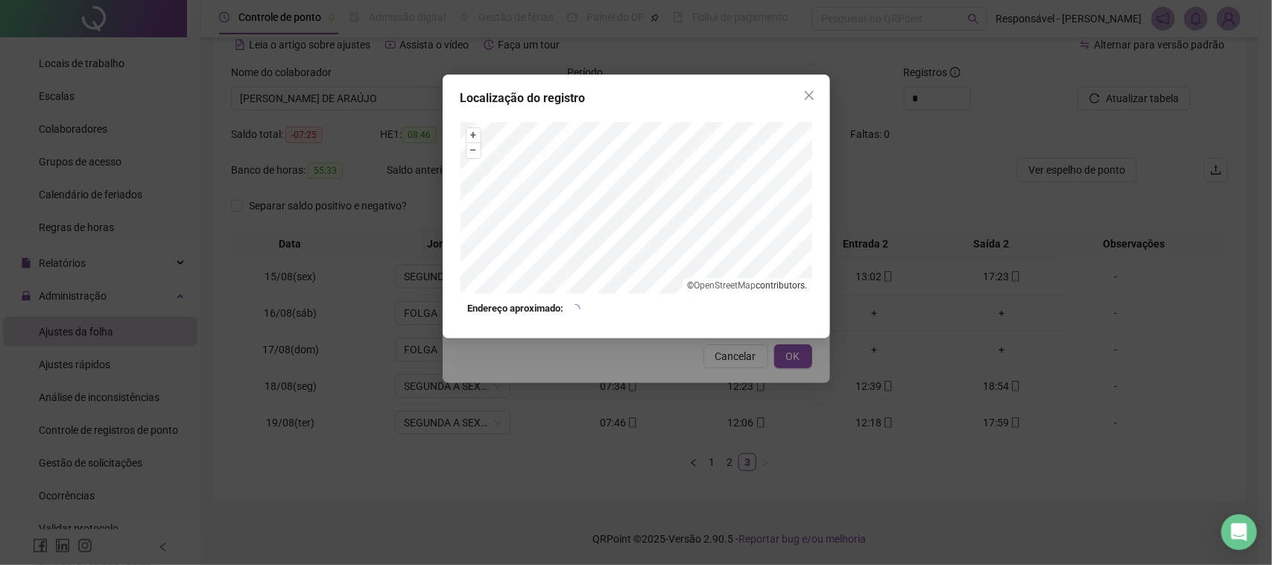
click at [714, 362] on div "Localização do registro + – ⇧ › © OpenStreetMap contributors. Endereço aproxima…" at bounding box center [636, 282] width 1272 height 565
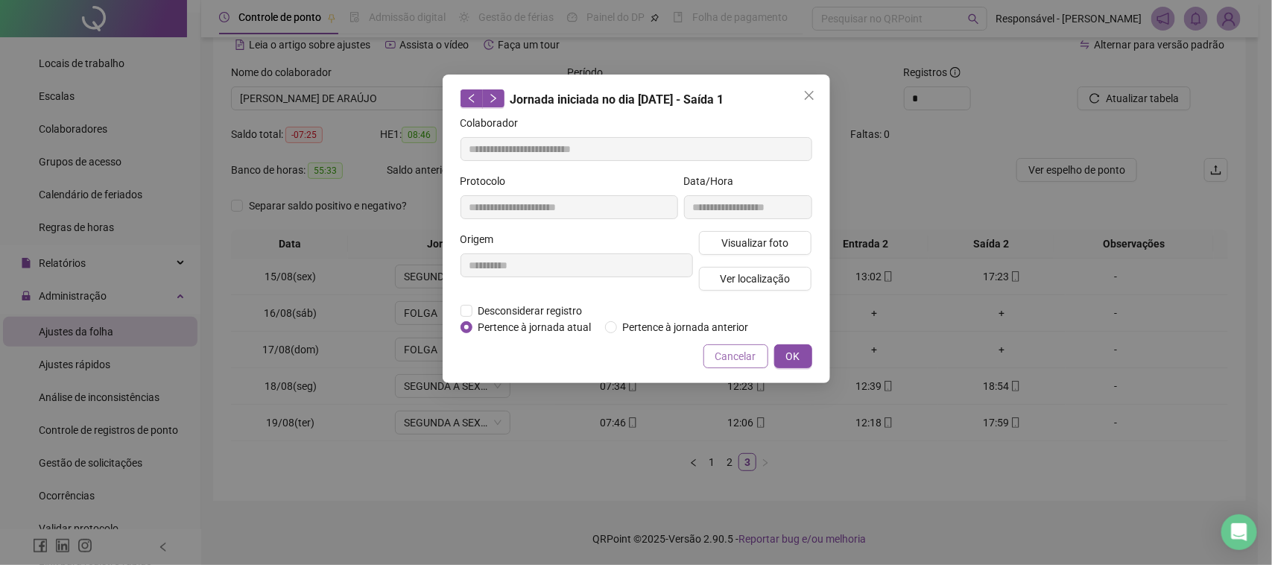
click at [734, 354] on span "Cancelar" at bounding box center [735, 356] width 41 height 16
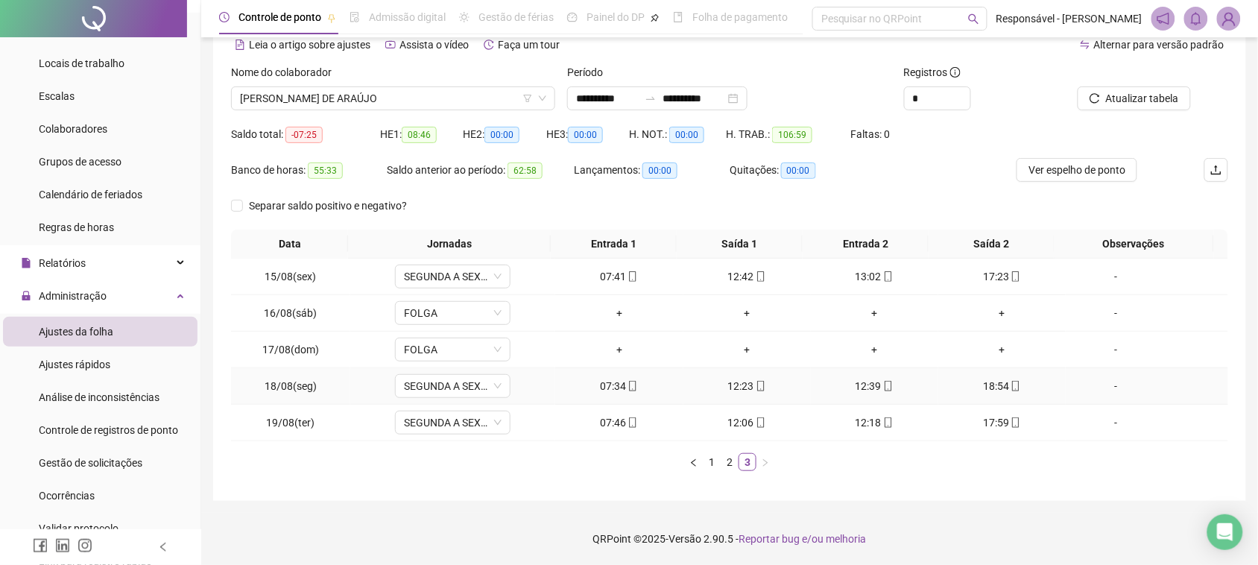
click at [856, 385] on div "12:39" at bounding box center [875, 386] width 116 height 16
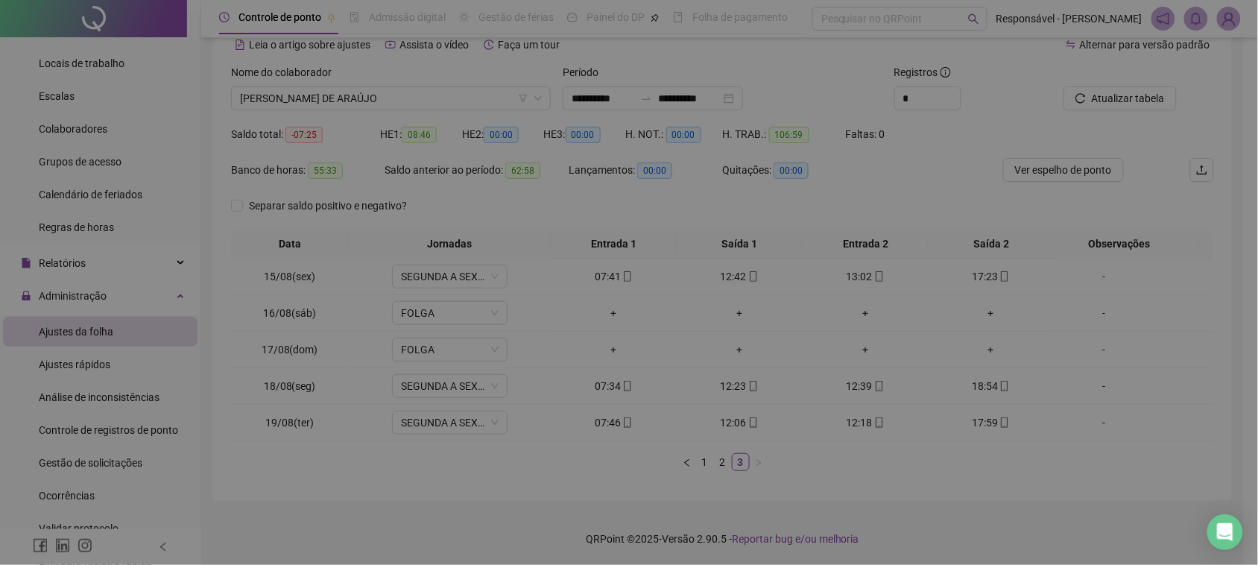
type input "**********"
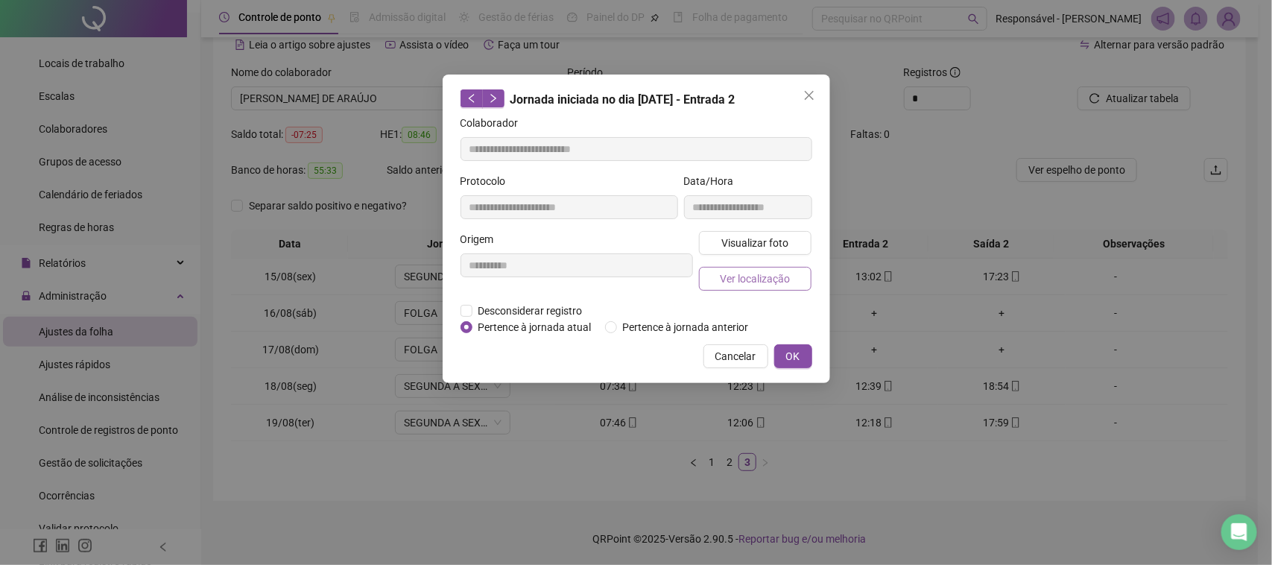
click at [783, 283] on span "Ver localização" at bounding box center [755, 279] width 70 height 16
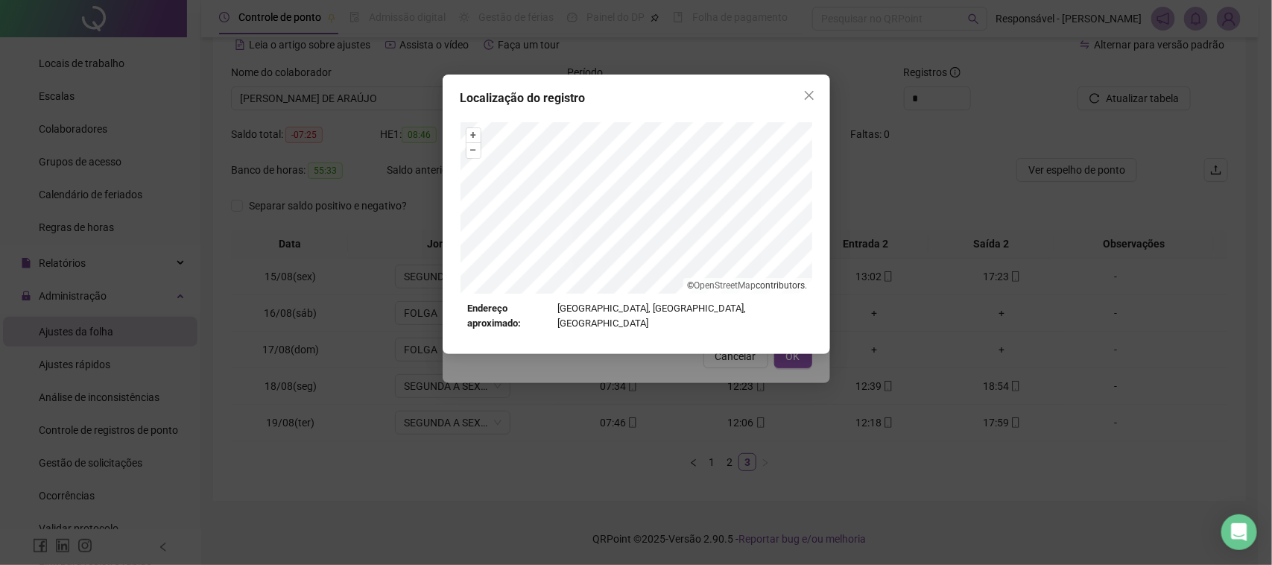
click at [701, 371] on div "Localização do registro + – ⇧ › © OpenStreetMap contributors. Endereço aproxima…" at bounding box center [636, 282] width 1272 height 565
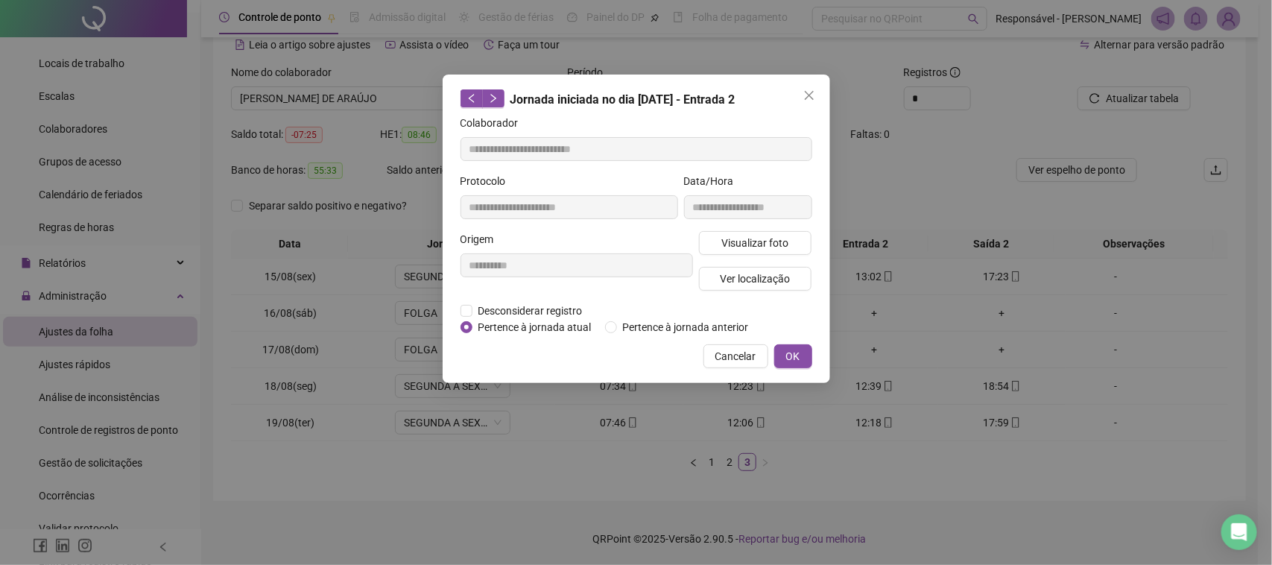
click at [723, 358] on span "Cancelar" at bounding box center [735, 356] width 41 height 16
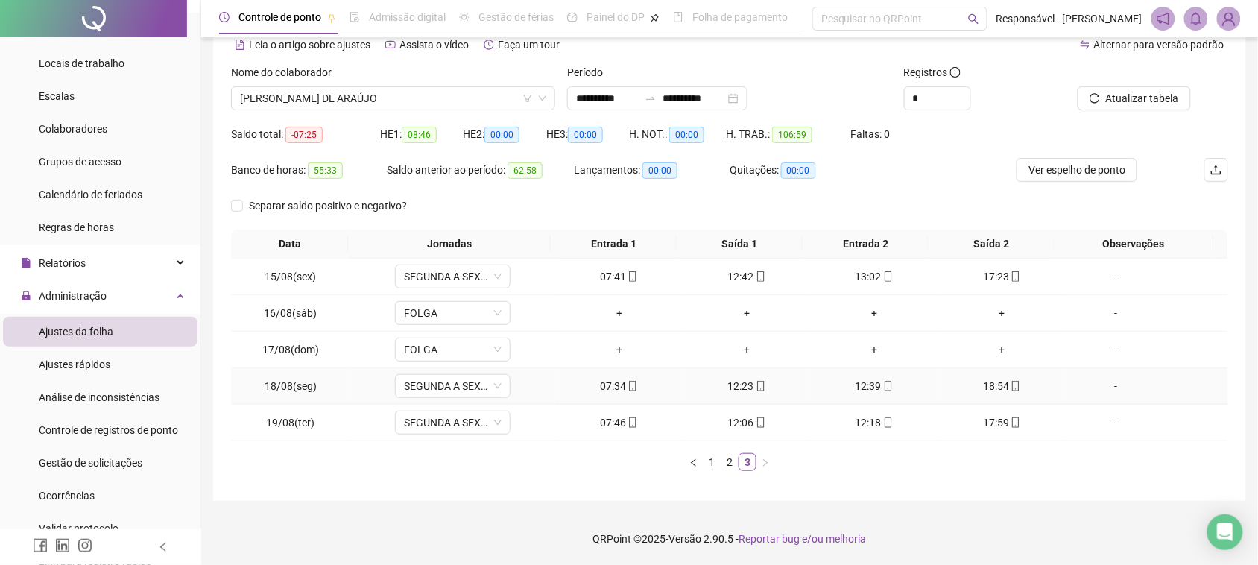
click at [732, 382] on div "12:23" at bounding box center [747, 386] width 116 height 16
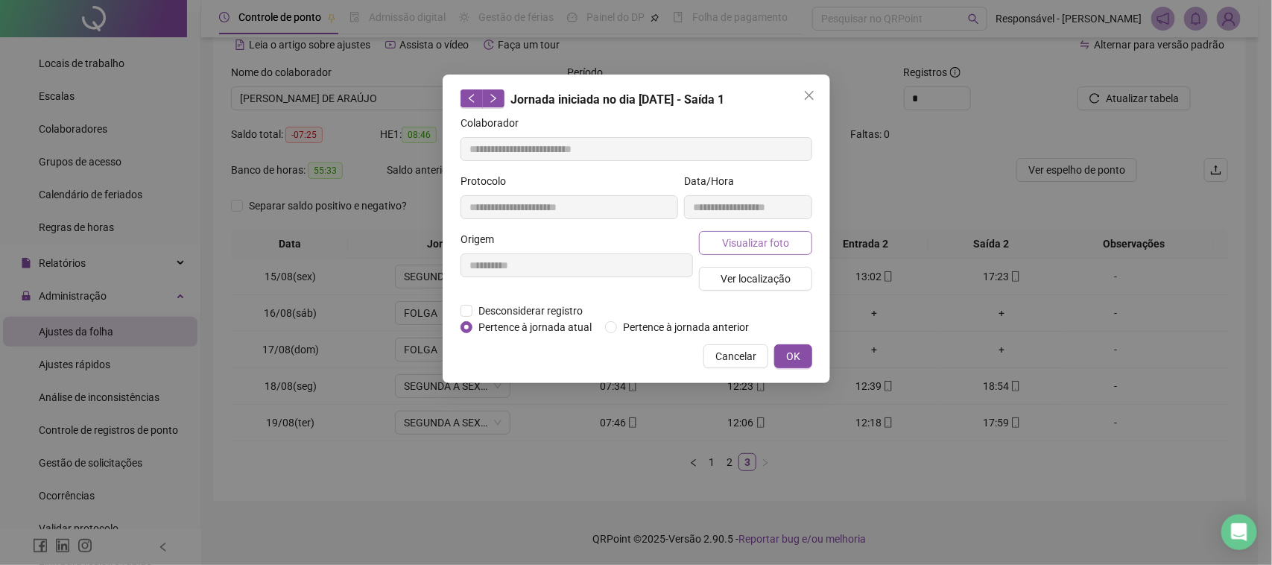
type input "**********"
click at [776, 273] on span "Ver localização" at bounding box center [755, 279] width 70 height 16
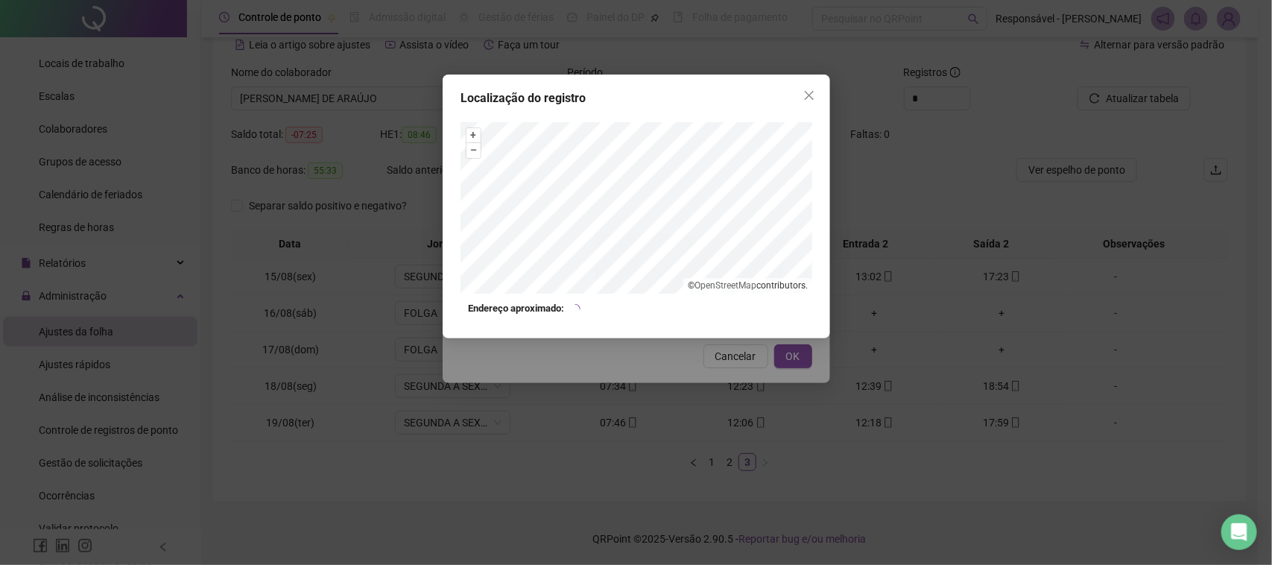
click at [671, 370] on div "Localização do registro + – ⇧ › © OpenStreetMap contributors. Endereço aproxima…" at bounding box center [636, 282] width 1272 height 565
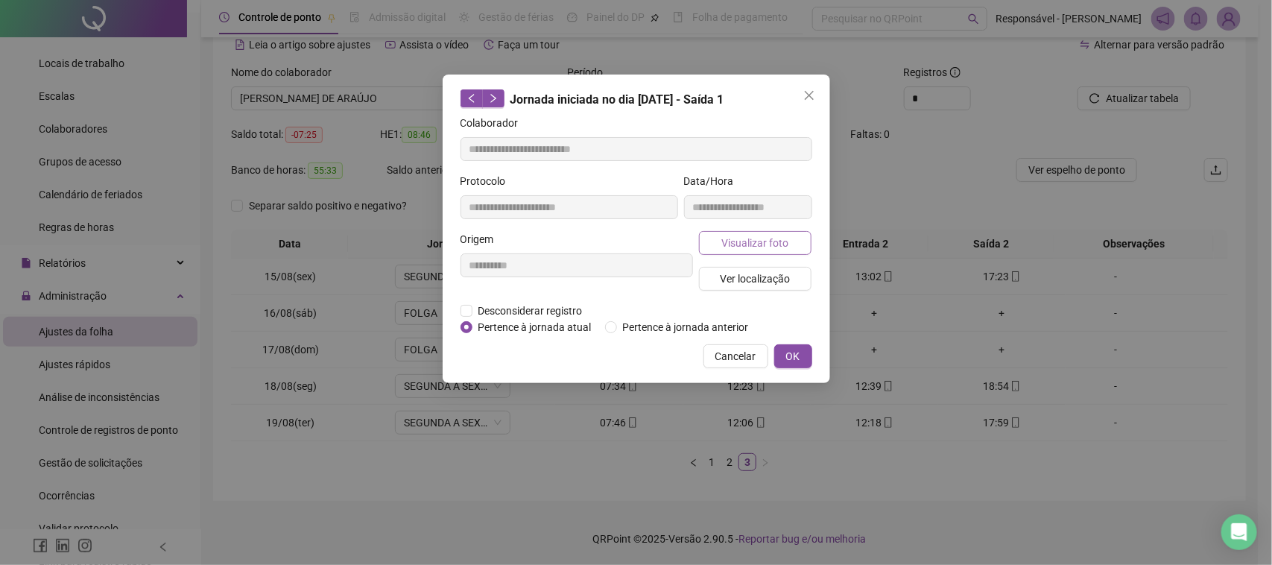
click at [766, 236] on span "Visualizar foto" at bounding box center [754, 243] width 67 height 16
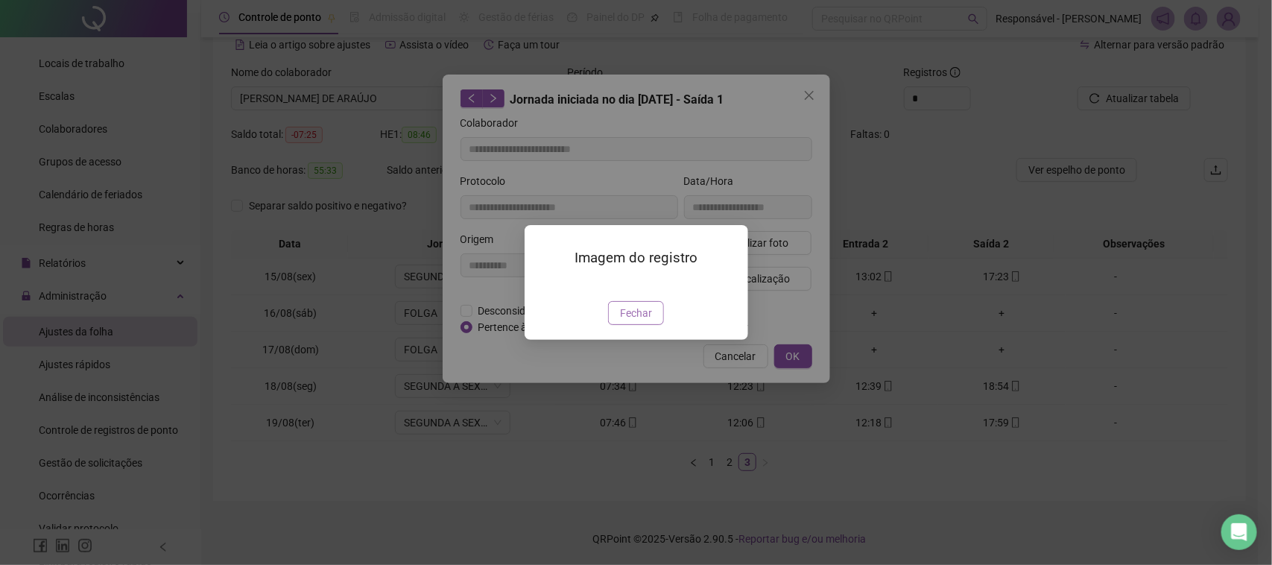
click at [634, 321] on span "Fechar" at bounding box center [636, 313] width 32 height 16
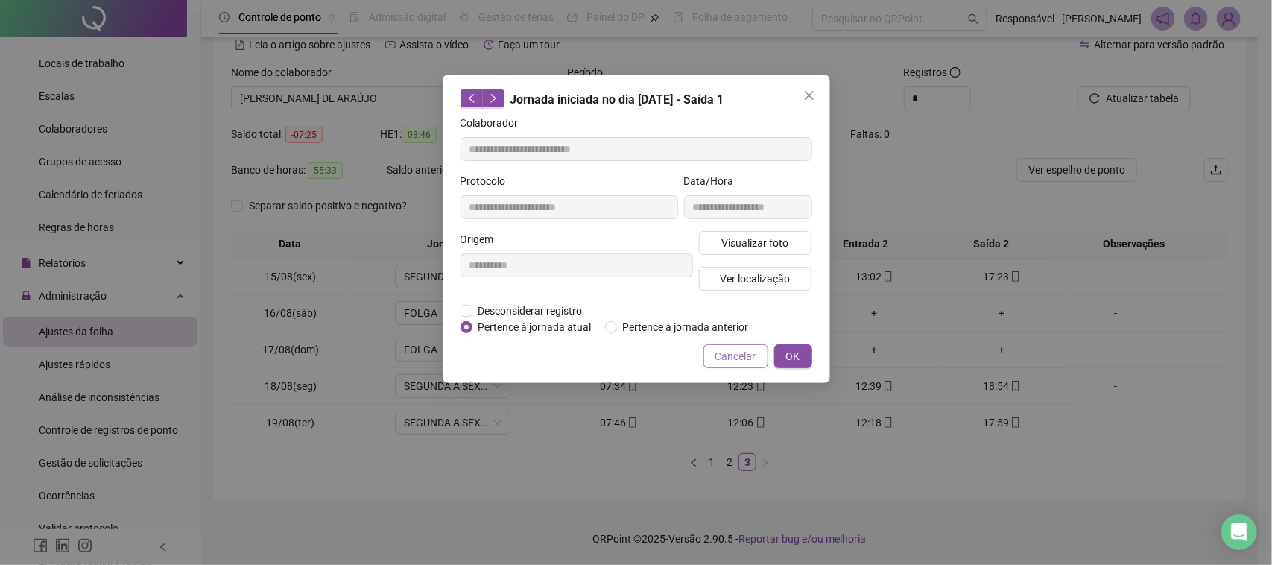
click at [724, 355] on span "Cancelar" at bounding box center [735, 356] width 41 height 16
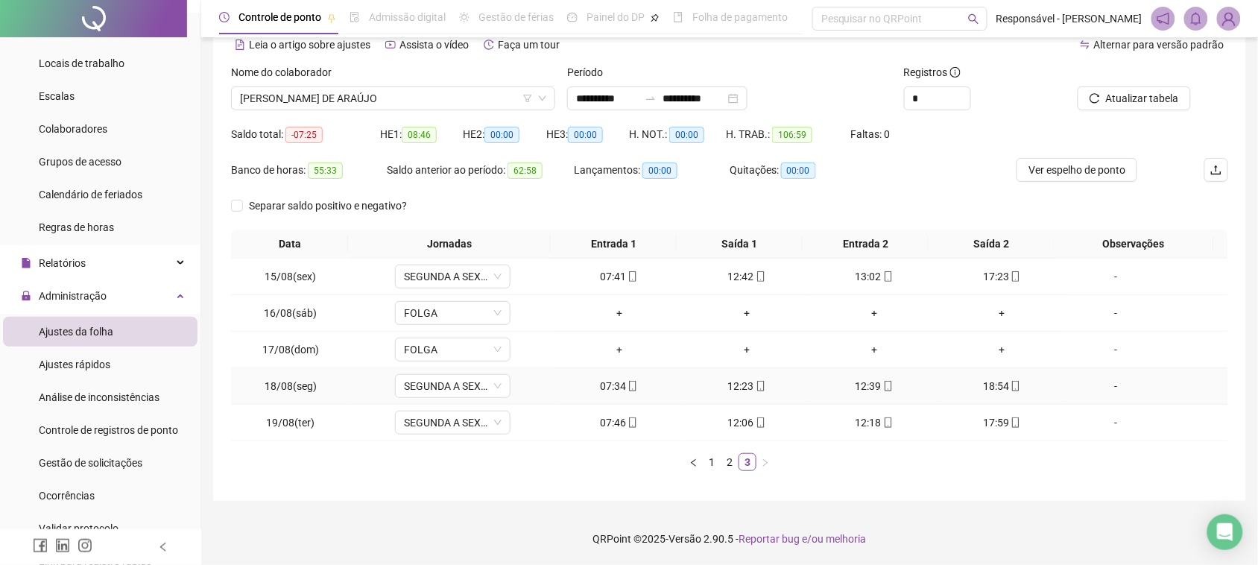
click at [844, 378] on div "12:39" at bounding box center [875, 386] width 116 height 16
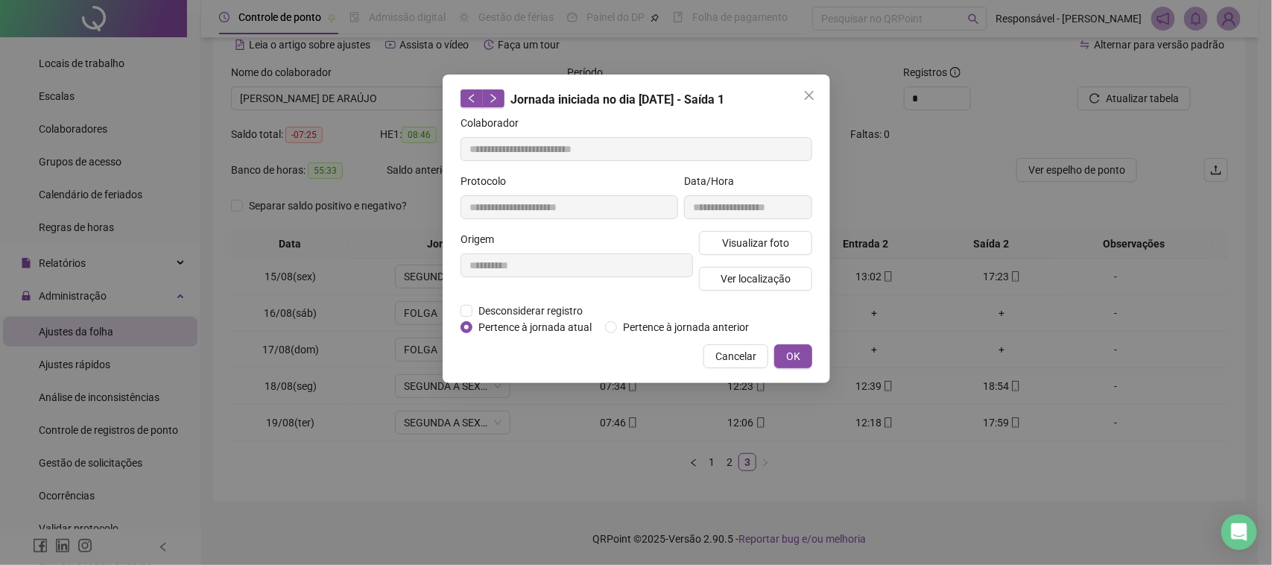
type input "**********"
click at [801, 232] on button "Visualizar foto" at bounding box center [755, 243] width 113 height 24
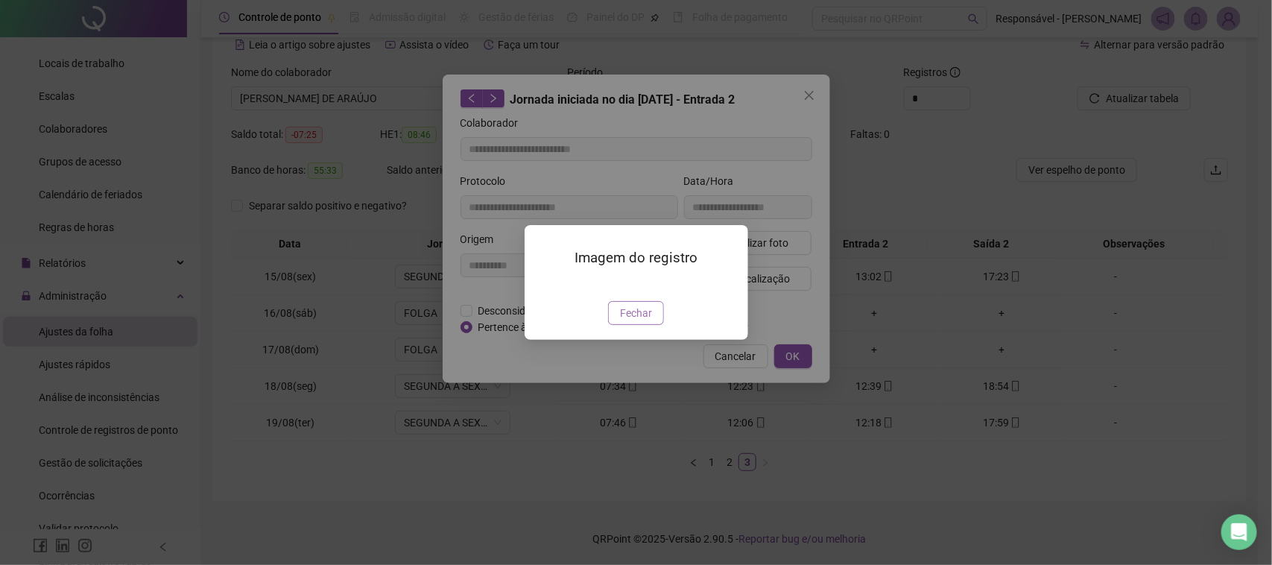
click at [630, 325] on button "Fechar" at bounding box center [636, 313] width 56 height 24
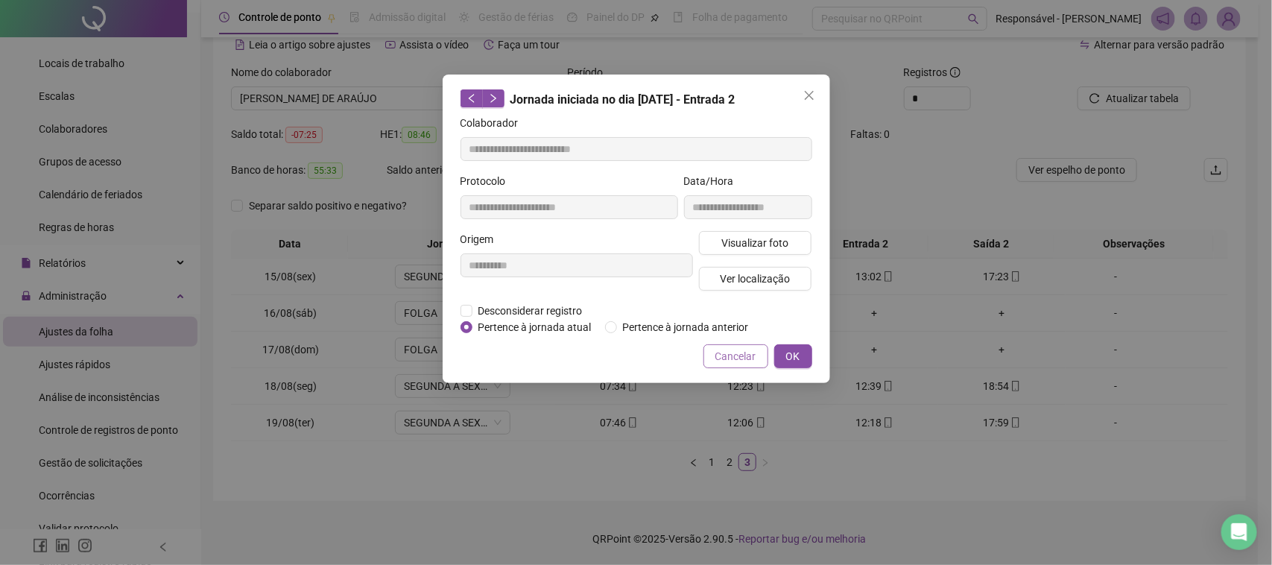
click at [751, 359] on span "Cancelar" at bounding box center [735, 356] width 41 height 16
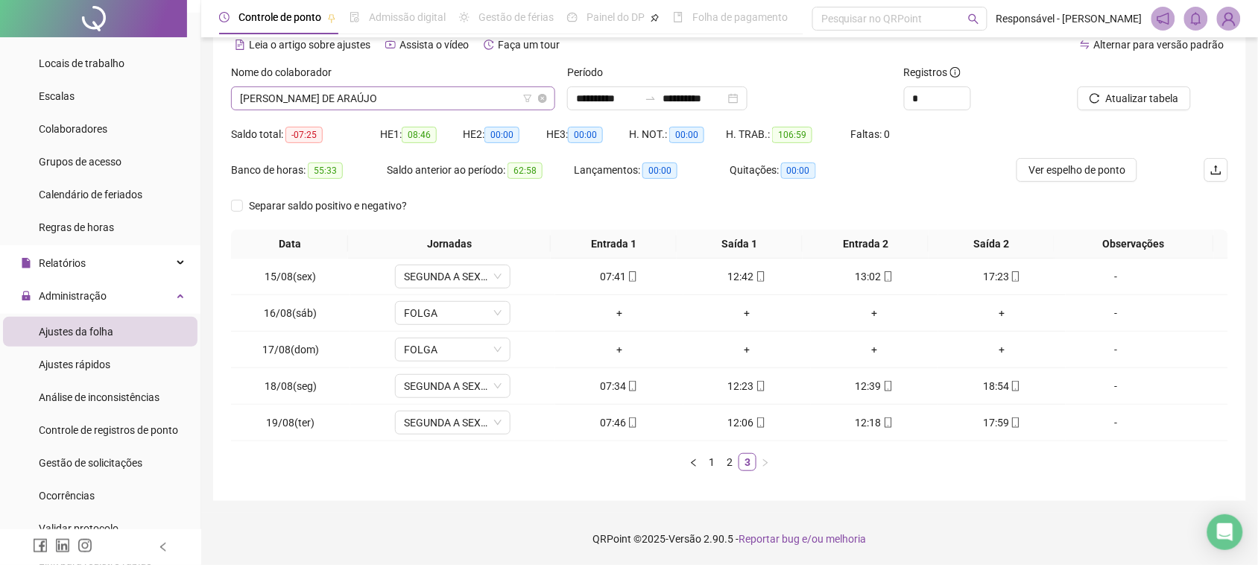
click at [433, 98] on span "[PERSON_NAME] DE ARAÚJO" at bounding box center [393, 98] width 306 height 22
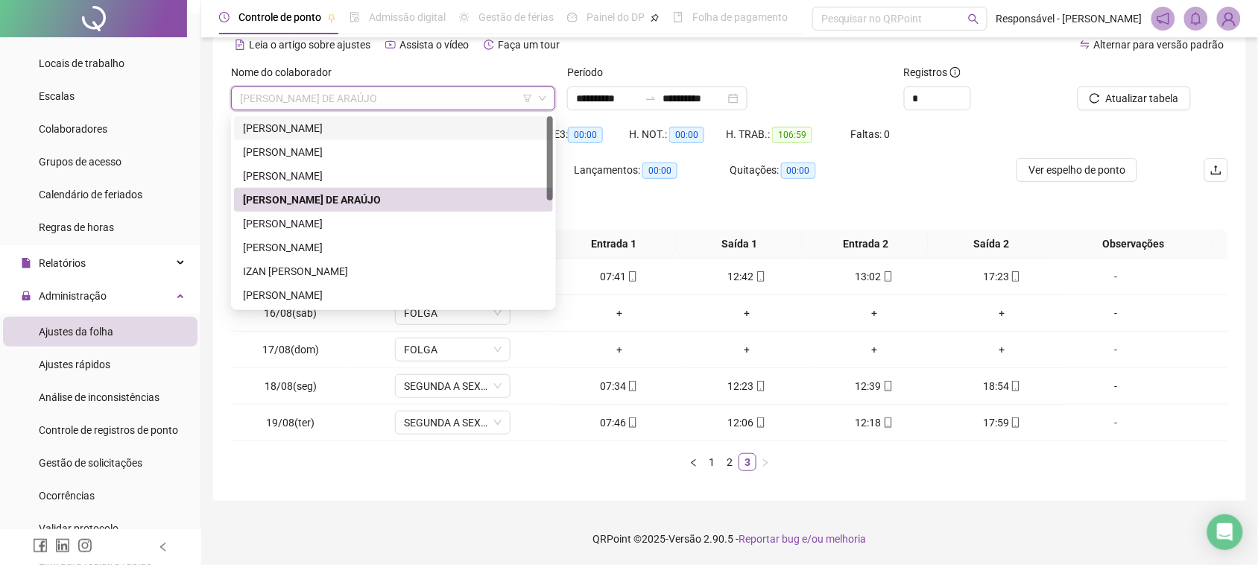
click at [365, 120] on div "[PERSON_NAME]" at bounding box center [393, 128] width 301 height 16
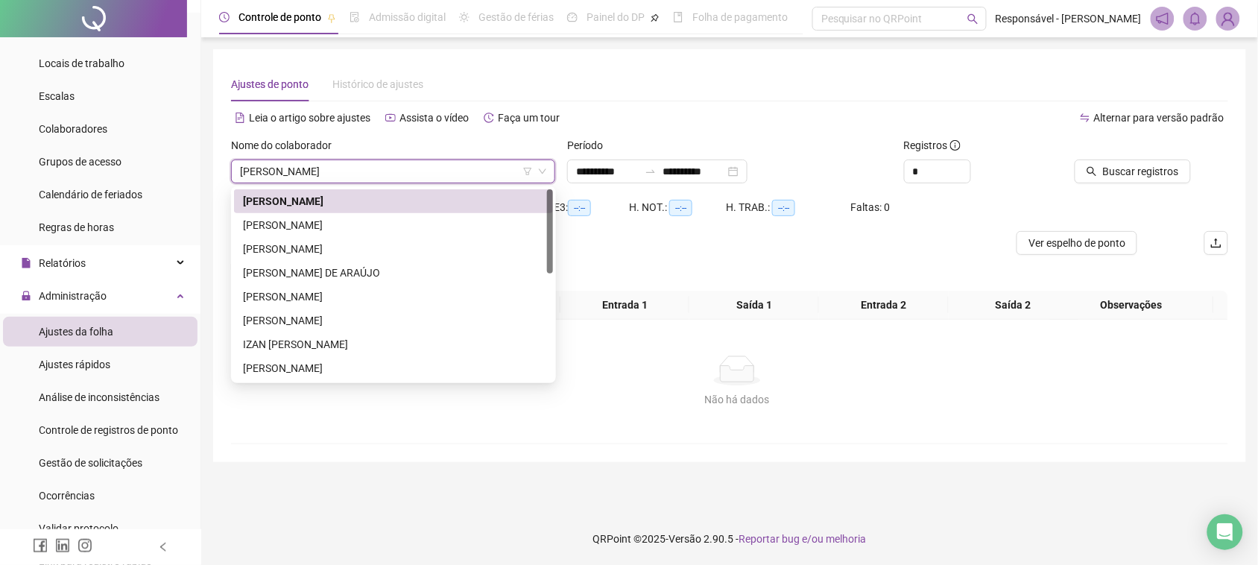
scroll to position [0, 0]
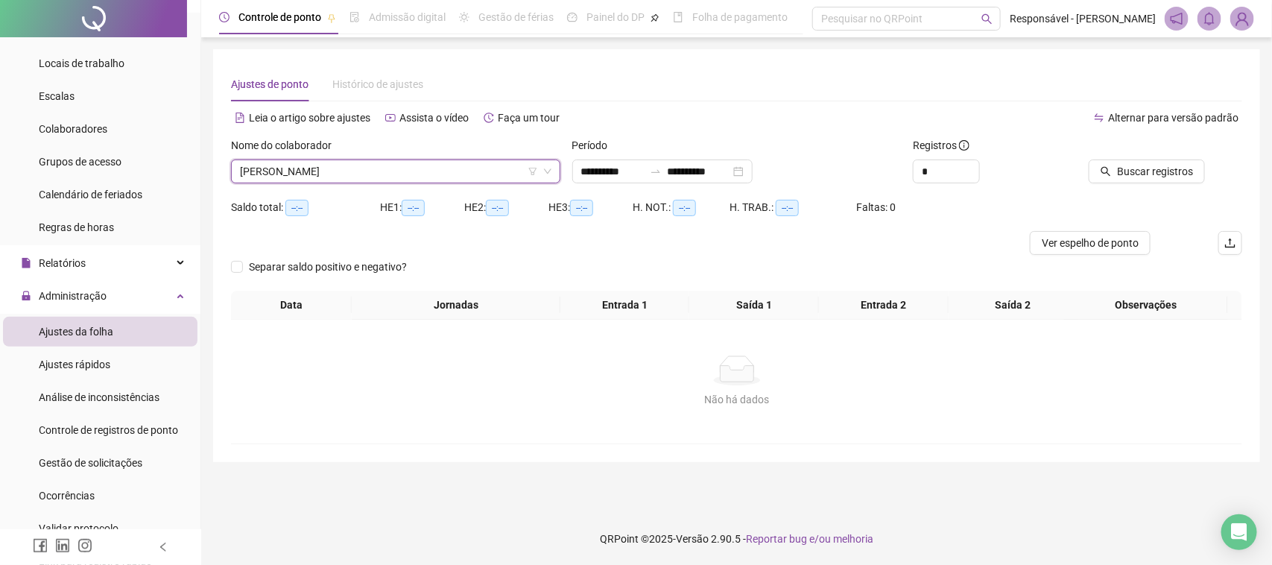
click at [1111, 172] on icon "search" at bounding box center [1106, 171] width 10 height 10
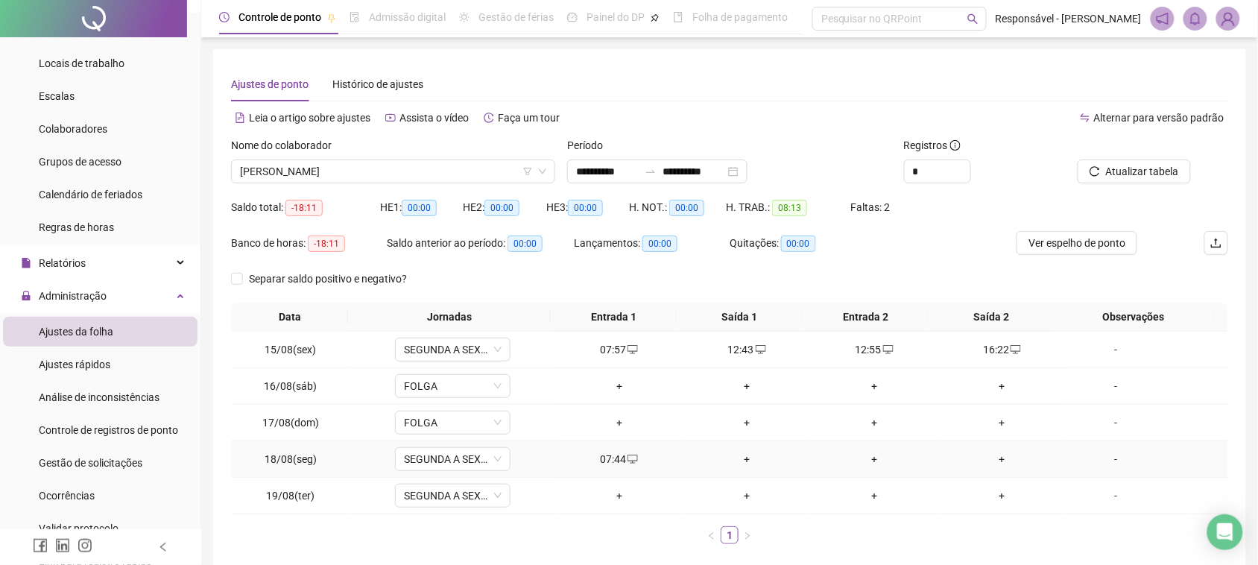
click at [730, 459] on div "+" at bounding box center [747, 459] width 116 height 16
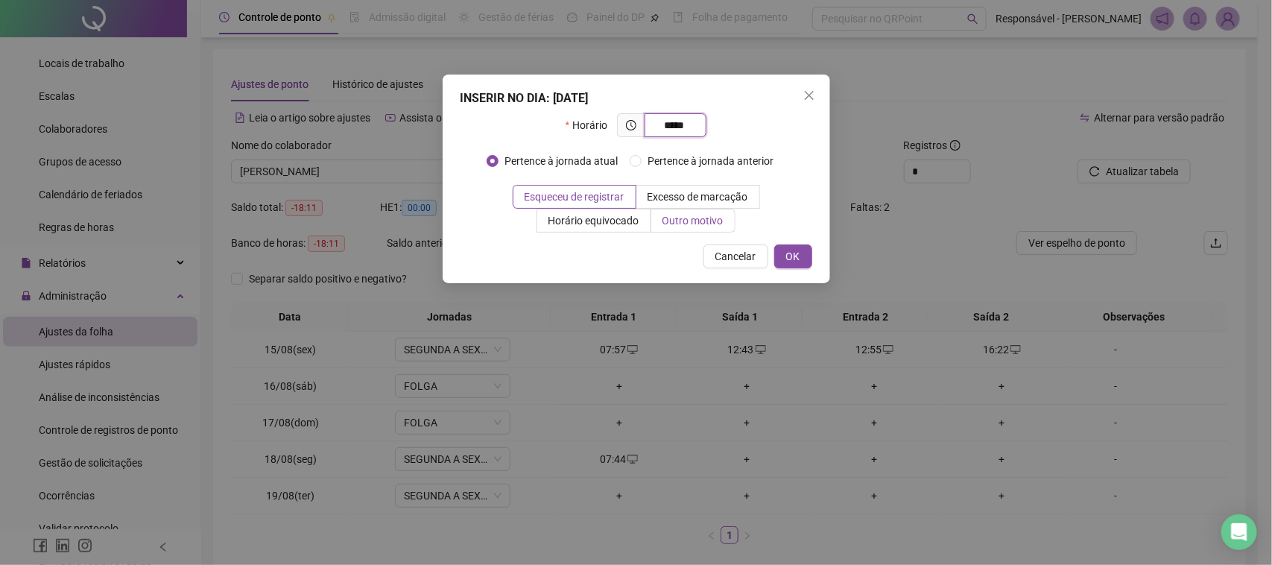
type input "*****"
click at [672, 222] on span "Outro motivo" at bounding box center [693, 221] width 61 height 12
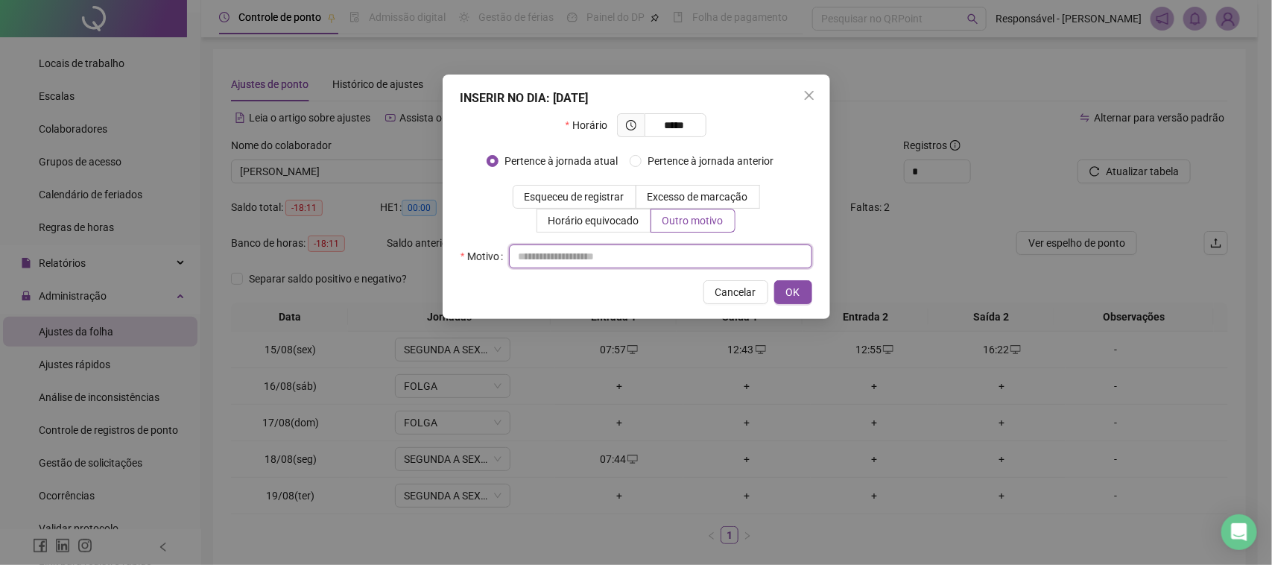
click at [643, 265] on input "text" at bounding box center [660, 256] width 303 height 24
type input "**********"
click at [788, 285] on span "OK" at bounding box center [793, 292] width 14 height 16
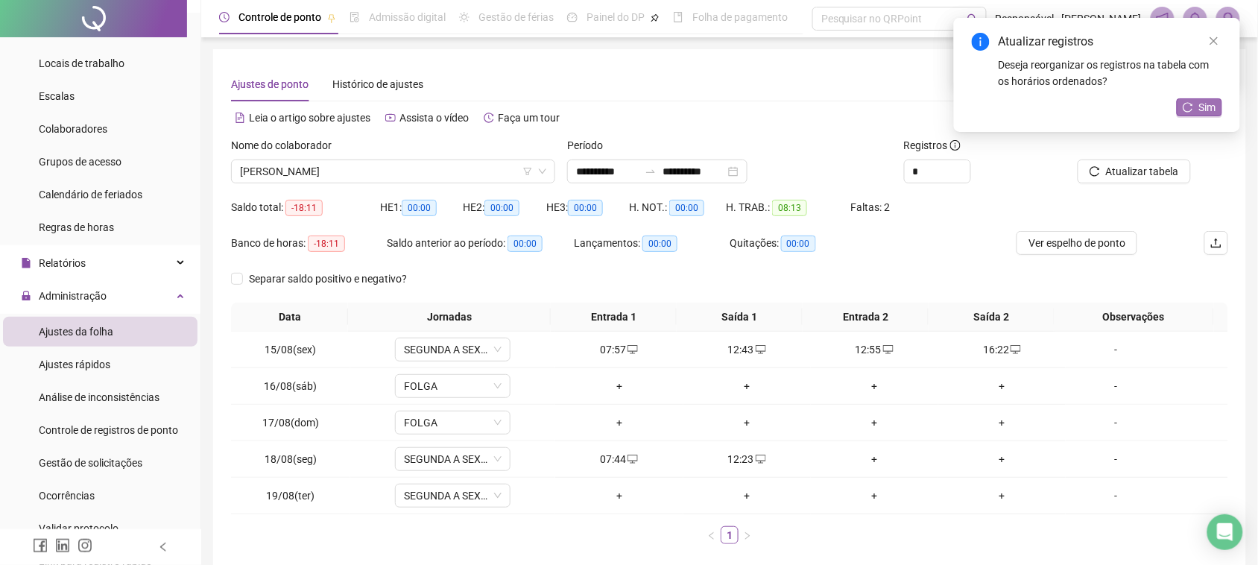
click at [1191, 113] on button "Sim" at bounding box center [1199, 107] width 45 height 18
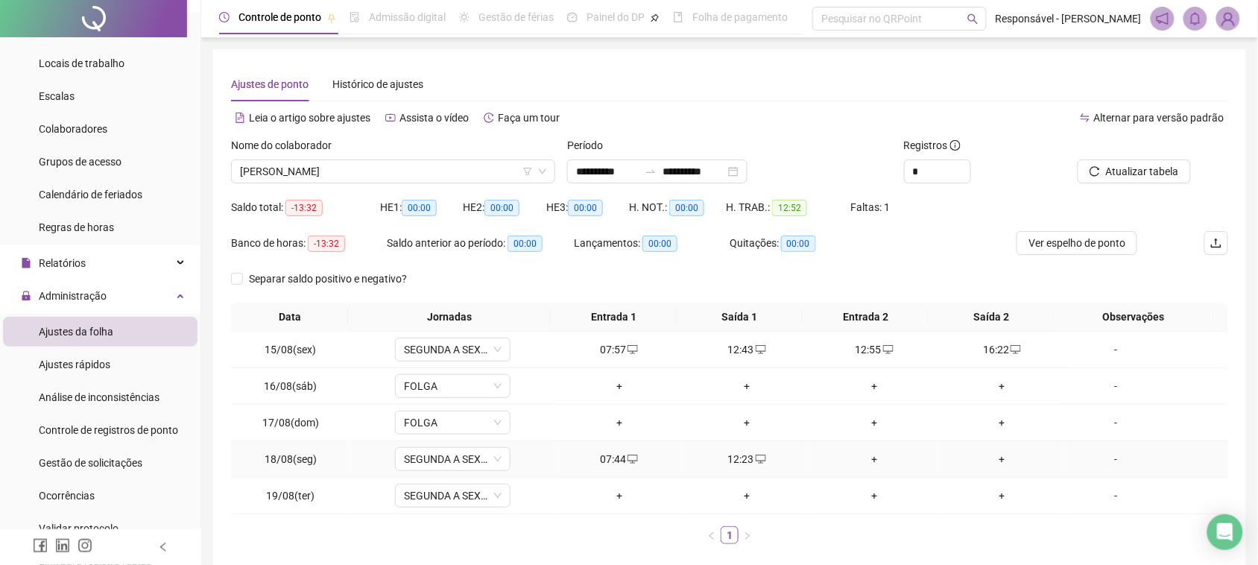
click at [876, 452] on div "+" at bounding box center [875, 459] width 116 height 16
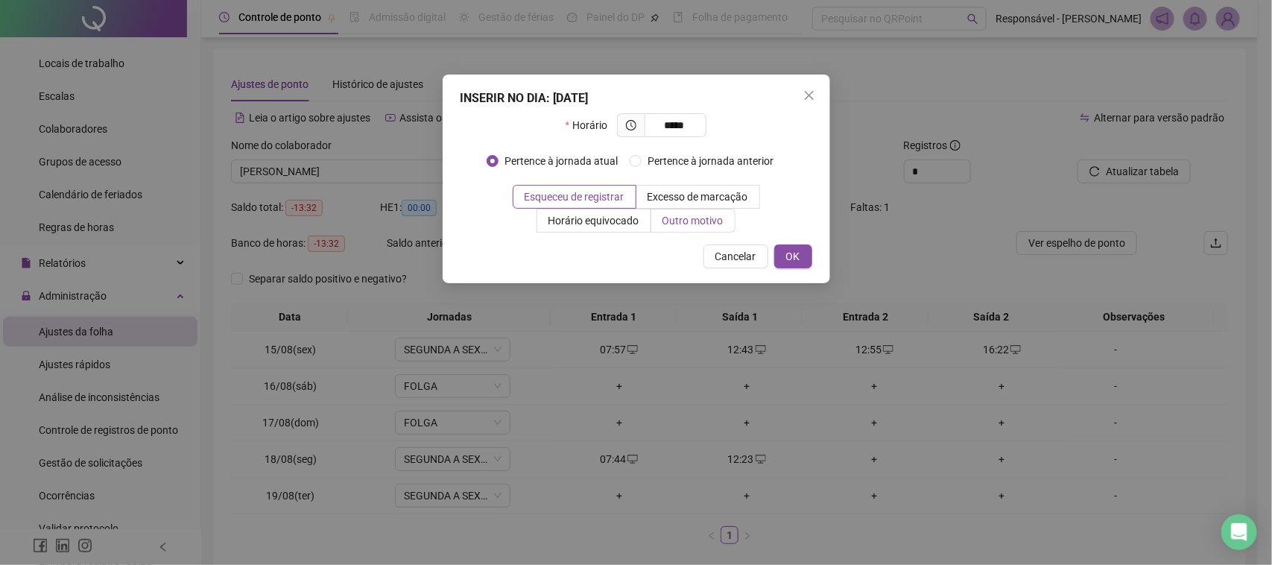
type input "*****"
click at [727, 224] on label "Outro motivo" at bounding box center [693, 221] width 84 height 24
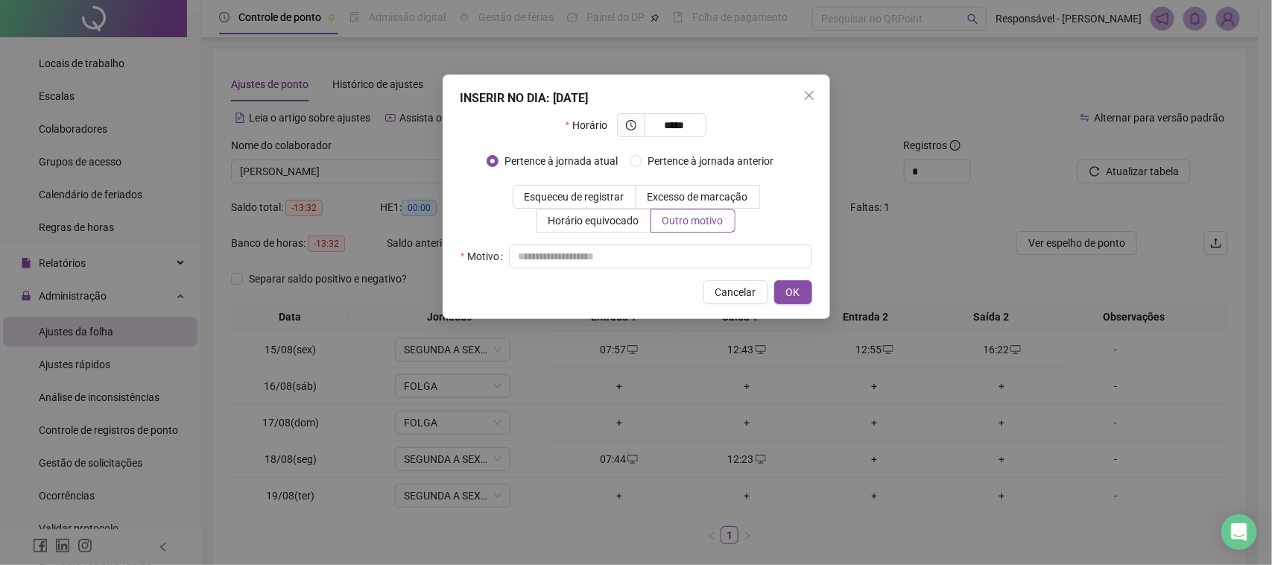
click at [680, 276] on div "INSERIR NO DIA : [DATE] Horário ***** Pertence à jornada atual Pertence à jorna…" at bounding box center [637, 197] width 388 height 244
click at [677, 257] on input "text" at bounding box center [660, 256] width 303 height 24
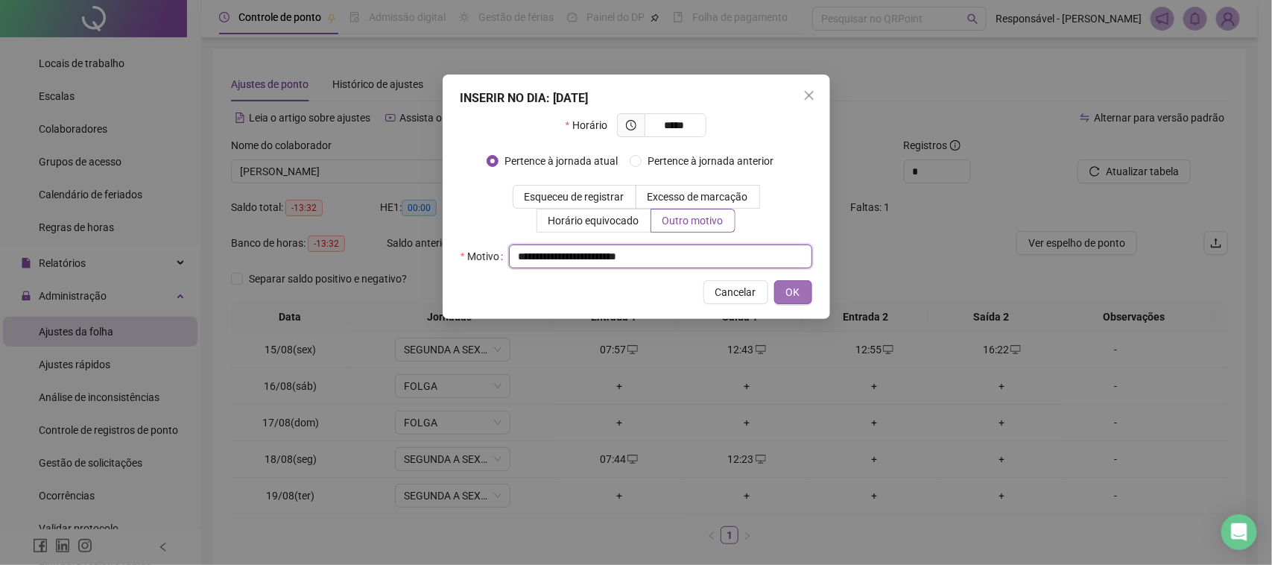
type input "**********"
click at [809, 295] on button "OK" at bounding box center [793, 292] width 38 height 24
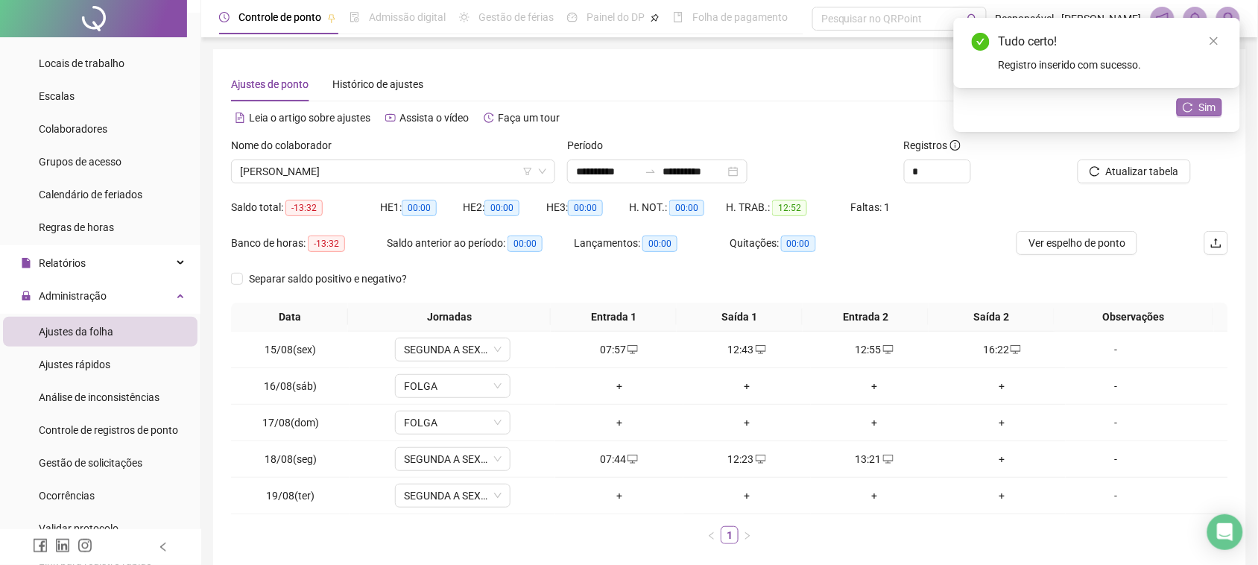
click at [1186, 108] on icon "reload" at bounding box center [1188, 107] width 10 height 10
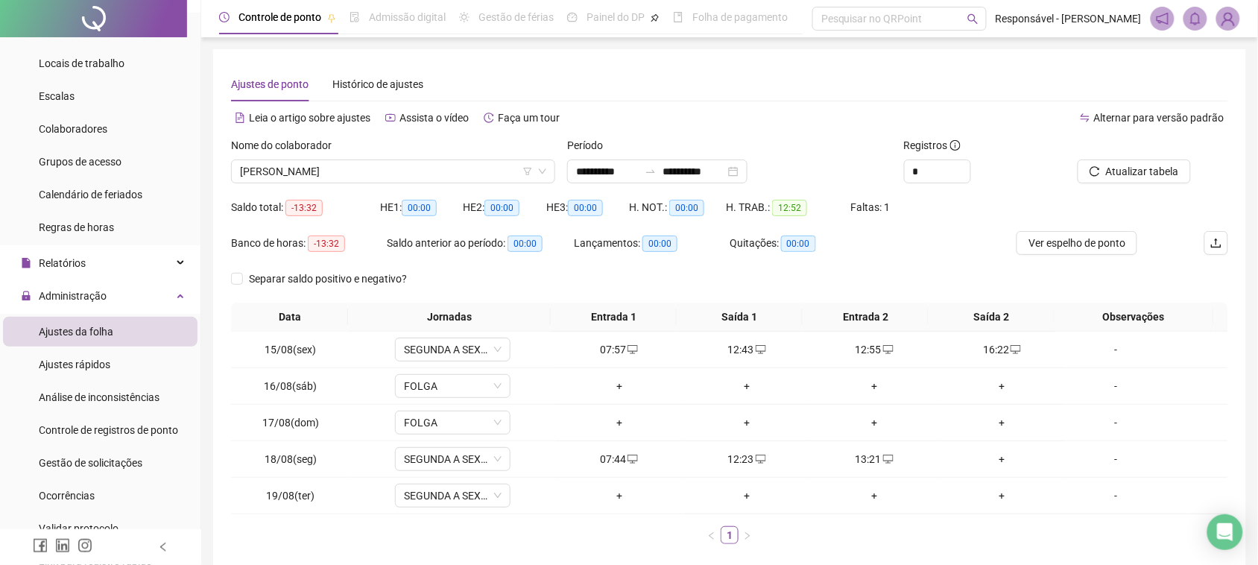
click at [415, 195] on div "HE 1: 00:00" at bounding box center [421, 207] width 83 height 24
click at [429, 168] on span "[PERSON_NAME]" at bounding box center [393, 171] width 306 height 22
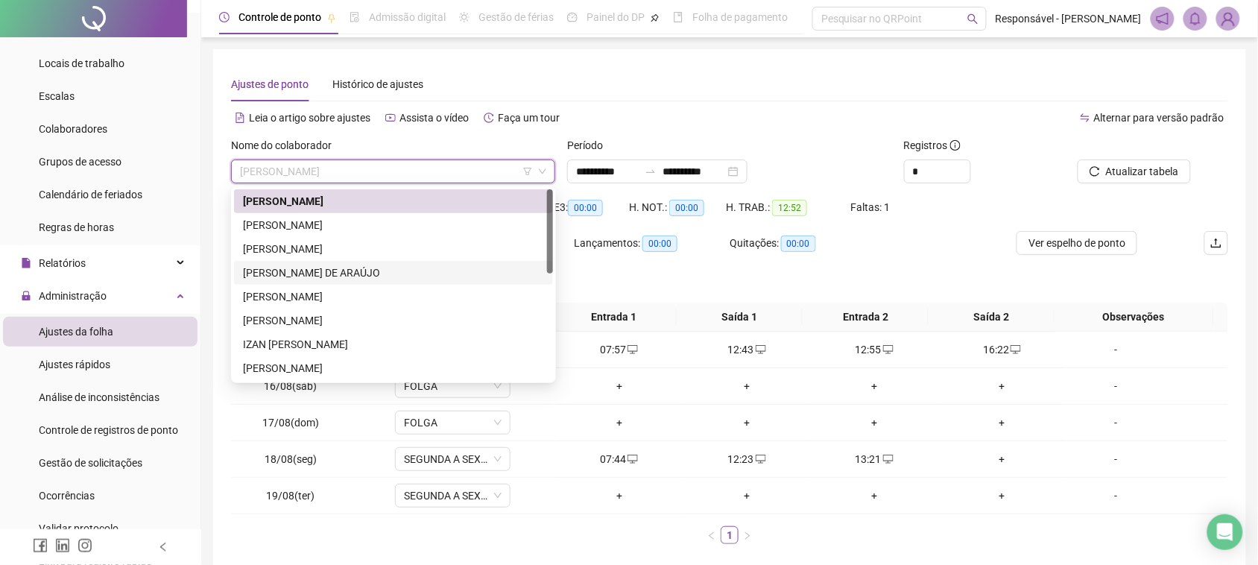
click at [314, 276] on div "[PERSON_NAME] DE ARAÚJO" at bounding box center [393, 273] width 301 height 16
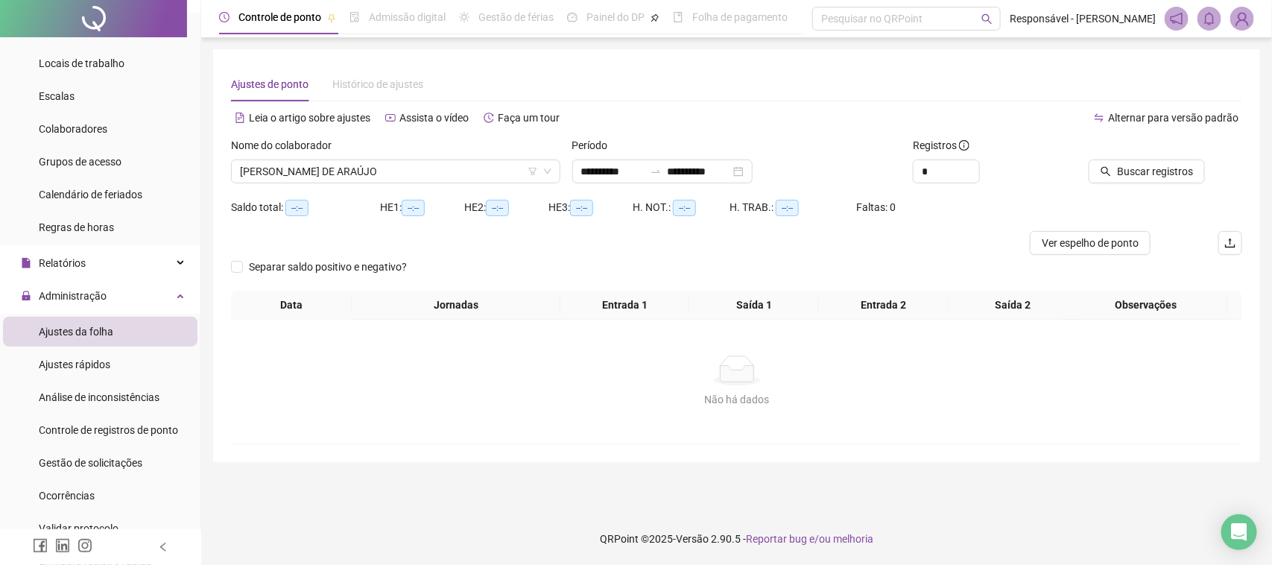
click at [1185, 158] on div at bounding box center [1144, 148] width 121 height 22
click at [1169, 168] on span "Buscar registros" at bounding box center [1155, 171] width 76 height 16
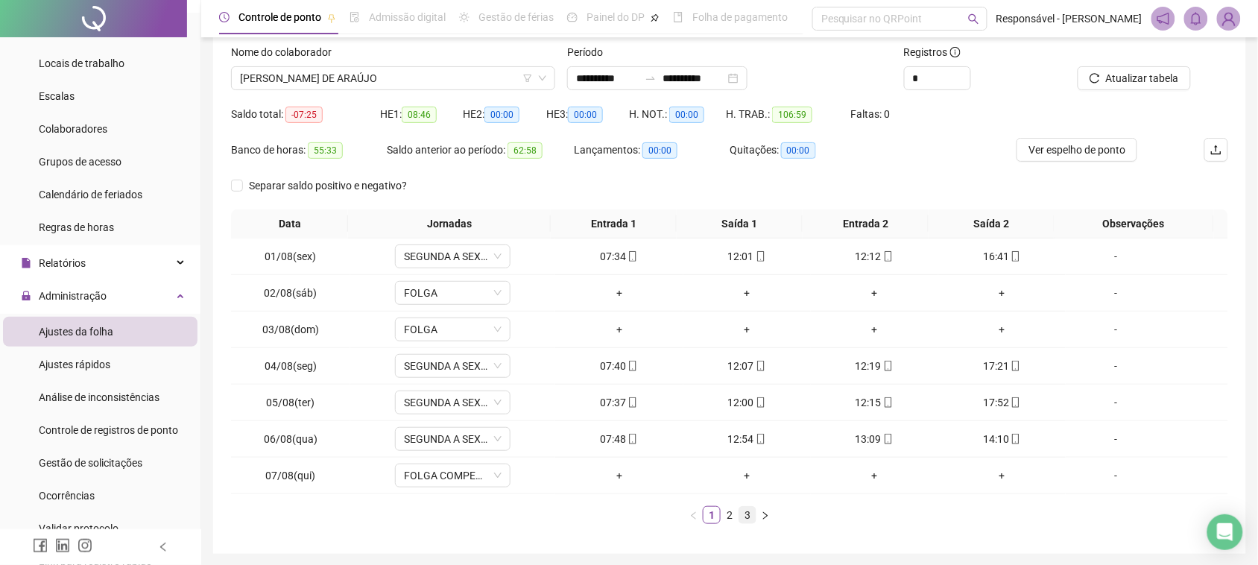
click at [744, 508] on link "3" at bounding box center [747, 515] width 16 height 16
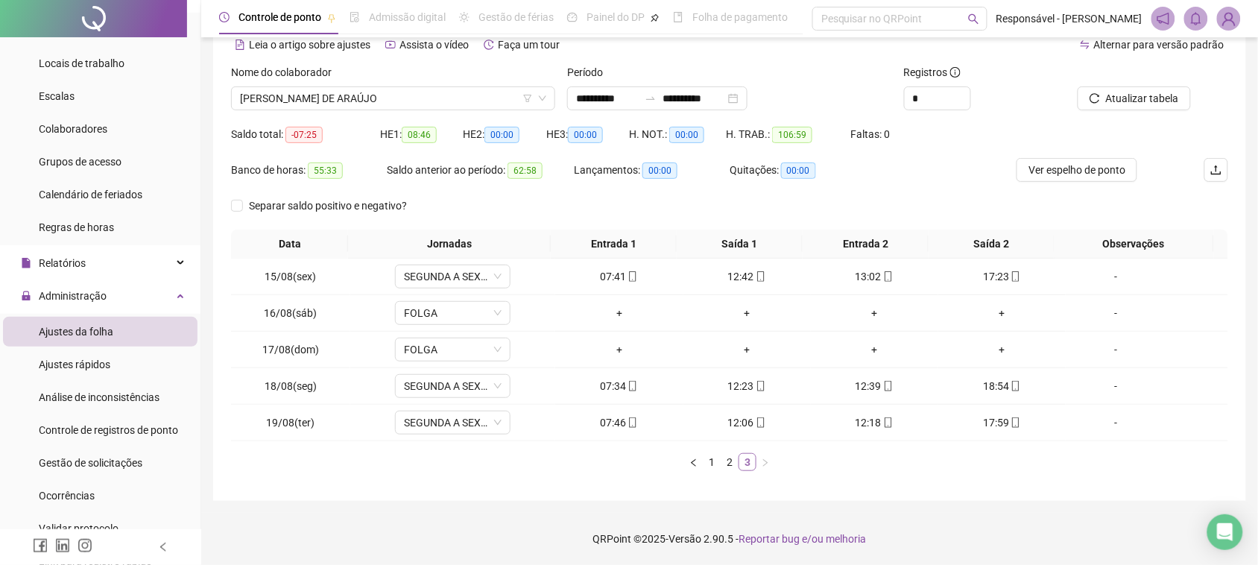
scroll to position [73, 0]
click at [448, 106] on span "[PERSON_NAME] DE ARAÚJO" at bounding box center [393, 98] width 306 height 22
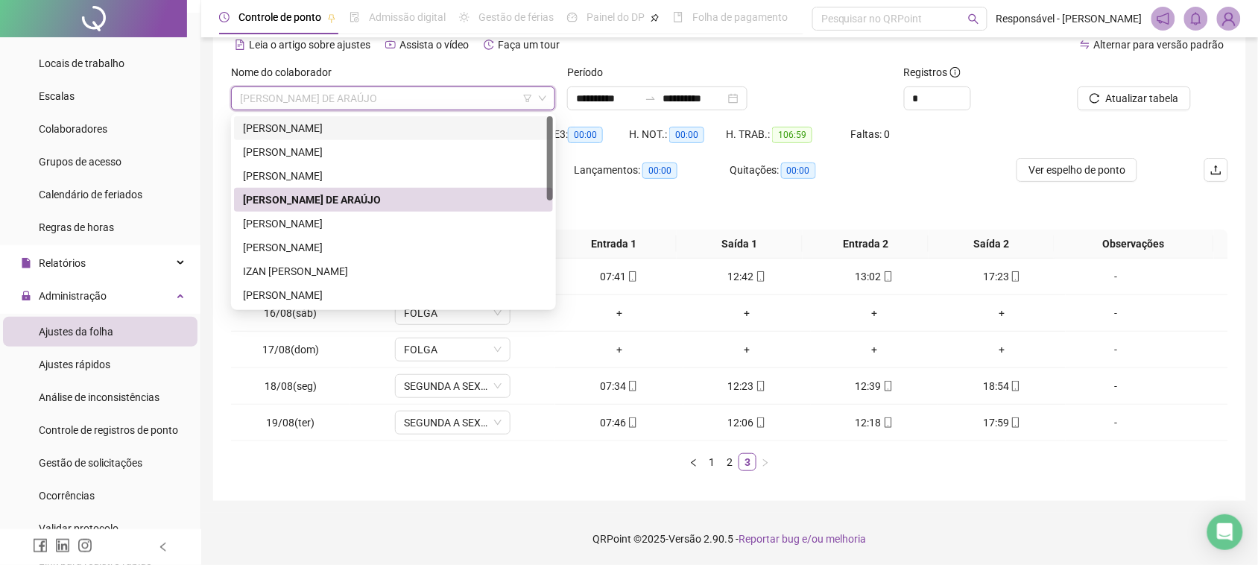
click at [337, 134] on div "[PERSON_NAME]" at bounding box center [393, 128] width 301 height 16
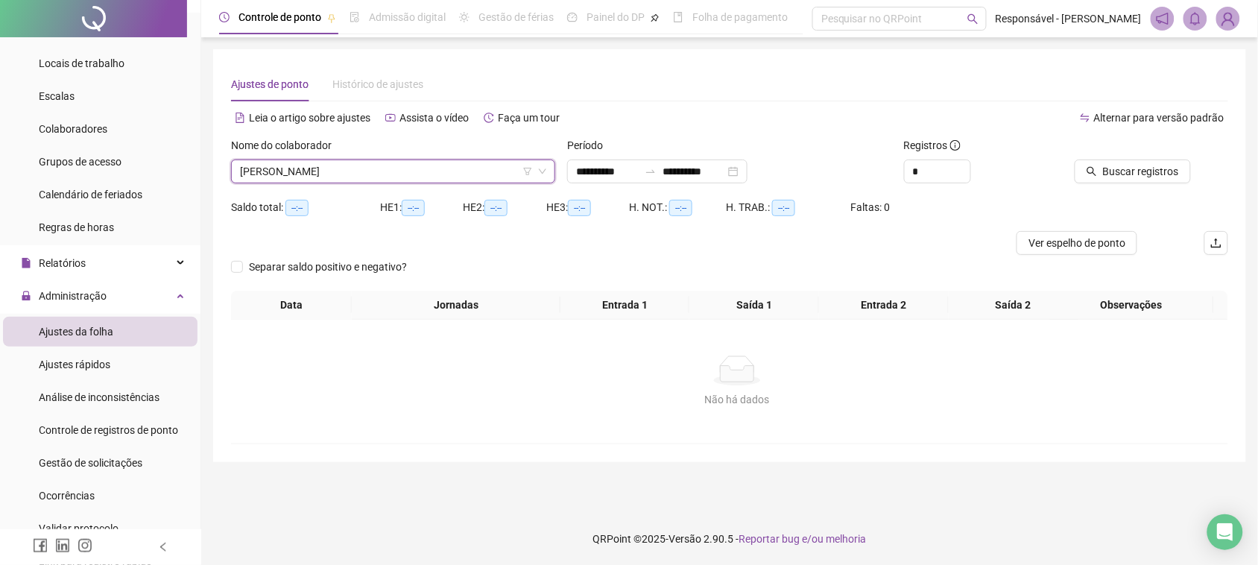
scroll to position [0, 0]
click at [1115, 170] on button "Buscar registros" at bounding box center [1147, 171] width 116 height 24
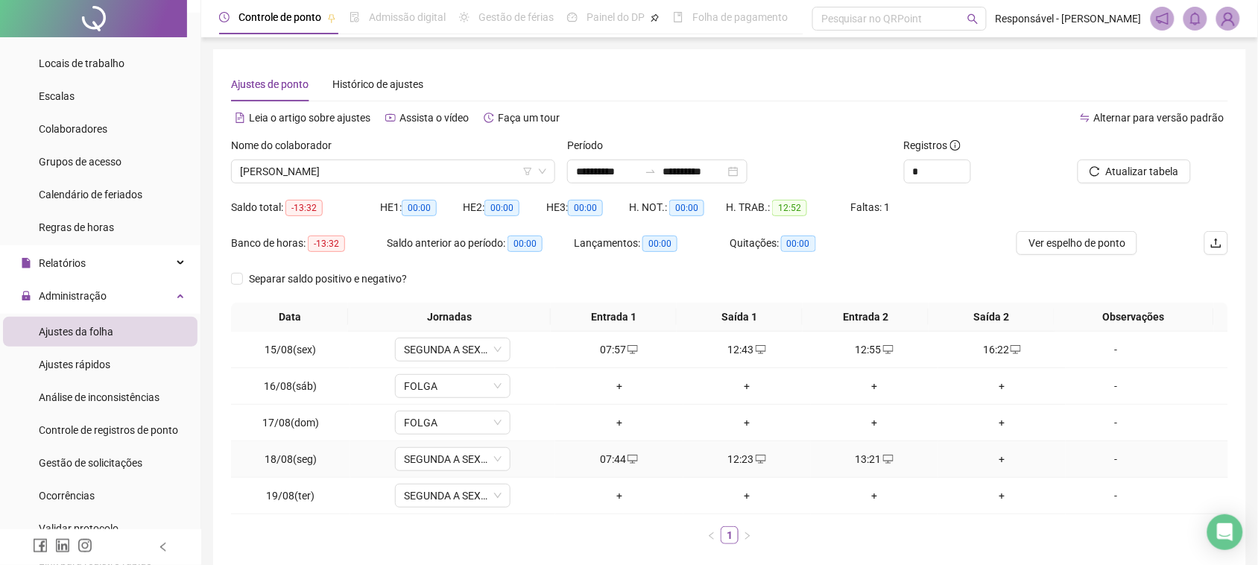
click at [995, 456] on div "+" at bounding box center [1002, 459] width 116 height 16
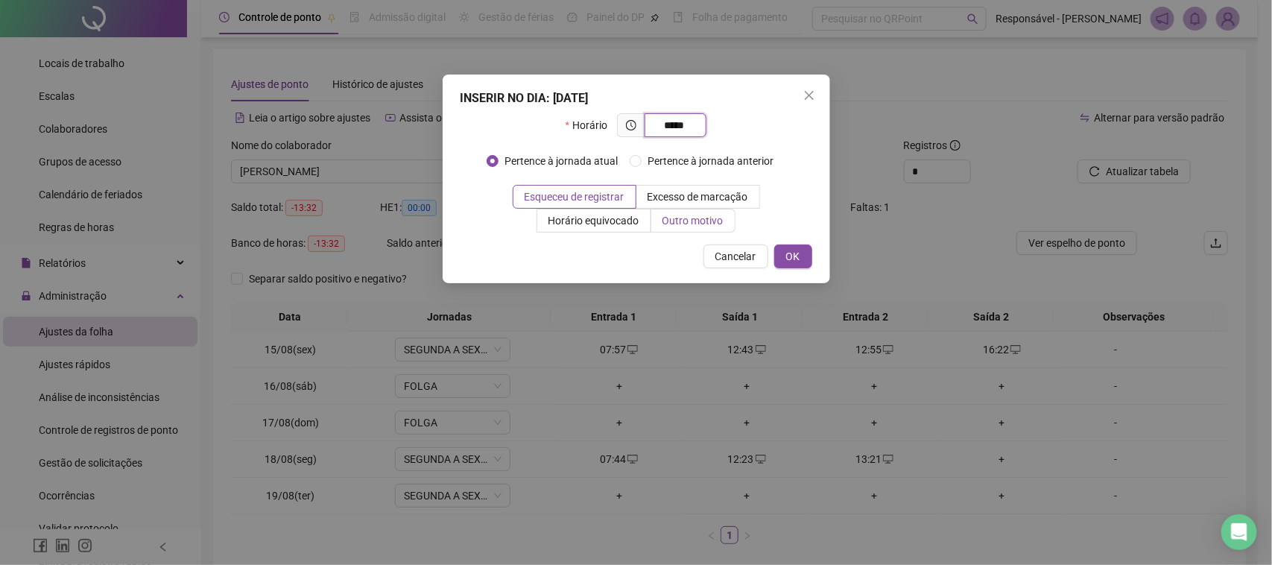
type input "*****"
click at [672, 221] on span "Outro motivo" at bounding box center [693, 221] width 61 height 12
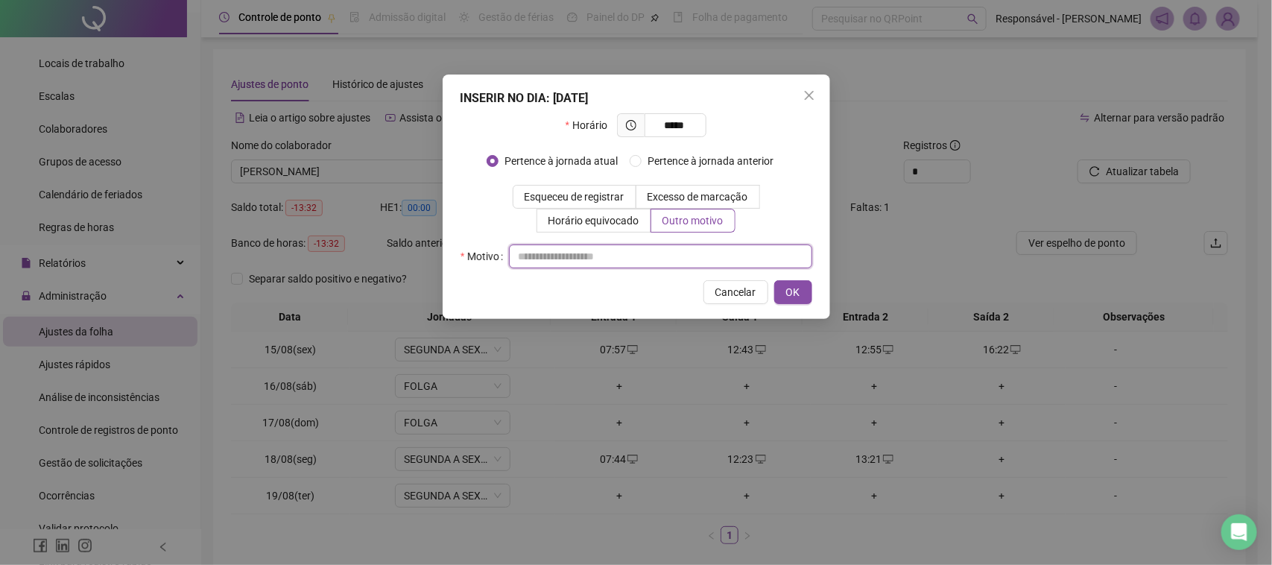
click at [668, 257] on input "text" at bounding box center [660, 256] width 303 height 24
type input "**********"
click at [800, 291] on button "OK" at bounding box center [793, 292] width 38 height 24
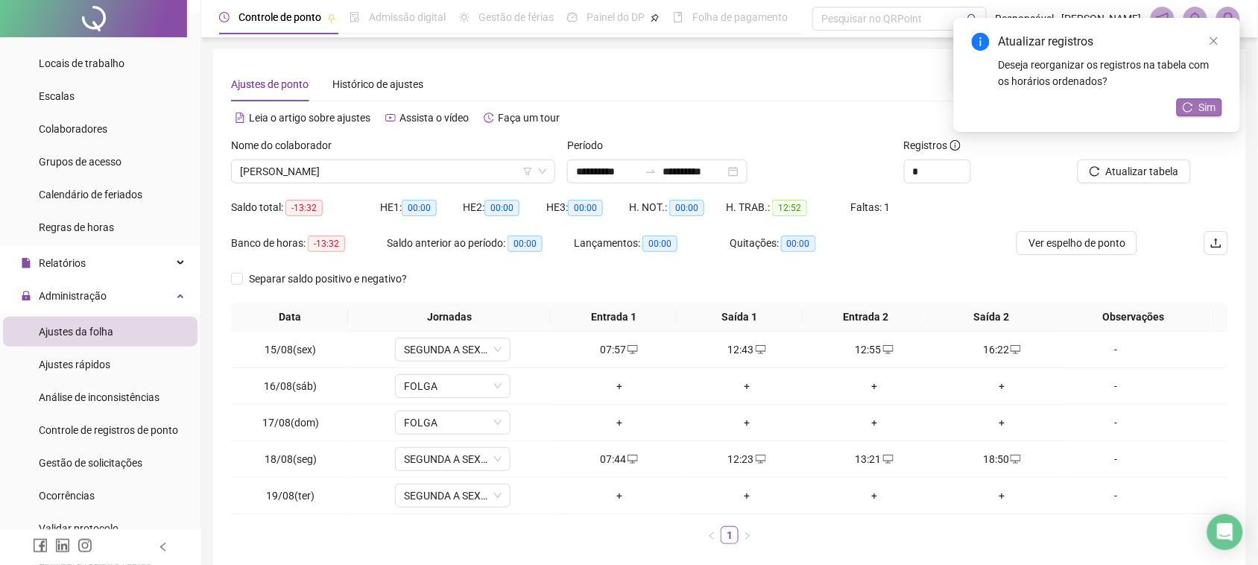
click at [1211, 104] on span "Sim" at bounding box center [1207, 107] width 17 height 16
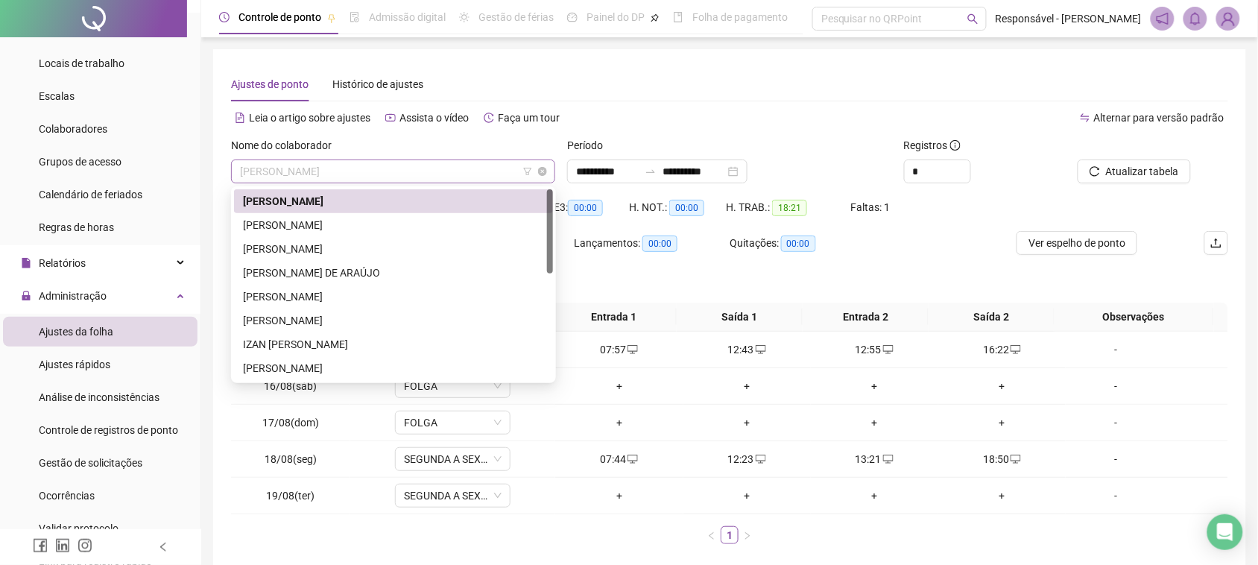
click at [437, 176] on span "[PERSON_NAME]" at bounding box center [393, 171] width 306 height 22
click at [314, 267] on div "[PERSON_NAME] DE ARAÚJO" at bounding box center [393, 273] width 301 height 16
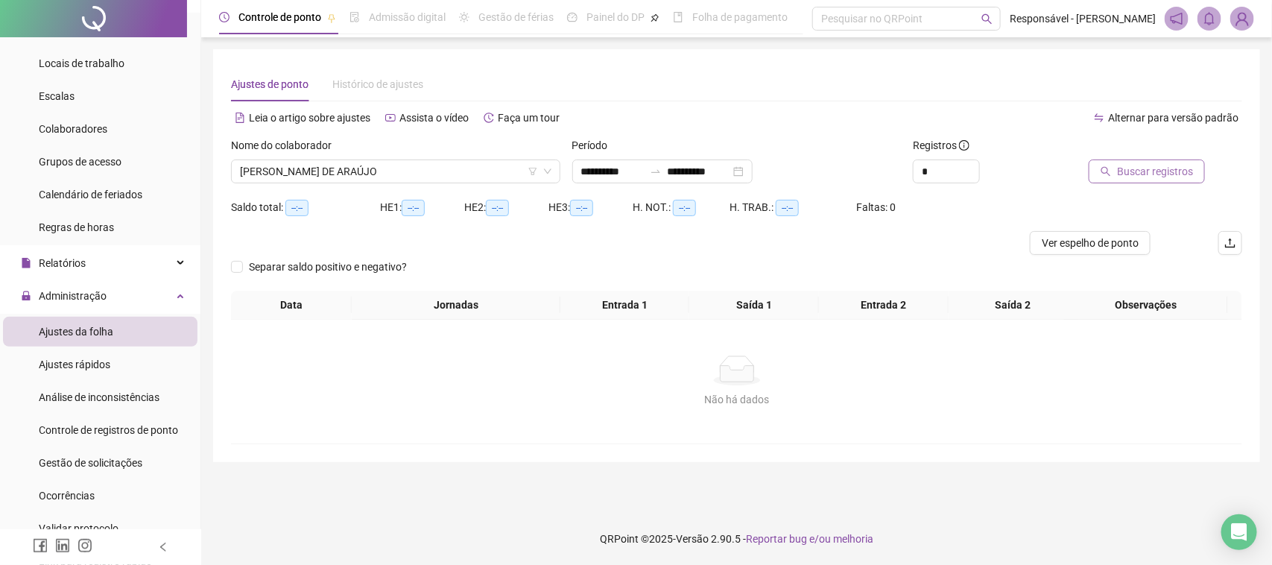
click at [1157, 171] on span "Buscar registros" at bounding box center [1155, 171] width 76 height 16
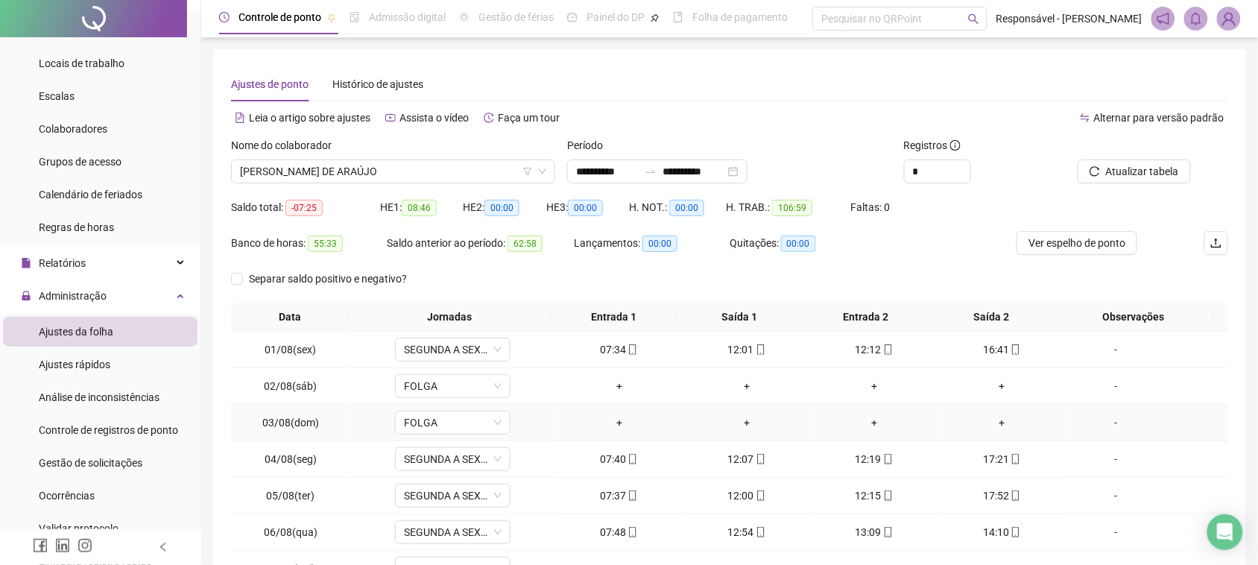
scroll to position [54, 0]
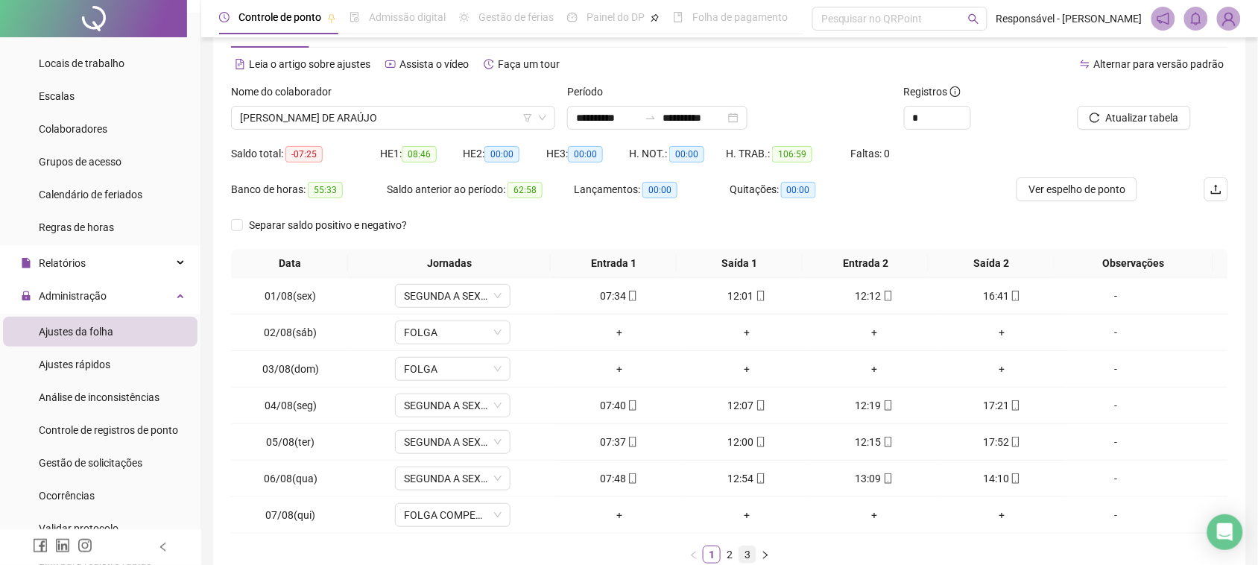
click at [750, 552] on link "3" at bounding box center [747, 554] width 16 height 16
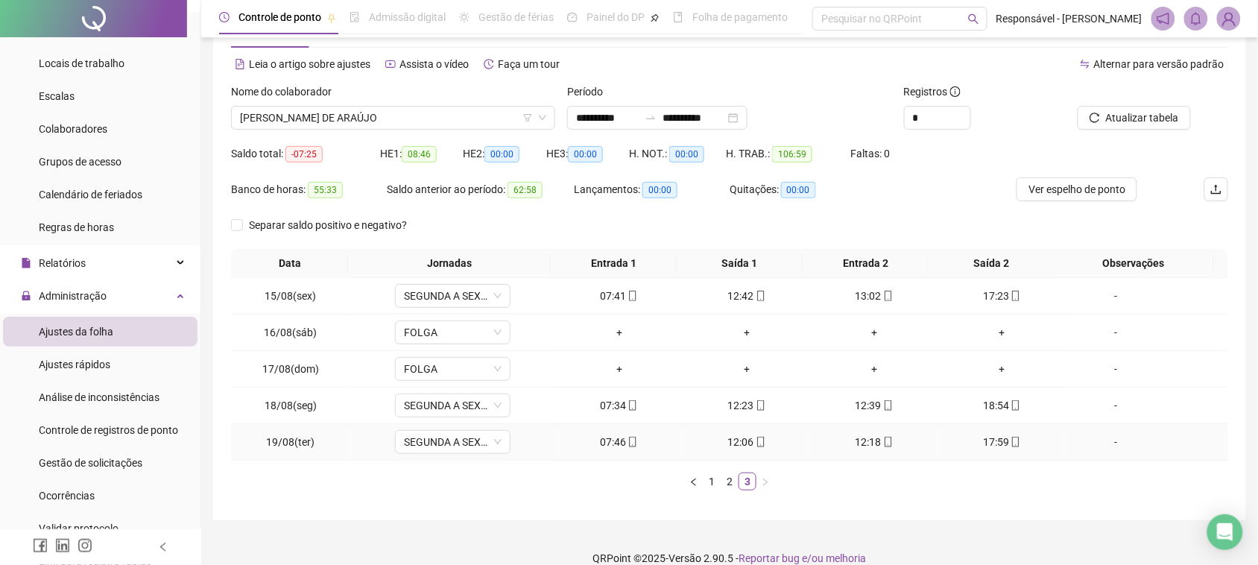
click at [721, 440] on div "12:06" at bounding box center [747, 442] width 116 height 16
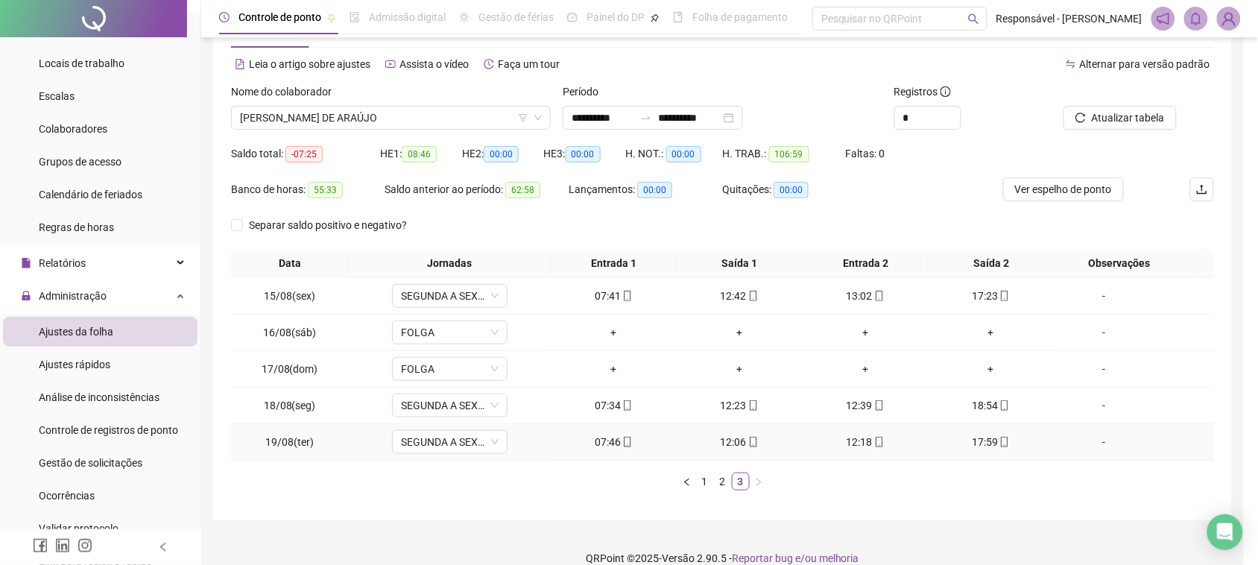
type input "**********"
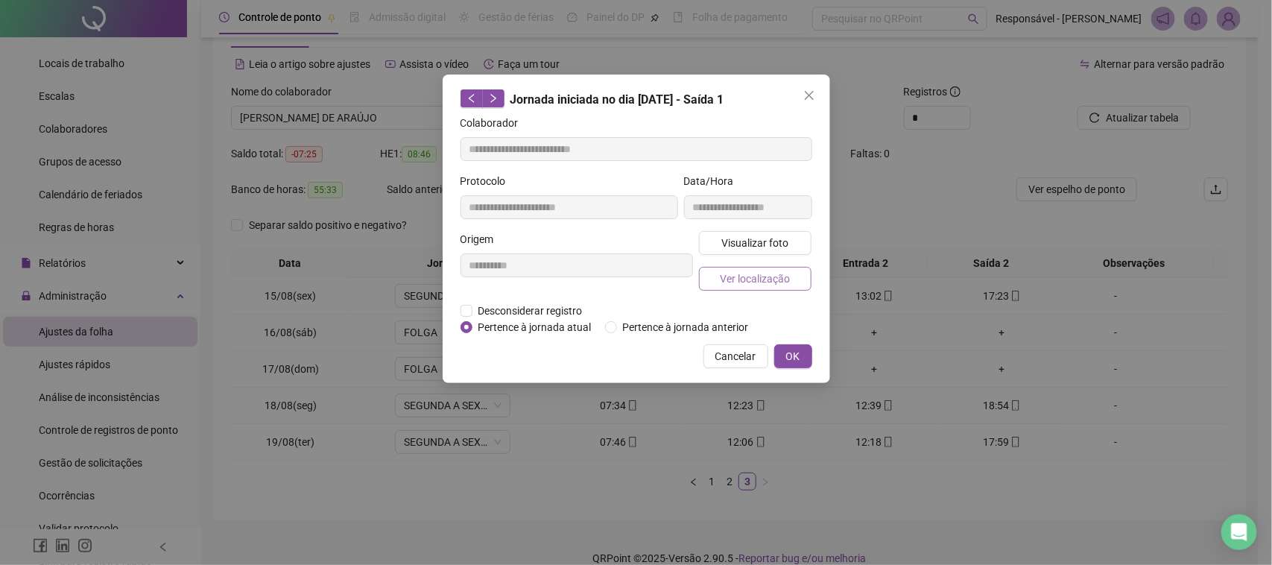
click at [747, 274] on span "Ver localização" at bounding box center [755, 279] width 70 height 16
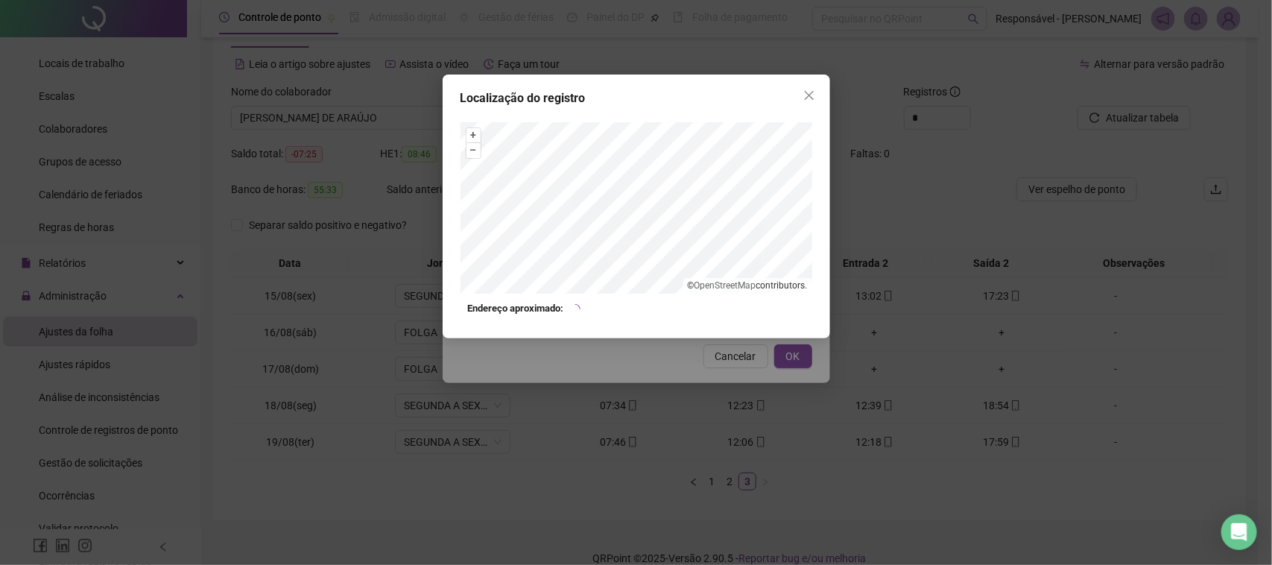
click at [724, 365] on div "Localização do registro + – ⇧ › © OpenStreetMap contributors. Endereço aproxima…" at bounding box center [636, 282] width 1272 height 565
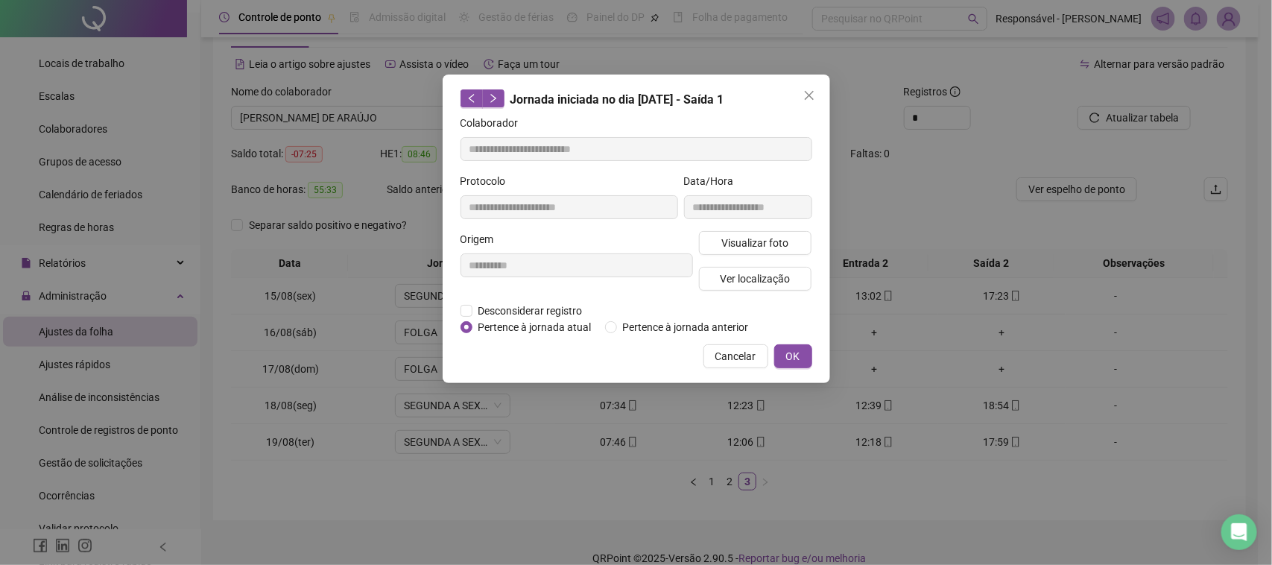
click at [735, 359] on span "Cancelar" at bounding box center [735, 356] width 41 height 16
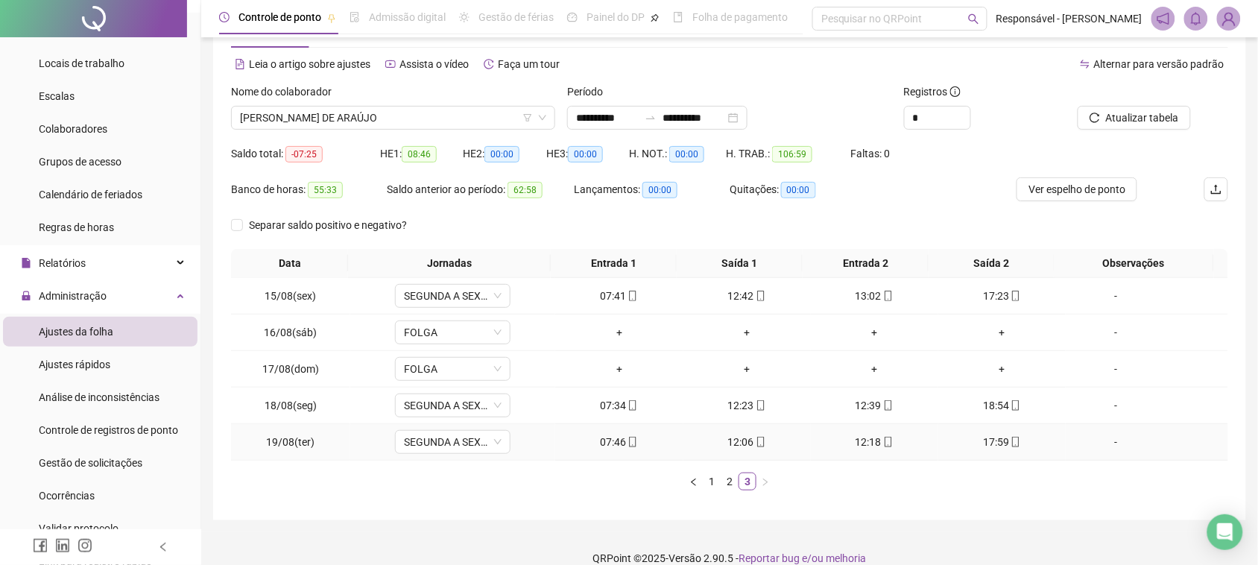
click at [858, 438] on div "12:18" at bounding box center [875, 442] width 116 height 16
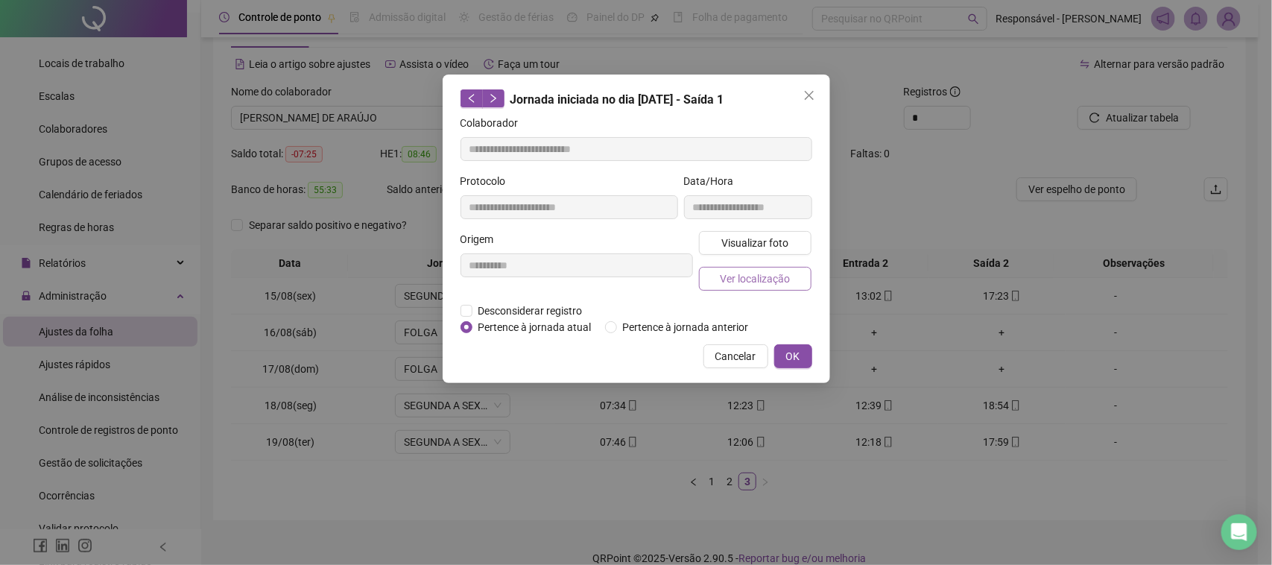
click at [787, 285] on span "Ver localização" at bounding box center [755, 279] width 70 height 16
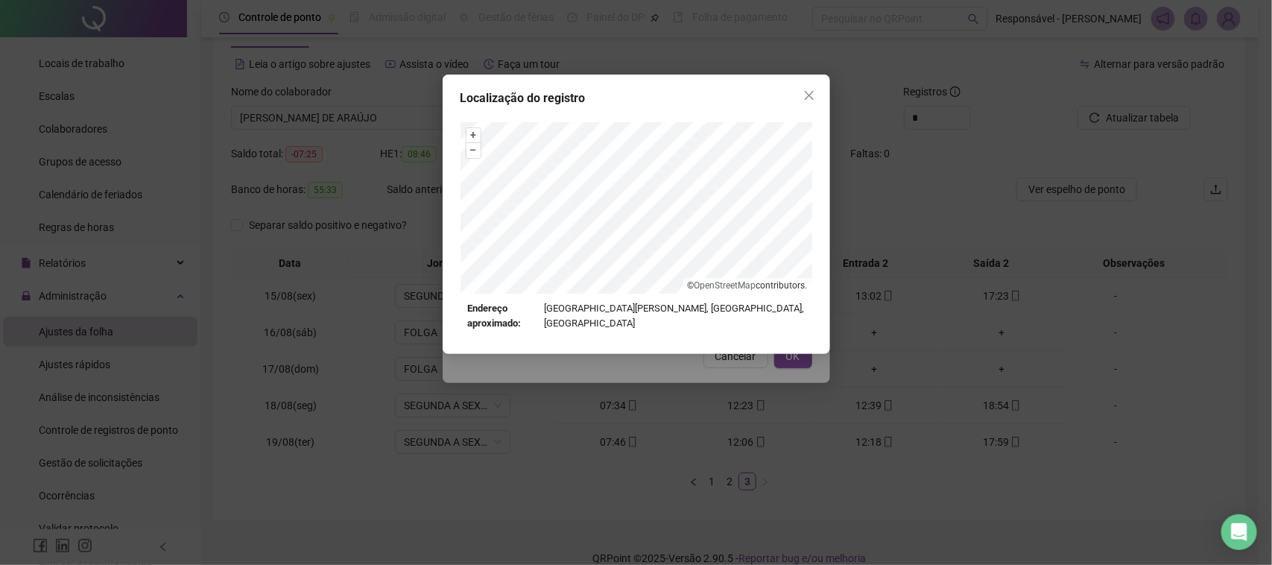
click at [662, 371] on div "Localização do registro + – ⇧ › © OpenStreetMap contributors. Endereço aproxima…" at bounding box center [636, 282] width 1272 height 565
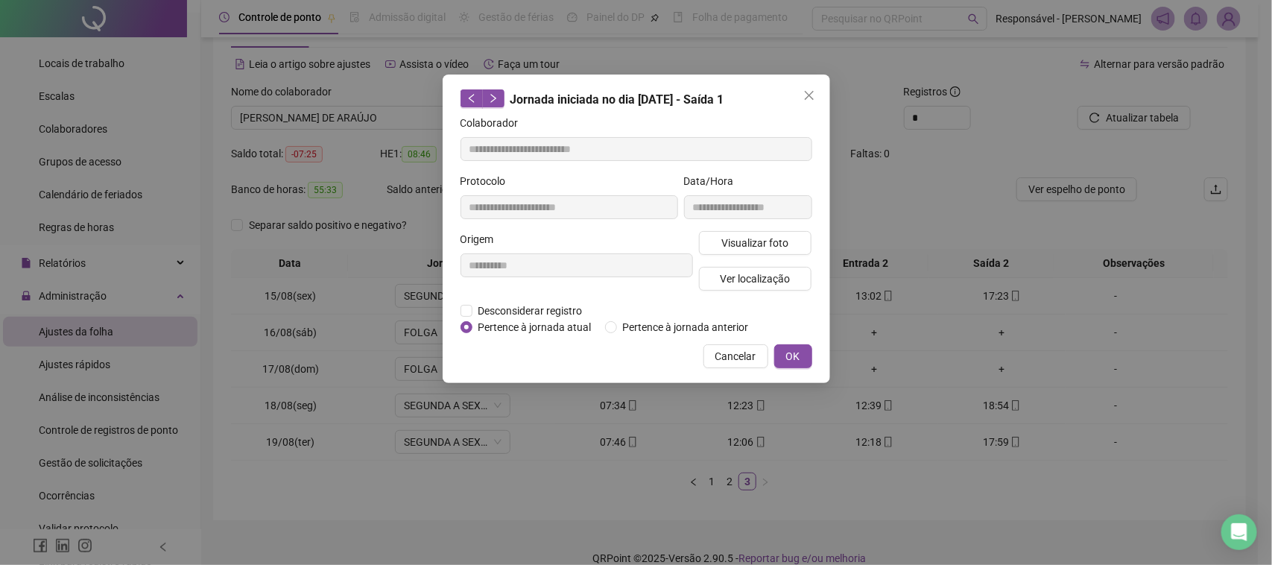
type input "**********"
click at [715, 355] on button "Cancelar" at bounding box center [736, 356] width 65 height 24
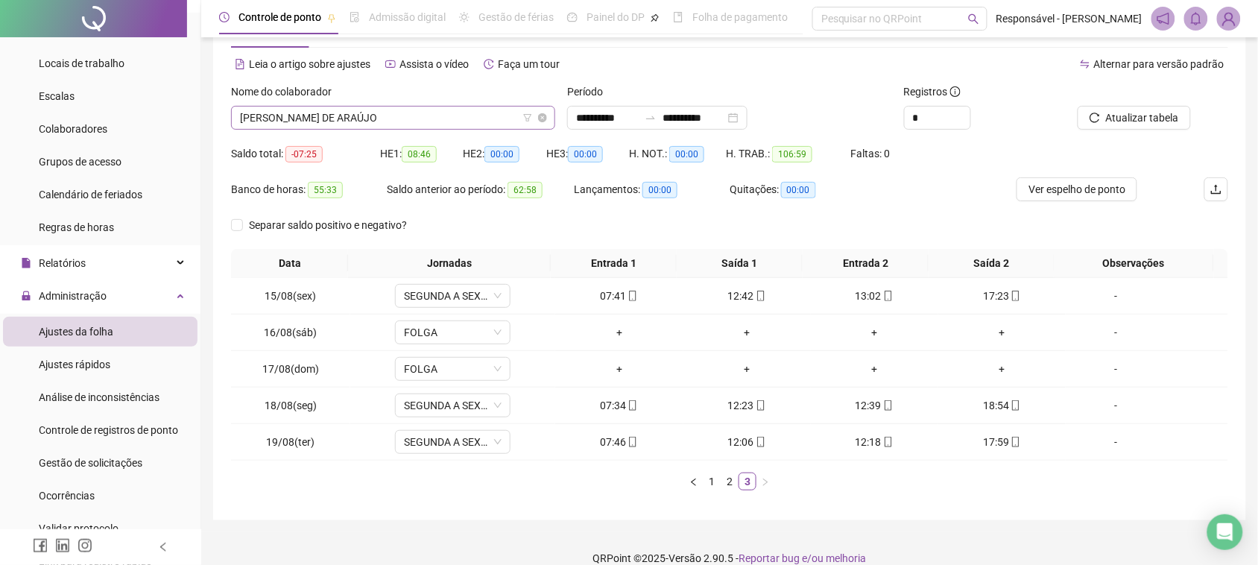
click at [364, 116] on span "[PERSON_NAME] DE ARAÚJO" at bounding box center [393, 118] width 306 height 22
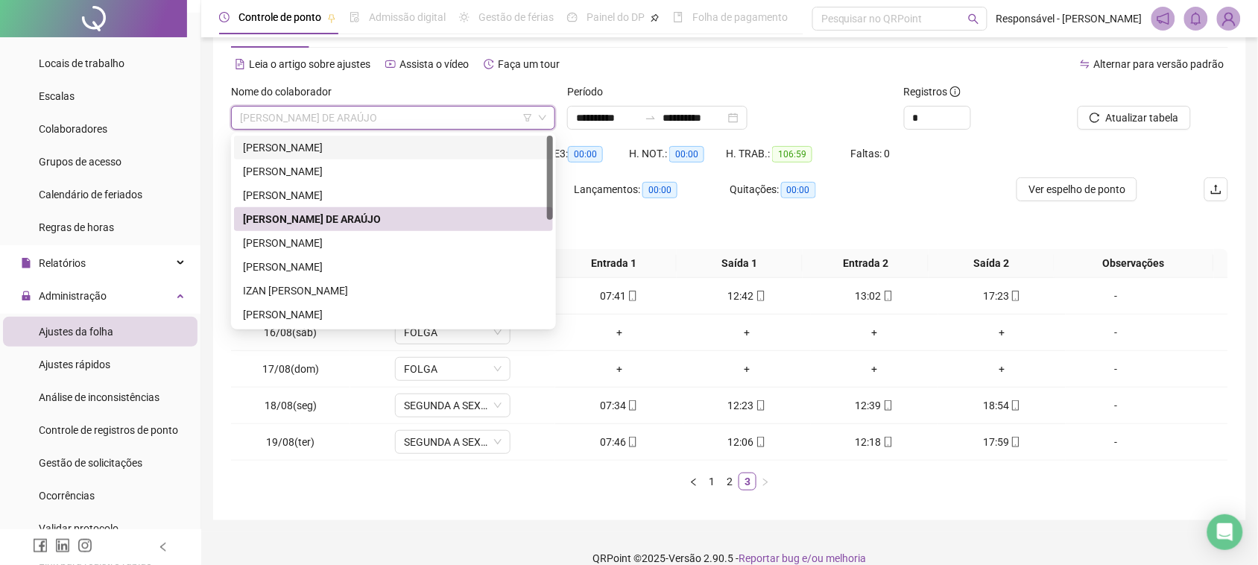
click at [330, 157] on div "[PERSON_NAME]" at bounding box center [393, 148] width 319 height 24
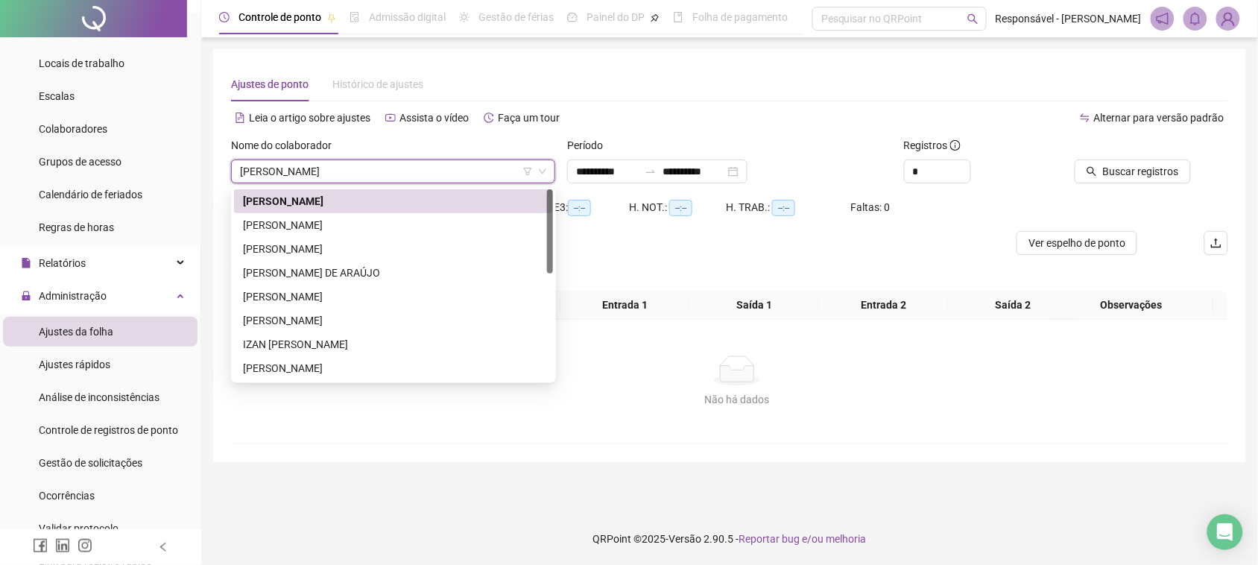
scroll to position [0, 0]
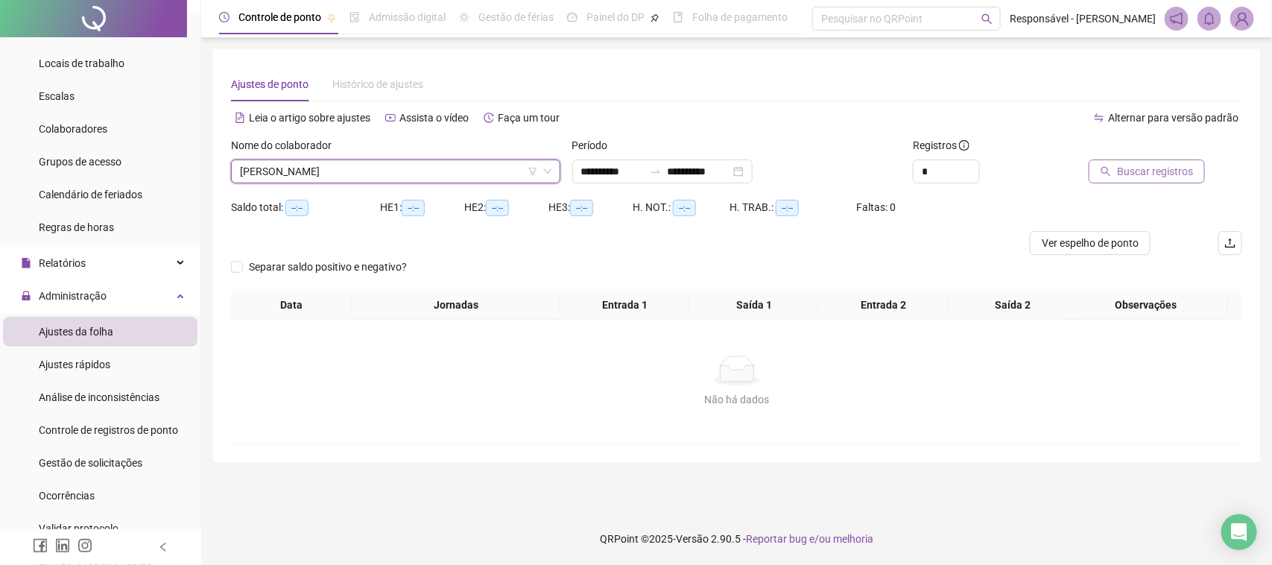
click at [1120, 173] on span "Buscar registros" at bounding box center [1155, 171] width 76 height 16
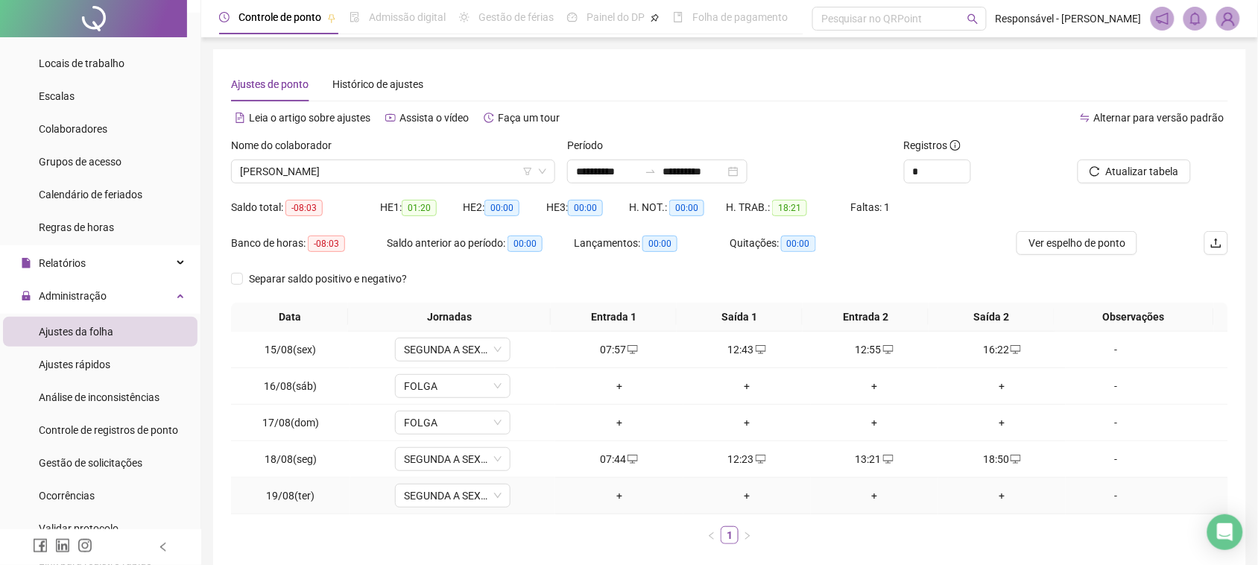
click at [627, 492] on div "+" at bounding box center [619, 495] width 116 height 16
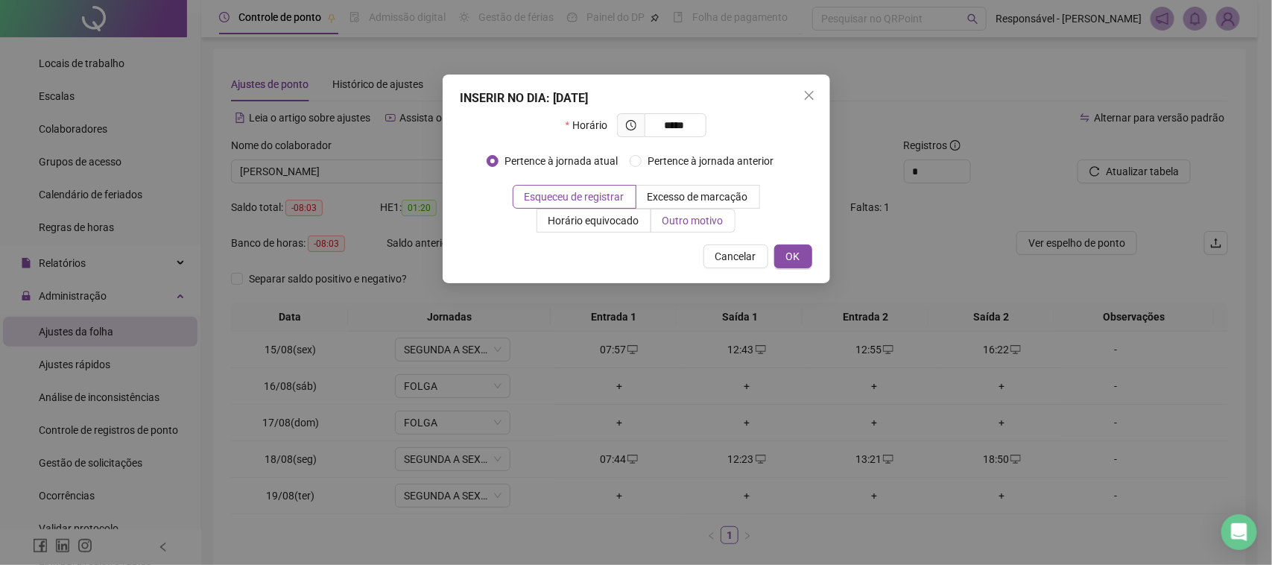
click at [719, 232] on label "Outro motivo" at bounding box center [693, 221] width 84 height 24
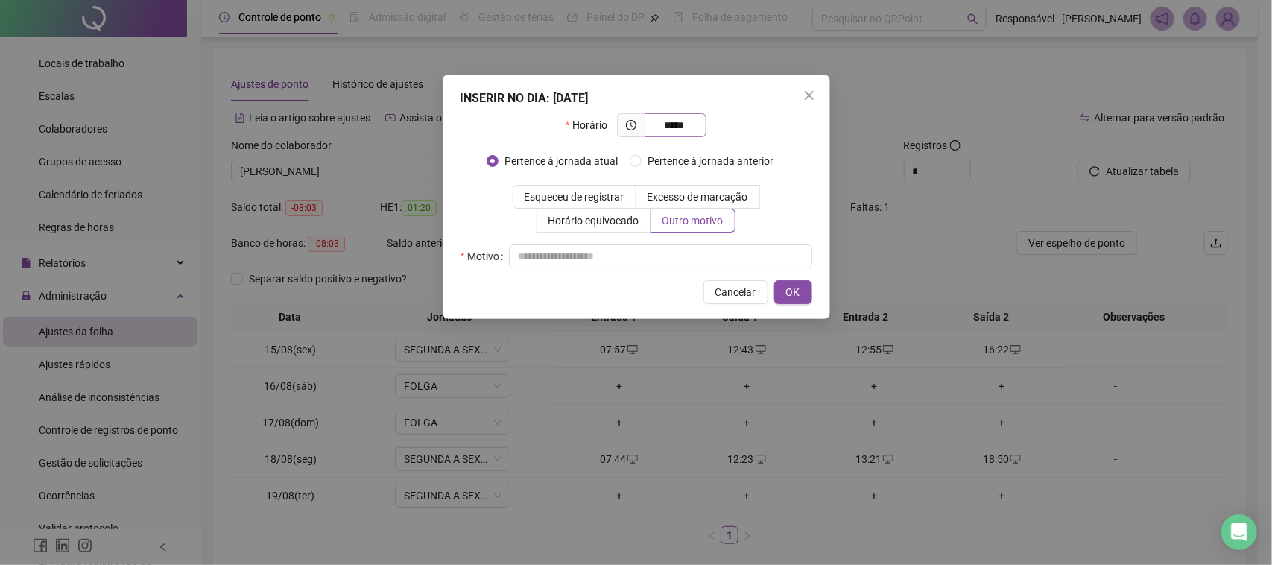
click at [699, 128] on span "*****" at bounding box center [676, 125] width 62 height 24
type input "*****"
click at [636, 256] on input "text" at bounding box center [660, 256] width 303 height 24
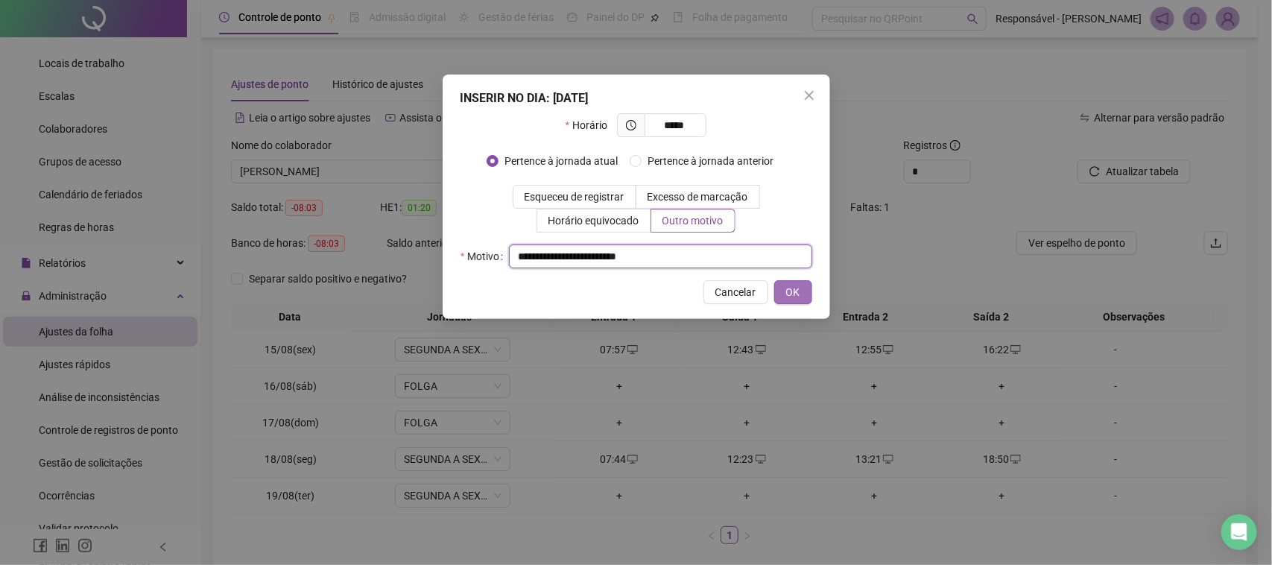
type input "**********"
click at [794, 295] on span "OK" at bounding box center [793, 292] width 14 height 16
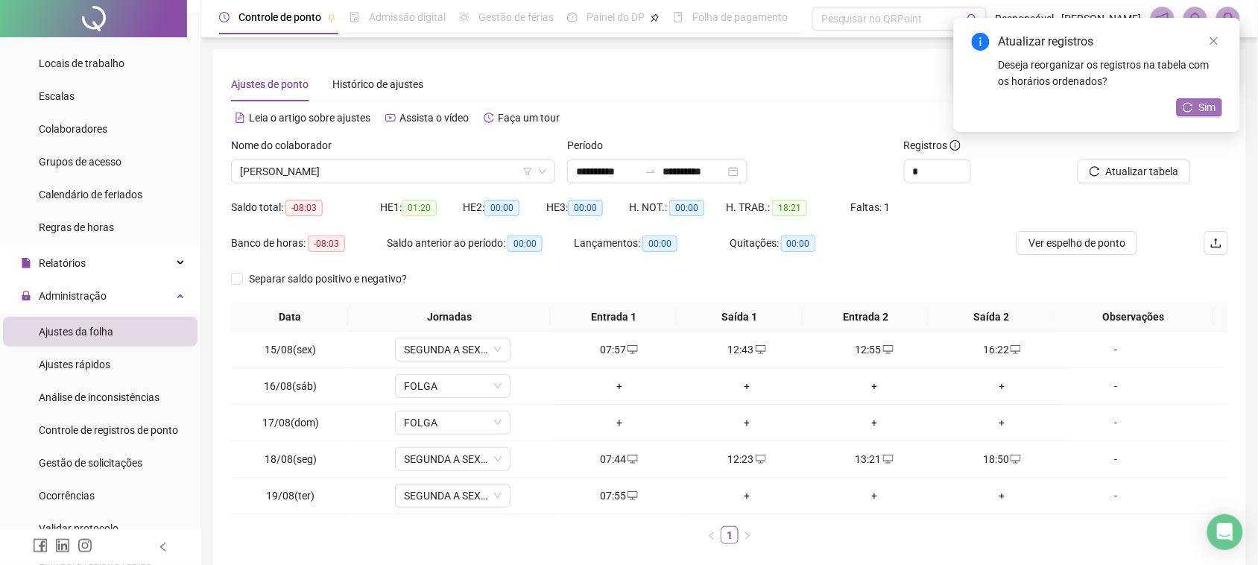
click at [1191, 116] on button "Sim" at bounding box center [1199, 107] width 45 height 18
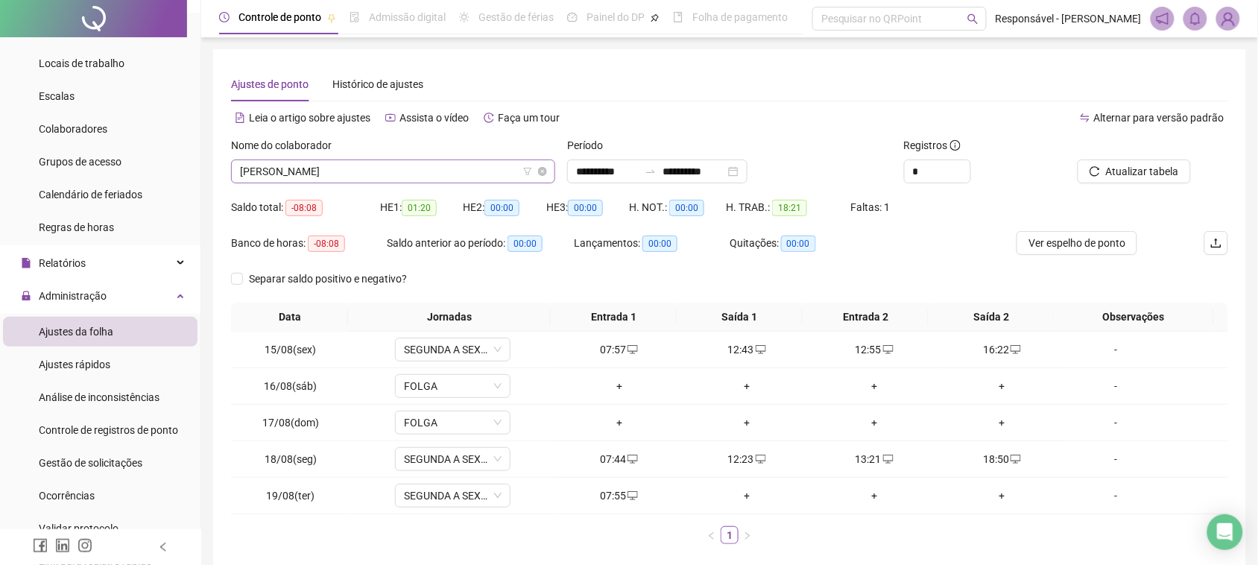
click at [419, 179] on span "[PERSON_NAME]" at bounding box center [393, 171] width 306 height 22
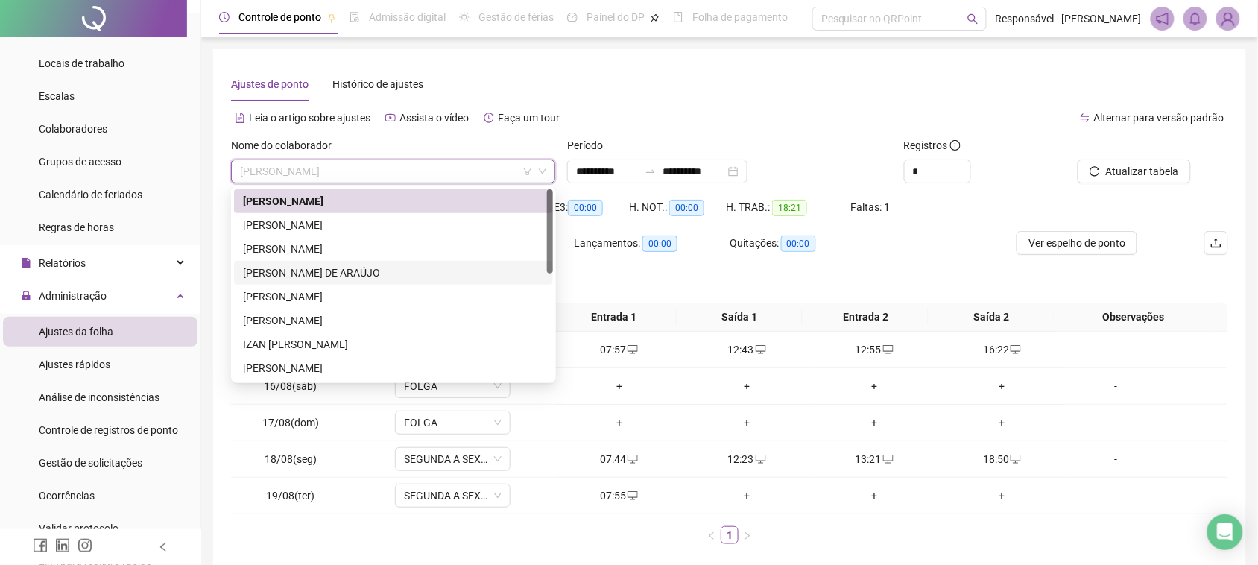
click at [303, 271] on div "[PERSON_NAME] DE ARAÚJO" at bounding box center [393, 273] width 301 height 16
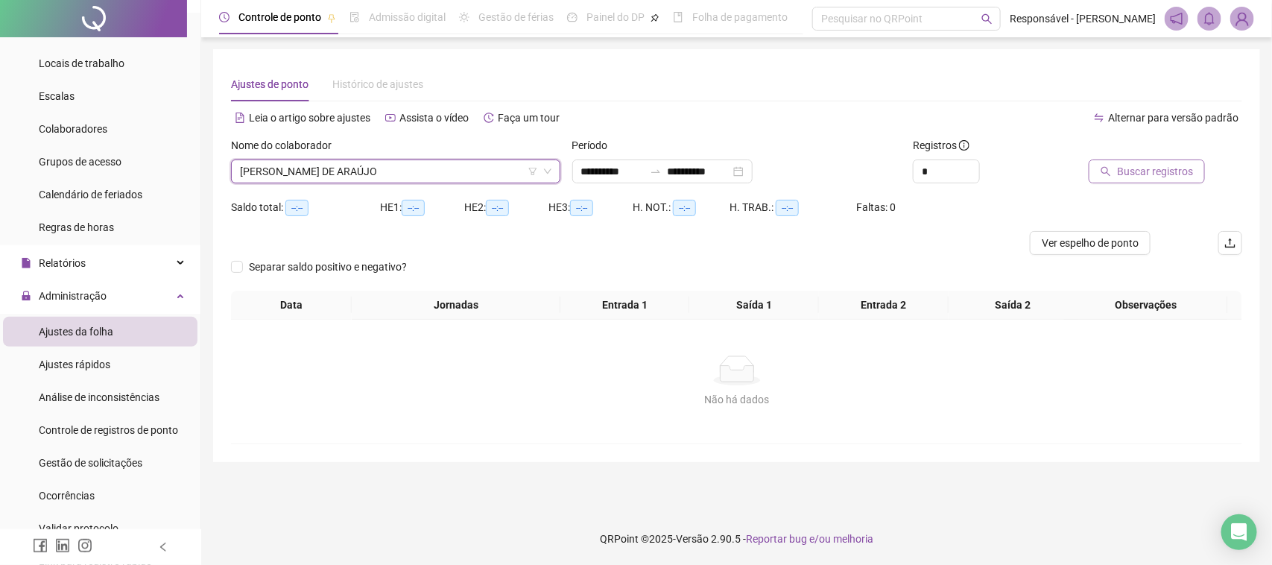
click at [1146, 166] on span "Buscar registros" at bounding box center [1155, 171] width 76 height 16
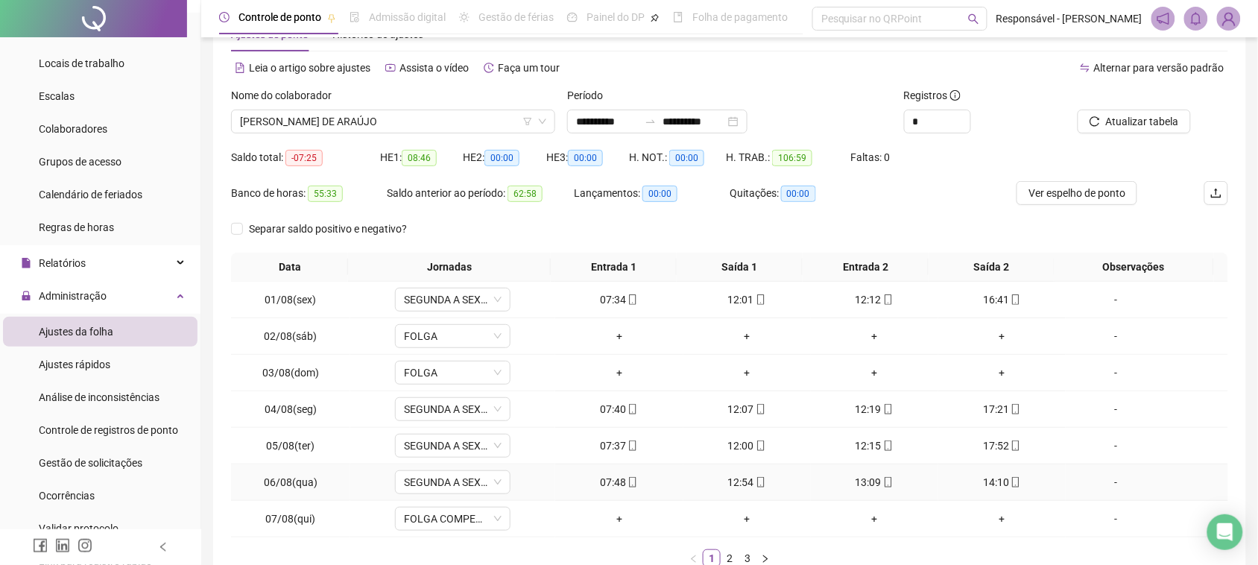
scroll to position [147, 0]
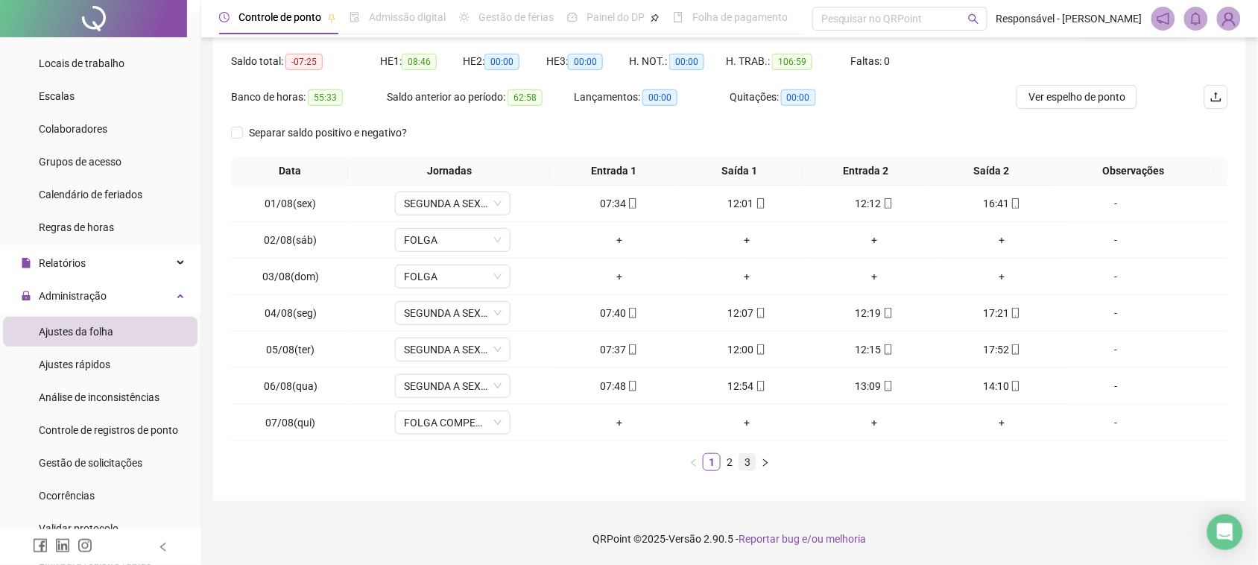
click at [755, 466] on link "3" at bounding box center [747, 462] width 16 height 16
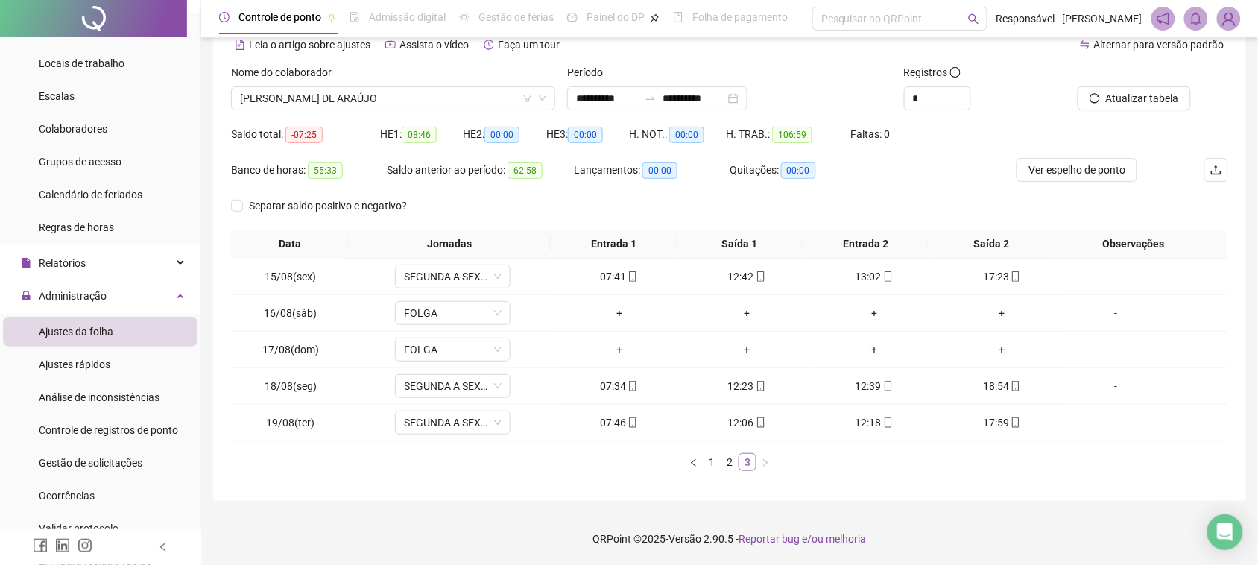
scroll to position [73, 0]
click at [883, 423] on icon "mobile" at bounding box center [888, 422] width 10 height 10
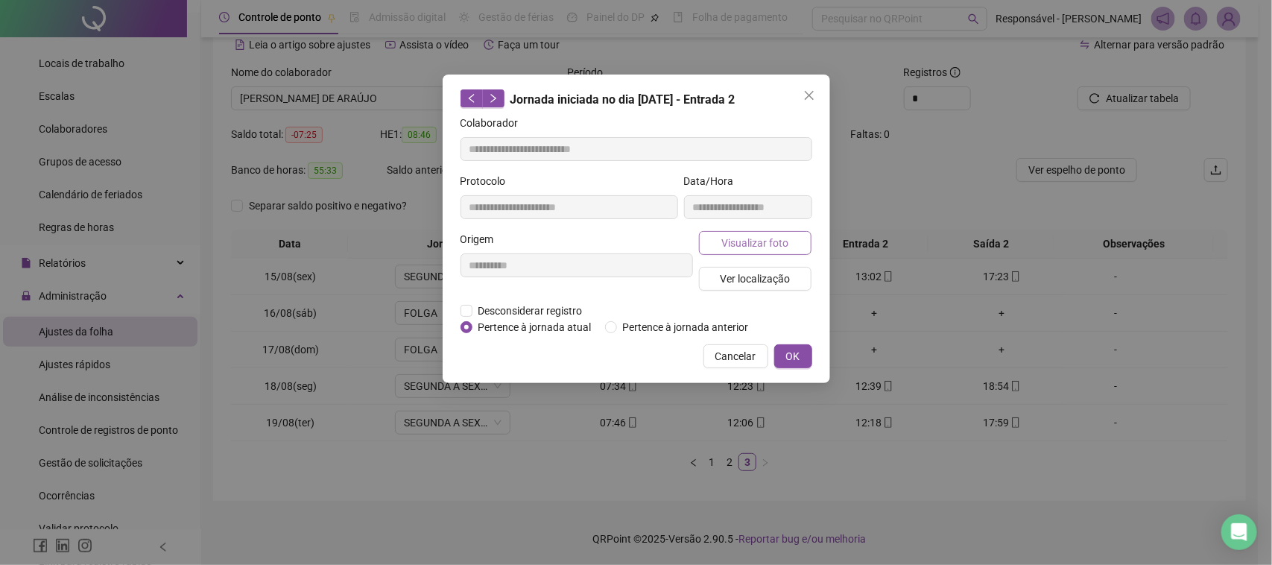
click at [773, 244] on span "Visualizar foto" at bounding box center [754, 243] width 67 height 16
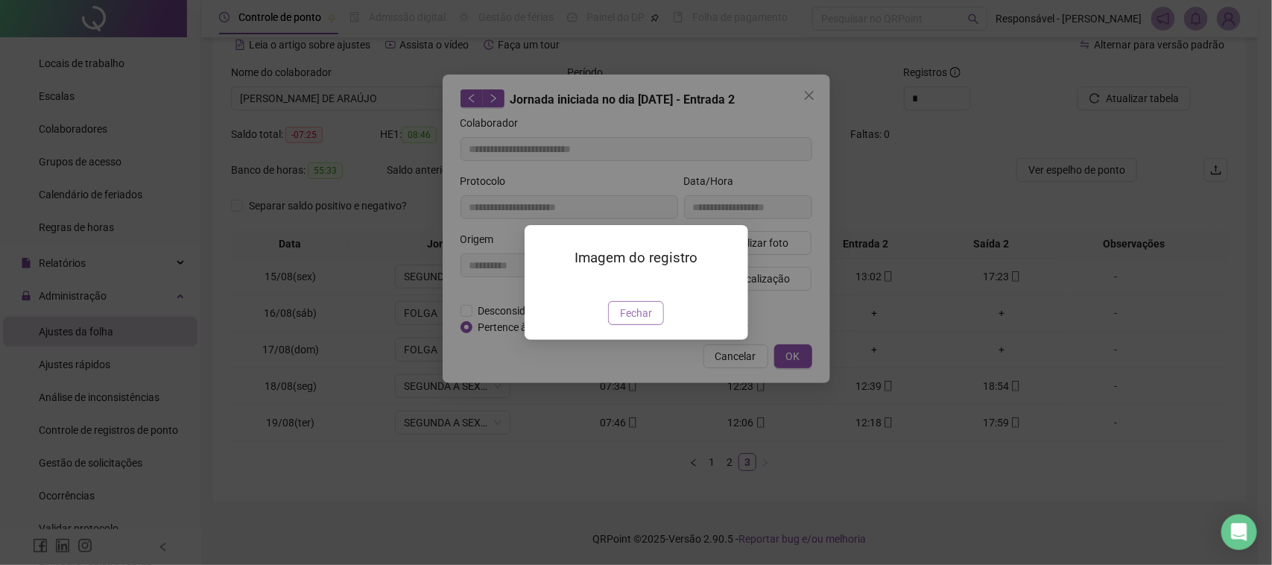
click at [642, 321] on span "Fechar" at bounding box center [636, 313] width 32 height 16
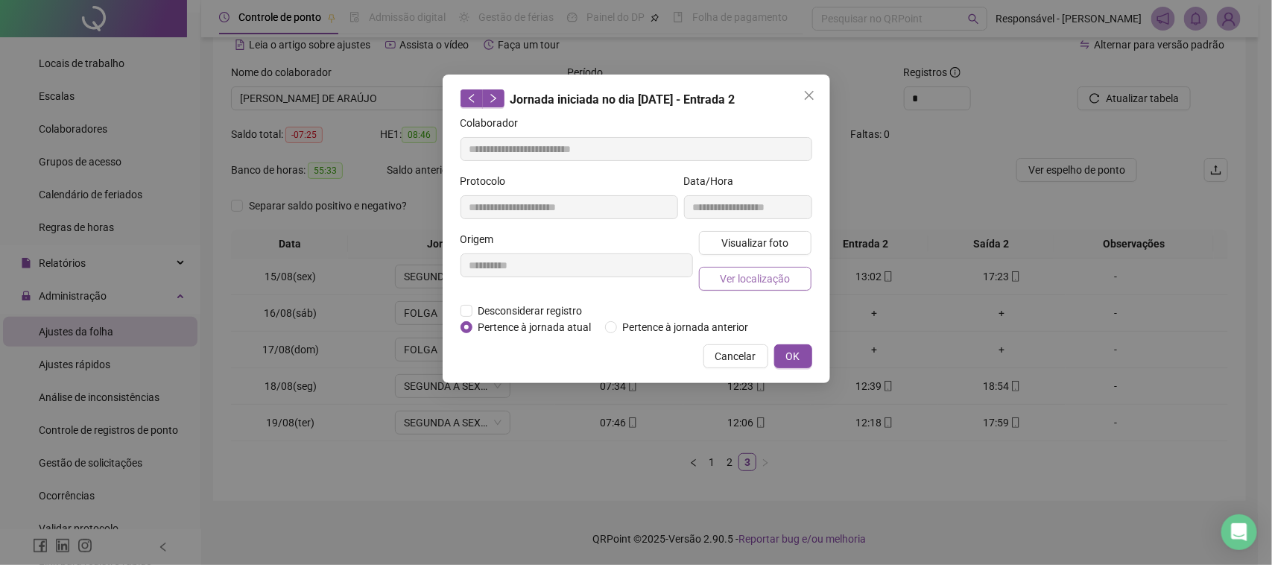
click at [745, 288] on button "Ver localização" at bounding box center [755, 279] width 113 height 24
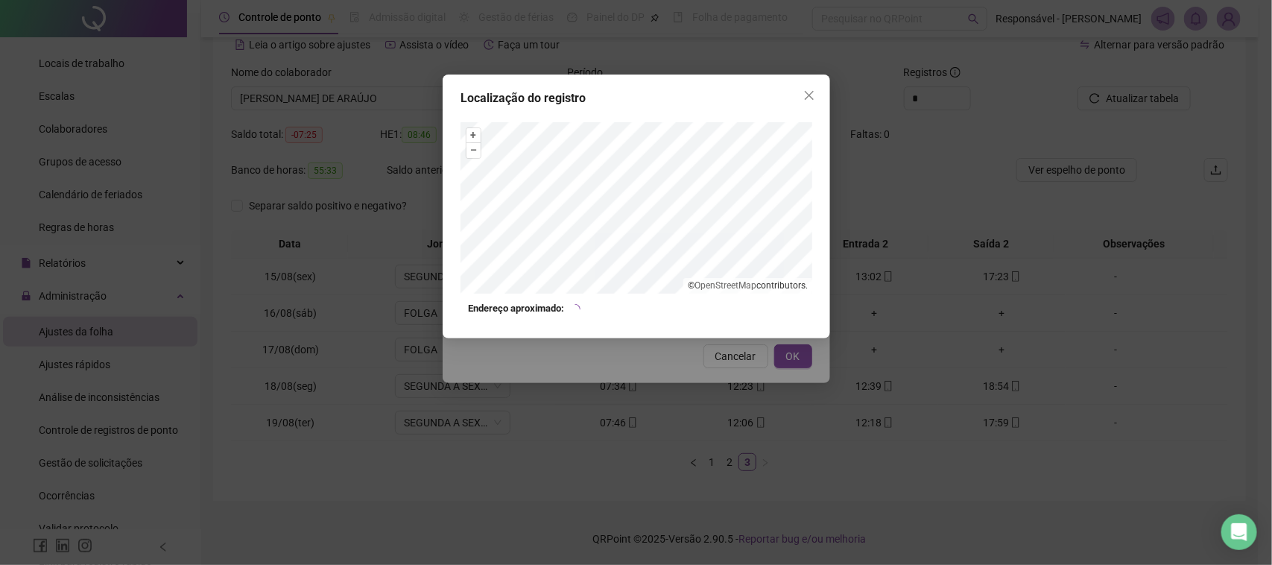
click at [718, 415] on div "Localização do registro + – ⇧ › © OpenStreetMap contributors. Endereço aproxima…" at bounding box center [636, 282] width 1272 height 565
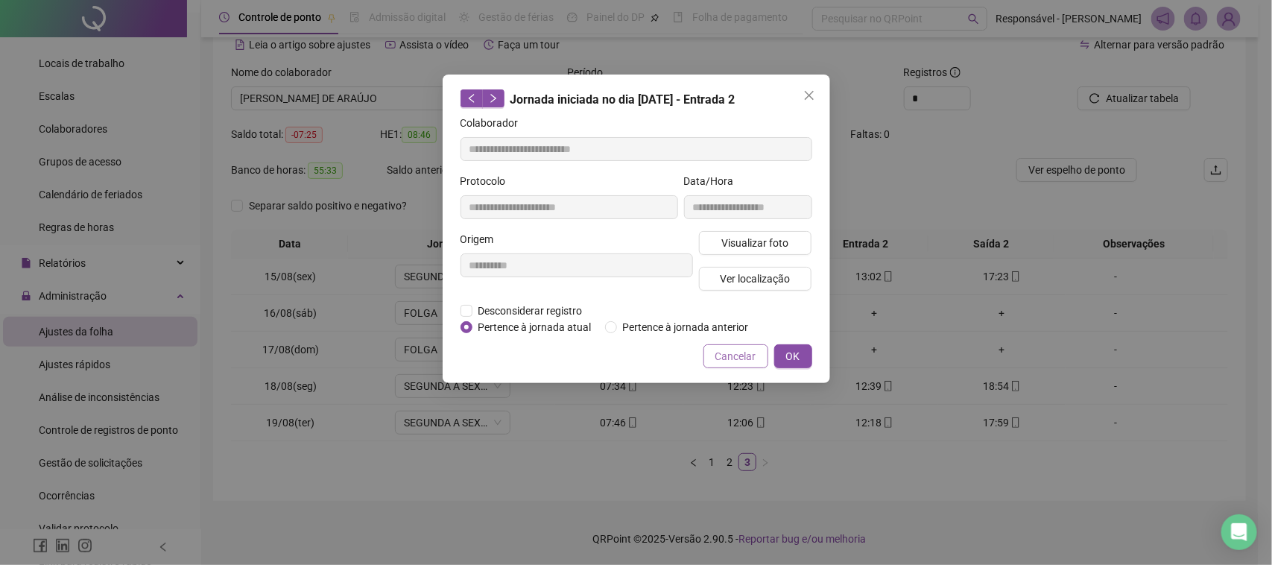
click at [739, 352] on span "Cancelar" at bounding box center [735, 356] width 41 height 16
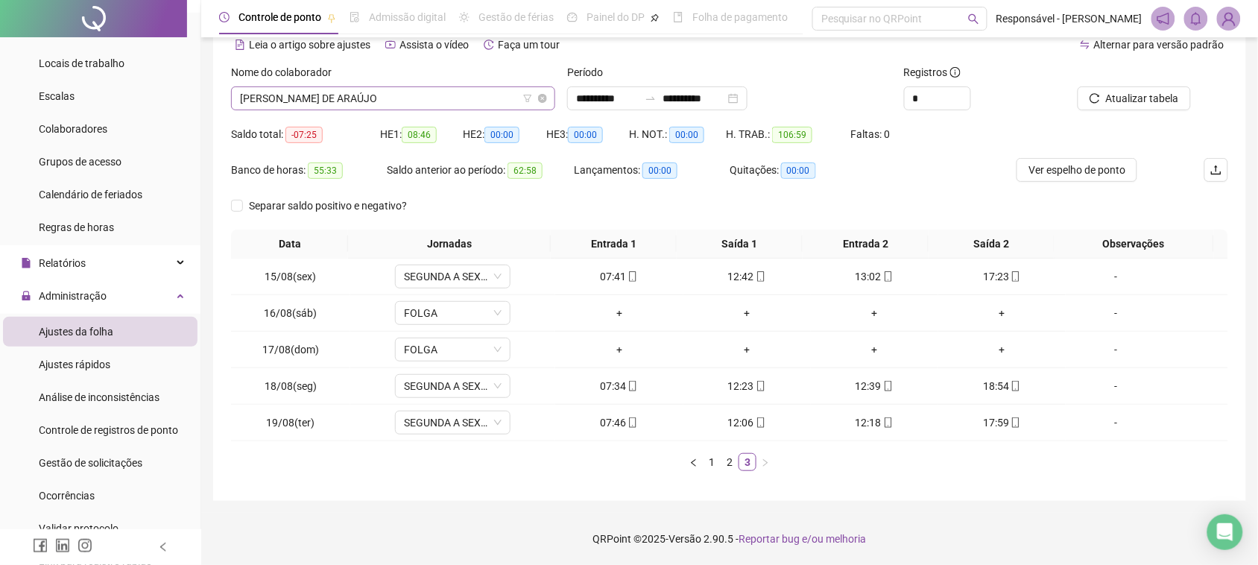
click at [361, 87] on span "[PERSON_NAME] DE ARAÚJO" at bounding box center [393, 98] width 306 height 22
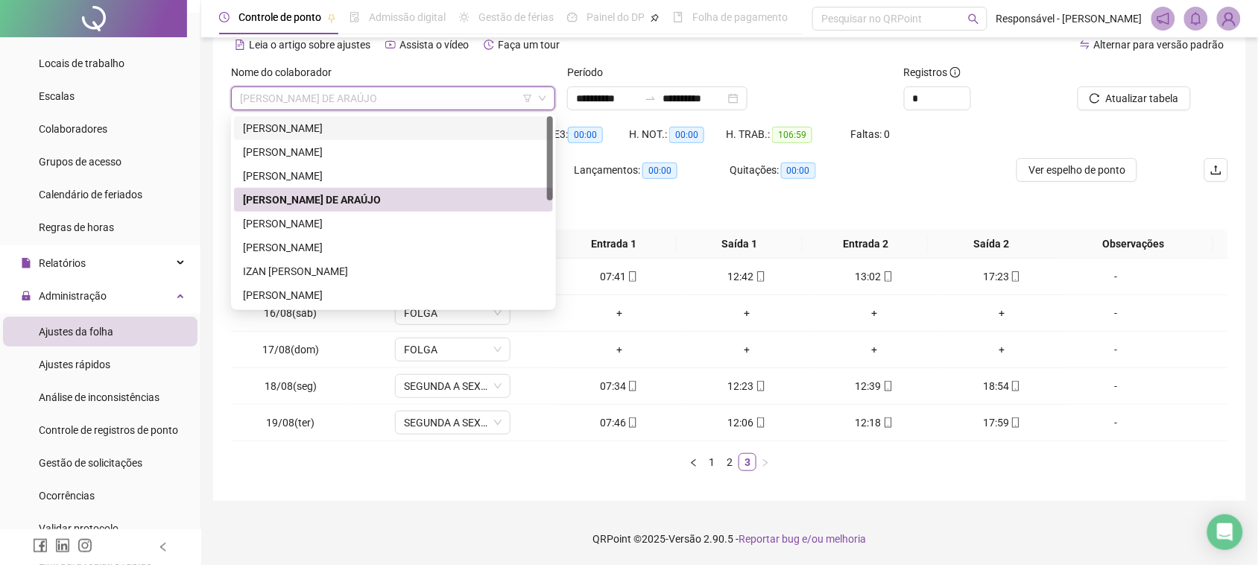
click at [336, 135] on div "[PERSON_NAME]" at bounding box center [393, 128] width 301 height 16
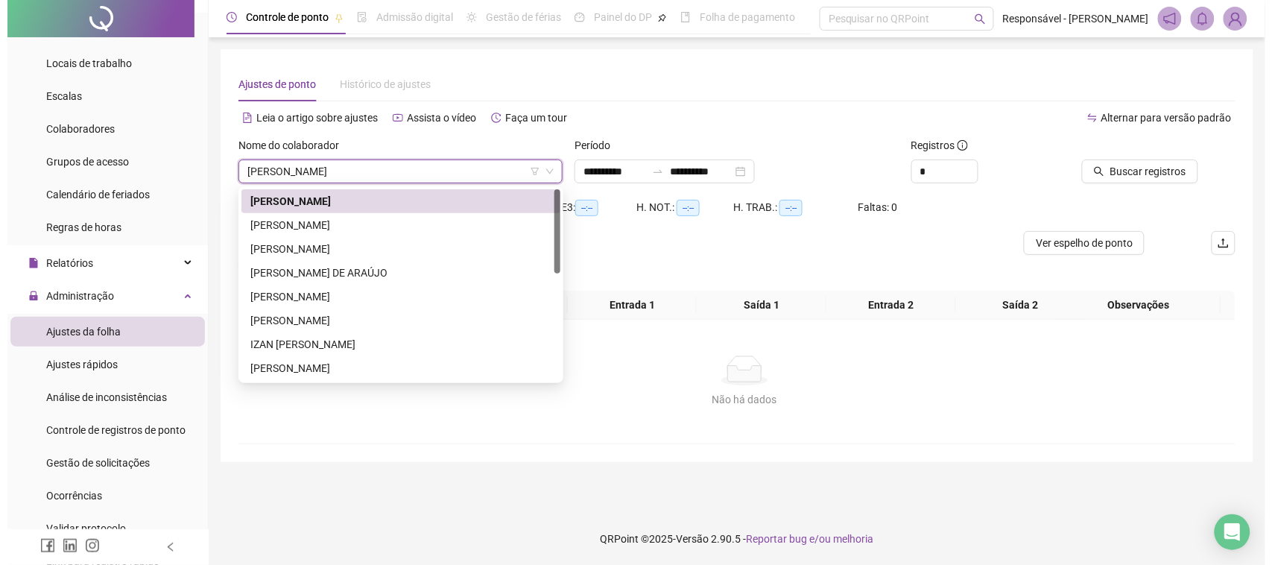
scroll to position [0, 0]
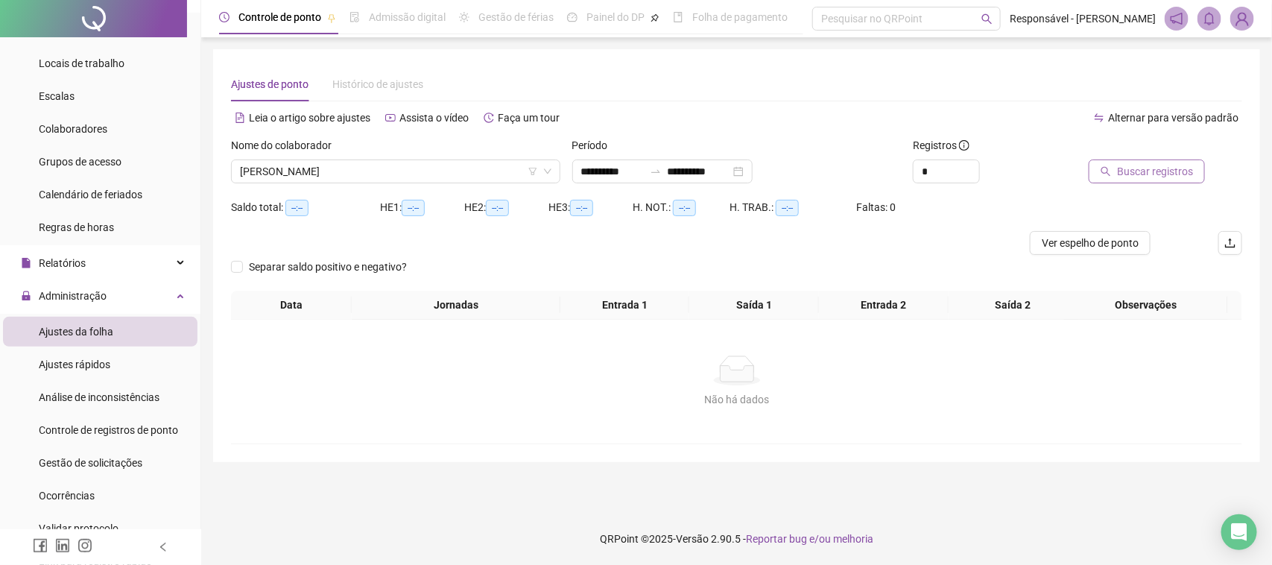
click at [1130, 173] on span "Buscar registros" at bounding box center [1155, 171] width 76 height 16
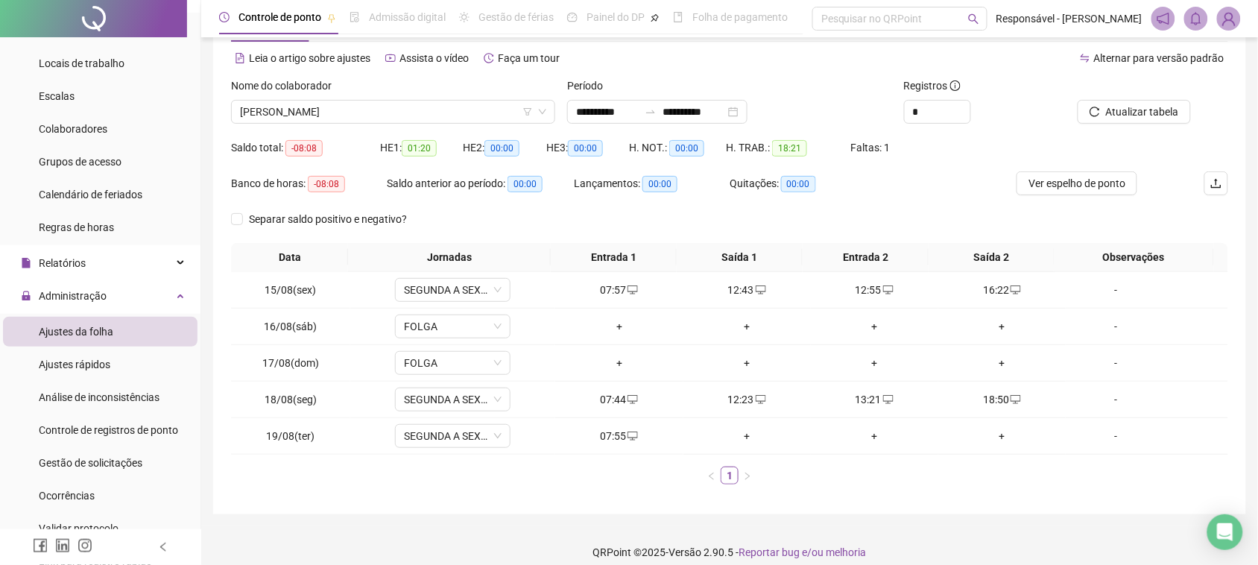
scroll to position [73, 0]
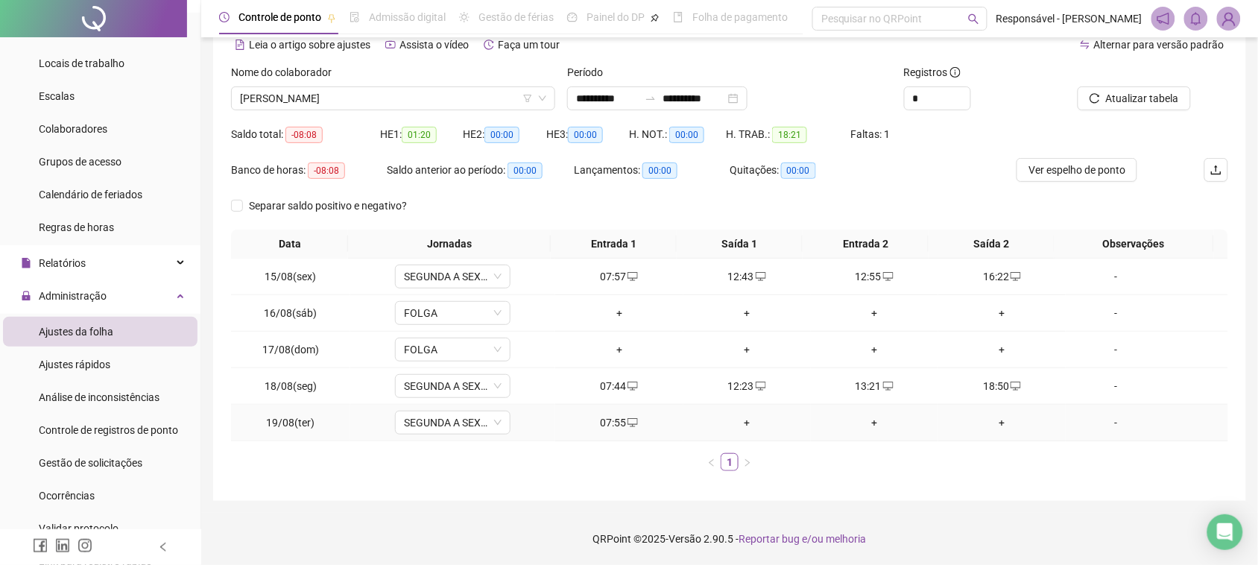
click at [745, 429] on div "+" at bounding box center [747, 422] width 116 height 16
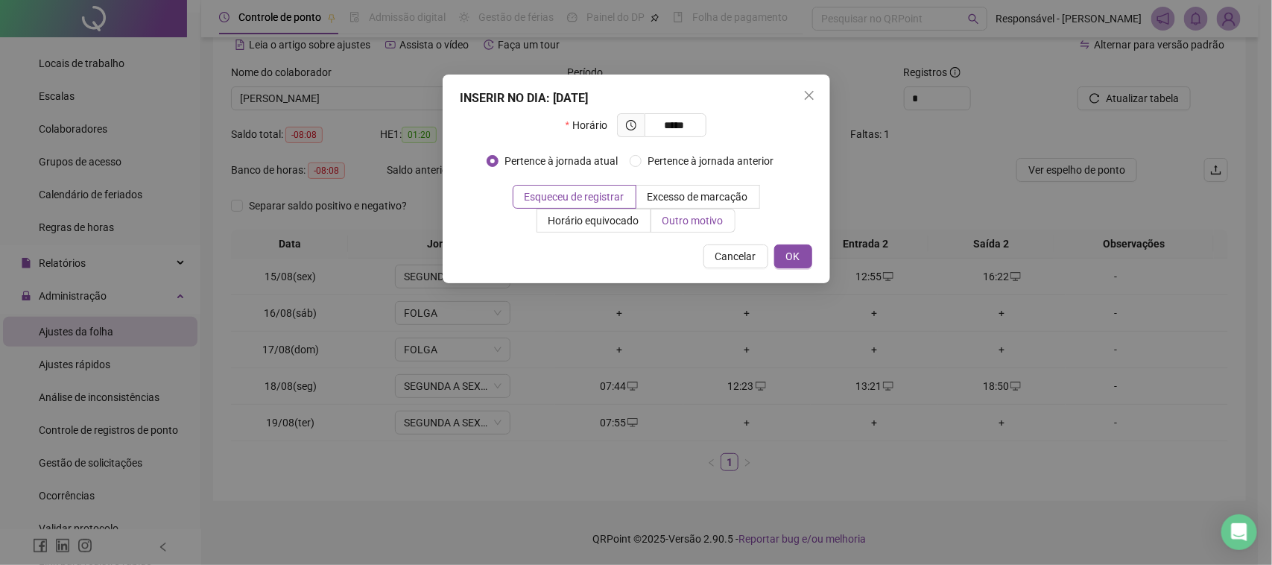
type input "*****"
click at [697, 227] on span "Outro motivo" at bounding box center [693, 221] width 61 height 12
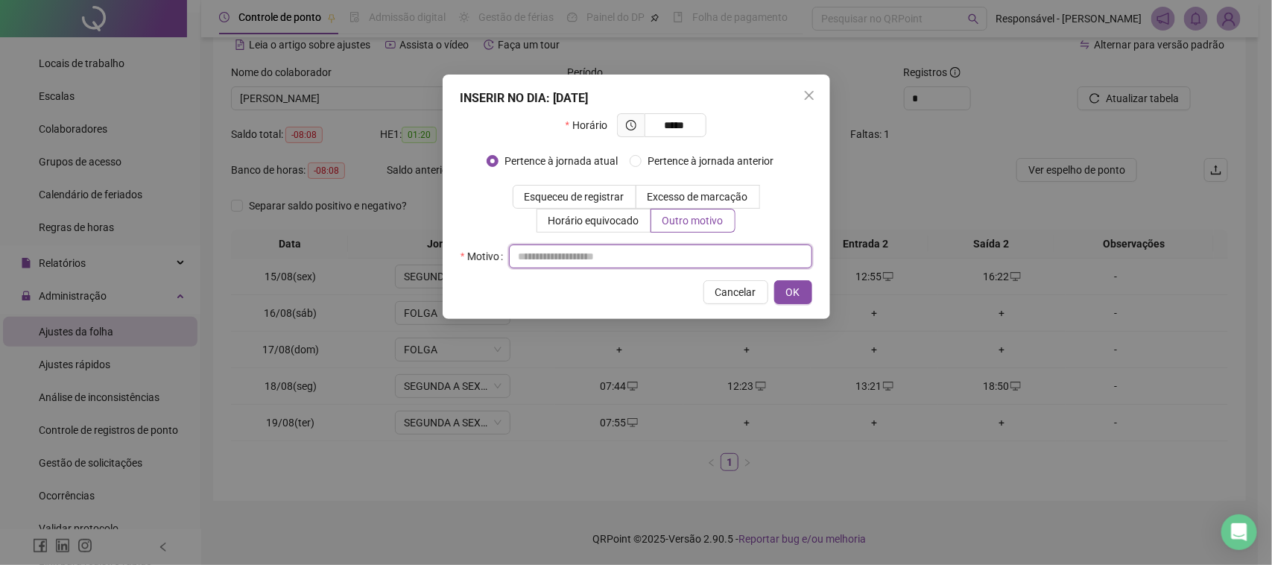
click at [604, 262] on input "text" at bounding box center [660, 256] width 303 height 24
drag, startPoint x: 672, startPoint y: 262, endPoint x: 414, endPoint y: 300, distance: 261.3
click at [411, 300] on div "**********" at bounding box center [636, 282] width 1272 height 565
type input "**********"
click at [803, 297] on button "OK" at bounding box center [793, 292] width 38 height 24
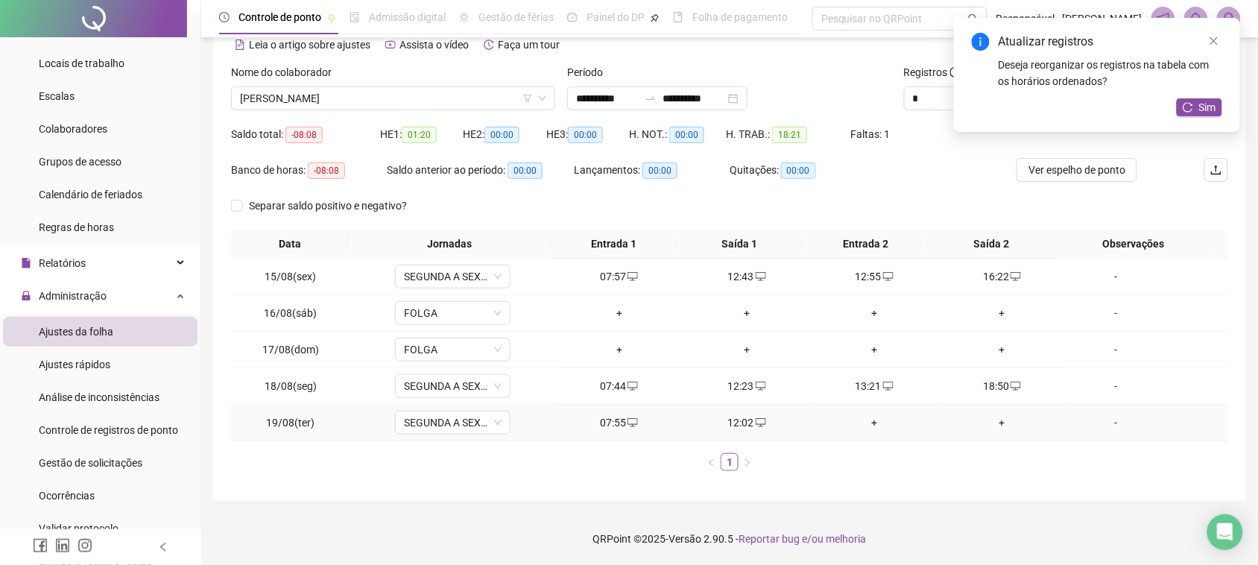
click at [859, 419] on div "+" at bounding box center [875, 422] width 116 height 16
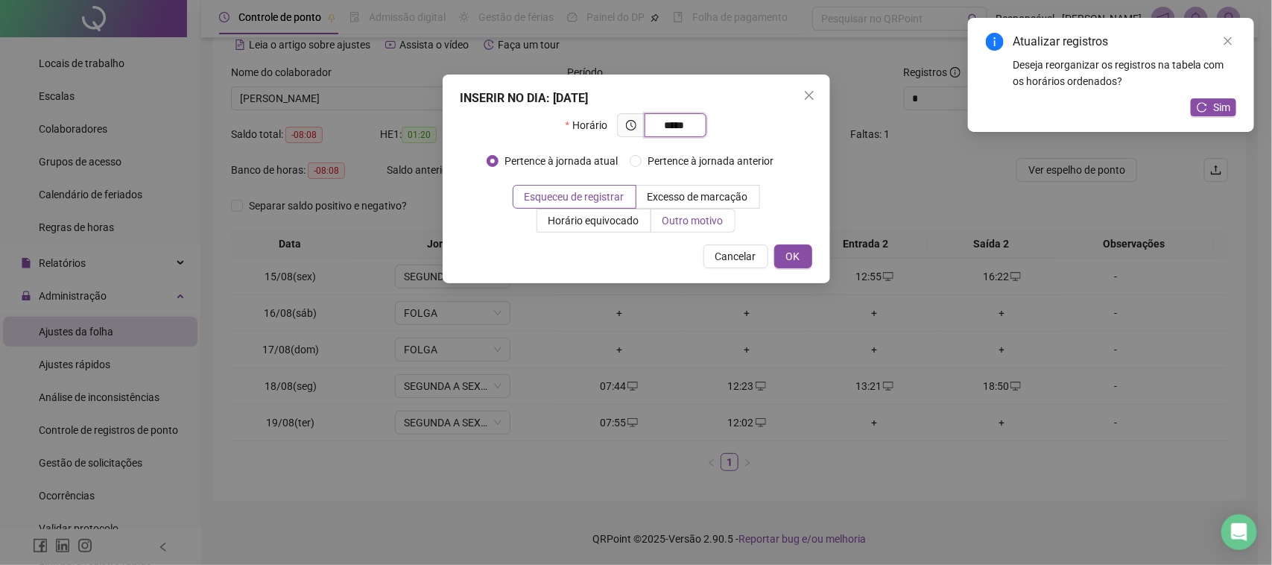
type input "*****"
click at [701, 224] on span "Outro motivo" at bounding box center [693, 221] width 61 height 12
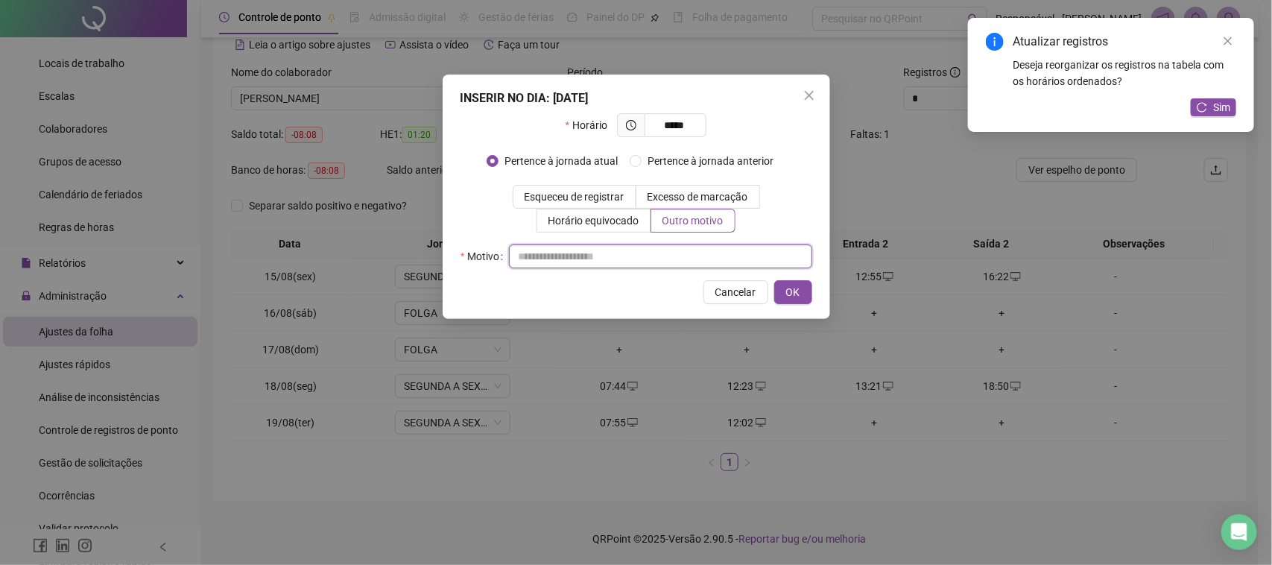
click at [587, 258] on input "text" at bounding box center [660, 256] width 303 height 24
paste input "**********"
type input "**********"
click at [780, 289] on button "OK" at bounding box center [793, 292] width 38 height 24
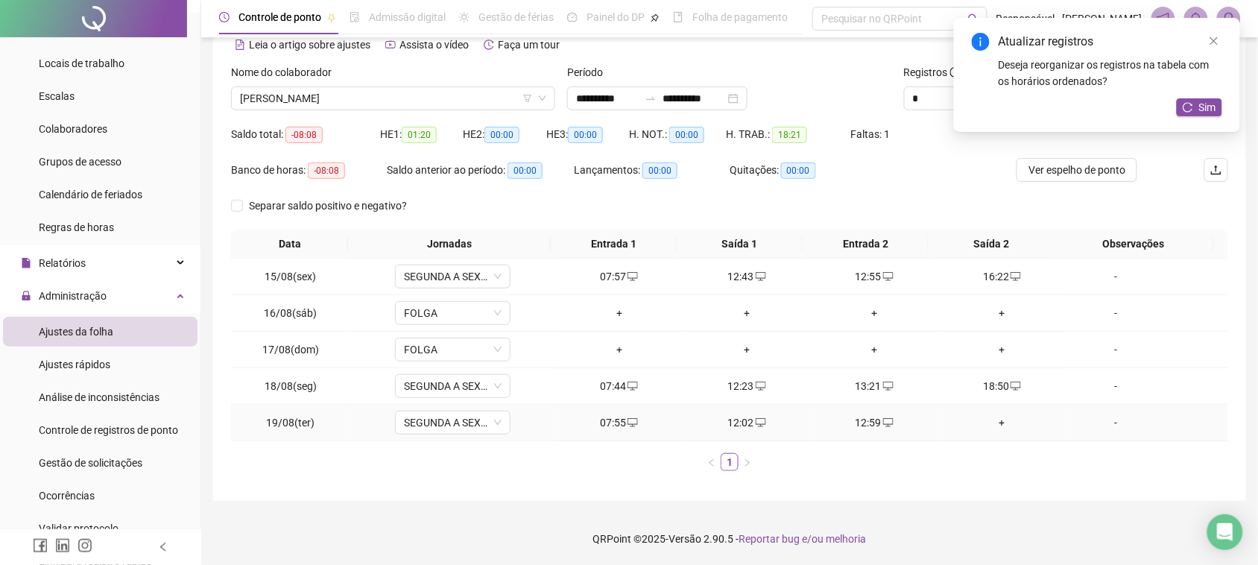
click at [989, 423] on div "+" at bounding box center [1002, 422] width 116 height 16
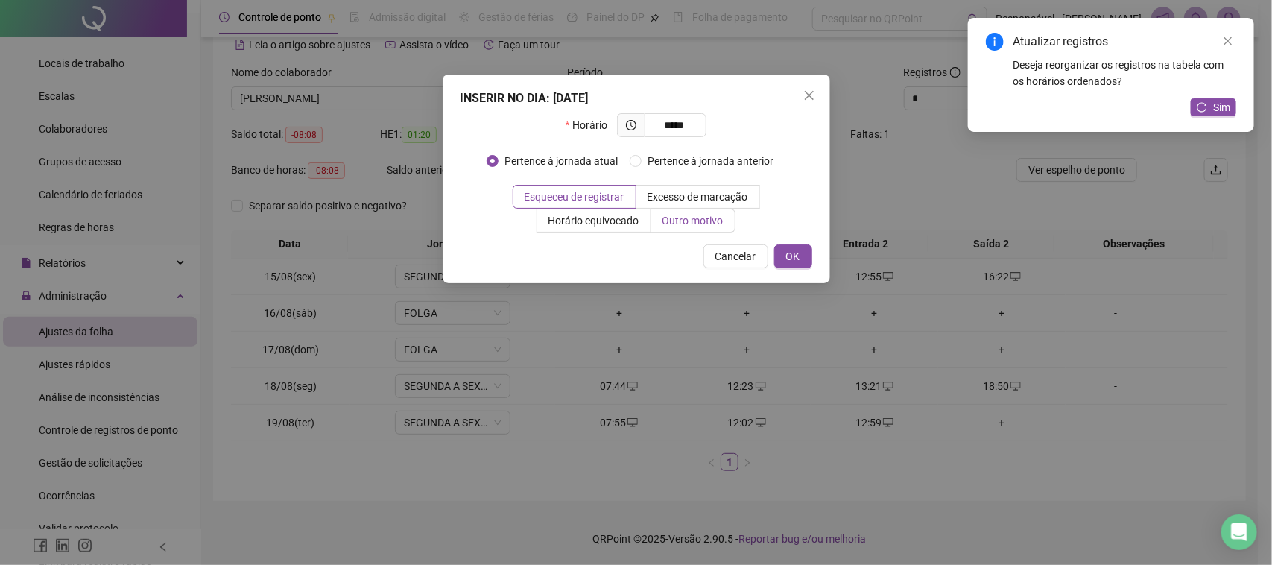
click at [672, 218] on span "Outro motivo" at bounding box center [693, 221] width 61 height 12
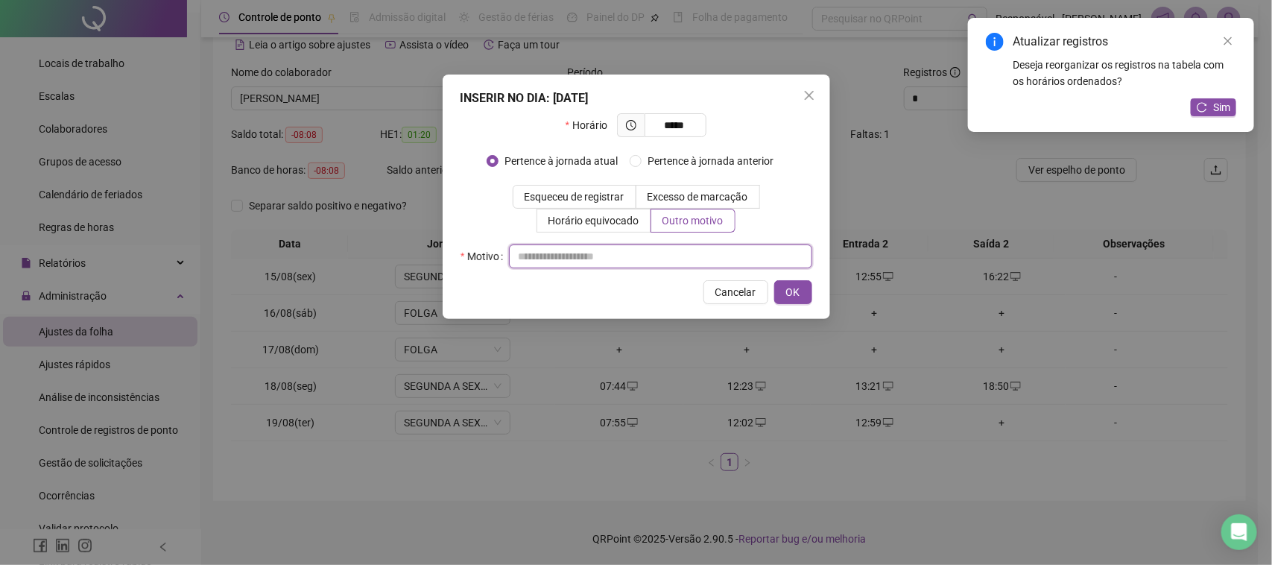
click at [645, 254] on input "text" at bounding box center [660, 256] width 303 height 24
paste input "**********"
click at [803, 291] on button "OK" at bounding box center [793, 292] width 38 height 24
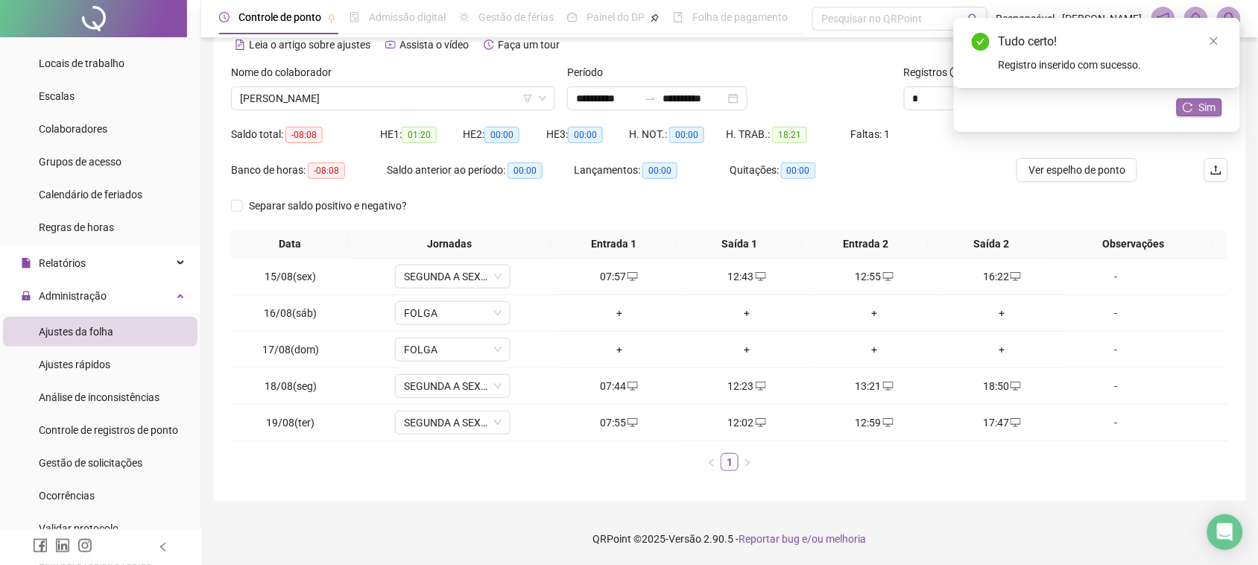
click at [1211, 107] on span "Sim" at bounding box center [1207, 107] width 17 height 16
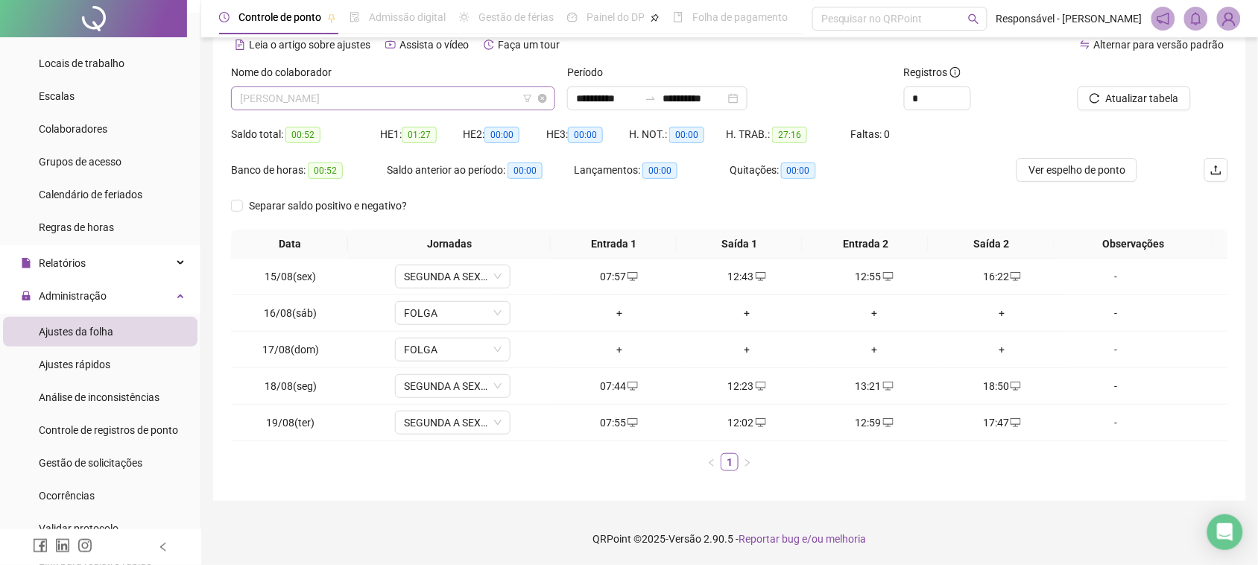
click at [411, 104] on span "[PERSON_NAME]" at bounding box center [393, 98] width 306 height 22
click at [584, 192] on div "Lançamentos: 00:00" at bounding box center [652, 176] width 156 height 36
click at [442, 105] on span "[PERSON_NAME]" at bounding box center [393, 98] width 306 height 22
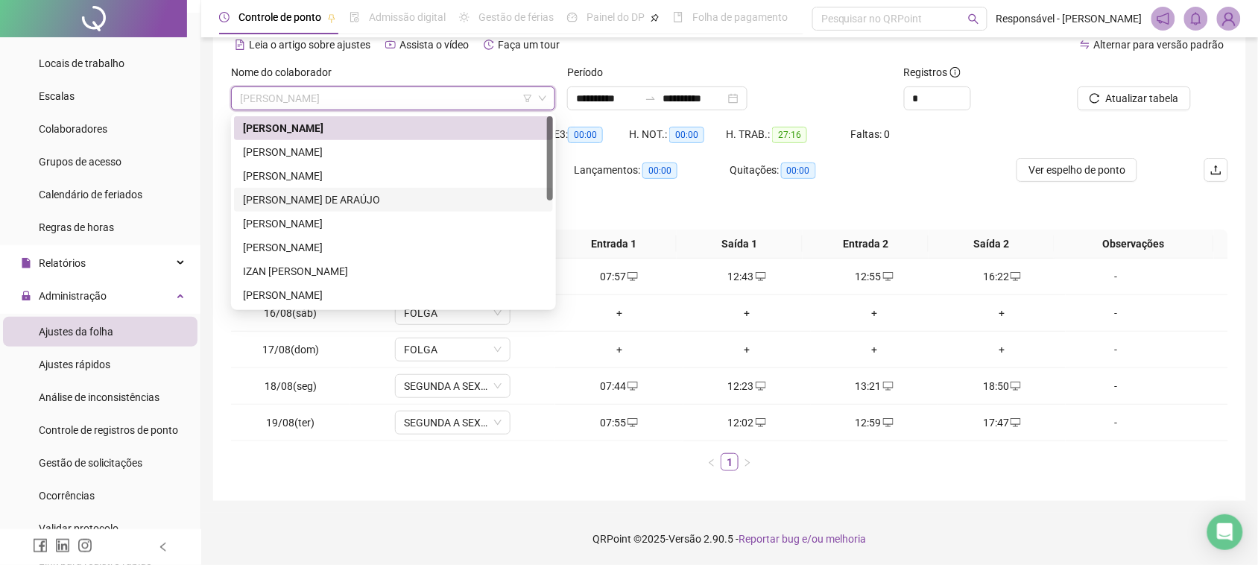
click at [274, 192] on div "[PERSON_NAME] DE ARAÚJO" at bounding box center [393, 200] width 301 height 16
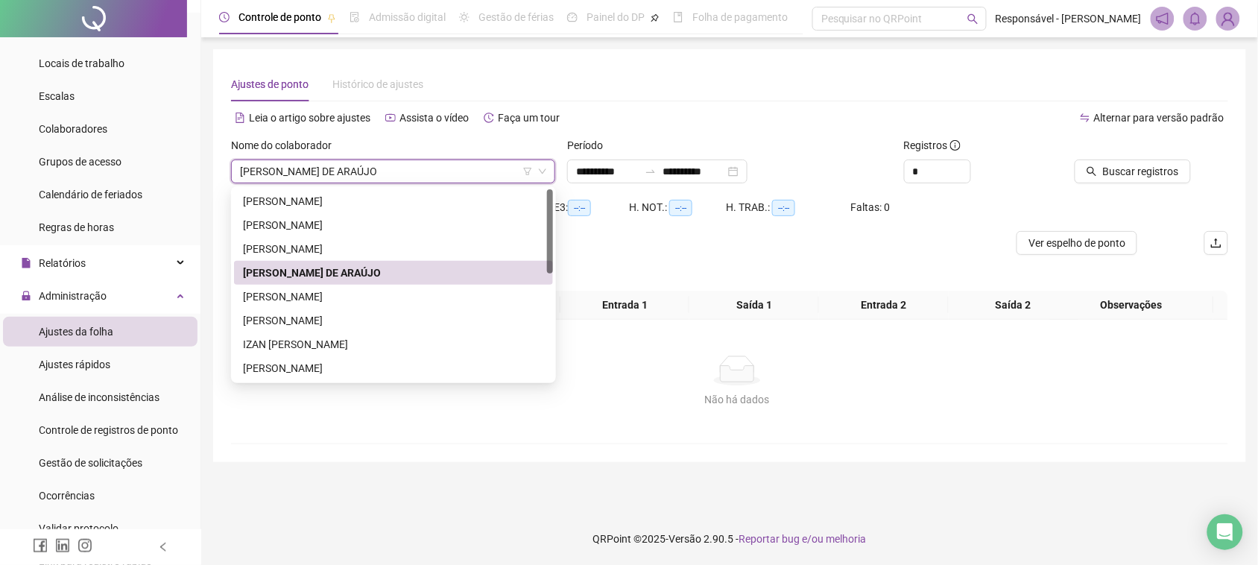
scroll to position [0, 0]
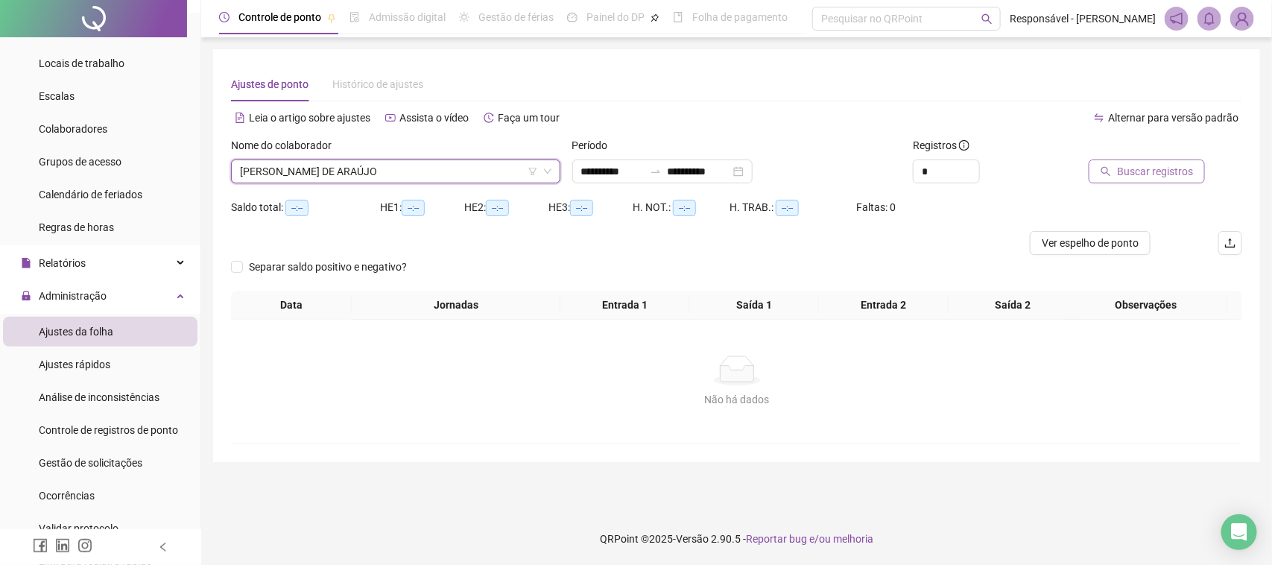
click at [1139, 183] on button "Buscar registros" at bounding box center [1147, 171] width 116 height 24
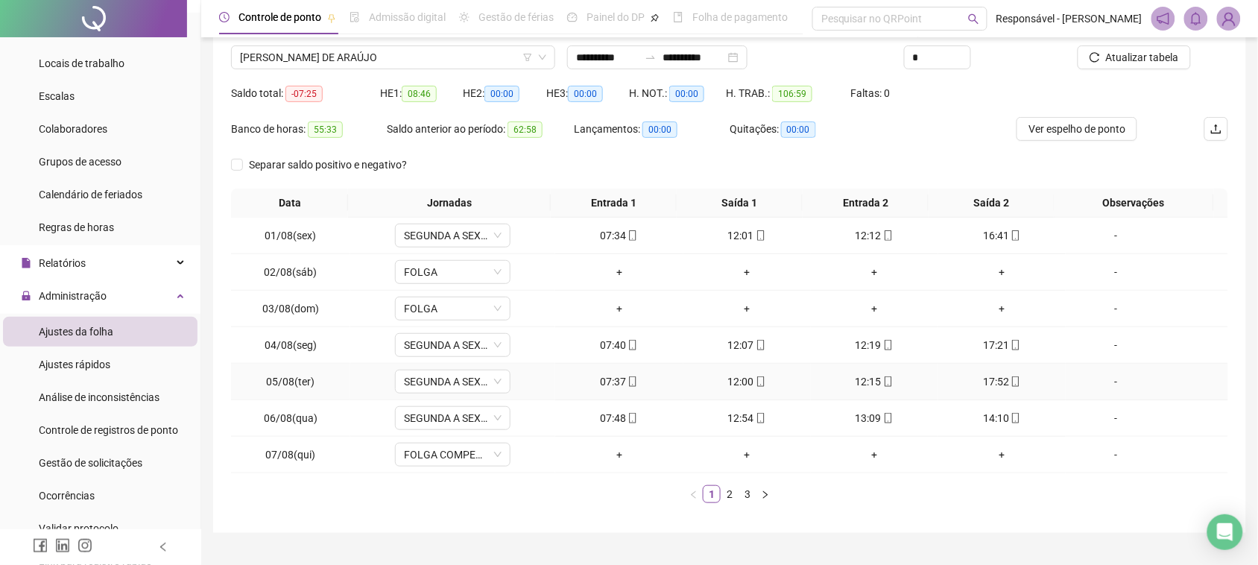
scroll to position [147, 0]
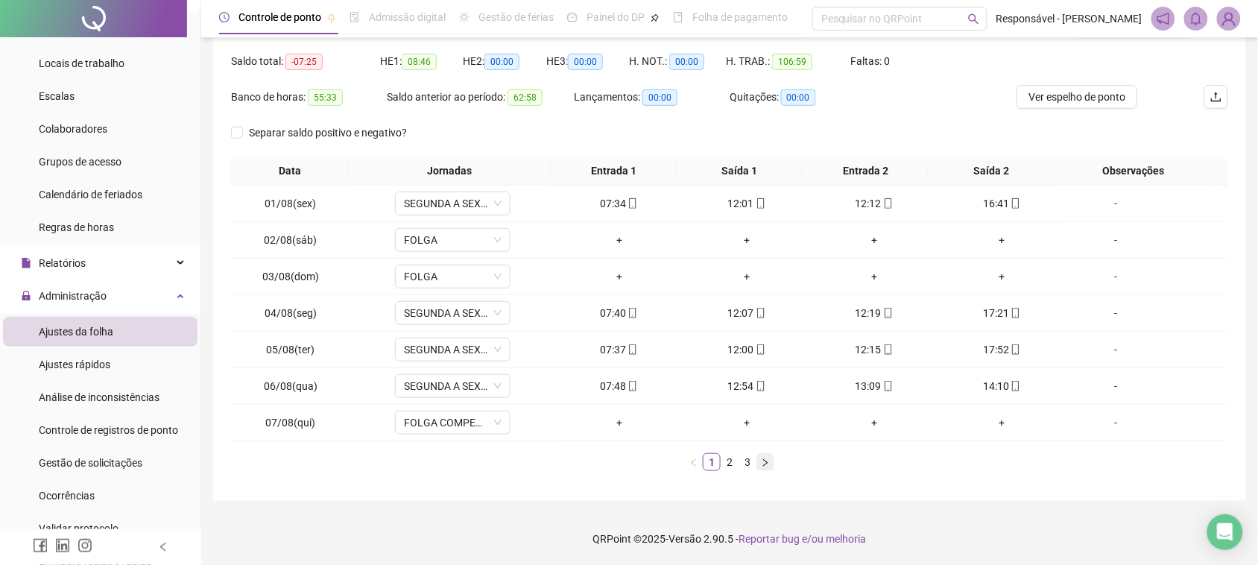
click at [757, 455] on button "button" at bounding box center [765, 462] width 18 height 18
click at [754, 463] on link "3" at bounding box center [747, 462] width 16 height 16
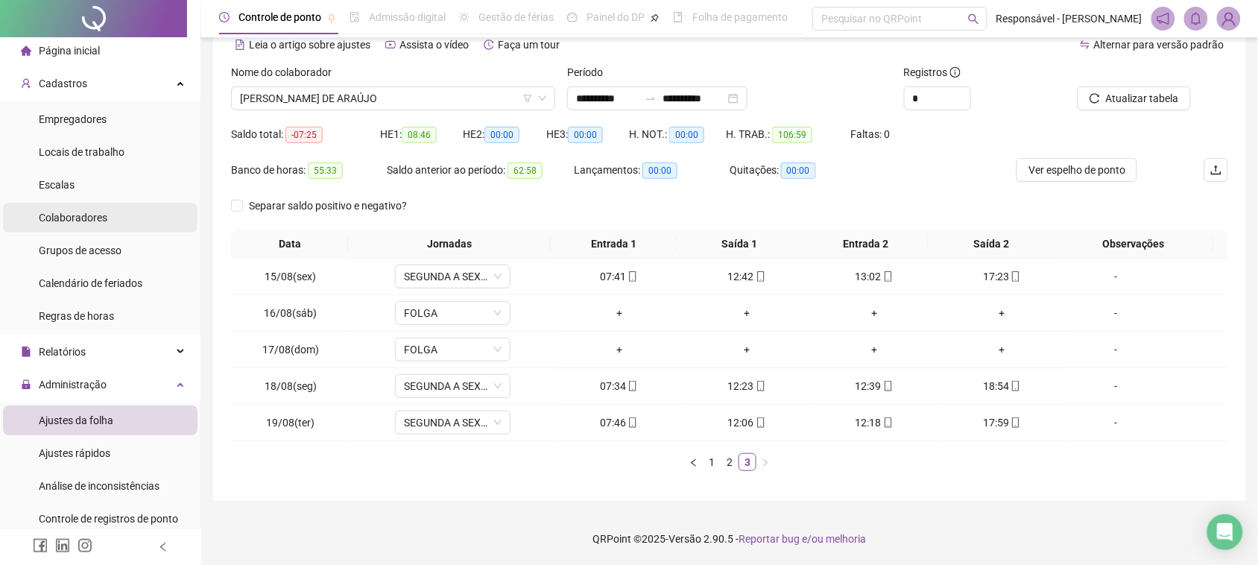
scroll to position [0, 0]
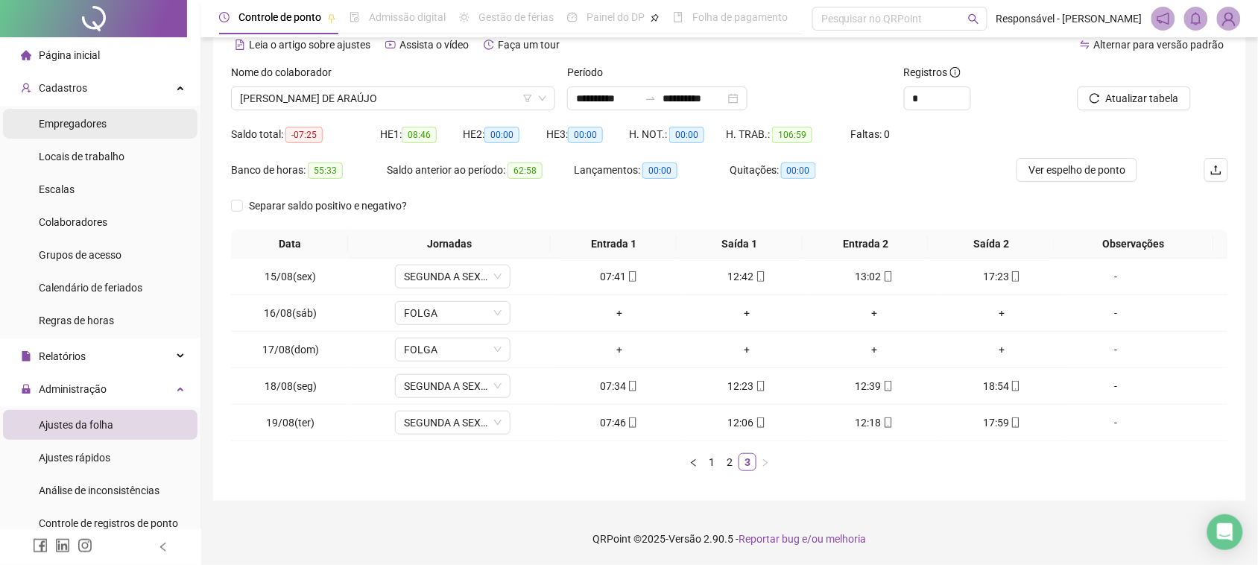
click at [90, 127] on span "Empregadores" at bounding box center [73, 124] width 68 height 12
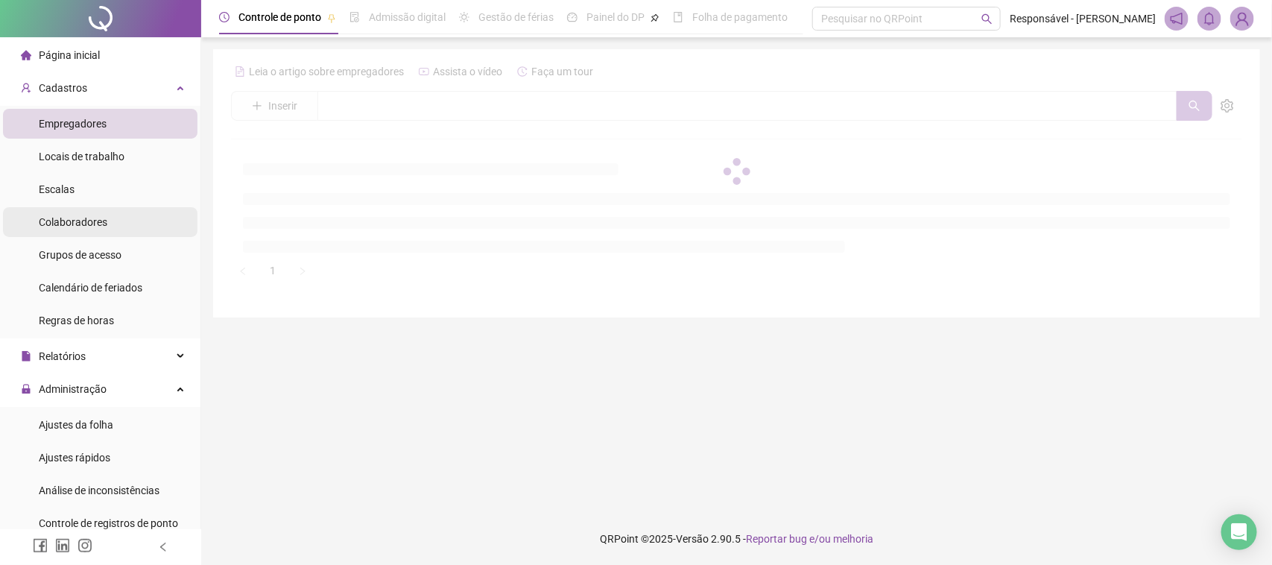
click at [83, 221] on span "Colaboradores" at bounding box center [73, 222] width 69 height 12
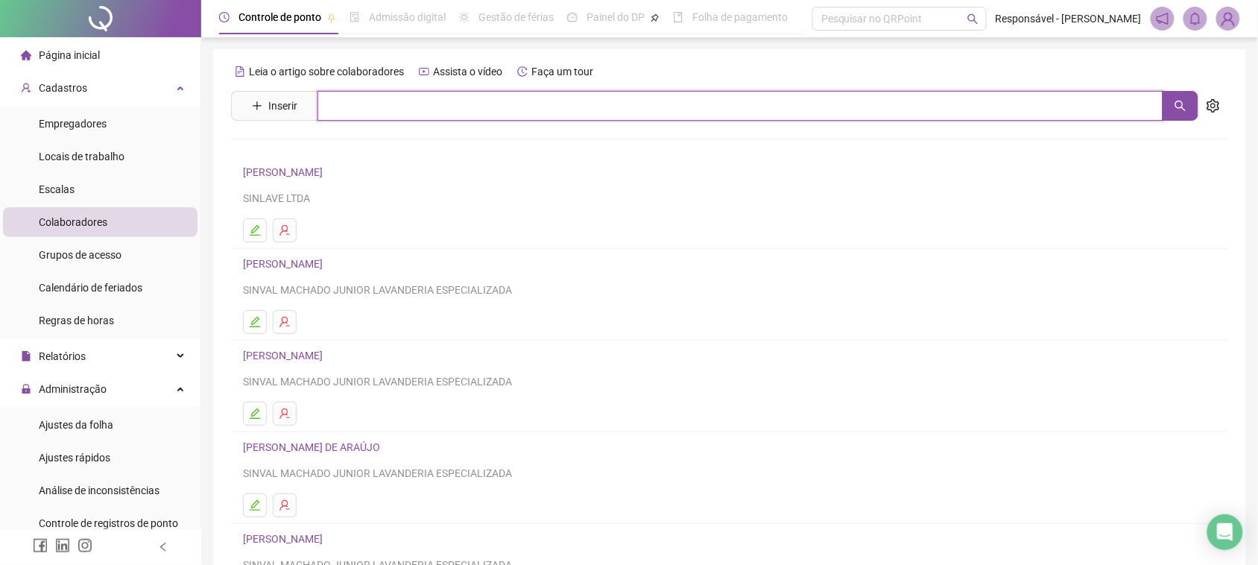
click at [430, 116] on input "text" at bounding box center [740, 106] width 846 height 30
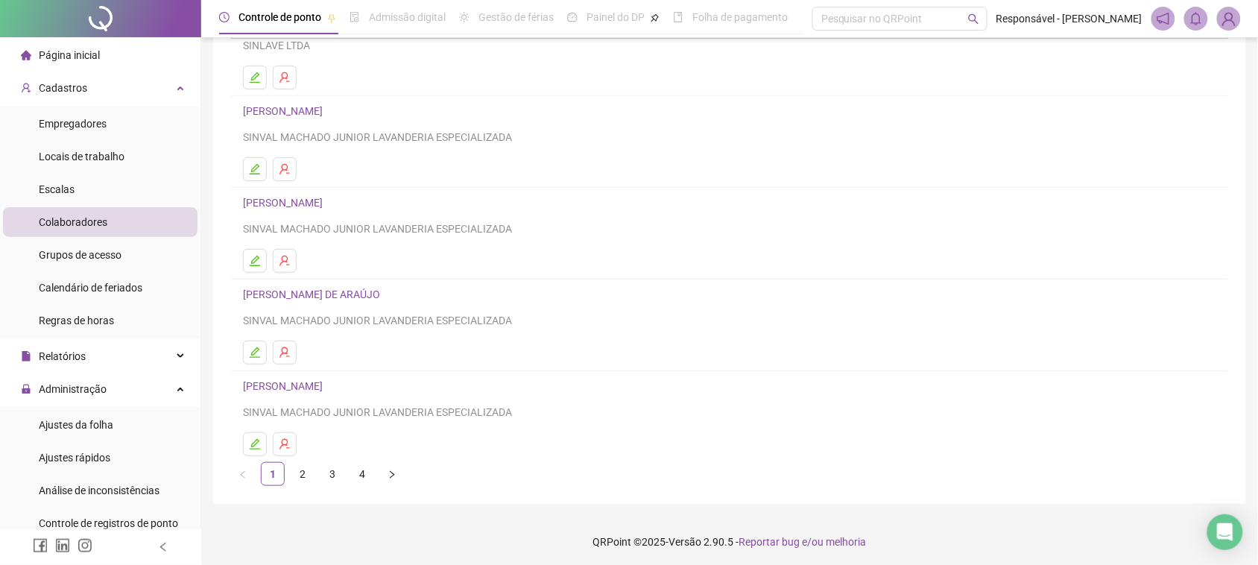
scroll to position [158, 0]
click at [347, 295] on link "[PERSON_NAME] DE ARAÚJO" at bounding box center [314, 291] width 142 height 12
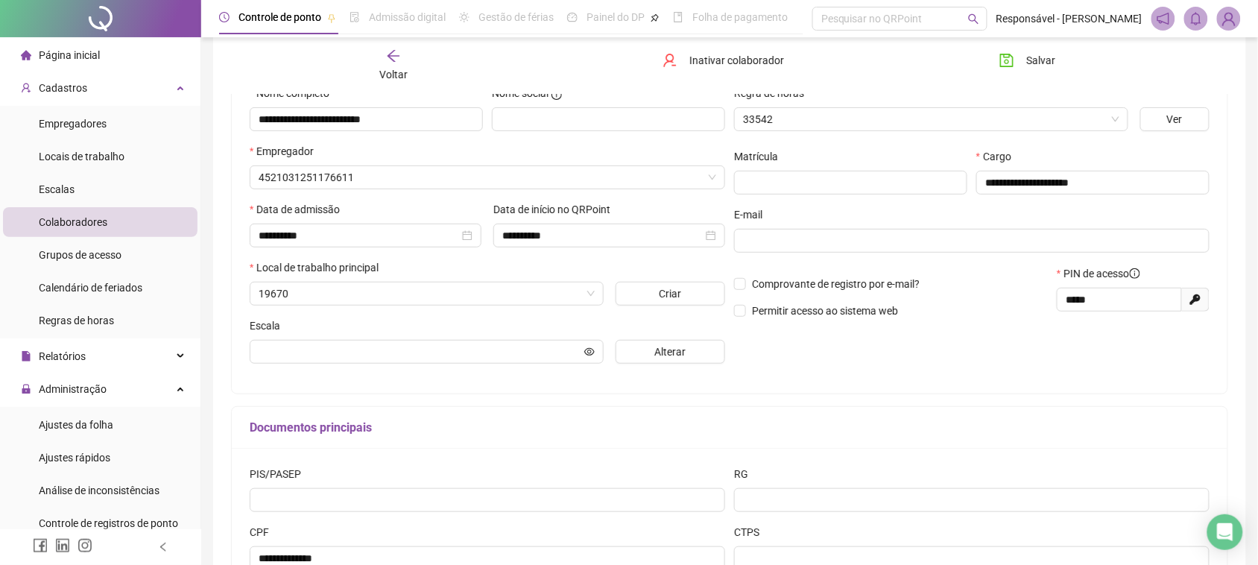
scroll to position [165, 0]
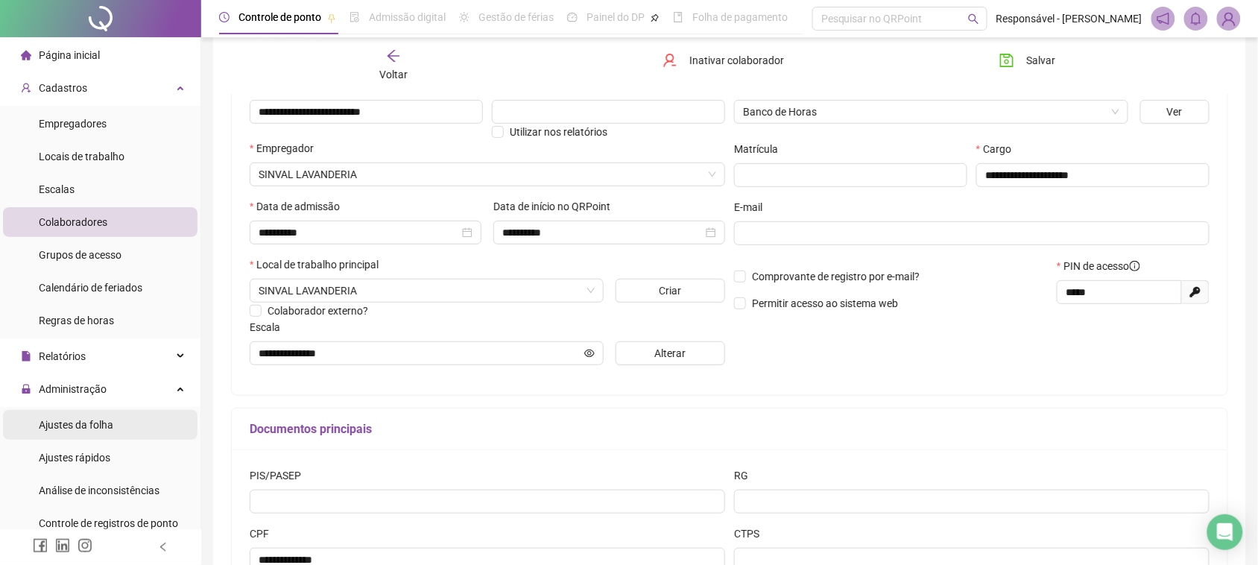
click at [72, 434] on div "Ajustes da folha" at bounding box center [76, 425] width 75 height 30
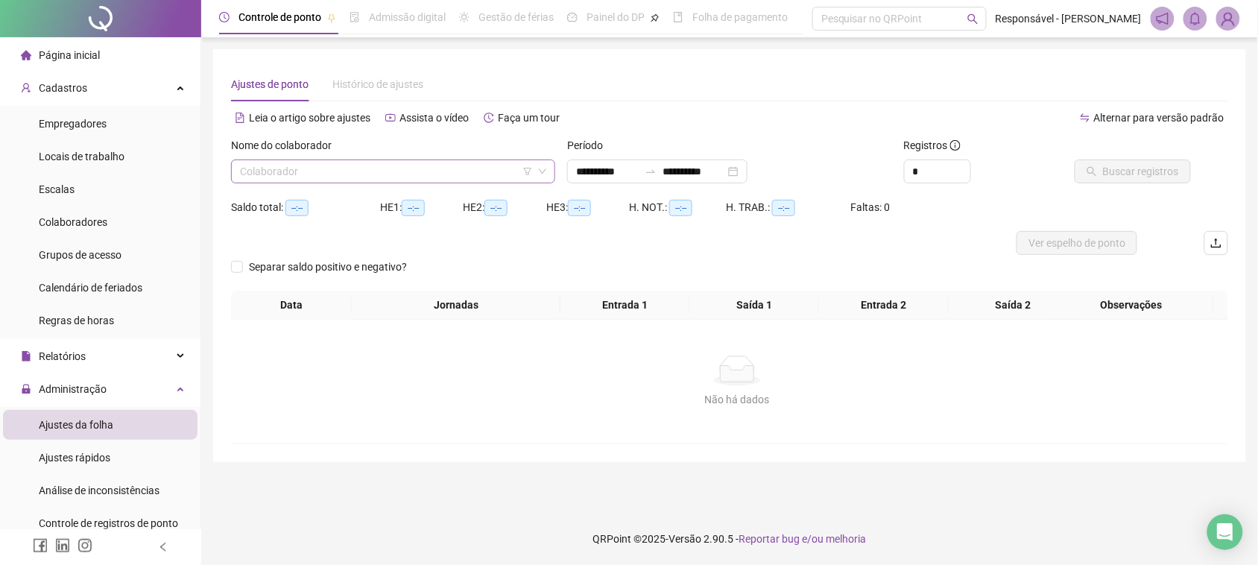
click at [445, 174] on input "search" at bounding box center [386, 171] width 293 height 22
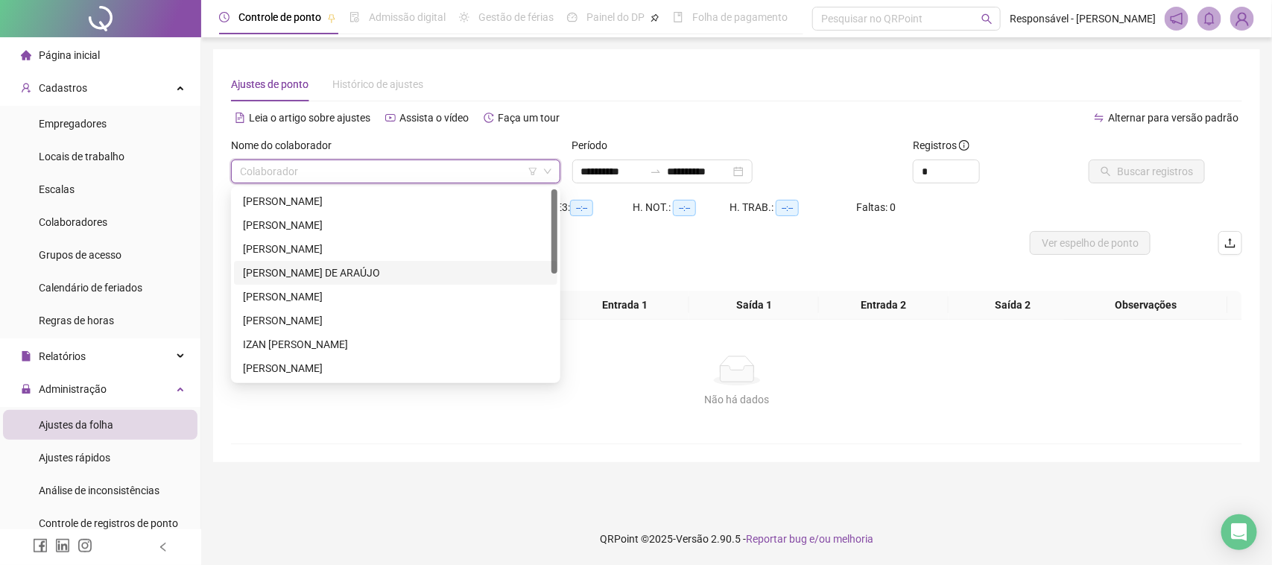
click at [335, 268] on div "[PERSON_NAME] DE ARAÚJO" at bounding box center [396, 273] width 306 height 16
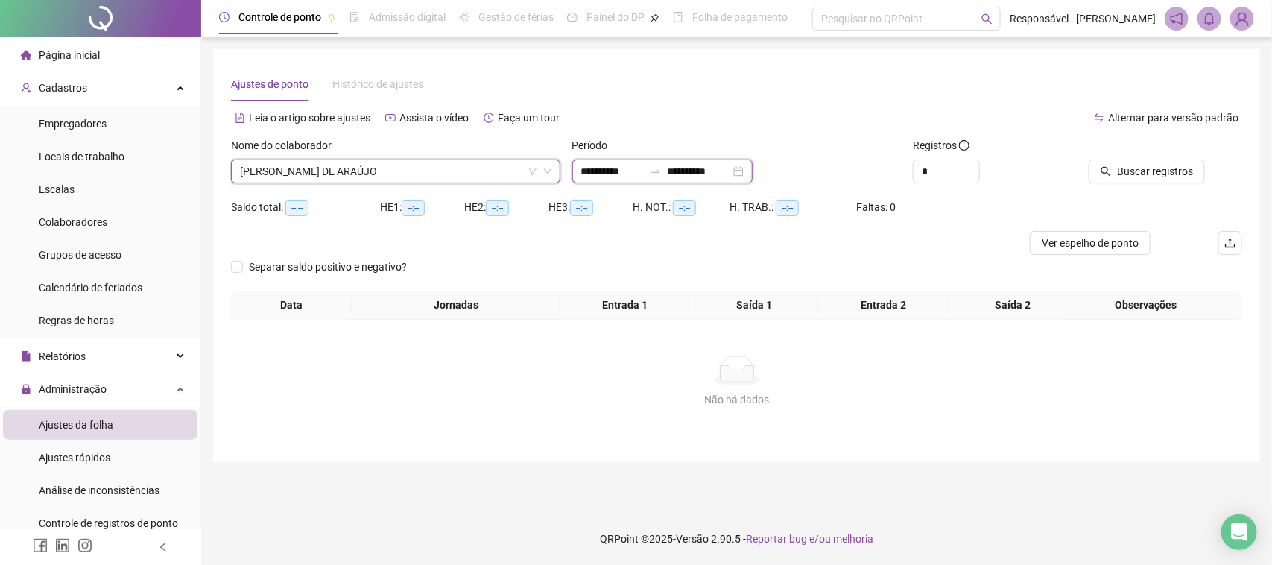
click at [644, 173] on input "**********" at bounding box center [612, 171] width 63 height 16
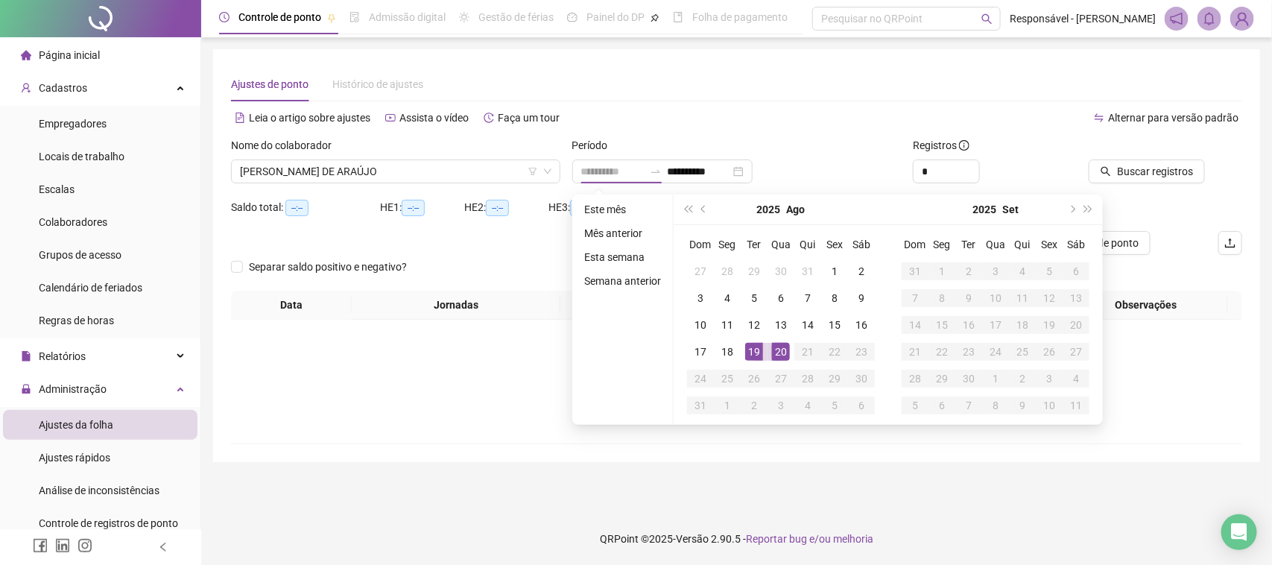
click at [756, 349] on div "19" at bounding box center [754, 352] width 18 height 18
click at [772, 351] on div "20" at bounding box center [781, 352] width 18 height 18
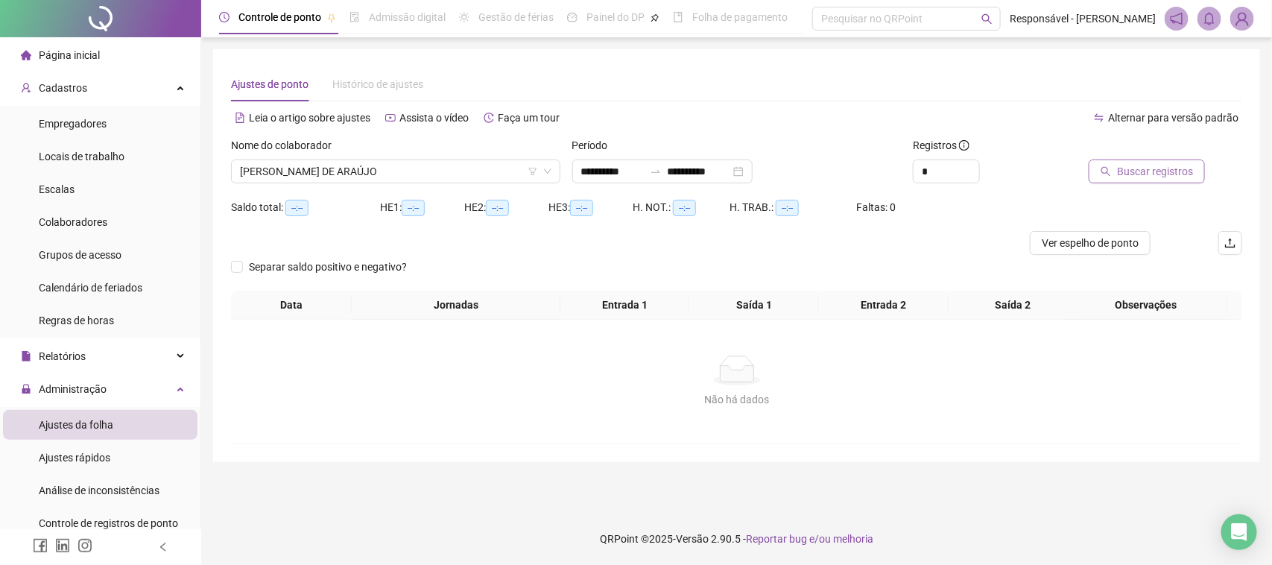
click at [1110, 179] on button "Buscar registros" at bounding box center [1147, 171] width 116 height 24
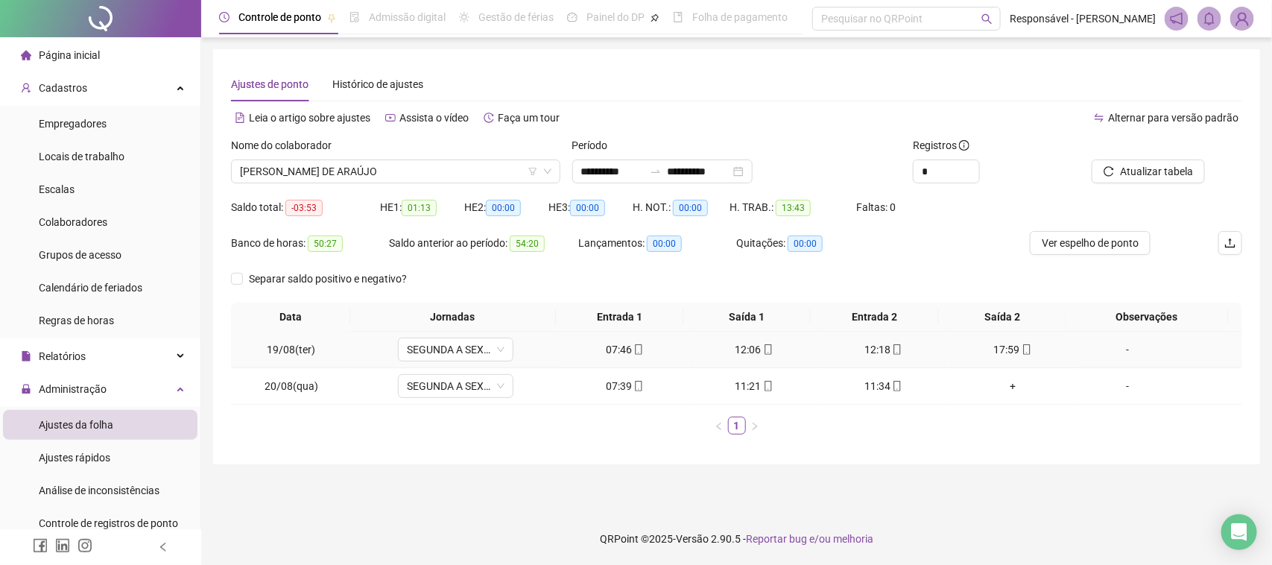
click at [872, 351] on div "12:18" at bounding box center [884, 349] width 118 height 16
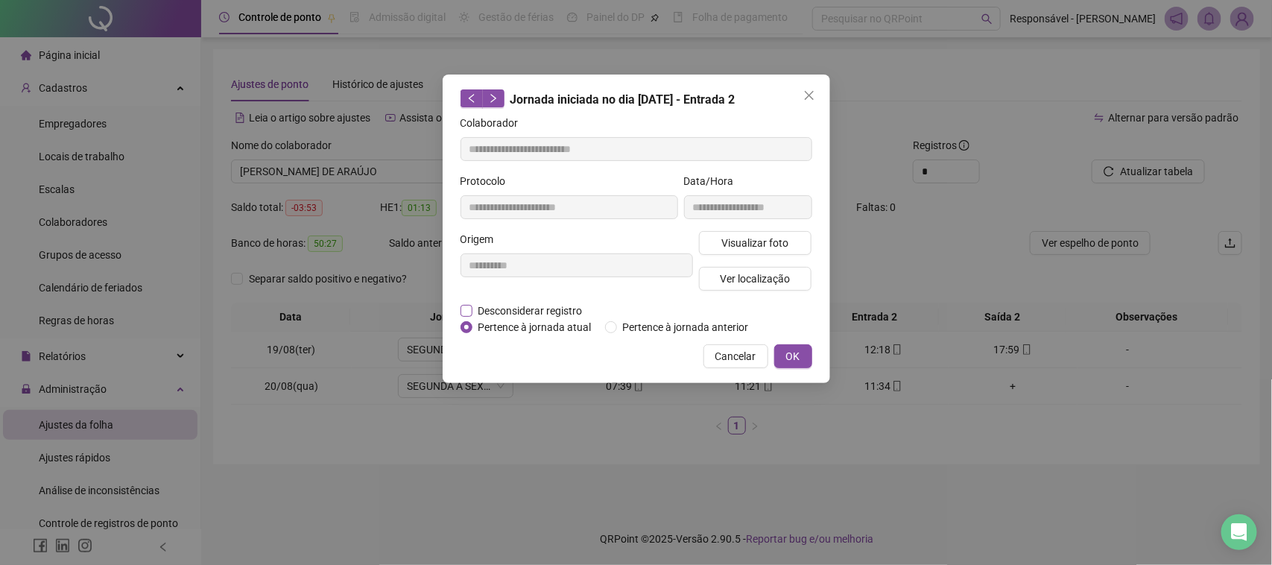
click at [552, 311] on span "Desconsiderar registro" at bounding box center [530, 311] width 116 height 16
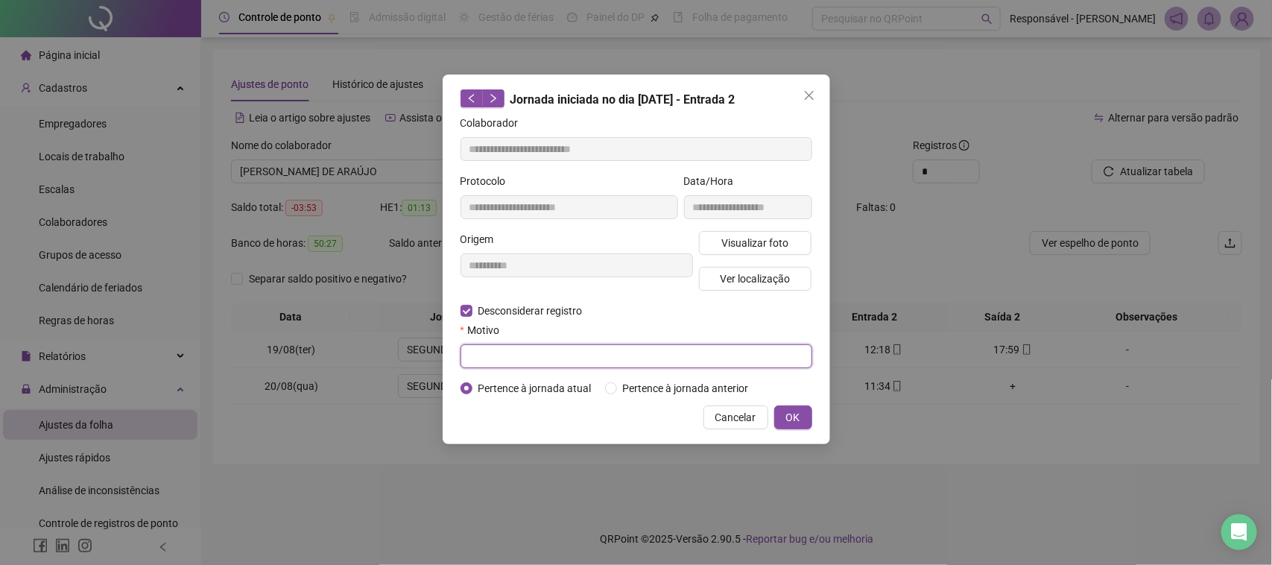
click at [747, 361] on input "text" at bounding box center [637, 356] width 352 height 24
click at [783, 426] on button "OK" at bounding box center [793, 417] width 38 height 24
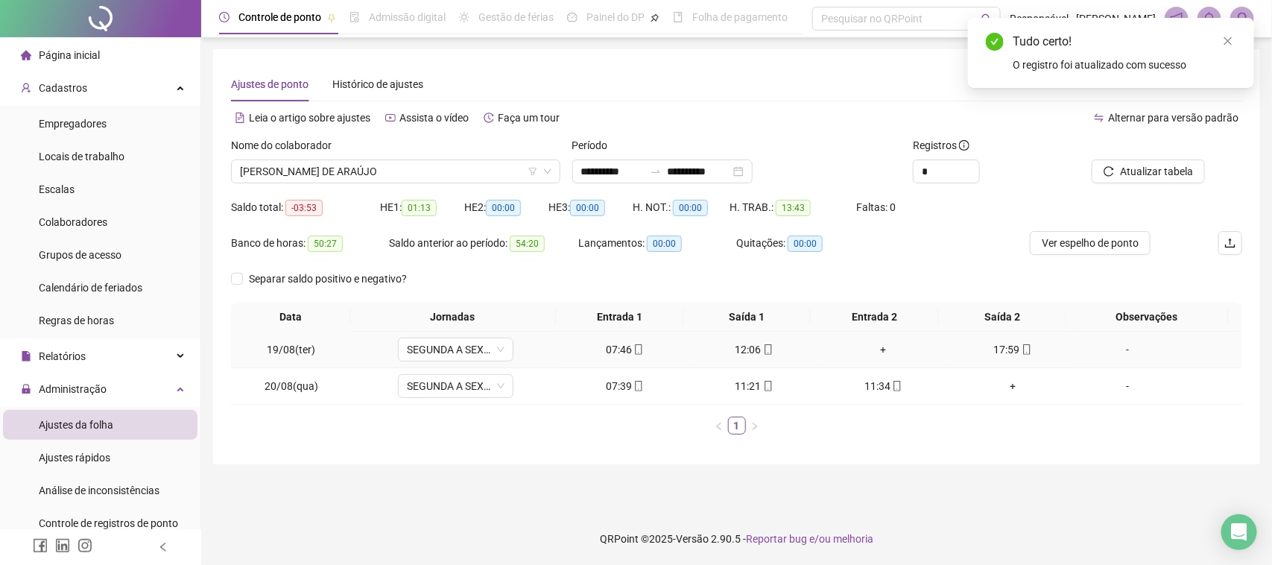
click at [885, 358] on div "+" at bounding box center [884, 349] width 118 height 16
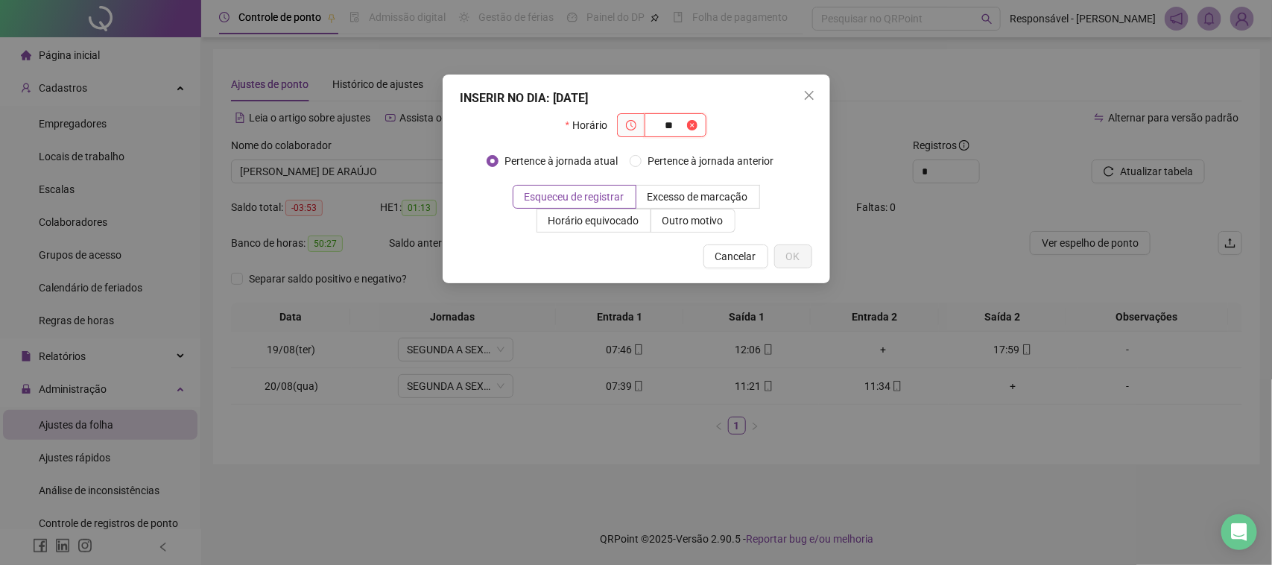
click at [671, 127] on input "**" at bounding box center [669, 125] width 31 height 16
click at [683, 123] on input "**" at bounding box center [669, 125] width 31 height 16
click at [675, 225] on span "Outro motivo" at bounding box center [693, 221] width 61 height 12
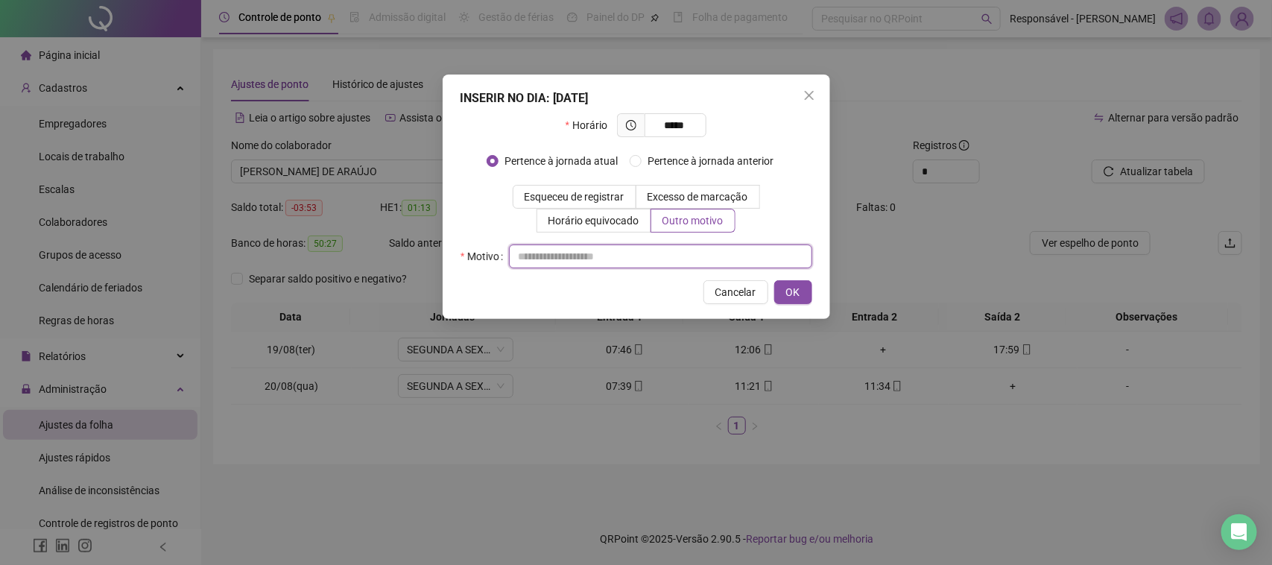
click at [631, 262] on input "text" at bounding box center [660, 256] width 303 height 24
click at [805, 297] on button "OK" at bounding box center [793, 292] width 38 height 24
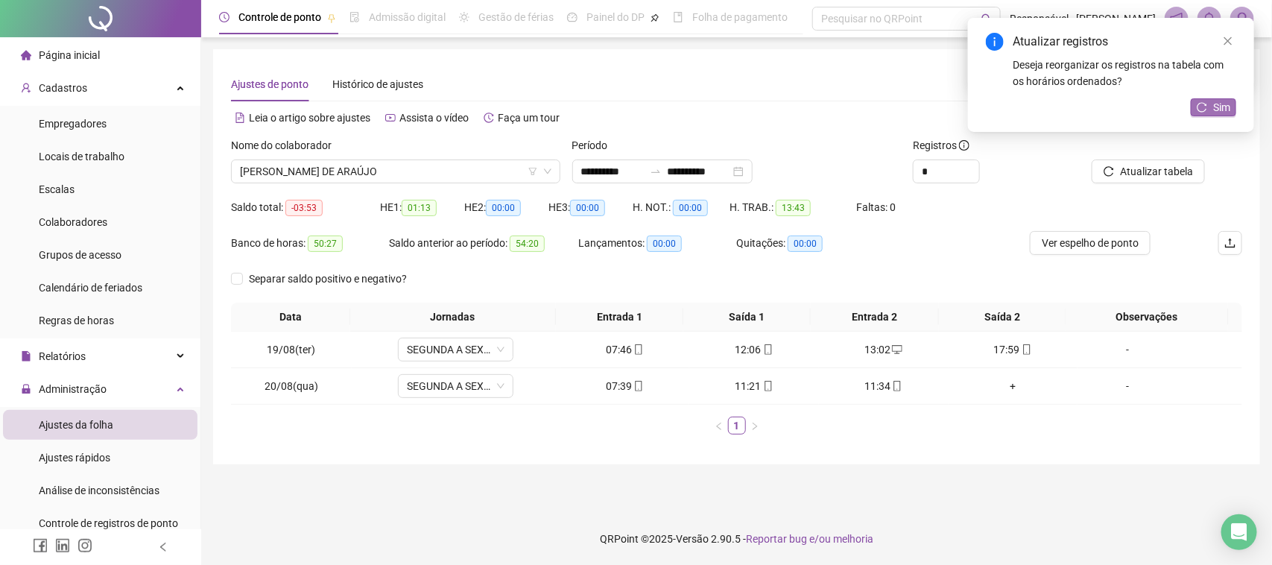
click at [1213, 113] on span "Sim" at bounding box center [1221, 107] width 17 height 16
